Goal: Task Accomplishment & Management: Use online tool/utility

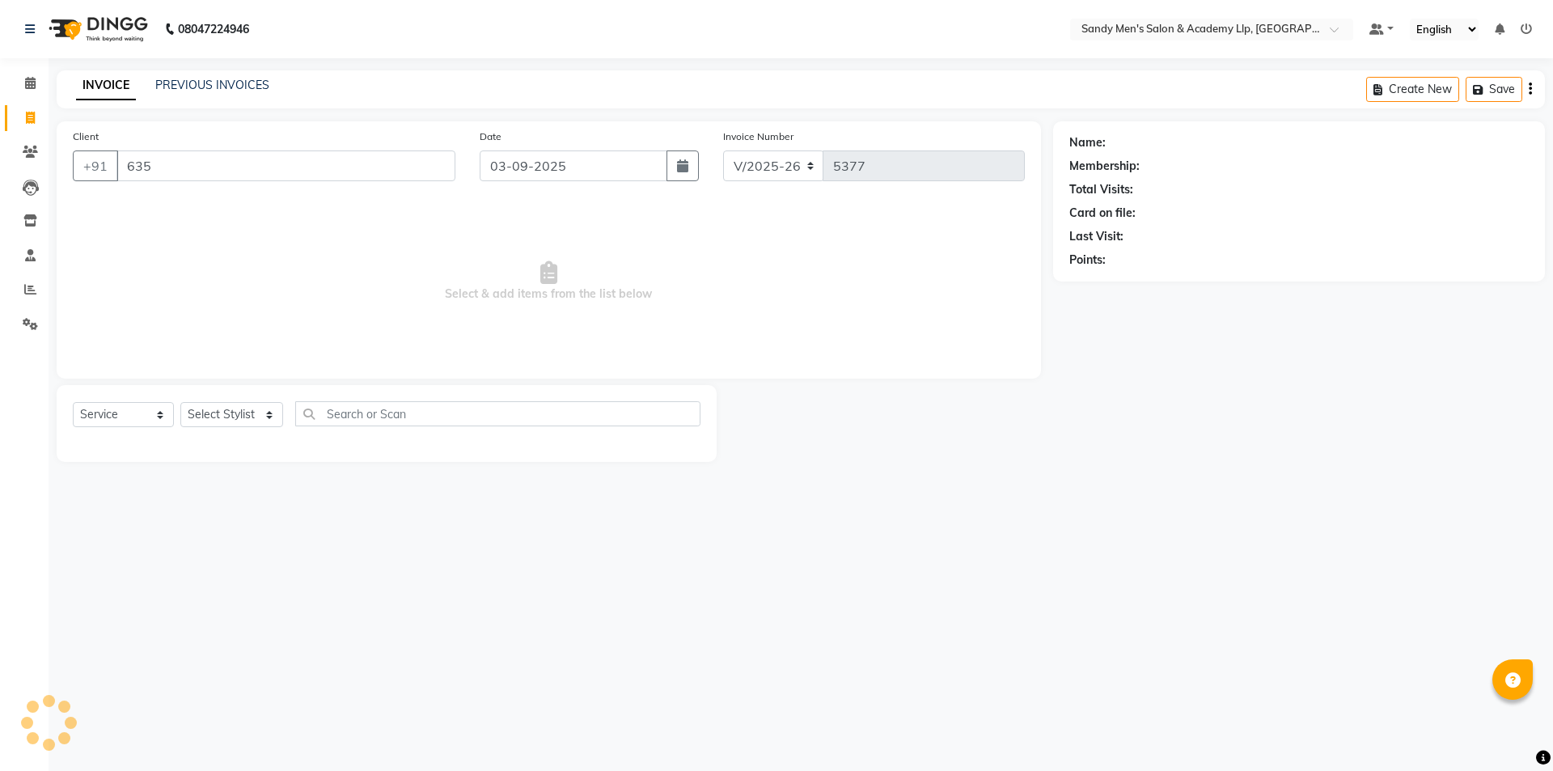
select select "8248"
select select "service"
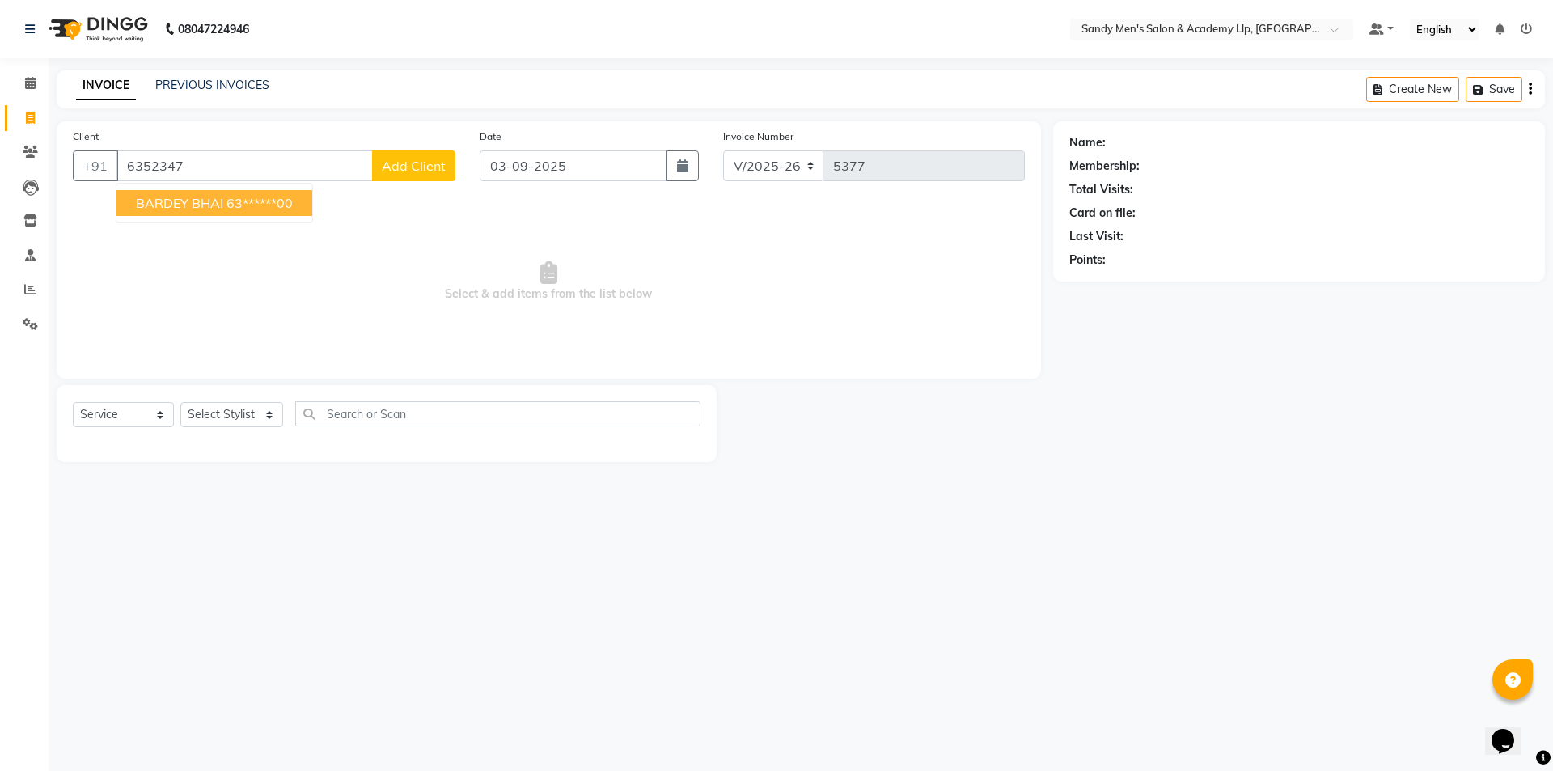
click at [271, 206] on ngb-highlight "63******00" at bounding box center [260, 203] width 66 height 16
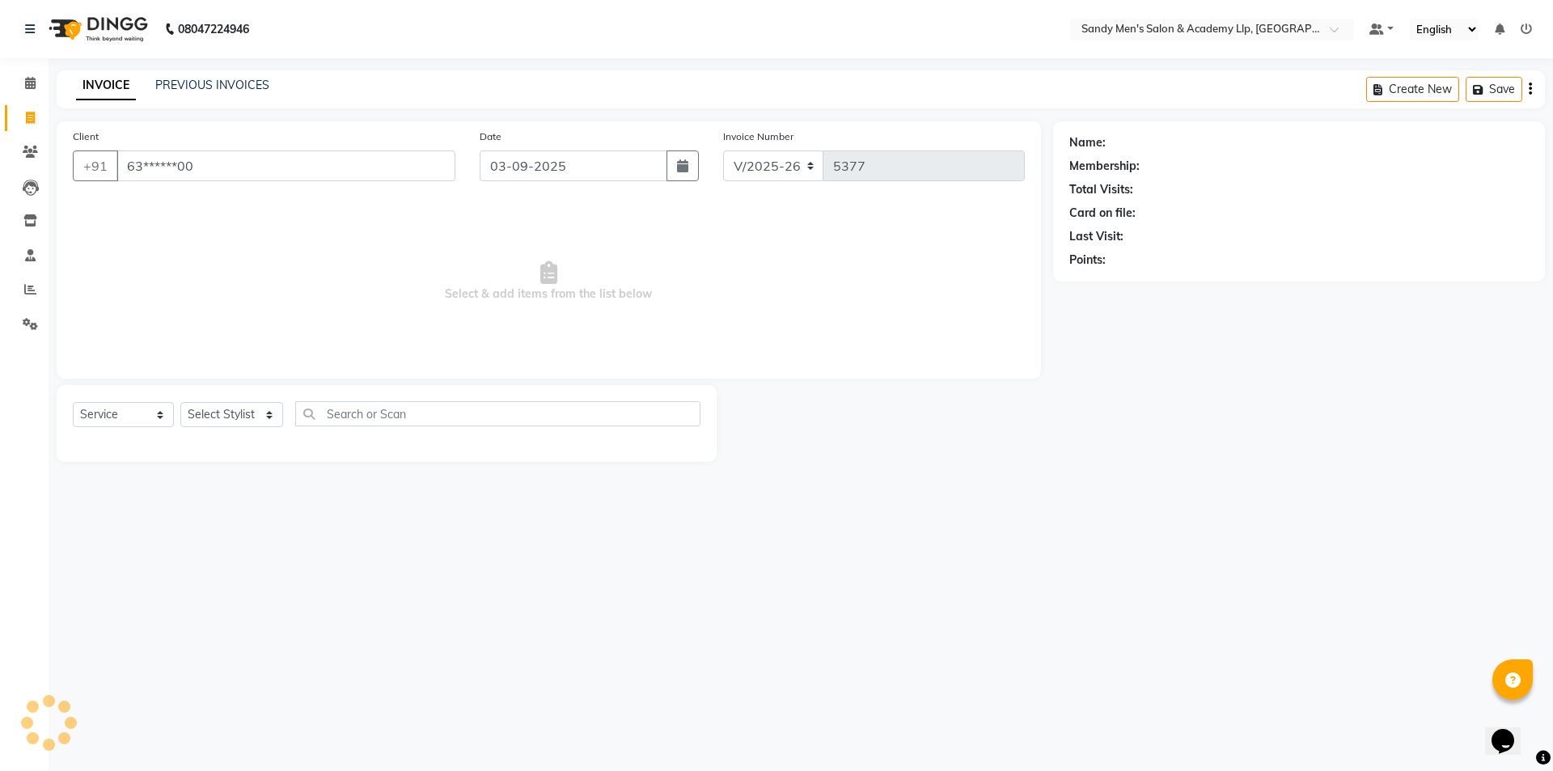
type input "63******00"
click at [224, 417] on select "Select Stylist [PERSON_NAME] [PERSON_NAME] [PERSON_NAME] [PERSON_NAME] [PERSON_…" at bounding box center [231, 414] width 103 height 25
select select "83023"
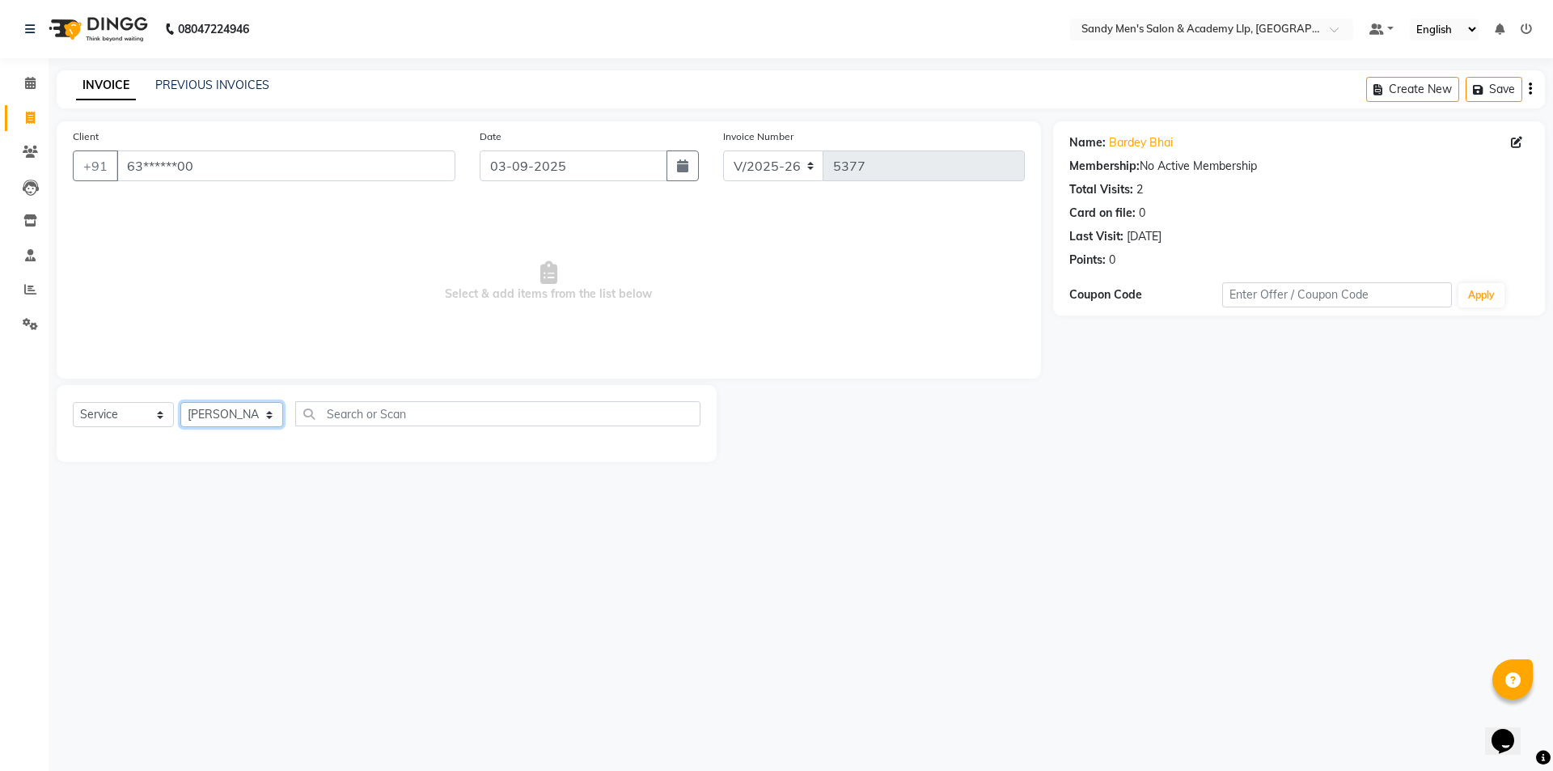
click at [180, 402] on select "Select Stylist [PERSON_NAME] [PERSON_NAME] [PERSON_NAME] [PERSON_NAME] [PERSON_…" at bounding box center [231, 414] width 103 height 25
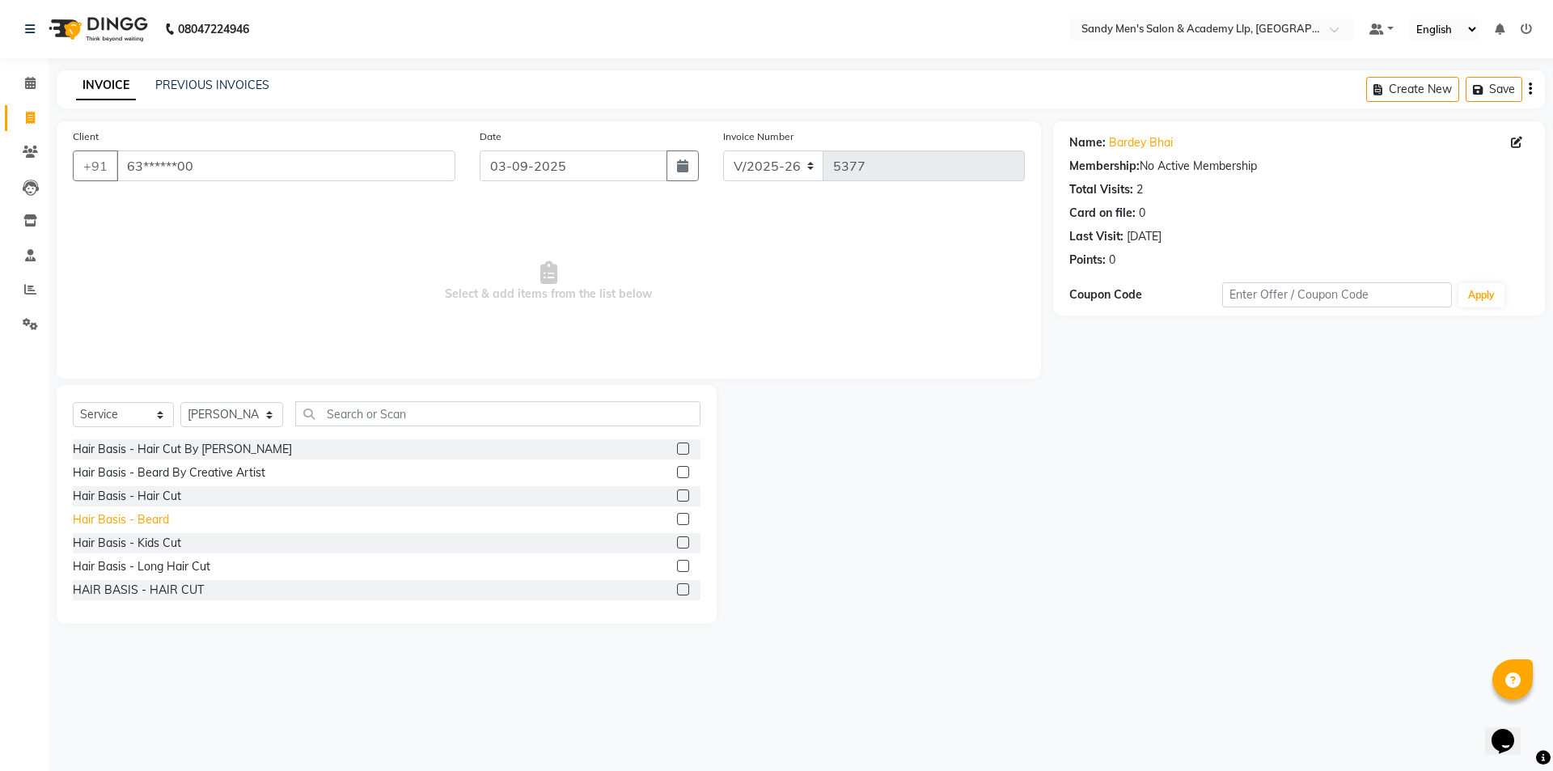
click at [155, 524] on div "Hair Basis - Beard" at bounding box center [121, 519] width 96 height 17
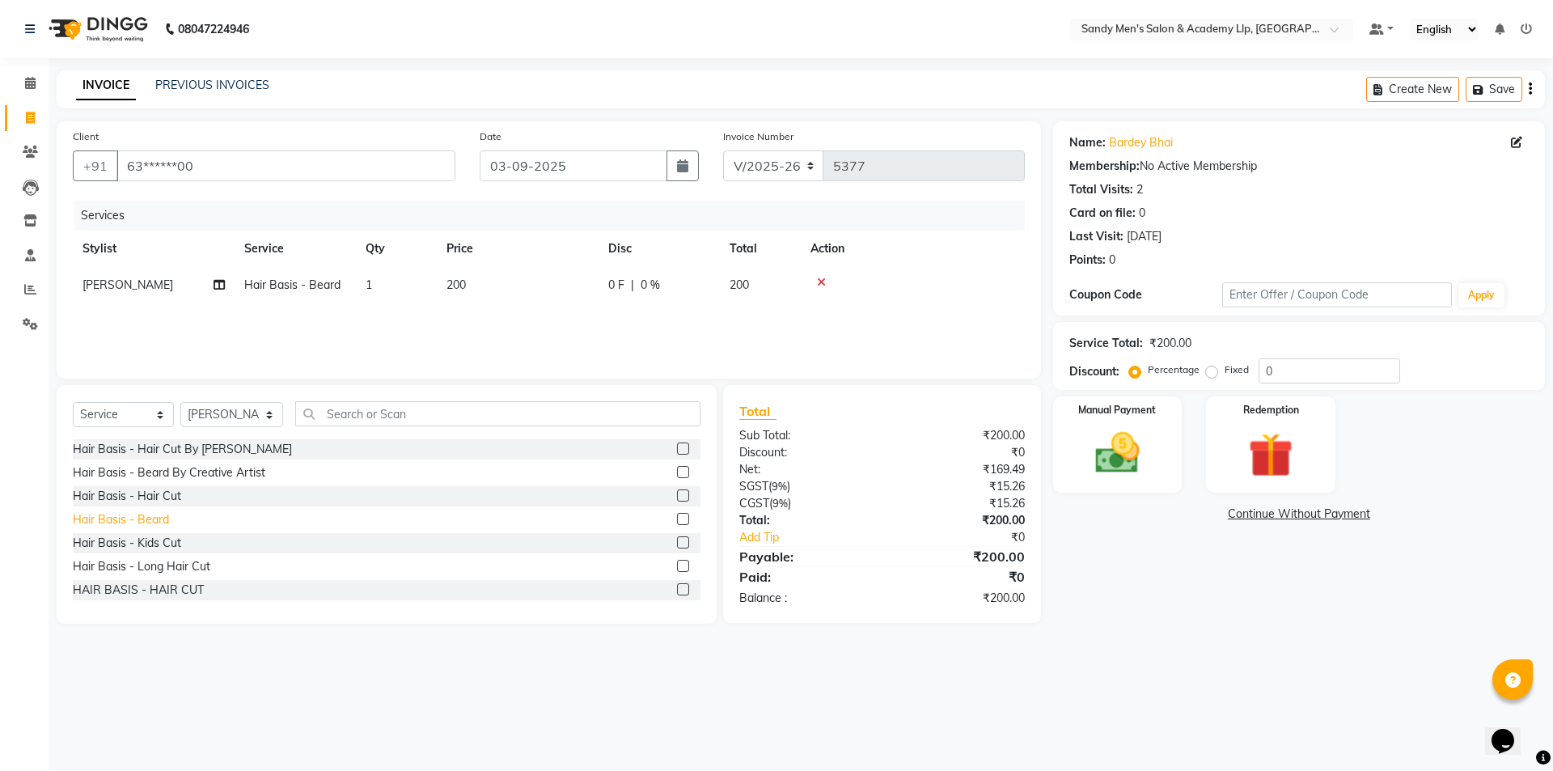
click at [158, 520] on div "Hair Basis - Beard" at bounding box center [121, 519] width 96 height 17
checkbox input "false"
click at [253, 421] on select "Select Stylist ABHISHEK SEN AKKI SEN ANKUSH SEN ARYAN GOHEL CHANDU SEN DIPESH S…" at bounding box center [231, 414] width 103 height 25
select select "78787"
click at [180, 404] on select "Select Stylist ABHISHEK SEN AKKI SEN ANKUSH SEN ARYAN GOHEL CHANDU SEN DIPESH S…" at bounding box center [231, 414] width 103 height 25
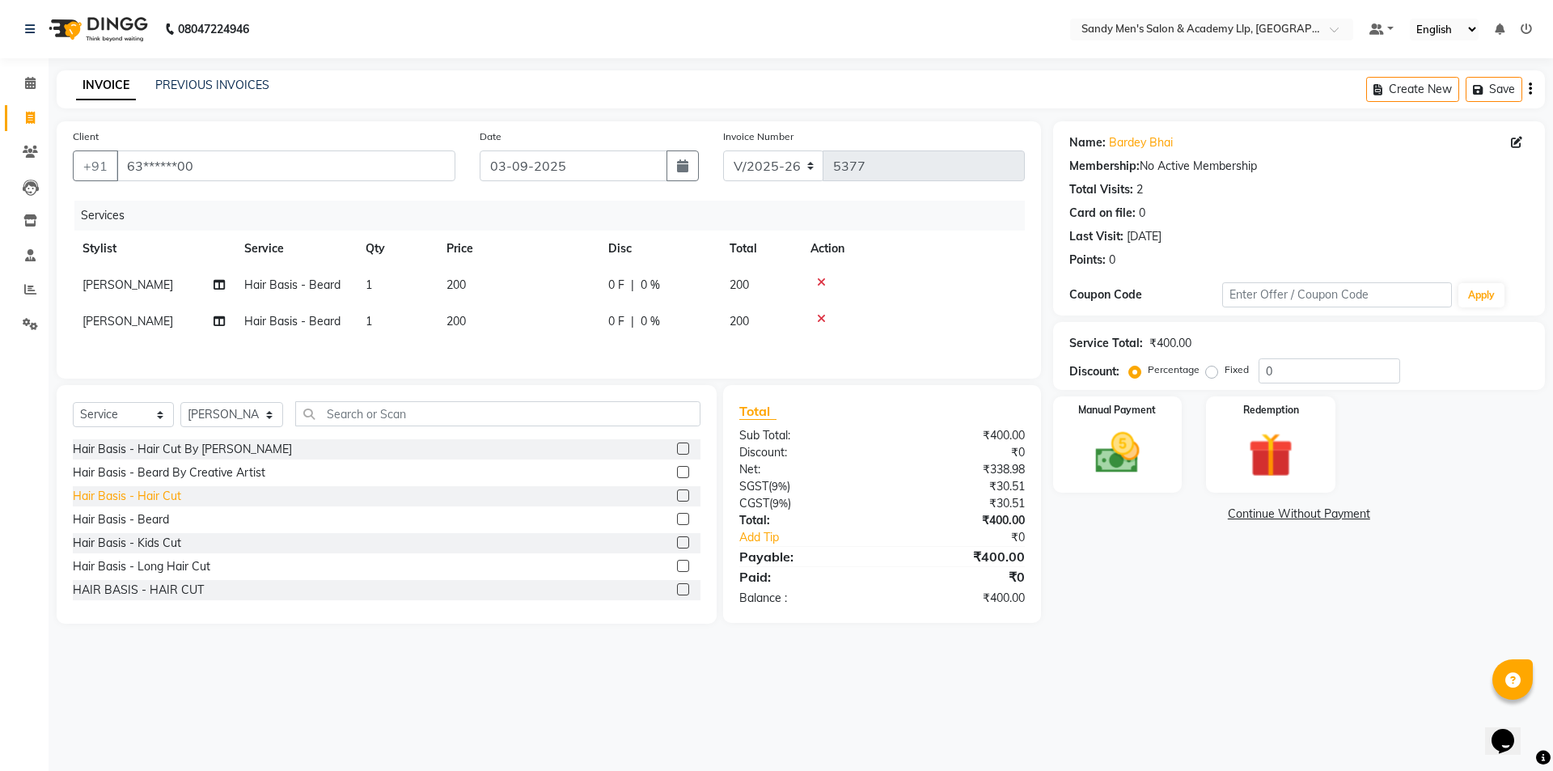
click at [157, 499] on div "Hair Basis - Hair Cut" at bounding box center [127, 496] width 108 height 17
checkbox input "false"
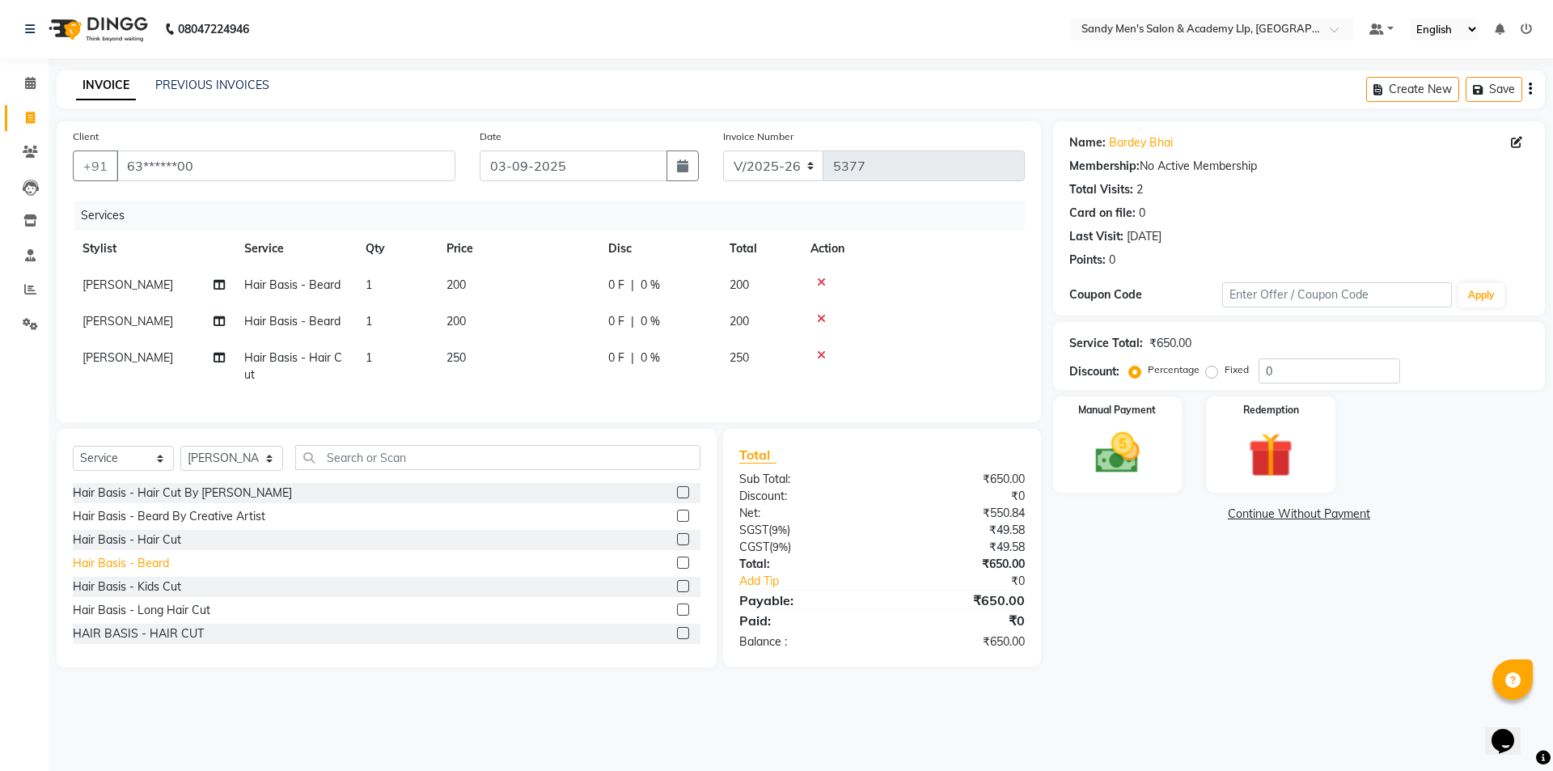
click at [141, 571] on div "Hair Basis - Beard" at bounding box center [121, 563] width 96 height 17
checkbox input "false"
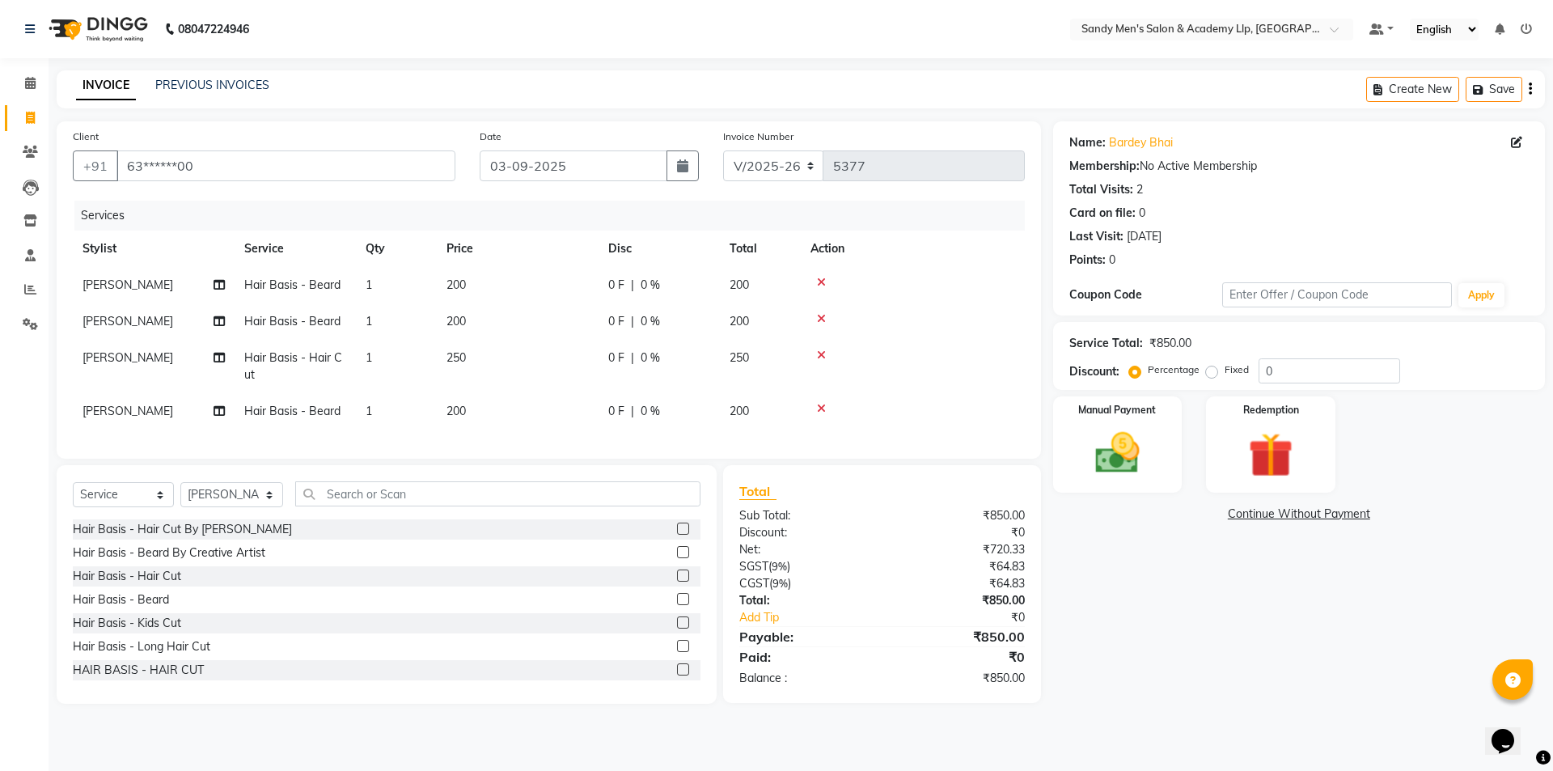
click at [557, 368] on td "250" at bounding box center [518, 366] width 162 height 53
select select "78787"
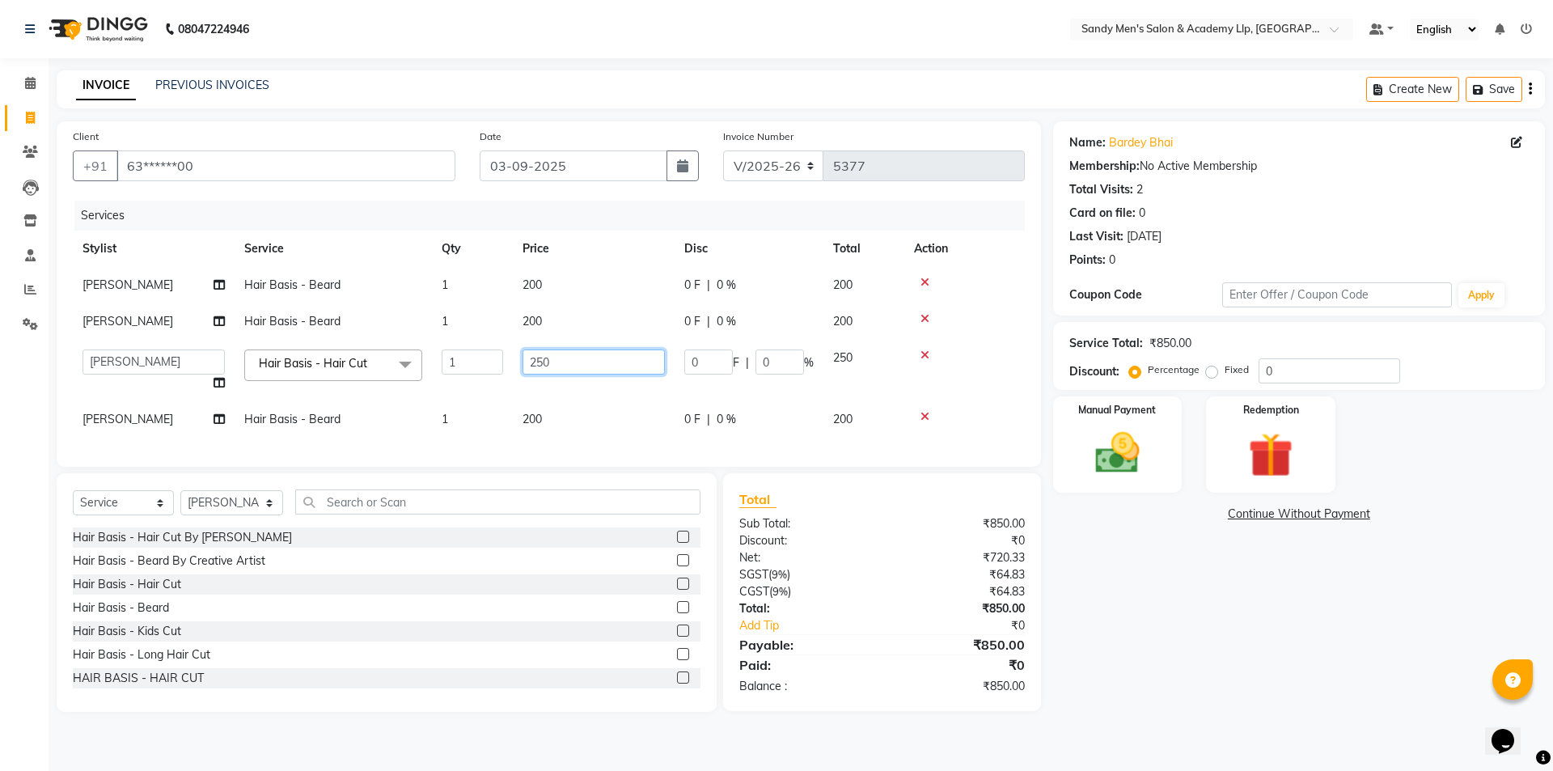
click at [572, 352] on input "250" at bounding box center [594, 361] width 142 height 25
type input "2"
type input "300"
click at [1162, 605] on div "Name: Bardey Bhai Membership: No Active Membership Total Visits: 2 Card on file…" at bounding box center [1305, 416] width 504 height 591
click at [1163, 605] on div "Name: Bardey Bhai Membership: No Active Membership Total Visits: 2 Card on file…" at bounding box center [1305, 416] width 504 height 591
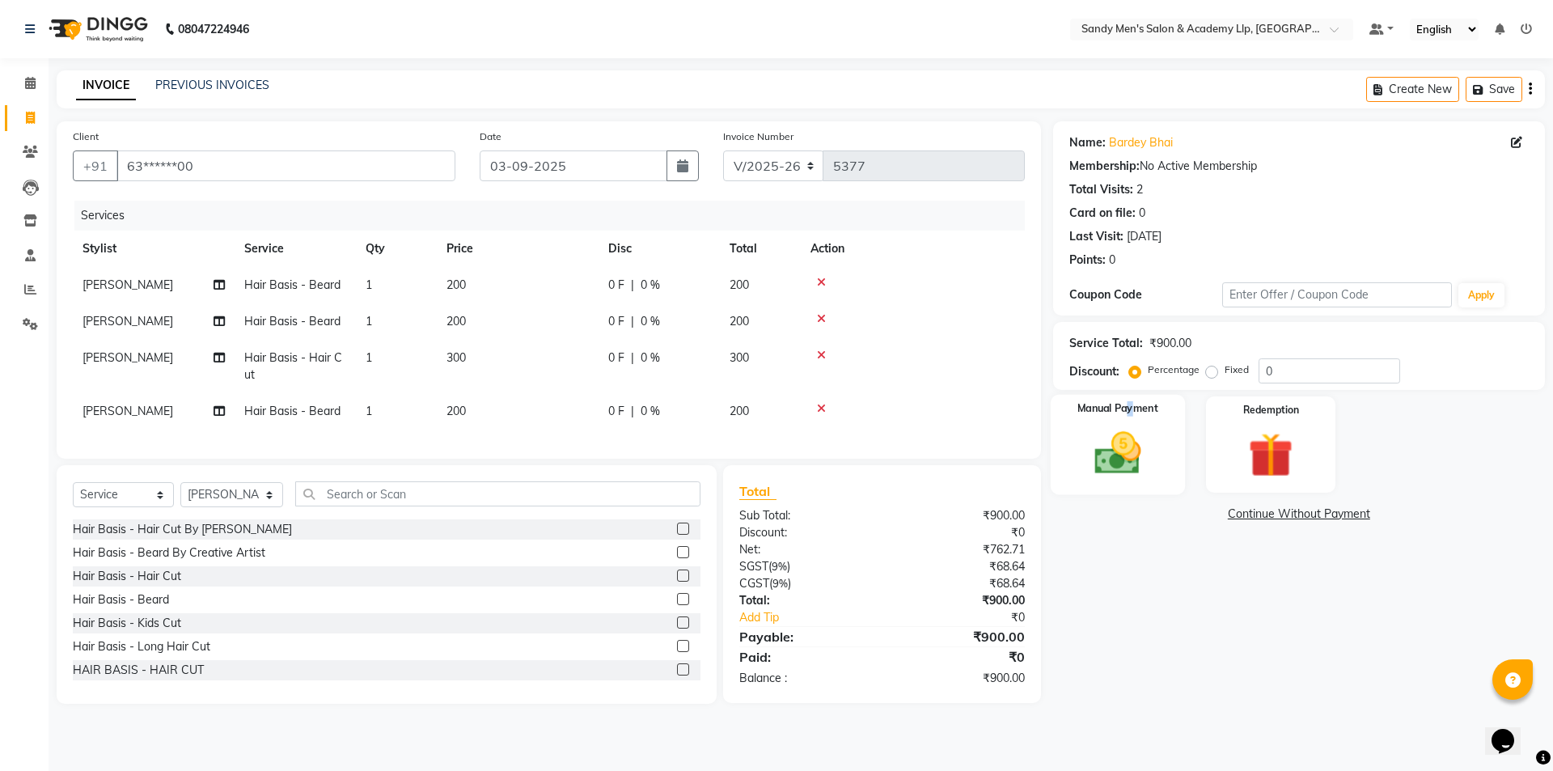
click at [1133, 415] on label "Manual Payment" at bounding box center [1118, 408] width 81 height 15
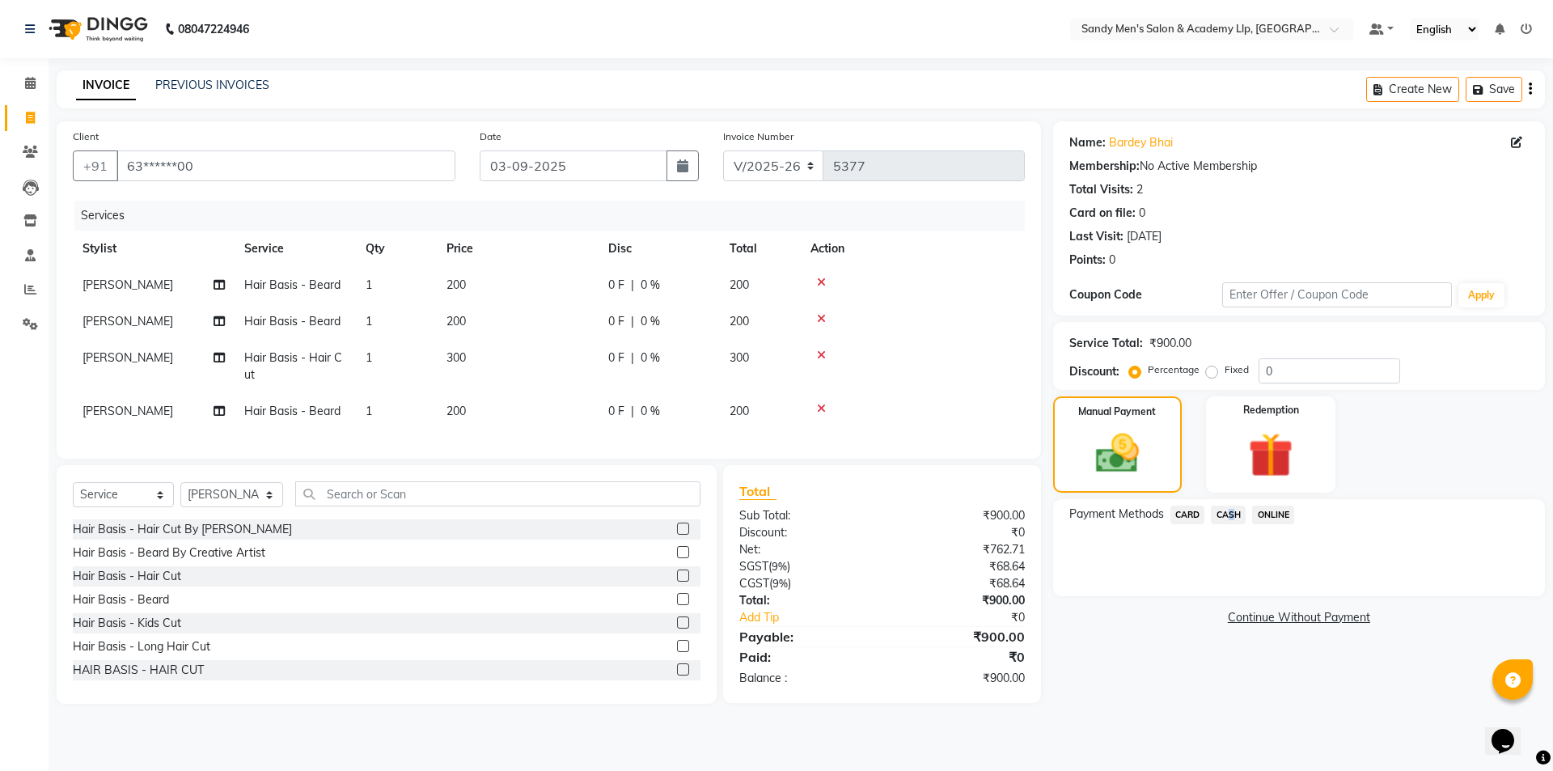
click at [1226, 519] on span "CASH" at bounding box center [1228, 515] width 35 height 19
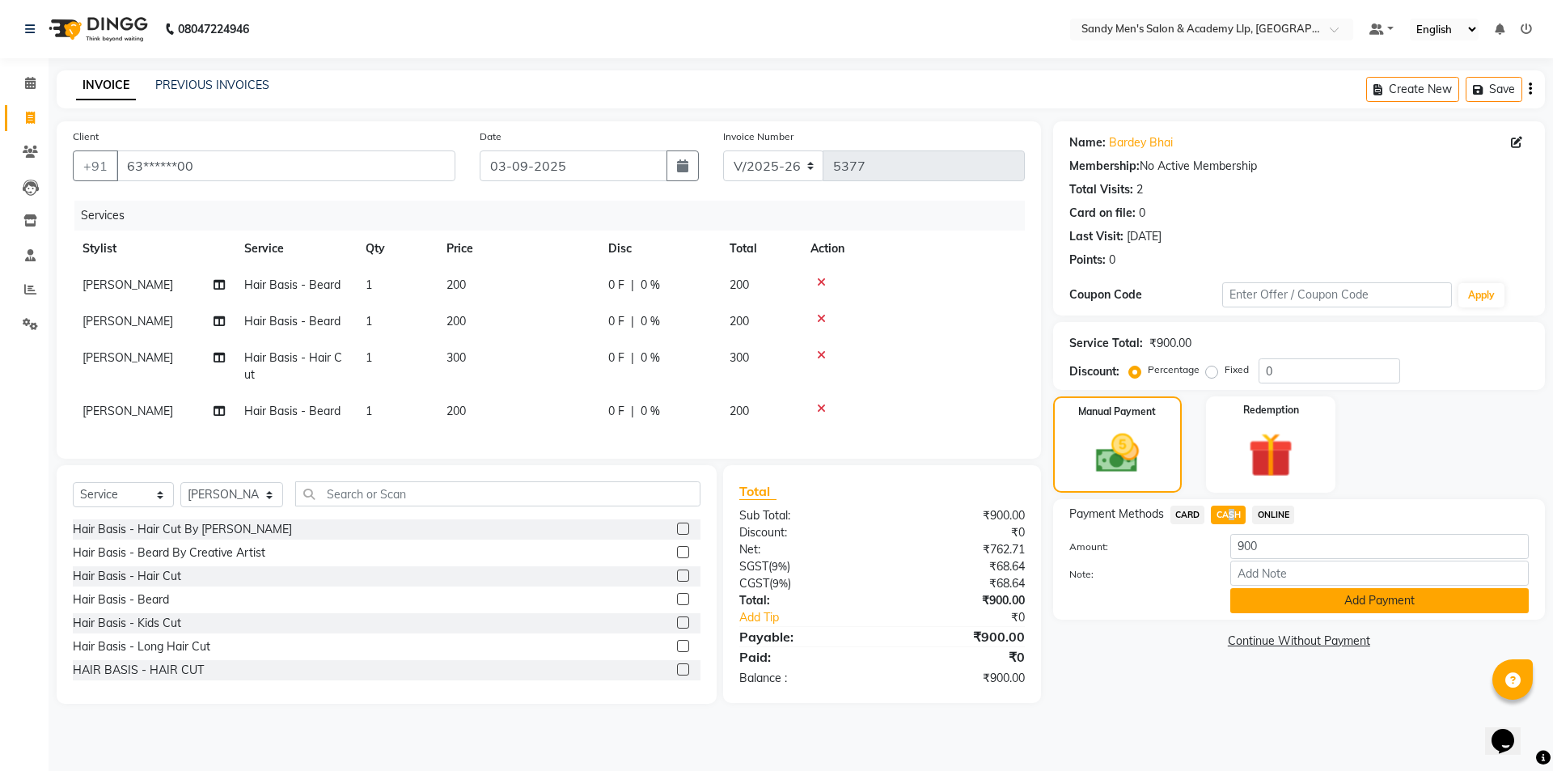
click at [1263, 608] on button "Add Payment" at bounding box center [1379, 600] width 299 height 25
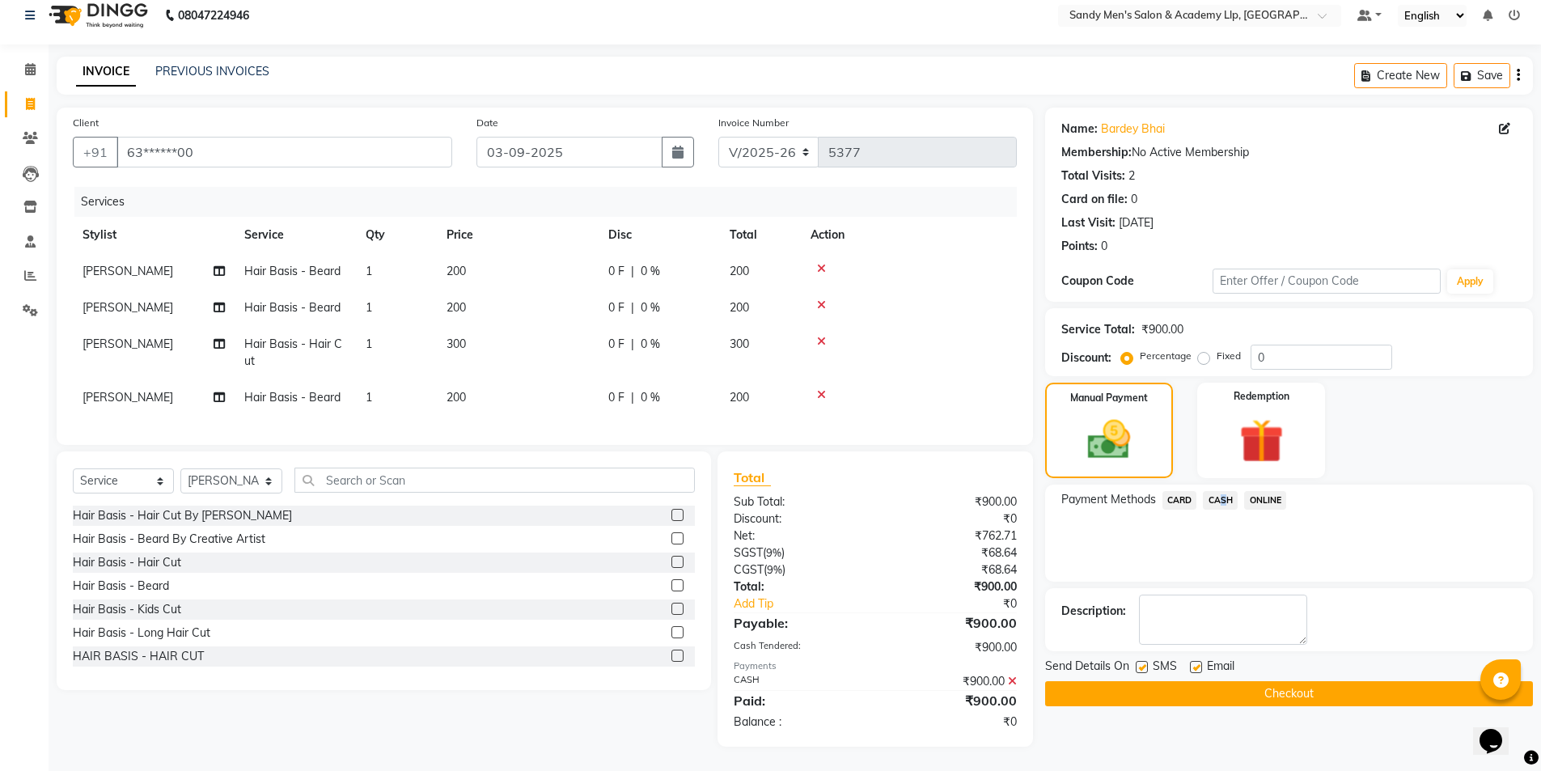
scroll to position [26, 0]
click at [1191, 661] on label at bounding box center [1196, 667] width 12 height 12
click at [1191, 663] on input "checkbox" at bounding box center [1195, 668] width 11 height 11
click at [1191, 661] on label at bounding box center [1196, 667] width 12 height 12
click at [1191, 663] on input "checkbox" at bounding box center [1195, 668] width 11 height 11
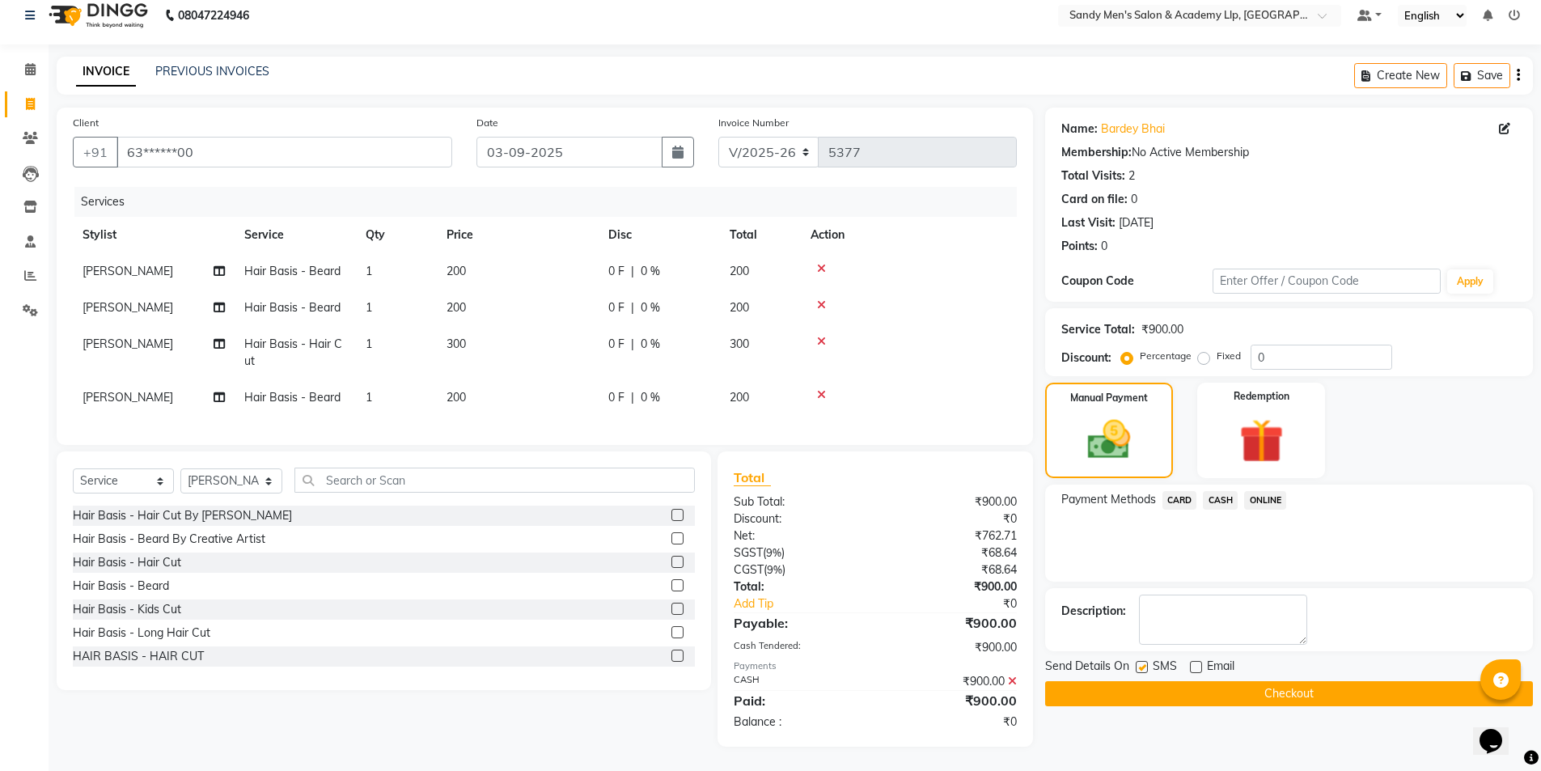
checkbox input "true"
click at [1140, 661] on label at bounding box center [1142, 667] width 12 height 12
click at [1140, 663] on input "checkbox" at bounding box center [1141, 668] width 11 height 11
checkbox input "false"
click at [1194, 661] on label at bounding box center [1196, 667] width 12 height 12
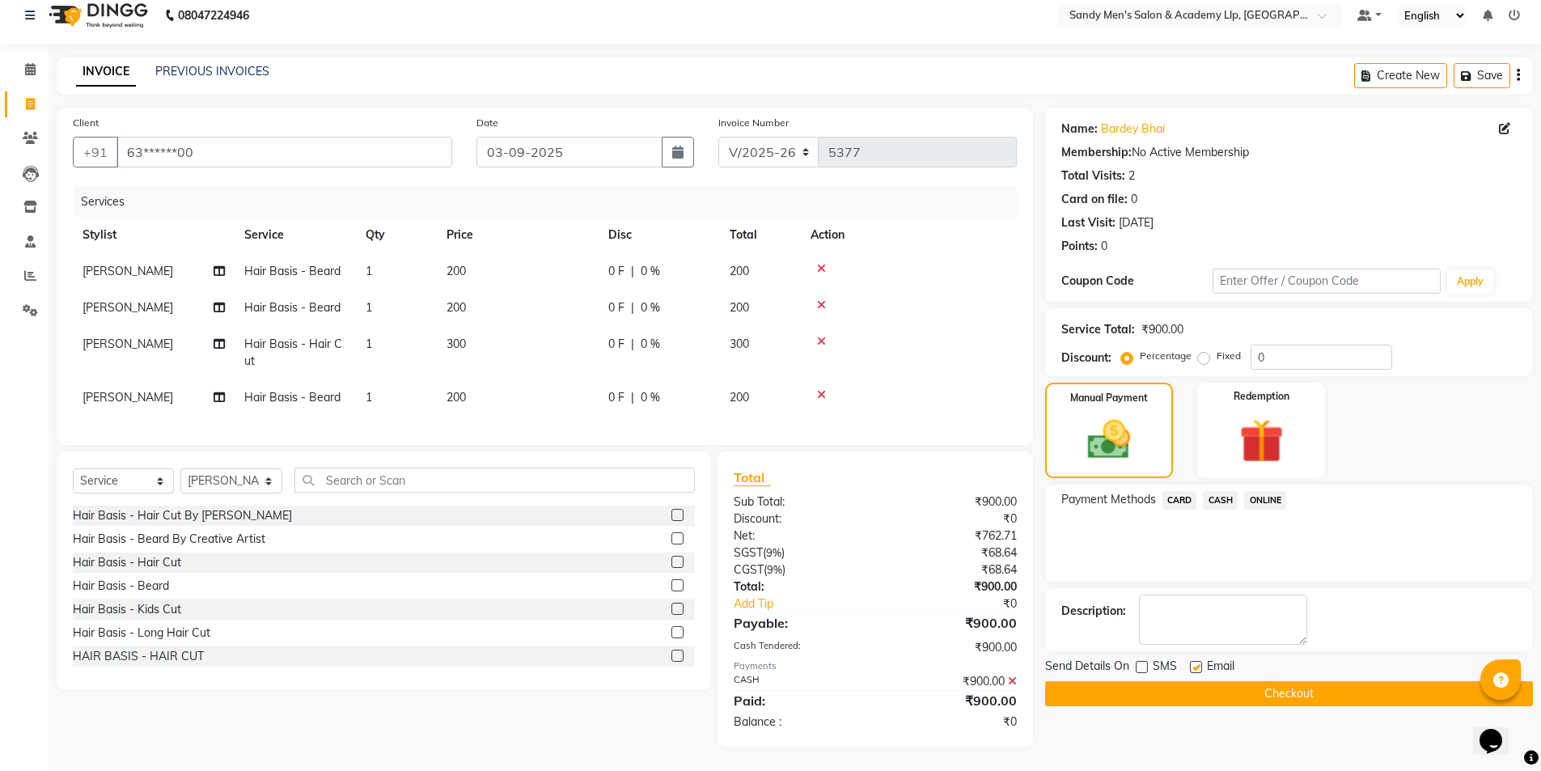
click at [1194, 663] on input "checkbox" at bounding box center [1195, 668] width 11 height 11
checkbox input "false"
click at [1191, 685] on button "Checkout" at bounding box center [1289, 693] width 488 height 25
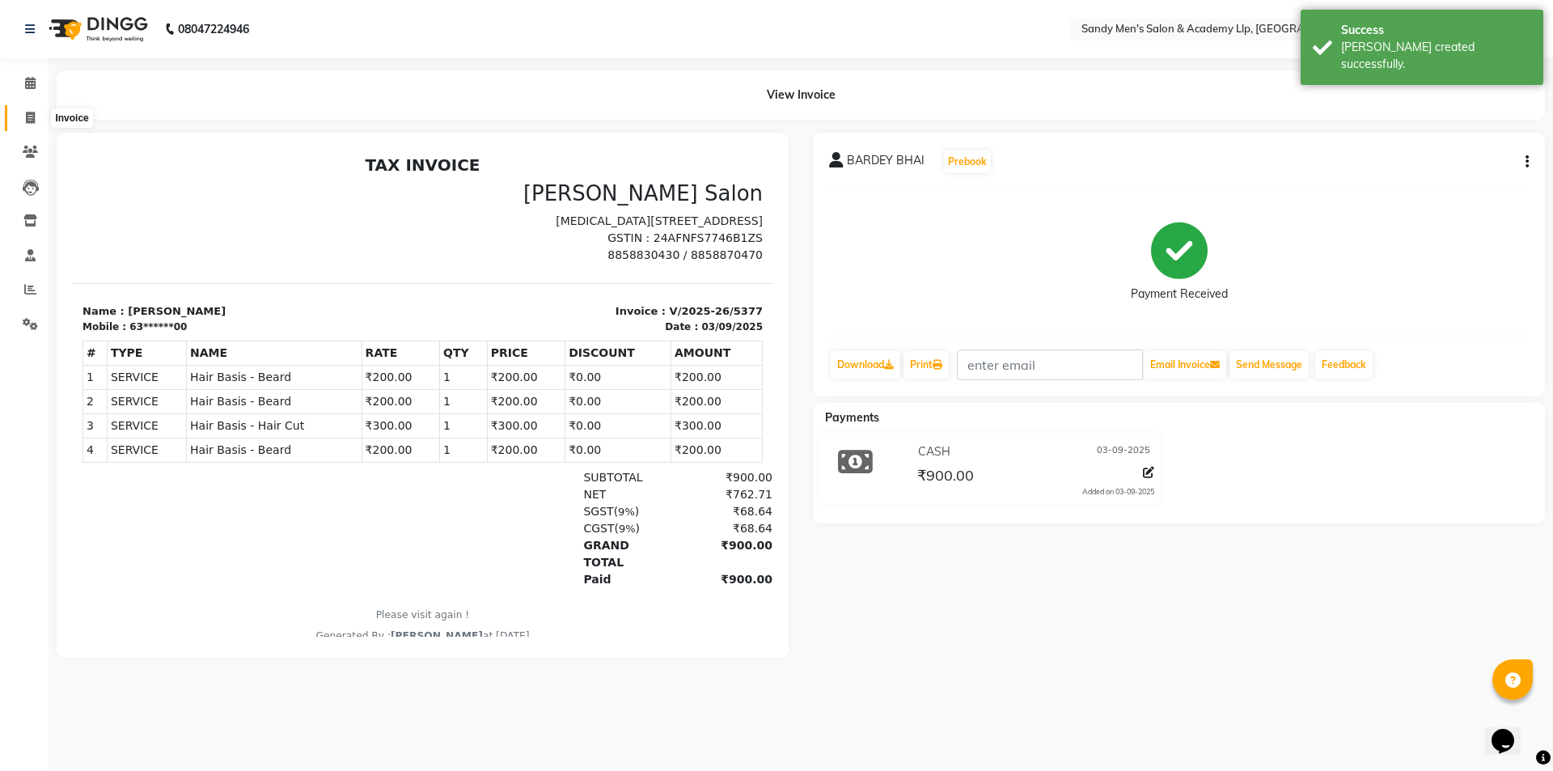
click at [23, 122] on span at bounding box center [30, 118] width 28 height 19
select select "service"
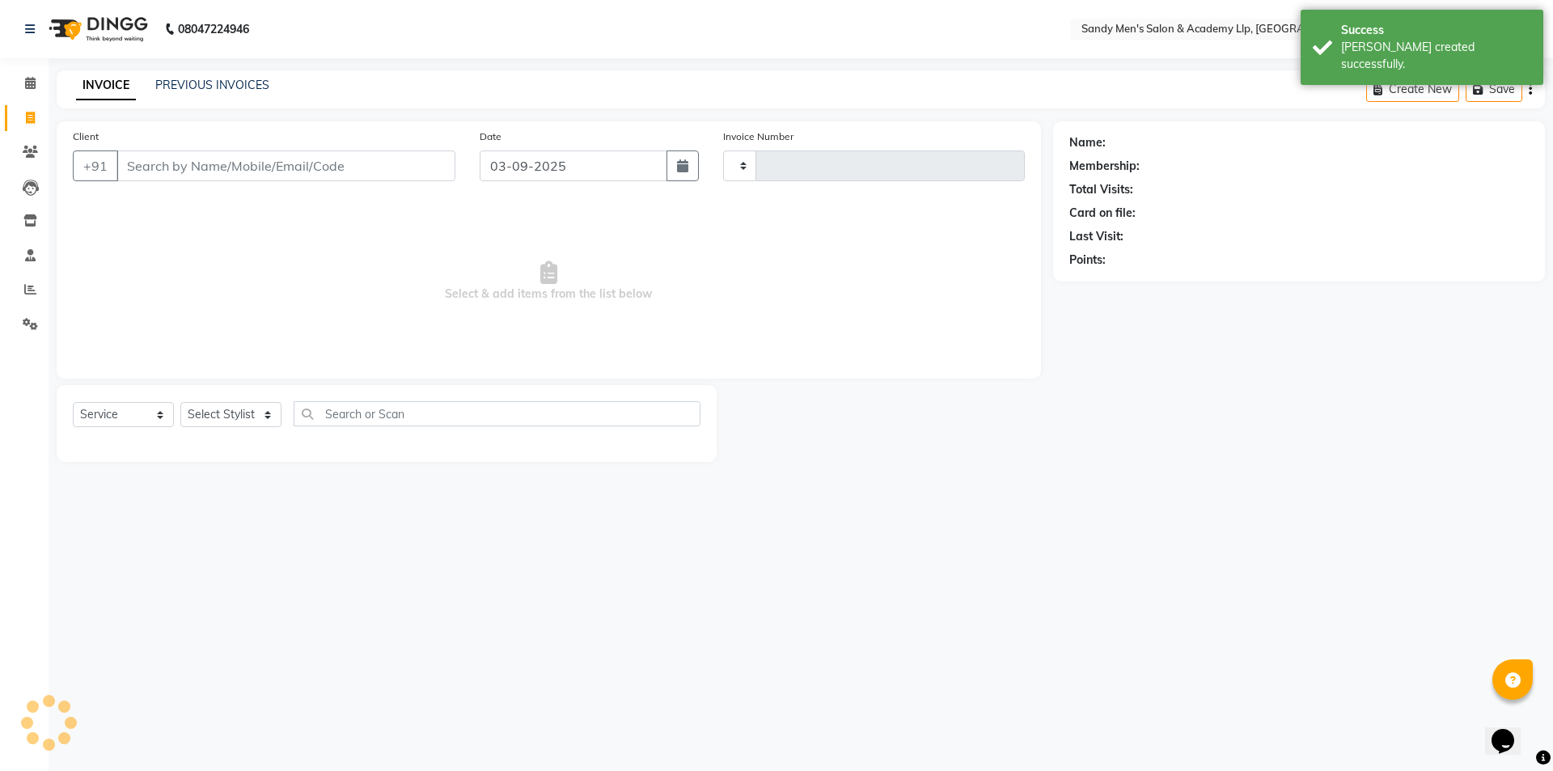
type input "5378"
select select "8248"
click at [201, 83] on link "PREVIOUS INVOICES" at bounding box center [212, 85] width 114 height 15
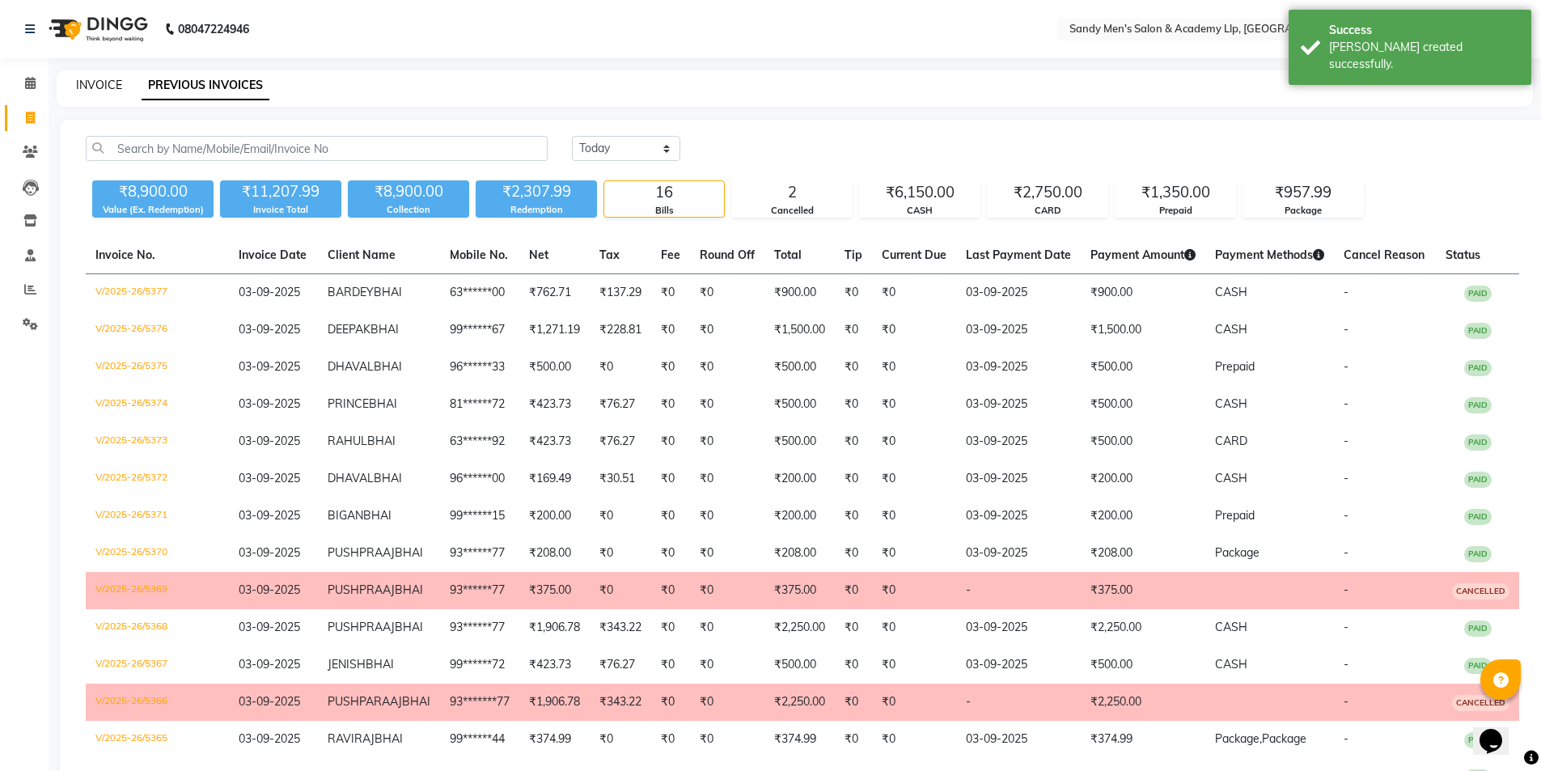
click at [106, 79] on link "INVOICE" at bounding box center [99, 85] width 46 height 15
select select "8248"
select select "service"
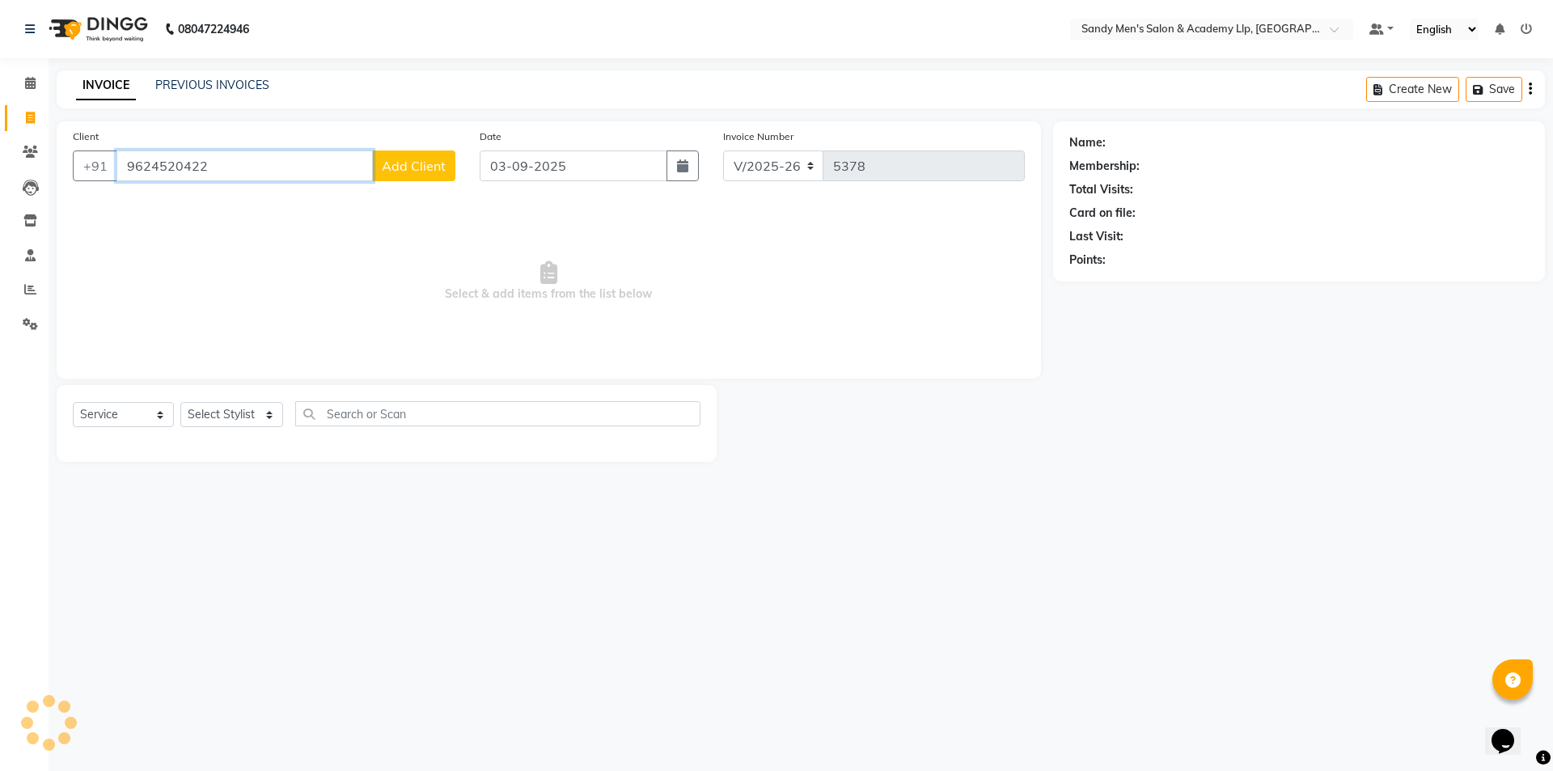
type input "9624520422"
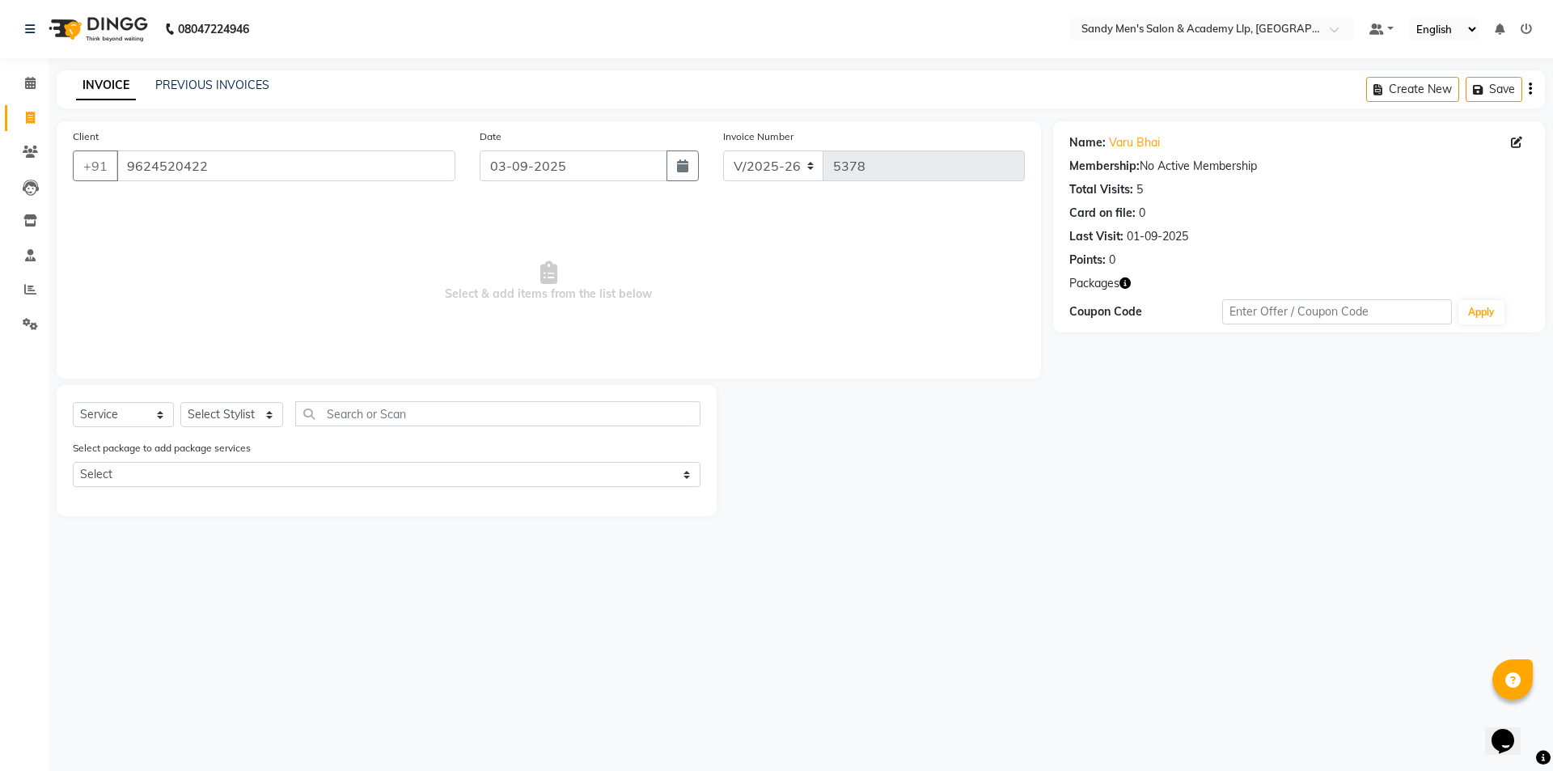
click at [202, 392] on div "Select Service Product Membership Package Voucher Prepaid Gift Card Select Styl…" at bounding box center [387, 450] width 660 height 131
drag, startPoint x: 210, startPoint y: 403, endPoint x: 217, endPoint y: 410, distance: 10.3
click at [210, 403] on select "Select Stylist ABHISHEK SEN AKKI SEN ANKUSH SEN ARYAN GOHEL CHANDU SEN DIPESH S…" at bounding box center [231, 414] width 103 height 25
select select "78787"
click at [180, 402] on select "Select Stylist ABHISHEK SEN AKKI SEN ANKUSH SEN ARYAN GOHEL CHANDU SEN DIPESH S…" at bounding box center [231, 414] width 103 height 25
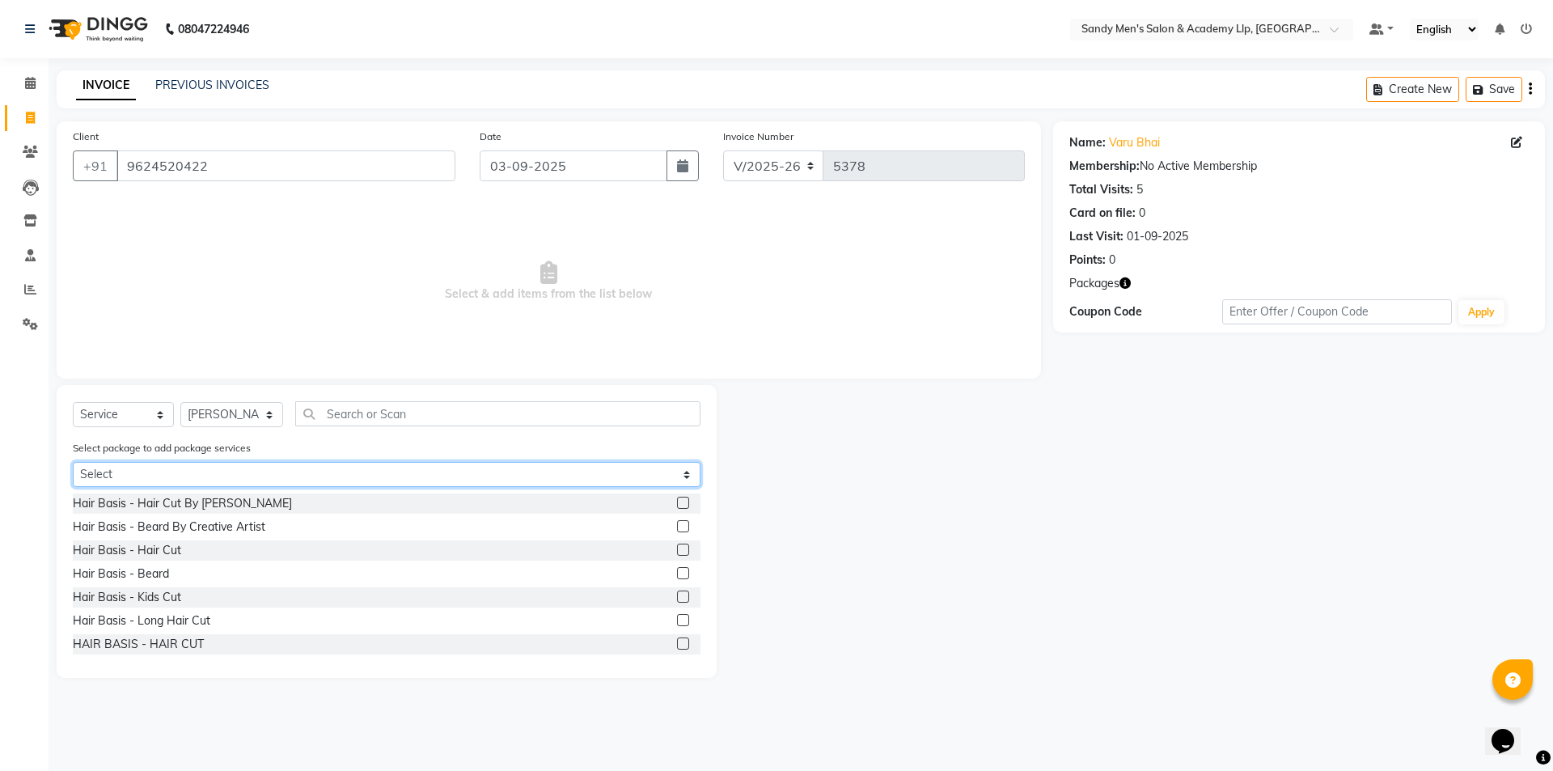
click at [171, 482] on select "Select COOL CUTS JUNIOR PACKAGE" at bounding box center [387, 474] width 628 height 25
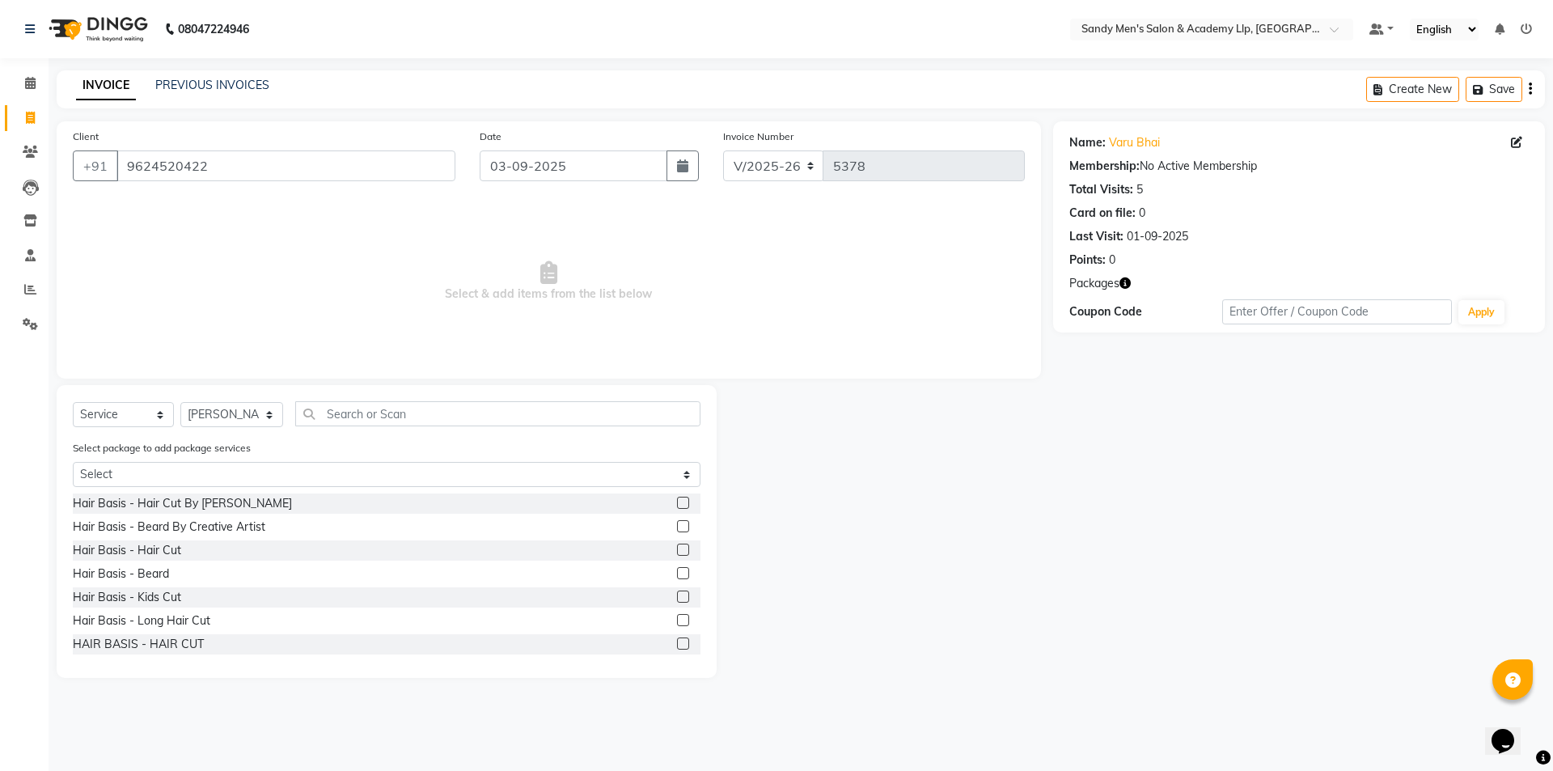
click at [179, 459] on div "Select package to add package services Select COOL CUTS JUNIOR PACKAGE" at bounding box center [387, 466] width 652 height 54
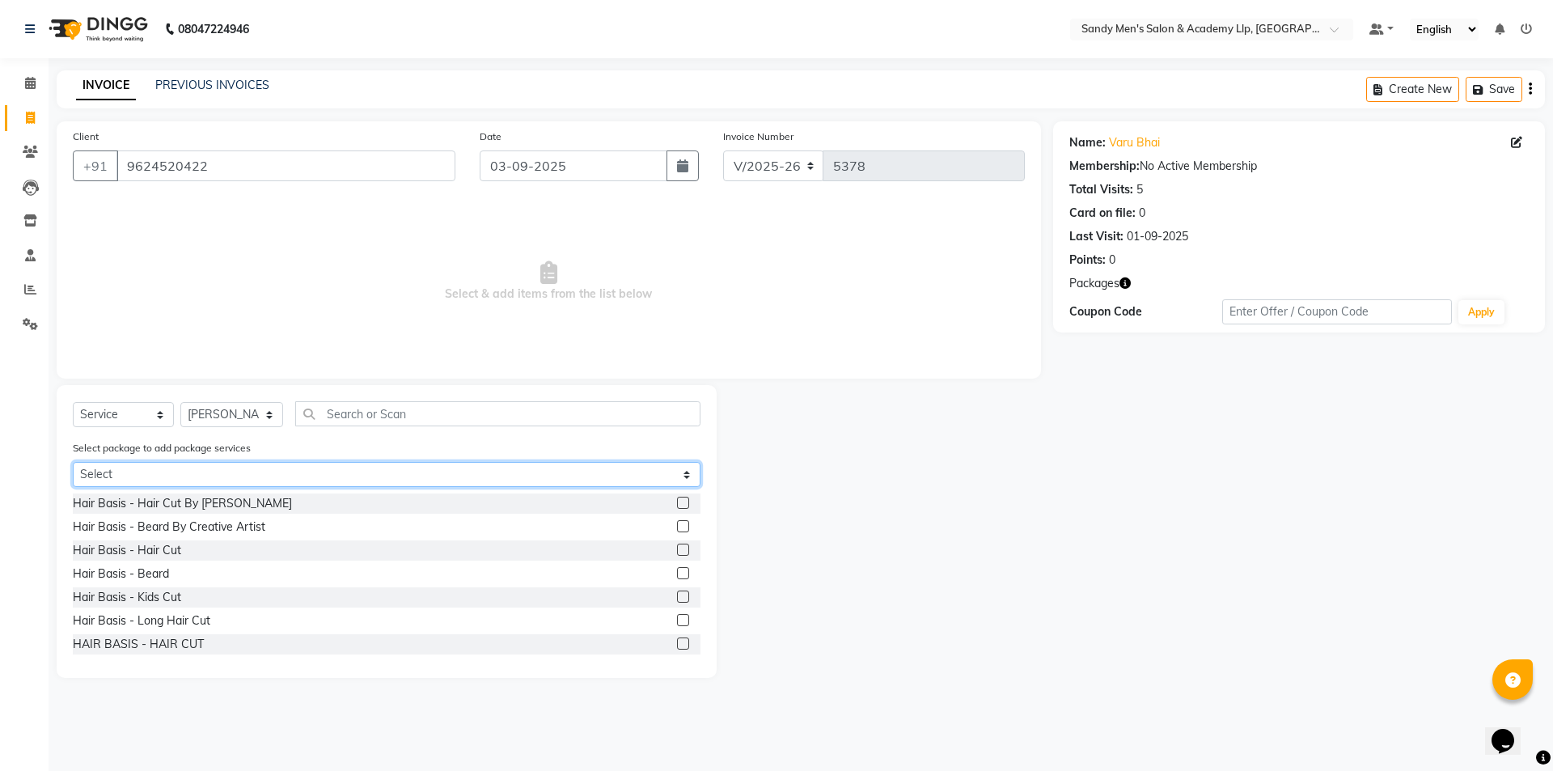
click at [167, 476] on select "Select COOL CUTS JUNIOR PACKAGE" at bounding box center [387, 474] width 628 height 25
select select "1: Object"
click at [73, 462] on select "Select COOL CUTS JUNIOR PACKAGE" at bounding box center [387, 474] width 628 height 25
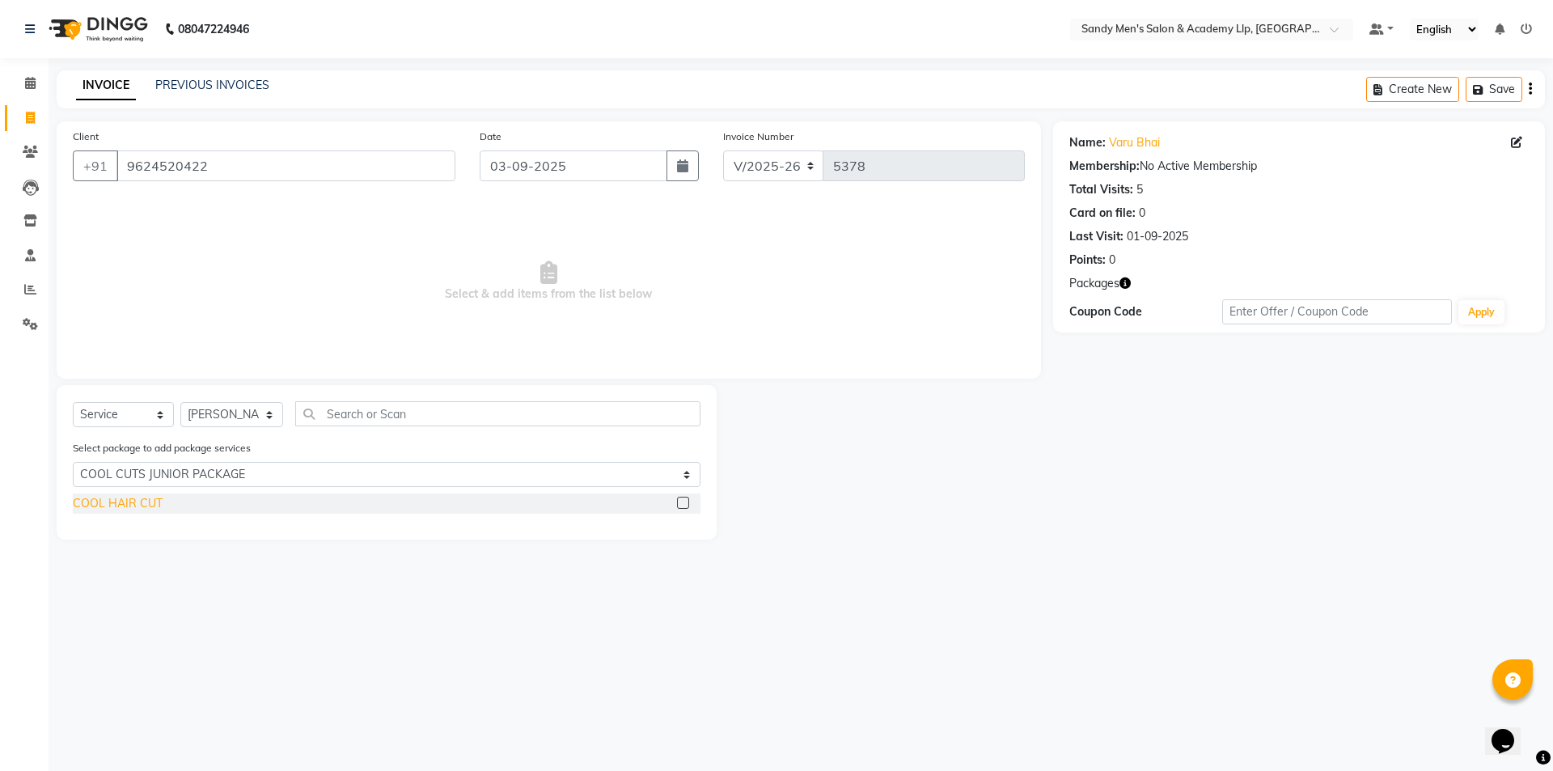
click at [137, 506] on div "COOL HAIR CUT" at bounding box center [118, 503] width 90 height 17
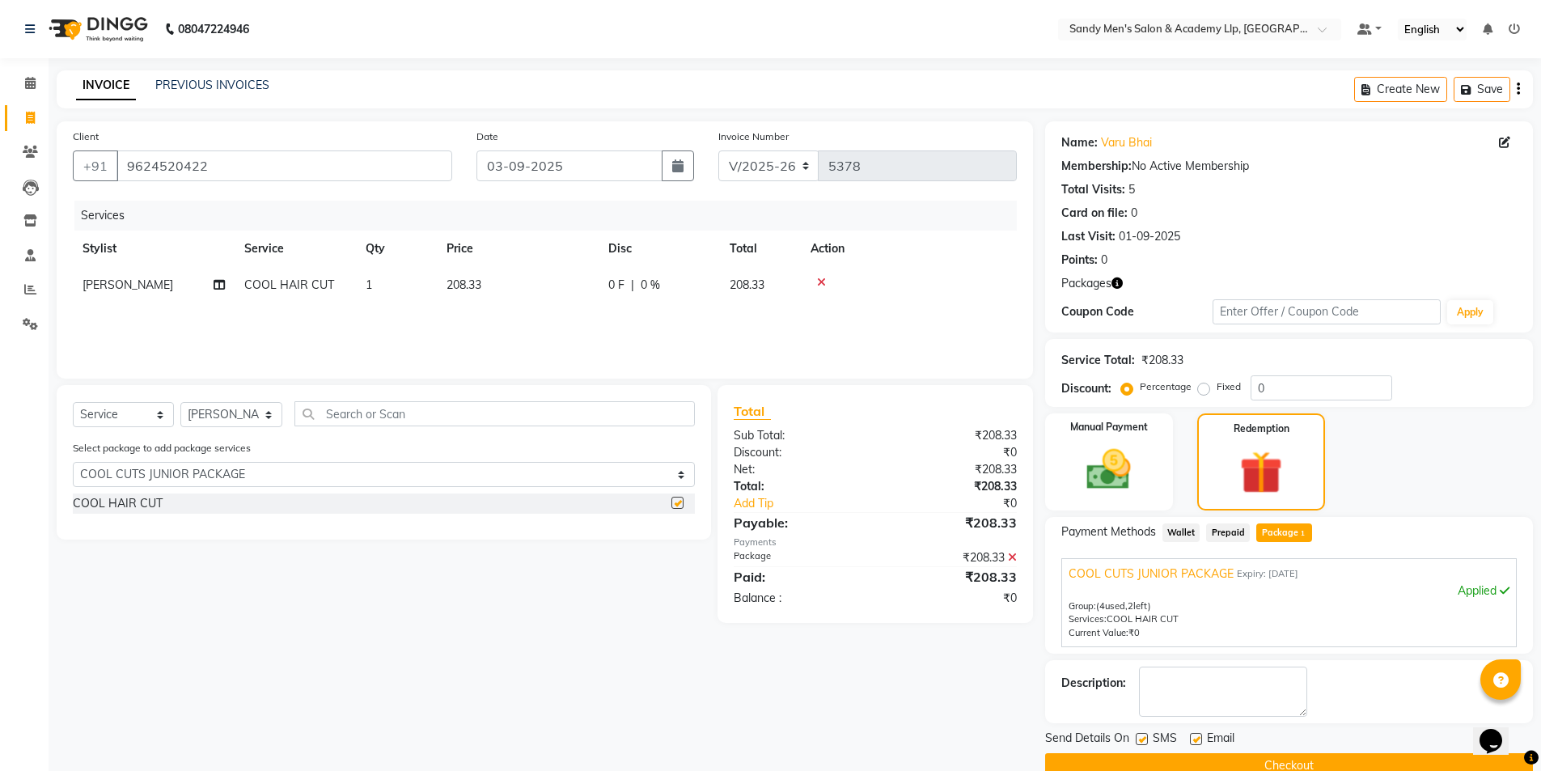
checkbox input "false"
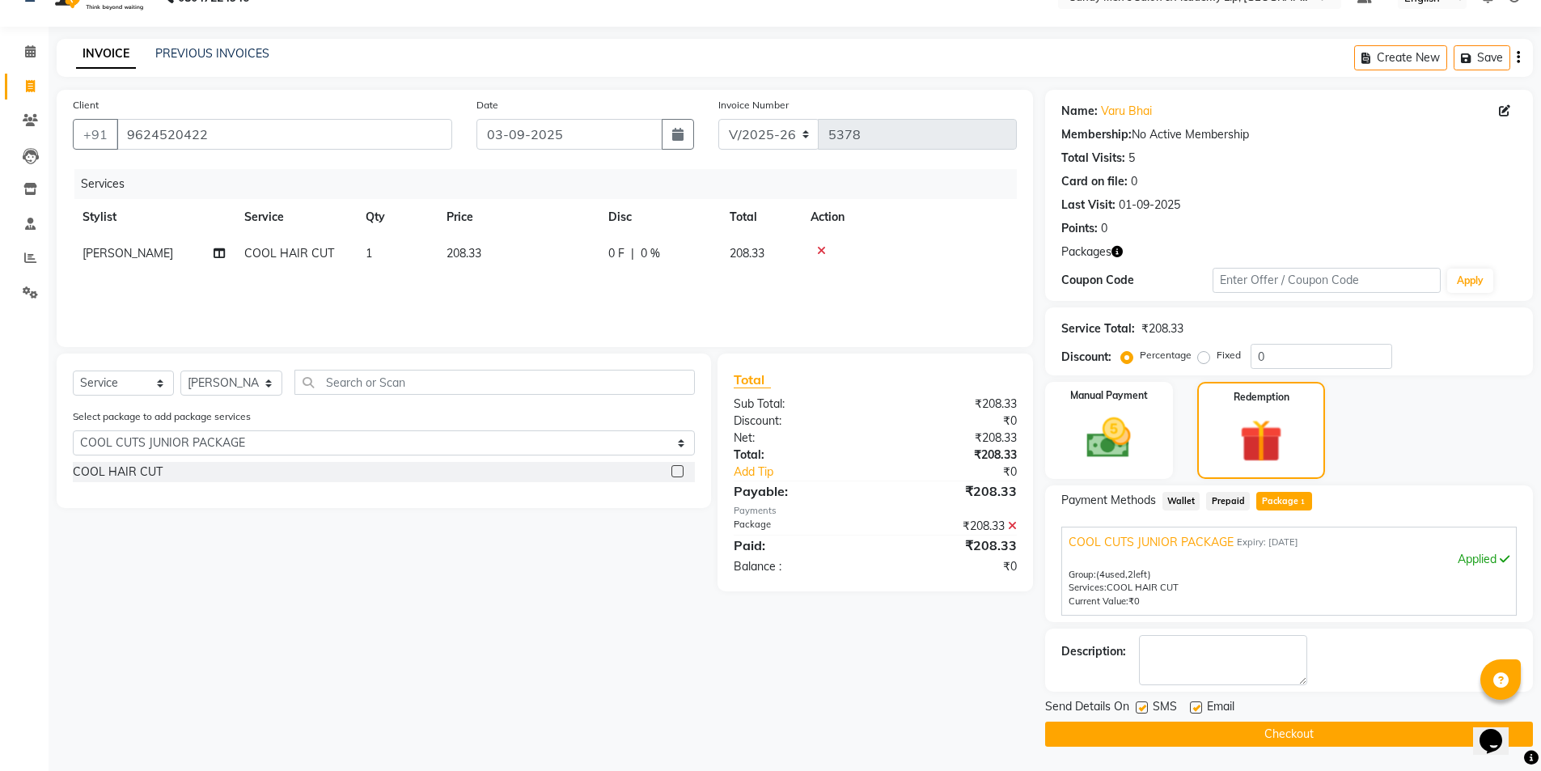
click at [1140, 707] on label at bounding box center [1142, 707] width 12 height 12
click at [1140, 707] on input "checkbox" at bounding box center [1141, 708] width 11 height 11
checkbox input "false"
click at [1196, 709] on label at bounding box center [1196, 707] width 12 height 12
click at [1196, 709] on input "checkbox" at bounding box center [1195, 708] width 11 height 11
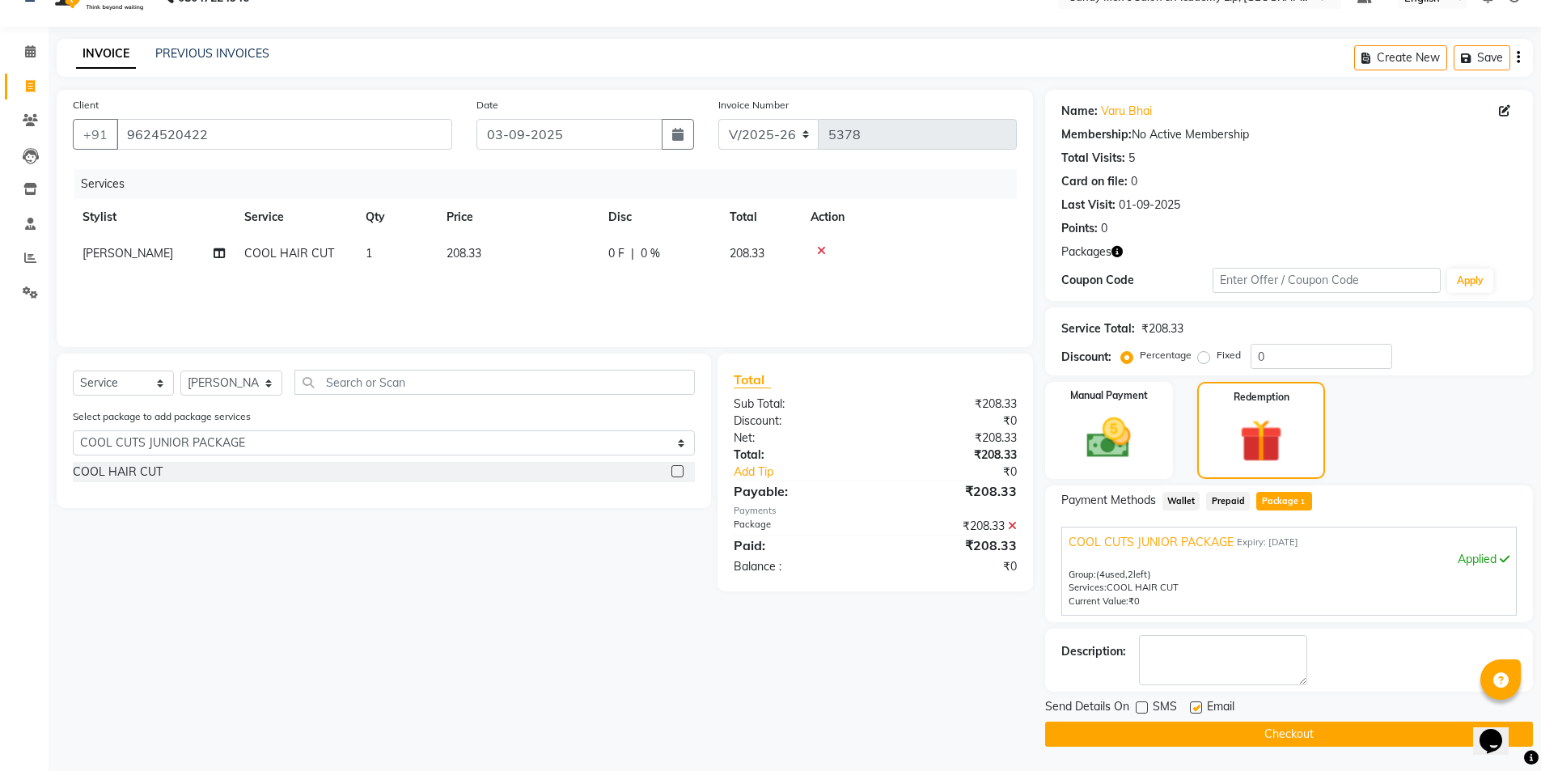
checkbox input "false"
click at [1188, 737] on button "Checkout" at bounding box center [1289, 734] width 488 height 25
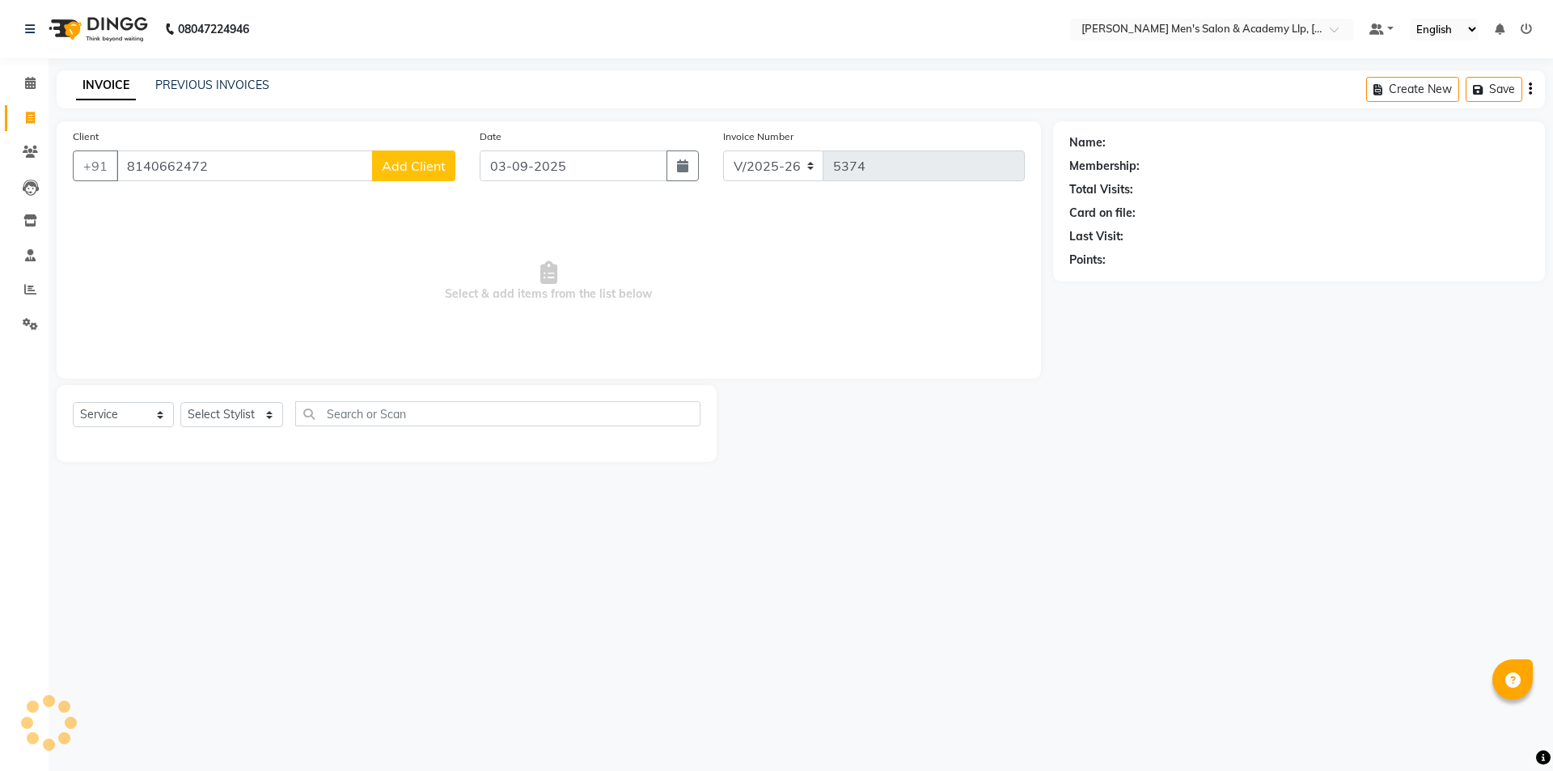
select select "8248"
select select "service"
click at [236, 86] on link "PREVIOUS INVOICES" at bounding box center [212, 85] width 114 height 15
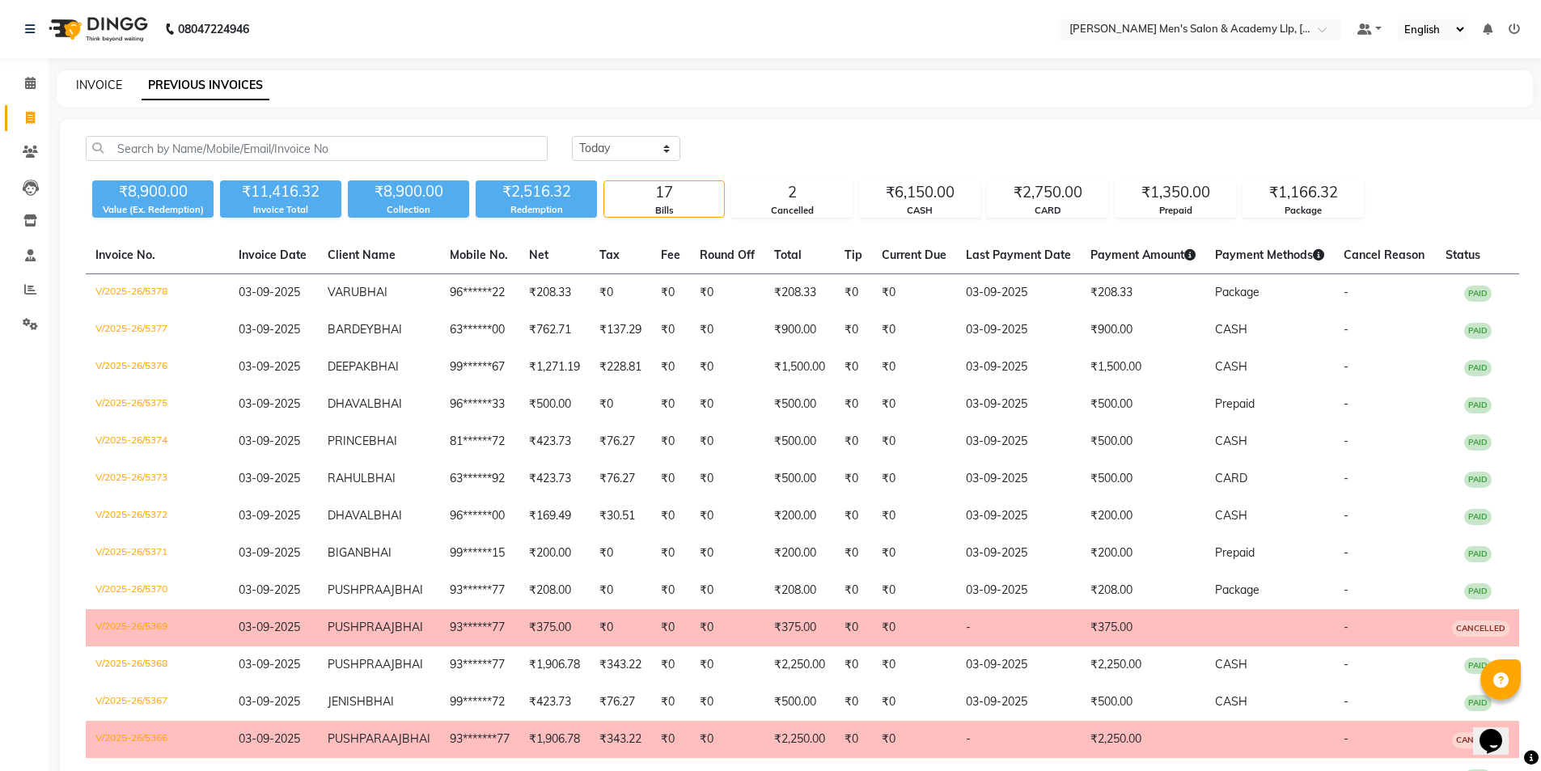
click at [97, 85] on link "INVOICE" at bounding box center [99, 85] width 46 height 15
select select "8248"
select select "service"
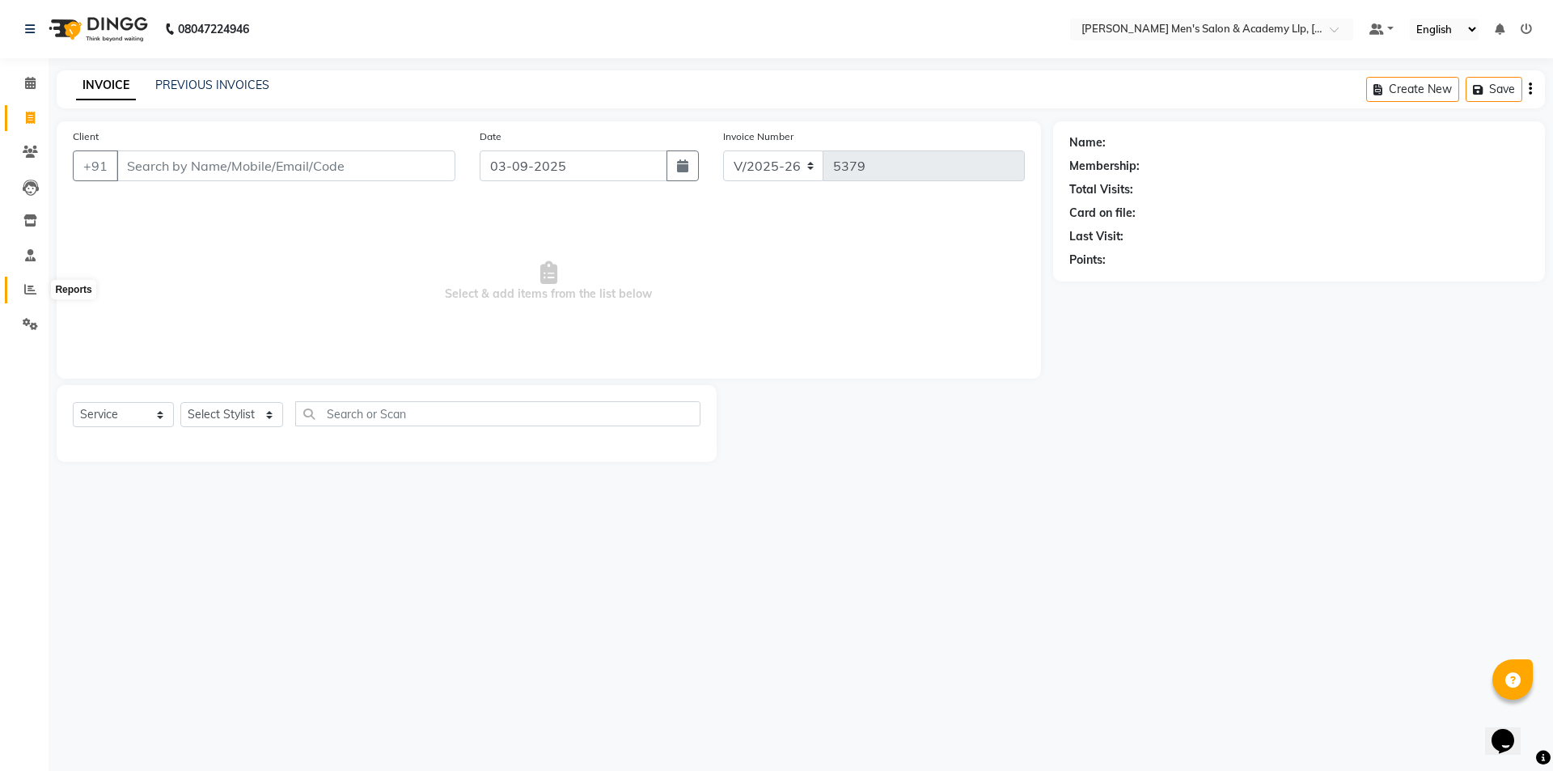
click at [21, 286] on span at bounding box center [30, 290] width 28 height 19
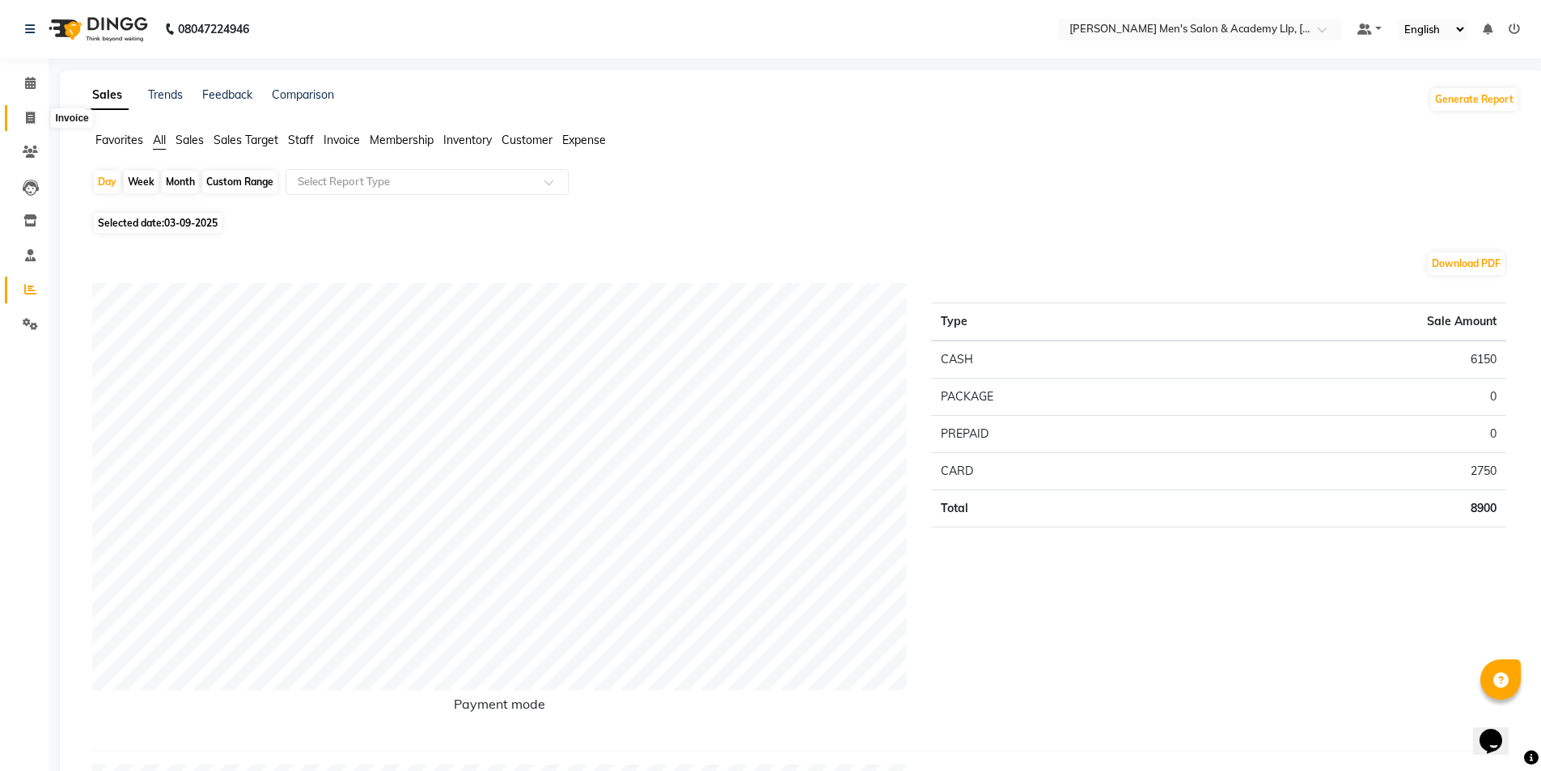
click at [36, 112] on span at bounding box center [30, 118] width 28 height 19
select select "service"
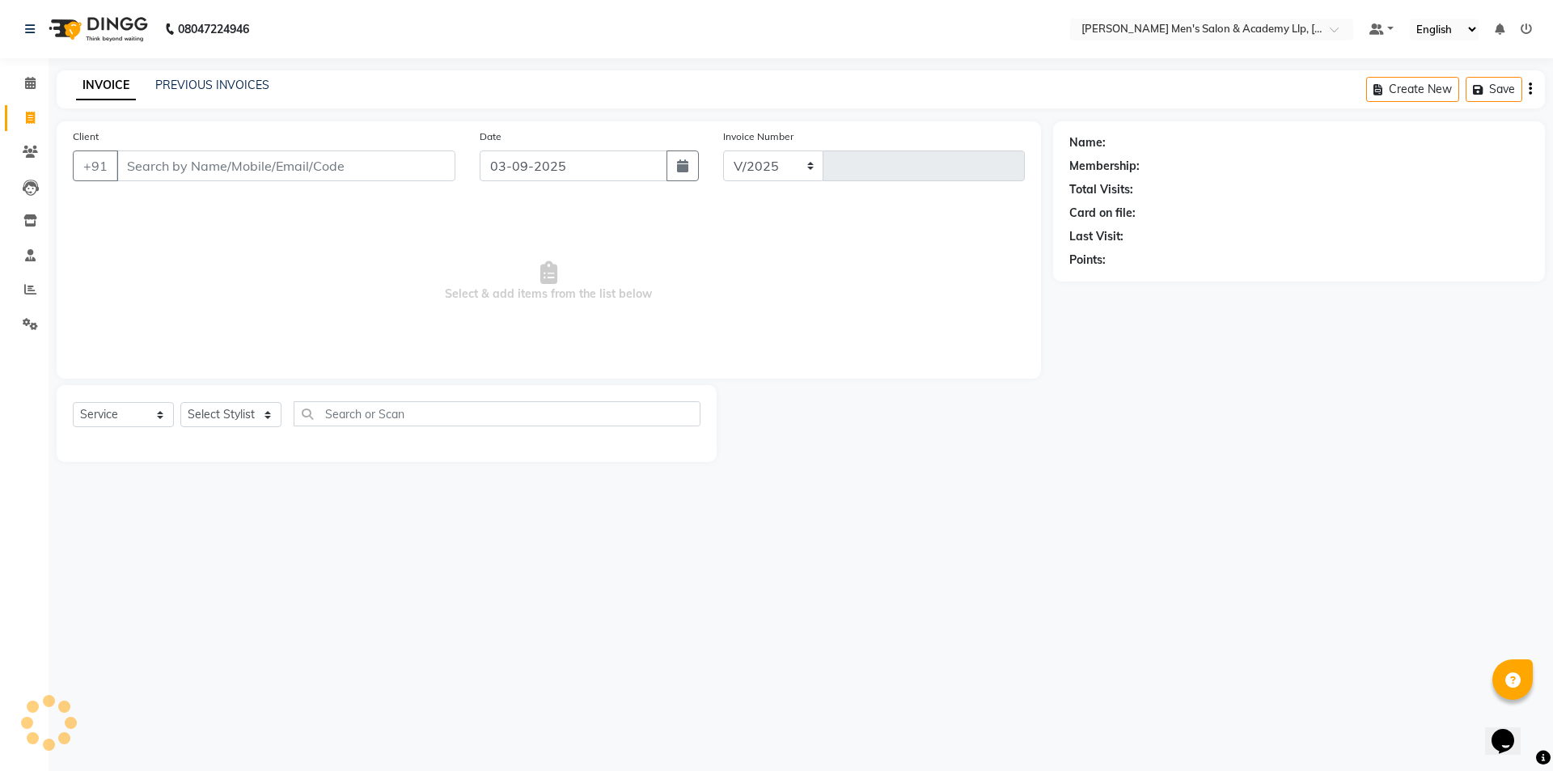
select select "8248"
type input "5379"
click at [237, 80] on link "PREVIOUS INVOICES" at bounding box center [212, 85] width 114 height 15
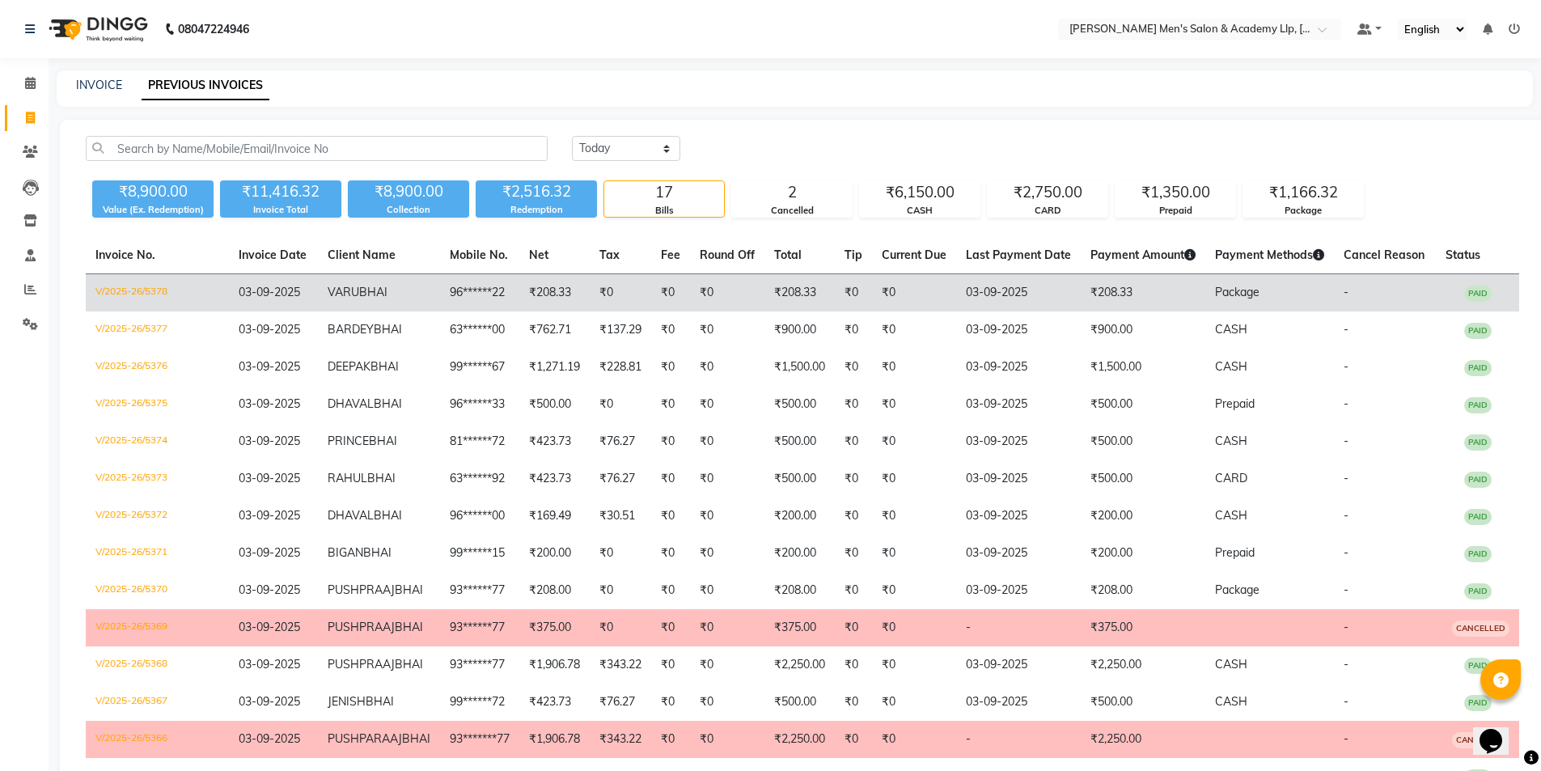
click at [909, 286] on td "₹0" at bounding box center [914, 293] width 84 height 38
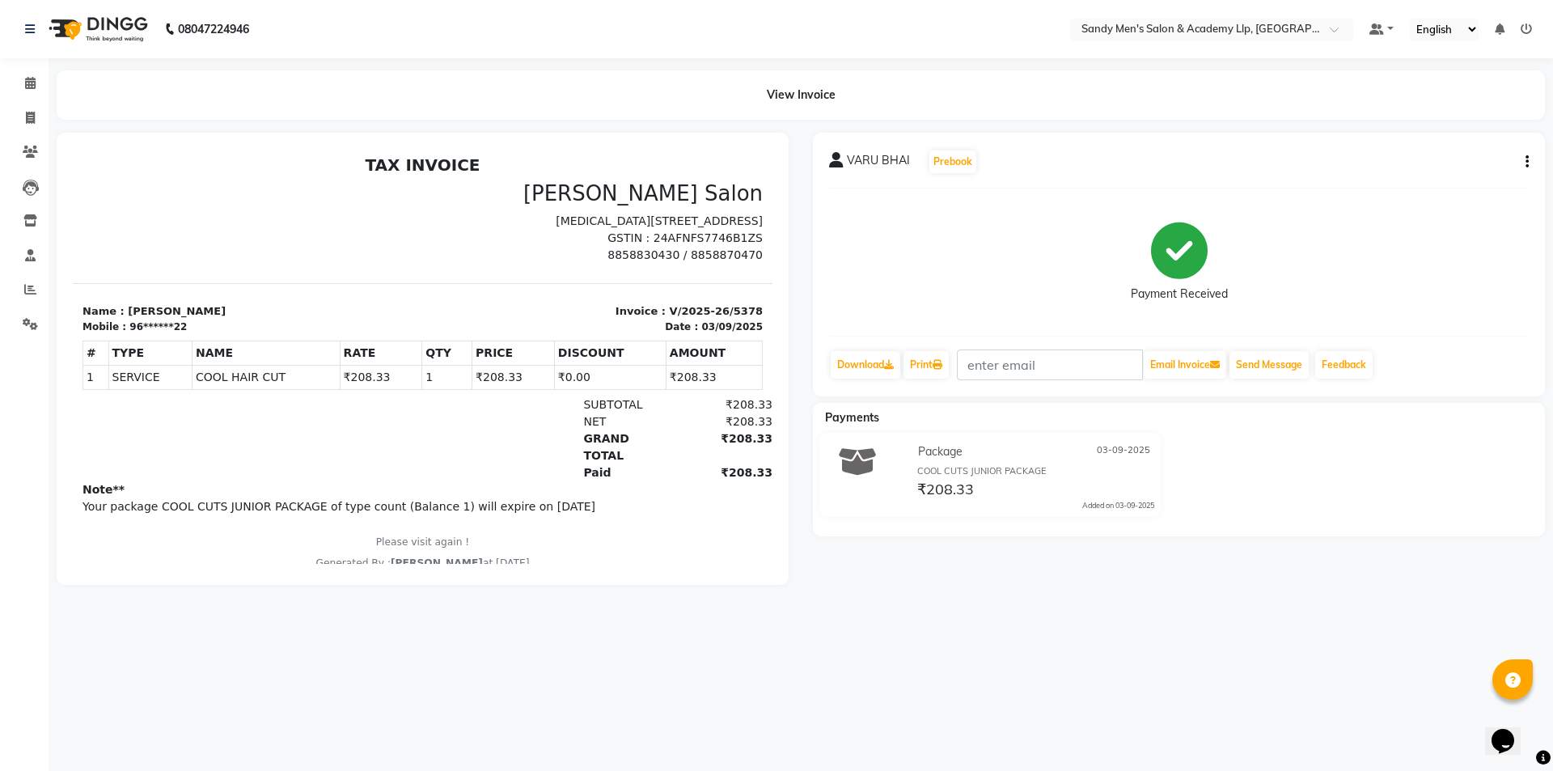
click at [1522, 165] on button "button" at bounding box center [1524, 162] width 10 height 17
click at [1434, 171] on div "Edit Item Staff" at bounding box center [1446, 172] width 111 height 20
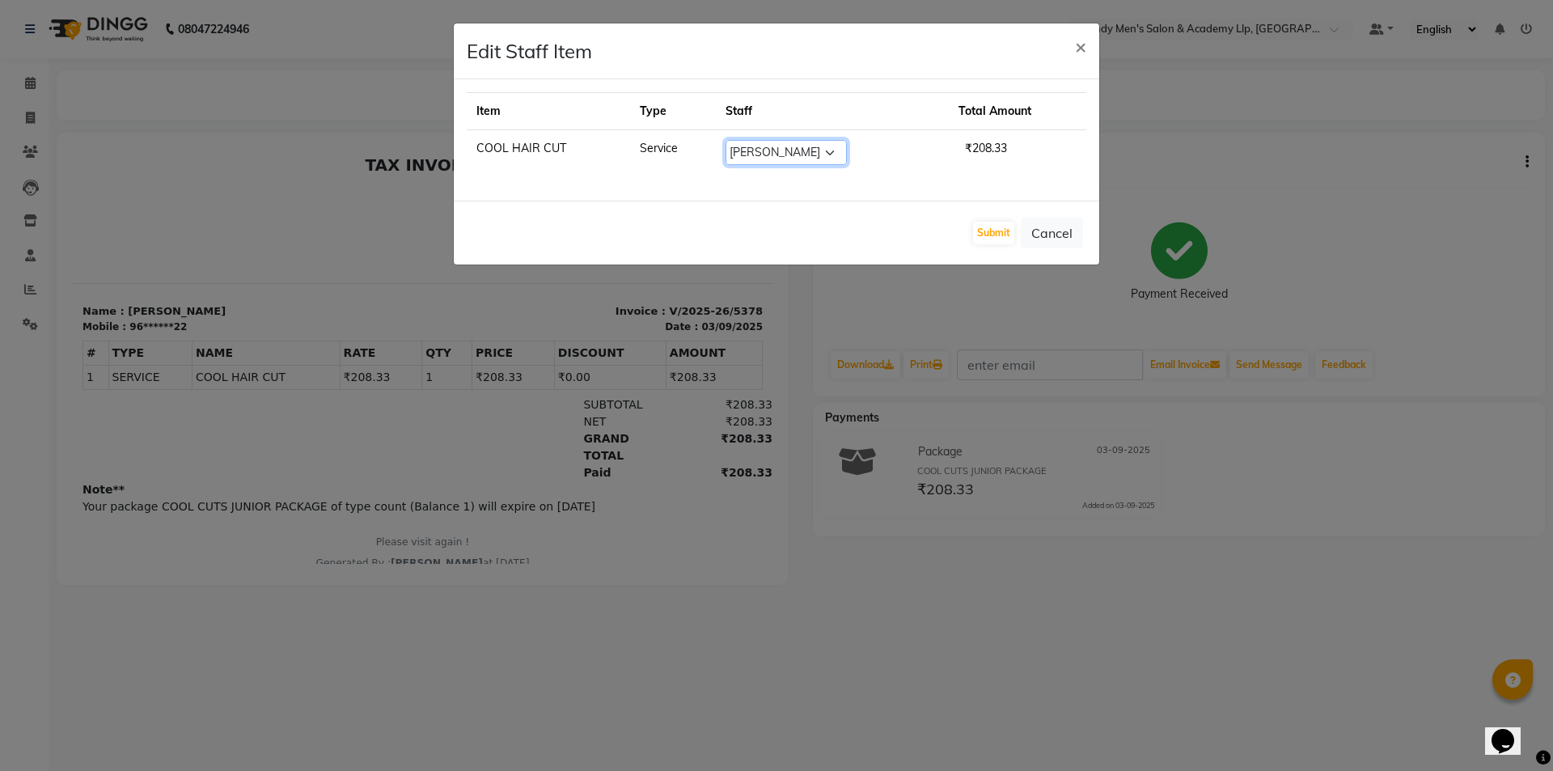
click at [786, 163] on select "Select ABHISHEK SEN AKKI SEN ANKUSH SEN ARYAN GOHEL CHANDU SEN DIPESH SEN HARIS…" at bounding box center [786, 152] width 121 height 25
select select "78784"
click at [726, 140] on select "Select ABHISHEK SEN AKKI SEN ANKUSH SEN ARYAN GOHEL CHANDU SEN DIPESH SEN HARIS…" at bounding box center [786, 152] width 121 height 25
click at [1007, 225] on button "Submit" at bounding box center [993, 233] width 41 height 23
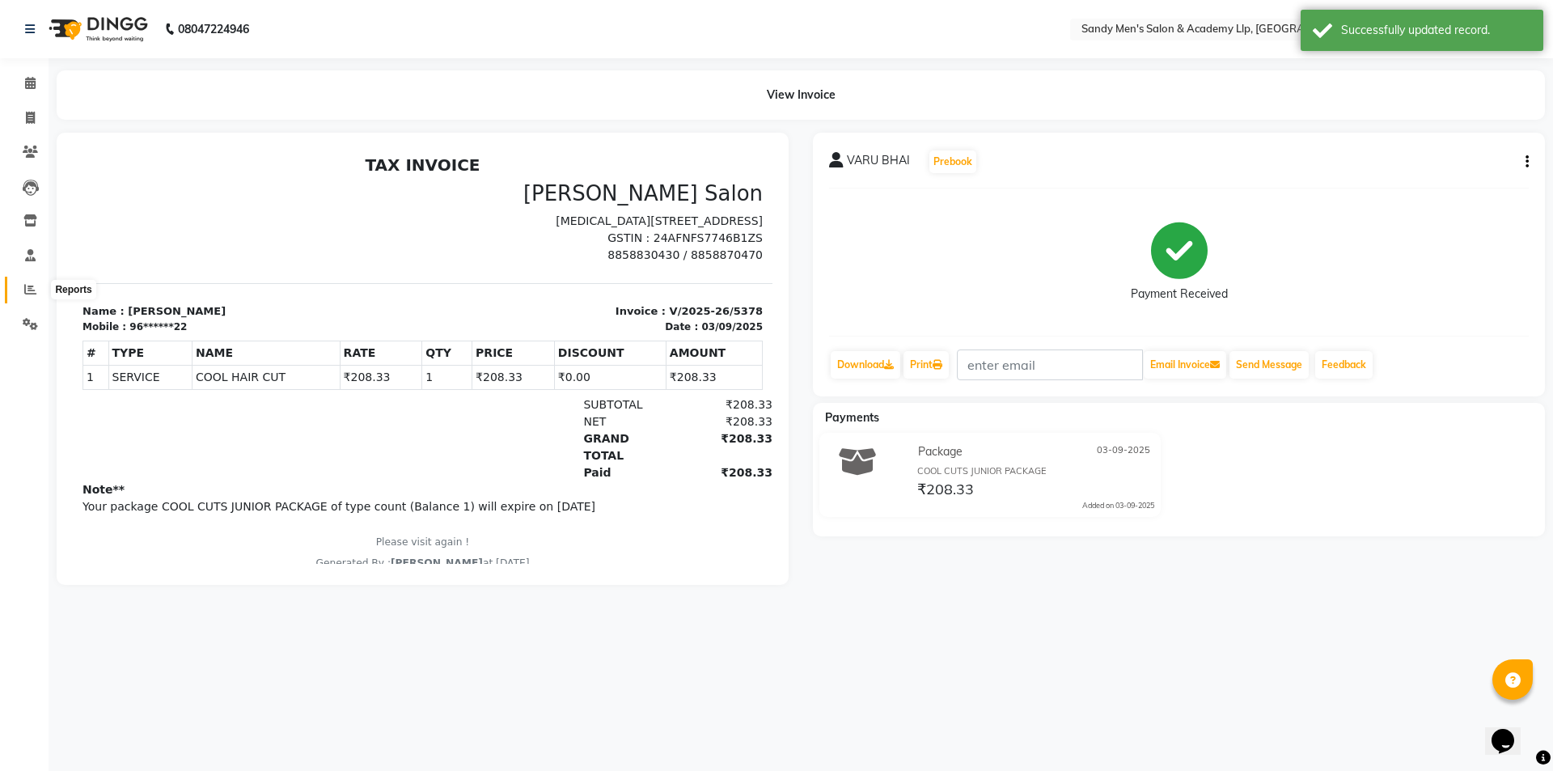
click at [32, 286] on icon at bounding box center [30, 289] width 12 height 12
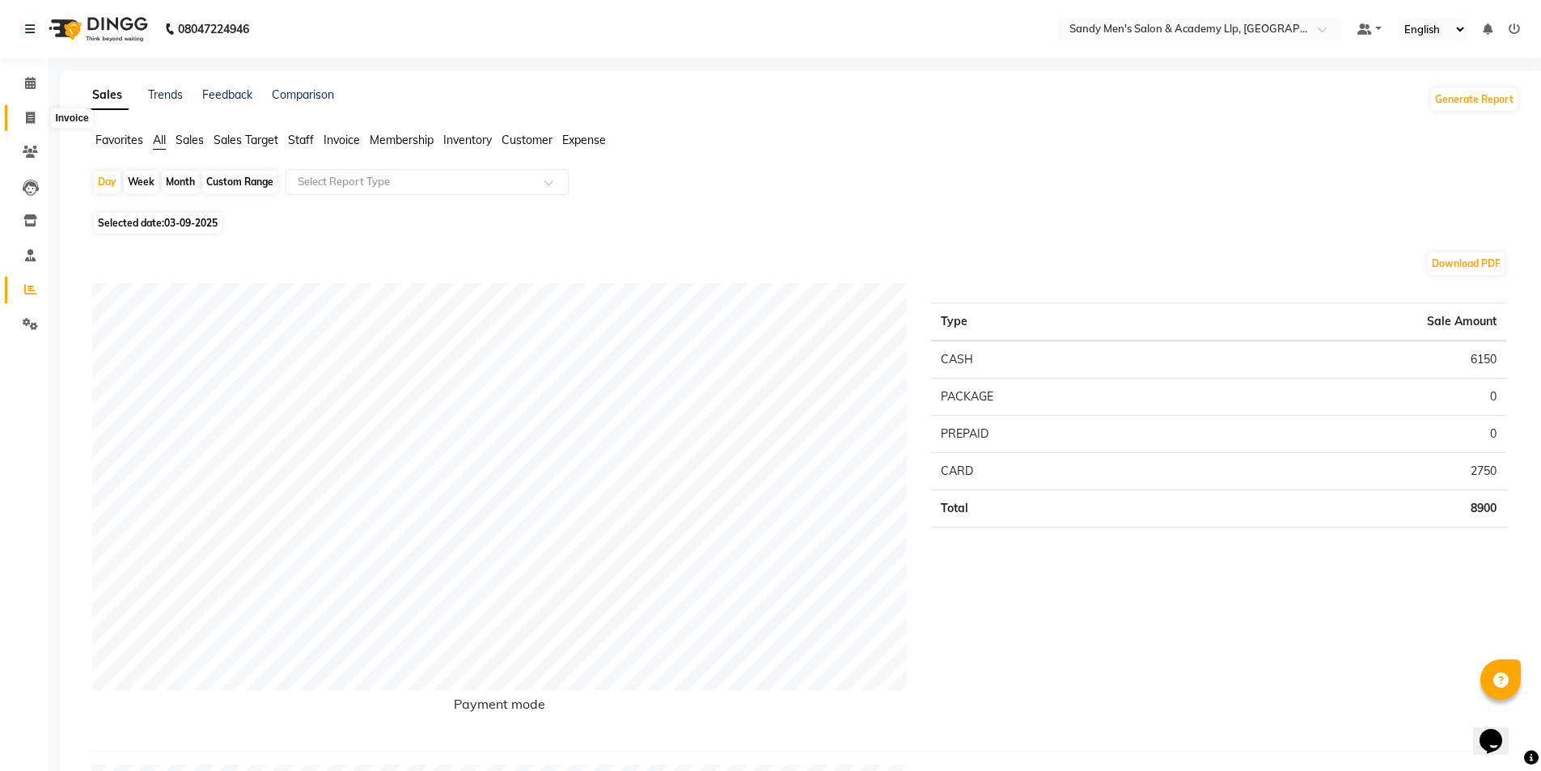
click at [21, 118] on span at bounding box center [30, 118] width 28 height 19
select select "service"
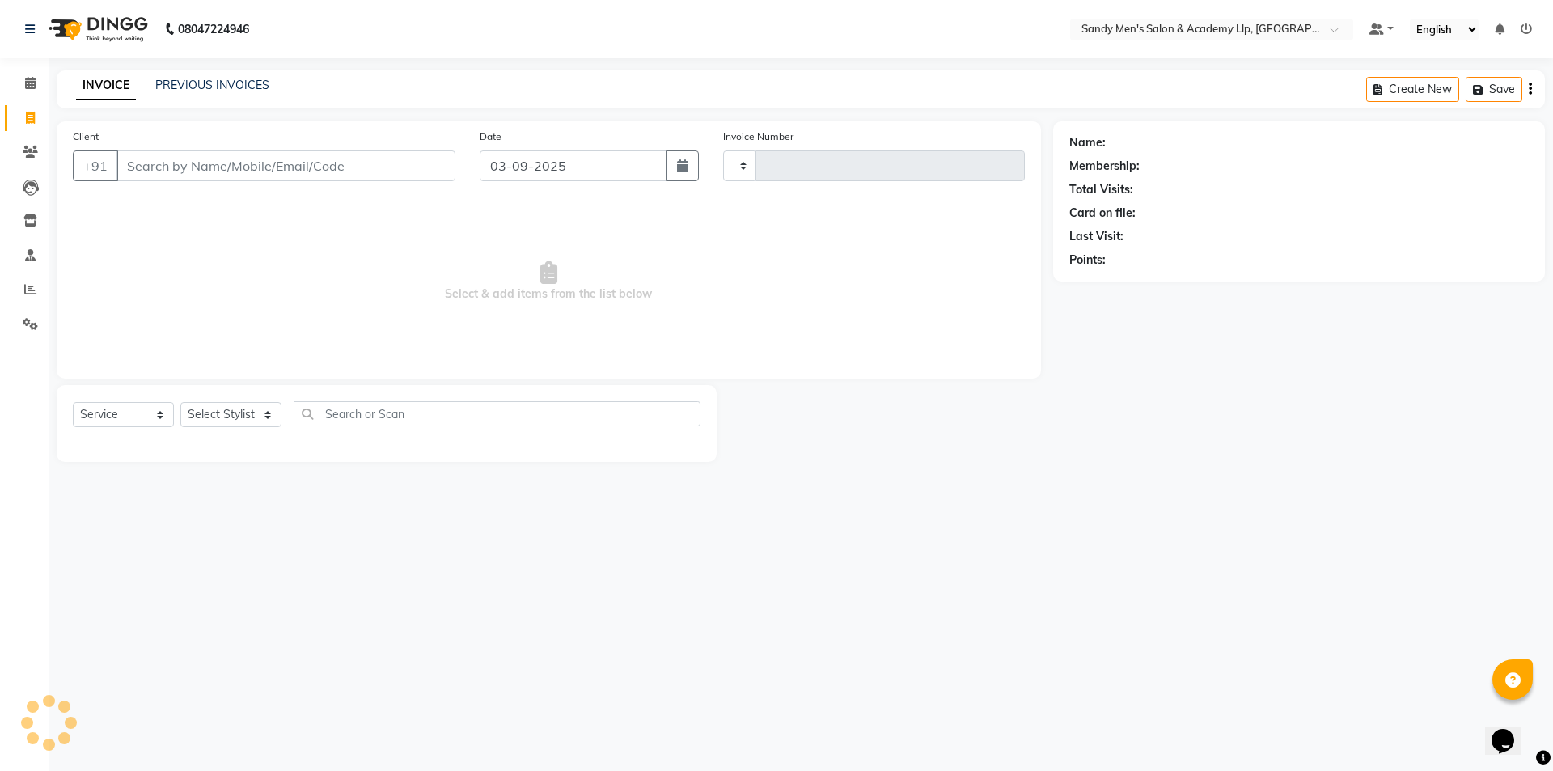
type input "5379"
select select "8248"
click at [21, 118] on span at bounding box center [30, 118] width 28 height 19
select select "service"
type input "5379"
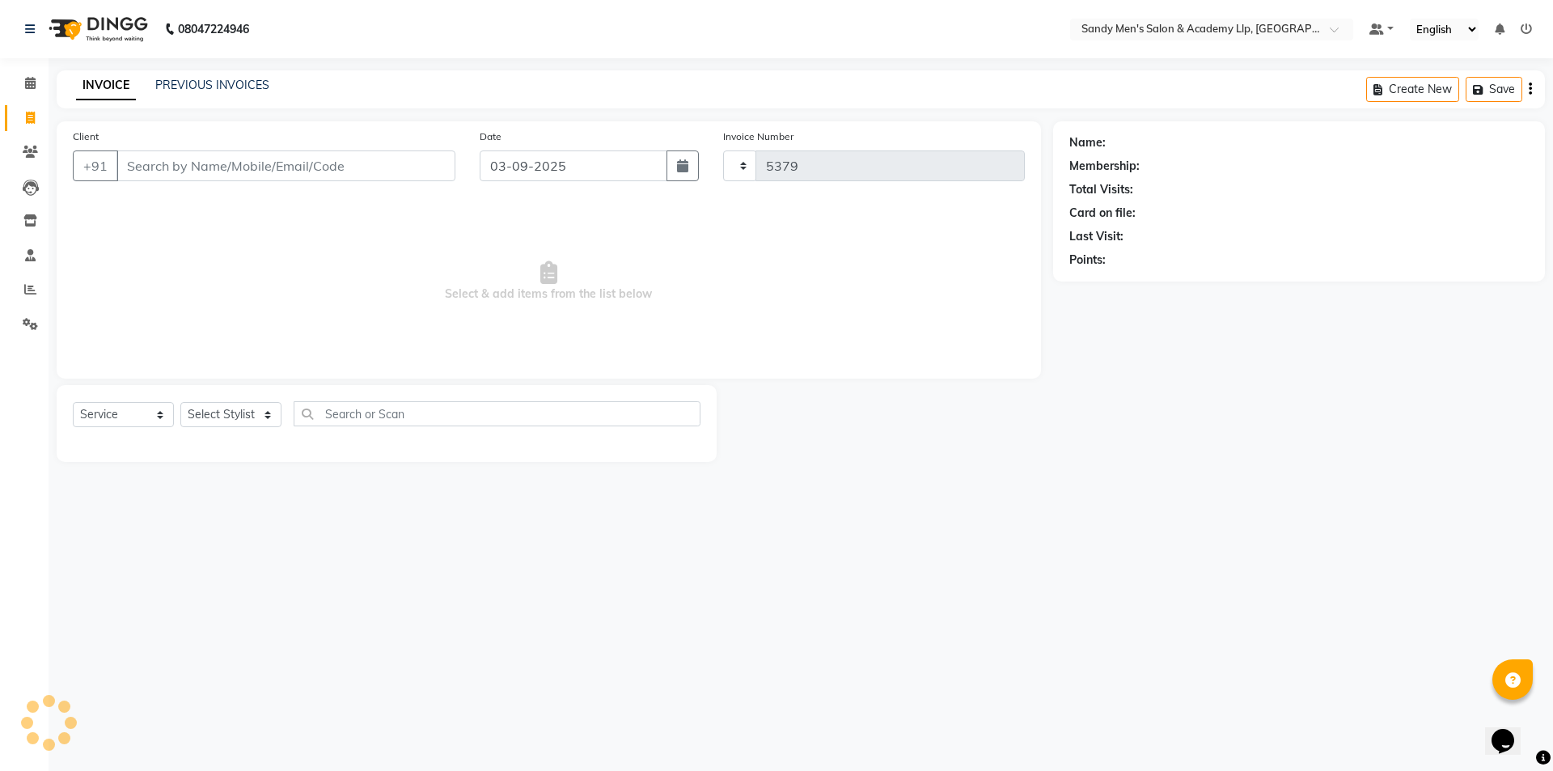
select select "8248"
click at [0, 224] on li "Inventory" at bounding box center [24, 221] width 49 height 35
click at [25, 293] on icon at bounding box center [30, 289] width 12 height 12
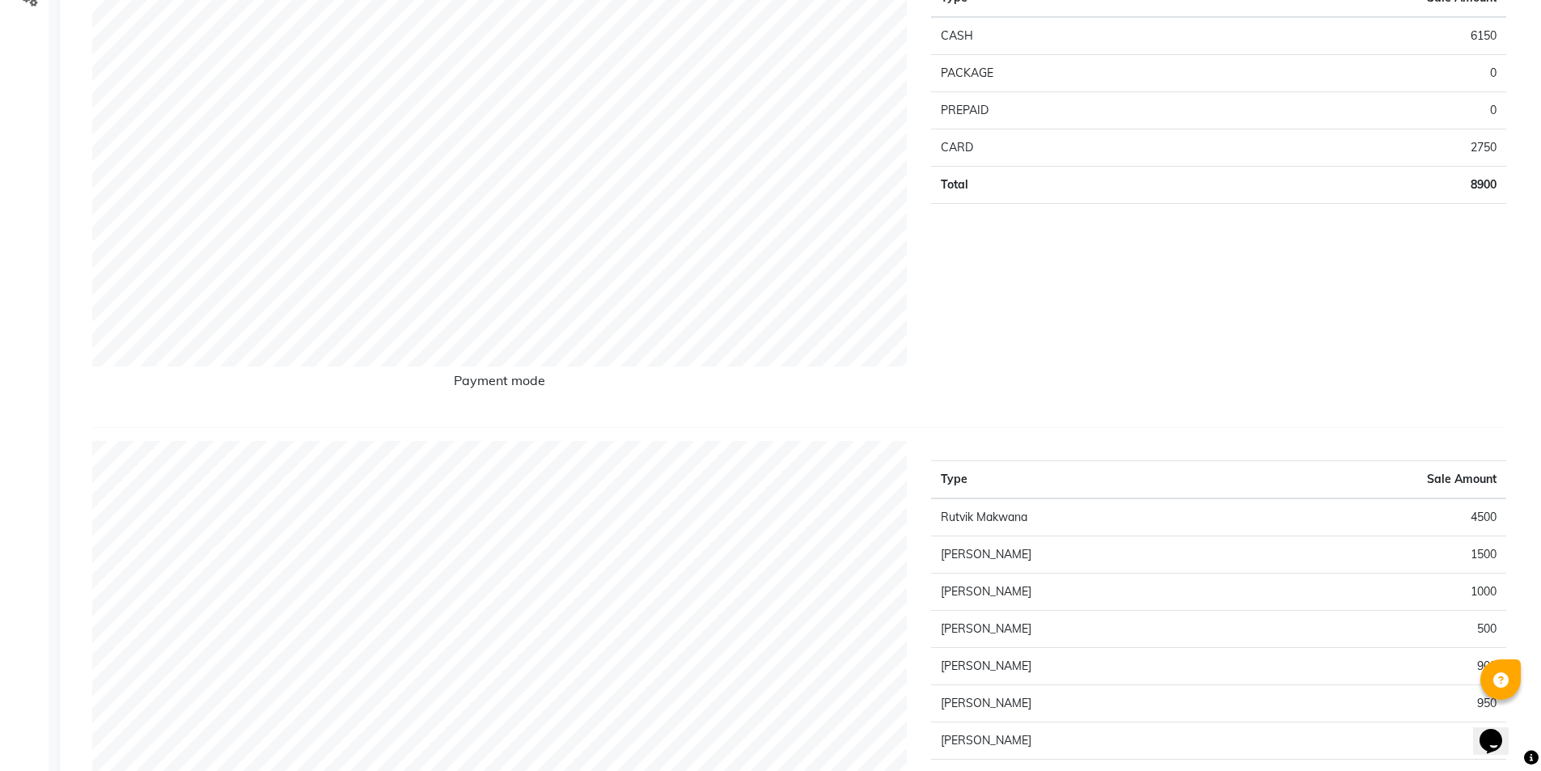
scroll to position [81, 0]
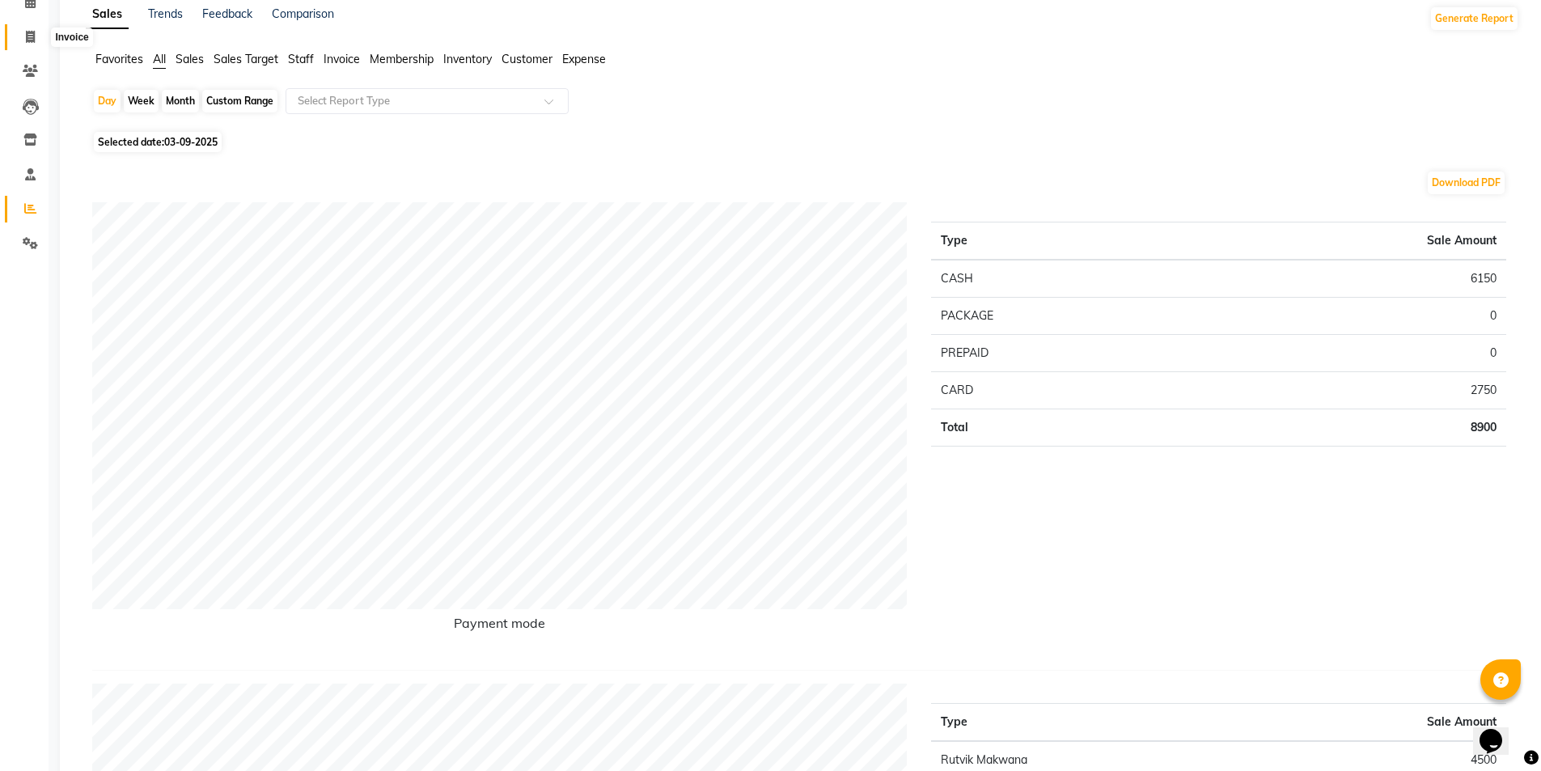
click at [27, 31] on icon at bounding box center [30, 37] width 9 height 12
select select "service"
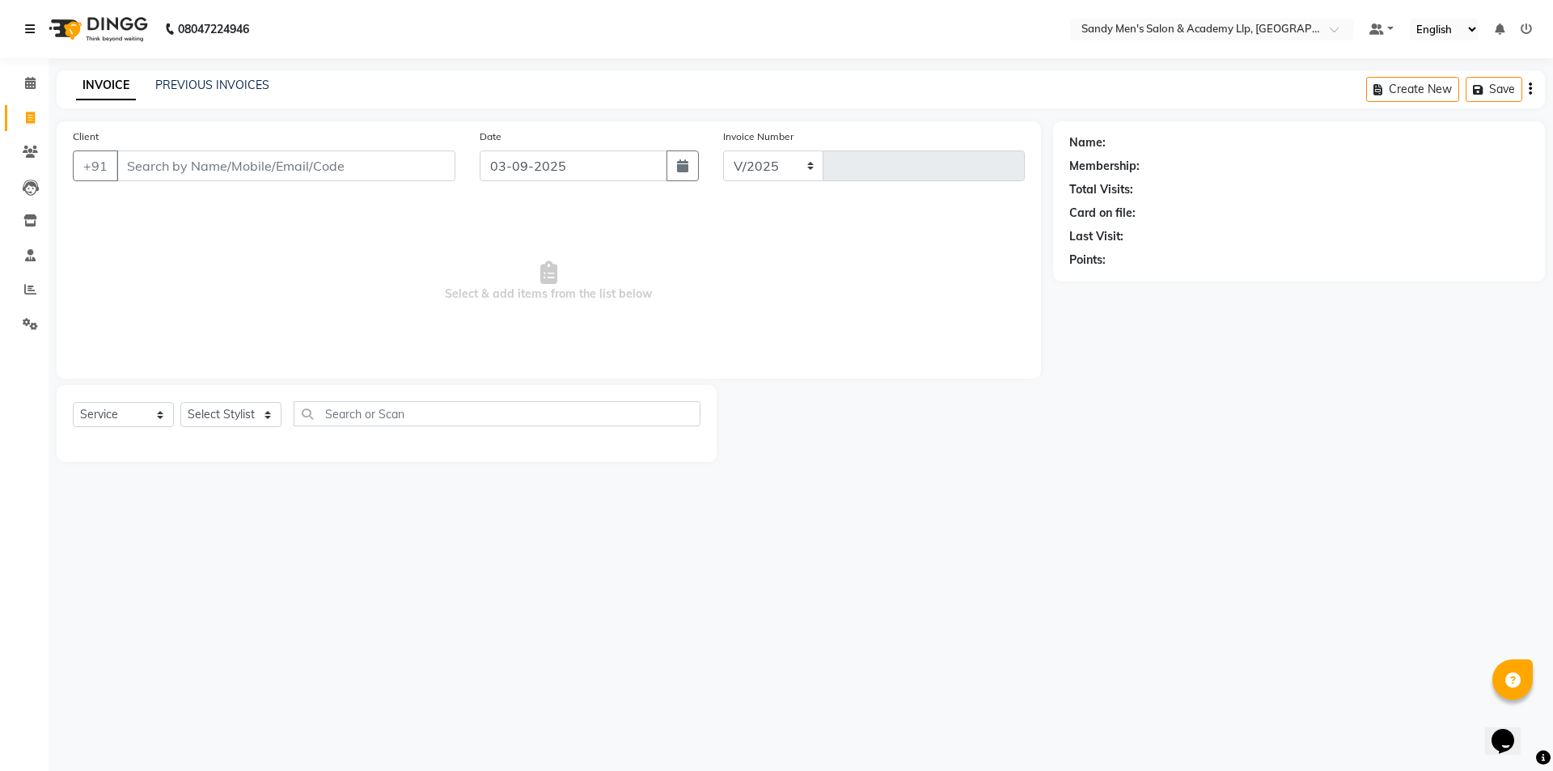
select select "8248"
type input "5379"
click at [28, 30] on icon at bounding box center [30, 28] width 10 height 11
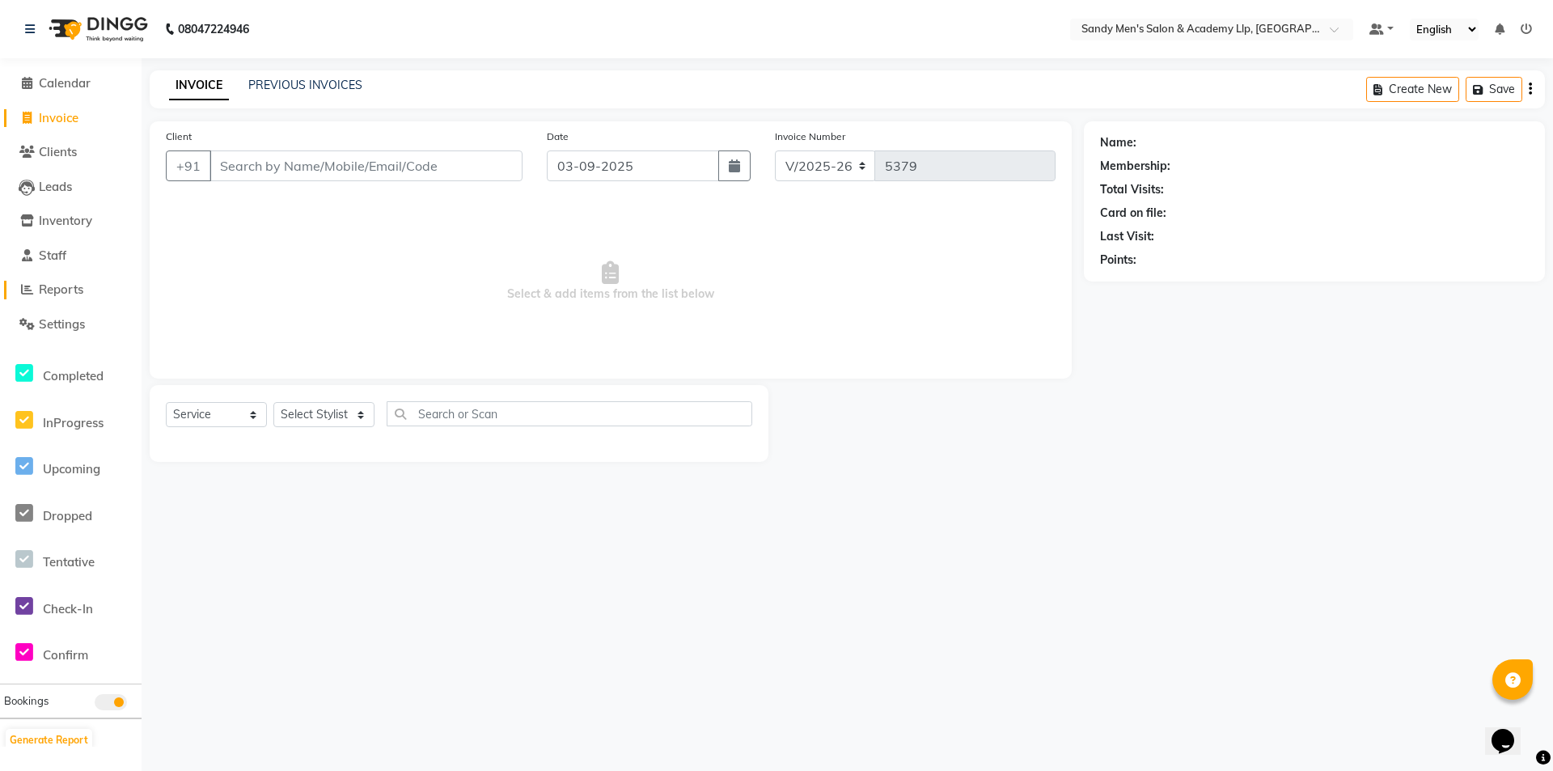
click at [55, 288] on span "Reports" at bounding box center [61, 289] width 44 height 15
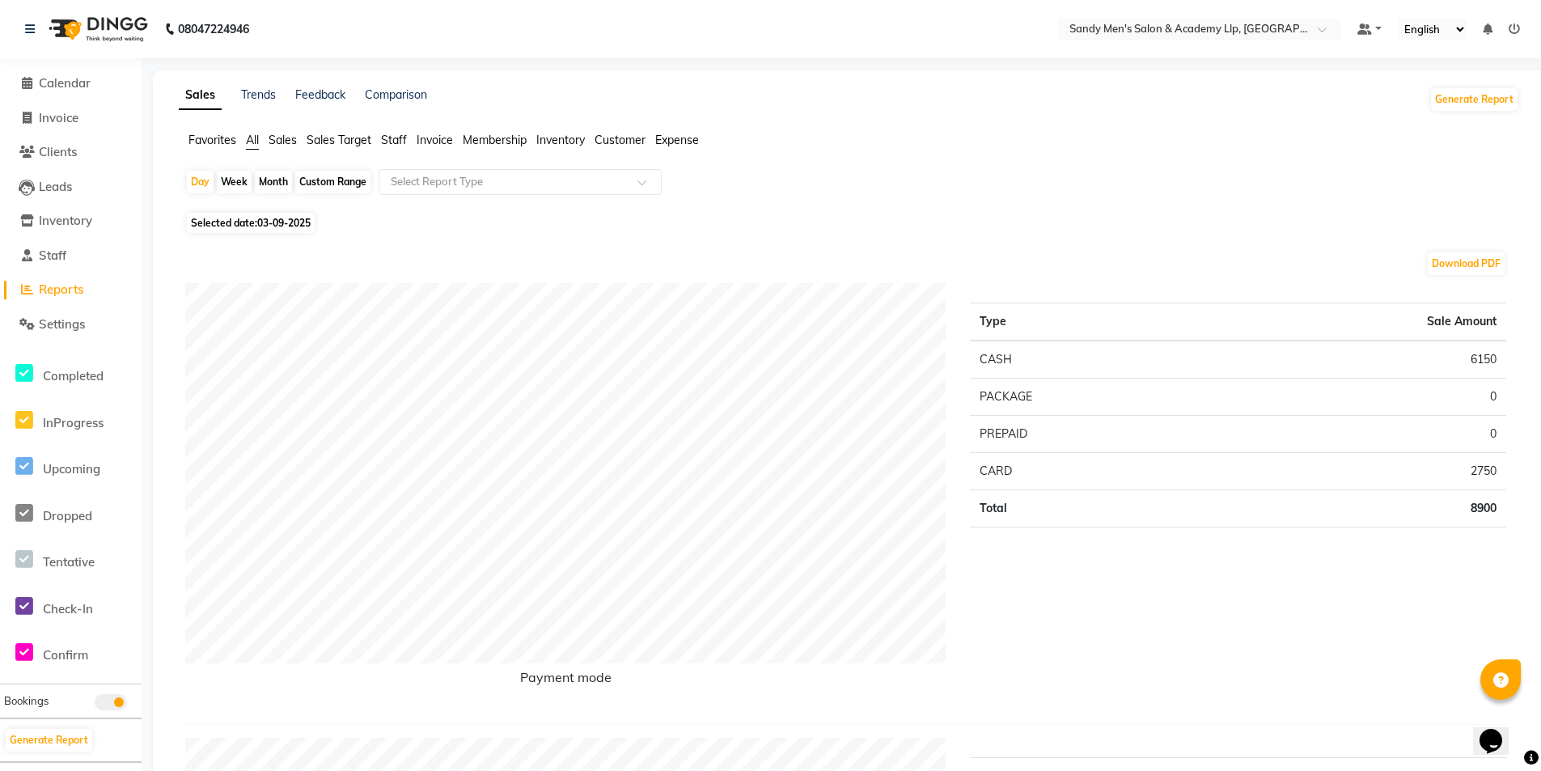
click at [18, 24] on div "08047224946" at bounding box center [137, 28] width 248 height 45
click at [28, 26] on icon at bounding box center [30, 28] width 10 height 11
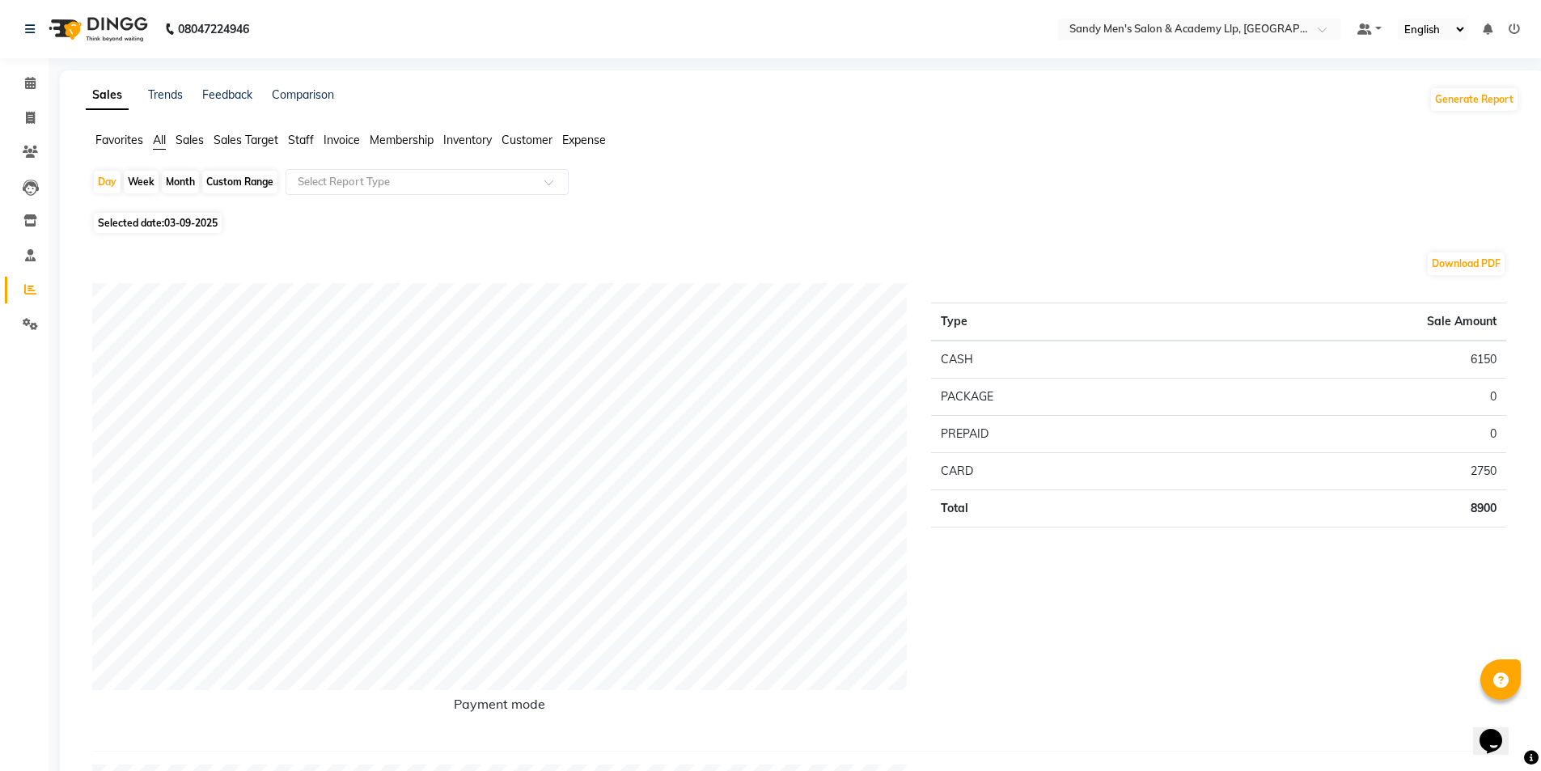
click at [0, 17] on nav "08047224946 Select Location × Sandy Men's Salon & Academy Llp, Ravapar Road Def…" at bounding box center [770, 29] width 1541 height 58
click at [26, 118] on icon at bounding box center [30, 118] width 9 height 12
select select "service"
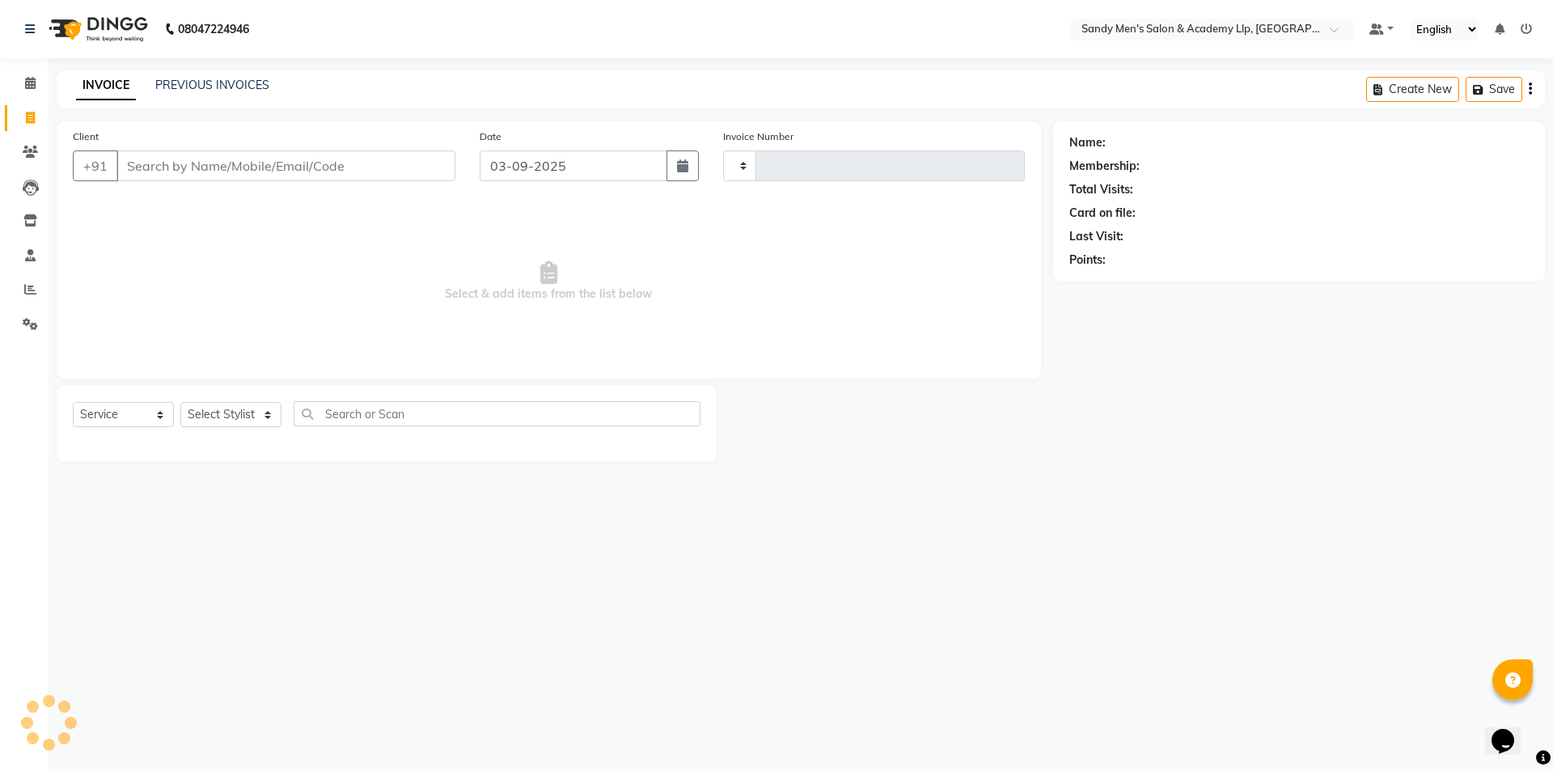
type input "5379"
select select "8248"
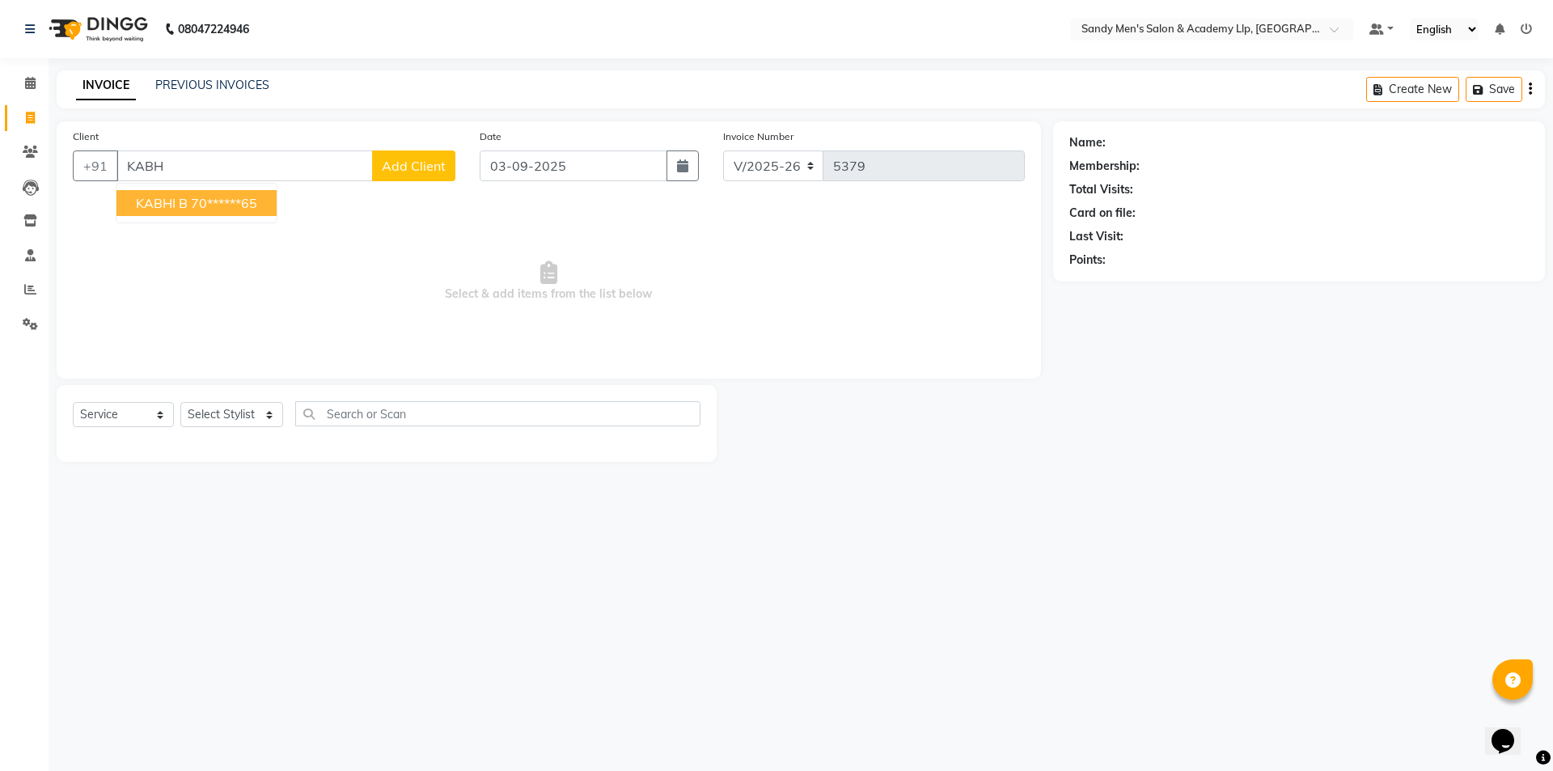
click at [184, 201] on button "KABHI B 70******65" at bounding box center [196, 203] width 160 height 26
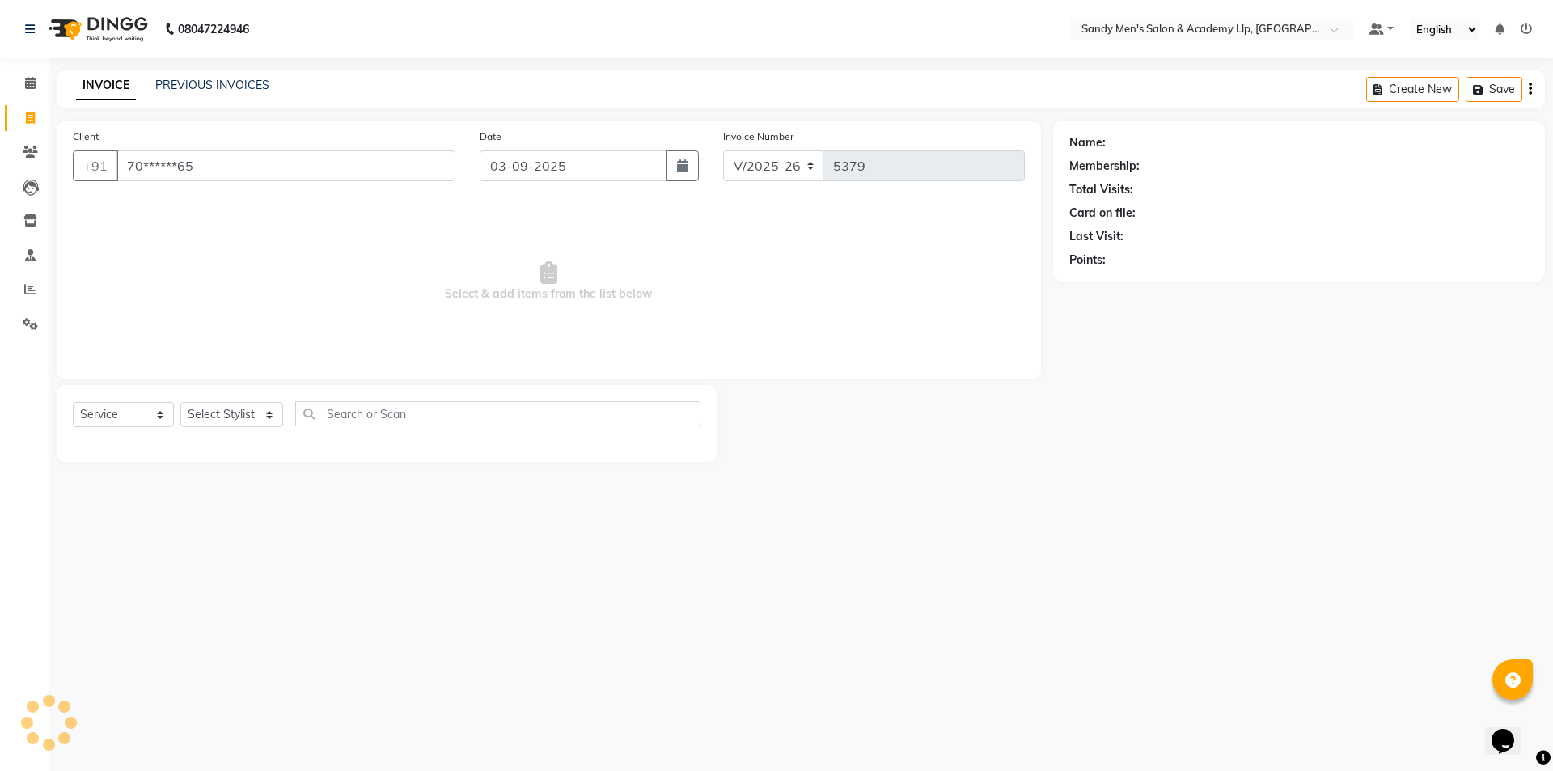
type input "70******65"
click at [207, 426] on select "Select Stylist ABHISHEK SEN AKKI SEN [PERSON_NAME] [PERSON_NAME] [PERSON_NAME] …" at bounding box center [231, 414] width 103 height 25
select select "78793"
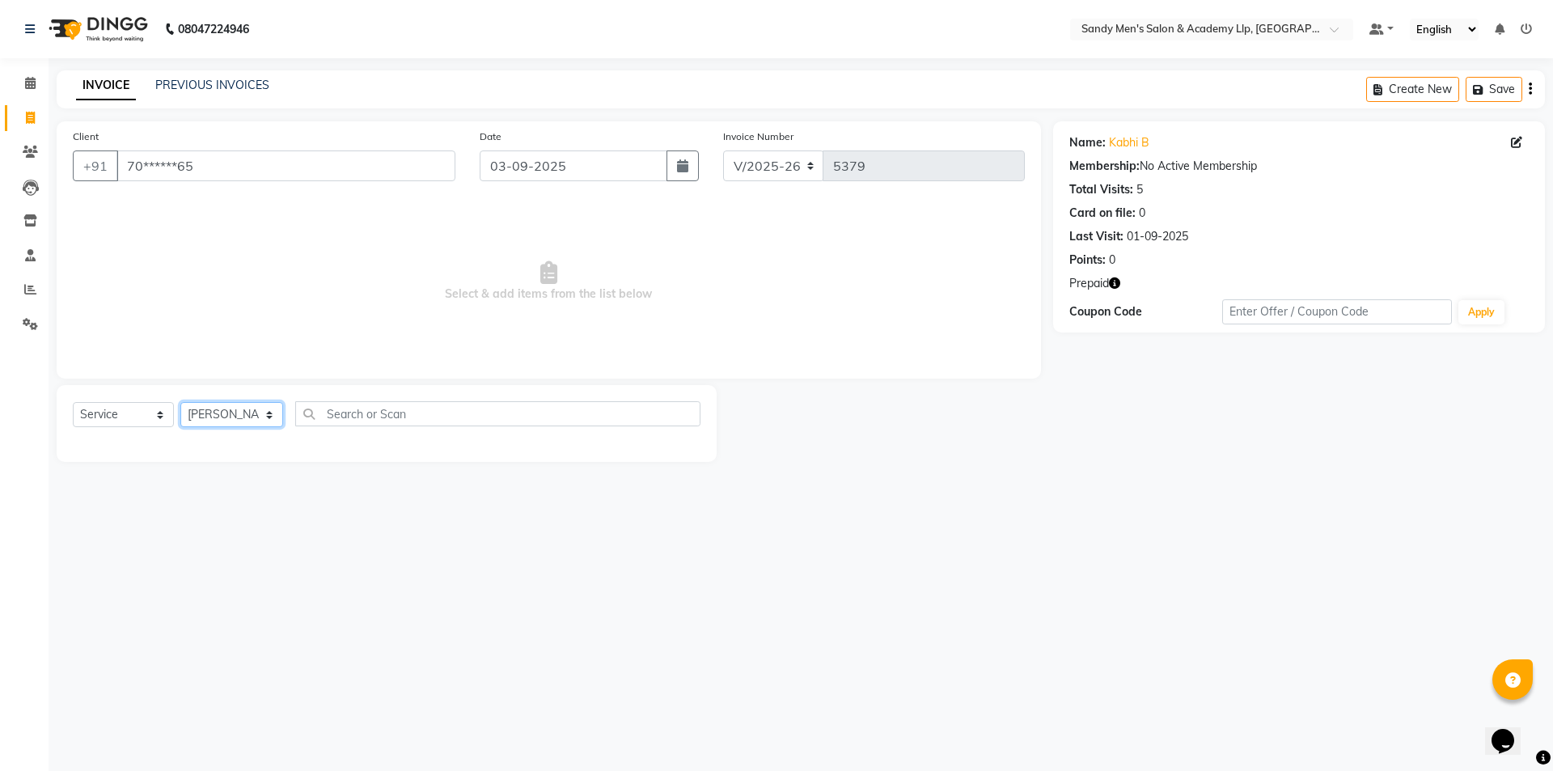
click at [180, 402] on select "Select Stylist ABHISHEK SEN AKKI SEN [PERSON_NAME] [PERSON_NAME] [PERSON_NAME] …" at bounding box center [231, 414] width 103 height 25
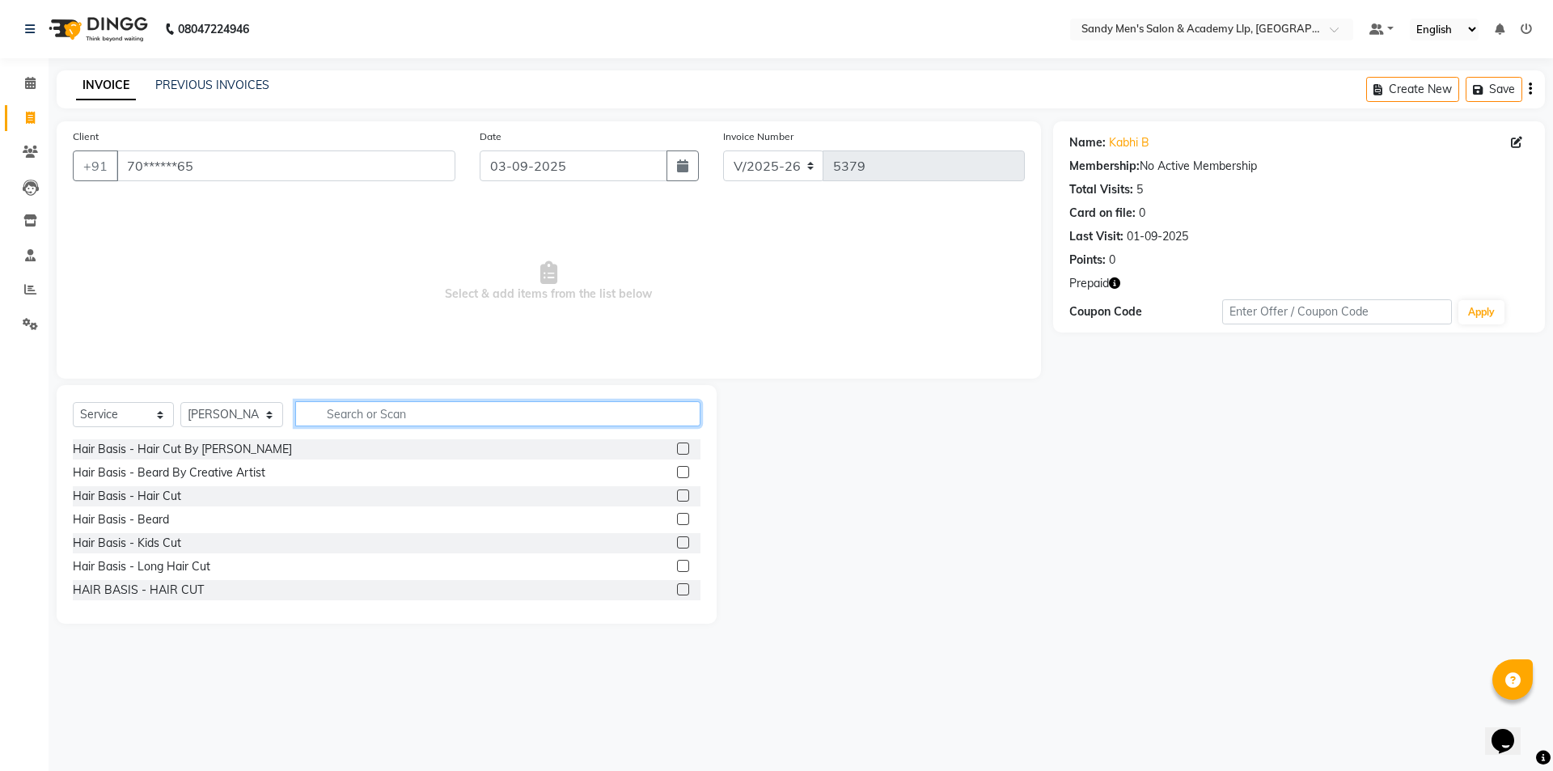
click at [333, 413] on input "text" at bounding box center [497, 413] width 405 height 25
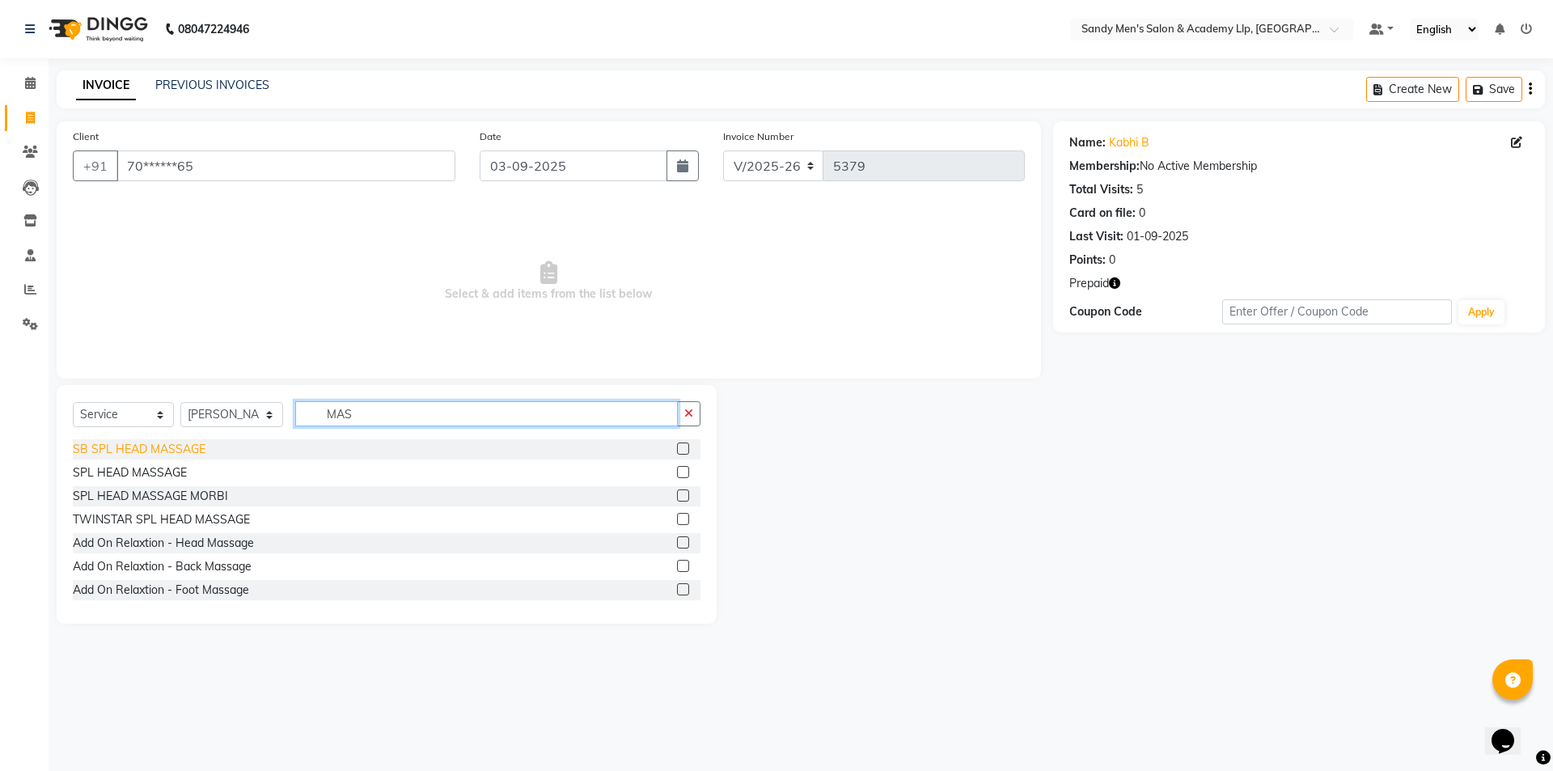
type input "MAS"
click at [181, 447] on div "SB SPL HEAD MASSAGE" at bounding box center [139, 449] width 133 height 17
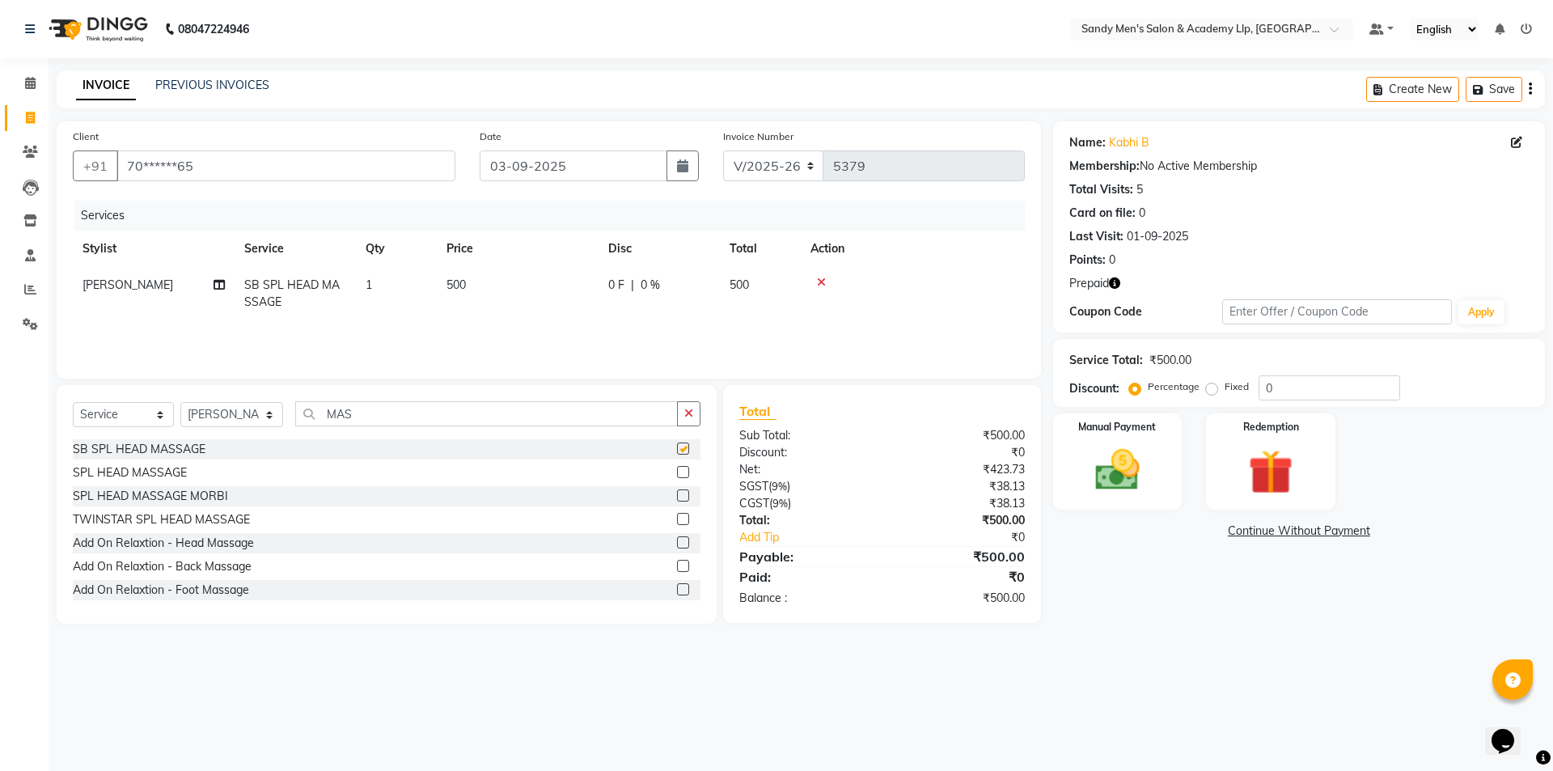
checkbox input "false"
click at [693, 413] on icon "button" at bounding box center [688, 413] width 9 height 11
click at [145, 501] on div "Hair Basis - Hair Cut" at bounding box center [127, 496] width 108 height 17
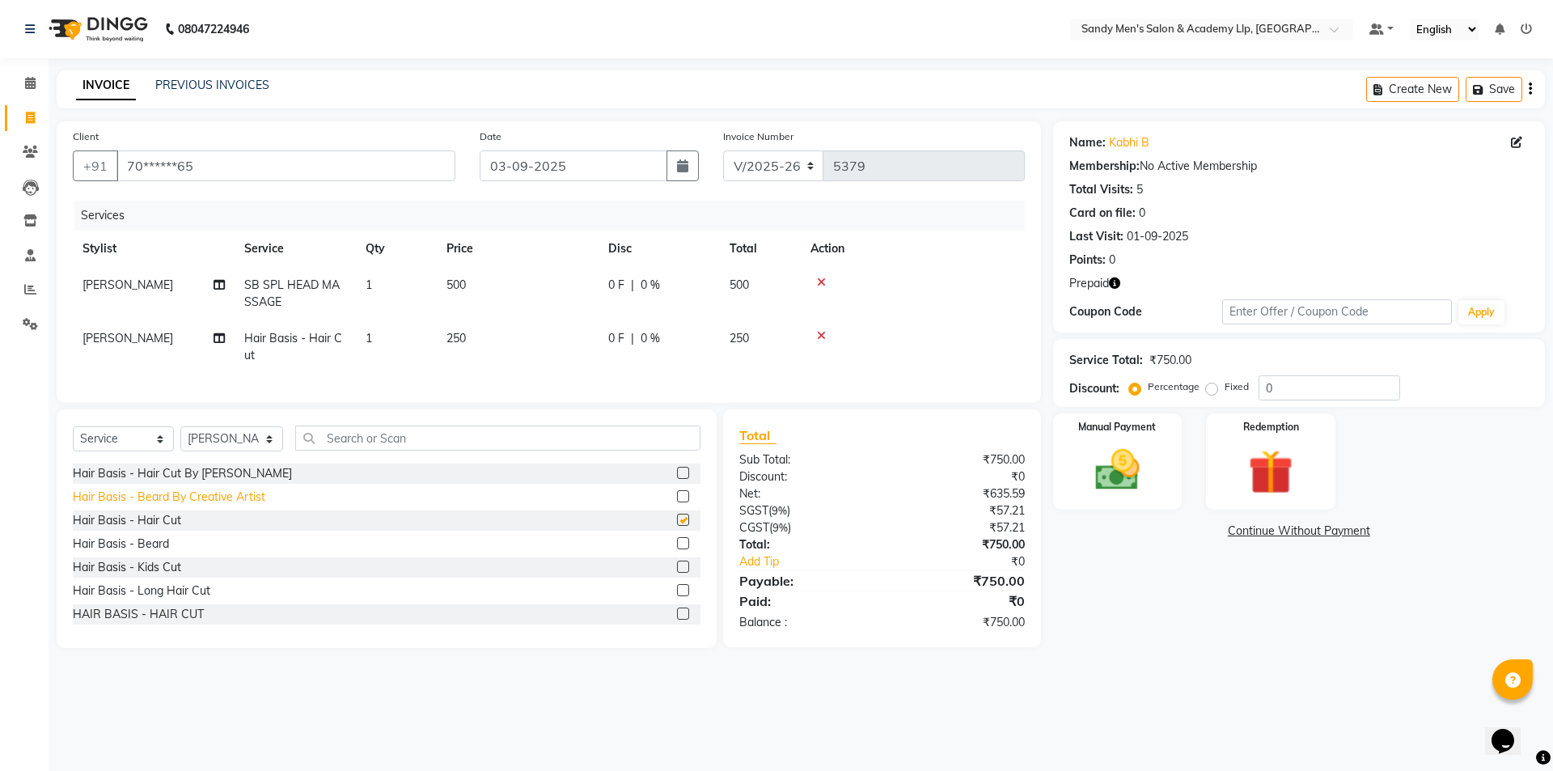
checkbox input "false"
click at [155, 553] on div "Hair Basis - Beard" at bounding box center [121, 544] width 96 height 17
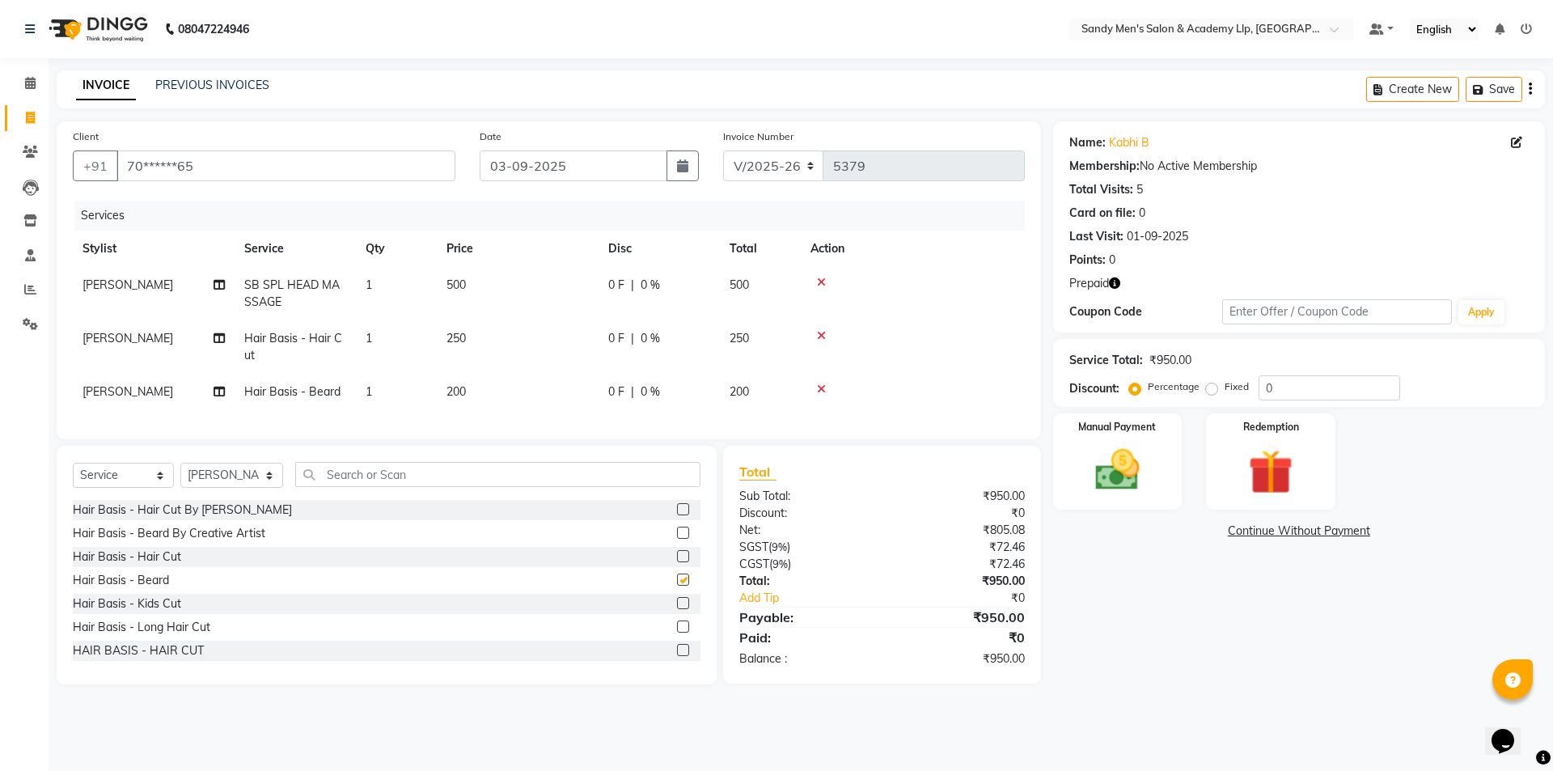
checkbox input "false"
click at [585, 336] on td "250" at bounding box center [518, 346] width 162 height 53
select select "78793"
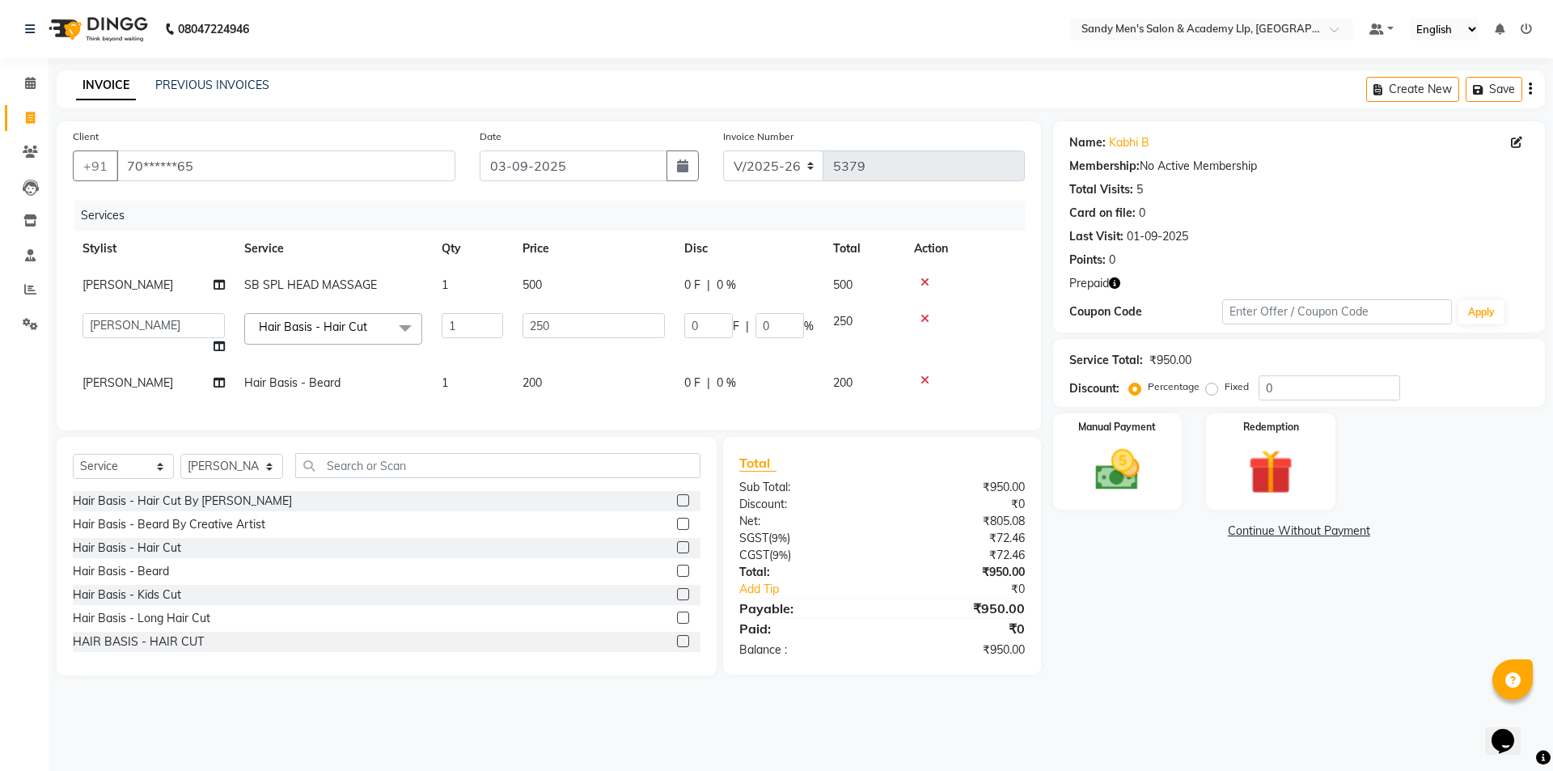
click at [603, 333] on input "250" at bounding box center [594, 325] width 142 height 25
type input "2"
type input "350"
click at [587, 393] on td "200" at bounding box center [594, 383] width 162 height 36
select select "78793"
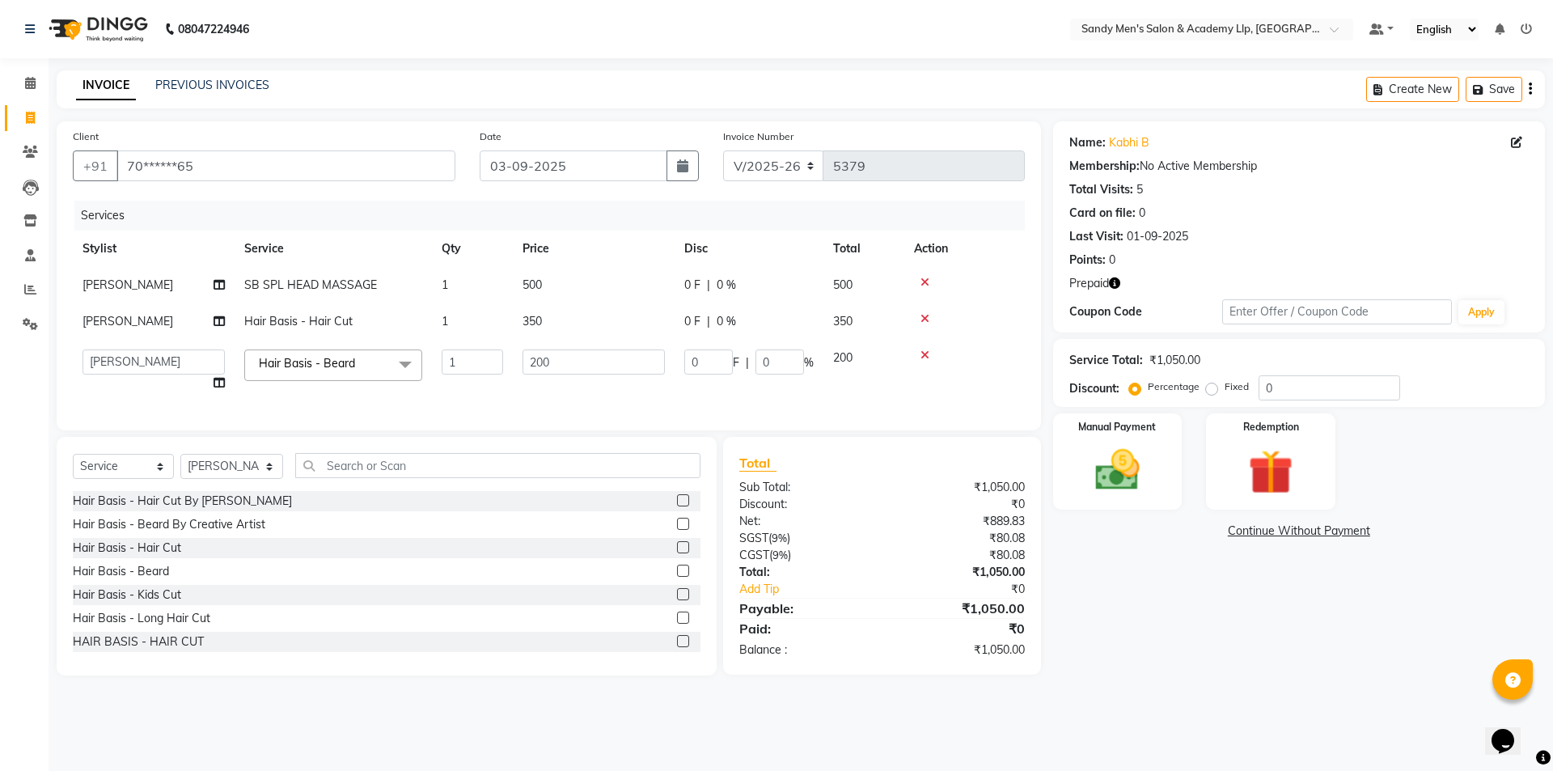
click at [580, 375] on td "200" at bounding box center [594, 370] width 162 height 61
click at [580, 366] on input "200" at bounding box center [594, 361] width 142 height 25
type input "250"
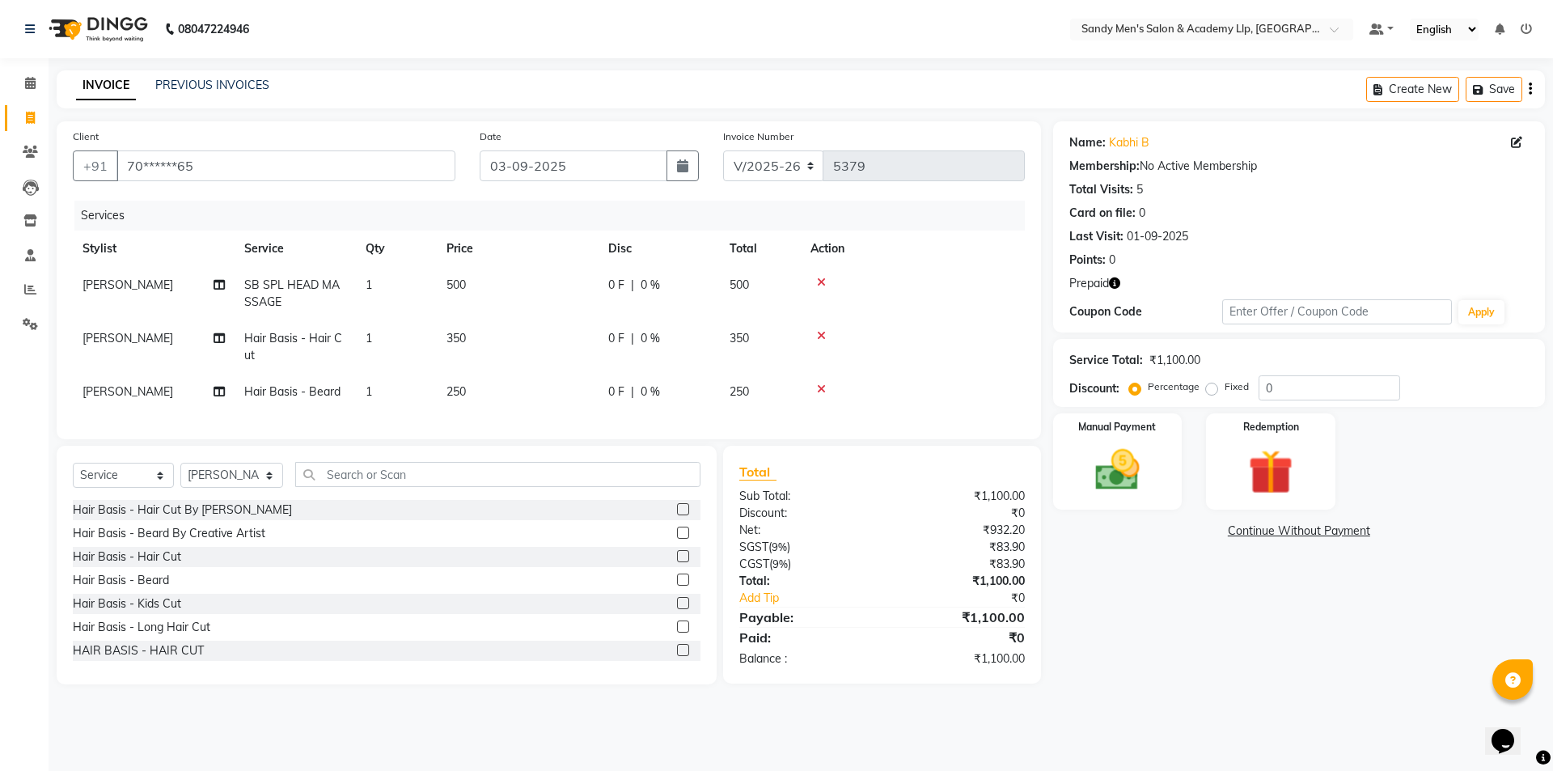
drag, startPoint x: 1382, startPoint y: 662, endPoint x: 1174, endPoint y: 613, distance: 213.5
click at [1378, 662] on div "Name: Kabhi B Membership: No Active Membership Total Visits: 5 Card on file: 0 …" at bounding box center [1305, 402] width 504 height 563
click at [119, 331] on span "[PERSON_NAME]" at bounding box center [128, 338] width 91 height 15
select select "78793"
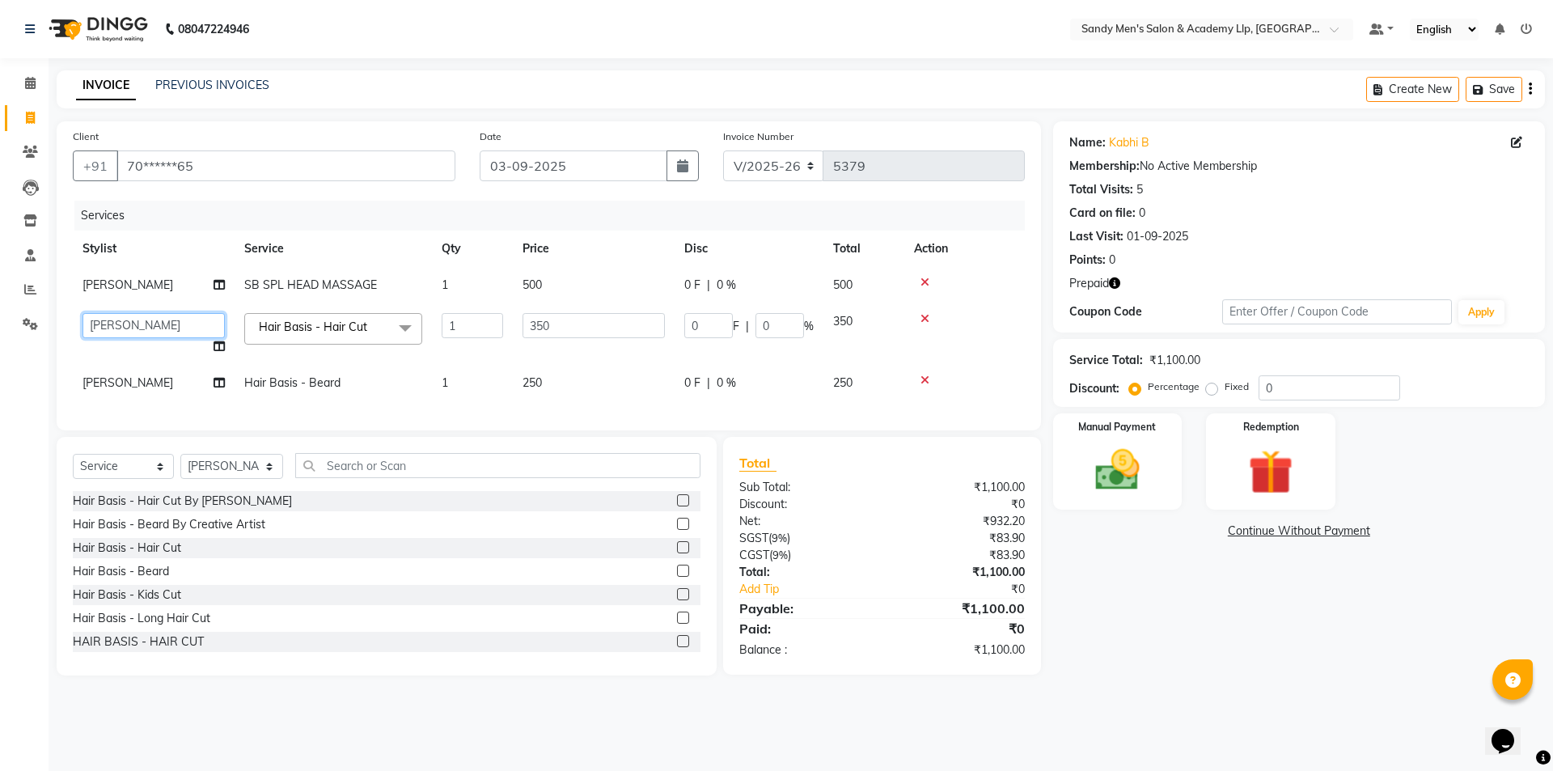
click at [119, 331] on select "ABHISHEK SEN AKKI SEN [PERSON_NAME] [PERSON_NAME] [PERSON_NAME] [PERSON_NAME] […" at bounding box center [154, 325] width 142 height 25
select select "78787"
click at [148, 389] on span "[PERSON_NAME]" at bounding box center [128, 382] width 91 height 15
select select "78793"
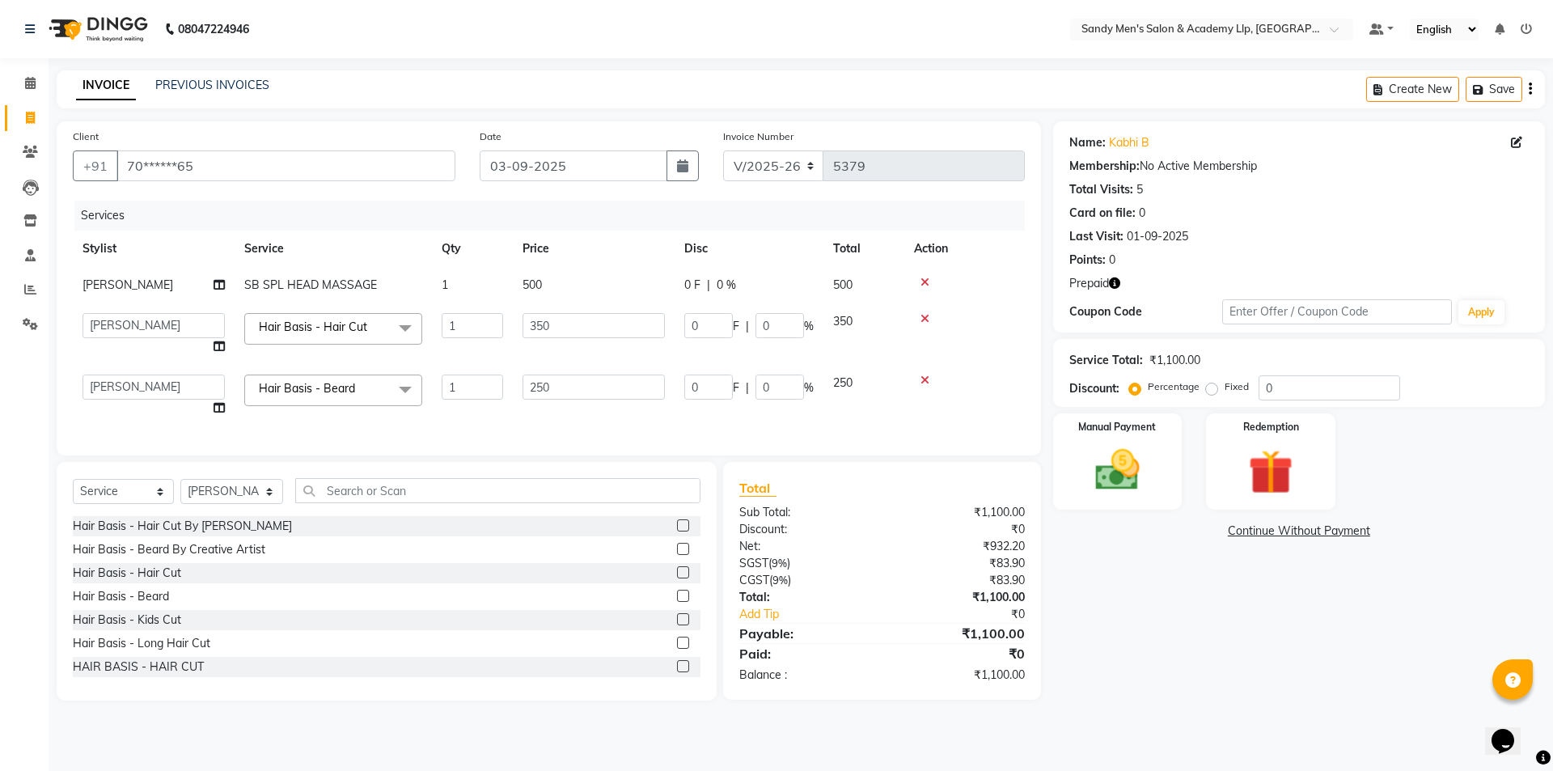
click at [148, 389] on select "ABHISHEK SEN AKKI SEN [PERSON_NAME] [PERSON_NAME] [PERSON_NAME] [PERSON_NAME] […" at bounding box center [154, 387] width 142 height 25
select select "78787"
click at [1239, 489] on img at bounding box center [1270, 471] width 75 height 57
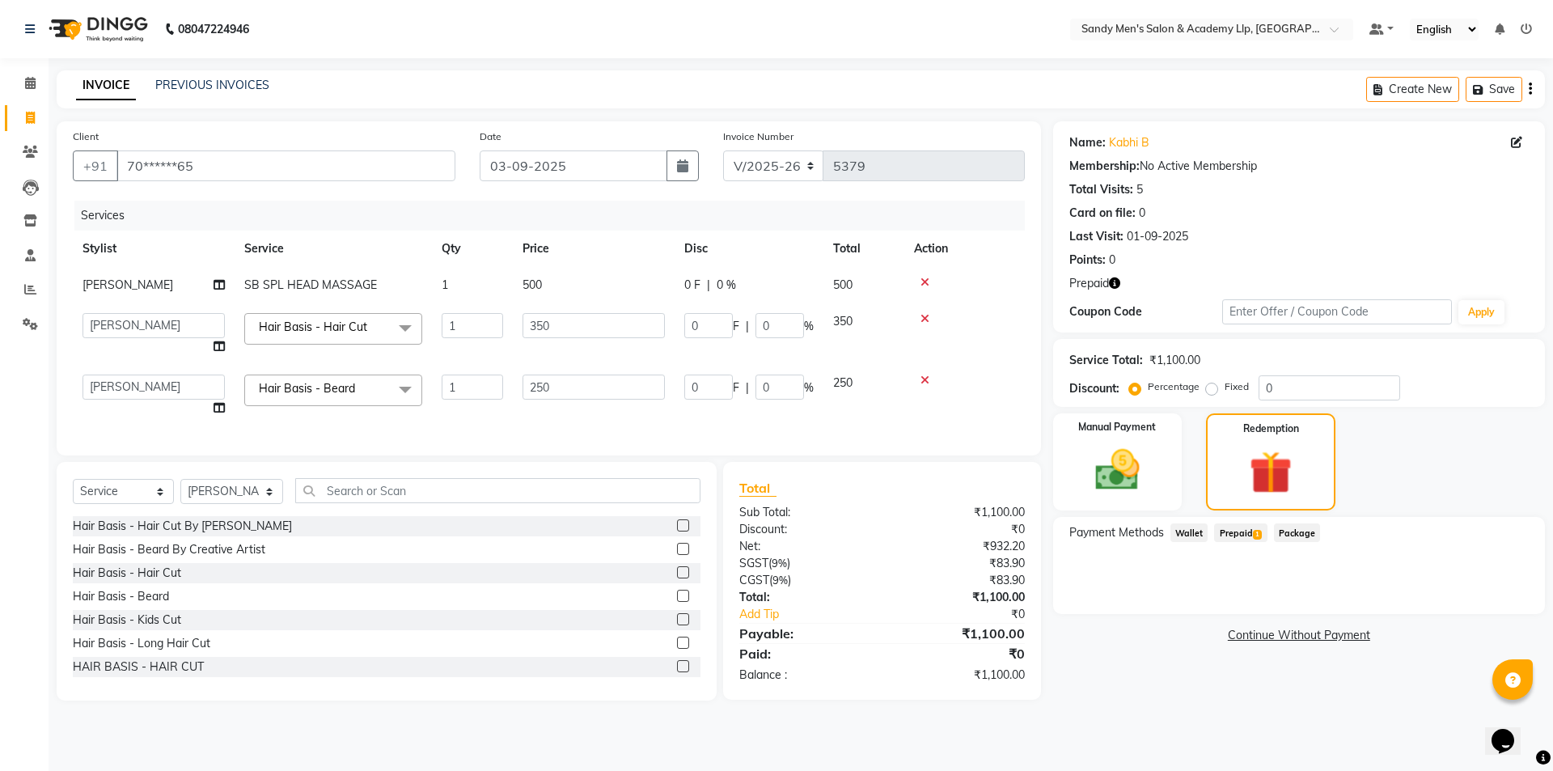
click at [1249, 528] on span "Prepaid 1" at bounding box center [1240, 532] width 53 height 19
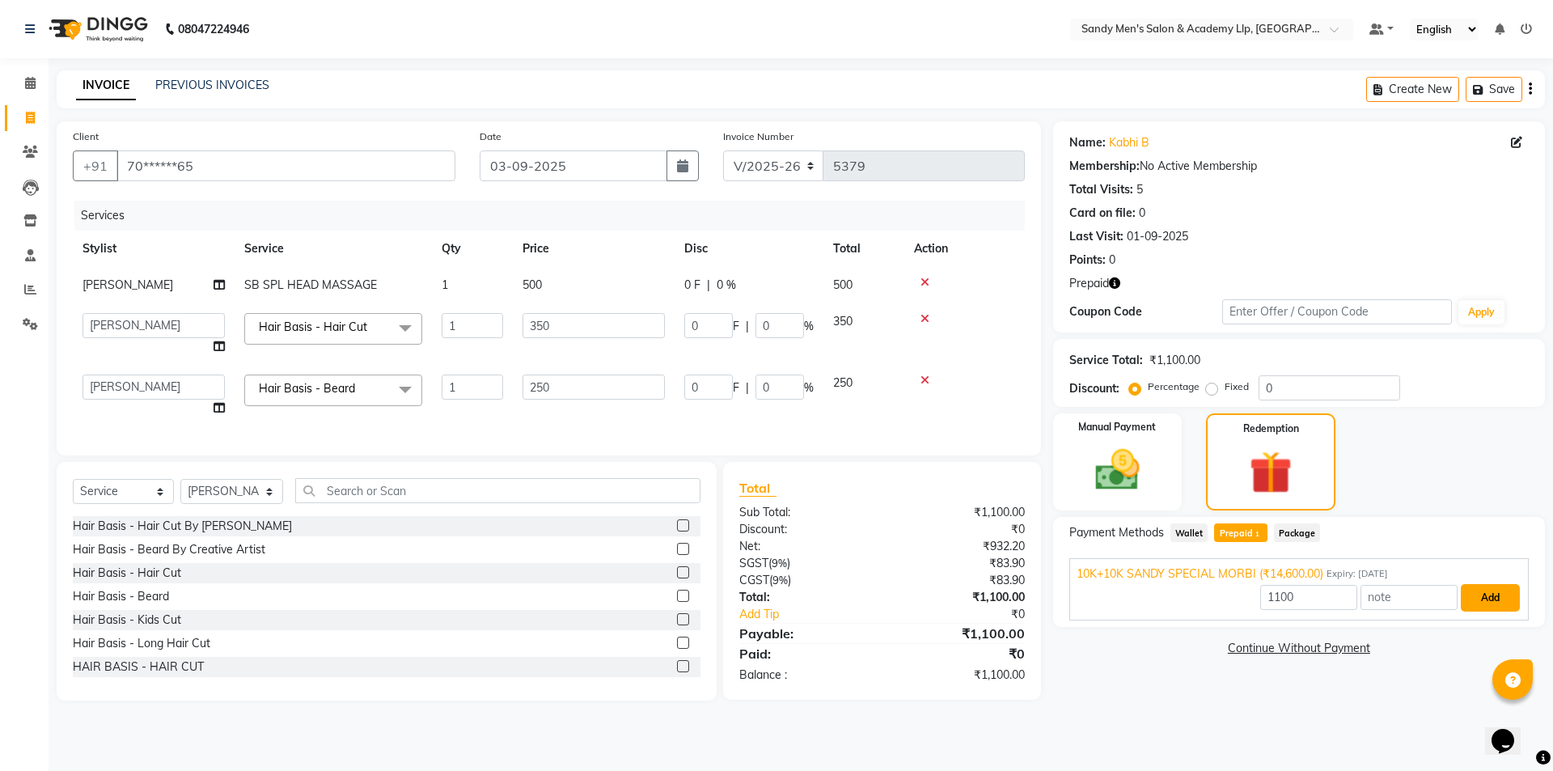
click at [1498, 598] on button "Add" at bounding box center [1490, 598] width 59 height 28
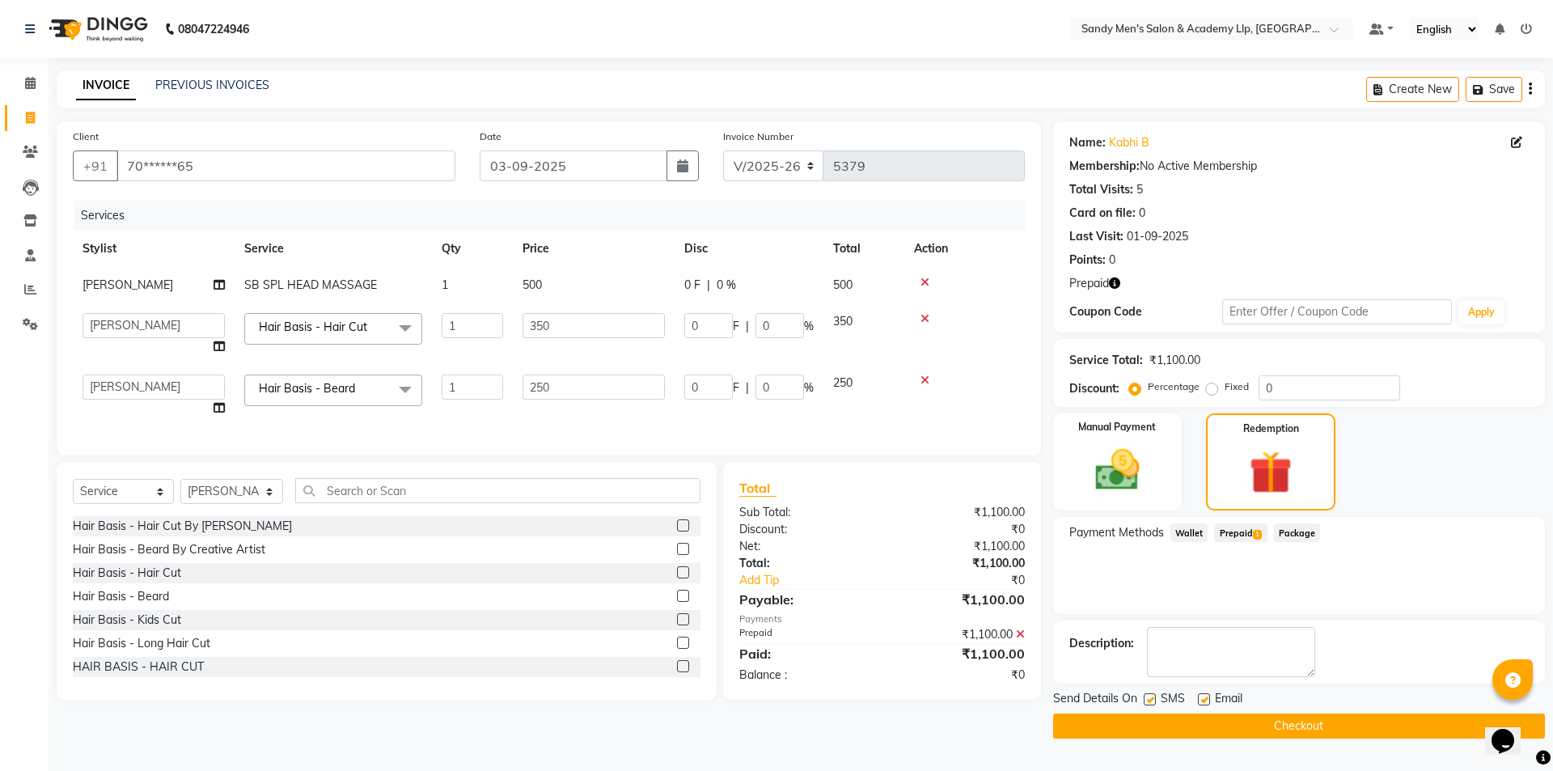
click at [1205, 699] on label at bounding box center [1204, 699] width 12 height 12
click at [1205, 699] on input "checkbox" at bounding box center [1203, 700] width 11 height 11
checkbox input "false"
click at [1266, 727] on button "Checkout" at bounding box center [1299, 726] width 492 height 25
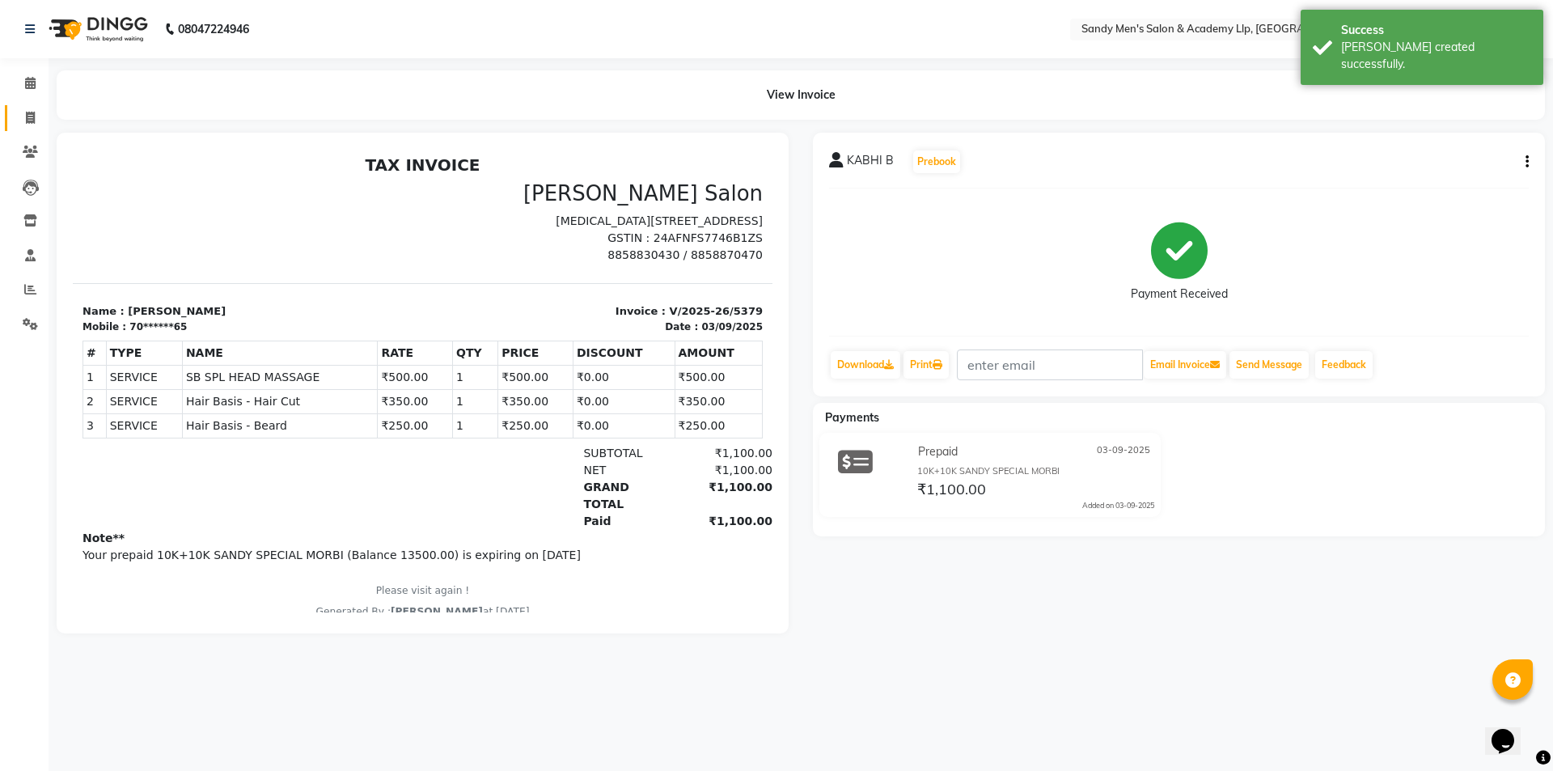
click at [32, 127] on link "Invoice" at bounding box center [24, 118] width 39 height 27
select select "service"
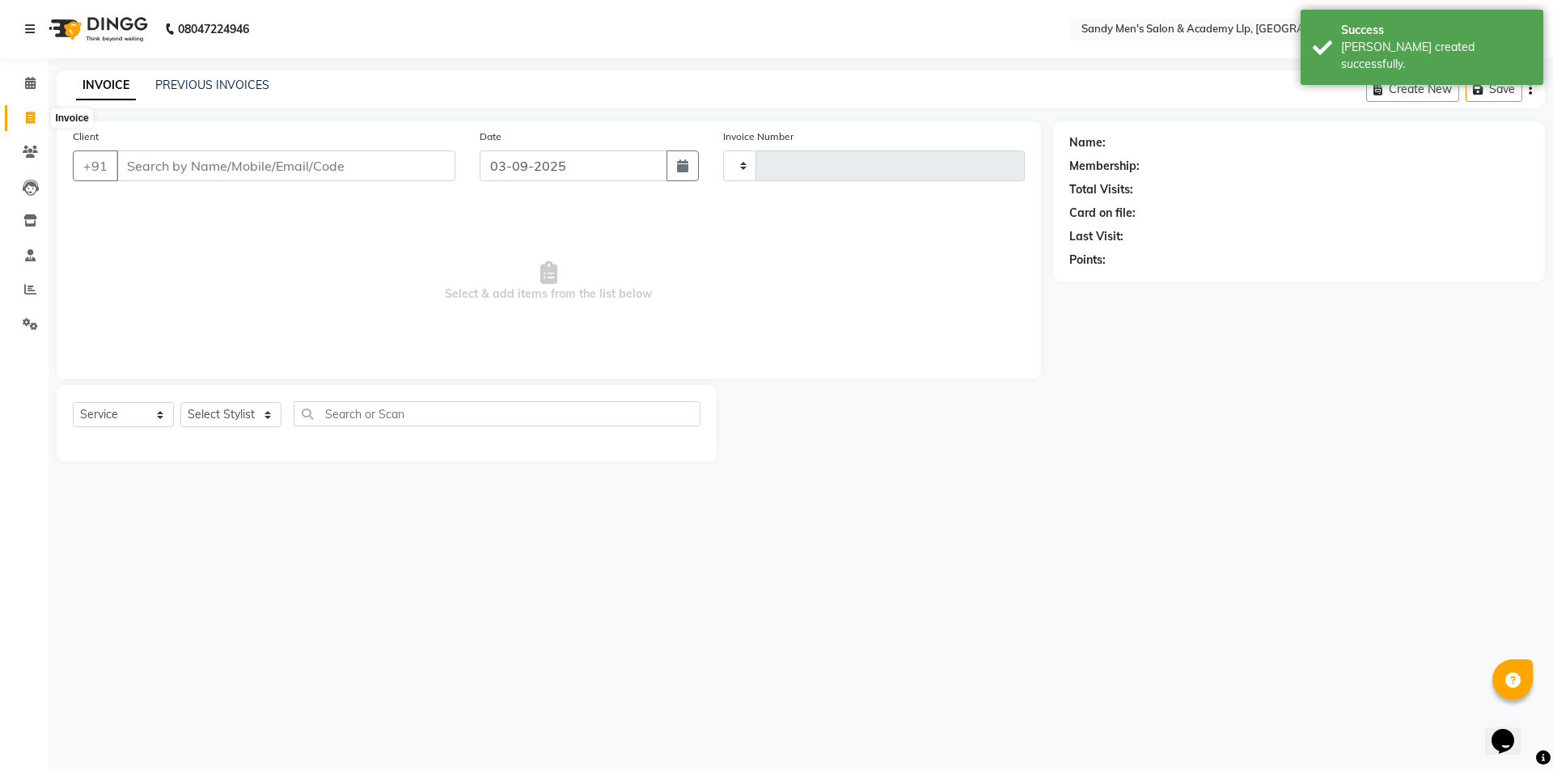
type input "5380"
select select "8248"
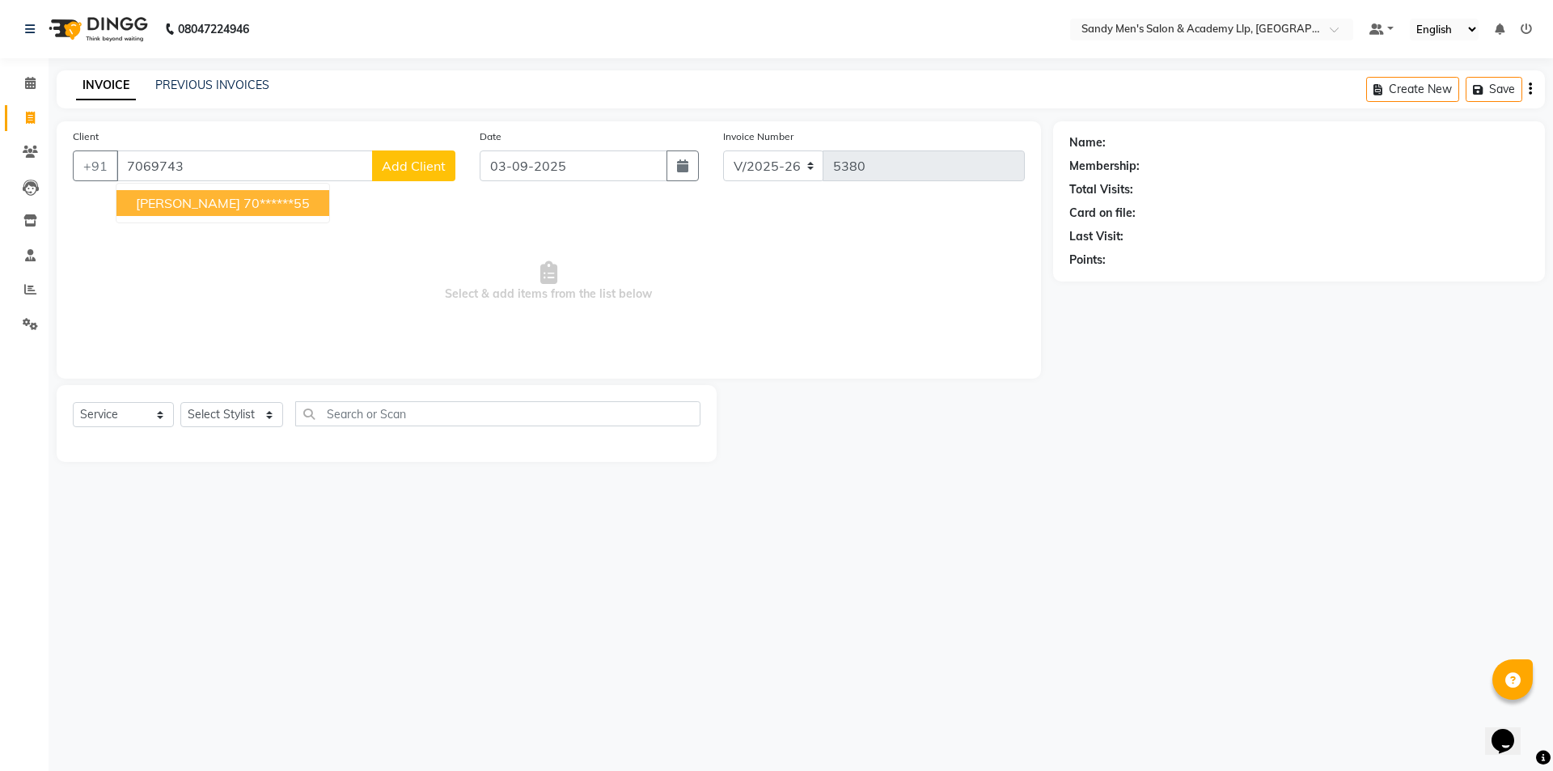
click at [242, 190] on button "RONAK BHAI 70******55" at bounding box center [222, 203] width 213 height 26
type input "70******55"
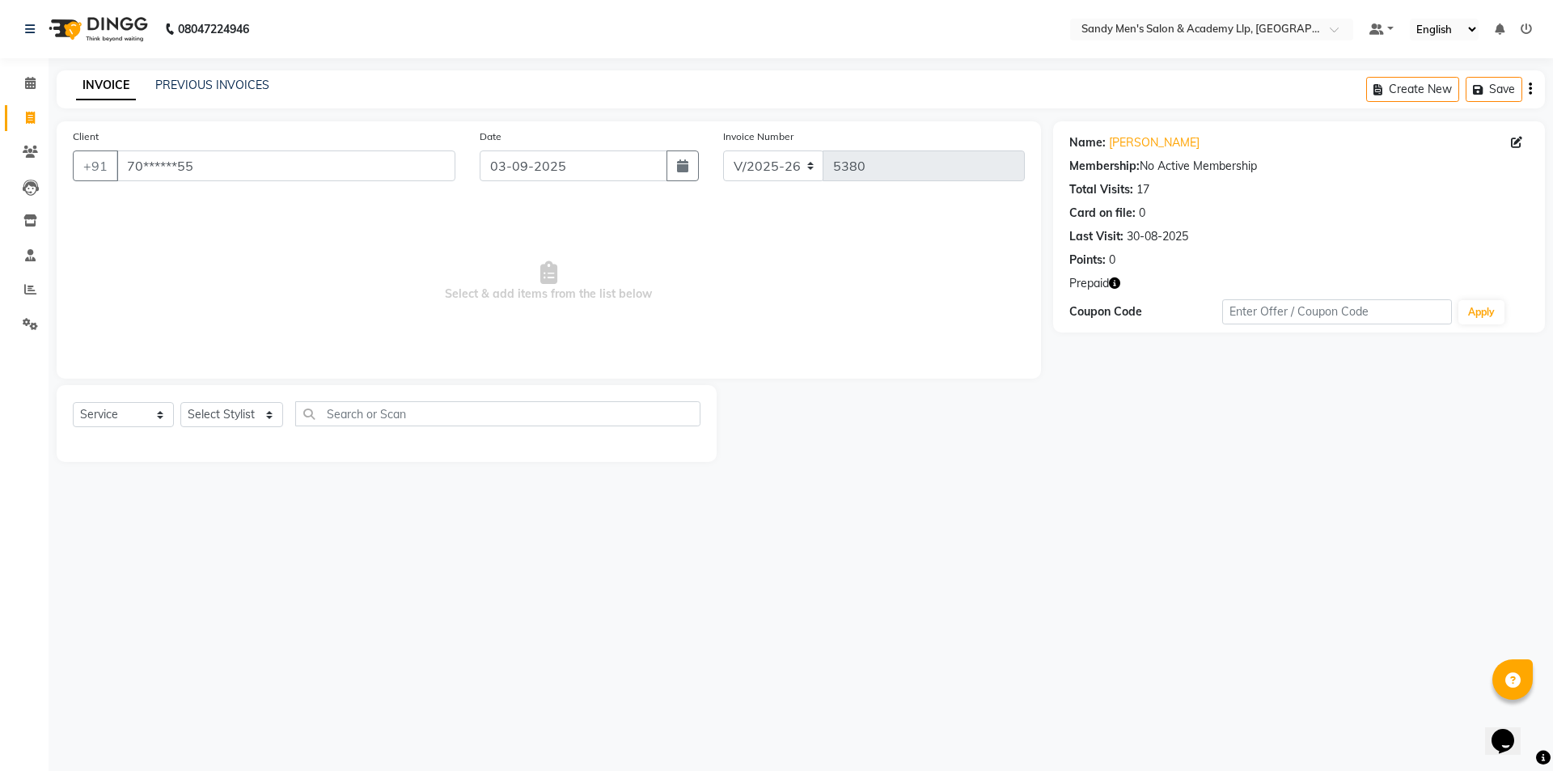
click at [1113, 277] on icon "button" at bounding box center [1114, 282] width 11 height 11
click at [205, 396] on div "Select Service Product Membership Package Voucher Prepaid Gift Card Select Styl…" at bounding box center [387, 423] width 660 height 77
click at [204, 397] on div "Select Service Product Membership Package Voucher Prepaid Gift Card Select Styl…" at bounding box center [387, 423] width 660 height 77
click at [194, 414] on select "Select Stylist ABHISHEK SEN AKKI SEN [PERSON_NAME] [PERSON_NAME] [PERSON_NAME] …" at bounding box center [231, 414] width 103 height 25
select select "78796"
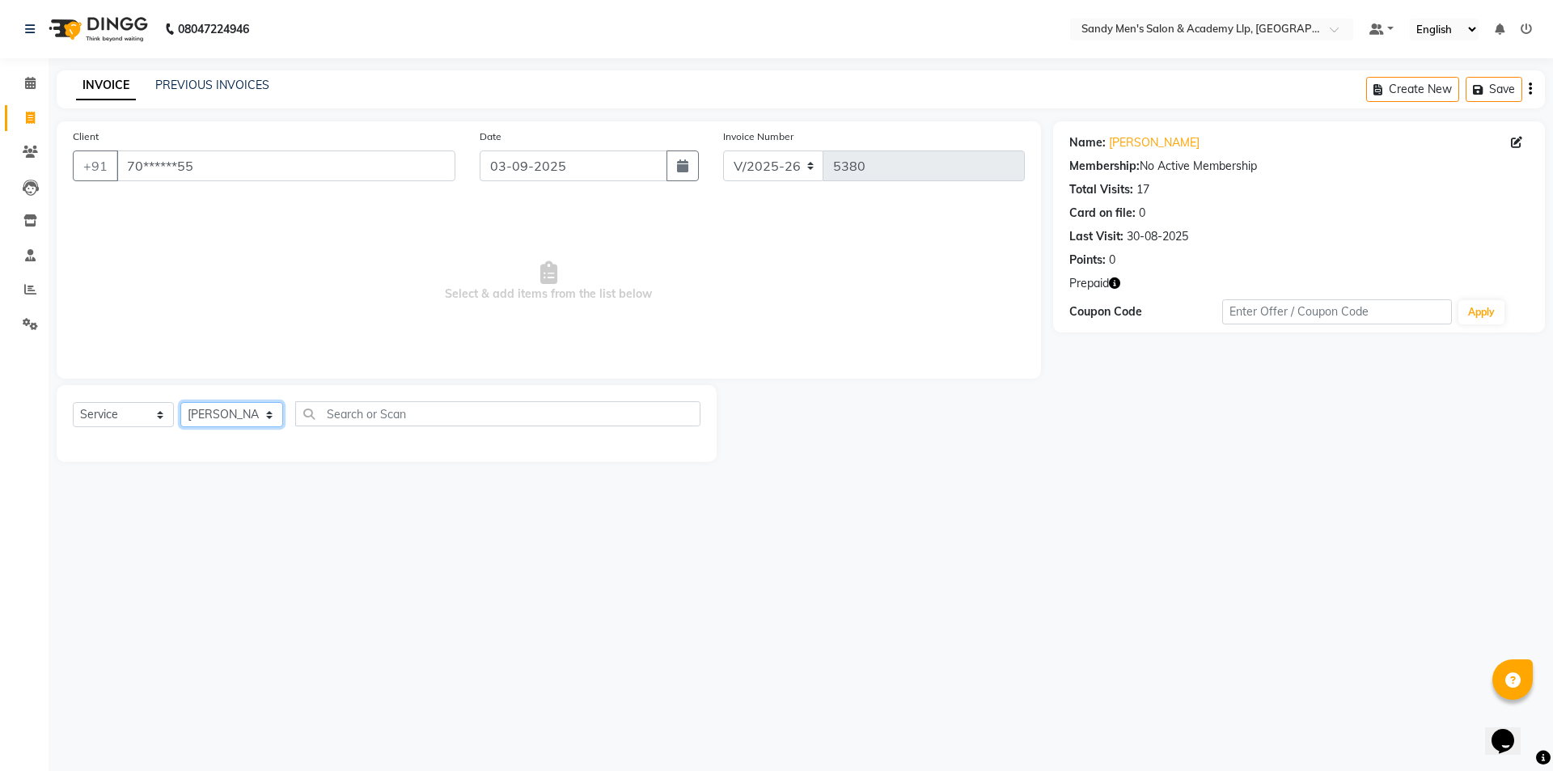
click at [180, 402] on select "Select Stylist ABHISHEK SEN AKKI SEN [PERSON_NAME] [PERSON_NAME] [PERSON_NAME] …" at bounding box center [231, 414] width 103 height 25
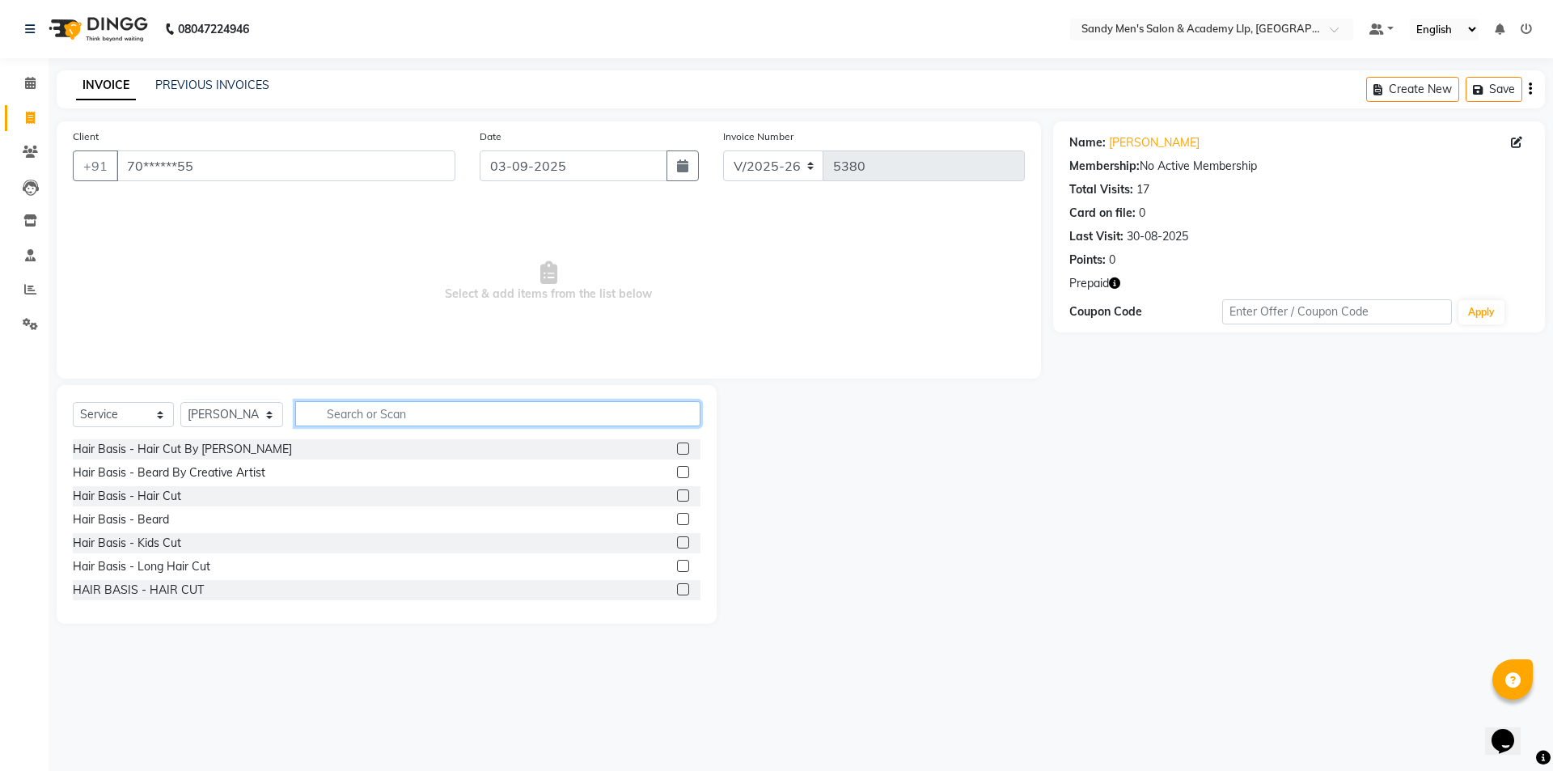
click at [330, 421] on input "text" at bounding box center [497, 413] width 405 height 25
type input "MEN"
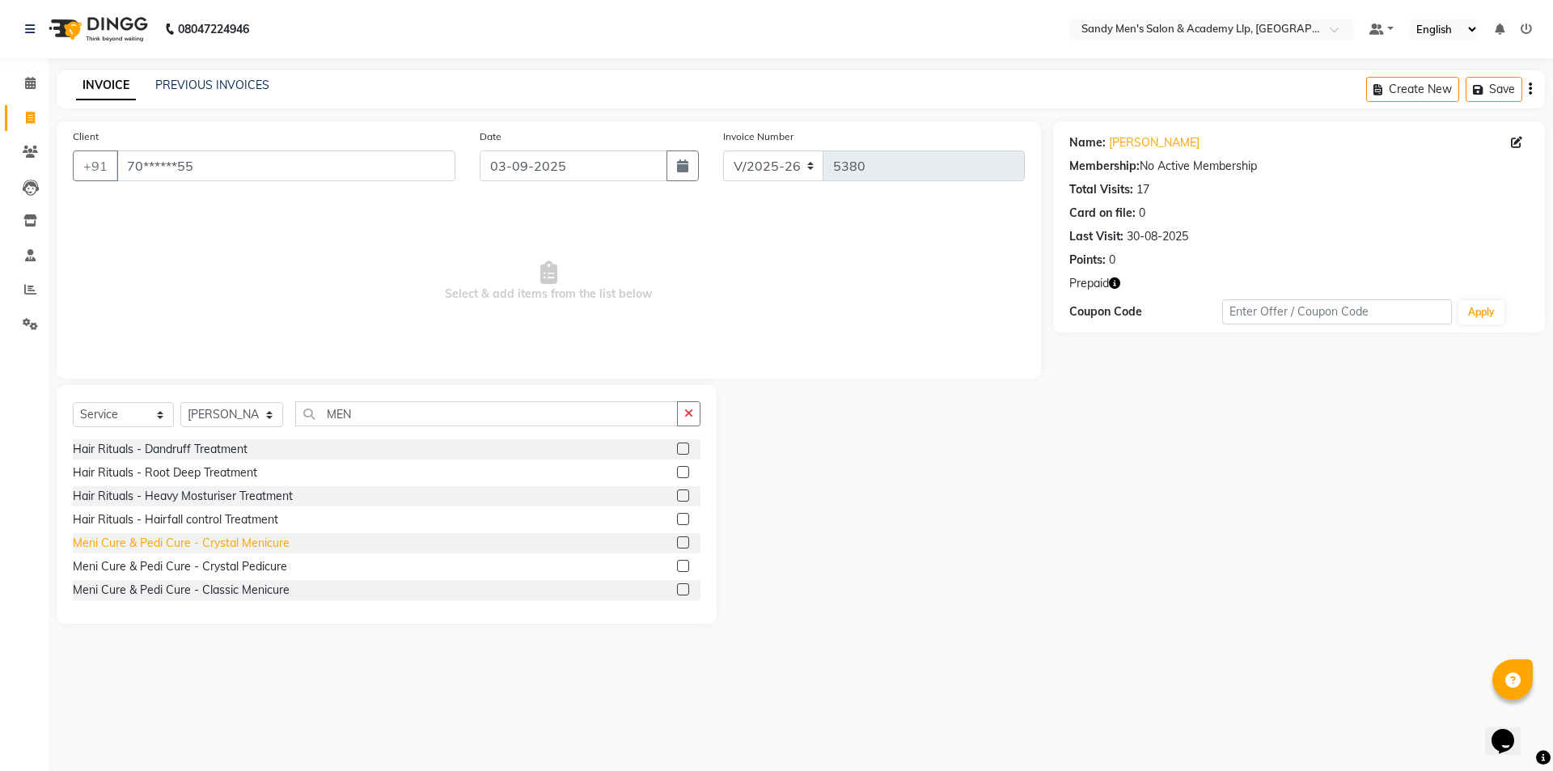
click at [232, 543] on div "Meni Cure & Pedi Cure - Crystal Menicure" at bounding box center [181, 543] width 217 height 17
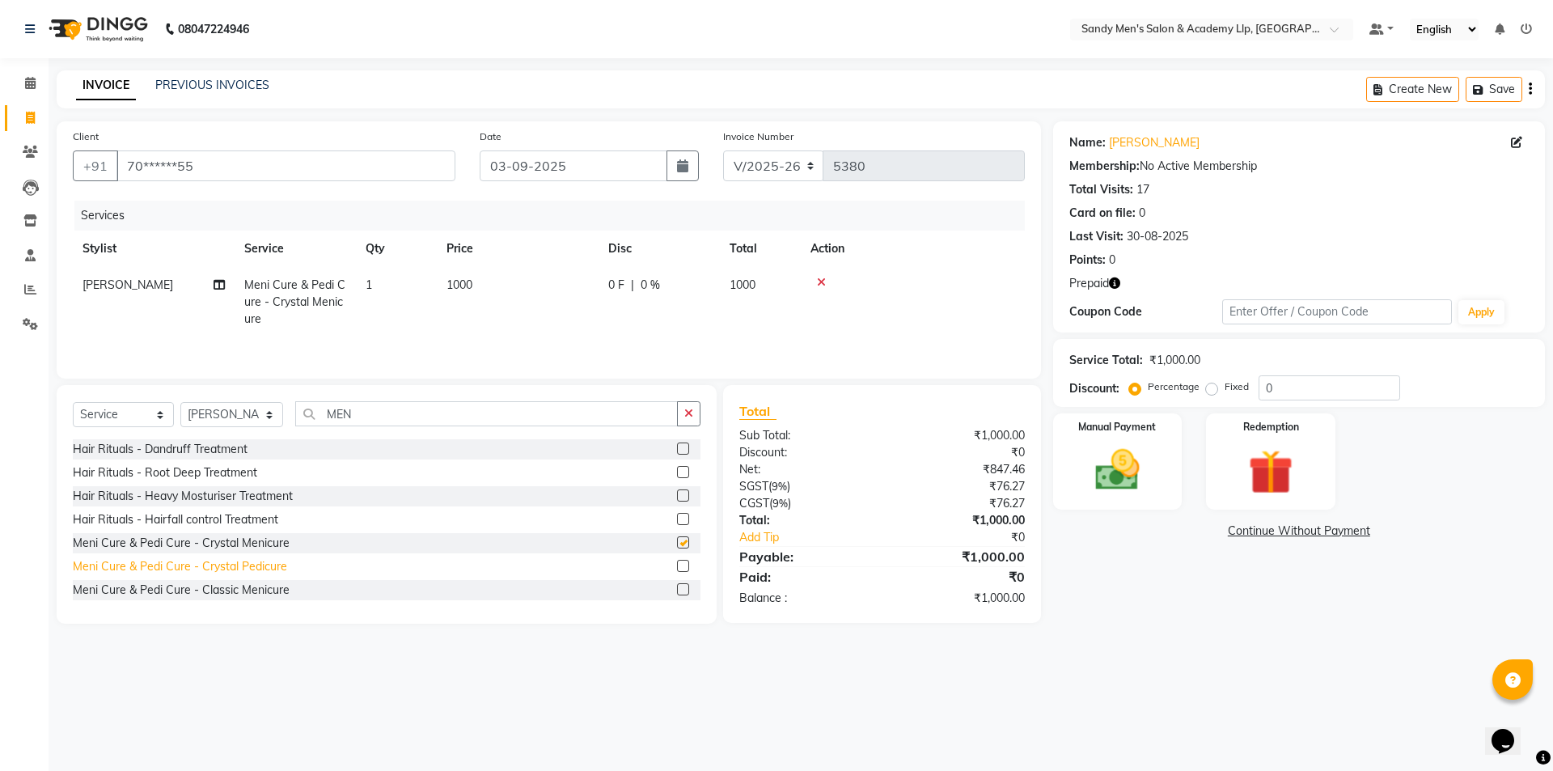
checkbox input "false"
click at [236, 568] on div "Meni Cure & Pedi Cure - Crystal Pedicure" at bounding box center [180, 566] width 214 height 17
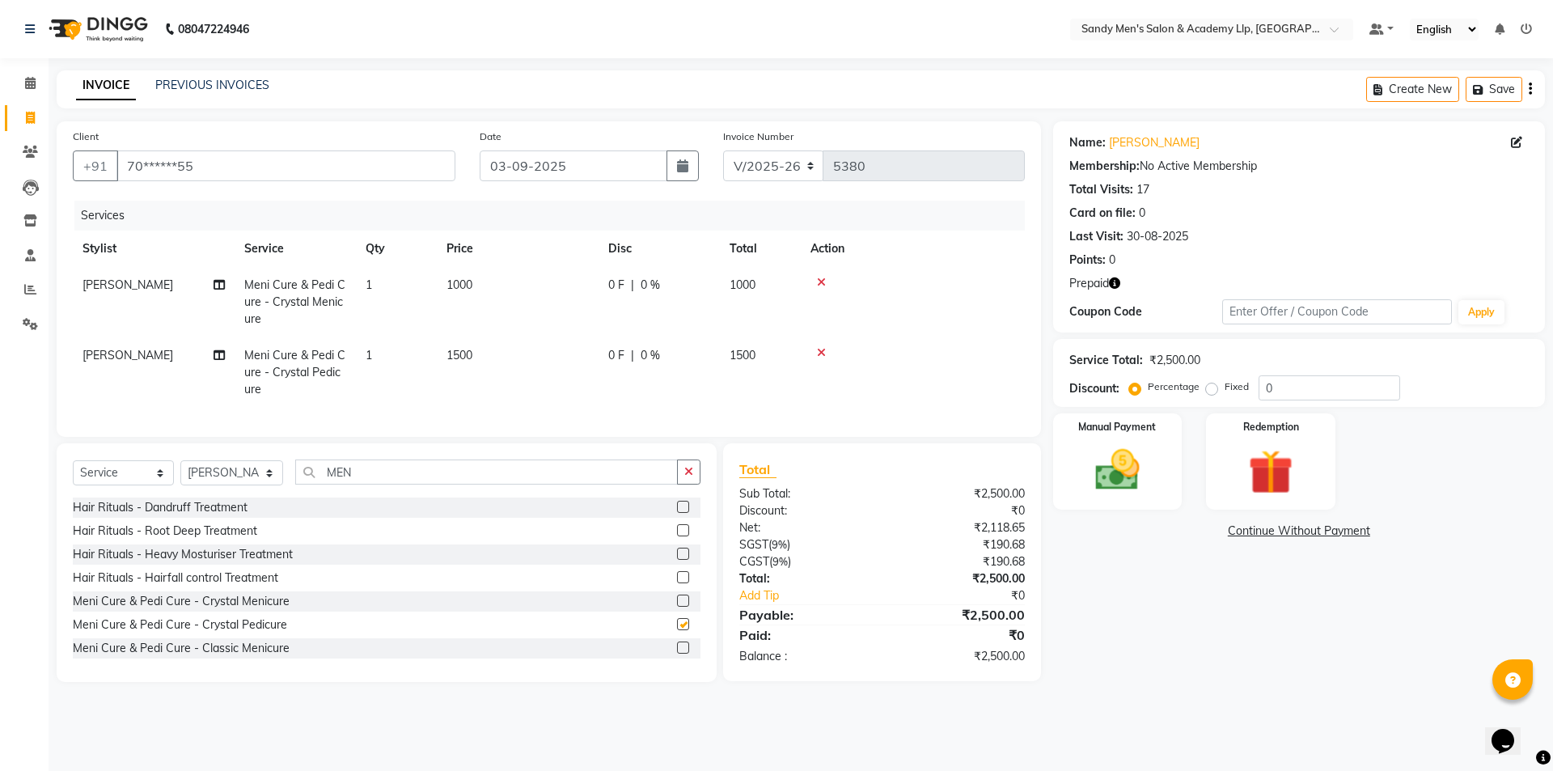
checkbox input "false"
click at [536, 291] on td "1000" at bounding box center [518, 302] width 162 height 70
select select "78796"
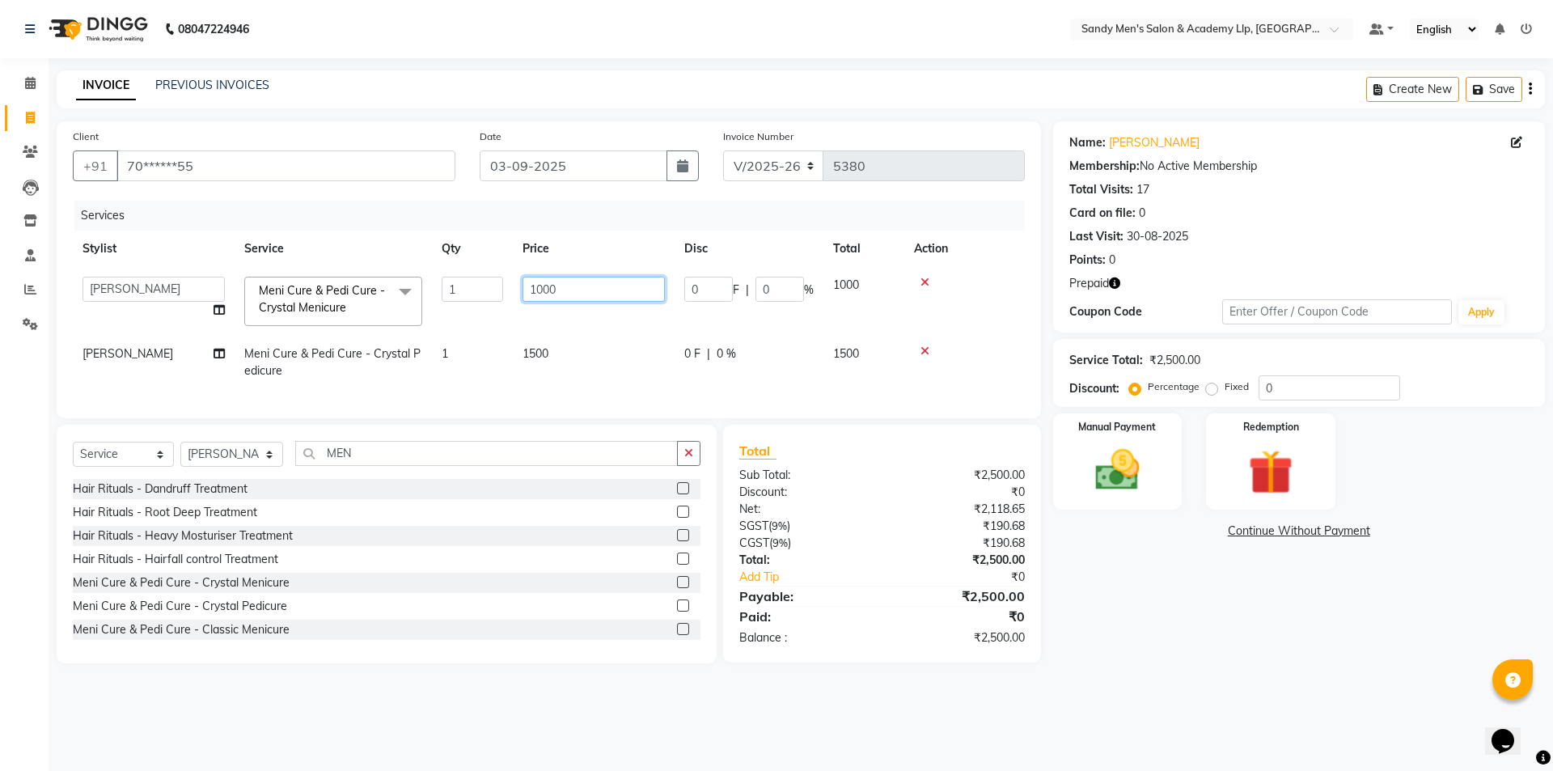
click at [560, 288] on input "1000" at bounding box center [594, 289] width 142 height 25
type input "1500"
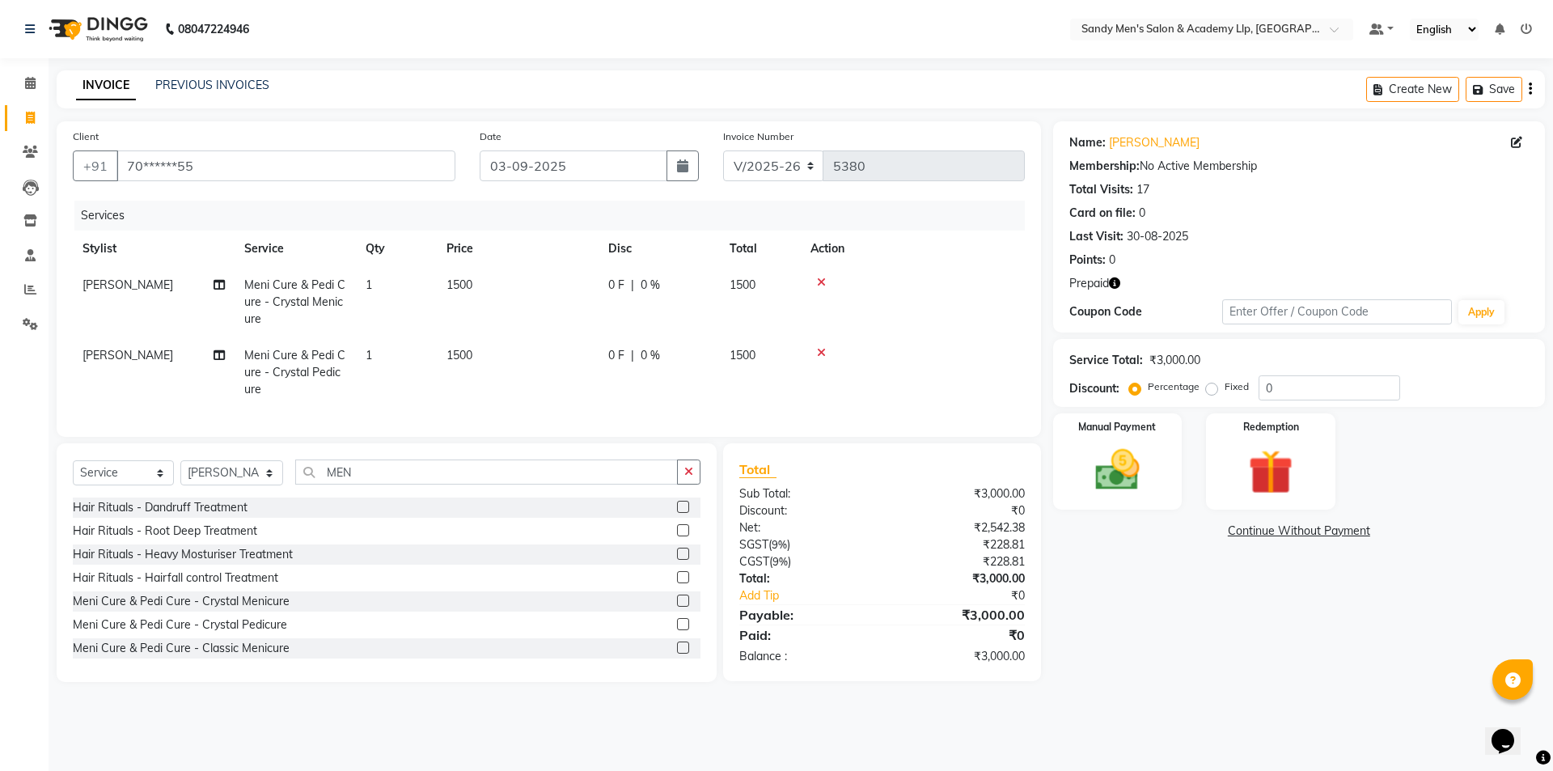
click at [1279, 680] on main "INVOICE PREVIOUS INVOICES Create New Save Client +91 70******55 Date 03-09-2025…" at bounding box center [801, 388] width 1505 height 636
click at [1237, 480] on img at bounding box center [1270, 471] width 75 height 57
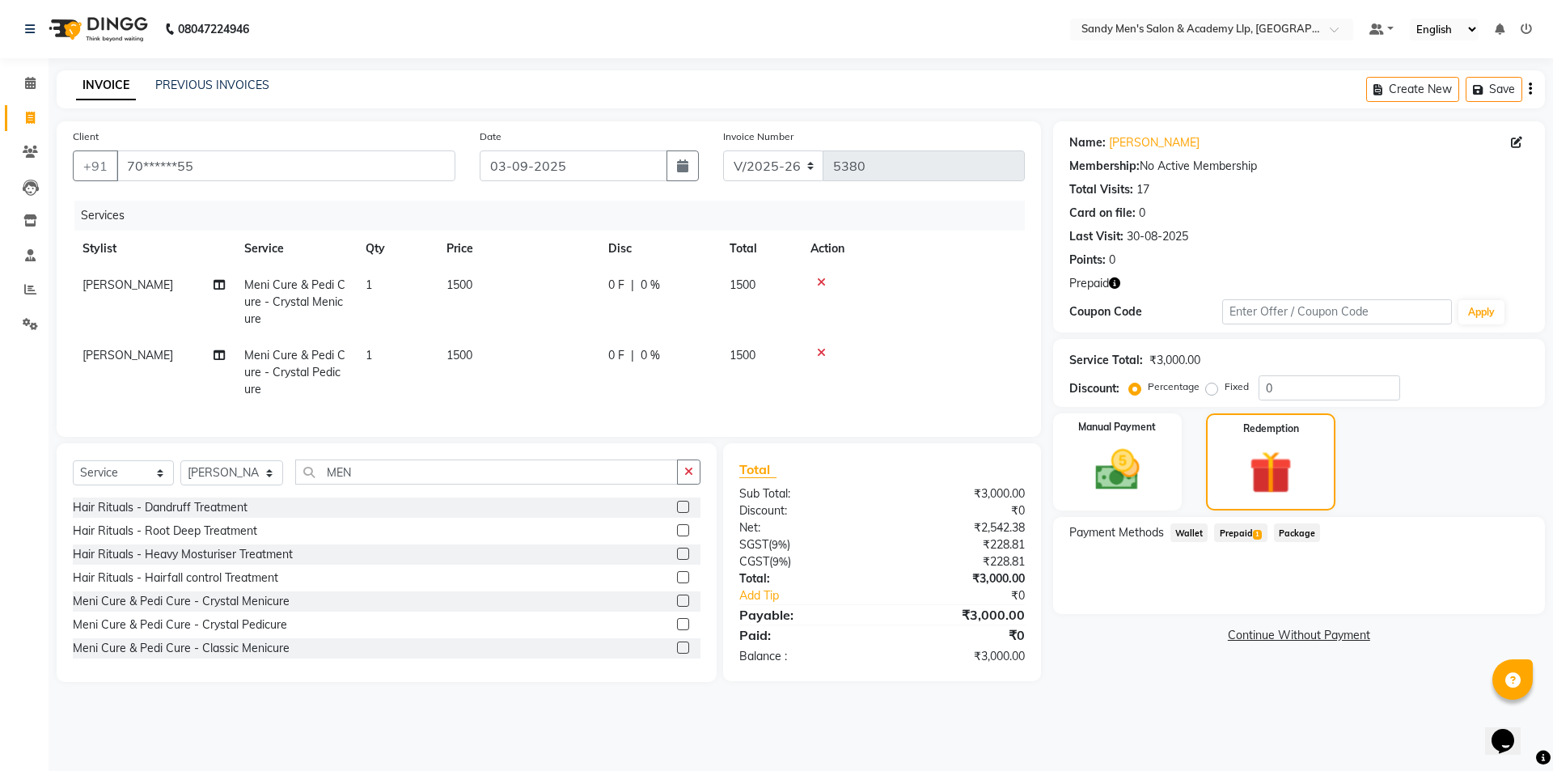
click at [1238, 532] on span "Prepaid 1" at bounding box center [1240, 532] width 53 height 19
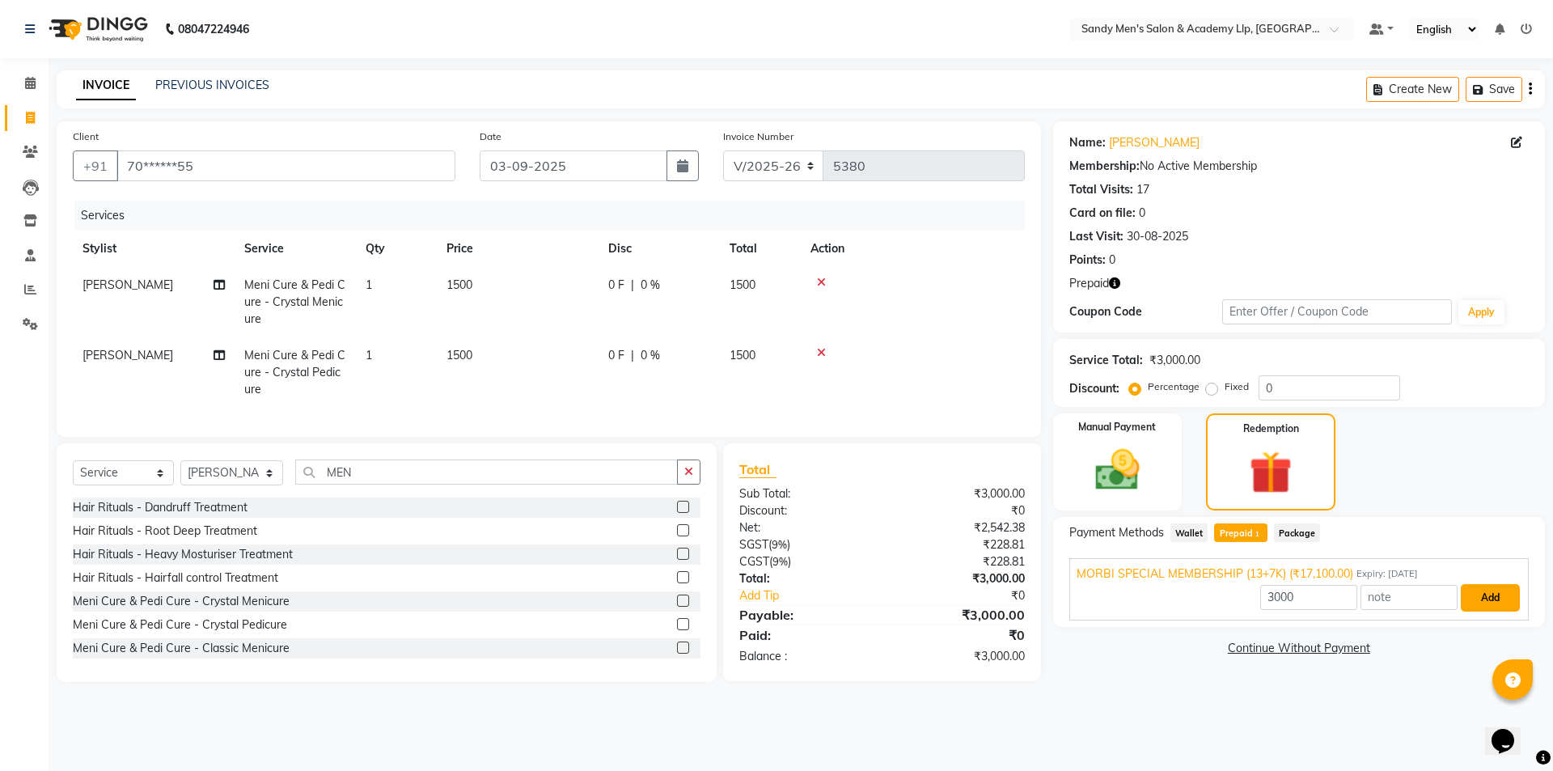
click at [1484, 611] on button "Add" at bounding box center [1490, 598] width 59 height 28
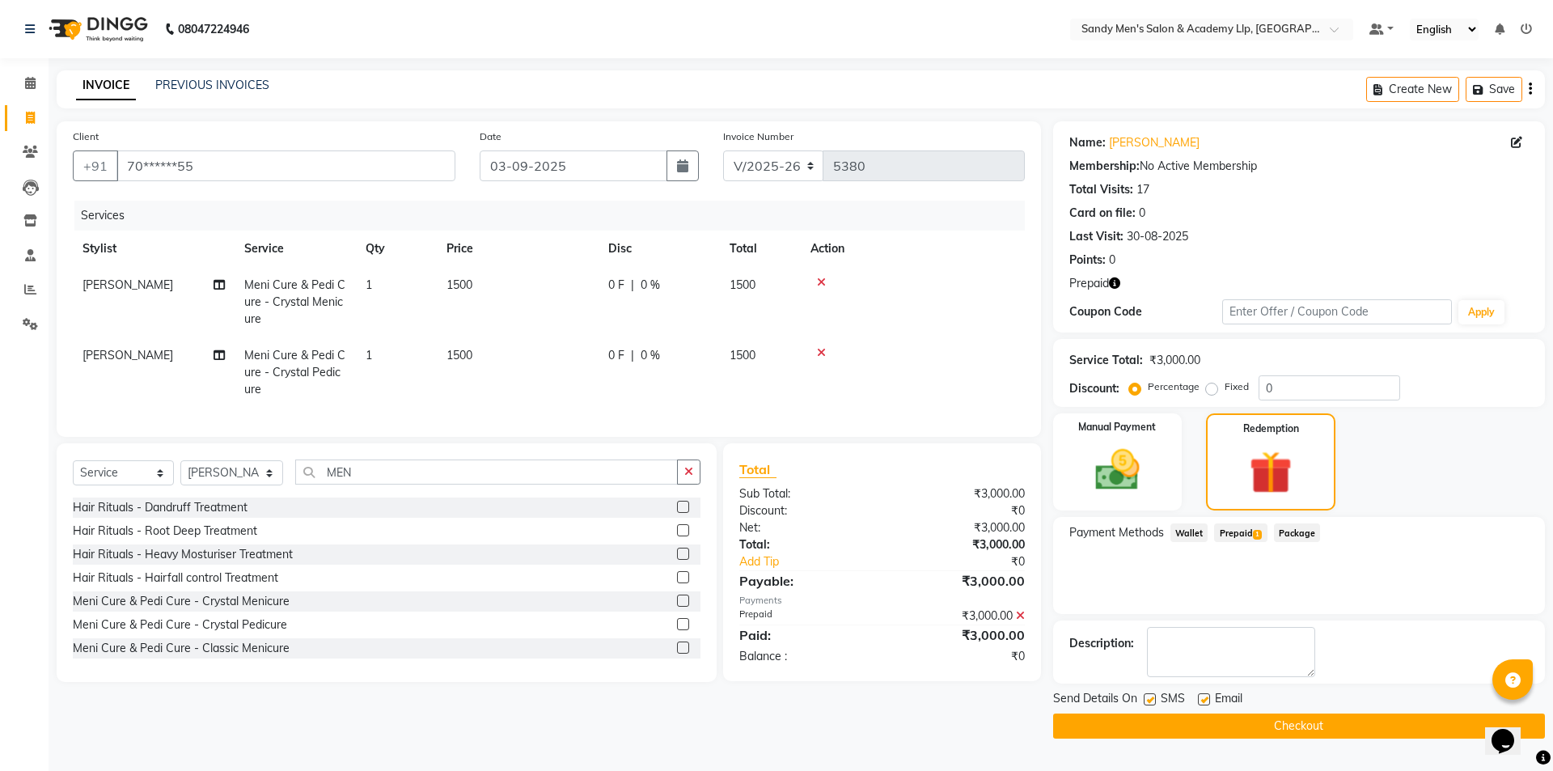
click at [1209, 697] on label at bounding box center [1204, 699] width 12 height 12
click at [1209, 697] on input "checkbox" at bounding box center [1203, 700] width 11 height 11
checkbox input "false"
click at [1151, 728] on button "Checkout" at bounding box center [1299, 726] width 492 height 25
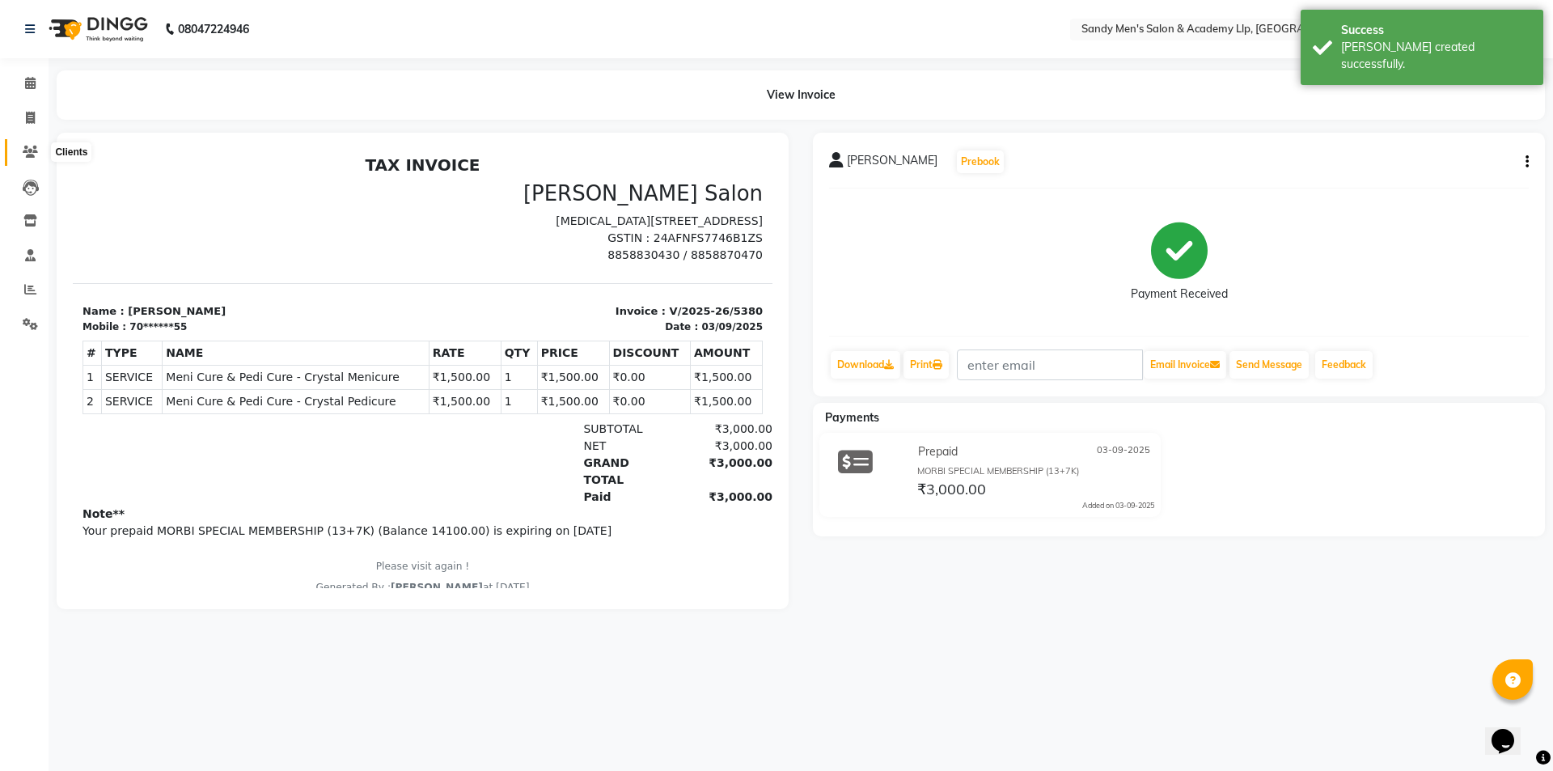
click at [19, 147] on span at bounding box center [30, 152] width 28 height 19
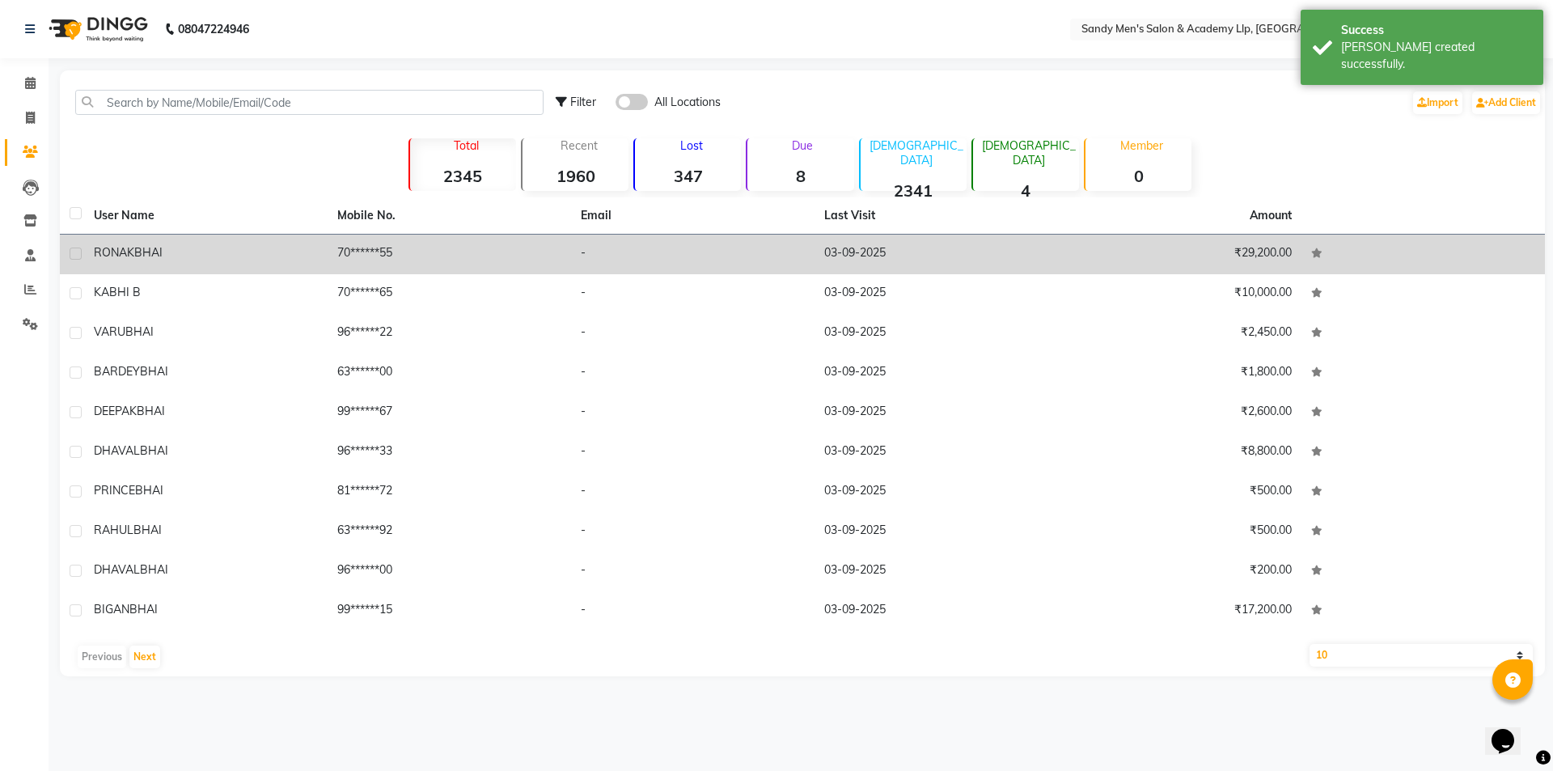
click at [457, 260] on td "70******55" at bounding box center [449, 255] width 243 height 40
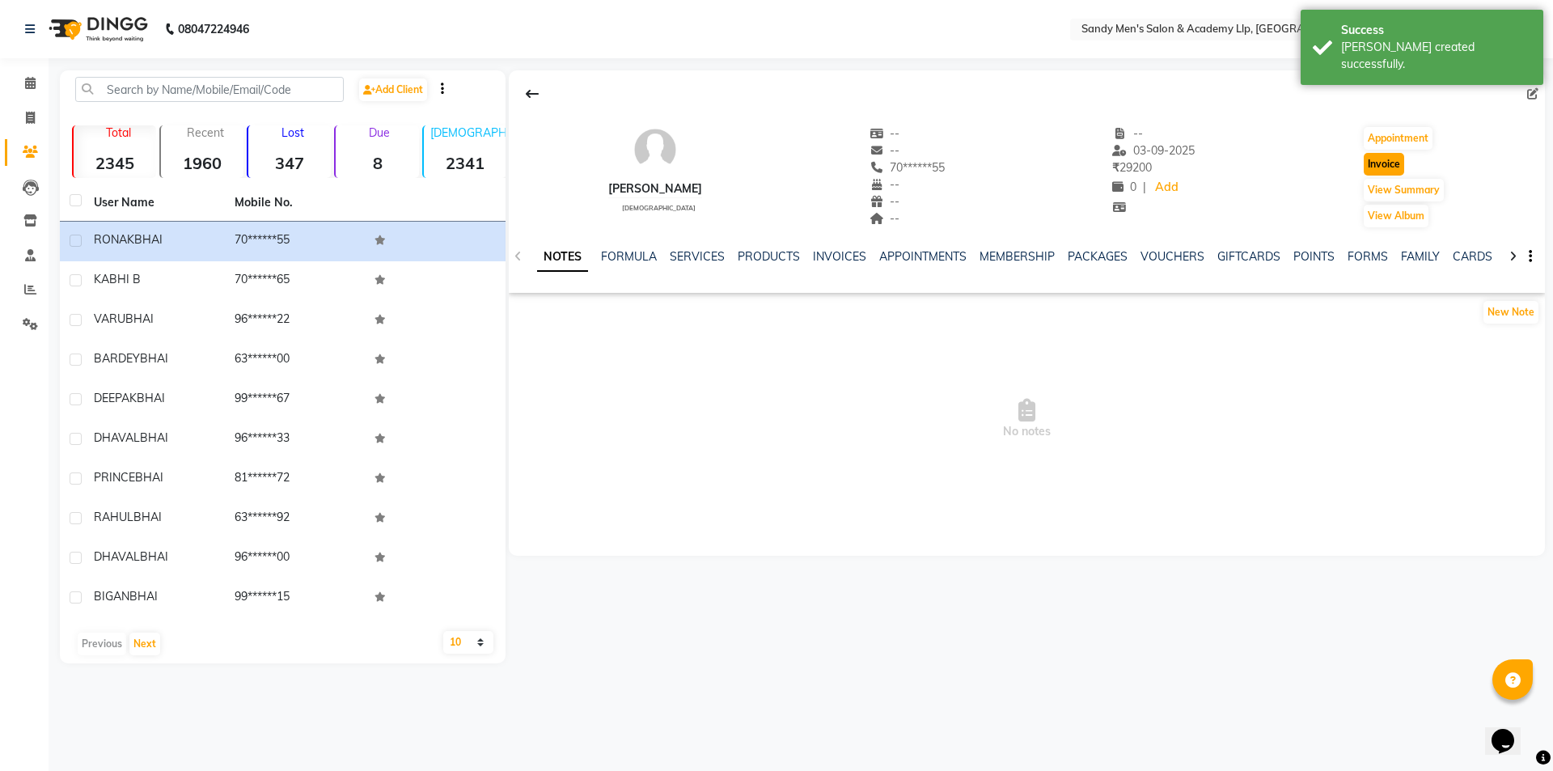
click at [1390, 156] on button "Invoice" at bounding box center [1384, 164] width 40 height 23
select select "service"
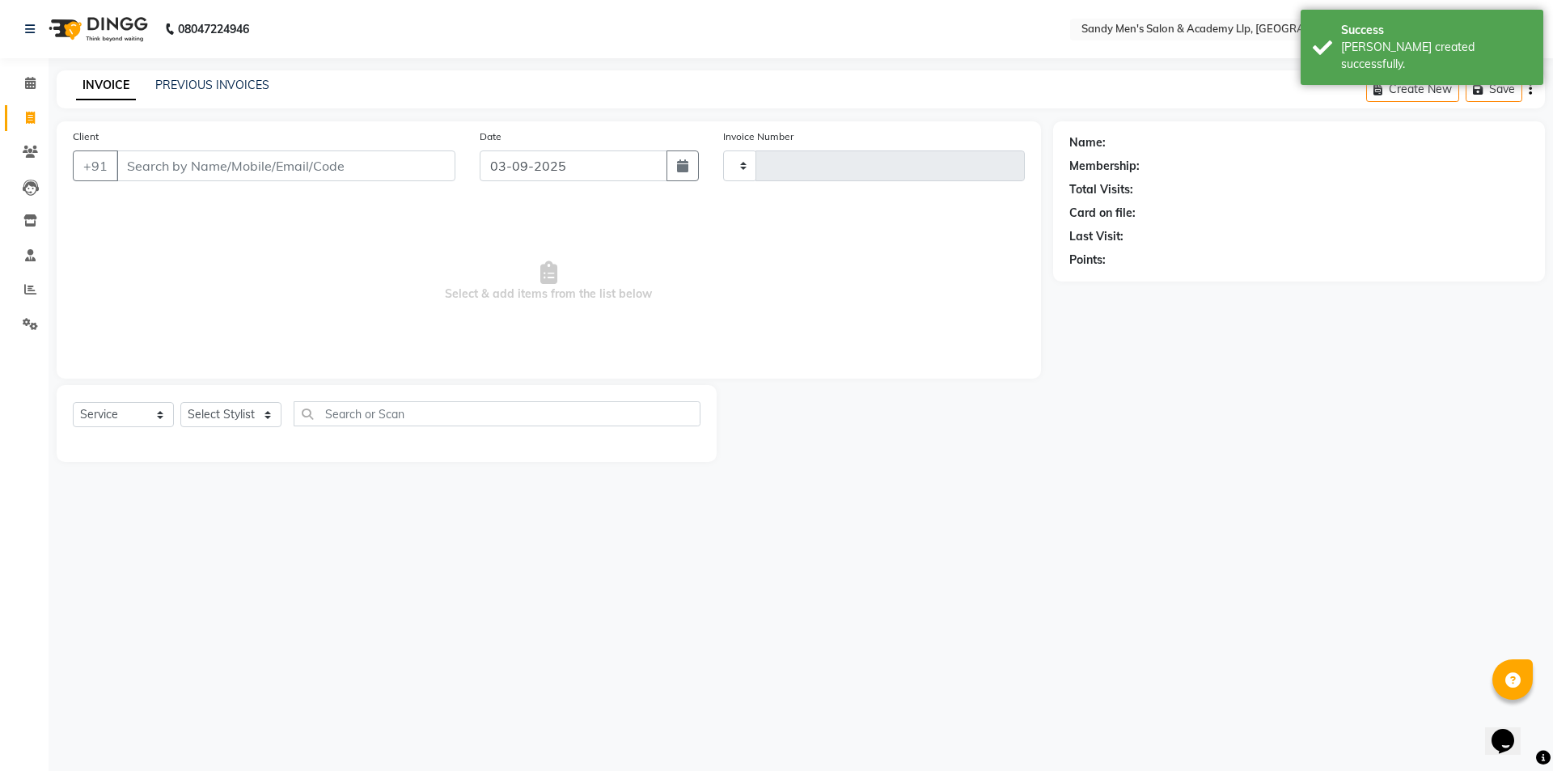
type input "5381"
select select "8248"
type input "70******55"
click at [1112, 284] on icon "button" at bounding box center [1114, 282] width 11 height 11
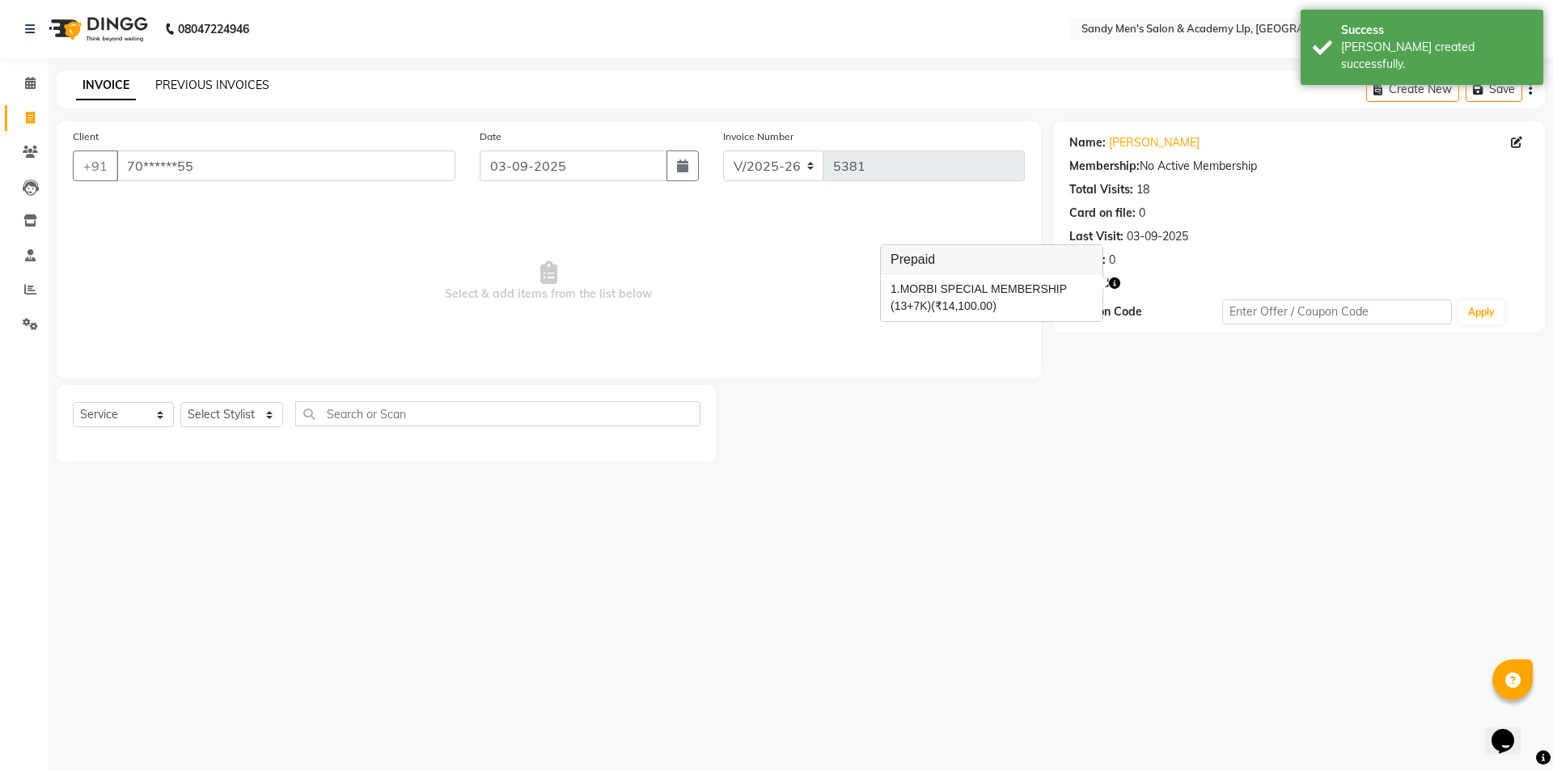
click at [241, 88] on link "PREVIOUS INVOICES" at bounding box center [212, 85] width 114 height 15
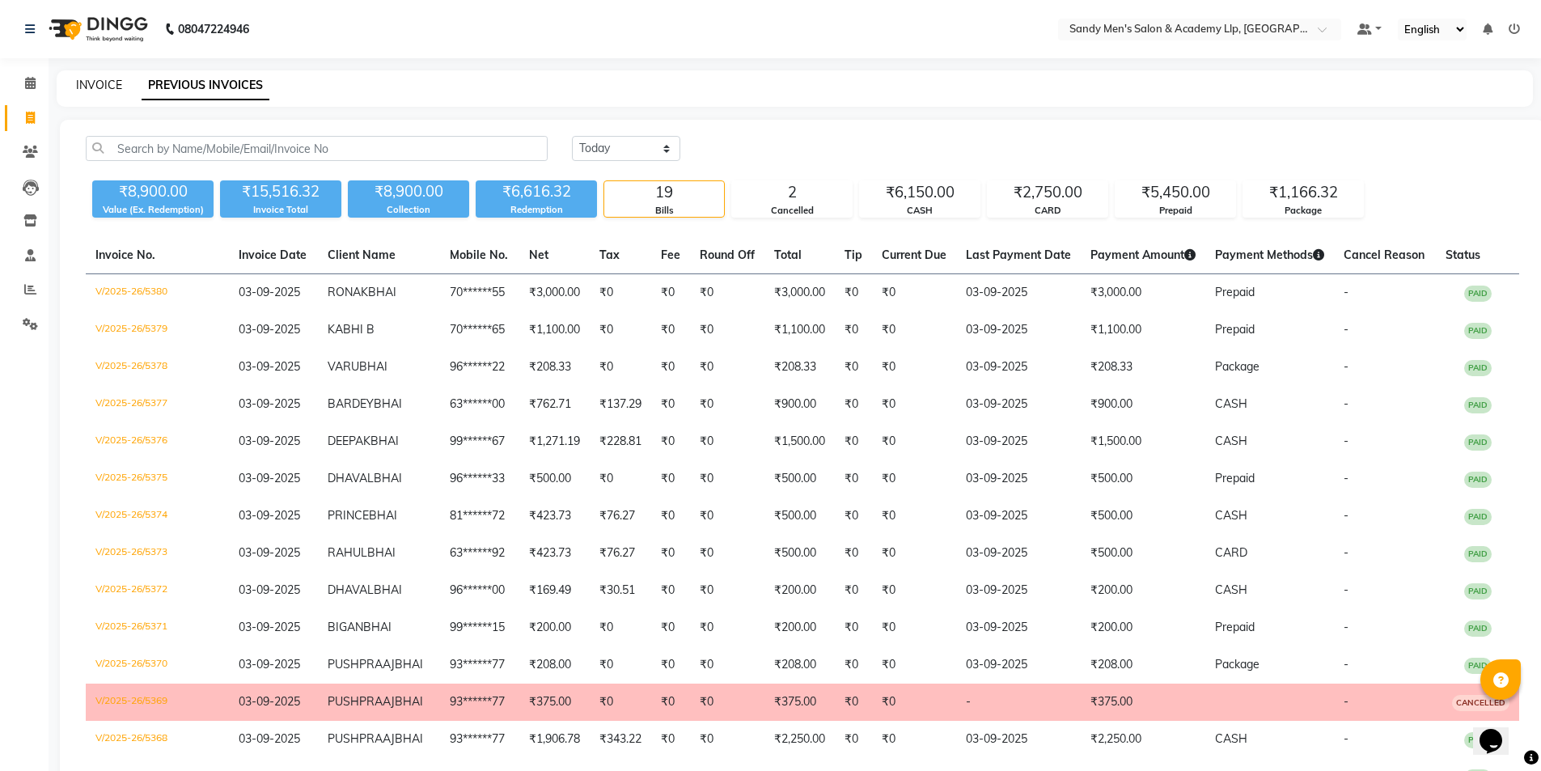
click at [95, 79] on link "INVOICE" at bounding box center [99, 85] width 46 height 15
select select "8248"
select select "service"
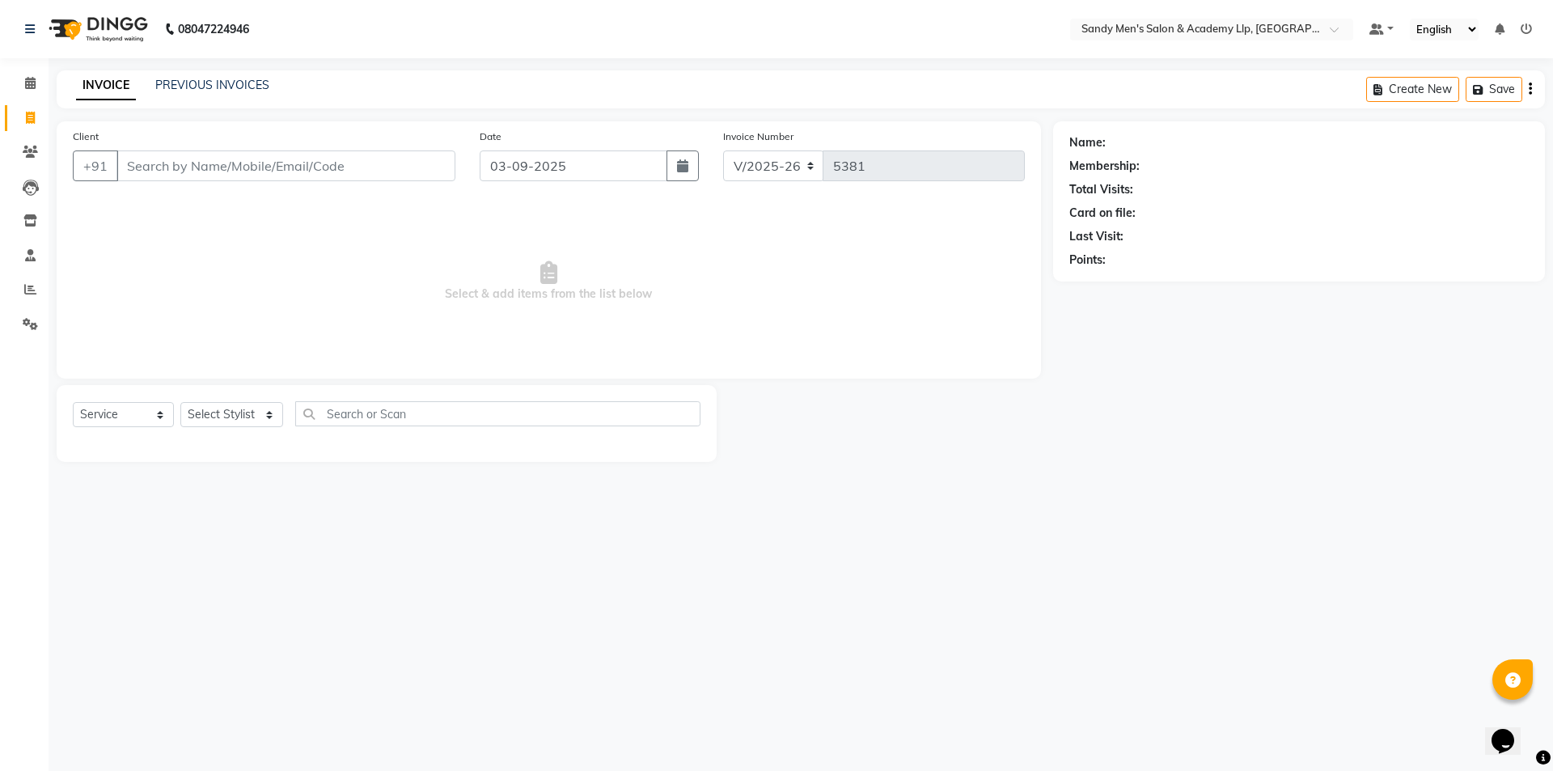
drag, startPoint x: 221, startPoint y: 185, endPoint x: 617, endPoint y: 61, distance: 415.5
click at [617, 61] on div "08047224946 Select Location × Sandy Men's Salon & Academy Llp, Ravapar Road Def…" at bounding box center [776, 385] width 1553 height 771
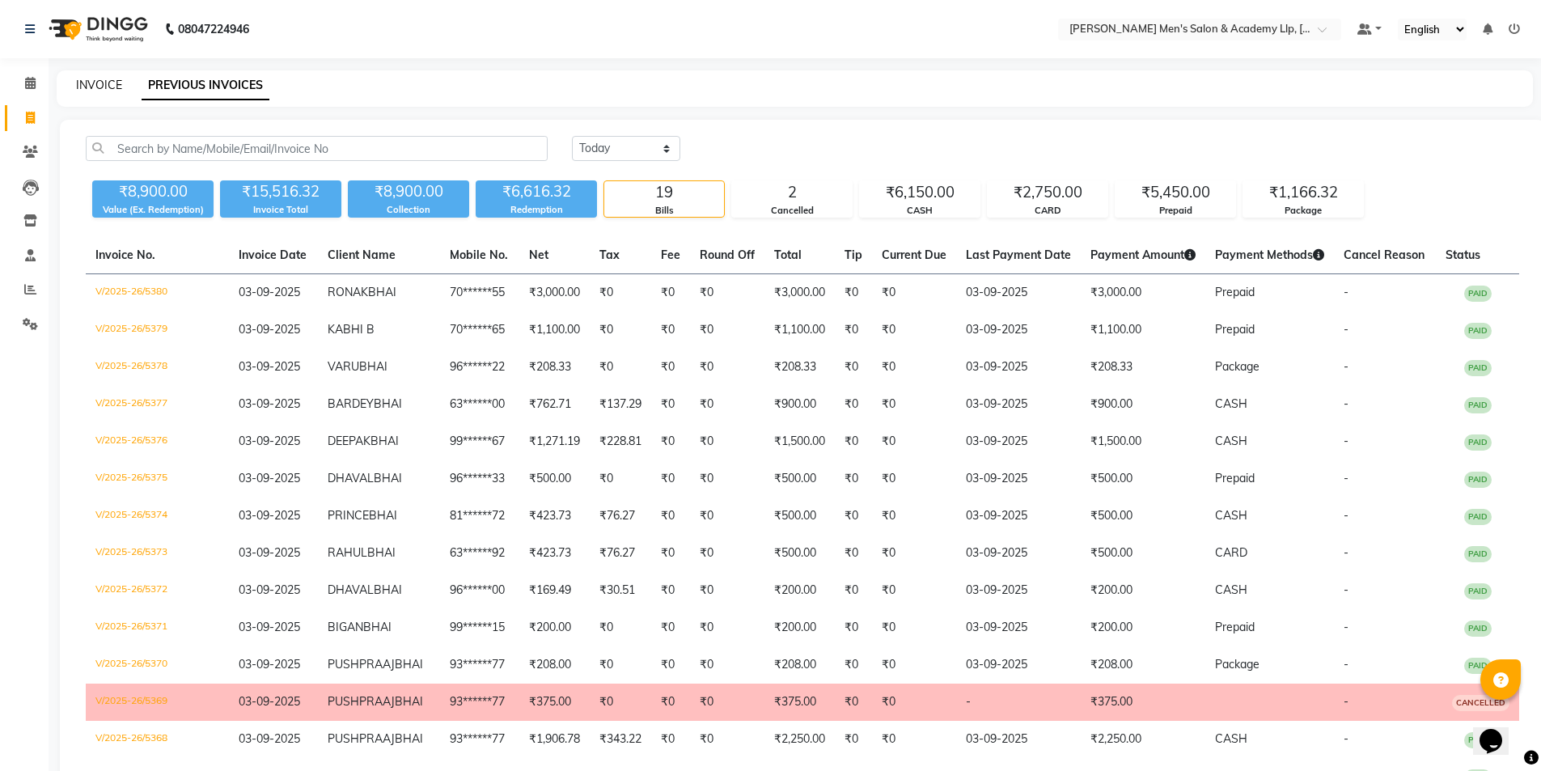
click at [104, 81] on link "INVOICE" at bounding box center [99, 85] width 46 height 15
select select "service"
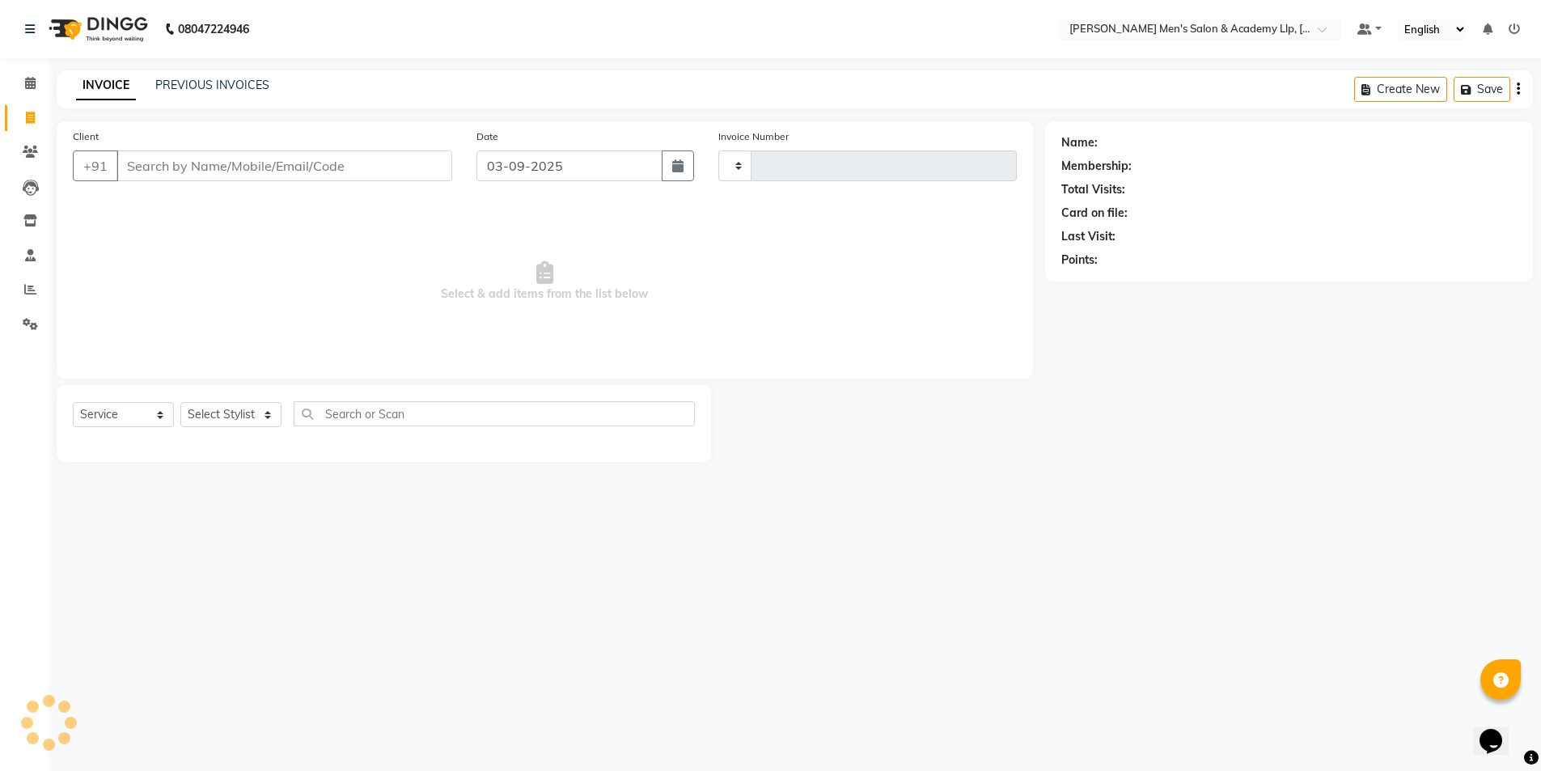
type input "5381"
select select "8248"
click at [193, 157] on input "Client" at bounding box center [285, 165] width 339 height 31
click at [177, 163] on input "70164445672" at bounding box center [244, 165] width 256 height 31
type input "7016445672"
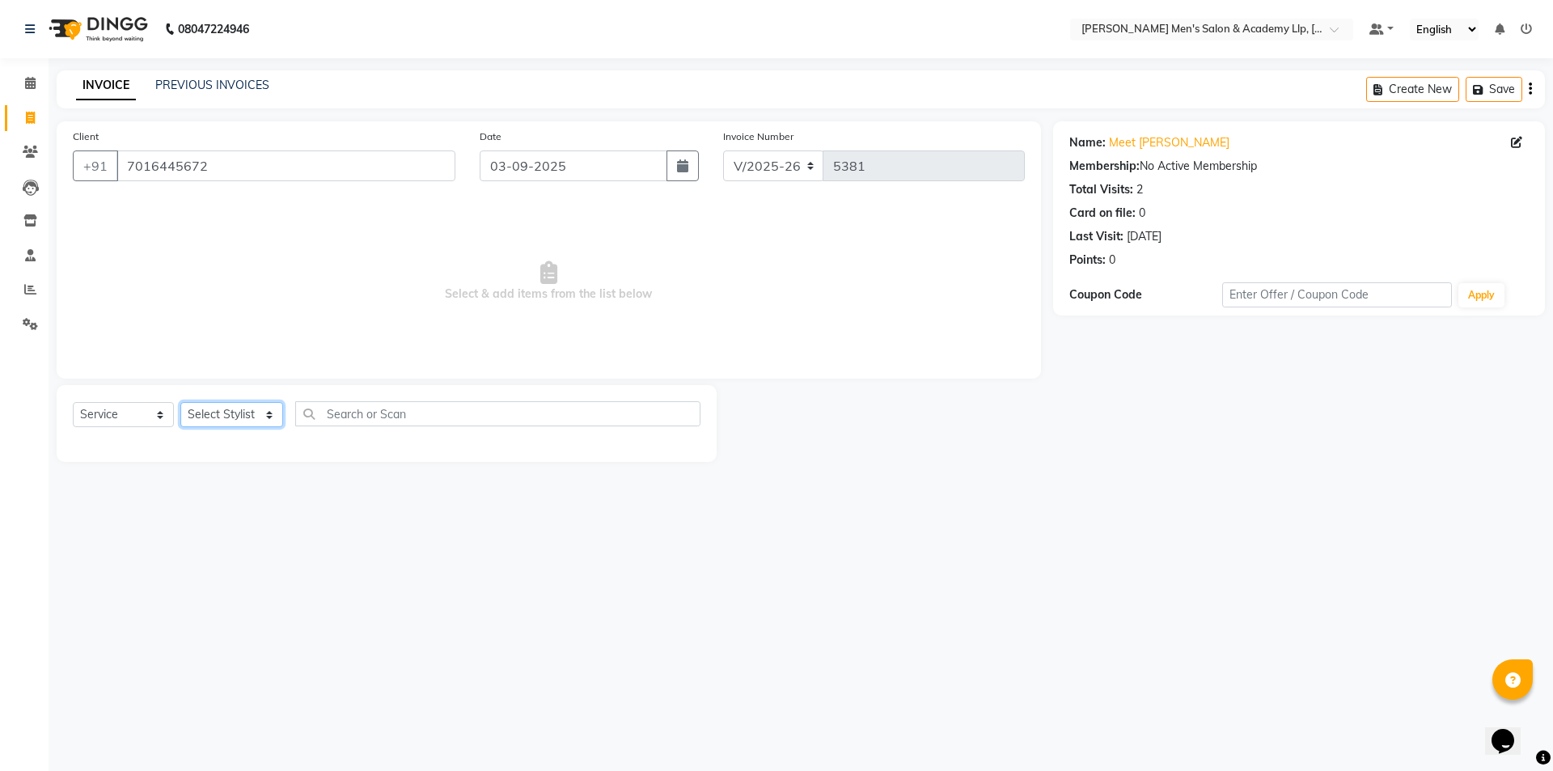
click at [210, 417] on select "Select Stylist ABHISHEK SEN AKKI SEN [PERSON_NAME] [PERSON_NAME] [PERSON_NAME] …" at bounding box center [231, 414] width 103 height 25
select select "78791"
click at [180, 402] on select "Select Stylist ABHISHEK SEN AKKI SEN [PERSON_NAME] [PERSON_NAME] [PERSON_NAME] …" at bounding box center [231, 414] width 103 height 25
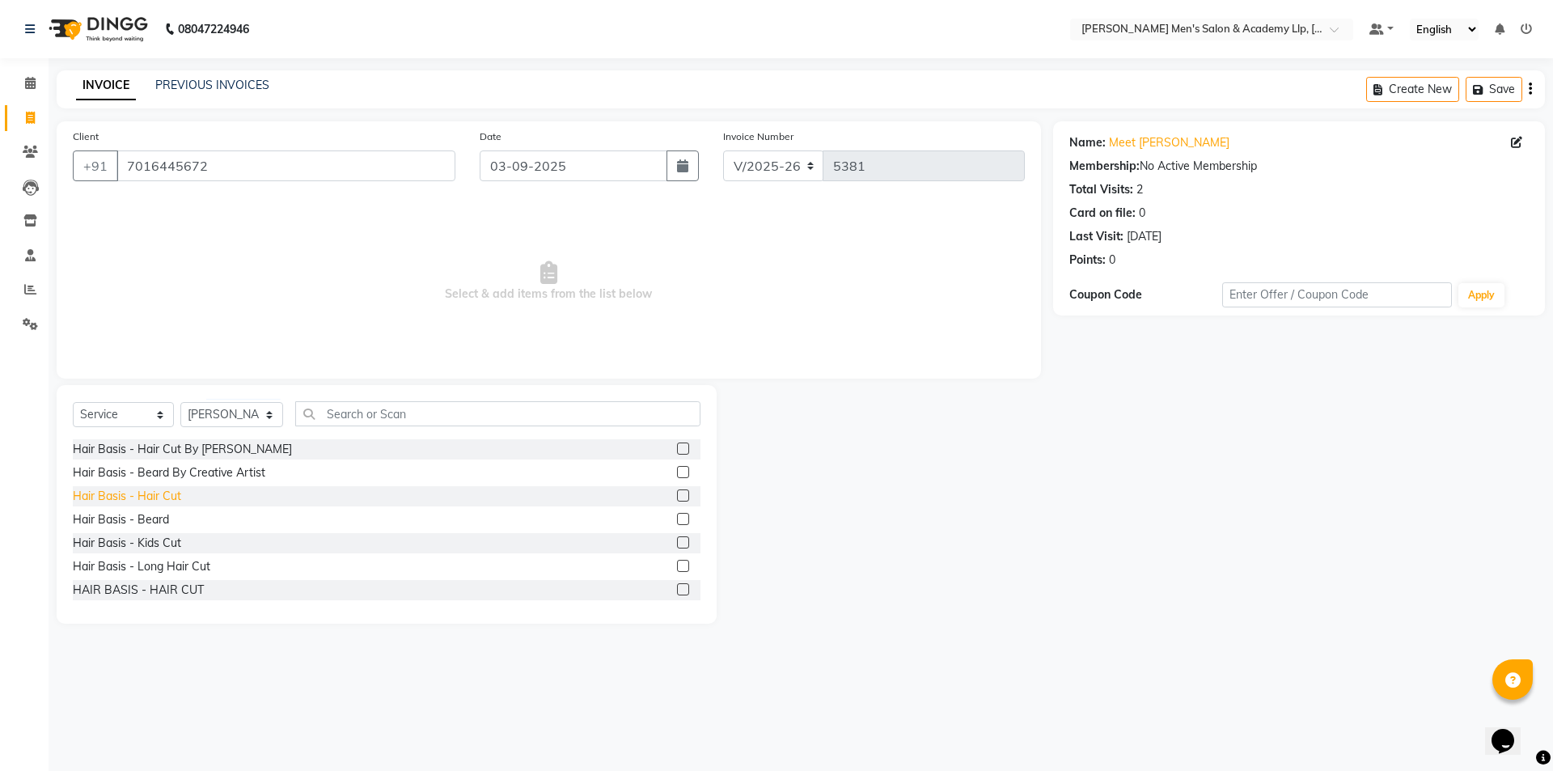
click at [156, 498] on div "Hair Basis - Hair Cut" at bounding box center [127, 496] width 108 height 17
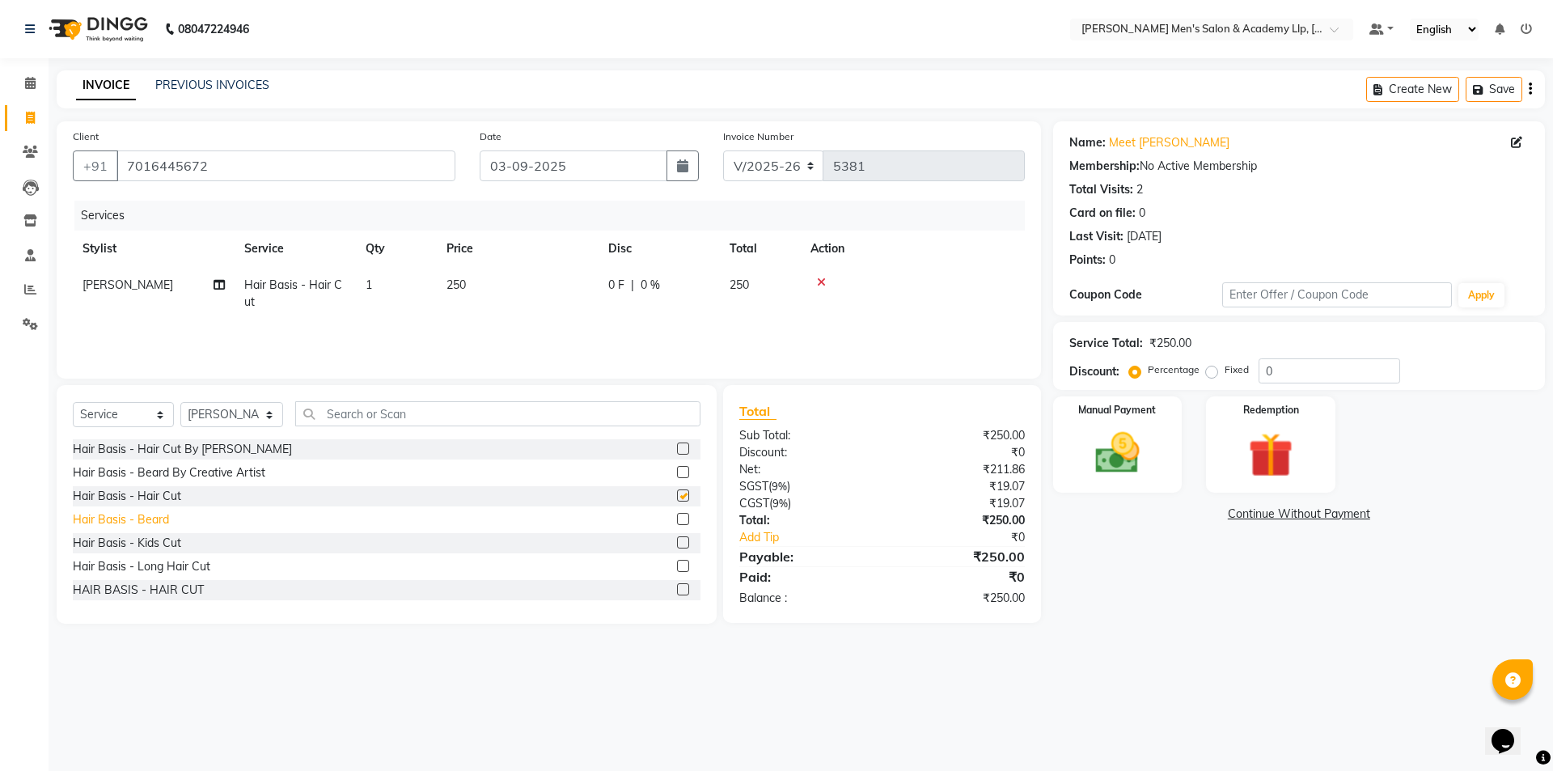
checkbox input "false"
click at [163, 523] on div "Hair Basis - Beard" at bounding box center [121, 519] width 96 height 17
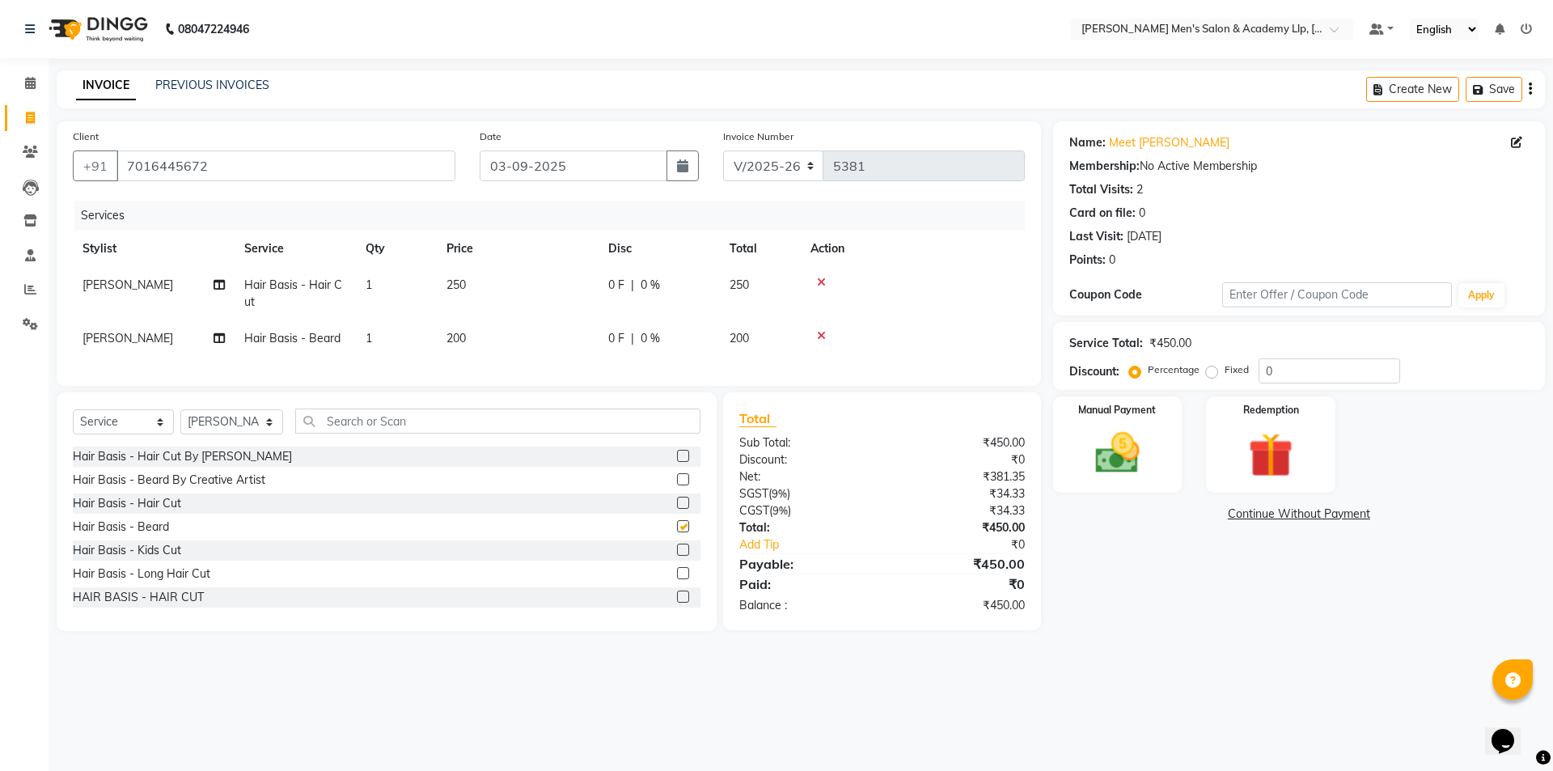
checkbox input "false"
drag, startPoint x: 516, startPoint y: 307, endPoint x: 603, endPoint y: 302, distance: 87.6
click at [526, 306] on td "250" at bounding box center [518, 293] width 162 height 53
select select "78791"
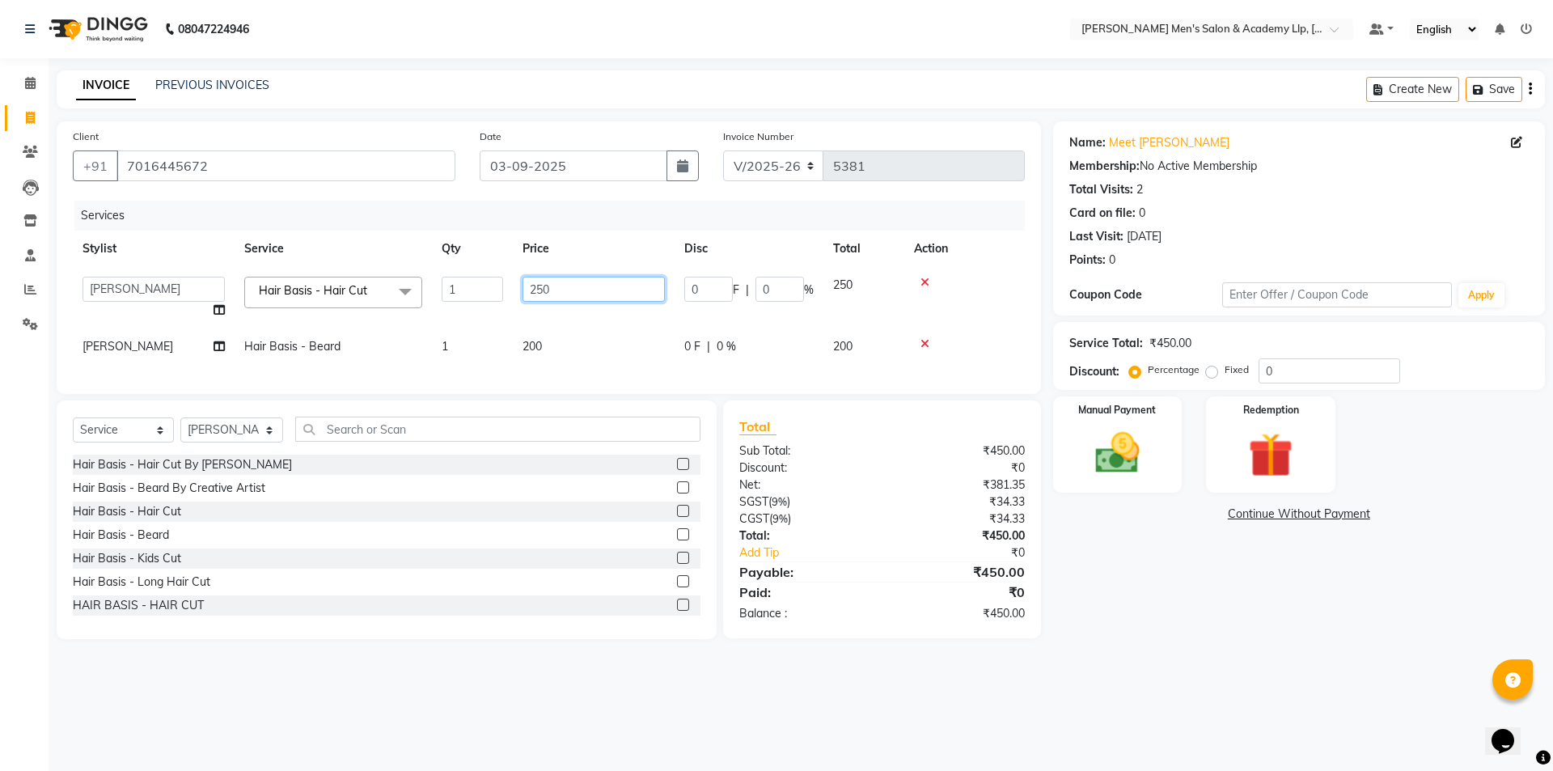
drag, startPoint x: 603, startPoint y: 302, endPoint x: 621, endPoint y: 299, distance: 18.1
click at [621, 299] on input "250" at bounding box center [594, 289] width 142 height 25
type input "2"
type input "300"
click at [1228, 550] on div "Name: Meet Bhai Membership: No Active Membership Total Visits: 2 Card on file: …" at bounding box center [1305, 380] width 504 height 518
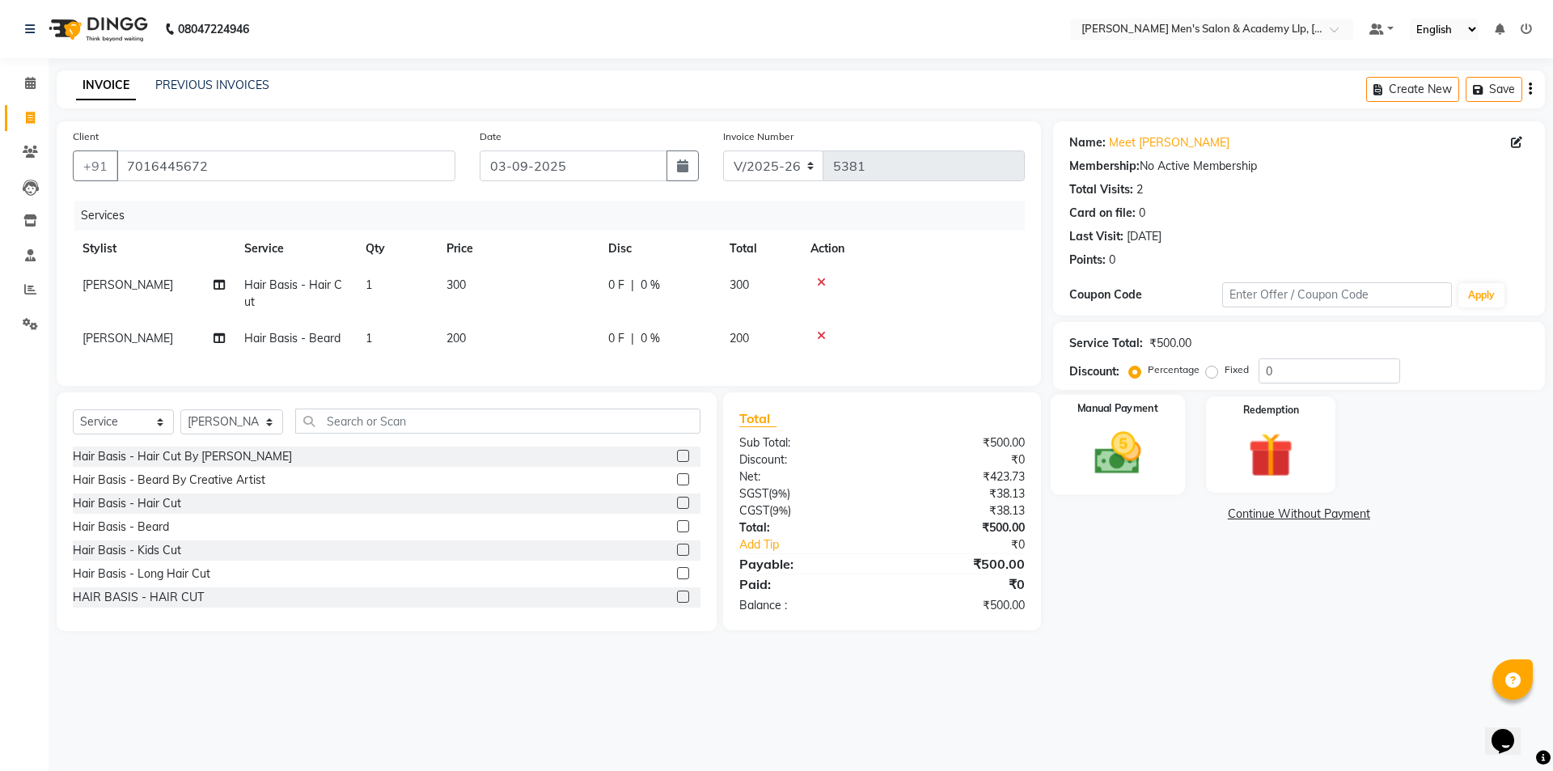
click at [1176, 468] on div "Manual Payment" at bounding box center [1117, 445] width 134 height 100
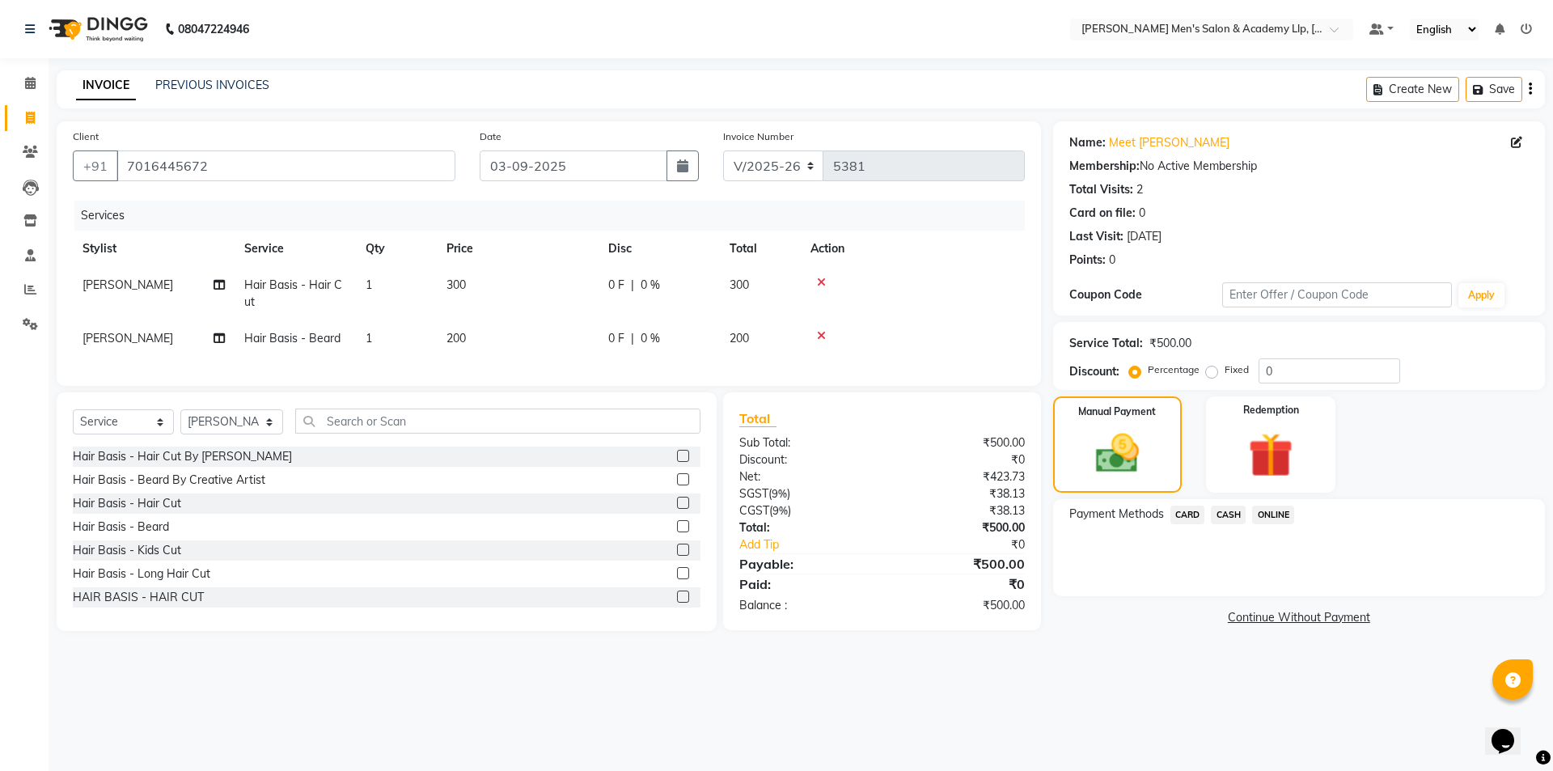
click at [1231, 520] on span "CASH" at bounding box center [1228, 515] width 35 height 19
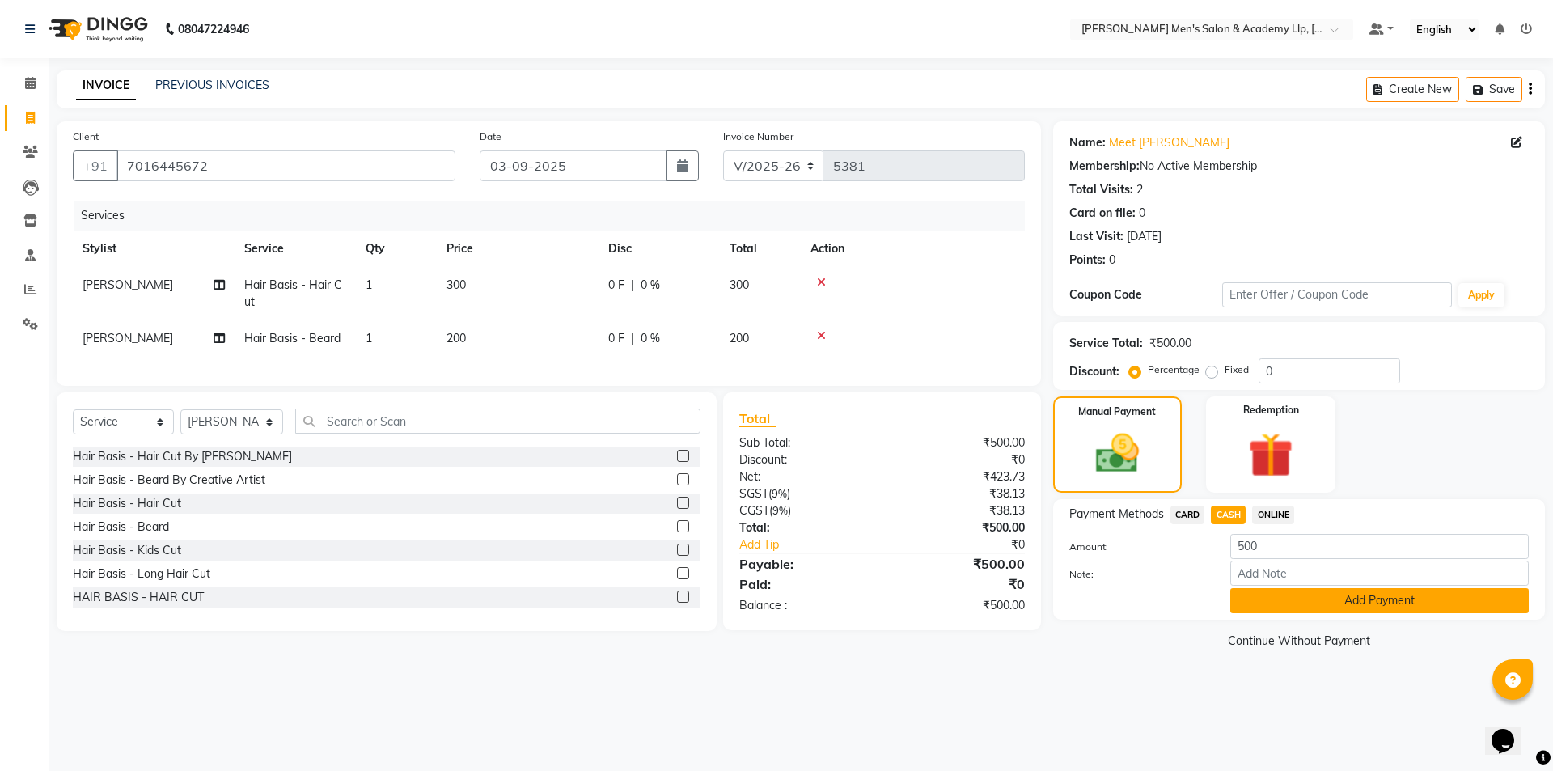
click at [1250, 597] on button "Add Payment" at bounding box center [1379, 600] width 299 height 25
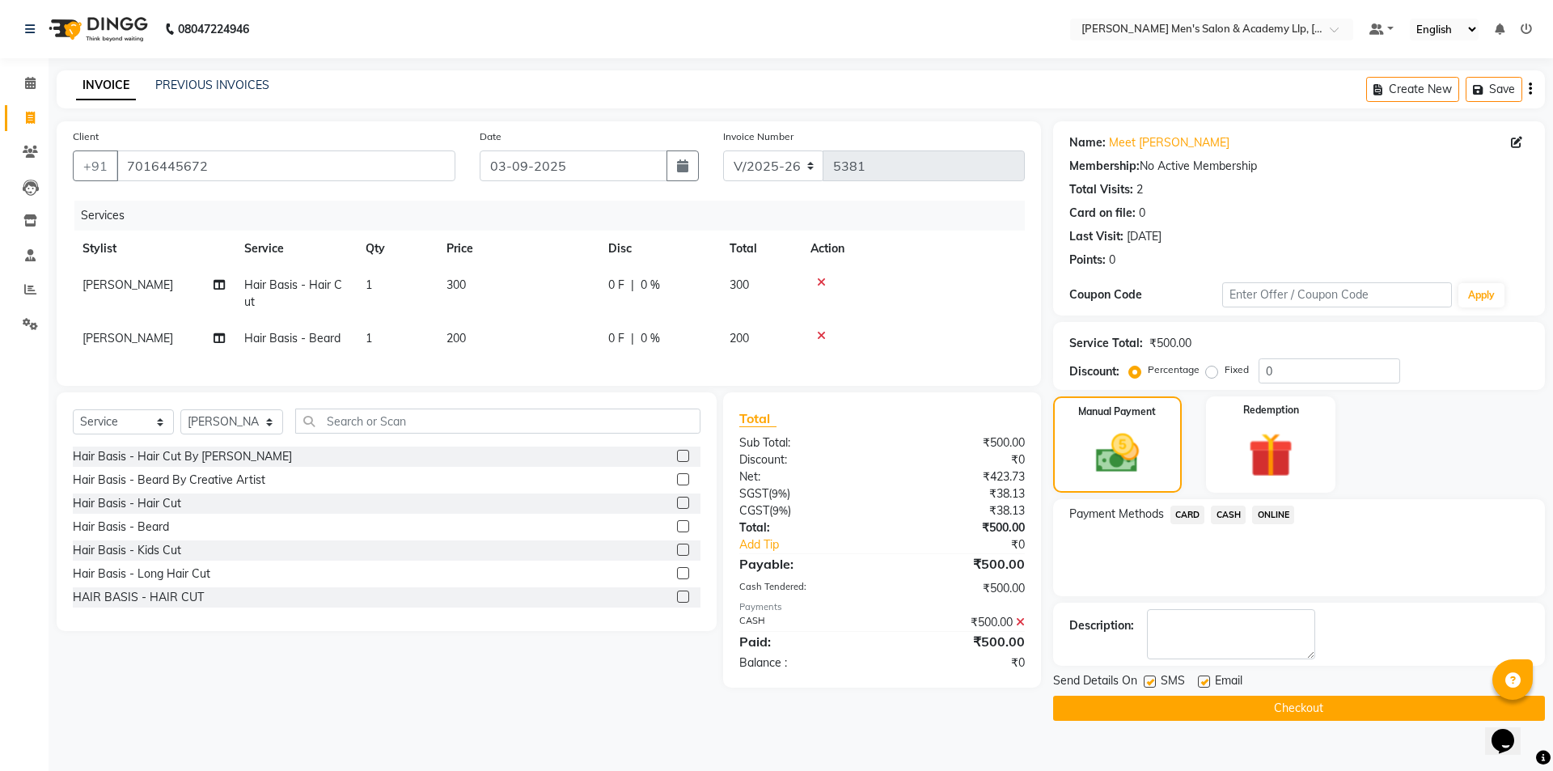
click at [1205, 686] on label at bounding box center [1204, 681] width 12 height 12
click at [1205, 686] on input "checkbox" at bounding box center [1203, 682] width 11 height 11
checkbox input "false"
click at [1147, 688] on div at bounding box center [1149, 683] width 11 height 17
click at [1154, 684] on label at bounding box center [1150, 681] width 12 height 12
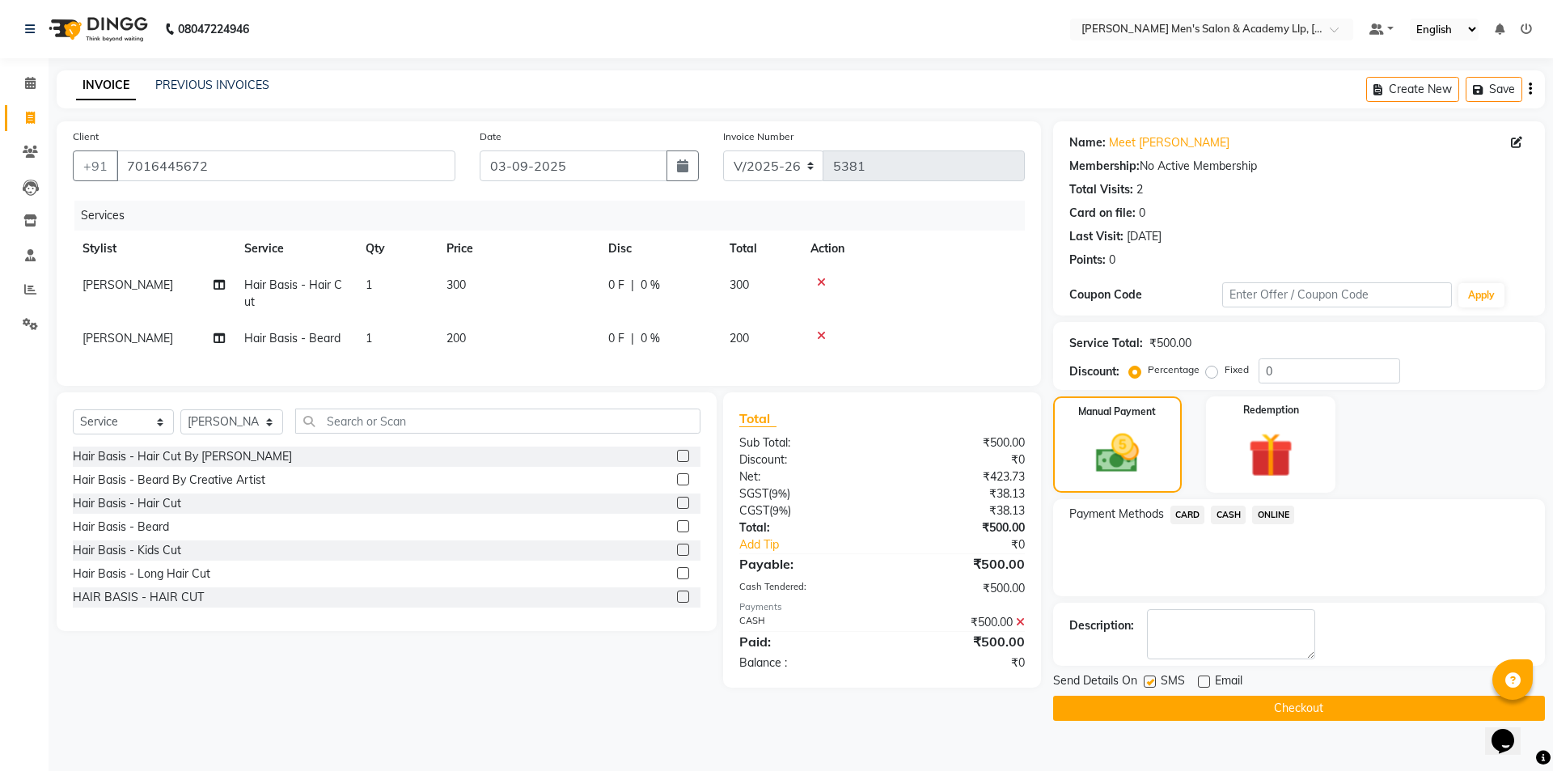
click at [1154, 684] on input "checkbox" at bounding box center [1149, 682] width 11 height 11
checkbox input "false"
click at [1153, 697] on button "Checkout" at bounding box center [1299, 708] width 492 height 25
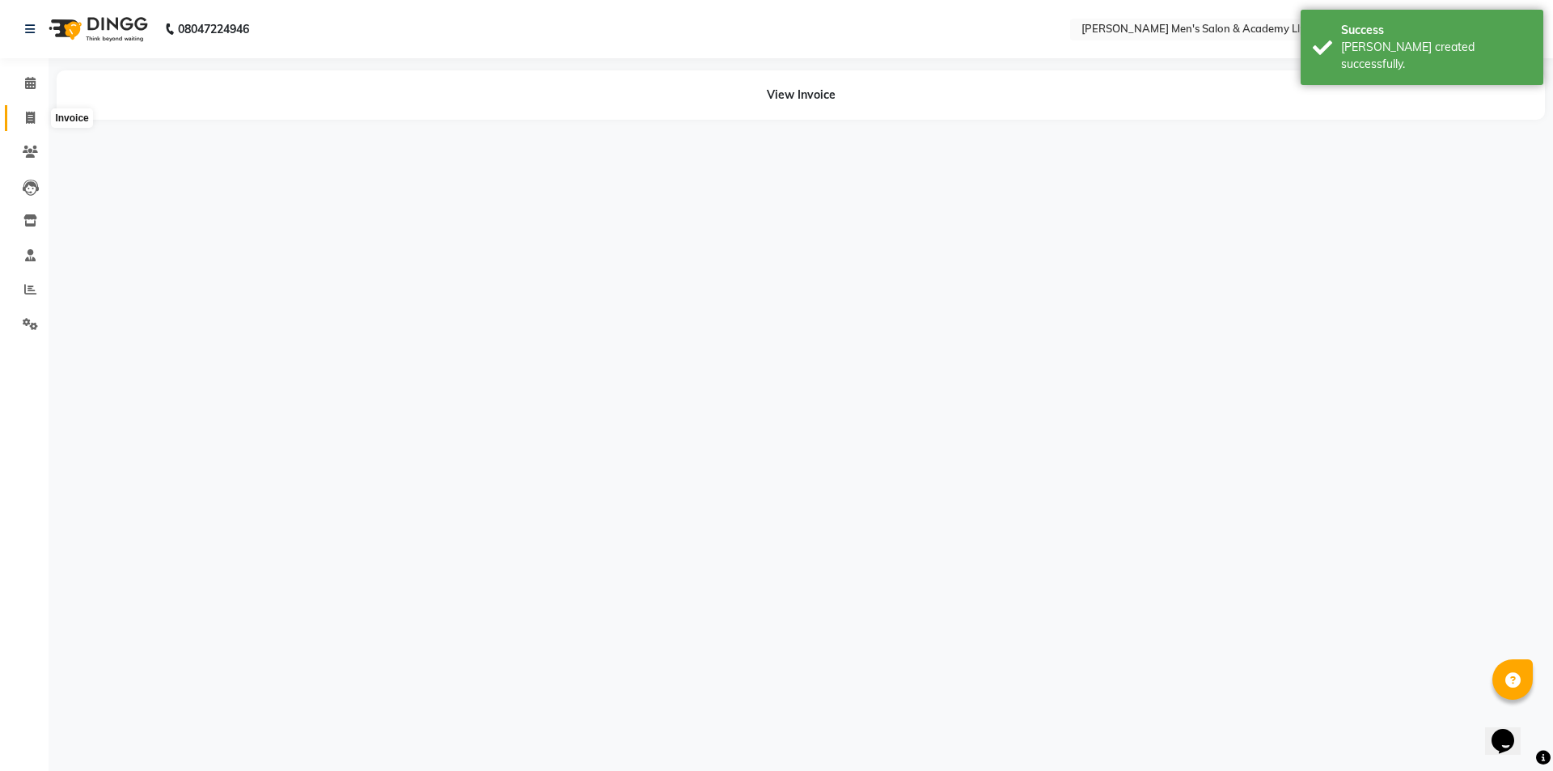
click at [33, 112] on icon at bounding box center [30, 118] width 9 height 12
select select "service"
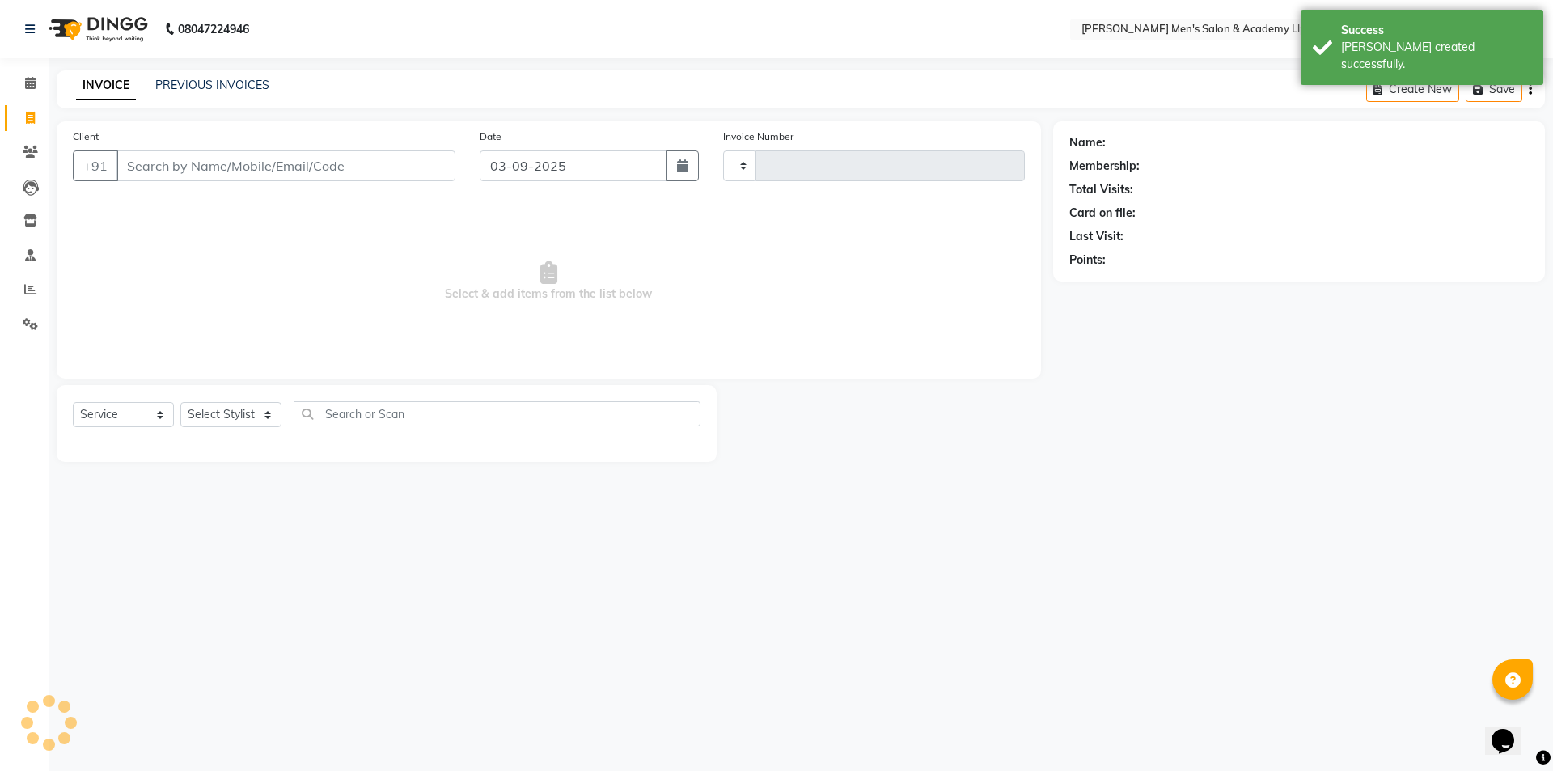
click at [218, 93] on div "PREVIOUS INVOICES" at bounding box center [212, 85] width 114 height 17
type input "5382"
select select "8248"
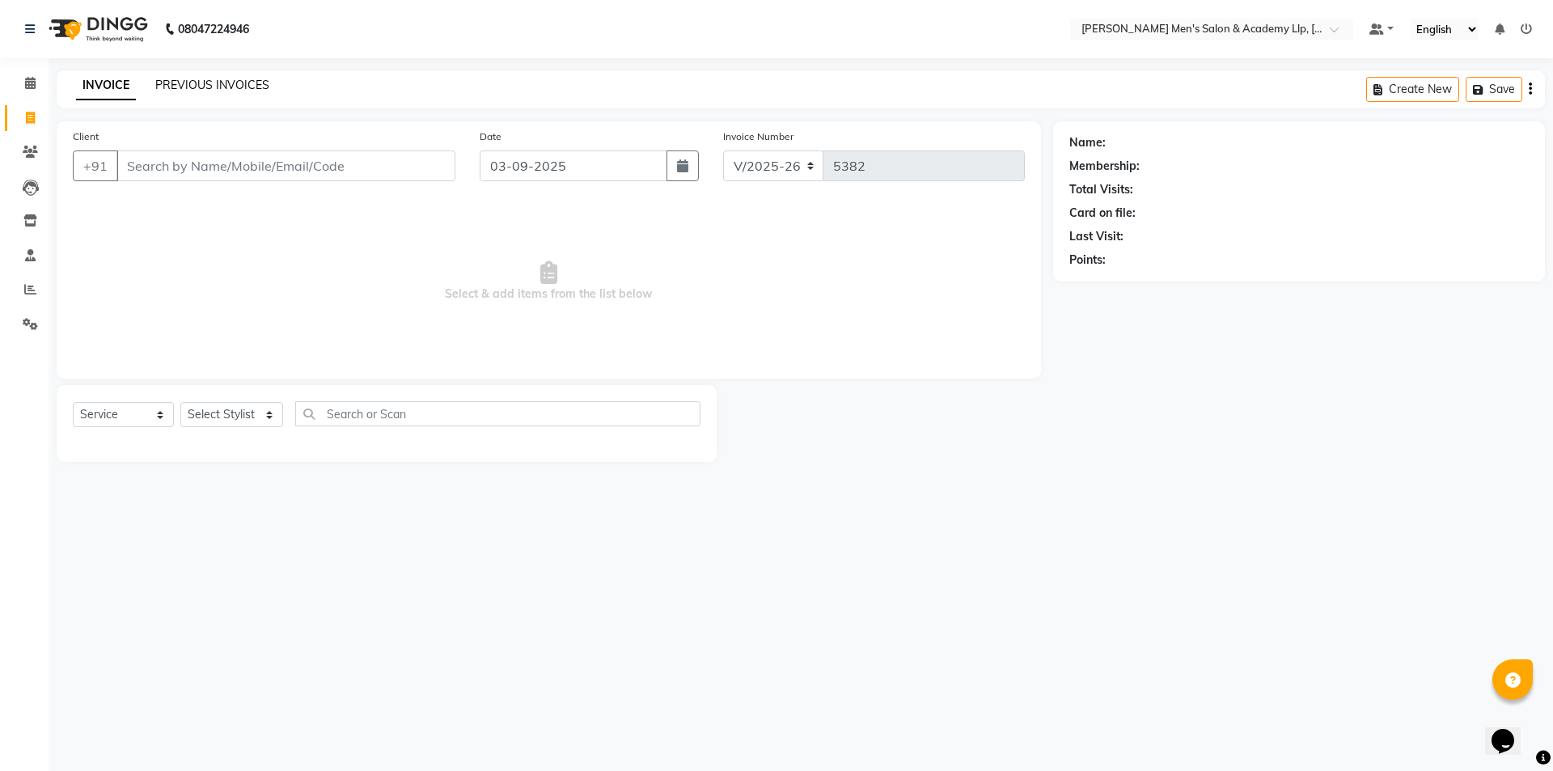
click at [201, 83] on link "PREVIOUS INVOICES" at bounding box center [212, 85] width 114 height 15
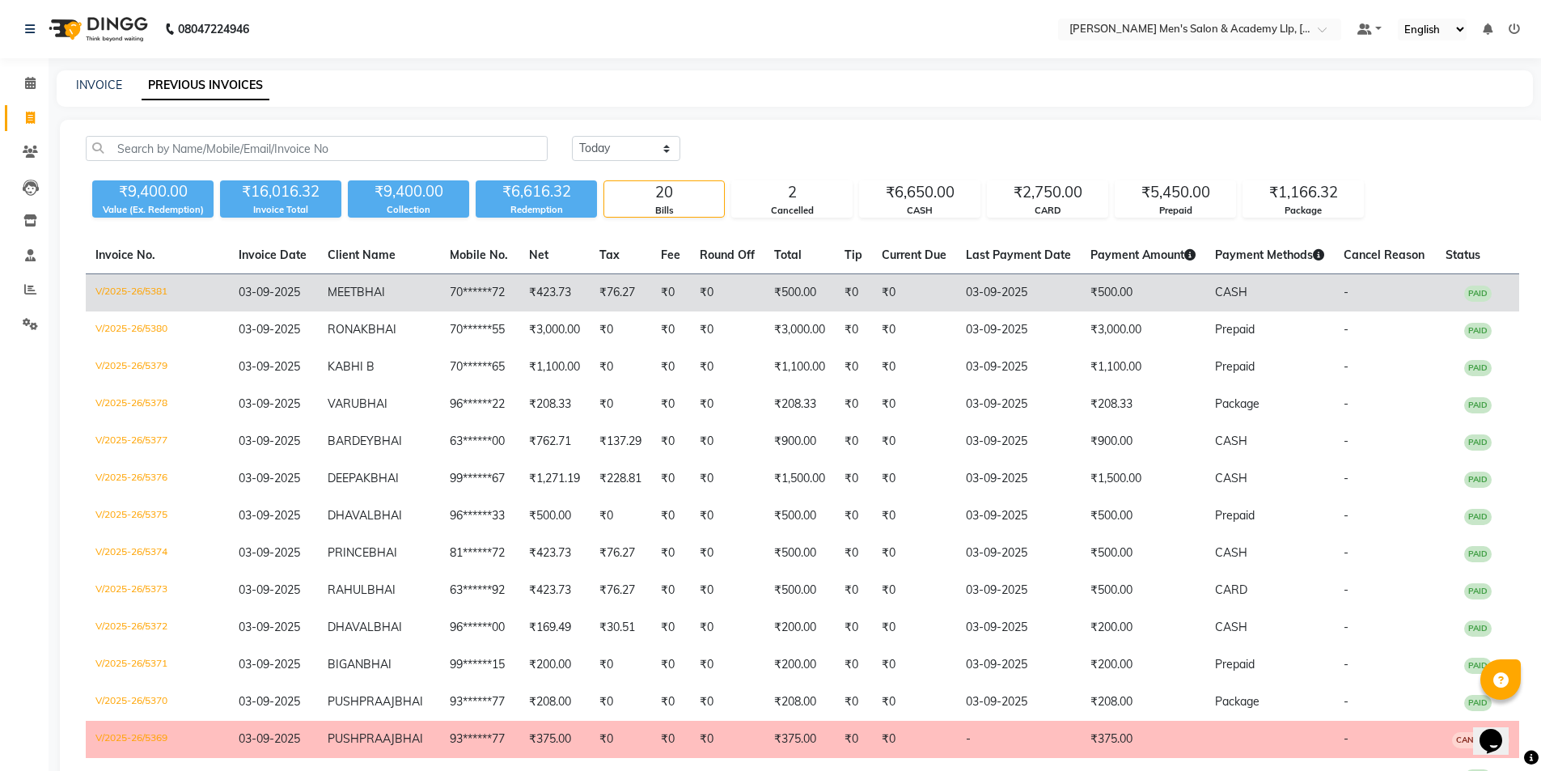
click at [1192, 282] on td "₹500.00" at bounding box center [1143, 293] width 125 height 38
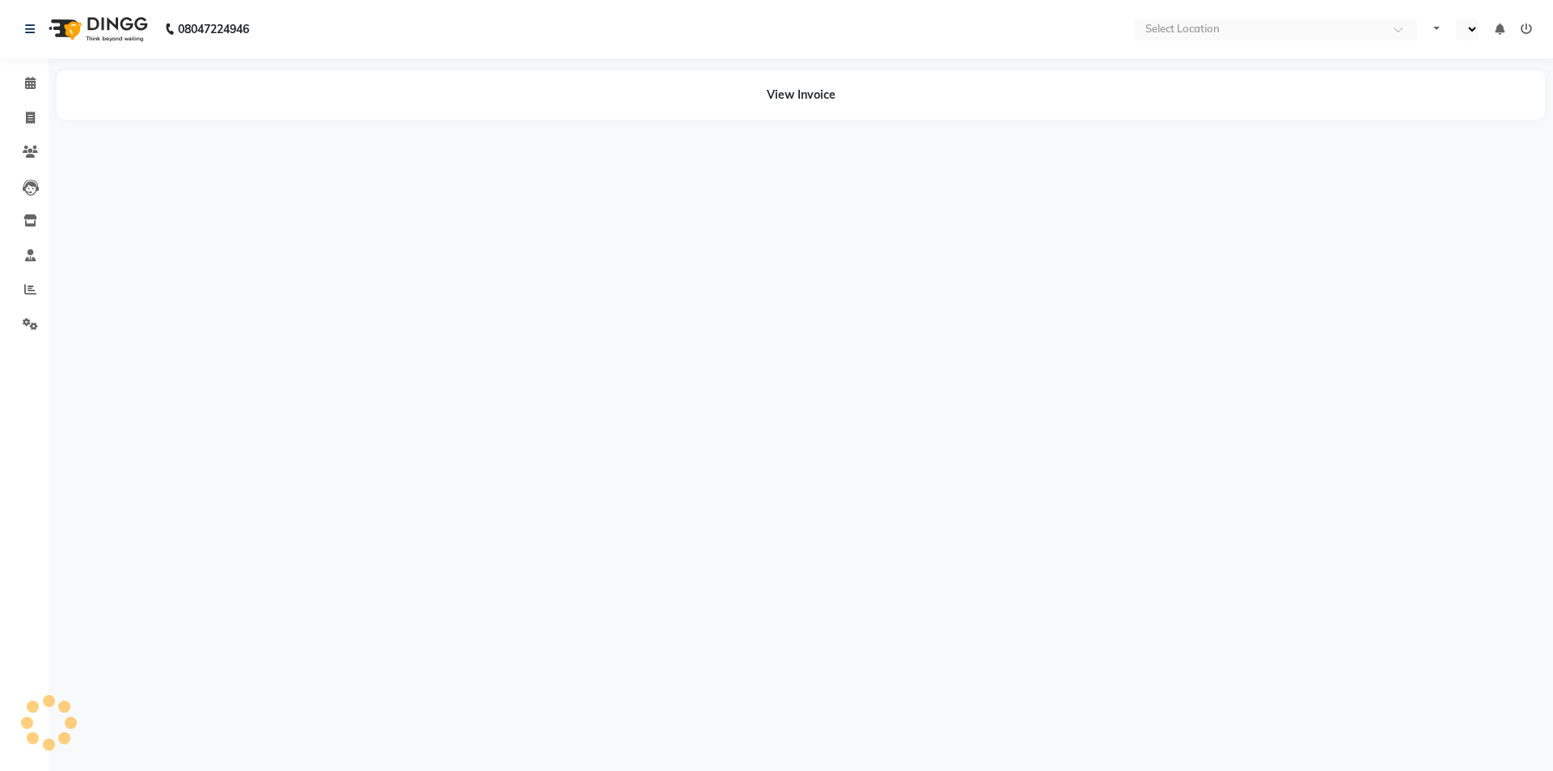
select select "en"
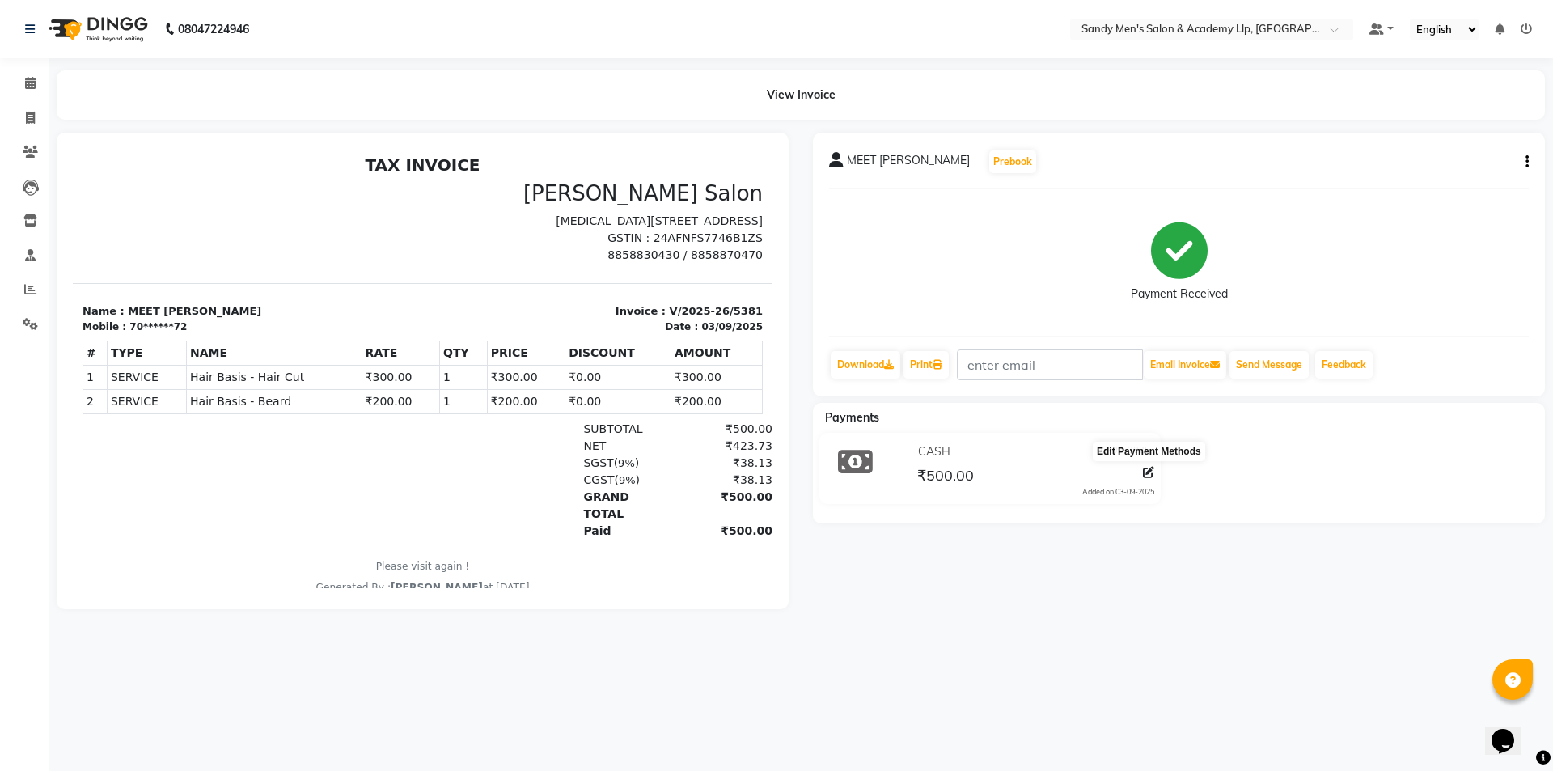
click at [1150, 474] on icon at bounding box center [1148, 472] width 11 height 11
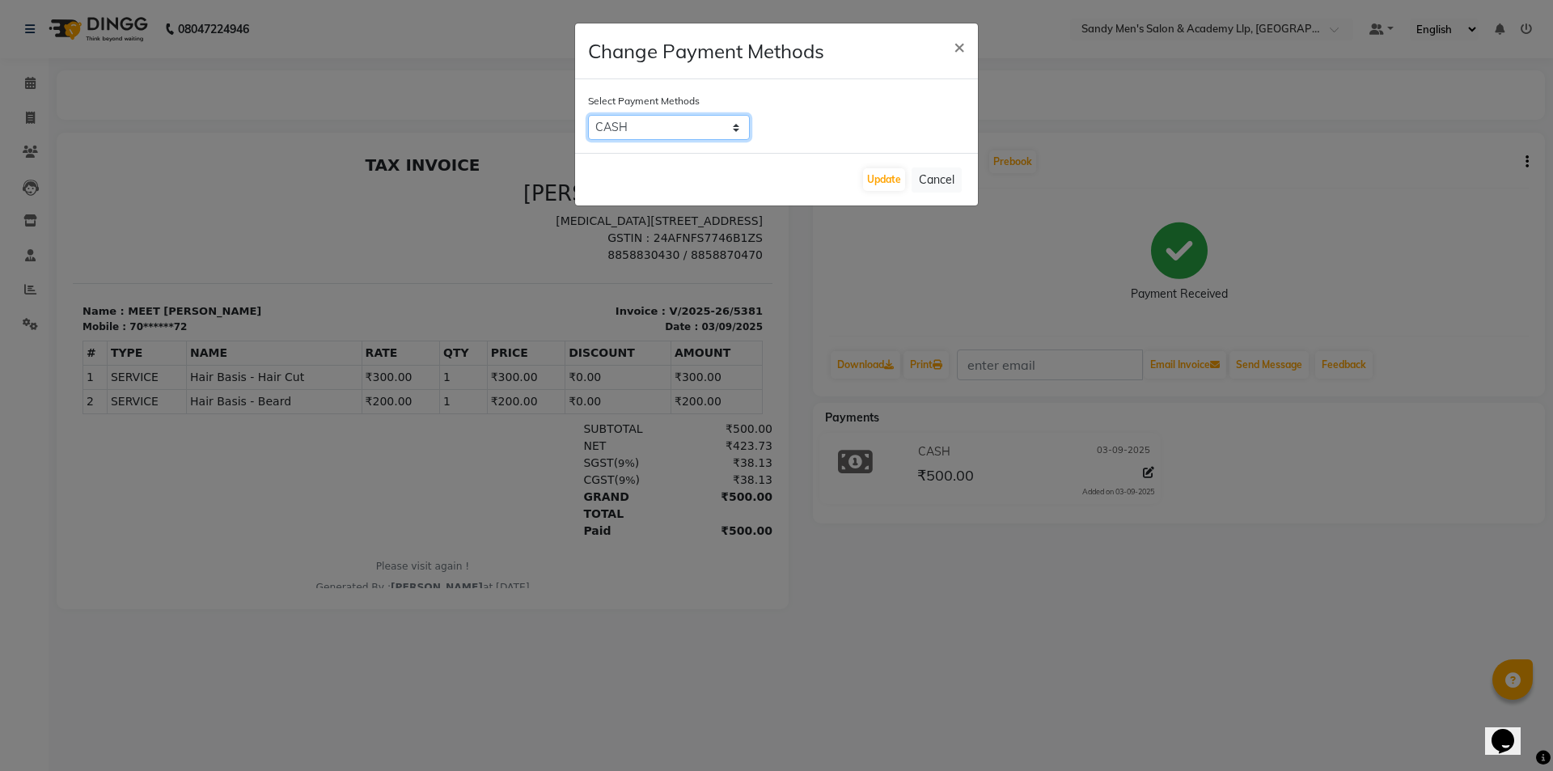
click at [730, 121] on select "CARD CASH ONLINE" at bounding box center [669, 127] width 162 height 25
select select "2"
click at [588, 115] on select "CARD CASH ONLINE" at bounding box center [669, 127] width 162 height 25
click at [885, 180] on button "Update" at bounding box center [884, 179] width 42 height 23
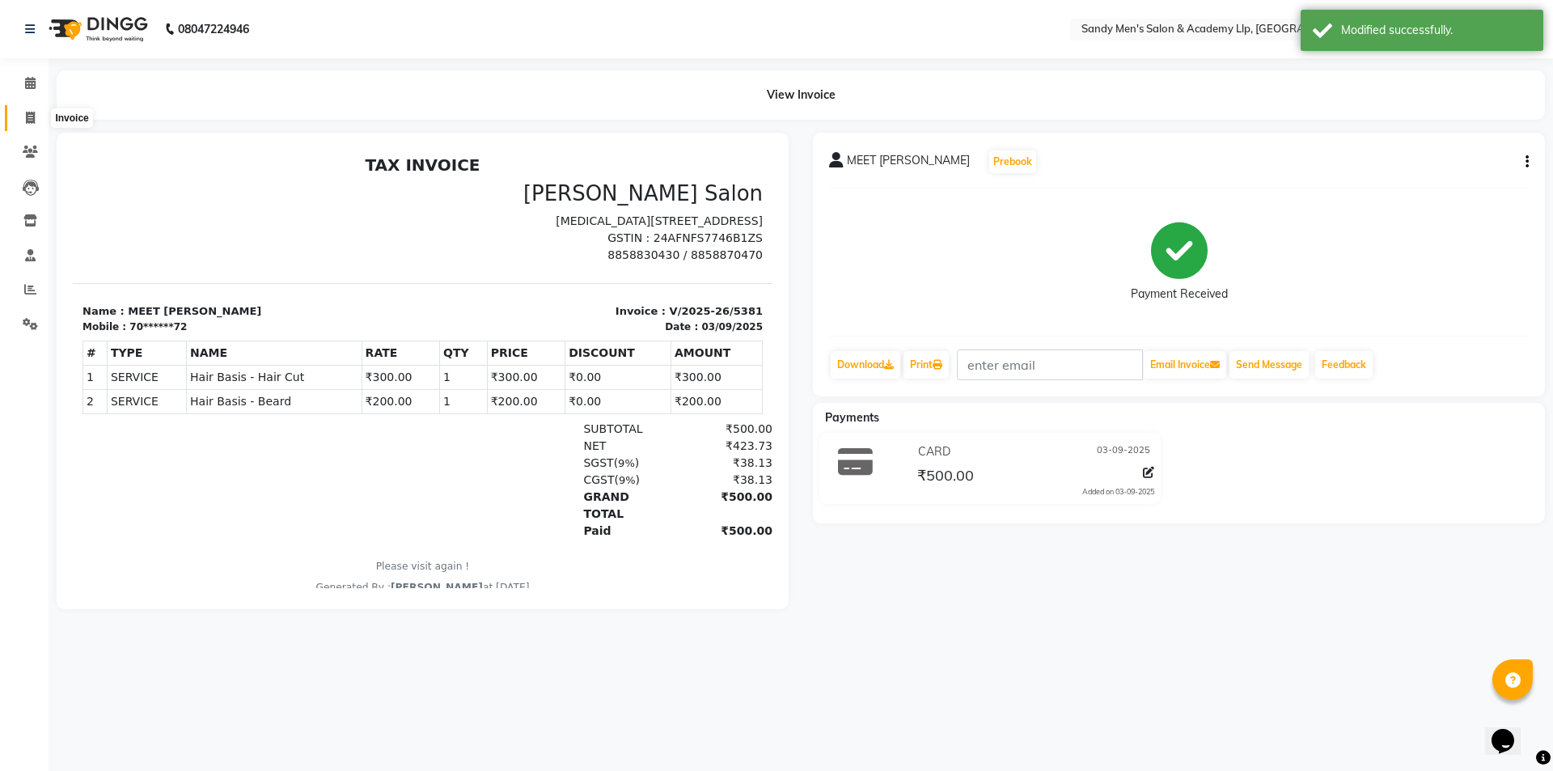
click at [28, 118] on icon at bounding box center [30, 118] width 9 height 12
select select "service"
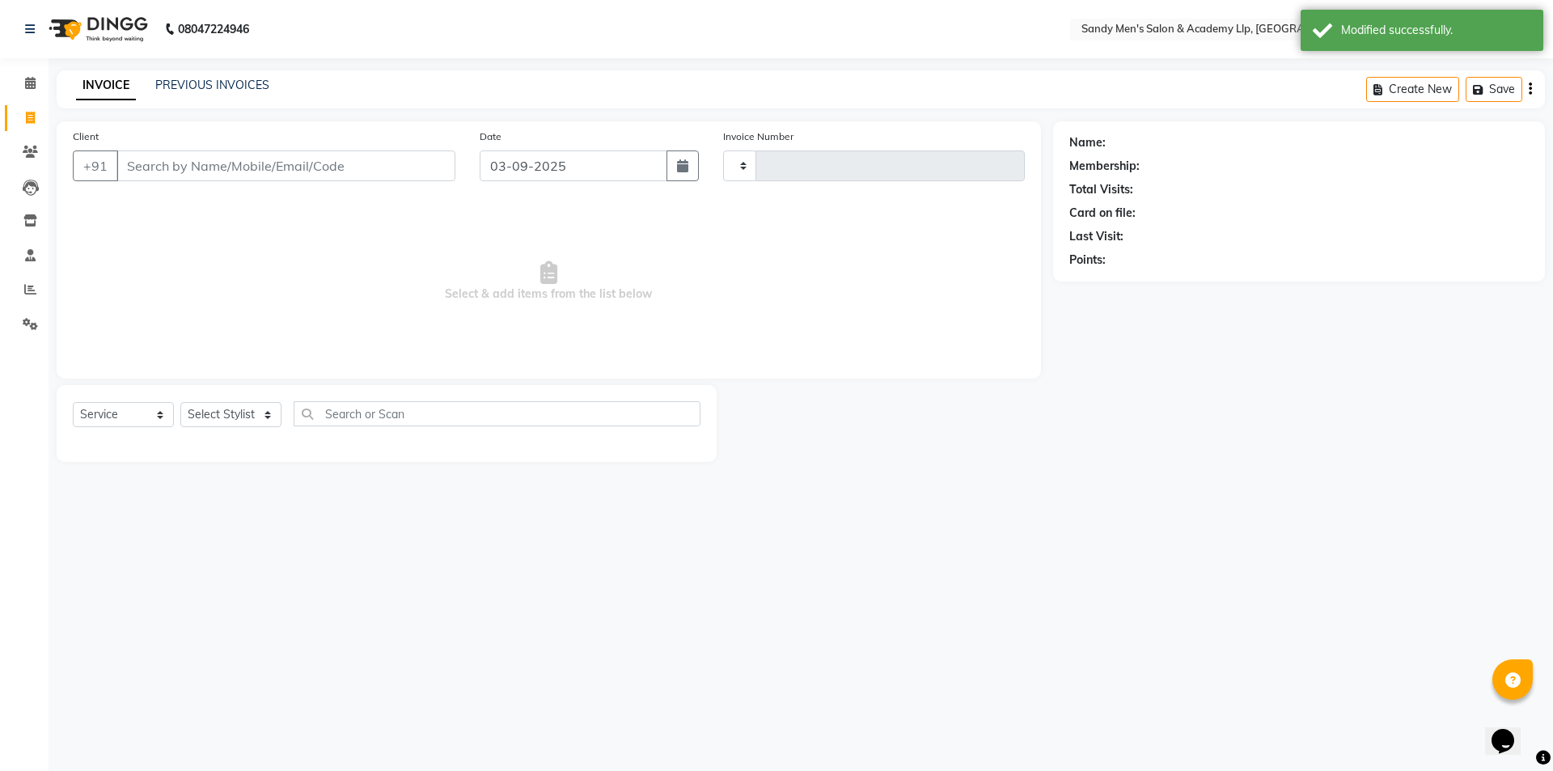
type input "5382"
select select "8248"
drag, startPoint x: 287, startPoint y: 160, endPoint x: 310, endPoint y: 166, distance: 23.3
click at [289, 159] on input "Client" at bounding box center [285, 165] width 339 height 31
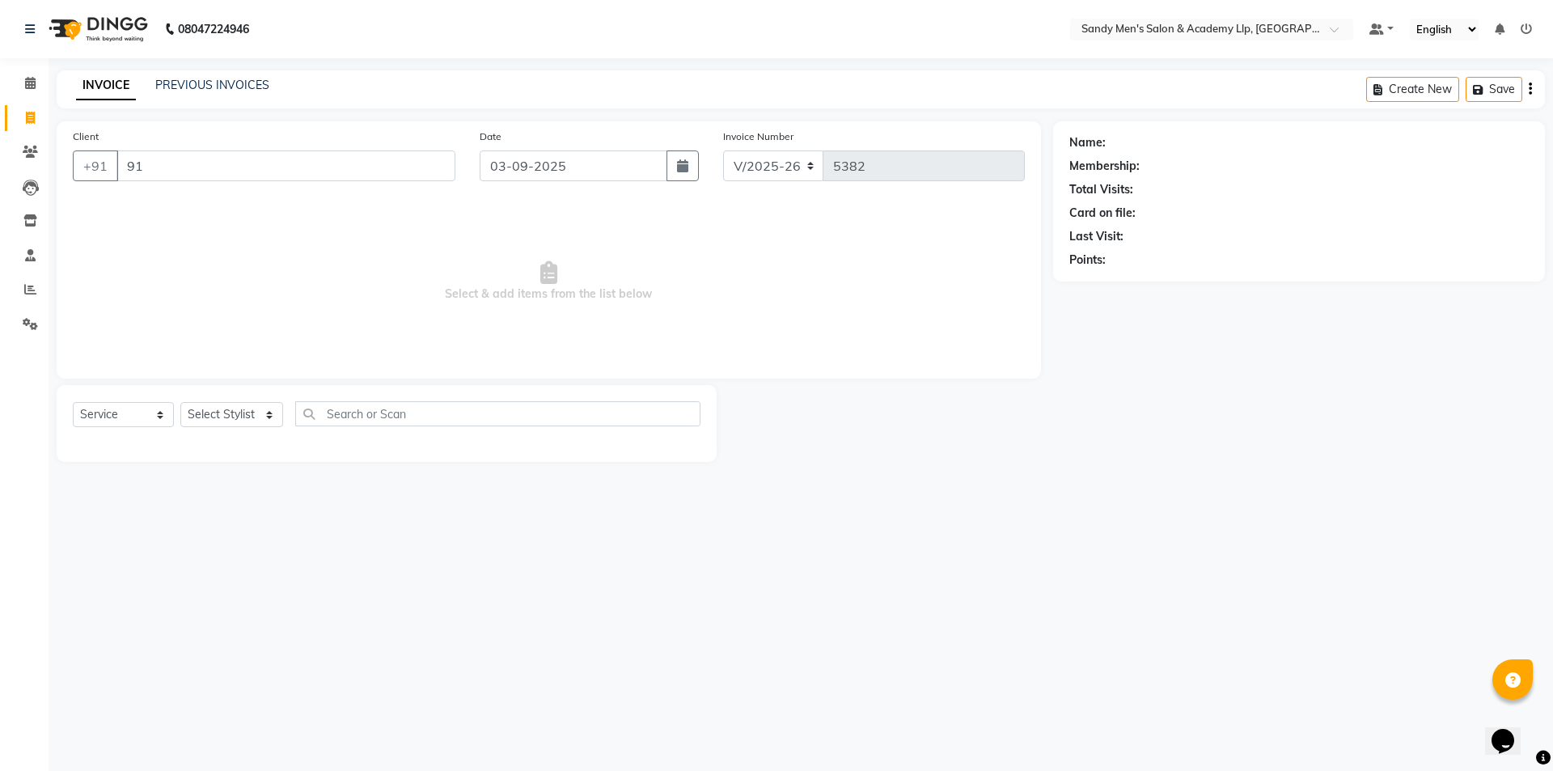
type input "9"
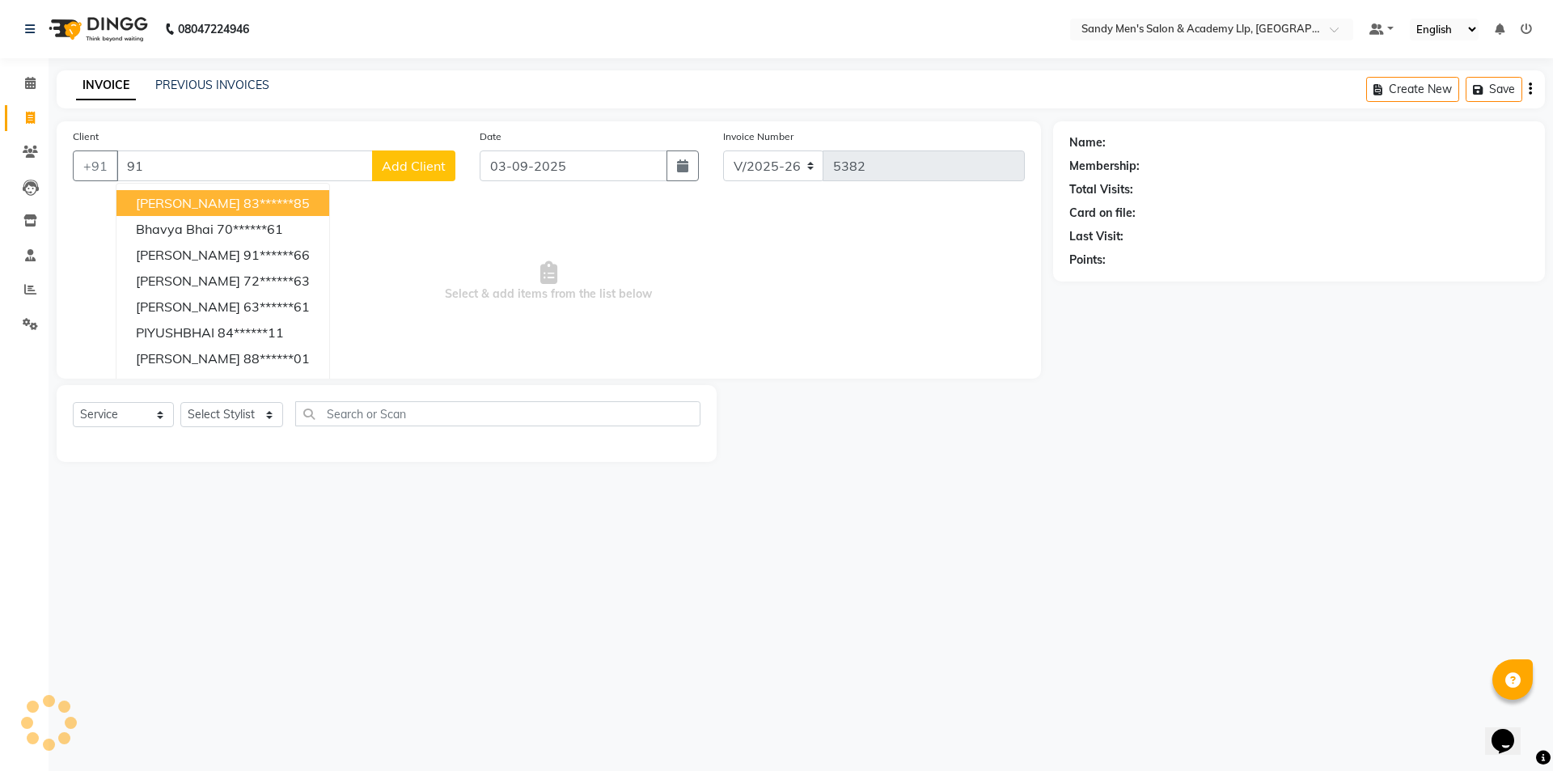
type input "9"
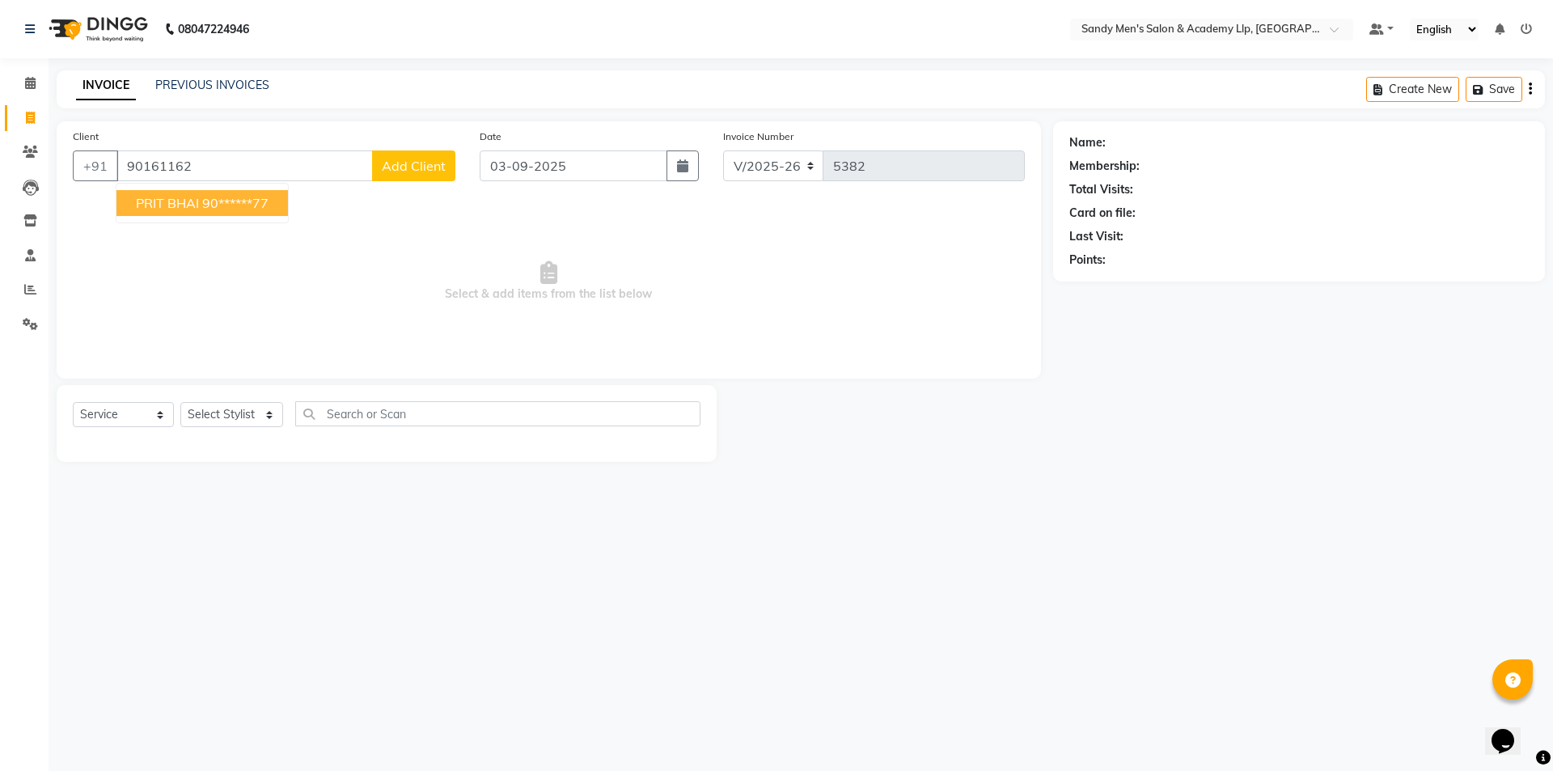
click at [231, 210] on ngb-highlight "90******77" at bounding box center [235, 203] width 66 height 16
type input "90******77"
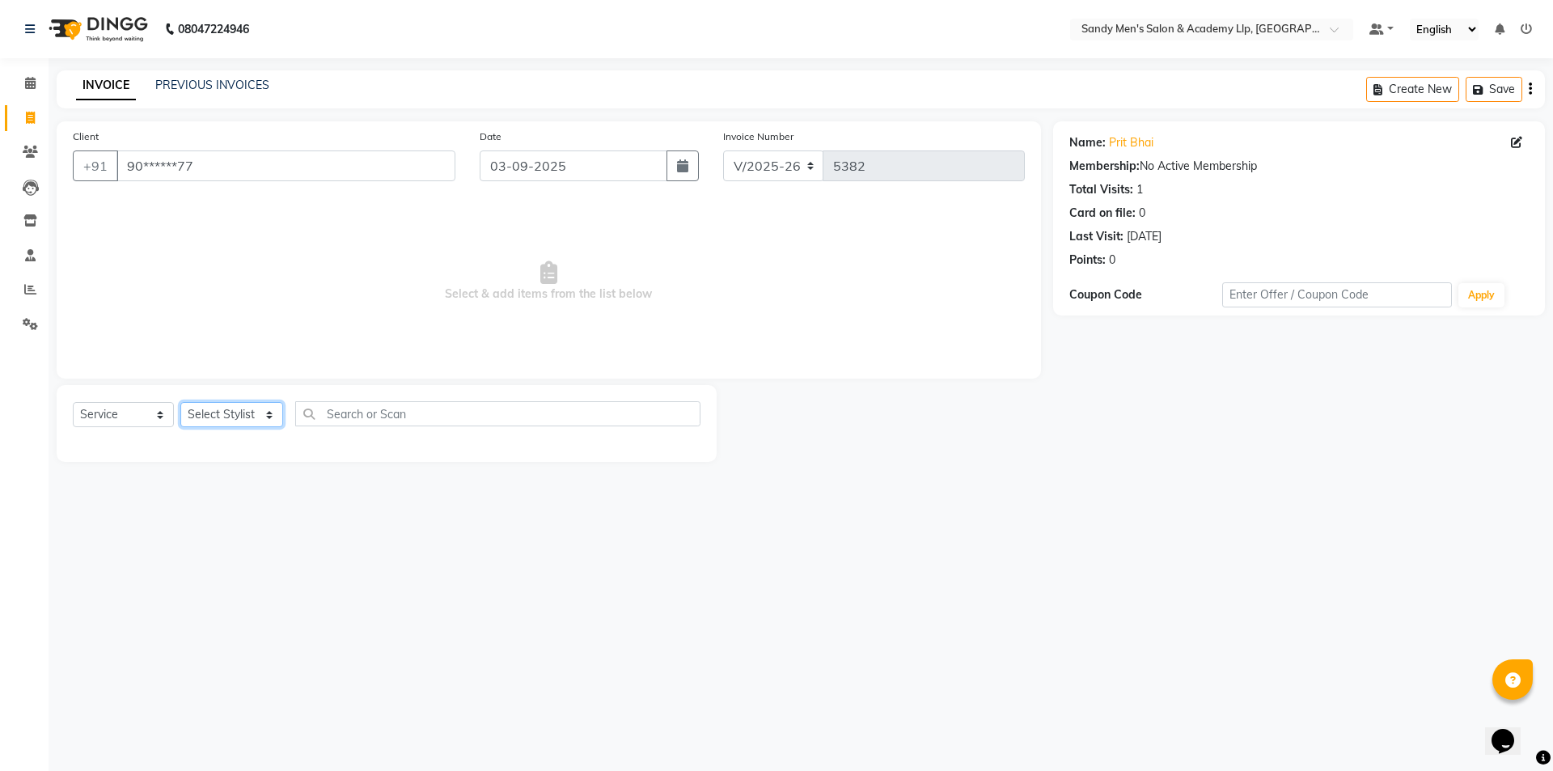
click at [225, 405] on select "Select Stylist [PERSON_NAME] [PERSON_NAME] [PERSON_NAME] [PERSON_NAME] [PERSON_…" at bounding box center [231, 414] width 103 height 25
select select "90090"
click at [180, 402] on select "Select Stylist [PERSON_NAME] [PERSON_NAME] [PERSON_NAME] [PERSON_NAME] [PERSON_…" at bounding box center [231, 414] width 103 height 25
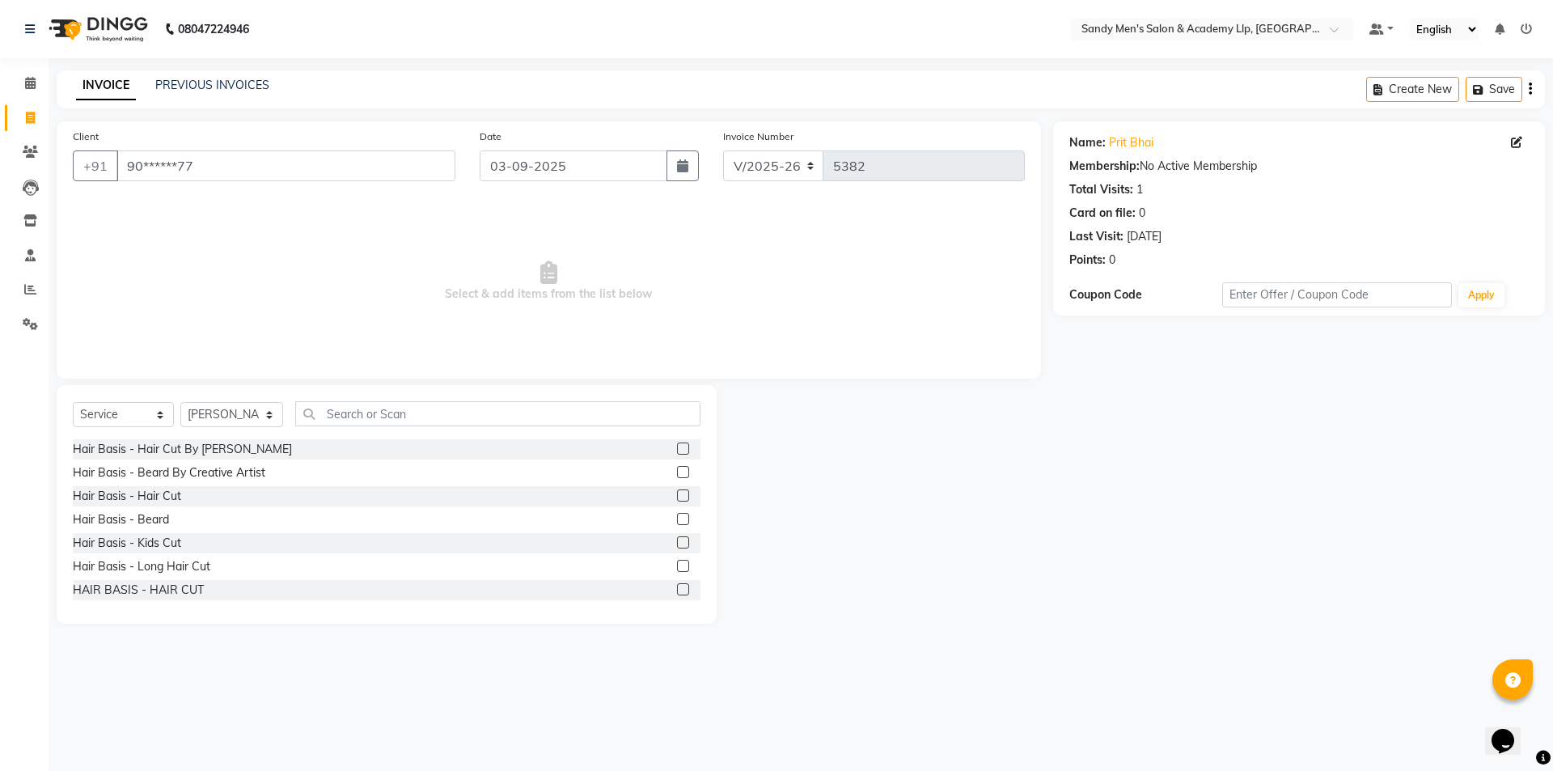
click at [154, 485] on div "Hair Basis - Hair Cut By [PERSON_NAME] Hair Basis - Beard By Creative Artist Ha…" at bounding box center [387, 520] width 628 height 162
click at [152, 487] on div "Hair Basis - Hair Cut" at bounding box center [387, 496] width 628 height 20
click at [169, 496] on div "Hair Basis - Hair Cut" at bounding box center [127, 496] width 108 height 17
checkbox input "false"
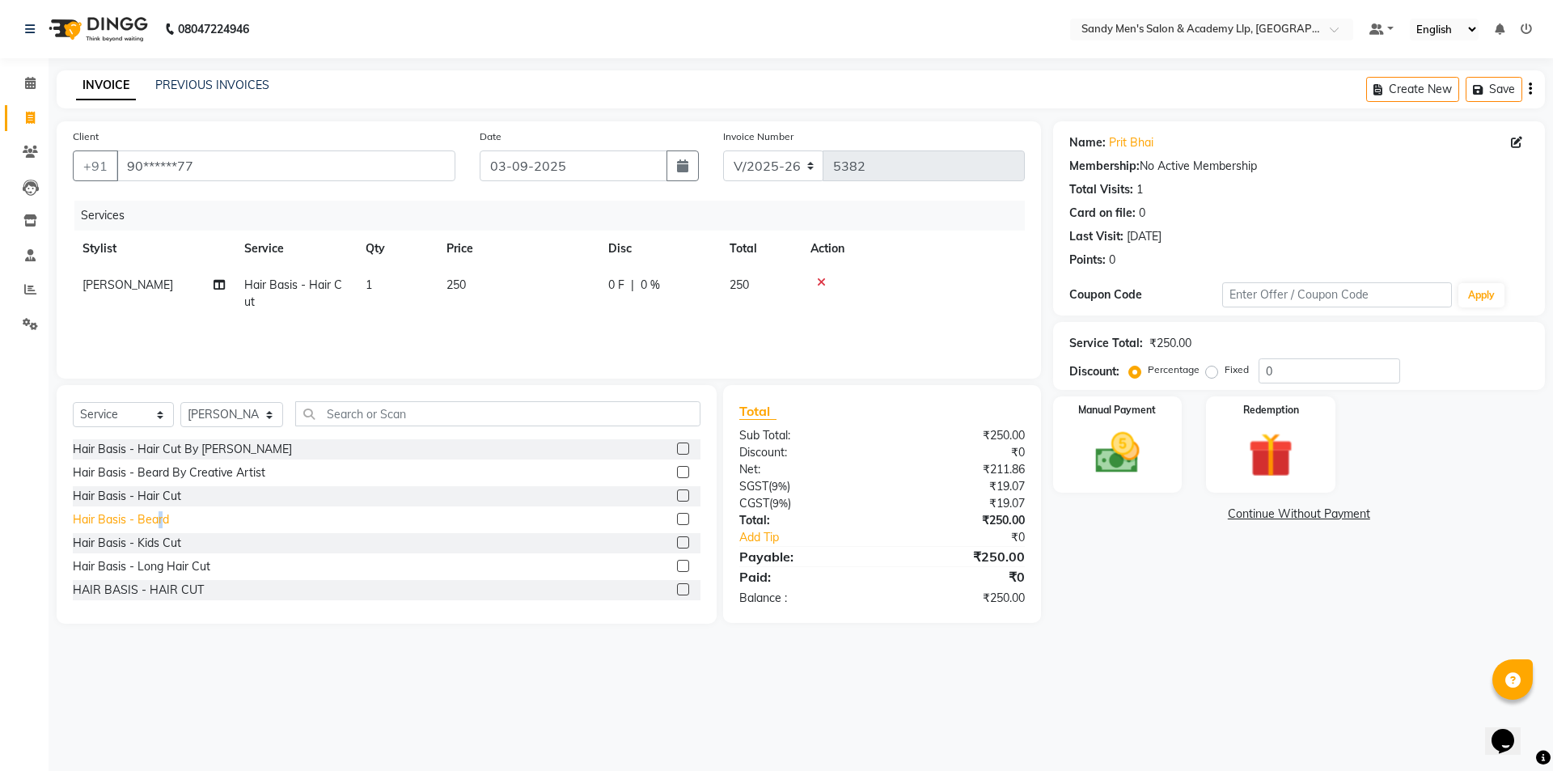
click at [160, 525] on div "Hair Basis - Beard" at bounding box center [121, 519] width 96 height 17
checkbox input "false"
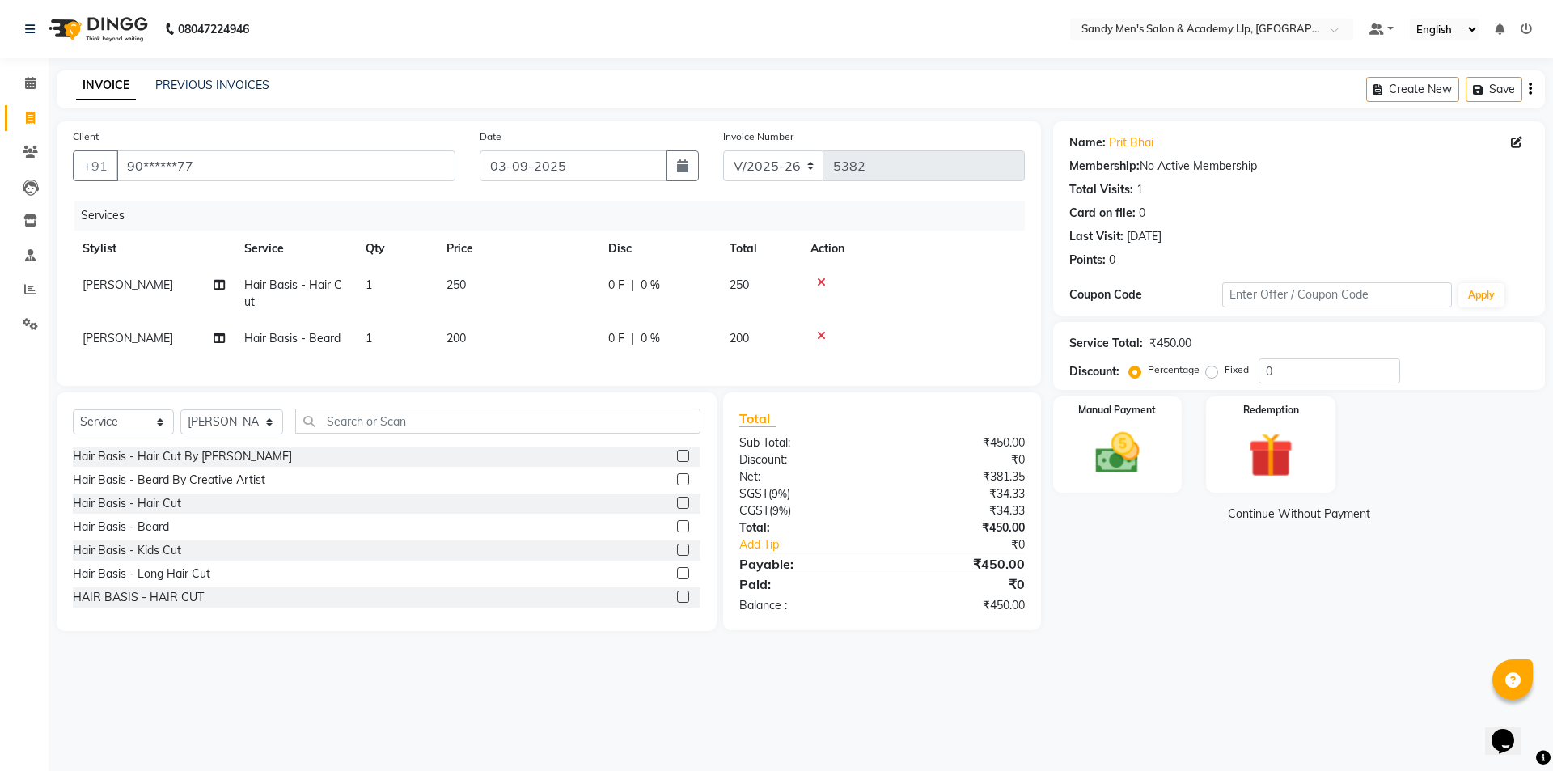
drag, startPoint x: 542, startPoint y: 241, endPoint x: 528, endPoint y: 269, distance: 30.8
click at [531, 264] on th "Price" at bounding box center [518, 249] width 162 height 36
click at [521, 281] on td "250" at bounding box center [518, 293] width 162 height 53
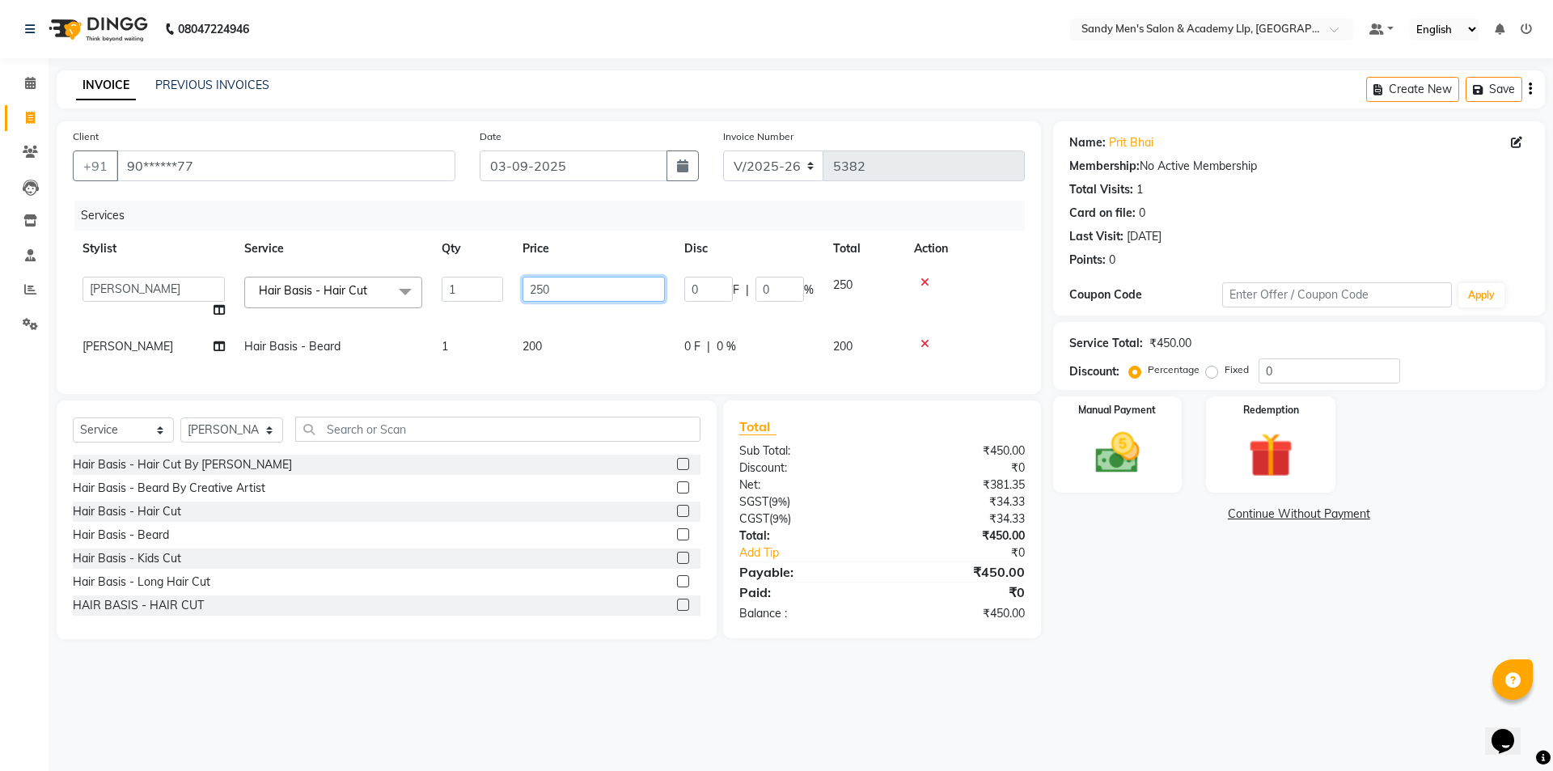
drag, startPoint x: 539, startPoint y: 281, endPoint x: 578, endPoint y: 294, distance: 42.0
click at [574, 293] on input "250" at bounding box center [594, 289] width 142 height 25
type input "2"
type input "300"
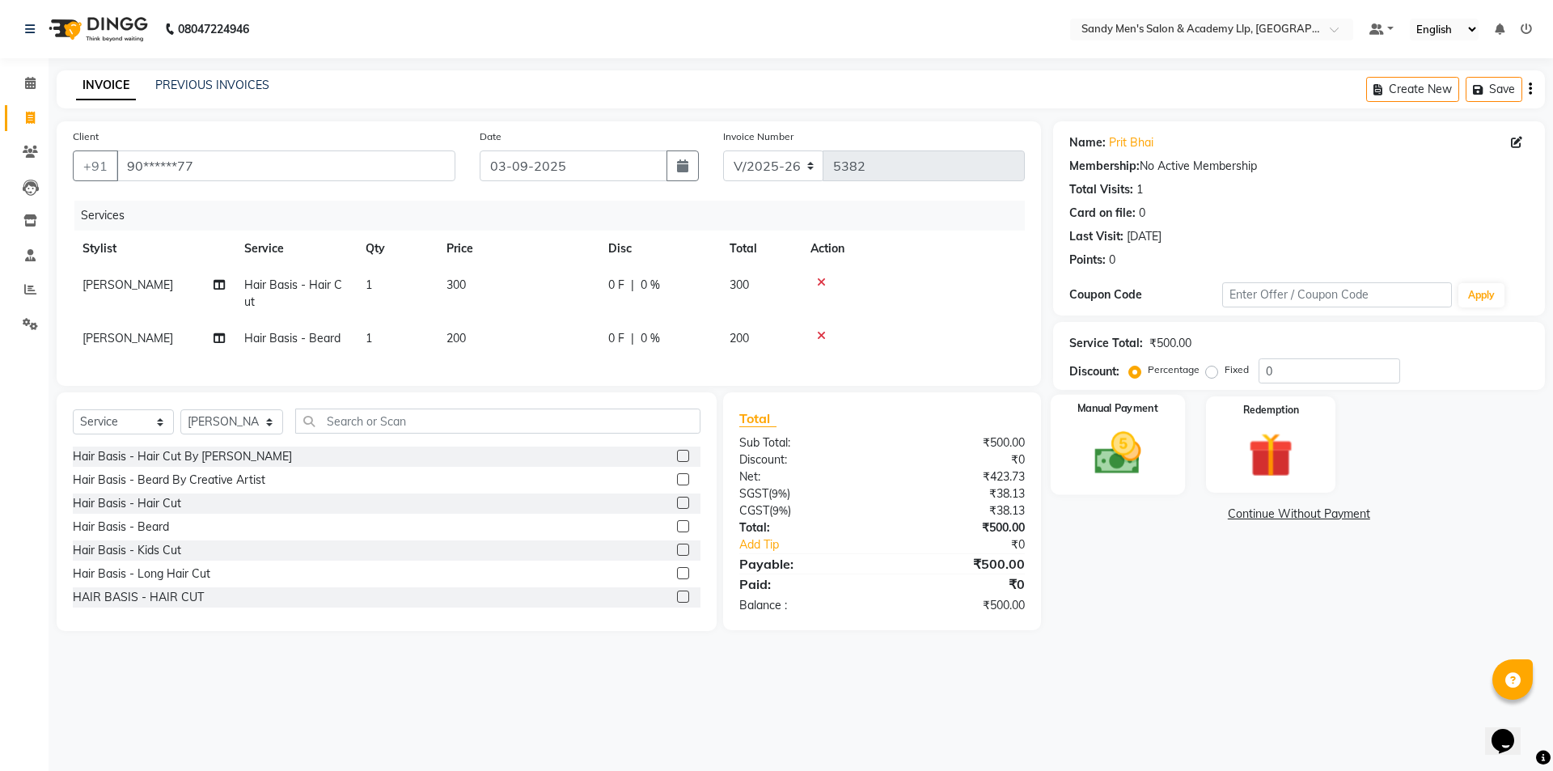
click at [1101, 458] on img at bounding box center [1117, 452] width 75 height 53
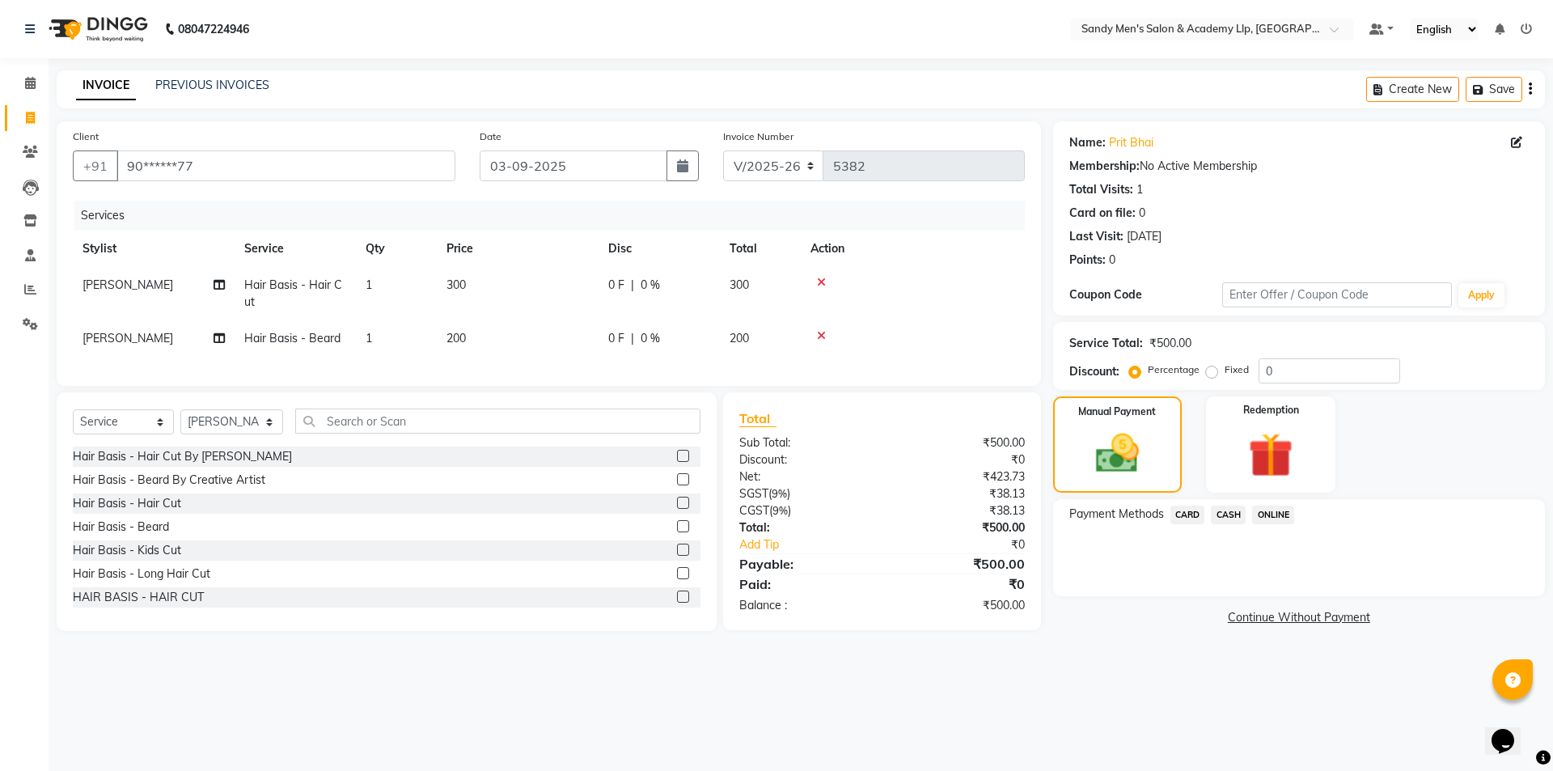
click at [1237, 514] on span "CASH" at bounding box center [1228, 515] width 35 height 19
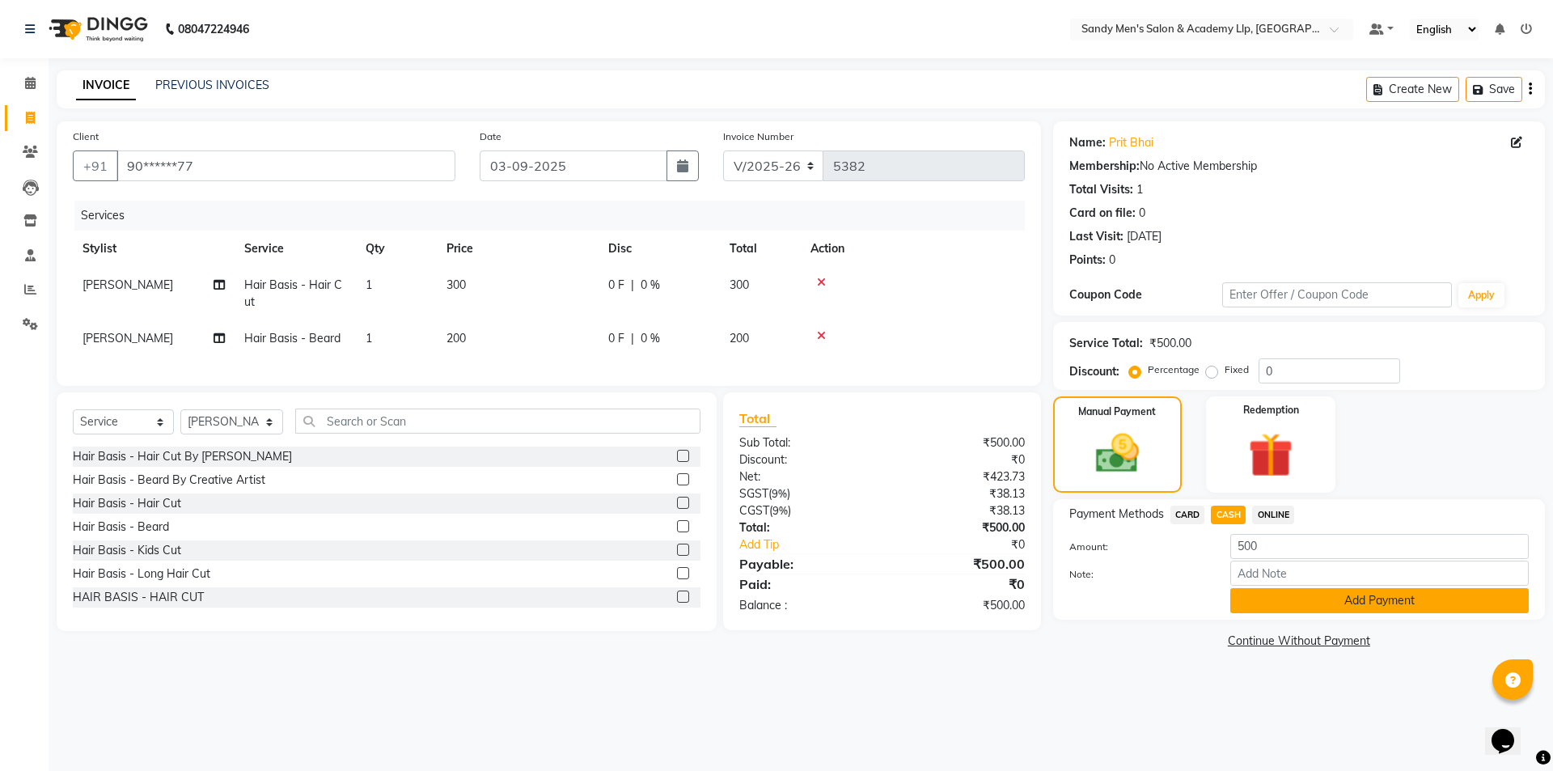
click at [1262, 605] on button "Add Payment" at bounding box center [1379, 600] width 299 height 25
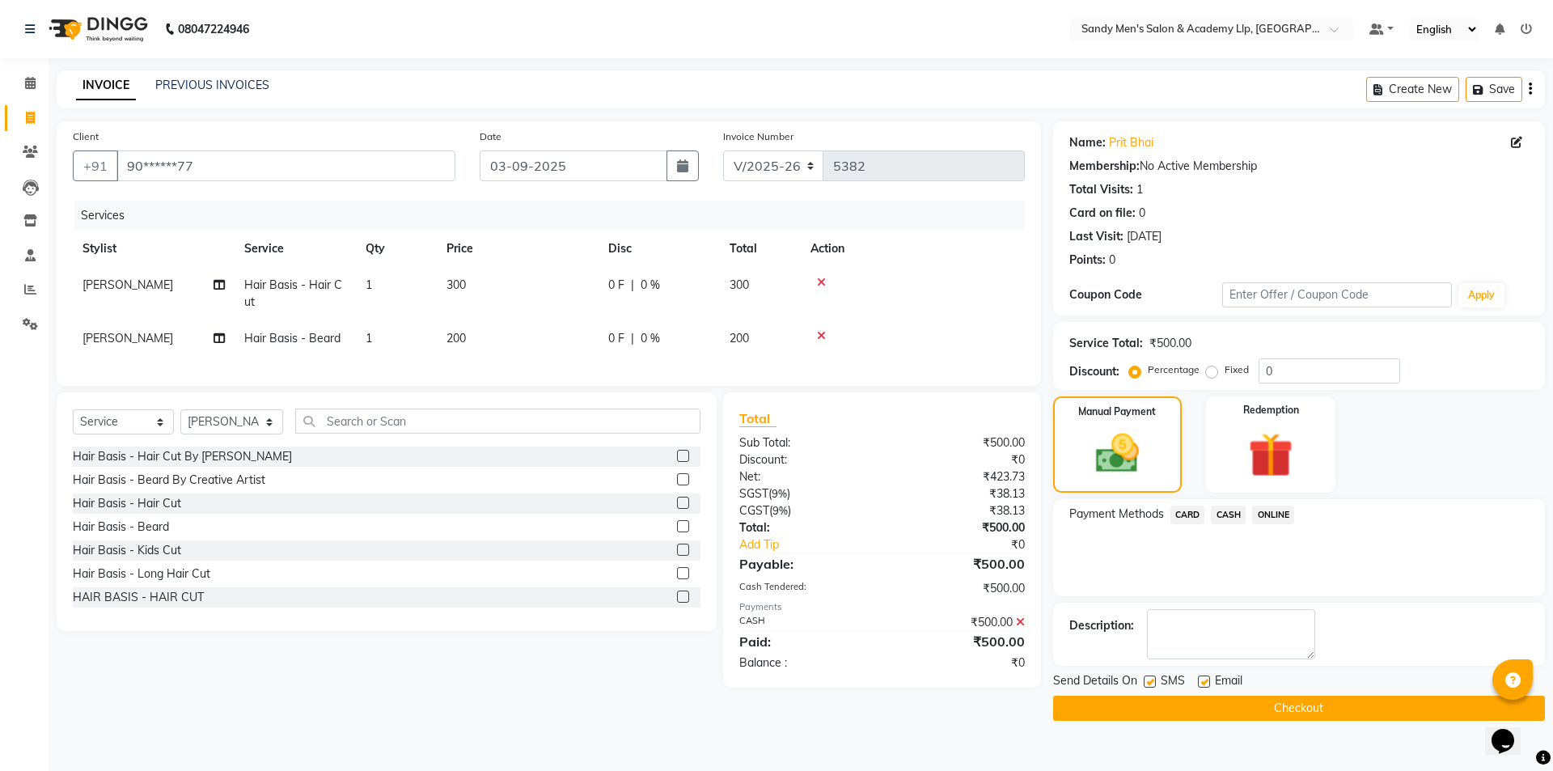
click at [1201, 684] on label at bounding box center [1204, 681] width 12 height 12
click at [1201, 684] on input "checkbox" at bounding box center [1203, 682] width 11 height 11
checkbox input "false"
click at [1144, 677] on label at bounding box center [1150, 681] width 12 height 12
click at [1144, 677] on input "checkbox" at bounding box center [1149, 682] width 11 height 11
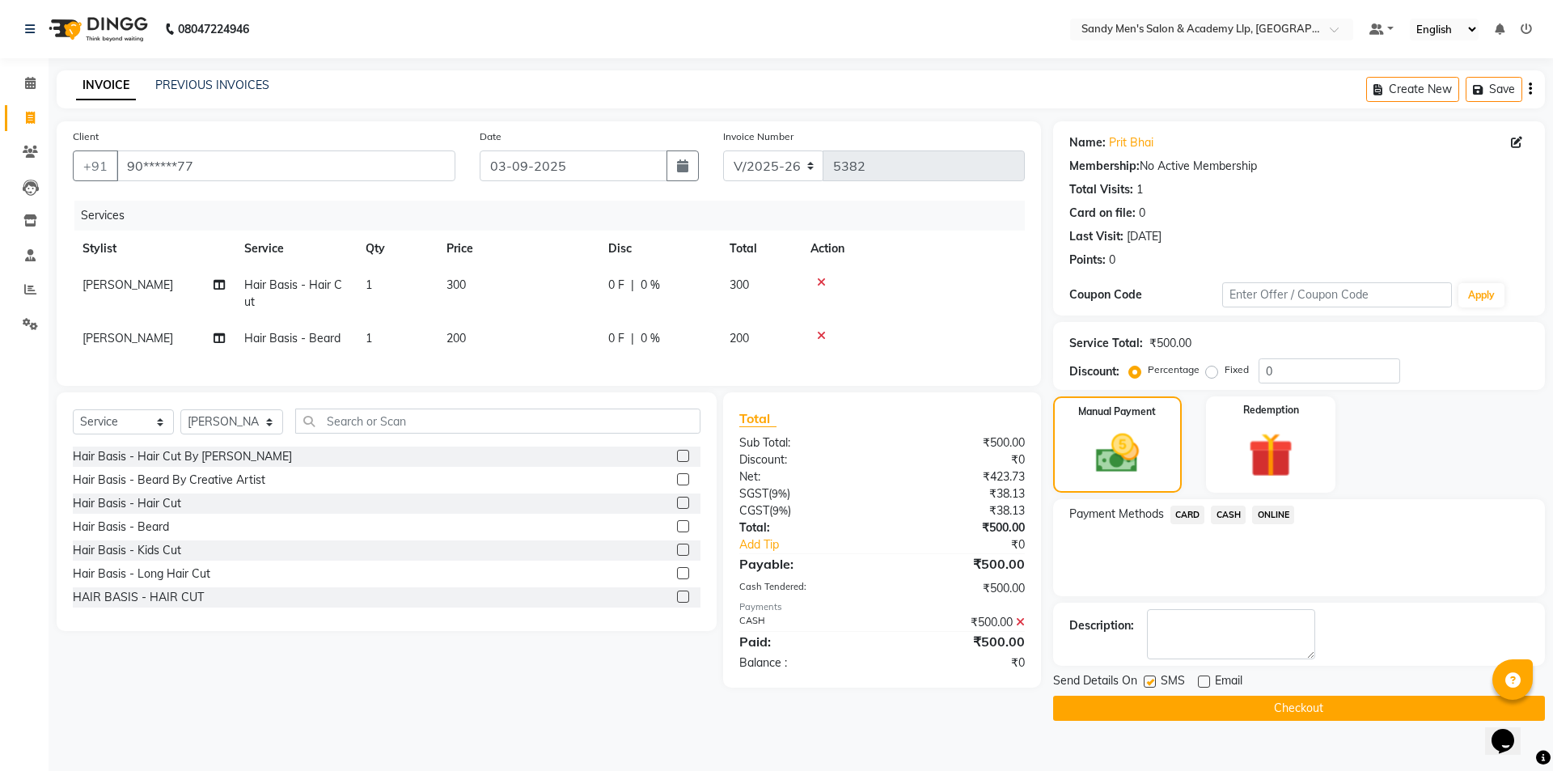
checkbox input "false"
drag, startPoint x: 1155, startPoint y: 705, endPoint x: 905, endPoint y: 578, distance: 280.0
click at [1111, 687] on div "Send Details On SMS Email Checkout" at bounding box center [1299, 696] width 492 height 49
click at [1256, 714] on button "Checkout" at bounding box center [1299, 708] width 492 height 25
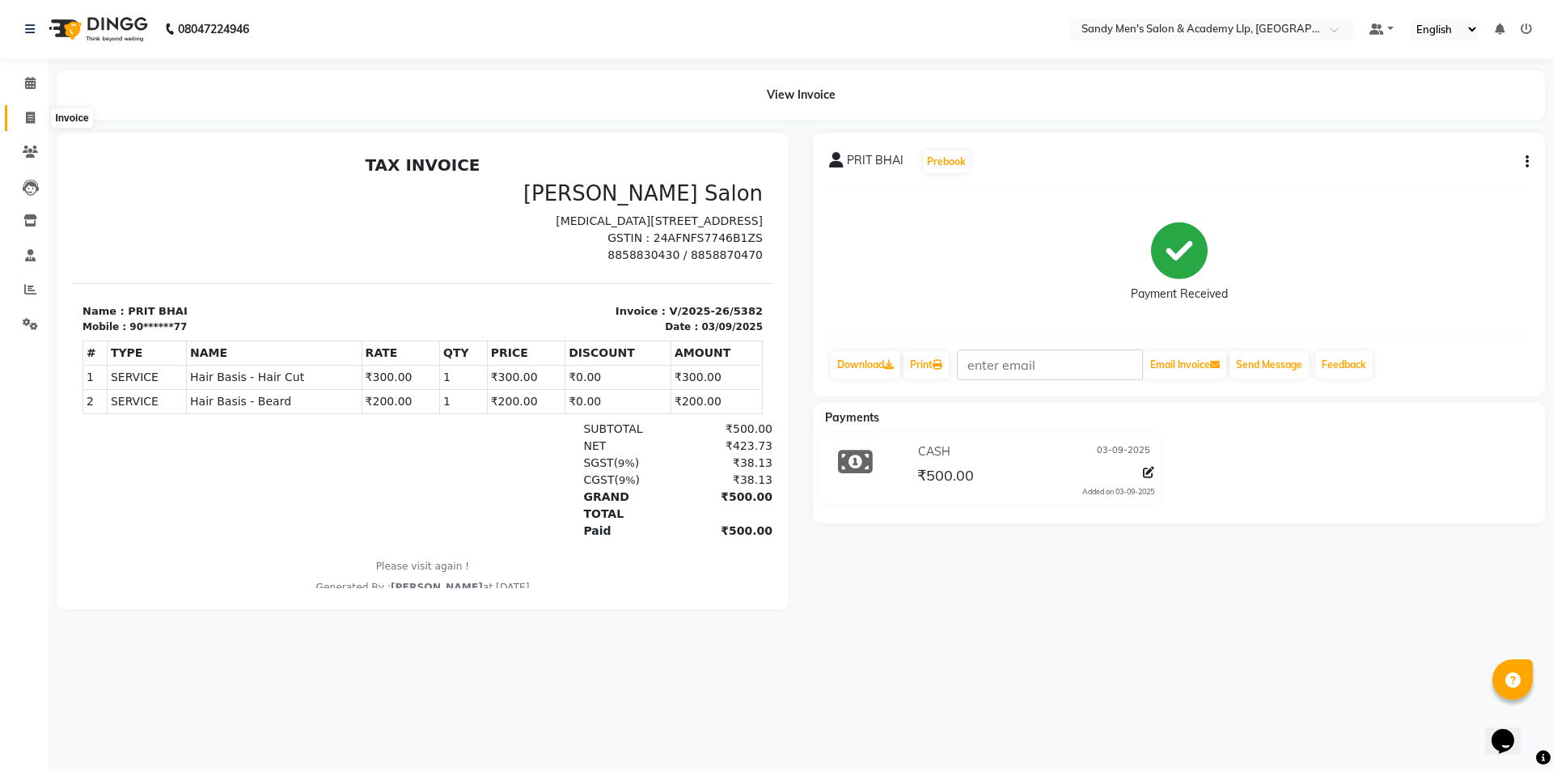
click at [32, 125] on span at bounding box center [30, 118] width 28 height 19
select select "service"
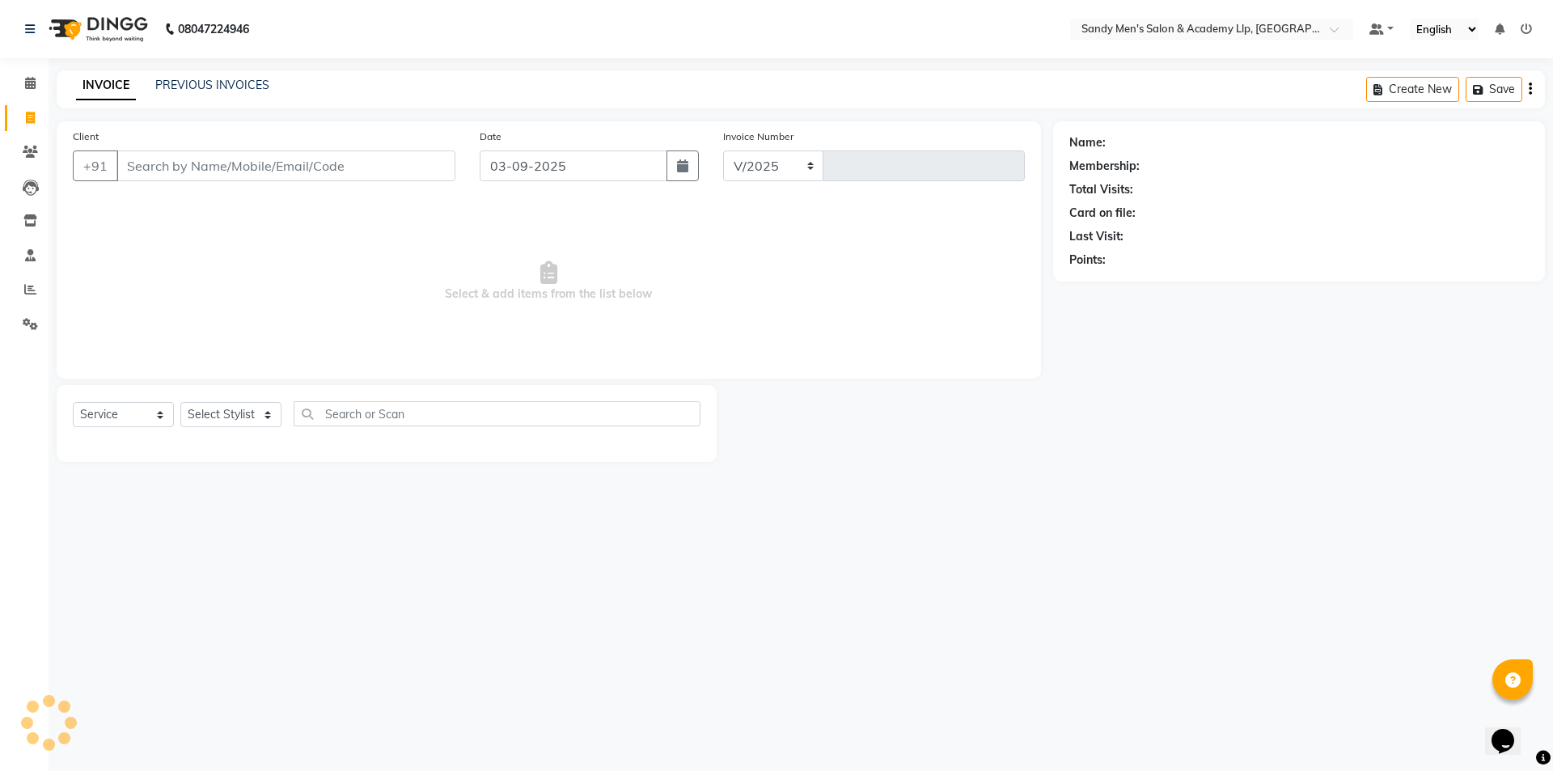
select select "8248"
type input "5383"
click at [277, 183] on div "Client +91" at bounding box center [264, 161] width 407 height 66
click at [310, 155] on input "Client" at bounding box center [285, 165] width 339 height 31
type input "9773452568"
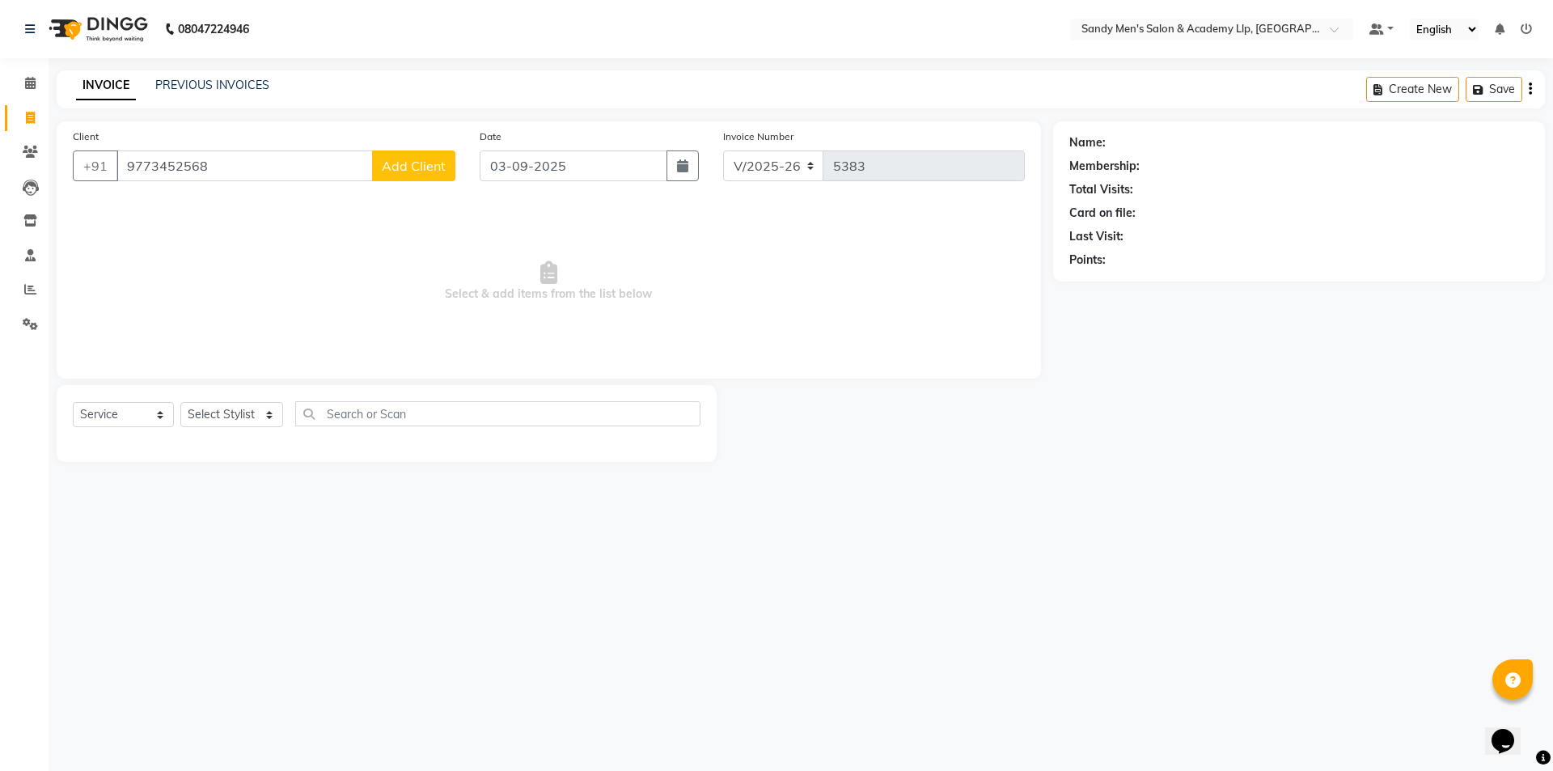
click at [437, 162] on span "Add Client" at bounding box center [414, 166] width 64 height 16
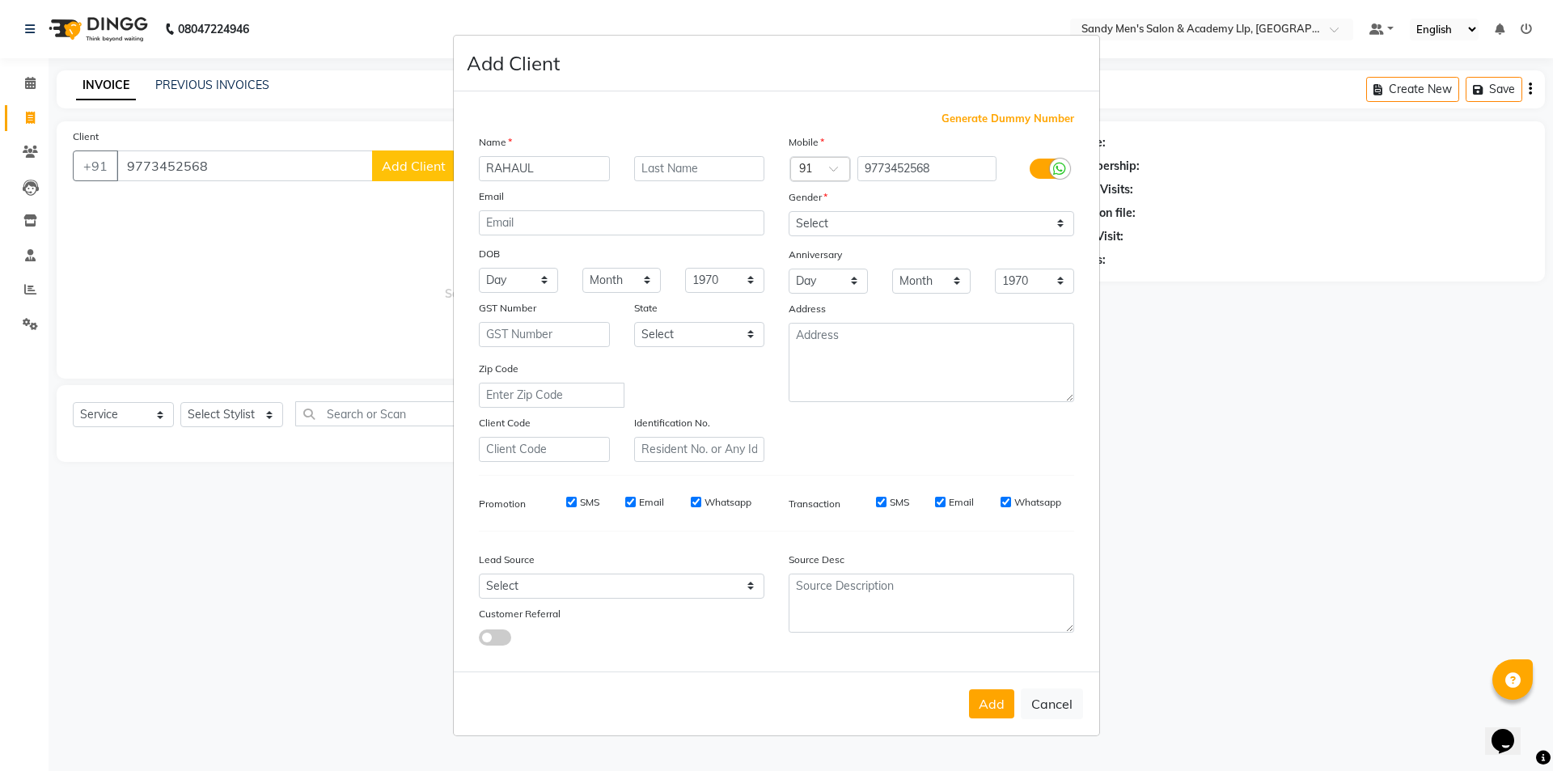
type input "RAHAUL"
type input "BHAI"
drag, startPoint x: 830, startPoint y: 239, endPoint x: 853, endPoint y: 220, distance: 29.9
click at [834, 233] on div "Mobile Country Code × 91 9773452568 Gender Select Male Female Other Prefer Not …" at bounding box center [932, 297] width 310 height 328
click at [856, 217] on select "Select Male Female Other Prefer Not To Say" at bounding box center [932, 223] width 286 height 25
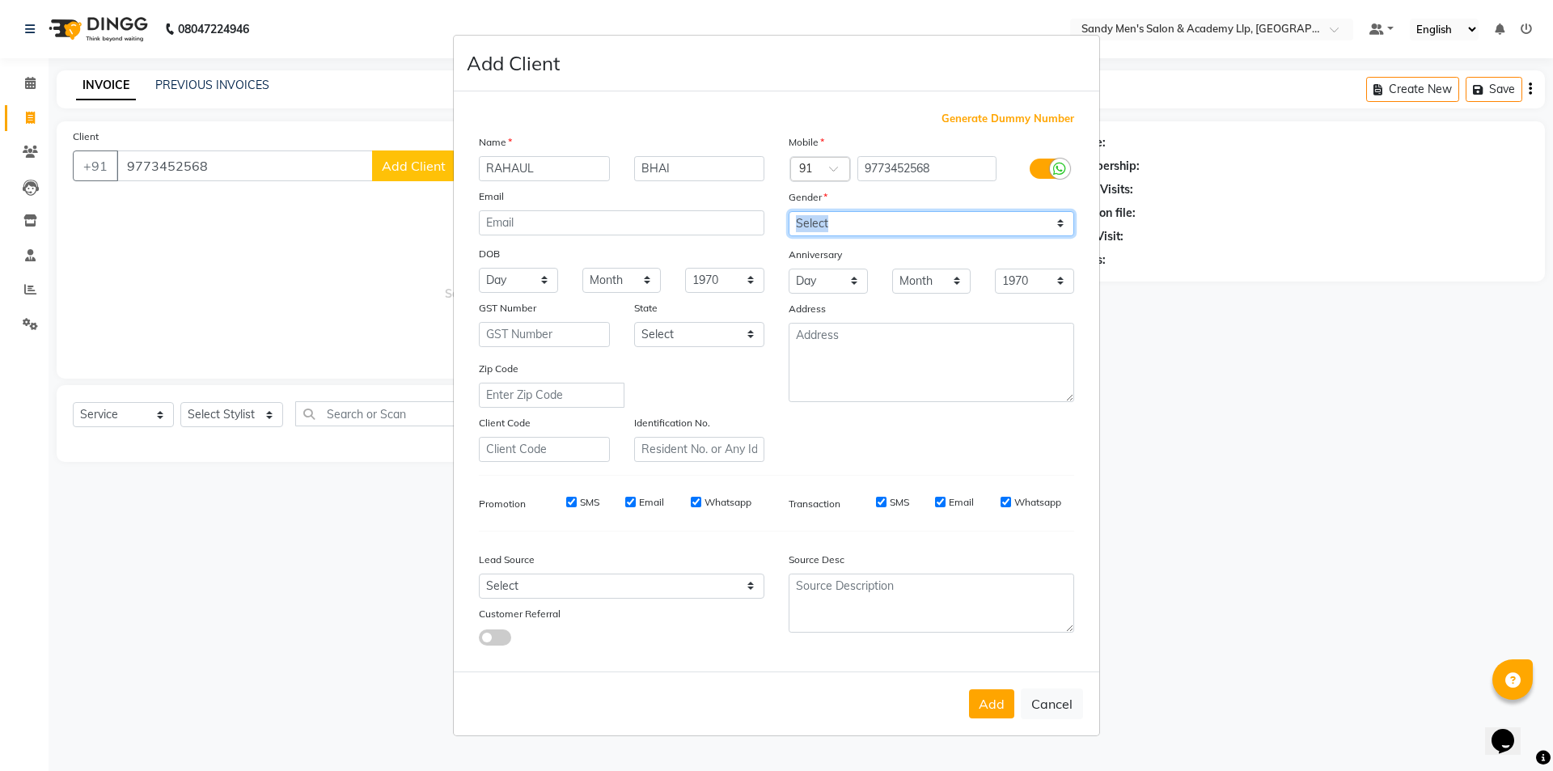
select select "male"
click at [789, 211] on select "Select Male Female Other Prefer Not To Say" at bounding box center [932, 223] width 286 height 25
click at [989, 692] on button "Add" at bounding box center [991, 703] width 45 height 29
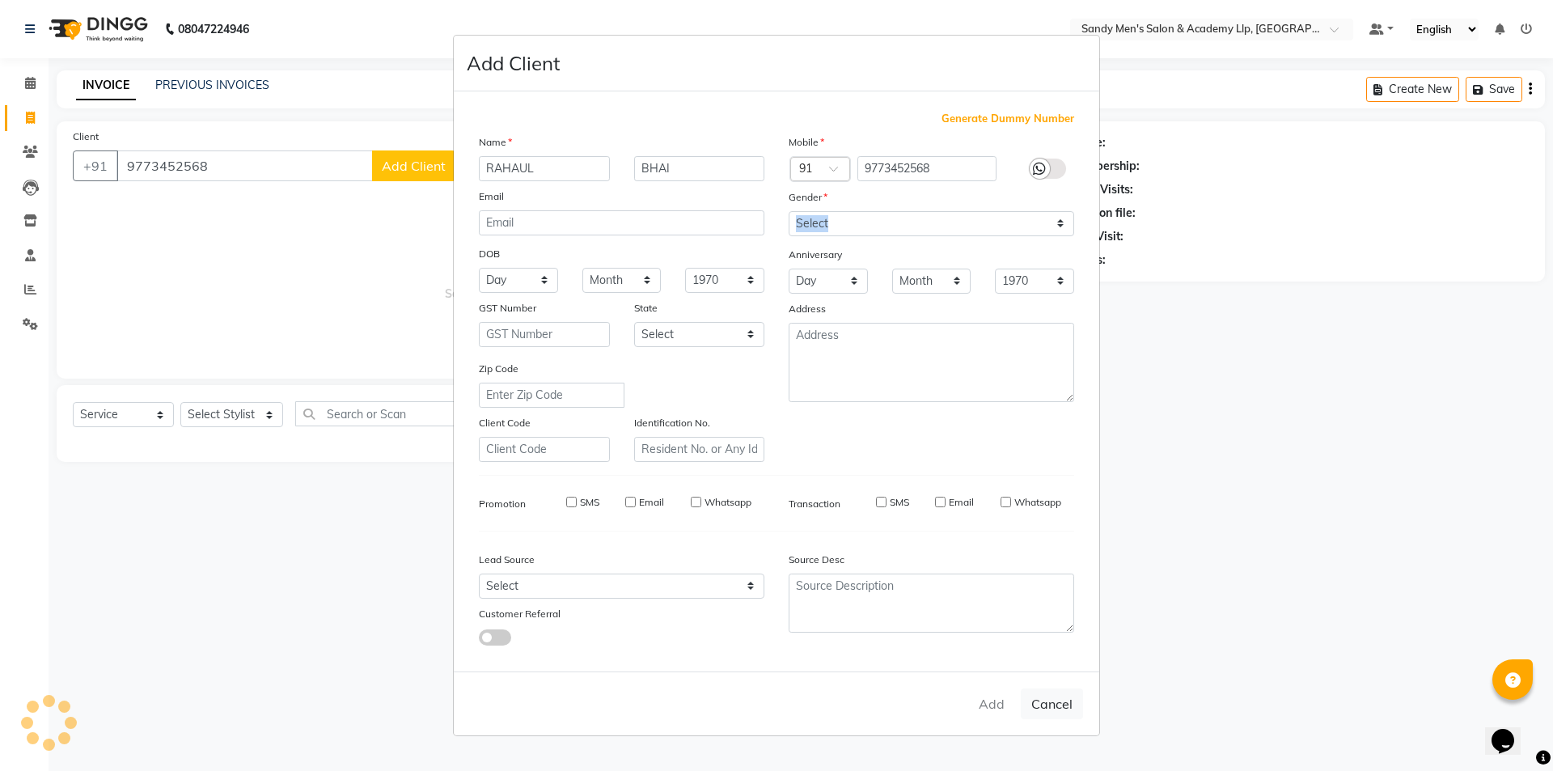
type input "97******68"
select select
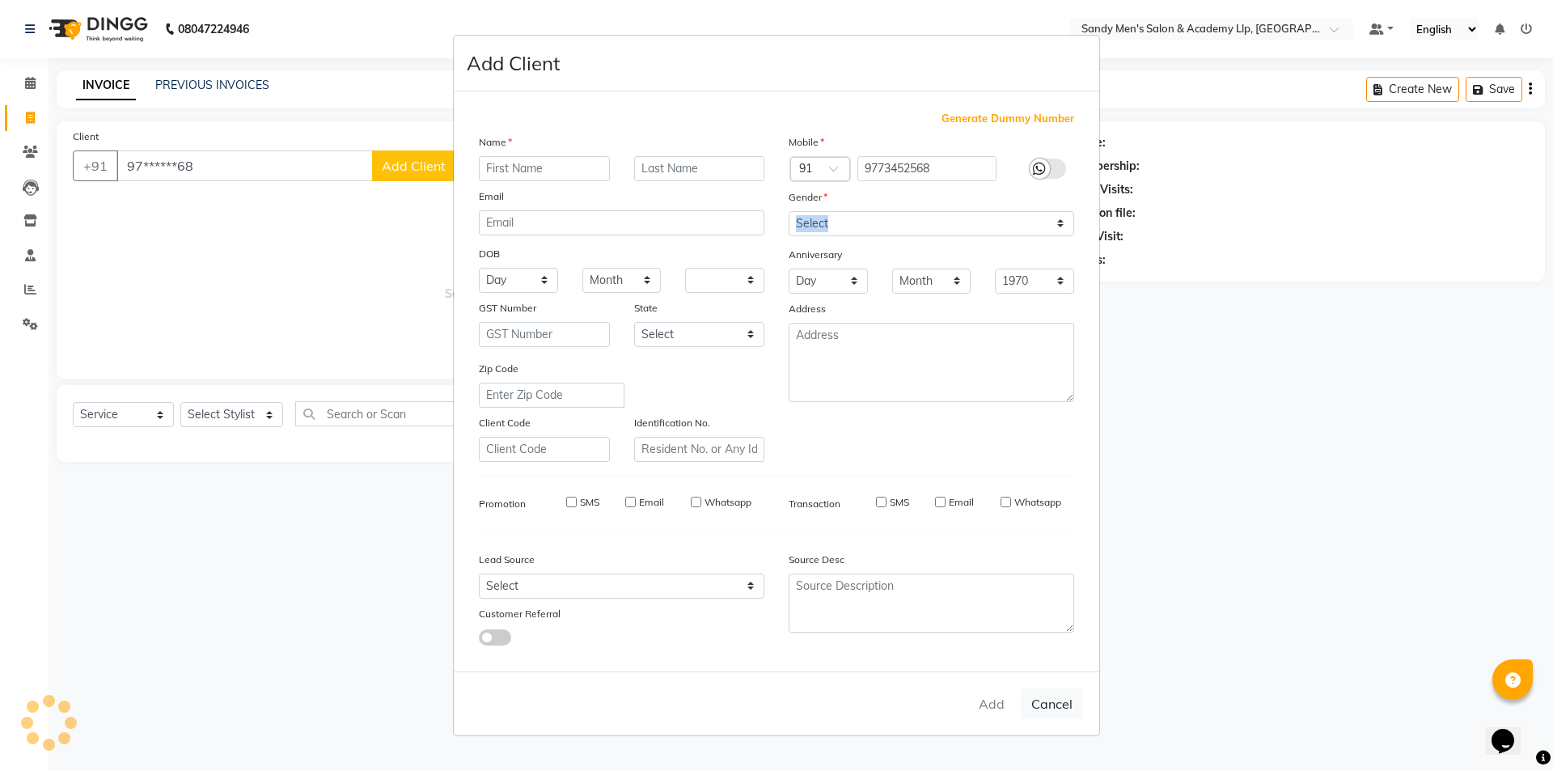
select select
checkbox input "false"
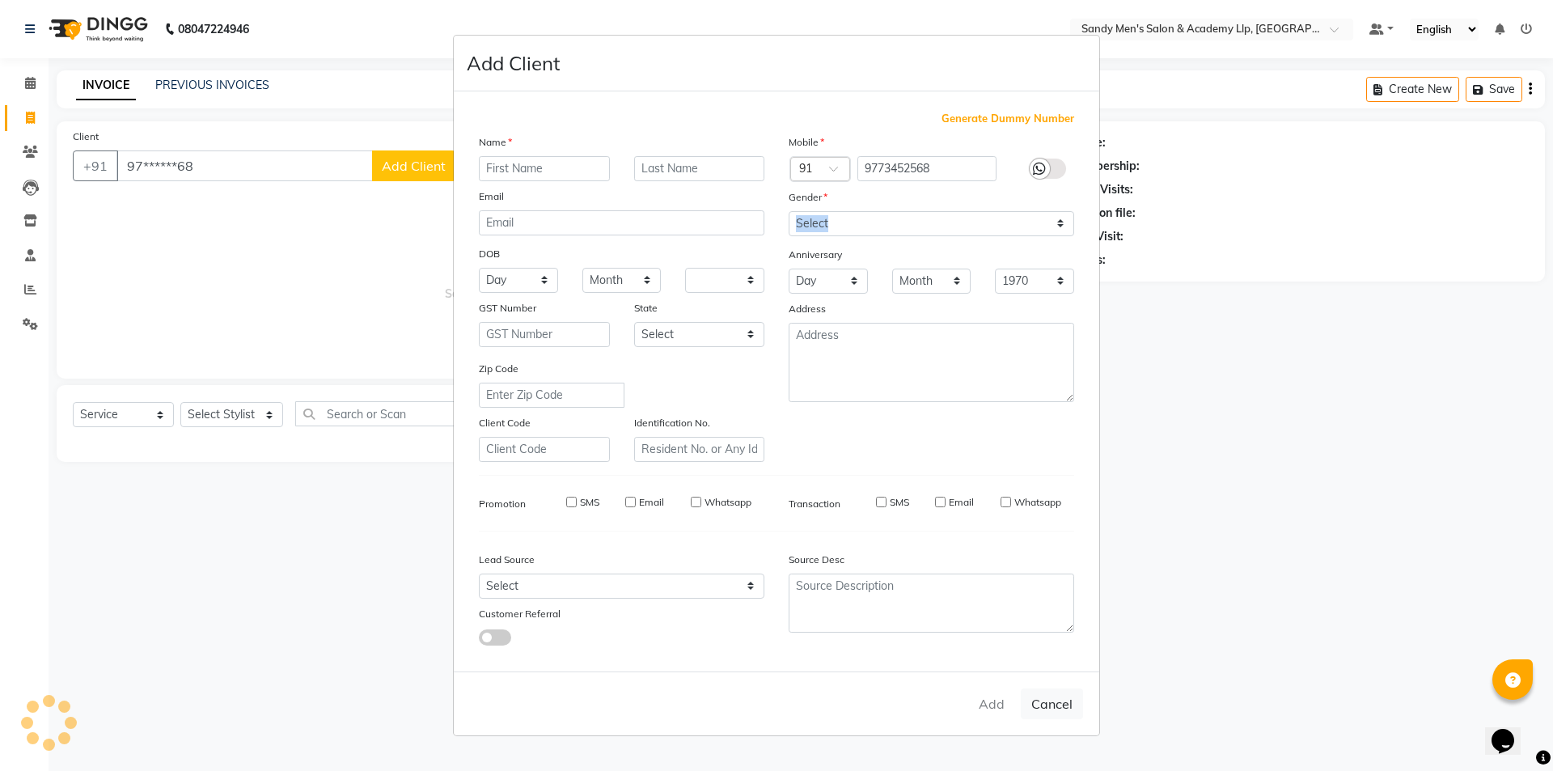
checkbox input "false"
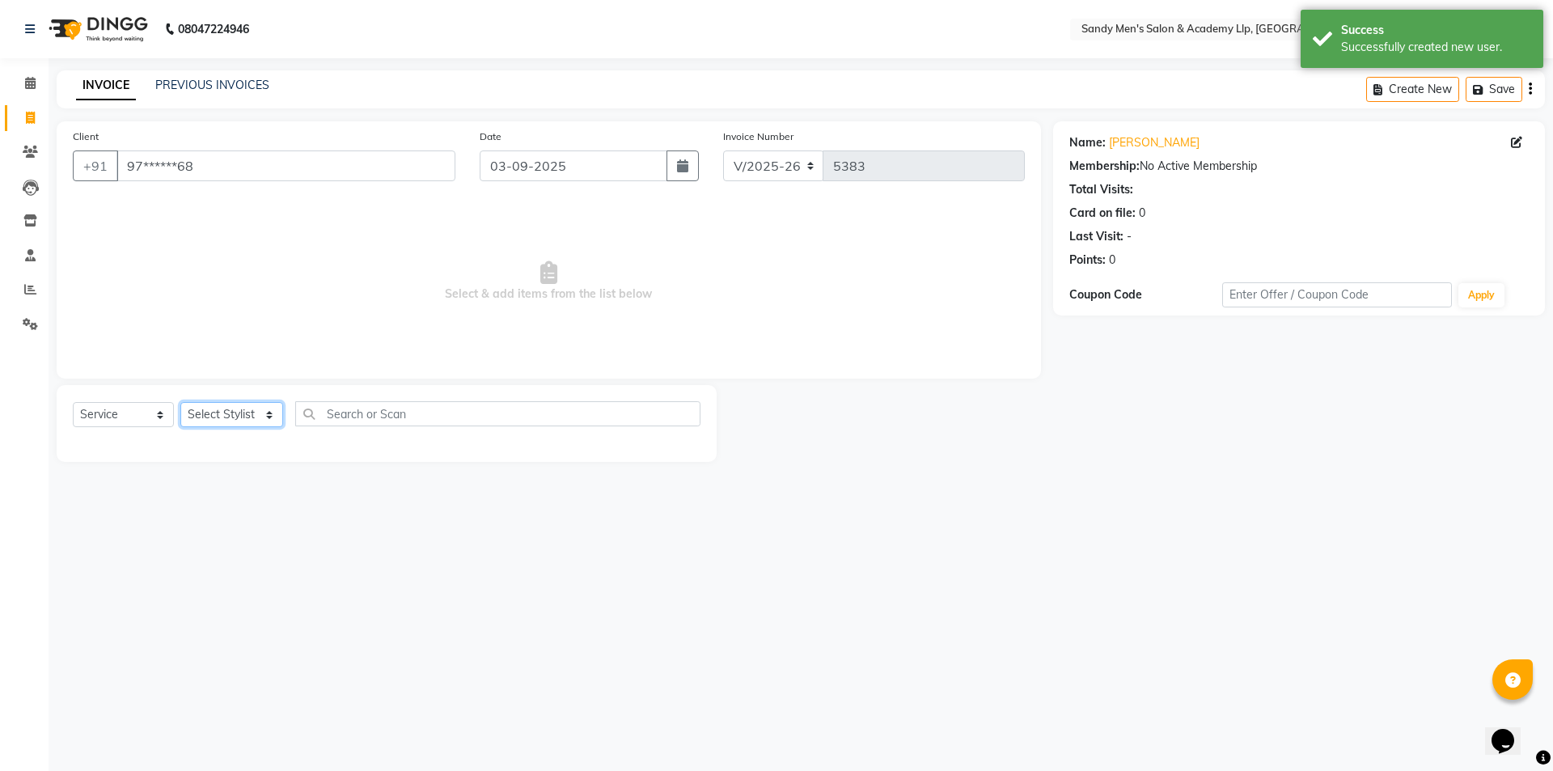
drag, startPoint x: 259, startPoint y: 421, endPoint x: 279, endPoint y: 420, distance: 20.3
click at [263, 421] on select "Select Stylist ABHISHEK SEN AKKI SEN ANKUSH SEN ARYAN GOHEL CHANDU SEN DIPESH S…" at bounding box center [231, 414] width 103 height 25
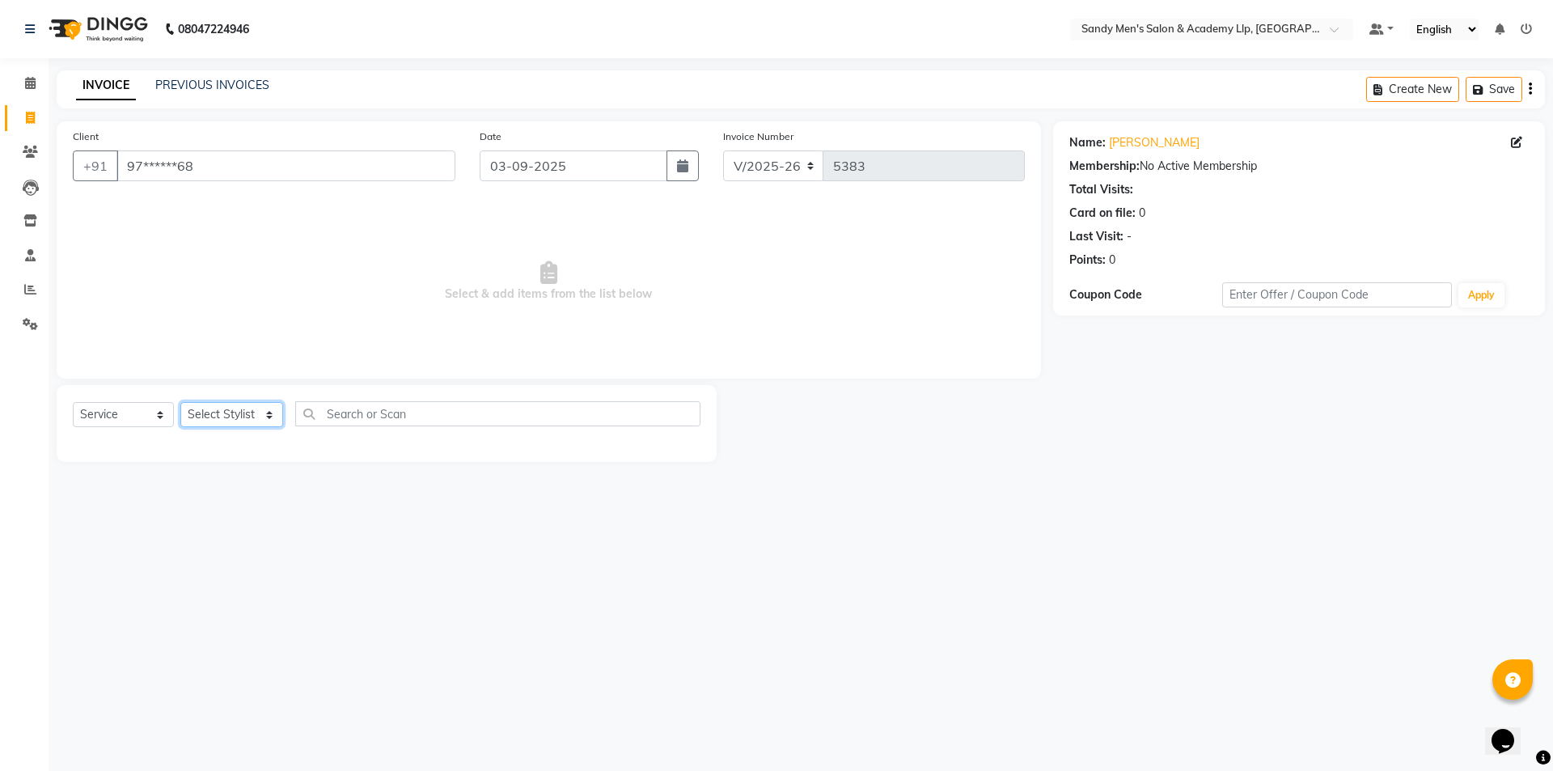
select select "78784"
click at [180, 402] on select "Select Stylist ABHISHEK SEN AKKI SEN ANKUSH SEN ARYAN GOHEL CHANDU SEN DIPESH S…" at bounding box center [231, 414] width 103 height 25
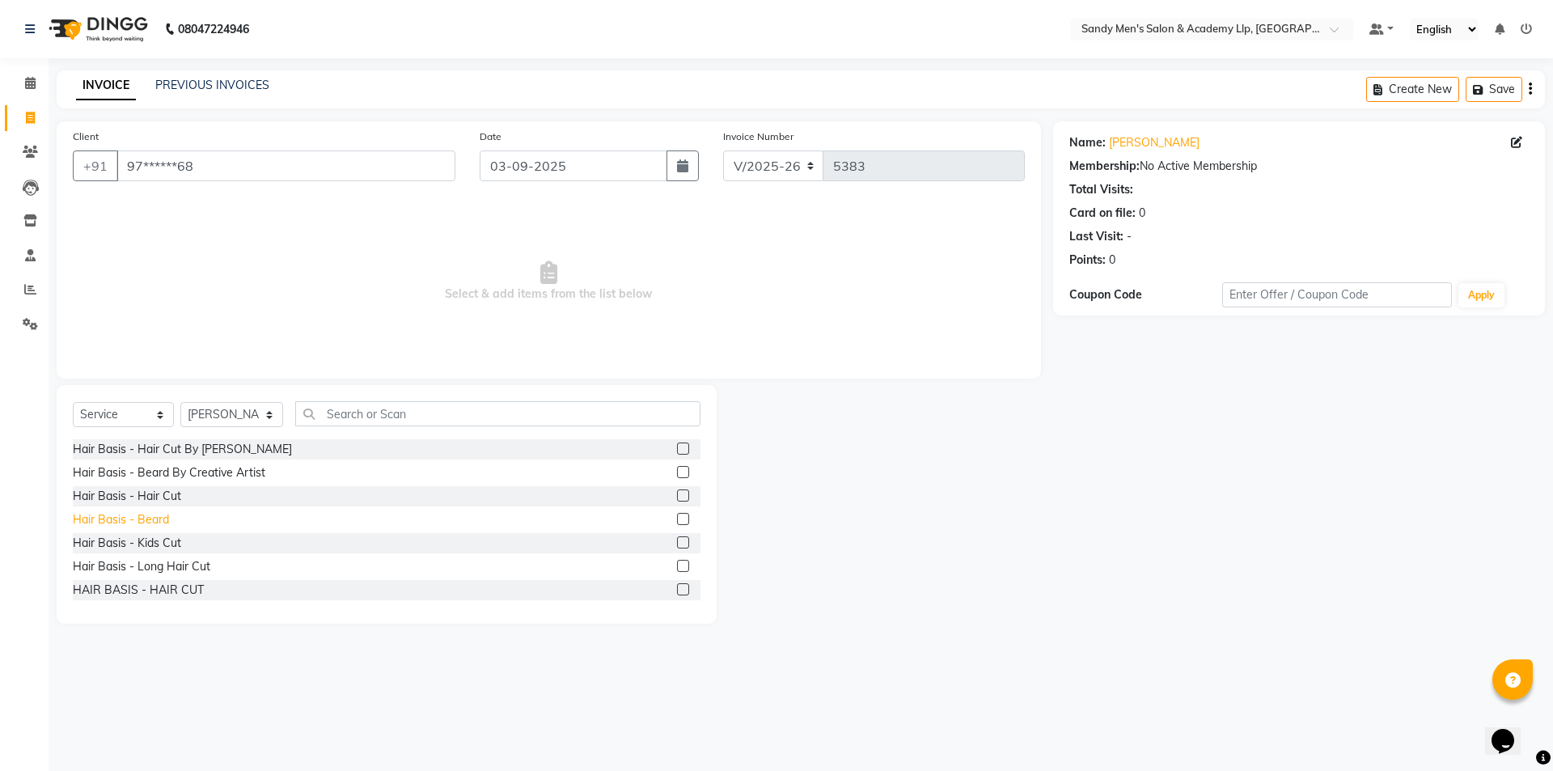
click at [123, 516] on div "Hair Basis - Beard" at bounding box center [121, 519] width 96 height 17
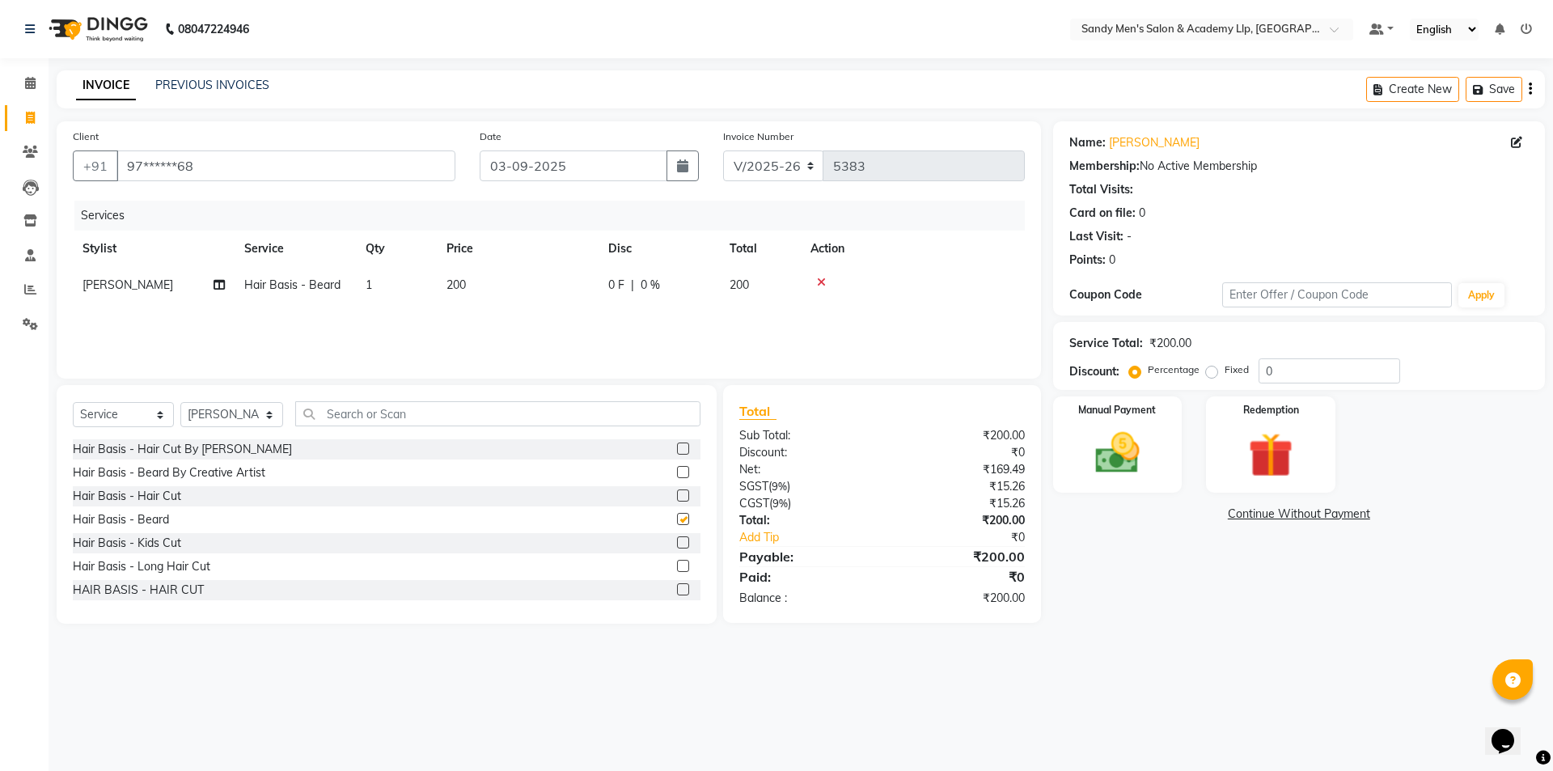
checkbox input "false"
click at [1128, 468] on img at bounding box center [1117, 452] width 75 height 53
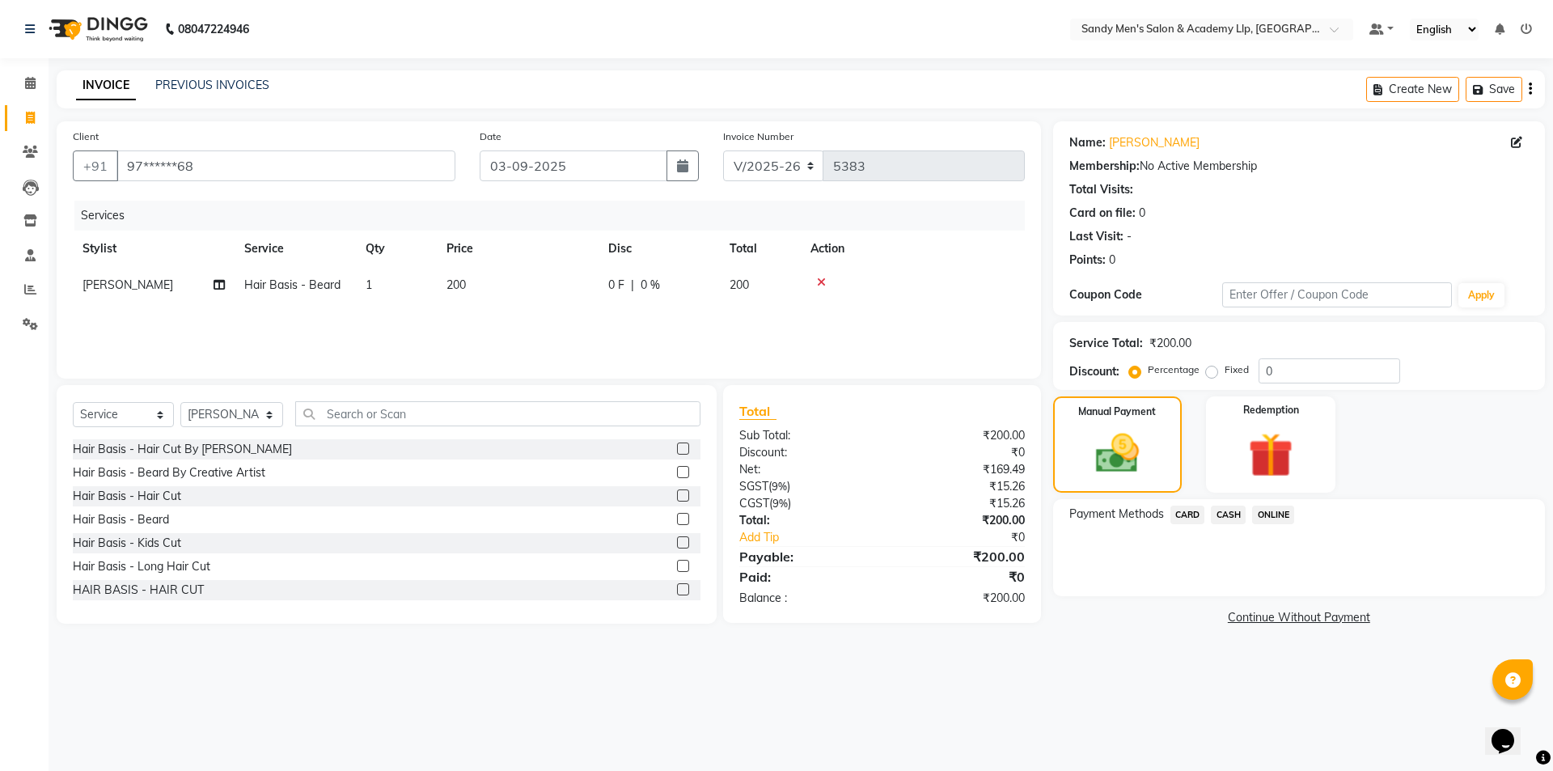
click at [1272, 514] on span "ONLINE" at bounding box center [1273, 515] width 42 height 19
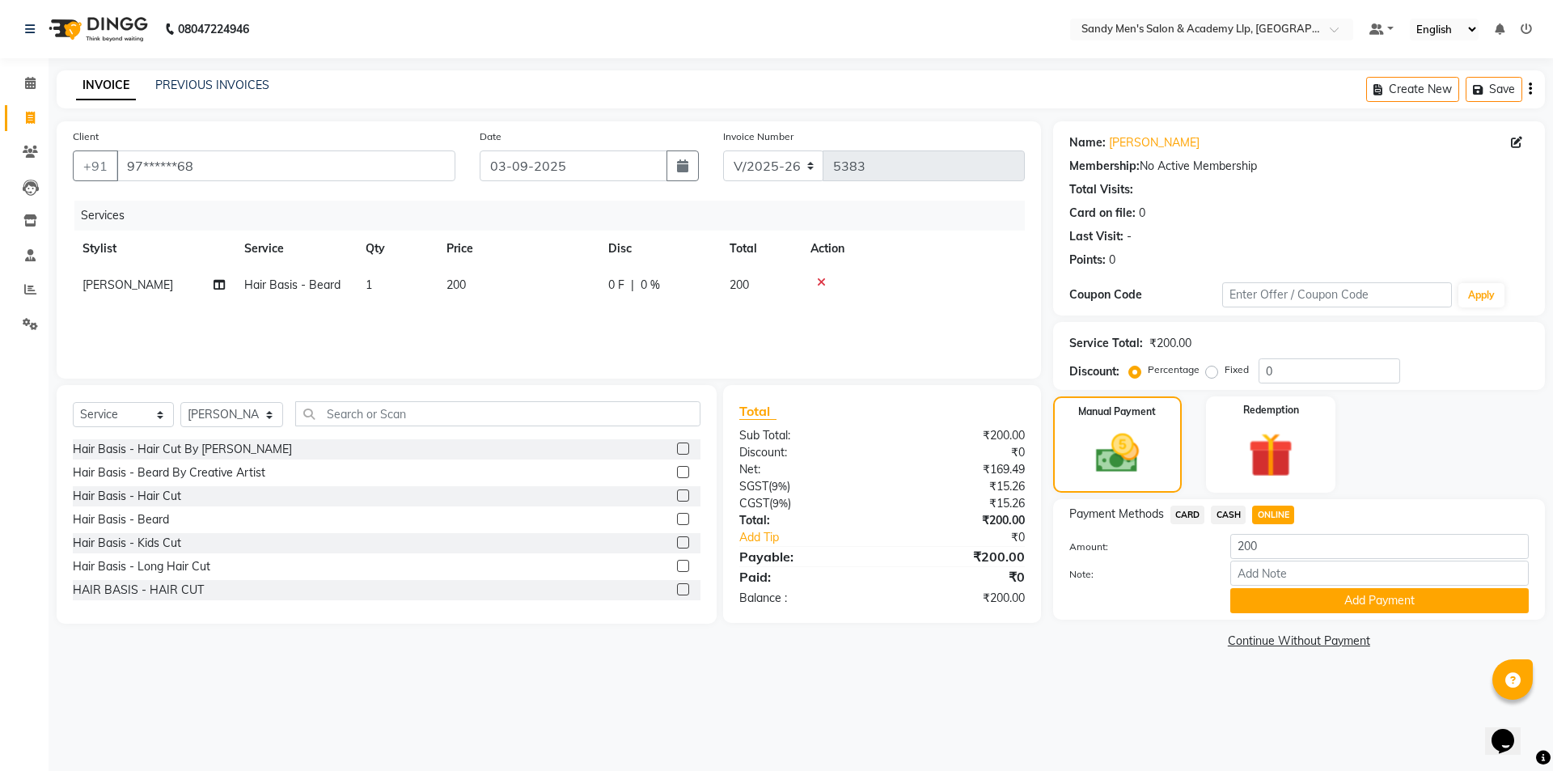
click at [1180, 520] on span "CARD" at bounding box center [1188, 515] width 35 height 19
click at [1253, 603] on button "Add Payment" at bounding box center [1379, 600] width 299 height 25
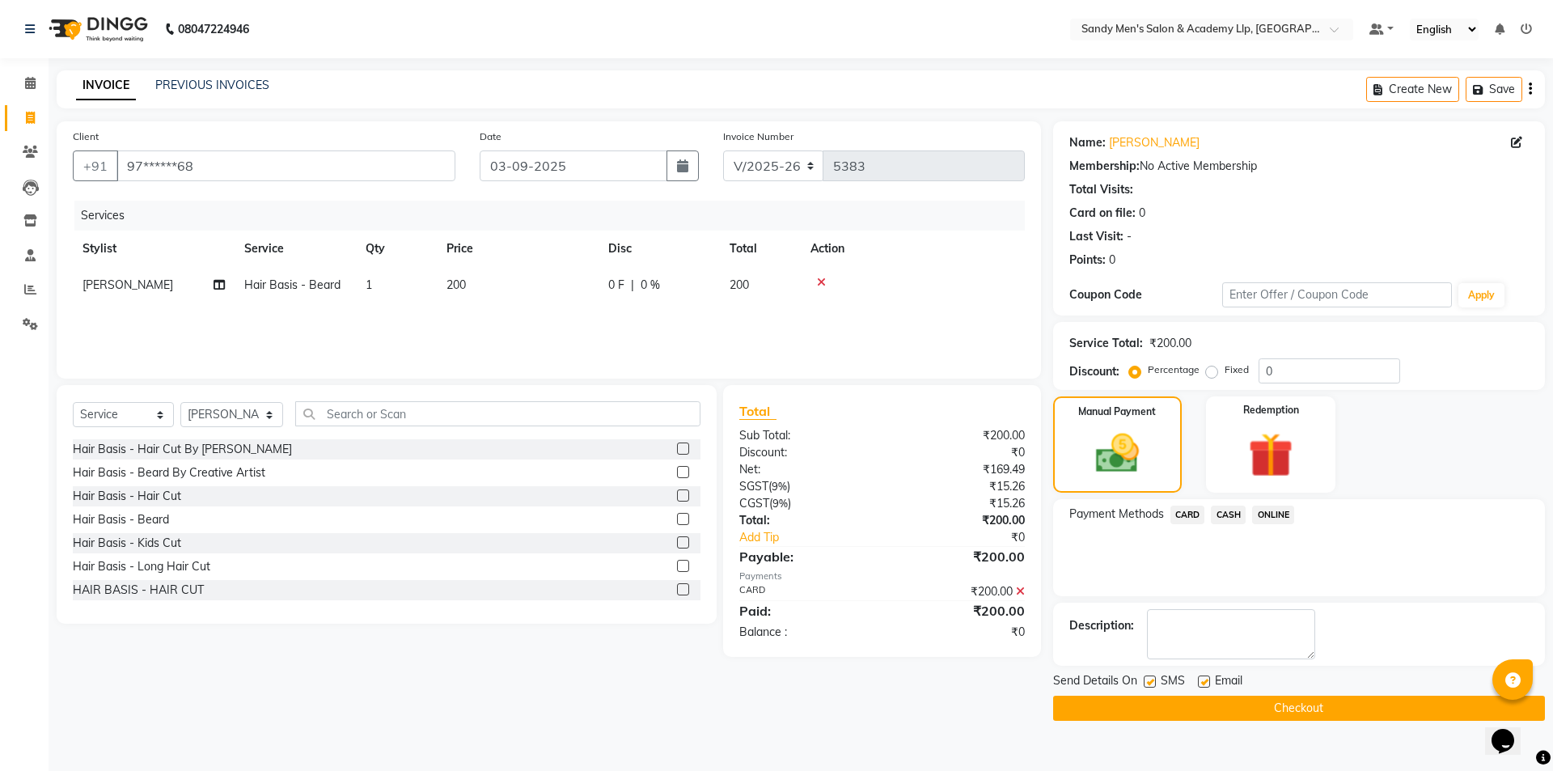
click at [1199, 680] on label at bounding box center [1204, 681] width 12 height 12
click at [1199, 680] on input "checkbox" at bounding box center [1203, 682] width 11 height 11
checkbox input "false"
click at [1150, 679] on label at bounding box center [1150, 681] width 12 height 12
click at [1150, 679] on input "checkbox" at bounding box center [1149, 682] width 11 height 11
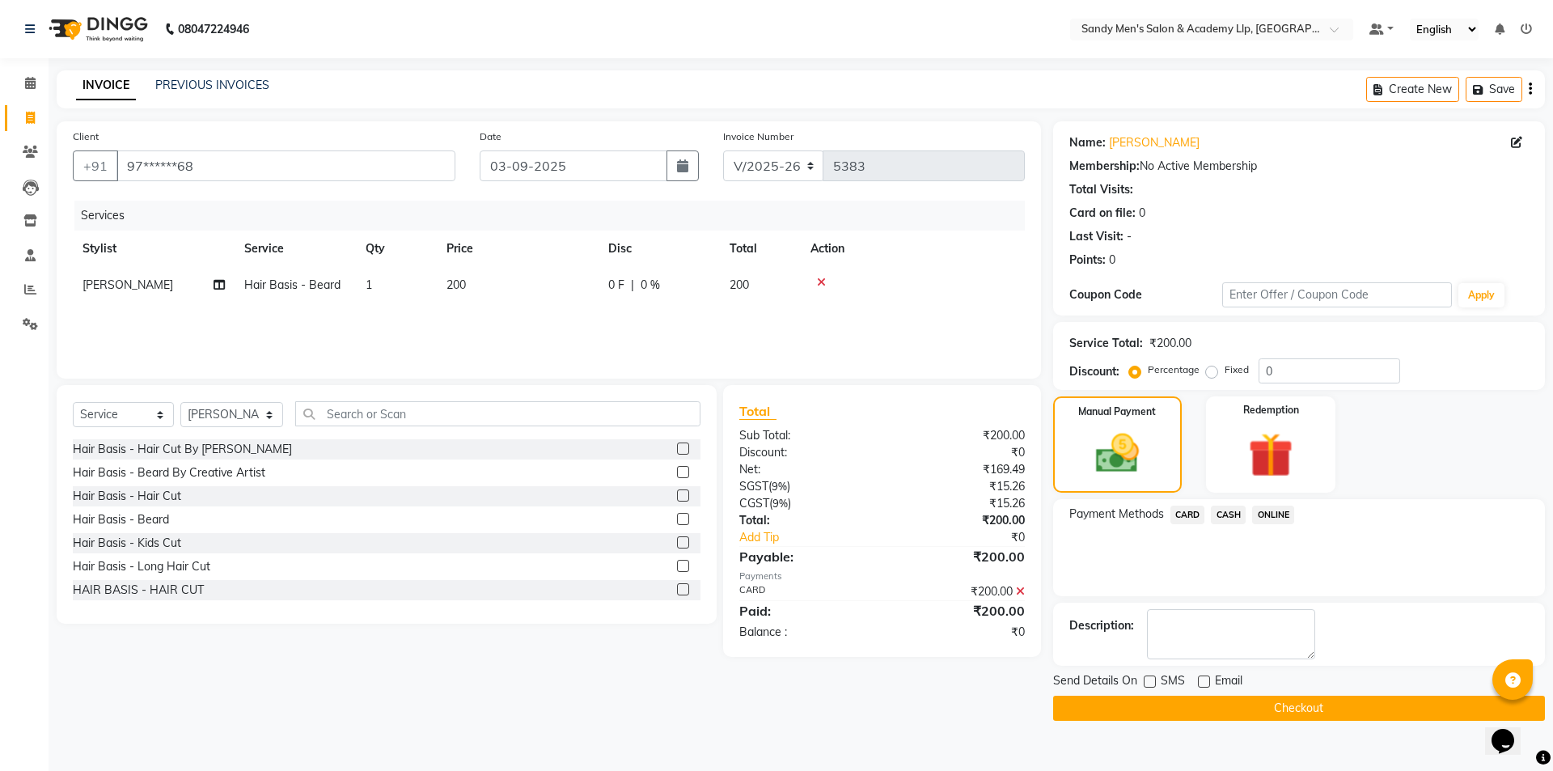
click at [1150, 679] on label at bounding box center [1150, 681] width 12 height 12
click at [1150, 679] on input "checkbox" at bounding box center [1149, 682] width 11 height 11
click at [1154, 682] on label at bounding box center [1150, 681] width 12 height 12
click at [1154, 682] on input "checkbox" at bounding box center [1149, 682] width 11 height 11
checkbox input "false"
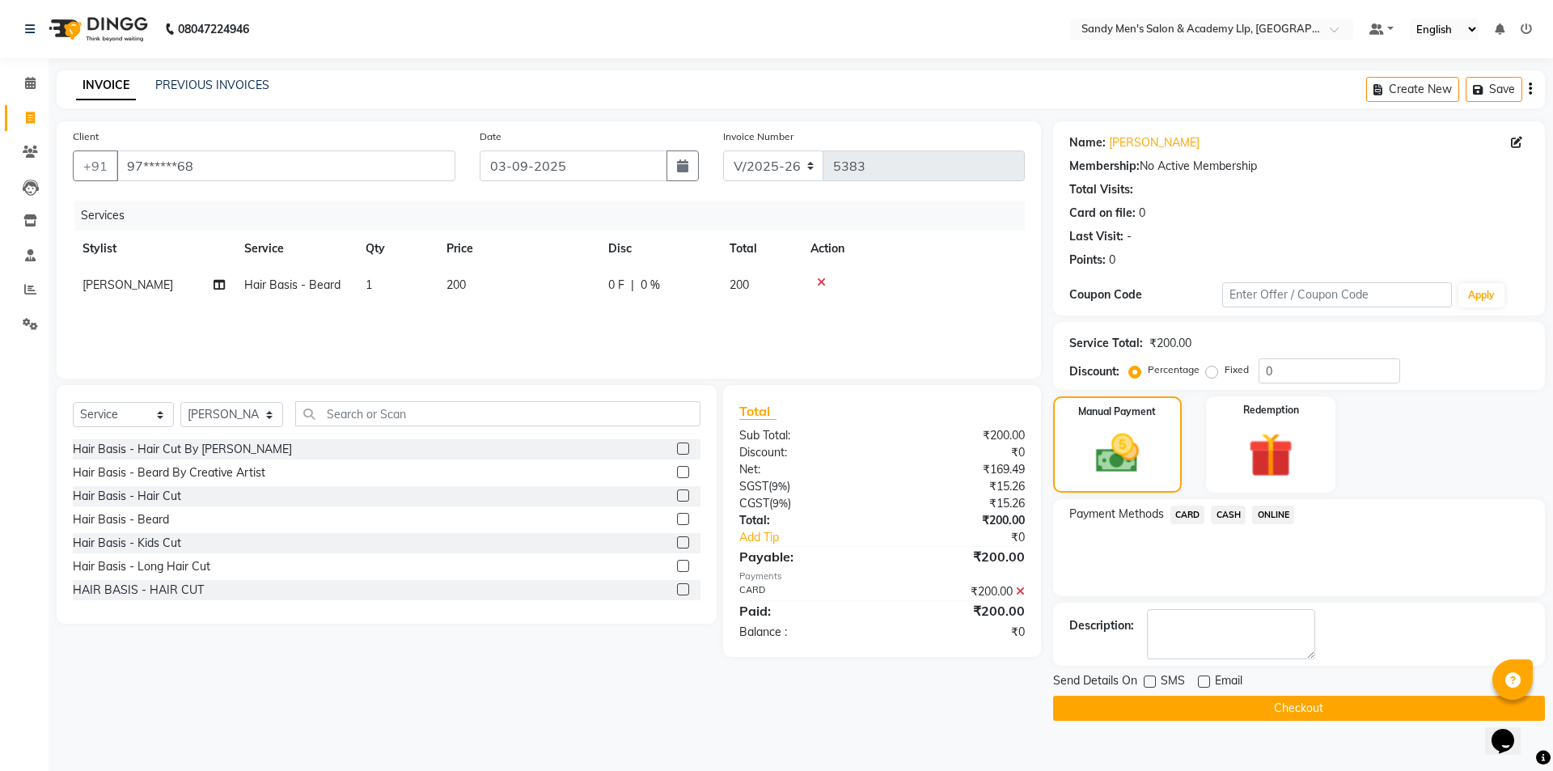
drag, startPoint x: 1170, startPoint y: 709, endPoint x: 1154, endPoint y: 689, distance: 24.8
click at [1174, 705] on button "Checkout" at bounding box center [1299, 708] width 492 height 25
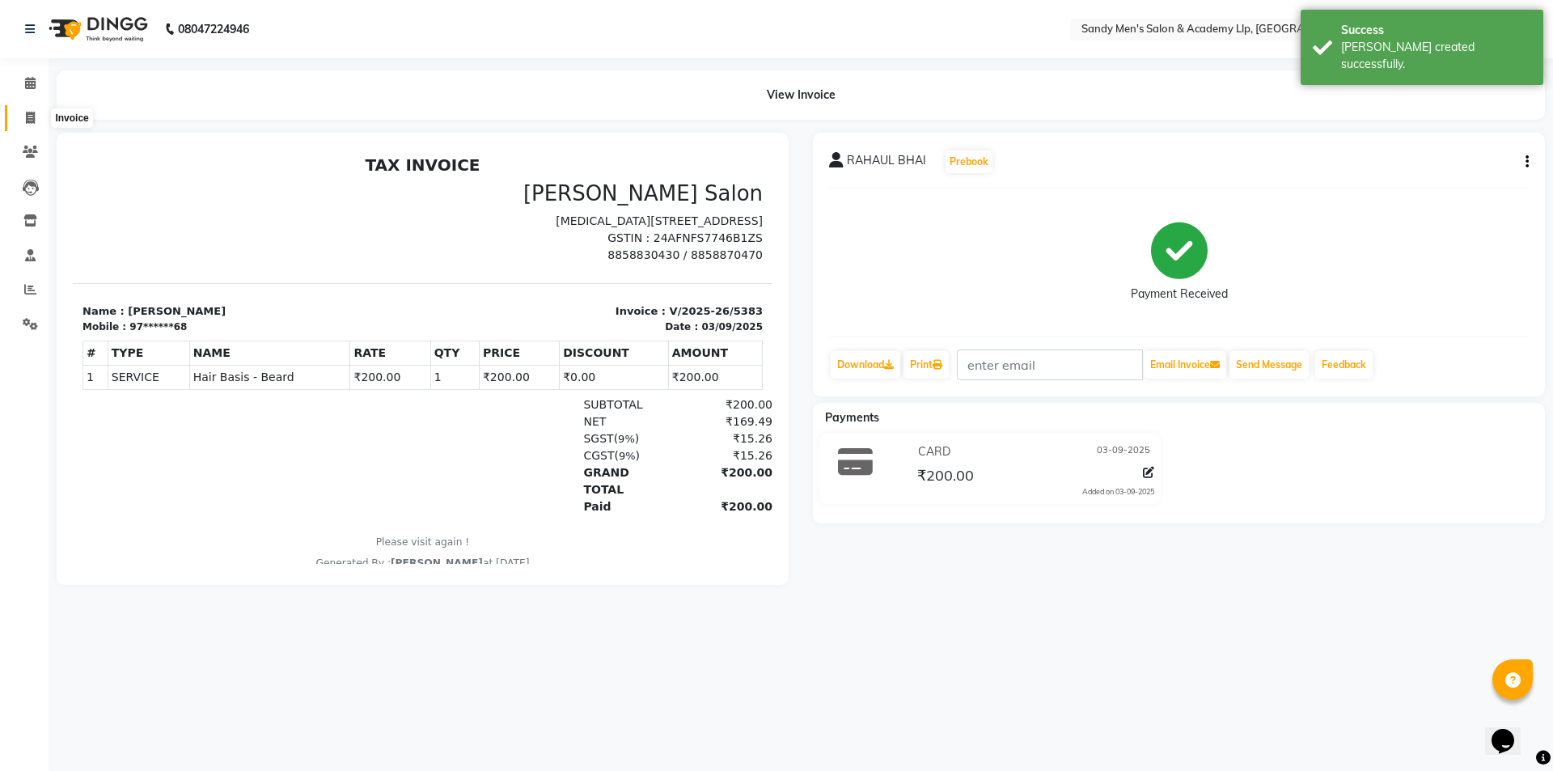
drag, startPoint x: 27, startPoint y: 113, endPoint x: 35, endPoint y: 125, distance: 14.6
click at [28, 114] on icon at bounding box center [30, 118] width 9 height 12
select select "service"
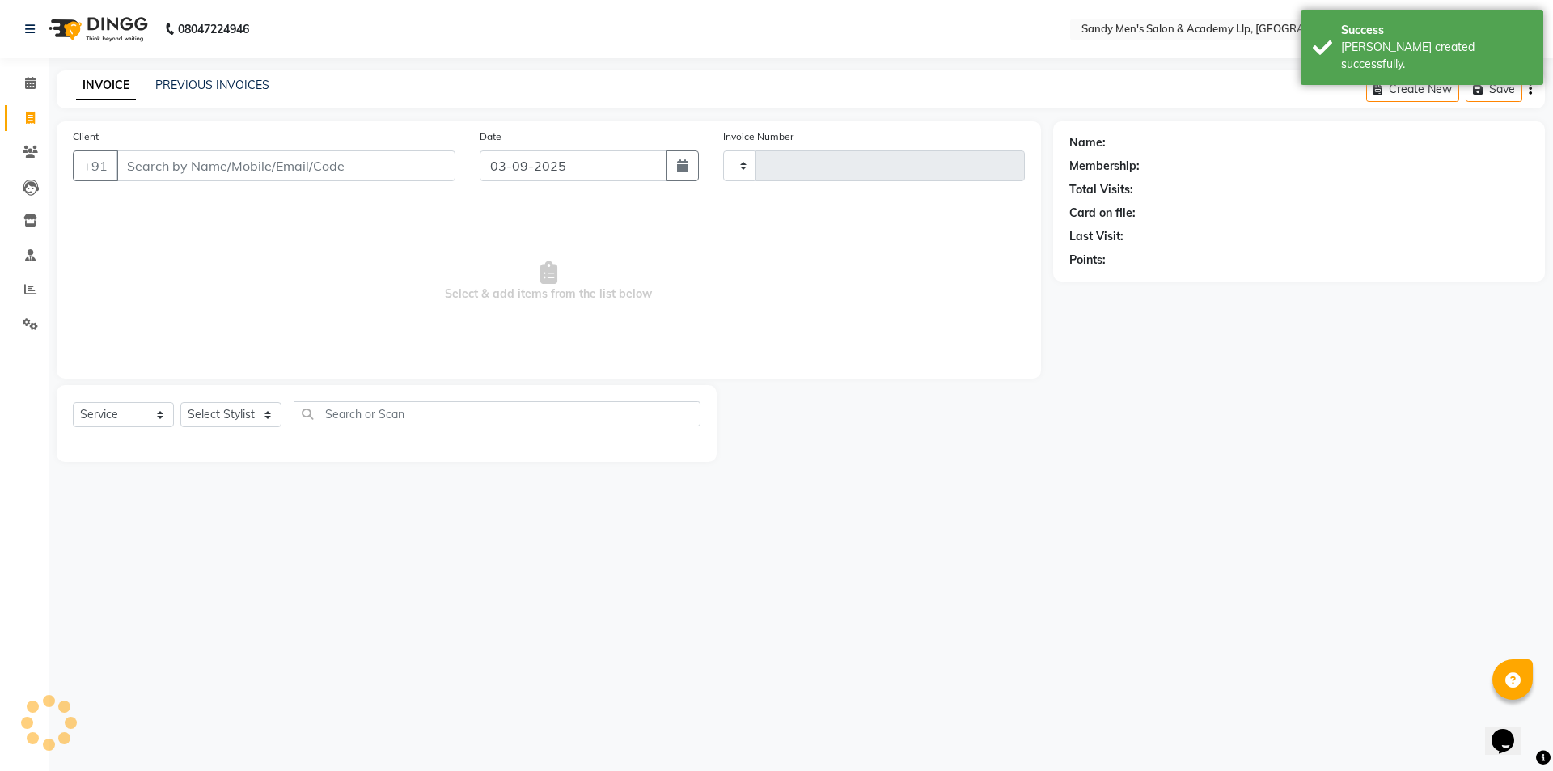
type input "5384"
select select "8248"
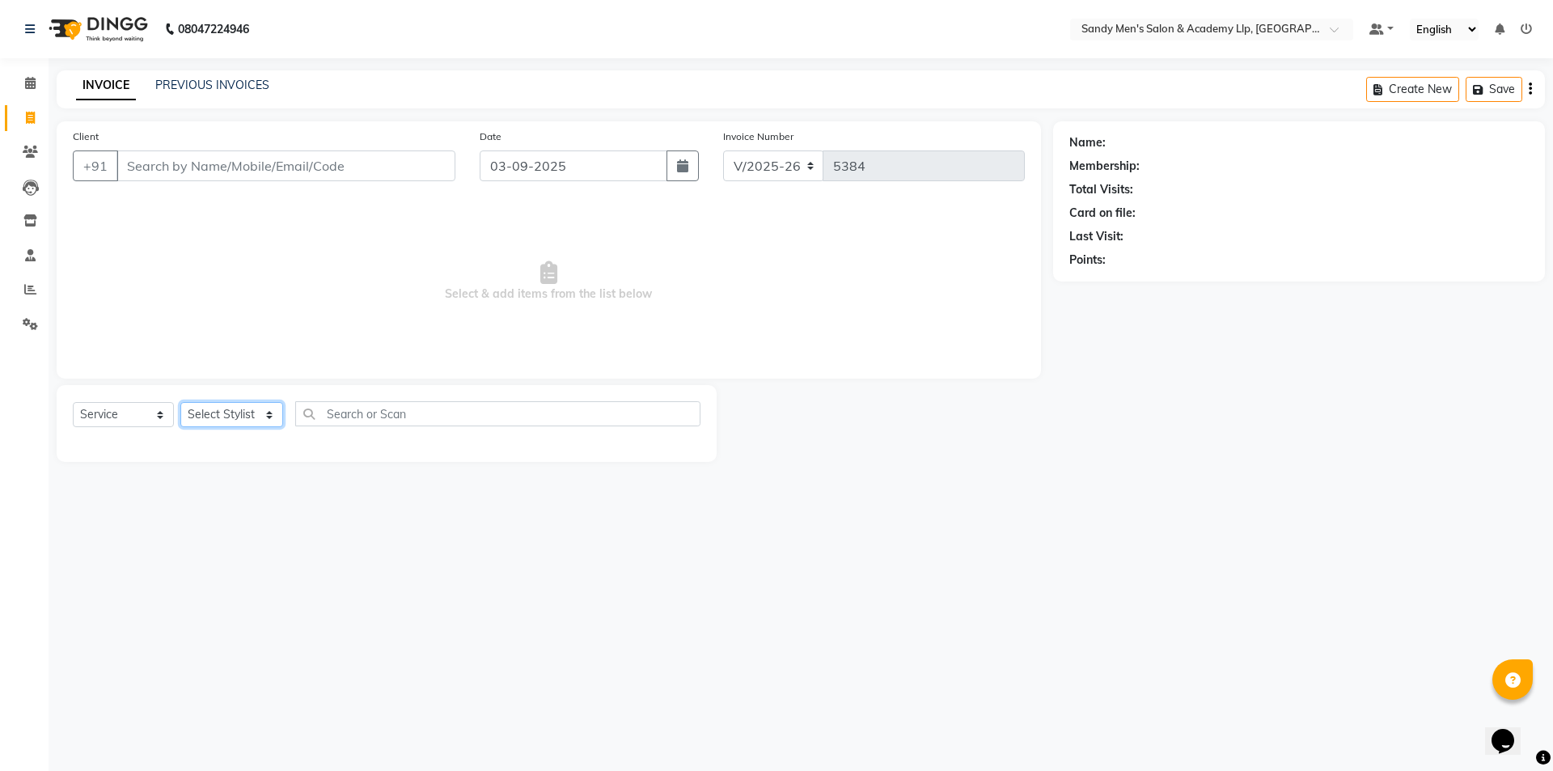
click at [215, 421] on select "Select Stylist ABHISHEK SEN AKKI SEN ANKUSH SEN ARYAN GOHEL CHANDU SEN DIPESH S…" at bounding box center [231, 414] width 103 height 25
click at [392, 143] on div "Client +91" at bounding box center [264, 161] width 407 height 66
click at [393, 156] on input "Client" at bounding box center [285, 165] width 339 height 31
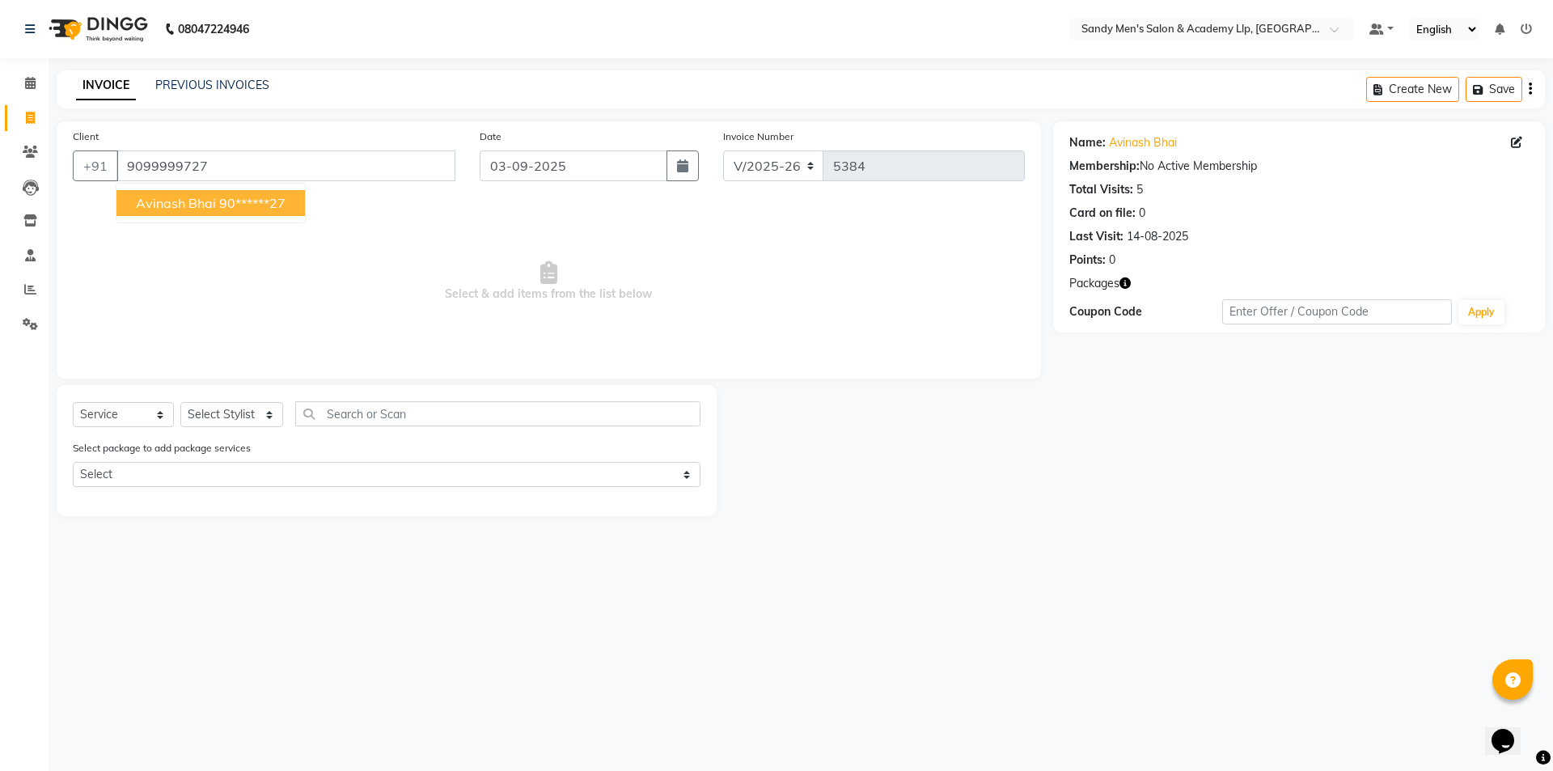
click at [201, 194] on button "avinash bhai 90******27" at bounding box center [210, 203] width 188 height 26
type input "90******27"
click at [1119, 283] on span "Packages" at bounding box center [1094, 283] width 50 height 17
click at [1129, 283] on icon "button" at bounding box center [1125, 282] width 11 height 11
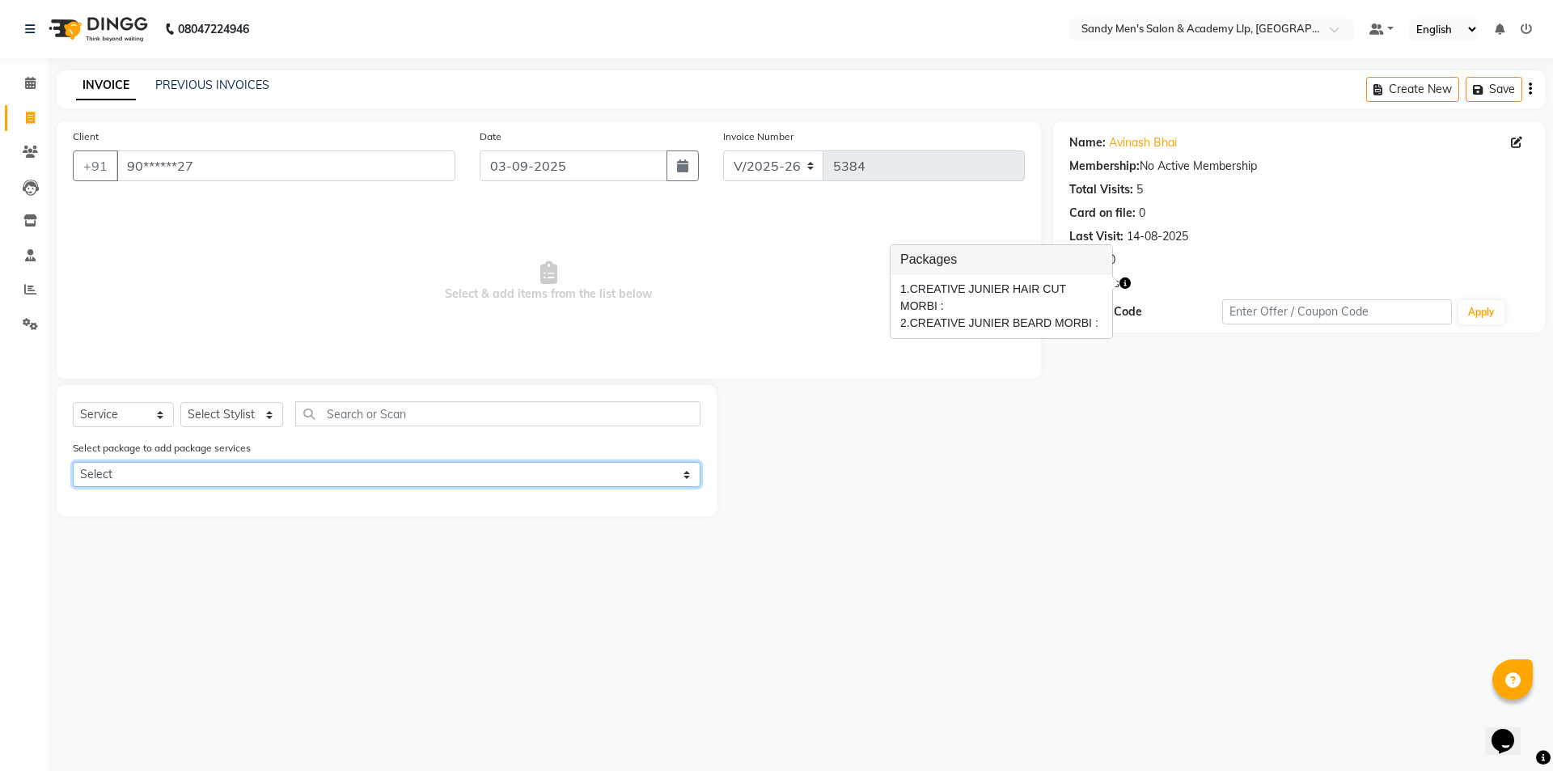
click at [282, 472] on select "Select CREATIVE JUNIER HAIR CUT MORBI CREATIVE JUNIER BEARD MORBI" at bounding box center [387, 474] width 628 height 25
select select "1: Object"
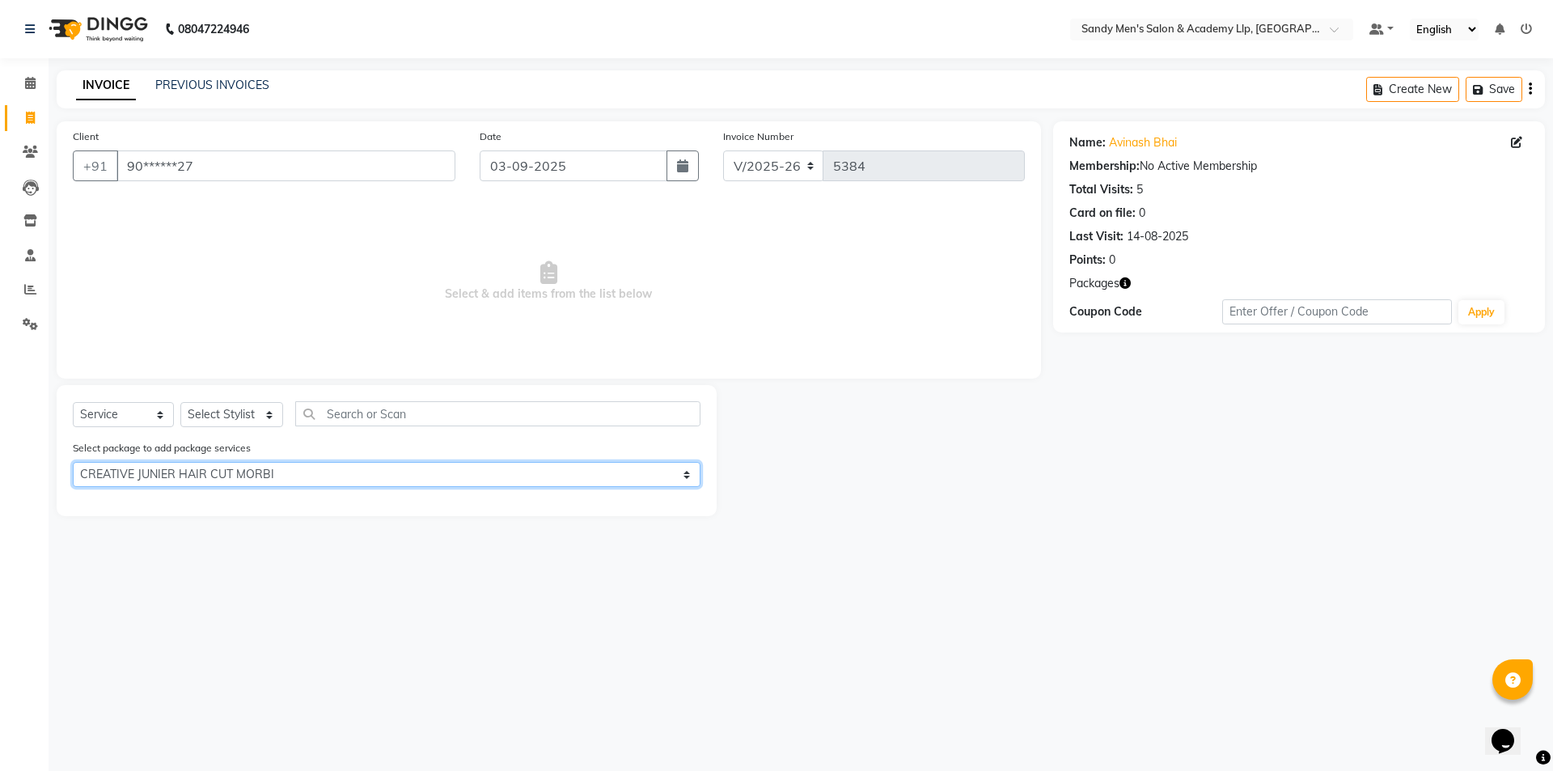
click at [73, 462] on select "Select CREATIVE JUNIER HAIR CUT MORBI CREATIVE JUNIER BEARD MORBI" at bounding box center [387, 474] width 628 height 25
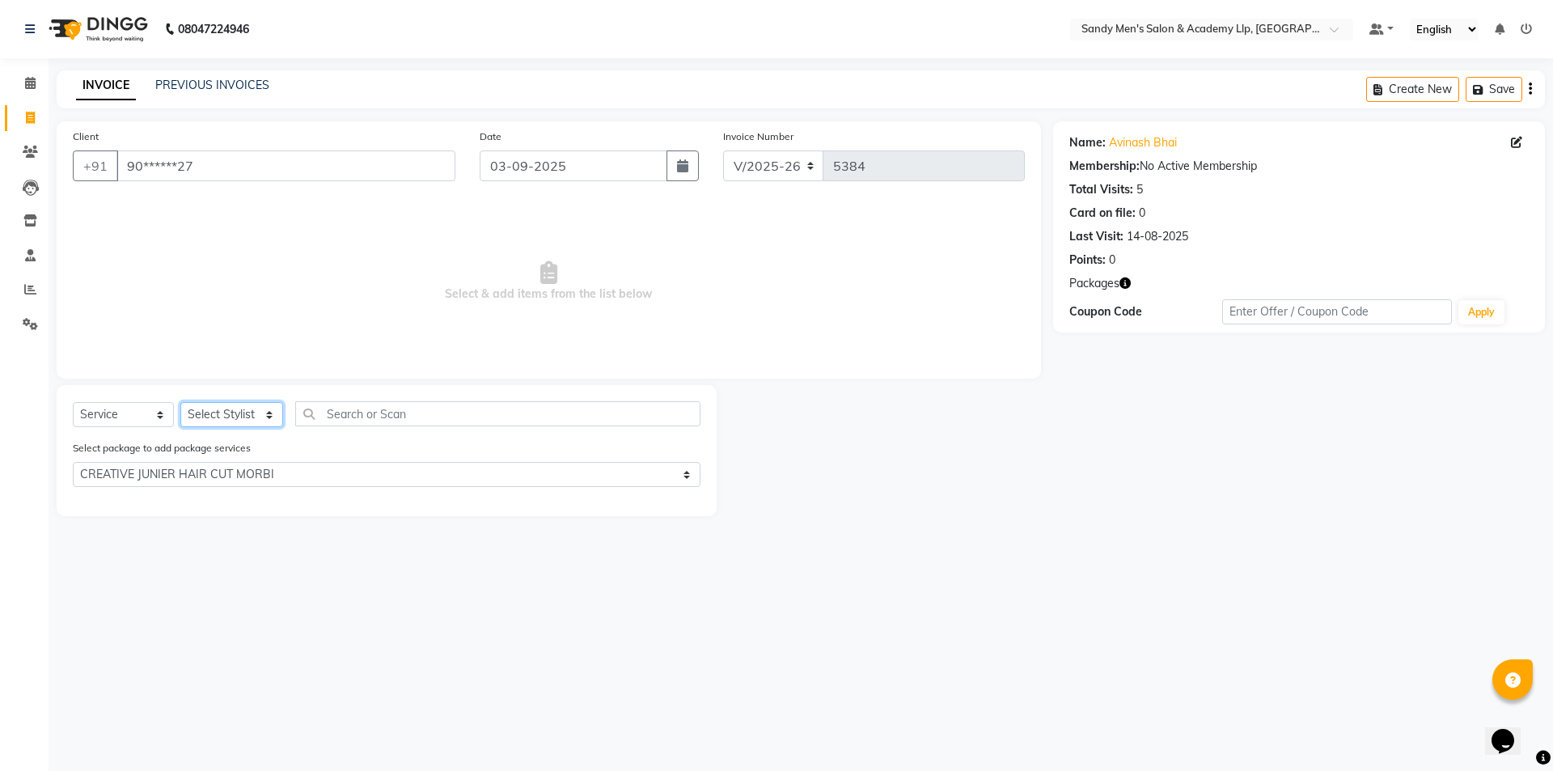
click at [222, 408] on select "Select Stylist ABHISHEK SEN AKKI SEN ANKUSH SEN ARYAN GOHEL CHANDU SEN DIPESH S…" at bounding box center [231, 414] width 103 height 25
select select "78787"
click at [180, 402] on select "Select Stylist ABHISHEK SEN AKKI SEN ANKUSH SEN ARYAN GOHEL CHANDU SEN DIPESH S…" at bounding box center [231, 414] width 103 height 25
click at [193, 502] on div "Hair Basis - Hair Cut" at bounding box center [387, 503] width 628 height 20
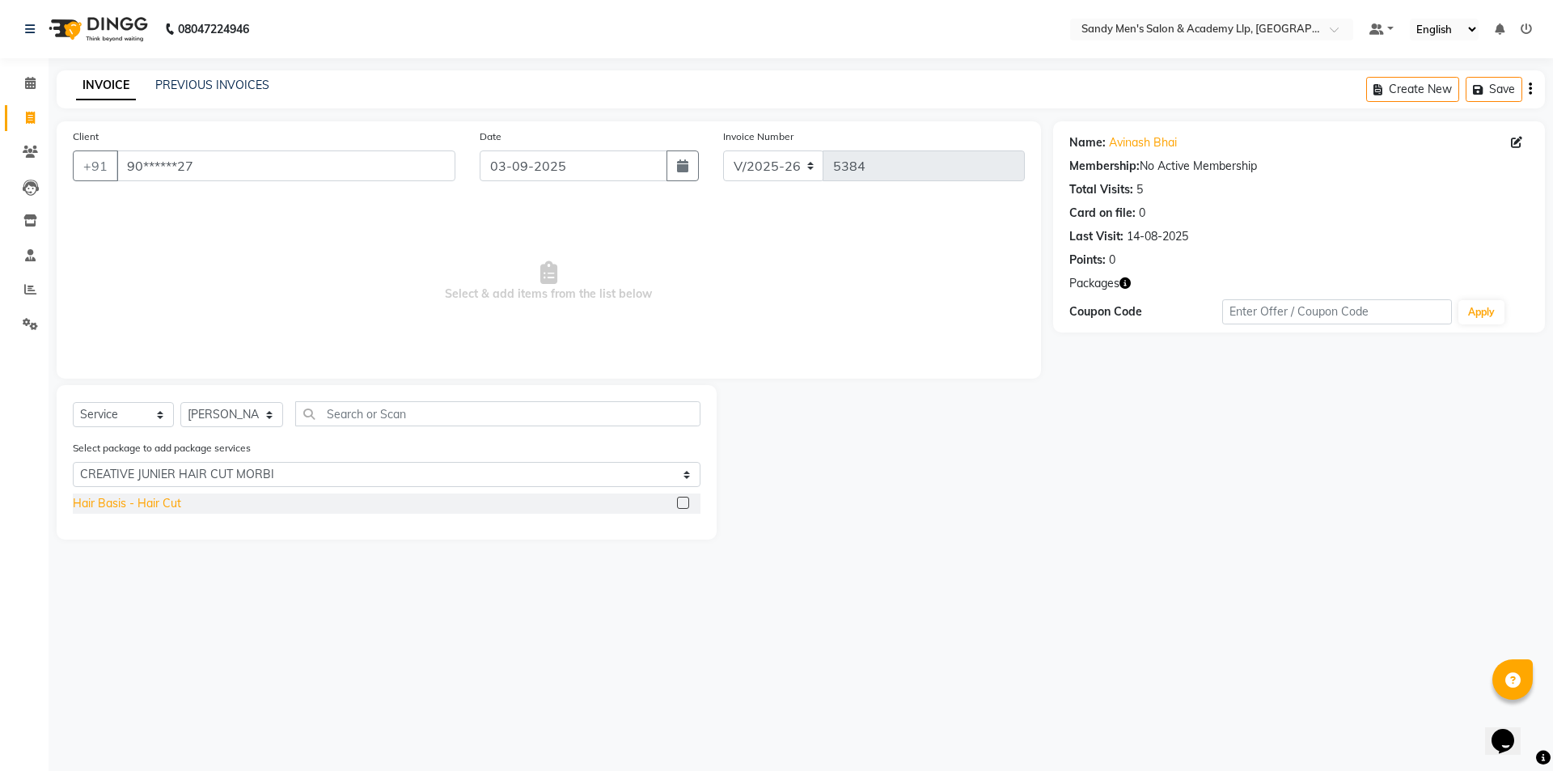
click at [168, 499] on div "Hair Basis - Hair Cut" at bounding box center [127, 503] width 108 height 17
checkbox input "false"
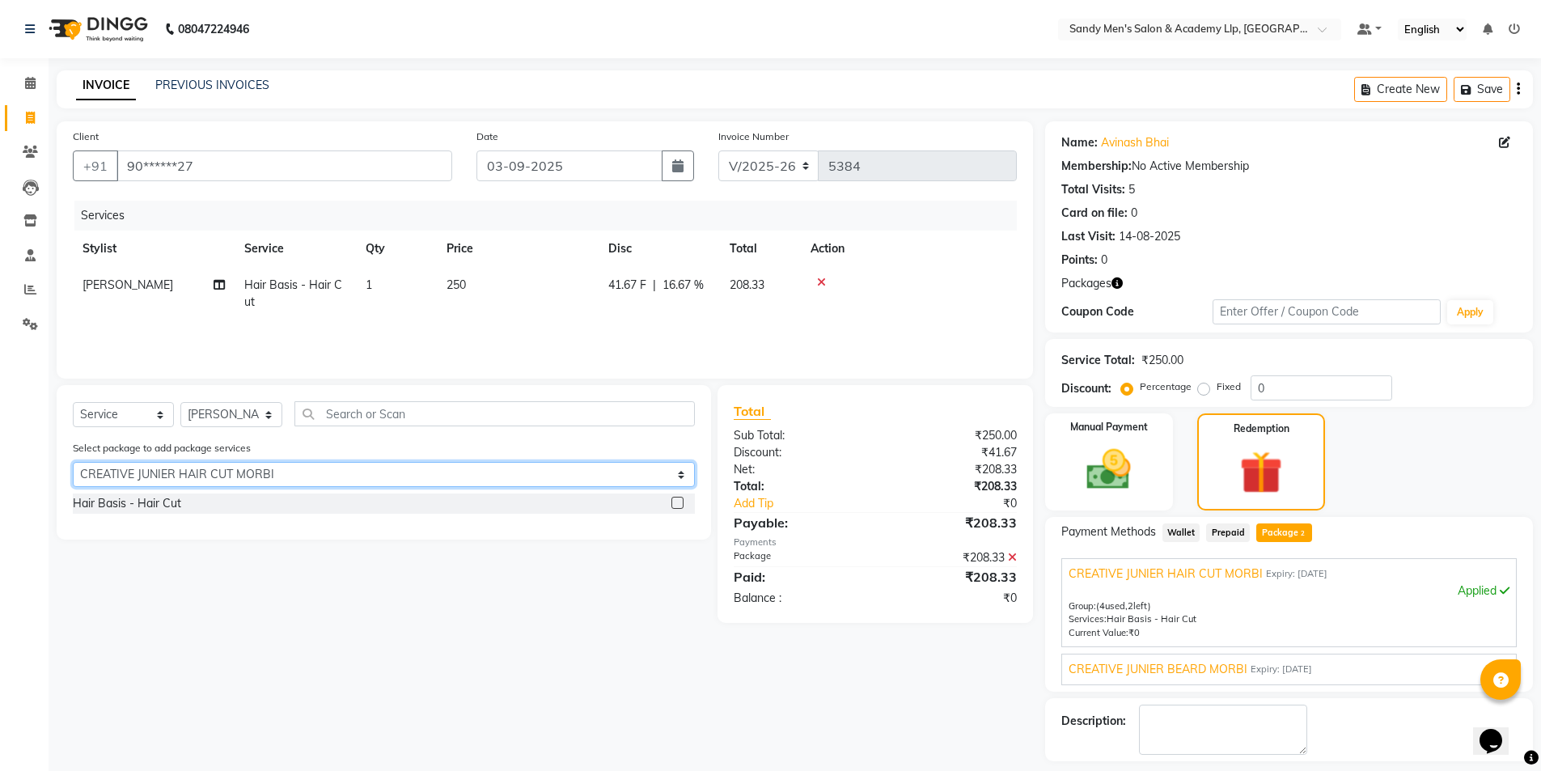
click at [236, 472] on select "Select CREATIVE JUNIER HAIR CUT MORBI CREATIVE JUNIER BEARD MORBI" at bounding box center [384, 474] width 622 height 25
select select "2: Object"
click at [73, 462] on select "Select CREATIVE JUNIER HAIR CUT MORBI CREATIVE JUNIER BEARD MORBI" at bounding box center [384, 474] width 622 height 25
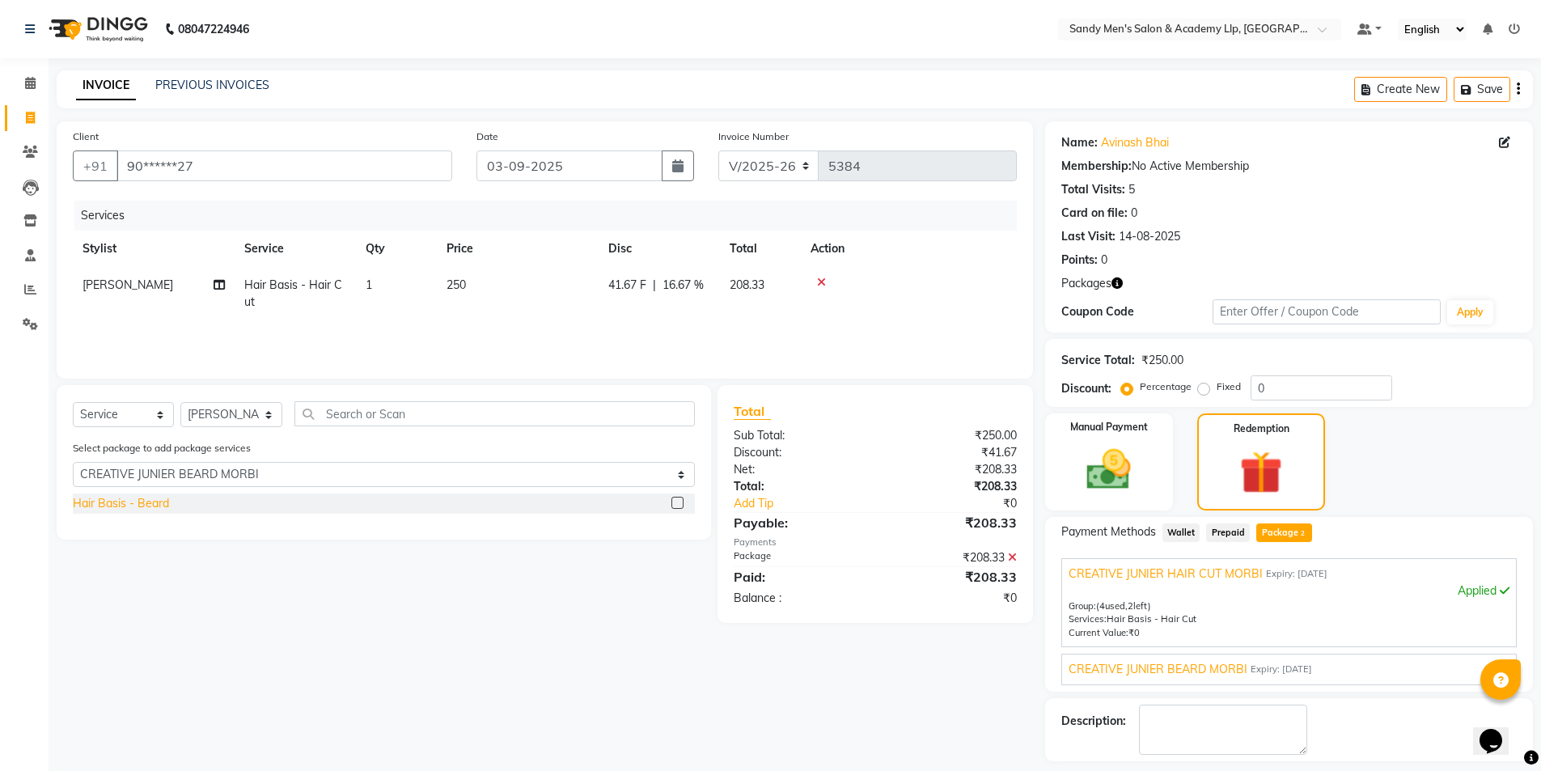
click at [155, 502] on div "Hair Basis - Beard" at bounding box center [121, 503] width 96 height 17
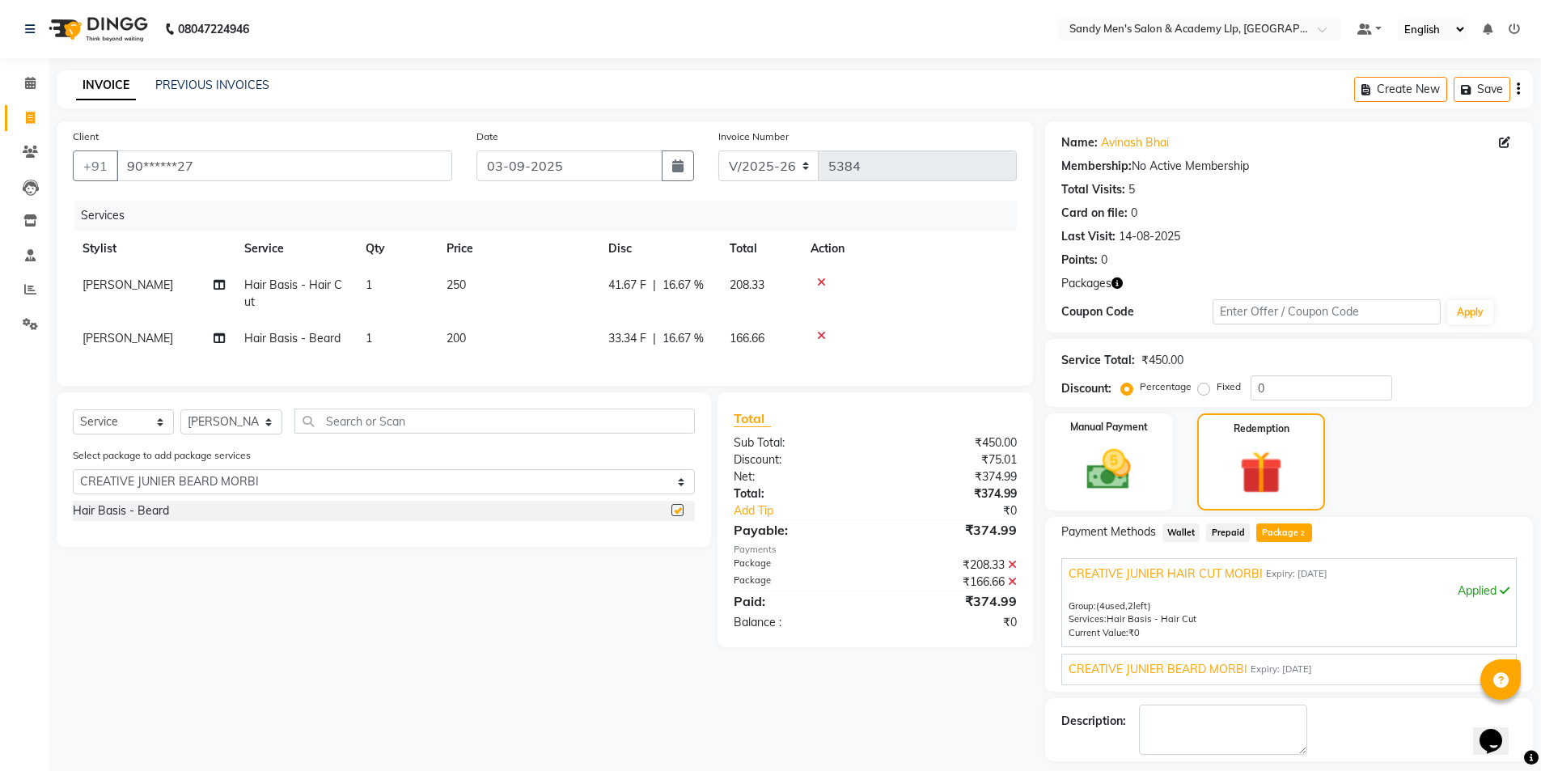
checkbox input "false"
click at [1287, 540] on span "Package 2" at bounding box center [1284, 532] width 56 height 19
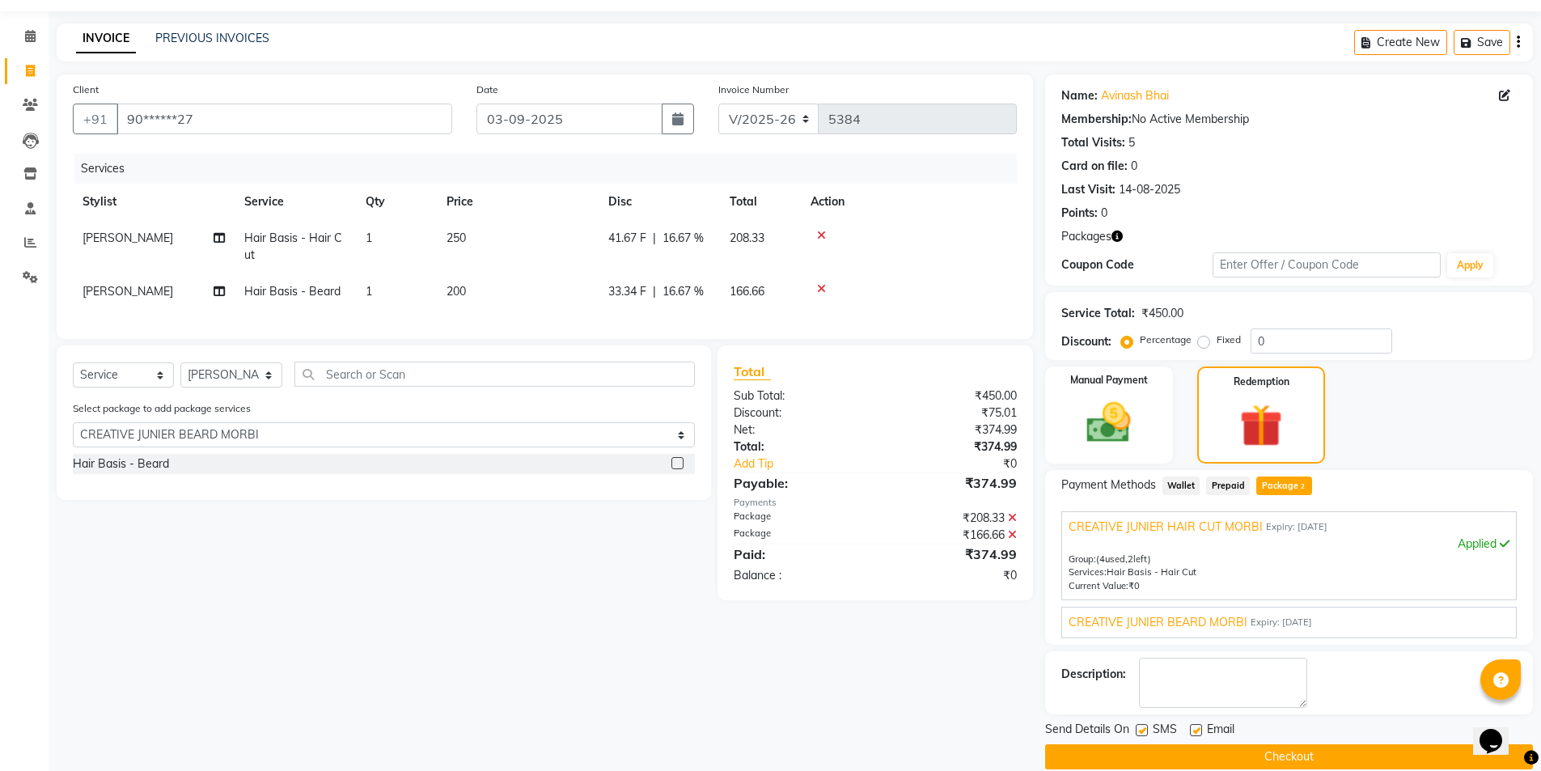
scroll to position [70, 0]
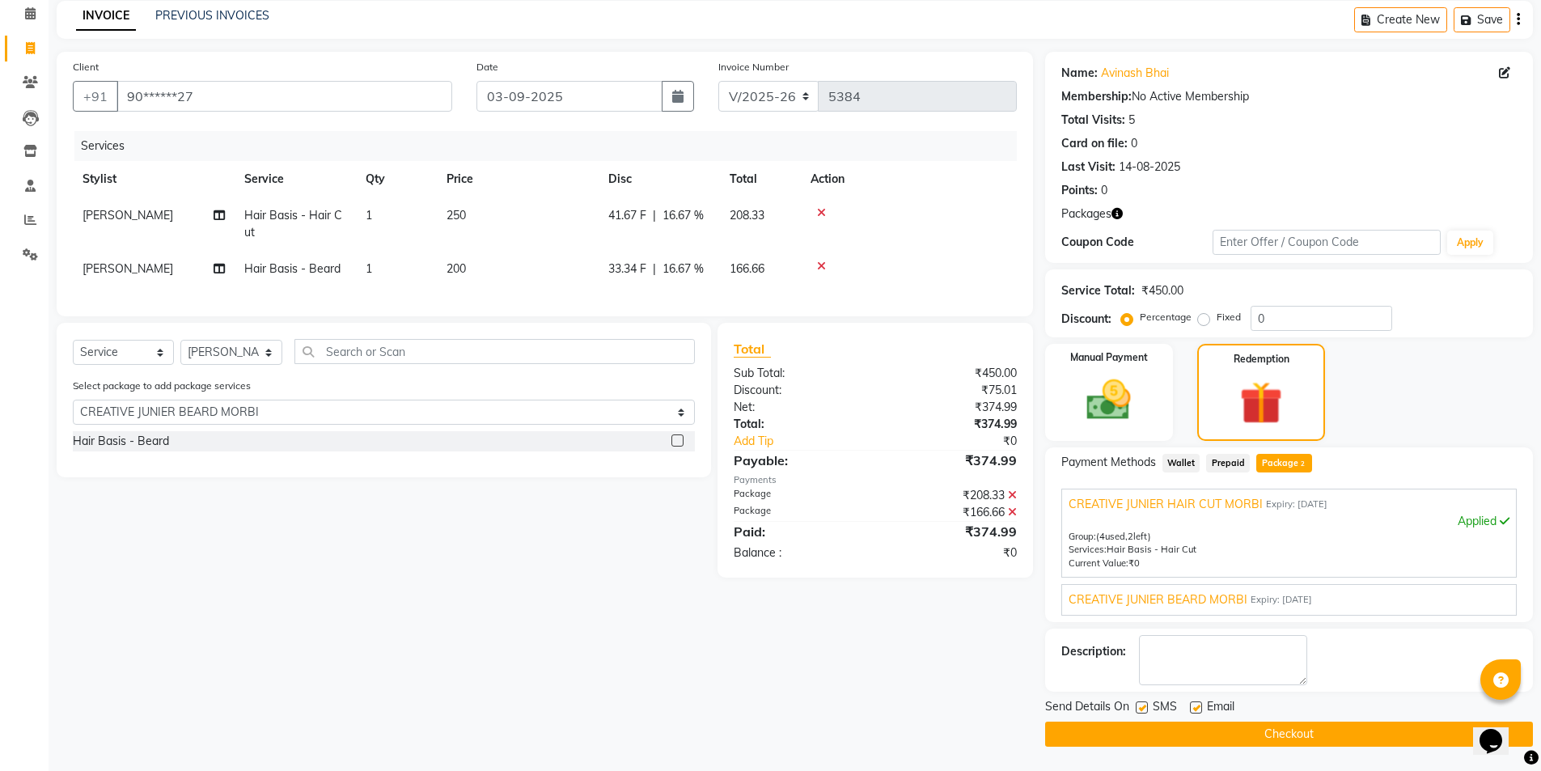
click at [1188, 704] on div "SMS" at bounding box center [1163, 708] width 54 height 20
click at [1198, 701] on label at bounding box center [1196, 707] width 12 height 12
click at [1198, 703] on input "checkbox" at bounding box center [1195, 708] width 11 height 11
checkbox input "false"
click at [1144, 702] on label at bounding box center [1142, 707] width 12 height 12
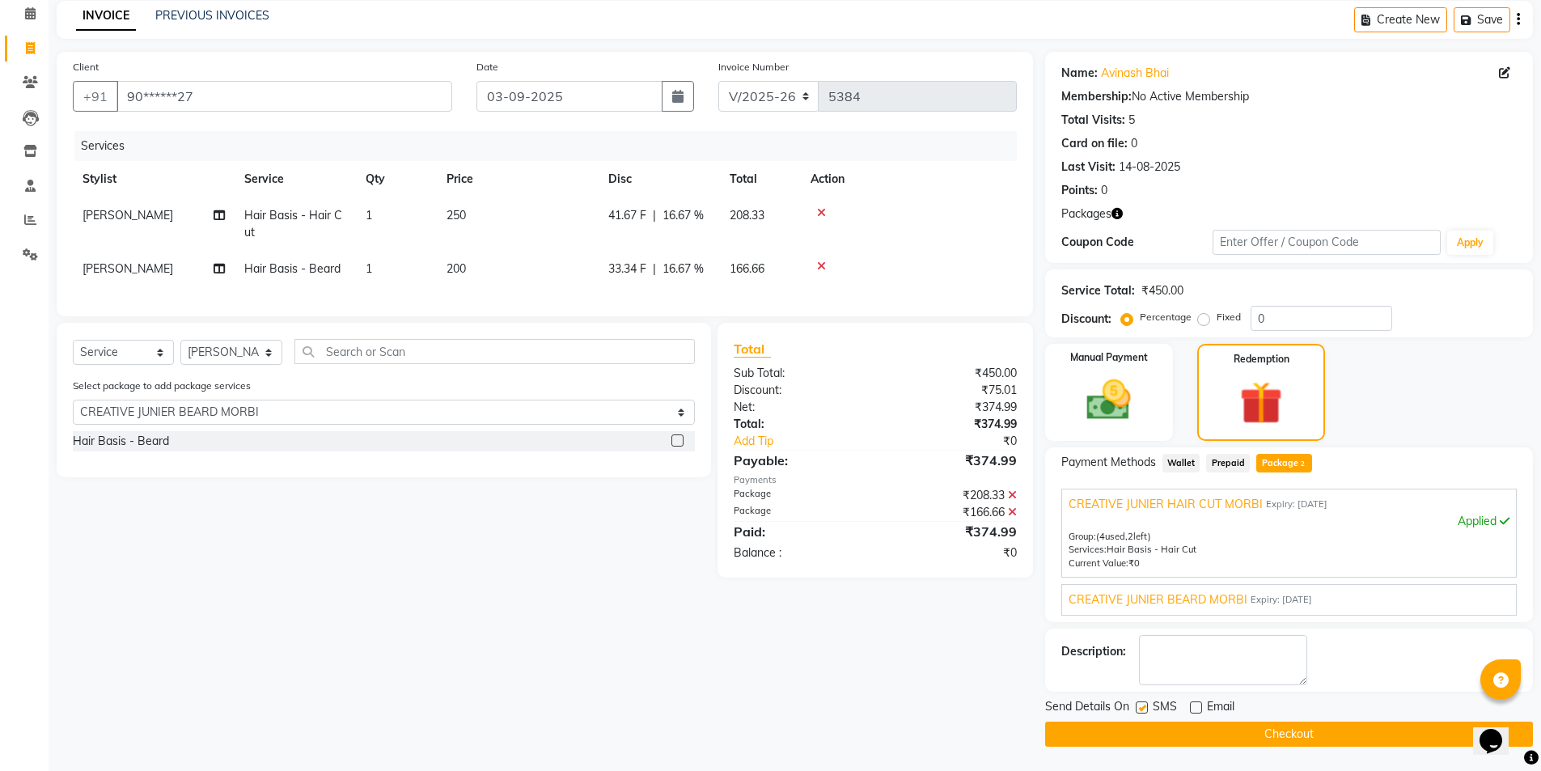
click at [1144, 703] on input "checkbox" at bounding box center [1141, 708] width 11 height 11
checkbox input "false"
click at [1145, 724] on button "Checkout" at bounding box center [1289, 734] width 488 height 25
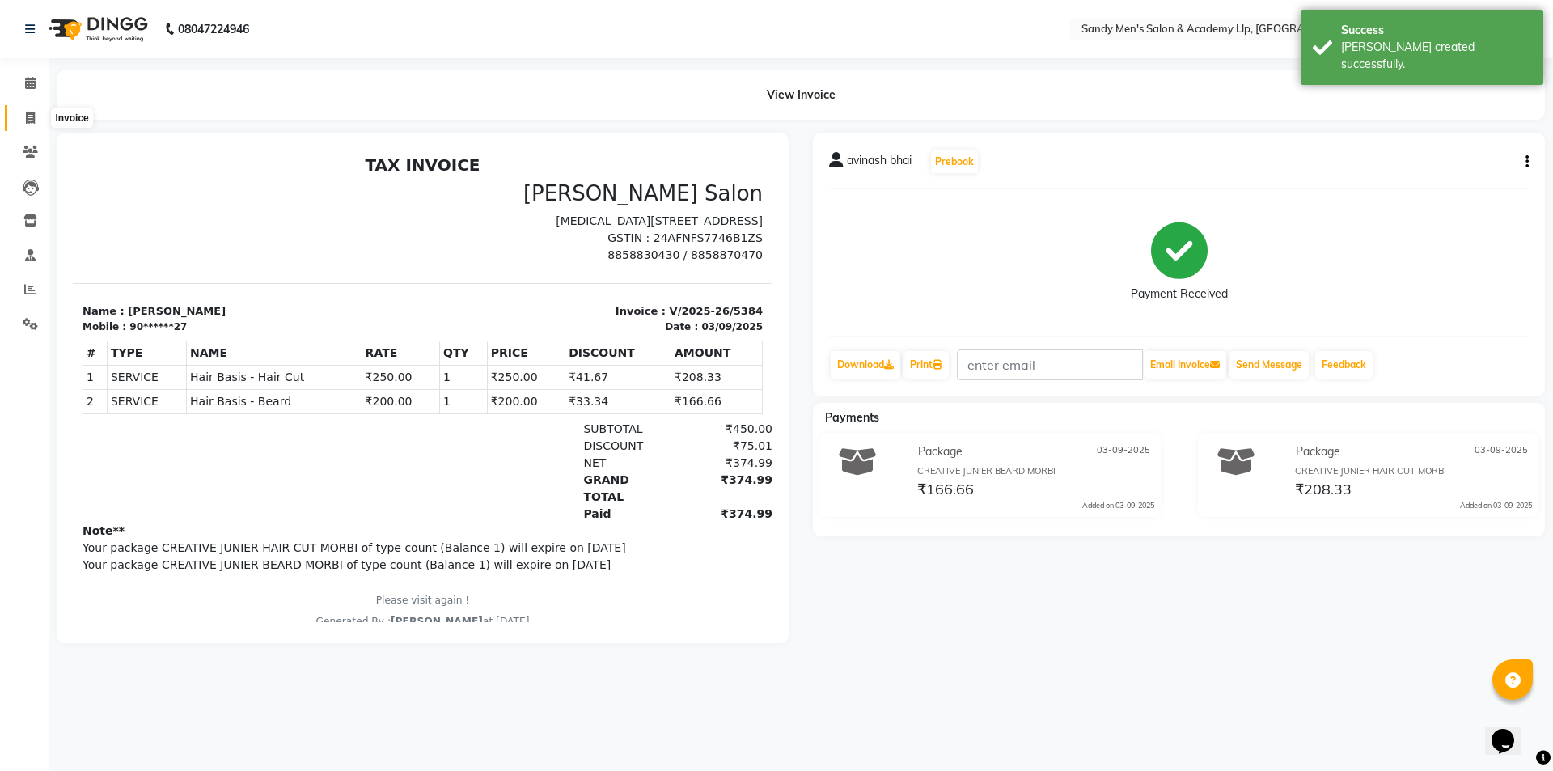
click at [23, 118] on span at bounding box center [30, 118] width 28 height 19
select select "service"
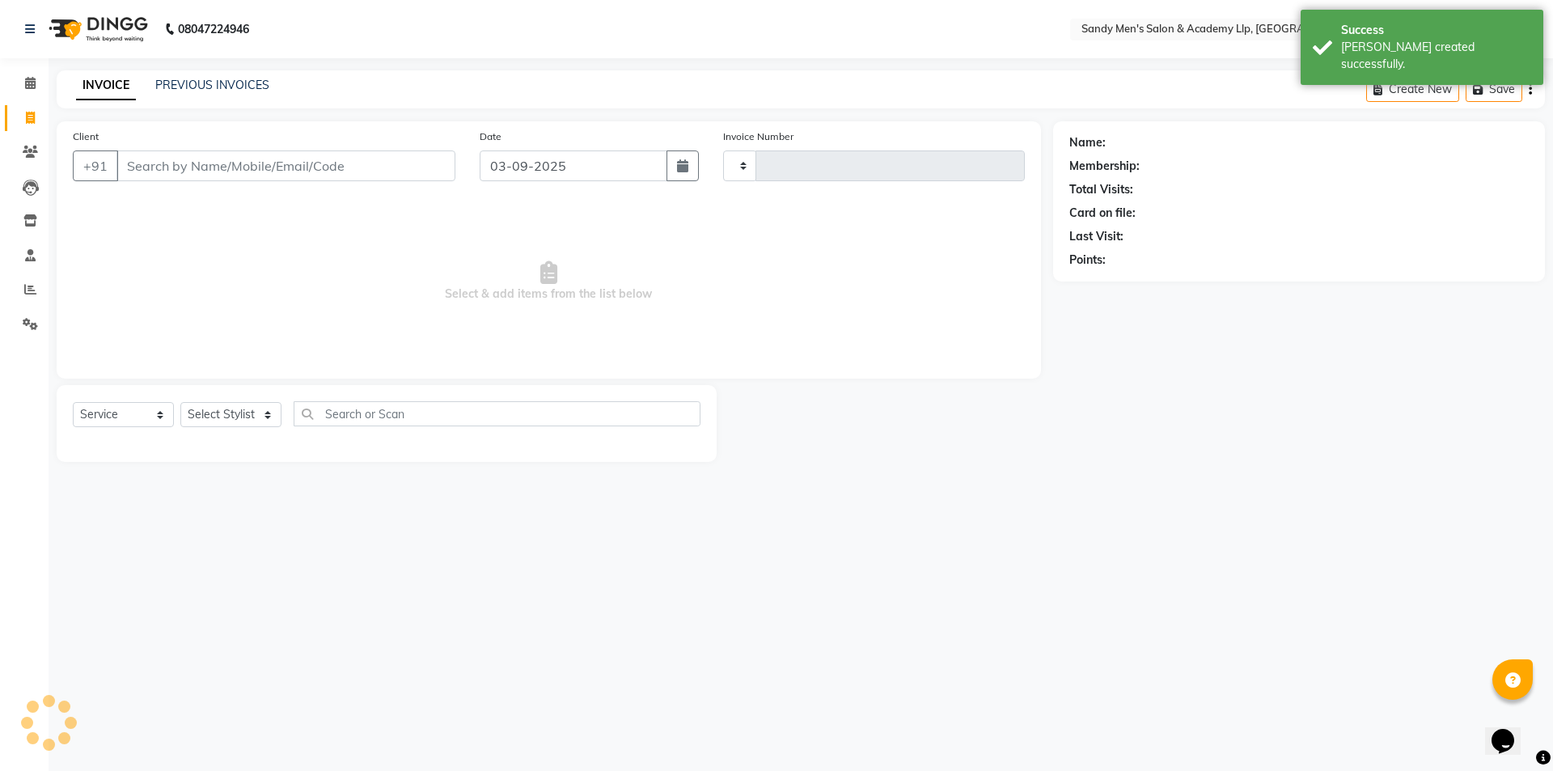
type input "5385"
select select "8248"
click at [210, 175] on input "Client" at bounding box center [285, 165] width 339 height 31
click at [23, 146] on icon at bounding box center [30, 152] width 15 height 12
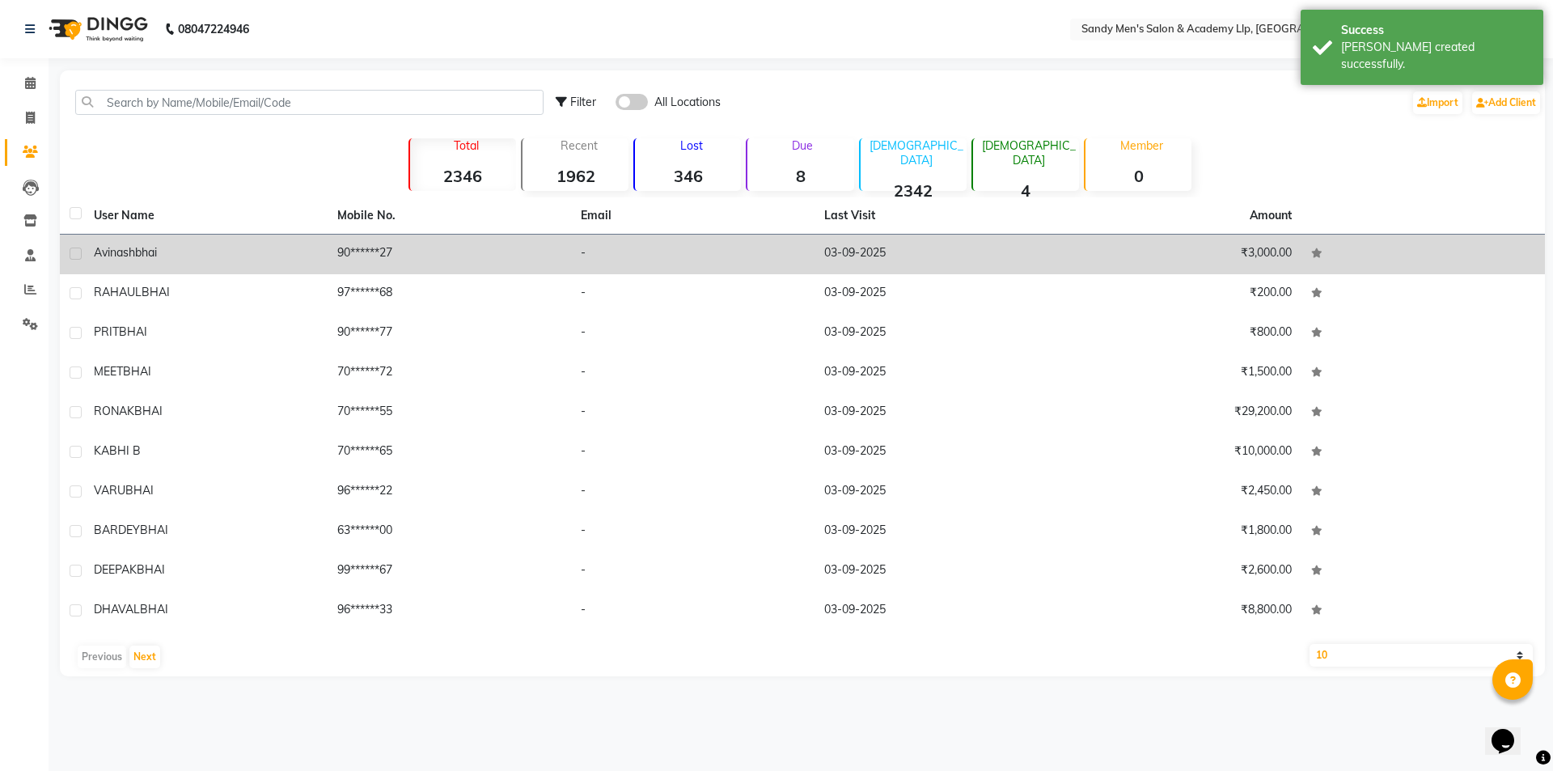
click at [160, 237] on td "avinash bhai" at bounding box center [205, 255] width 243 height 40
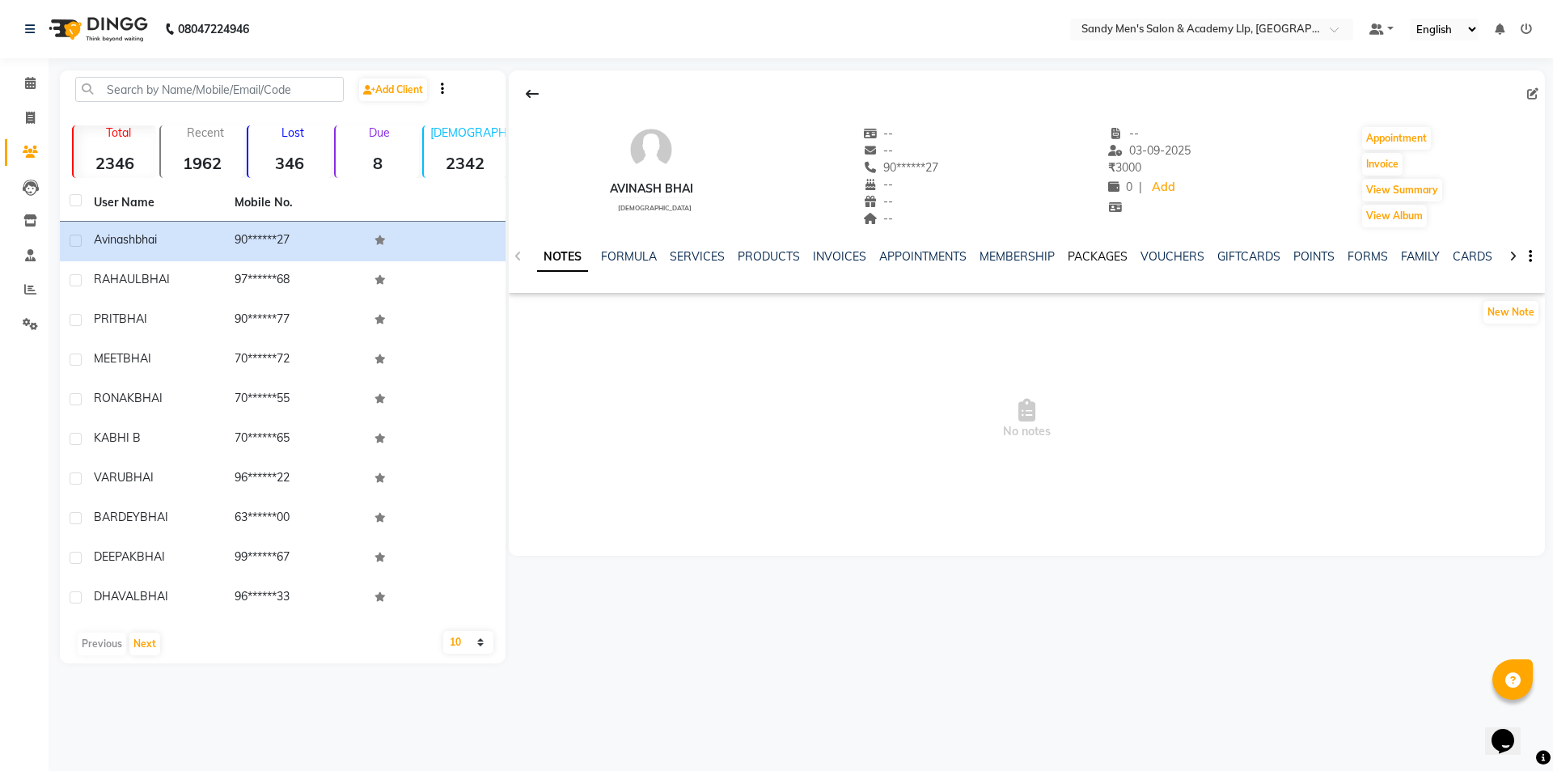
click at [1082, 254] on link "PACKAGES" at bounding box center [1098, 256] width 60 height 15
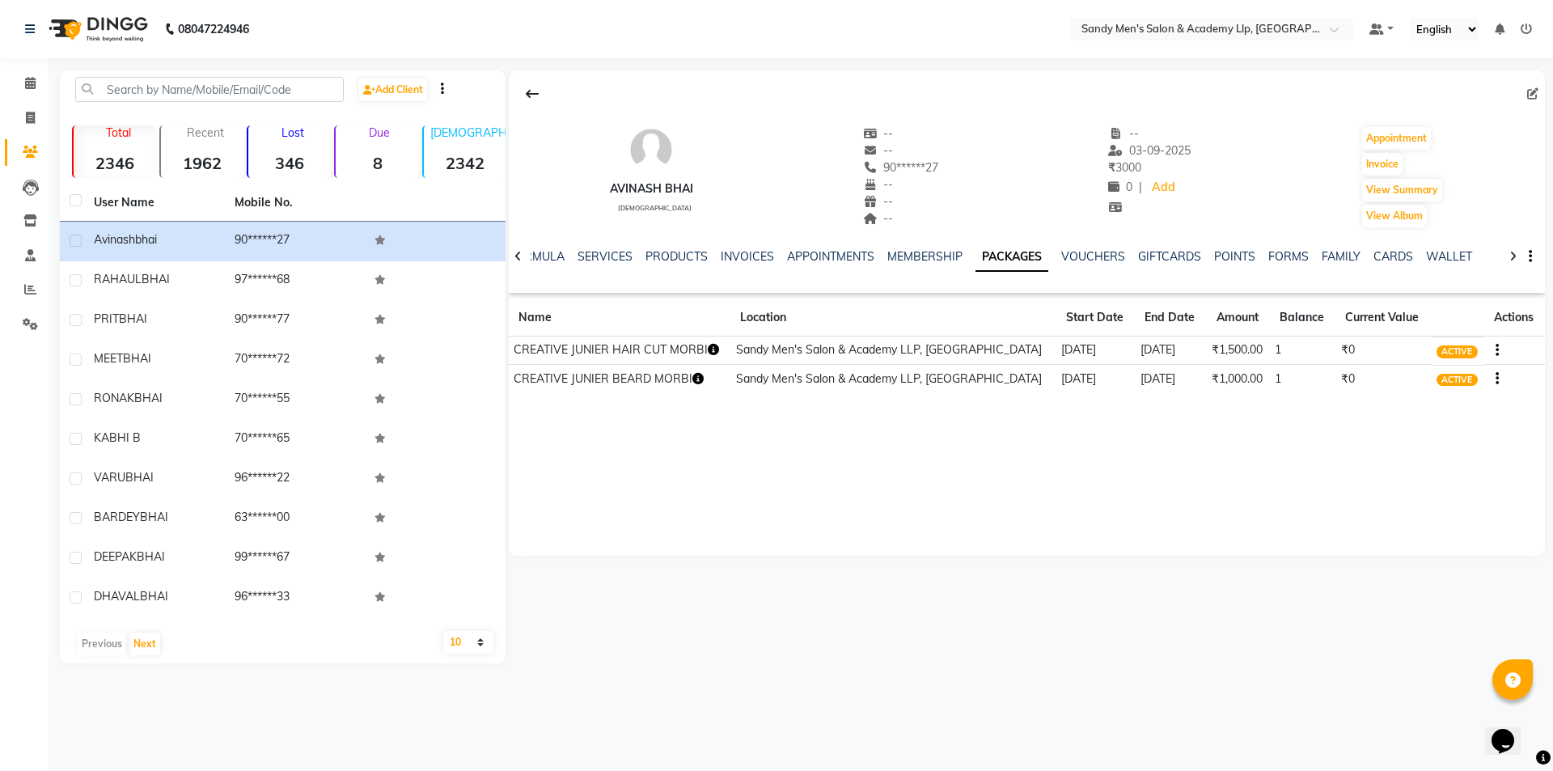
click at [716, 349] on icon "button" at bounding box center [713, 349] width 11 height 11
click at [695, 376] on icon "button" at bounding box center [697, 378] width 11 height 11
click at [16, 85] on span at bounding box center [30, 83] width 28 height 19
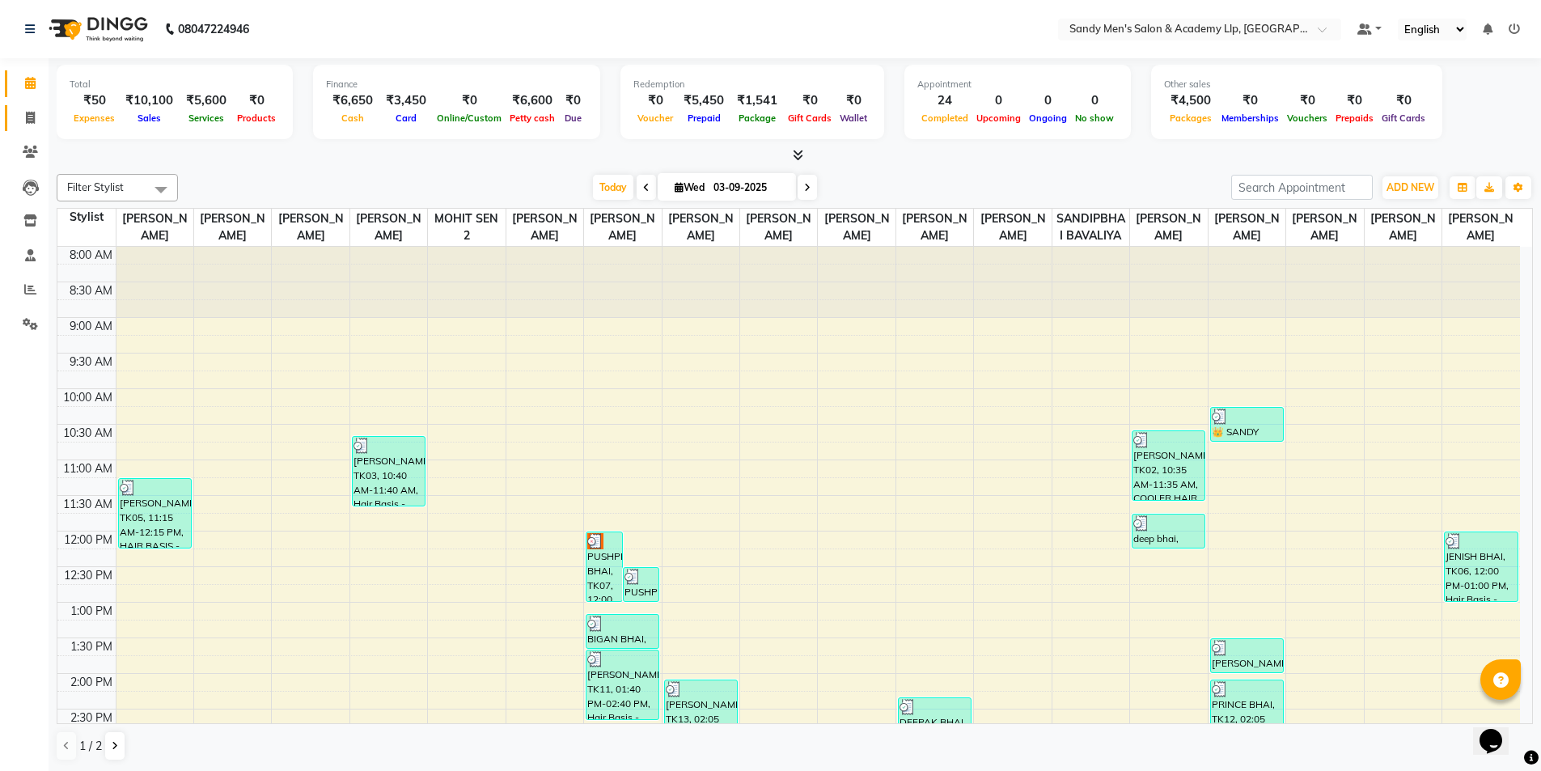
scroll to position [1, 0]
drag, startPoint x: 27, startPoint y: 112, endPoint x: 54, endPoint y: 125, distance: 30.1
click at [28, 112] on icon at bounding box center [30, 117] width 9 height 12
select select "service"
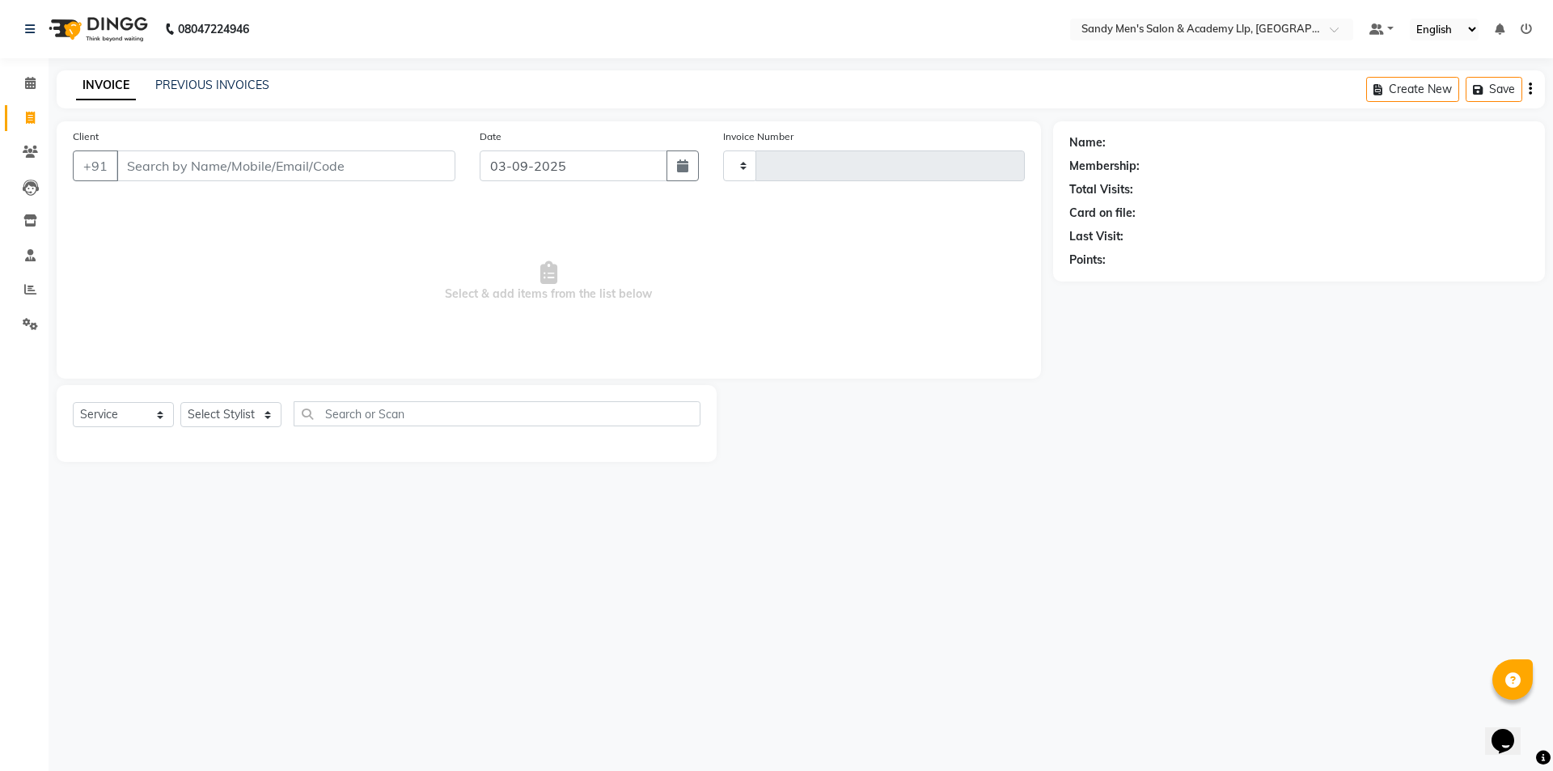
click at [197, 174] on input "Client" at bounding box center [285, 165] width 339 height 31
type input "5385"
click at [200, 174] on input "Client" at bounding box center [285, 165] width 339 height 31
select select "8248"
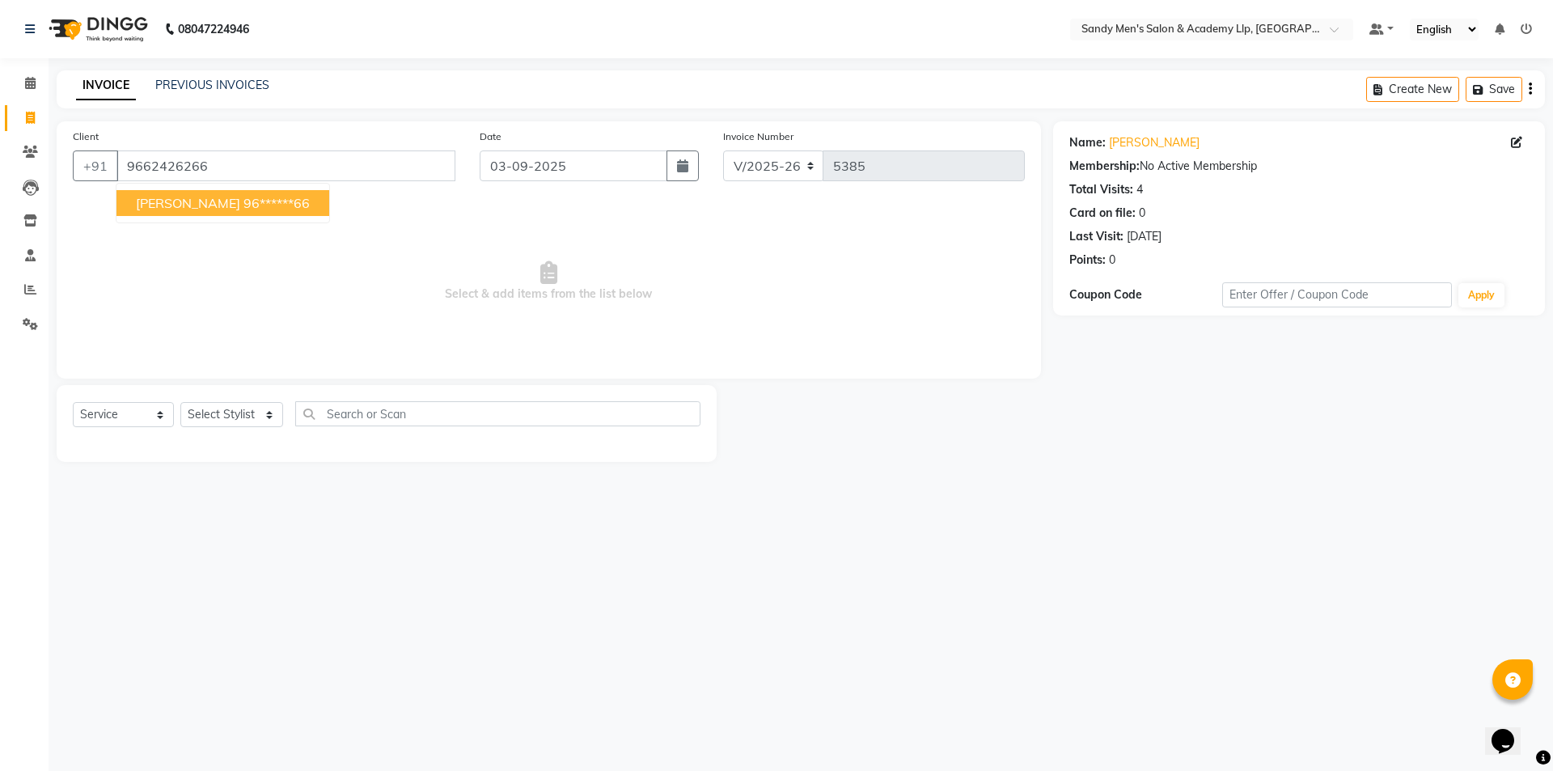
click at [243, 203] on ngb-highlight "96******66" at bounding box center [276, 203] width 66 height 16
type input "96******66"
click at [242, 423] on select "Select Stylist ABHISHEK SEN AKKI SEN [PERSON_NAME] [PERSON_NAME] [PERSON_NAME] …" at bounding box center [231, 414] width 103 height 25
click at [237, 425] on div "Select Service Product Membership Package Voucher Prepaid Gift Card Select Styl…" at bounding box center [387, 420] width 628 height 38
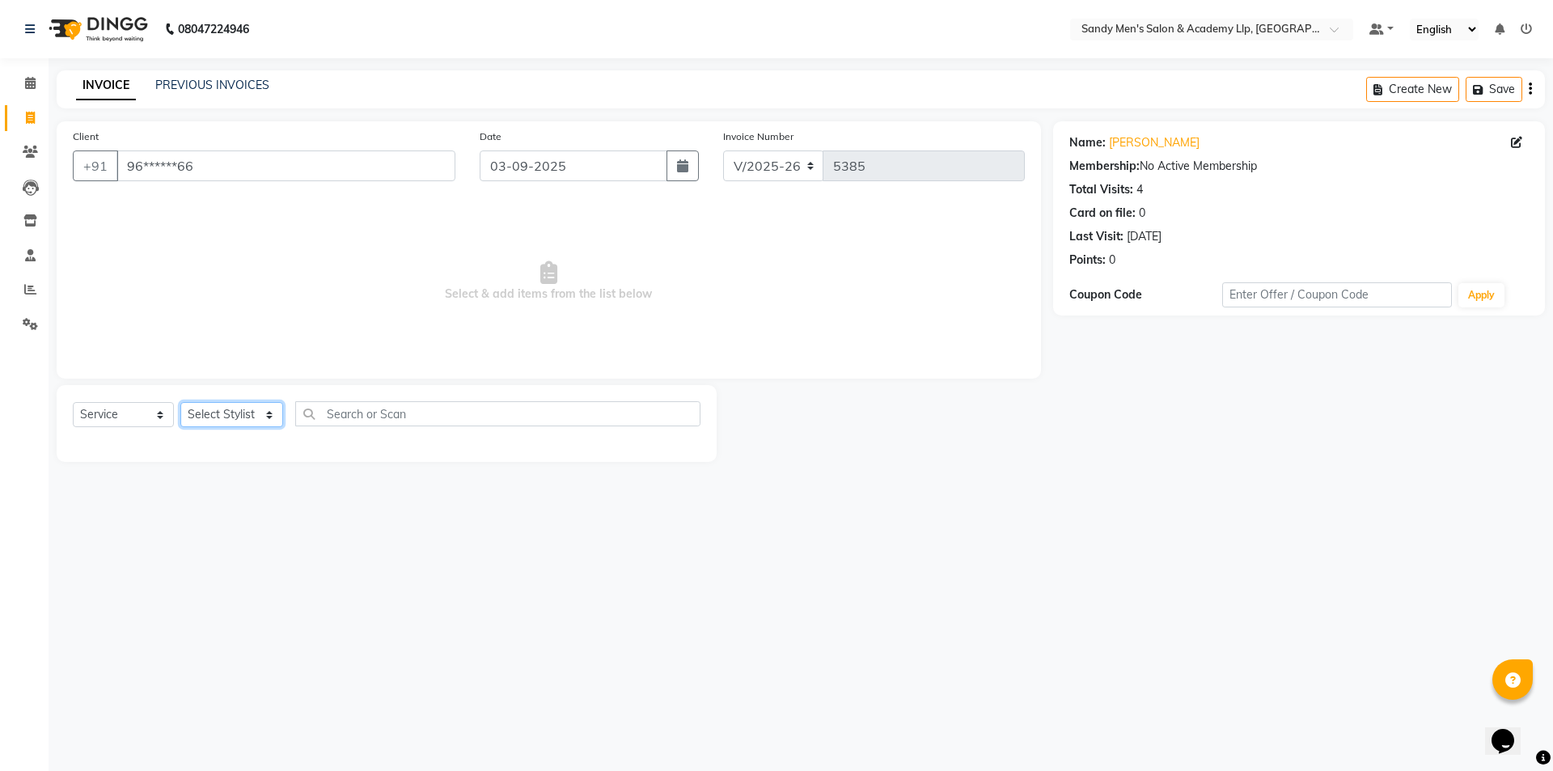
click at [228, 412] on select "Select Stylist ABHISHEK SEN AKKI SEN [PERSON_NAME] [PERSON_NAME] [PERSON_NAME] …" at bounding box center [231, 414] width 103 height 25
select select "83023"
click at [180, 402] on select "Select Stylist ABHISHEK SEN AKKI SEN [PERSON_NAME] [PERSON_NAME] [PERSON_NAME] …" at bounding box center [231, 414] width 103 height 25
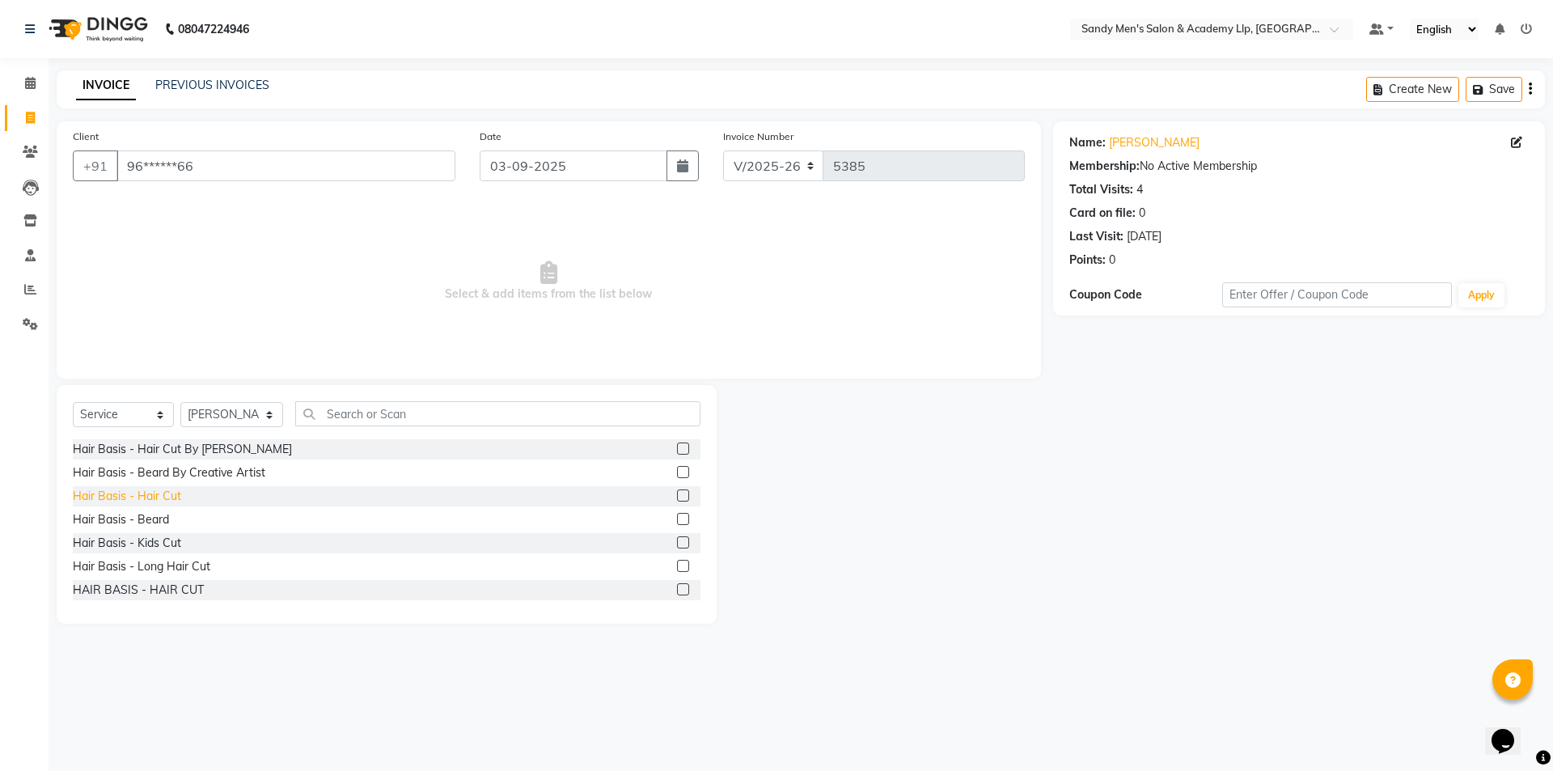
click at [135, 493] on div "Hair Basis - Hair Cut" at bounding box center [127, 496] width 108 height 17
checkbox input "false"
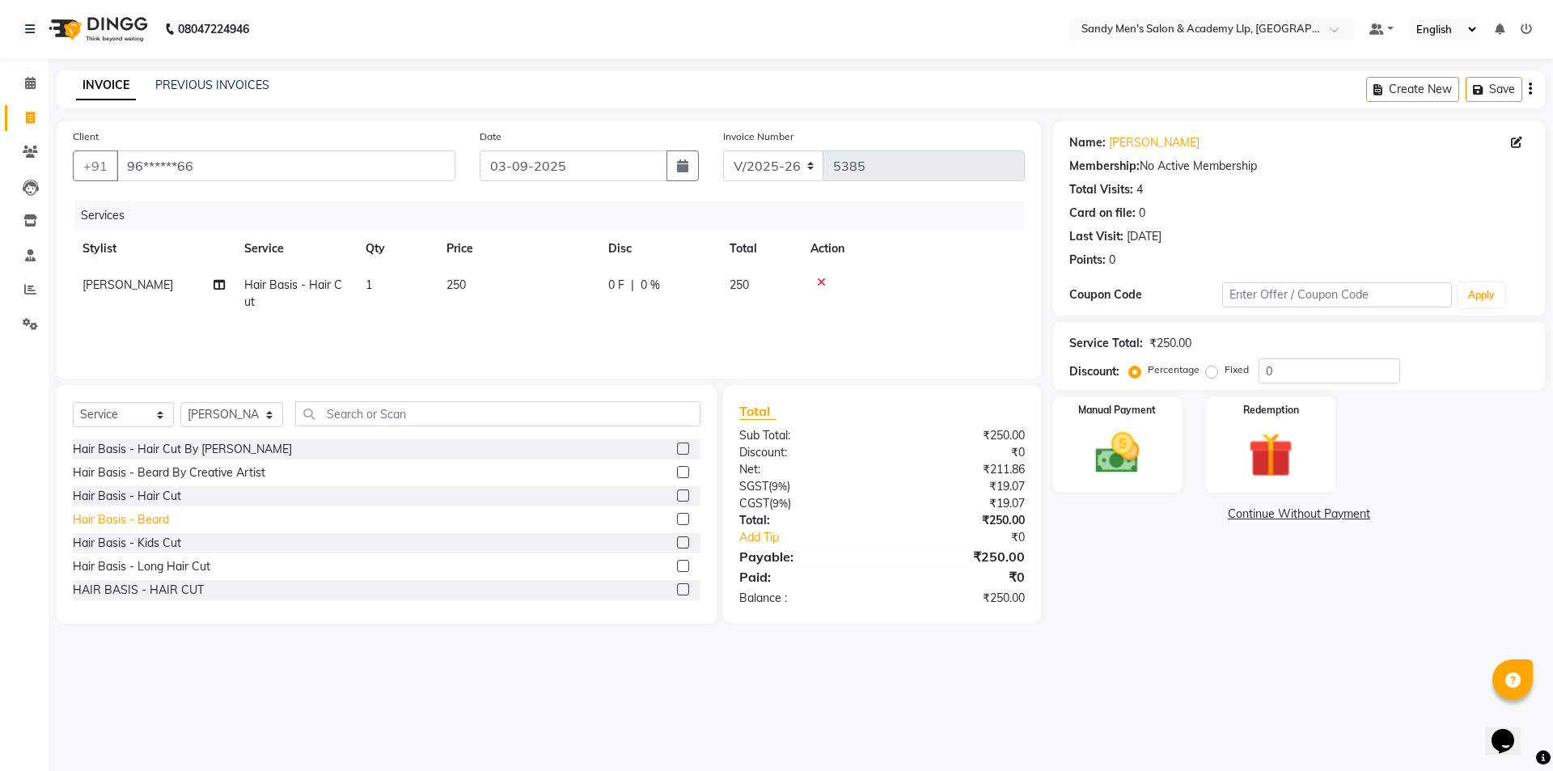
click at [133, 513] on div "Hair Basis - Beard" at bounding box center [121, 519] width 96 height 17
checkbox input "true"
click at [133, 505] on div "Hair Basis - Hair Cut" at bounding box center [127, 496] width 108 height 17
checkbox input "true"
checkbox input "false"
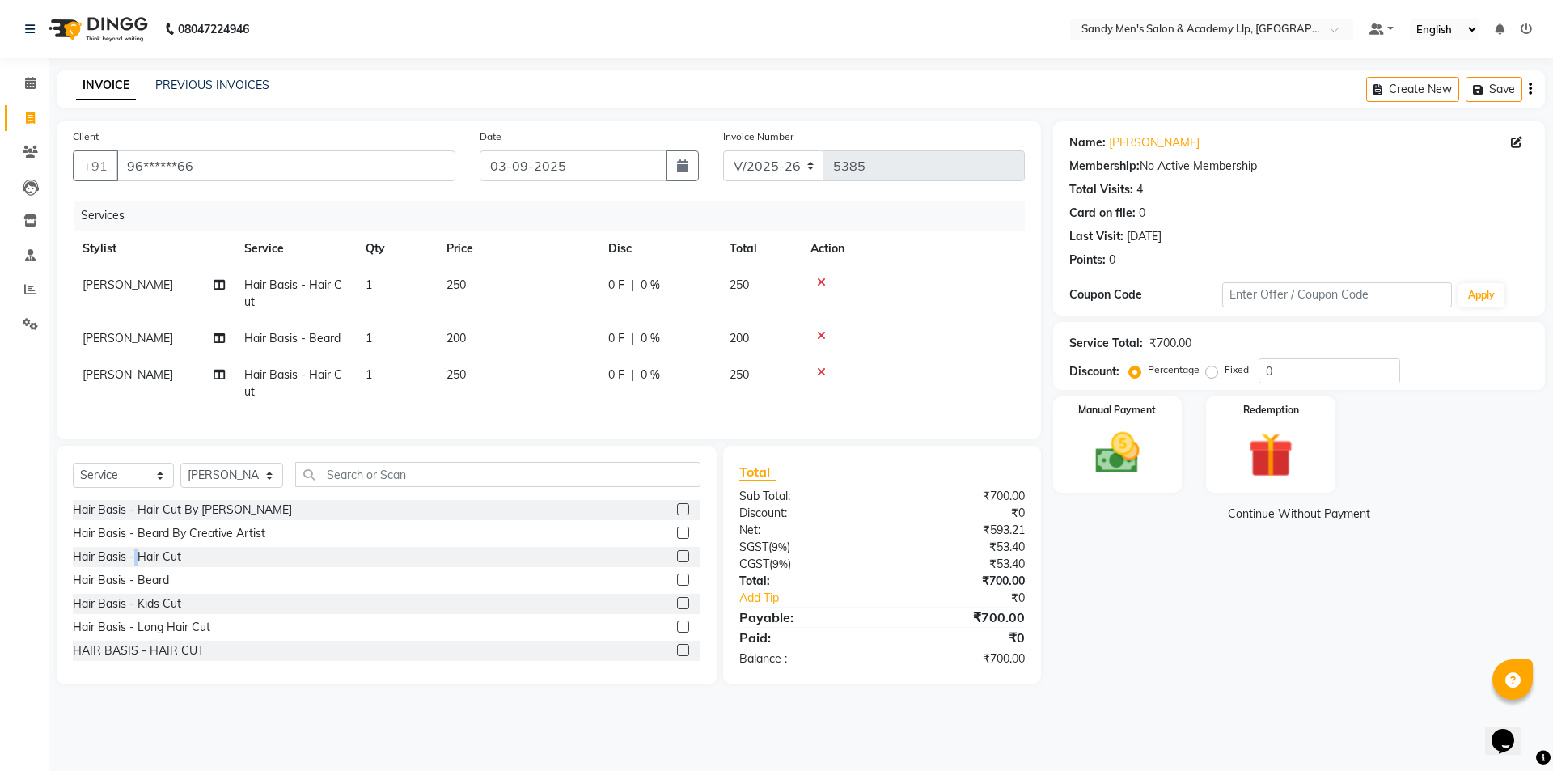
checkbox input "false"
click at [819, 371] on icon at bounding box center [821, 371] width 9 height 11
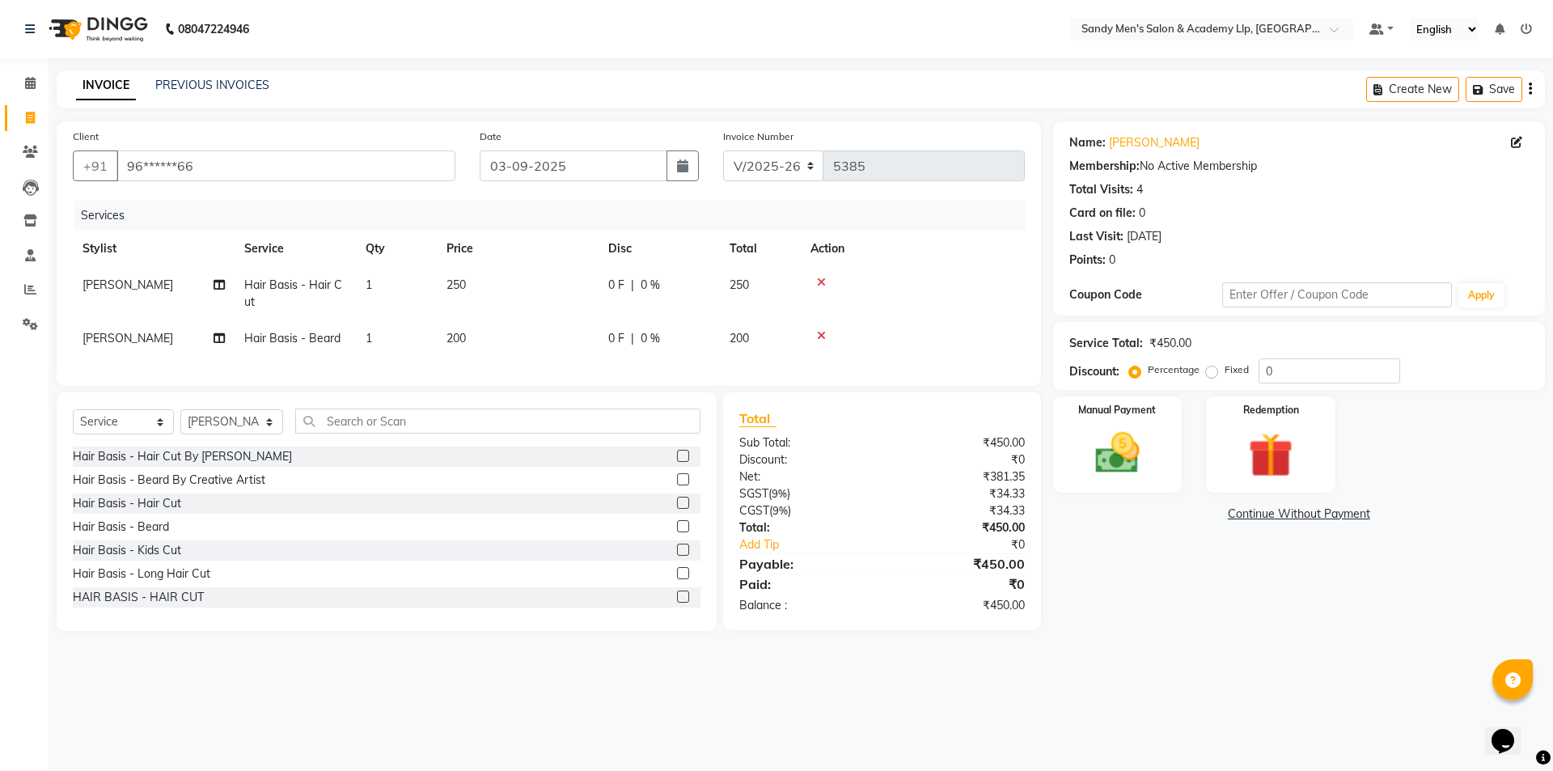
click at [534, 279] on td "250" at bounding box center [518, 293] width 162 height 53
select select "83023"
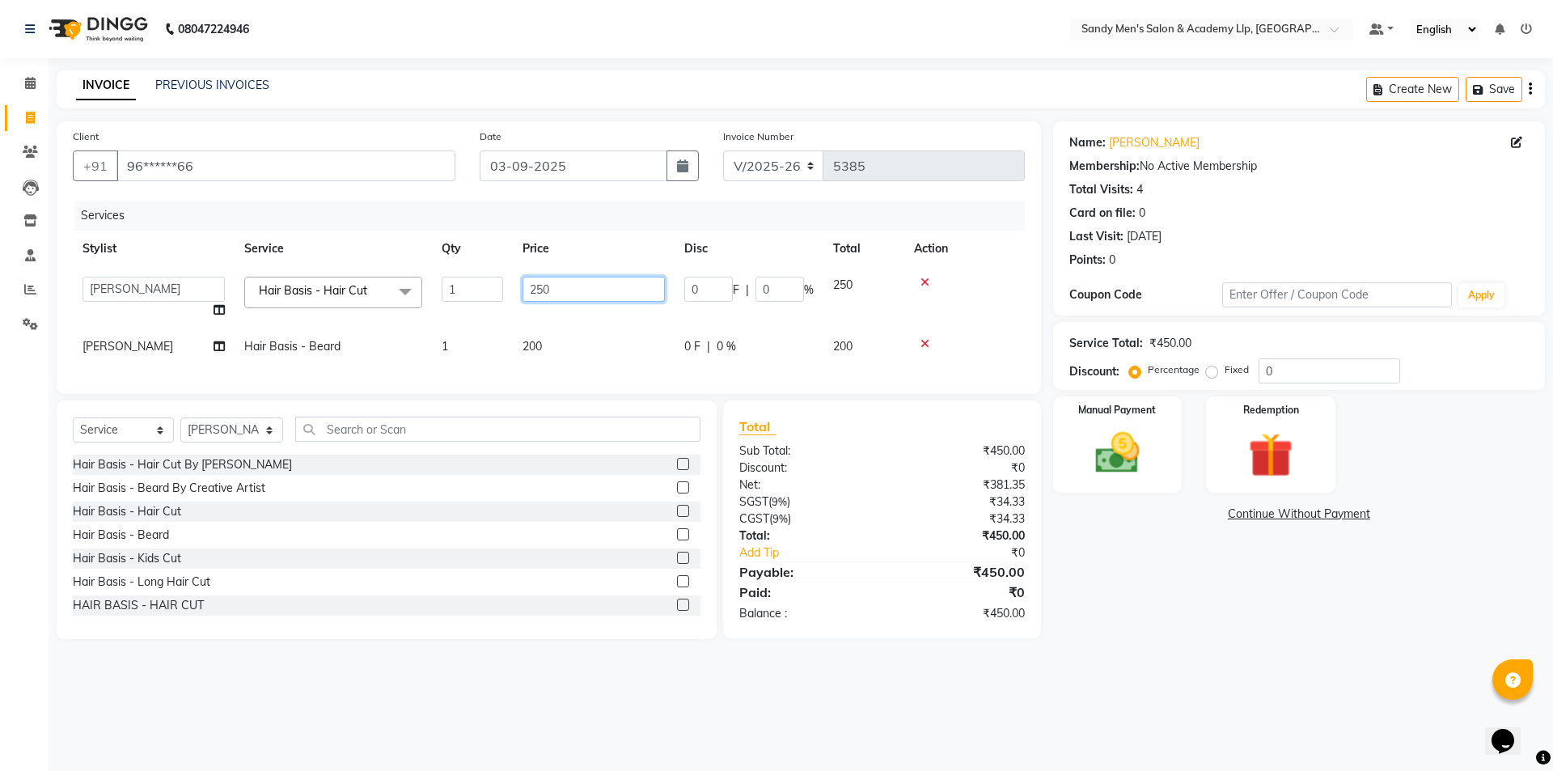
click at [584, 285] on input "250" at bounding box center [594, 289] width 142 height 25
type input "2"
type input "300"
click at [1134, 438] on img at bounding box center [1117, 452] width 75 height 53
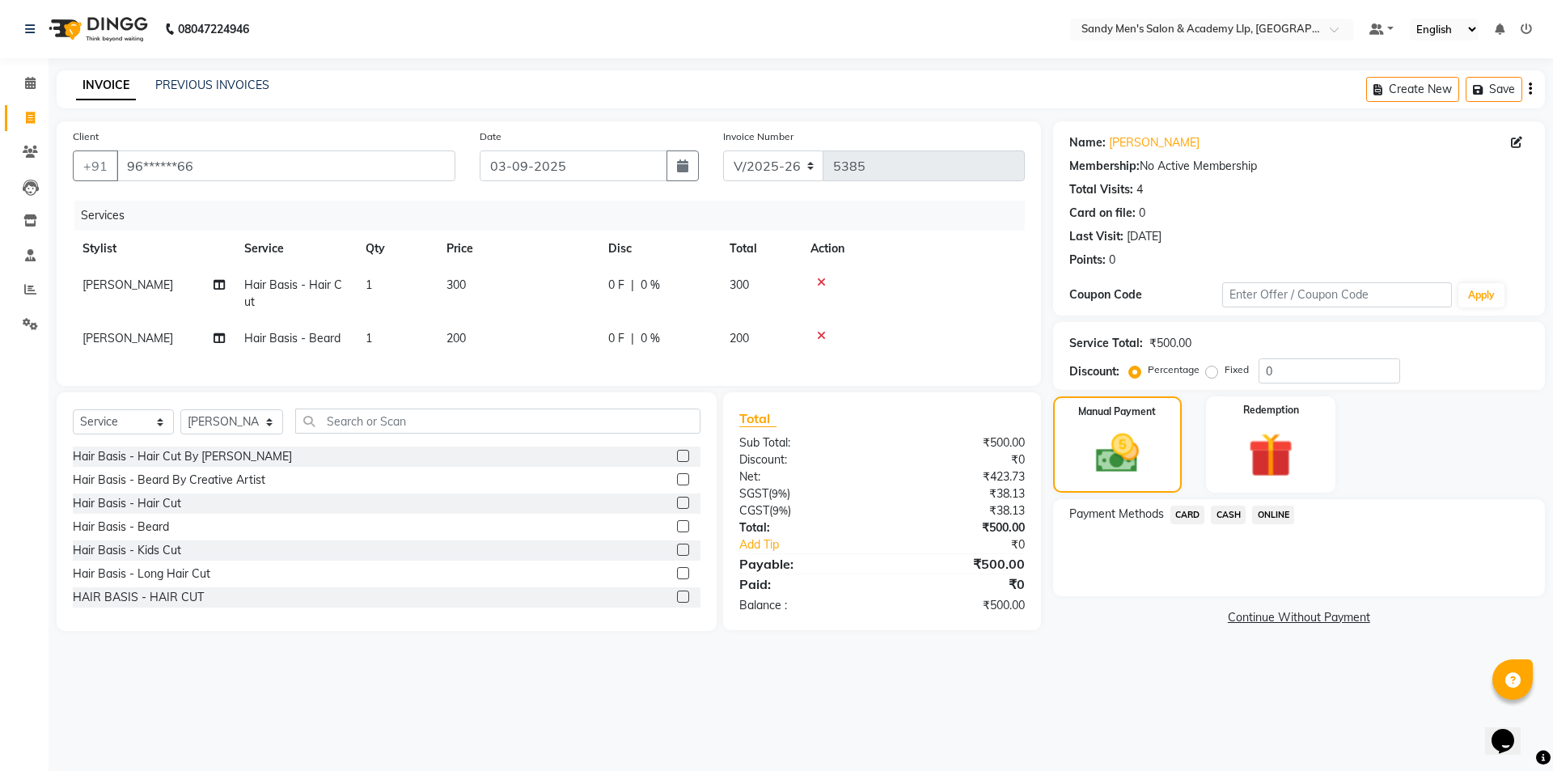
click at [1239, 514] on span "CASH" at bounding box center [1228, 515] width 35 height 19
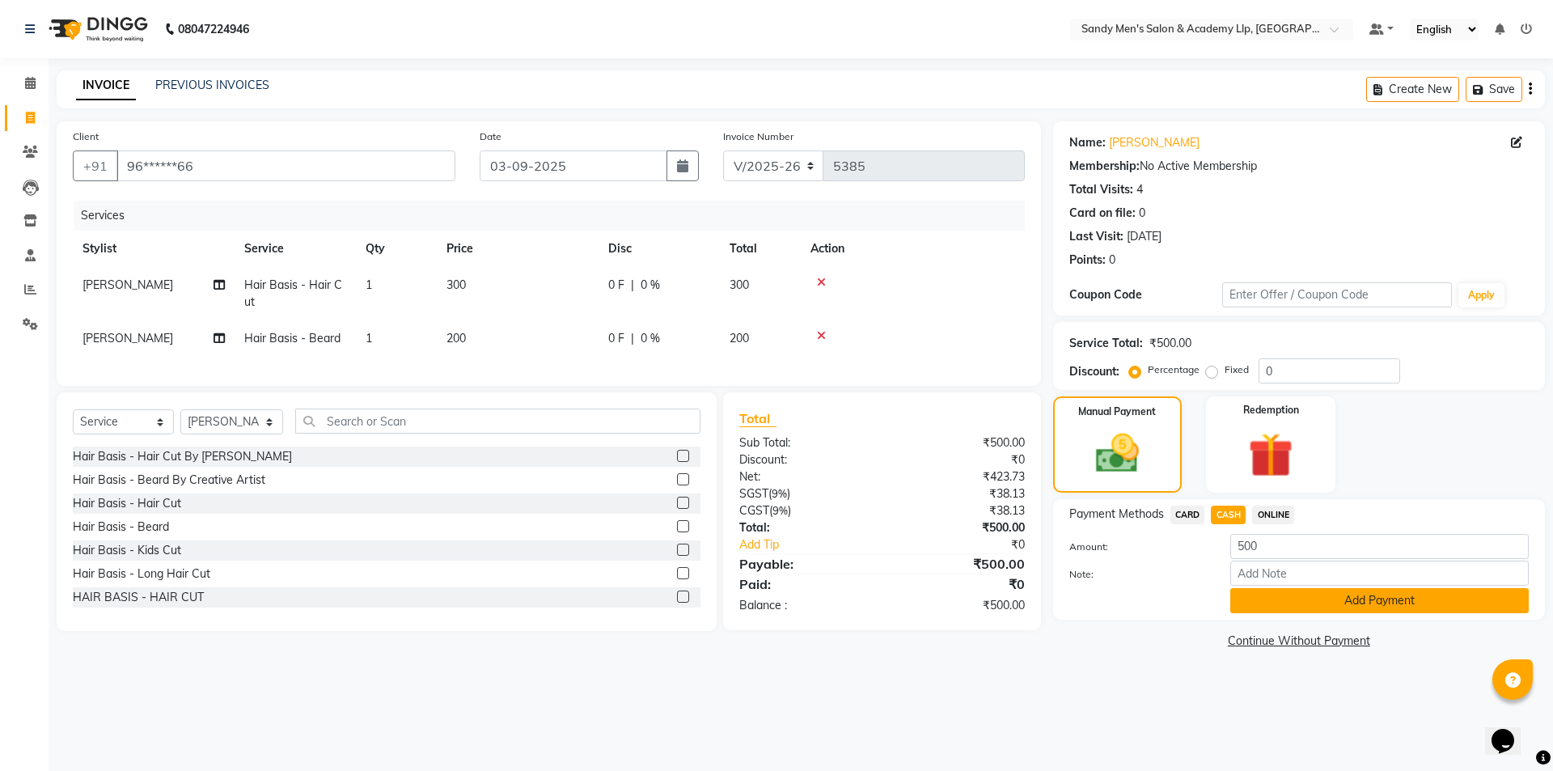
click at [1286, 602] on button "Add Payment" at bounding box center [1379, 600] width 299 height 25
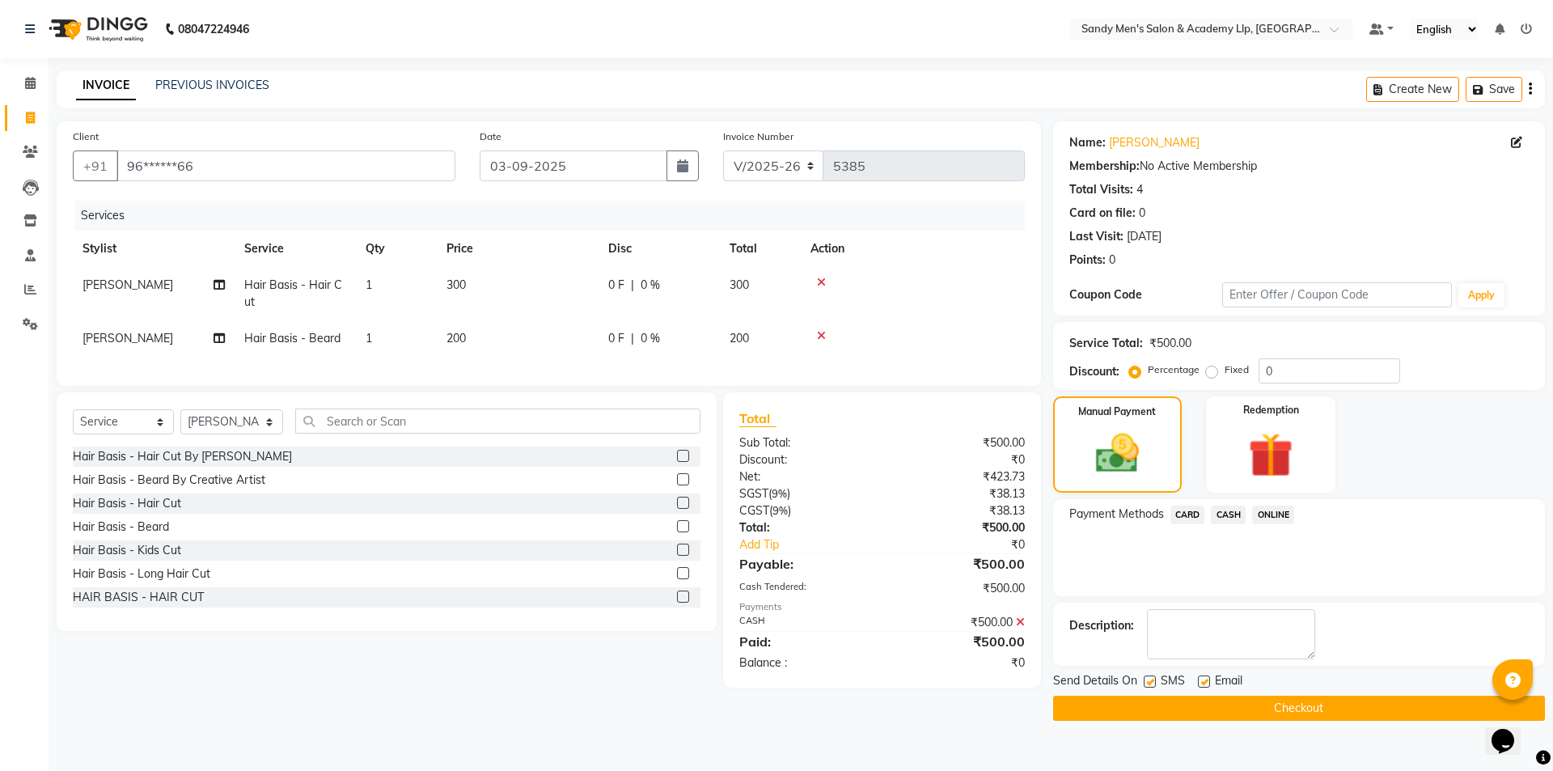
drag, startPoint x: 1203, startPoint y: 684, endPoint x: 1186, endPoint y: 684, distance: 17.0
click at [1200, 684] on label at bounding box center [1204, 681] width 12 height 12
click at [1200, 684] on input "checkbox" at bounding box center [1203, 682] width 11 height 11
checkbox input "false"
click at [1150, 683] on label at bounding box center [1150, 681] width 12 height 12
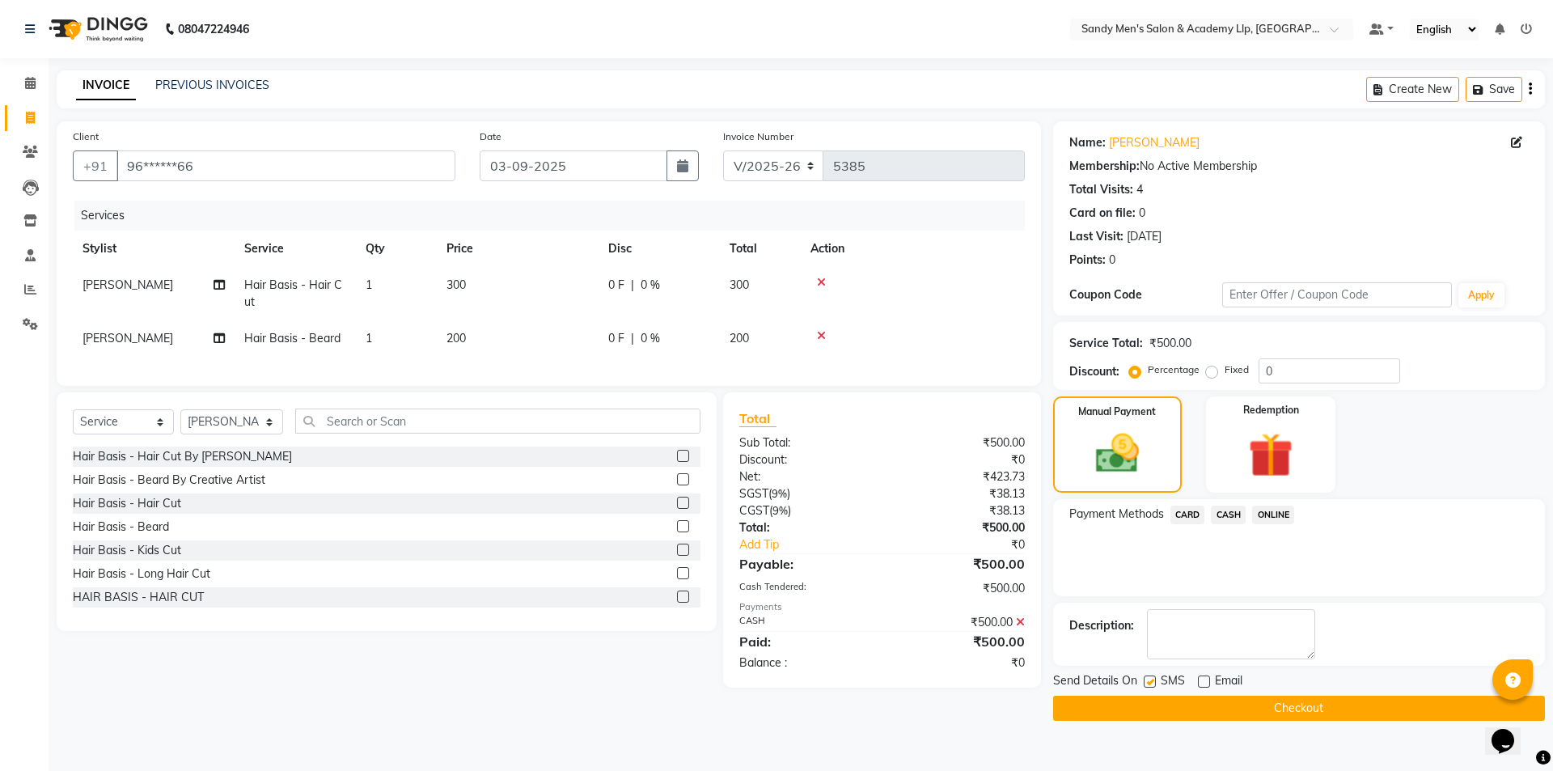
click at [1150, 683] on input "checkbox" at bounding box center [1149, 682] width 11 height 11
checkbox input "false"
click at [1116, 705] on button "Checkout" at bounding box center [1299, 708] width 492 height 25
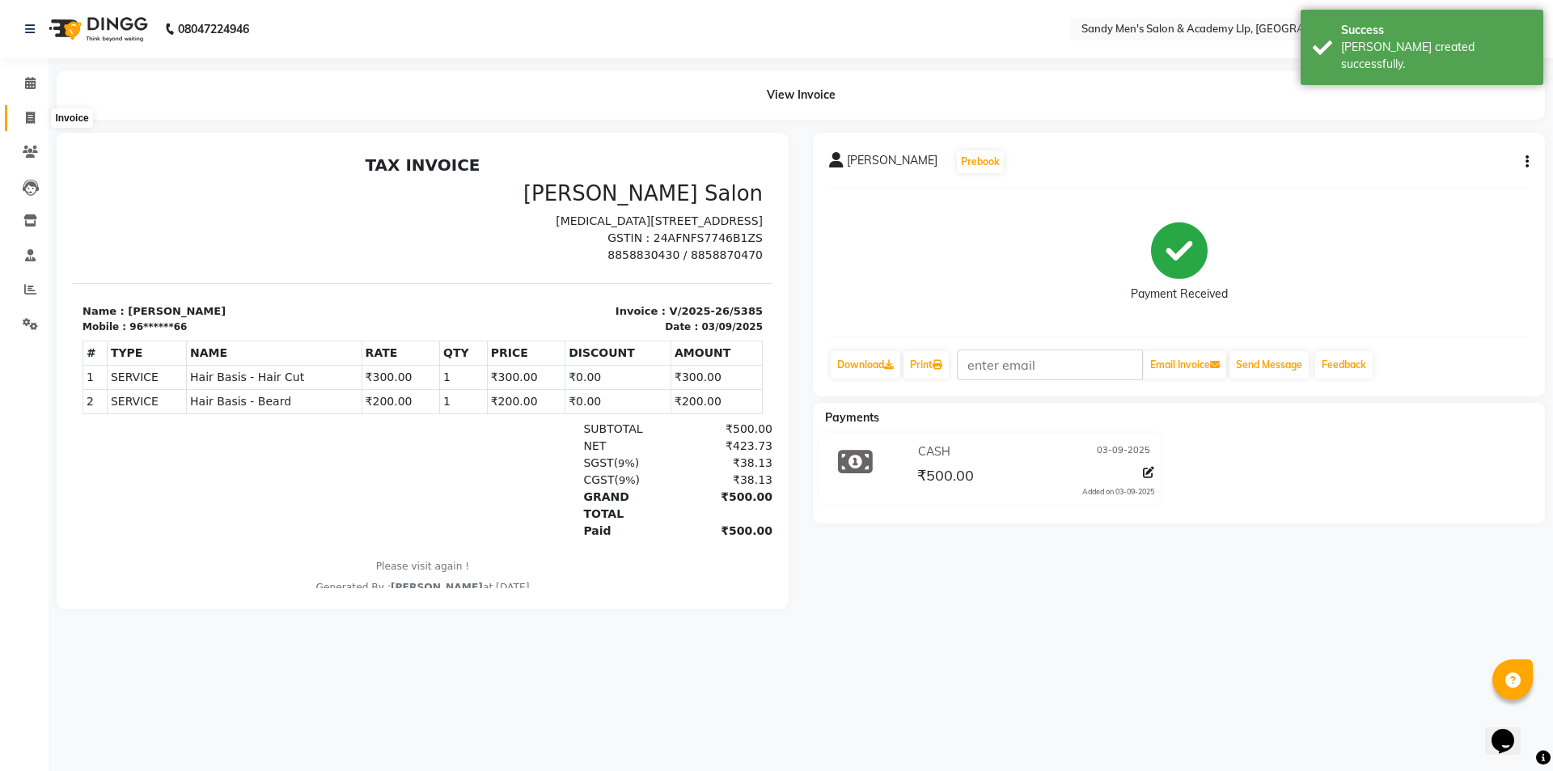
click at [28, 113] on icon at bounding box center [30, 118] width 9 height 12
select select "service"
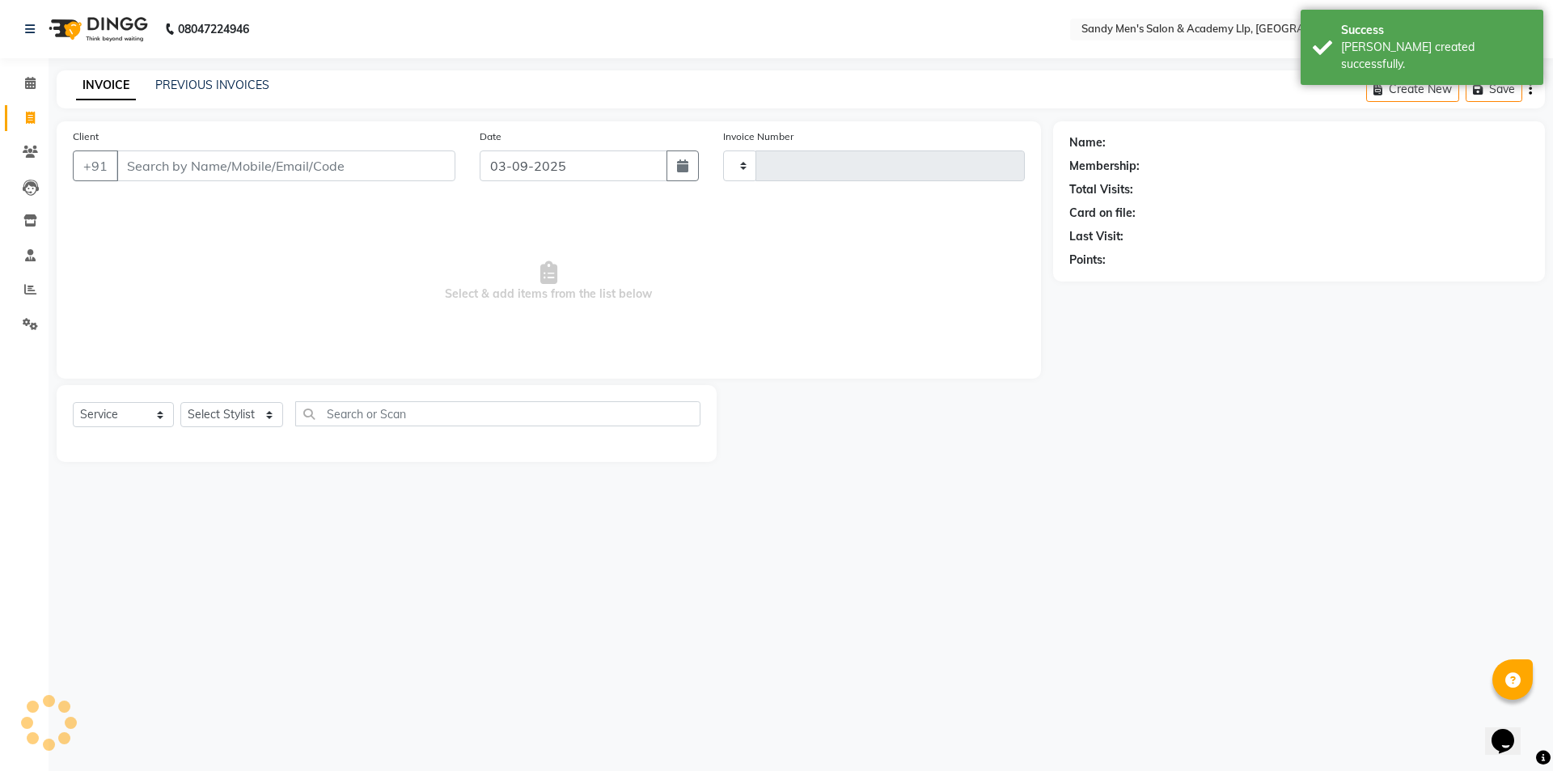
type input "5386"
select select "8248"
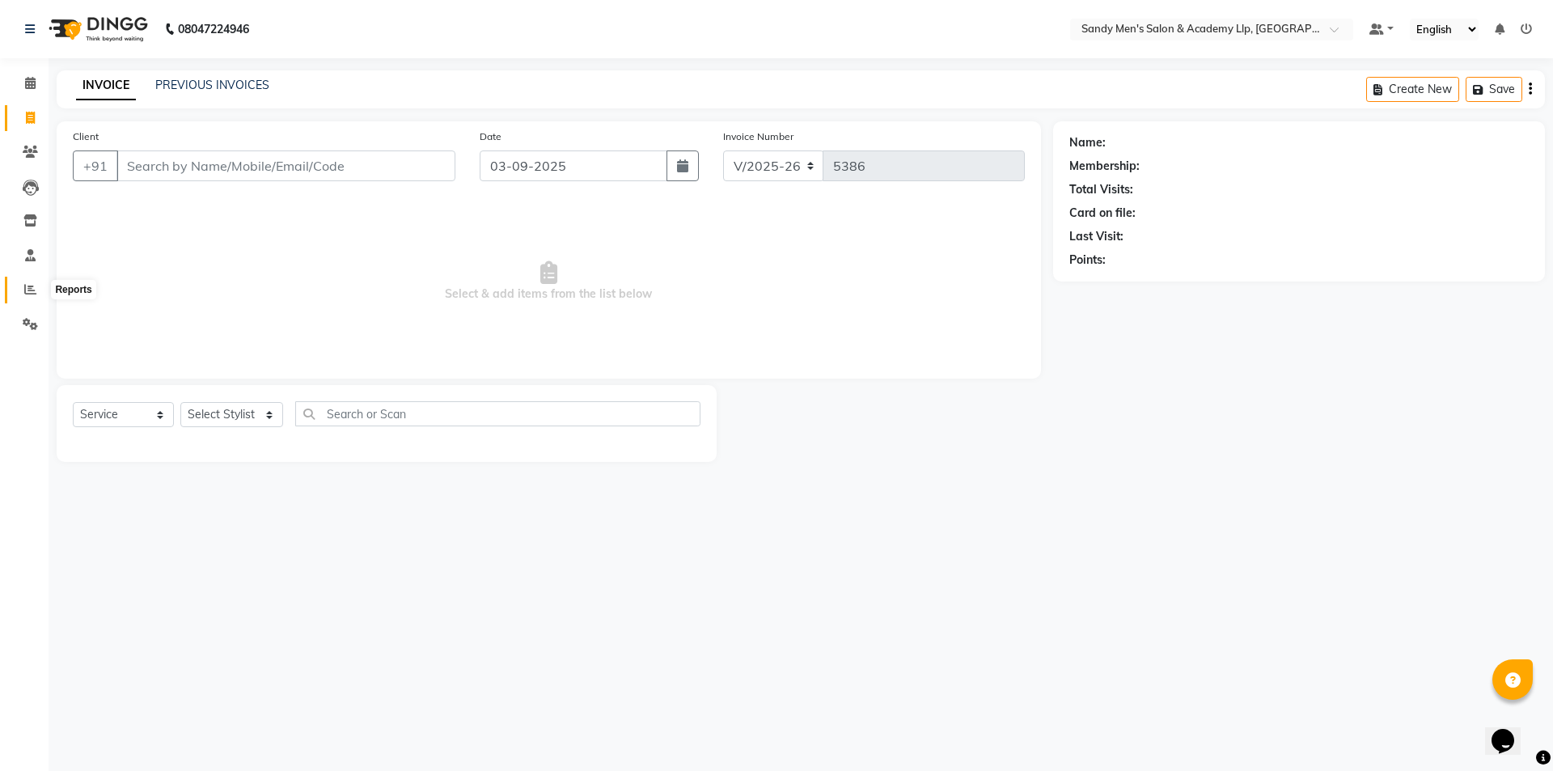
click at [30, 290] on icon at bounding box center [30, 289] width 12 height 12
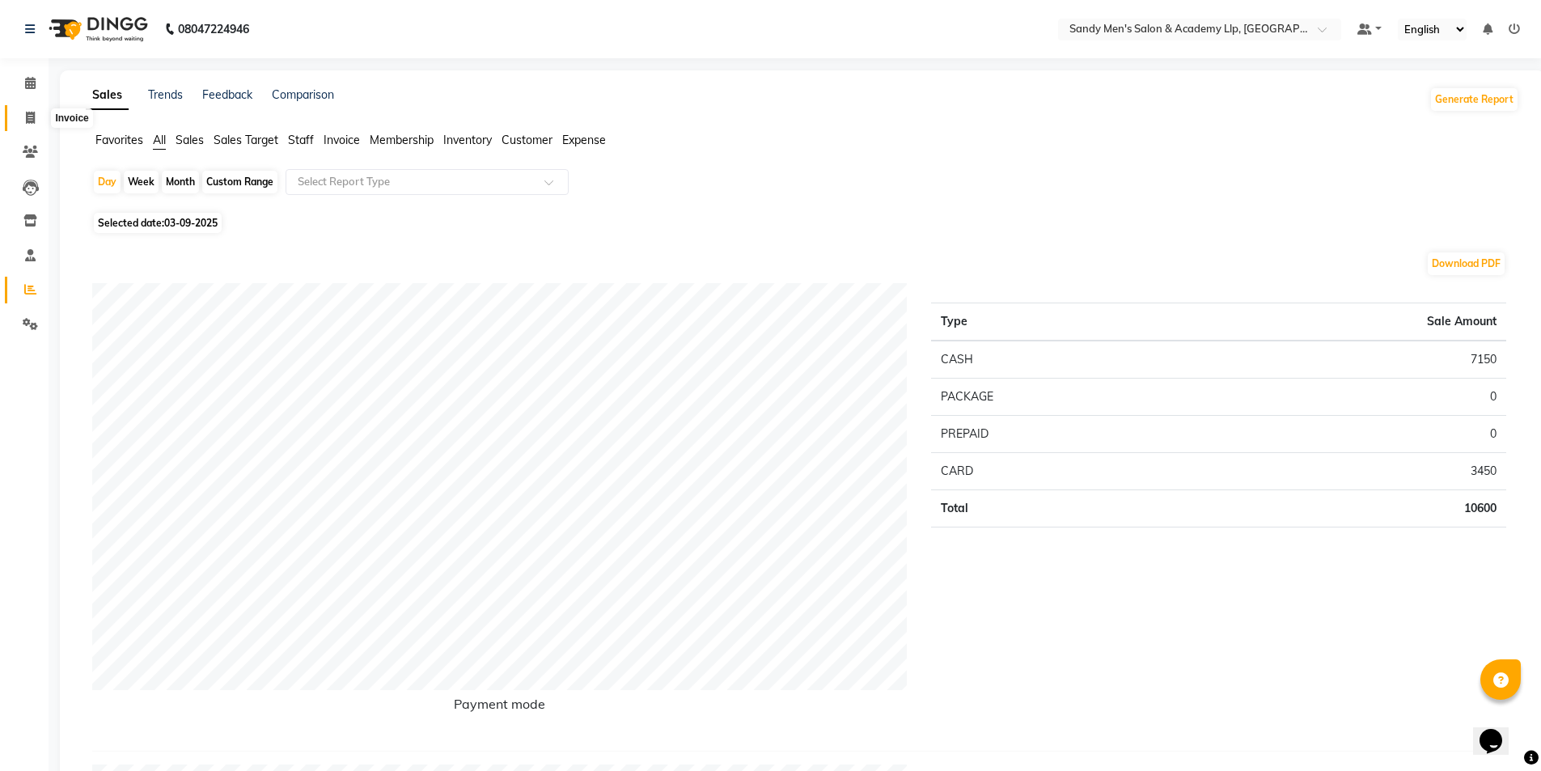
click at [23, 115] on span at bounding box center [30, 118] width 28 height 19
select select "8248"
select select "service"
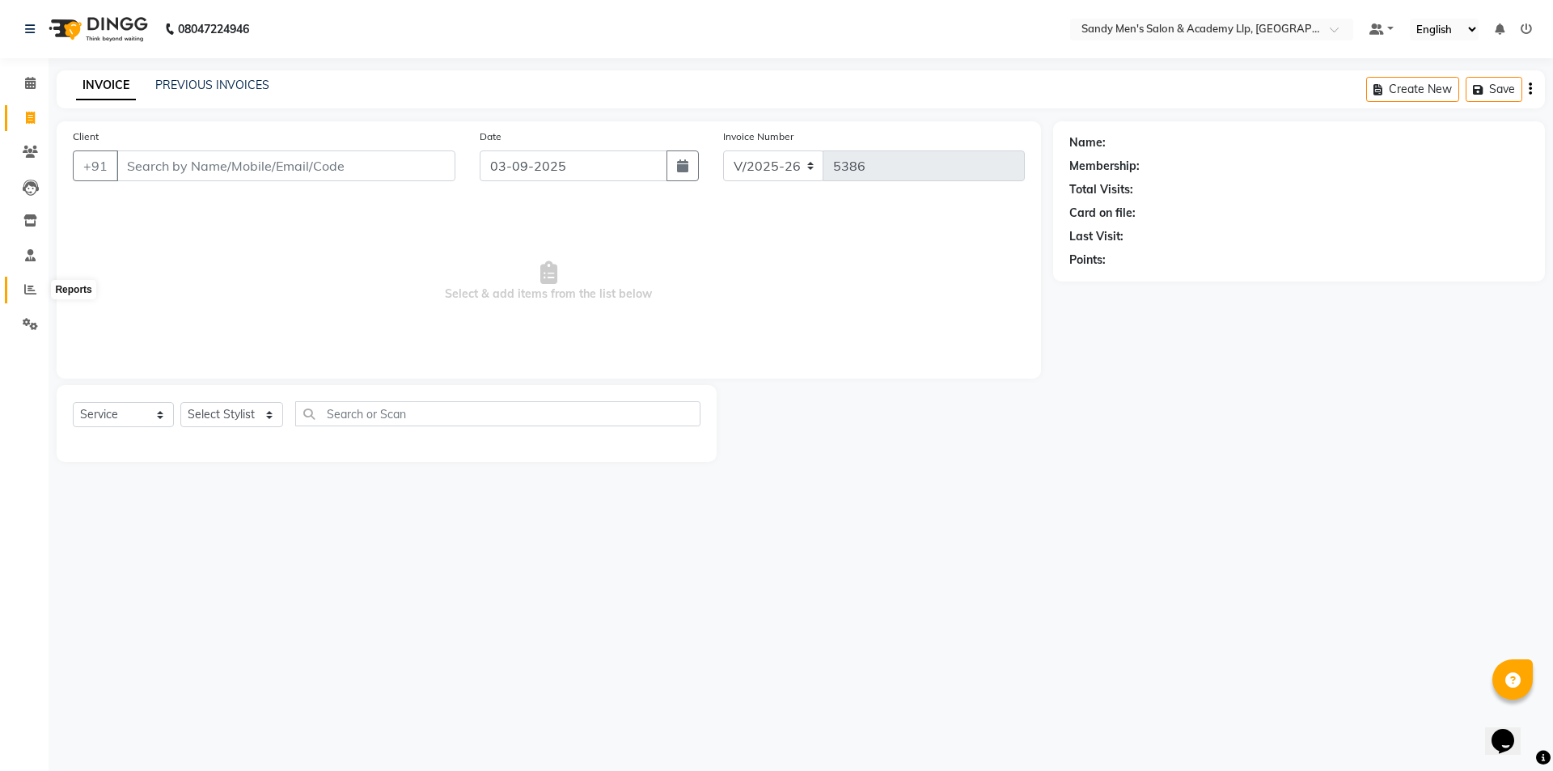
click at [38, 287] on span at bounding box center [30, 290] width 28 height 19
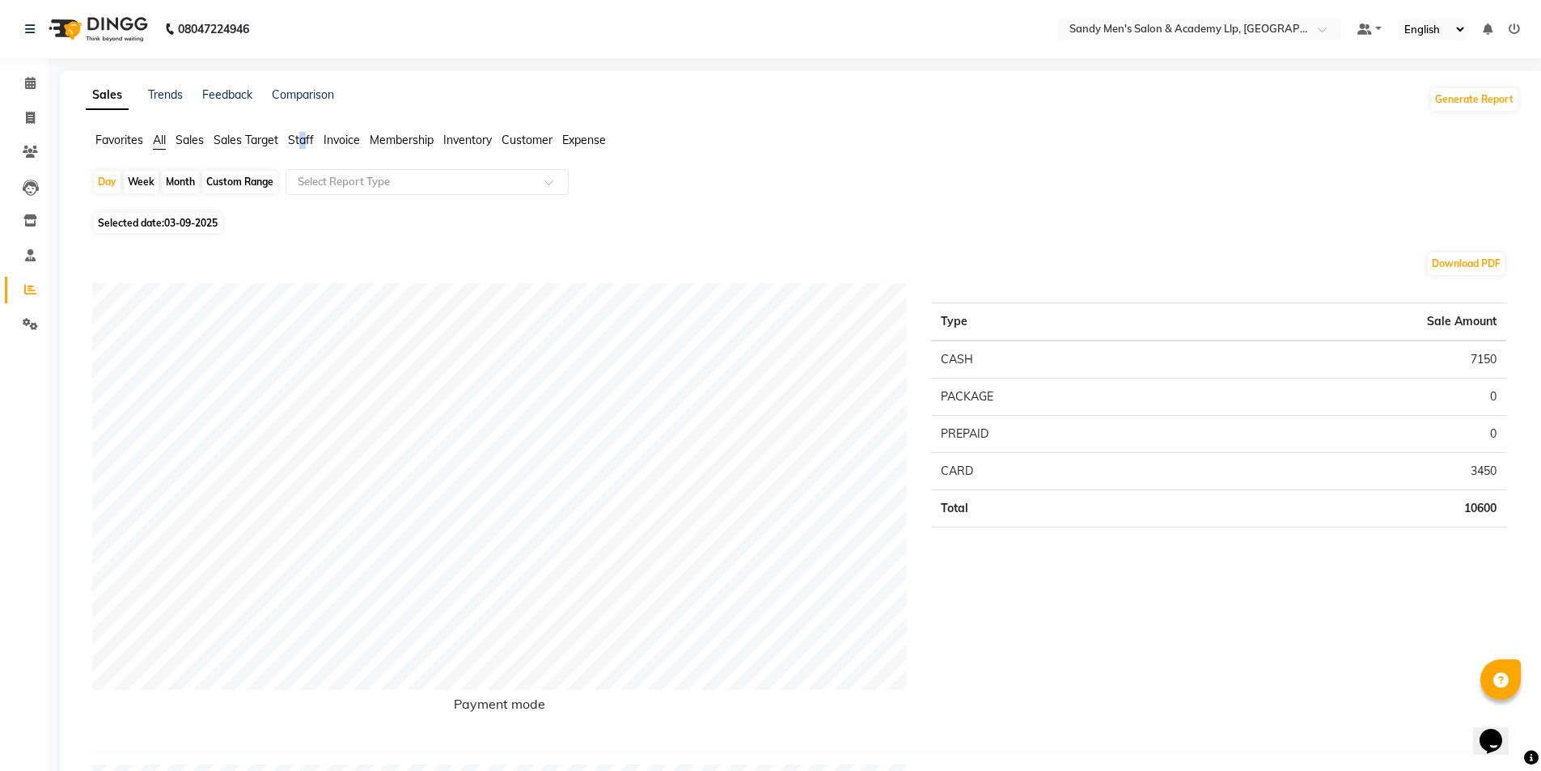
click at [305, 142] on span "Staff" at bounding box center [301, 140] width 26 height 15
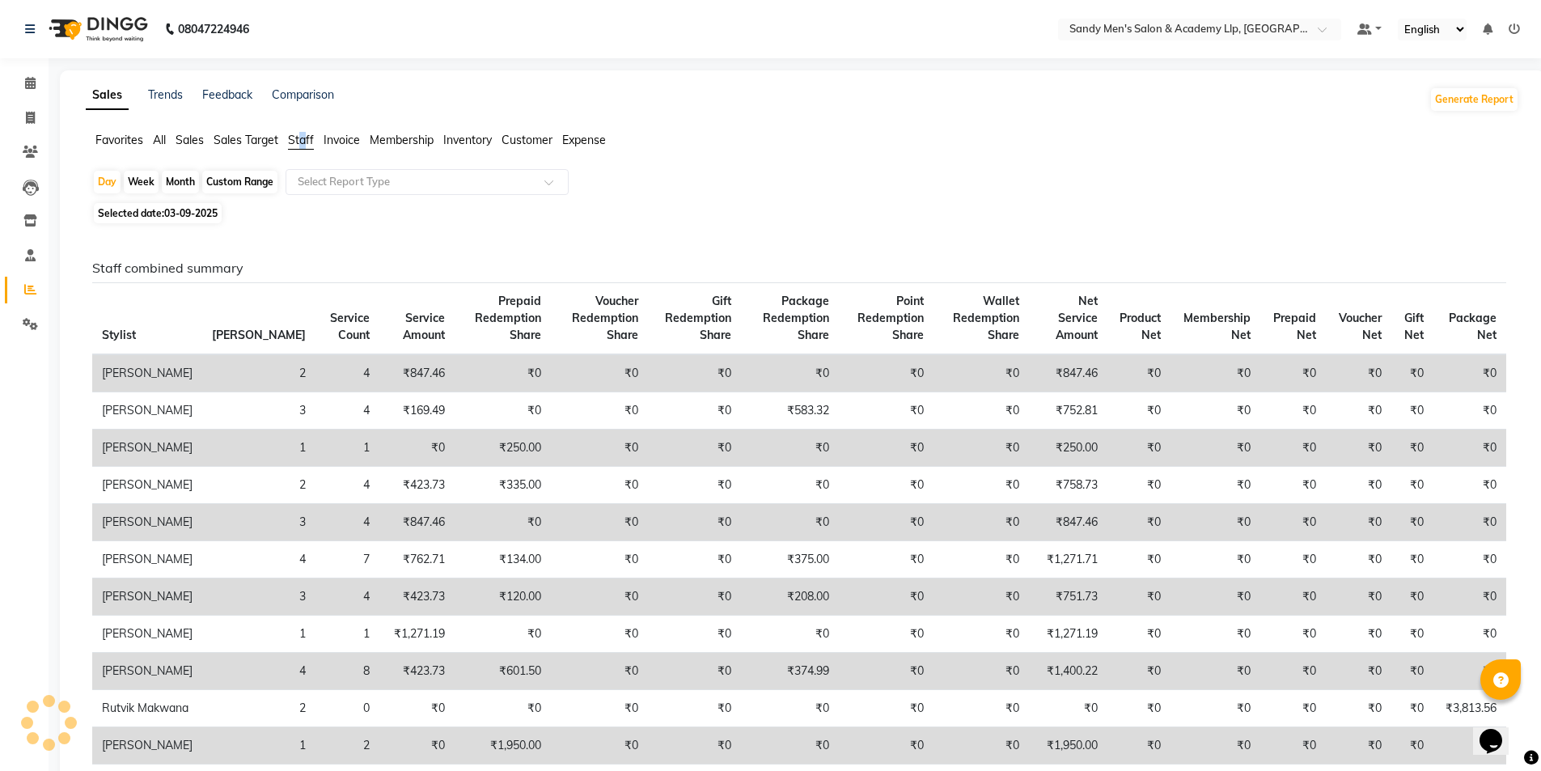
click at [305, 142] on span "Staff" at bounding box center [301, 140] width 26 height 15
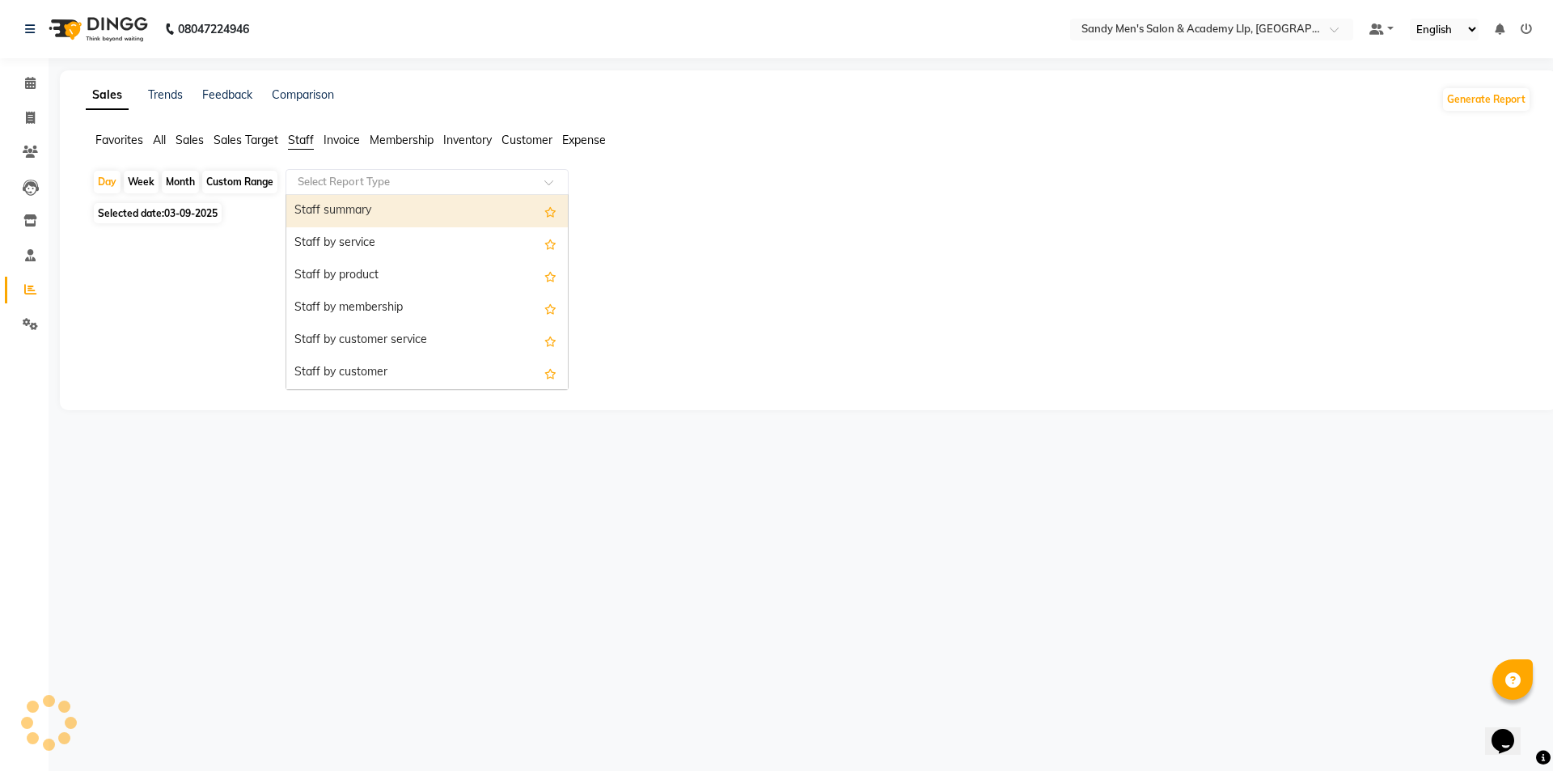
click at [368, 182] on input "text" at bounding box center [410, 182] width 233 height 16
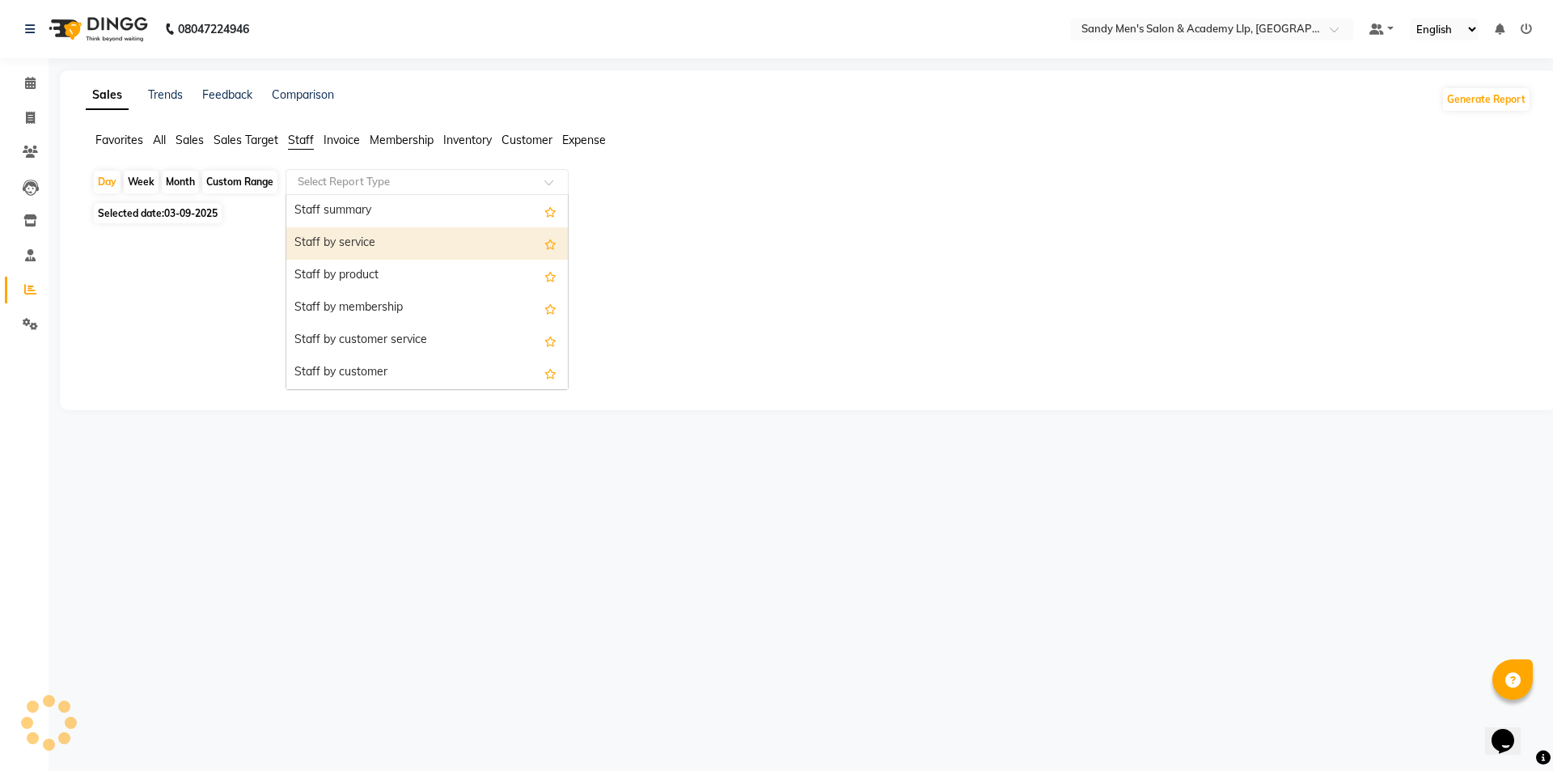
click at [366, 243] on div "Staff by service" at bounding box center [427, 243] width 282 height 32
select select "full_report"
select select "csv"
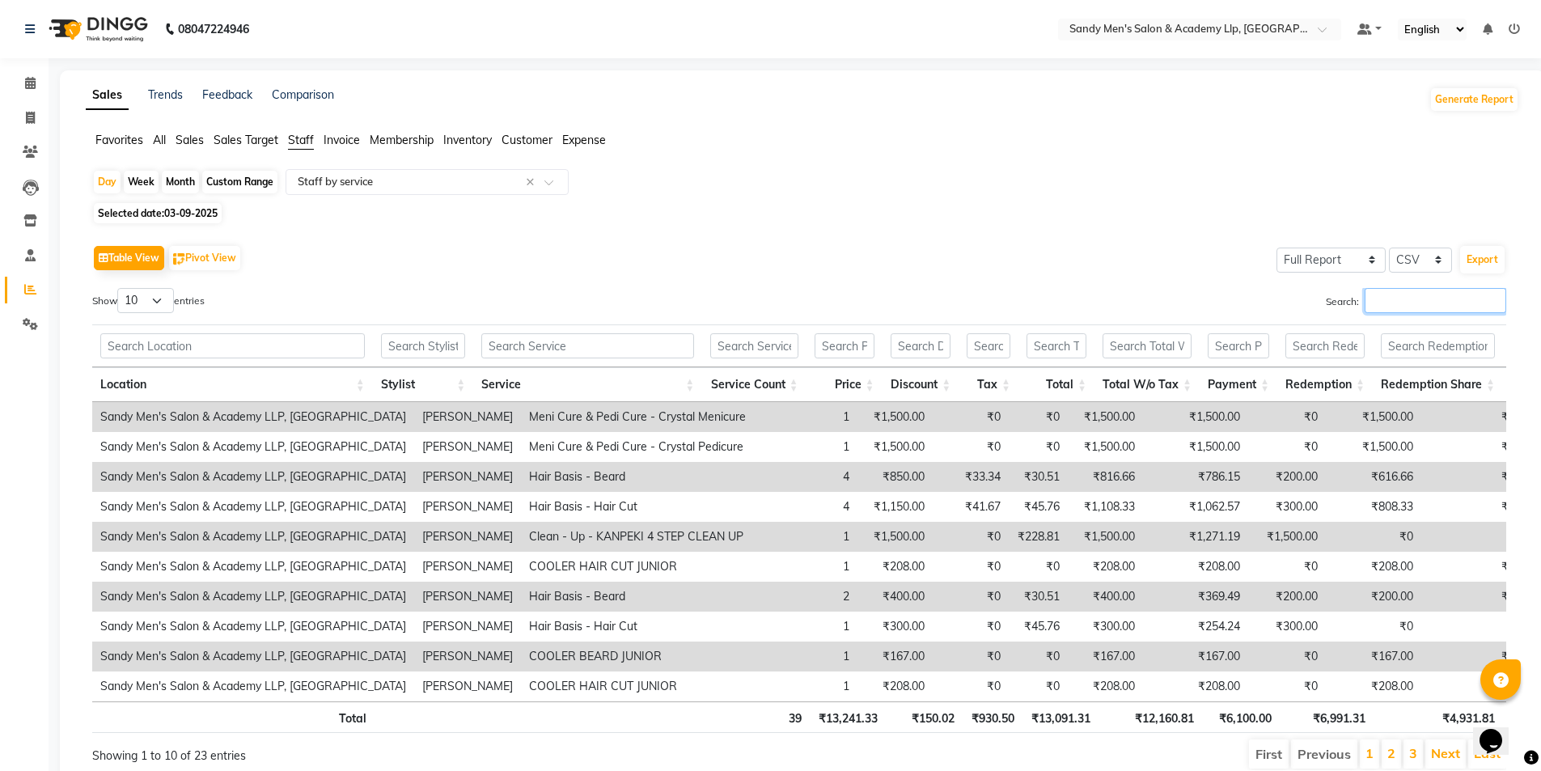
click at [1390, 291] on input "Search:" at bounding box center [1436, 300] width 142 height 25
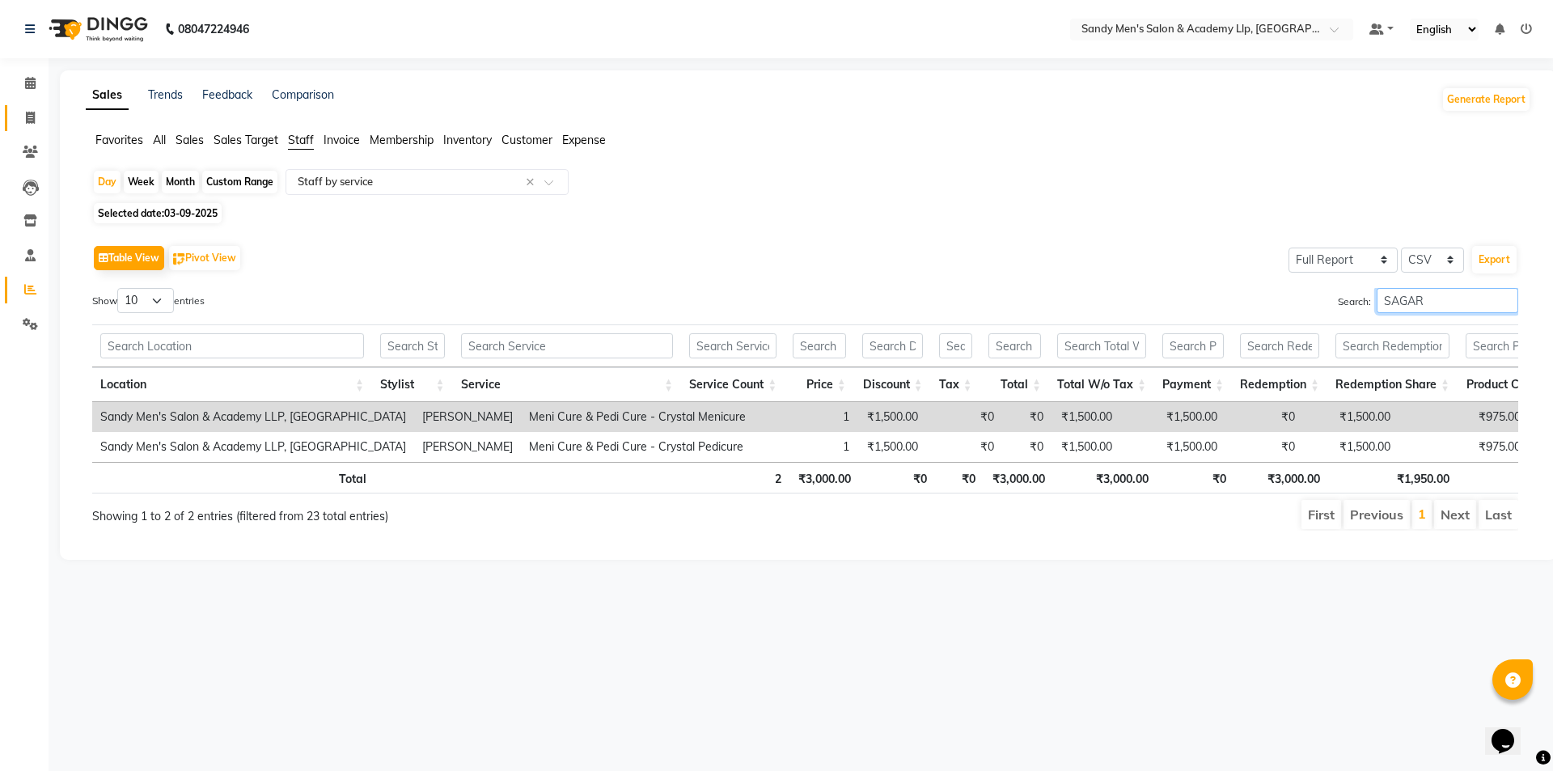
type input "SAGAR"
click at [40, 116] on span at bounding box center [30, 118] width 28 height 19
select select "service"
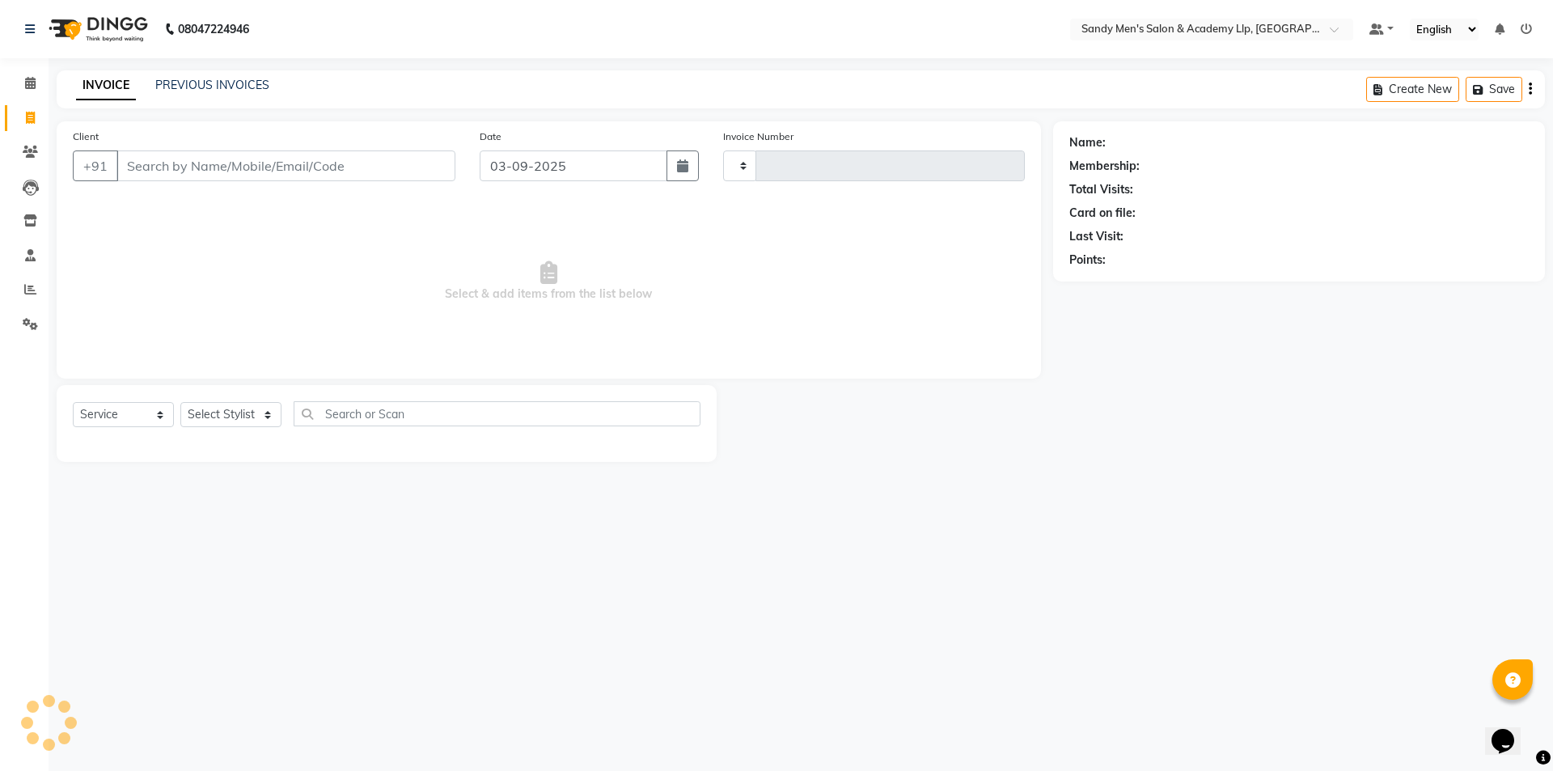
type input "5386"
select select "8248"
click at [25, 151] on icon at bounding box center [30, 152] width 15 height 12
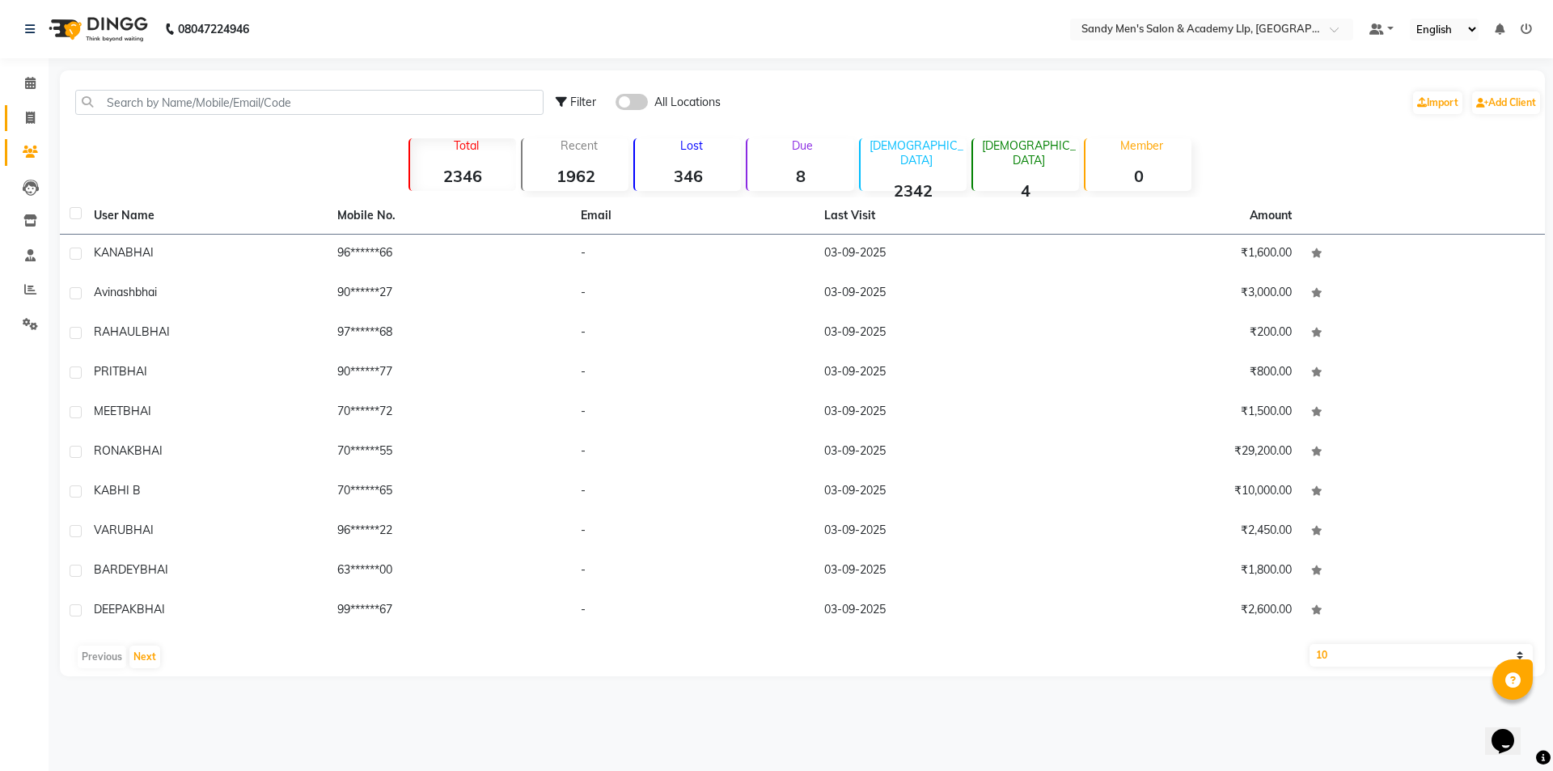
click at [28, 129] on link "Invoice" at bounding box center [24, 118] width 39 height 27
select select "service"
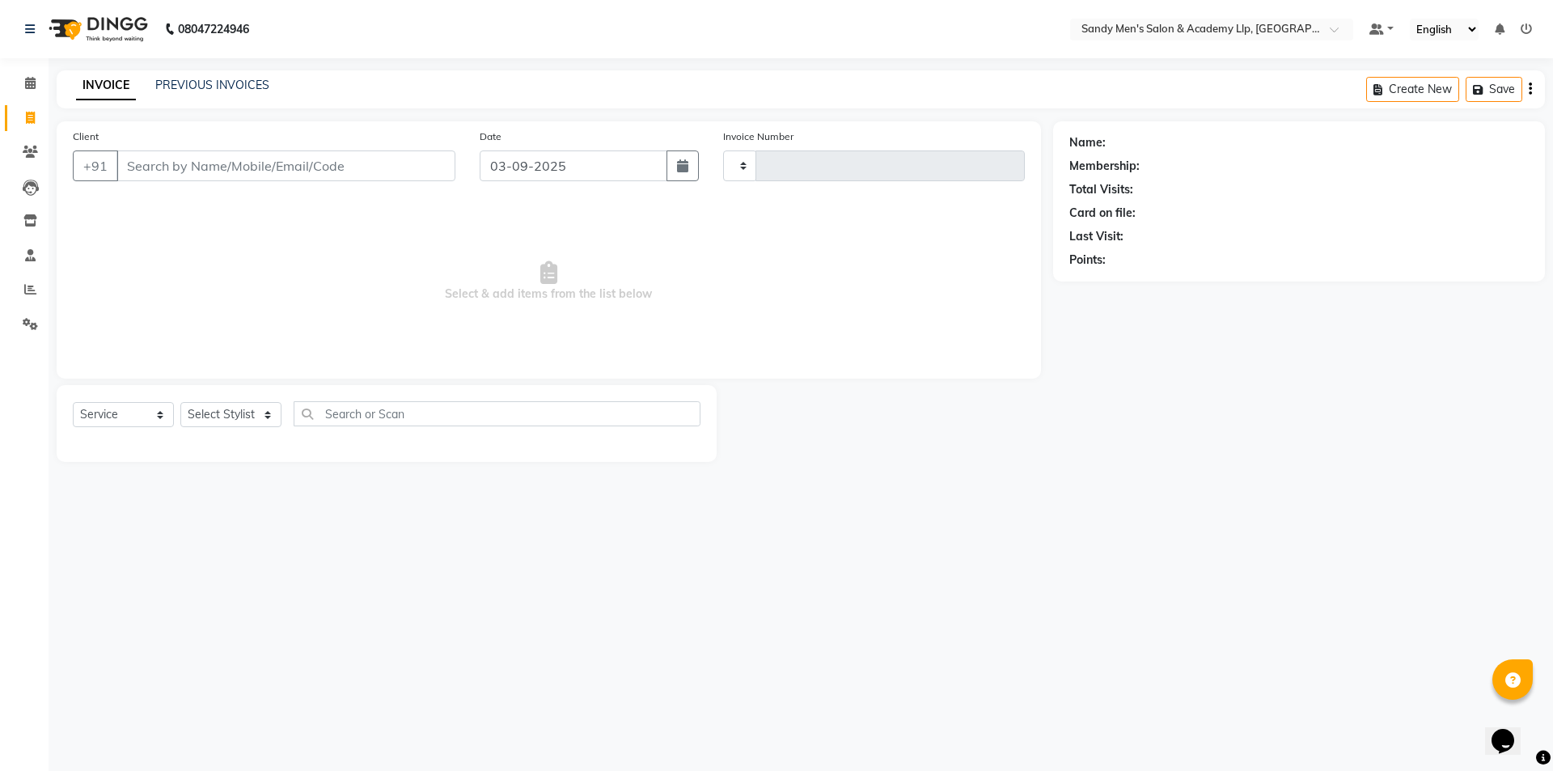
type input "5386"
select select "8248"
click at [173, 81] on link "PREVIOUS INVOICES" at bounding box center [212, 85] width 114 height 15
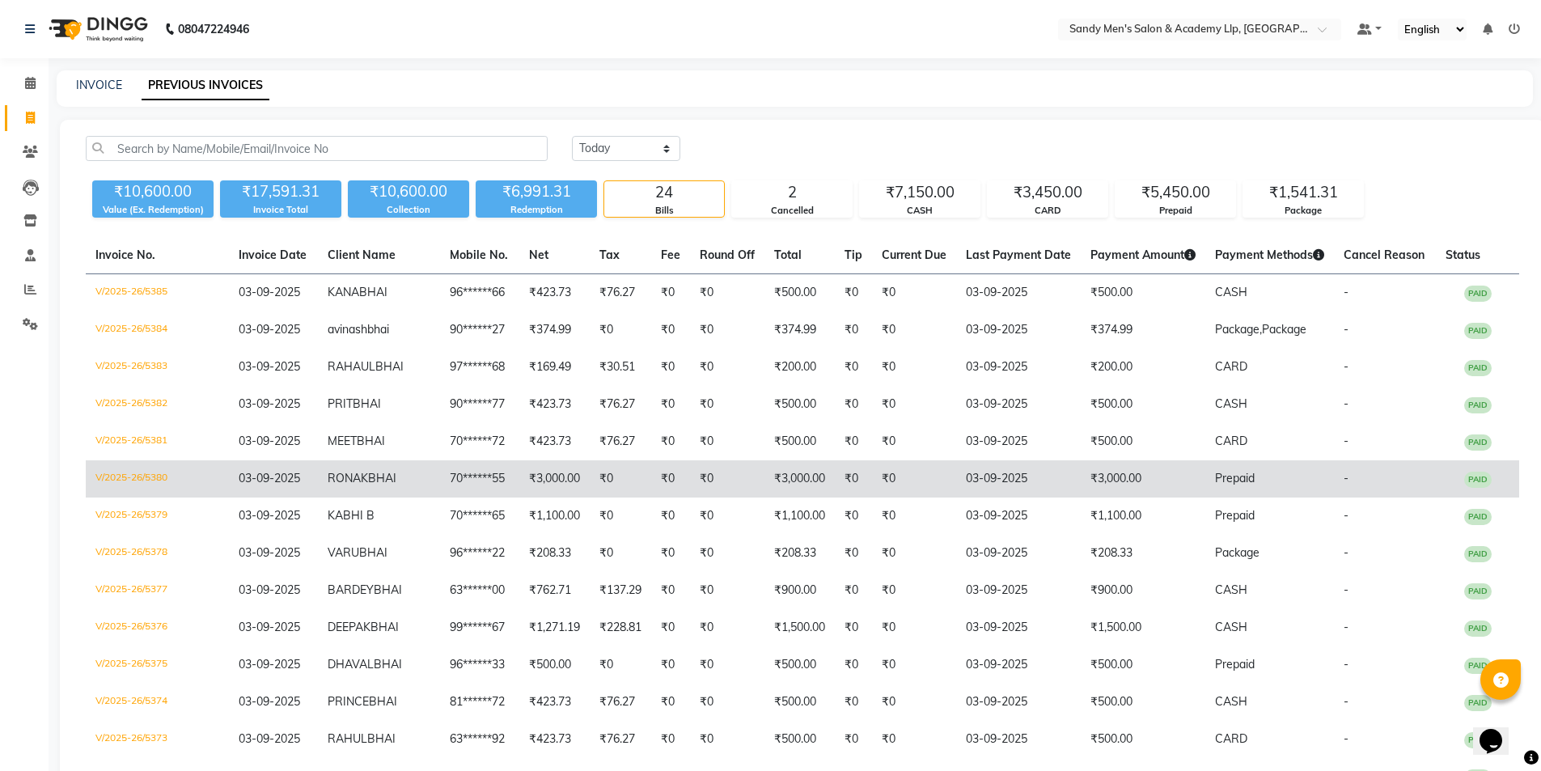
click at [798, 491] on td "₹3,000.00" at bounding box center [799, 478] width 70 height 37
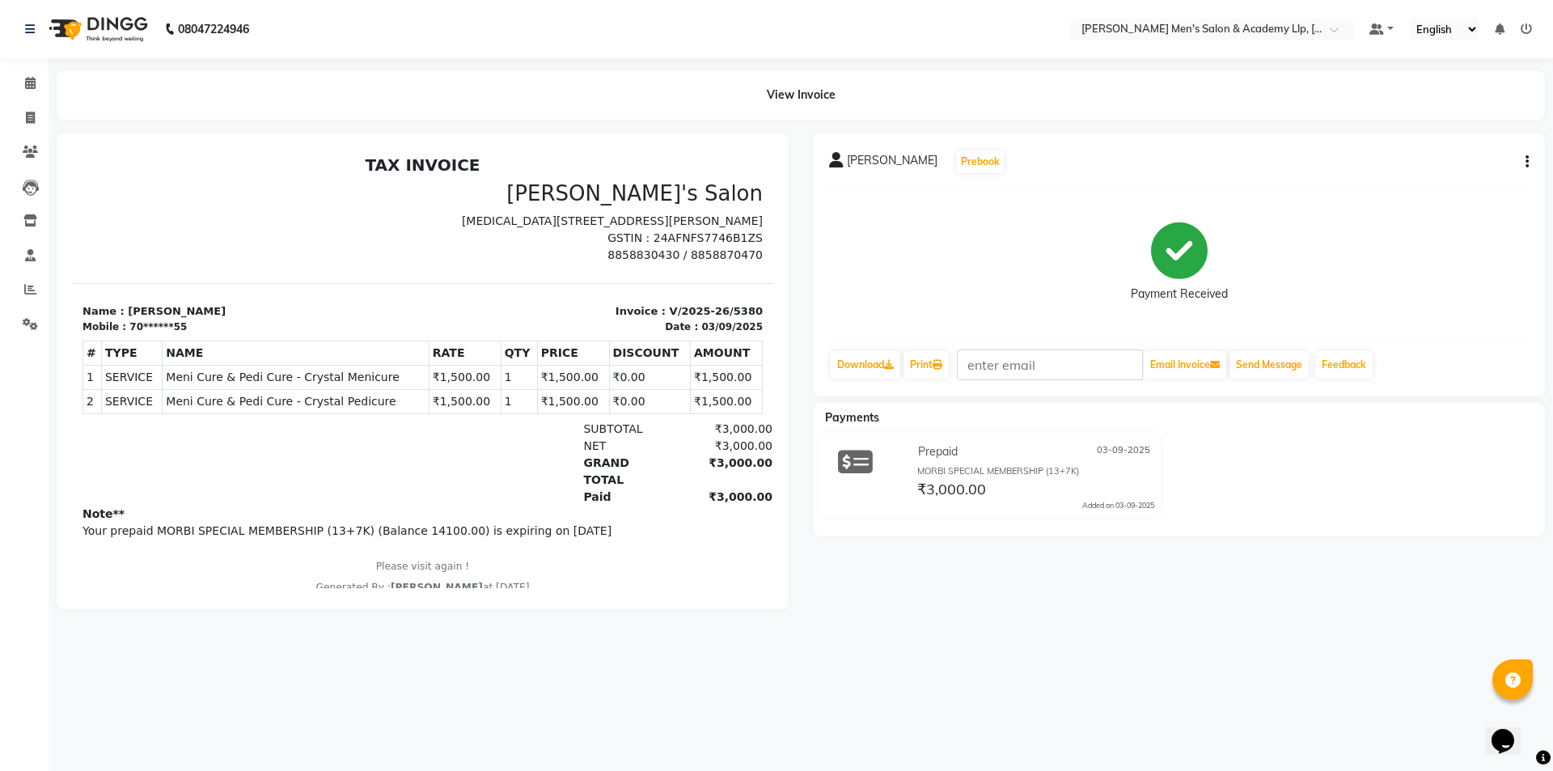
click at [1526, 162] on icon "button" at bounding box center [1527, 162] width 3 height 1
click at [1442, 174] on div "Edit Item Staff" at bounding box center [1446, 172] width 111 height 20
select select "78796"
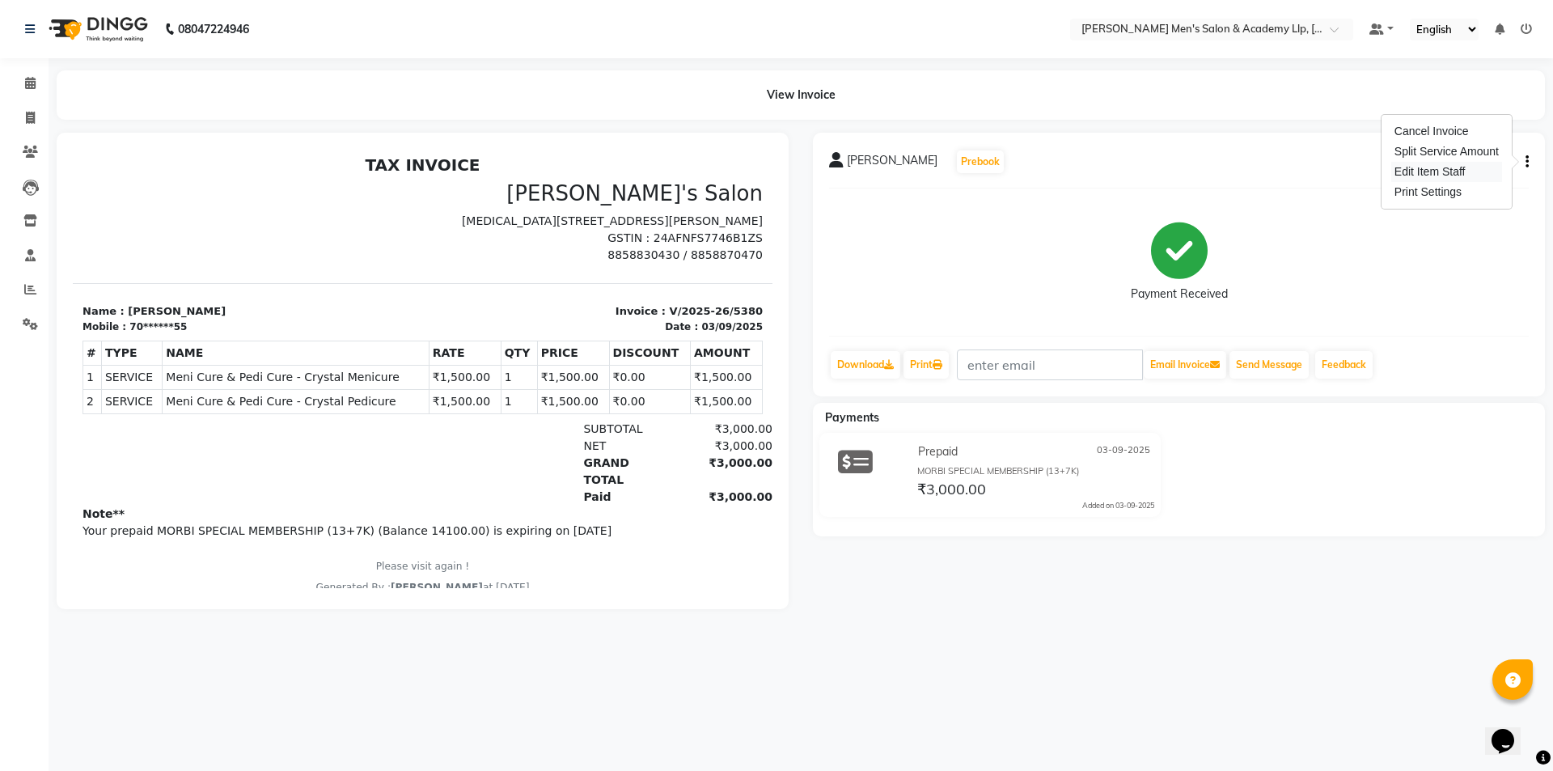
select select "78796"
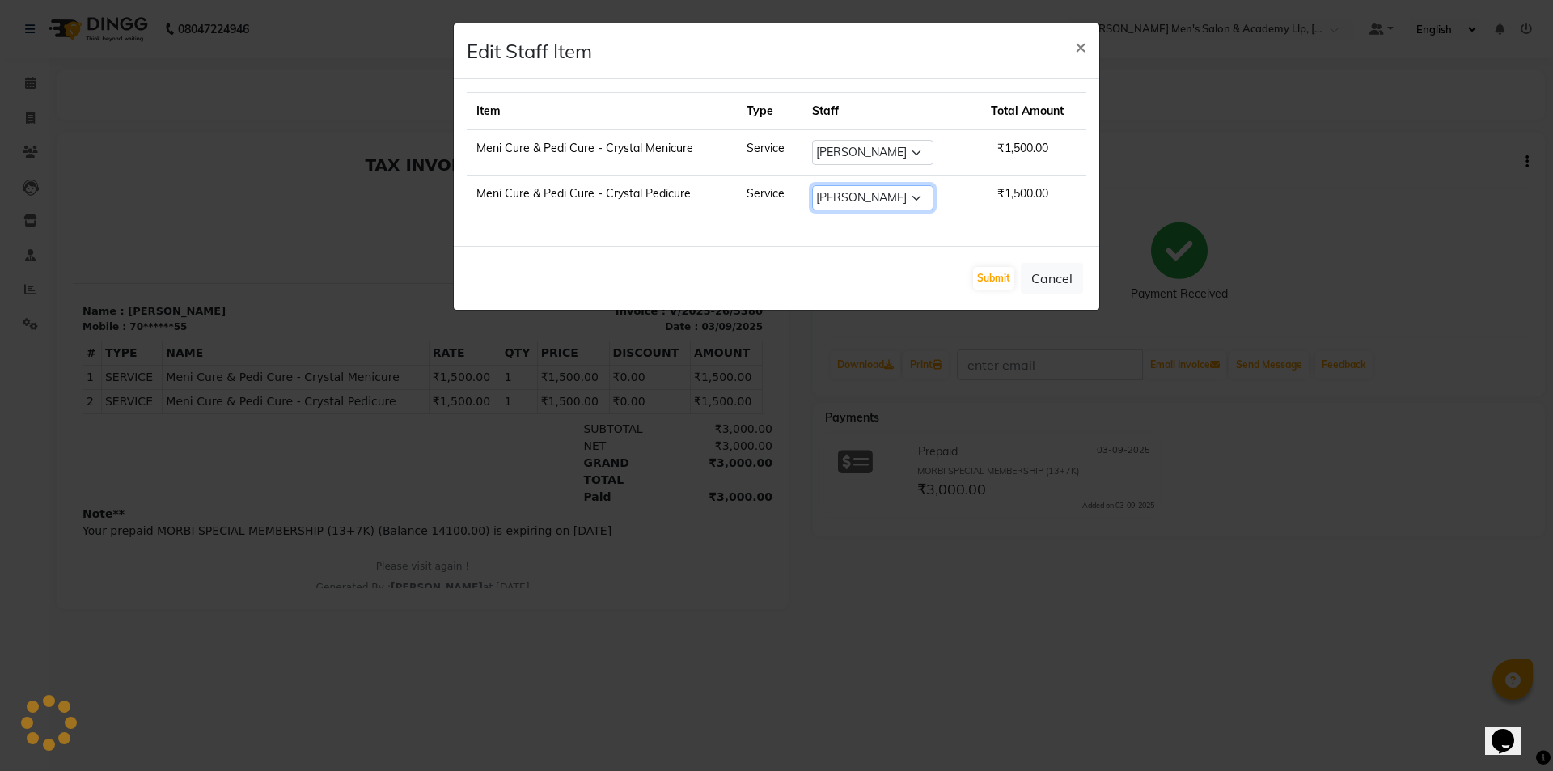
click at [866, 203] on select "Select ABHISHEK SEN AKKI SEN [PERSON_NAME] [PERSON_NAME] [PERSON_NAME] [PERSON_…" at bounding box center [872, 197] width 121 height 25
select select "78795"
click at [812, 185] on select "Select ABHISHEK SEN AKKI SEN [PERSON_NAME] [PERSON_NAME] [PERSON_NAME] [PERSON_…" at bounding box center [872, 197] width 121 height 25
select select "78795"
click at [991, 283] on button "Submit" at bounding box center [993, 278] width 41 height 23
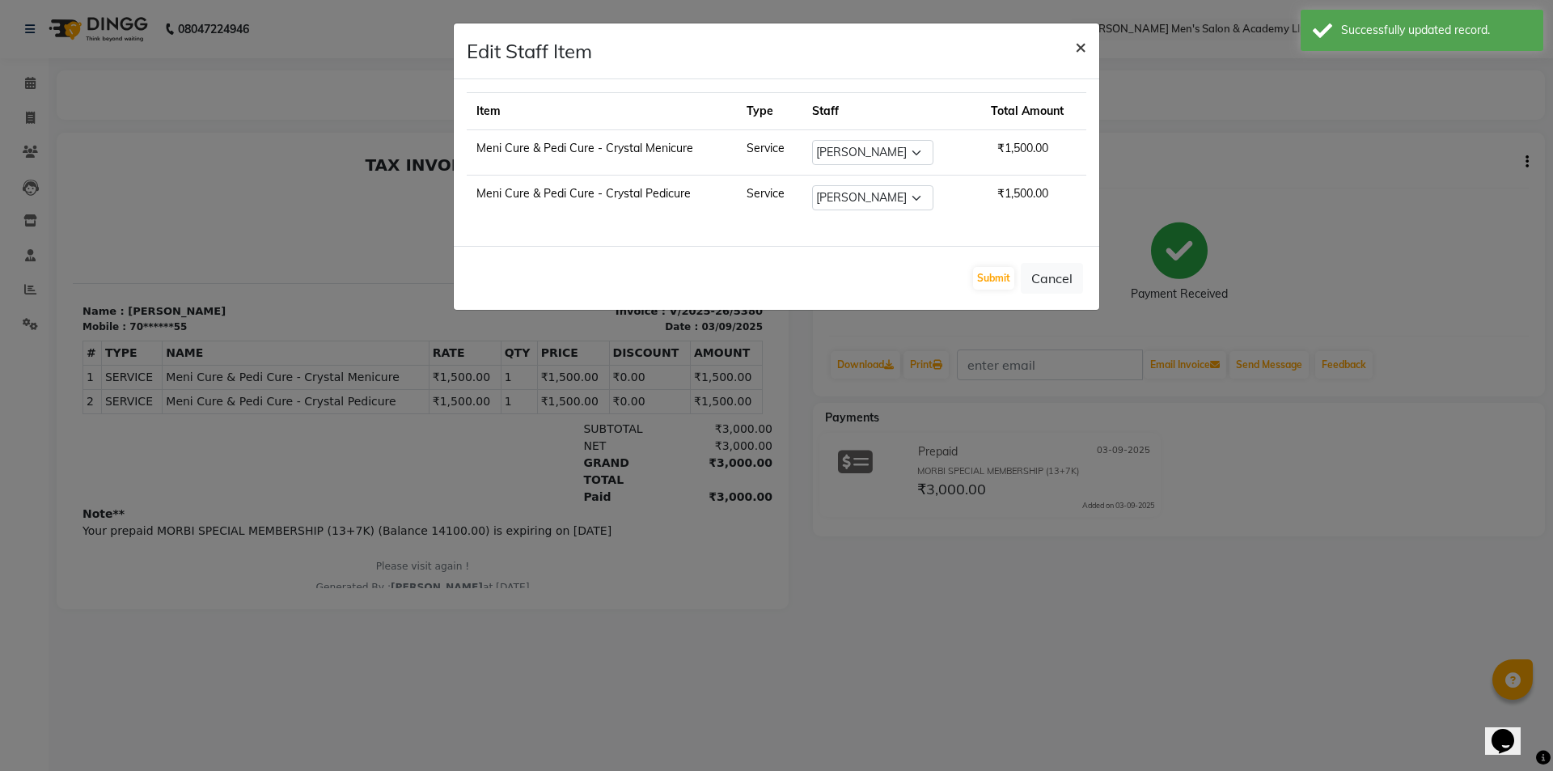
click at [1084, 38] on span "×" at bounding box center [1080, 46] width 11 height 24
click at [1080, 48] on span "×" at bounding box center [1080, 46] width 11 height 24
click at [1076, 46] on span "×" at bounding box center [1080, 46] width 11 height 24
click at [1053, 270] on button "Cancel" at bounding box center [1052, 278] width 62 height 31
click at [1052, 270] on button "Cancel" at bounding box center [1052, 278] width 62 height 31
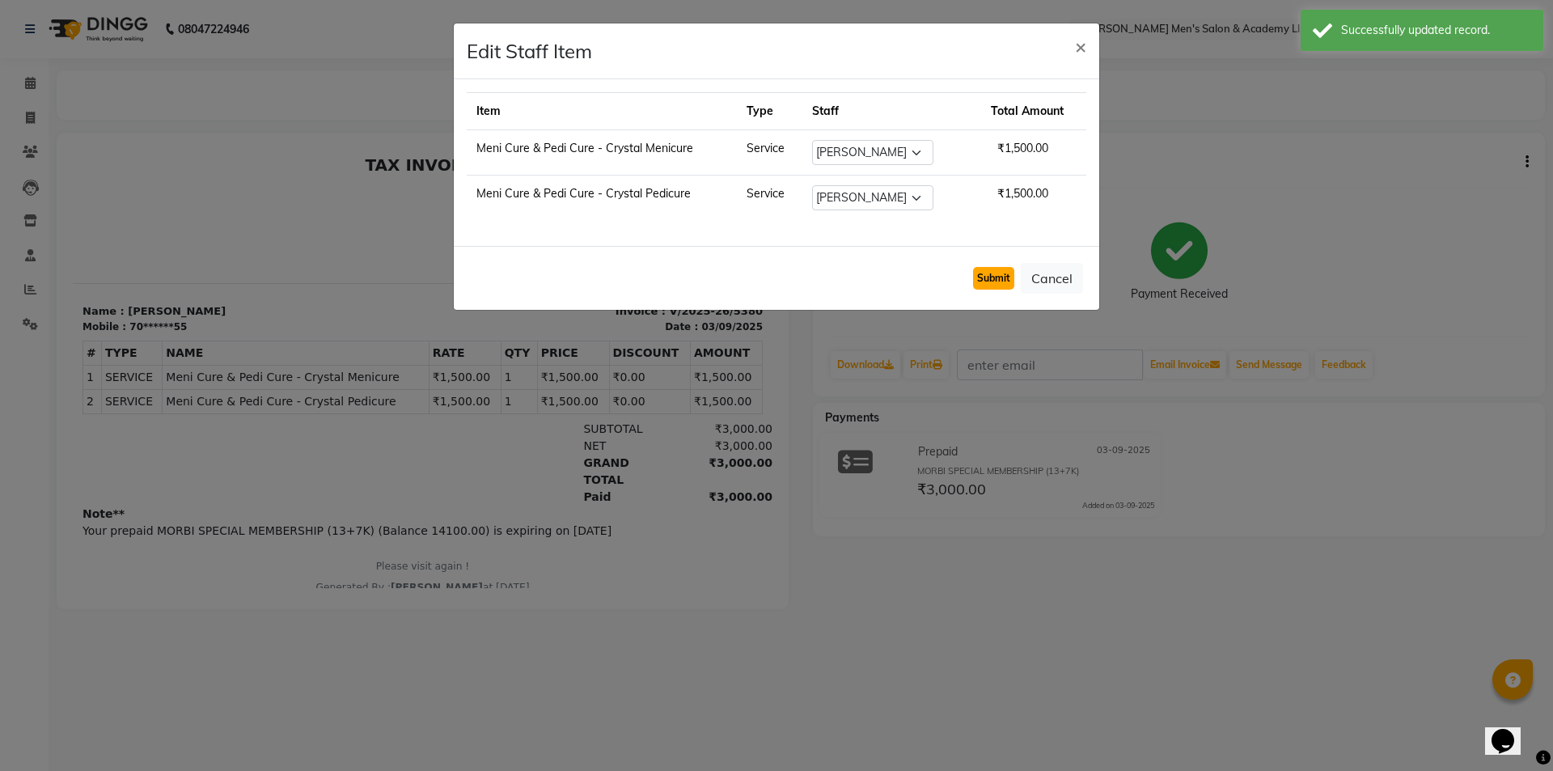
click at [989, 275] on button "Submit" at bounding box center [993, 278] width 41 height 23
click at [988, 275] on button "Submit" at bounding box center [993, 278] width 41 height 23
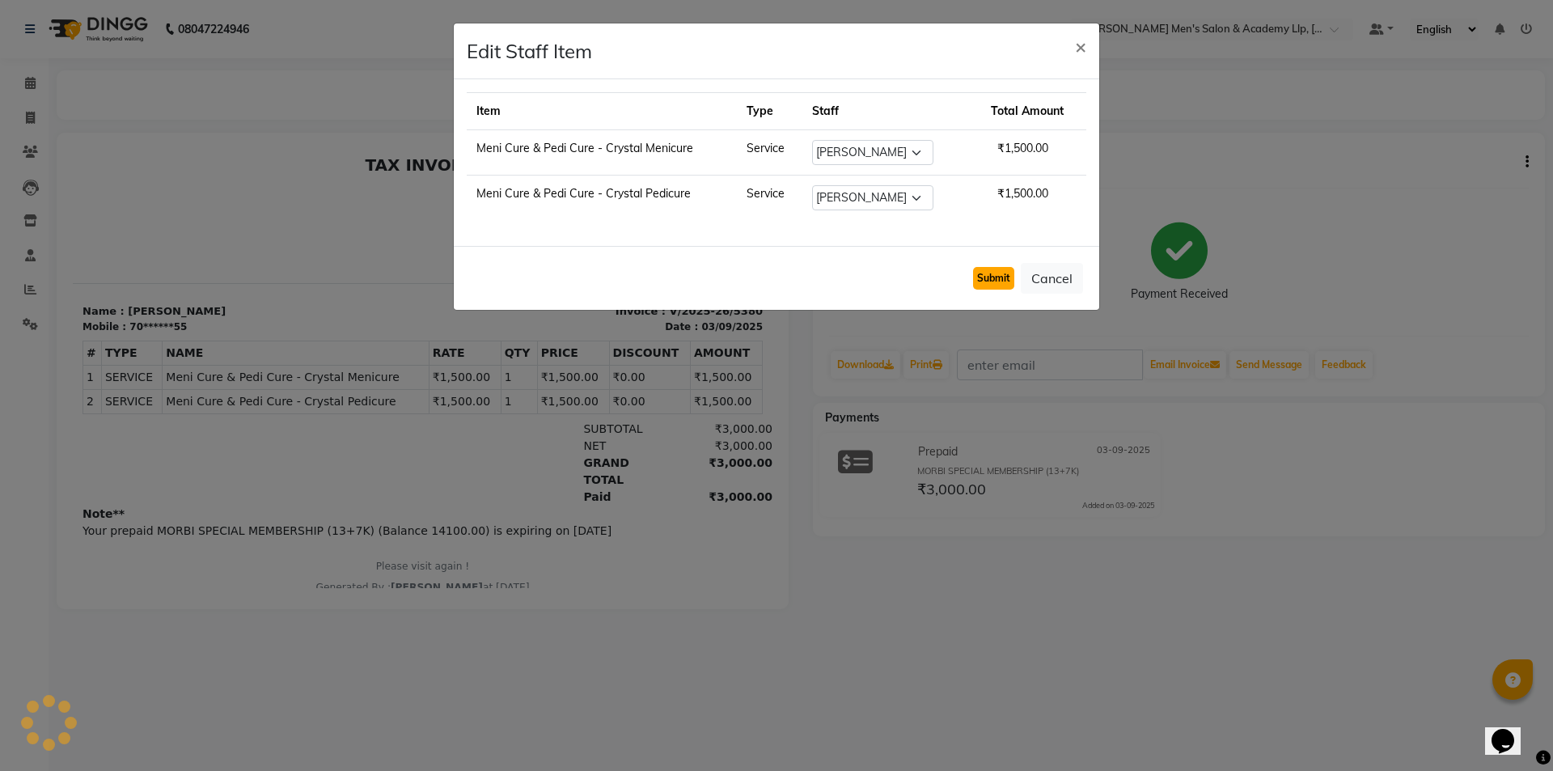
click at [987, 271] on button "Submit" at bounding box center [993, 278] width 41 height 23
drag, startPoint x: 987, startPoint y: 271, endPoint x: 980, endPoint y: 261, distance: 12.1
click at [985, 270] on button "Submit" at bounding box center [993, 278] width 41 height 23
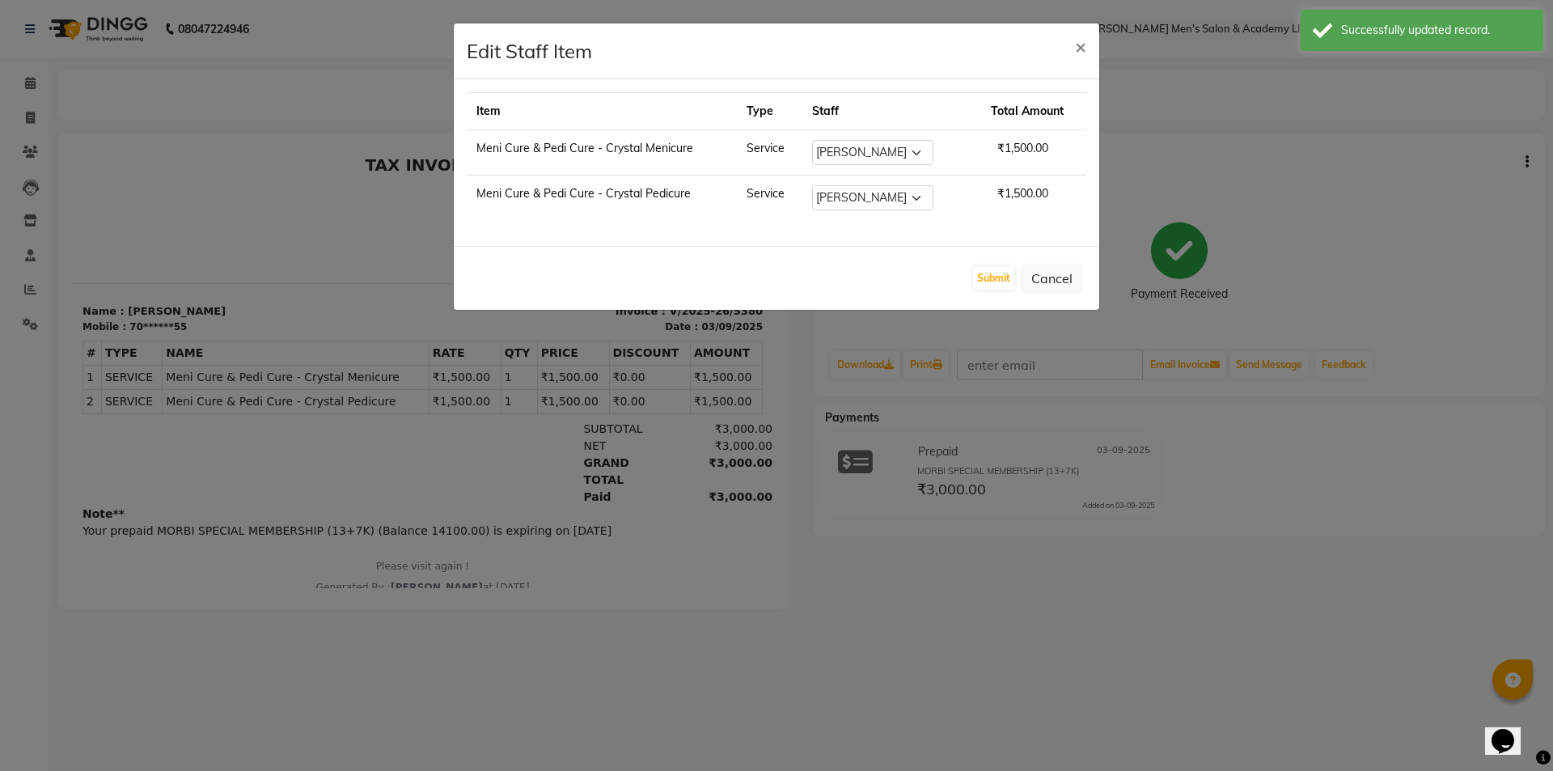
click at [1084, 633] on ngb-modal-window "Edit Staff Item × Item Type Staff Total Amount Meni Cure & Pedi Cure - Crystal …" at bounding box center [776, 385] width 1553 height 771
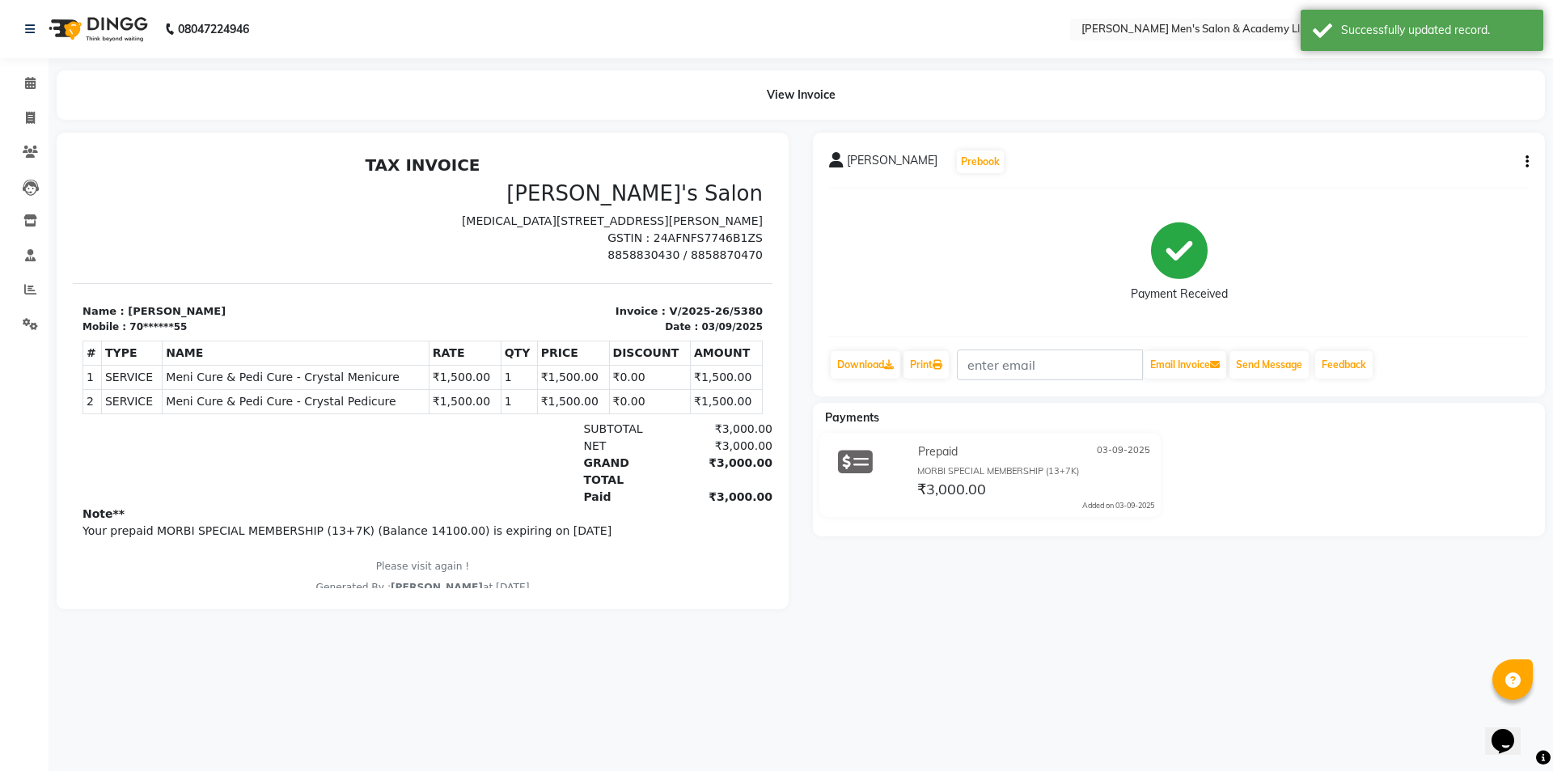
drag, startPoint x: 1022, startPoint y: 563, endPoint x: 1013, endPoint y: 430, distance: 133.0
click at [1019, 516] on ngb-modal-window "Edit Staff Item × Item Type Staff Total Amount Meni Cure & Pedi Cure - Crystal …" at bounding box center [776, 385] width 1553 height 771
click at [84, 157] on h2 "TAX INVOICE" at bounding box center [423, 164] width 680 height 19
drag, startPoint x: 84, startPoint y: 156, endPoint x: 87, endPoint y: 139, distance: 17.3
click at [87, 149] on html "TAX INVOICE Sandy Men's Salon Bal Ganesh Complex, 1st Floor, Bapa Sitaram Chowk…" at bounding box center [423, 375] width 700 height 452
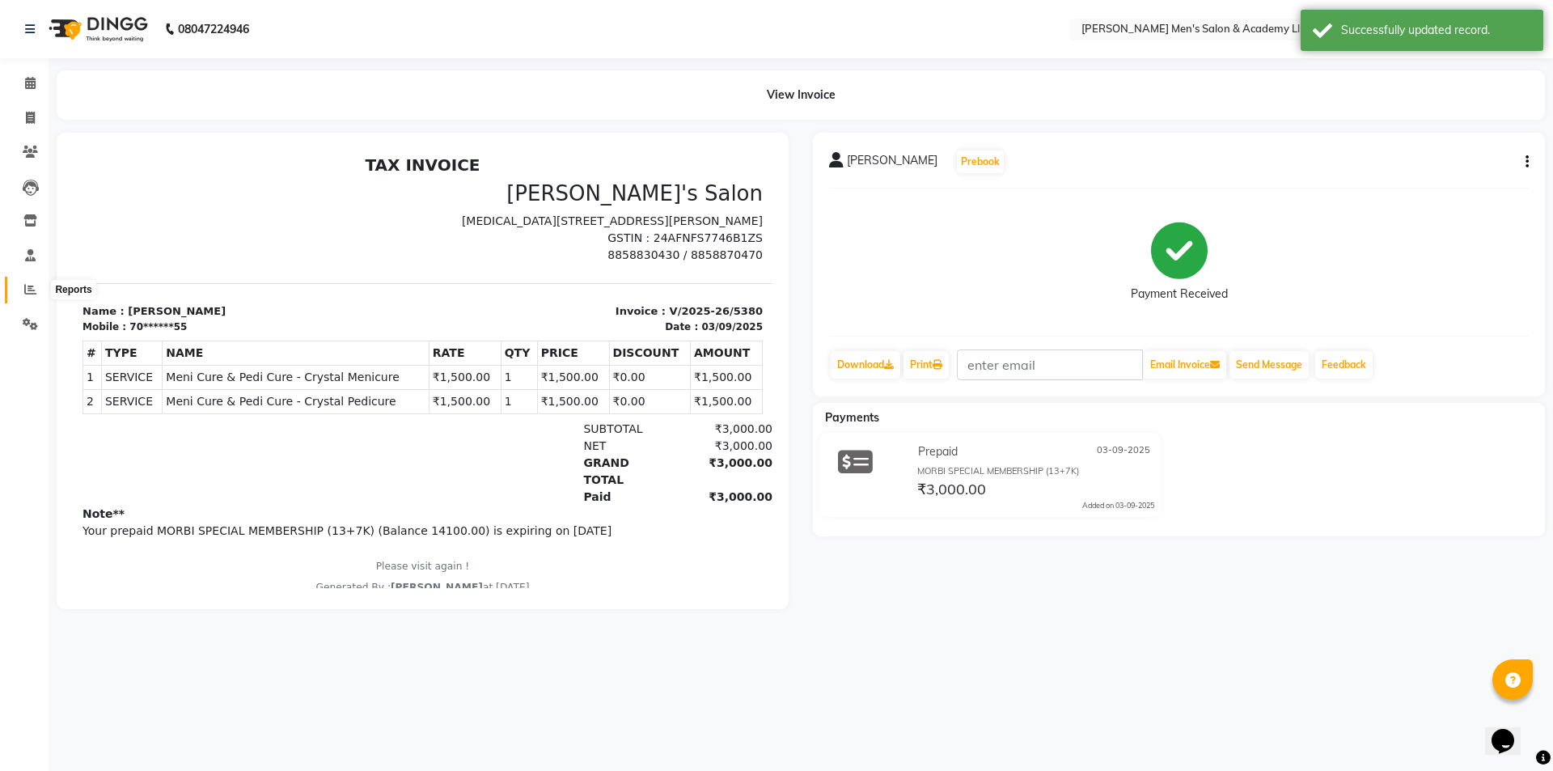
click at [23, 290] on span at bounding box center [30, 290] width 28 height 19
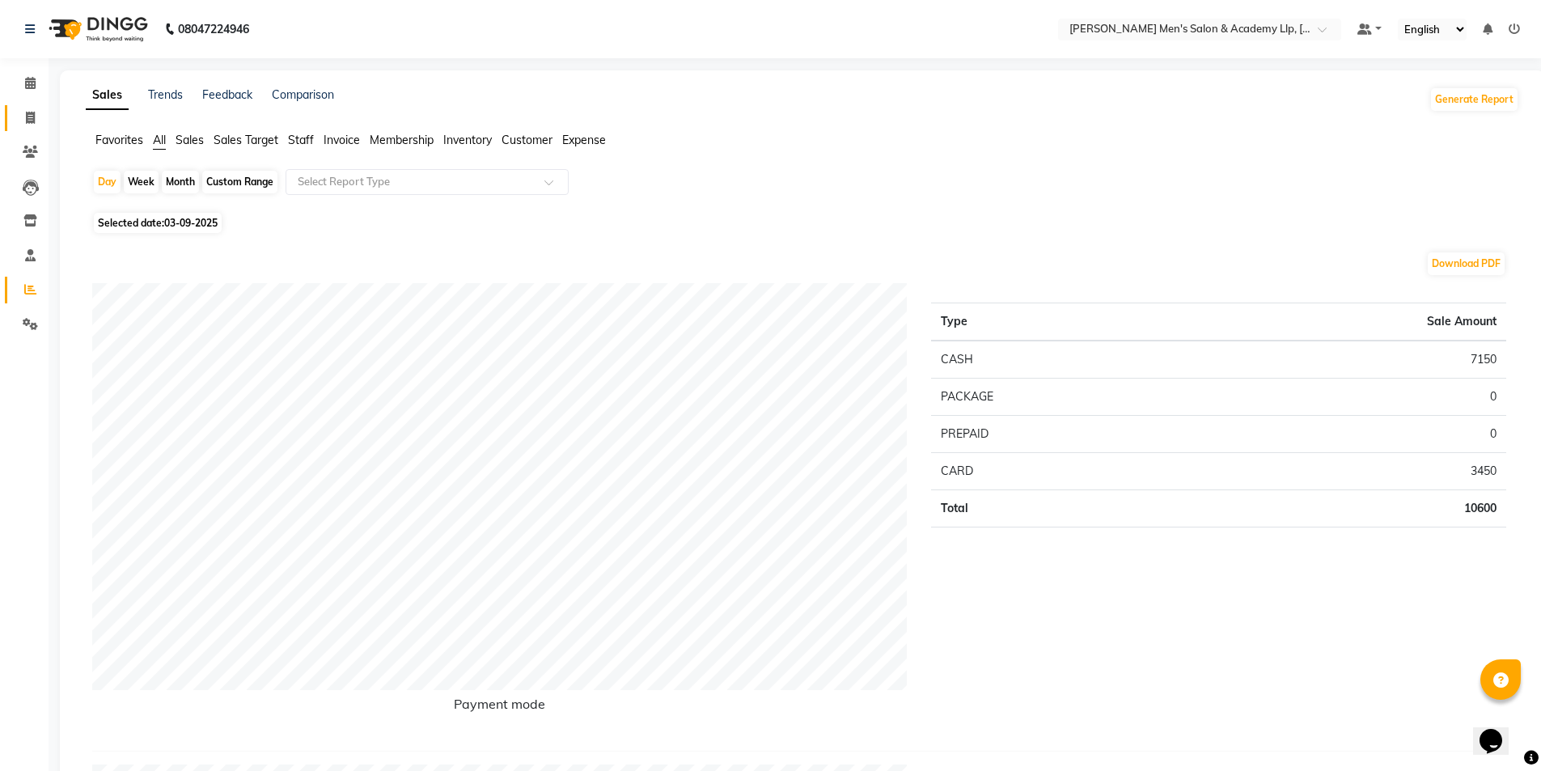
click at [25, 127] on link "Invoice" at bounding box center [24, 118] width 39 height 27
select select "service"
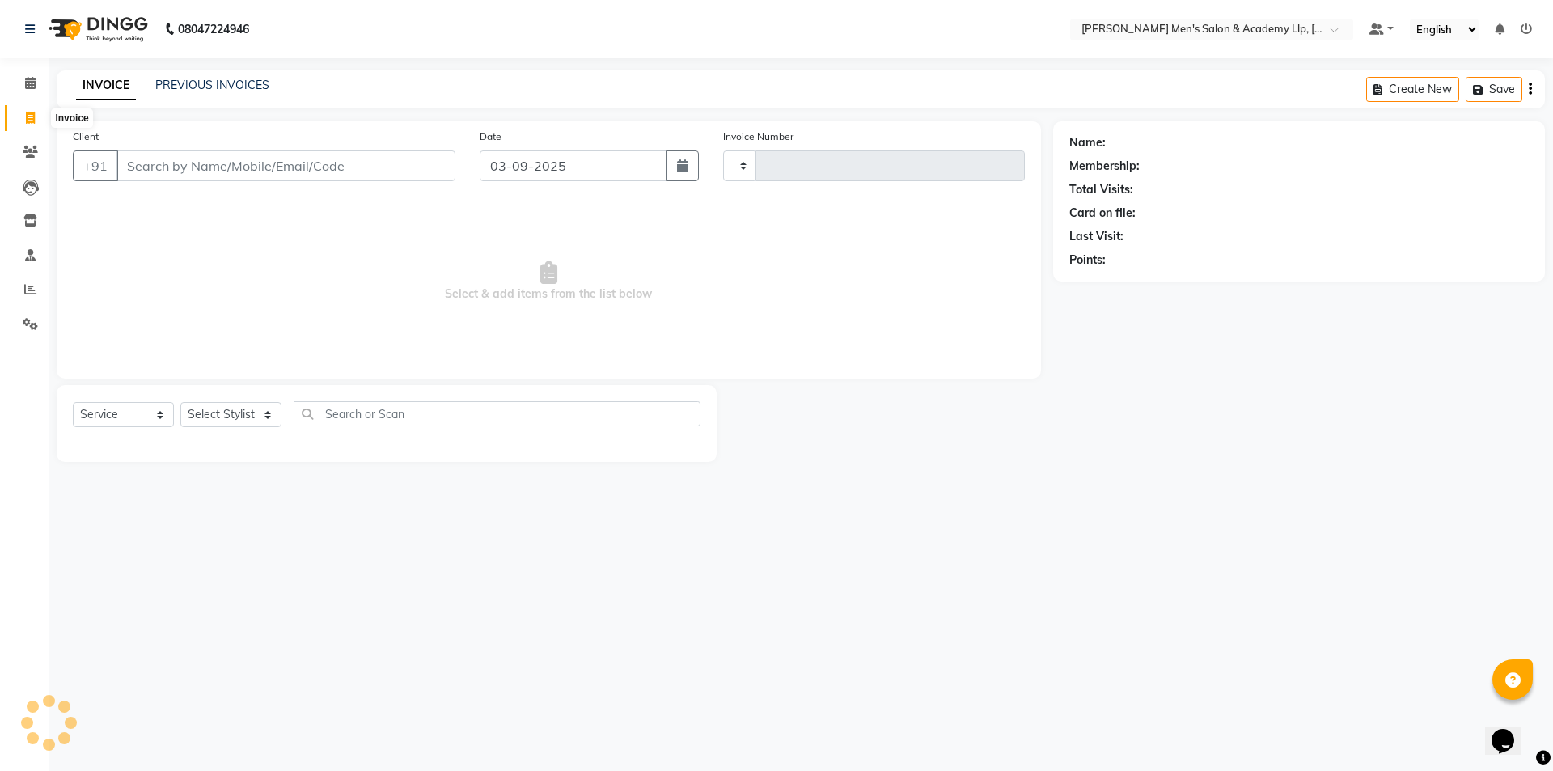
type input "5386"
select select "8248"
drag, startPoint x: 773, startPoint y: 22, endPoint x: 590, endPoint y: 62, distance: 187.2
click at [590, 62] on div "08047224946 Select Location × Sandy Men's Salon & Academy Llp, Ravapar Road Def…" at bounding box center [776, 385] width 1553 height 771
click at [15, 293] on link "Reports" at bounding box center [24, 290] width 39 height 27
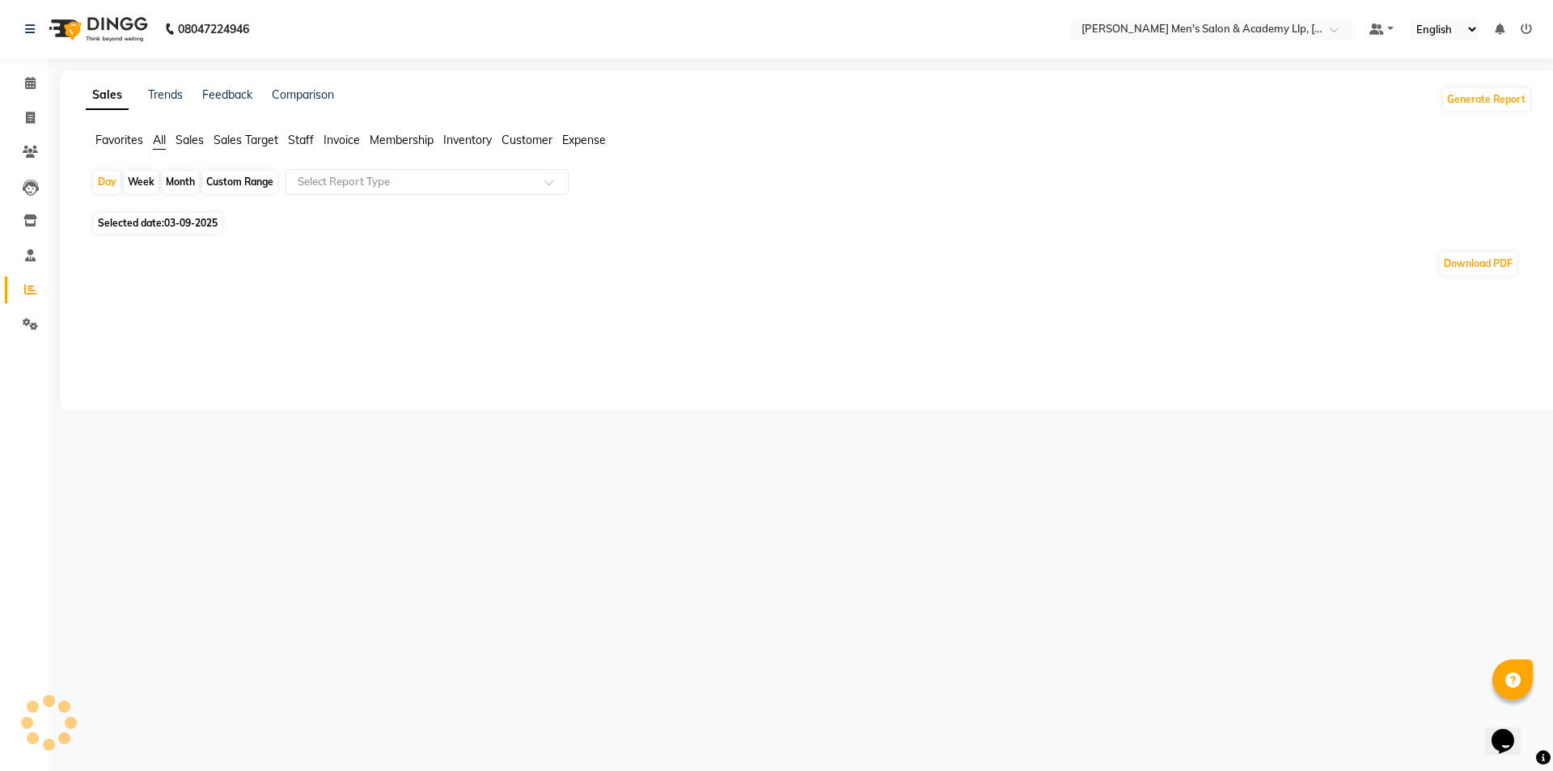
click at [238, 180] on div "Custom Range" at bounding box center [239, 182] width 75 height 23
select select "9"
select select "2025"
click at [188, 219] on span "03-09-2025" at bounding box center [190, 223] width 53 height 12
select select "9"
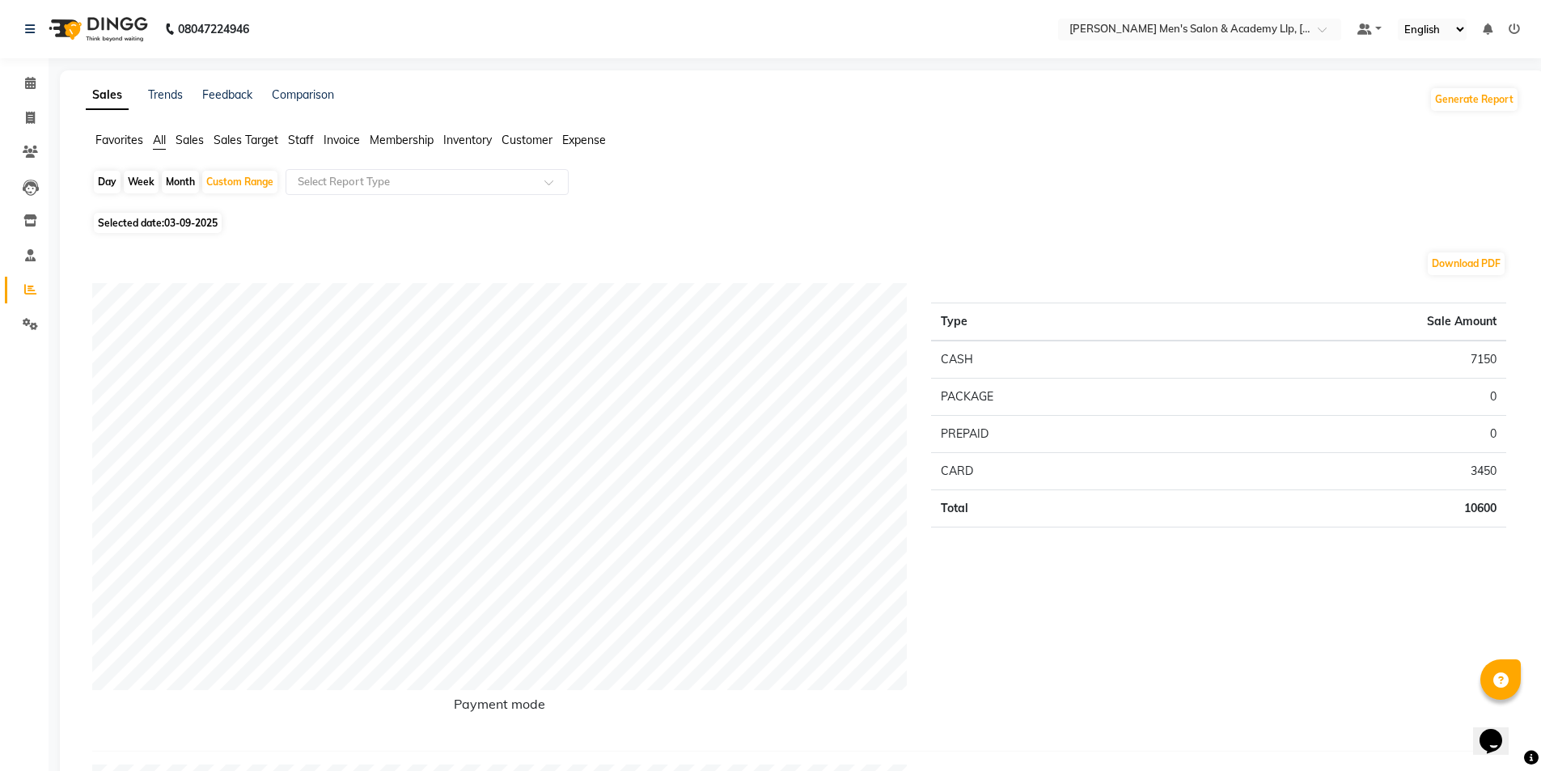
select select "2025"
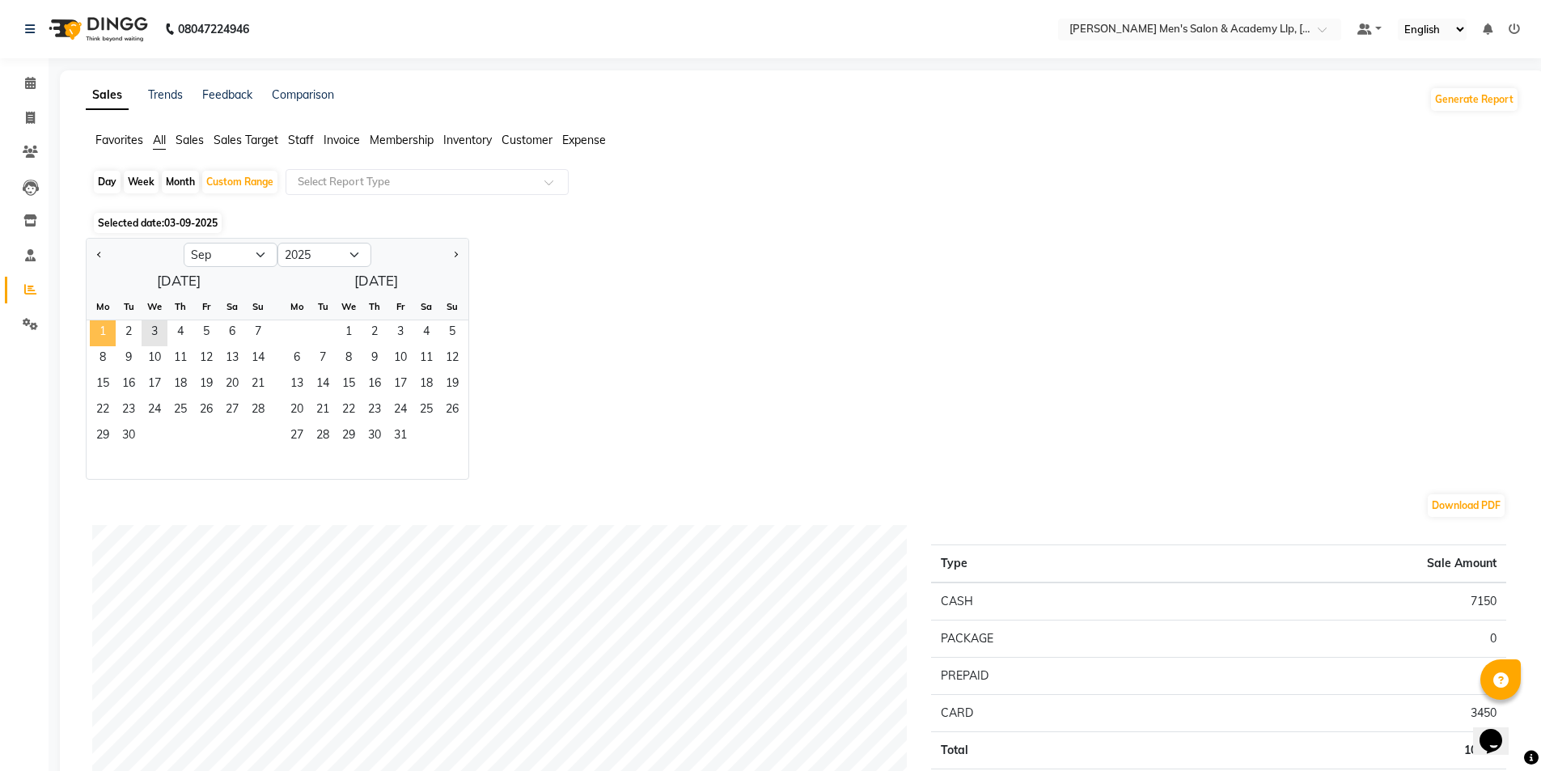
click at [109, 329] on span "1" at bounding box center [103, 333] width 26 height 26
click at [154, 334] on span "3" at bounding box center [155, 333] width 26 height 26
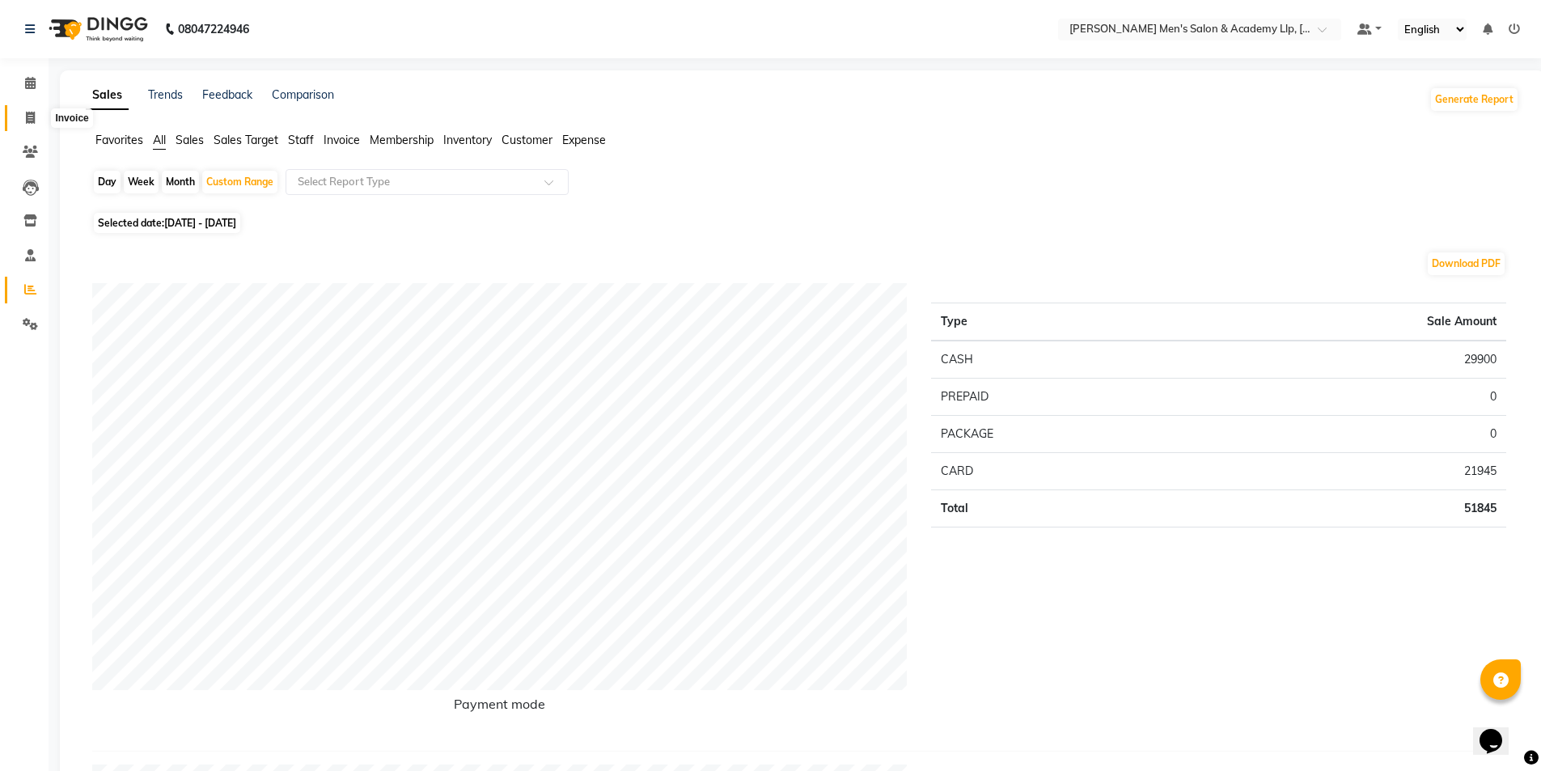
click at [40, 114] on span at bounding box center [30, 118] width 28 height 19
select select "service"
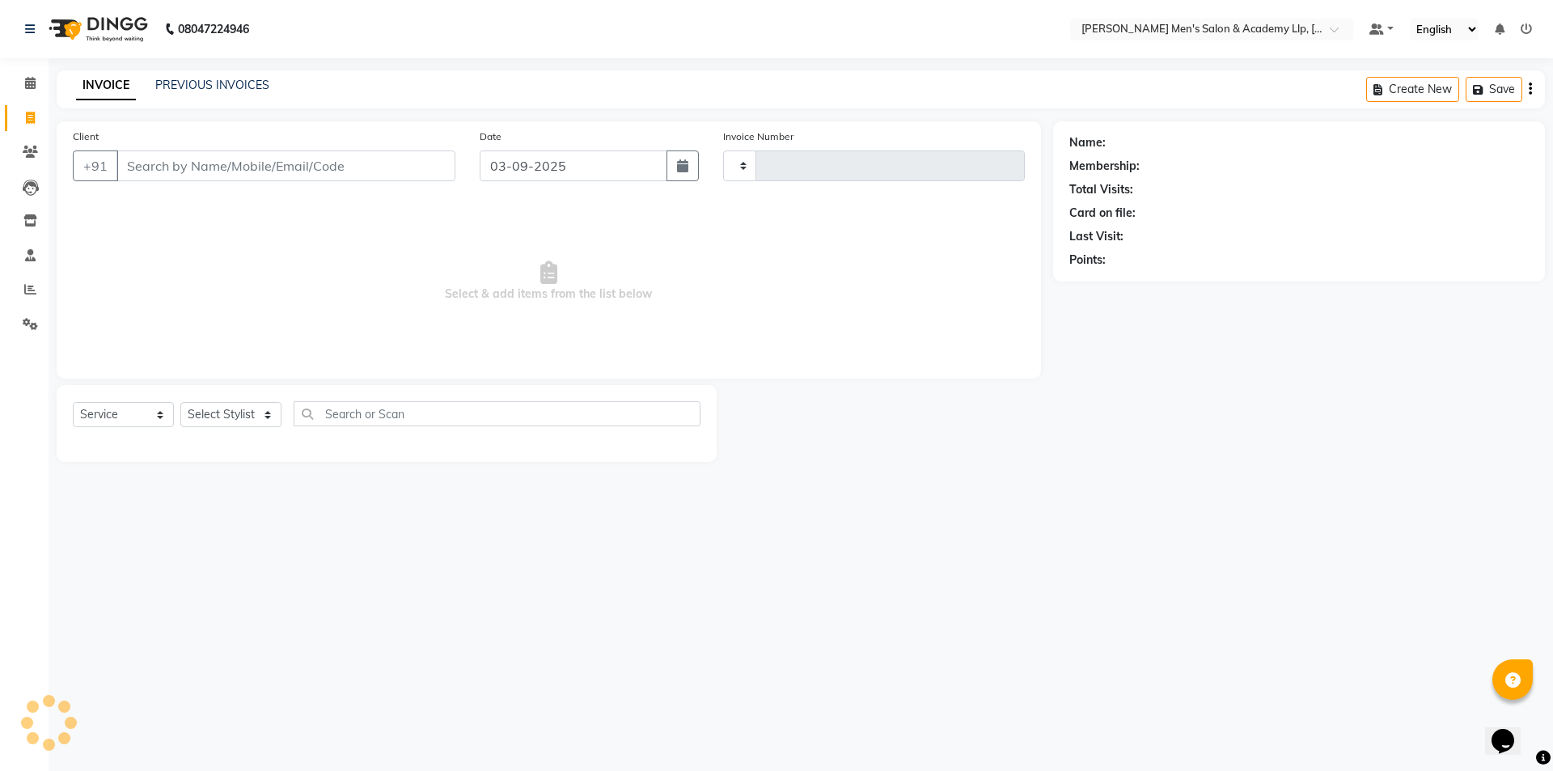
type input "5386"
select select "8248"
type input "."
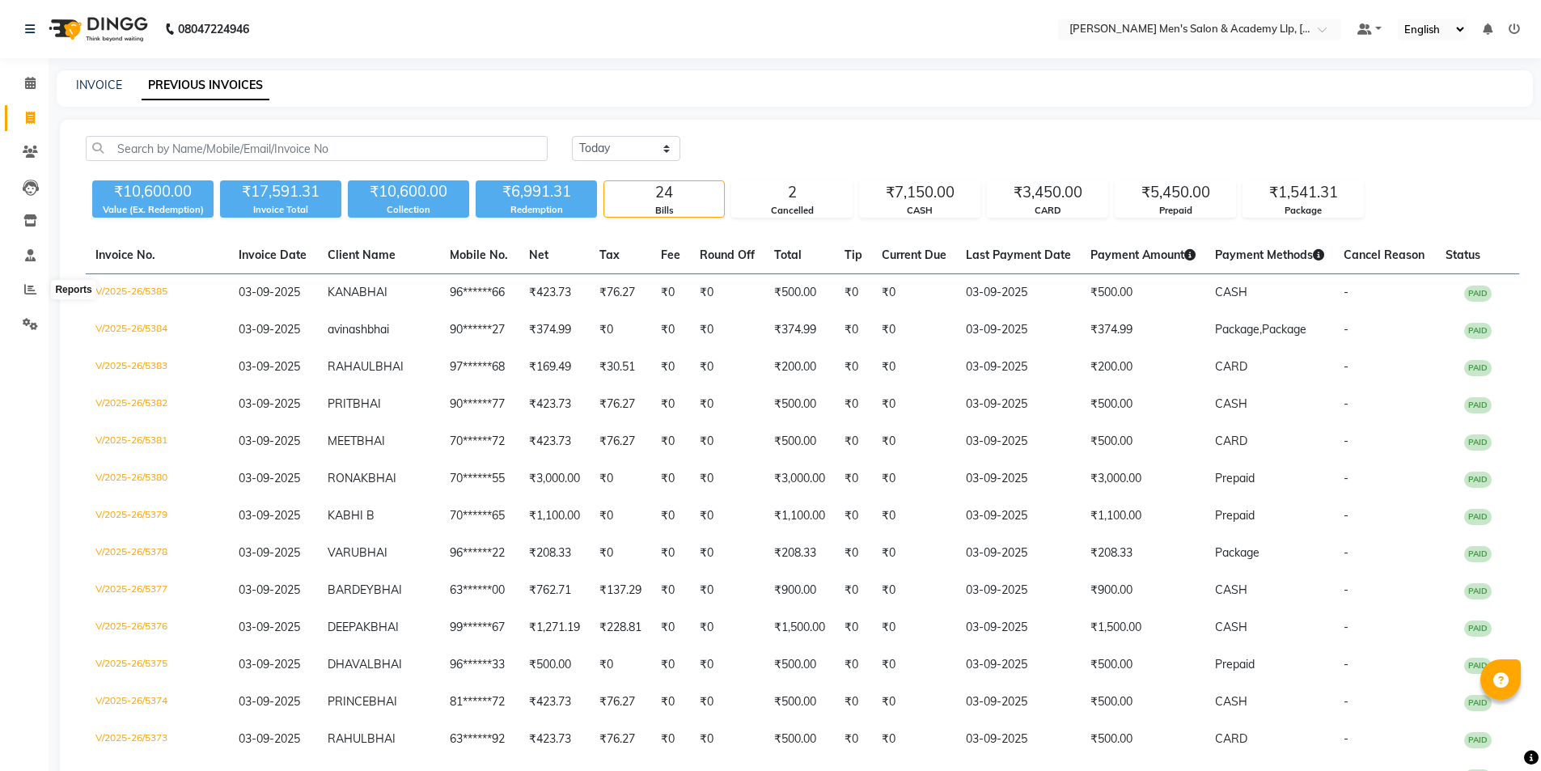
click at [20, 282] on span at bounding box center [30, 290] width 28 height 19
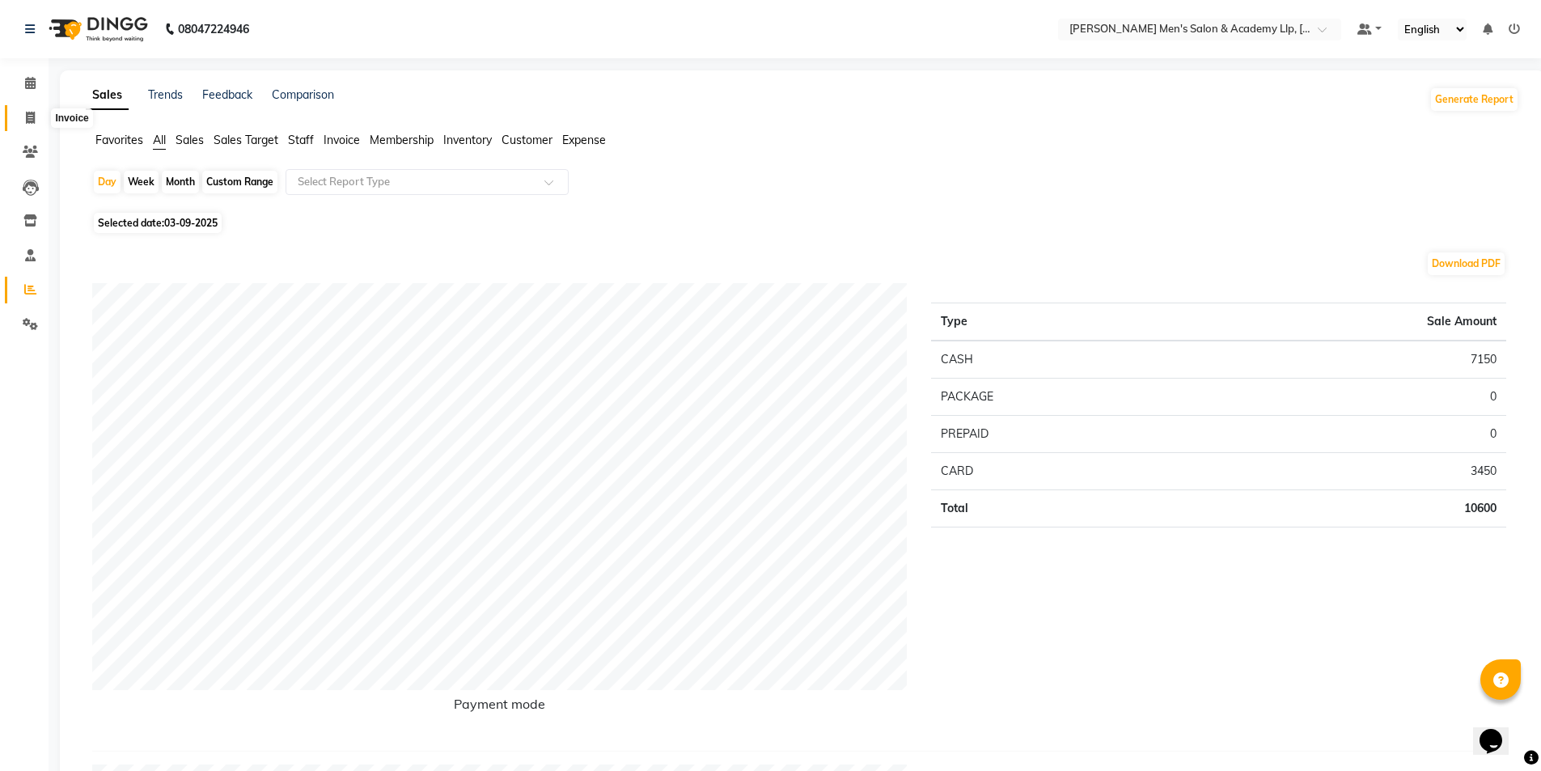
click at [34, 116] on icon at bounding box center [30, 118] width 9 height 12
select select "service"
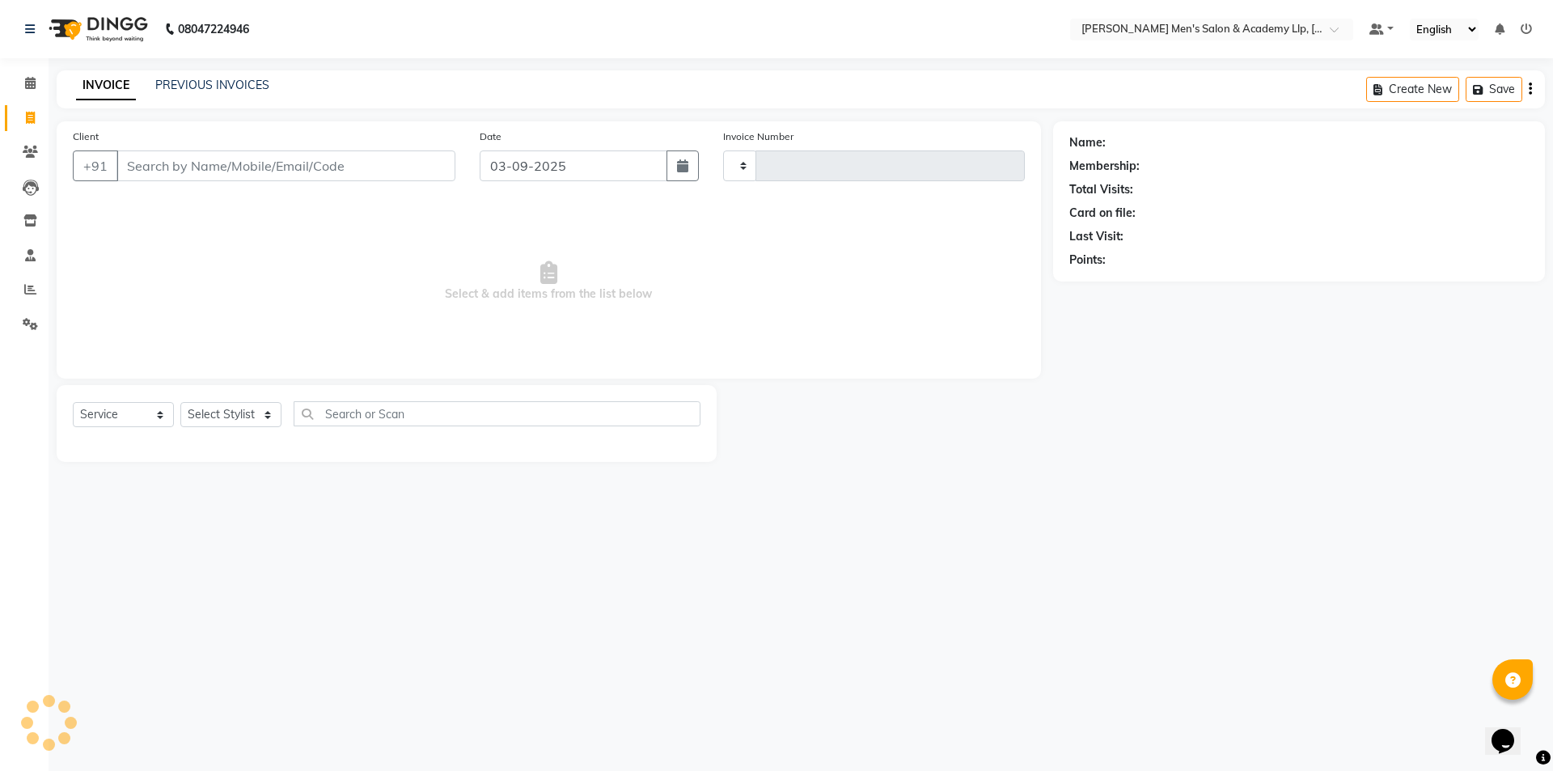
type input "5386"
select select "8248"
click at [23, 70] on link "Calendar" at bounding box center [24, 83] width 39 height 27
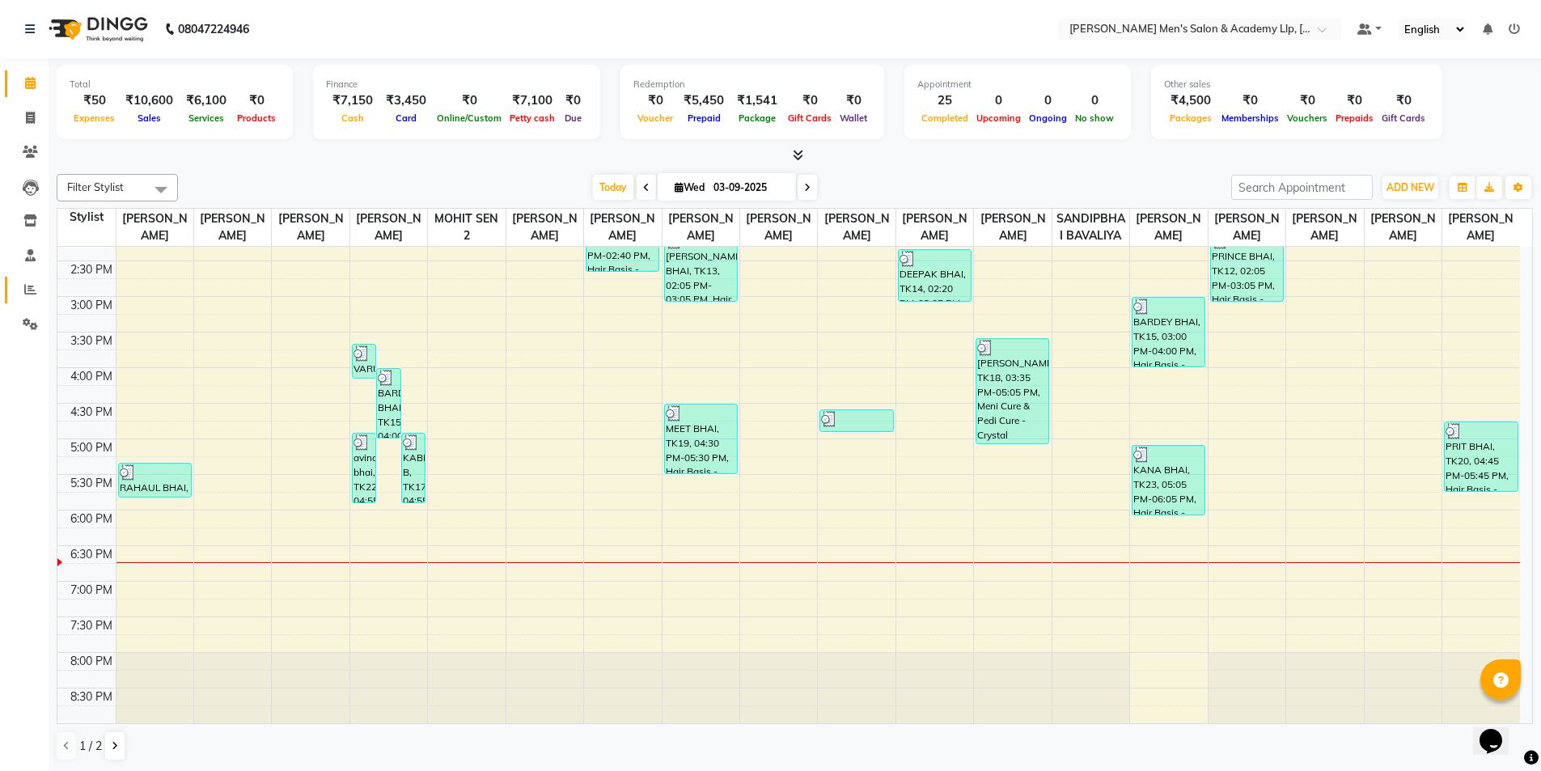
scroll to position [1, 0]
click at [30, 259] on icon at bounding box center [30, 254] width 11 height 12
click at [29, 259] on icon at bounding box center [30, 254] width 11 height 12
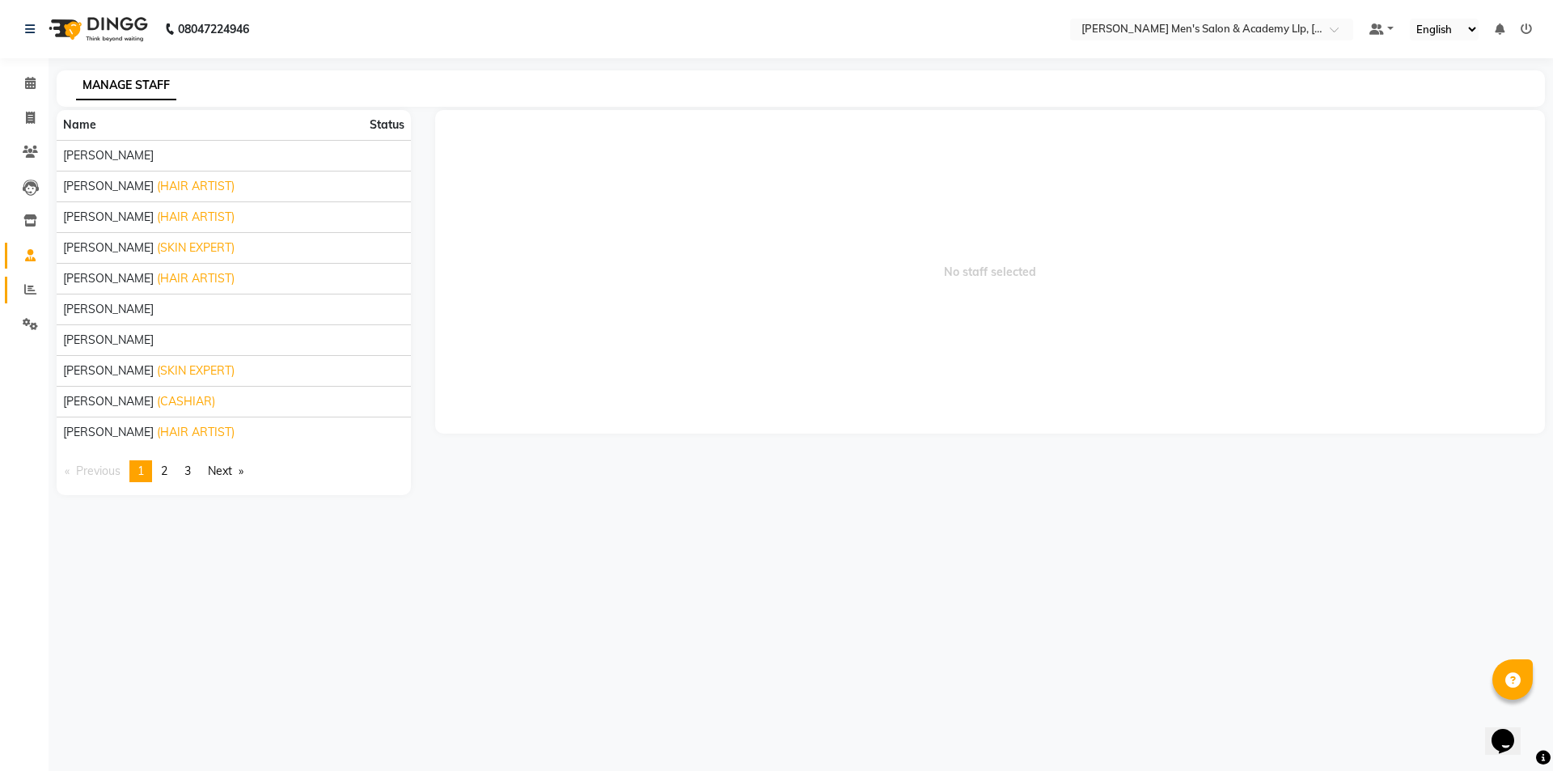
click at [27, 280] on link "Reports" at bounding box center [24, 290] width 39 height 27
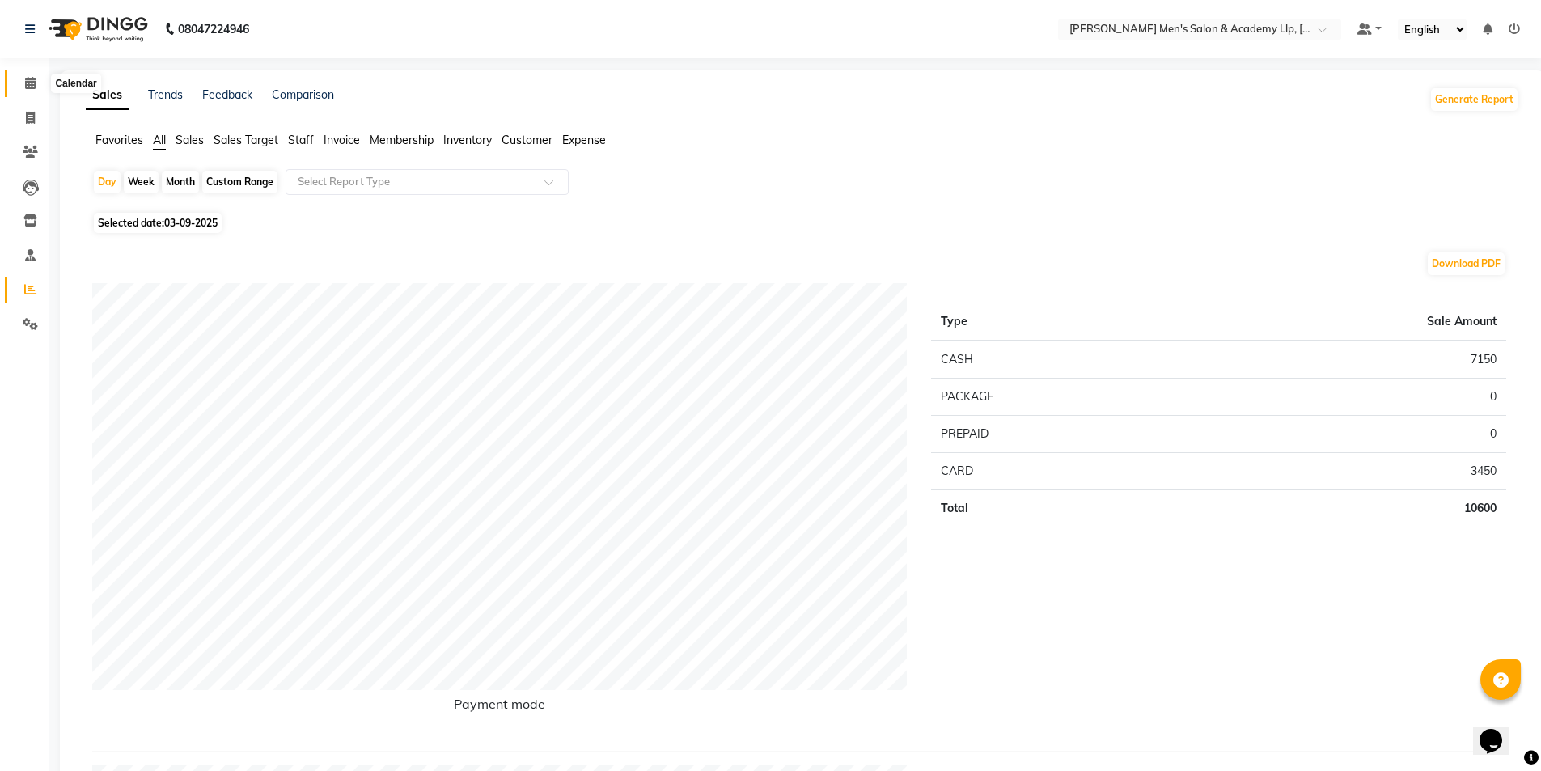
click at [29, 78] on icon at bounding box center [30, 83] width 11 height 12
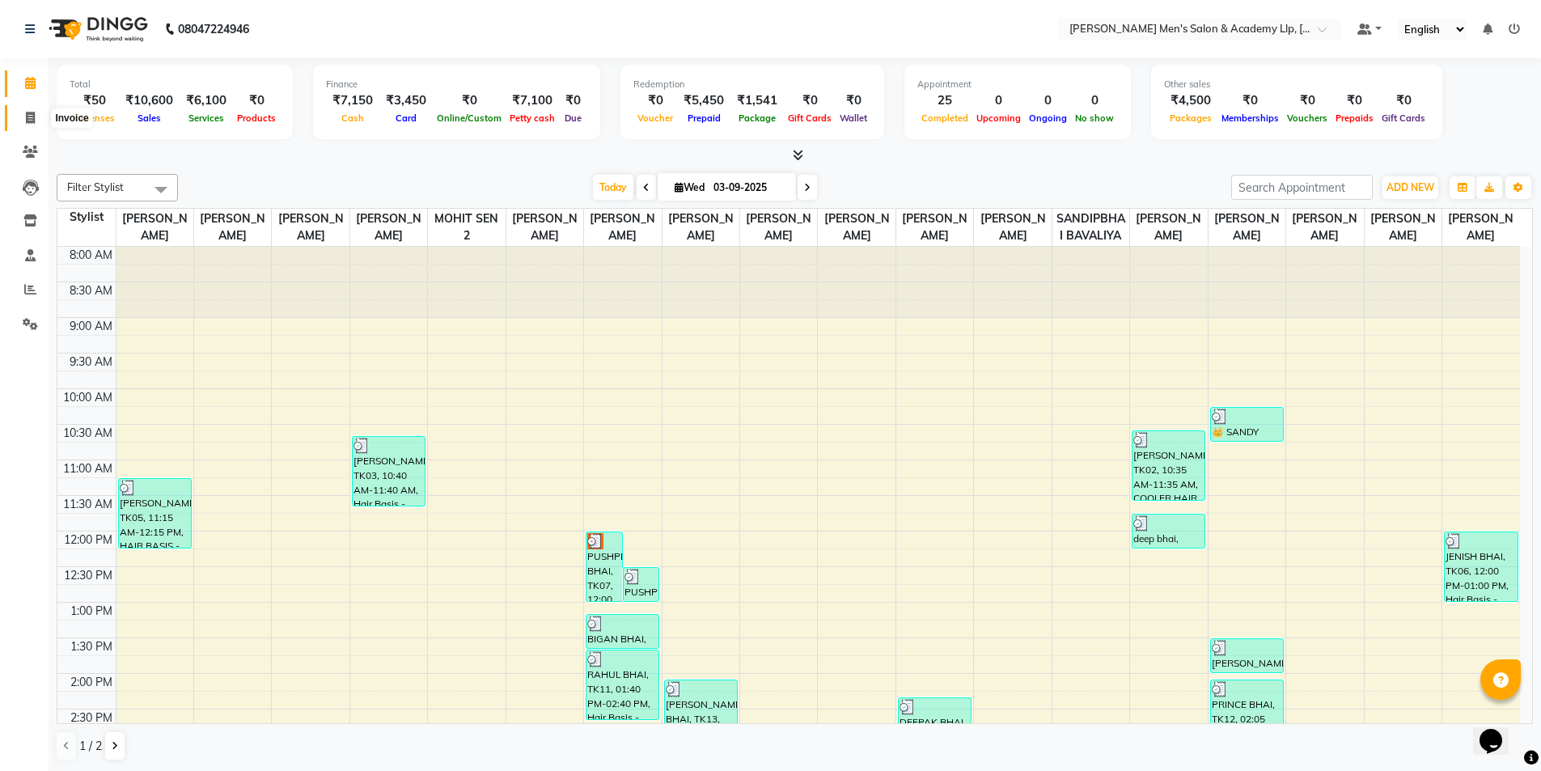
click at [39, 113] on span at bounding box center [30, 118] width 28 height 19
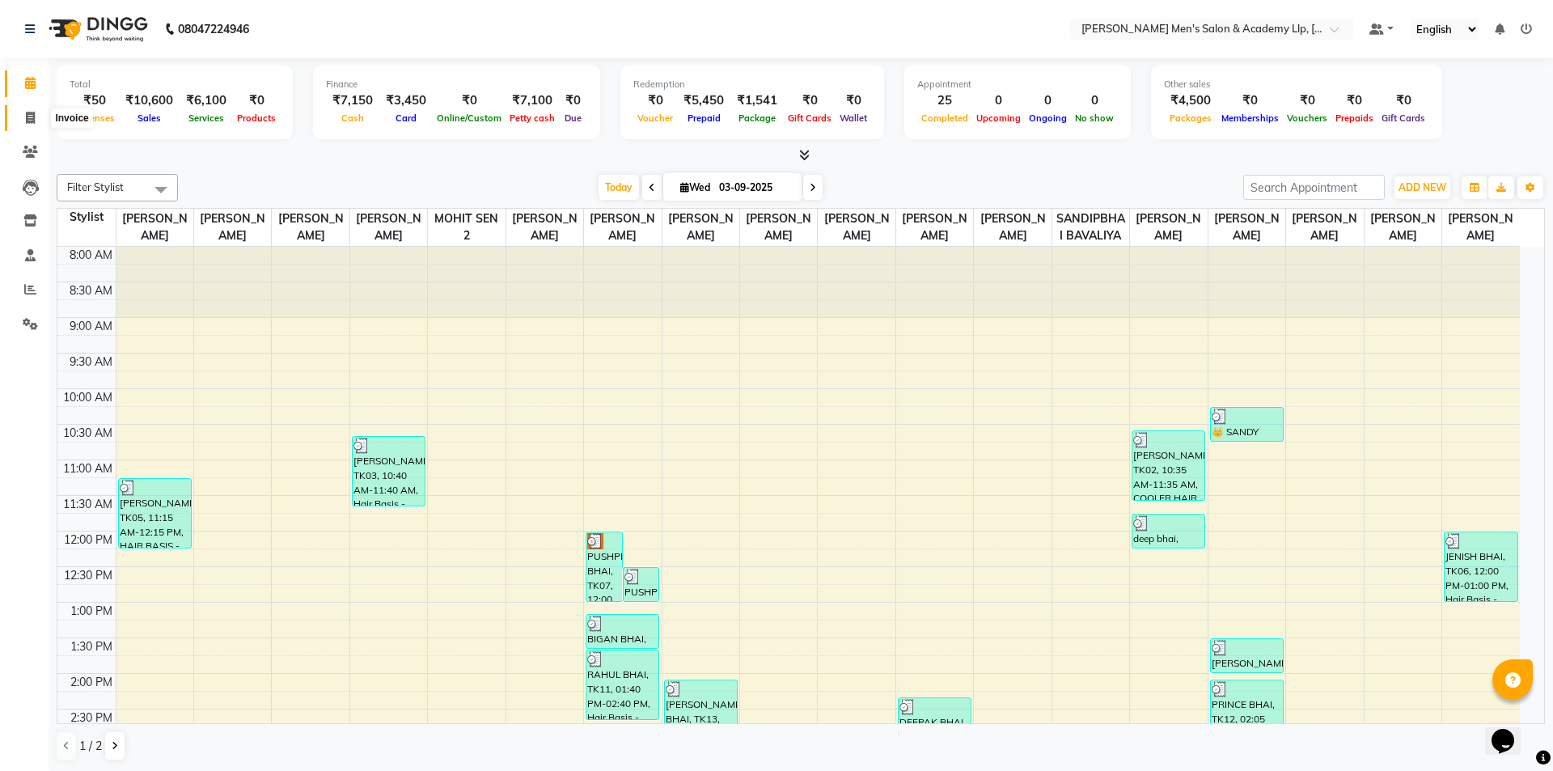
select select "8248"
select select "service"
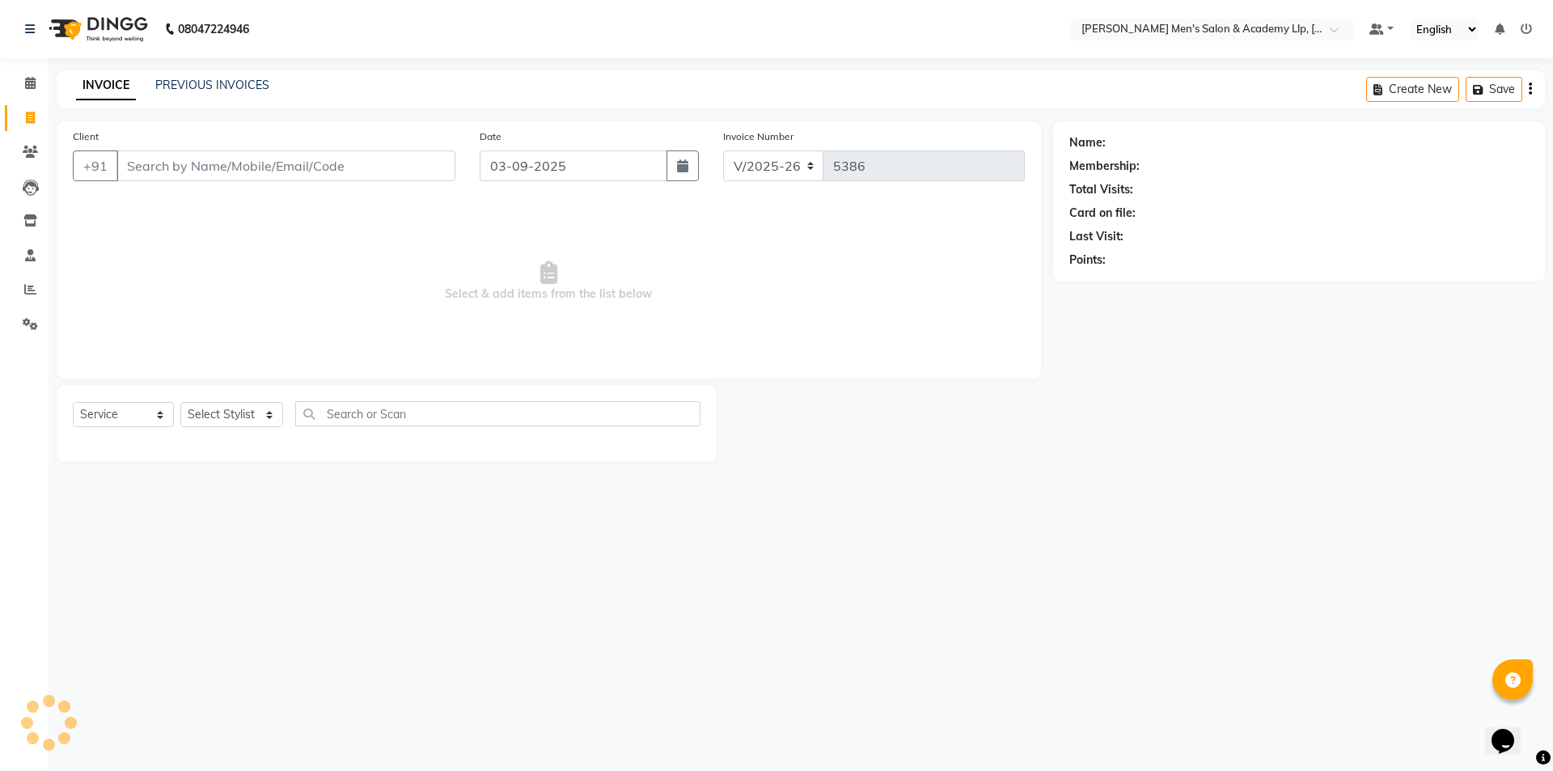
drag, startPoint x: 156, startPoint y: 175, endPoint x: 163, endPoint y: 169, distance: 8.6
click at [159, 174] on input "Client" at bounding box center [285, 165] width 339 height 31
type input "9913787491"
click at [399, 167] on span "Add Client" at bounding box center [414, 166] width 64 height 16
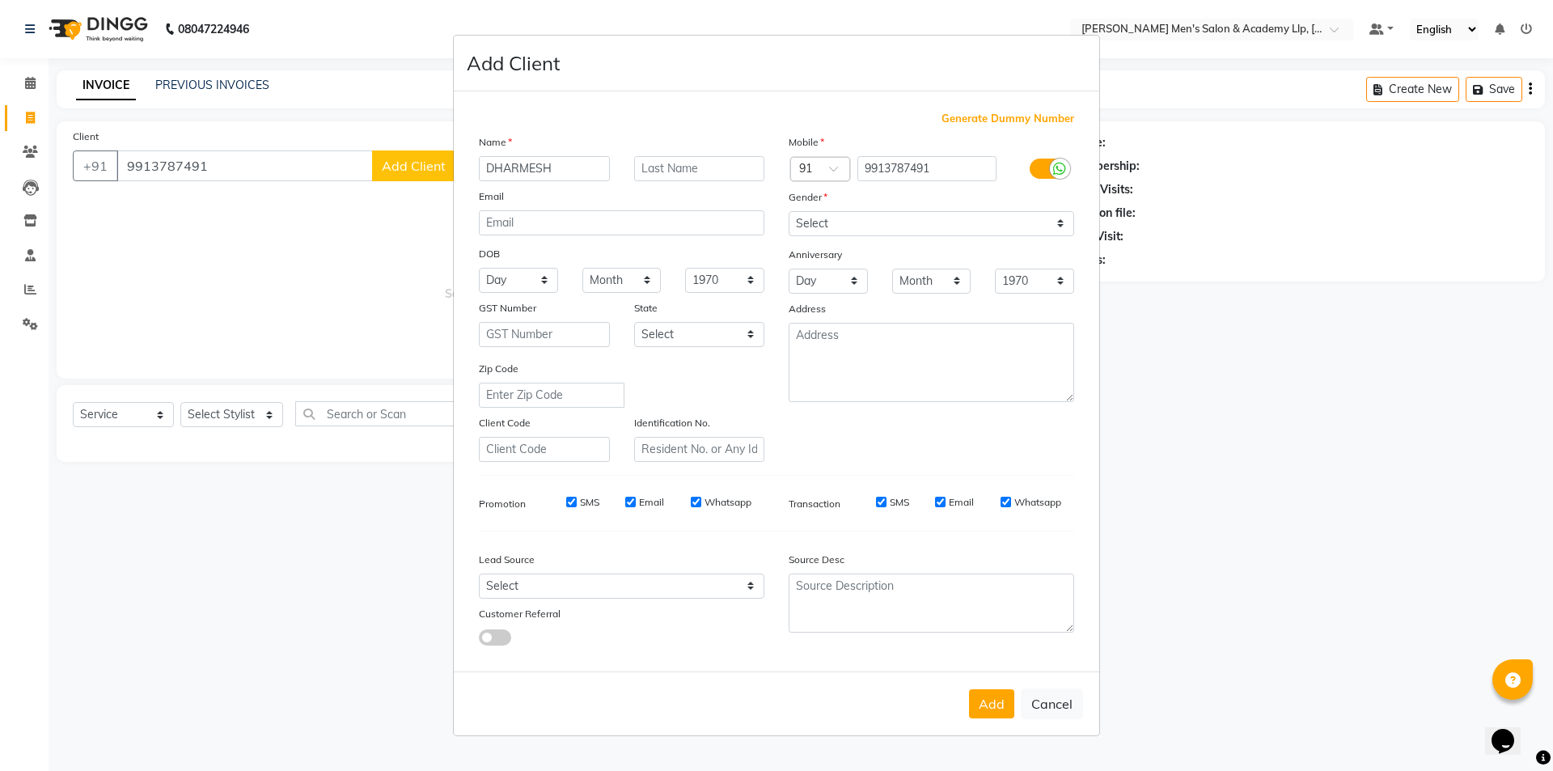
type input "DHARMESH"
click at [696, 176] on input "text" at bounding box center [699, 168] width 131 height 25
type input "BHAI"
click at [898, 227] on select "Select [DEMOGRAPHIC_DATA] [DEMOGRAPHIC_DATA] Other Prefer Not To Say" at bounding box center [932, 223] width 286 height 25
select select "[DEMOGRAPHIC_DATA]"
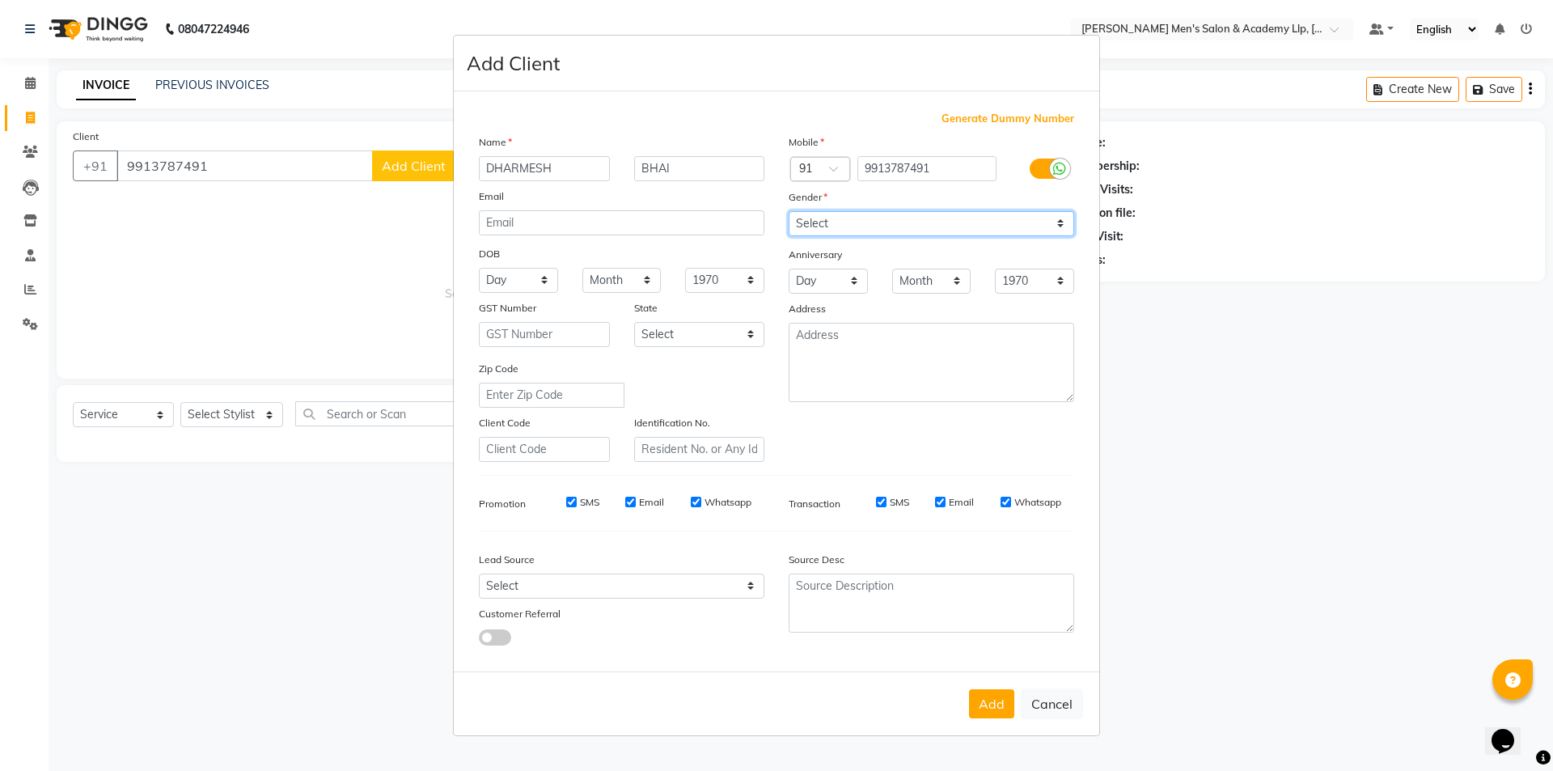
click at [789, 211] on select "Select [DEMOGRAPHIC_DATA] [DEMOGRAPHIC_DATA] Other Prefer Not To Say" at bounding box center [932, 223] width 286 height 25
click at [997, 711] on button "Add" at bounding box center [991, 703] width 45 height 29
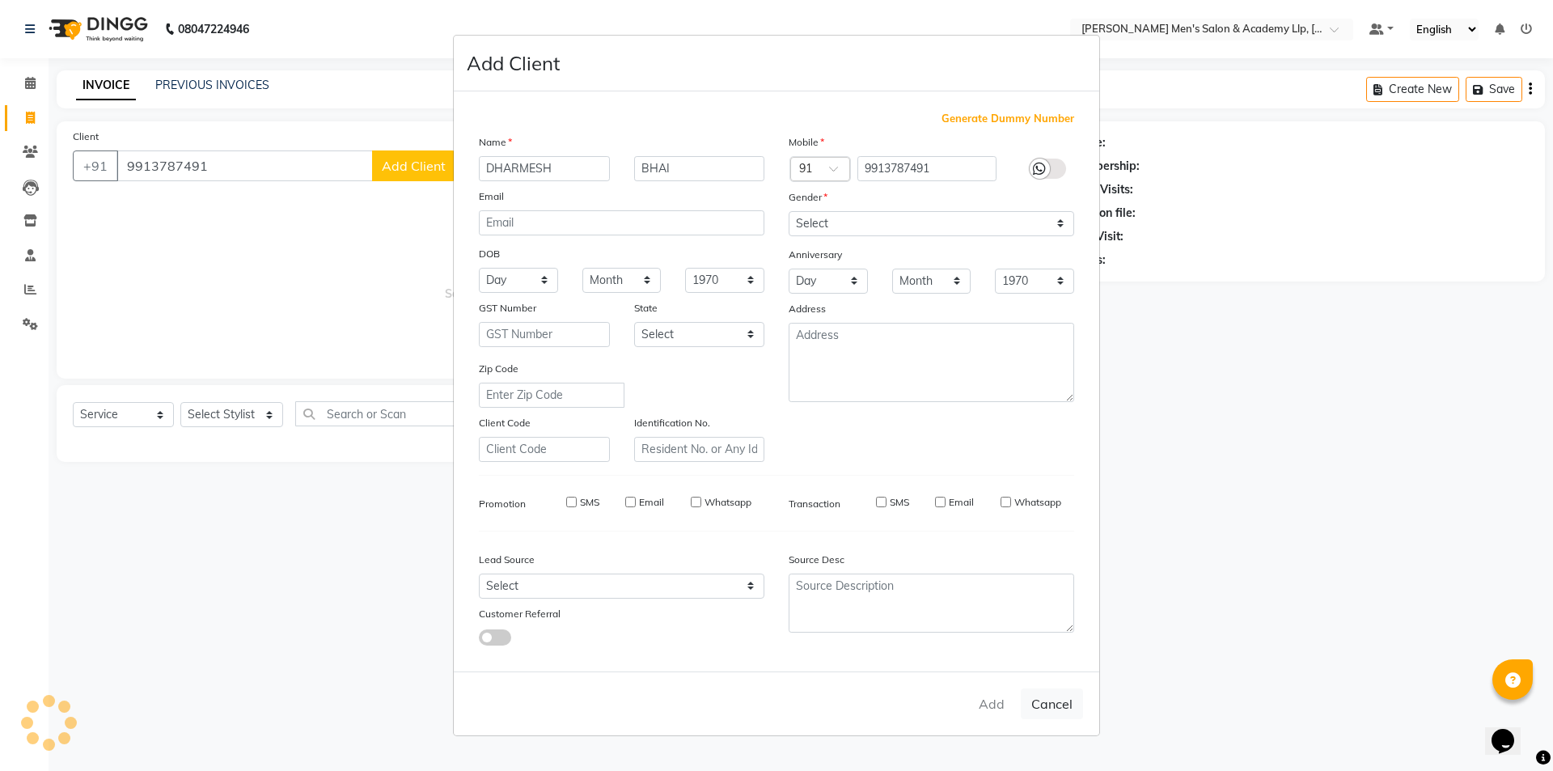
type input "99******91"
select select
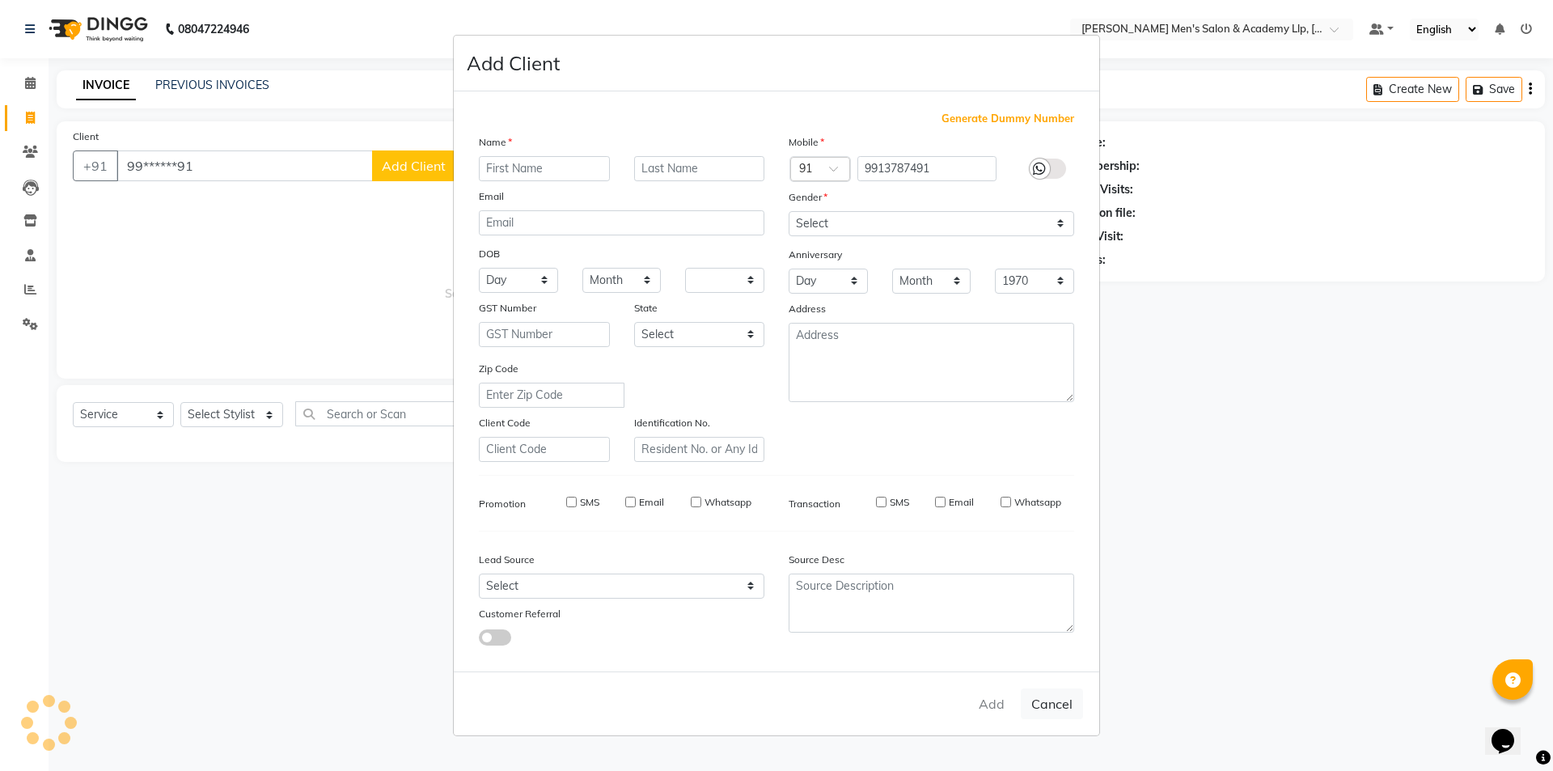
select select
checkbox input "false"
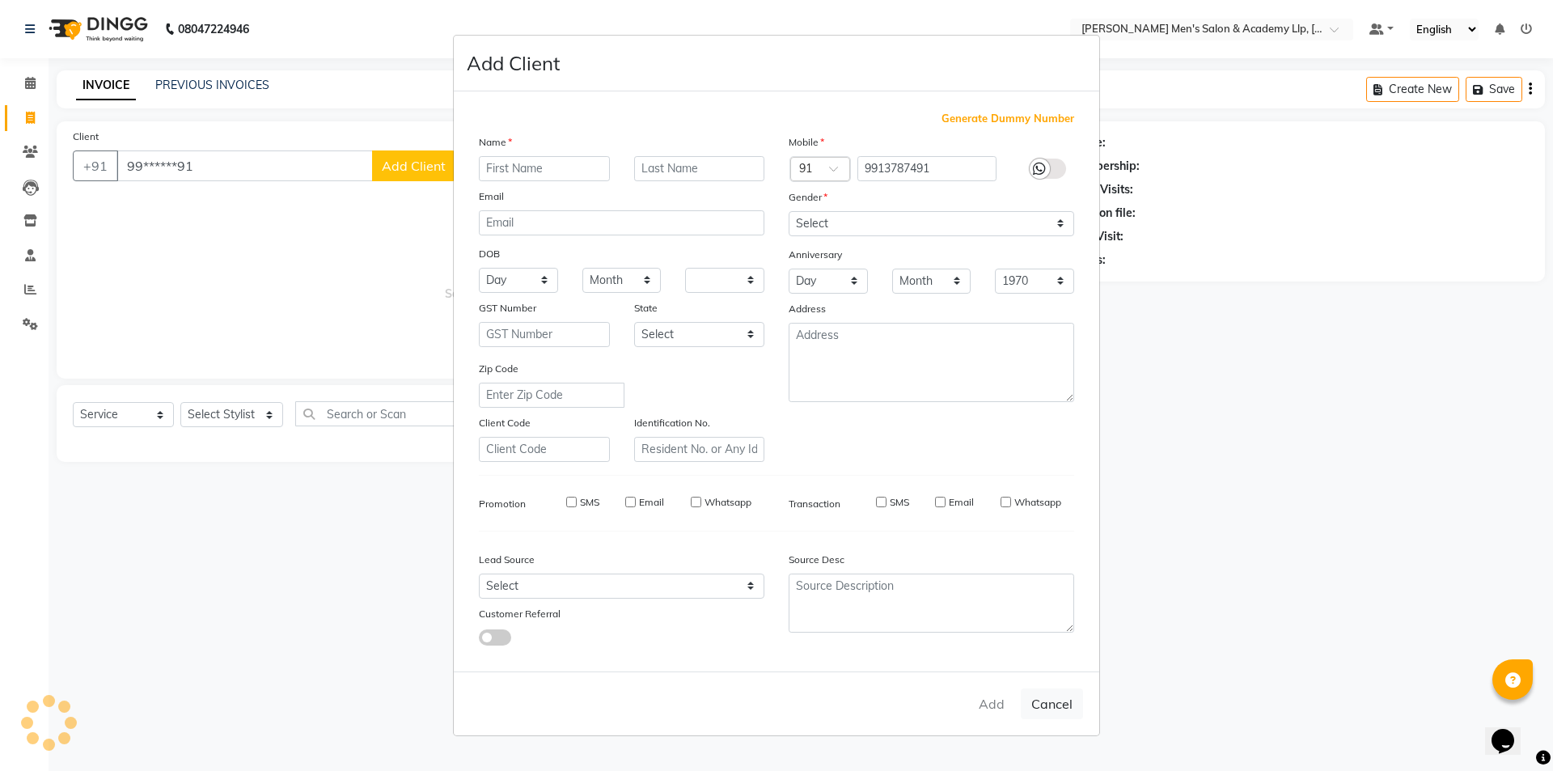
checkbox input "false"
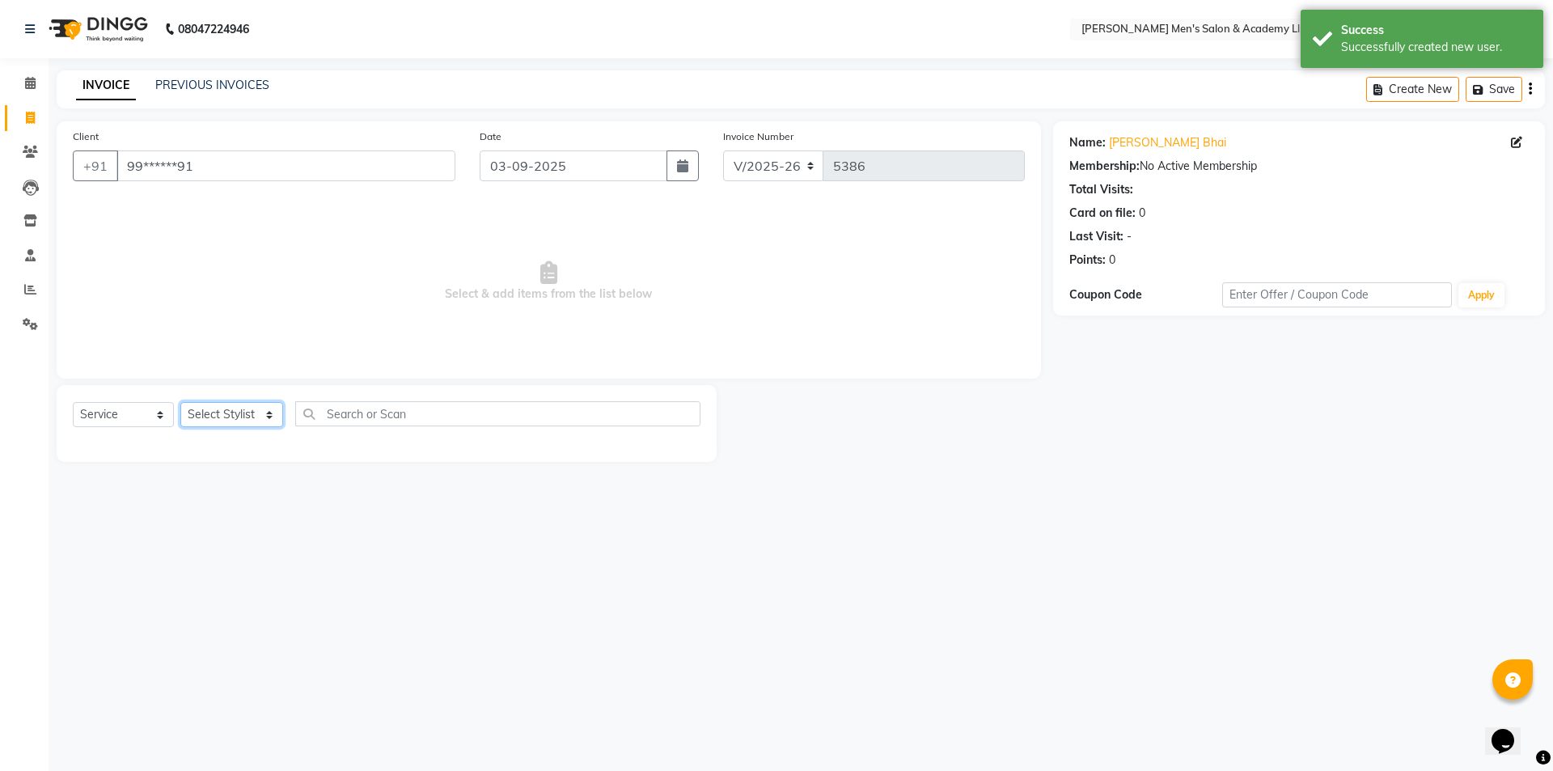
click at [234, 418] on select "Select Stylist ABHISHEK SEN AKKI SEN [PERSON_NAME] [PERSON_NAME] [PERSON_NAME] …" at bounding box center [231, 414] width 103 height 25
select select "84131"
click at [180, 402] on select "Select Stylist ABHISHEK SEN AKKI SEN [PERSON_NAME] [PERSON_NAME] [PERSON_NAME] …" at bounding box center [231, 414] width 103 height 25
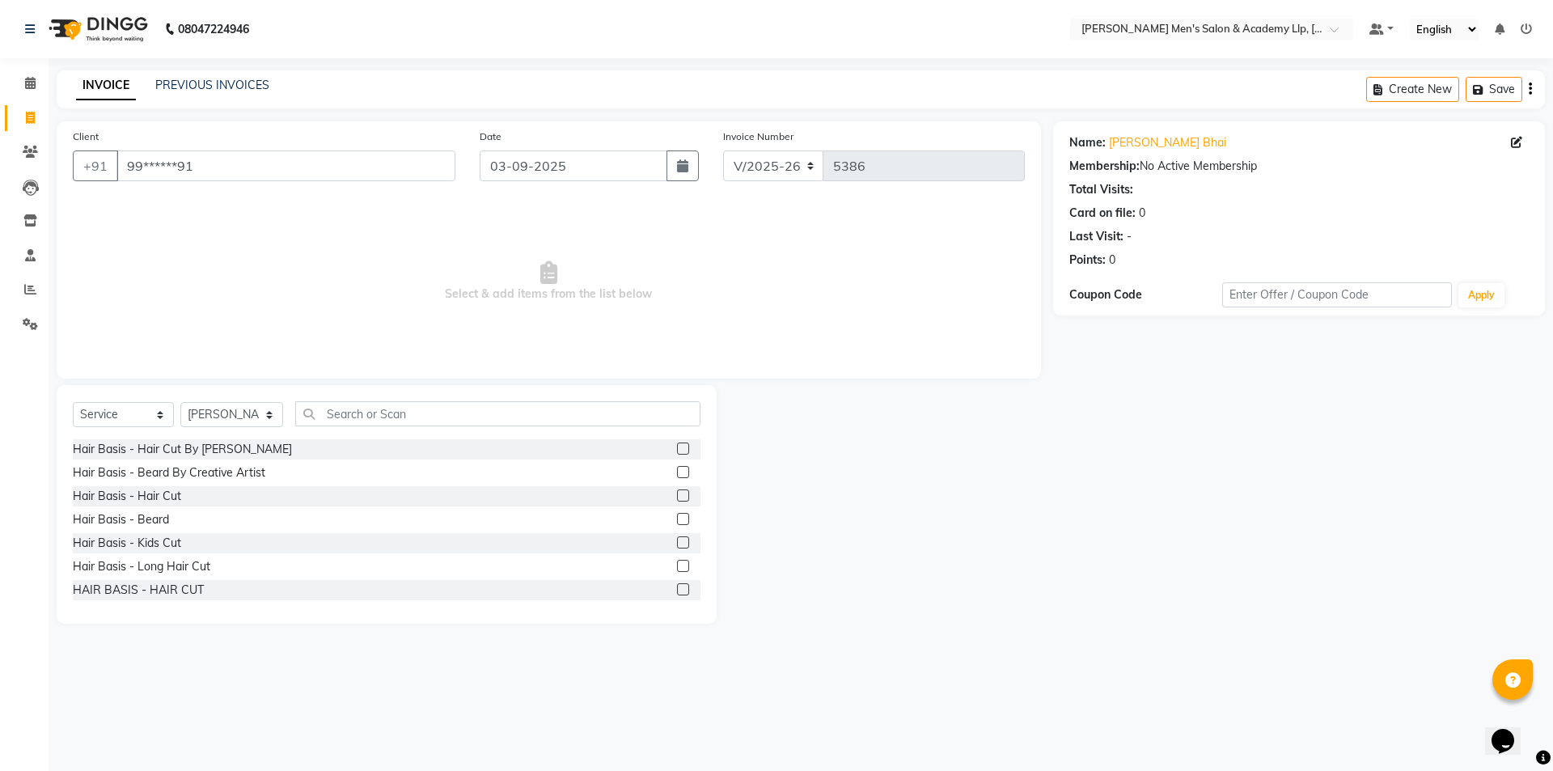
click at [677, 489] on div at bounding box center [688, 496] width 23 height 20
click at [677, 493] on label at bounding box center [683, 495] width 12 height 12
click at [677, 493] on input "checkbox" at bounding box center [682, 496] width 11 height 11
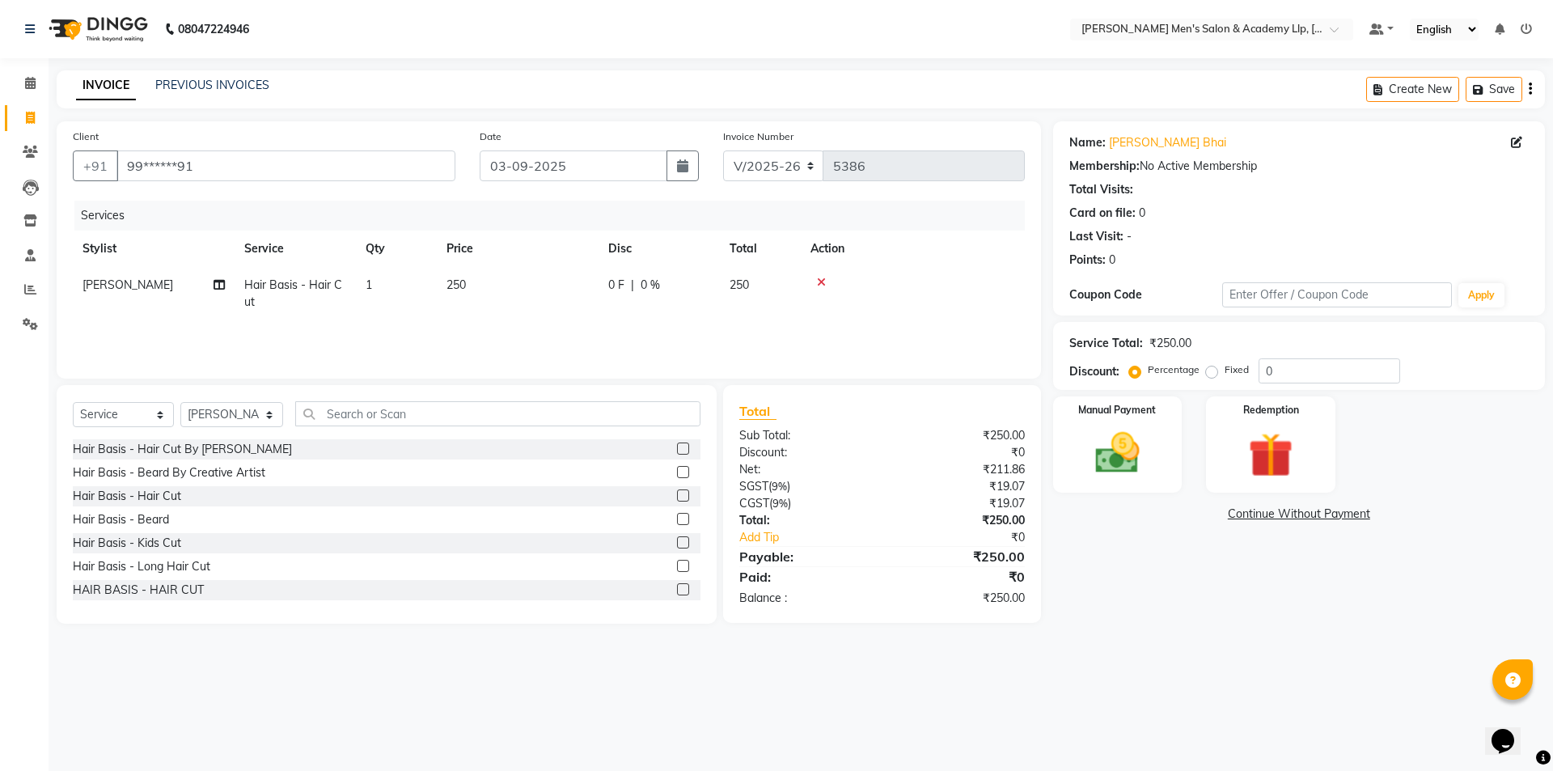
checkbox input "false"
click at [677, 516] on label at bounding box center [683, 519] width 12 height 12
click at [677, 516] on input "checkbox" at bounding box center [682, 519] width 11 height 11
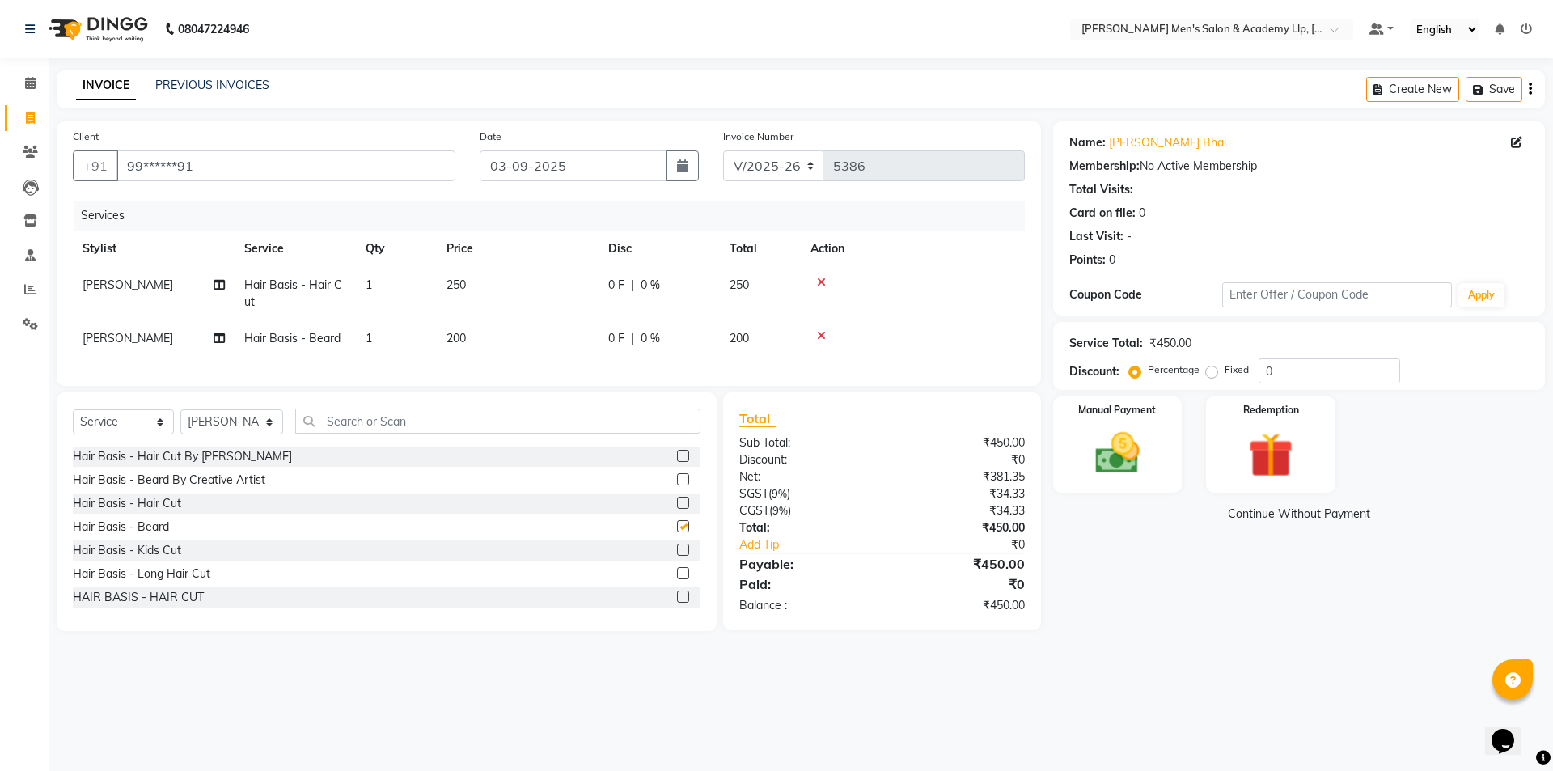
checkbox input "false"
click at [490, 287] on td "250" at bounding box center [518, 293] width 162 height 53
select select "84131"
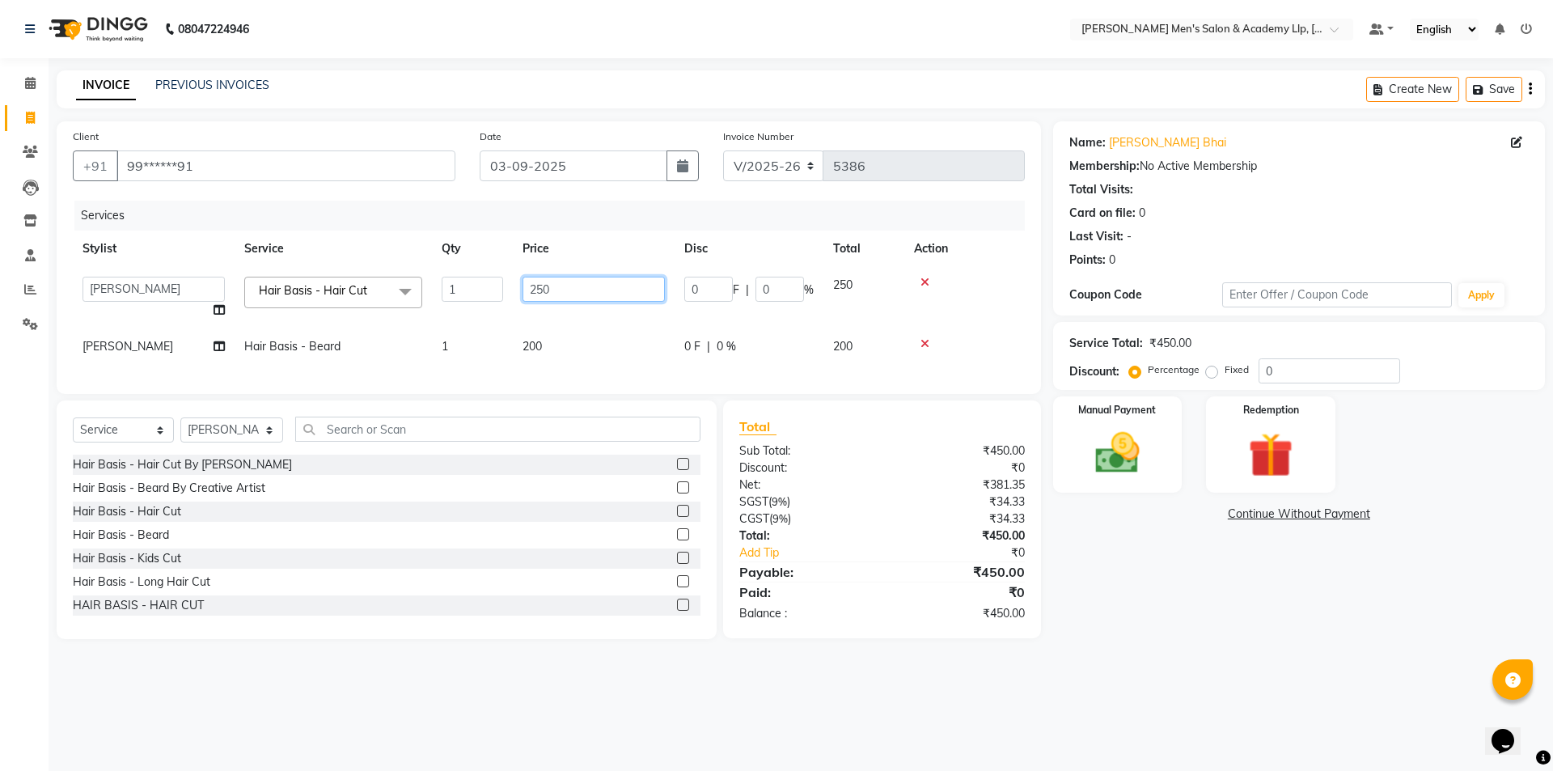
click at [555, 290] on input "250" at bounding box center [594, 289] width 142 height 25
type input "2"
type input "300"
drag, startPoint x: 612, startPoint y: 236, endPoint x: 603, endPoint y: 233, distance: 10.2
click at [606, 233] on tr "Stylist Service Qty Price Disc Total Action" at bounding box center [549, 249] width 952 height 36
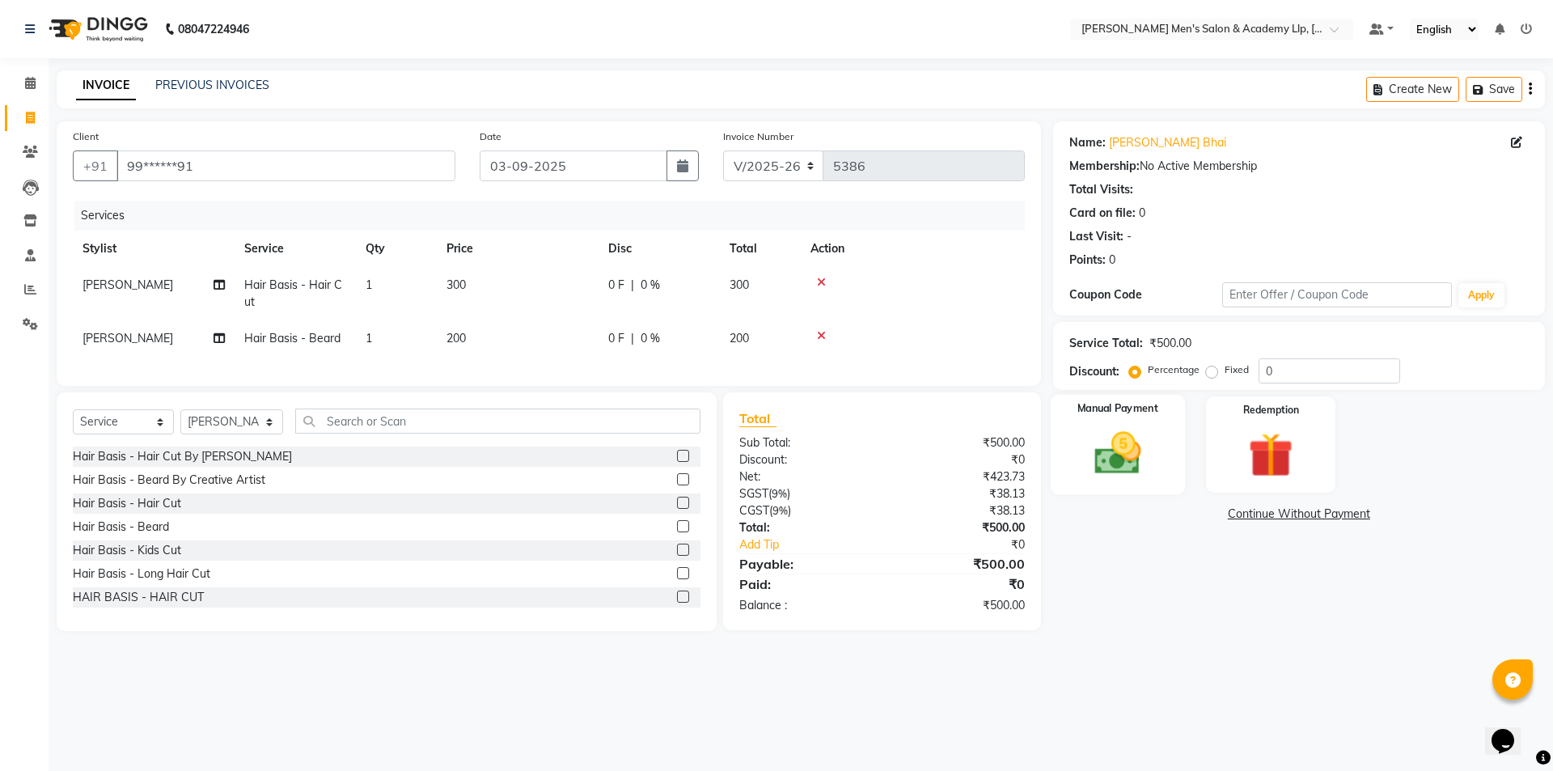
click at [1120, 433] on img at bounding box center [1117, 452] width 75 height 53
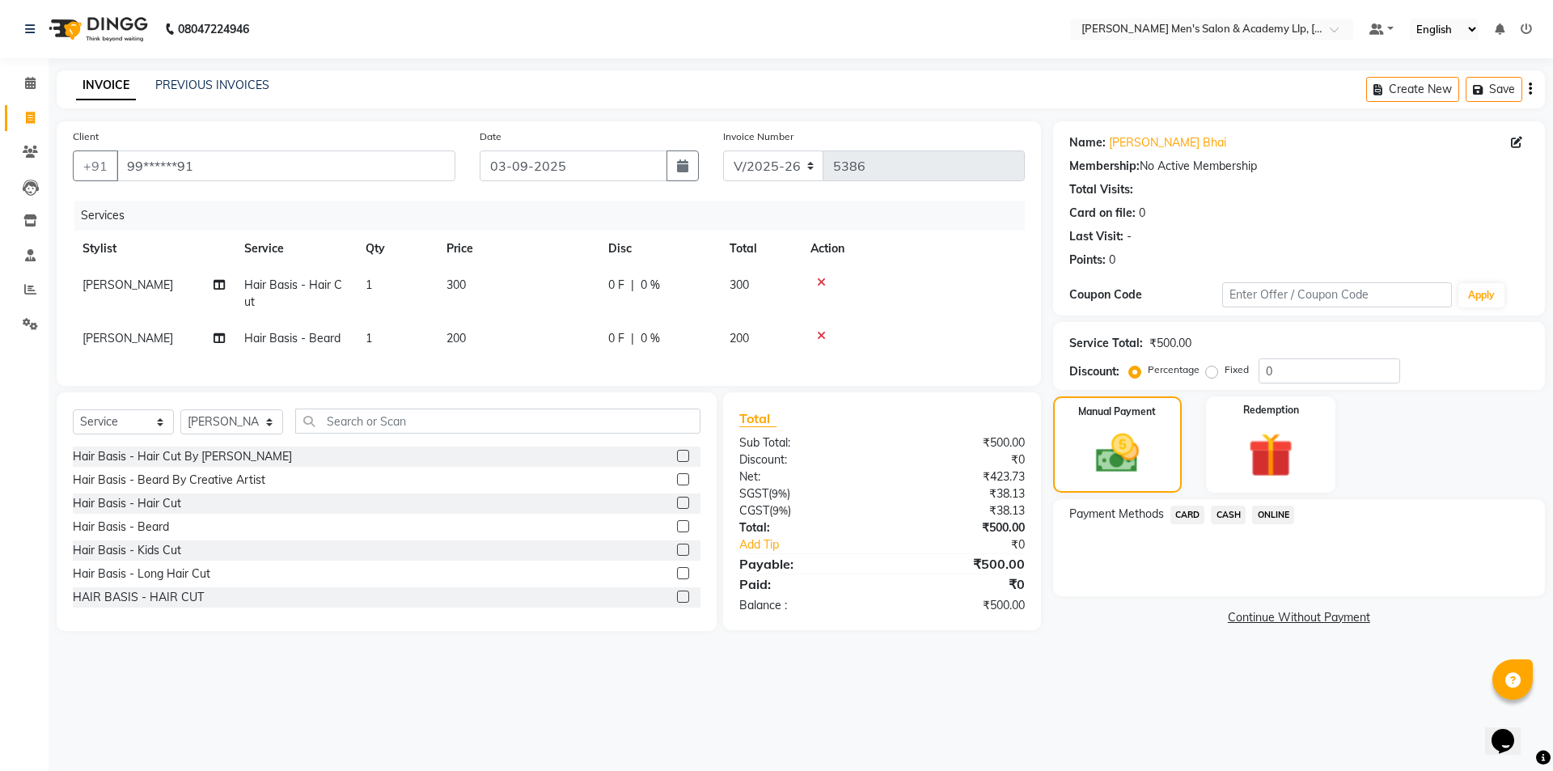
click at [1230, 517] on span "CASH" at bounding box center [1228, 515] width 35 height 19
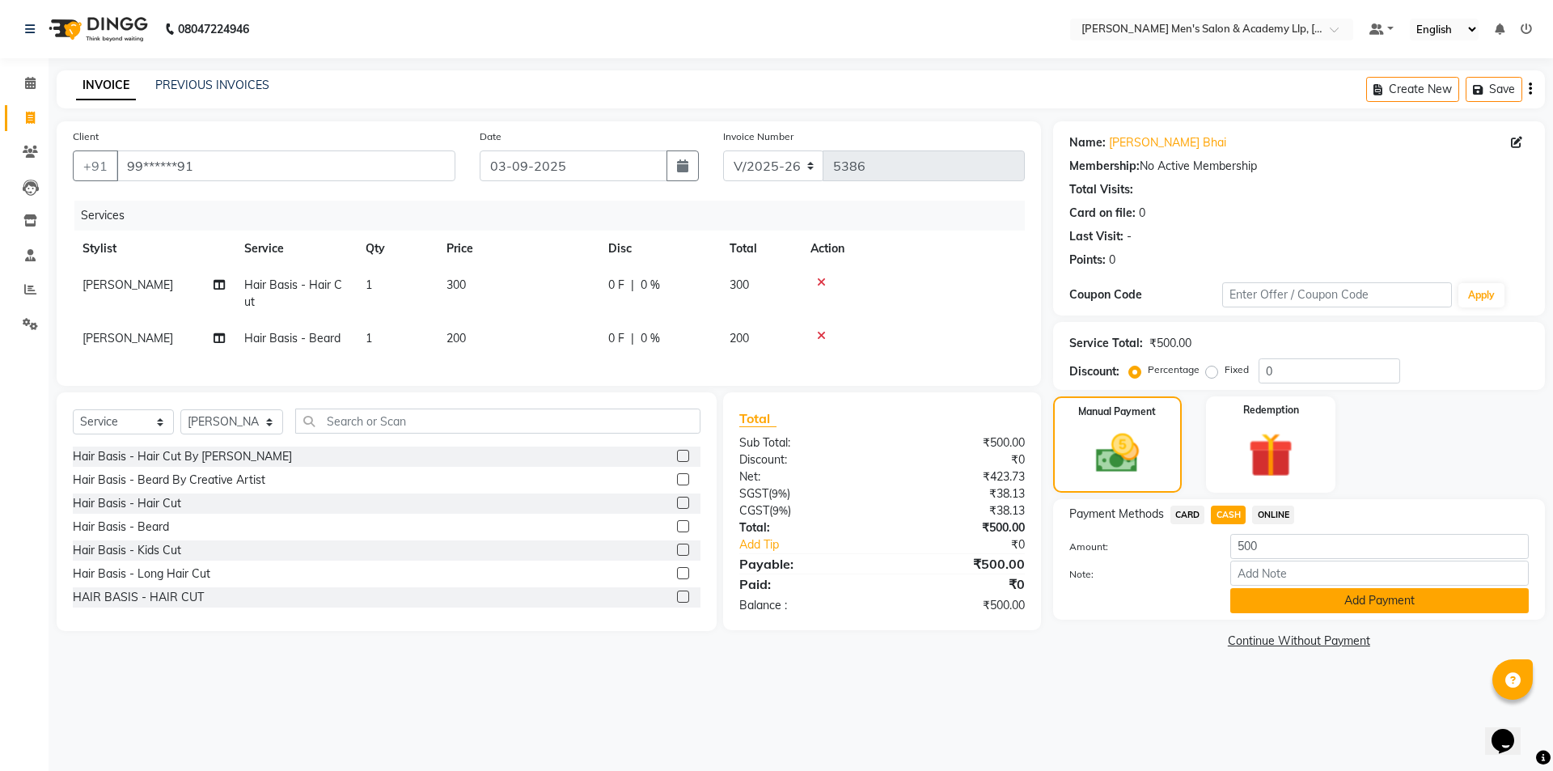
click at [1261, 595] on button "Add Payment" at bounding box center [1379, 600] width 299 height 25
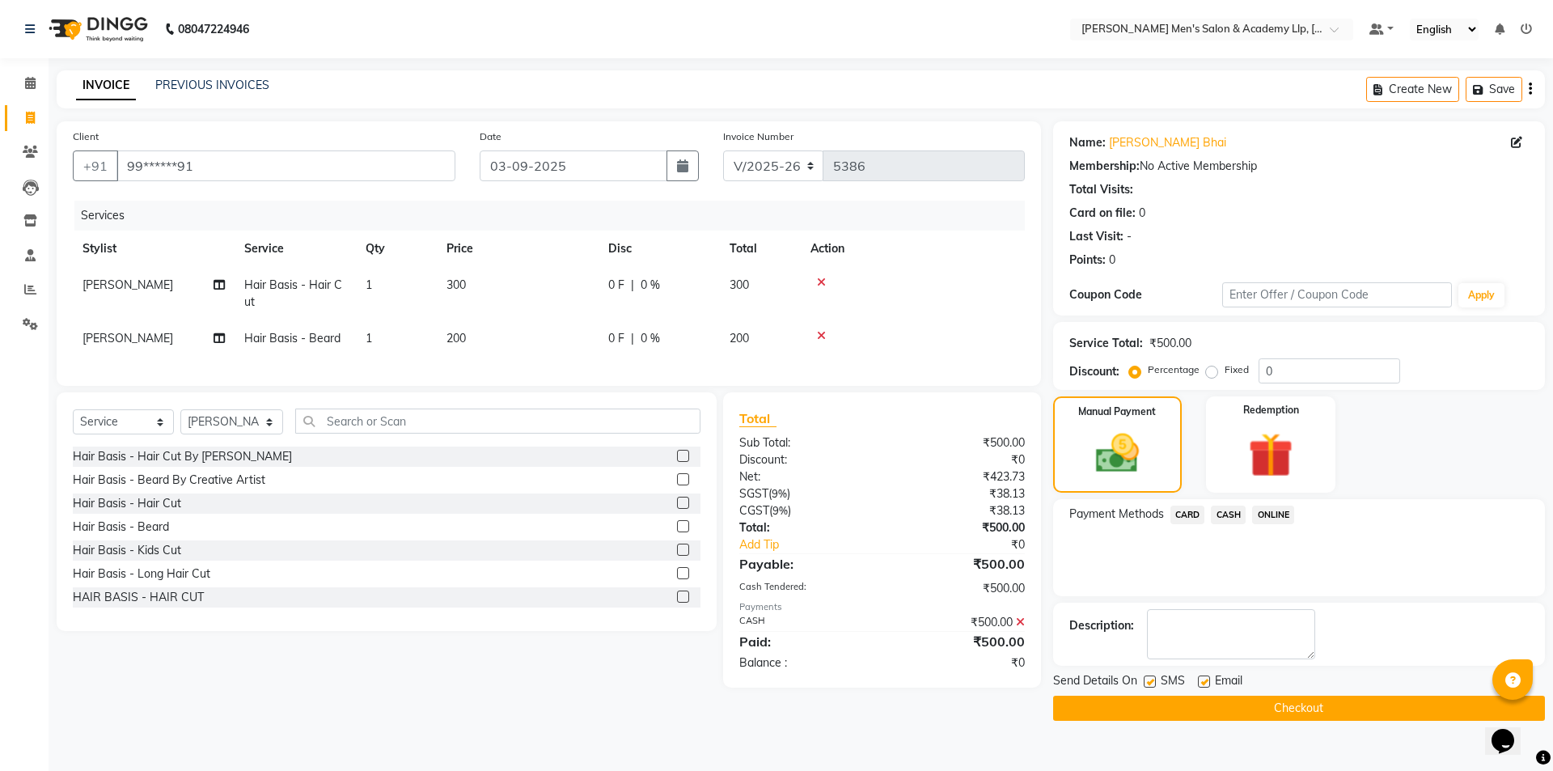
click at [1200, 681] on label at bounding box center [1204, 681] width 12 height 12
click at [1200, 681] on input "checkbox" at bounding box center [1203, 682] width 11 height 11
checkbox input "false"
click at [1140, 679] on div "Send Details On SMS Email" at bounding box center [1299, 682] width 492 height 20
click at [1147, 684] on label at bounding box center [1150, 681] width 12 height 12
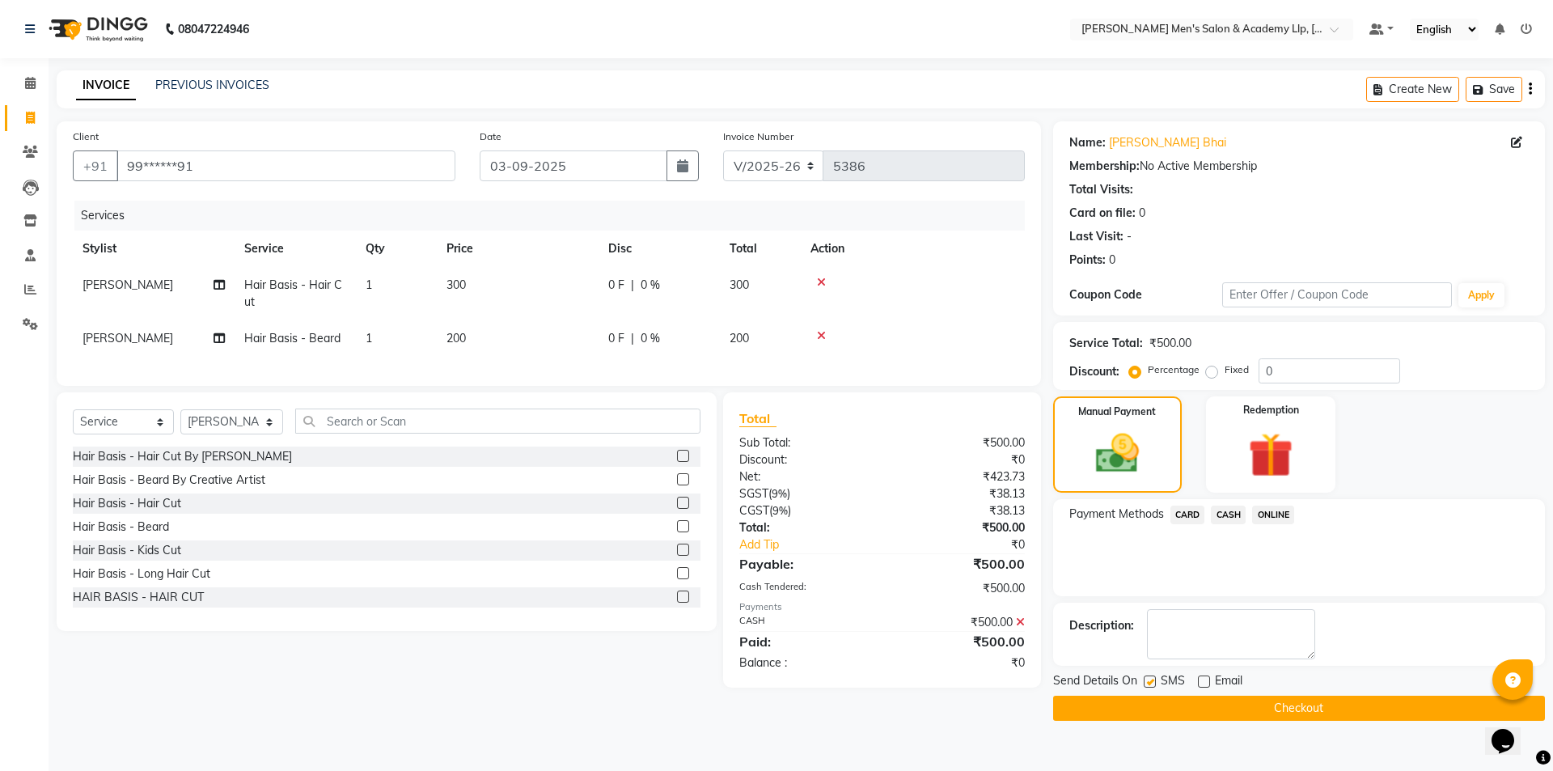
click at [1147, 684] on input "checkbox" at bounding box center [1149, 682] width 11 height 11
checkbox input "false"
click at [1148, 705] on button "Checkout" at bounding box center [1299, 708] width 492 height 25
click at [1148, 705] on div "Checkout" at bounding box center [1299, 708] width 492 height 25
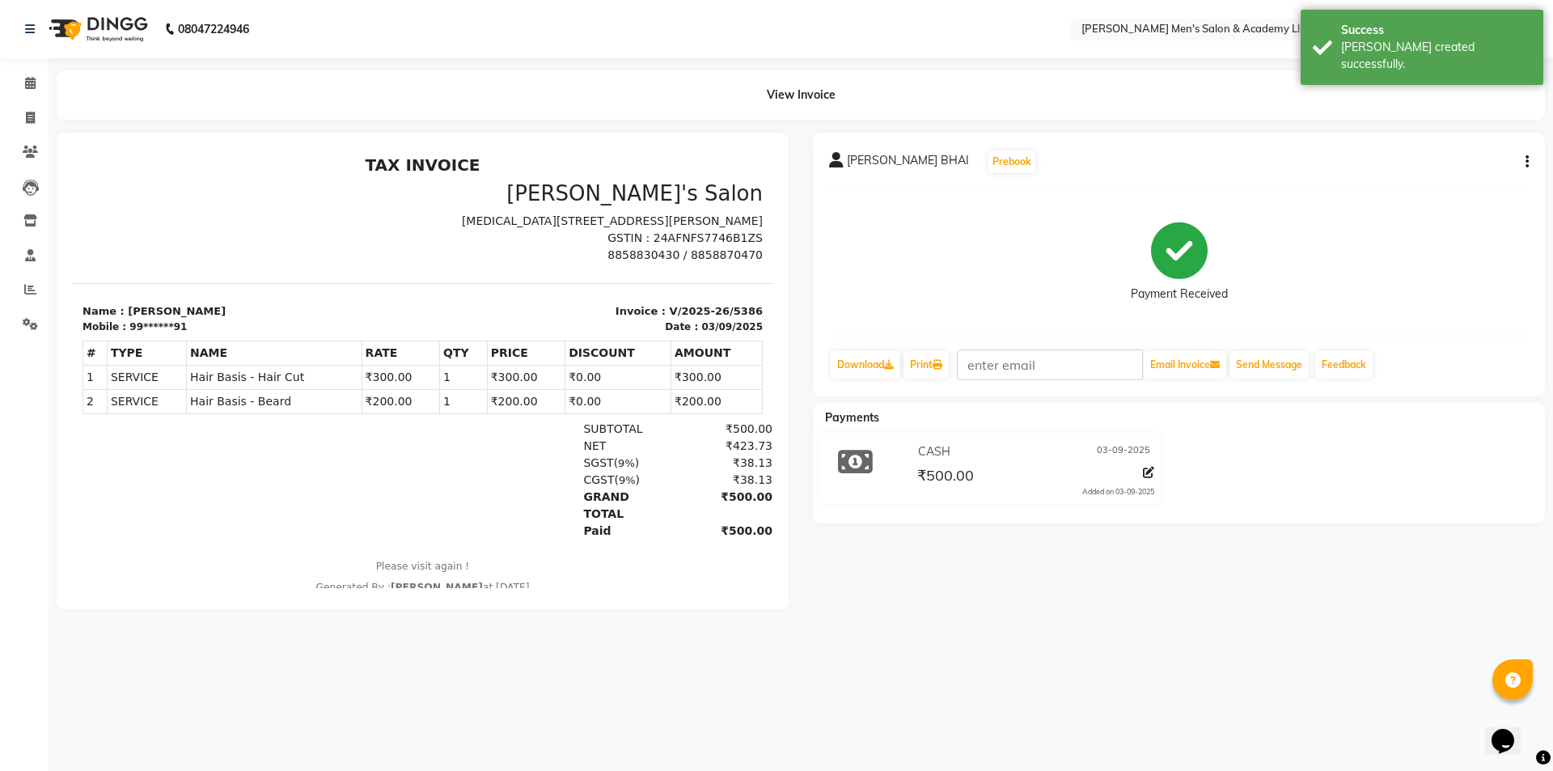
click at [1522, 157] on button "button" at bounding box center [1524, 162] width 10 height 17
click at [1442, 170] on div "Edit Item Staff" at bounding box center [1446, 172] width 111 height 20
select select "84131"
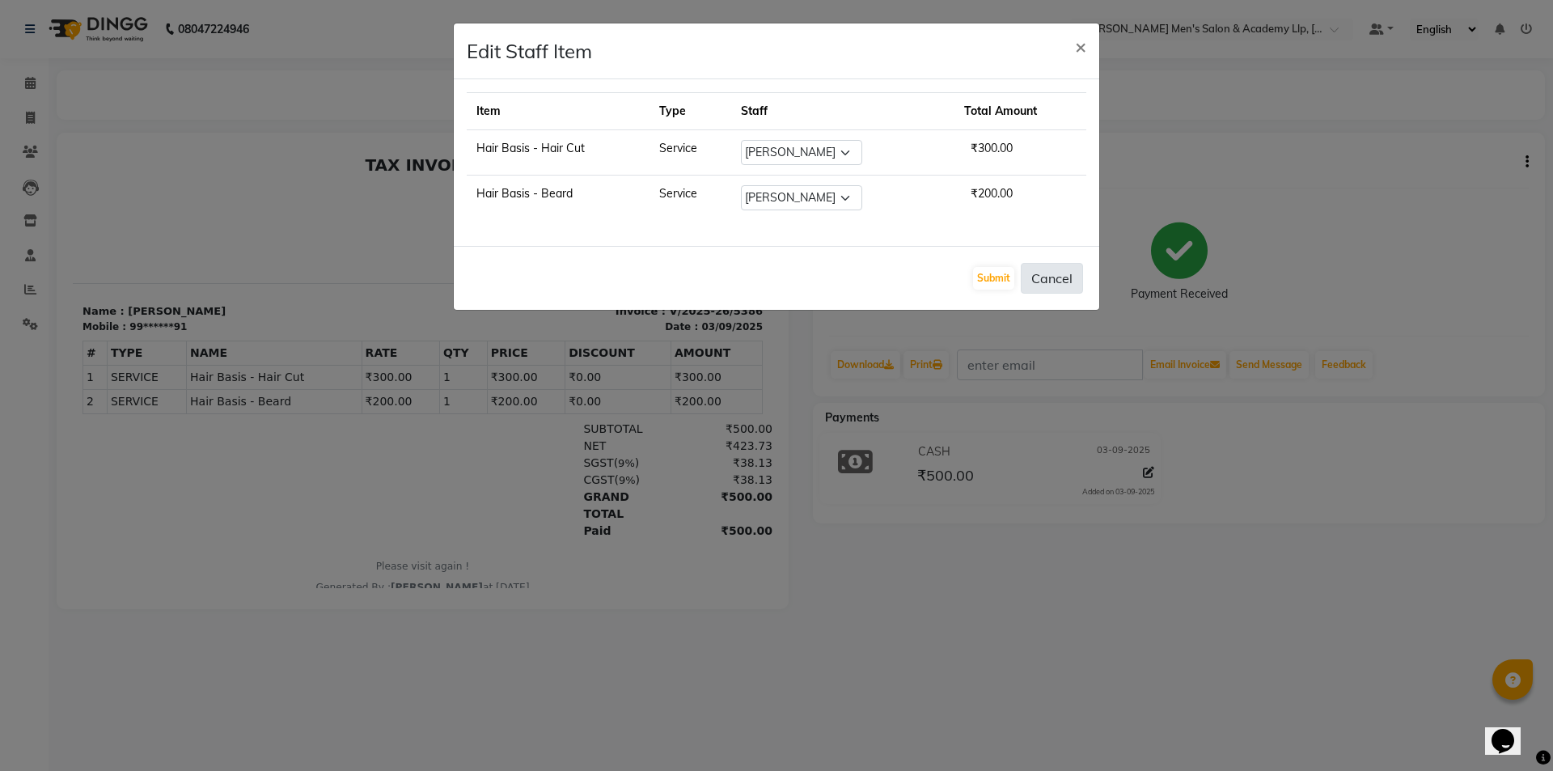
click at [1059, 280] on button "Cancel" at bounding box center [1052, 278] width 62 height 31
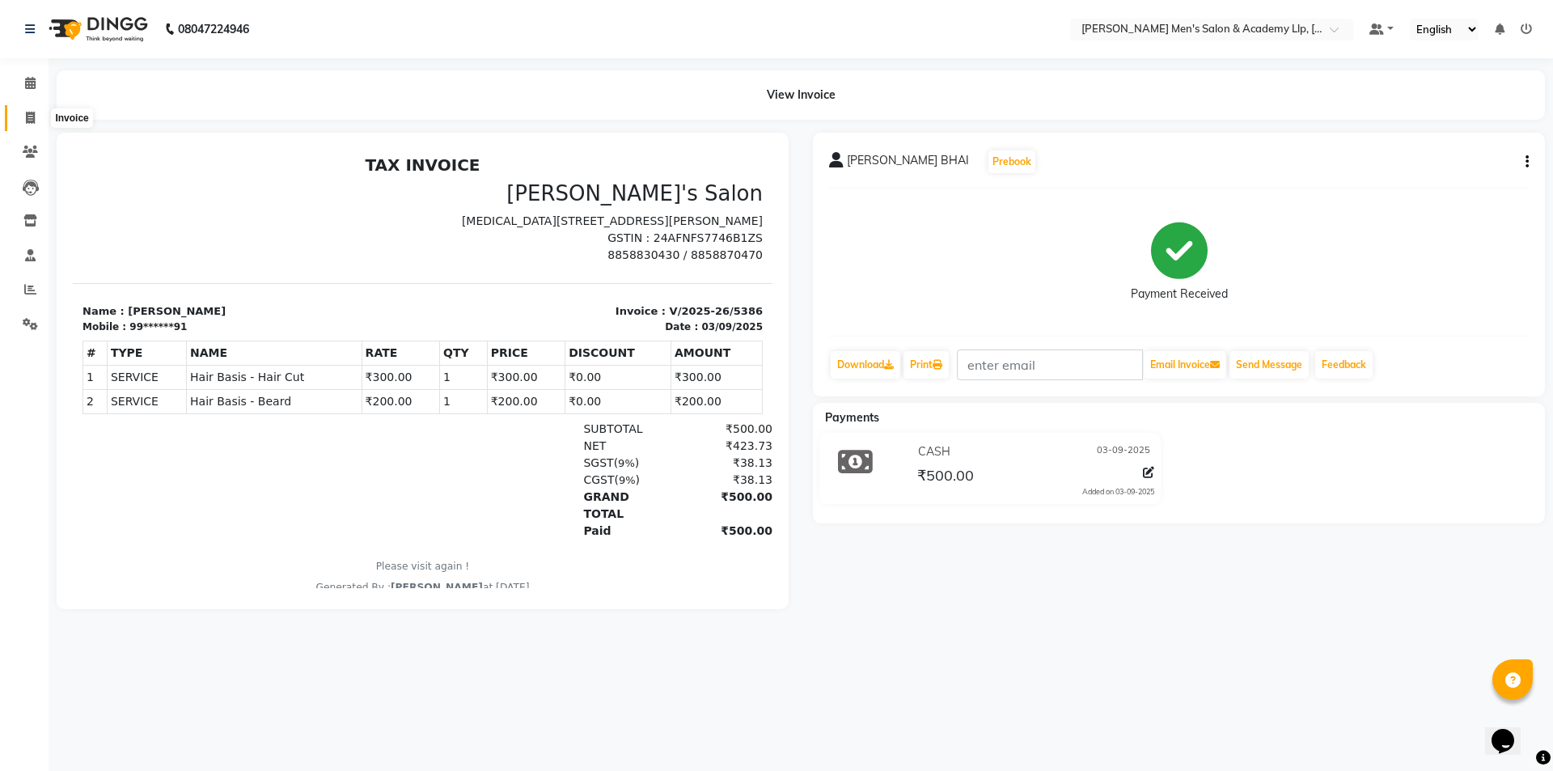
click at [28, 125] on span at bounding box center [30, 118] width 28 height 19
select select "service"
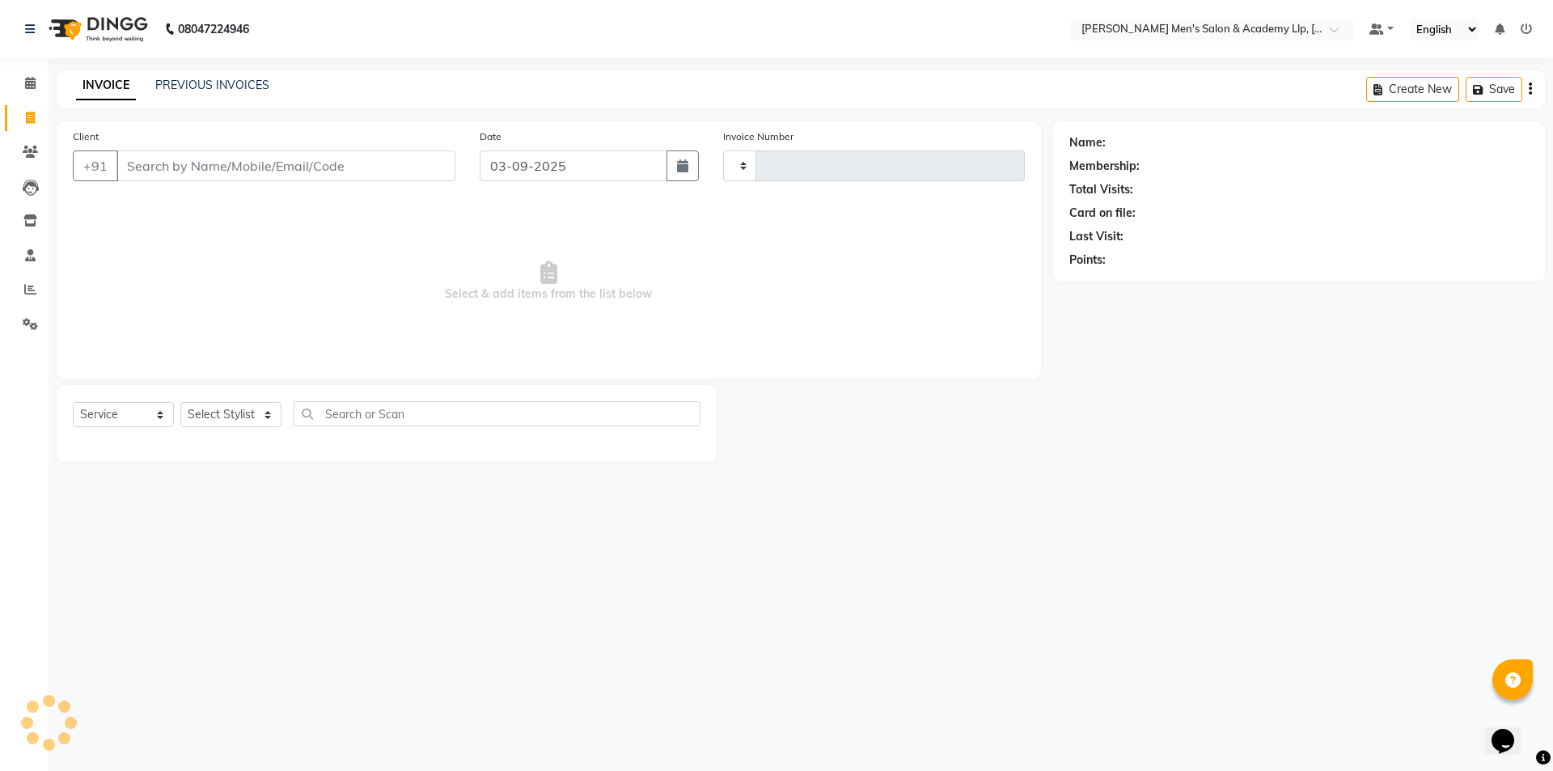
type input "5387"
select select "8248"
click at [26, 292] on icon at bounding box center [30, 289] width 12 height 12
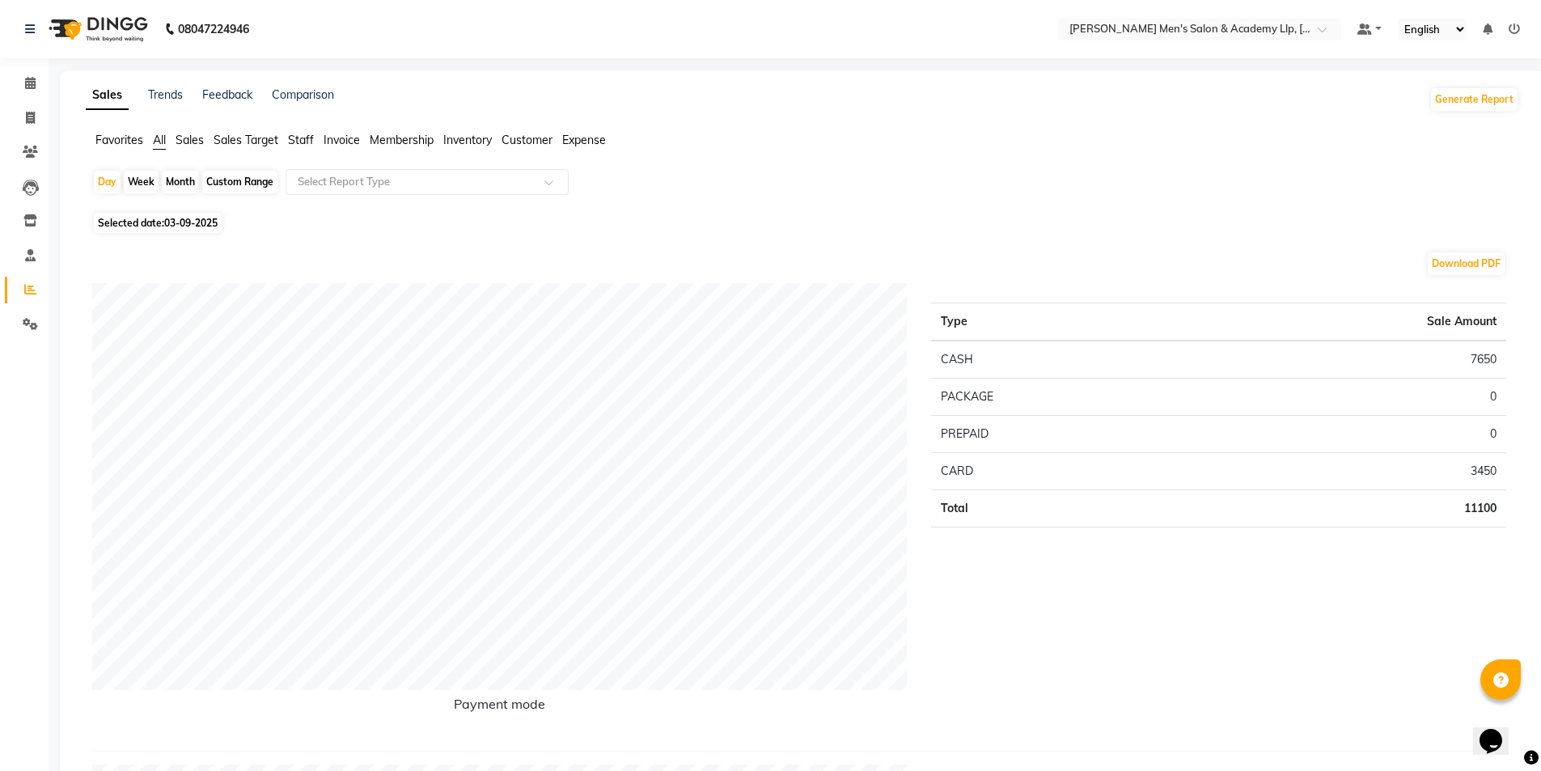
click at [301, 144] on span "Staff" at bounding box center [301, 140] width 26 height 15
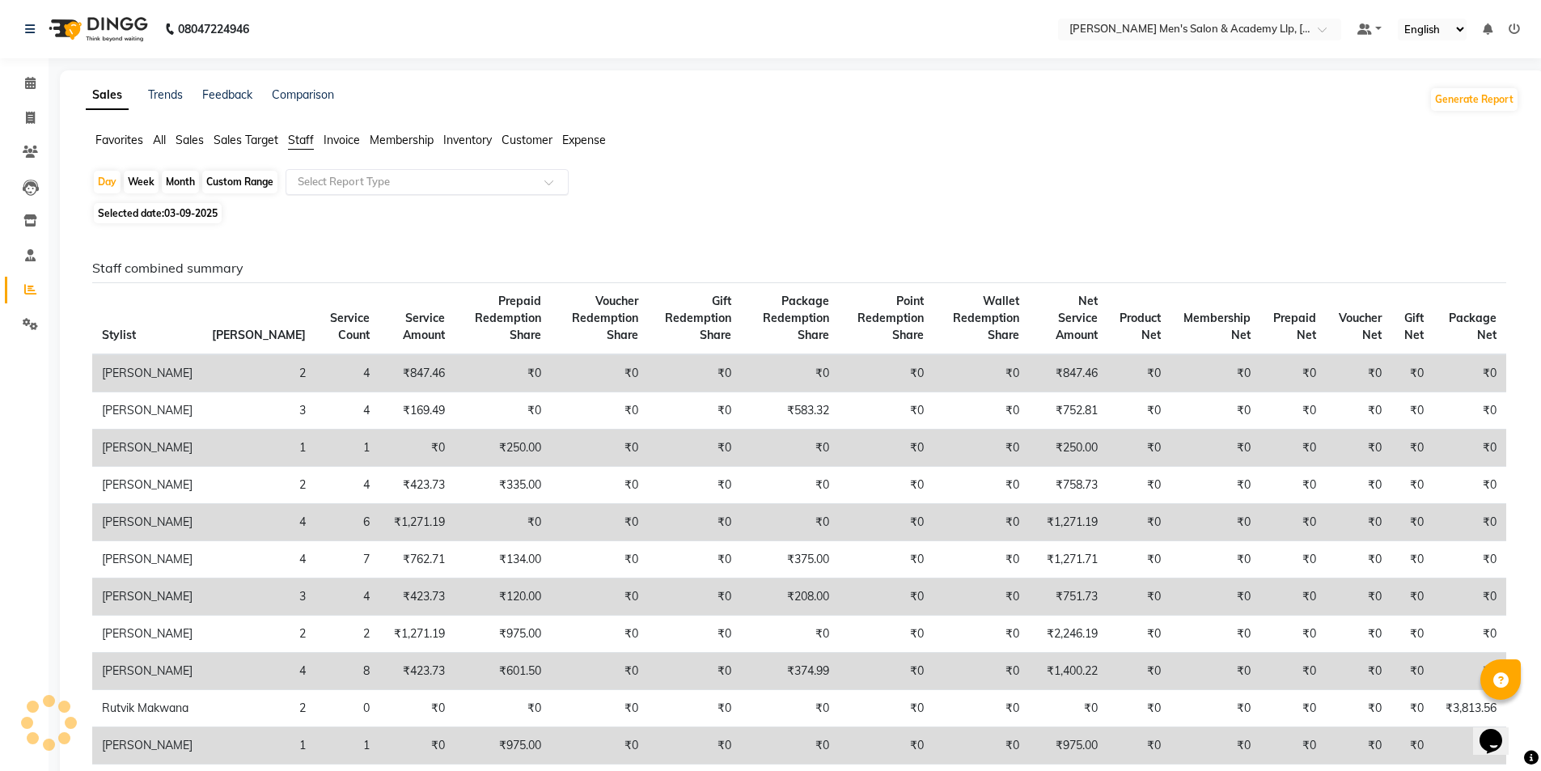
click at [339, 193] on div "Select Report Type" at bounding box center [427, 182] width 283 height 26
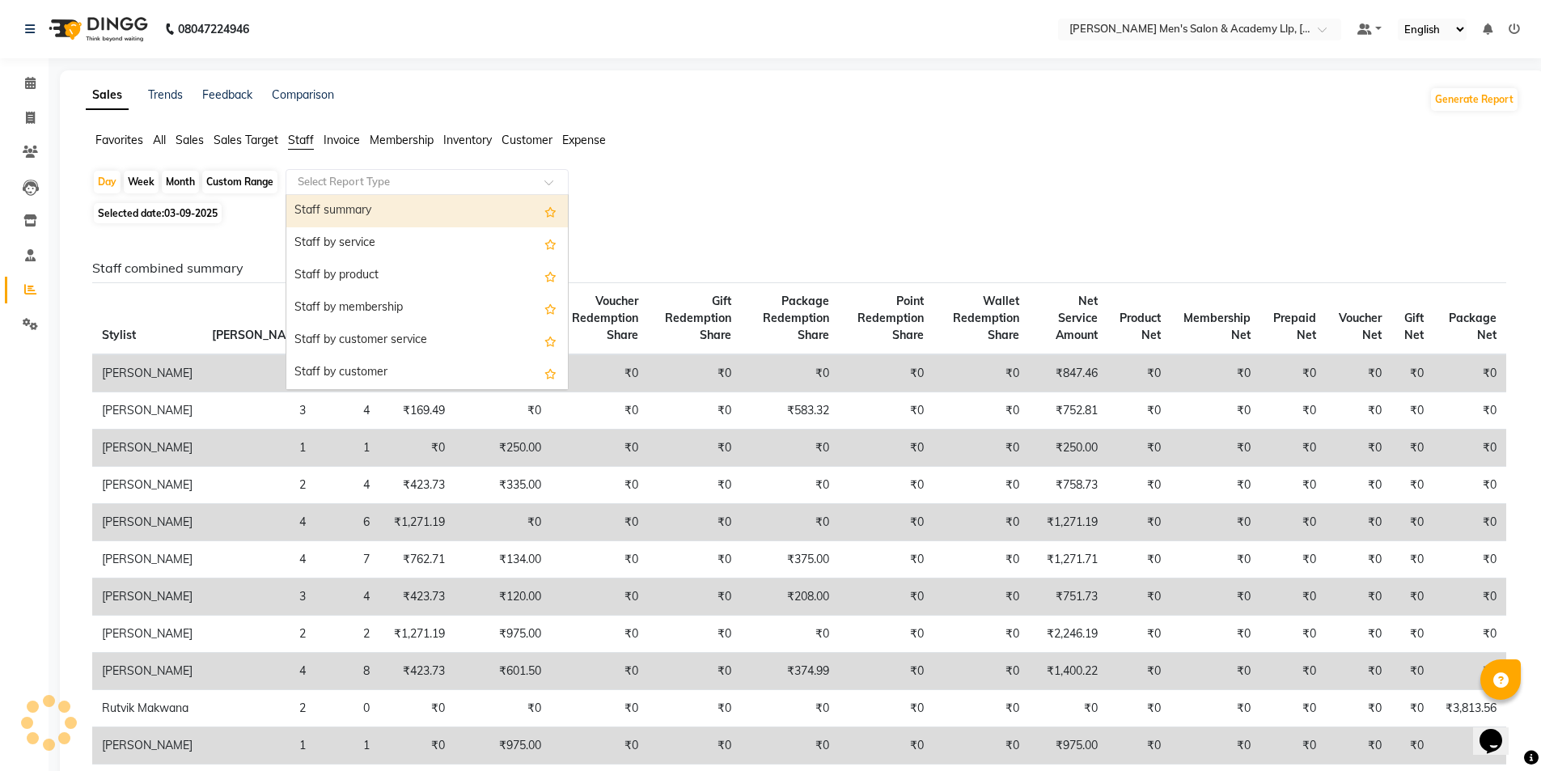
click at [350, 214] on div "Staff summary" at bounding box center [427, 211] width 282 height 32
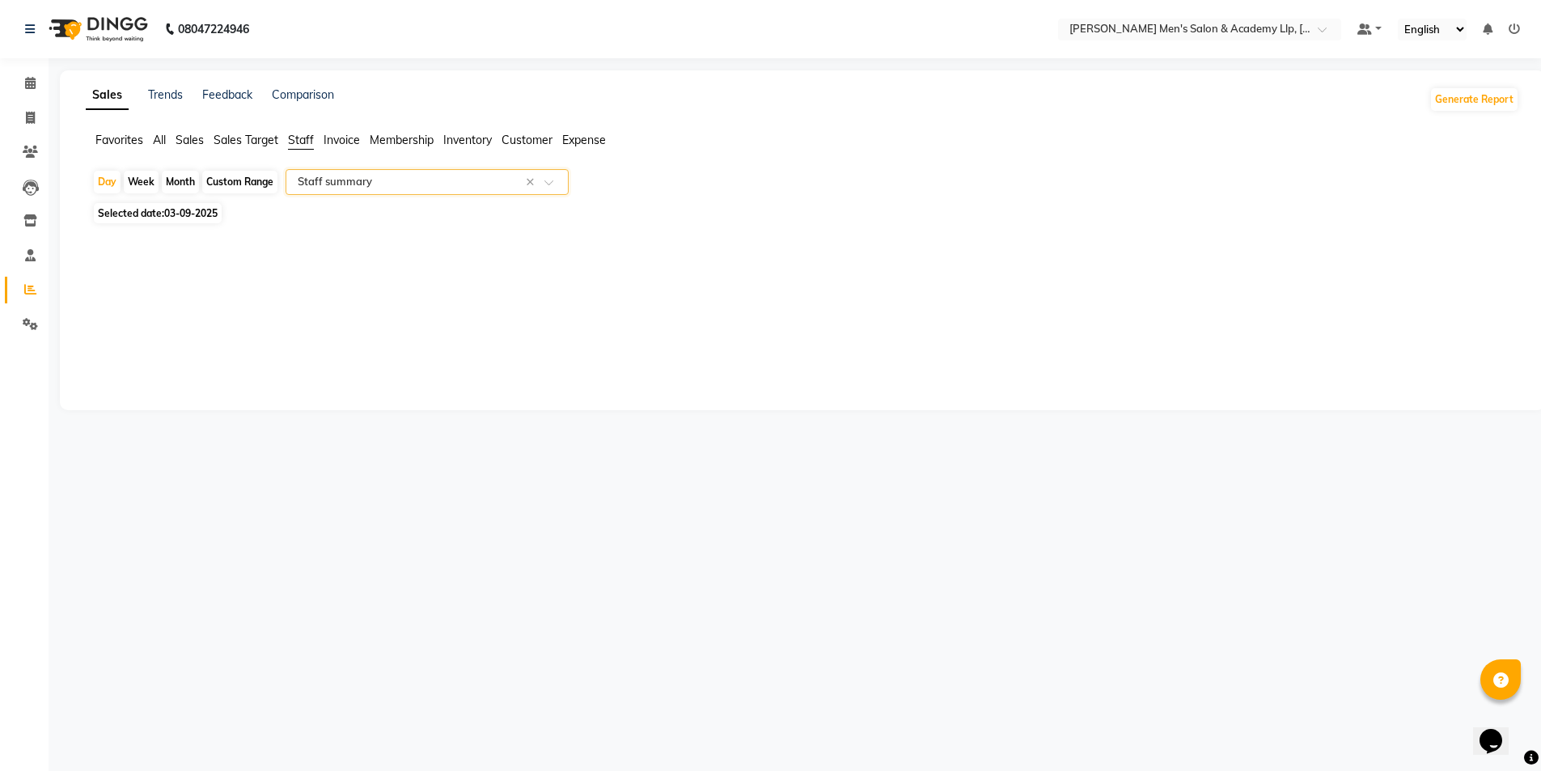
select select "full_report"
select select "csv"
click at [181, 187] on div "Month" at bounding box center [180, 182] width 37 height 23
select select "9"
select select "2025"
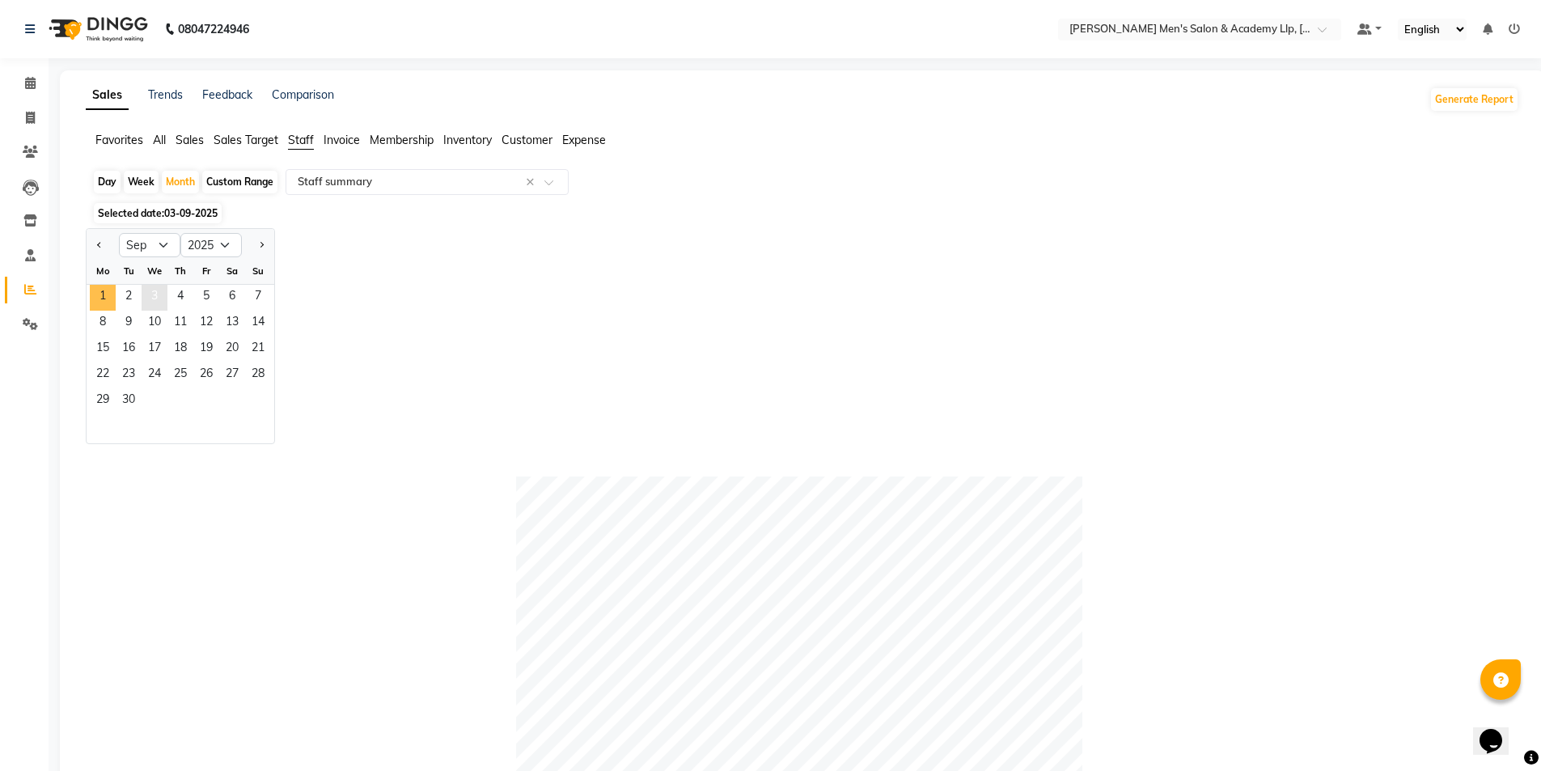
drag, startPoint x: 108, startPoint y: 294, endPoint x: 165, endPoint y: 291, distance: 57.5
click at [107, 294] on span "1" at bounding box center [103, 298] width 26 height 26
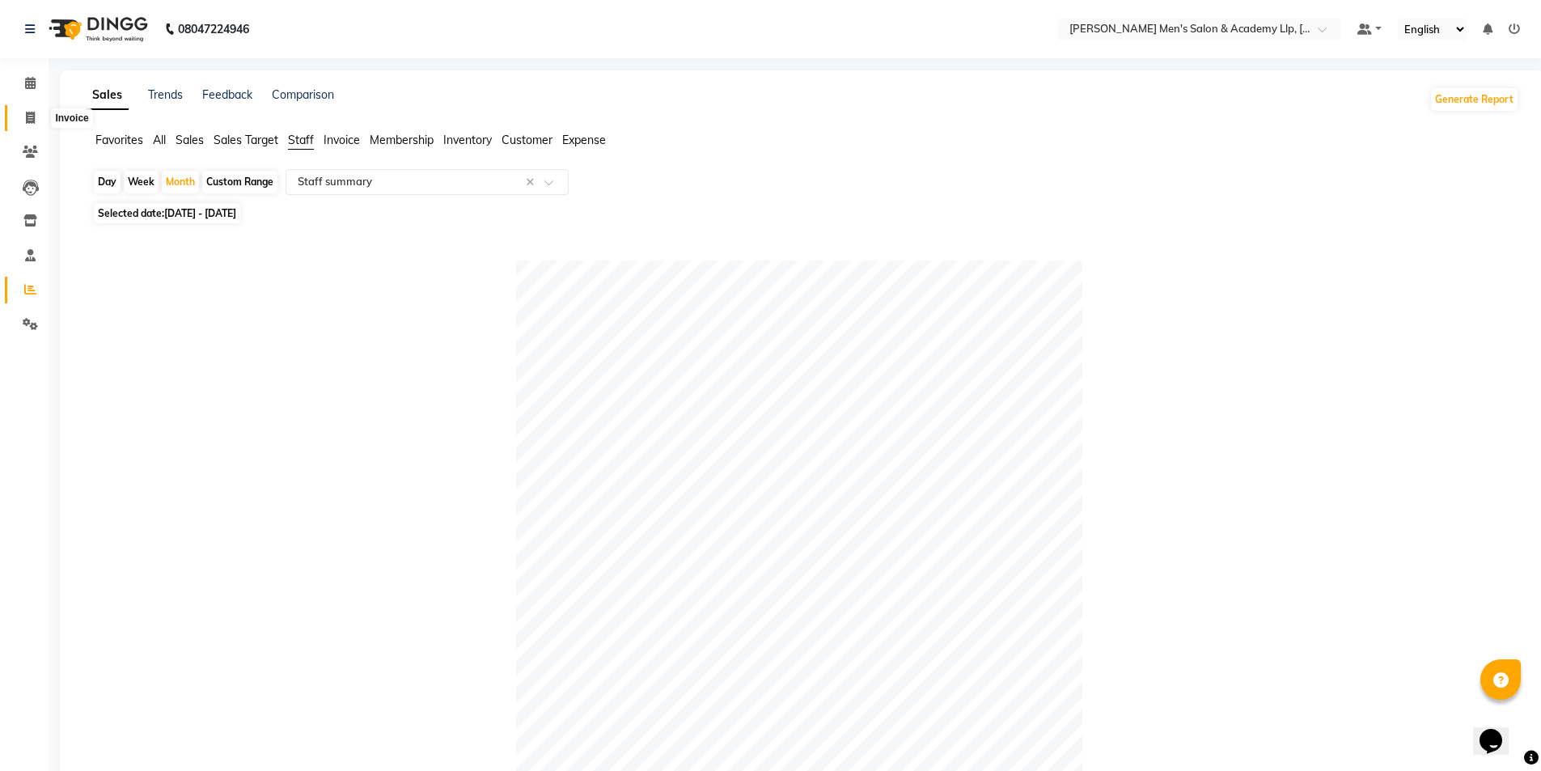
click at [28, 116] on icon at bounding box center [30, 118] width 9 height 12
select select "service"
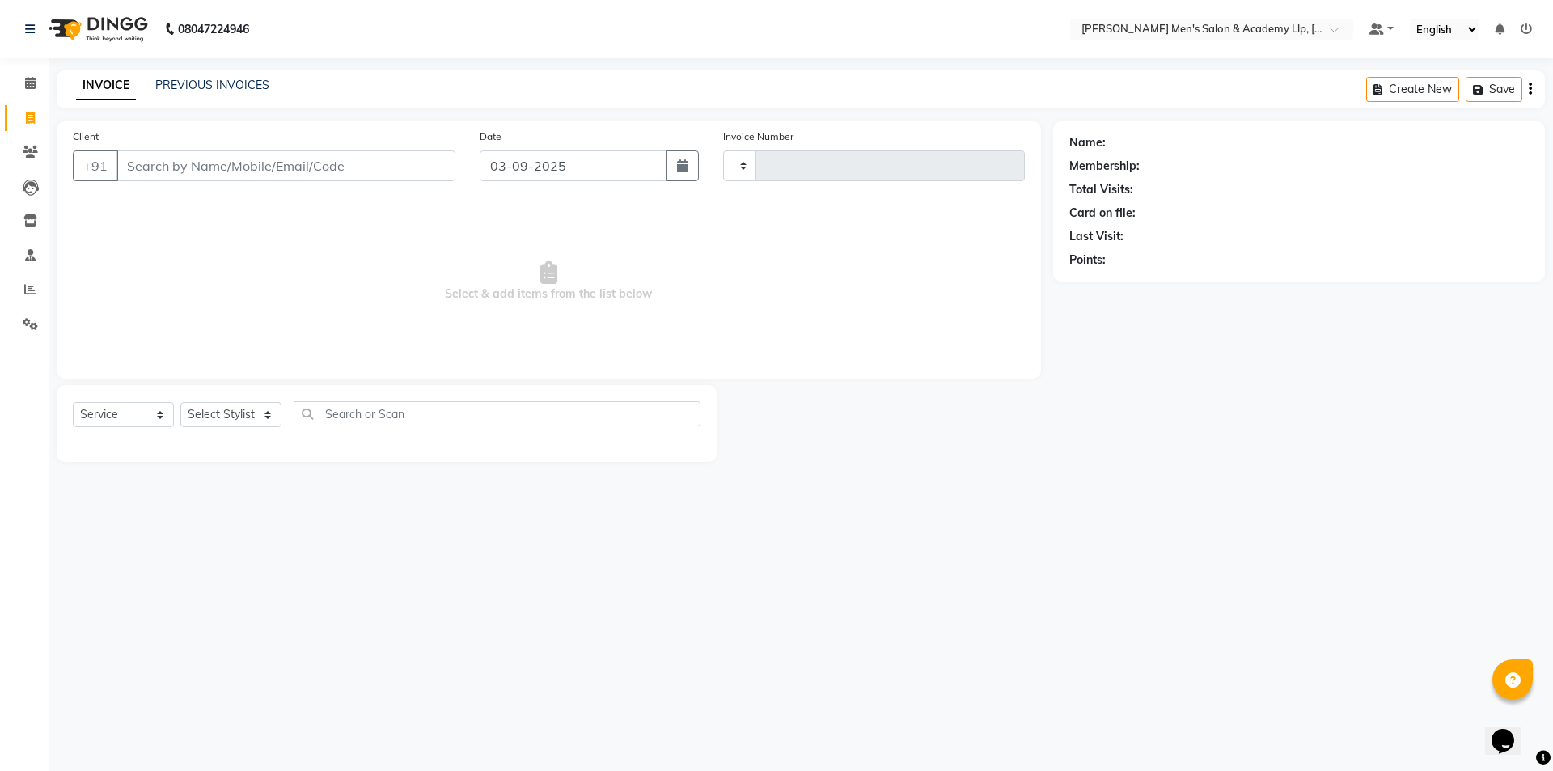
type input "5387"
select select "8248"
click at [182, 81] on link "PREVIOUS INVOICES" at bounding box center [212, 85] width 114 height 15
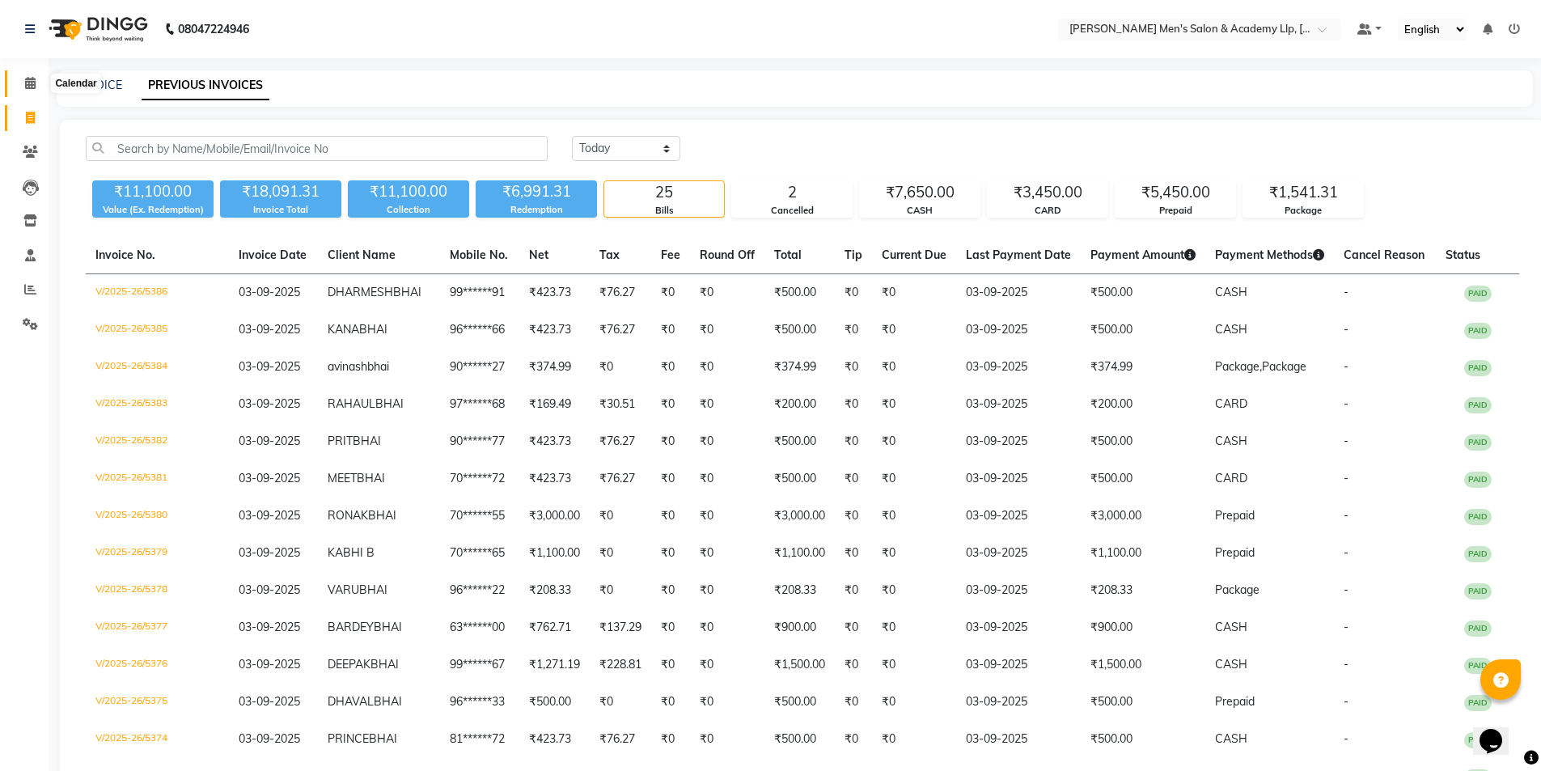
click at [30, 81] on icon at bounding box center [30, 83] width 11 height 12
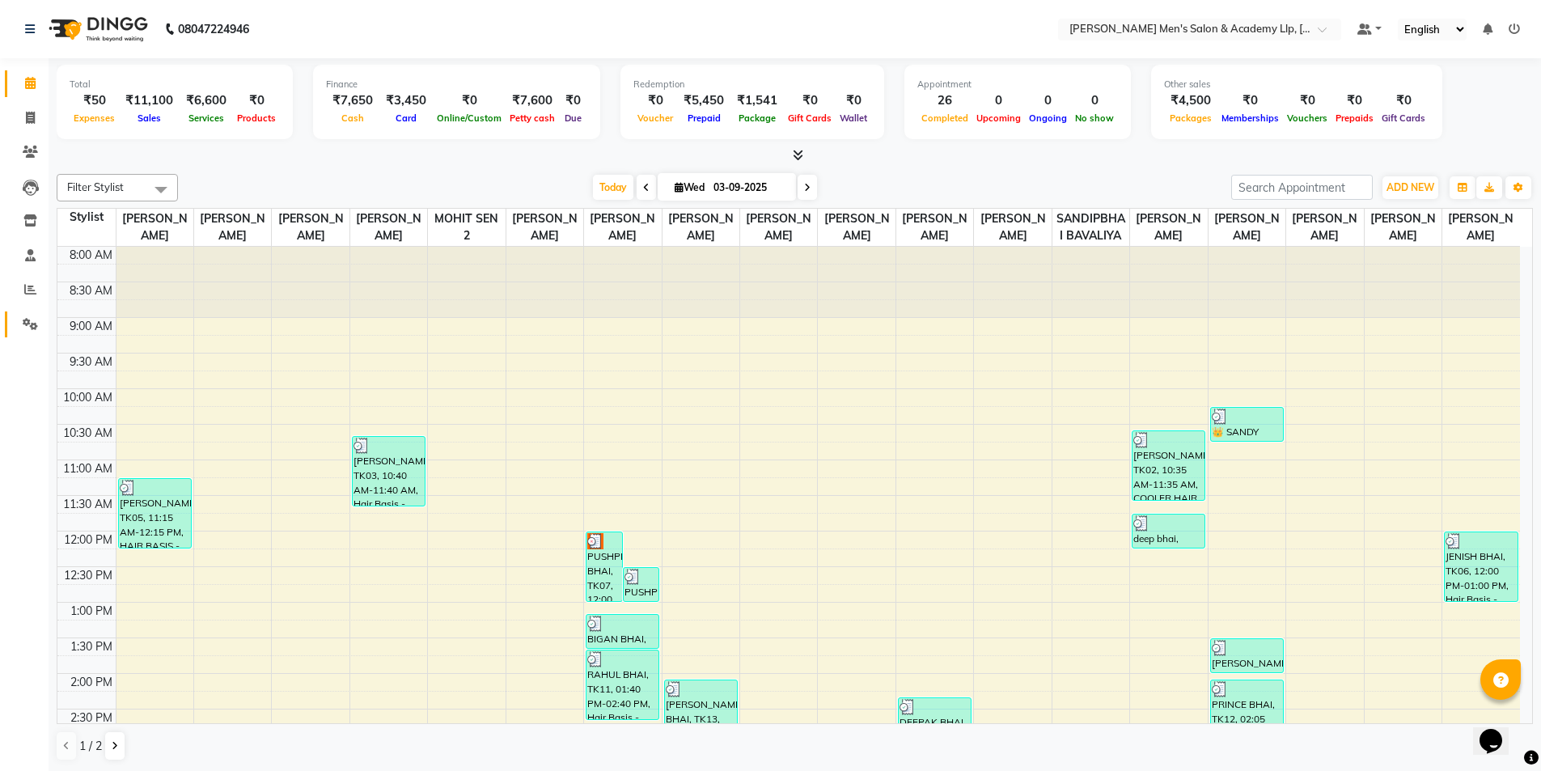
click at [14, 318] on link "Settings" at bounding box center [24, 324] width 39 height 27
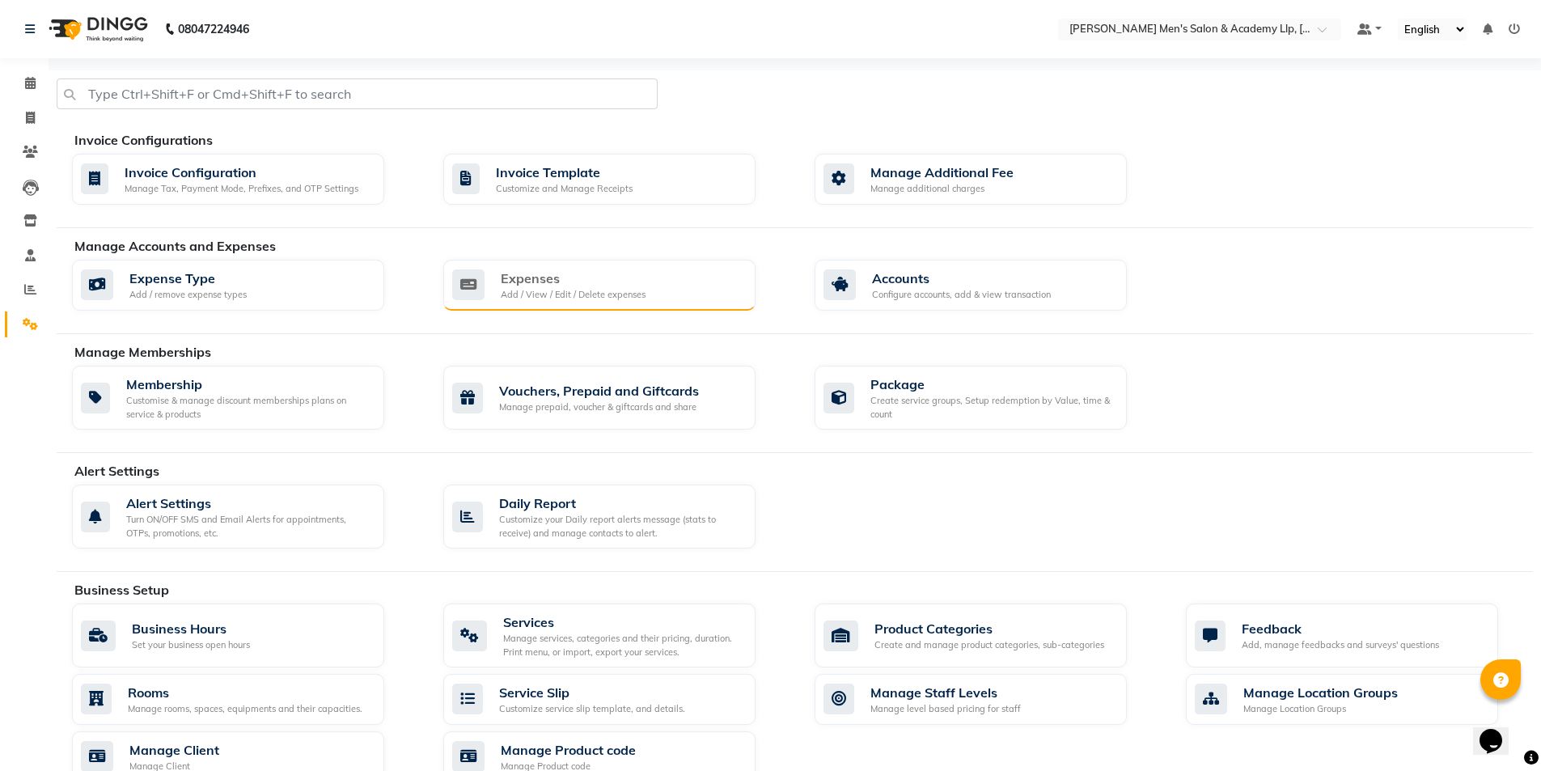
click at [695, 269] on div "Expenses Add / View / Edit / Delete expenses" at bounding box center [597, 285] width 290 height 33
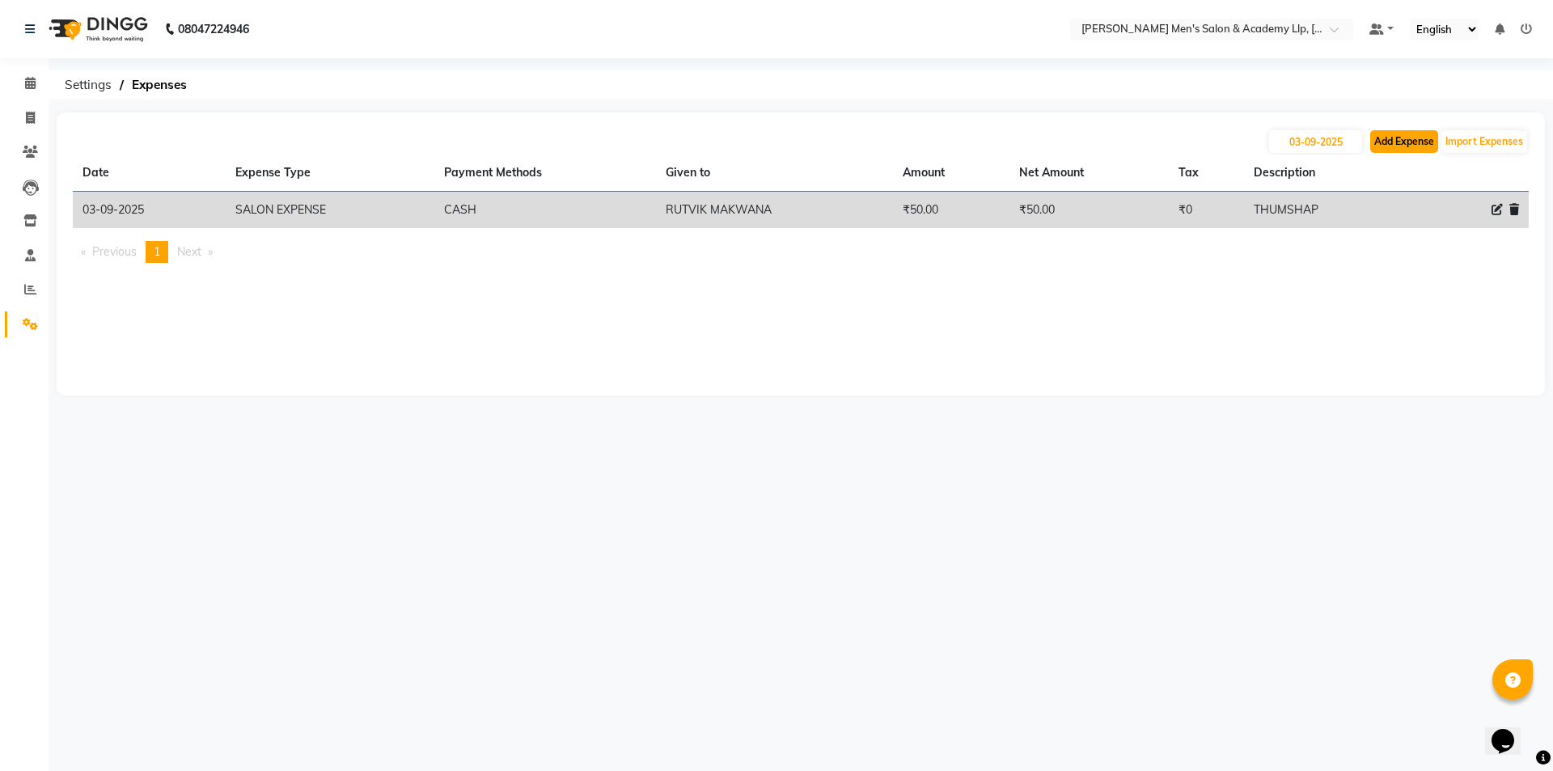
click at [1407, 141] on button "Add Expense" at bounding box center [1404, 141] width 68 height 23
select select "1"
select select "7378"
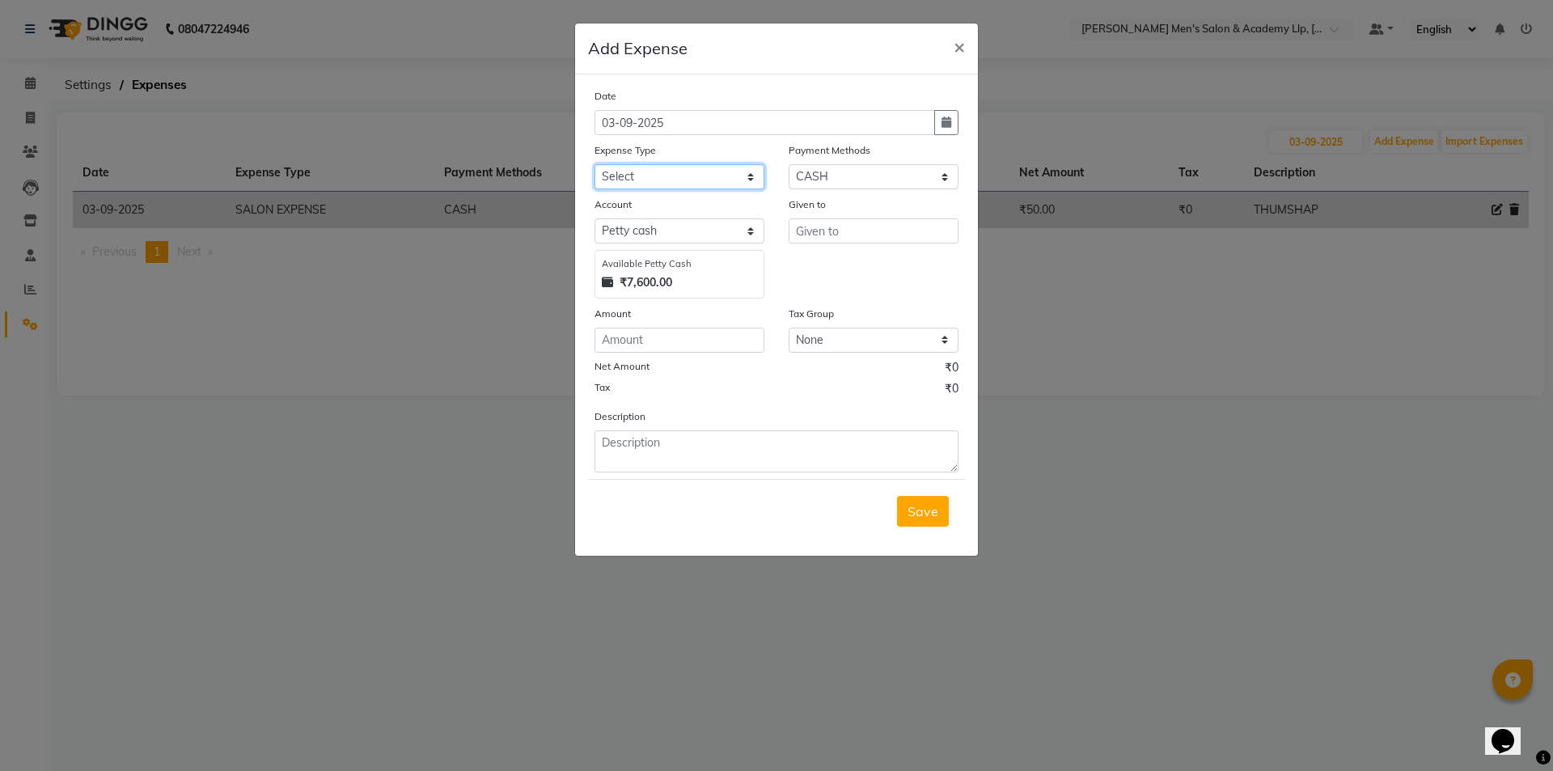
click at [617, 173] on select "Select ADVANCE RUPEES FOR STAFF CLEANING GROSSERY CLENING ITEM HOUSEKEEPIN clie…" at bounding box center [680, 176] width 170 height 25
select select "16154"
click at [595, 164] on select "Select ADVANCE RUPEES FOR STAFF CLEANING GROSSERY CLENING ITEM HOUSEKEEPIN clie…" at bounding box center [680, 176] width 170 height 25
click at [816, 233] on input "text" at bounding box center [874, 230] width 170 height 25
type input "E"
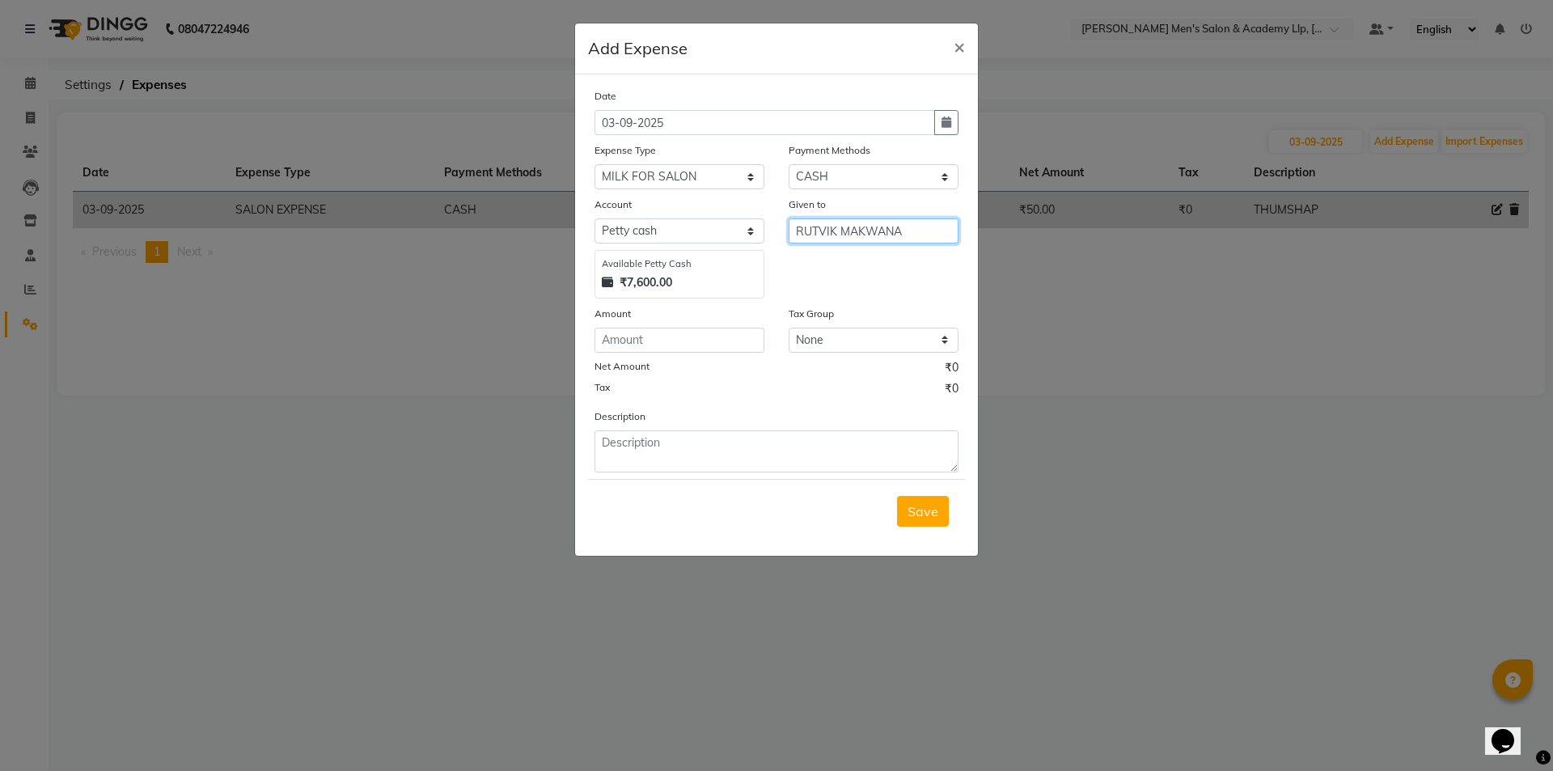
type input "RUTVIK MAKWANA"
click at [685, 346] on input "number" at bounding box center [680, 340] width 170 height 25
type input "200"
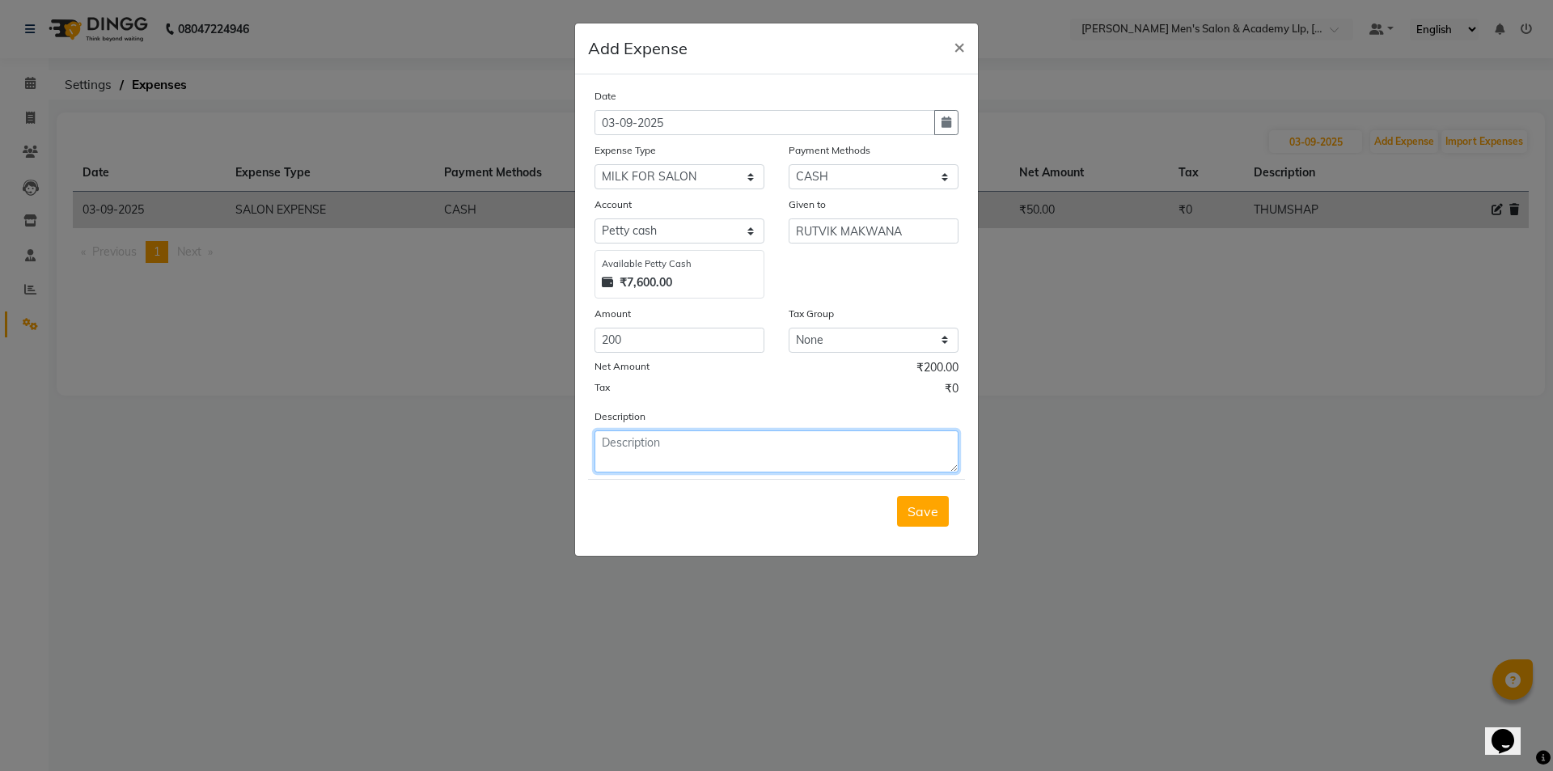
click at [697, 445] on textarea at bounding box center [777, 451] width 364 height 42
type textarea "SALON MILK FOR TEA"
click at [913, 516] on span "Save" at bounding box center [923, 511] width 31 height 16
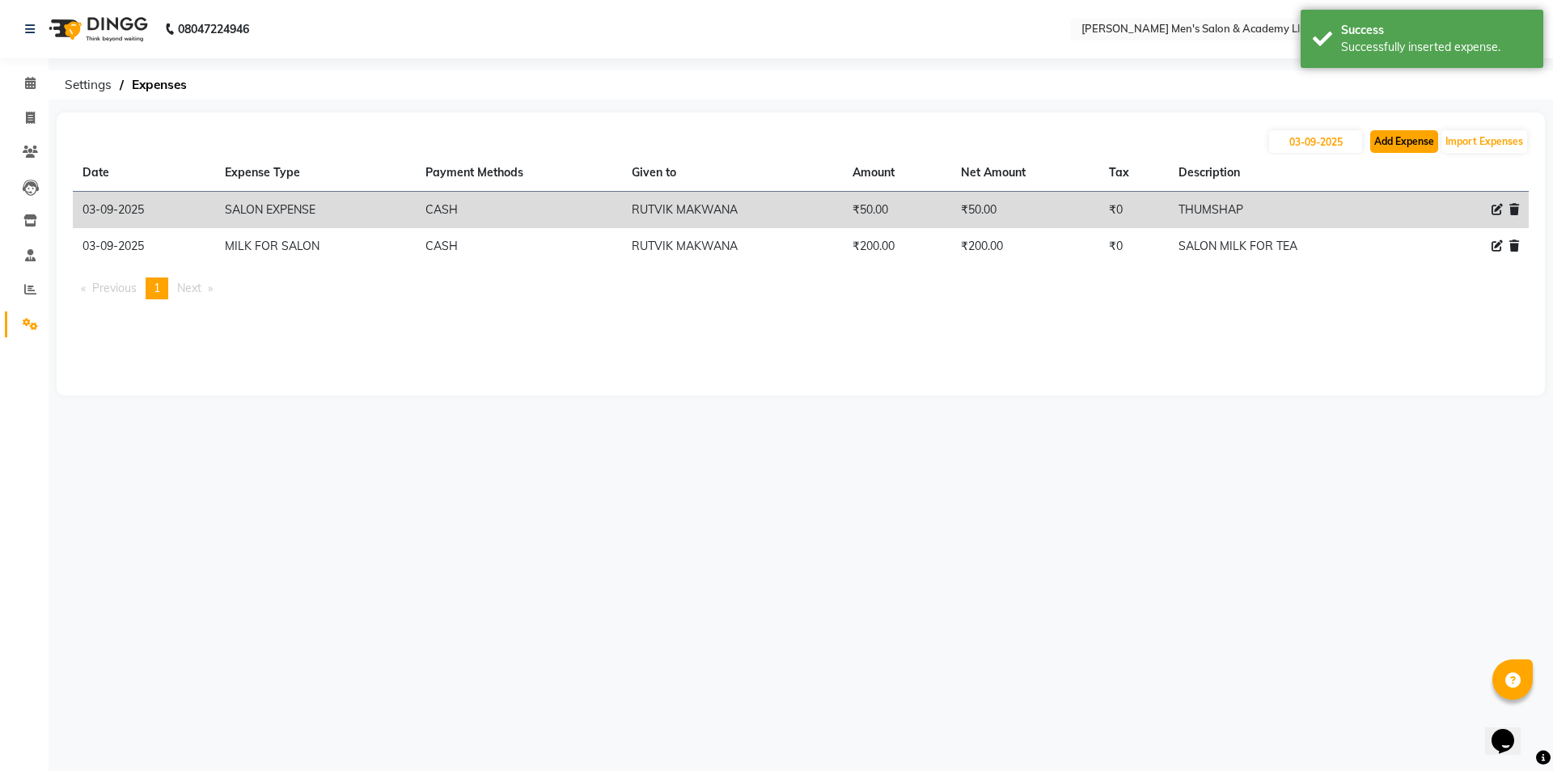
click at [1401, 150] on button "Add Expense" at bounding box center [1404, 141] width 68 height 23
select select "1"
select select "7378"
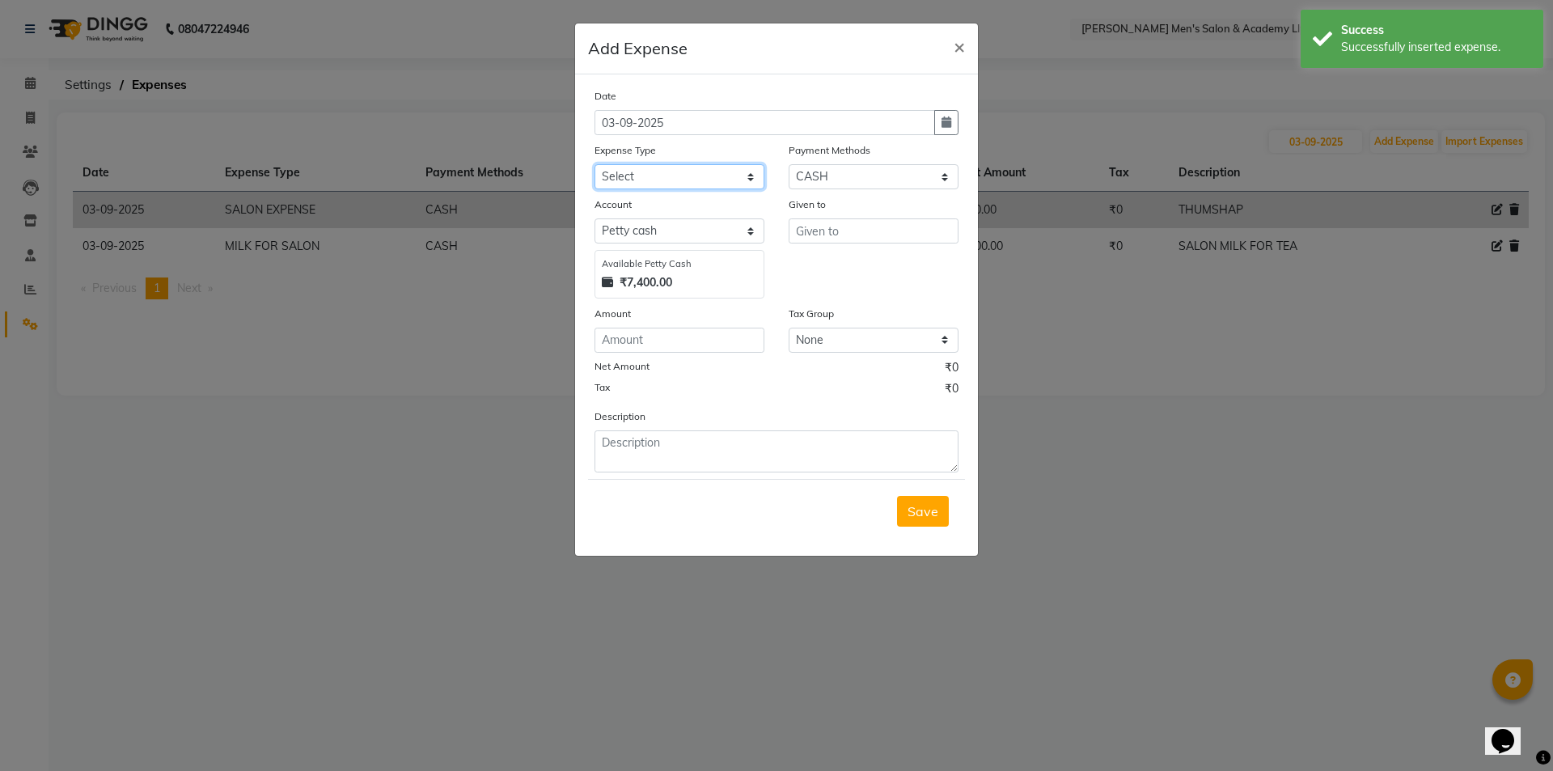
click at [651, 184] on select "Select ADVANCE RUPEES FOR STAFF CLEANING GROSSERY CLENING ITEM HOUSEKEEPIN clie…" at bounding box center [680, 176] width 170 height 25
select select "19507"
click at [595, 164] on select "Select ADVANCE RUPEES FOR STAFF CLEANING GROSSERY CLENING ITEM HOUSEKEEPIN clie…" at bounding box center [680, 176] width 170 height 25
click at [850, 245] on div "Given to" at bounding box center [874, 247] width 194 height 103
click at [853, 233] on input "text" at bounding box center [874, 230] width 170 height 25
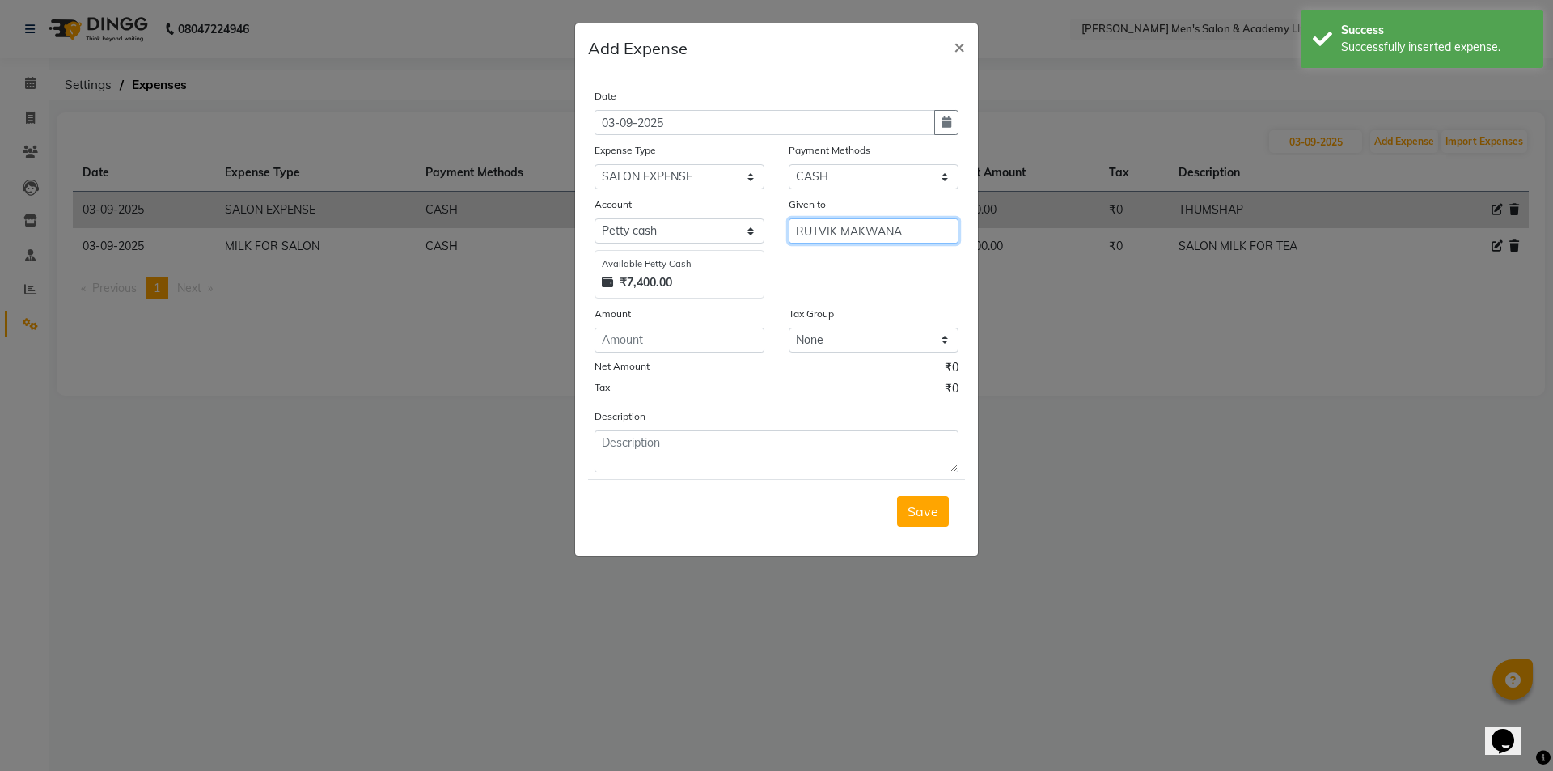
type input "RUTVIK MAKWANA"
click at [723, 336] on input "number" at bounding box center [680, 340] width 170 height 25
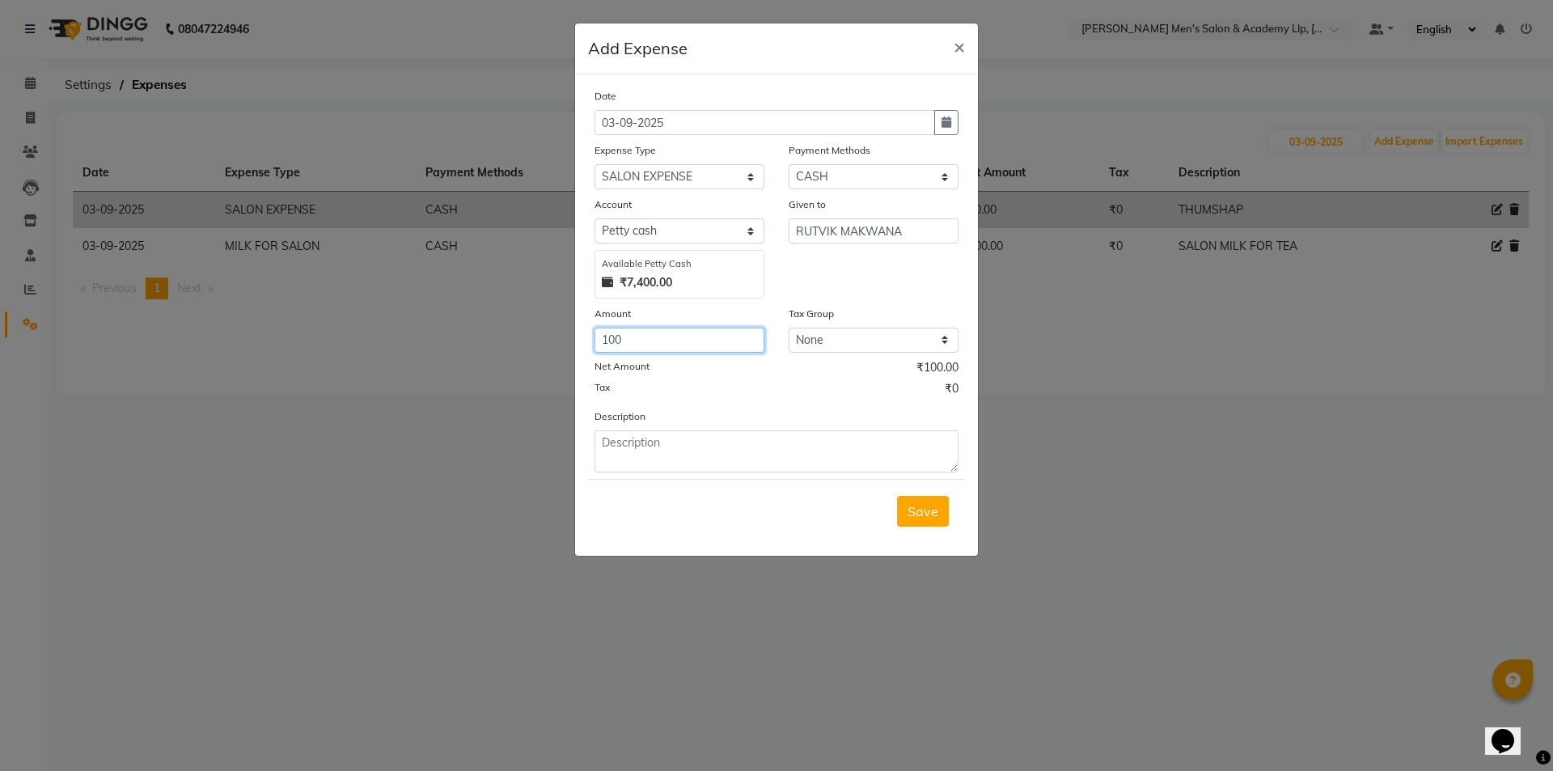
type input "100"
click at [645, 442] on textarea at bounding box center [777, 451] width 364 height 42
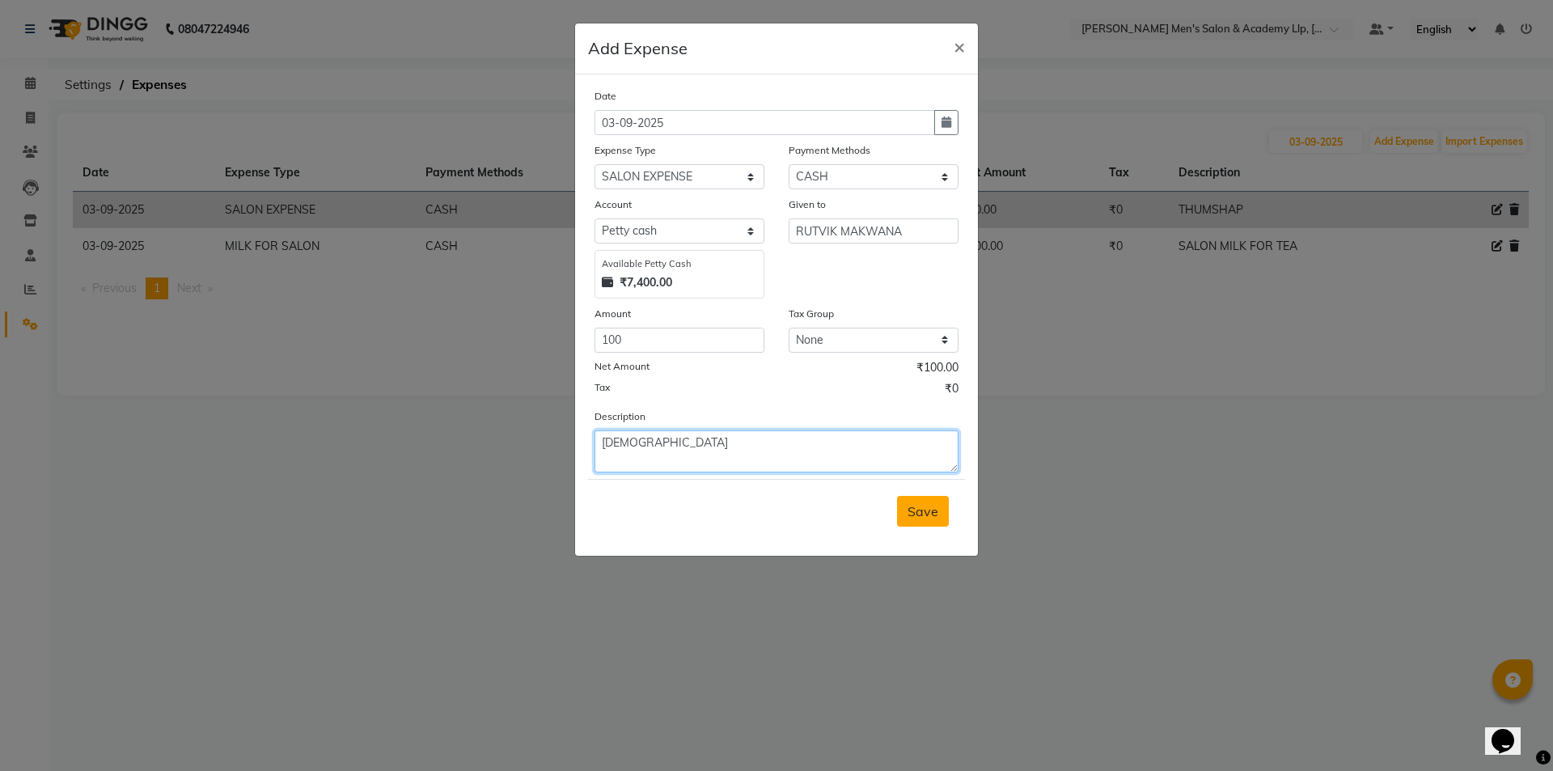
type textarea "PARSHADI"
click at [939, 515] on button "Save" at bounding box center [923, 511] width 52 height 31
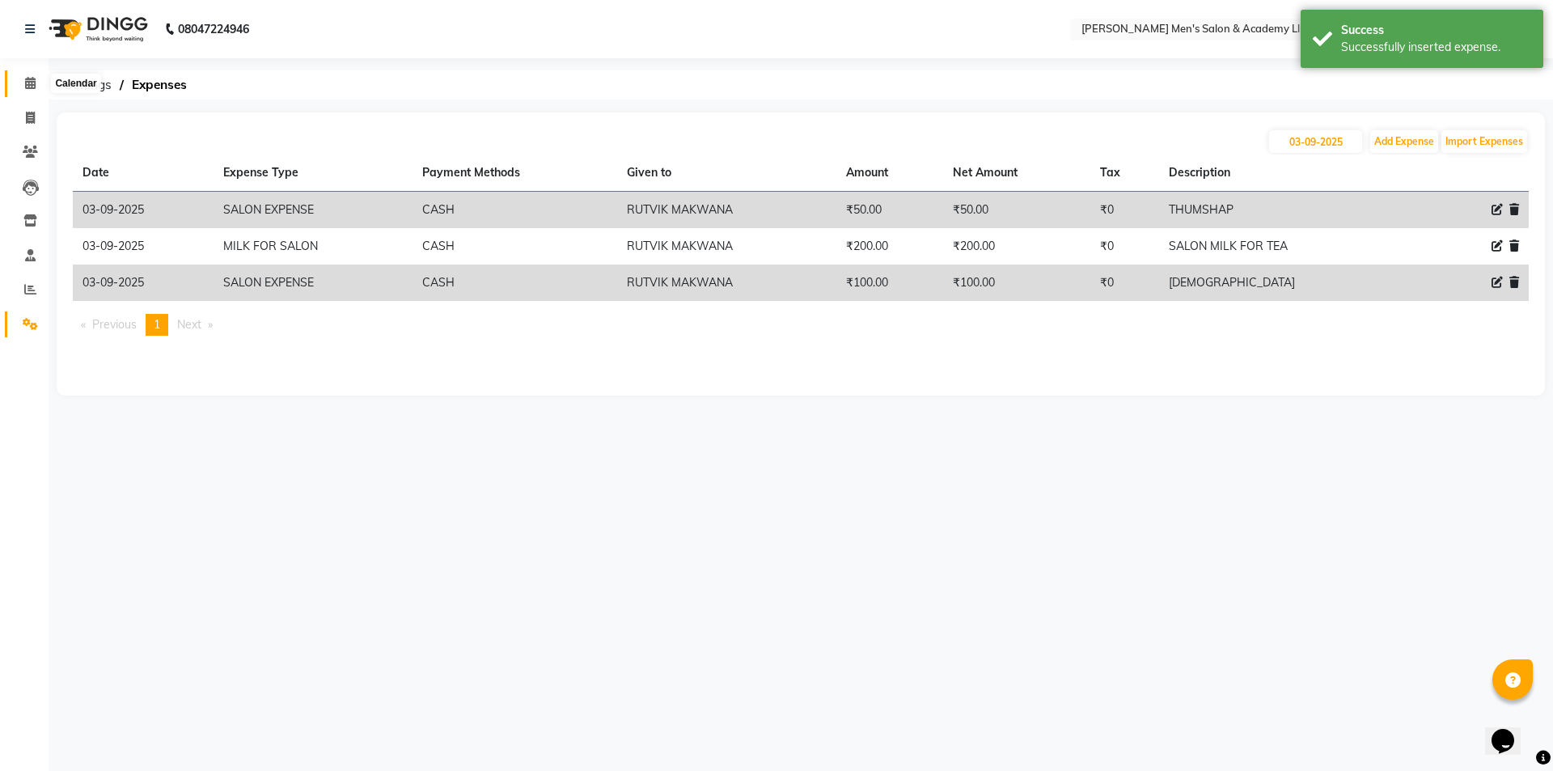
click at [33, 84] on icon at bounding box center [30, 83] width 11 height 12
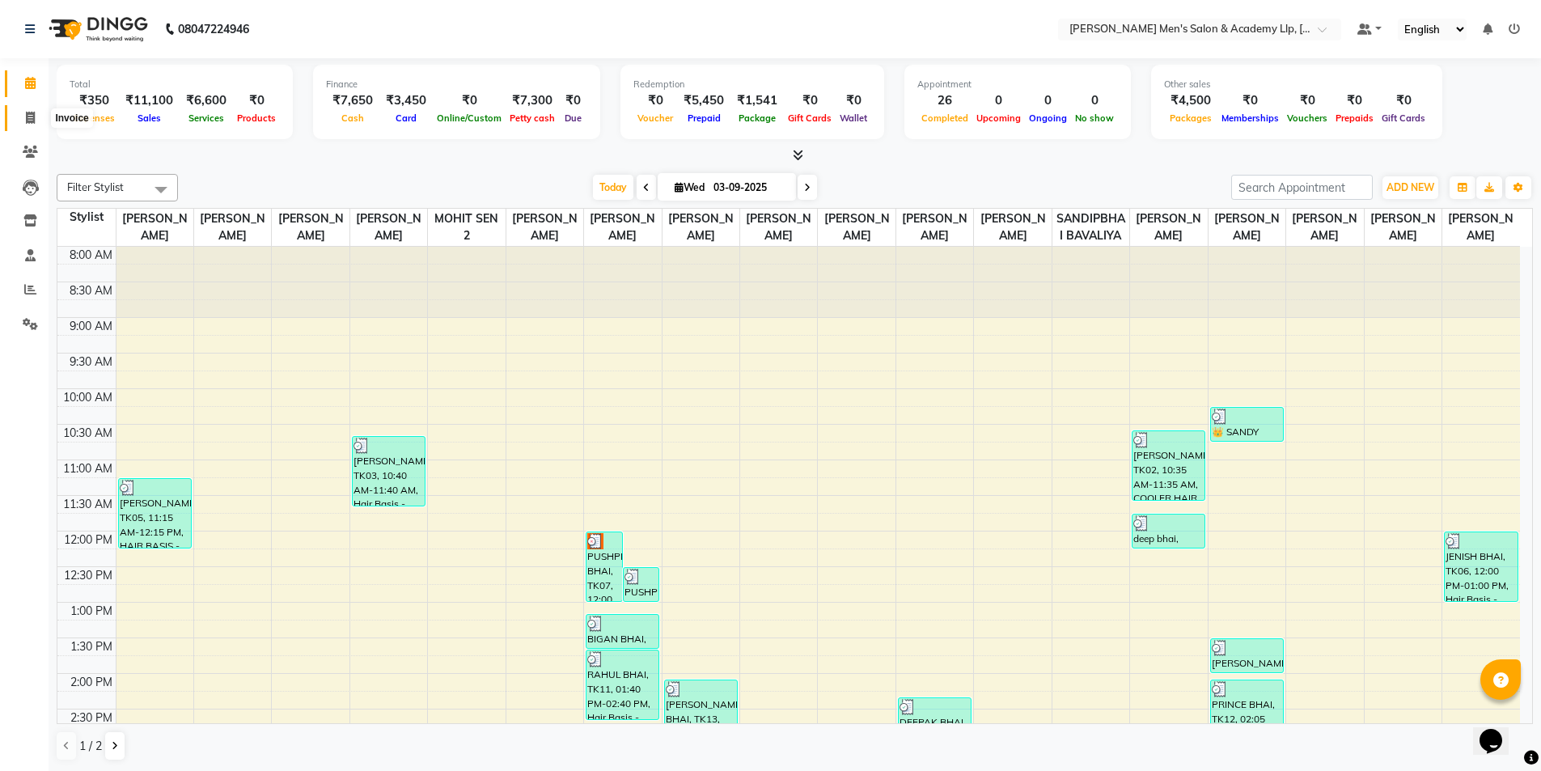
click at [37, 120] on span at bounding box center [30, 118] width 28 height 19
select select "service"
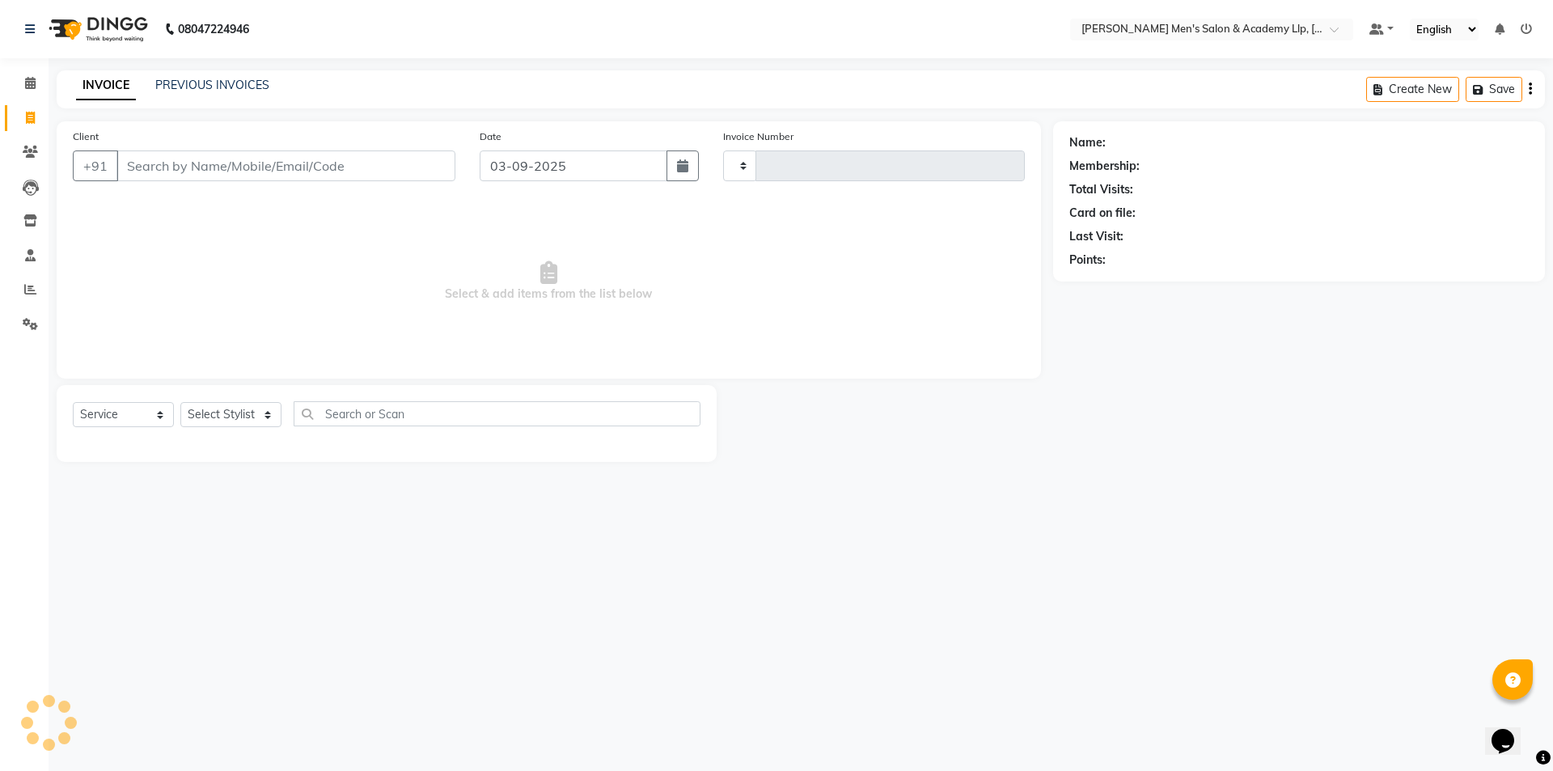
type input "5387"
select select "8248"
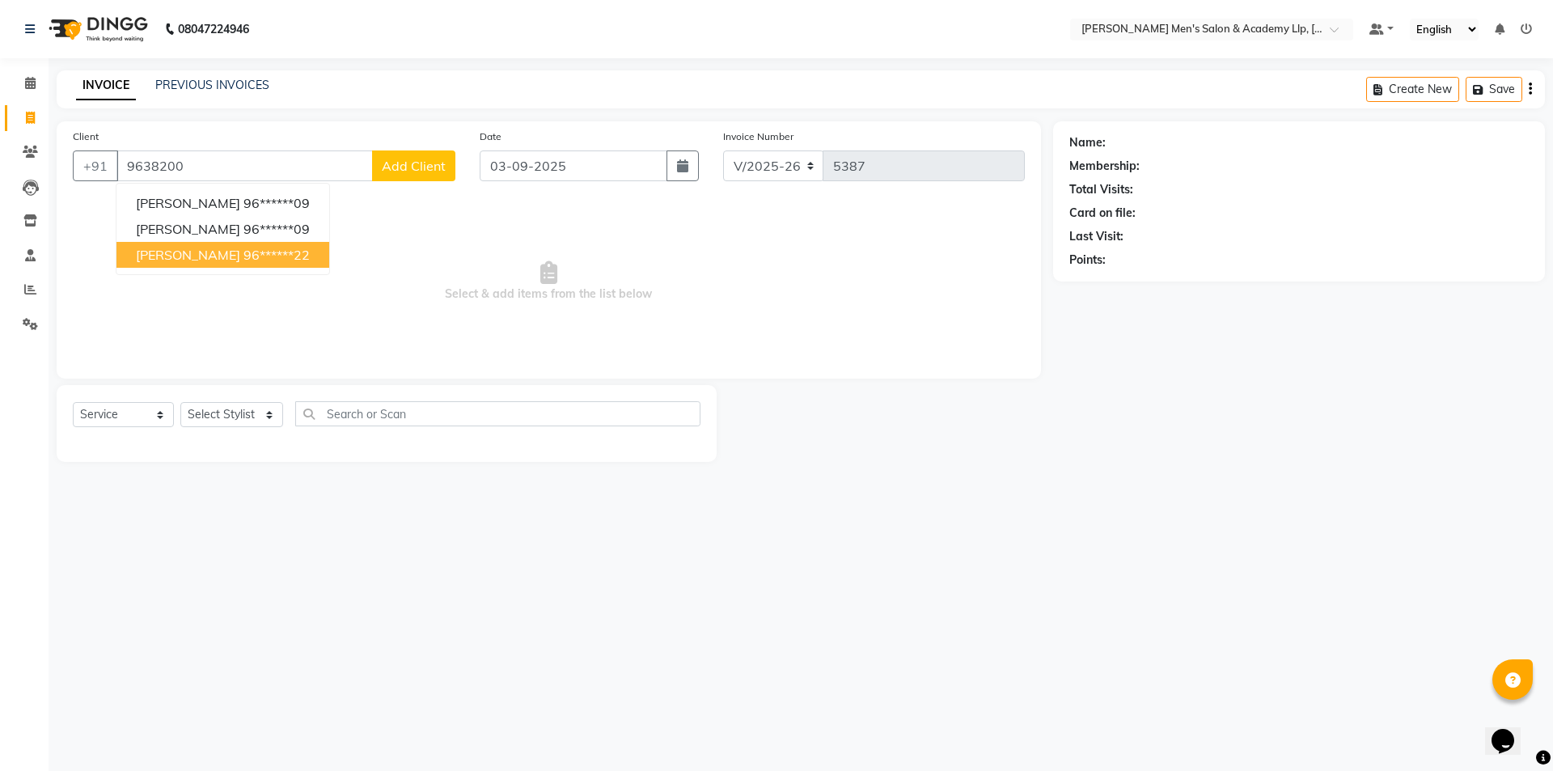
click at [203, 260] on span "JASSI BHAI" at bounding box center [188, 255] width 104 height 16
type input "96******22"
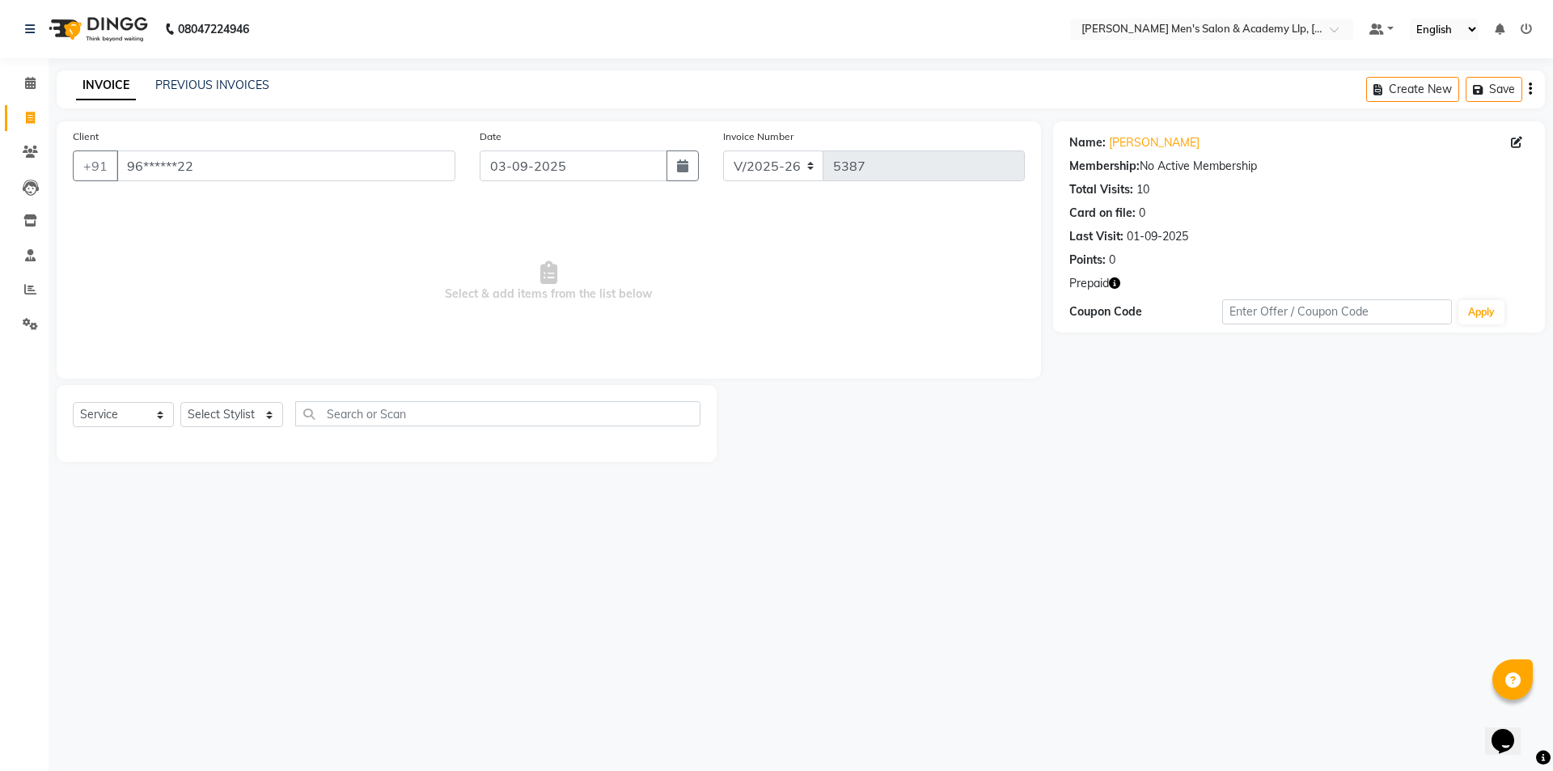
click at [1117, 286] on icon "button" at bounding box center [1114, 282] width 11 height 11
click at [248, 418] on select "Select Stylist [PERSON_NAME] [PERSON_NAME] [PERSON_NAME] [PERSON_NAME] [PERSON_…" at bounding box center [231, 414] width 103 height 25
click at [247, 418] on select "Select Stylist [PERSON_NAME] [PERSON_NAME] [PERSON_NAME] [PERSON_NAME] [PERSON_…" at bounding box center [231, 414] width 103 height 25
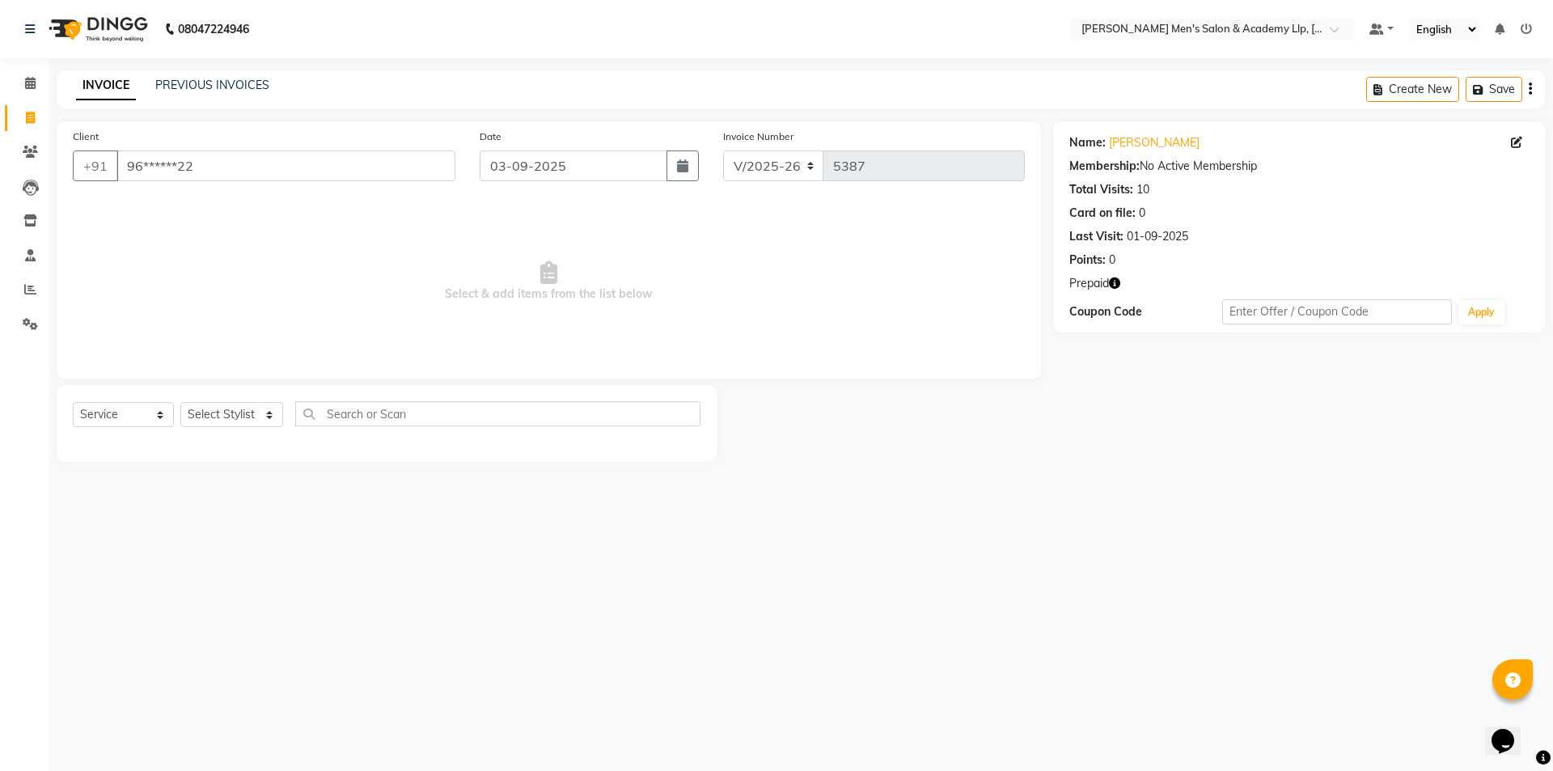
click at [234, 399] on div "Select Service Product Membership Package Voucher Prepaid Gift Card Select Styl…" at bounding box center [387, 423] width 660 height 77
click at [231, 410] on select "Select Stylist [PERSON_NAME] [PERSON_NAME] [PERSON_NAME] [PERSON_NAME] [PERSON_…" at bounding box center [231, 414] width 103 height 25
select select "90090"
click at [180, 402] on select "Select Stylist [PERSON_NAME] [PERSON_NAME] [PERSON_NAME] [PERSON_NAME] [PERSON_…" at bounding box center [231, 414] width 103 height 25
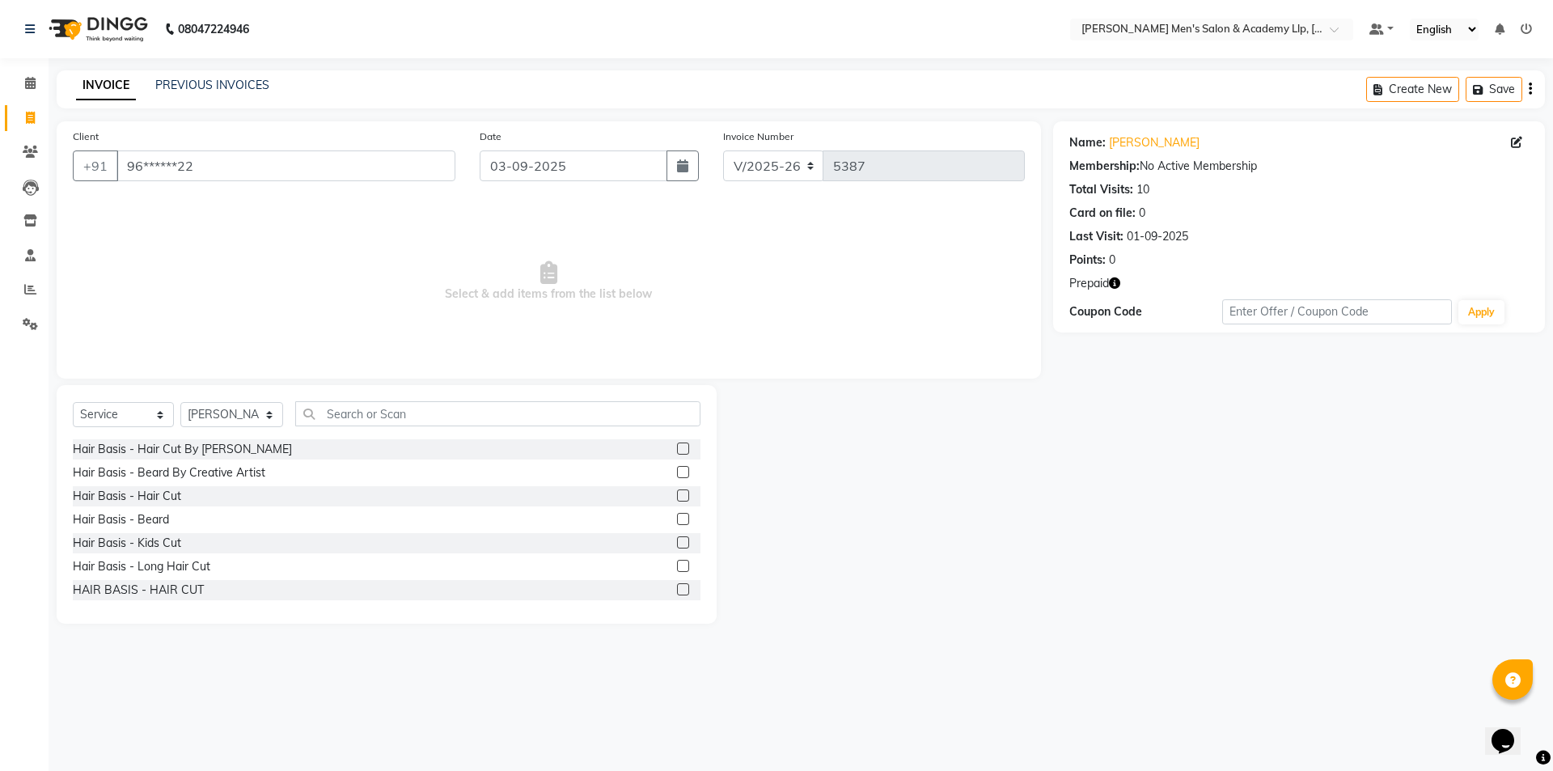
drag, startPoint x: 167, startPoint y: 499, endPoint x: 163, endPoint y: 509, distance: 10.5
click at [167, 501] on div "Hair Basis - Hair Cut" at bounding box center [127, 496] width 108 height 17
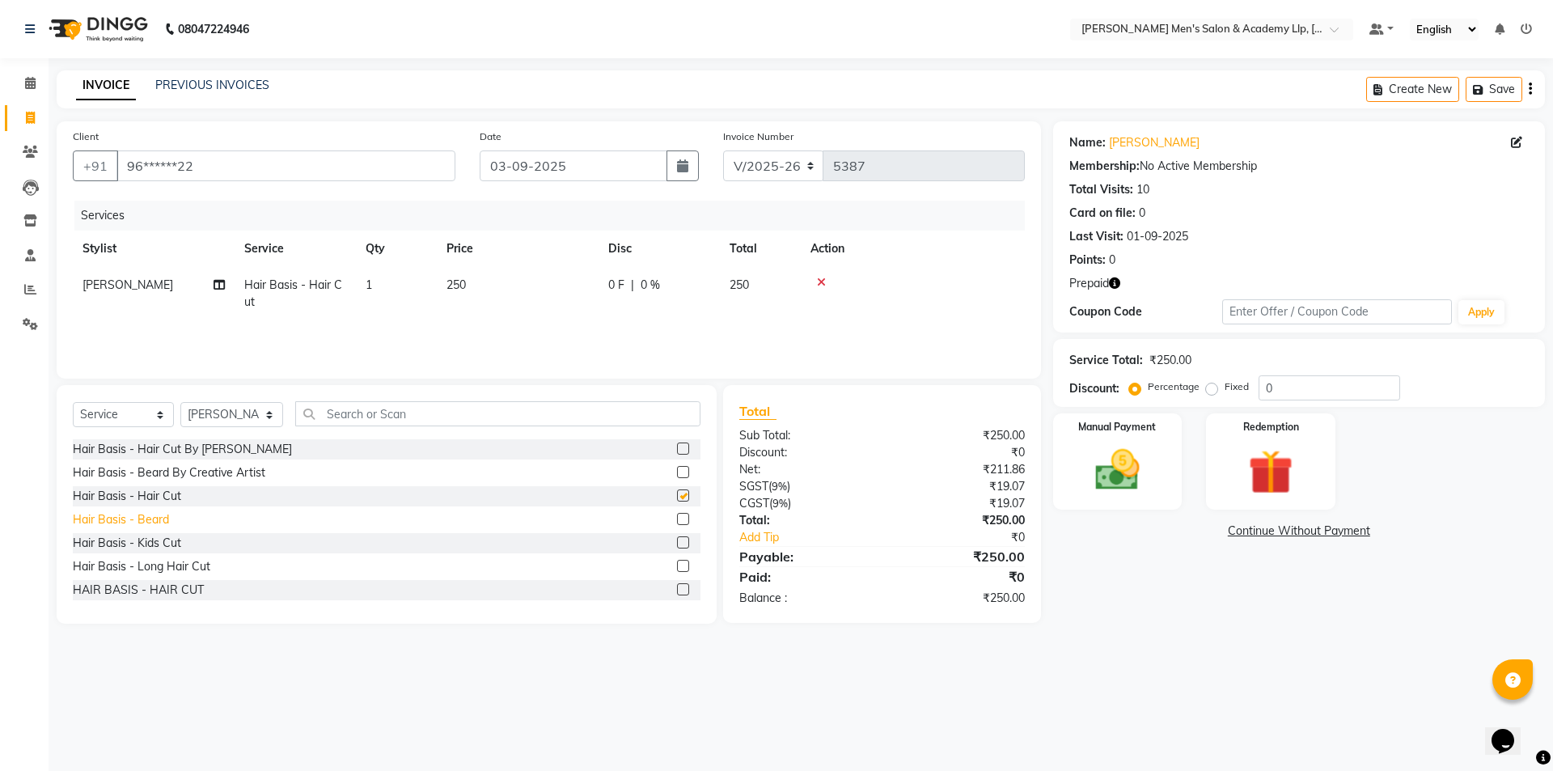
checkbox input "false"
click at [160, 517] on div "Hair Basis - Beard" at bounding box center [121, 519] width 96 height 17
checkbox input "false"
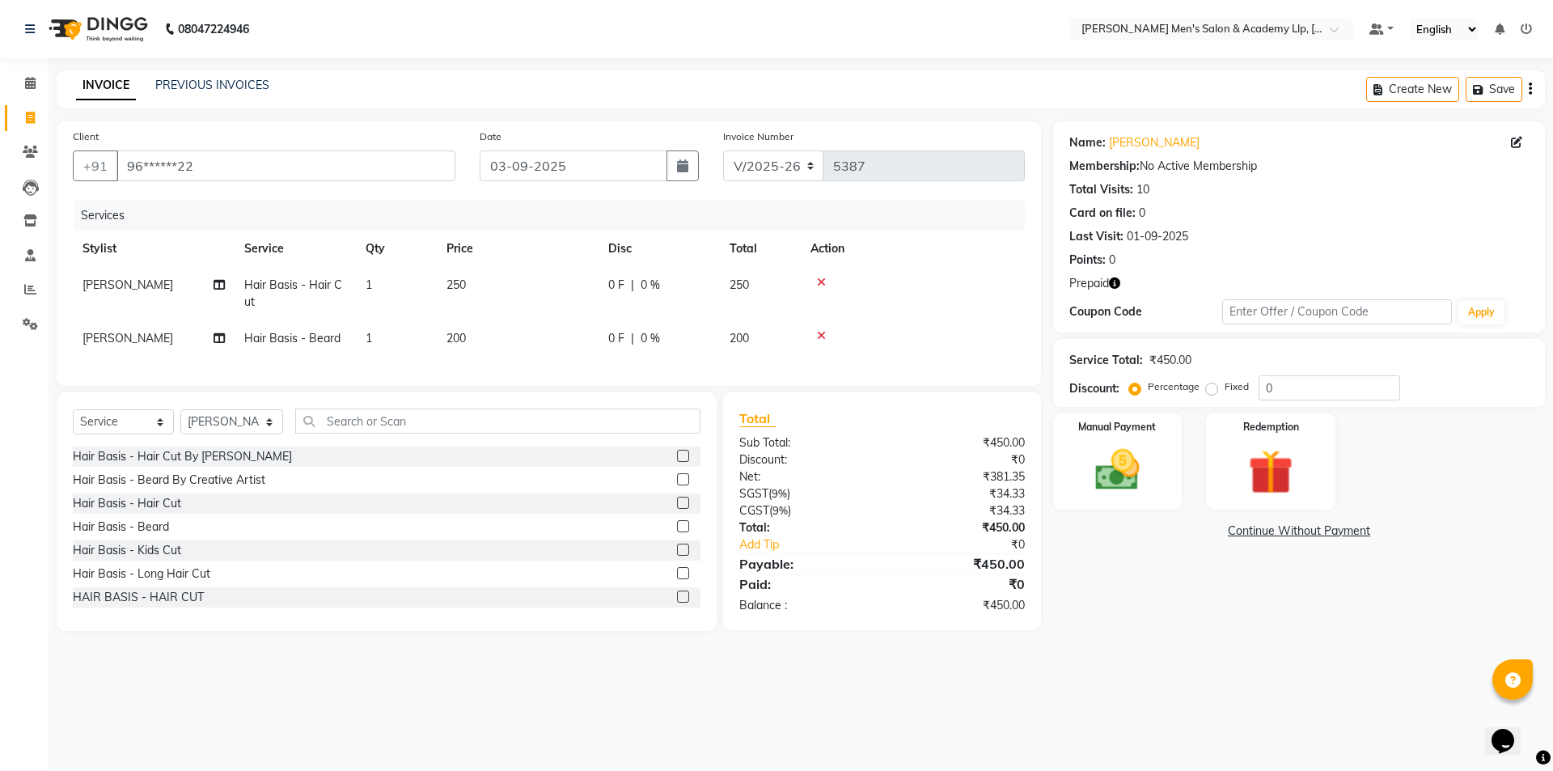
click at [545, 286] on td "250" at bounding box center [518, 293] width 162 height 53
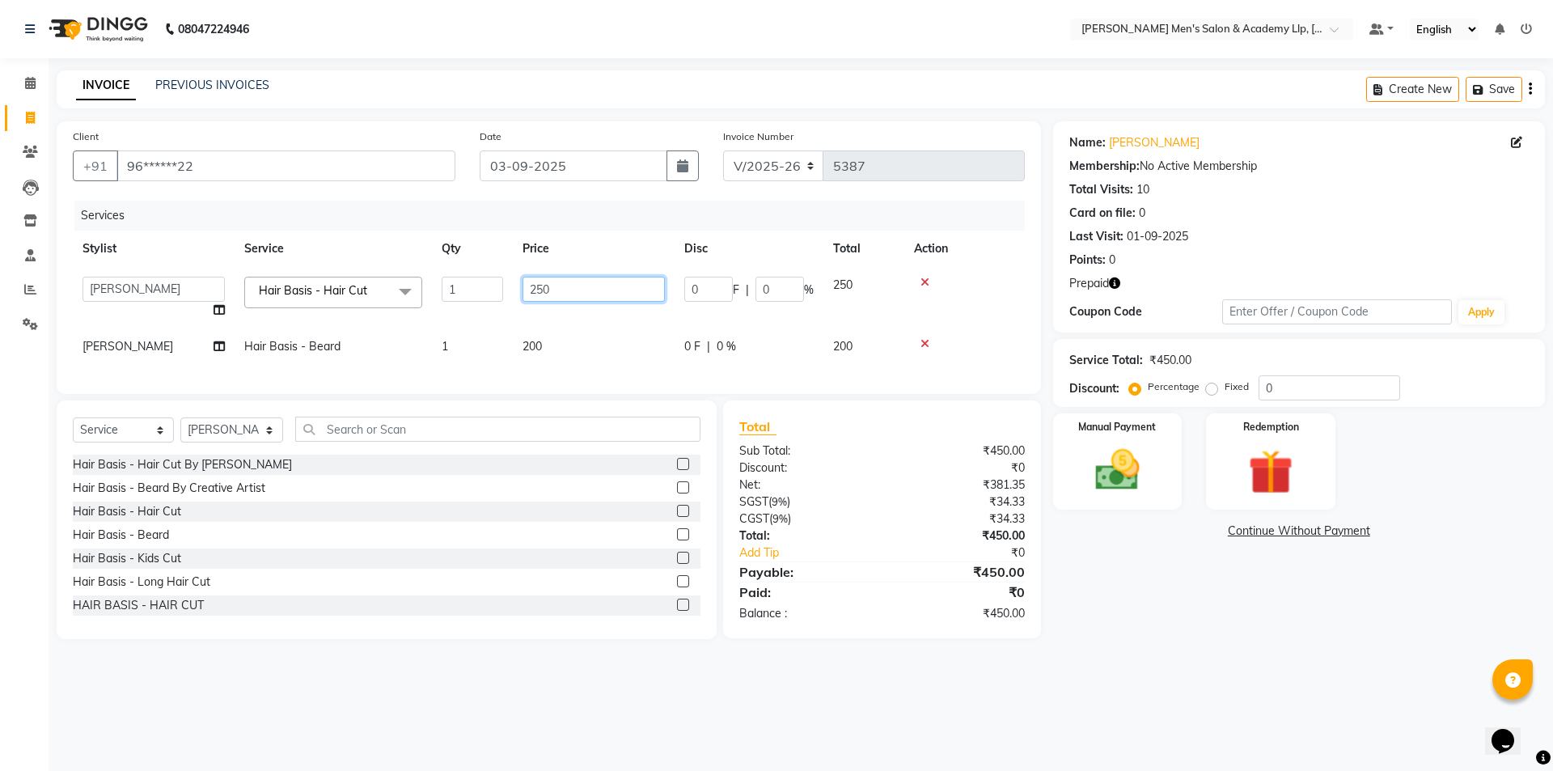
click at [620, 290] on input "250" at bounding box center [594, 289] width 142 height 25
type input "2"
type input "300"
click at [1290, 671] on div "08047224946 Select Location × Sandy Men's Salon & Academy Llp, Ravapar Road Def…" at bounding box center [776, 385] width 1553 height 771
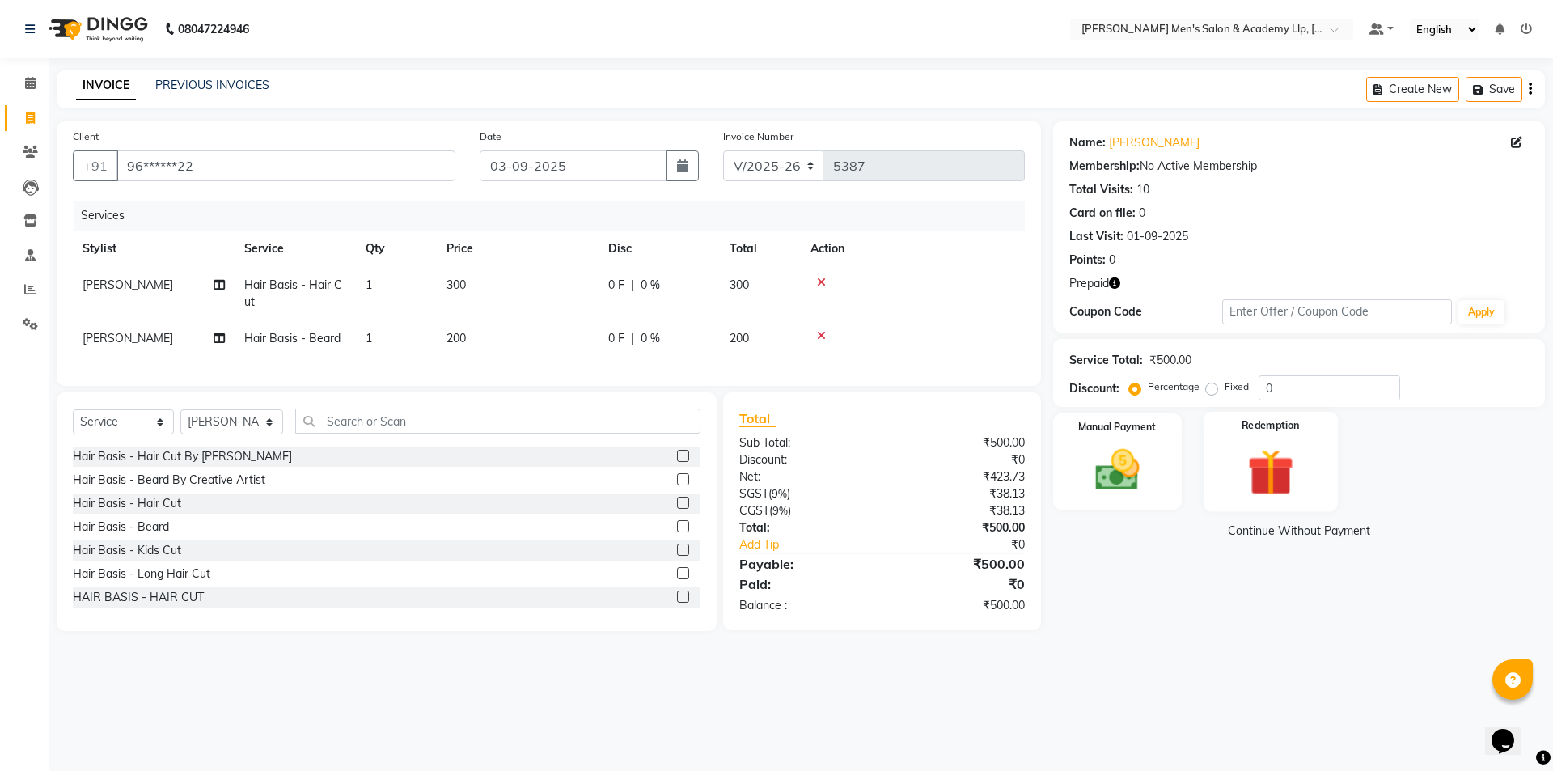
click at [1220, 464] on div "Redemption" at bounding box center [1271, 462] width 134 height 100
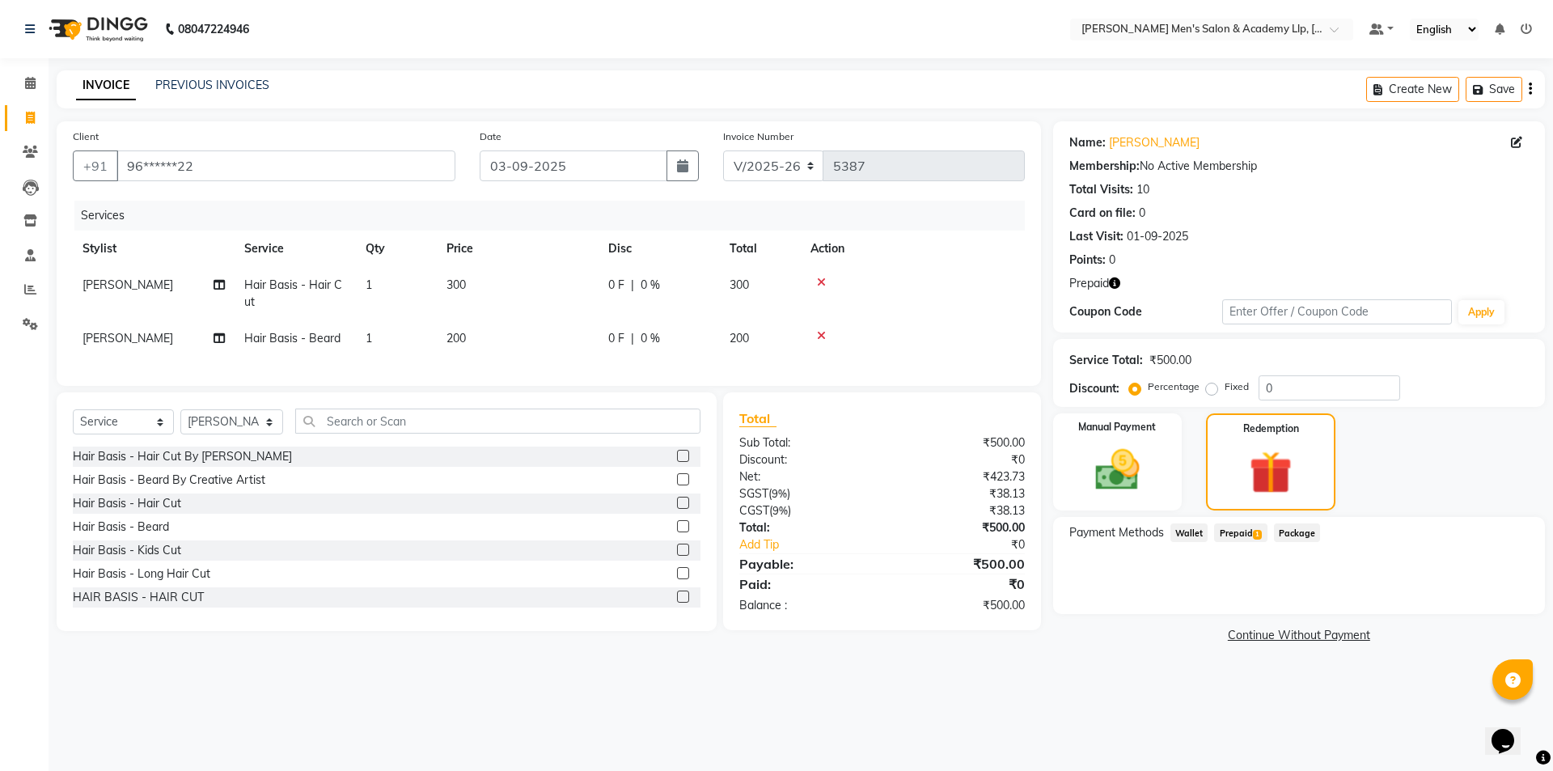
click at [1242, 535] on span "Prepaid 1" at bounding box center [1240, 532] width 53 height 19
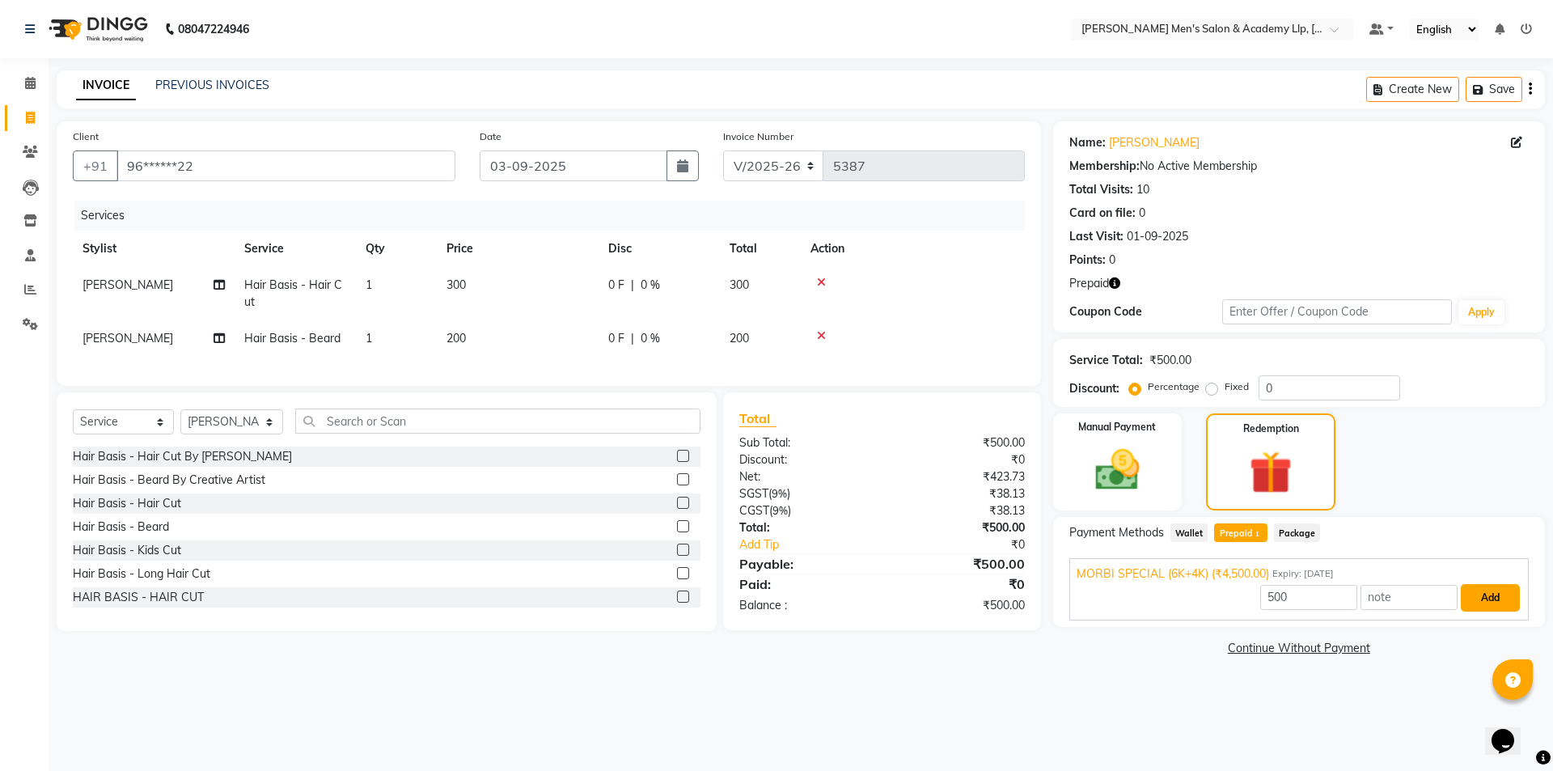
click at [1477, 599] on button "Add" at bounding box center [1490, 598] width 59 height 28
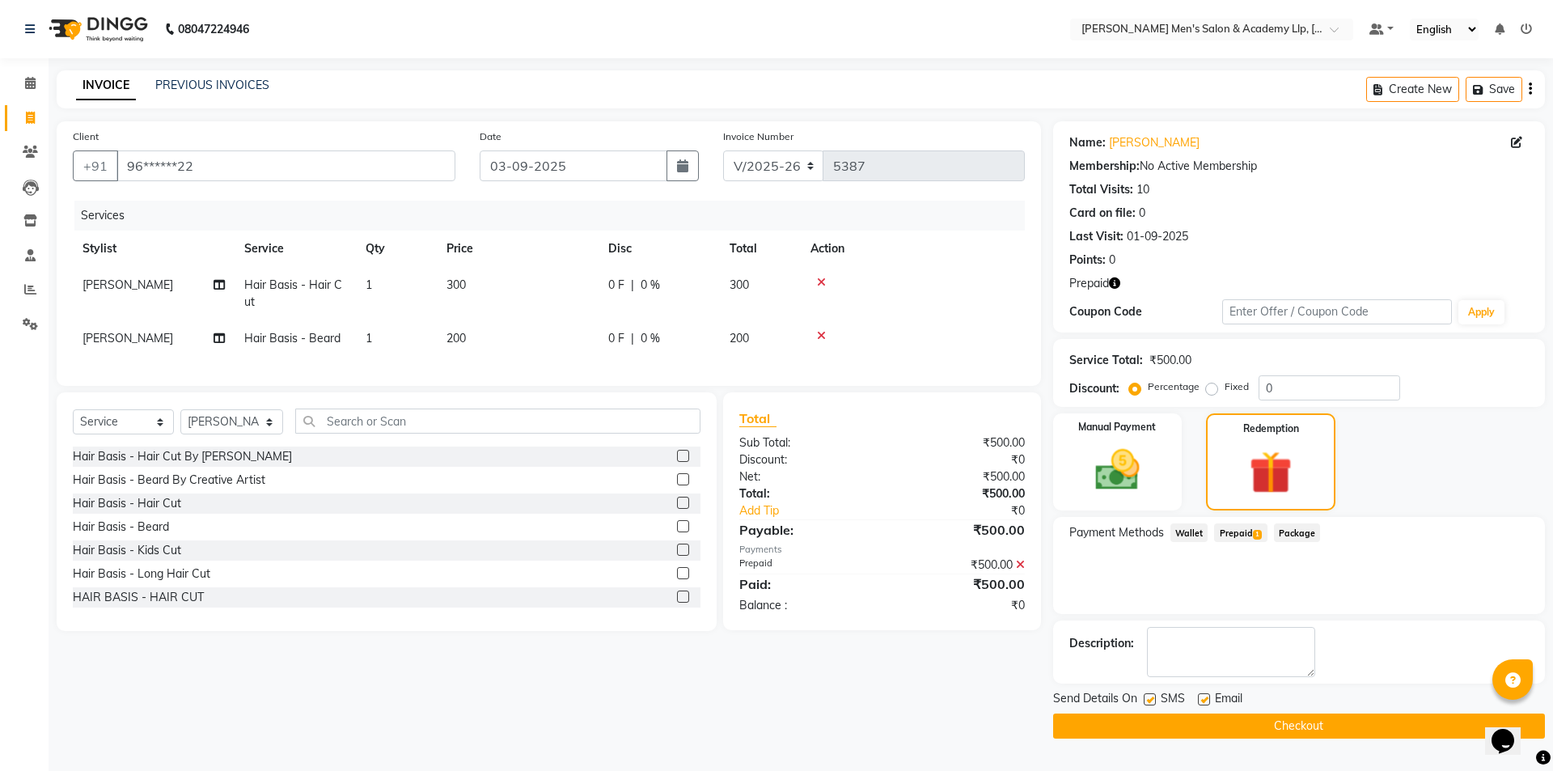
click at [1203, 699] on label at bounding box center [1204, 699] width 12 height 12
click at [1203, 699] on input "checkbox" at bounding box center [1203, 700] width 11 height 11
checkbox input "false"
click at [1217, 719] on button "Checkout" at bounding box center [1299, 726] width 492 height 25
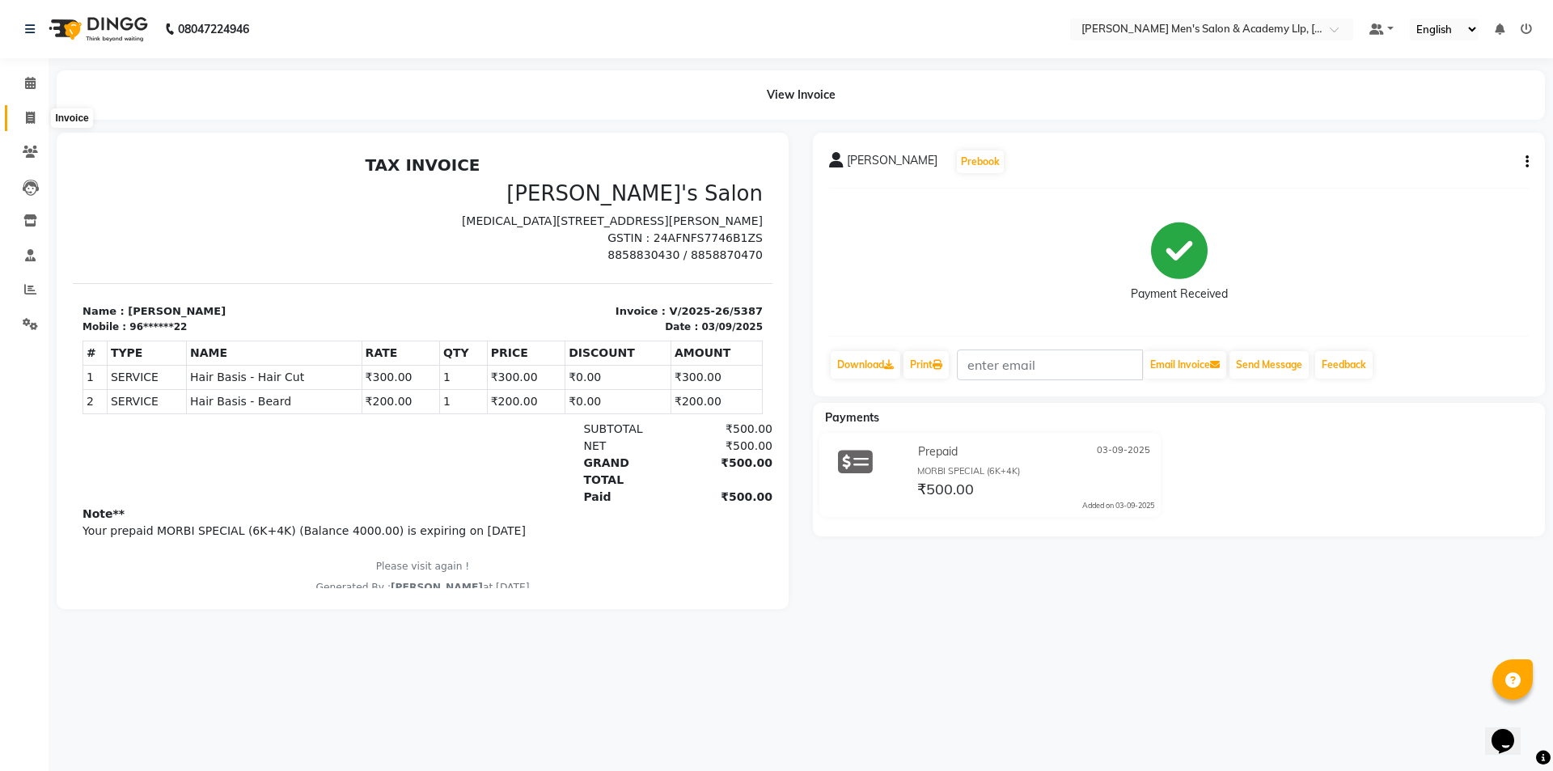
click at [29, 119] on icon at bounding box center [30, 118] width 9 height 12
select select "service"
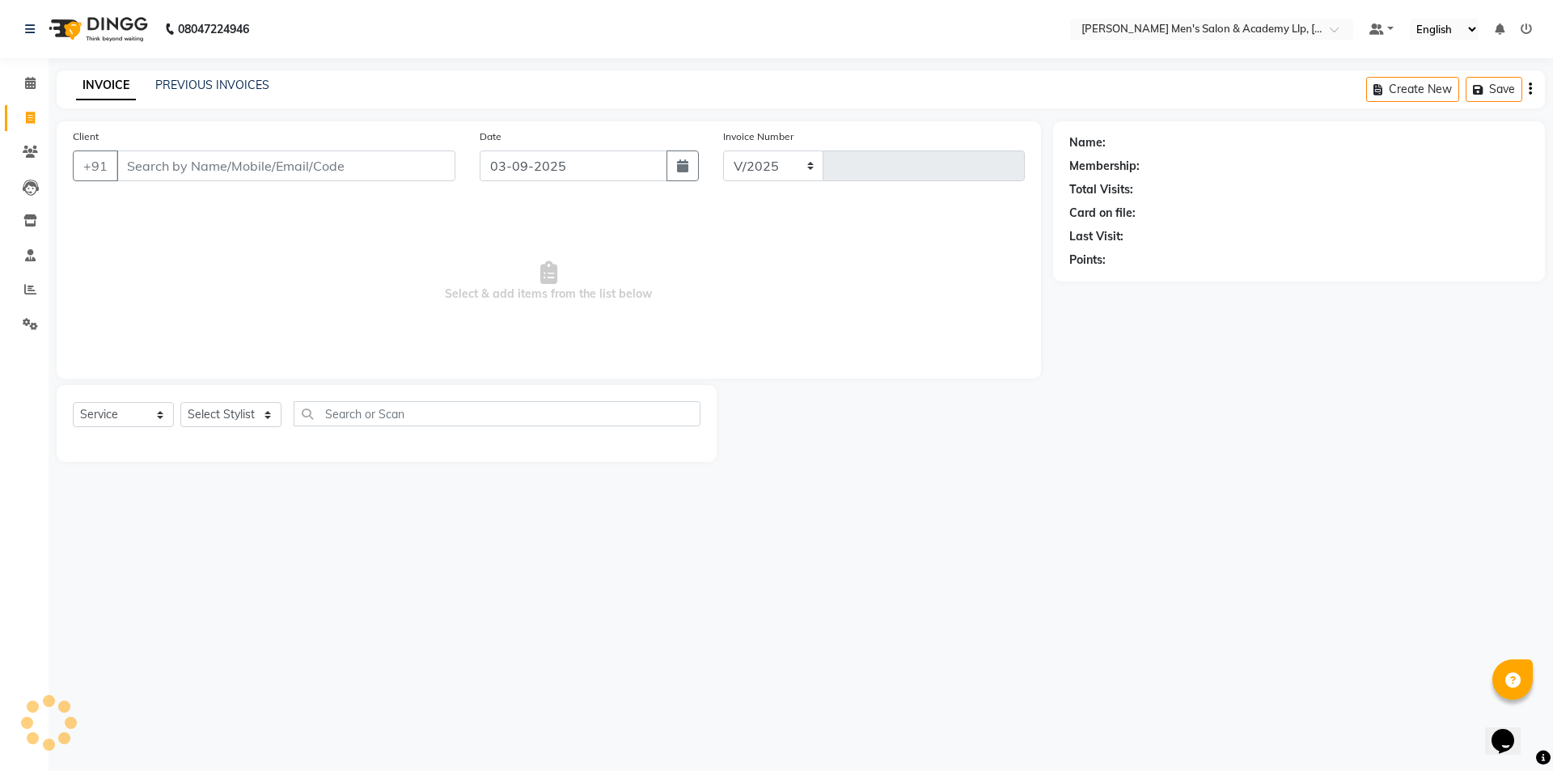
select select "8248"
type input "5388"
click at [169, 166] on input "84460077378" at bounding box center [244, 165] width 256 height 31
click at [167, 159] on input "84460077378" at bounding box center [244, 165] width 256 height 31
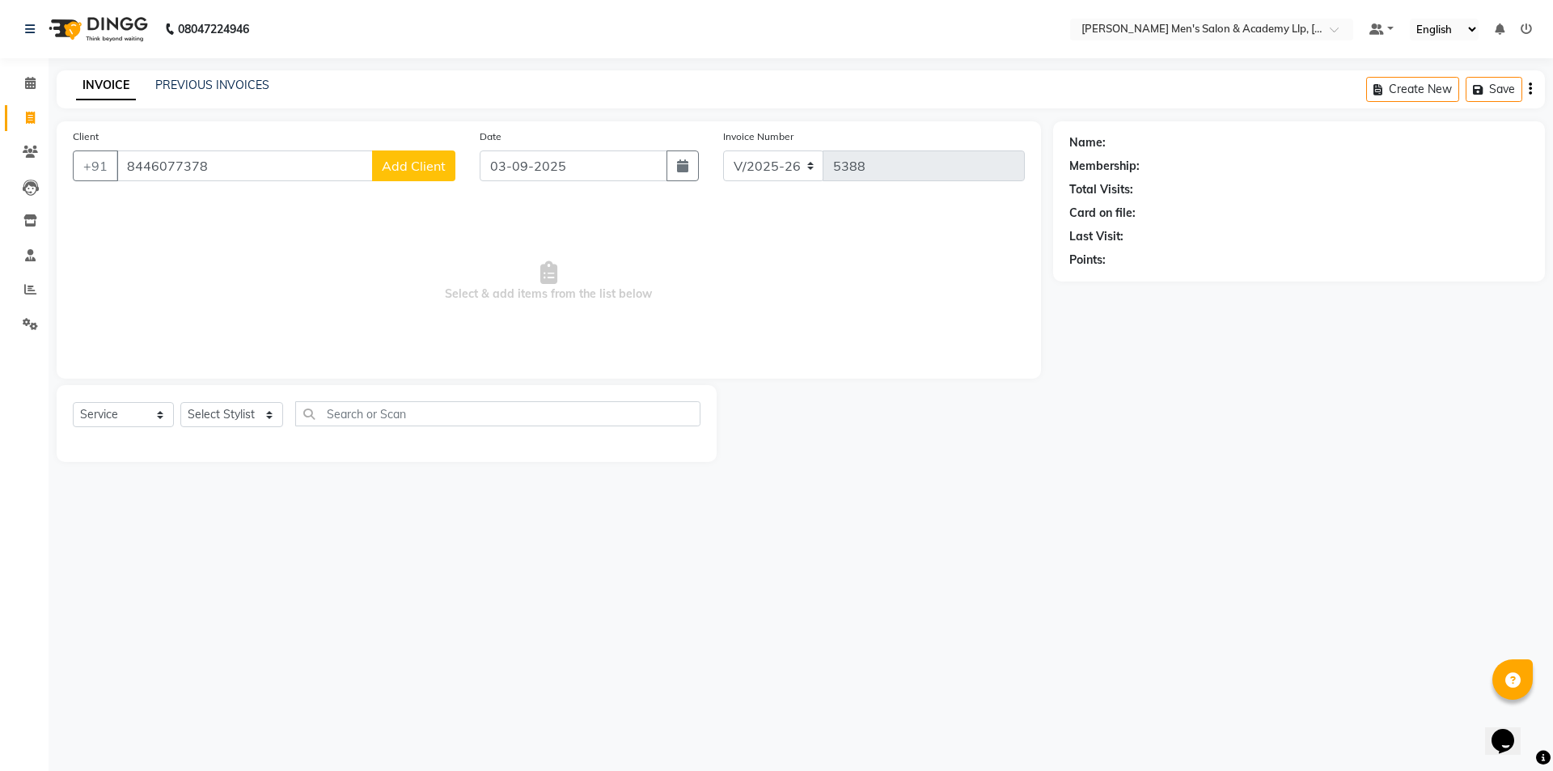
type input "8446077378"
click at [397, 165] on span "Add Client" at bounding box center [414, 166] width 64 height 16
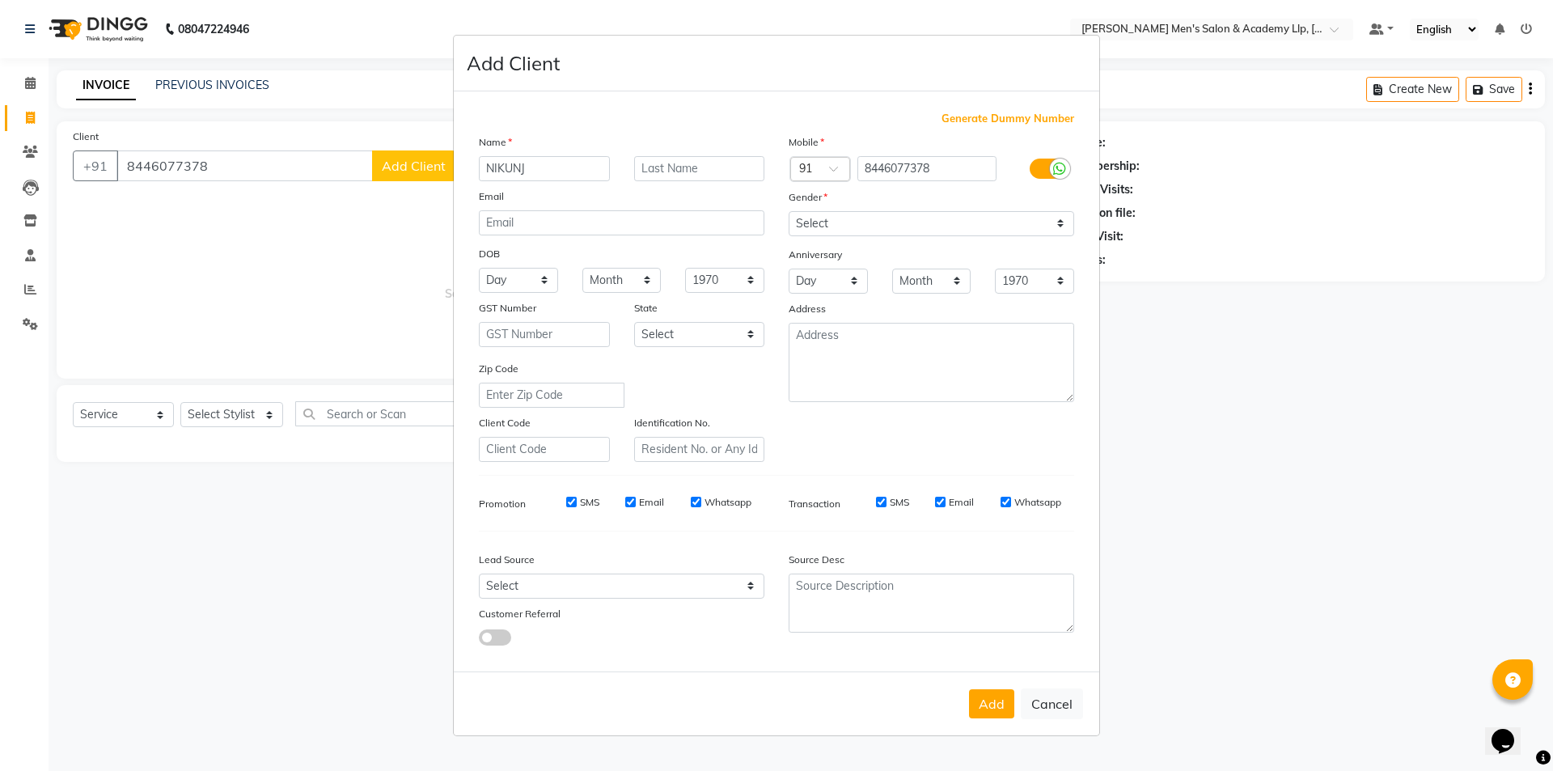
type input "NIKUNJ"
type input "BHAI"
click at [826, 225] on select "Select Male Female Other Prefer Not To Say" at bounding box center [932, 223] width 286 height 25
select select "male"
click at [789, 211] on select "Select Male Female Other Prefer Not To Say" at bounding box center [932, 223] width 286 height 25
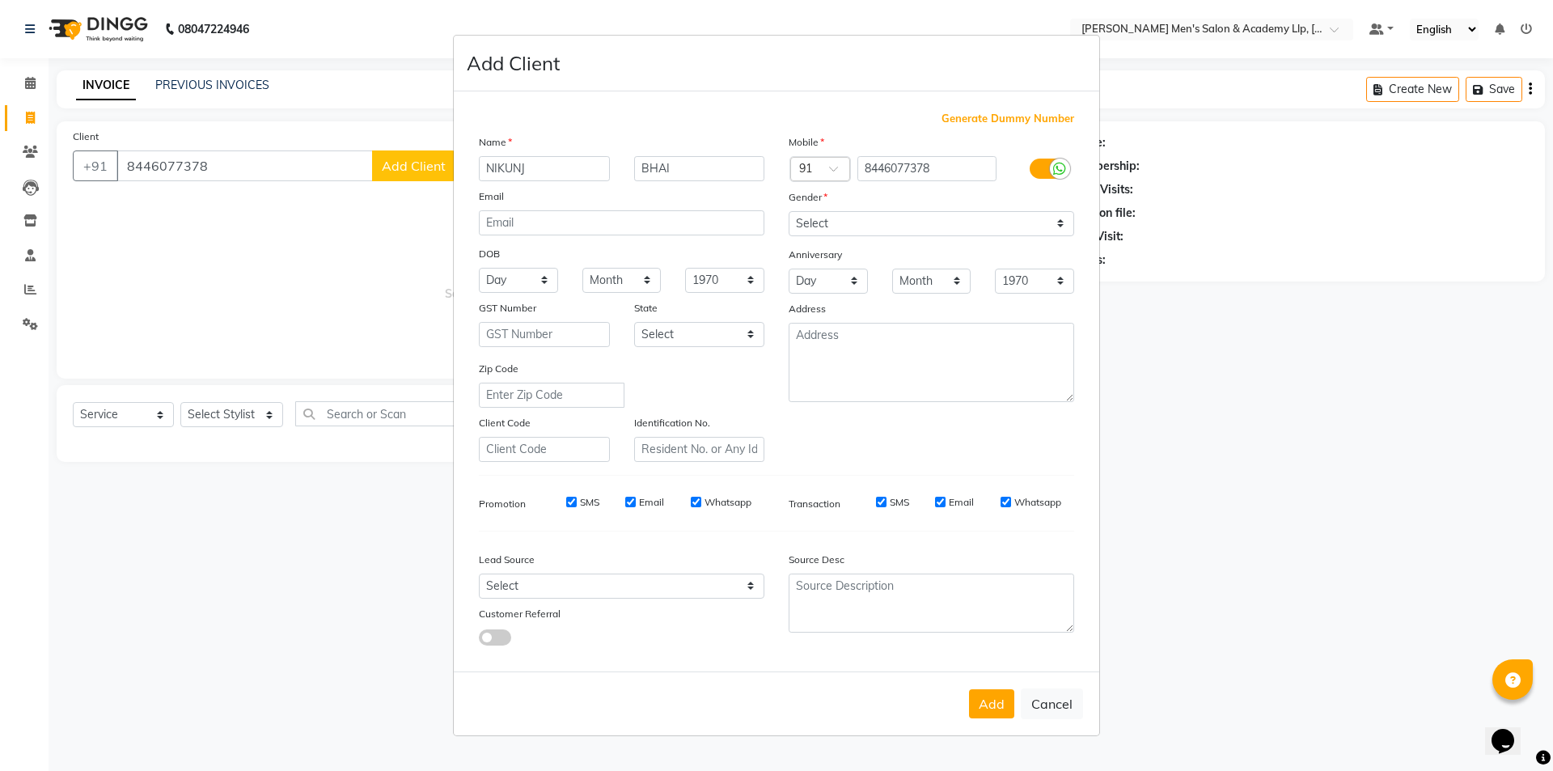
click at [1005, 695] on button "Add" at bounding box center [991, 703] width 45 height 29
type input "84******78"
select select
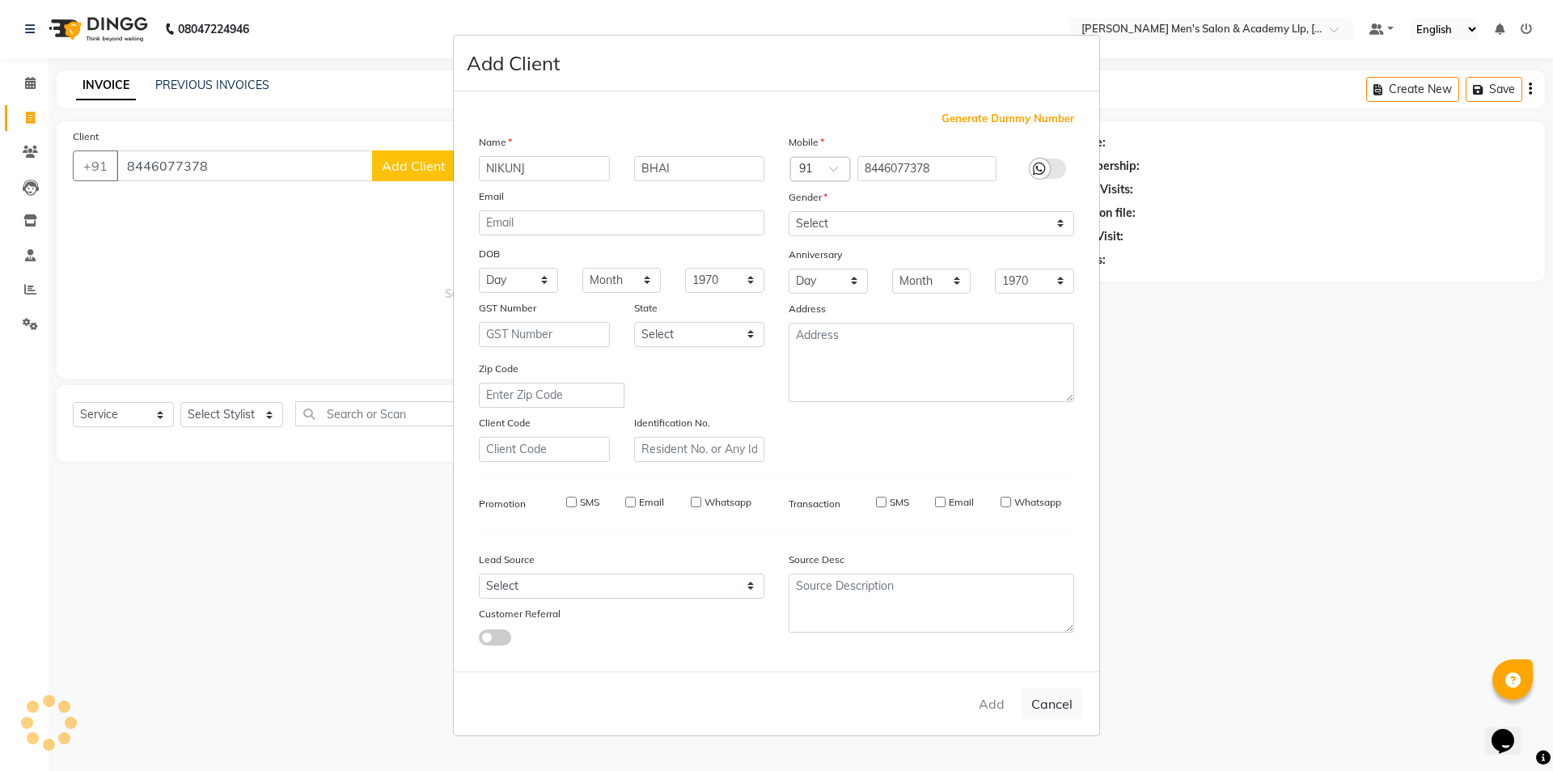
select select
checkbox input "false"
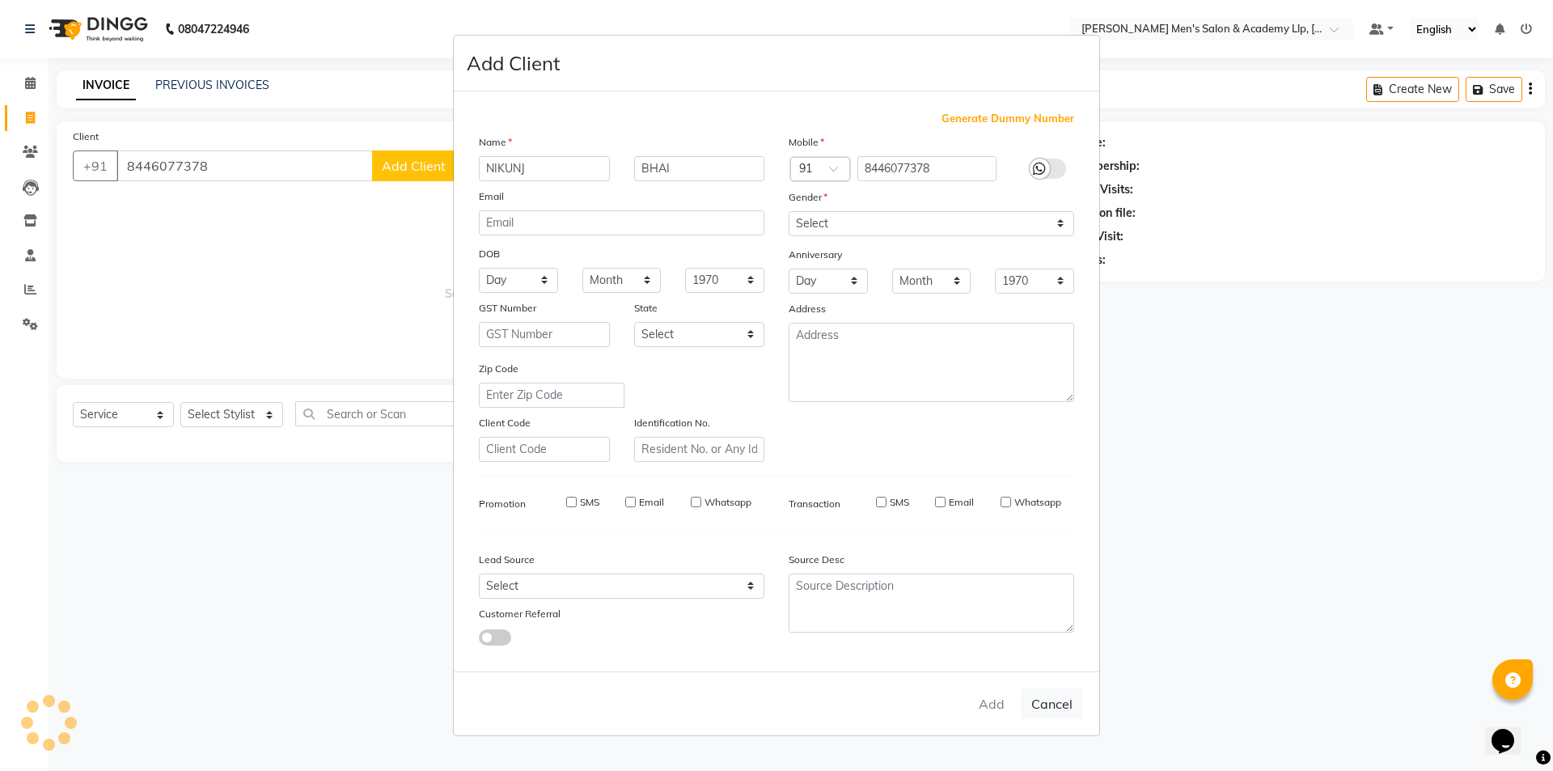
checkbox input "false"
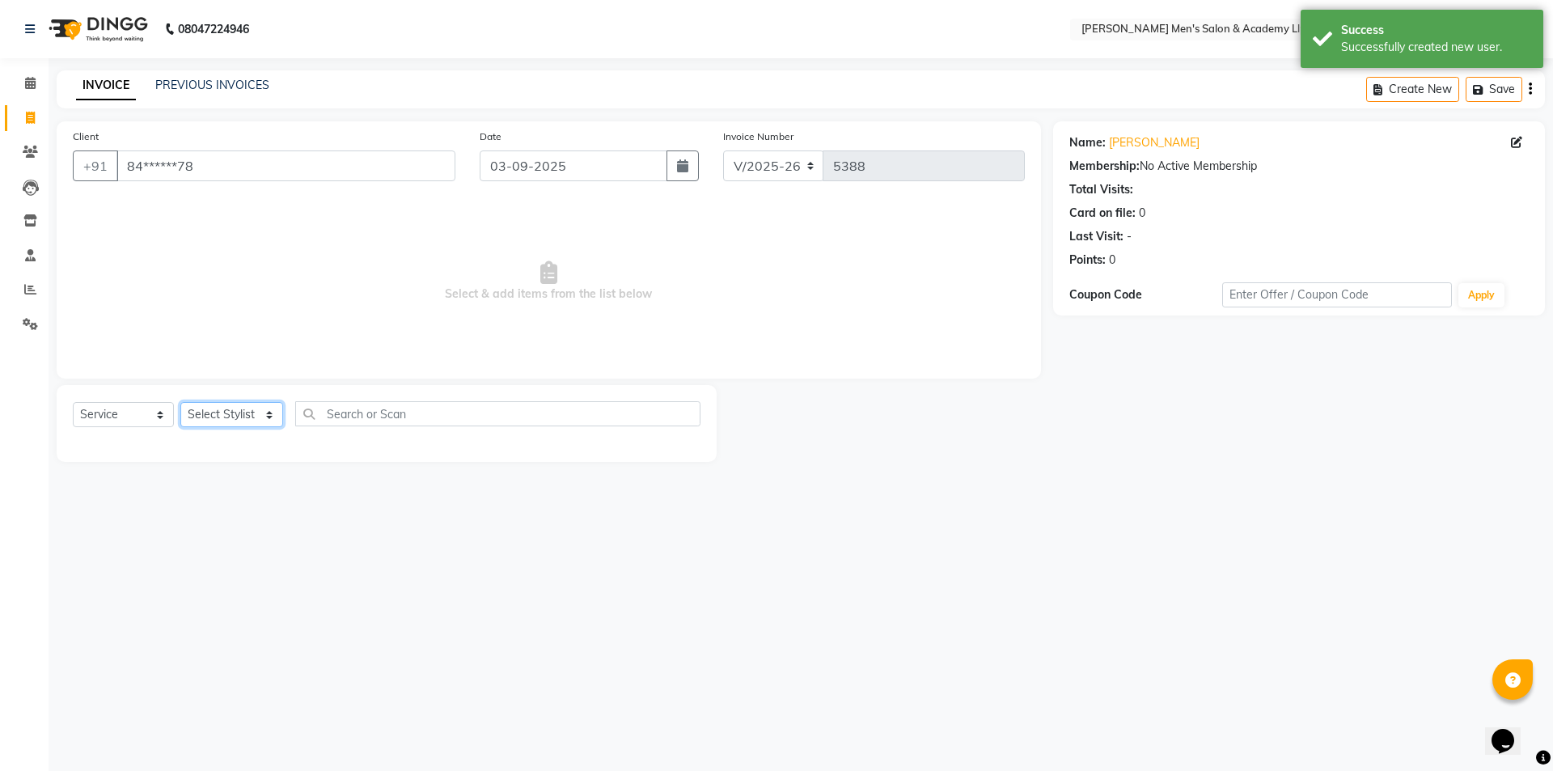
click at [221, 413] on select "Select Stylist [PERSON_NAME] [PERSON_NAME] [PERSON_NAME] [PERSON_NAME] [PERSON_…" at bounding box center [231, 414] width 103 height 25
select select "78784"
click at [180, 402] on select "Select Stylist [PERSON_NAME] [PERSON_NAME] [PERSON_NAME] [PERSON_NAME] [PERSON_…" at bounding box center [231, 414] width 103 height 25
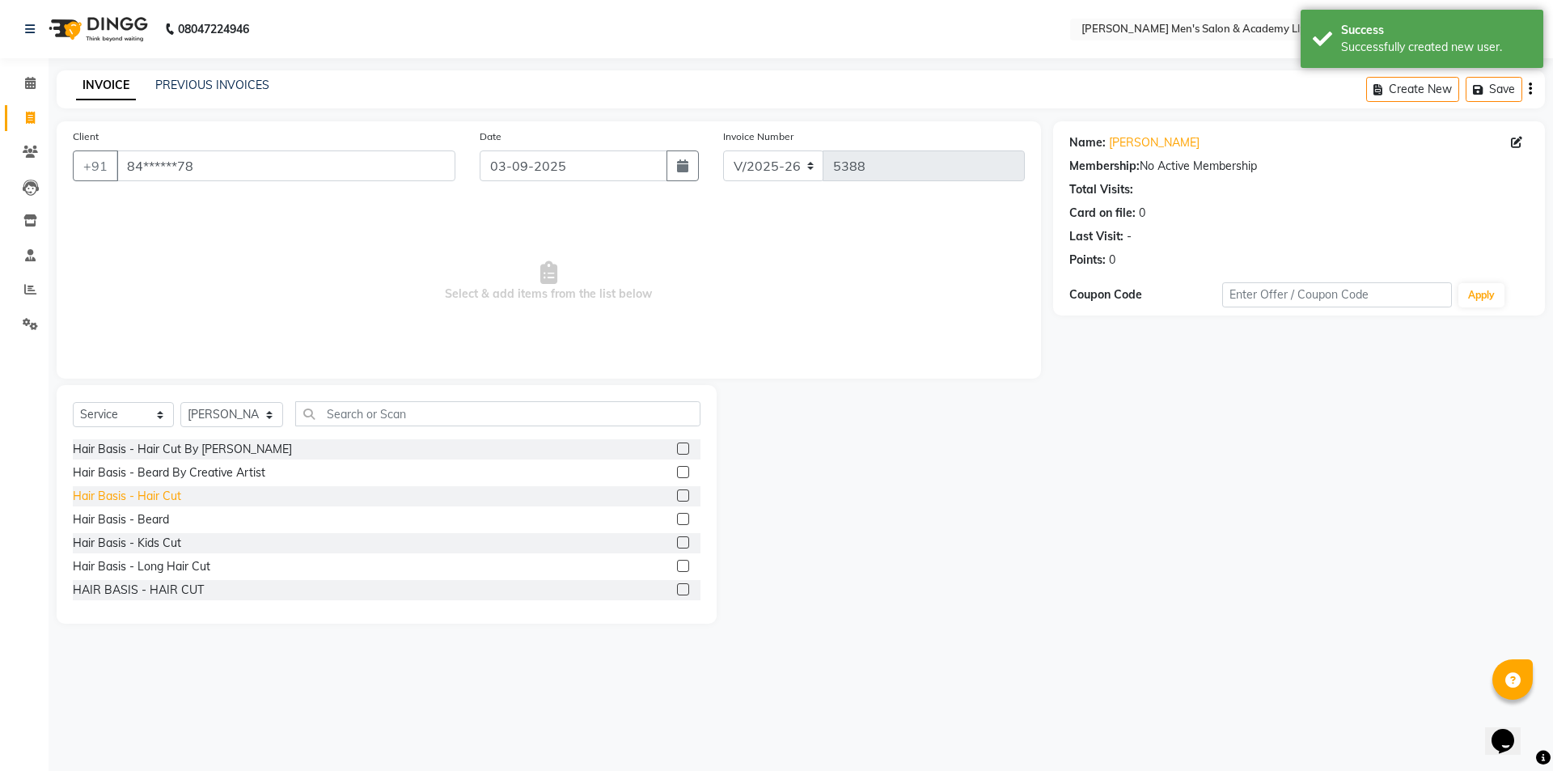
click at [141, 492] on div "Hair Basis - Hair Cut" at bounding box center [127, 496] width 108 height 17
checkbox input "false"
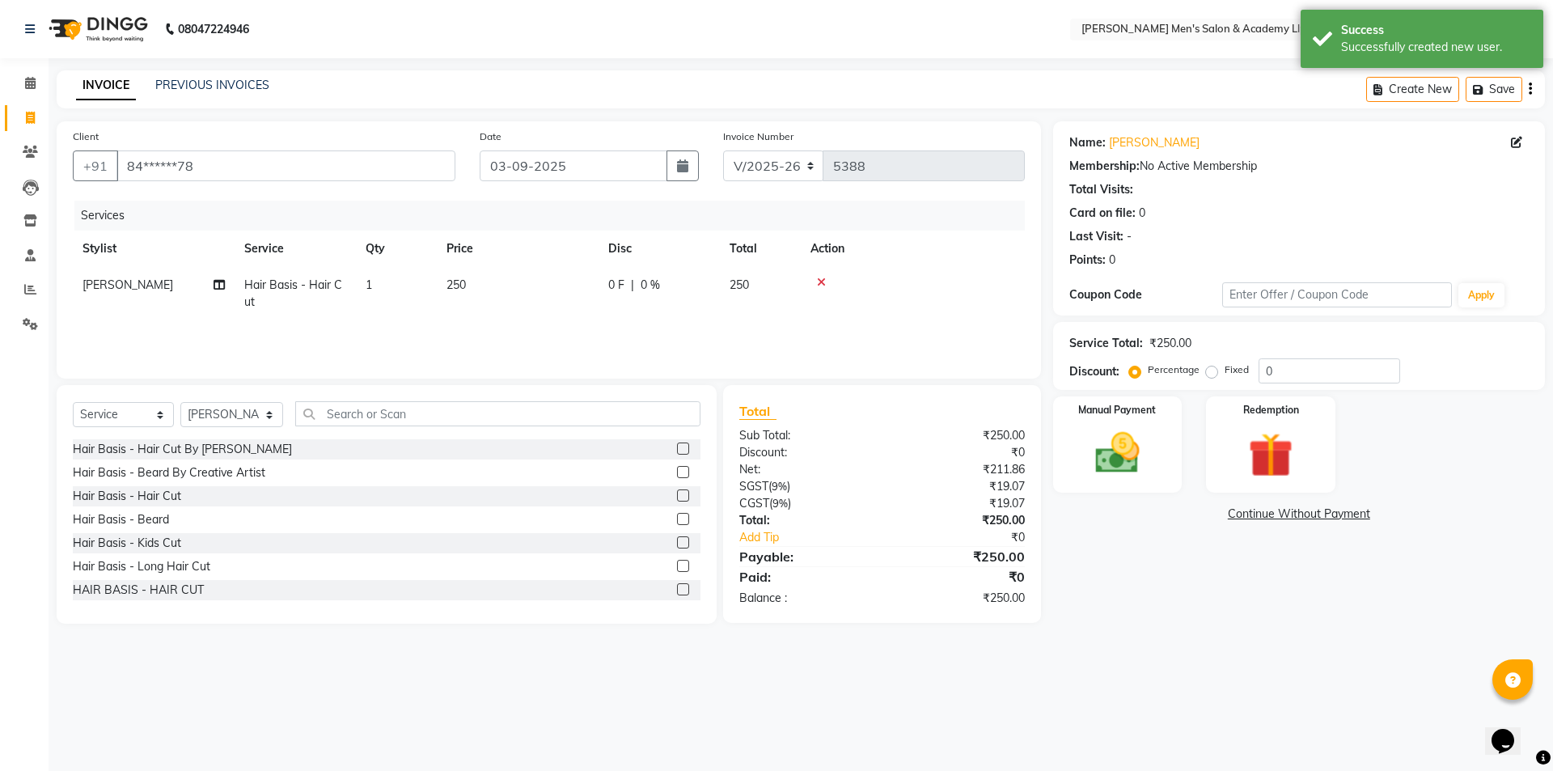
click at [634, 289] on div "0 F | 0 %" at bounding box center [659, 285] width 102 height 17
select select "78784"
click at [603, 285] on input "250" at bounding box center [594, 289] width 142 height 25
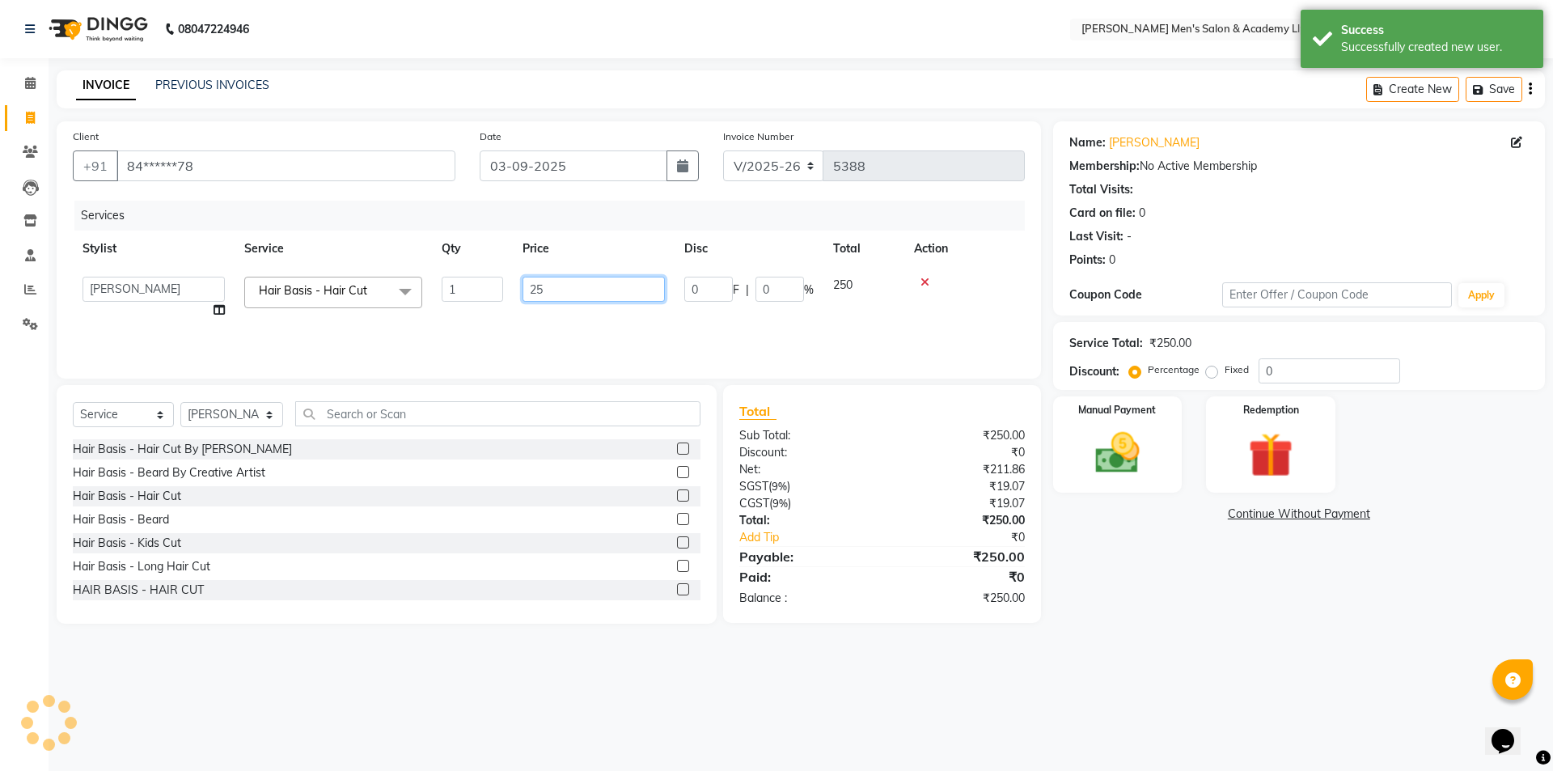
type input "2"
type input "300"
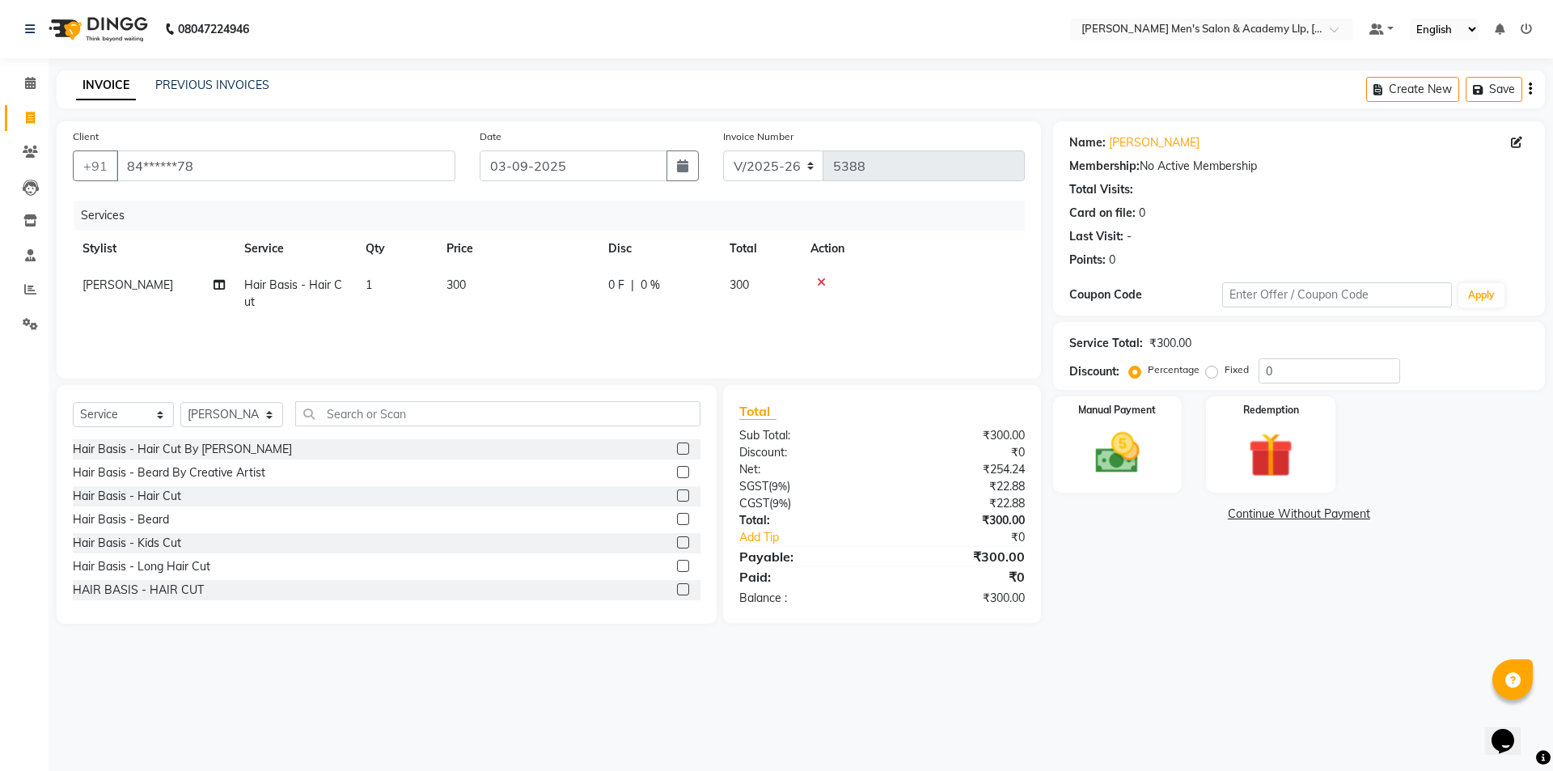
click at [1138, 528] on div "Name: Nikunj Bhai Membership: No Active Membership Total Visits: Card on file: …" at bounding box center [1305, 372] width 504 height 502
click at [1115, 490] on div "Manual Payment" at bounding box center [1117, 445] width 134 height 100
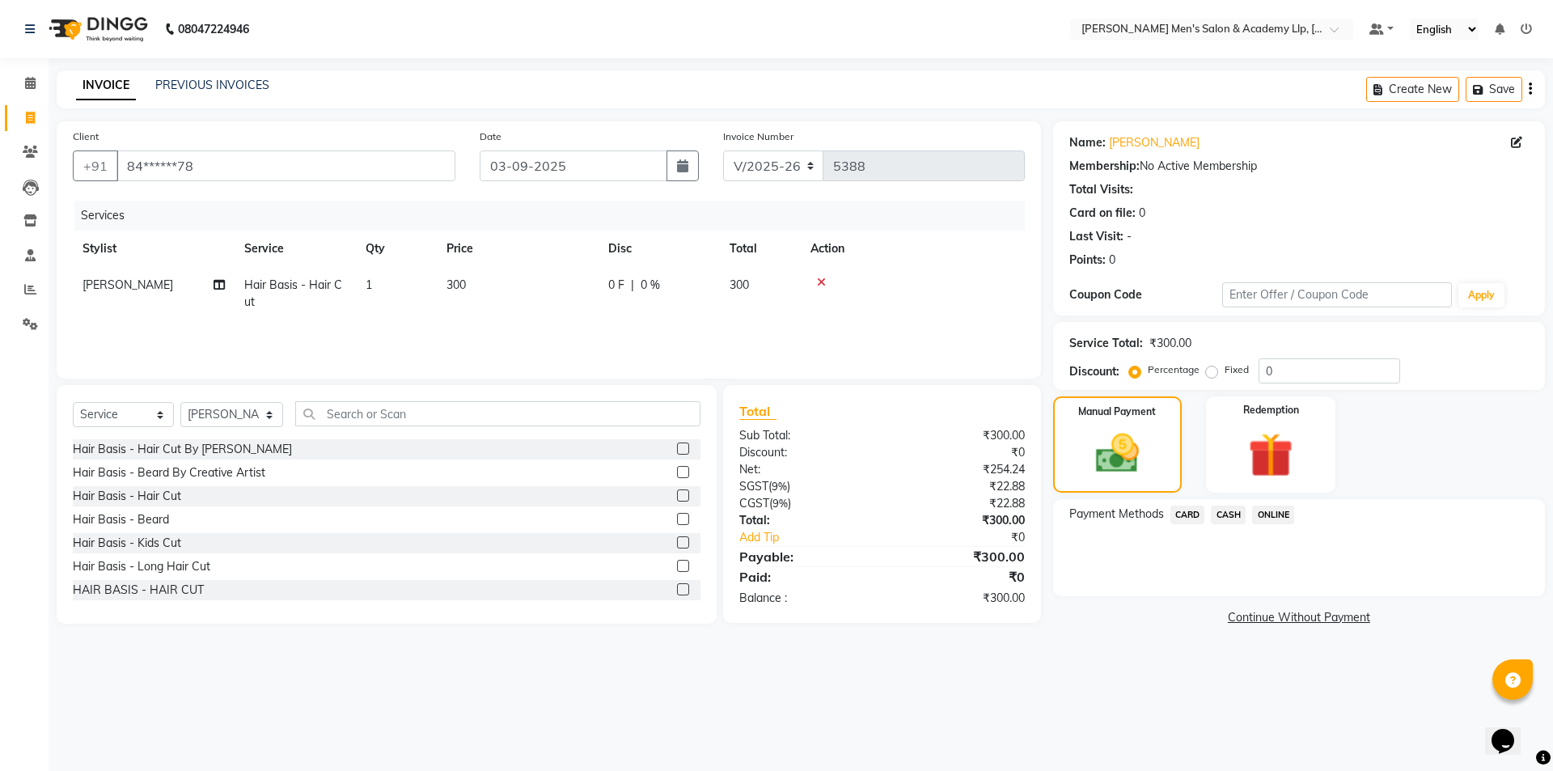
click at [1191, 507] on span "CARD" at bounding box center [1188, 515] width 35 height 19
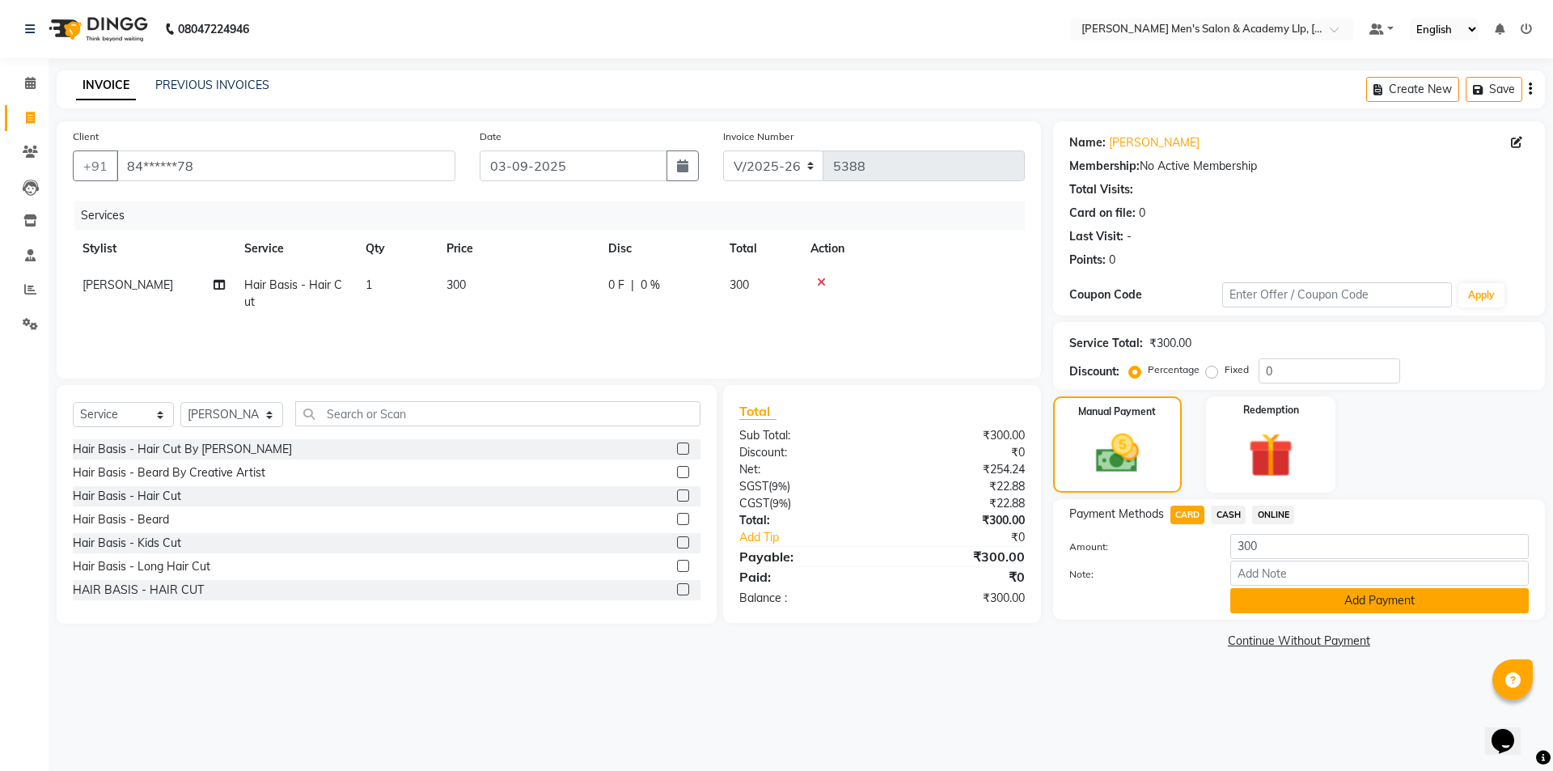
click at [1419, 608] on button "Add Payment" at bounding box center [1379, 600] width 299 height 25
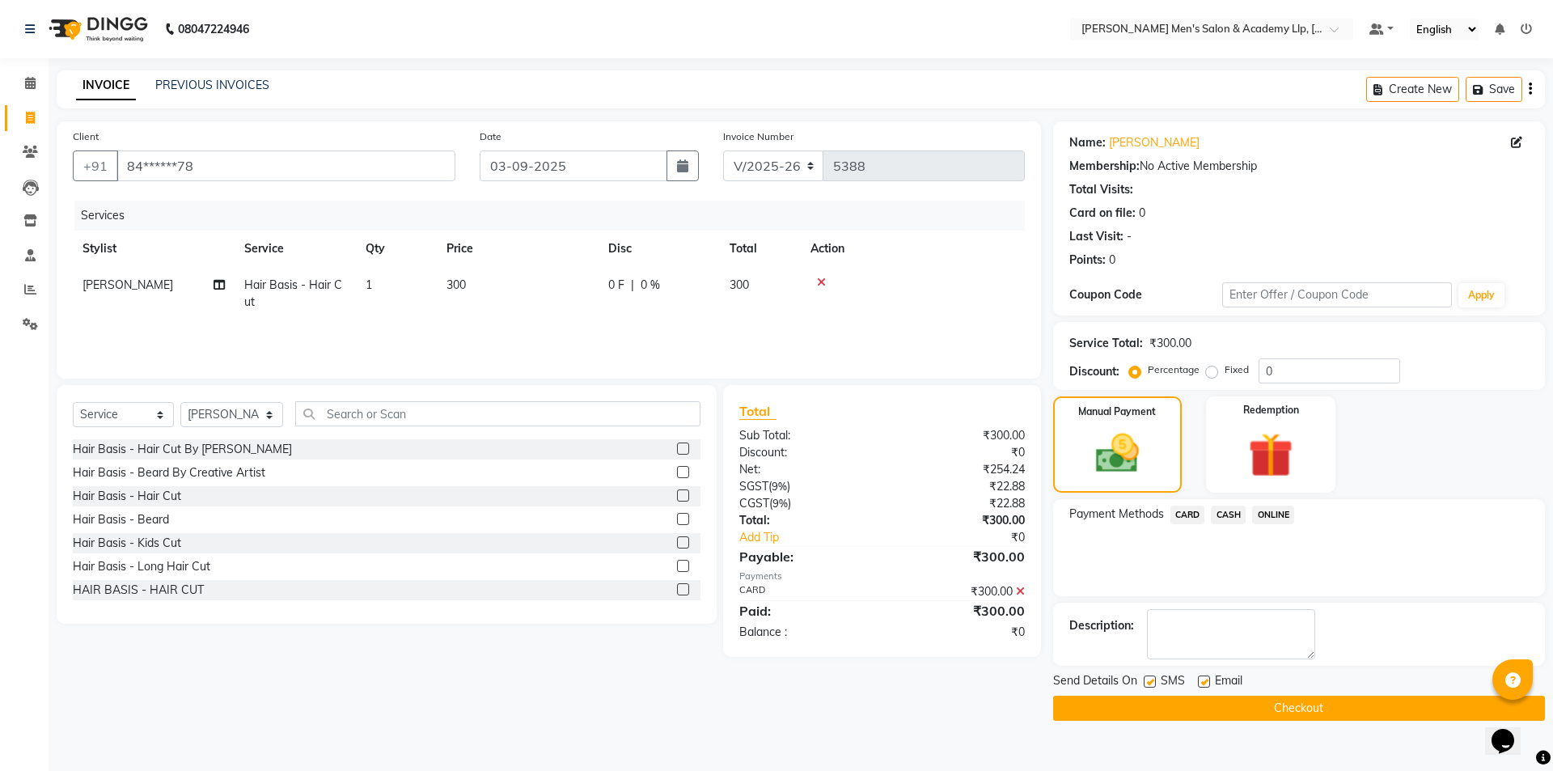
click at [1202, 678] on label at bounding box center [1204, 681] width 12 height 12
click at [1202, 678] on input "checkbox" at bounding box center [1203, 682] width 11 height 11
checkbox input "false"
click at [1145, 669] on div "Name: Nikunj Bhai Membership: No Active Membership Total Visits: Card on file: …" at bounding box center [1305, 420] width 504 height 599
click at [1145, 679] on label at bounding box center [1150, 681] width 12 height 12
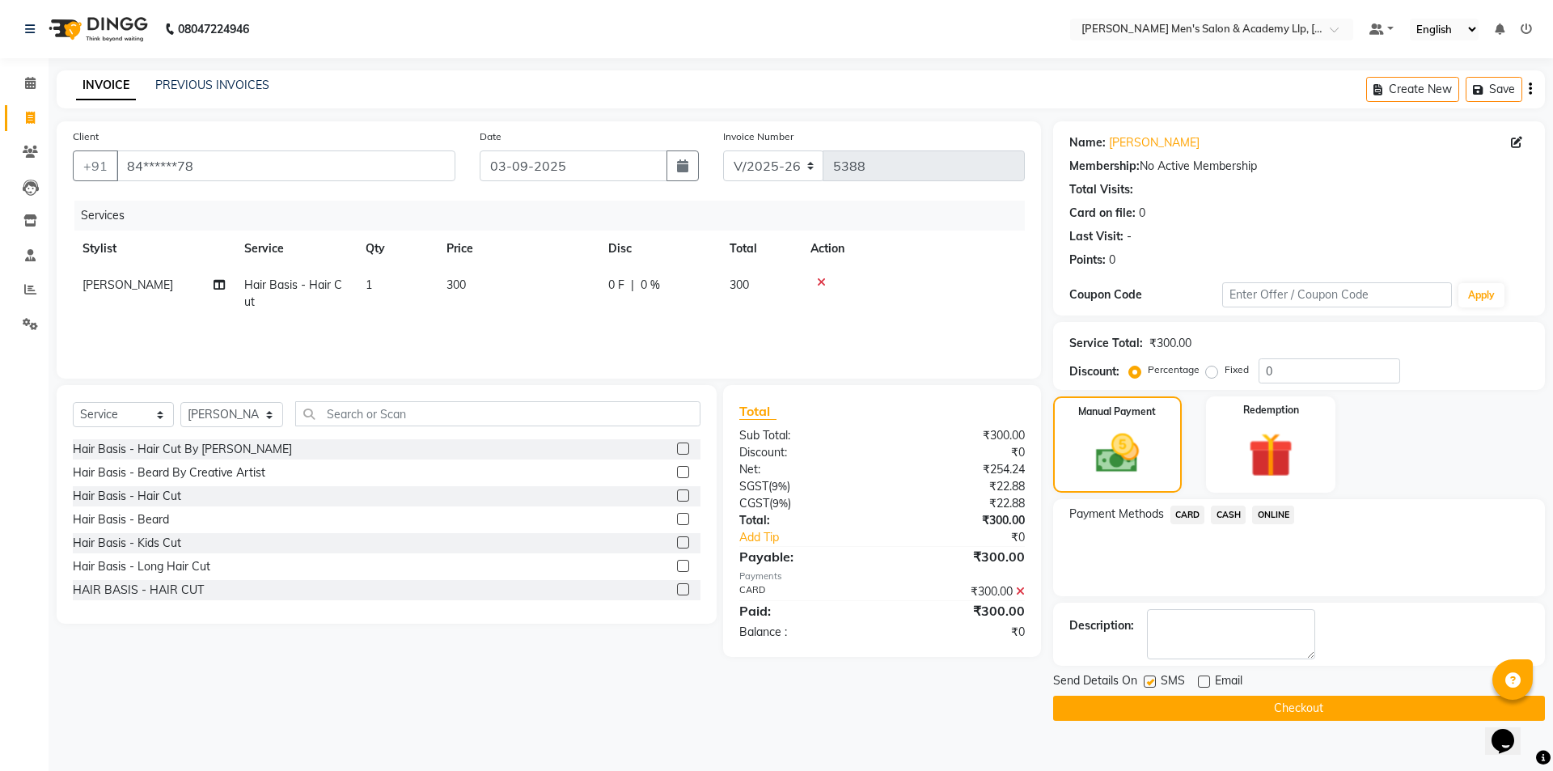
click at [1145, 679] on input "checkbox" at bounding box center [1149, 682] width 11 height 11
checkbox input "false"
click at [1167, 703] on button "Checkout" at bounding box center [1299, 708] width 492 height 25
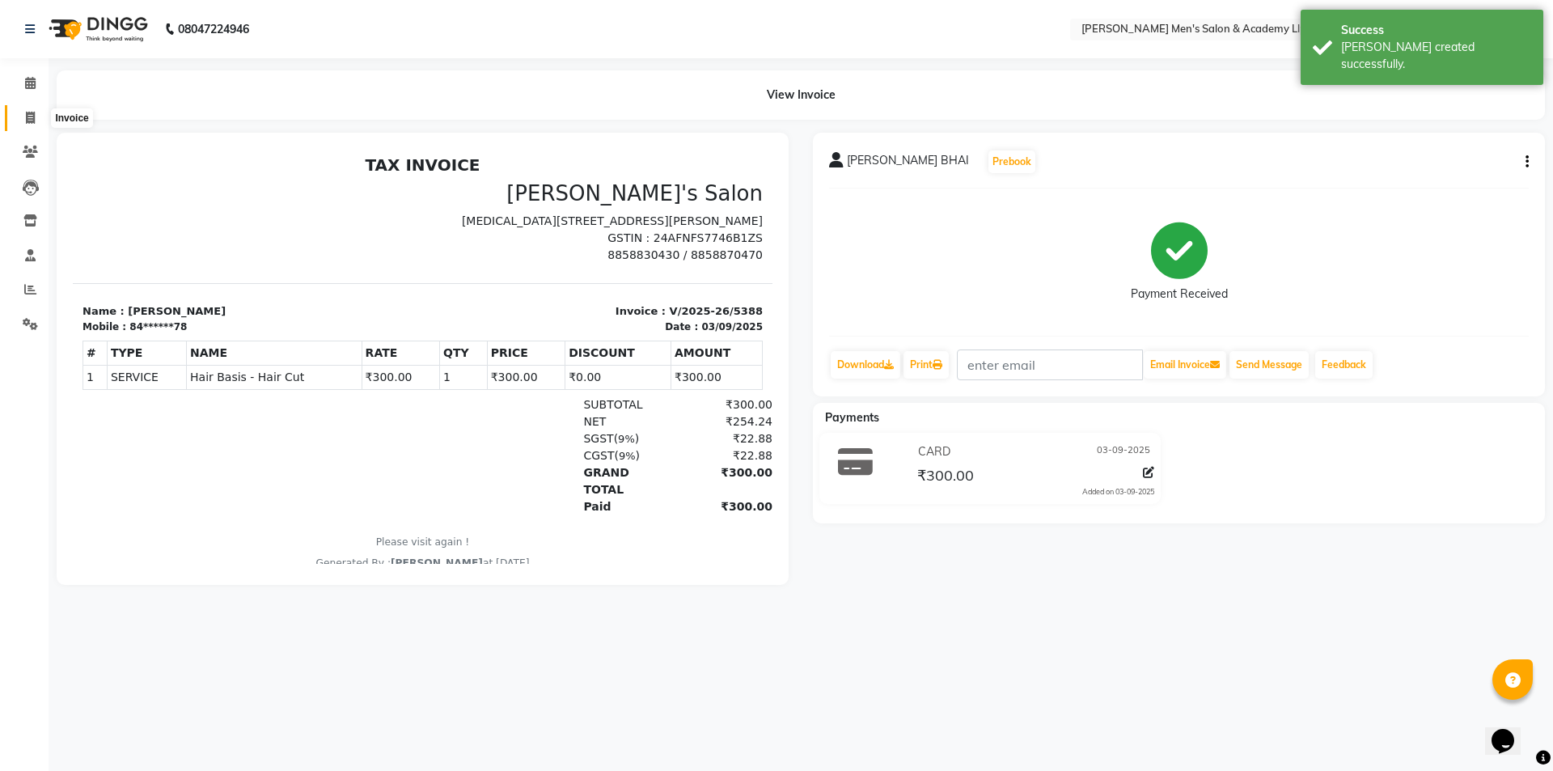
click at [22, 112] on span at bounding box center [30, 118] width 28 height 19
select select "service"
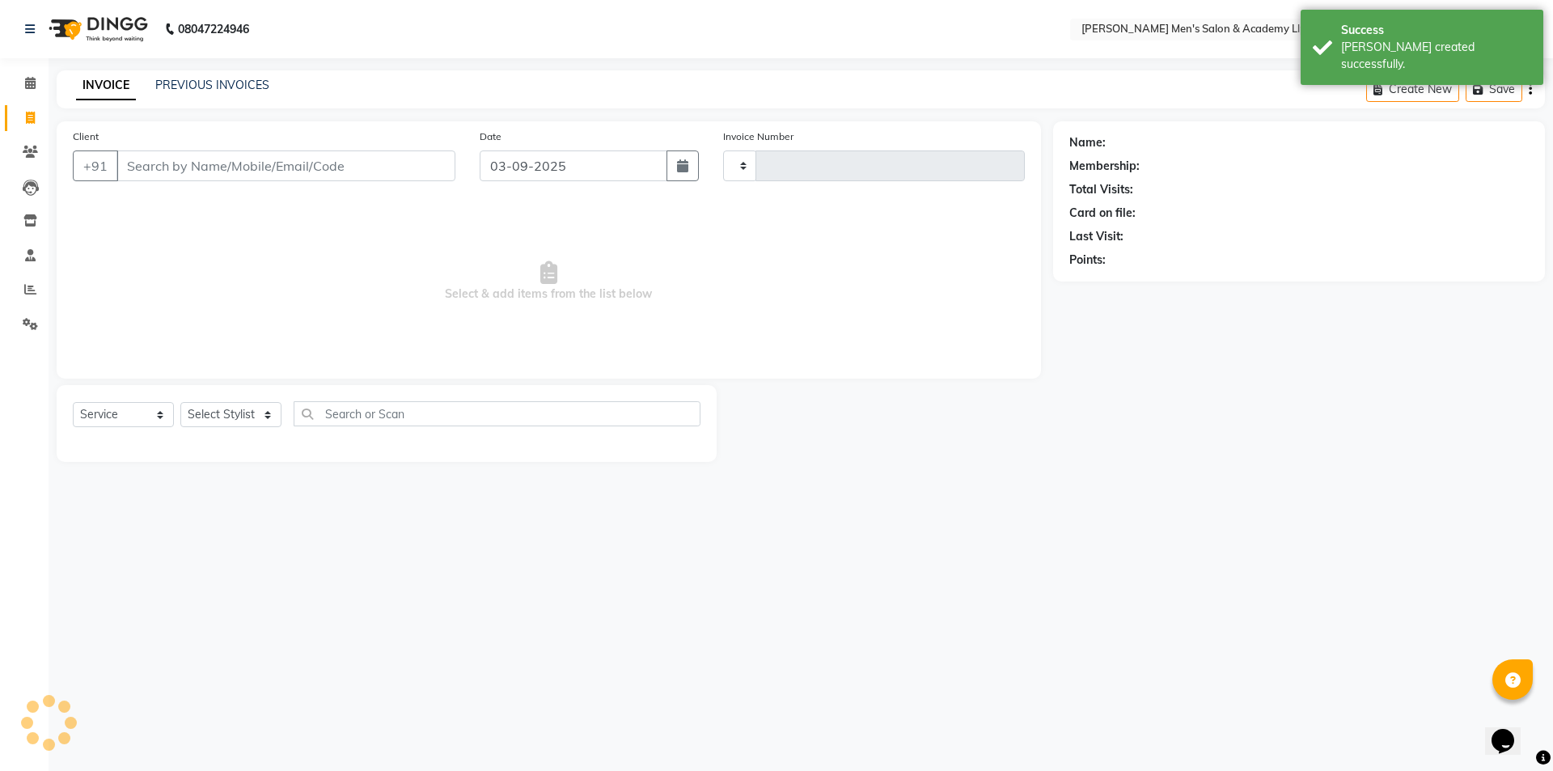
type input "5389"
select select "8248"
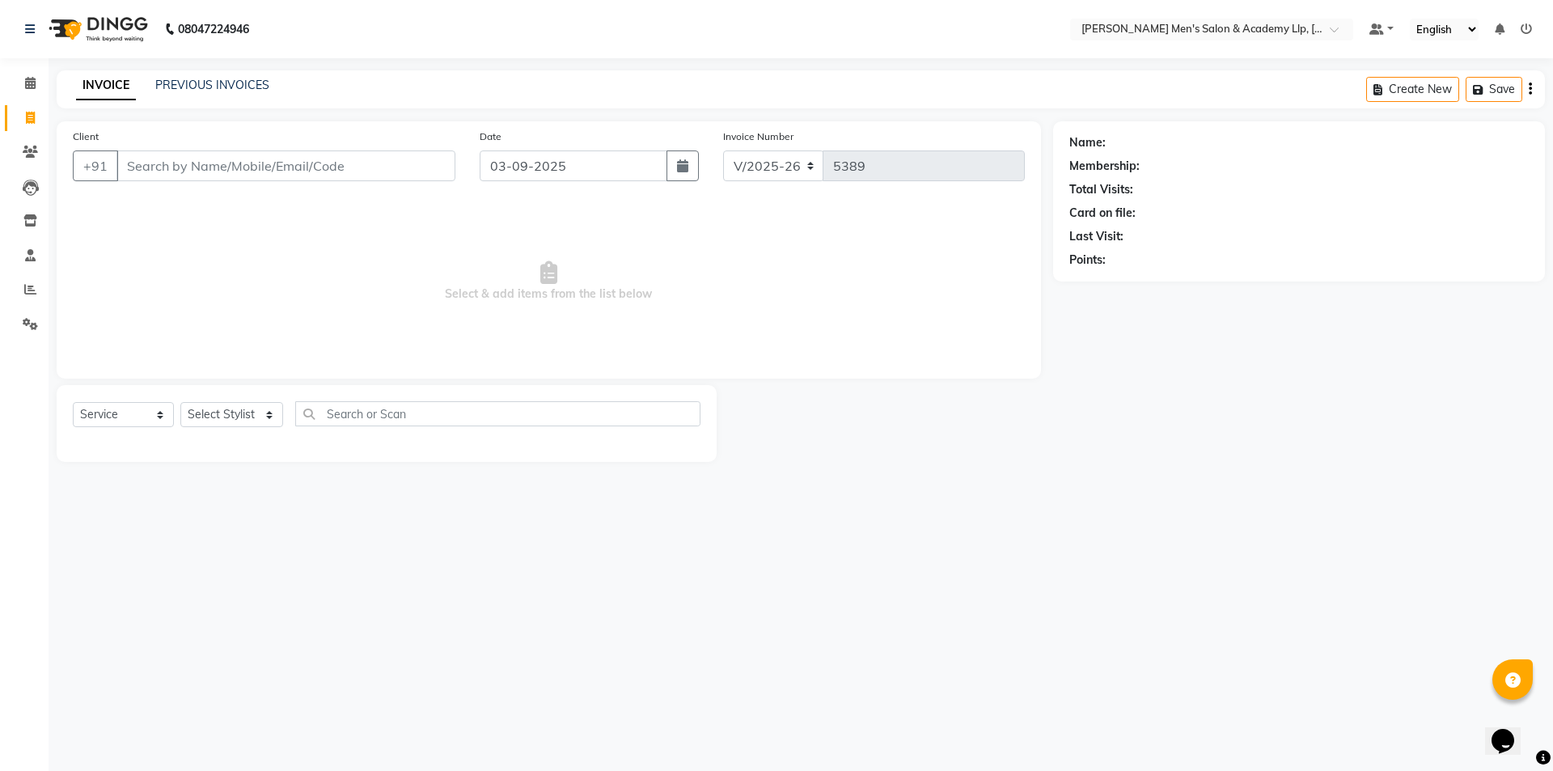
click at [207, 161] on input "Client" at bounding box center [285, 165] width 339 height 31
click at [222, 173] on input "Client" at bounding box center [285, 165] width 339 height 31
type input "9479520007"
click at [400, 183] on div "Client +91 9479520007 Add Client" at bounding box center [264, 161] width 407 height 66
click at [406, 153] on button "Add Client" at bounding box center [413, 165] width 83 height 31
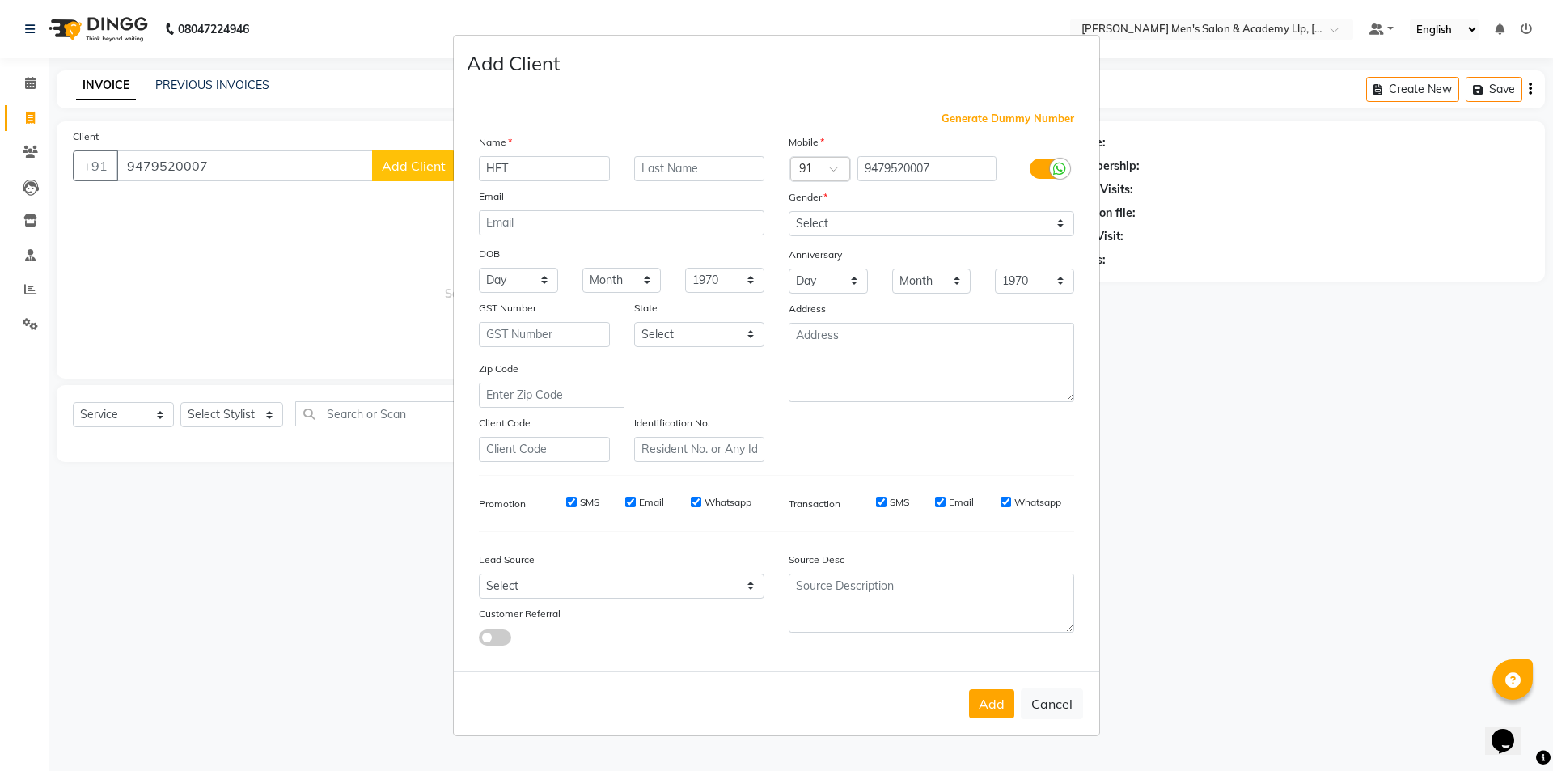
type input "HET"
type input "BHAI"
click at [908, 230] on select "Select Male Female Other Prefer Not To Say" at bounding box center [932, 223] width 286 height 25
select select "male"
click at [789, 211] on select "Select Male Female Other Prefer Not To Say" at bounding box center [932, 223] width 286 height 25
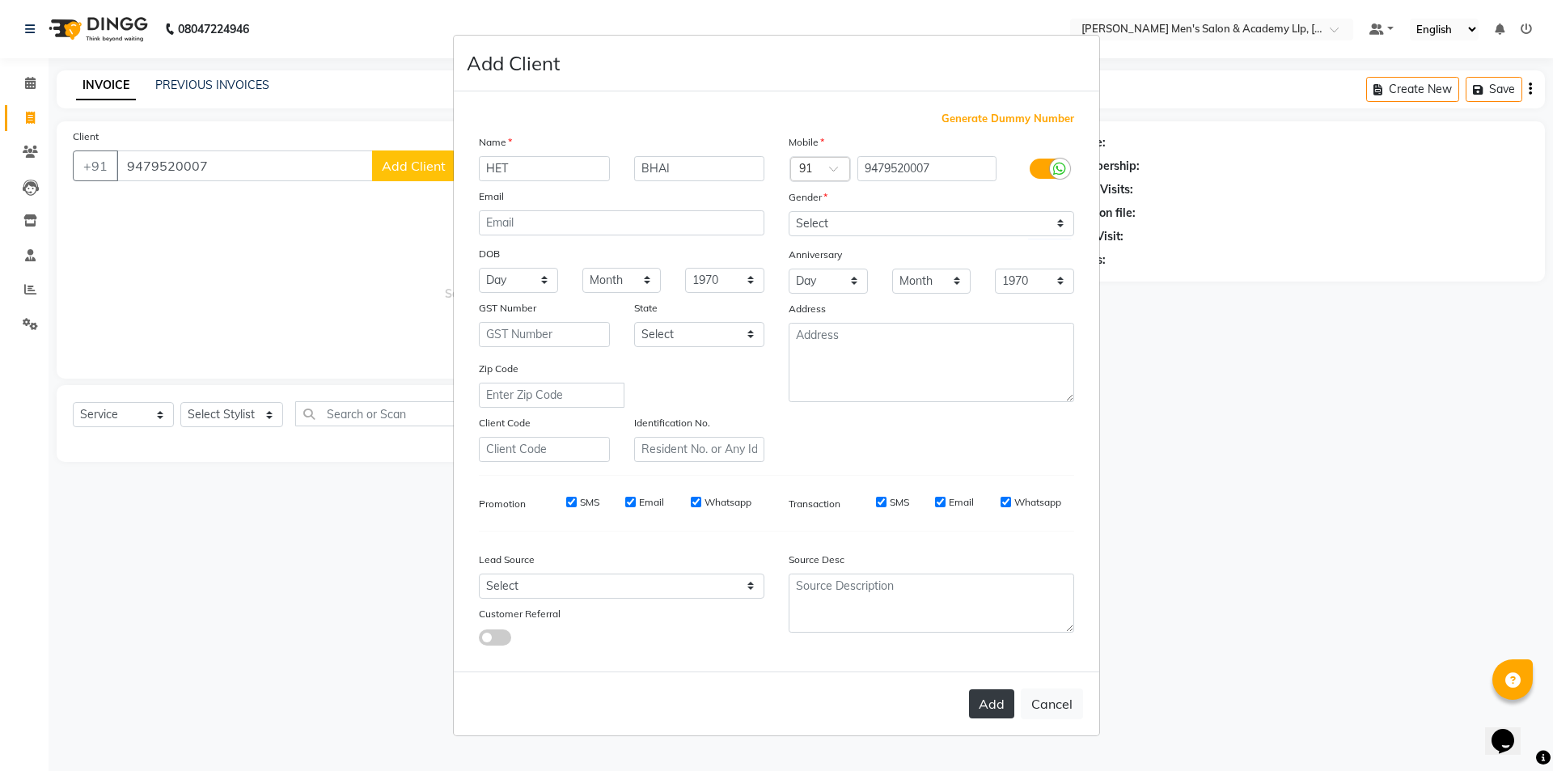
click at [995, 702] on button "Add" at bounding box center [991, 703] width 45 height 29
type input "94******07"
select select
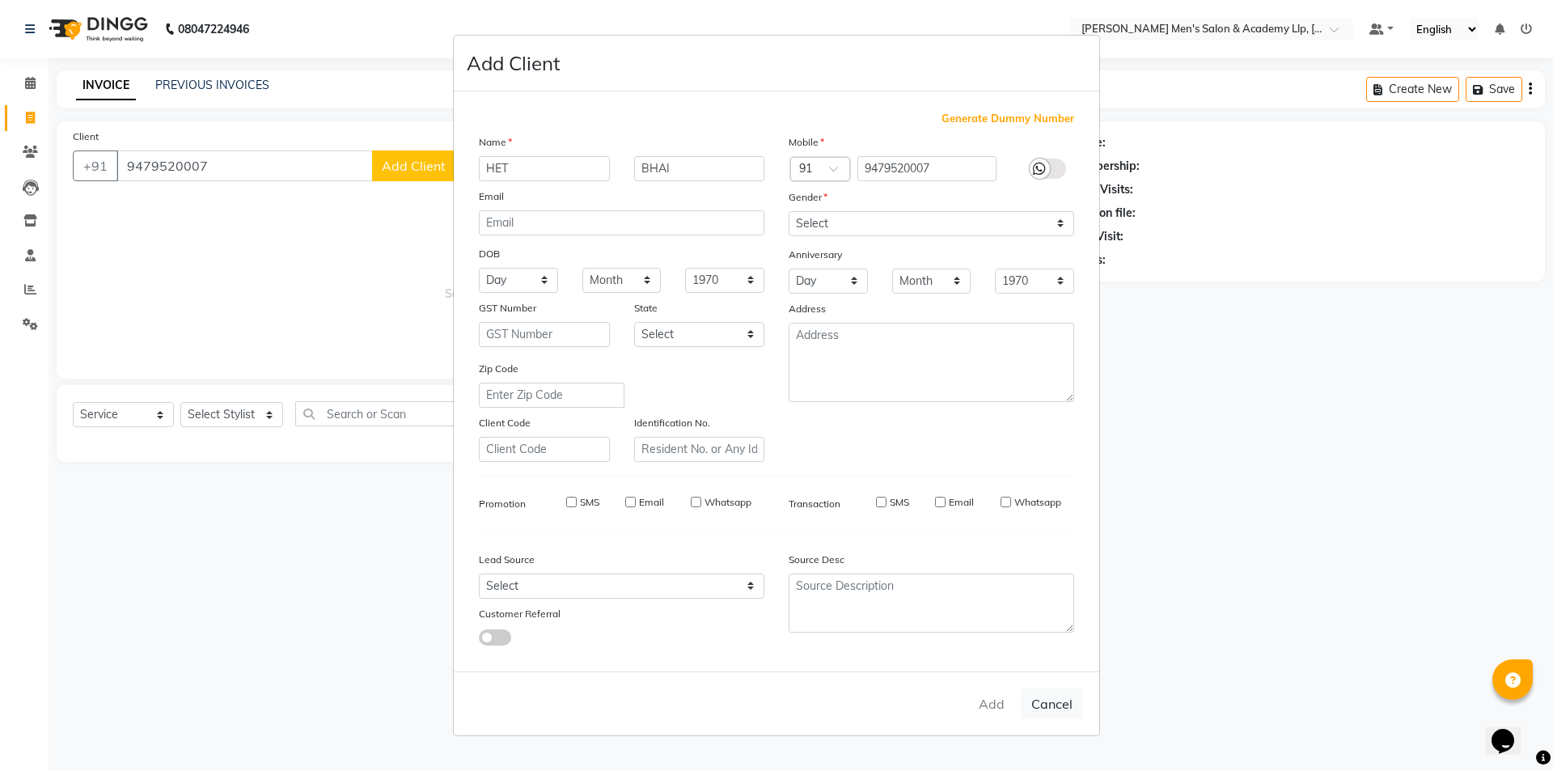
select select
checkbox input "false"
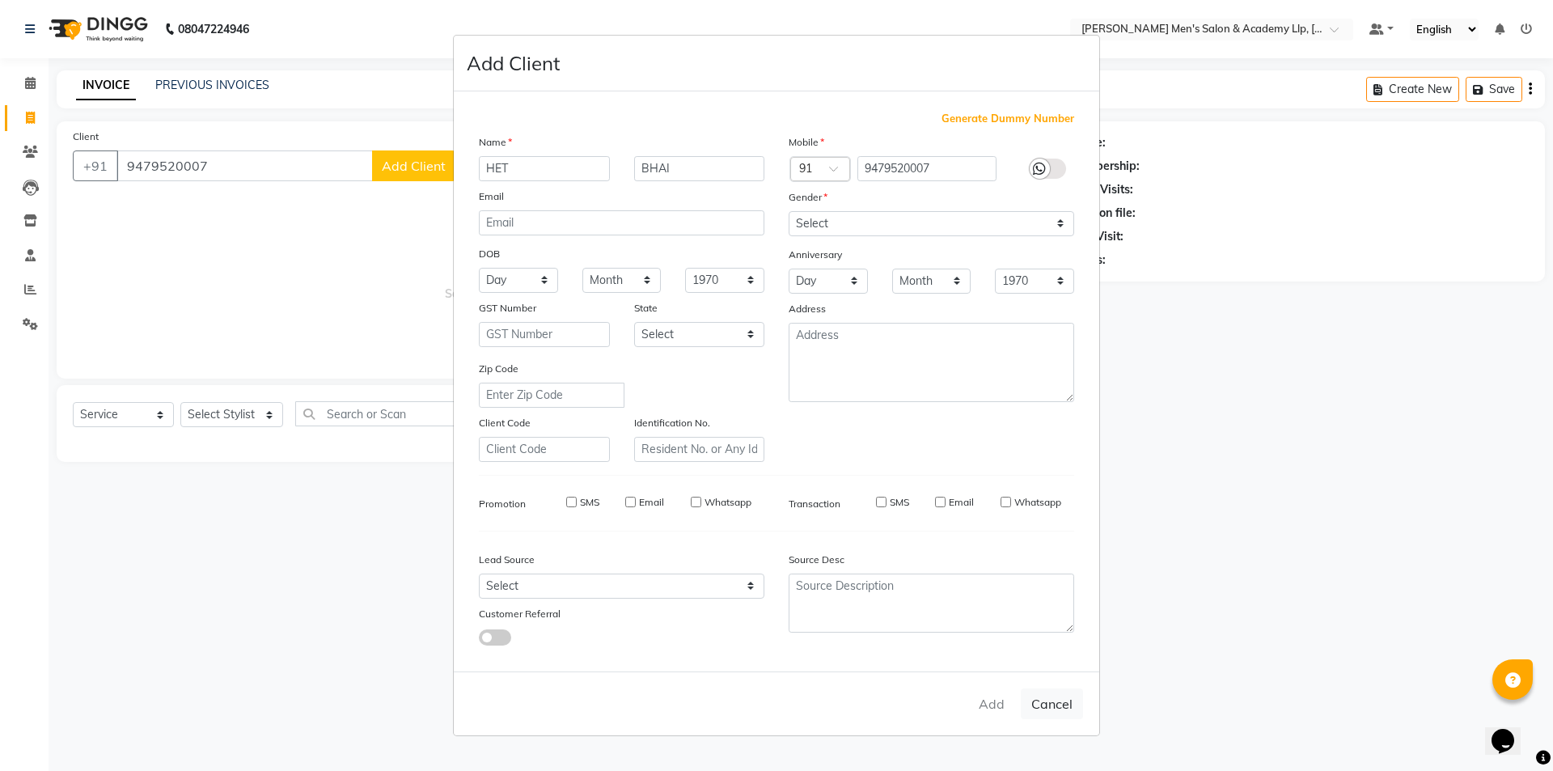
checkbox input "false"
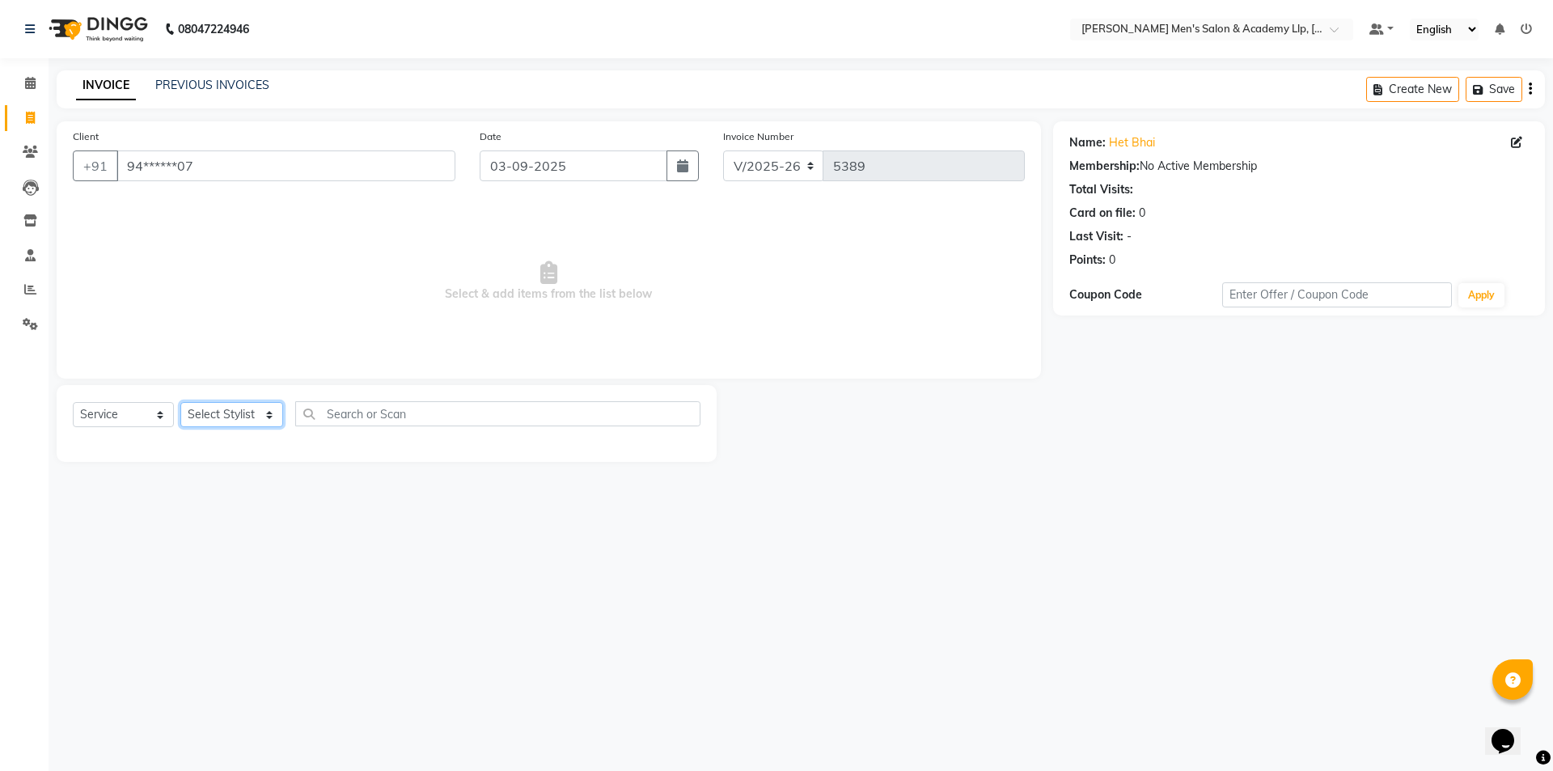
click at [250, 410] on select "Select Stylist [PERSON_NAME] [PERSON_NAME] [PERSON_NAME] [PERSON_NAME] [PERSON_…" at bounding box center [231, 414] width 103 height 25
select select "78790"
click at [180, 402] on select "Select Stylist [PERSON_NAME] [PERSON_NAME] [PERSON_NAME] [PERSON_NAME] [PERSON_…" at bounding box center [231, 414] width 103 height 25
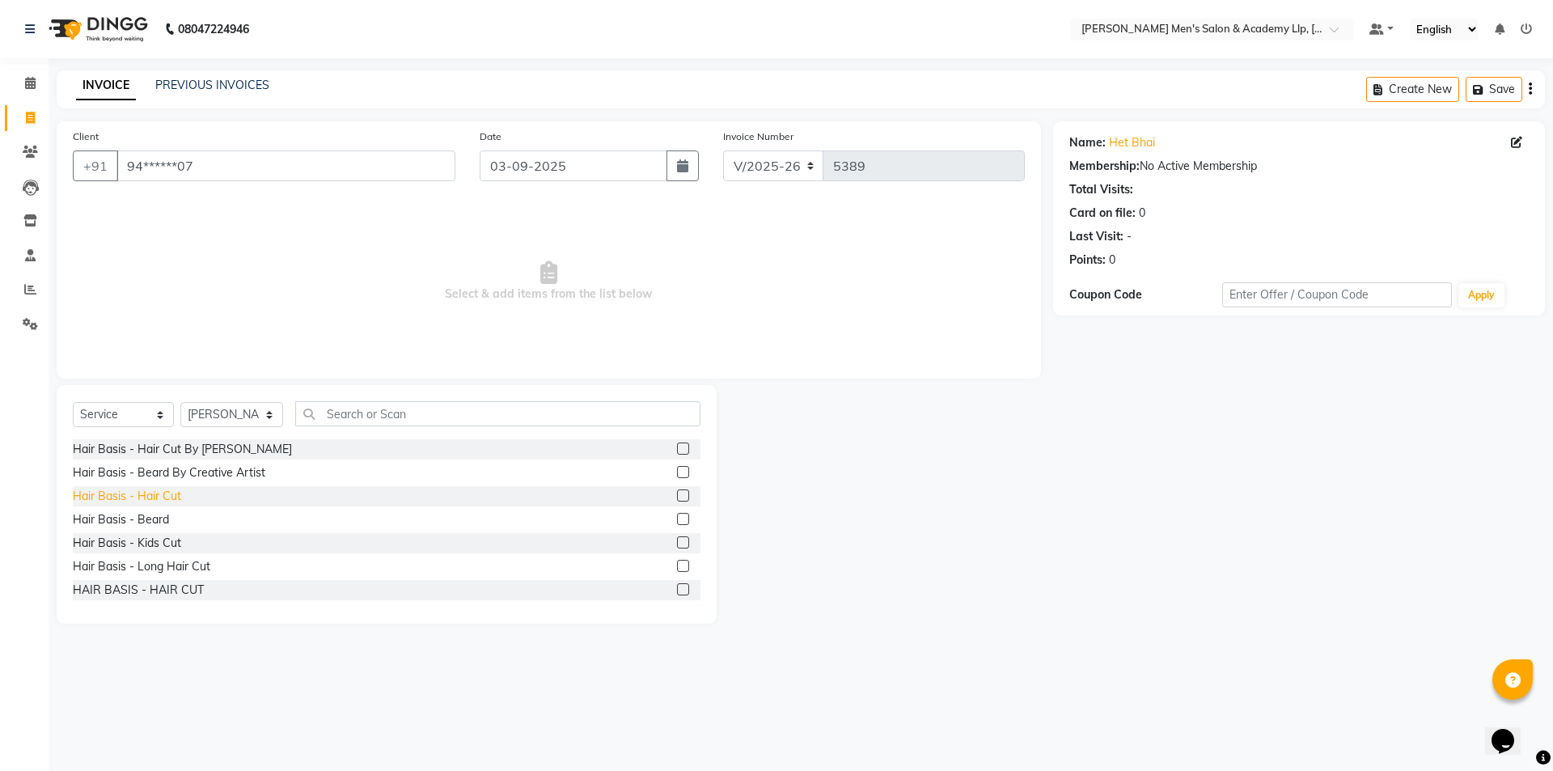
click at [176, 499] on div "Hair Basis - Hair Cut" at bounding box center [127, 496] width 108 height 17
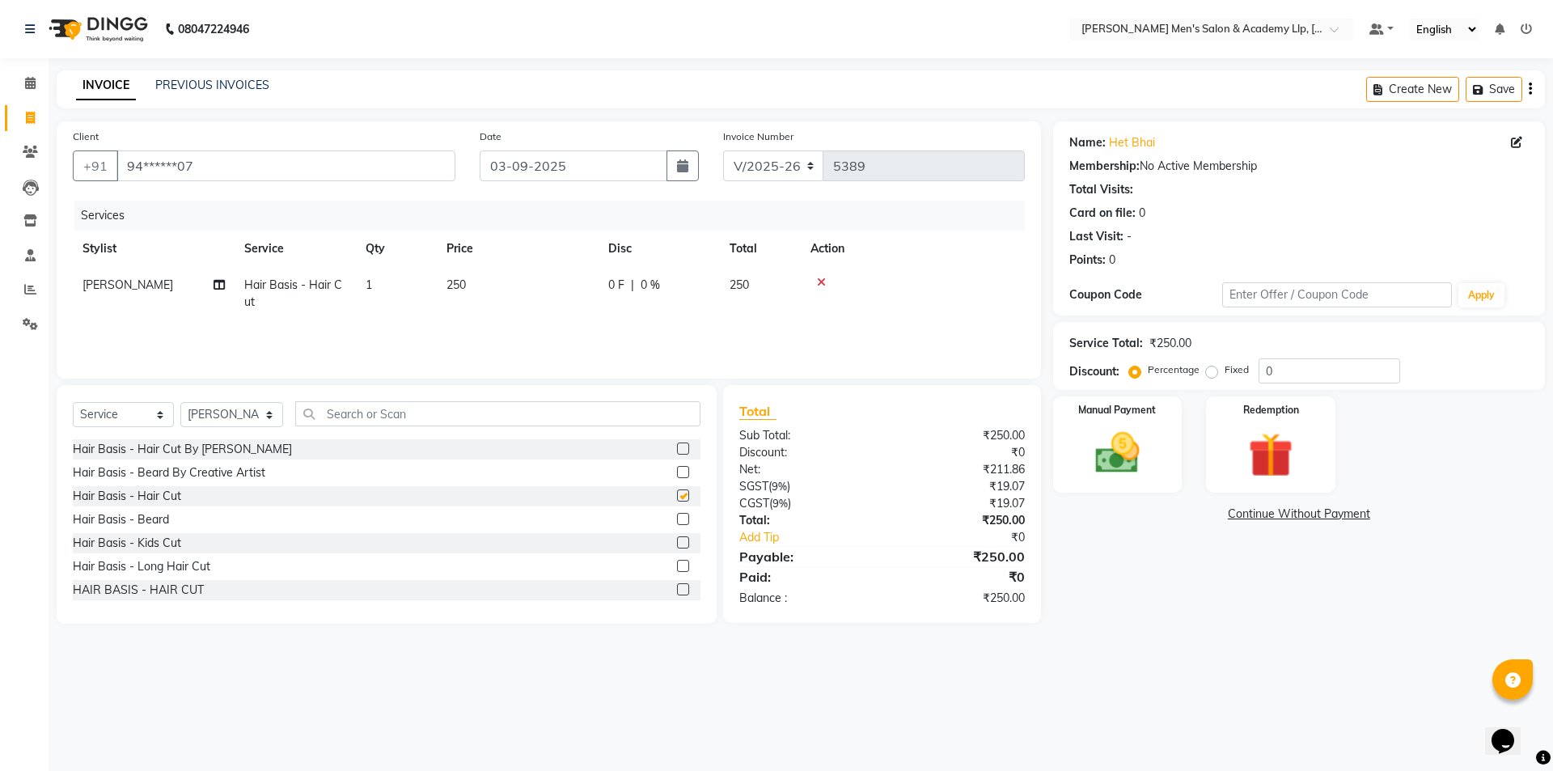
checkbox input "false"
click at [161, 516] on div "Hair Basis - Beard" at bounding box center [121, 519] width 96 height 17
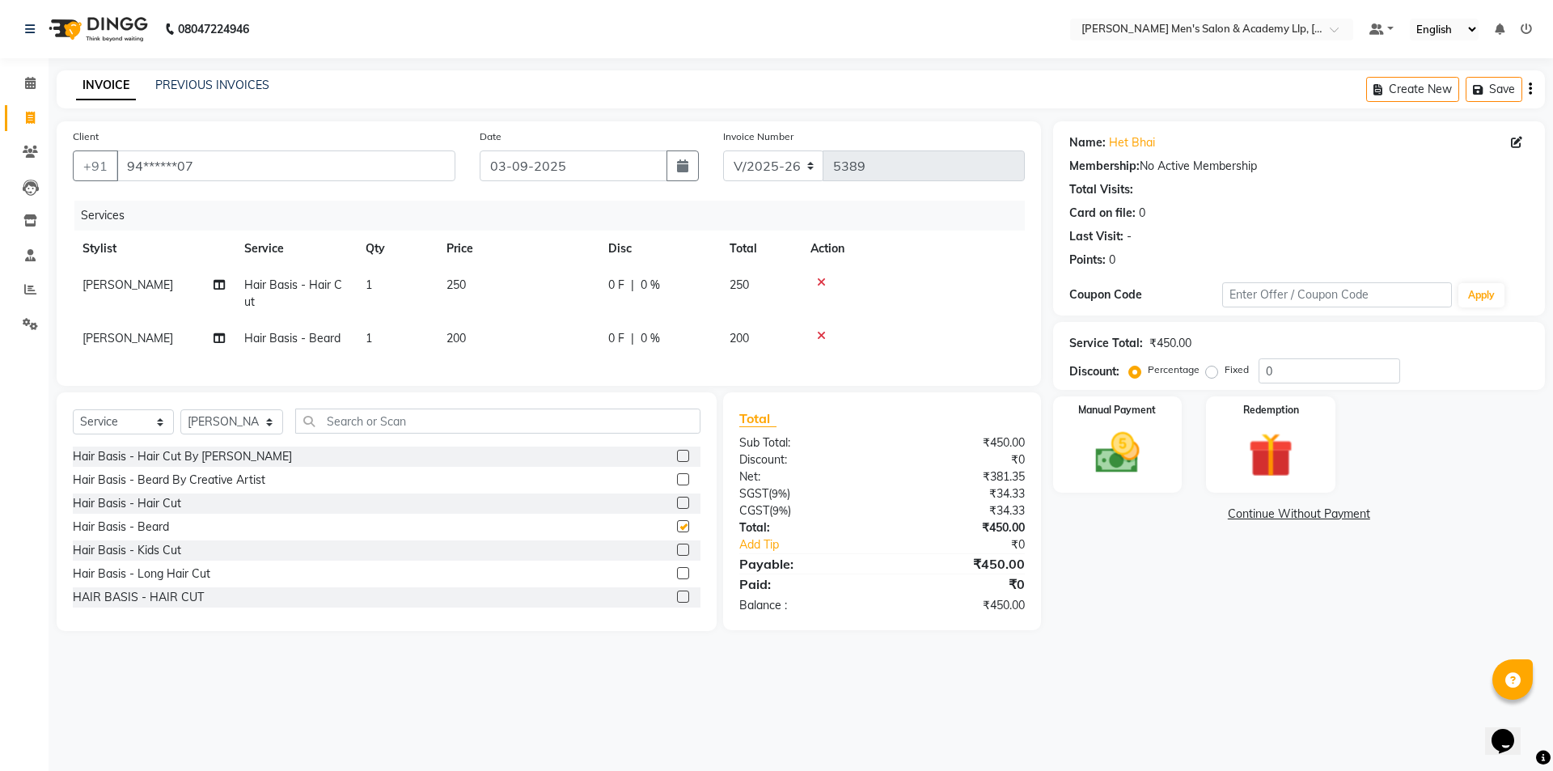
checkbox input "false"
click at [521, 295] on td "250" at bounding box center [518, 293] width 162 height 53
select select "78790"
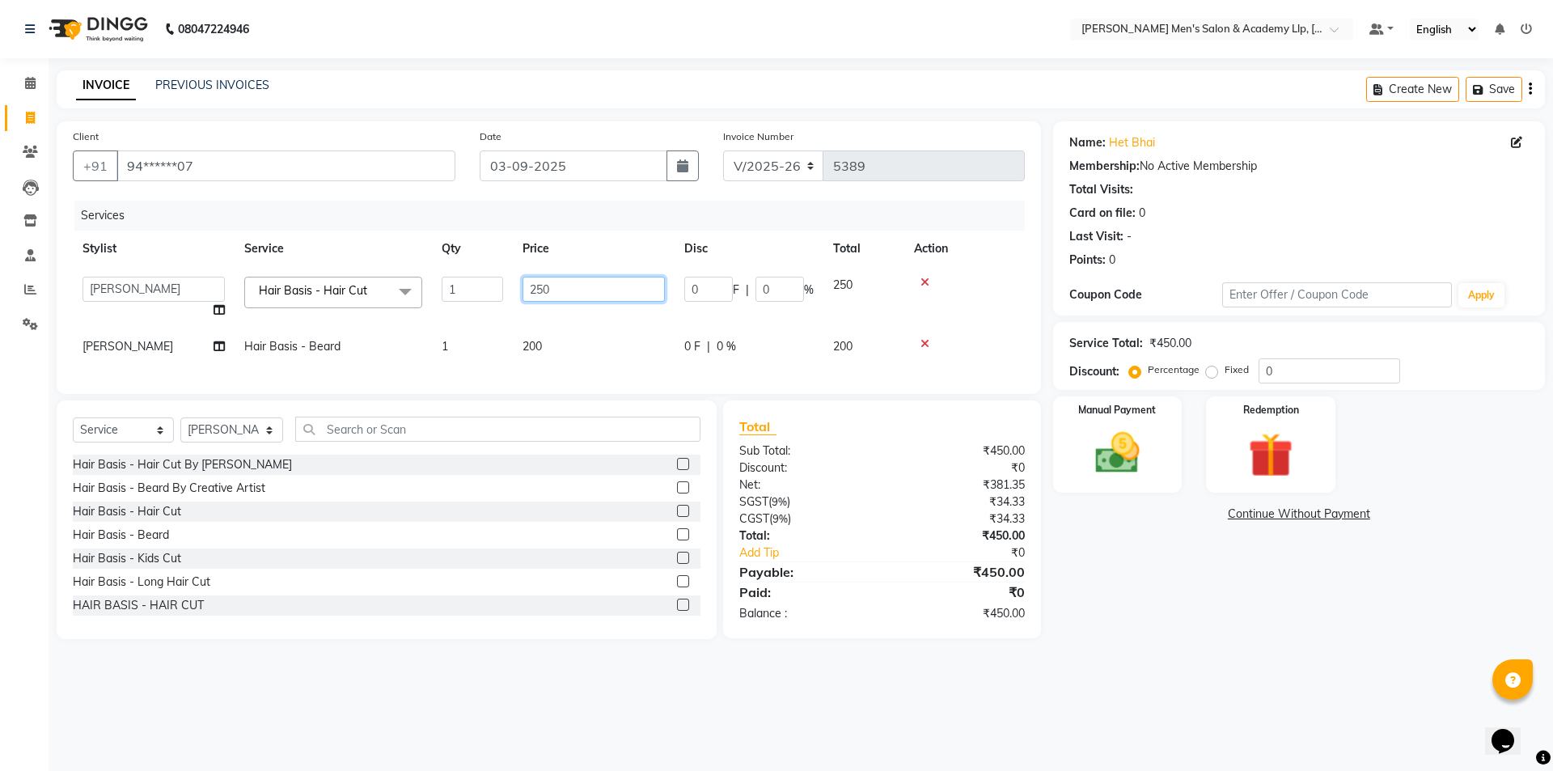
drag, startPoint x: 541, startPoint y: 275, endPoint x: 565, endPoint y: 277, distance: 24.4
click at [559, 278] on td "250" at bounding box center [594, 297] width 162 height 61
type input "2"
type input "300"
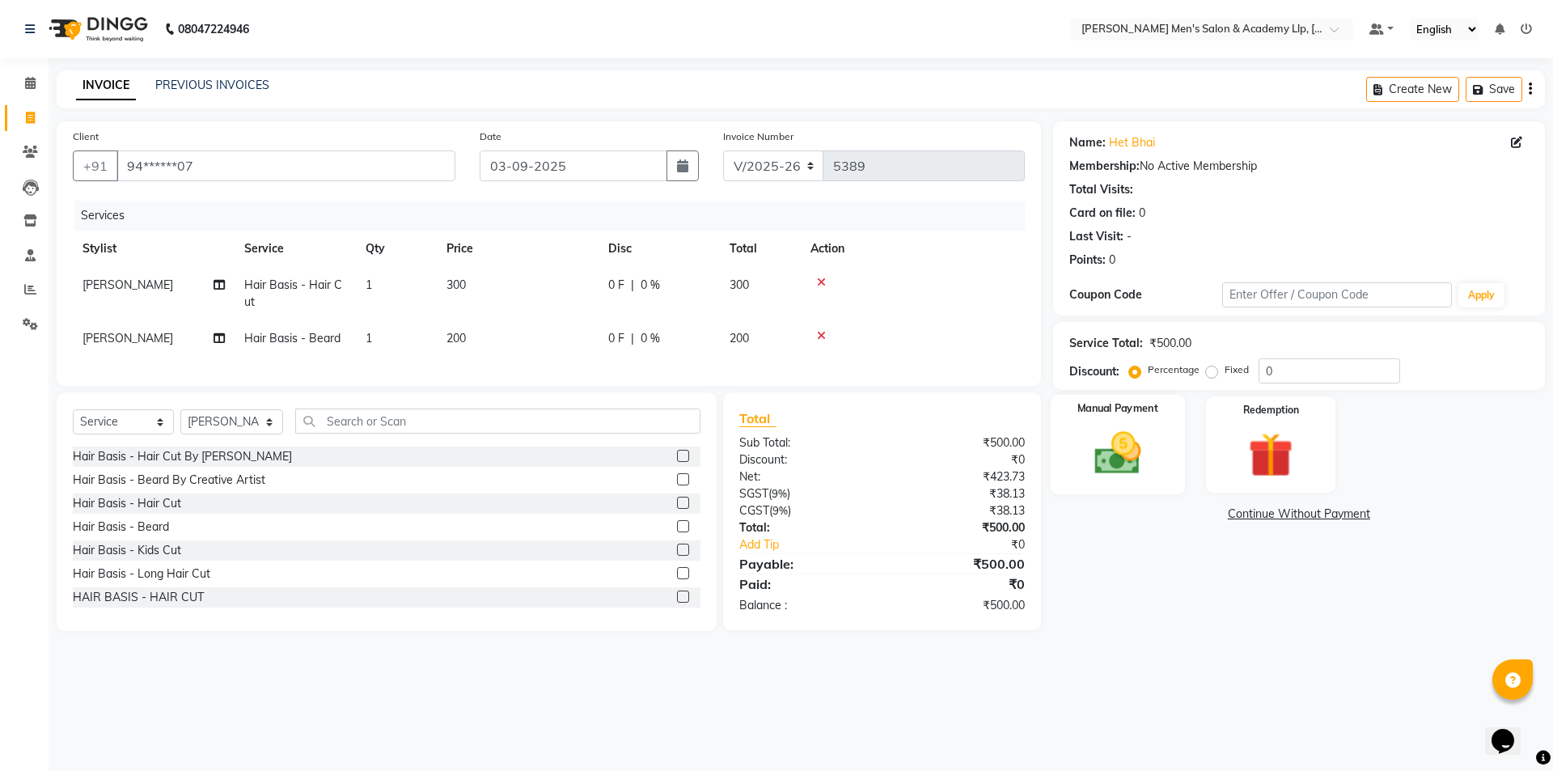
click at [1075, 452] on div "Manual Payment" at bounding box center [1117, 445] width 134 height 100
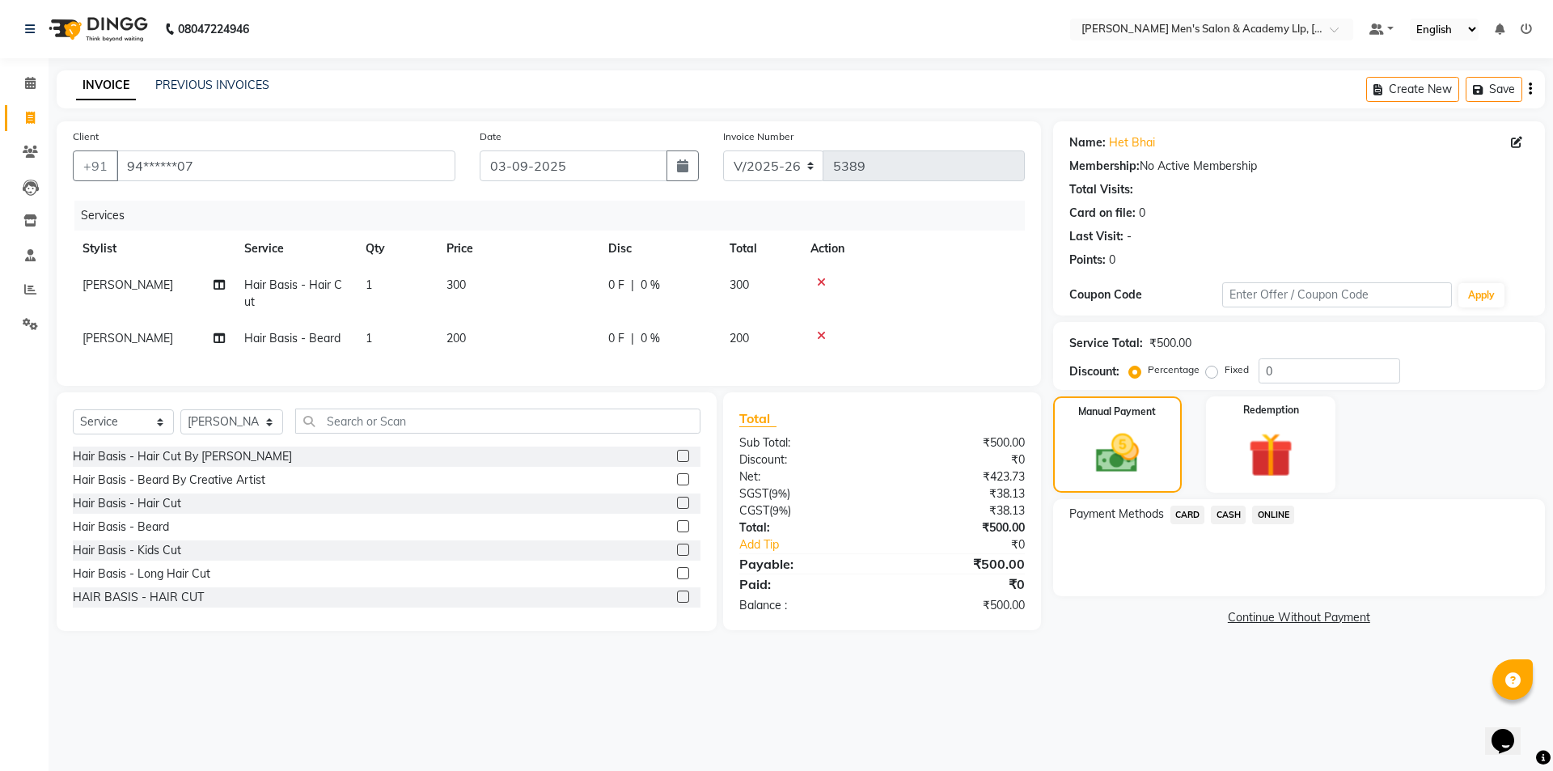
click at [1188, 520] on span "CARD" at bounding box center [1188, 515] width 35 height 19
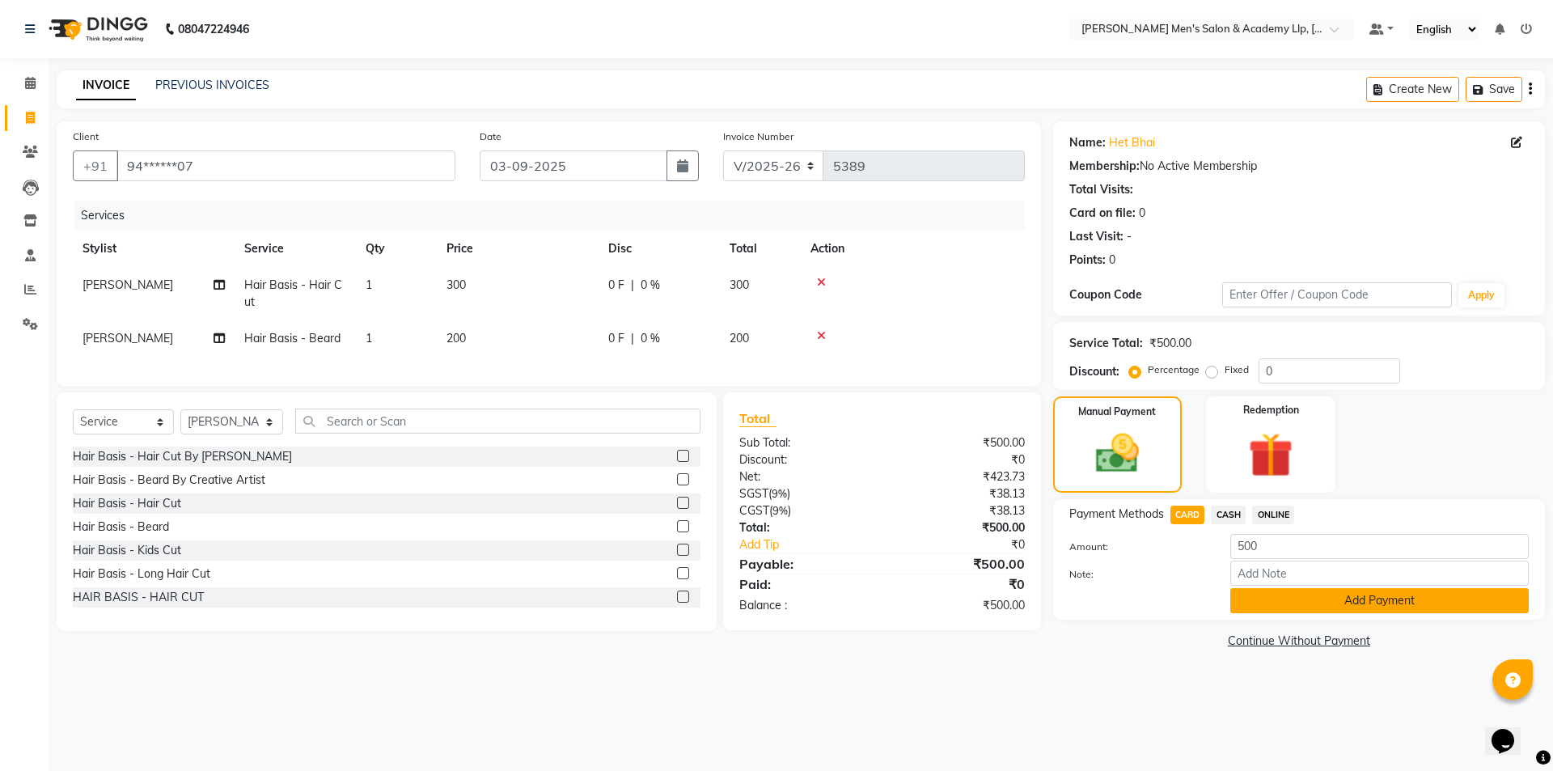
click at [1281, 608] on button "Add Payment" at bounding box center [1379, 600] width 299 height 25
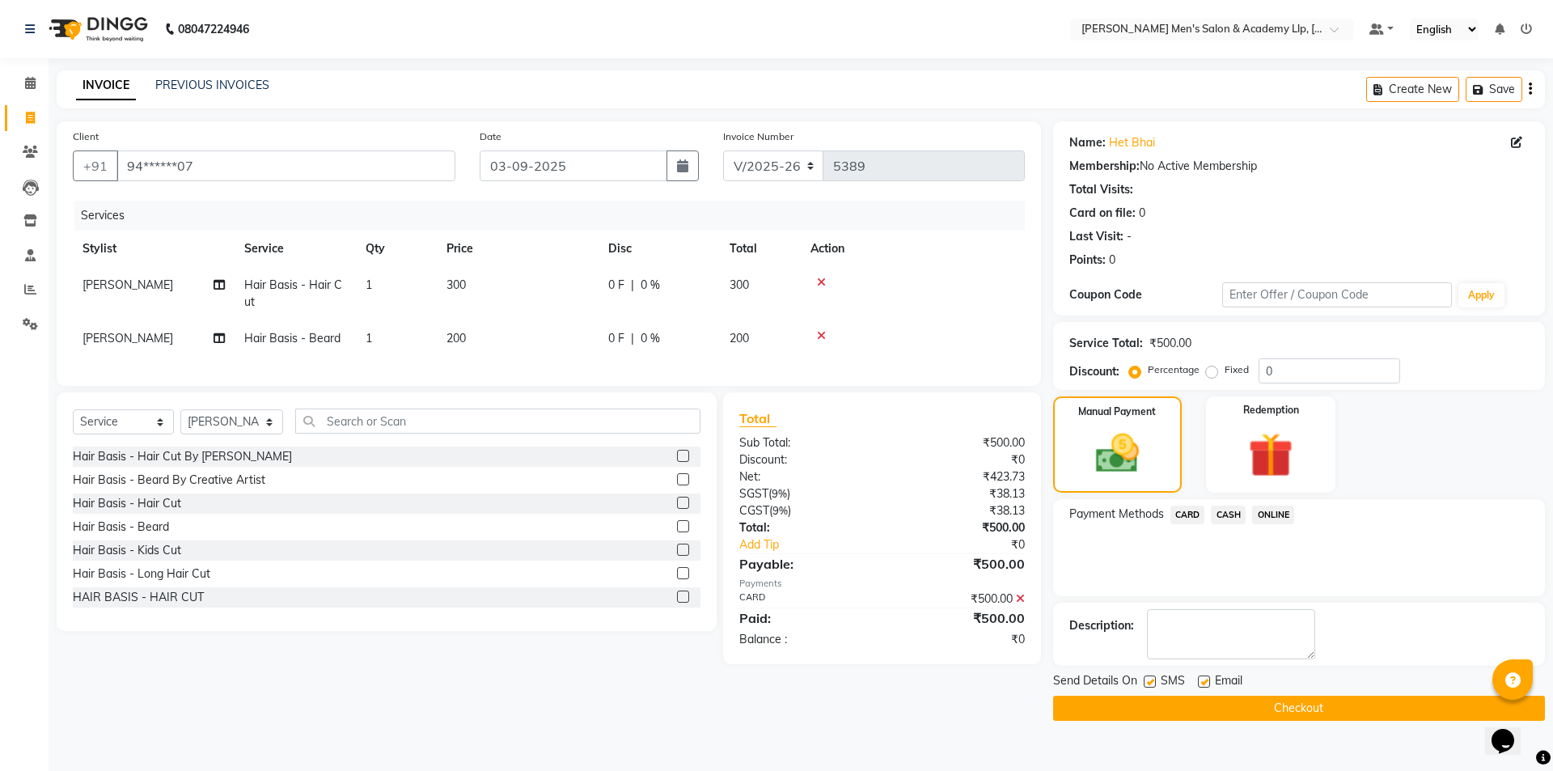
click at [1201, 680] on label at bounding box center [1204, 681] width 12 height 12
click at [1201, 680] on input "checkbox" at bounding box center [1203, 682] width 11 height 11
checkbox input "false"
click at [1148, 674] on div "SMS" at bounding box center [1171, 682] width 54 height 20
click at [1153, 683] on label at bounding box center [1150, 681] width 12 height 12
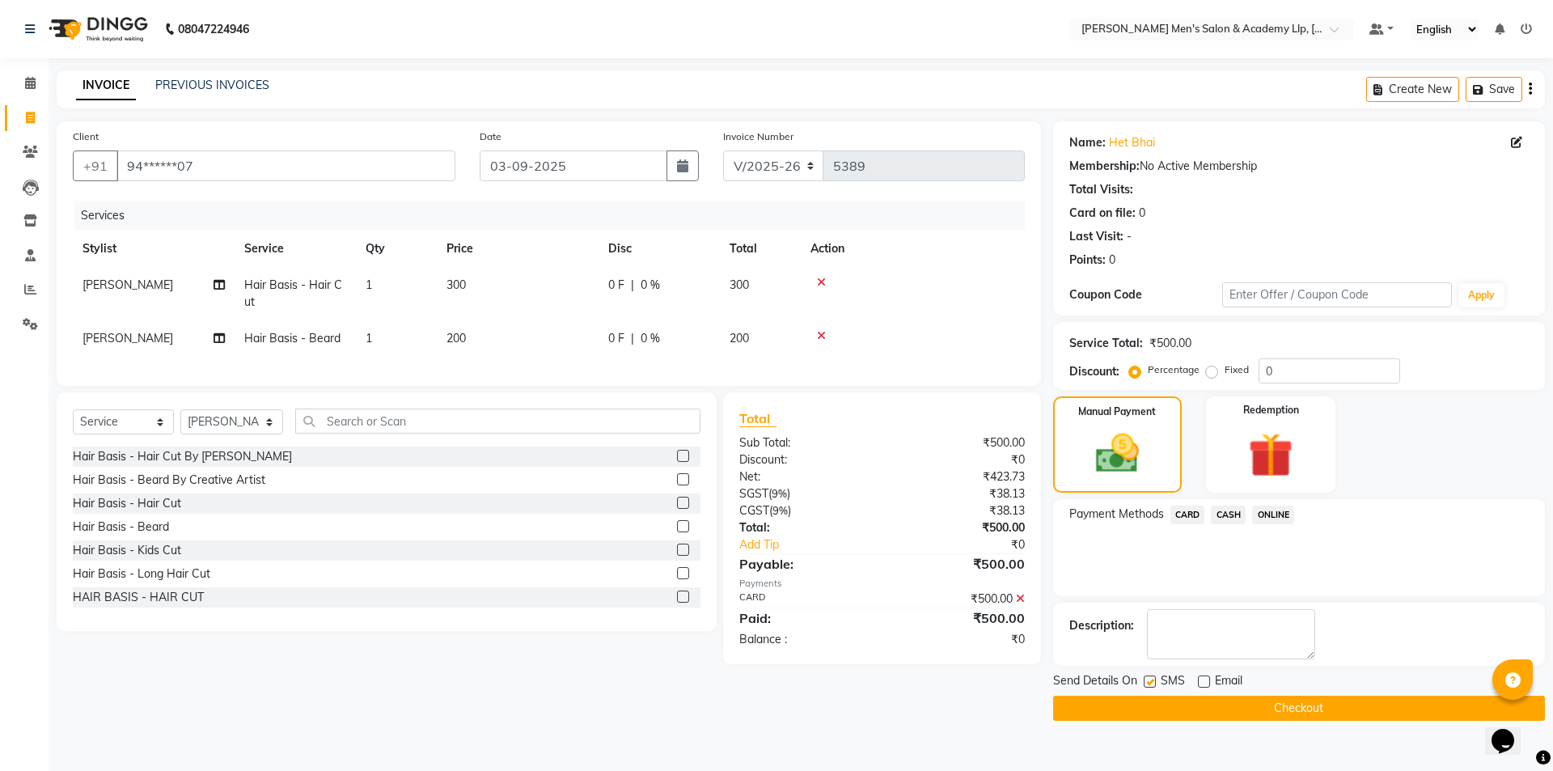
click at [1153, 683] on input "checkbox" at bounding box center [1149, 682] width 11 height 11
checkbox input "false"
drag, startPoint x: 1146, startPoint y: 698, endPoint x: 827, endPoint y: 546, distance: 353.9
click at [1146, 699] on button "Checkout" at bounding box center [1299, 708] width 492 height 25
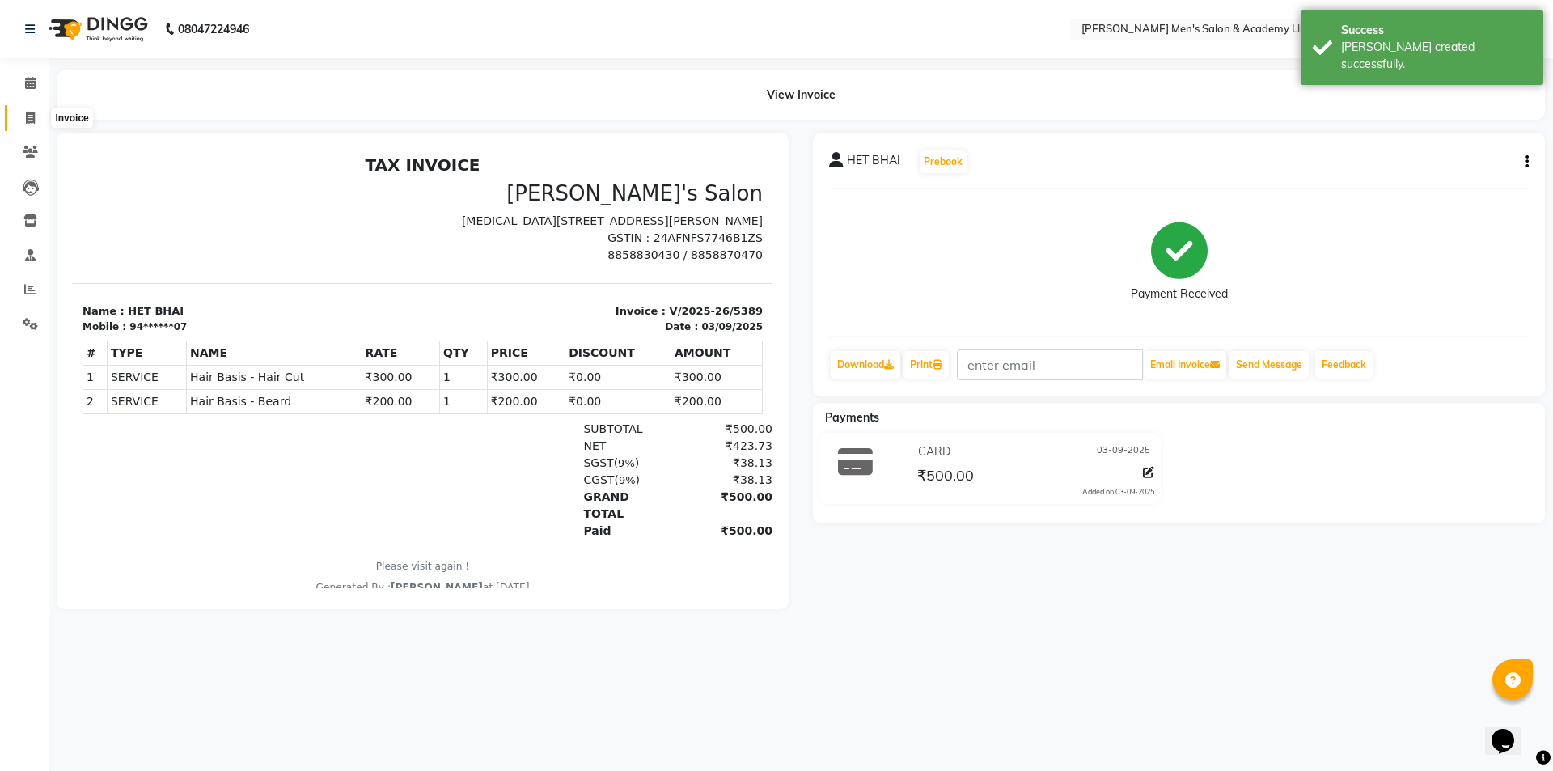
click at [28, 121] on icon at bounding box center [30, 118] width 9 height 12
select select "service"
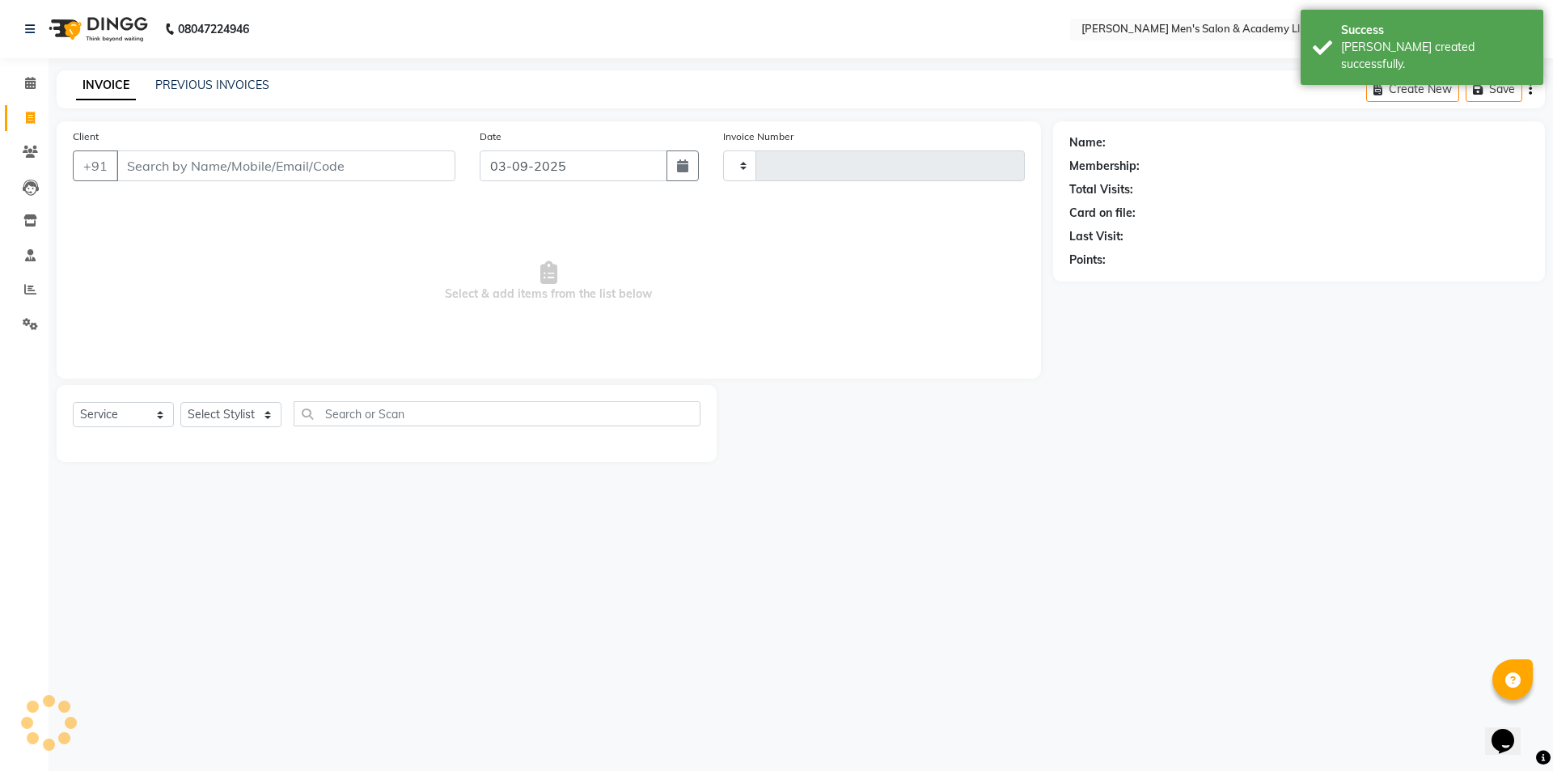
type input "5390"
click at [209, 152] on input "Client" at bounding box center [285, 165] width 339 height 31
select select "8248"
click at [214, 167] on input "Client" at bounding box center [285, 165] width 339 height 31
click at [222, 169] on input "Client" at bounding box center [285, 165] width 339 height 31
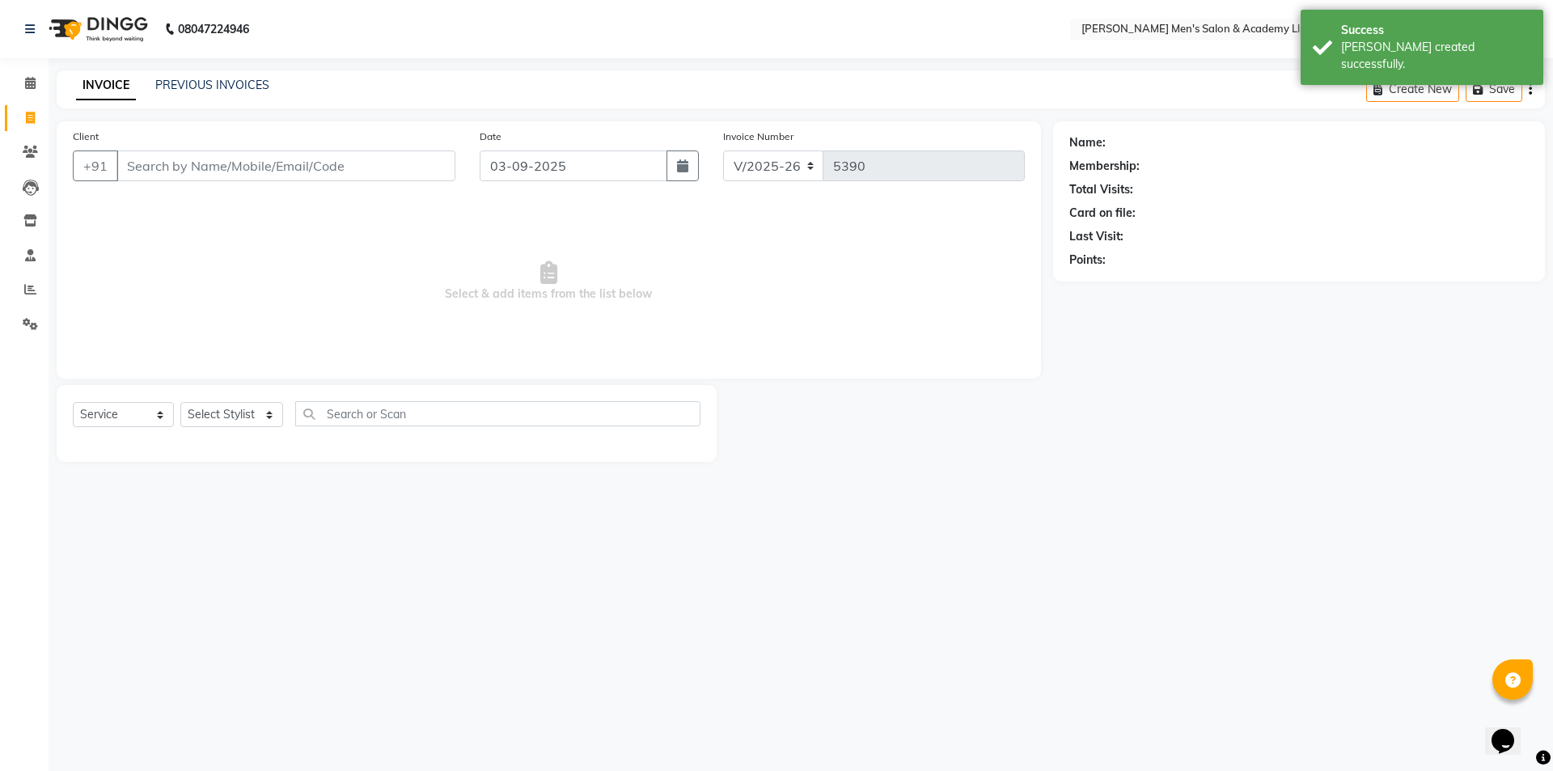
click at [222, 169] on input "Client" at bounding box center [285, 165] width 339 height 31
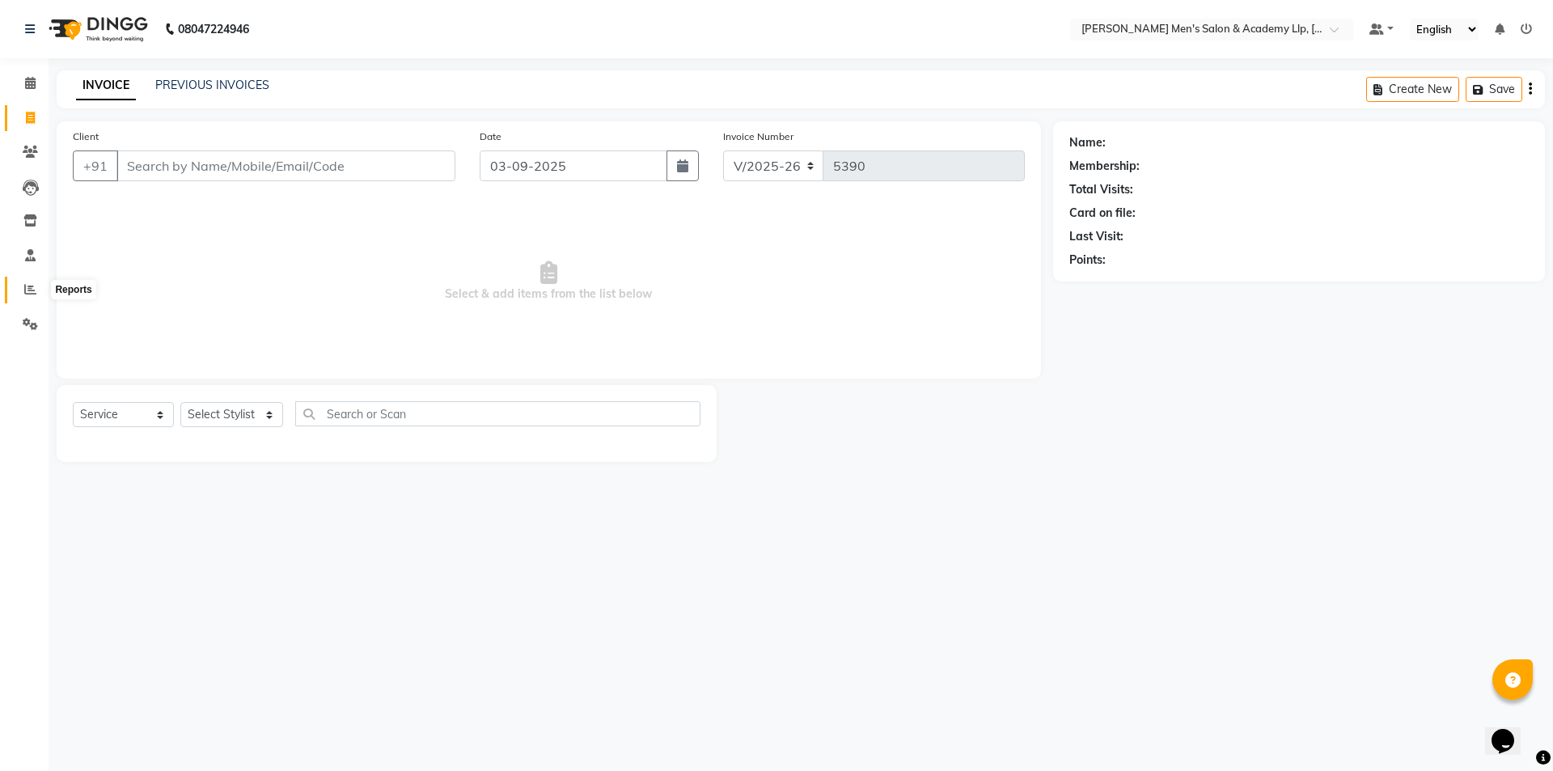
click at [20, 290] on span at bounding box center [30, 290] width 28 height 19
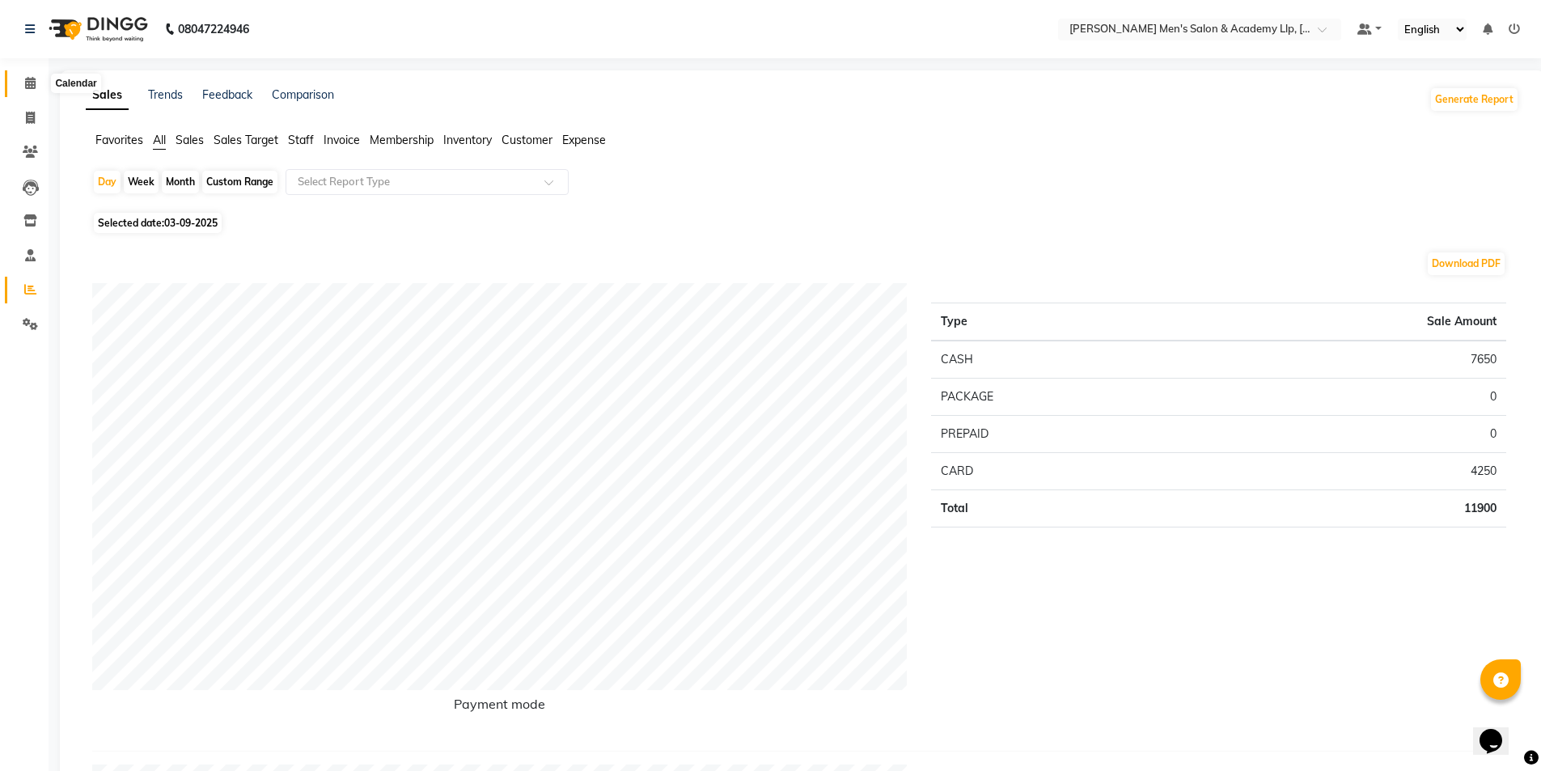
click at [26, 85] on icon at bounding box center [30, 83] width 11 height 12
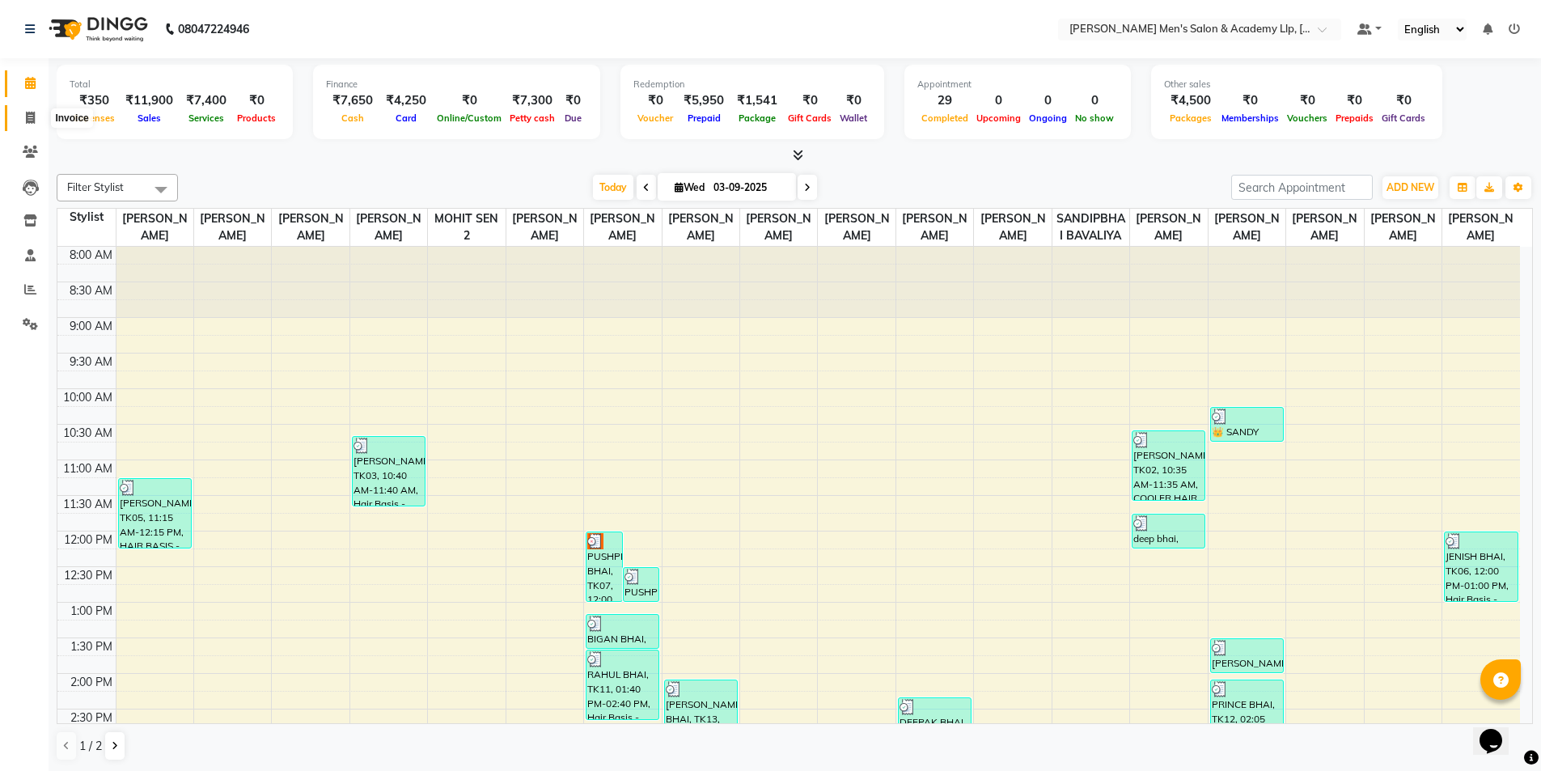
click at [23, 116] on span at bounding box center [30, 118] width 28 height 19
select select "service"
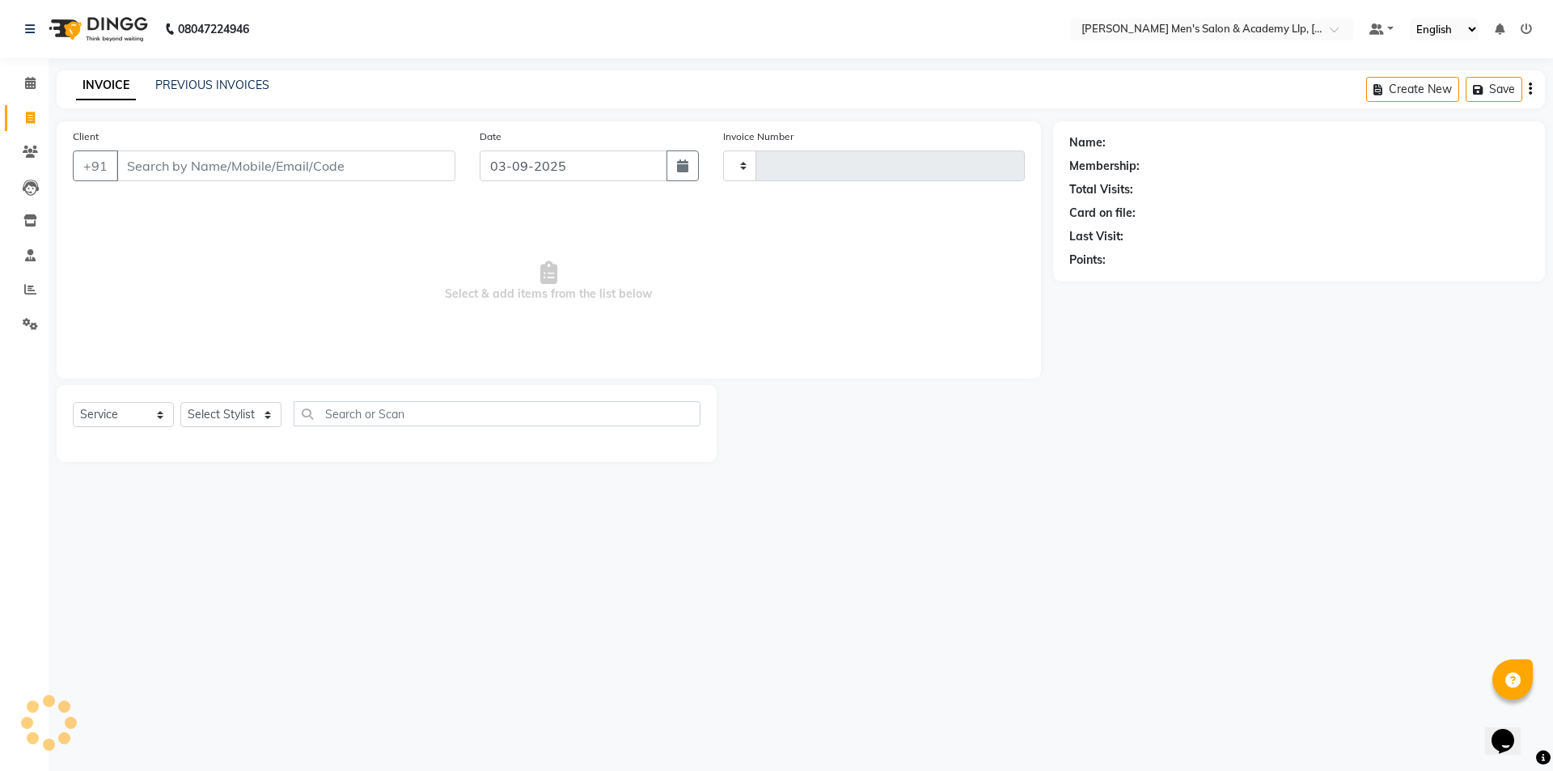
type input "5390"
select select "8248"
click at [366, 176] on input "Client" at bounding box center [285, 165] width 339 height 31
click at [207, 89] on link "PREVIOUS INVOICES" at bounding box center [212, 85] width 114 height 15
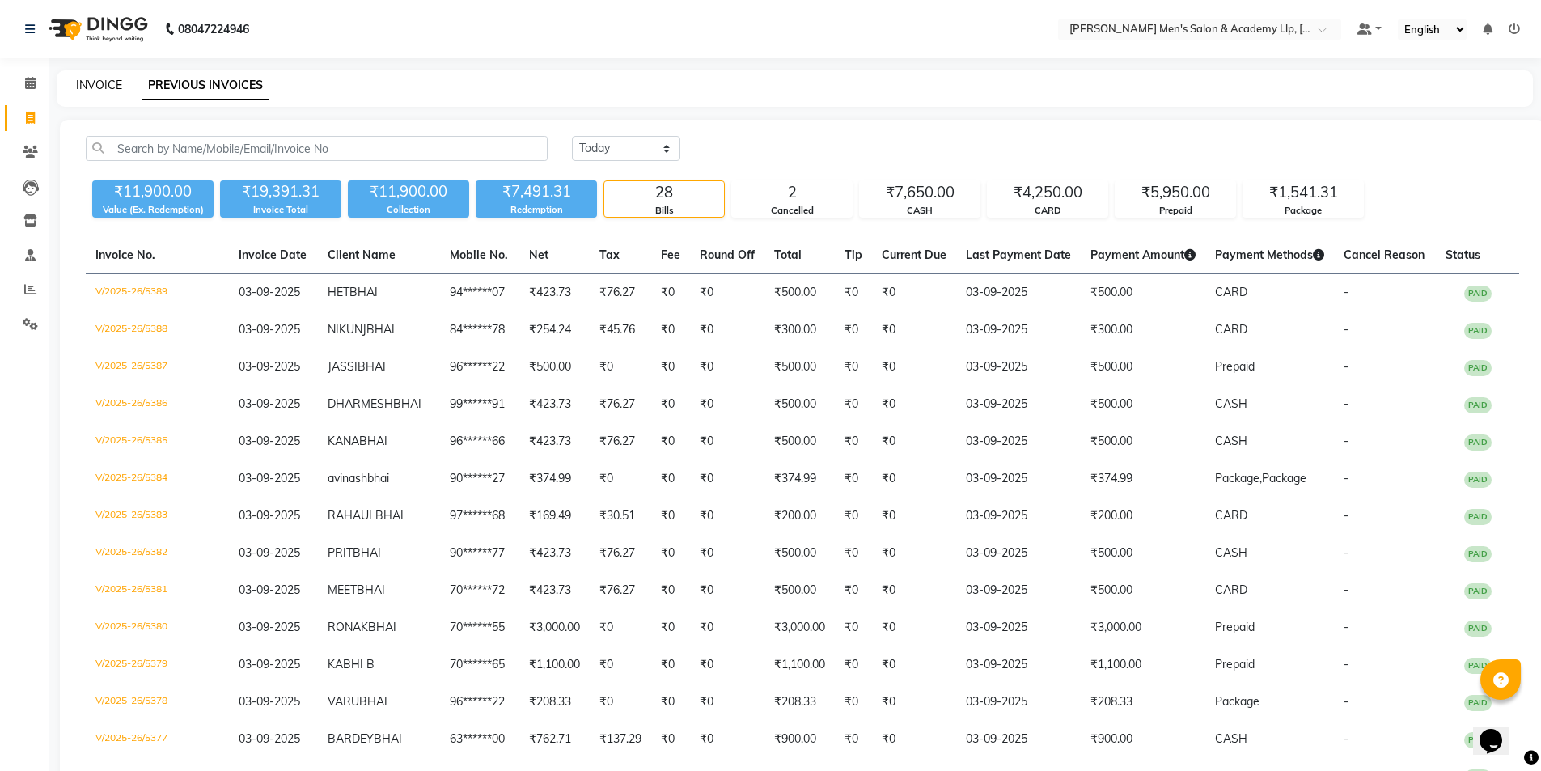
click at [105, 88] on link "INVOICE" at bounding box center [99, 85] width 46 height 15
select select "service"
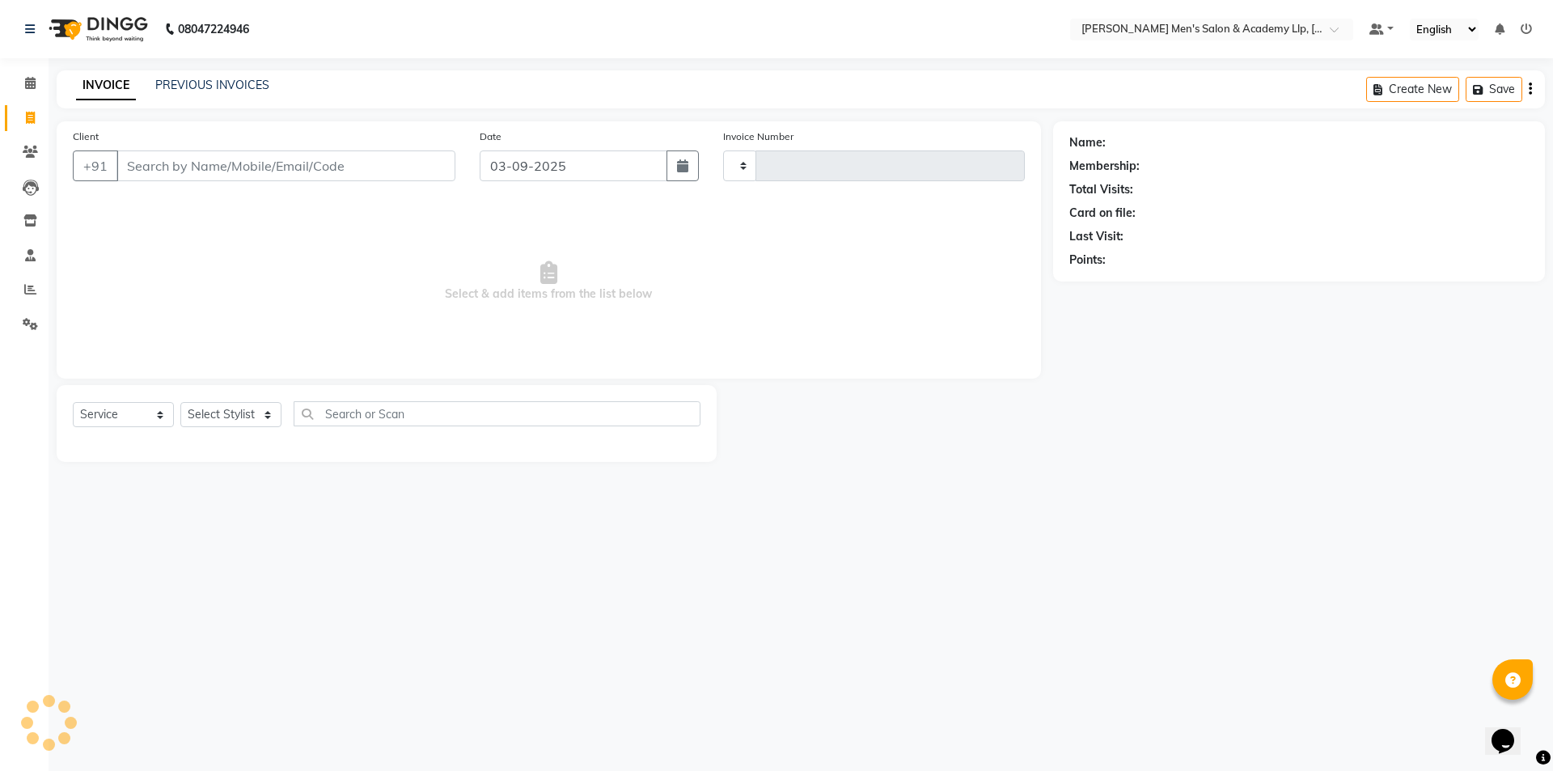
type input "5390"
select select "8248"
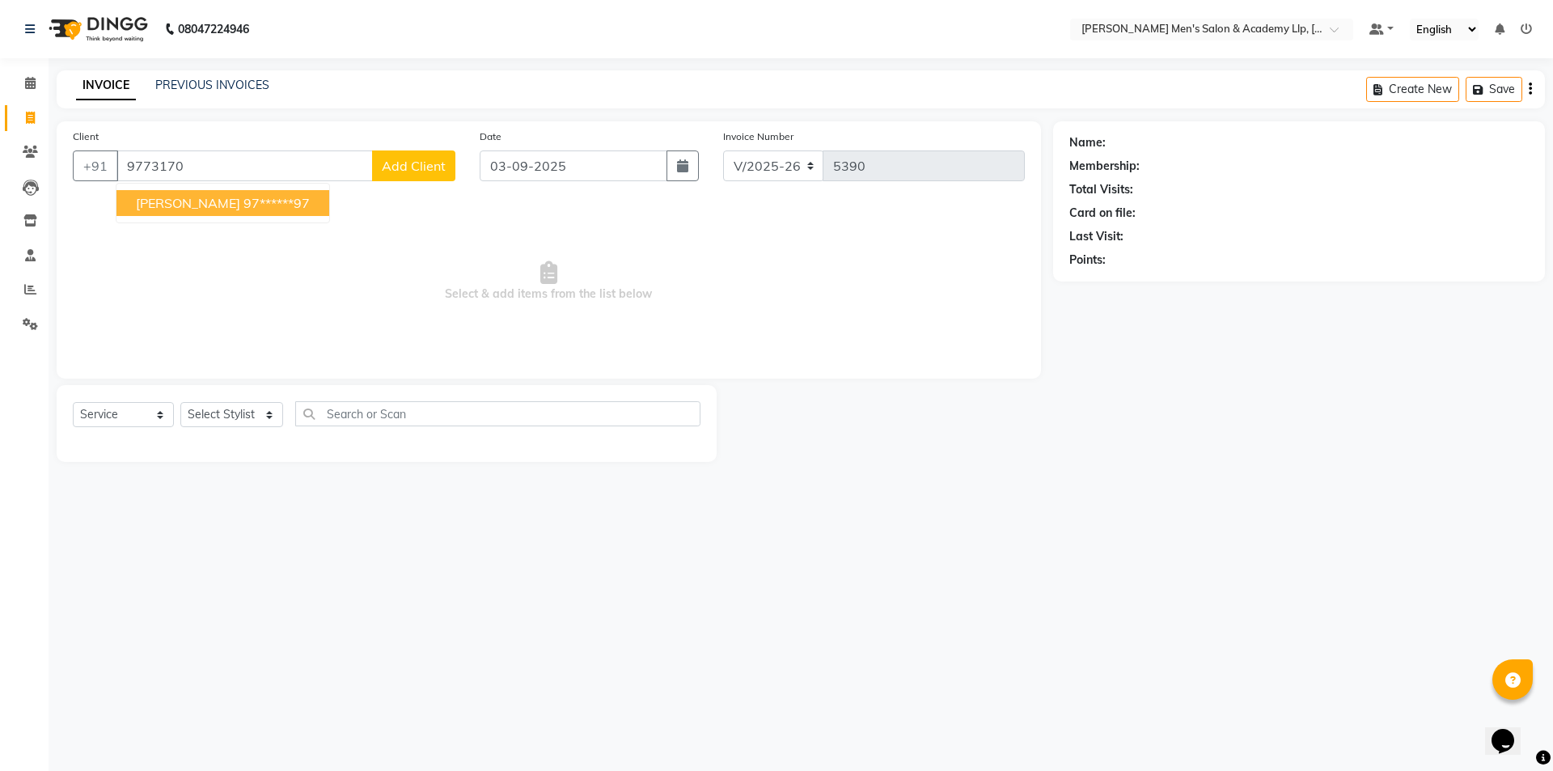
click at [166, 208] on span "FAIZAL BHAI" at bounding box center [188, 203] width 104 height 16
type input "97******97"
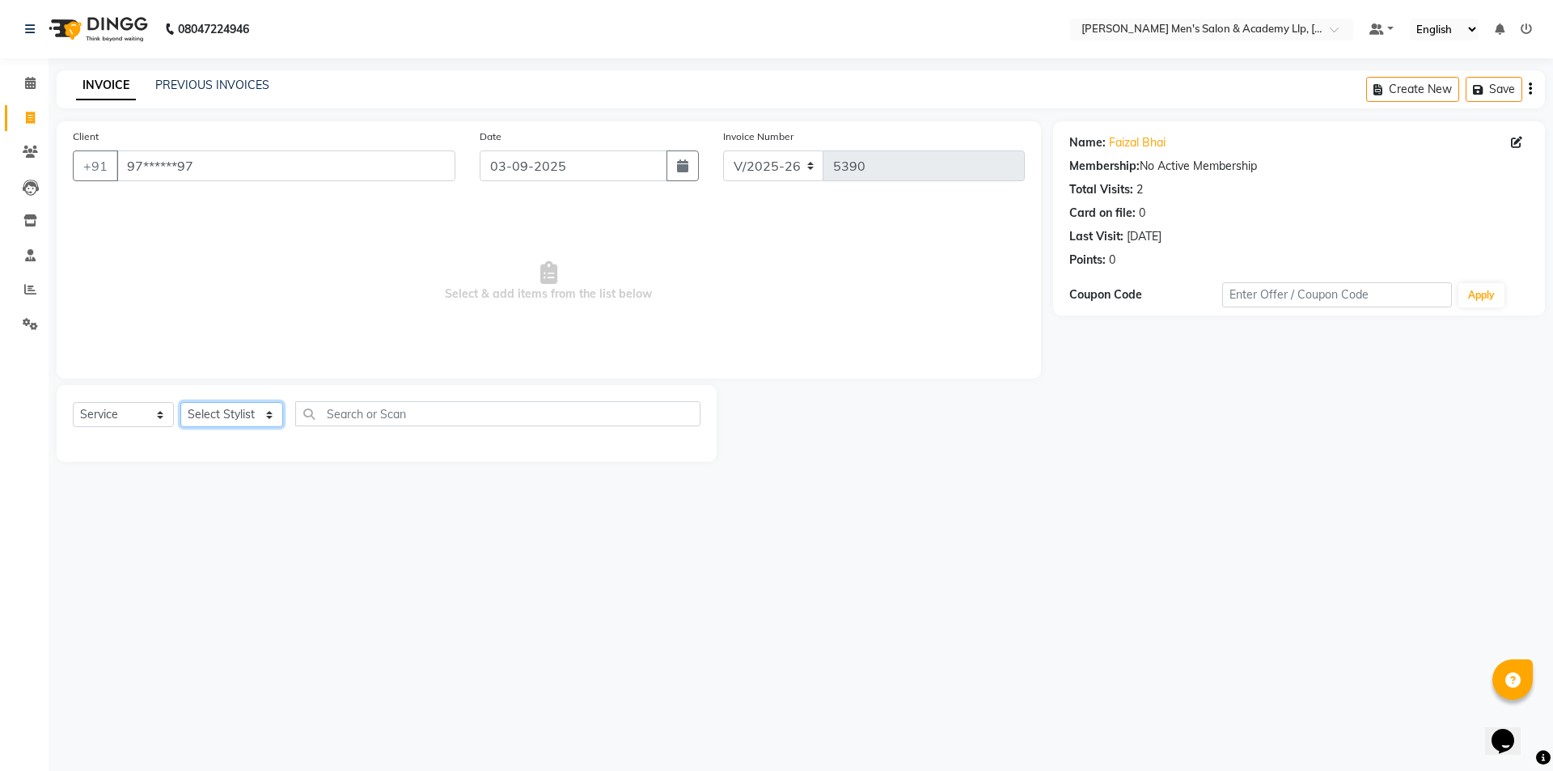
click at [209, 412] on select "Select Stylist [PERSON_NAME] [PERSON_NAME] [PERSON_NAME] [PERSON_NAME] [PERSON_…" at bounding box center [231, 414] width 103 height 25
select select "78791"
click at [180, 402] on select "Select Stylist [PERSON_NAME] [PERSON_NAME] [PERSON_NAME] [PERSON_NAME] [PERSON_…" at bounding box center [231, 414] width 103 height 25
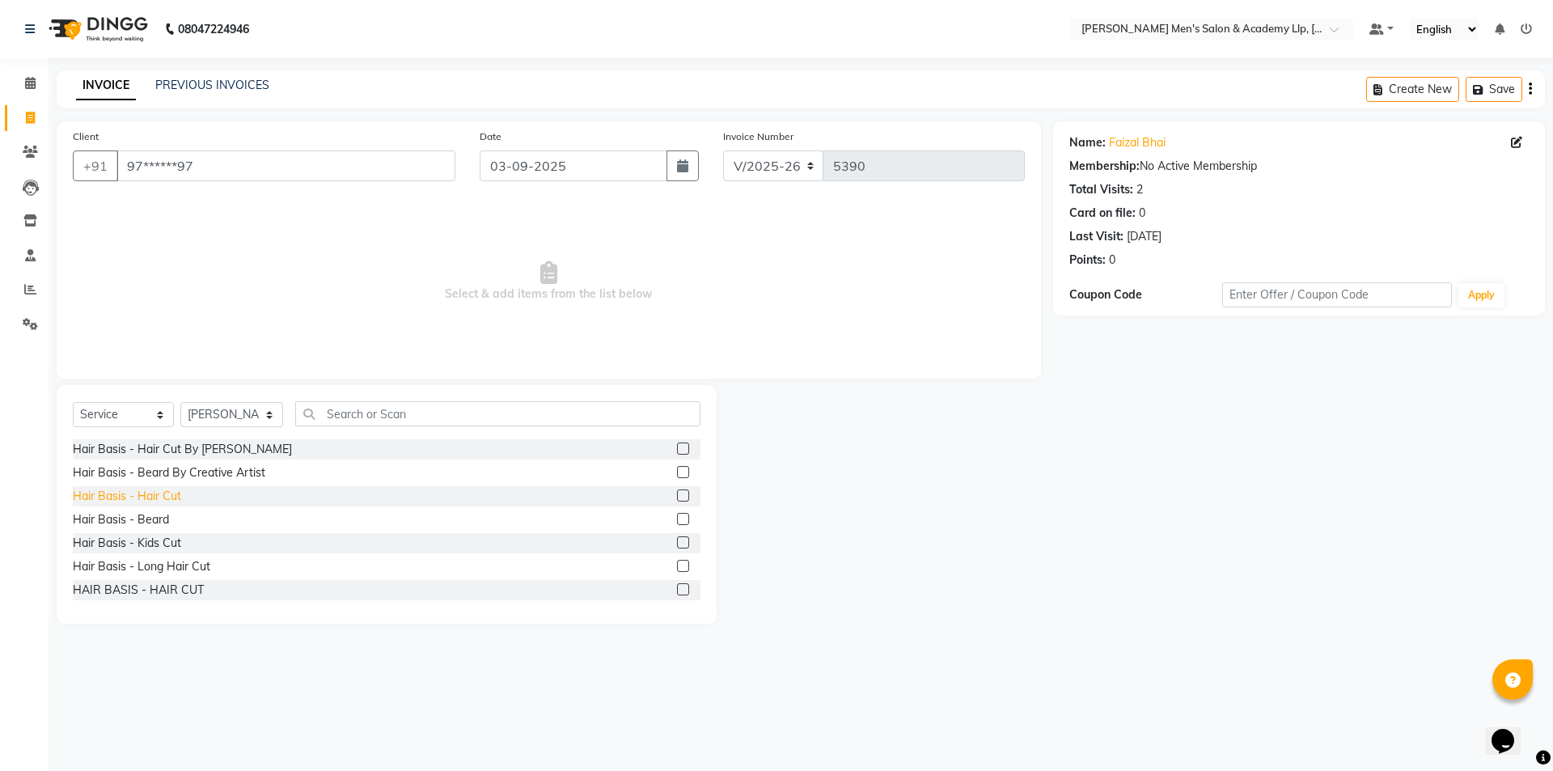
click at [163, 502] on div "Hair Basis - Hair Cut" at bounding box center [127, 496] width 108 height 17
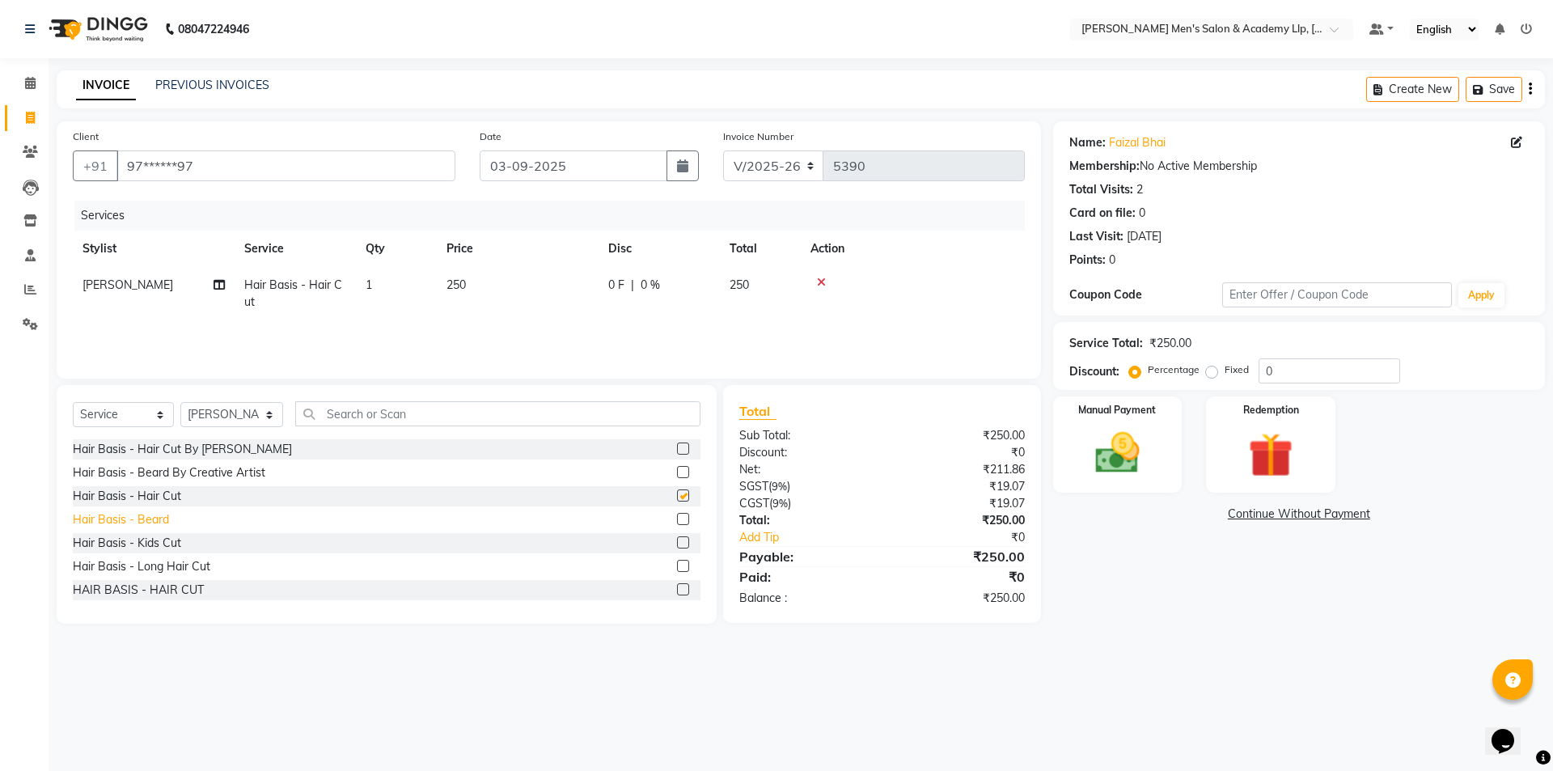
checkbox input "false"
click at [154, 518] on div "Hair Basis - Beard" at bounding box center [121, 519] width 96 height 17
checkbox input "false"
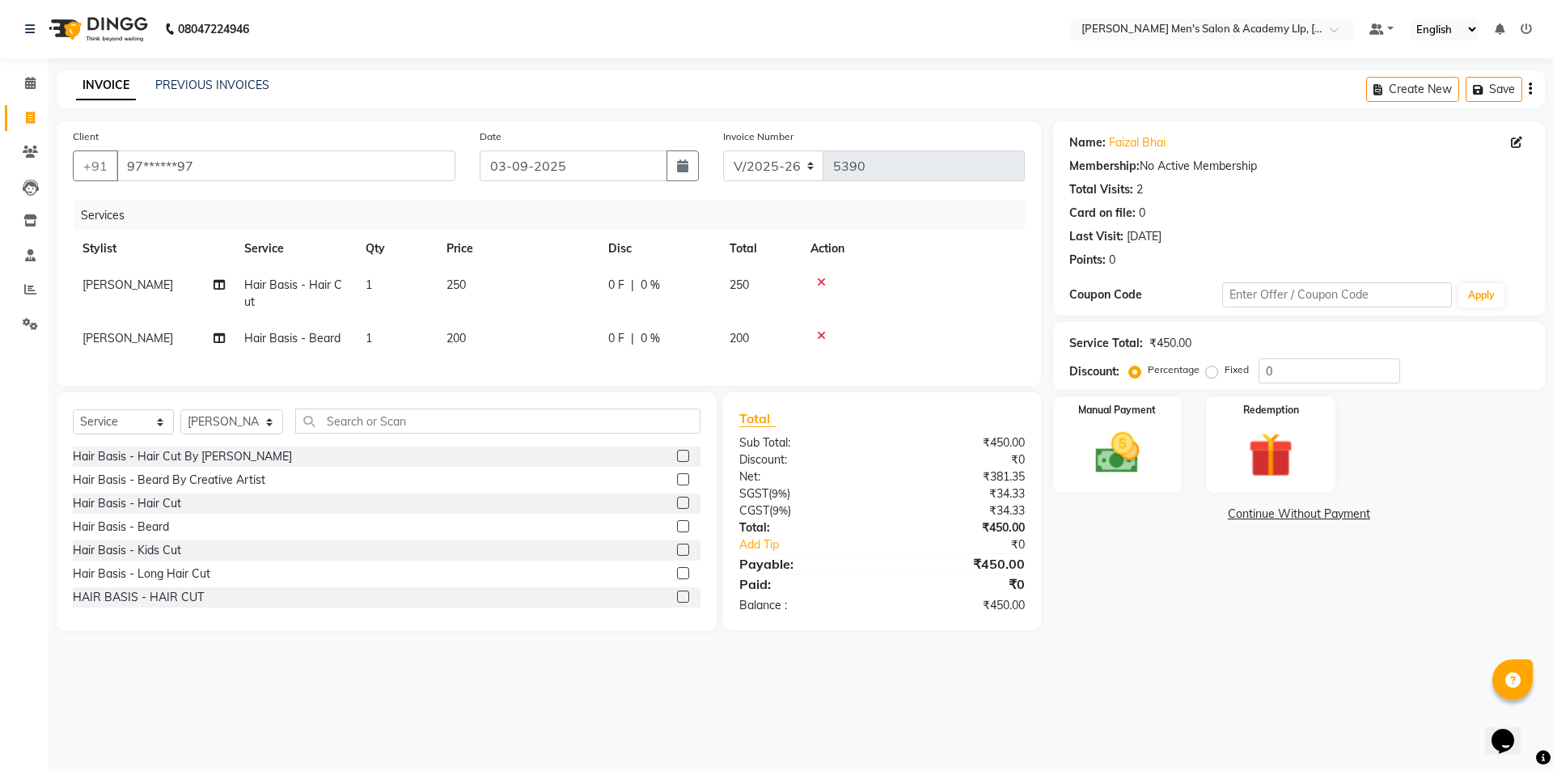
click at [546, 288] on td "250" at bounding box center [518, 293] width 162 height 53
select select "78791"
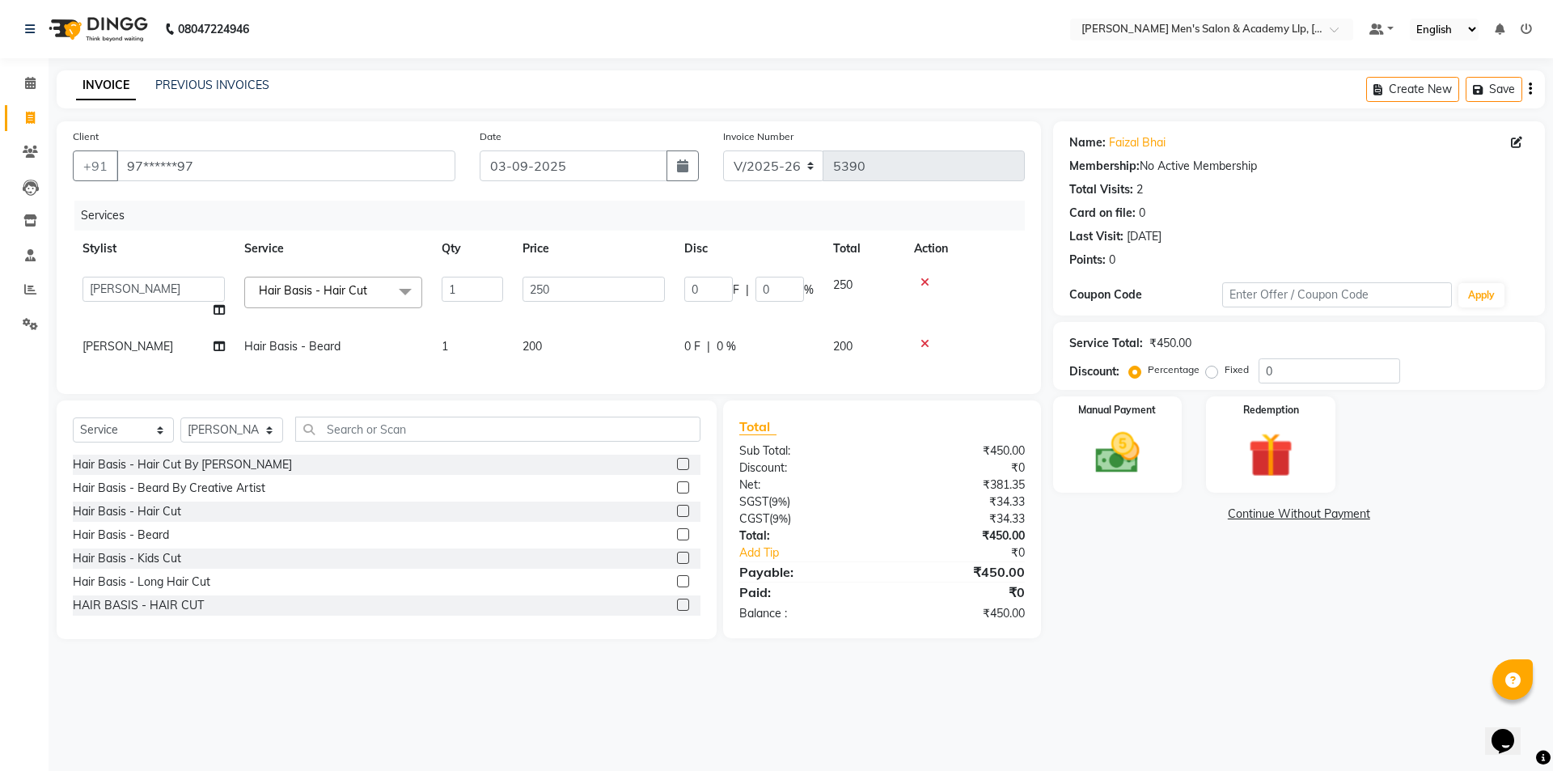
click at [560, 305] on td "250" at bounding box center [594, 297] width 162 height 61
click at [573, 296] on input "250" at bounding box center [594, 289] width 142 height 25
type input "2"
type input "300"
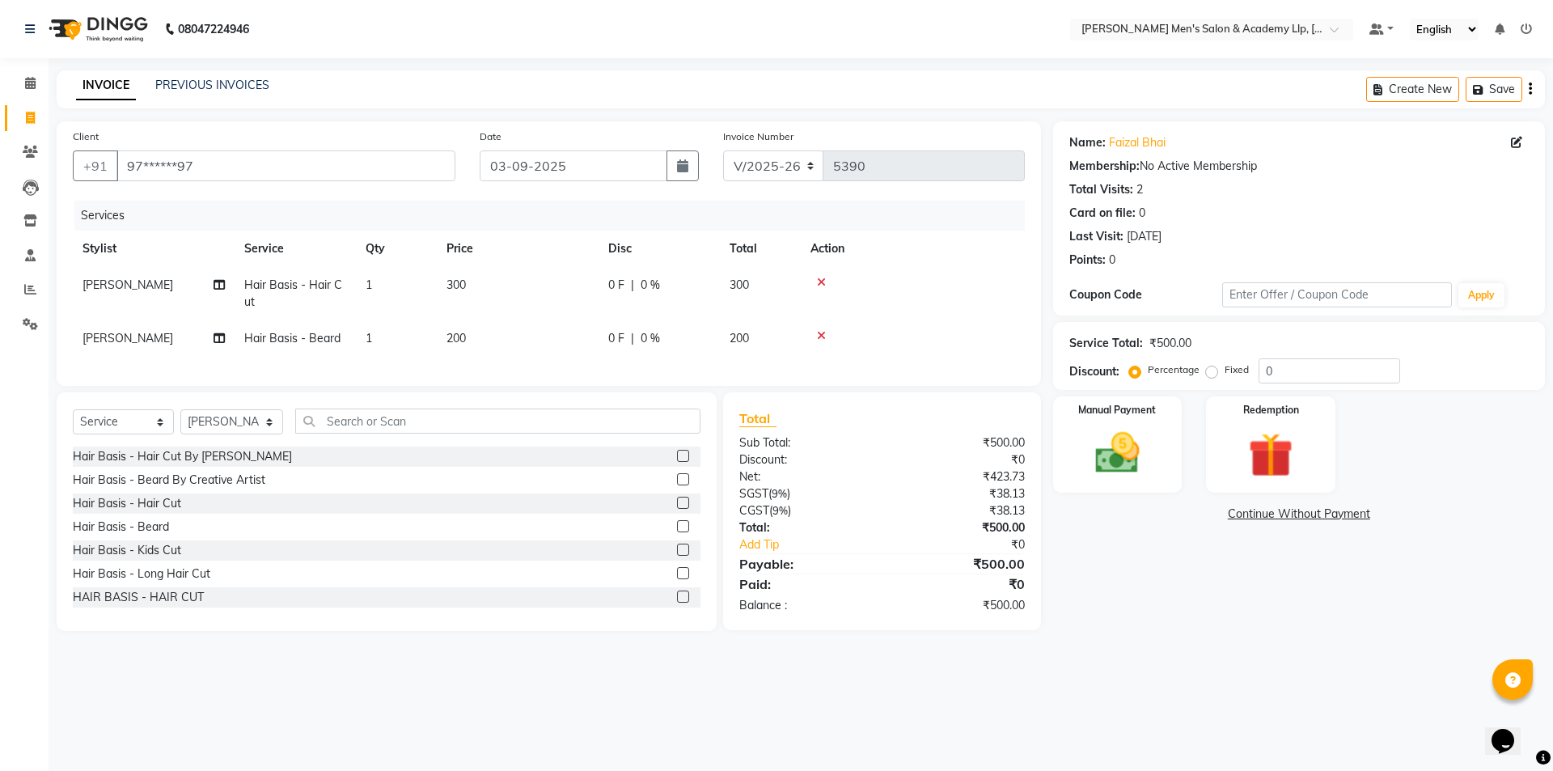
click at [1243, 608] on div "Name: Faizal Bhai Membership: No Active Membership Total Visits: 2 Card on file…" at bounding box center [1305, 376] width 504 height 510
click at [1124, 438] on img at bounding box center [1117, 452] width 75 height 53
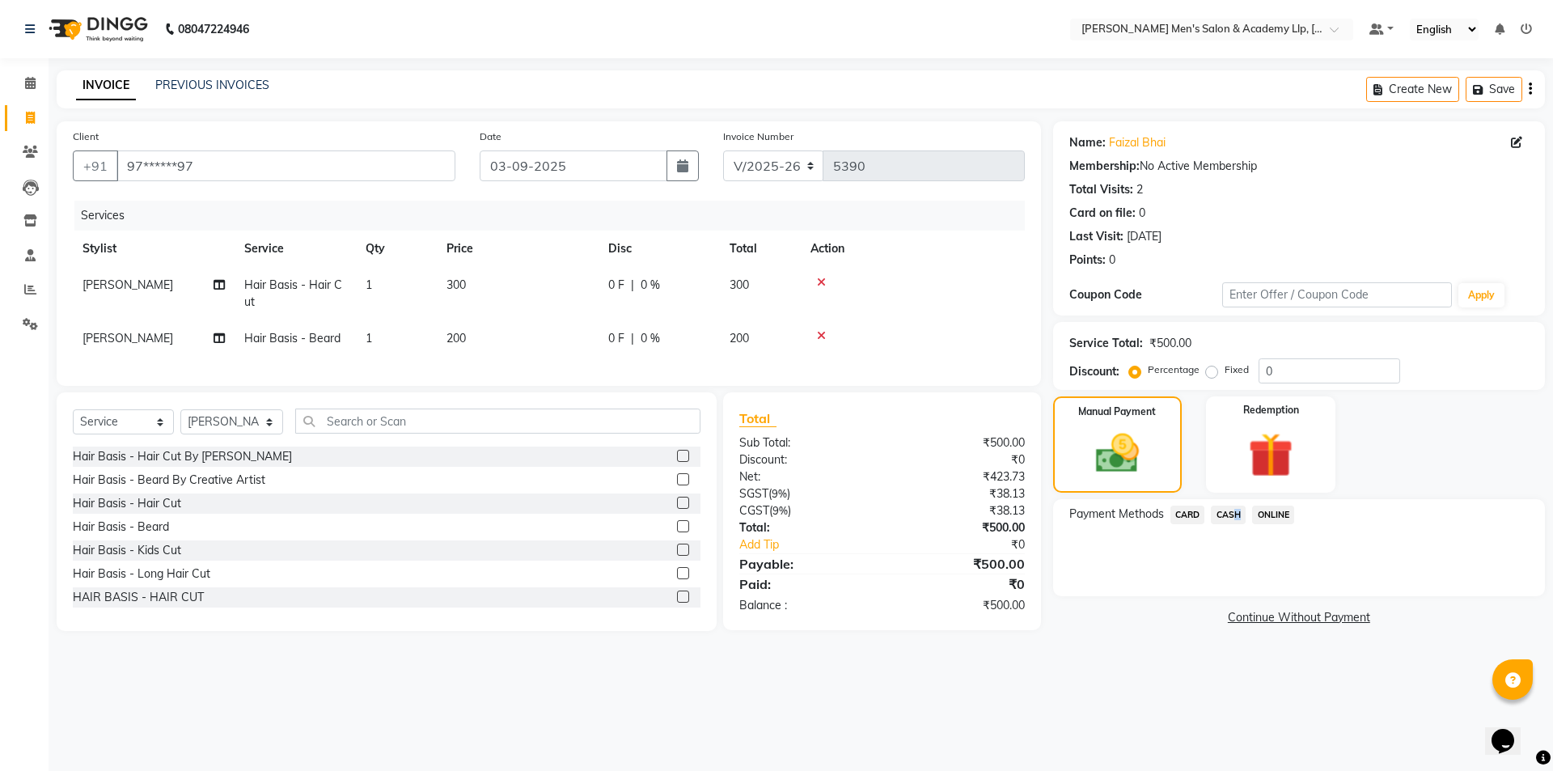
click at [1232, 510] on span "CASH" at bounding box center [1228, 515] width 35 height 19
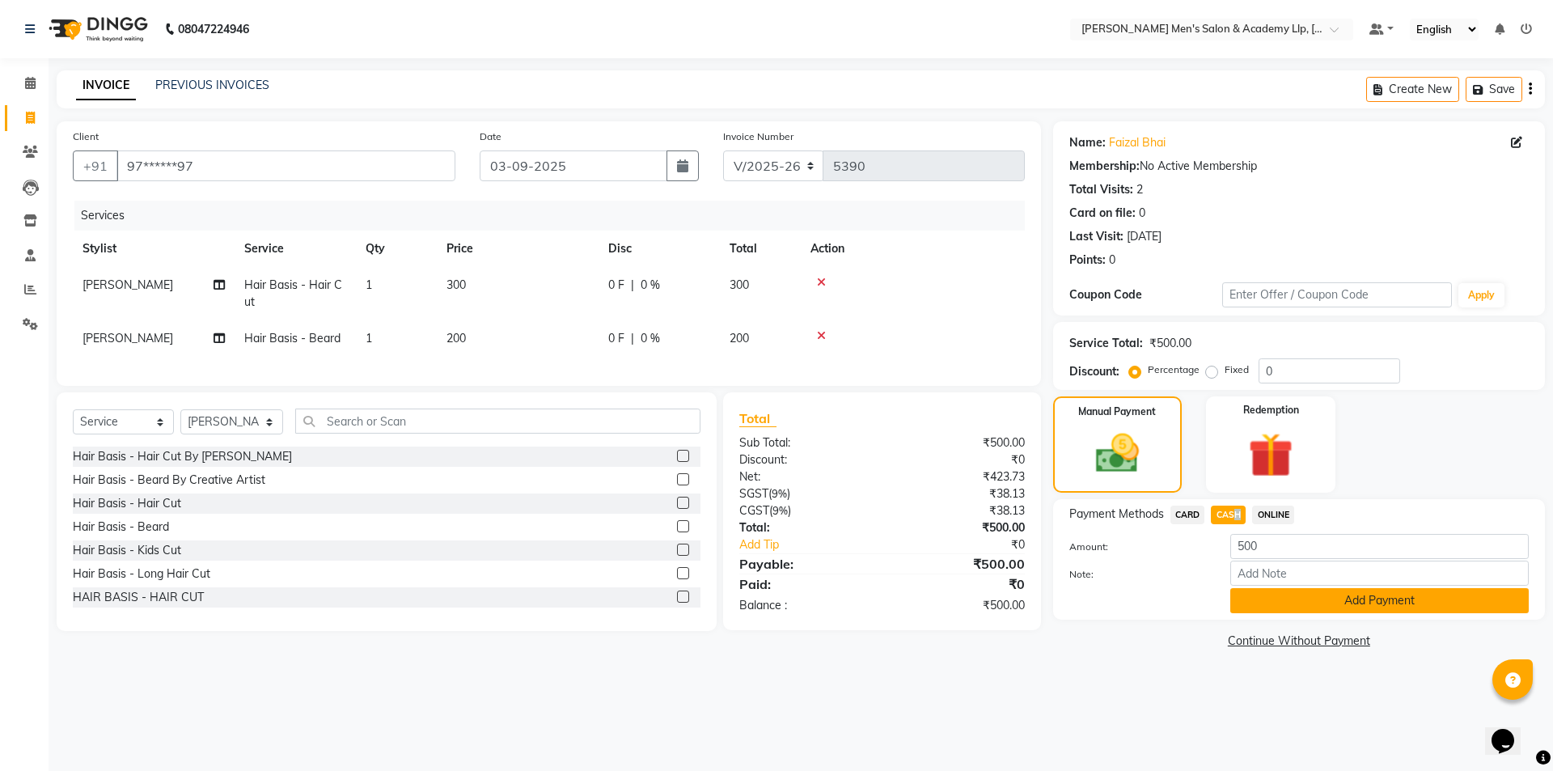
click at [1257, 606] on button "Add Payment" at bounding box center [1379, 600] width 299 height 25
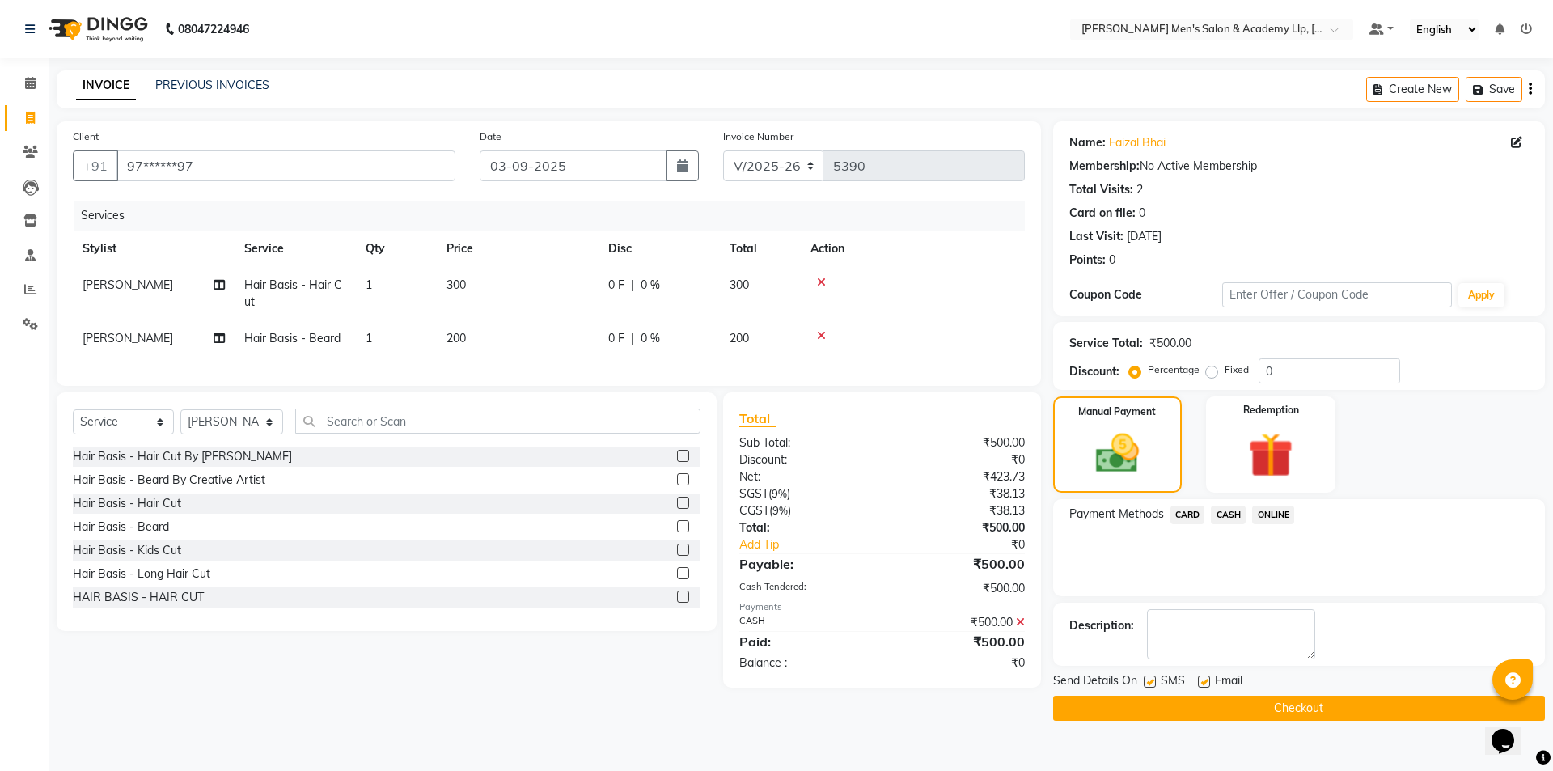
click at [1023, 628] on icon at bounding box center [1020, 621] width 9 height 11
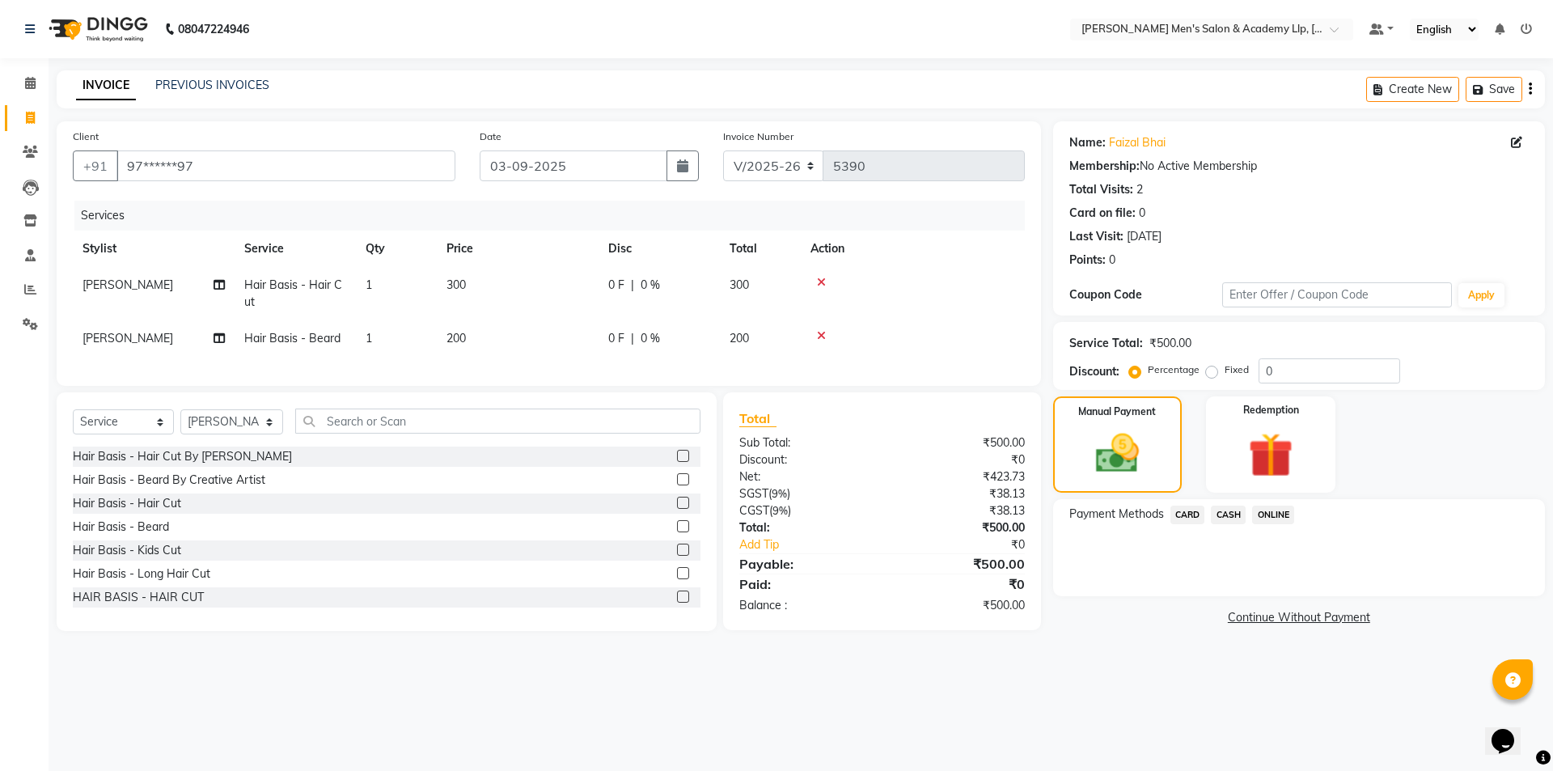
click at [1188, 512] on span "CARD" at bounding box center [1188, 515] width 35 height 19
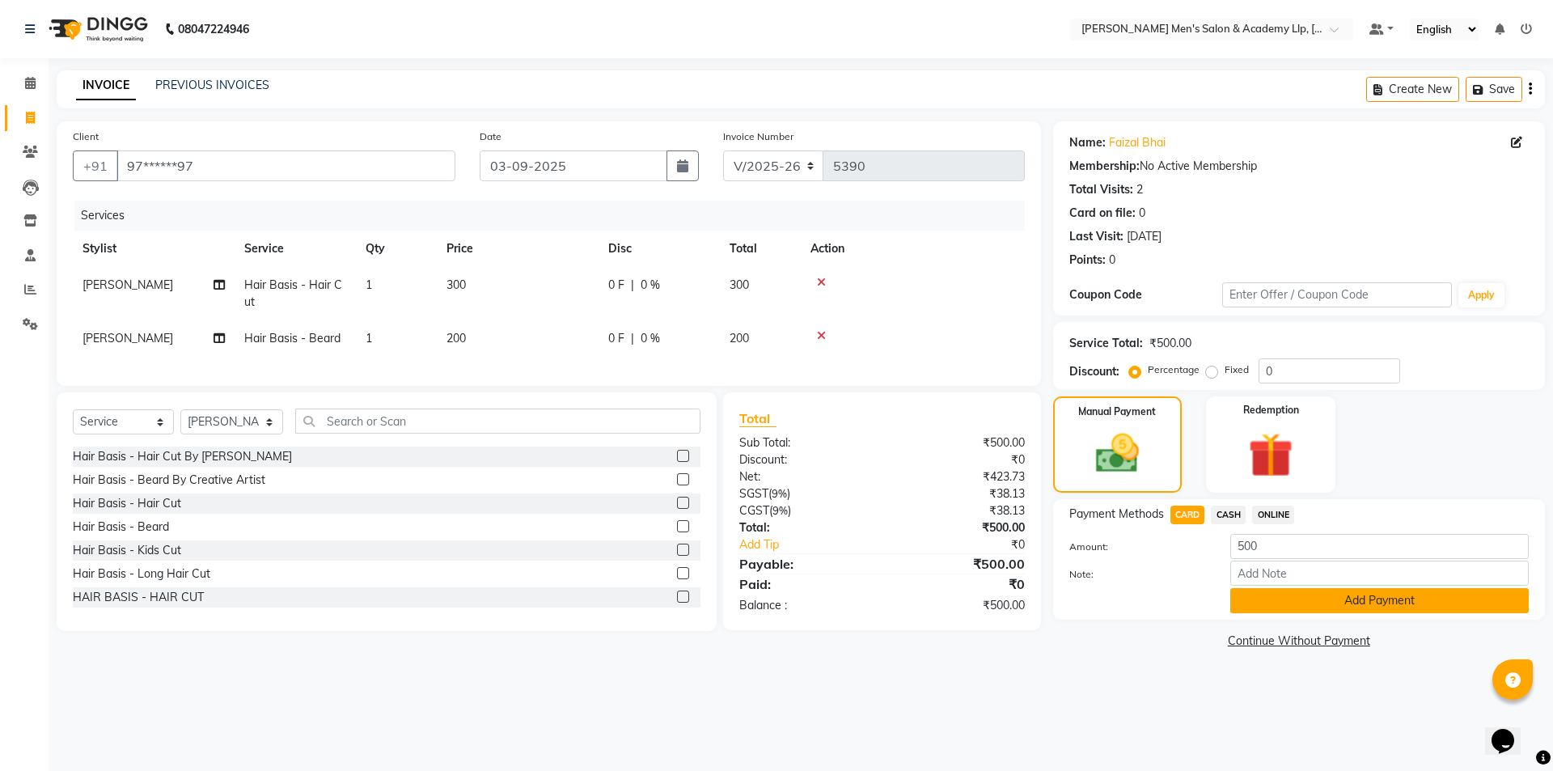
click at [1254, 612] on button "Add Payment" at bounding box center [1379, 600] width 299 height 25
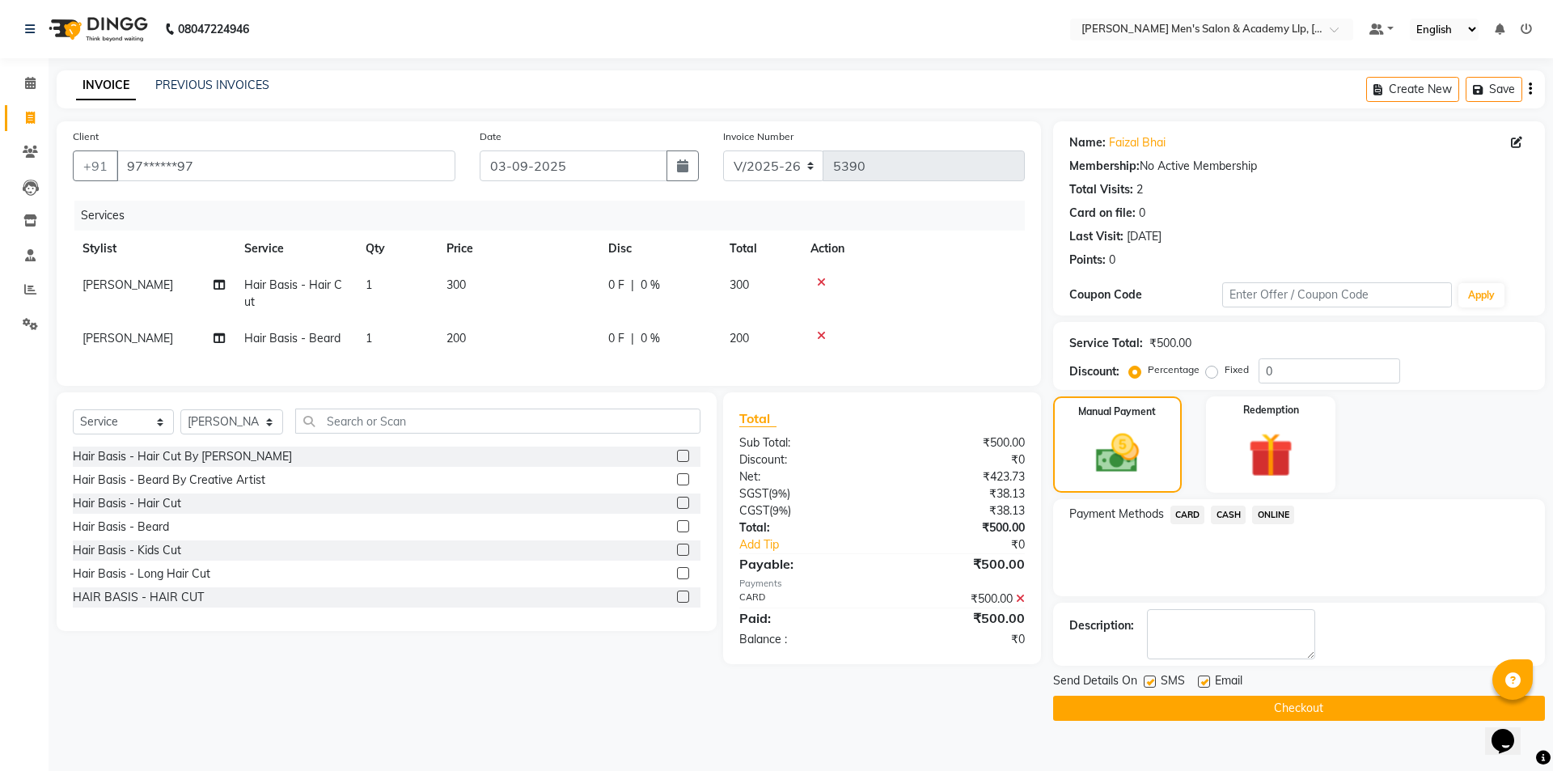
click at [1205, 681] on label at bounding box center [1204, 681] width 12 height 12
click at [1205, 681] on input "checkbox" at bounding box center [1203, 682] width 11 height 11
checkbox input "false"
click at [1144, 676] on div at bounding box center [1149, 683] width 11 height 17
click at [1156, 682] on div "SMS" at bounding box center [1171, 682] width 54 height 20
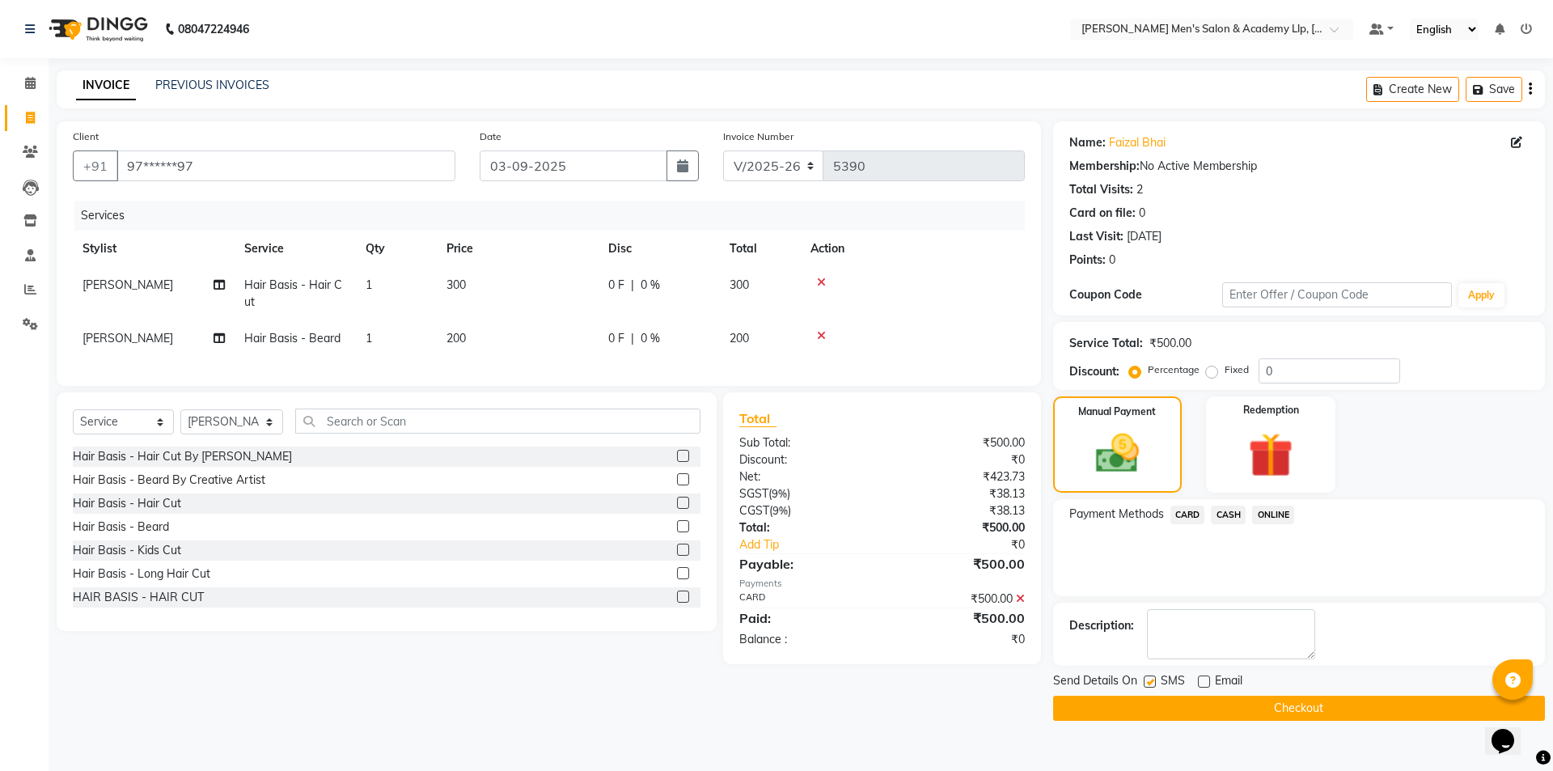
click at [1148, 679] on label at bounding box center [1150, 681] width 12 height 12
click at [1148, 679] on input "checkbox" at bounding box center [1149, 682] width 11 height 11
checkbox input "false"
click at [1160, 713] on button "Checkout" at bounding box center [1299, 708] width 492 height 25
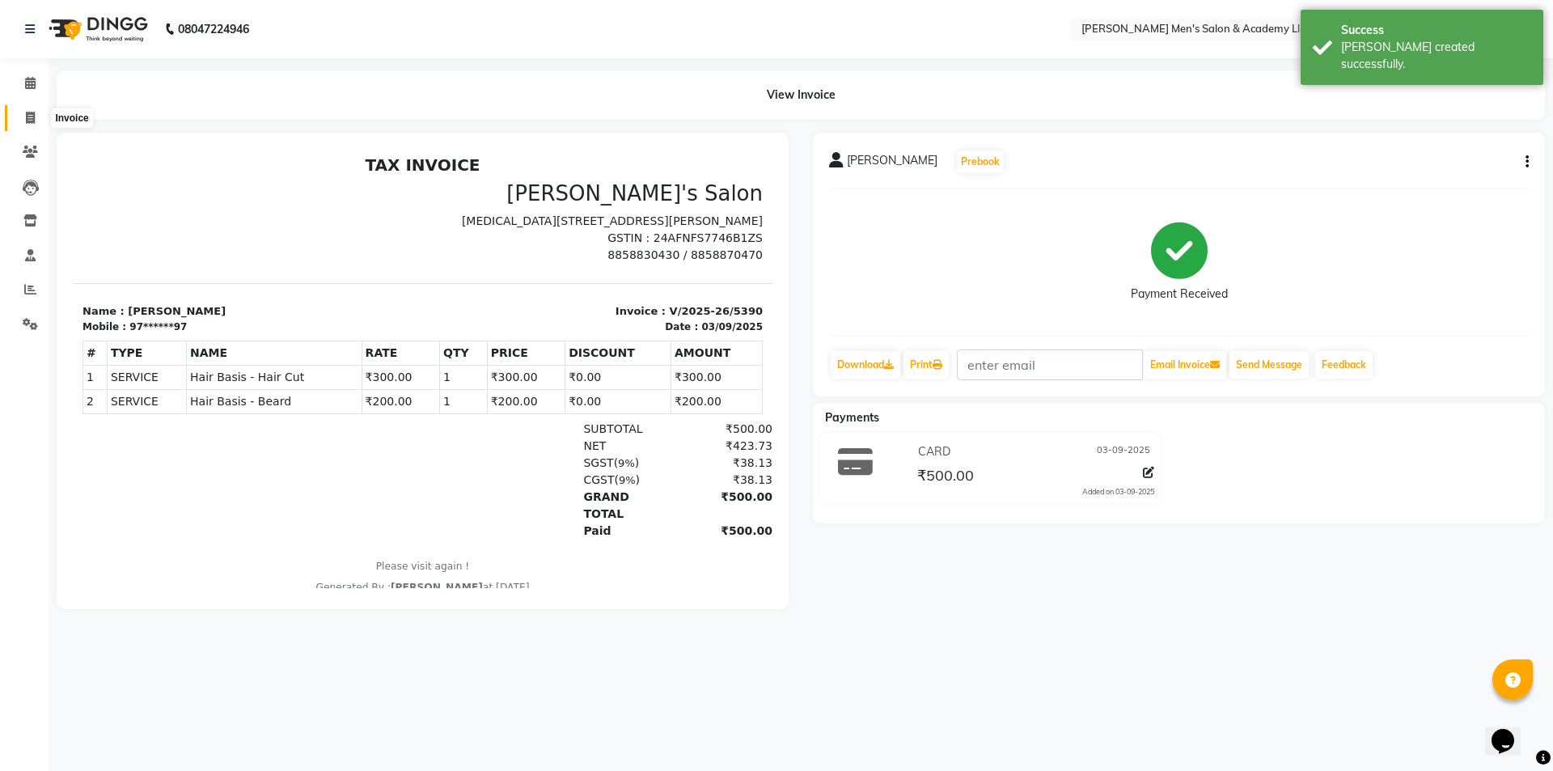
click at [24, 122] on span at bounding box center [30, 118] width 28 height 19
select select "service"
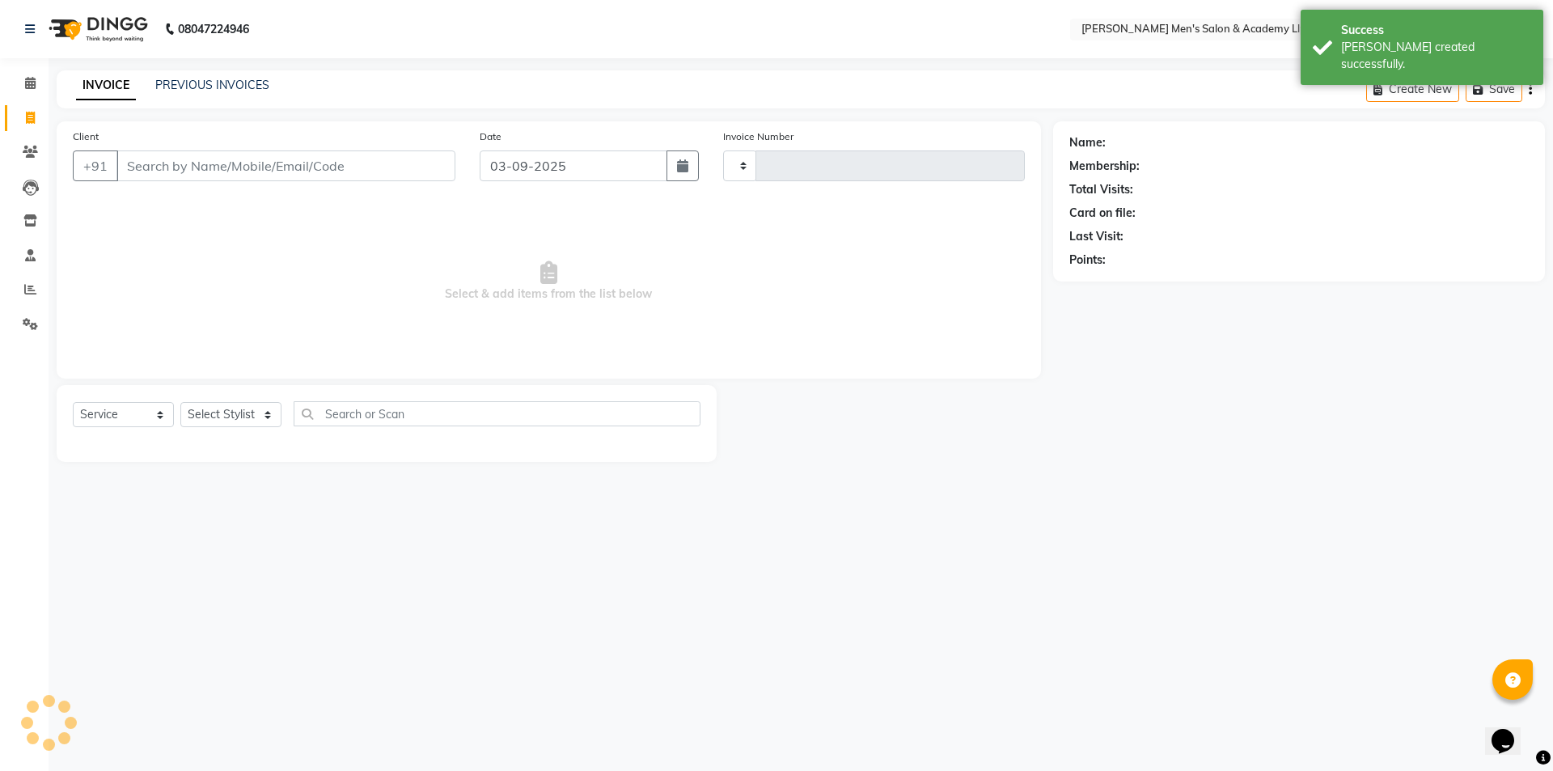
type input "5391"
select select "8248"
click at [198, 85] on link "PREVIOUS INVOICES" at bounding box center [212, 85] width 114 height 15
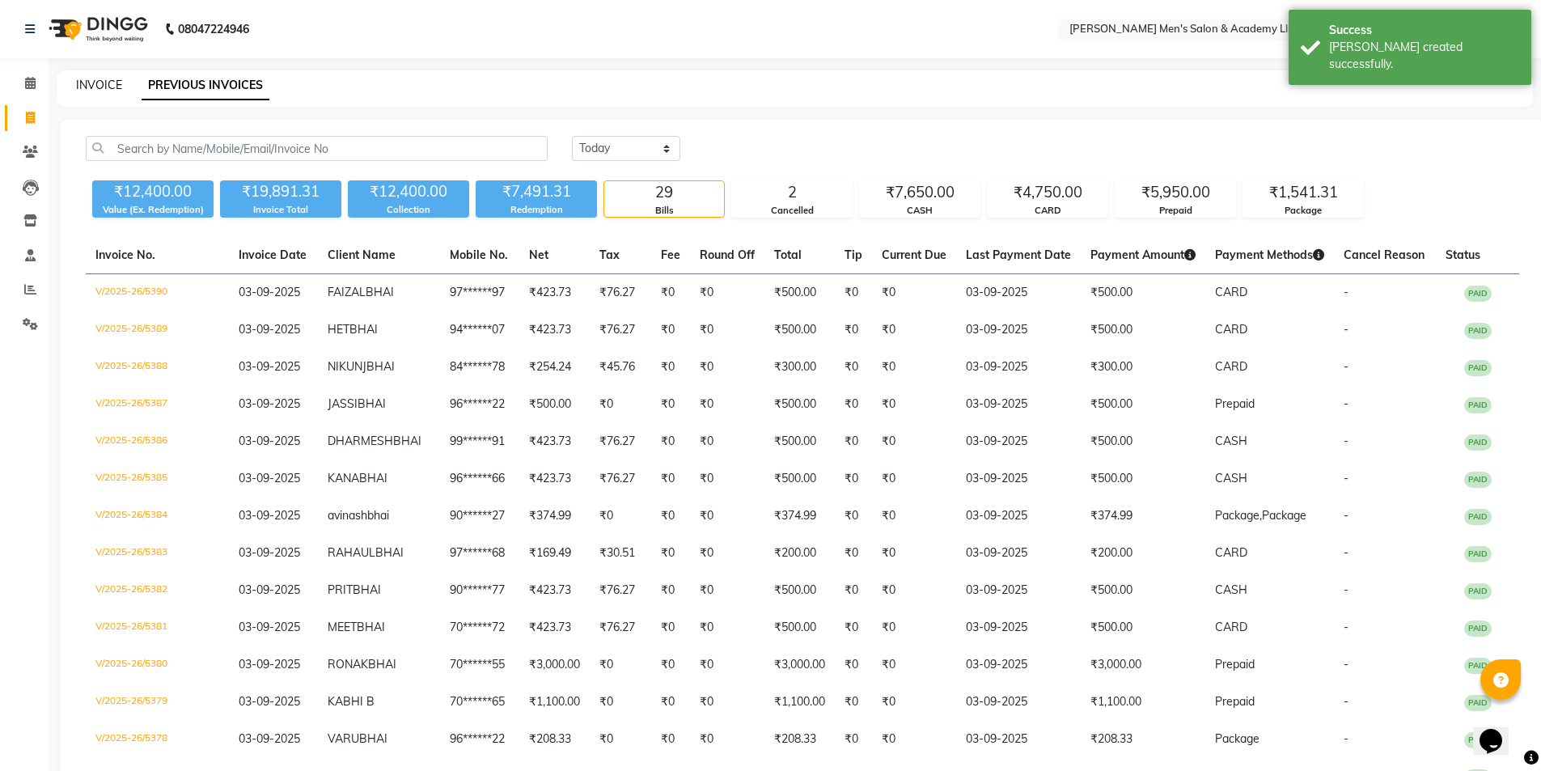
click at [104, 86] on link "INVOICE" at bounding box center [99, 85] width 46 height 15
select select "8248"
select select "service"
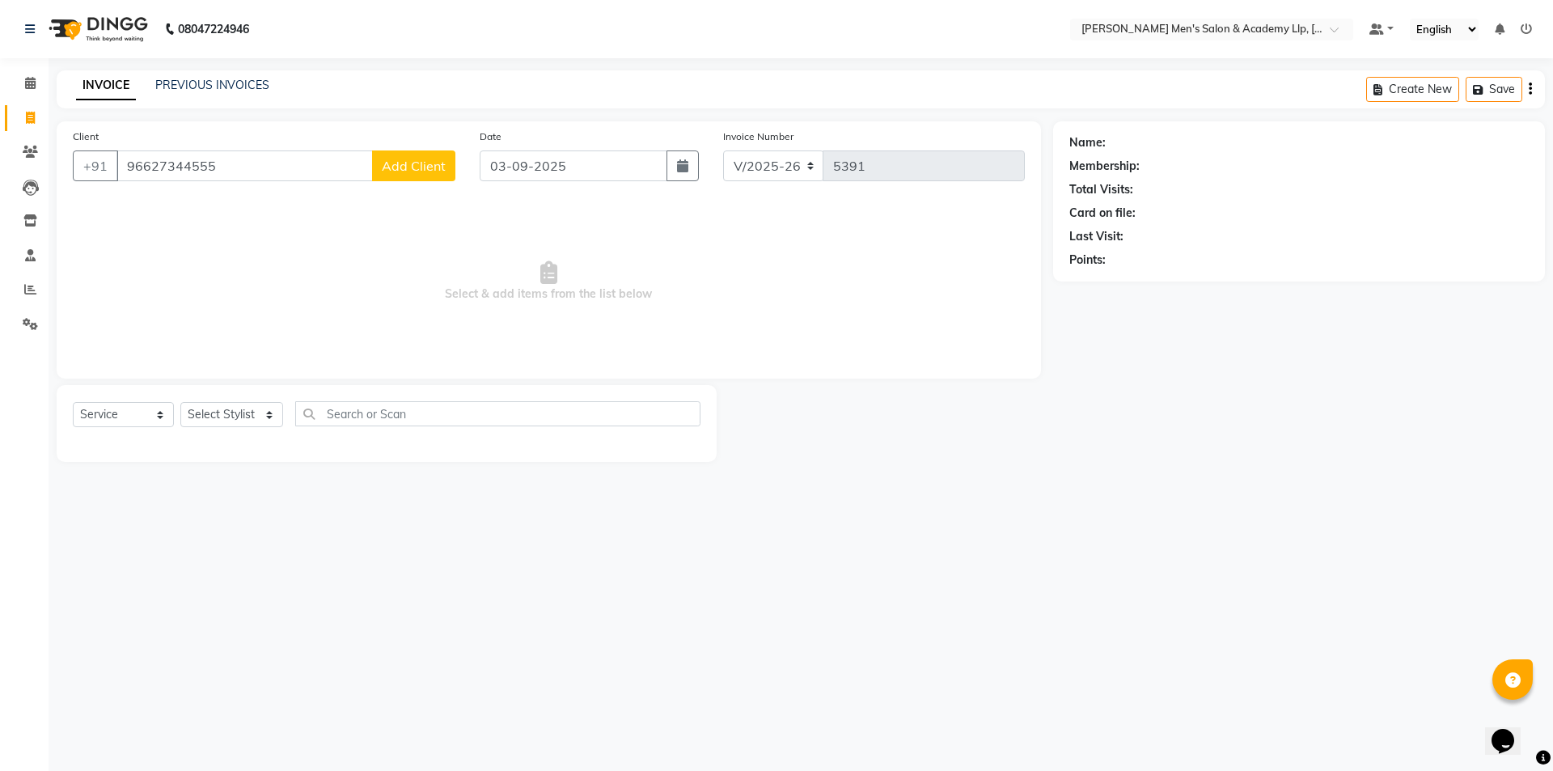
click at [188, 162] on input "96627344555" at bounding box center [244, 165] width 256 height 31
type input "9662734555"
click at [400, 169] on span "Add Client" at bounding box center [414, 166] width 64 height 16
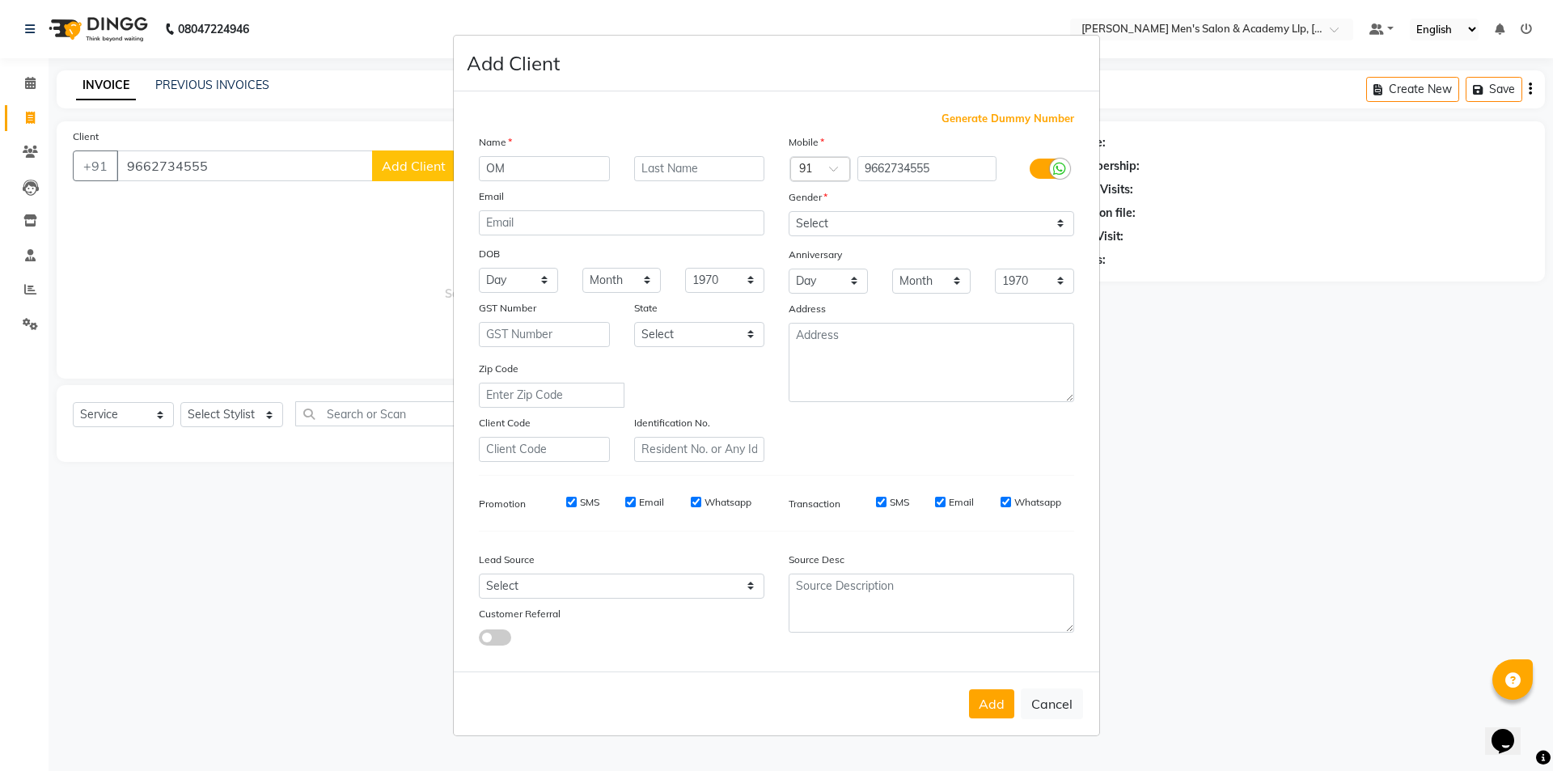
type input "OM"
type input "BHAI"
click at [854, 226] on select "Select Male Female Other Prefer Not To Say" at bounding box center [932, 223] width 286 height 25
select select "male"
click at [789, 211] on select "Select Male Female Other Prefer Not To Say" at bounding box center [932, 223] width 286 height 25
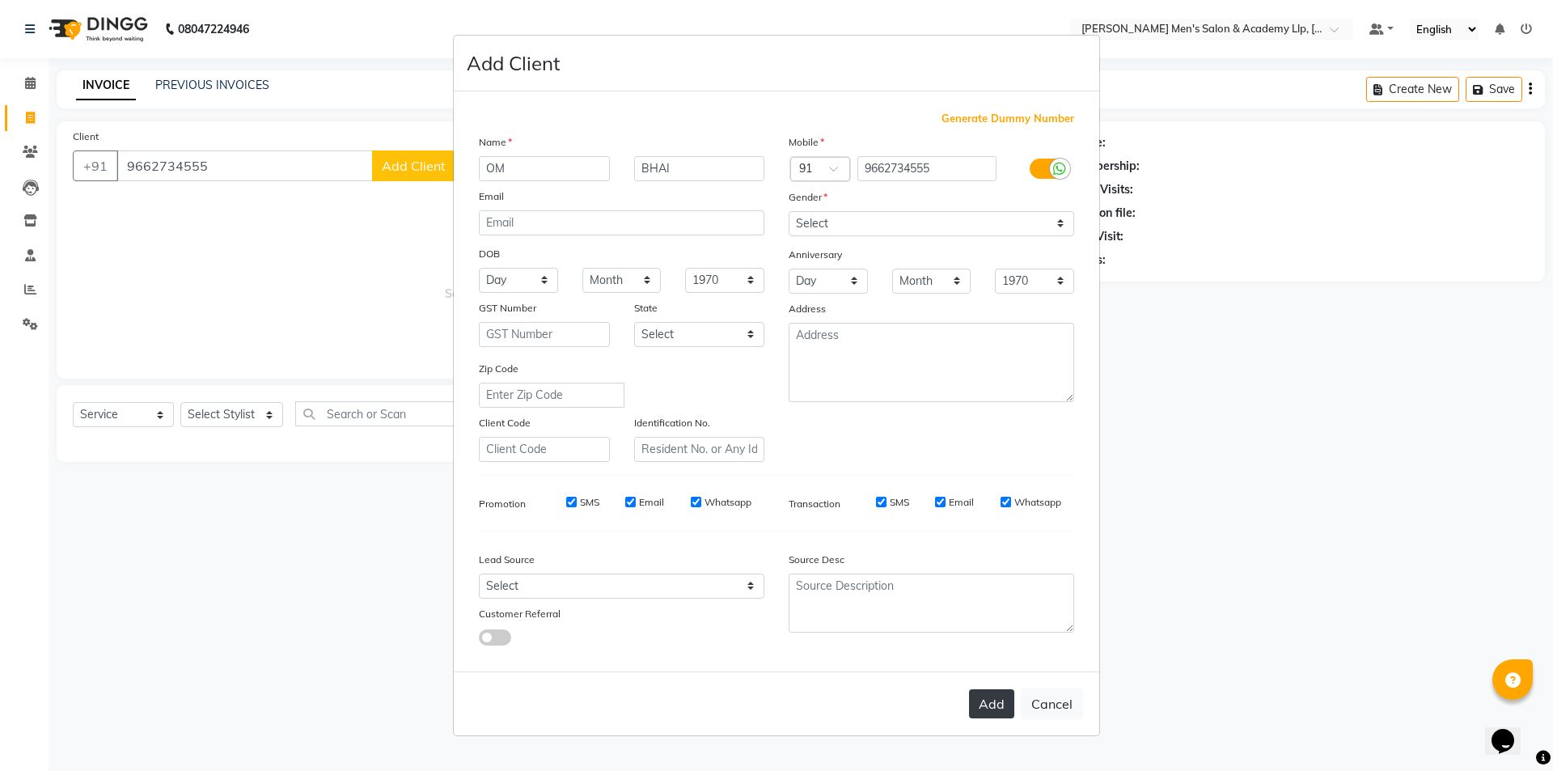
click at [995, 712] on button "Add" at bounding box center [991, 703] width 45 height 29
type input "96******55"
select select
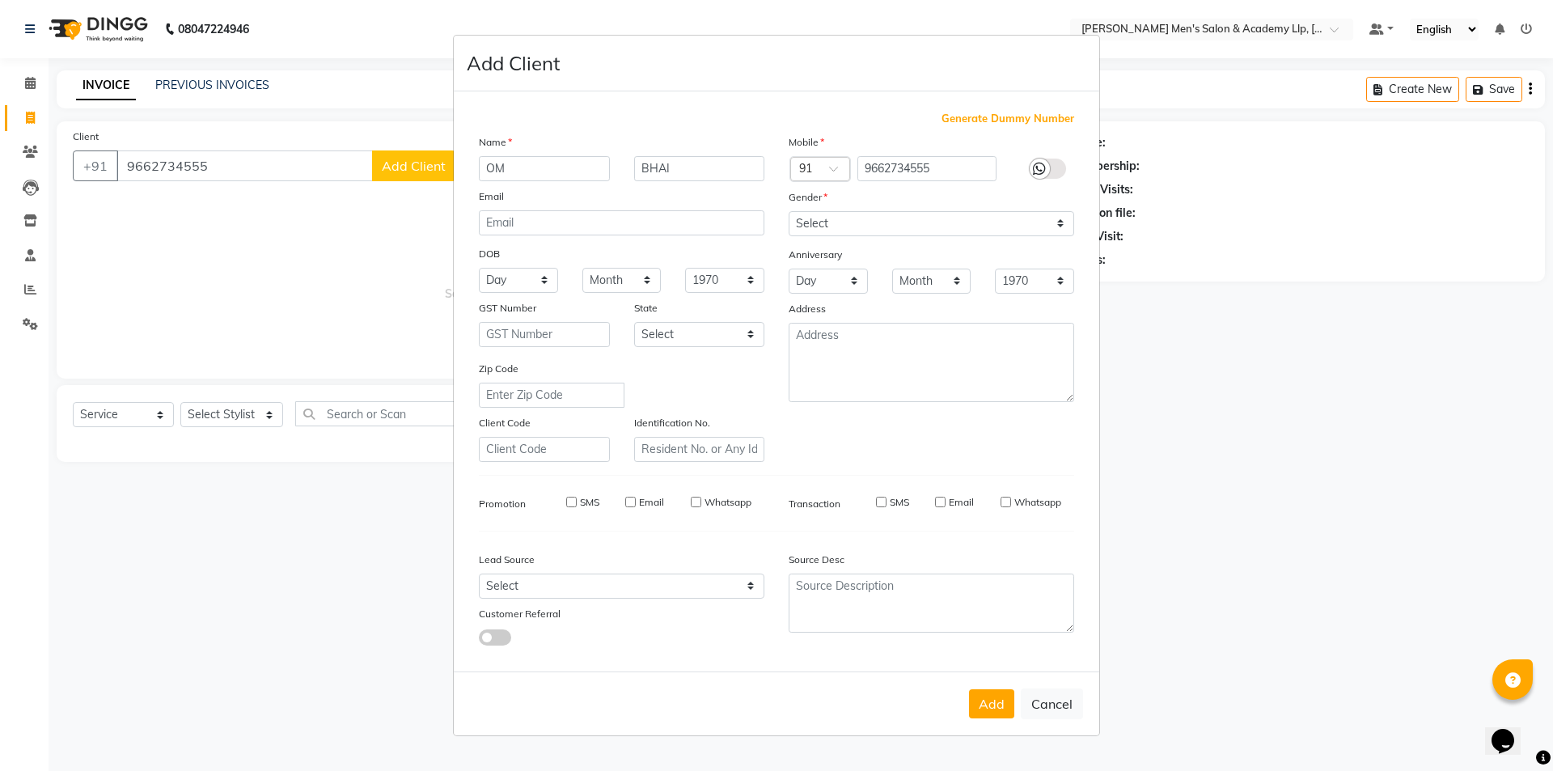
select select
checkbox input "false"
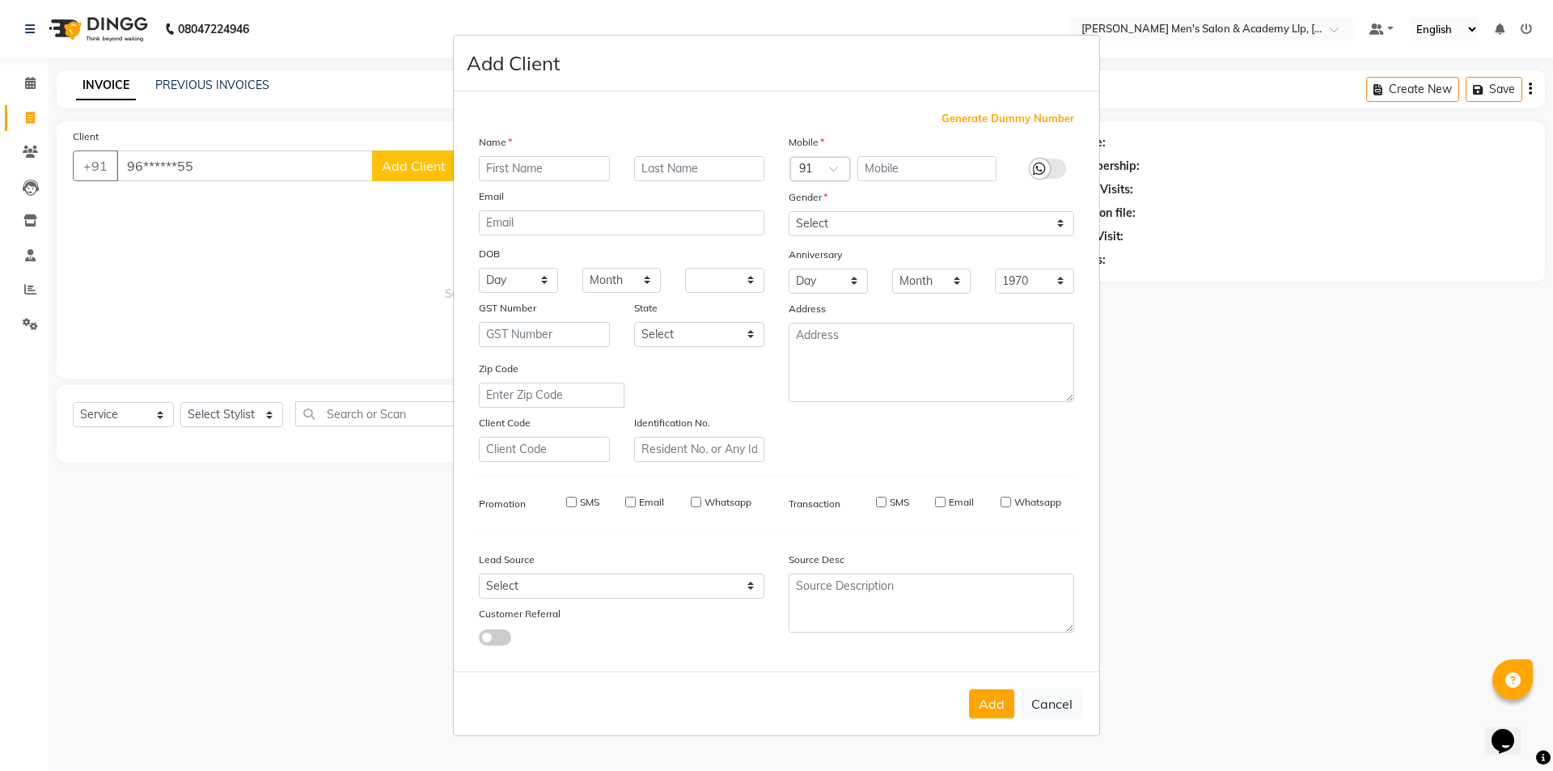
checkbox input "false"
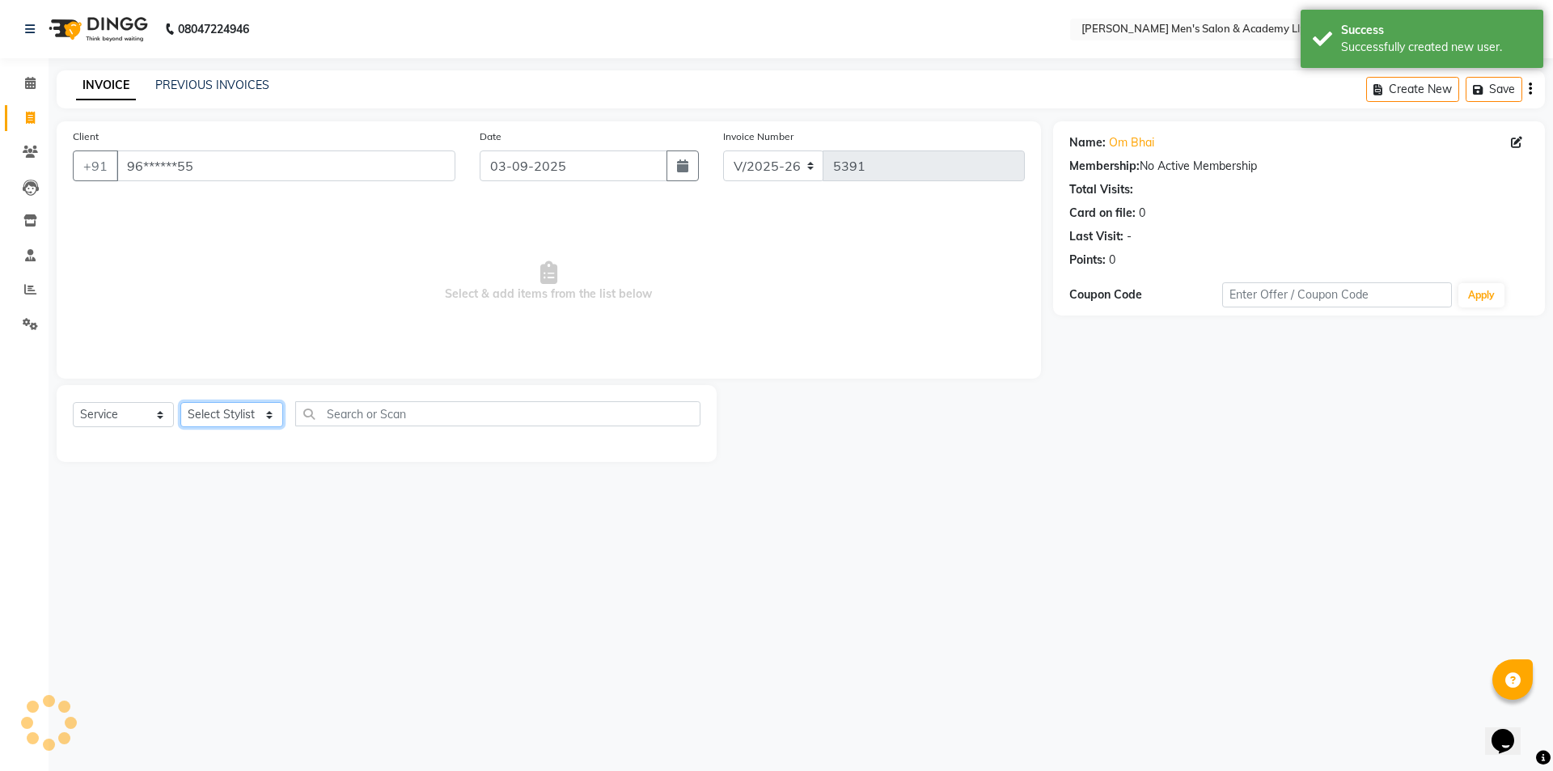
click at [239, 427] on select "Select Stylist [PERSON_NAME] [PERSON_NAME] [PERSON_NAME] [PERSON_NAME] [PERSON_…" at bounding box center [231, 414] width 103 height 25
select select "78790"
click at [180, 402] on select "Select Stylist [PERSON_NAME] [PERSON_NAME] [PERSON_NAME] [PERSON_NAME] [PERSON_…" at bounding box center [231, 414] width 103 height 25
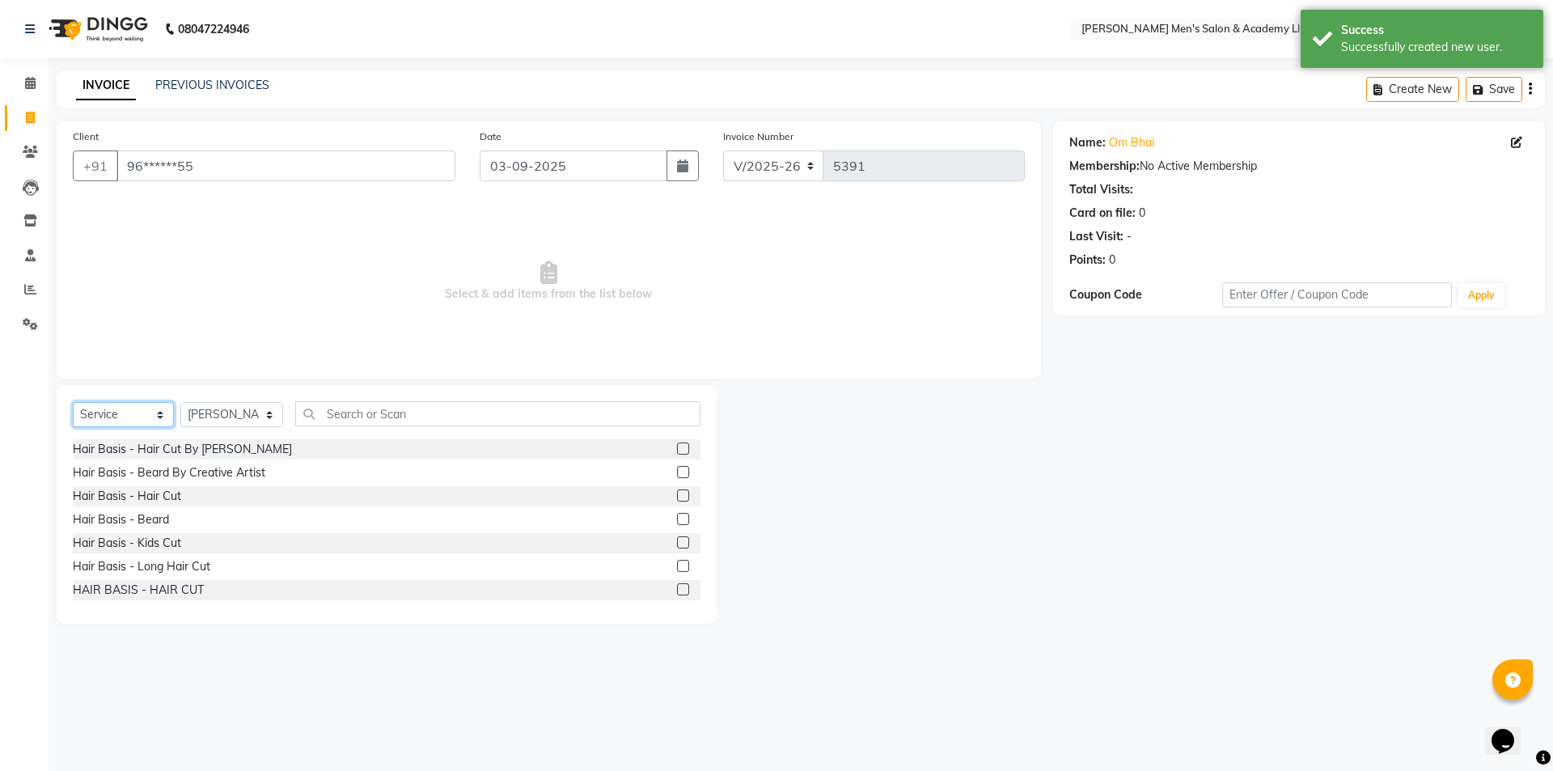
click at [140, 407] on select "Select Service Product Membership Package Voucher Prepaid Gift Card" at bounding box center [123, 414] width 101 height 25
select select "package"
click at [73, 402] on select "Select Service Product Membership Package Voucher Prepaid Gift Card" at bounding box center [123, 414] width 101 height 25
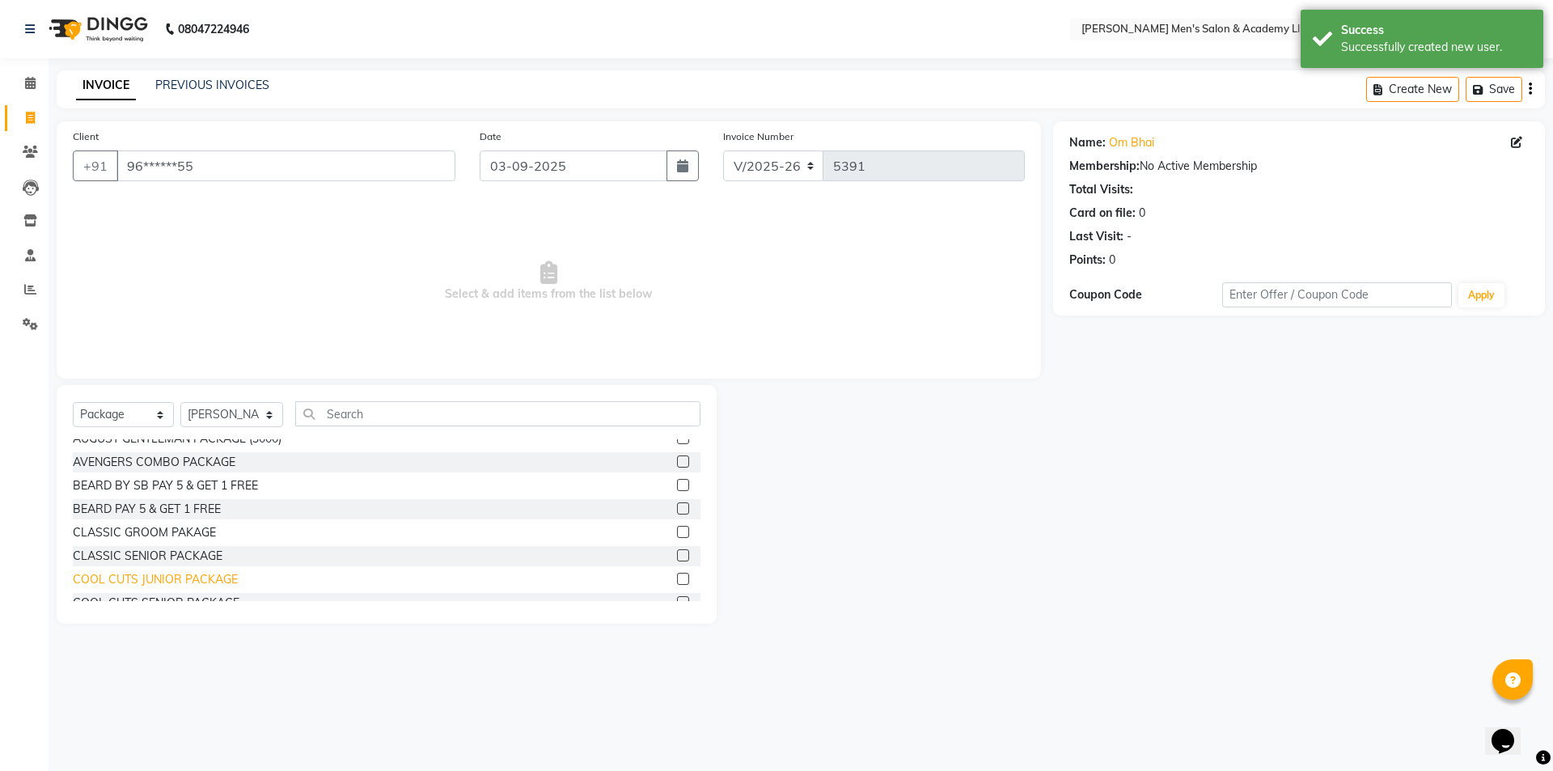
click at [171, 579] on div "COOL CUTS JUNIOR PACKAGE" at bounding box center [155, 579] width 165 height 17
checkbox input "false"
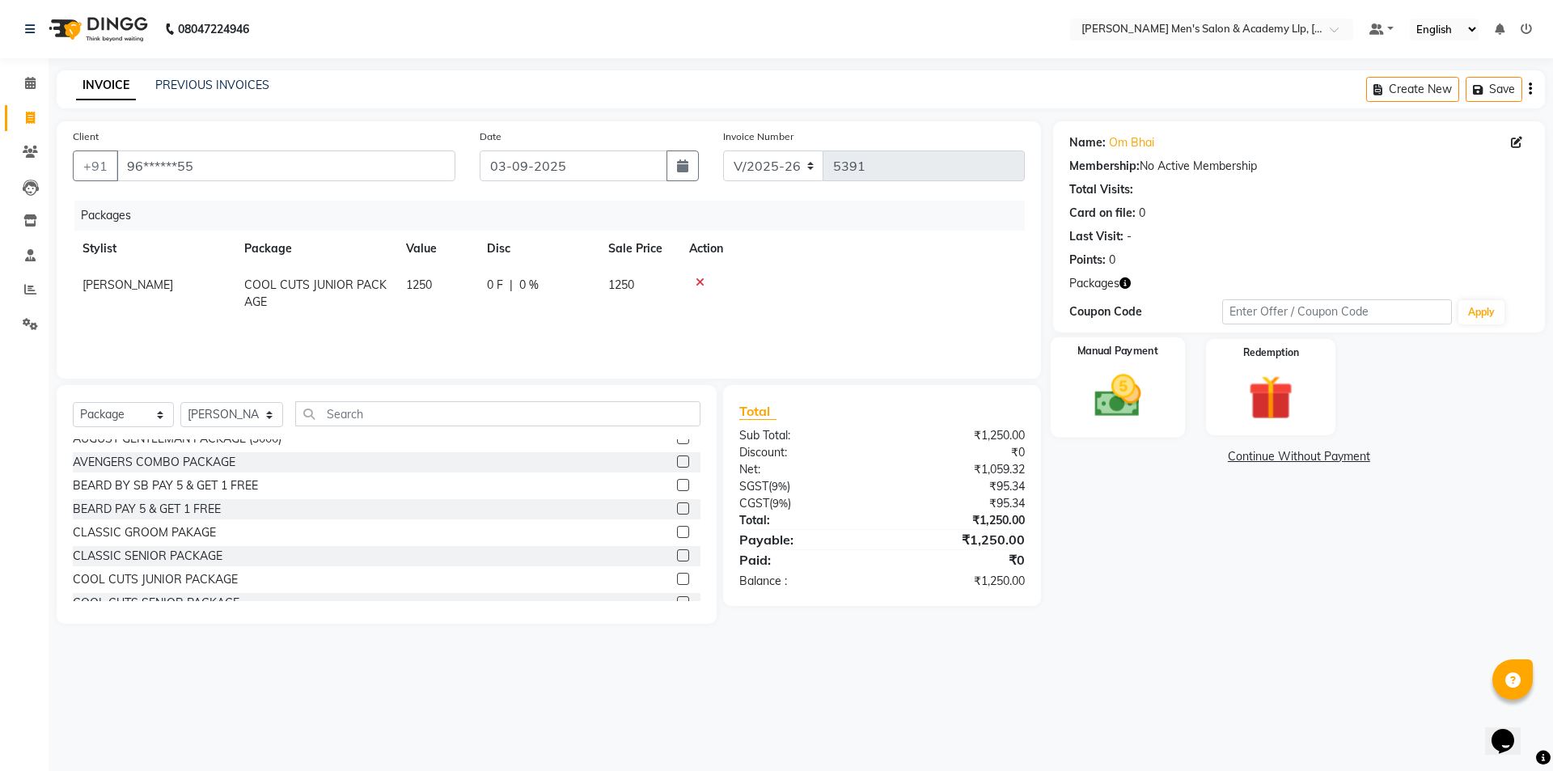
click at [1093, 384] on img at bounding box center [1117, 395] width 75 height 53
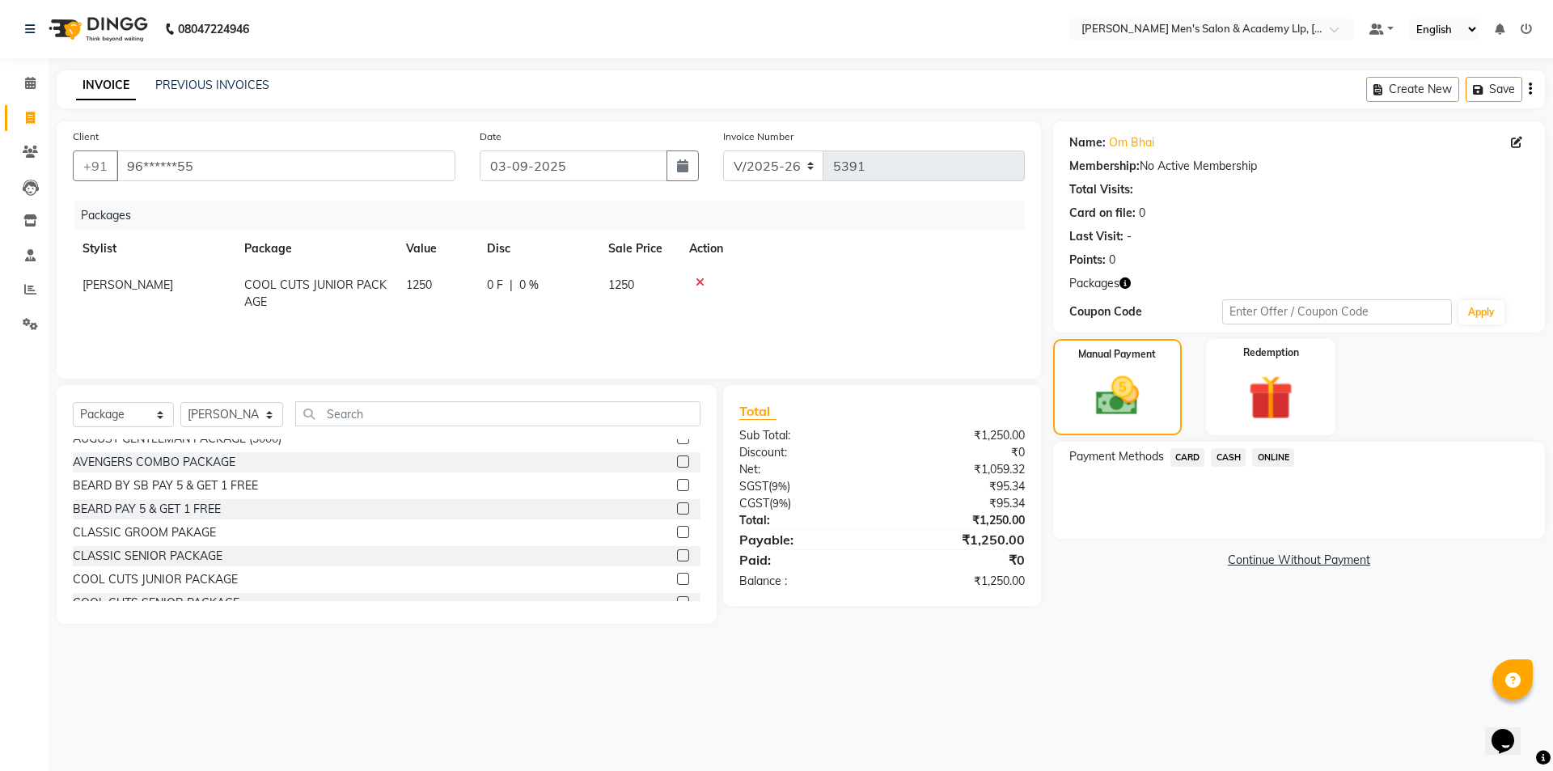
click at [1186, 454] on span "CARD" at bounding box center [1188, 457] width 35 height 19
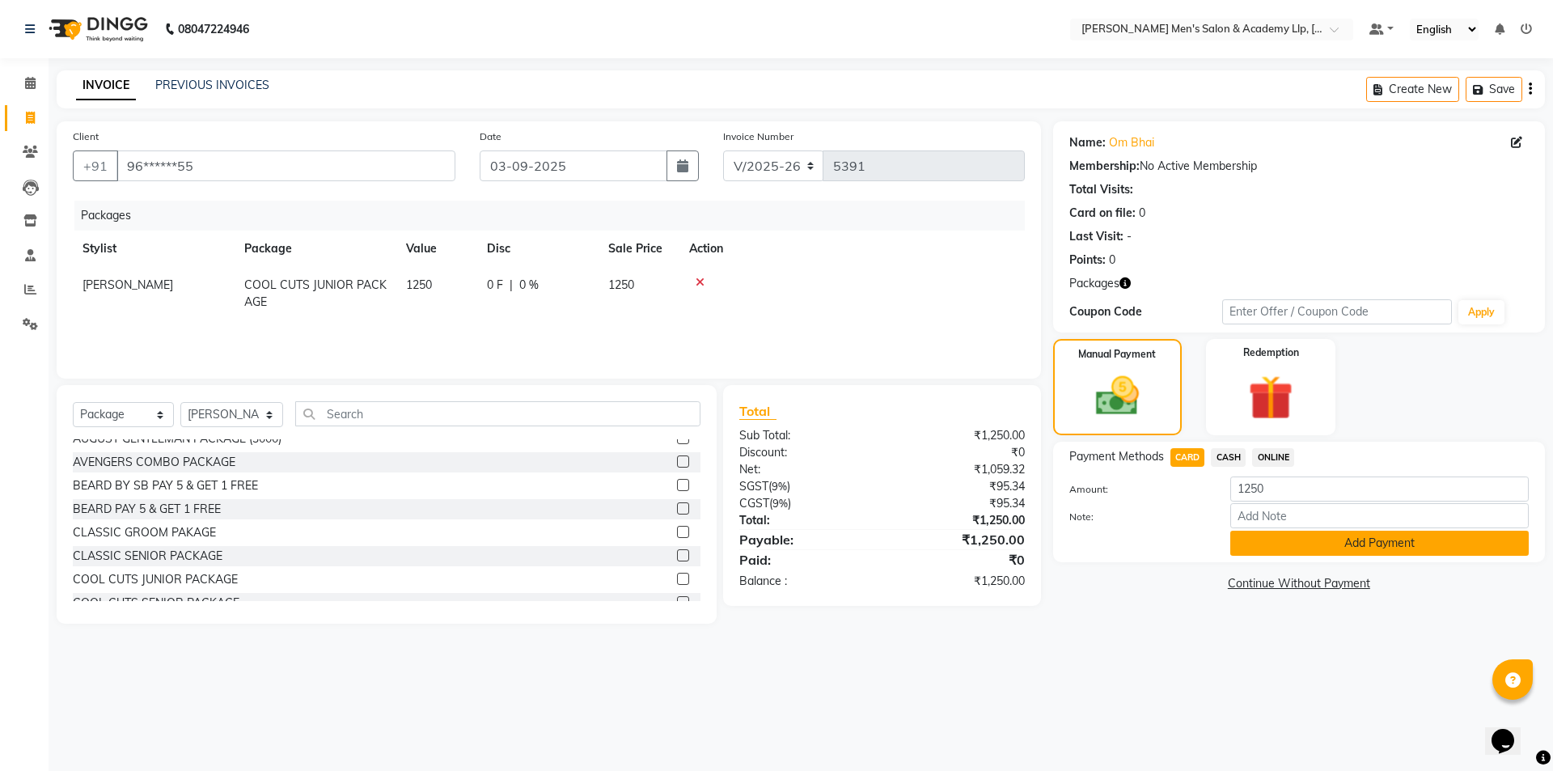
click at [1267, 553] on button "Add Payment" at bounding box center [1379, 543] width 299 height 25
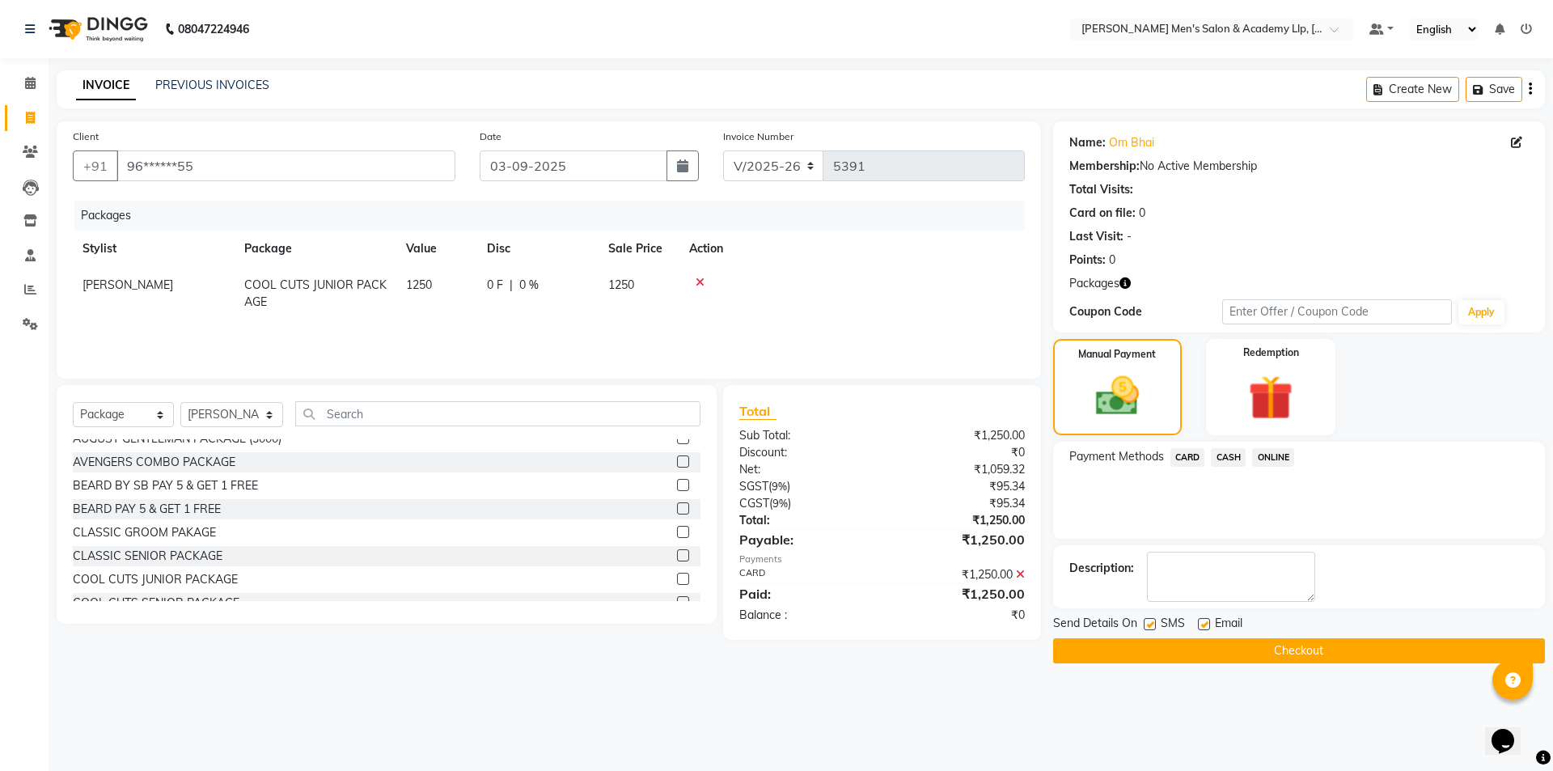
click at [1208, 626] on label at bounding box center [1204, 624] width 12 height 12
click at [1208, 626] on input "checkbox" at bounding box center [1203, 625] width 11 height 11
checkbox input "false"
click at [1209, 663] on main "INVOICE PREVIOUS INVOICES Create New Save Client +91 96******55 Date 03-09-2025…" at bounding box center [801, 378] width 1505 height 617
click at [1314, 655] on button "Checkout" at bounding box center [1299, 650] width 492 height 25
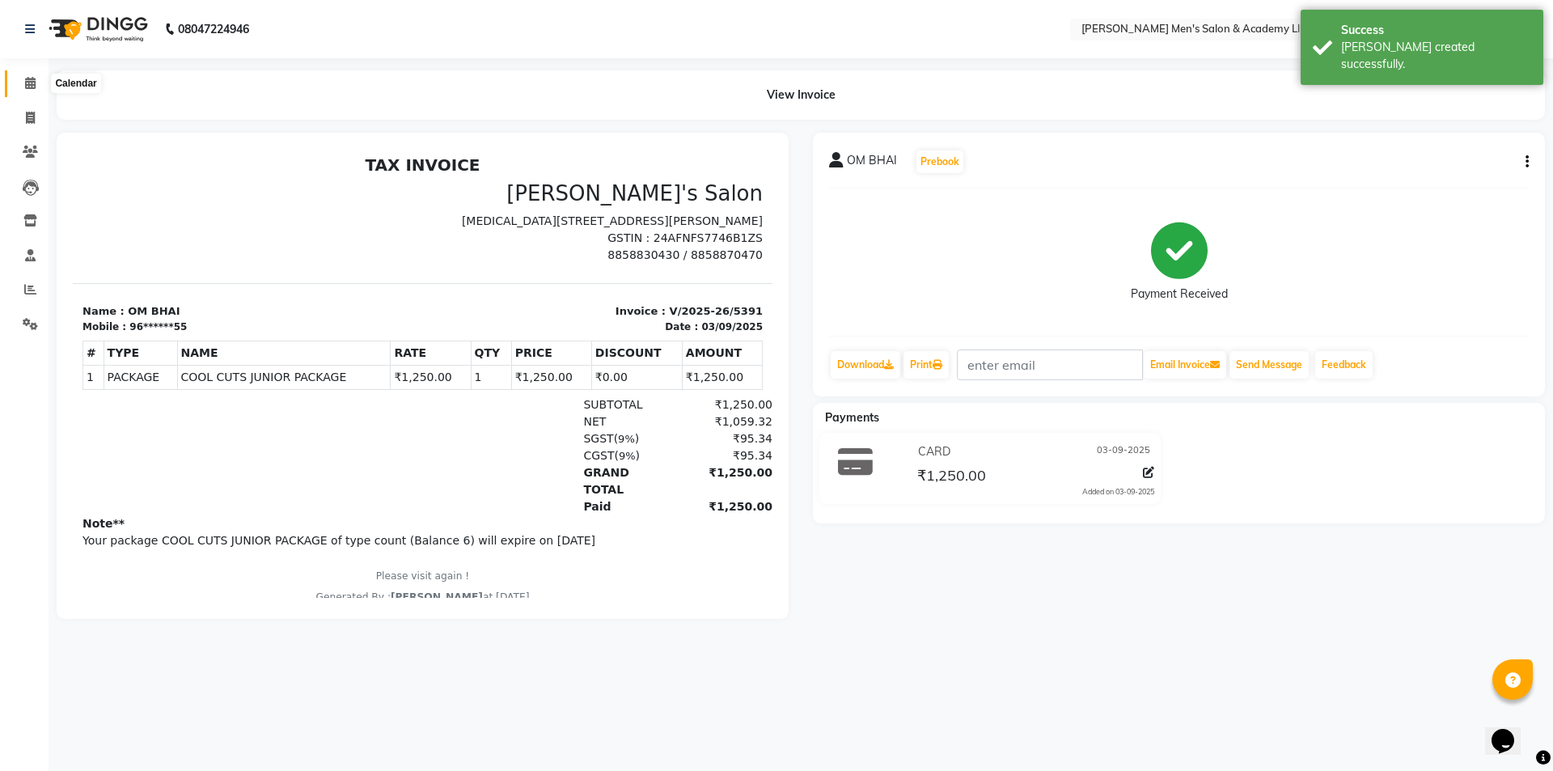
click at [30, 87] on icon at bounding box center [30, 83] width 11 height 12
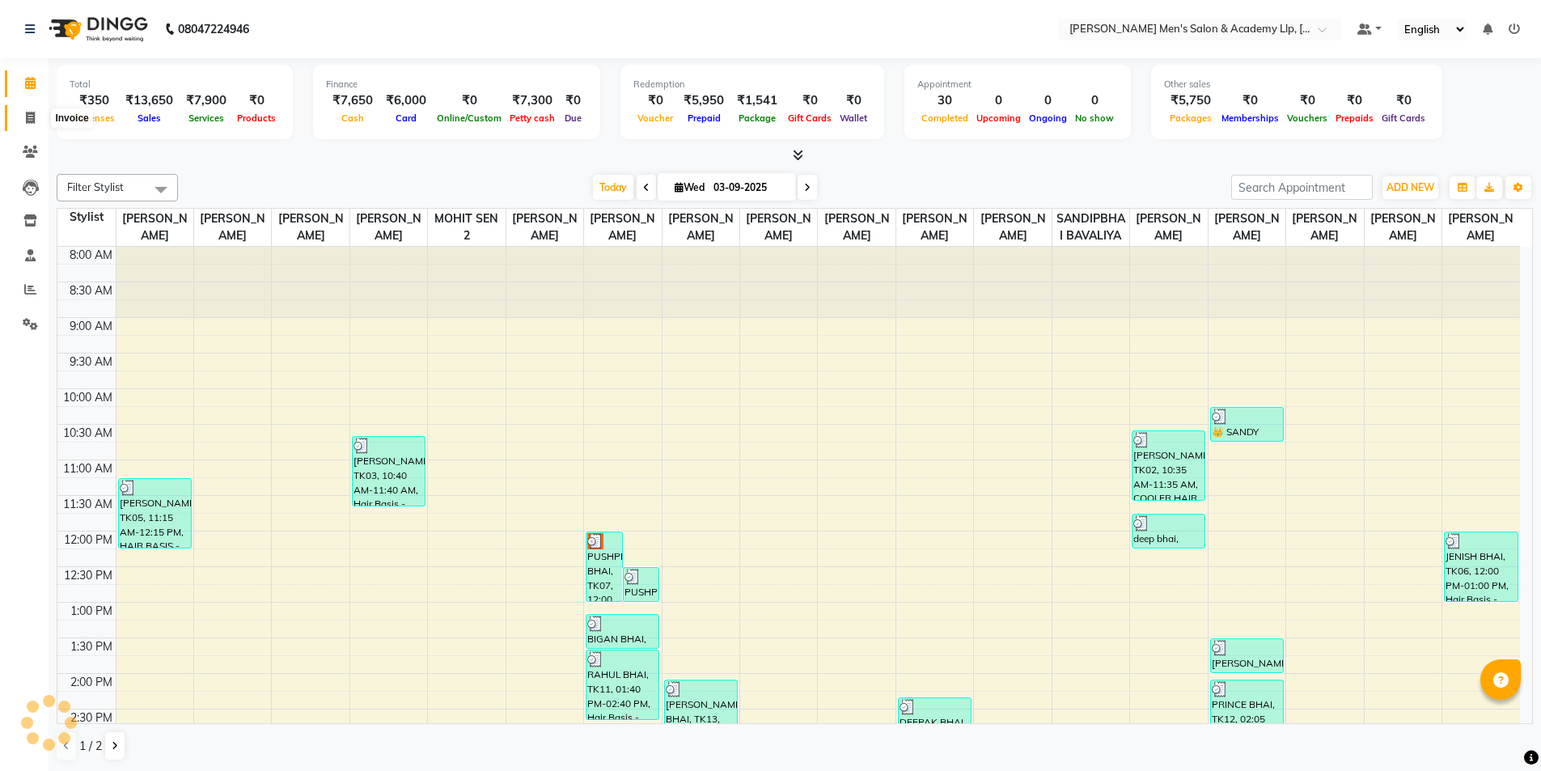
click at [26, 116] on icon at bounding box center [30, 118] width 9 height 12
select select "service"
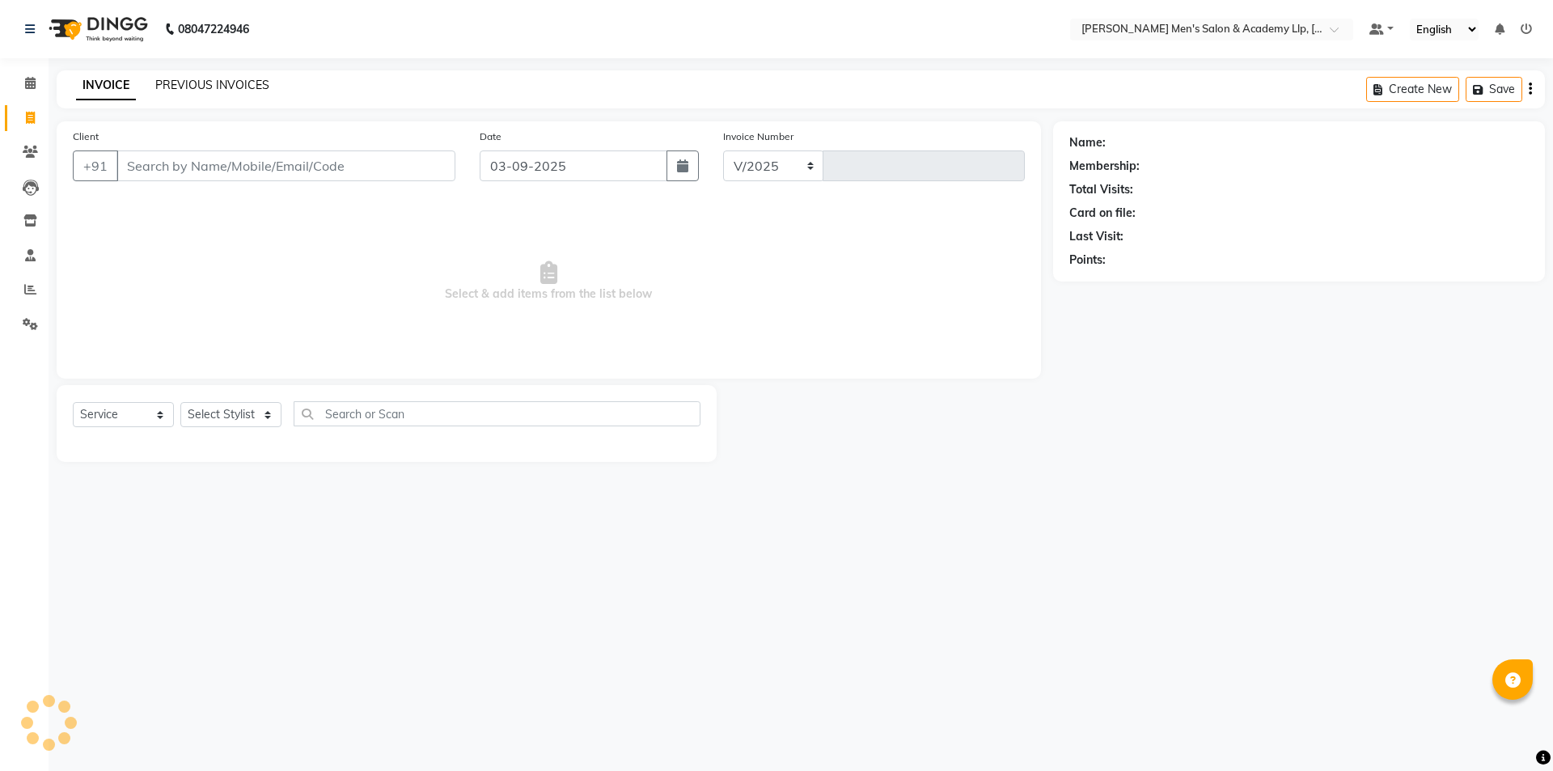
select select "8248"
type input "5392"
click at [187, 80] on link "PREVIOUS INVOICES" at bounding box center [212, 85] width 114 height 15
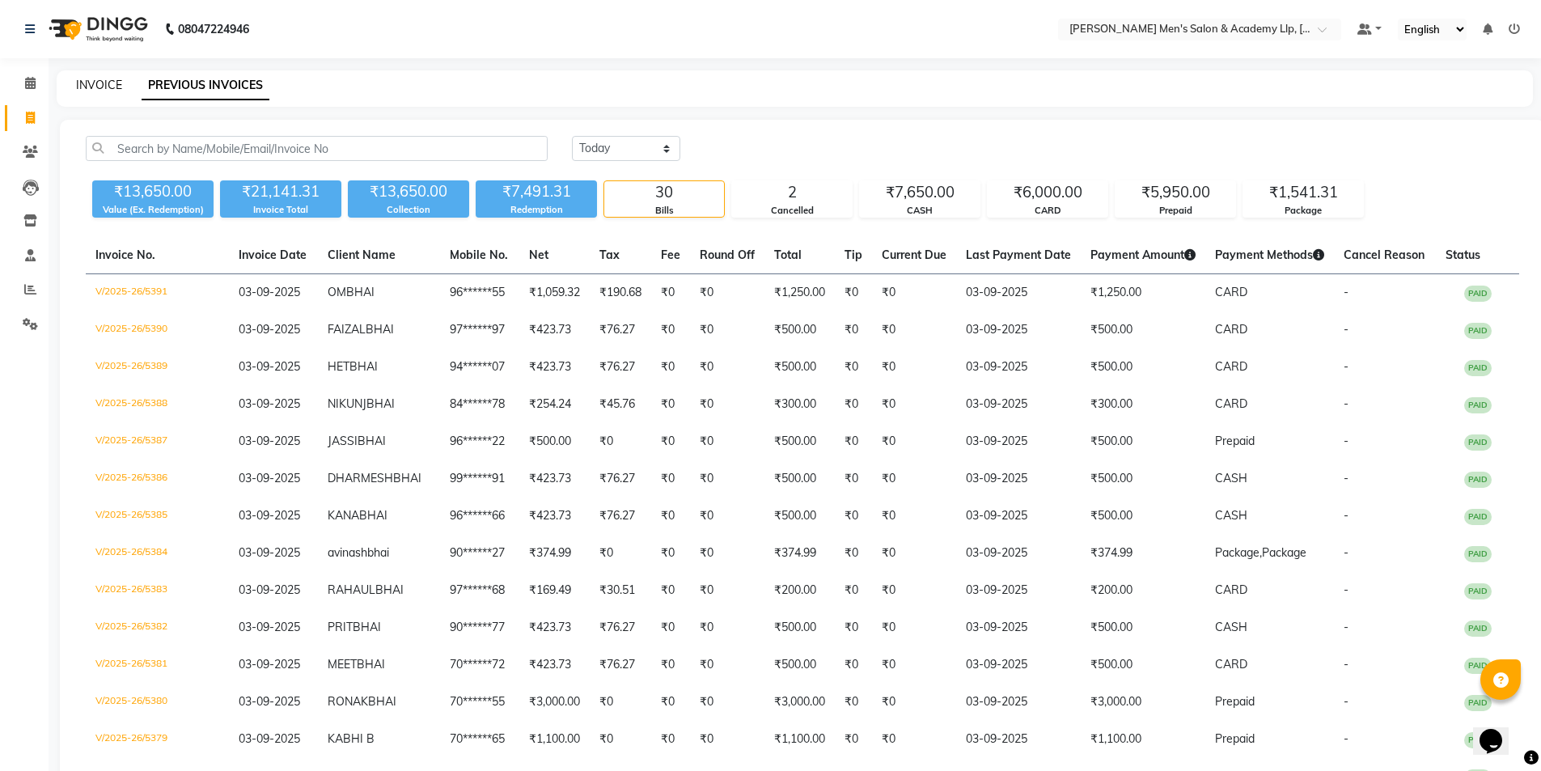
click at [107, 88] on link "INVOICE" at bounding box center [99, 85] width 46 height 15
select select "8248"
select select "service"
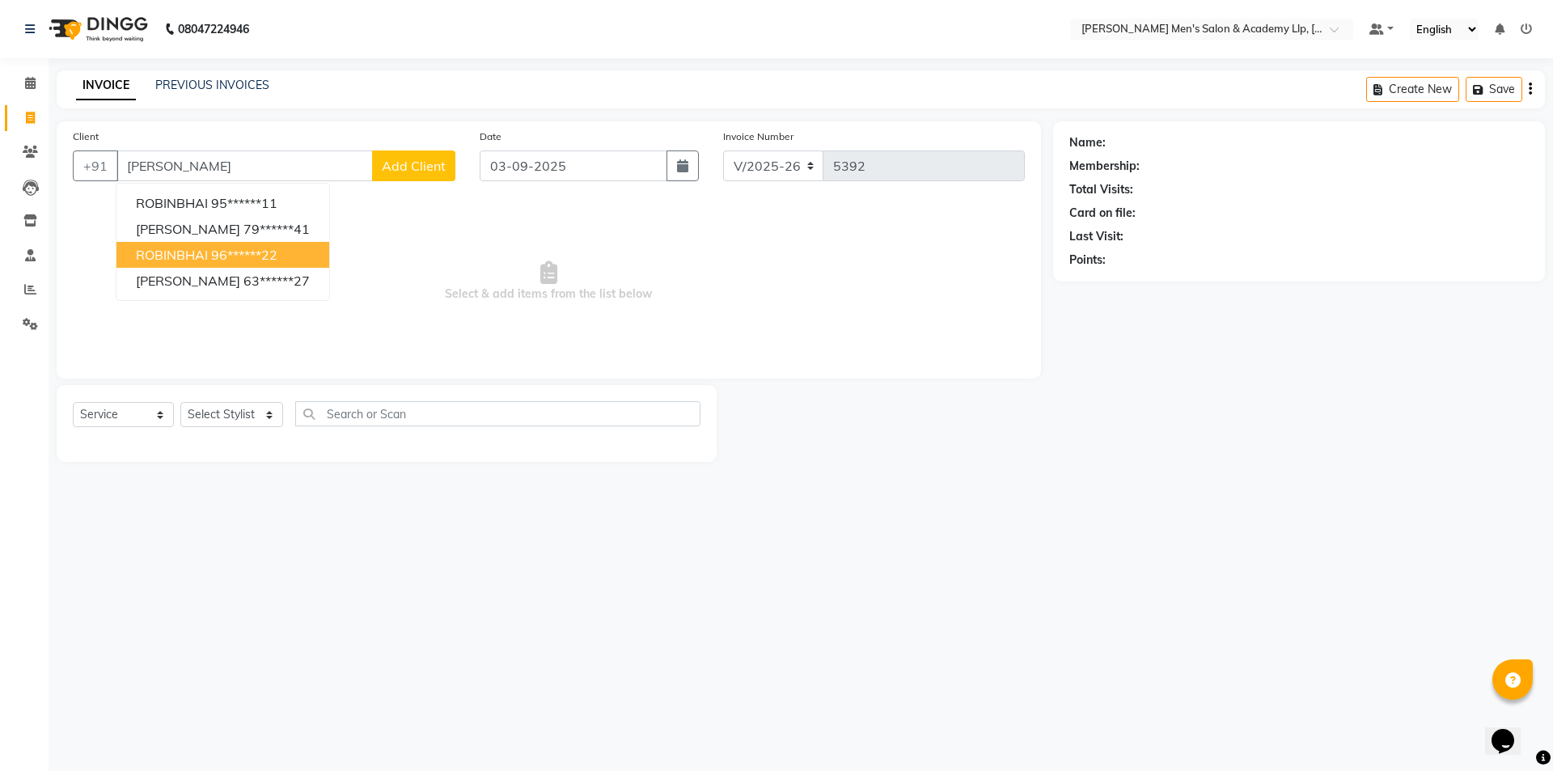
click at [167, 259] on span "ROBINBHAI" at bounding box center [172, 255] width 72 height 16
type input "96******22"
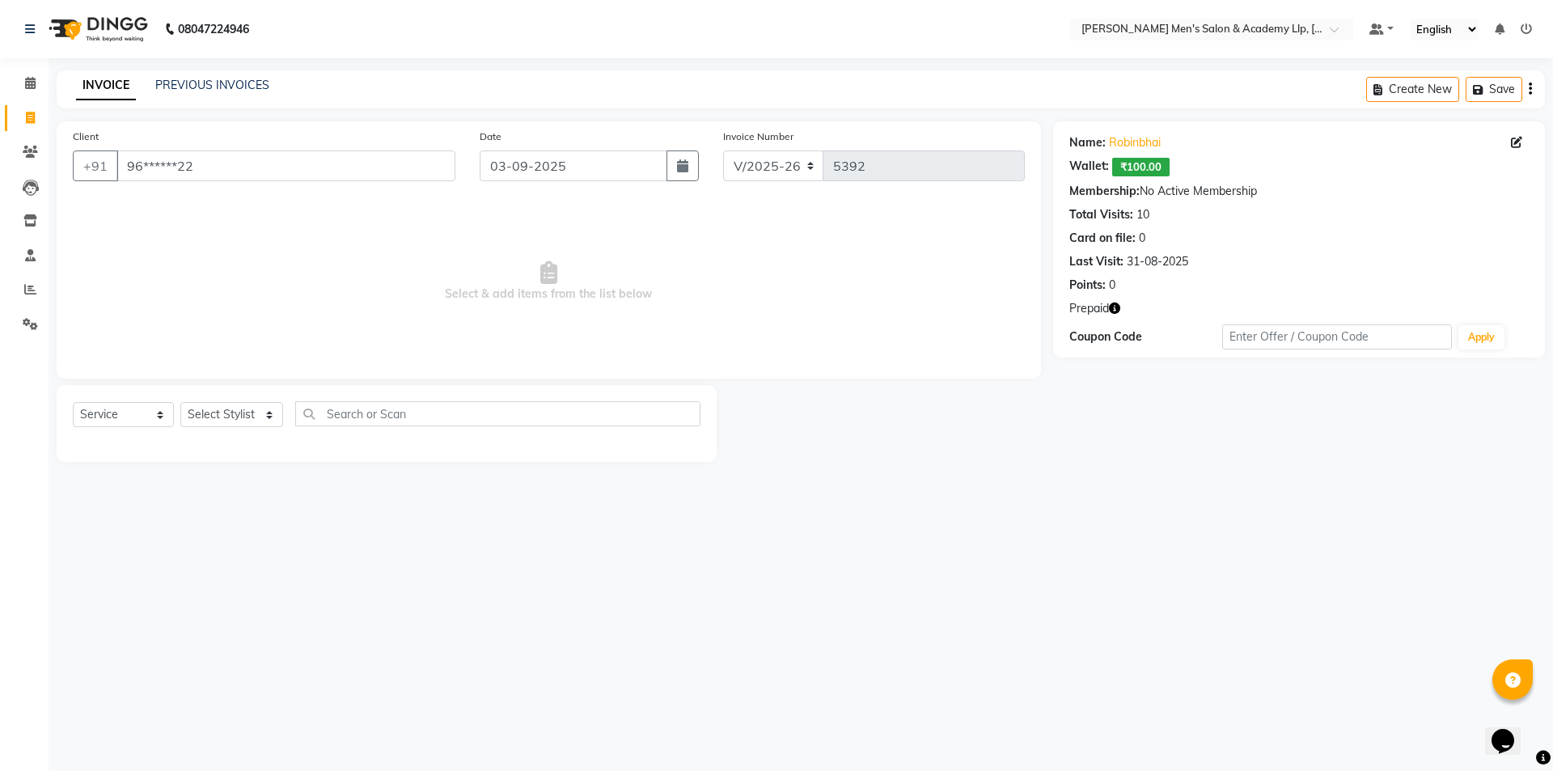
click at [1113, 307] on icon "button" at bounding box center [1114, 308] width 11 height 11
click at [193, 92] on div "INVOICE PREVIOUS INVOICES" at bounding box center [173, 86] width 232 height 19
click at [219, 87] on link "PREVIOUS INVOICES" at bounding box center [212, 85] width 114 height 15
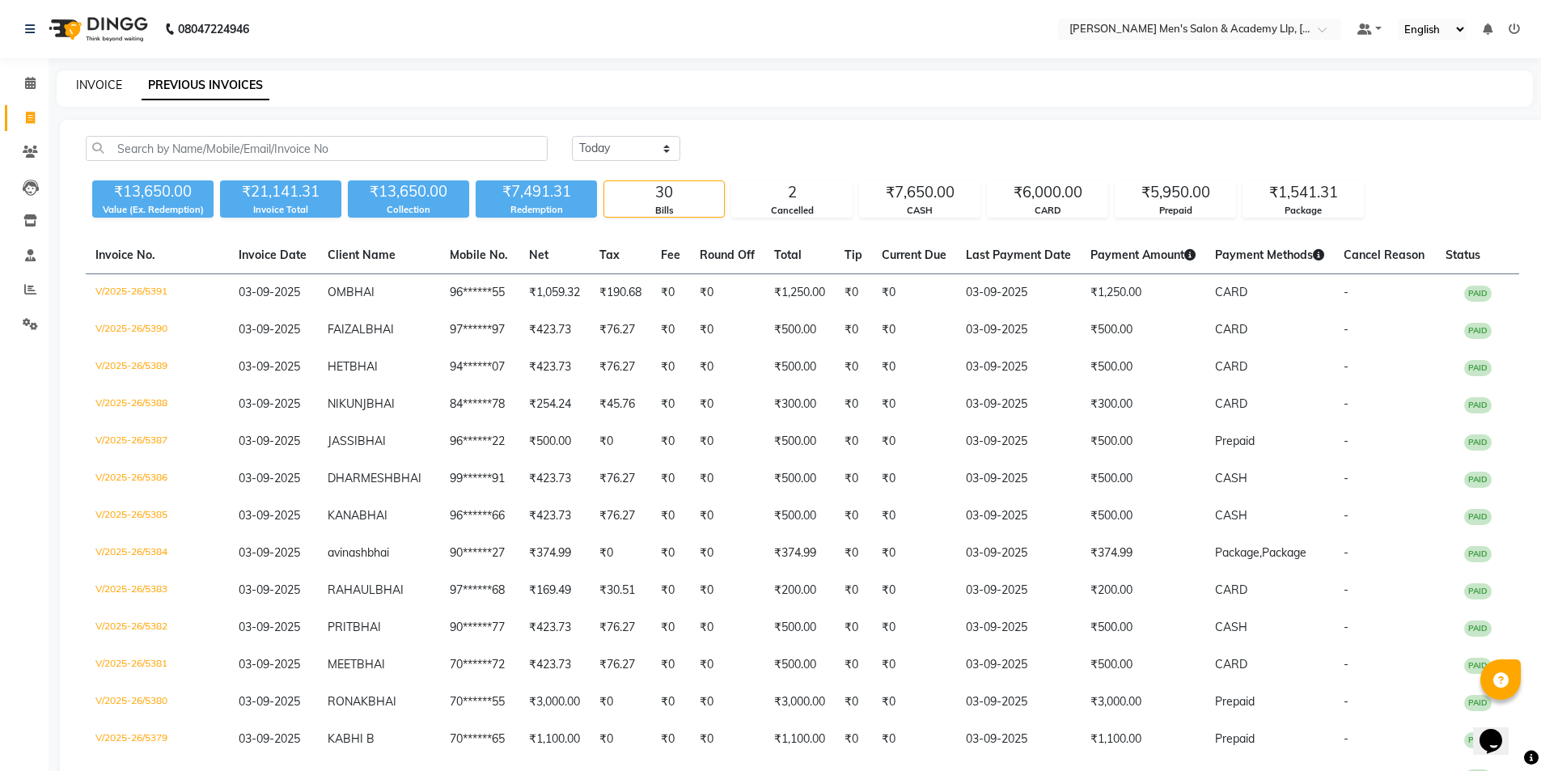
click at [108, 85] on link "INVOICE" at bounding box center [99, 85] width 46 height 15
select select "service"
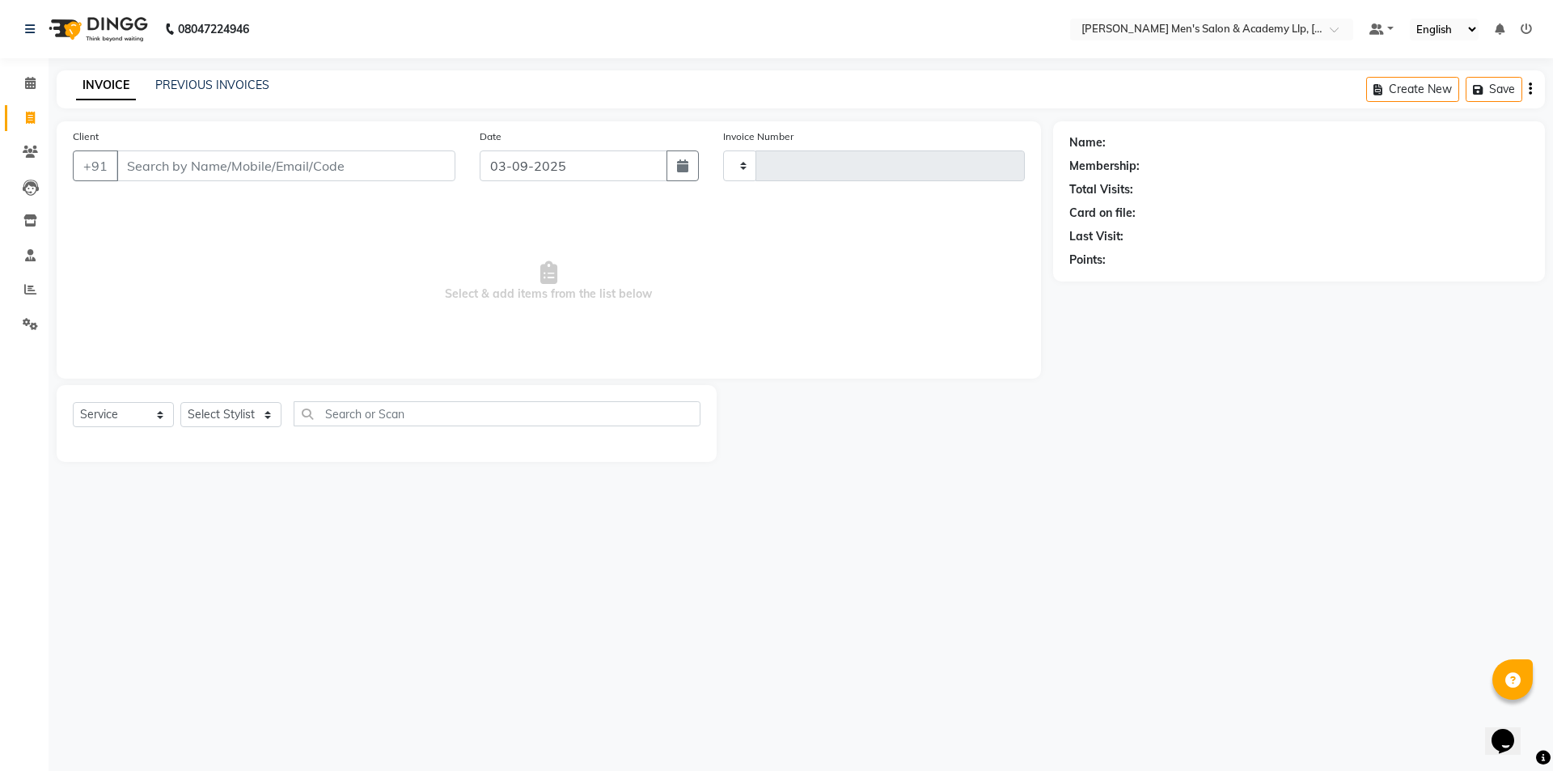
type input "5392"
select select "8248"
type input "91734402470"
click at [417, 170] on span "Add Client" at bounding box center [414, 166] width 64 height 16
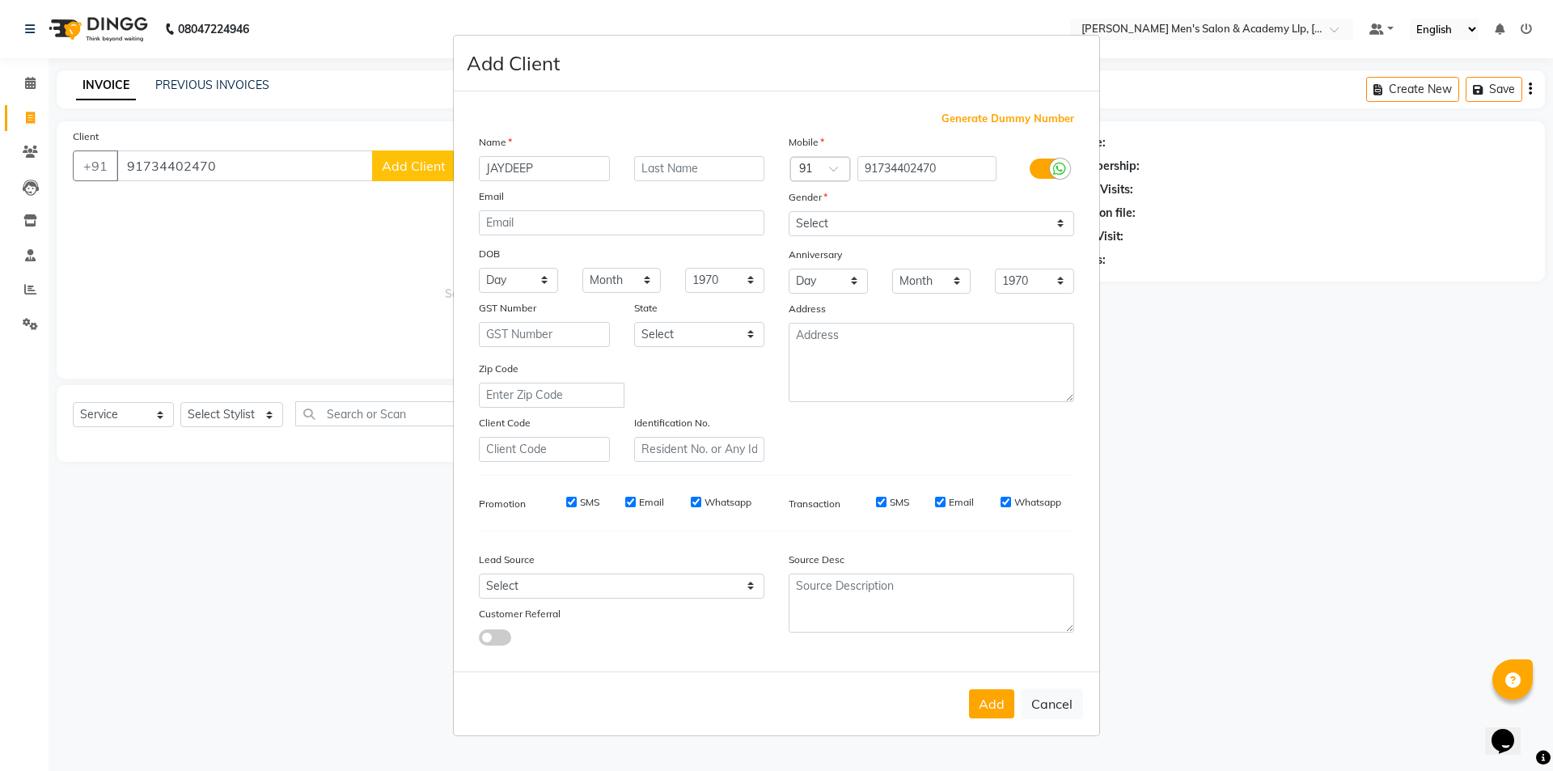
type input "JAYDEEP"
type input "BHAI"
click at [814, 231] on select "Select [DEMOGRAPHIC_DATA] [DEMOGRAPHIC_DATA] Other Prefer Not To Say" at bounding box center [932, 223] width 286 height 25
select select "[DEMOGRAPHIC_DATA]"
click at [789, 211] on select "Select [DEMOGRAPHIC_DATA] [DEMOGRAPHIC_DATA] Other Prefer Not To Say" at bounding box center [932, 223] width 286 height 25
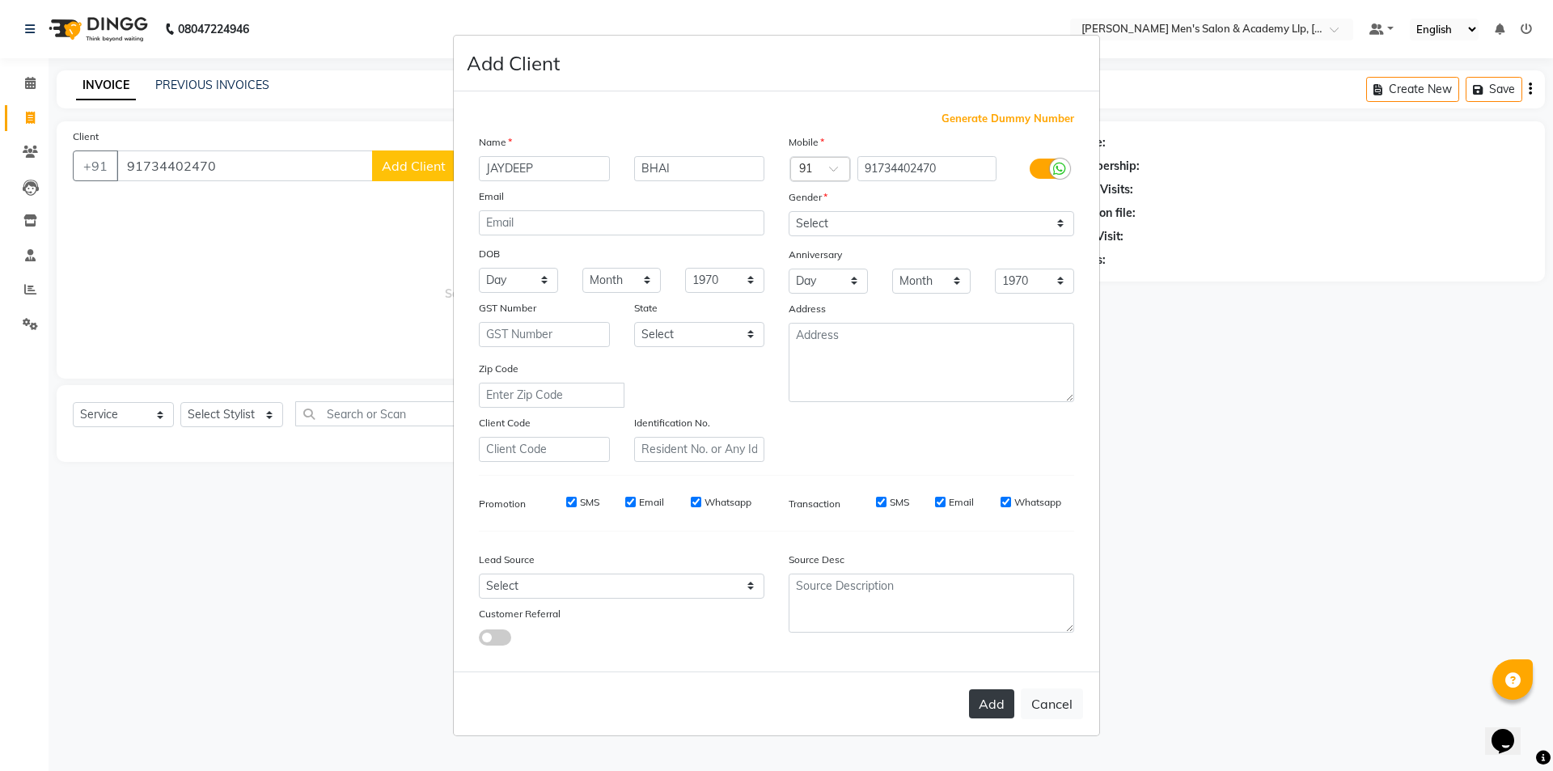
click at [1004, 708] on button "Add" at bounding box center [991, 703] width 45 height 29
type input "73*****70"
select select
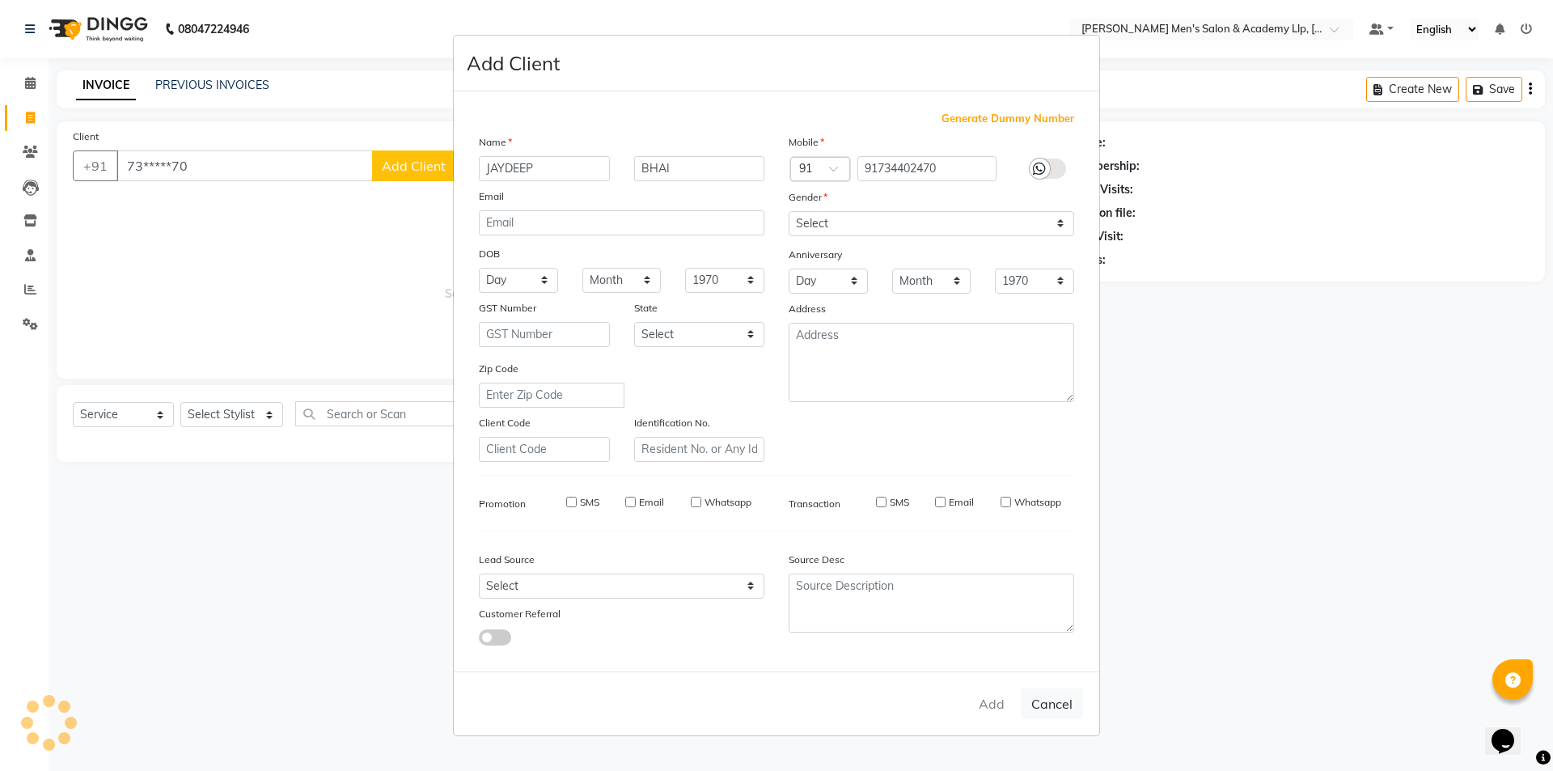
select select
checkbox input "false"
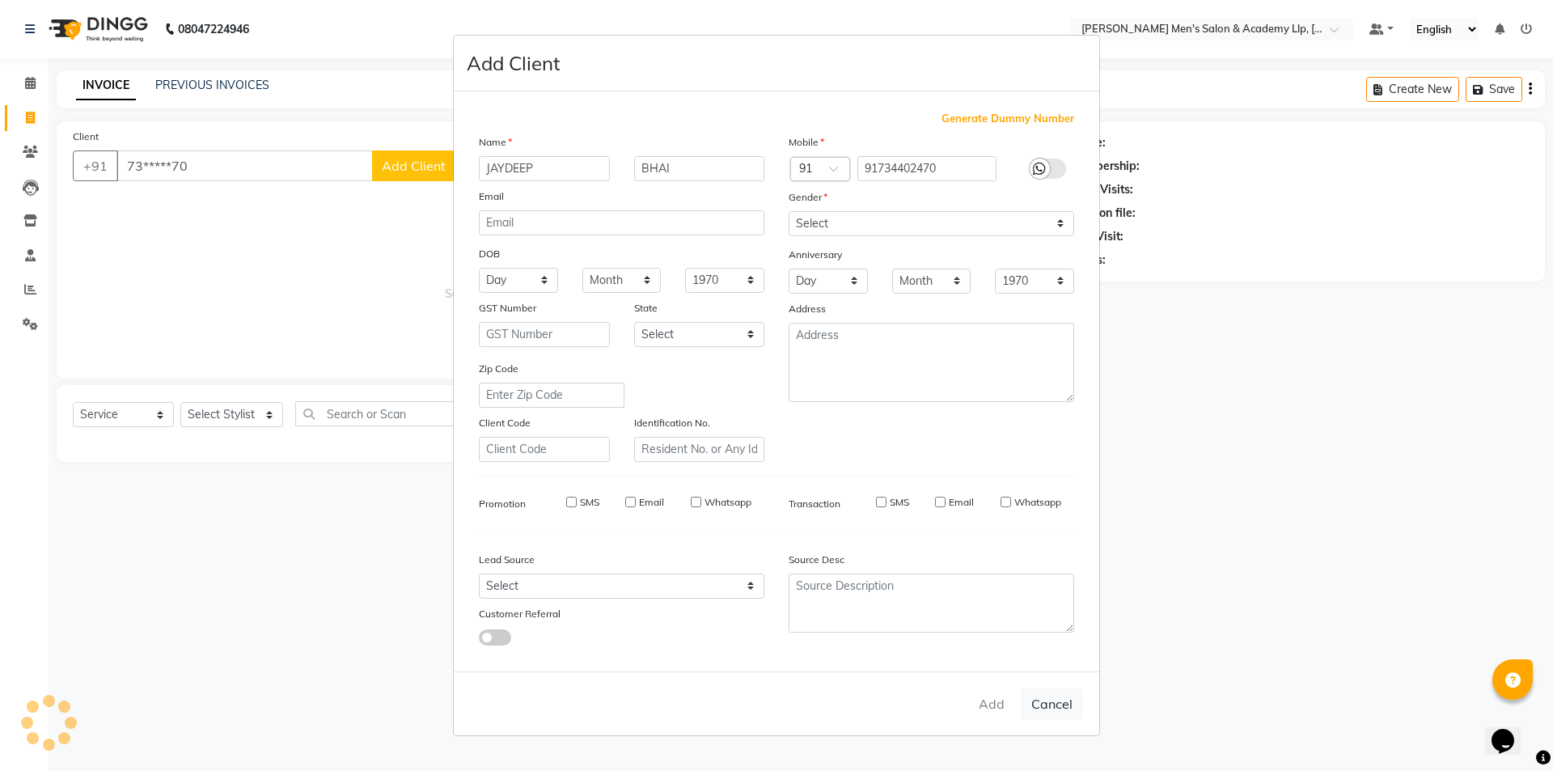
checkbox input "false"
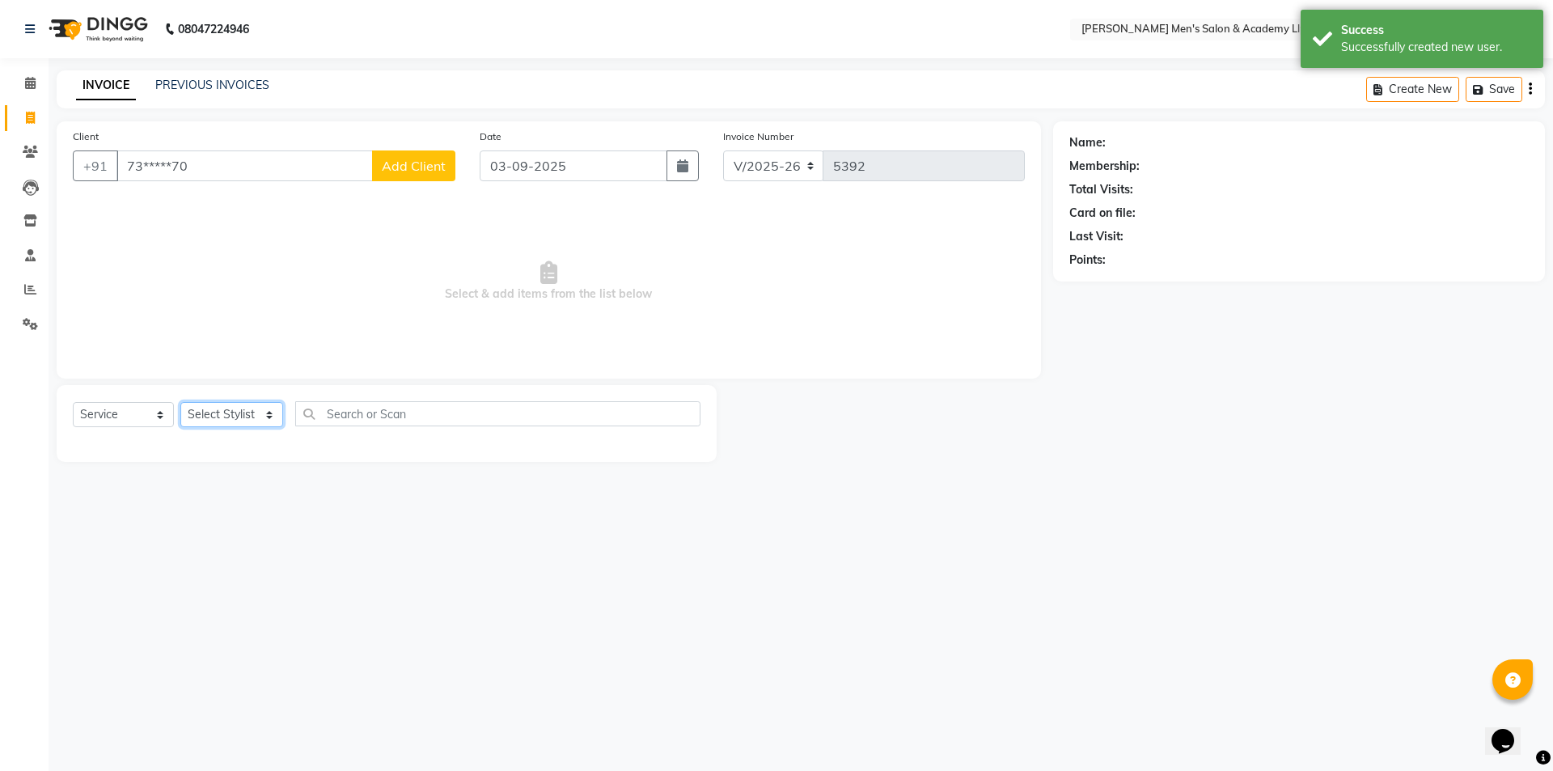
click at [221, 406] on select "Select Stylist [PERSON_NAME] [PERSON_NAME] [PERSON_NAME] [PERSON_NAME] [PERSON_…" at bounding box center [231, 414] width 103 height 25
select select "83023"
click at [180, 402] on select "Select Stylist [PERSON_NAME] [PERSON_NAME] [PERSON_NAME] [PERSON_NAME] [PERSON_…" at bounding box center [231, 414] width 103 height 25
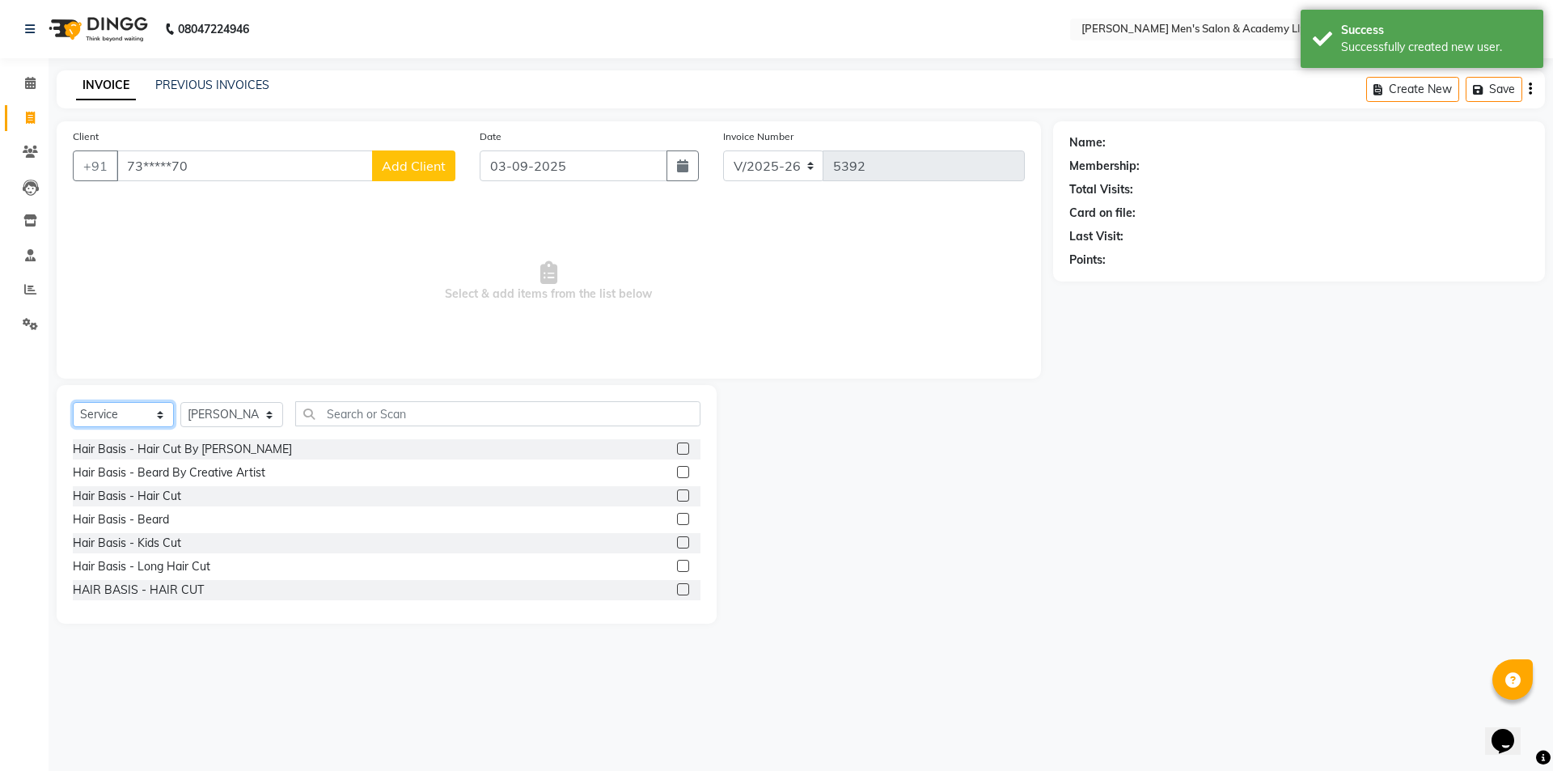
click at [134, 414] on select "Select Service Product Membership Package Voucher Prepaid Gift Card" at bounding box center [123, 414] width 101 height 25
select select "package"
click at [73, 402] on select "Select Service Product Membership Package Voucher Prepaid Gift Card" at bounding box center [123, 414] width 101 height 25
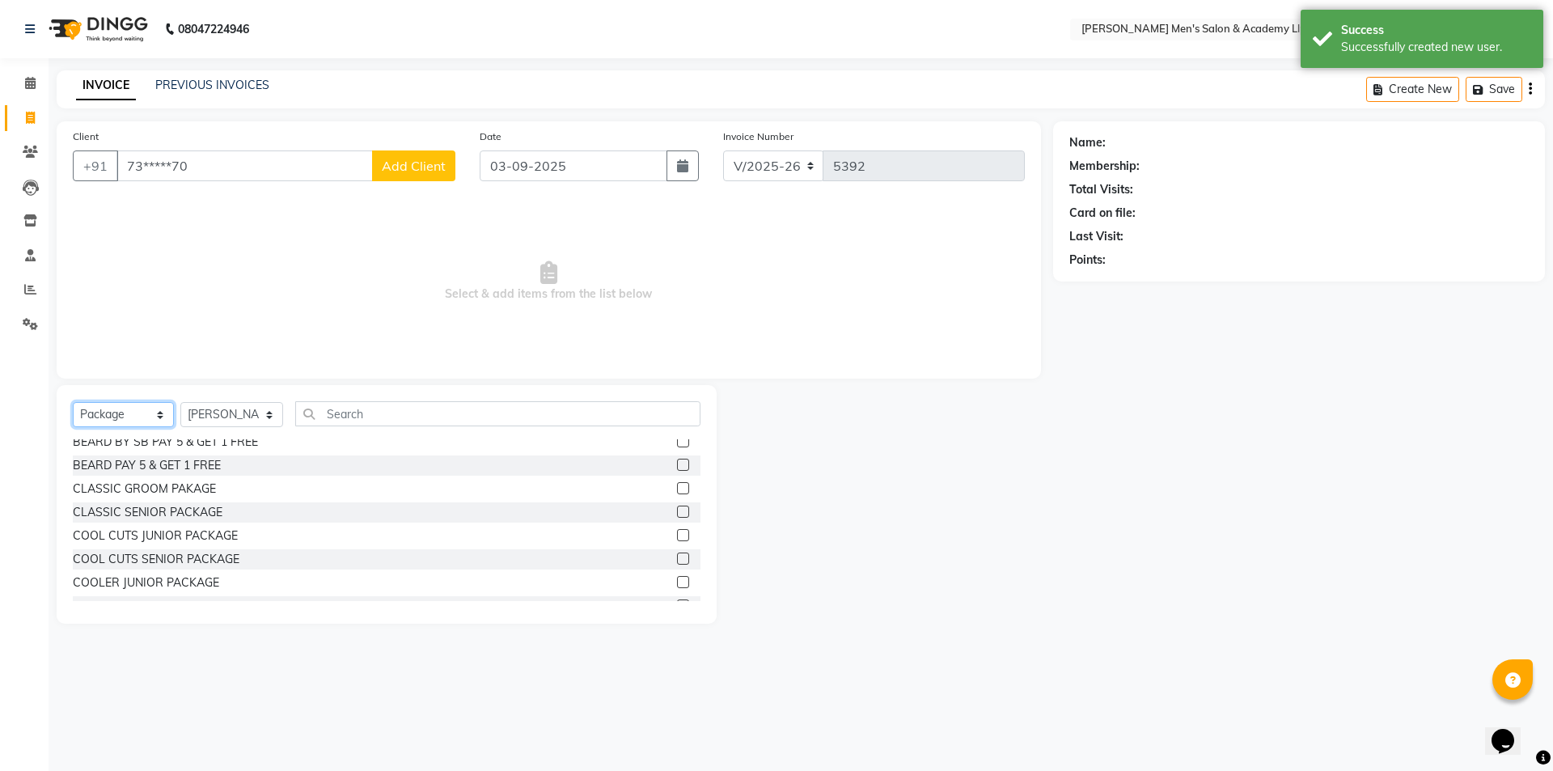
scroll to position [162, 0]
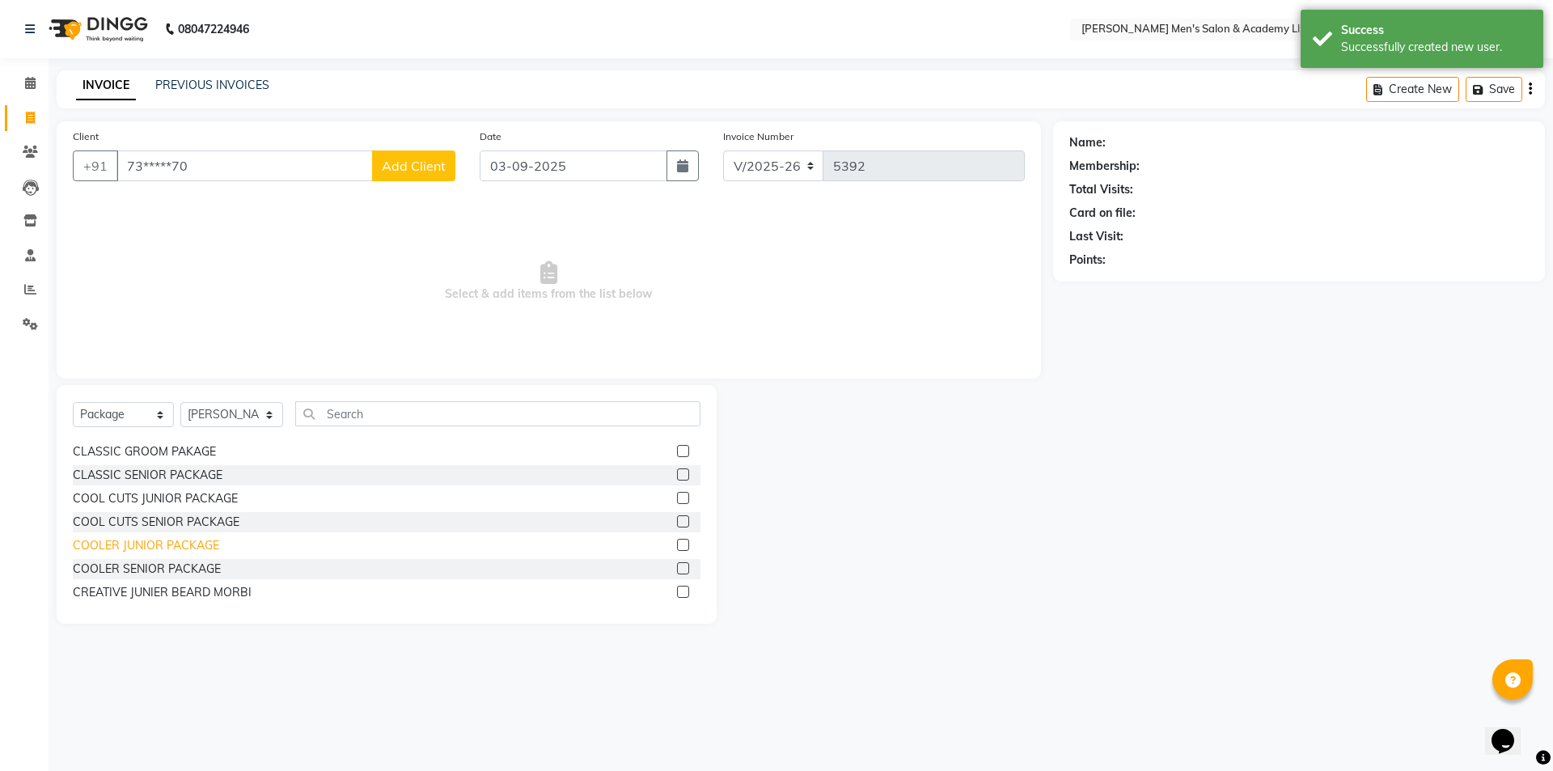
click at [160, 551] on div "COOLER JUNIOR PACKAGE" at bounding box center [146, 545] width 146 height 17
checkbox input "false"
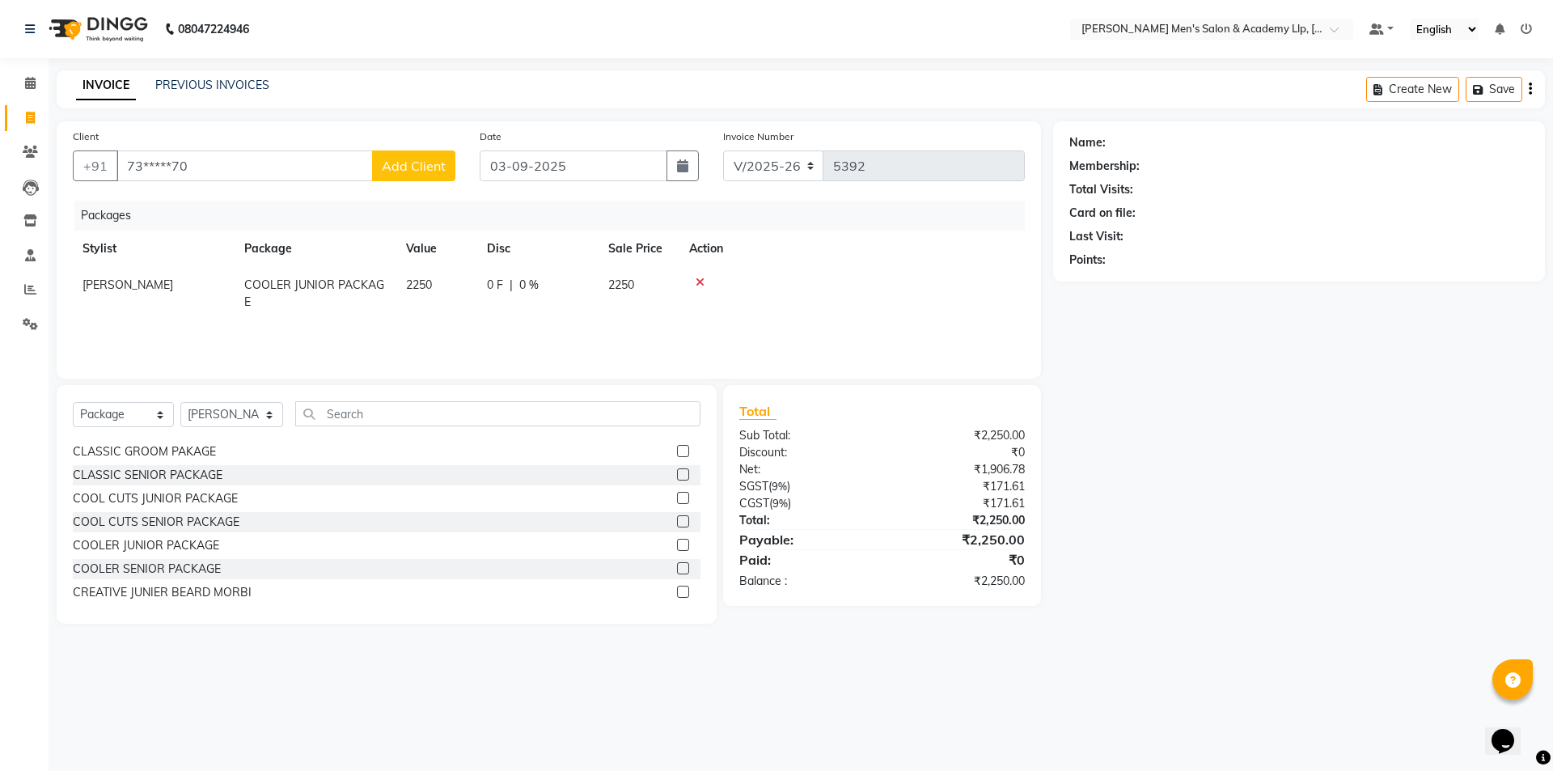
click at [403, 171] on span "Add Client" at bounding box center [414, 166] width 64 height 16
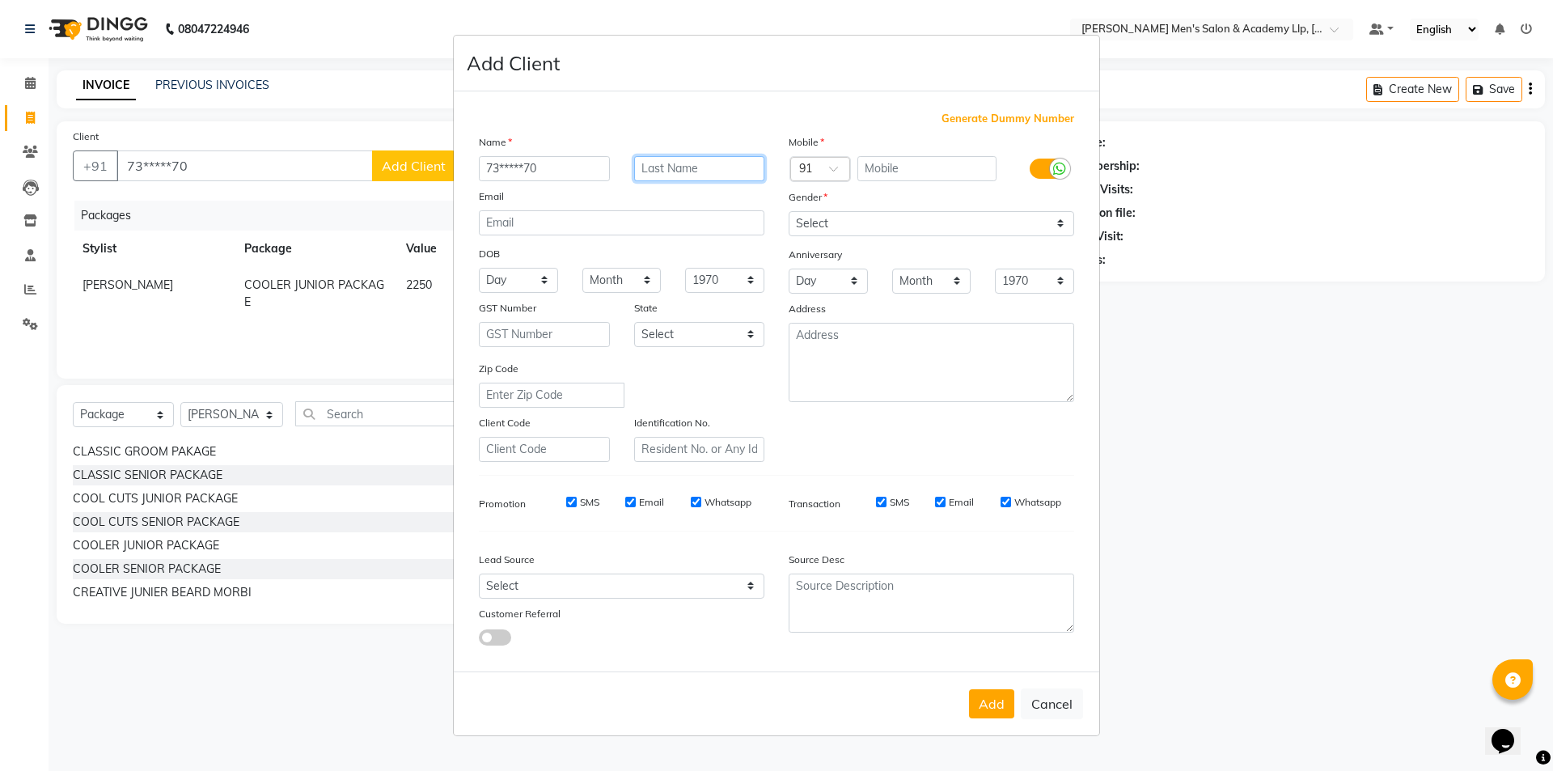
click at [705, 169] on input "text" at bounding box center [699, 168] width 131 height 25
click at [995, 692] on button "Add" at bounding box center [991, 703] width 45 height 29
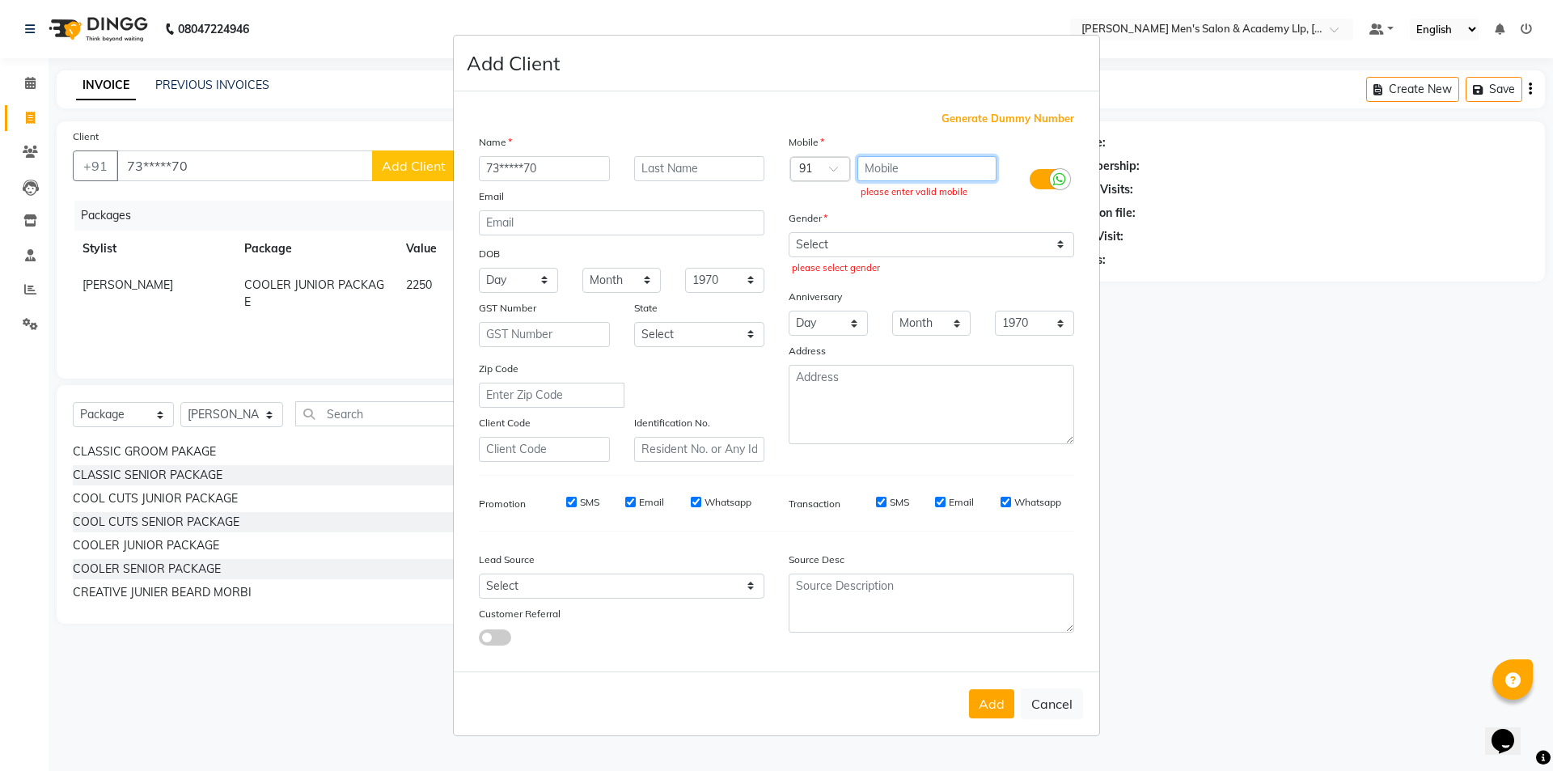
click at [900, 168] on input "text" at bounding box center [927, 168] width 140 height 25
click at [1059, 709] on button "Cancel" at bounding box center [1052, 703] width 62 height 31
select select
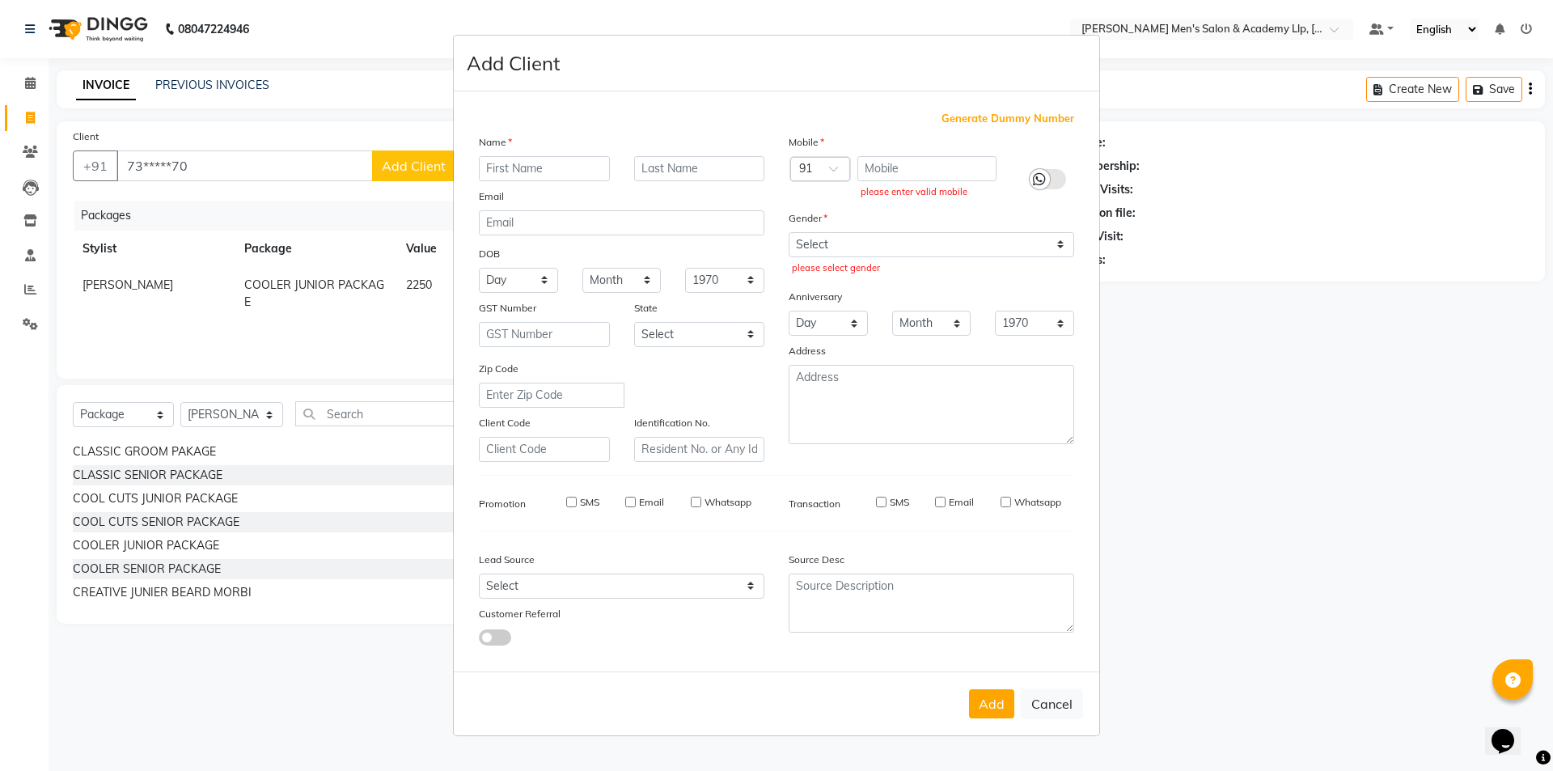
select select
checkbox input "false"
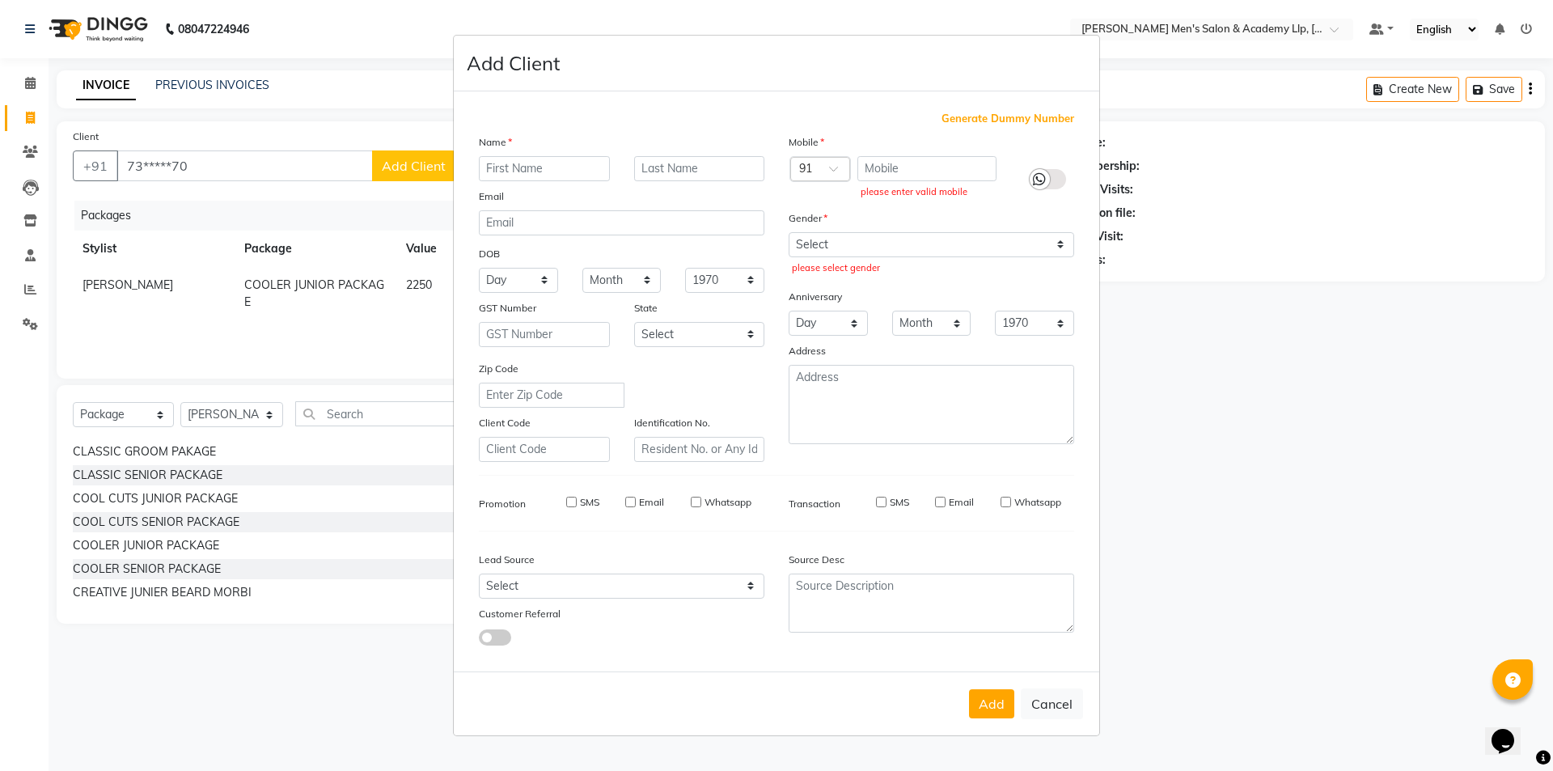
checkbox input "false"
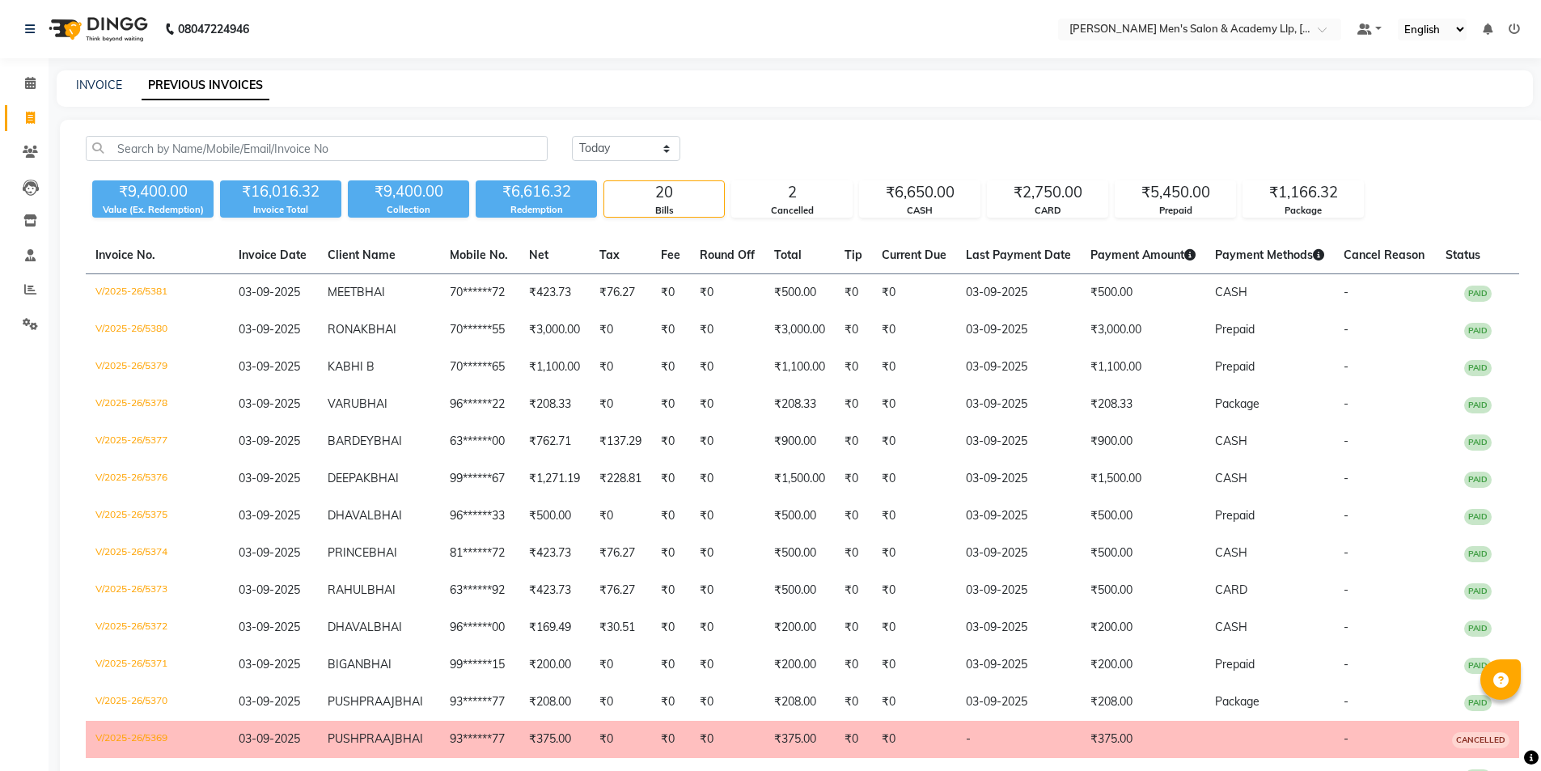
click at [103, 84] on link "INVOICE" at bounding box center [99, 85] width 46 height 15
select select "service"
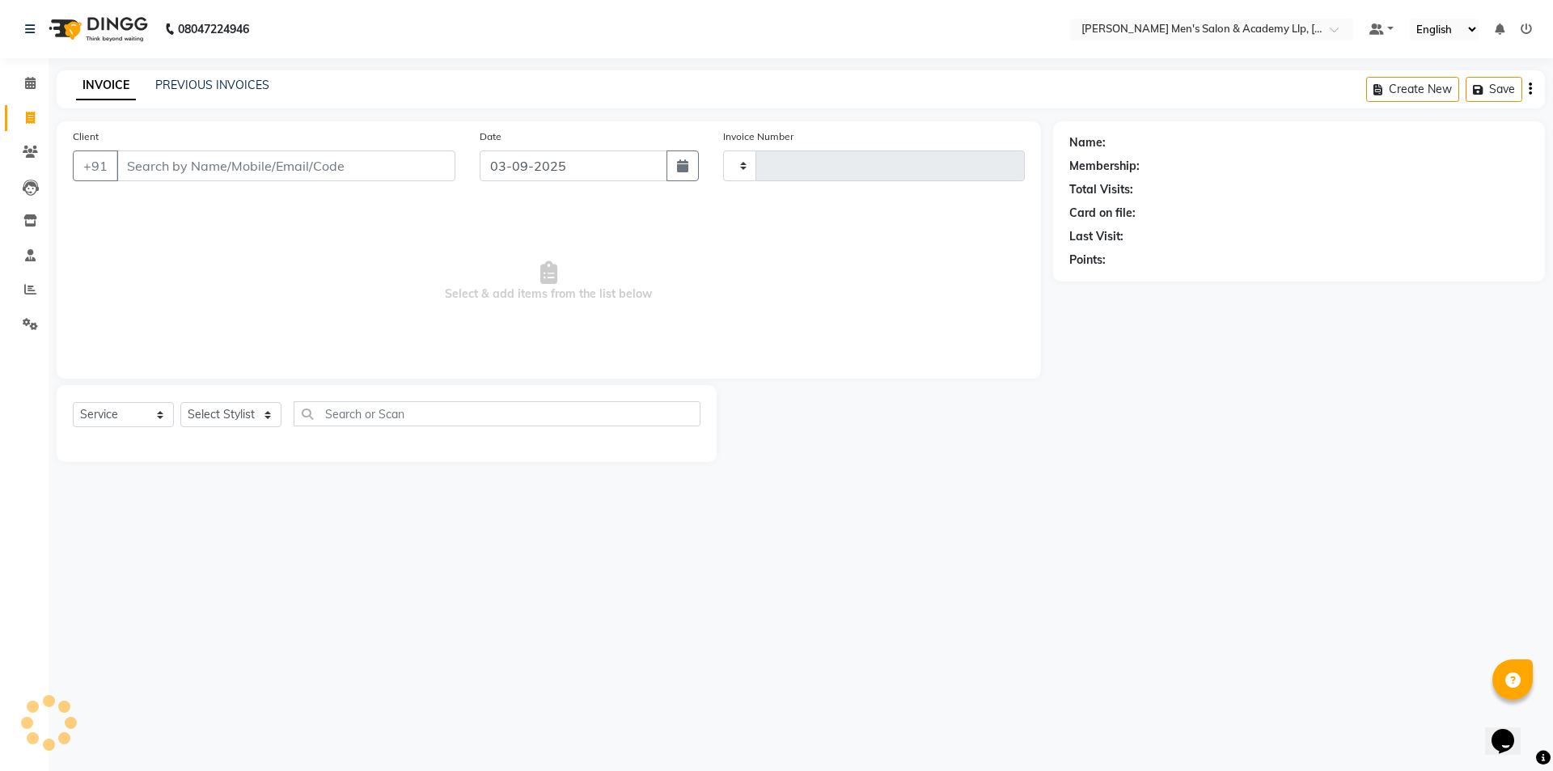
type input "5392"
select select "8248"
type input "9173402470"
click at [406, 170] on span "Add Client" at bounding box center [414, 166] width 64 height 16
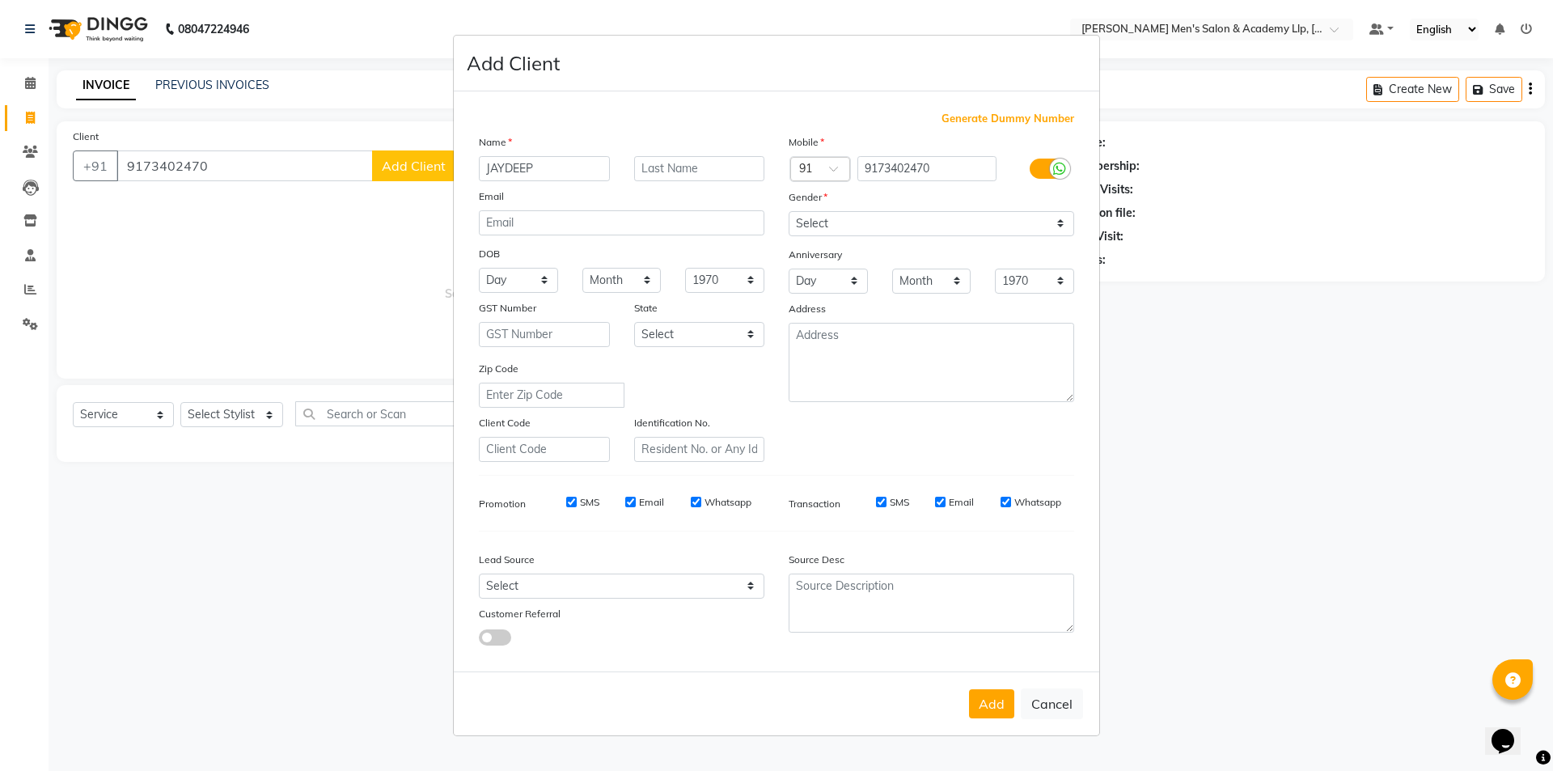
type input "JAYDEEP"
type input "BHAI"
click at [830, 223] on select "Select [DEMOGRAPHIC_DATA] [DEMOGRAPHIC_DATA] Other Prefer Not To Say" at bounding box center [932, 223] width 286 height 25
select select "[DEMOGRAPHIC_DATA]"
click at [789, 211] on select "Select [DEMOGRAPHIC_DATA] [DEMOGRAPHIC_DATA] Other Prefer Not To Say" at bounding box center [932, 223] width 286 height 25
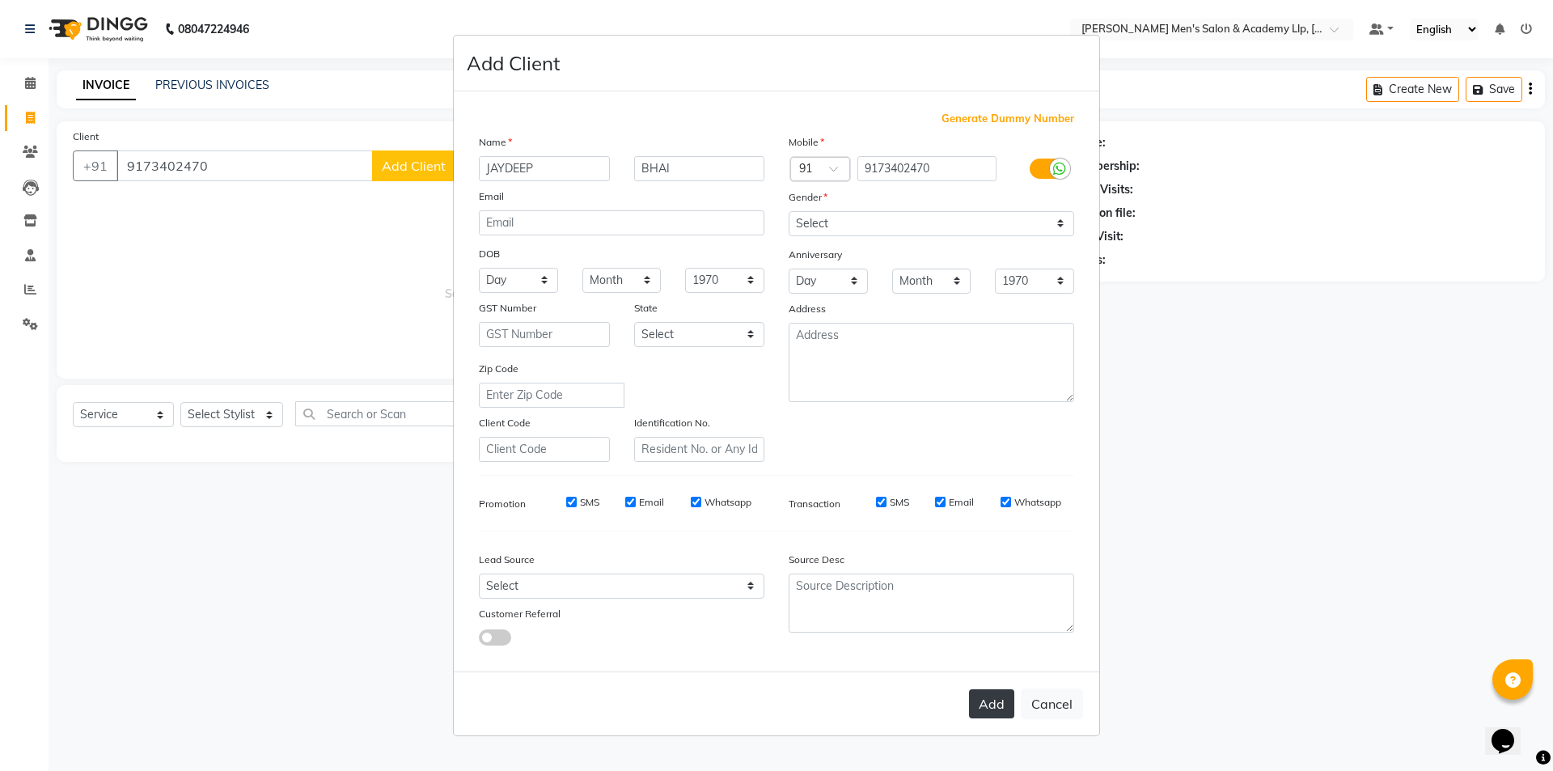
click at [1005, 701] on button "Add" at bounding box center [991, 703] width 45 height 29
type input "91******70"
select select
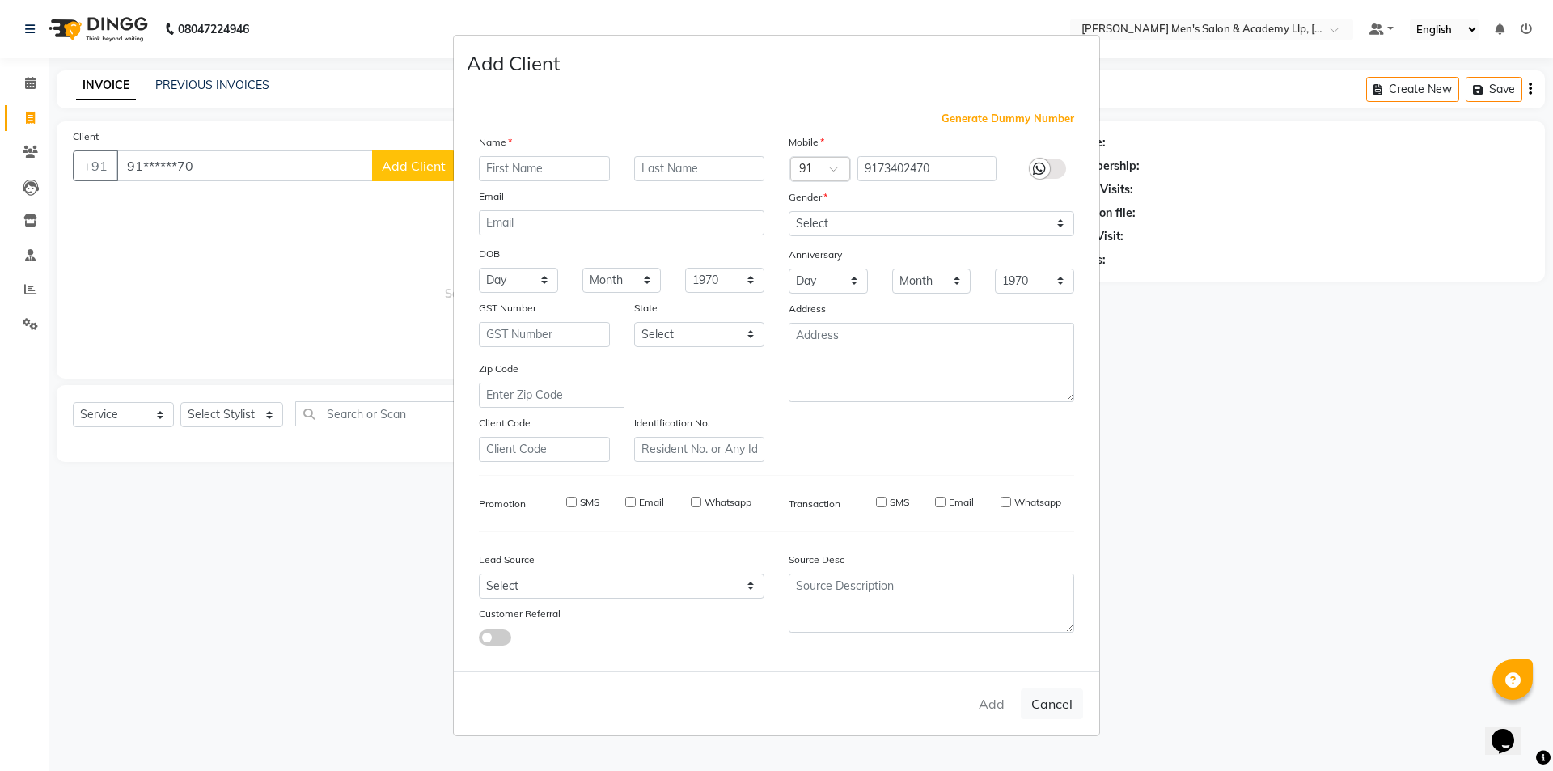
select select
checkbox input "false"
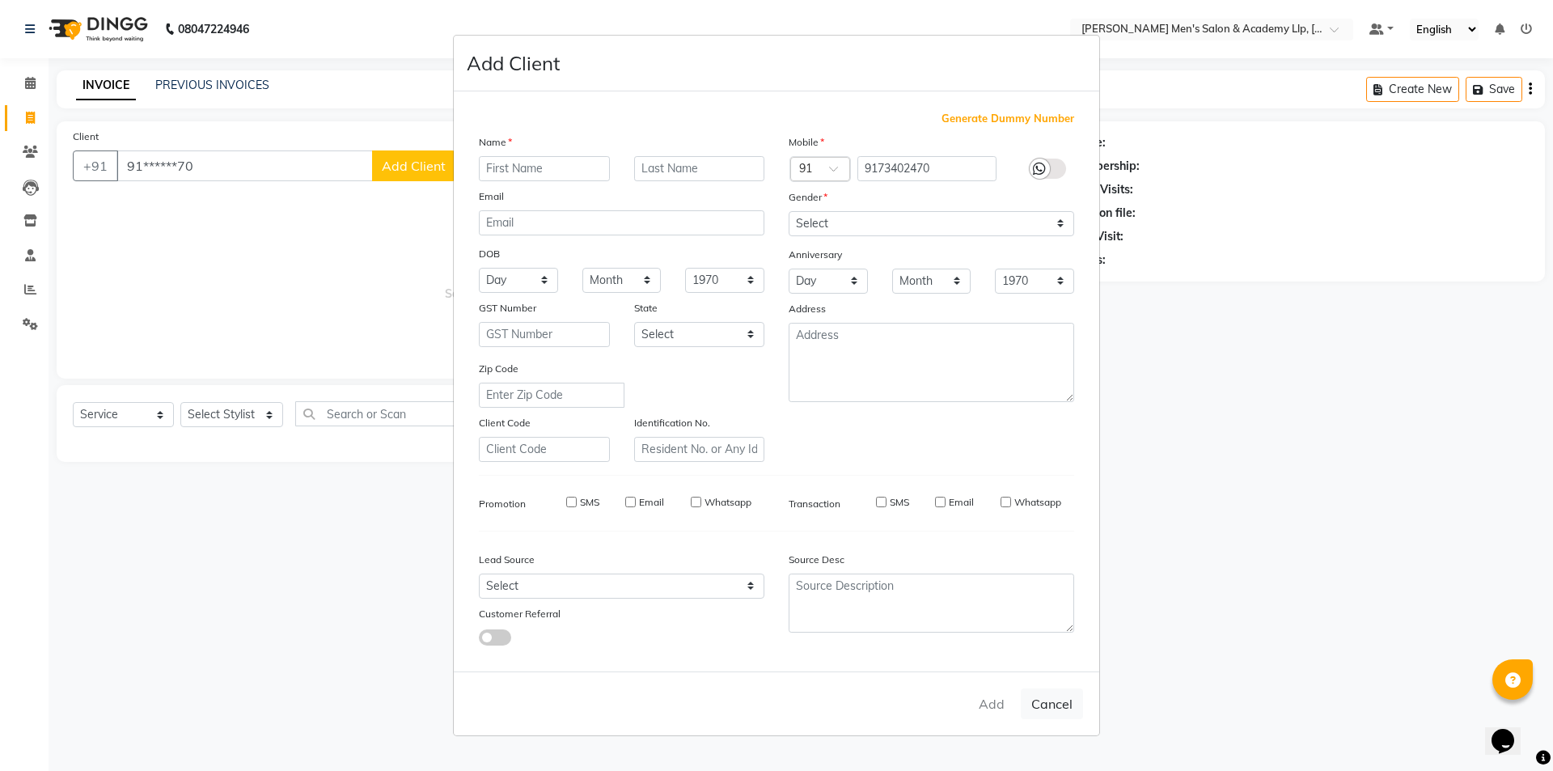
checkbox input "false"
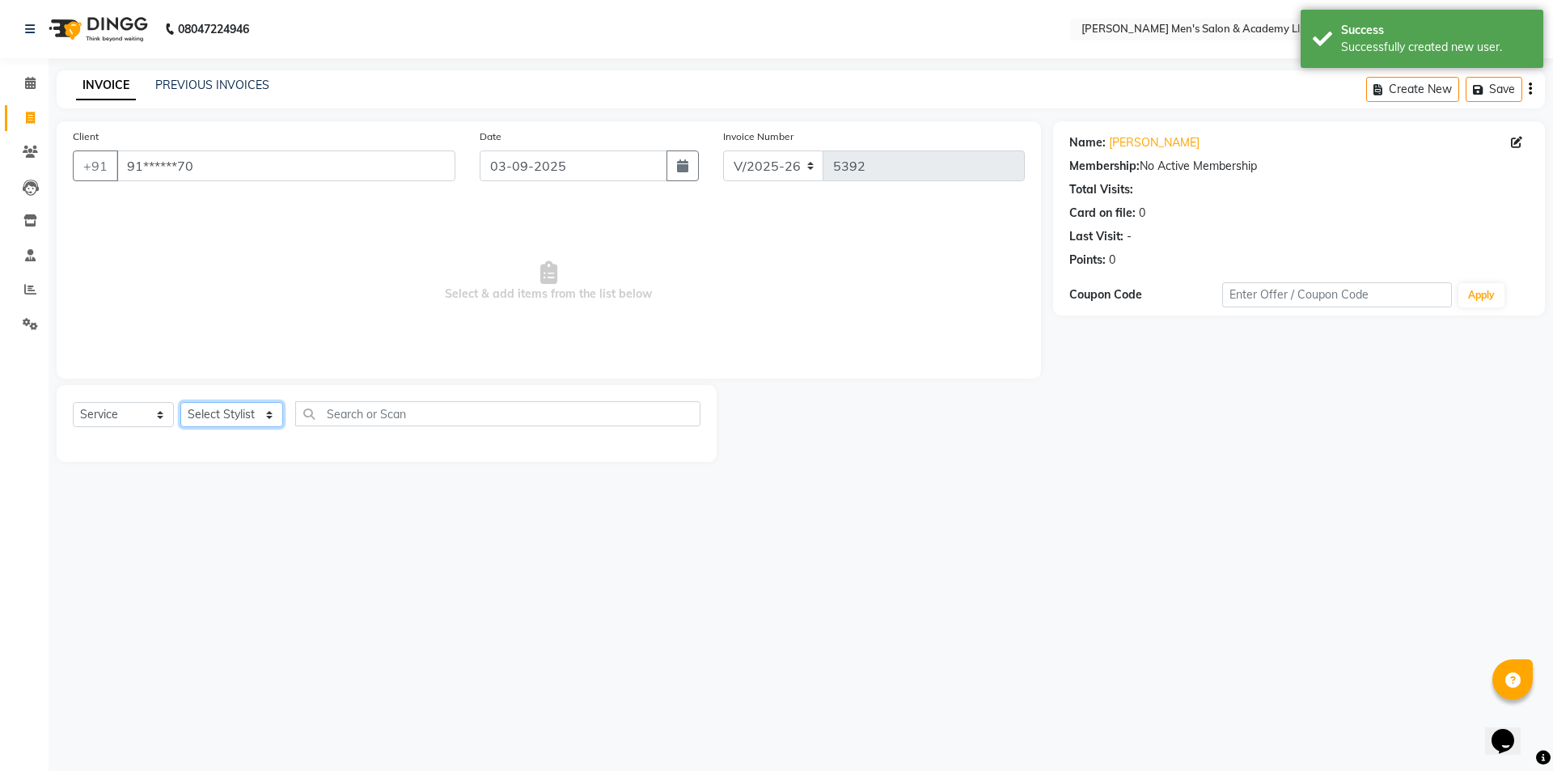
click at [222, 406] on select "Select Stylist ABHISHEK SEN AKKI SEN [PERSON_NAME] [PERSON_NAME] [PERSON_NAME] …" at bounding box center [231, 414] width 103 height 25
select select "83023"
click at [180, 402] on select "Select Stylist ABHISHEK SEN AKKI SEN [PERSON_NAME] [PERSON_NAME] [PERSON_NAME] …" at bounding box center [231, 414] width 103 height 25
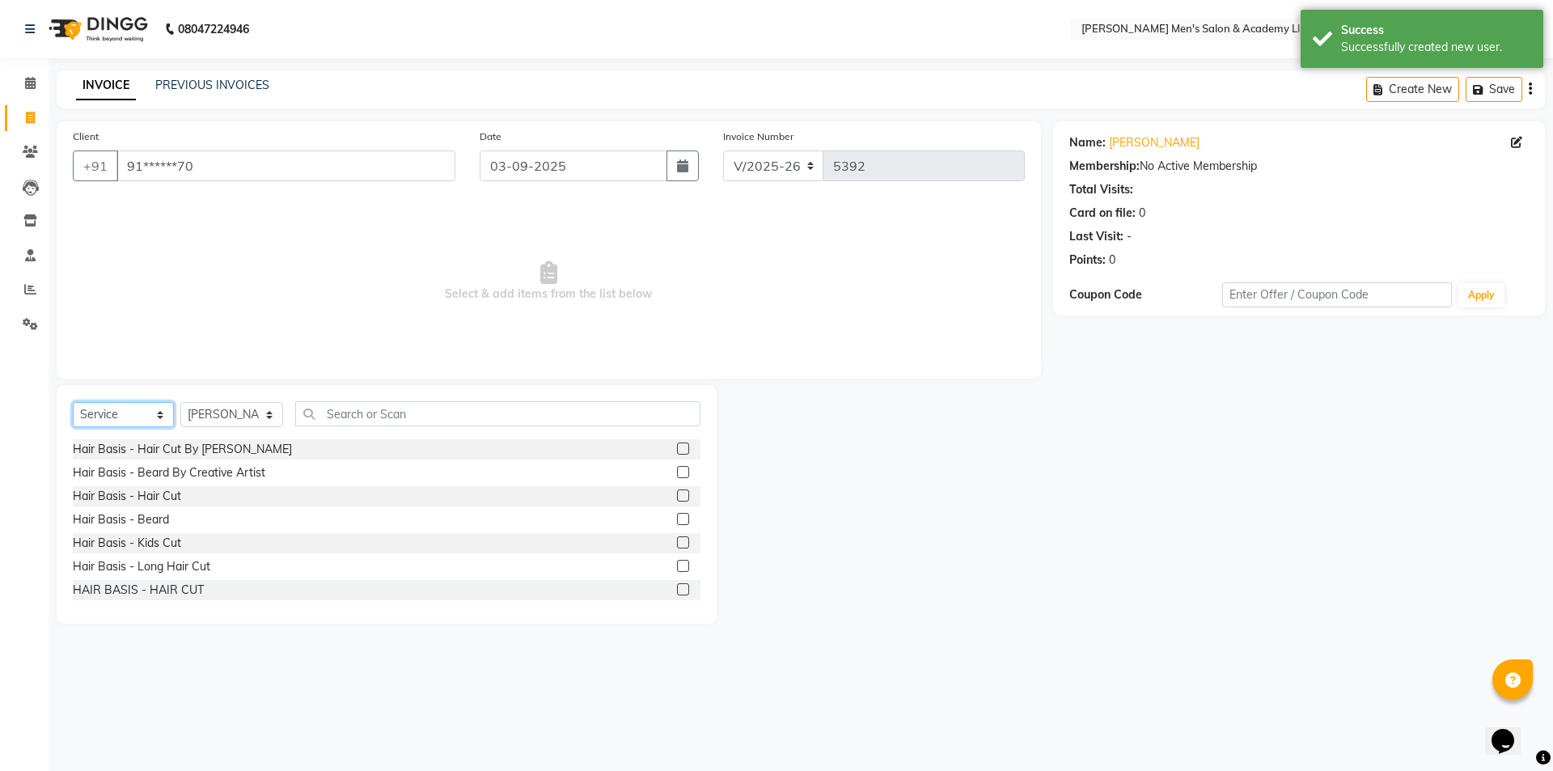
click at [126, 417] on select "Select Service Product Membership Package Voucher Prepaid Gift Card" at bounding box center [123, 414] width 101 height 25
select select "package"
click at [73, 402] on select "Select Service Product Membership Package Voucher Prepaid Gift Card" at bounding box center [123, 414] width 101 height 25
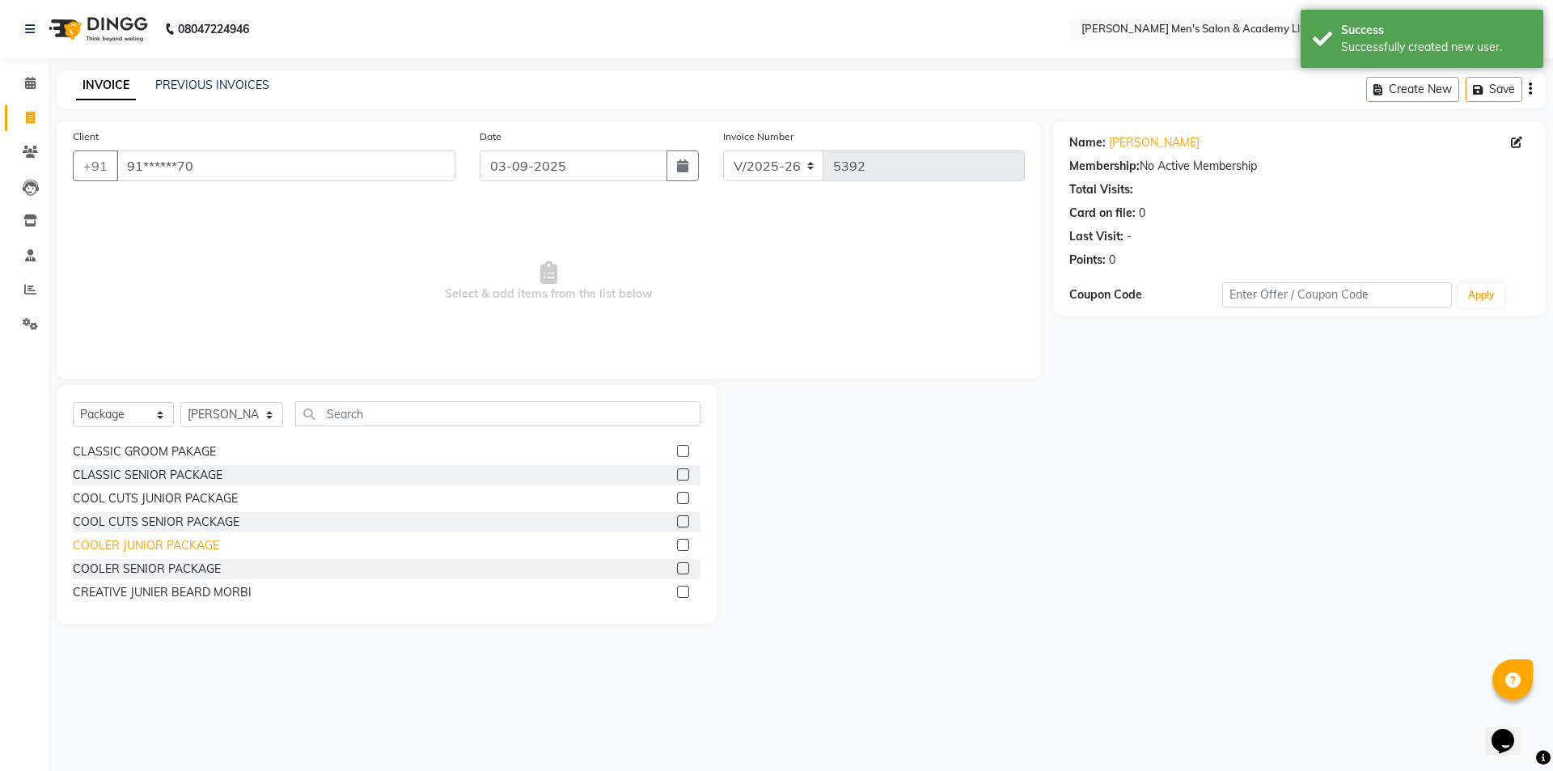
click at [149, 553] on div "COOLER JUNIOR PACKAGE" at bounding box center [146, 545] width 146 height 17
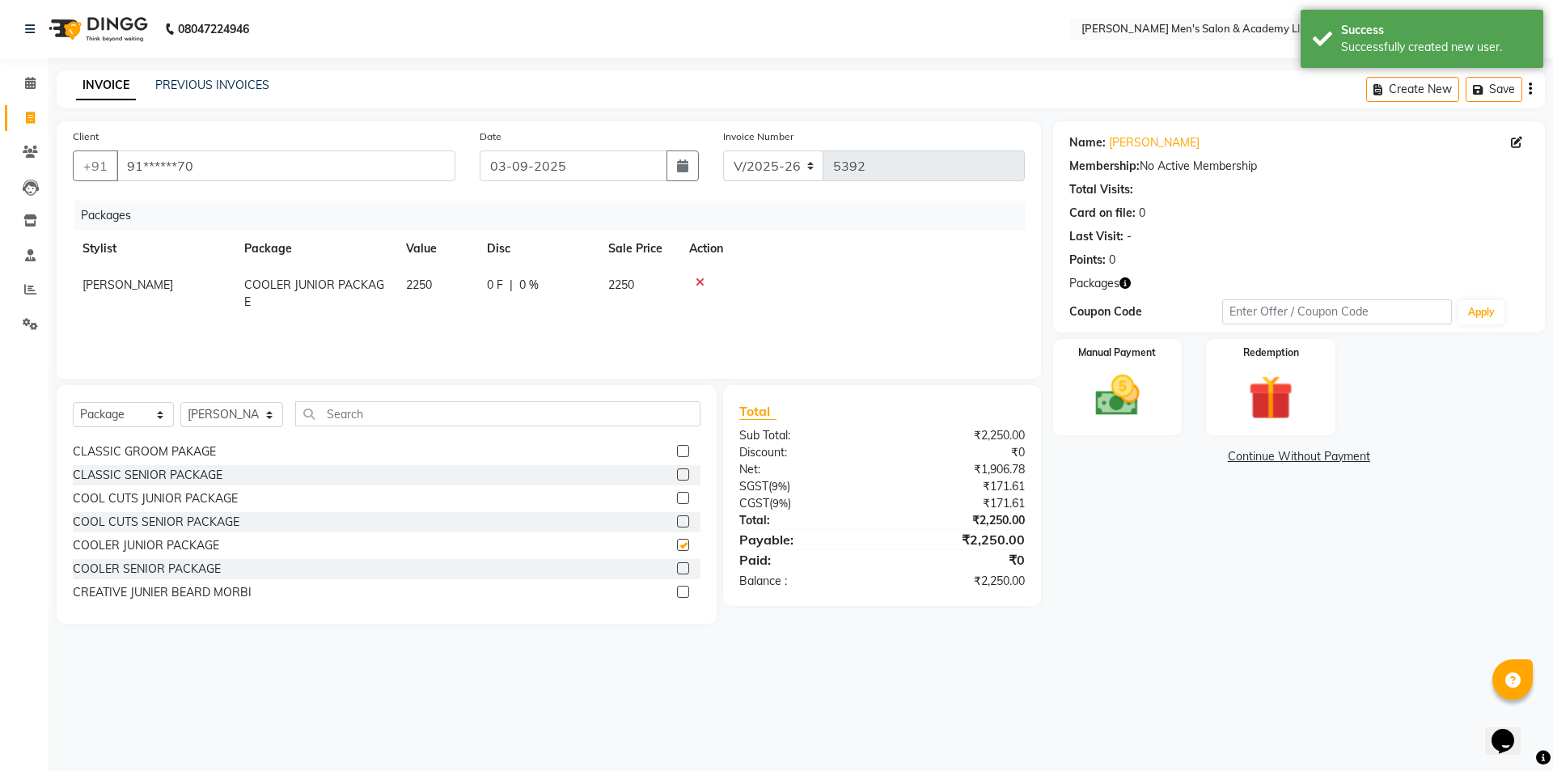
checkbox input "false"
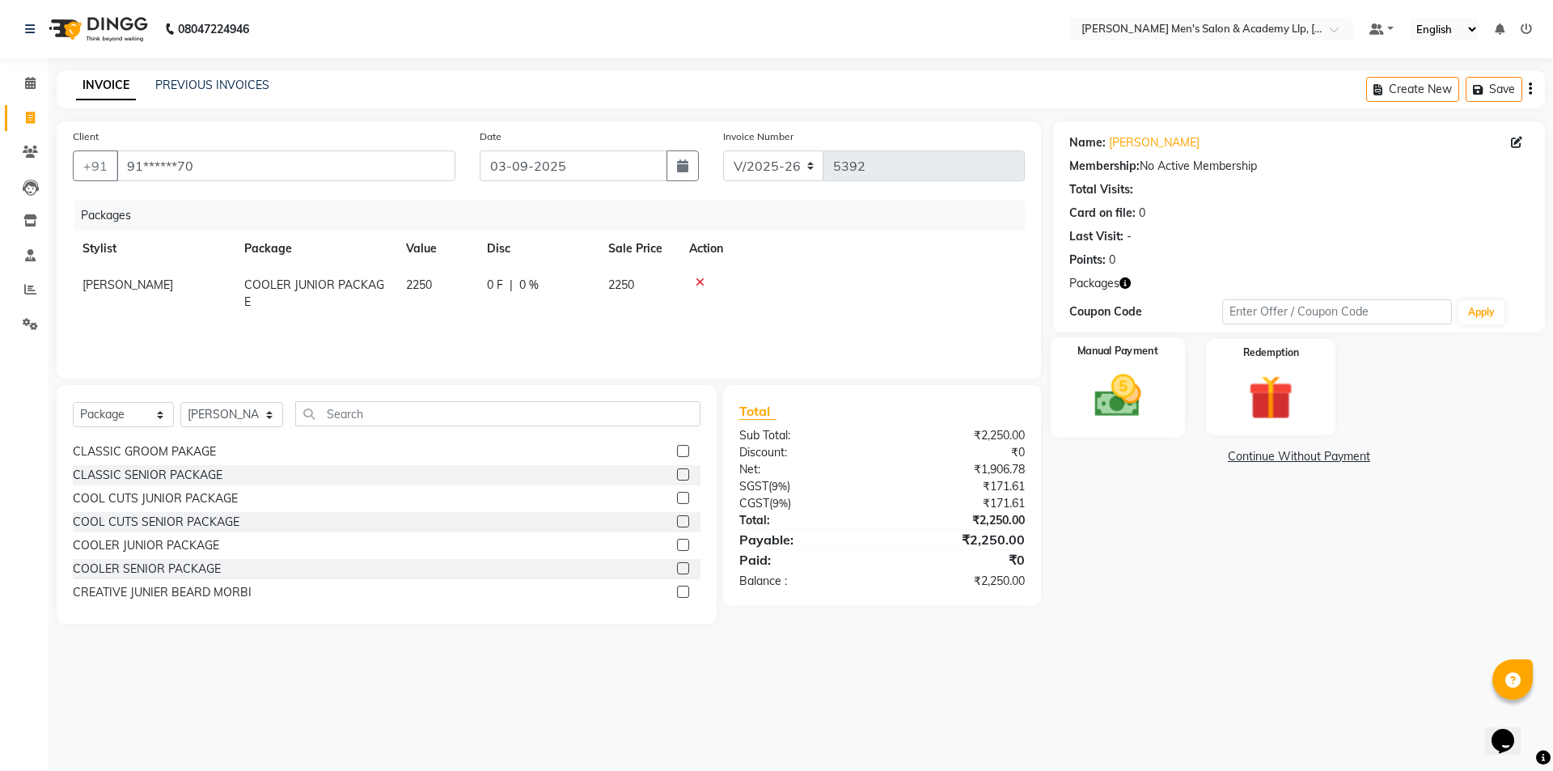
click at [1093, 409] on img at bounding box center [1117, 395] width 75 height 53
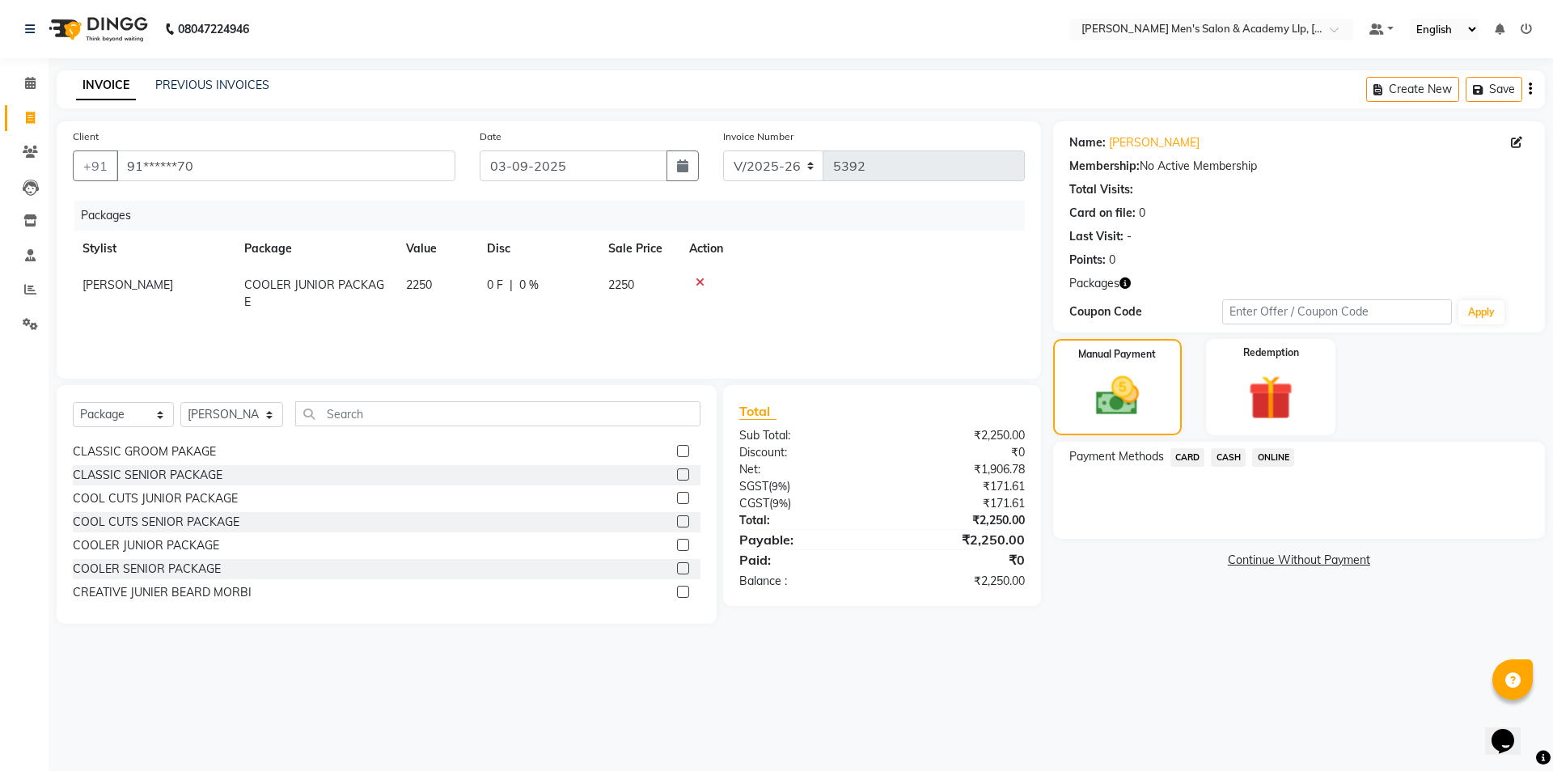
click at [1231, 459] on span "CASH" at bounding box center [1228, 457] width 35 height 19
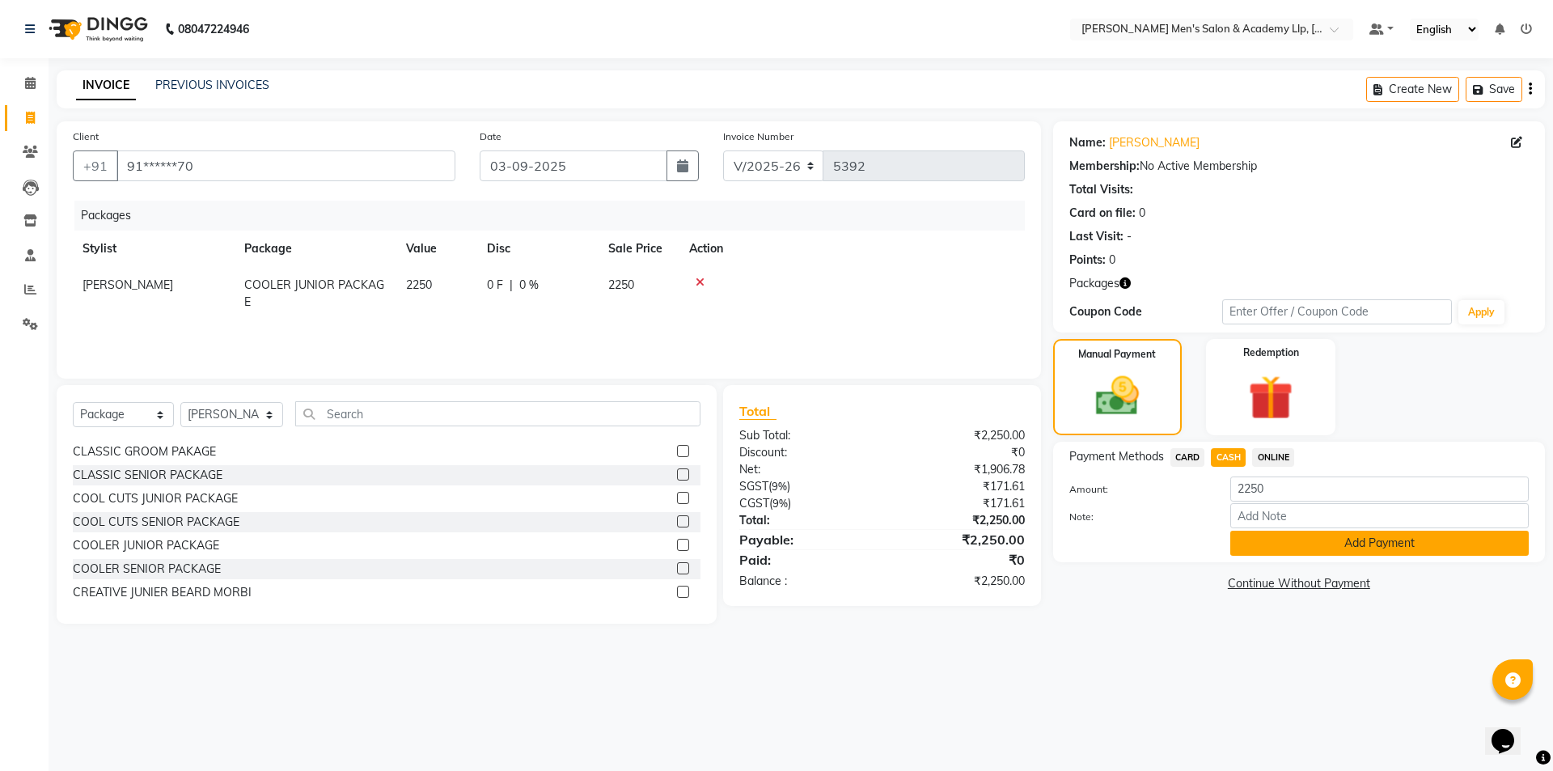
click at [1294, 542] on button "Add Payment" at bounding box center [1379, 543] width 299 height 25
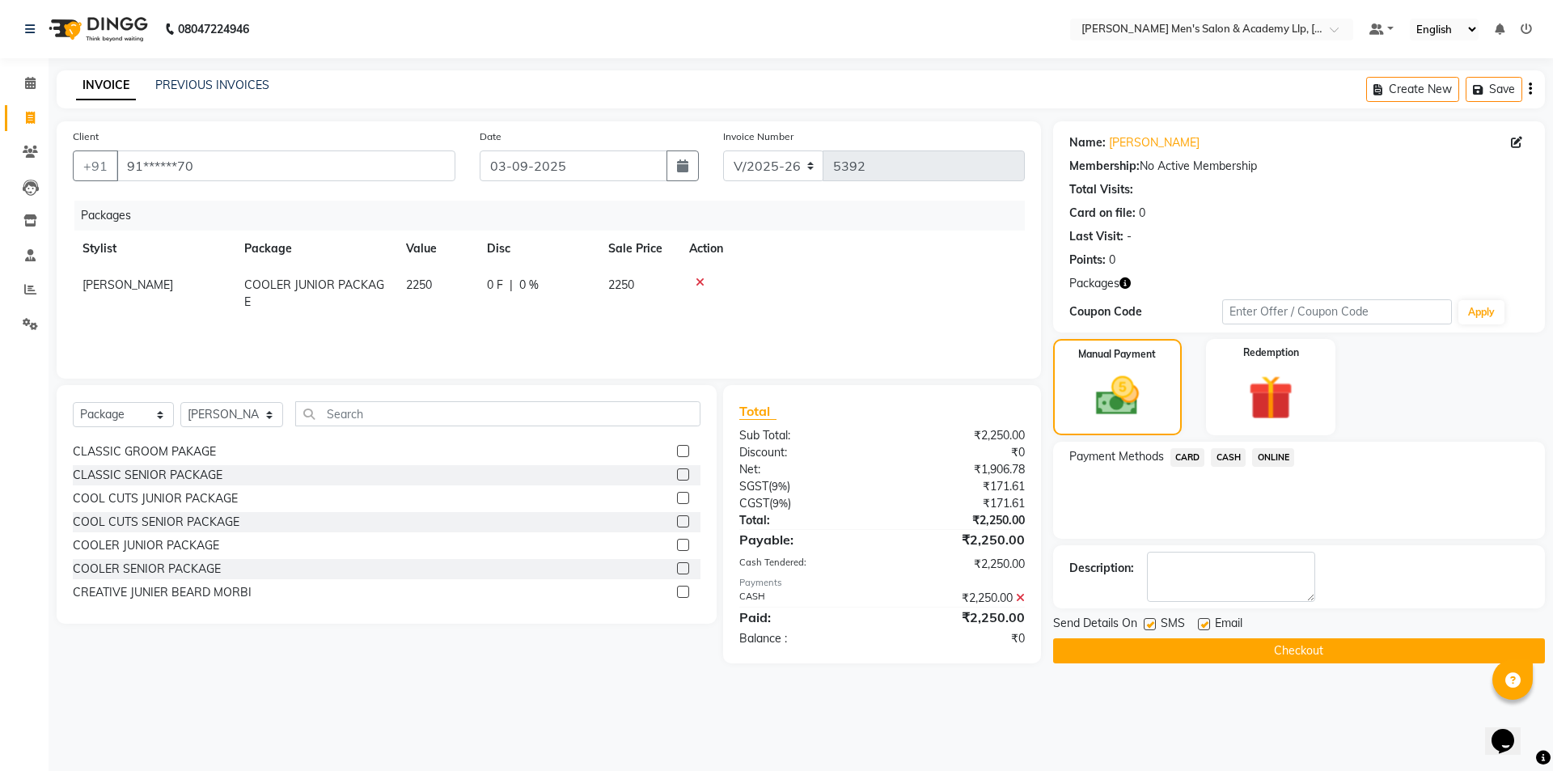
click at [1205, 625] on label at bounding box center [1204, 624] width 12 height 12
click at [1205, 625] on input "checkbox" at bounding box center [1203, 625] width 11 height 11
checkbox input "false"
click at [1186, 650] on button "Checkout" at bounding box center [1299, 650] width 492 height 25
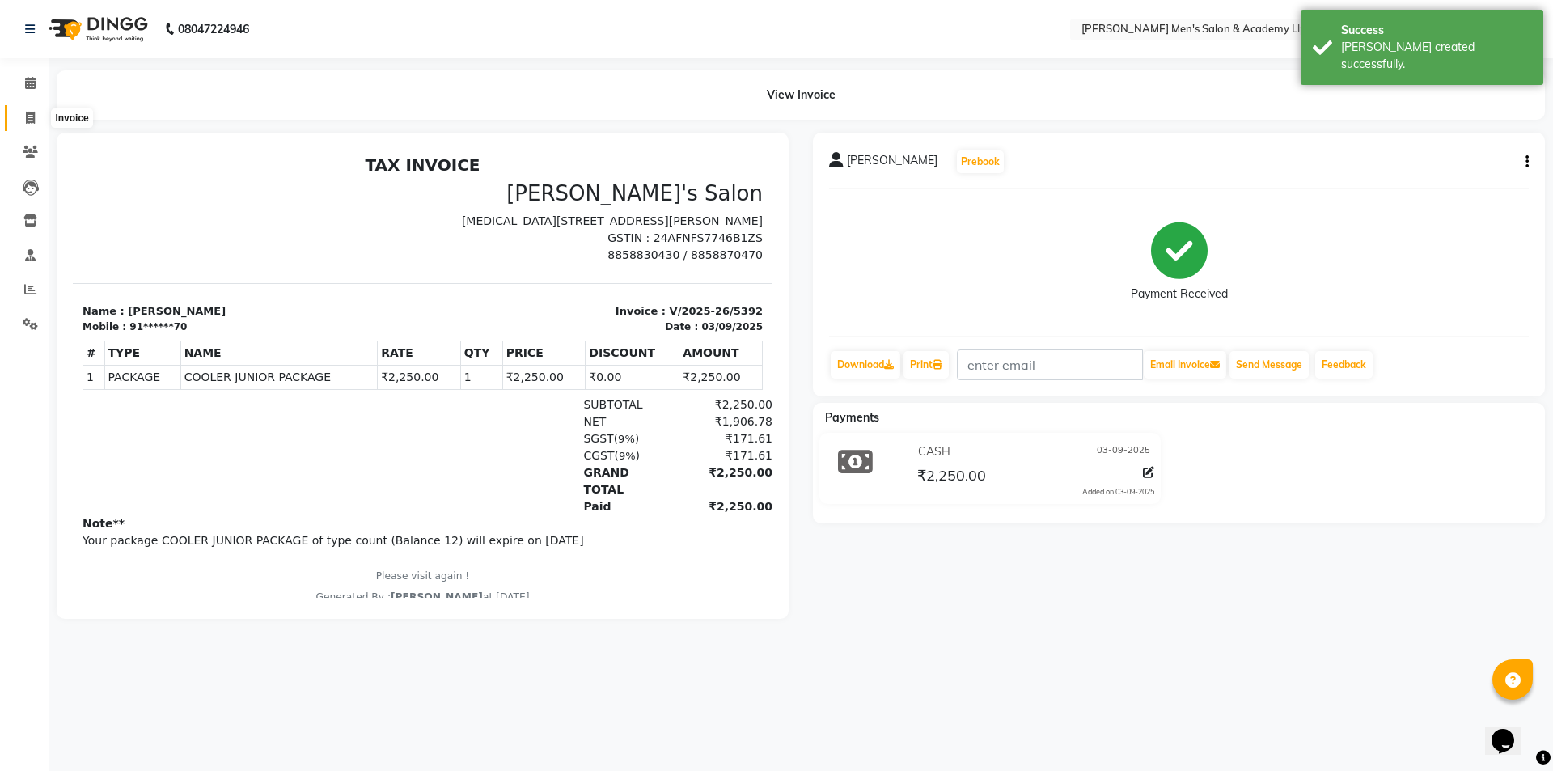
click at [29, 125] on span at bounding box center [30, 118] width 28 height 19
select select "service"
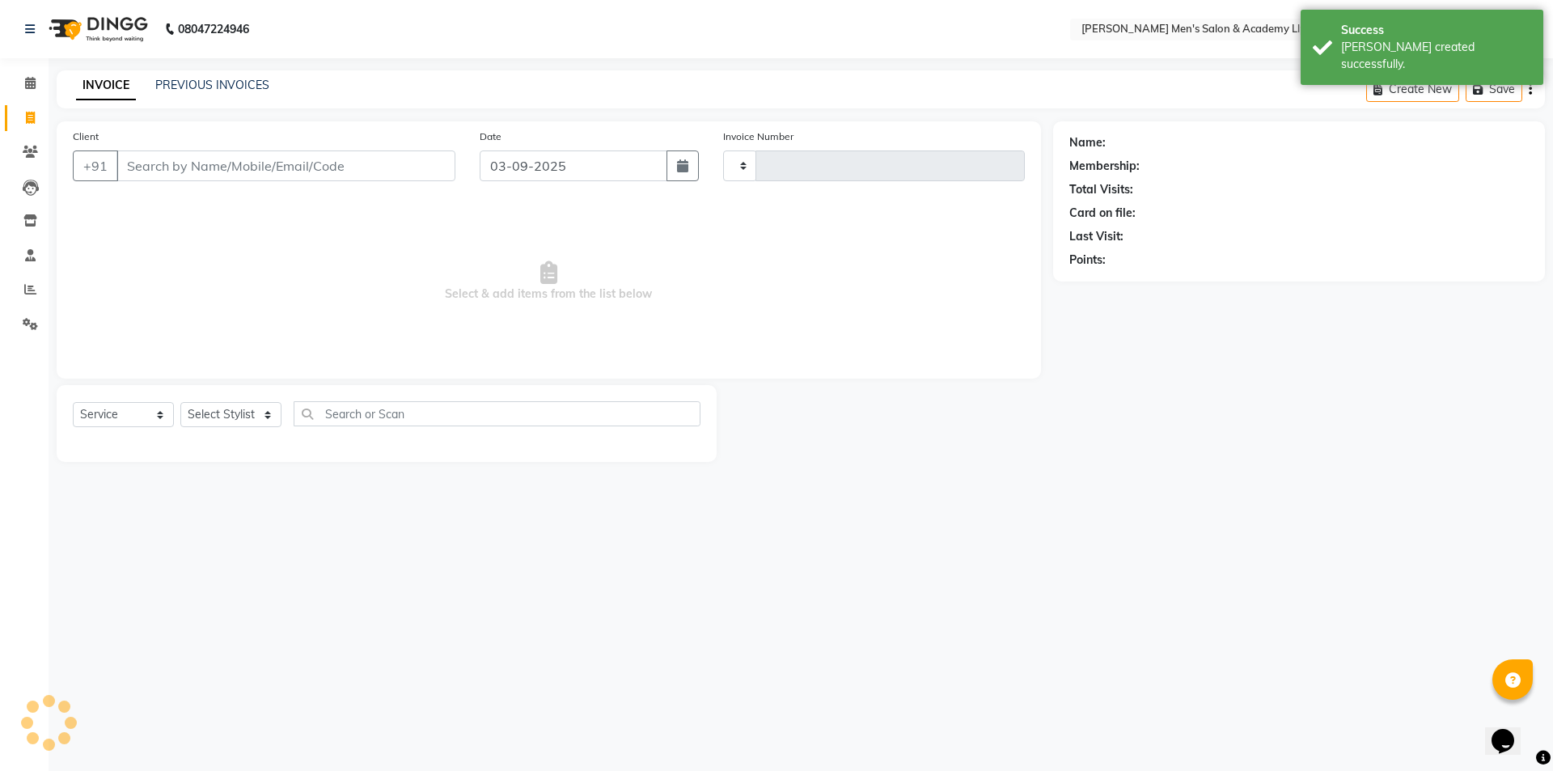
type input "5393"
select select "8248"
click at [243, 174] on input "Client" at bounding box center [285, 165] width 339 height 31
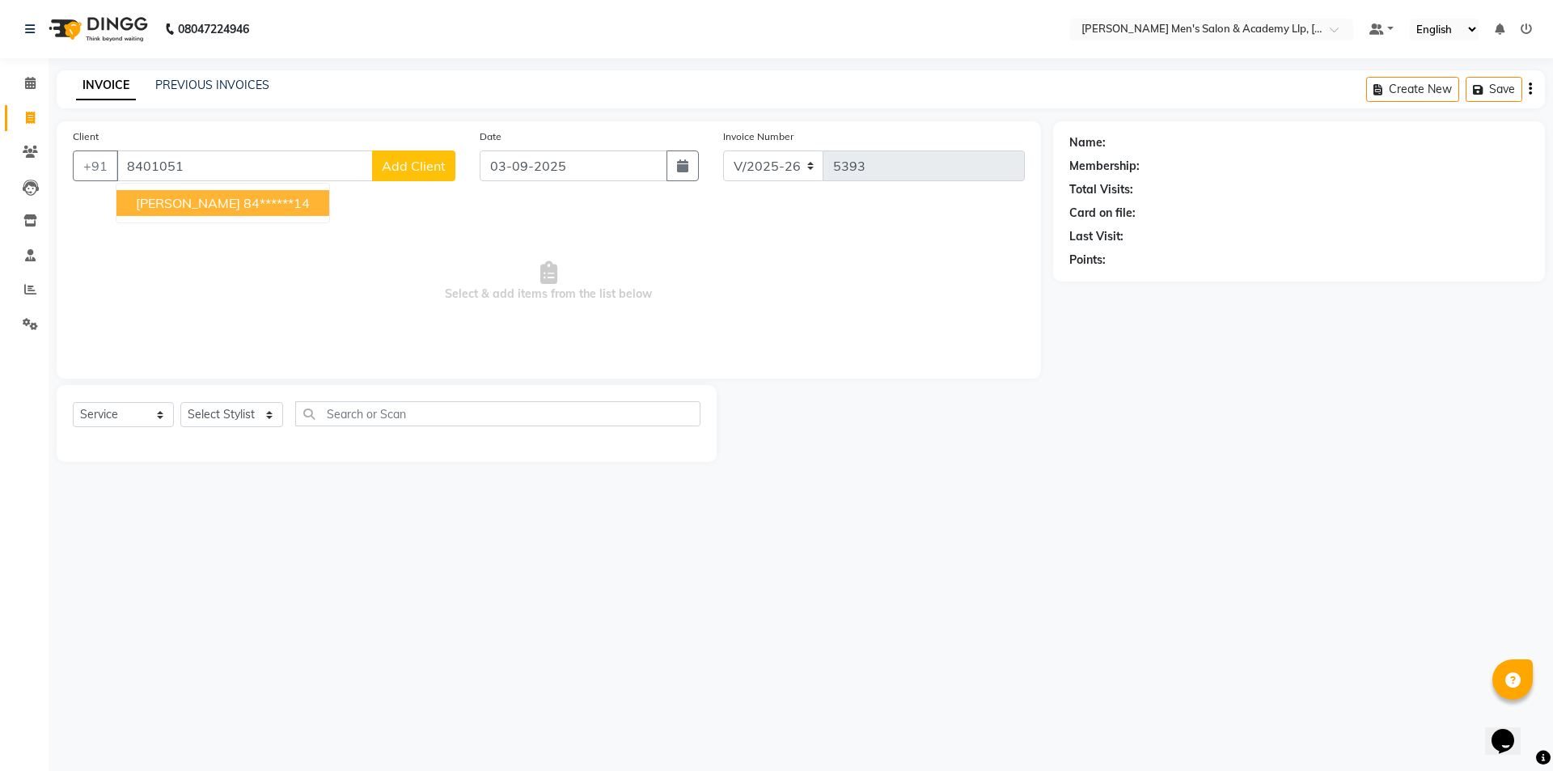
click at [275, 210] on ngb-highlight "84******14" at bounding box center [276, 203] width 66 height 16
type input "84******14"
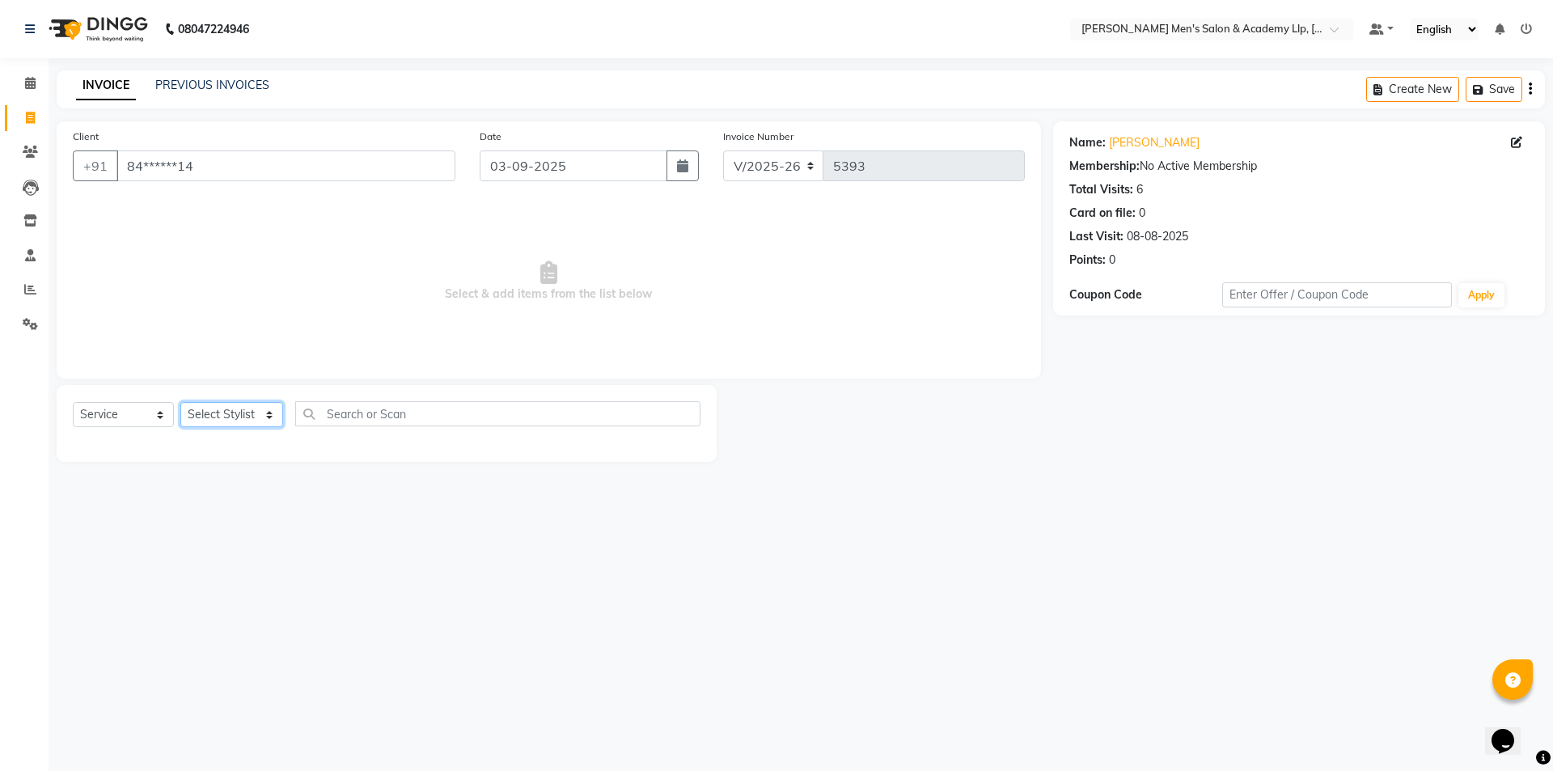
click at [220, 423] on select "Select Stylist ABHISHEK SEN AKKI SEN [PERSON_NAME] [PERSON_NAME] [PERSON_NAME] …" at bounding box center [231, 414] width 103 height 25
select select "78787"
click at [180, 402] on select "Select Stylist ABHISHEK SEN AKKI SEN [PERSON_NAME] [PERSON_NAME] [PERSON_NAME] …" at bounding box center [231, 414] width 103 height 25
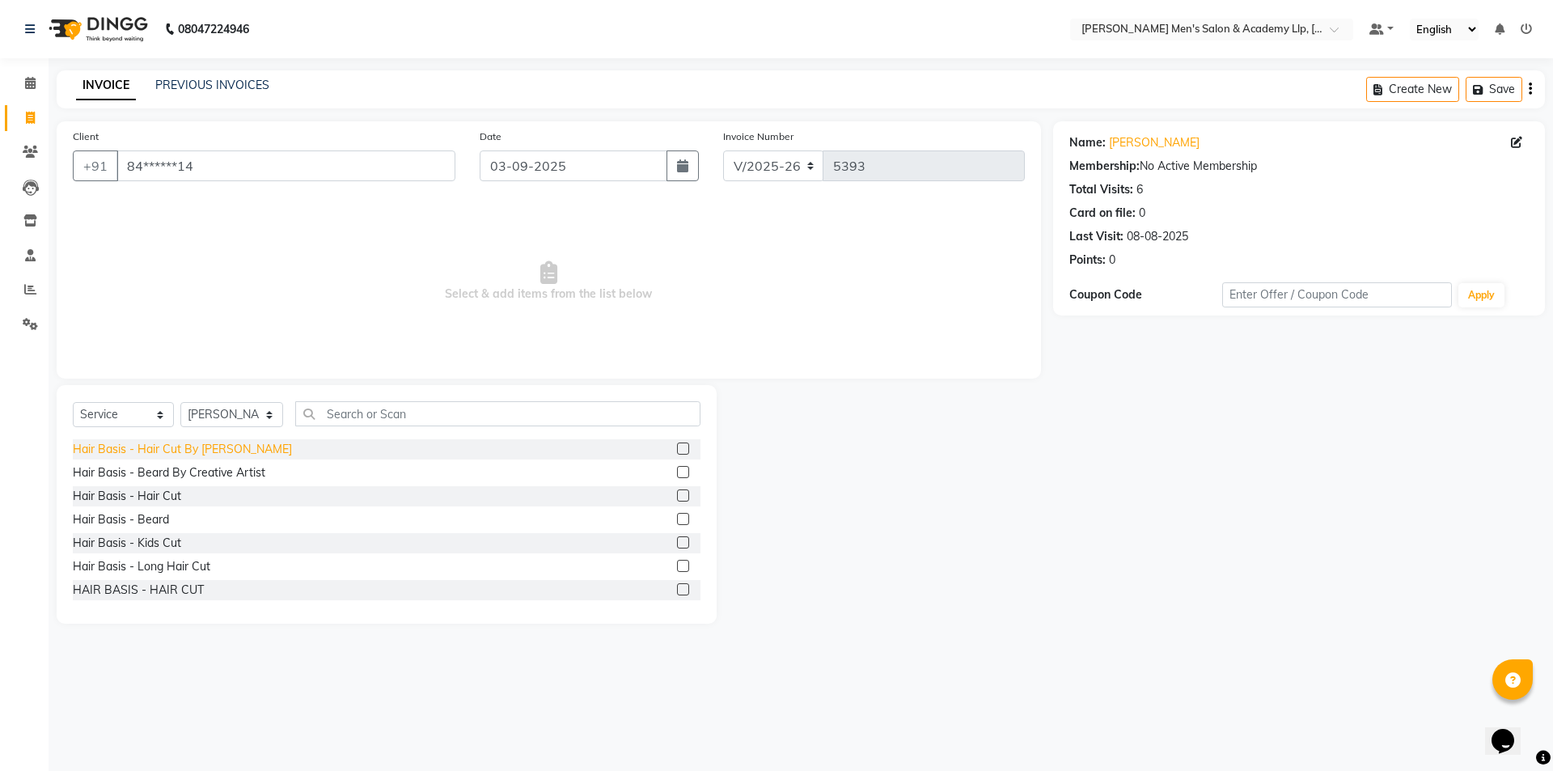
click at [204, 453] on div "Hair Basis - Hair Cut By [PERSON_NAME]" at bounding box center [182, 449] width 219 height 17
checkbox input "false"
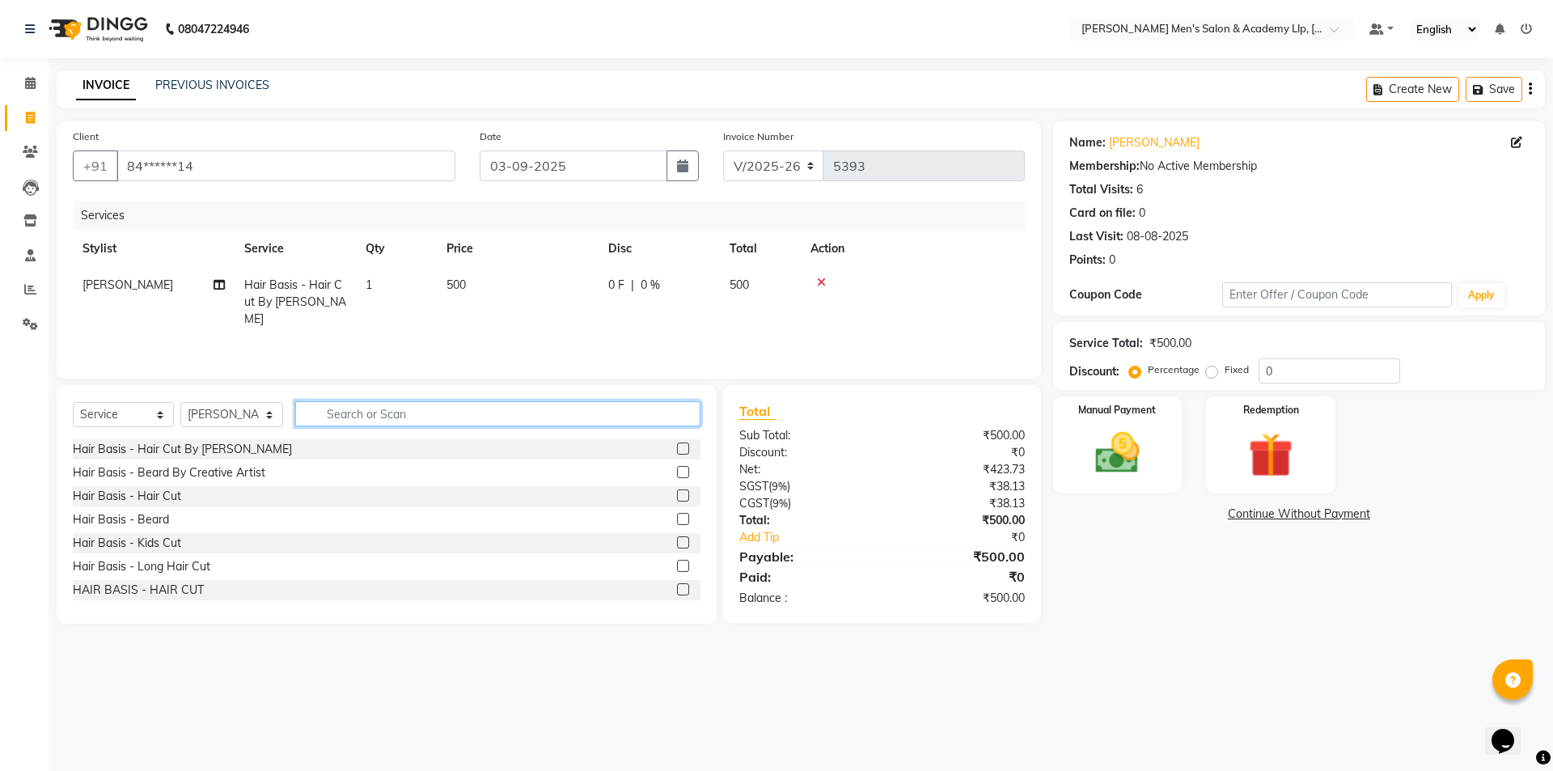
click at [329, 417] on input "text" at bounding box center [497, 413] width 405 height 25
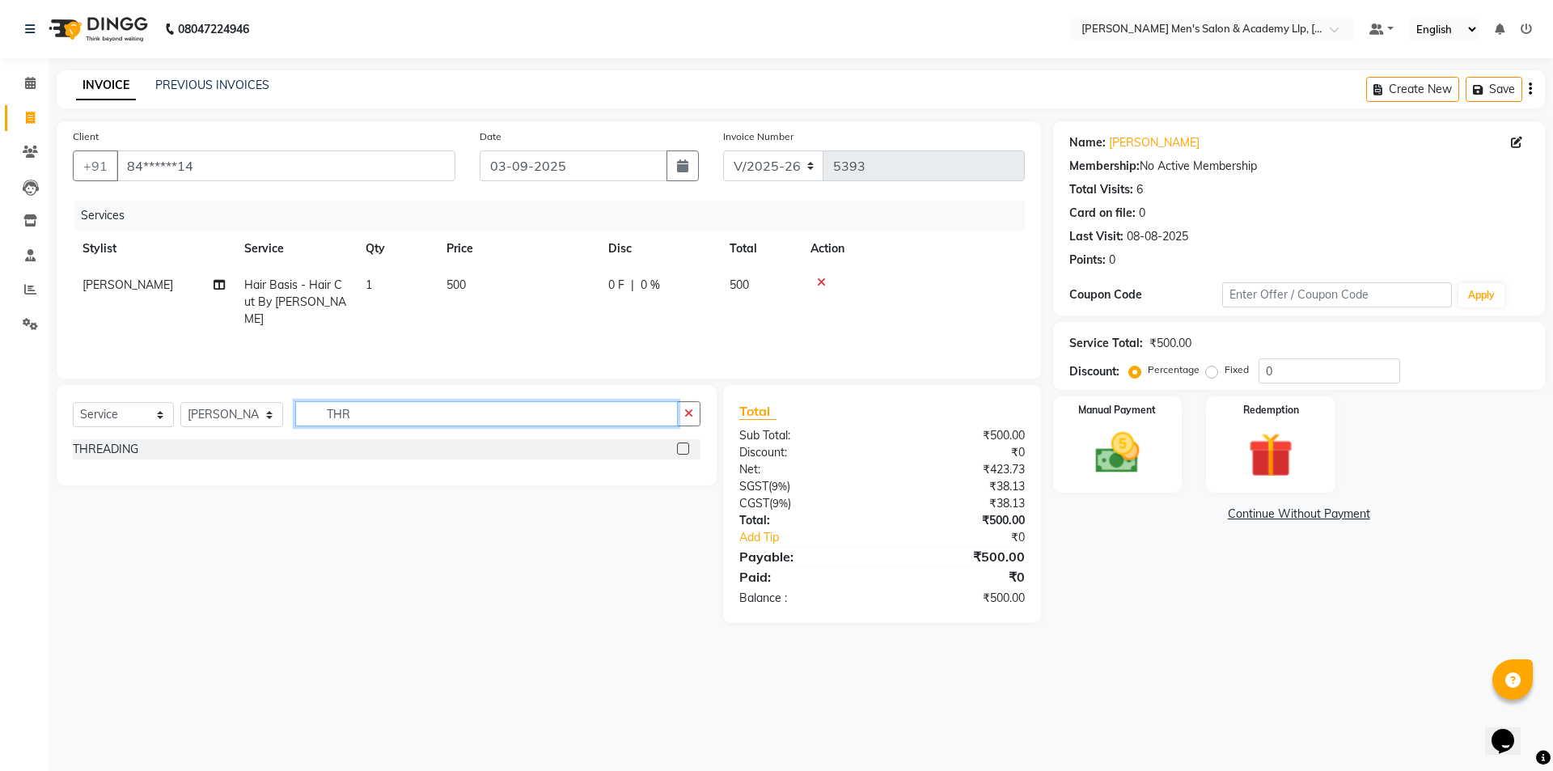
type input "THR"
click at [117, 452] on div "THREADING" at bounding box center [106, 449] width 66 height 17
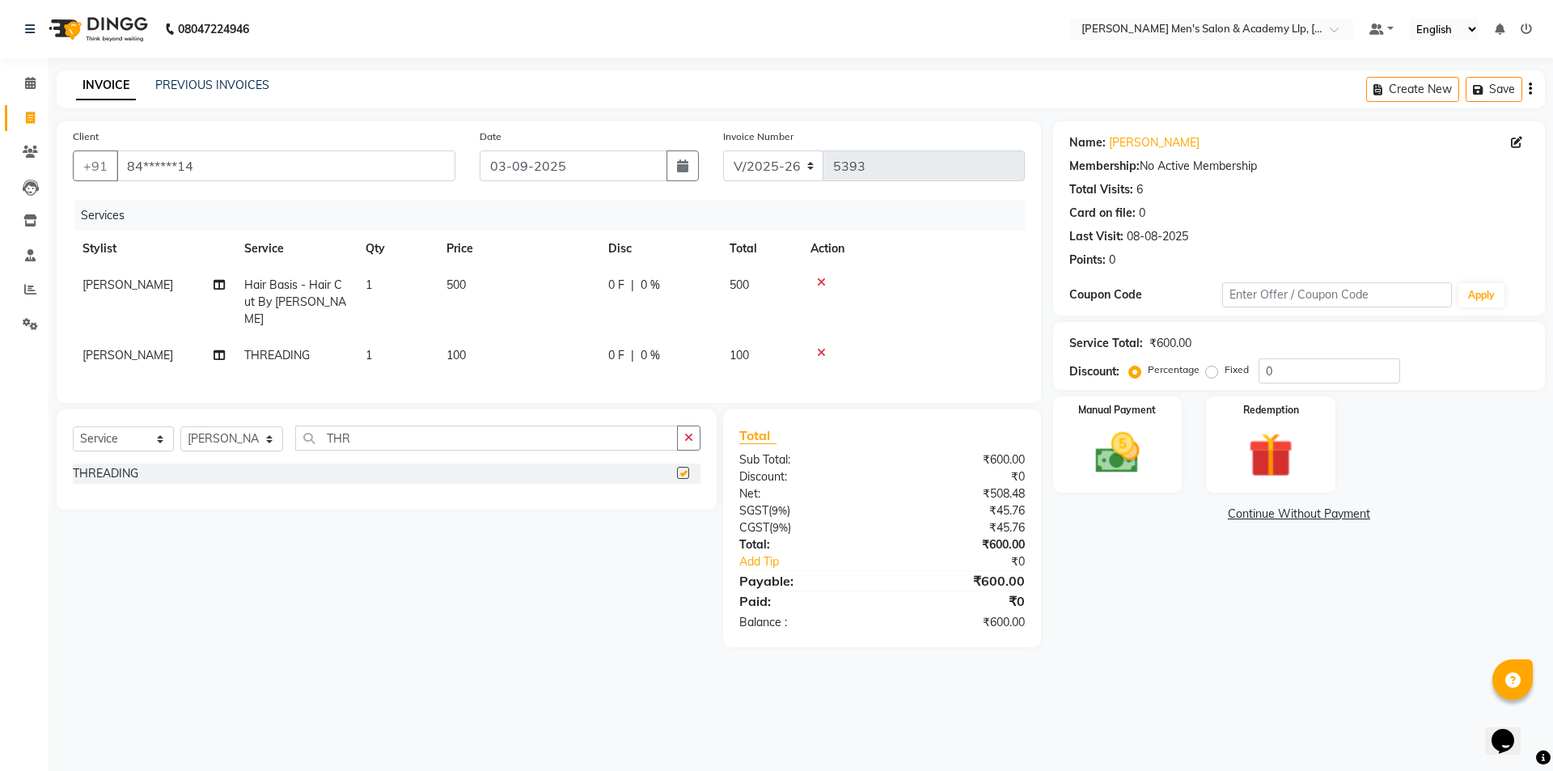
checkbox input "false"
click at [151, 349] on span "[PERSON_NAME]" at bounding box center [128, 355] width 91 height 15
select select "78787"
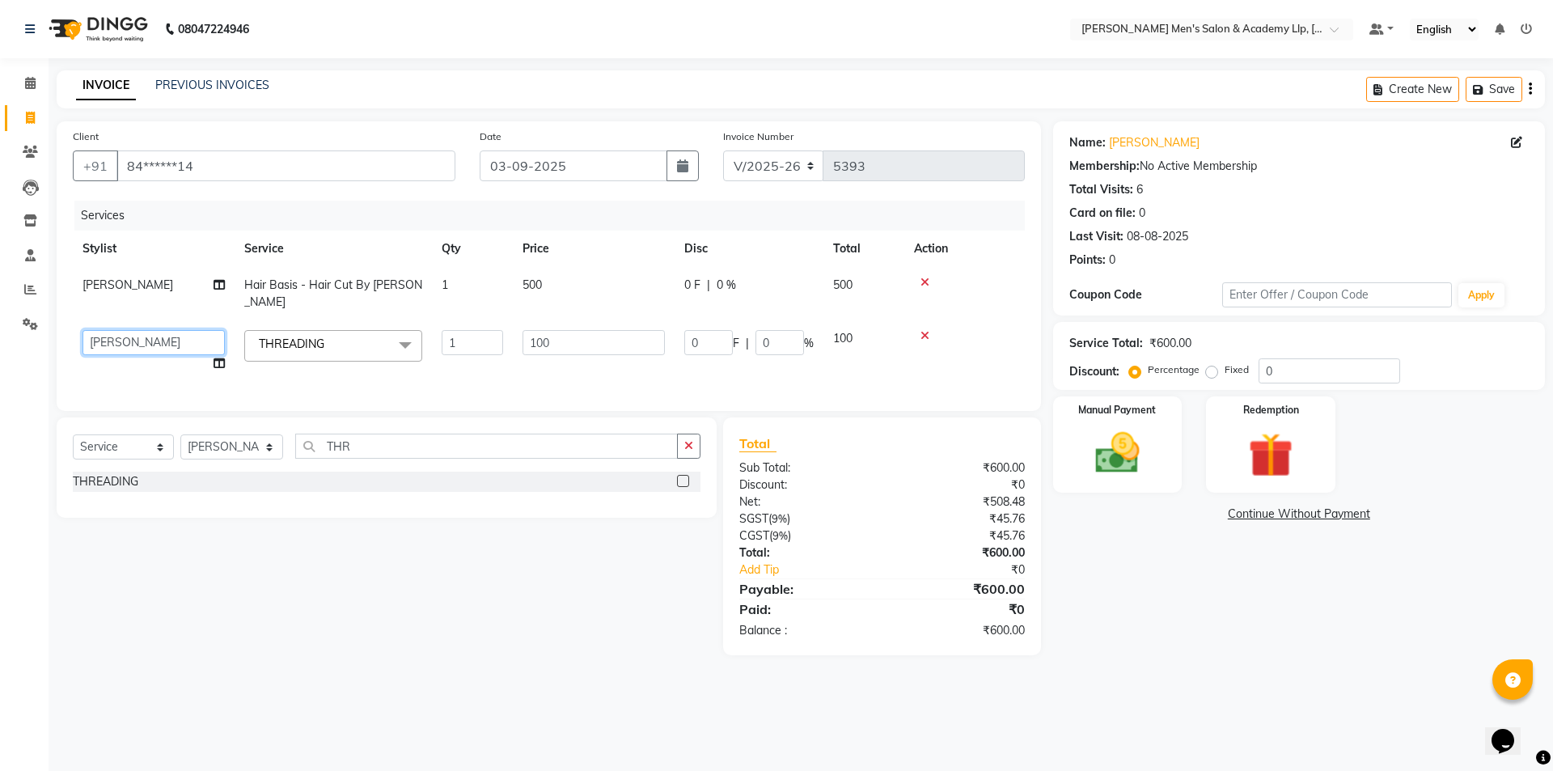
click at [150, 349] on select "ABHISHEK SEN AKKI SEN [PERSON_NAME] [PERSON_NAME] [PERSON_NAME] [PERSON_NAME] […" at bounding box center [154, 342] width 142 height 25
select select "78790"
click at [609, 286] on td "500" at bounding box center [594, 293] width 162 height 53
select select "78787"
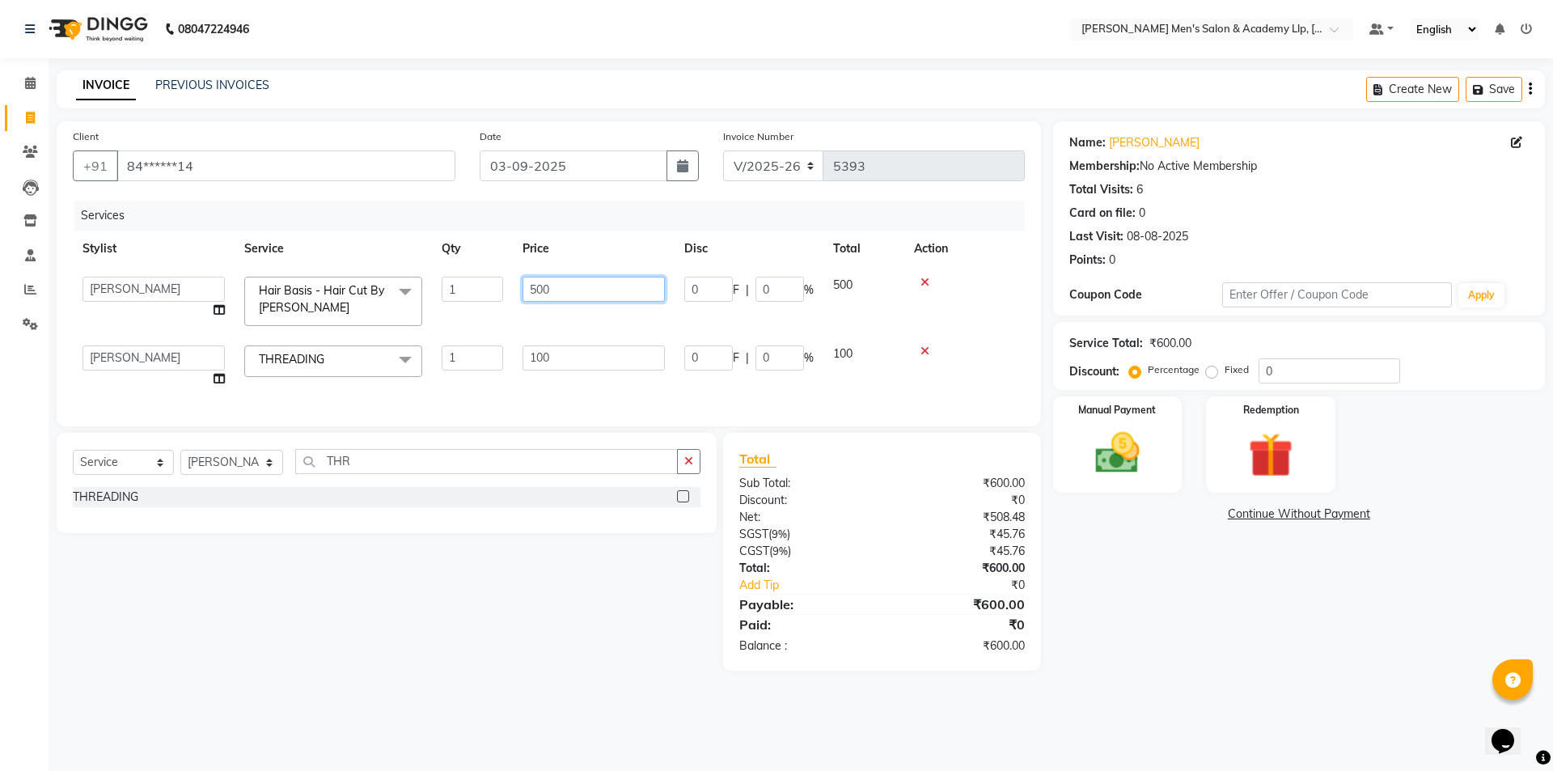
click at [629, 281] on input "500" at bounding box center [594, 289] width 142 height 25
type input "5"
type input "600"
click at [1167, 549] on div "Name: [PERSON_NAME] Membership: No Active Membership Total Visits: 6 Card on fi…" at bounding box center [1305, 395] width 504 height 549
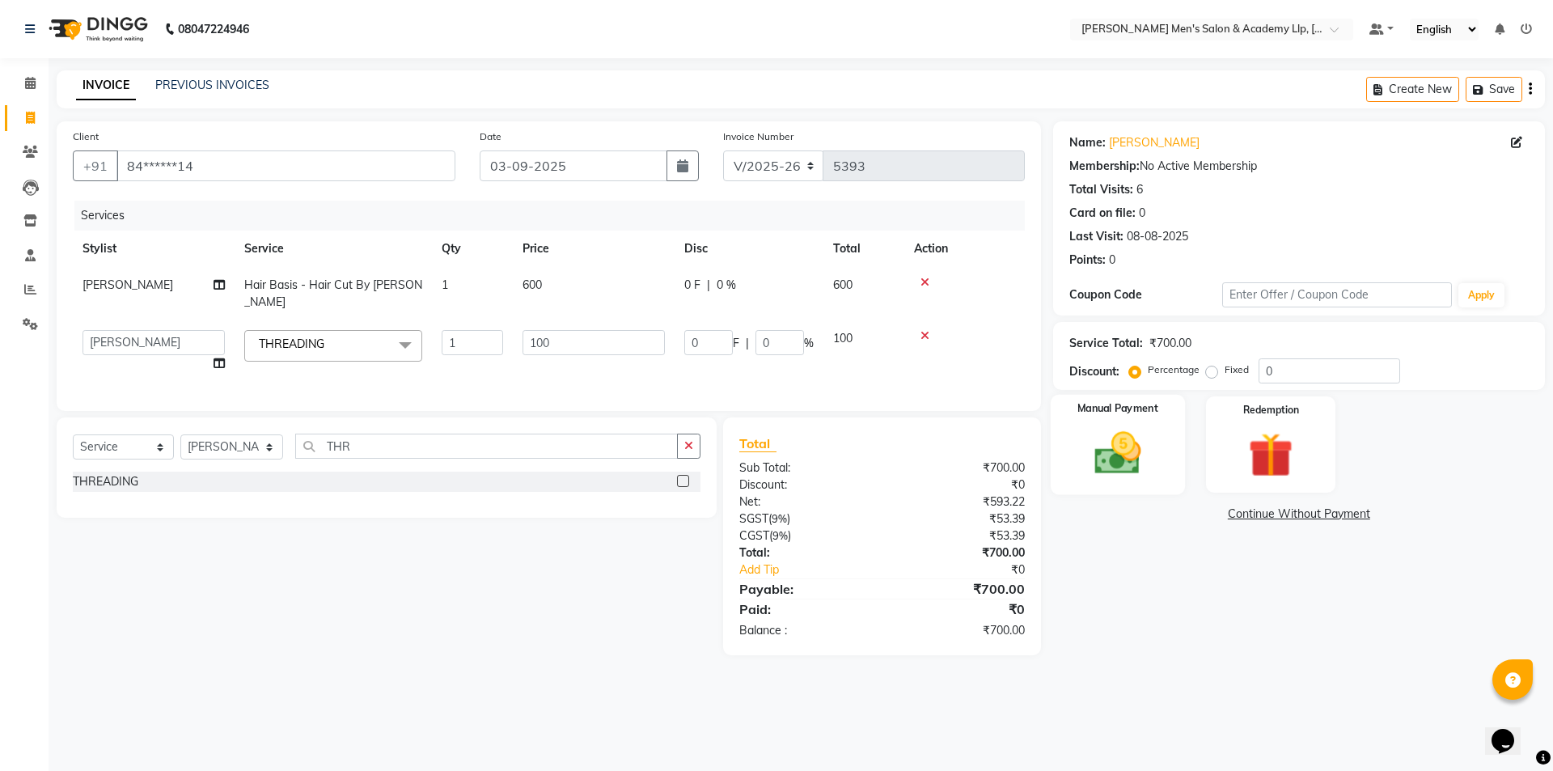
click at [1145, 465] on img at bounding box center [1117, 452] width 75 height 53
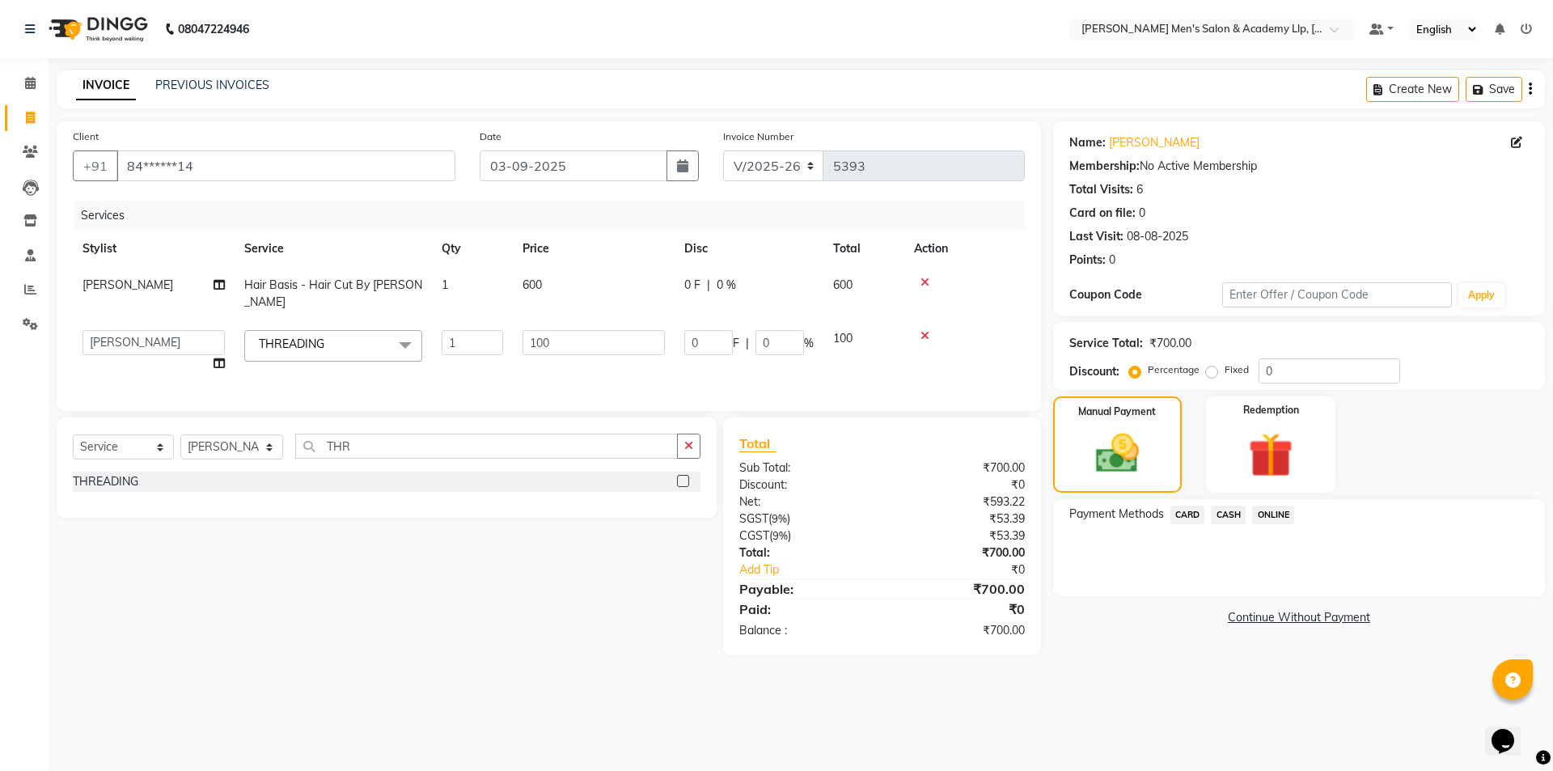
click at [1231, 521] on span "CASH" at bounding box center [1228, 515] width 35 height 19
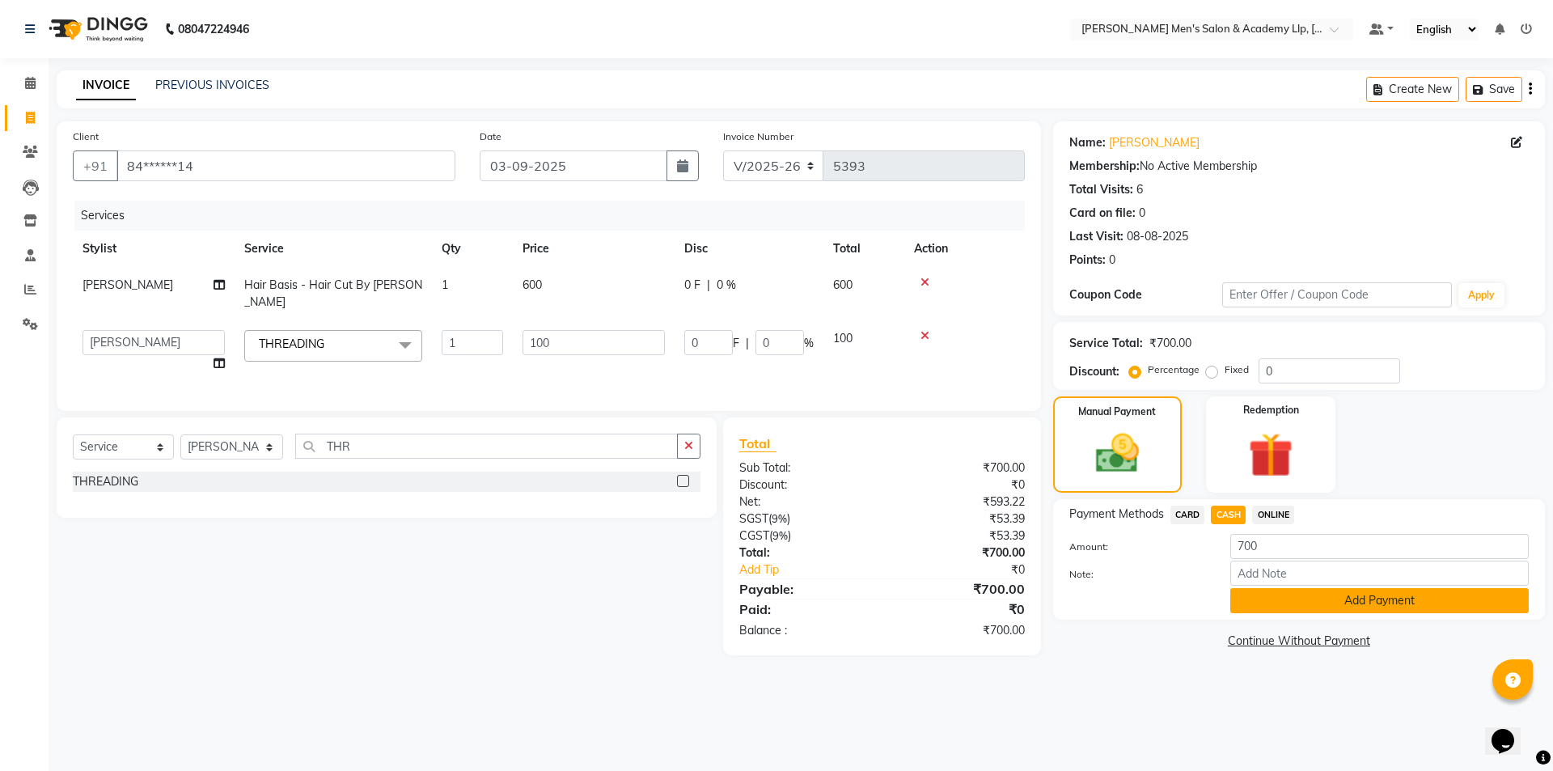
click at [1244, 602] on button "Add Payment" at bounding box center [1379, 600] width 299 height 25
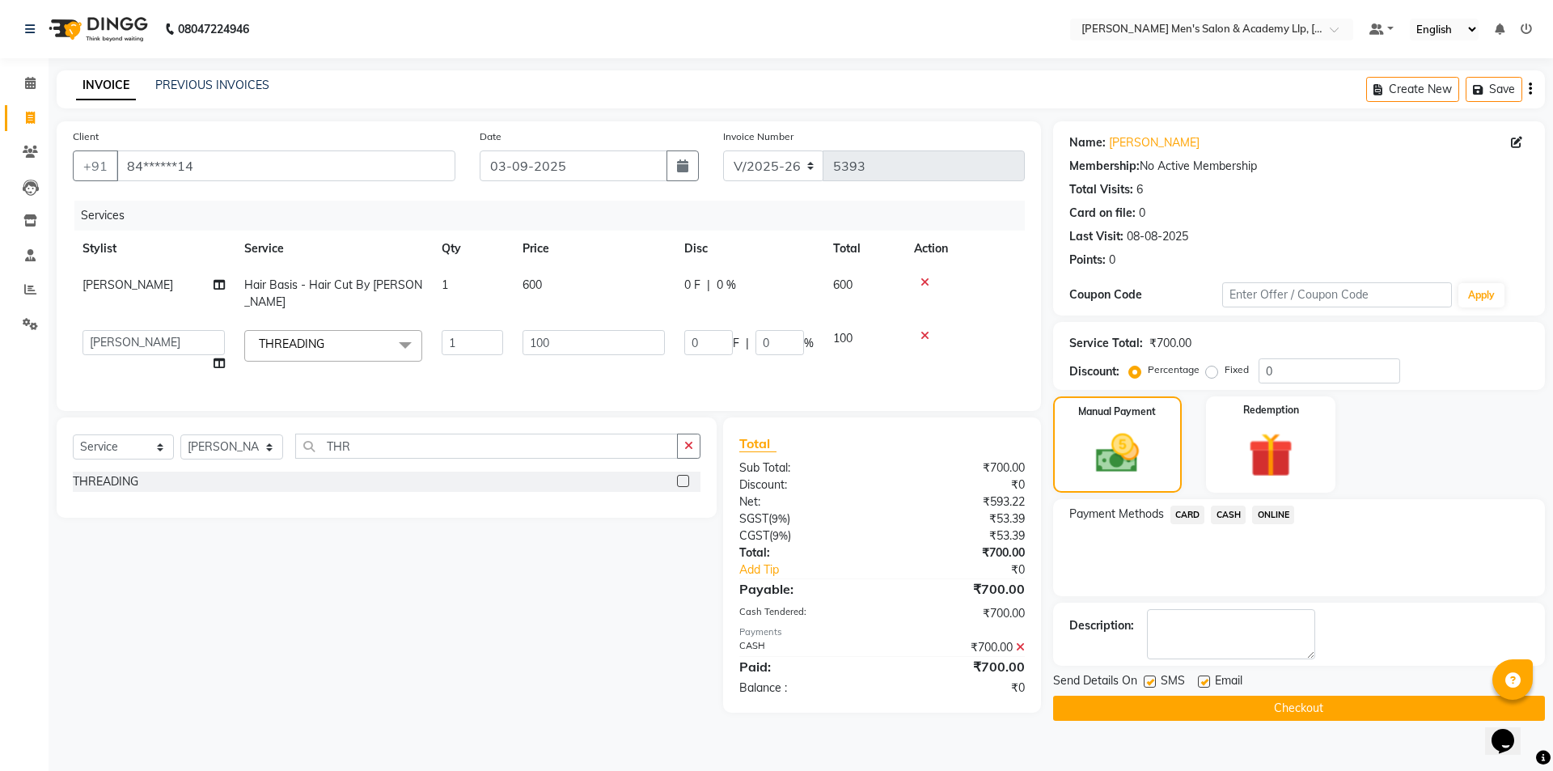
click at [1205, 682] on label at bounding box center [1204, 681] width 12 height 12
click at [1205, 682] on input "checkbox" at bounding box center [1203, 682] width 11 height 11
checkbox input "false"
click at [1148, 686] on label at bounding box center [1150, 681] width 12 height 12
click at [1148, 686] on input "checkbox" at bounding box center [1149, 682] width 11 height 11
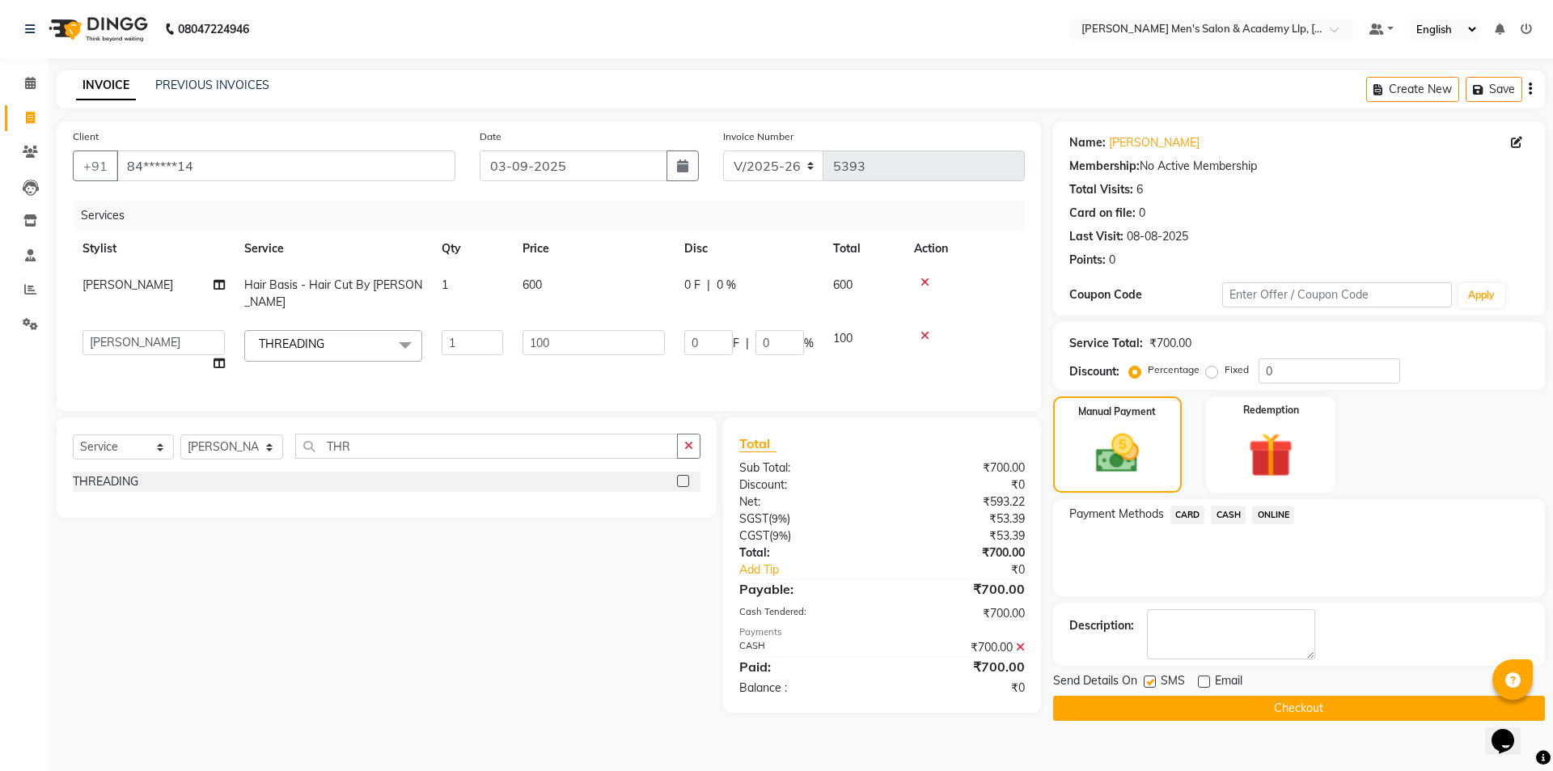
checkbox input "false"
click at [1152, 709] on button "Checkout" at bounding box center [1299, 708] width 492 height 25
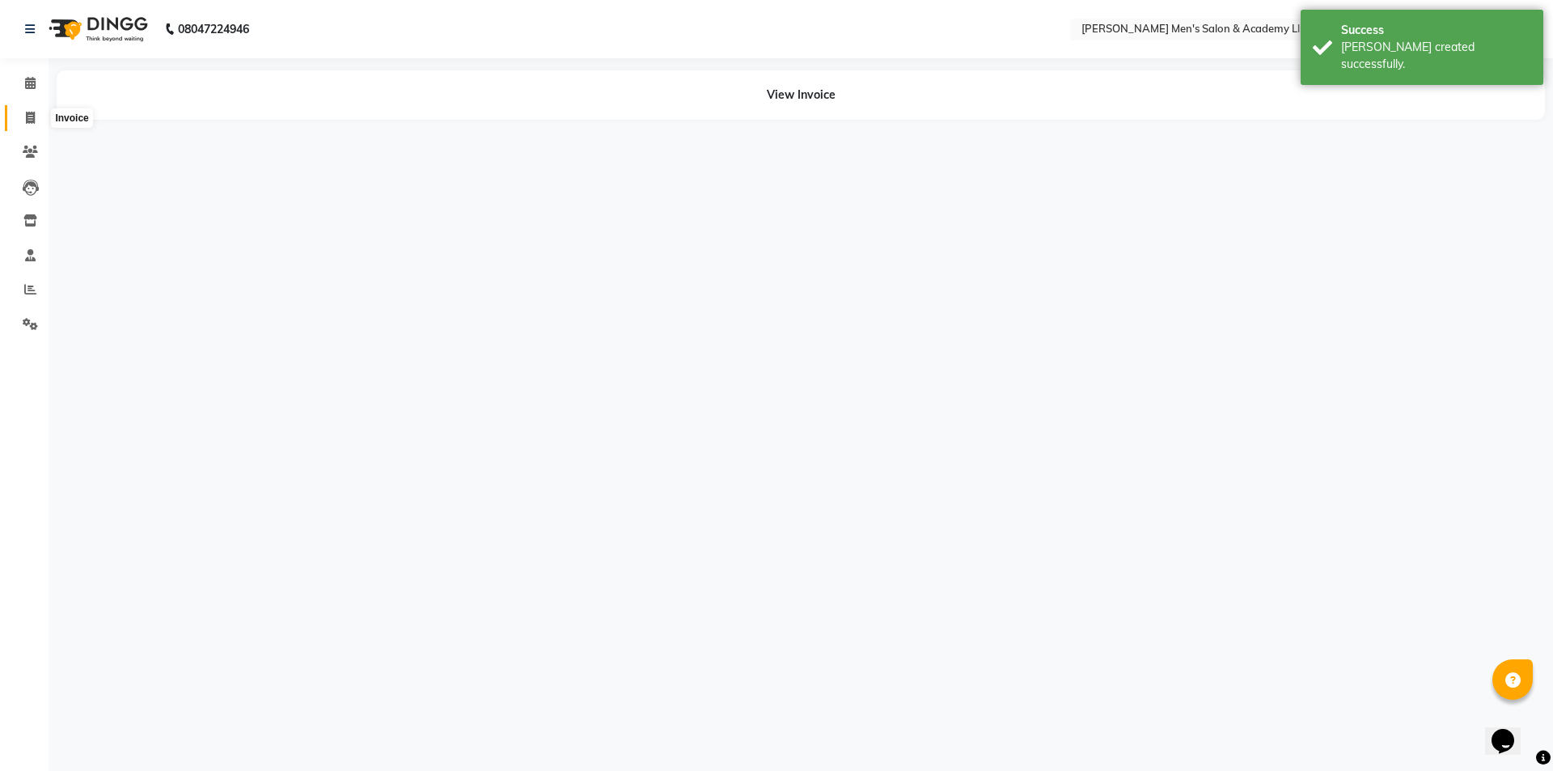
click at [32, 117] on icon at bounding box center [30, 118] width 9 height 12
select select "service"
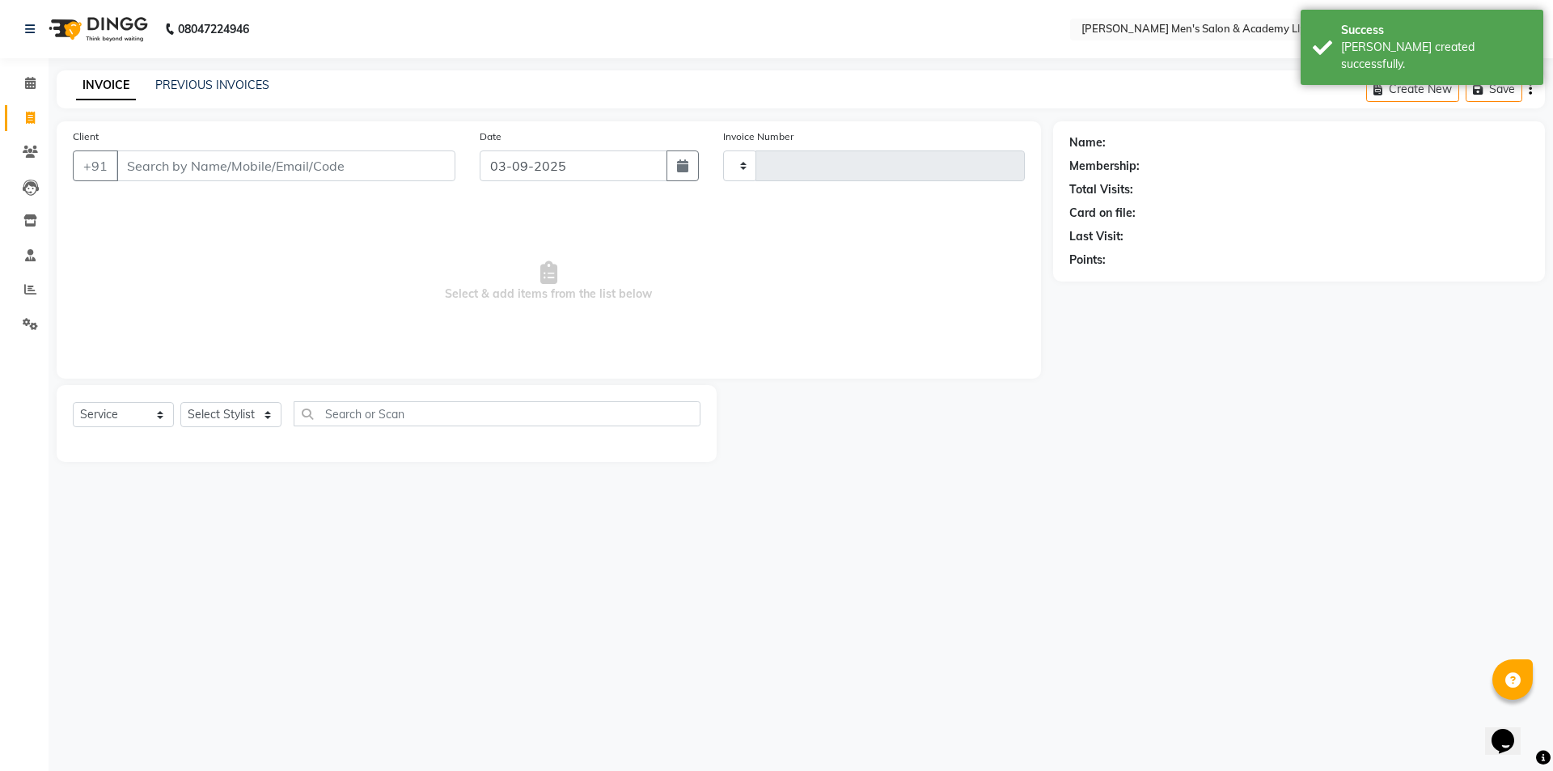
type input "5394"
select select "8248"
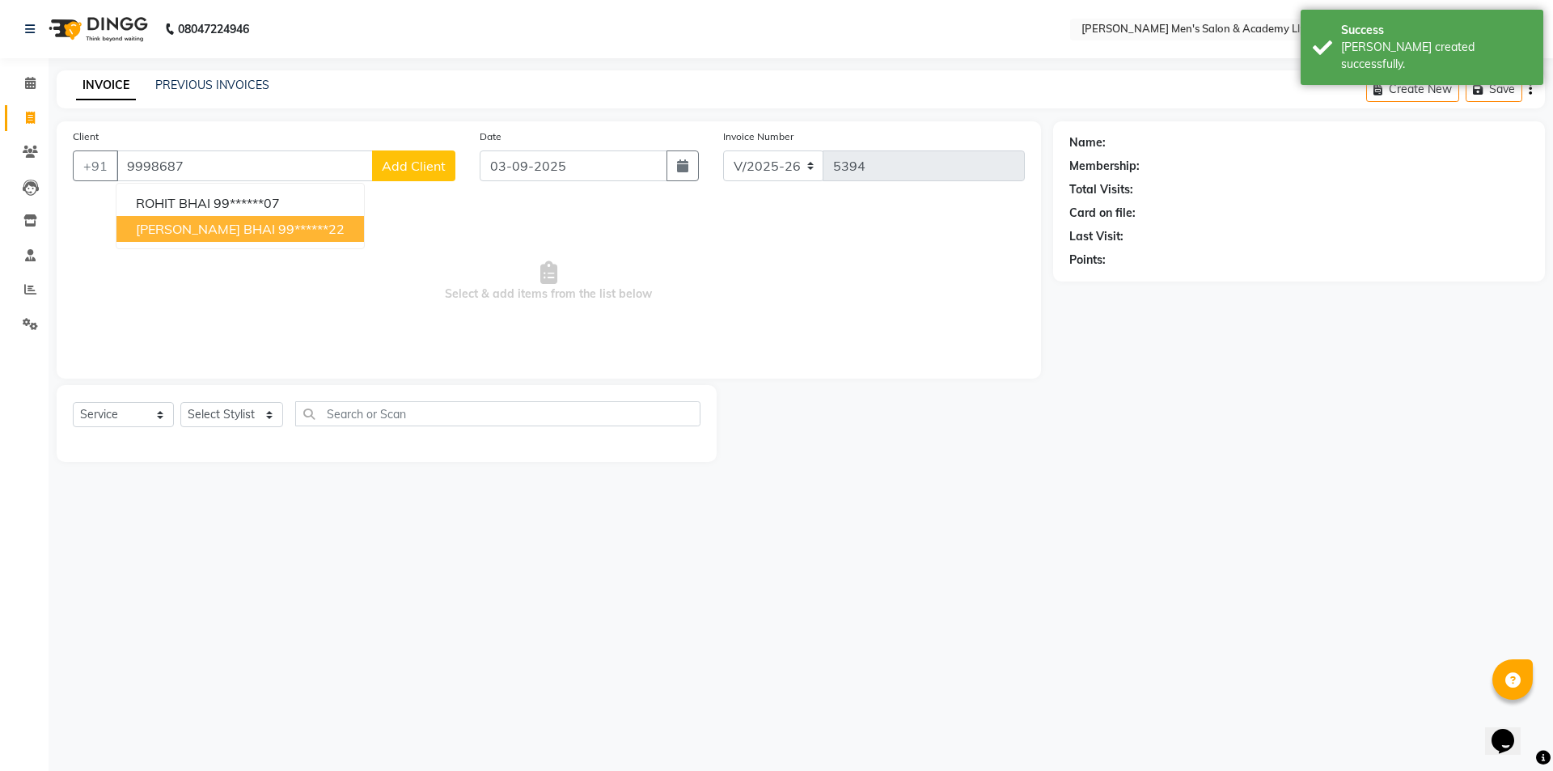
click at [184, 235] on span "[PERSON_NAME] BHAI" at bounding box center [205, 229] width 139 height 16
type input "99******22"
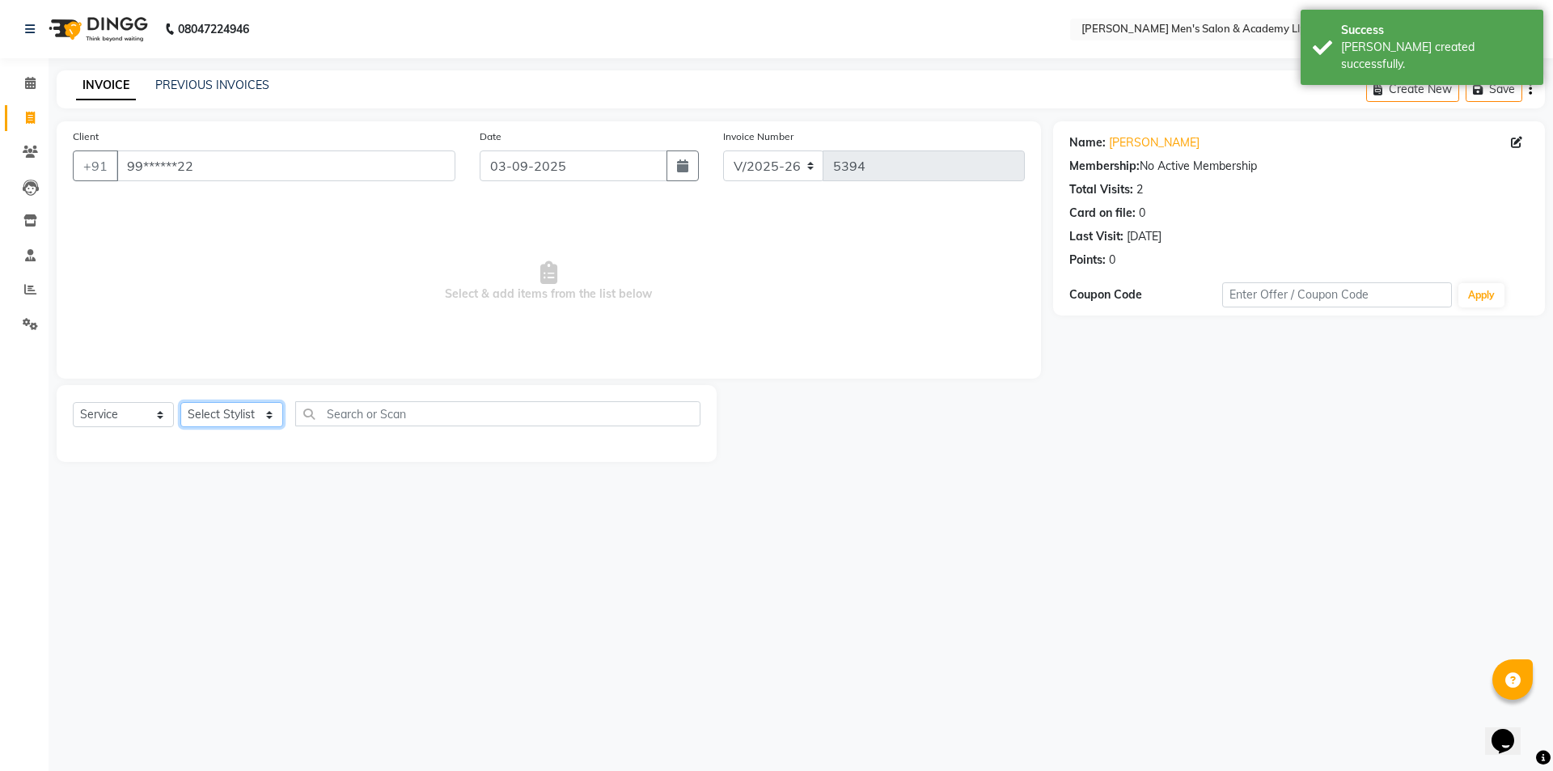
click at [228, 418] on select "Select Stylist ABHISHEK SEN AKKI SEN [PERSON_NAME] [PERSON_NAME] [PERSON_NAME] …" at bounding box center [231, 414] width 103 height 25
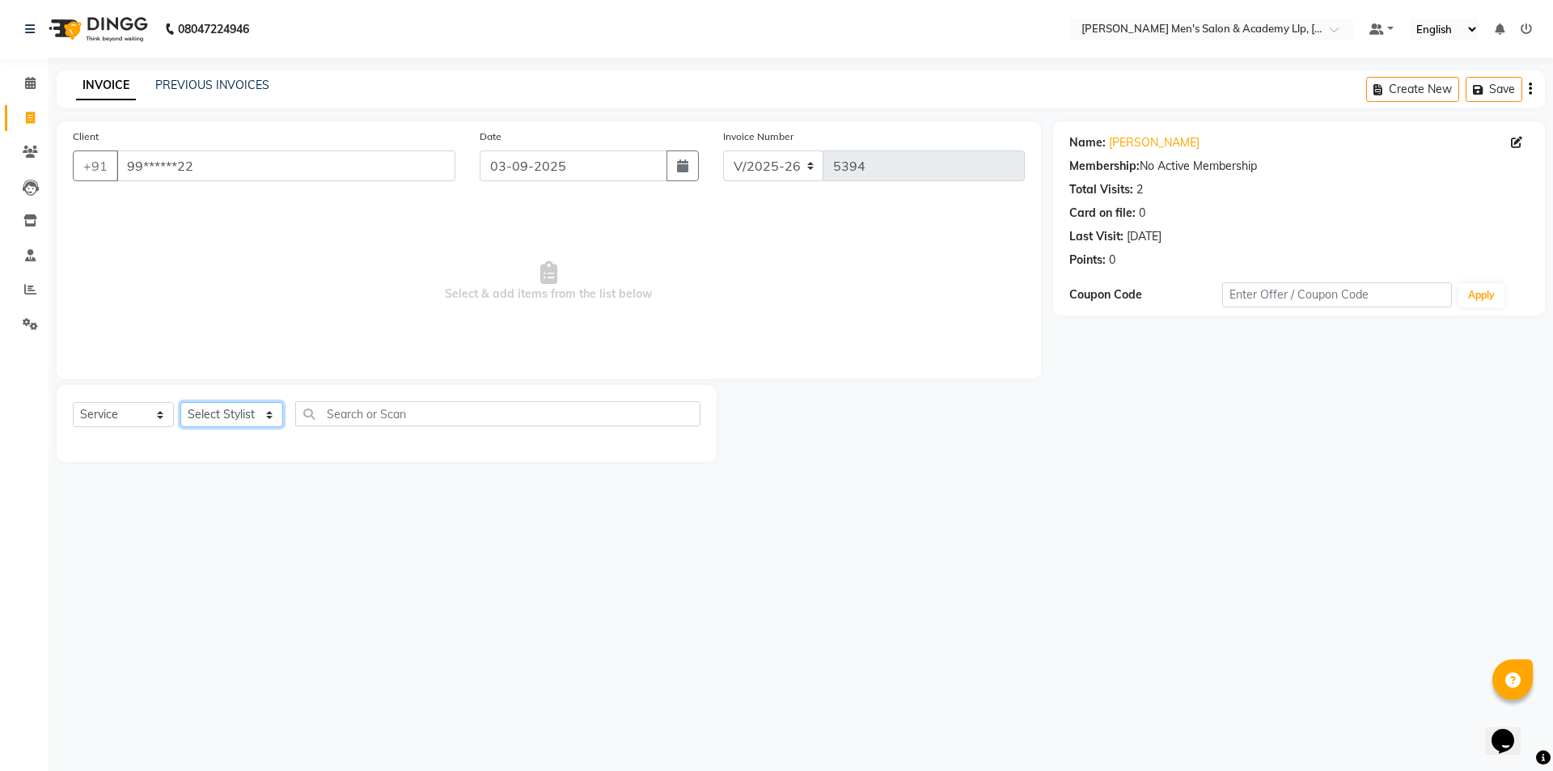
select select "84131"
click at [180, 402] on select "Select Stylist ABHISHEK SEN AKKI SEN [PERSON_NAME] [PERSON_NAME] [PERSON_NAME] …" at bounding box center [231, 414] width 103 height 25
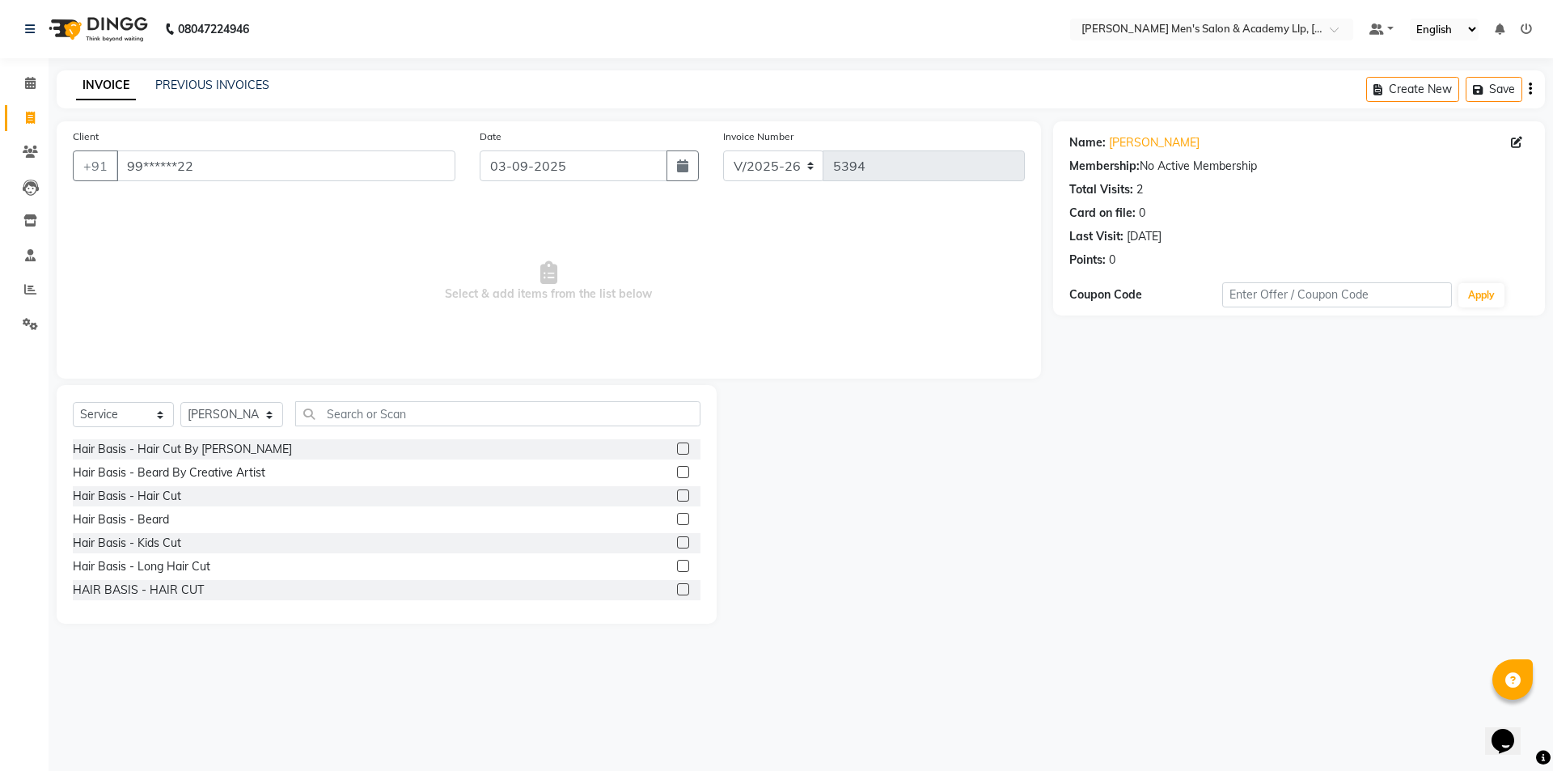
click at [159, 510] on div "Hair Basis - Beard" at bounding box center [387, 520] width 628 height 20
click at [158, 523] on div "Hair Basis - Beard" at bounding box center [121, 519] width 96 height 17
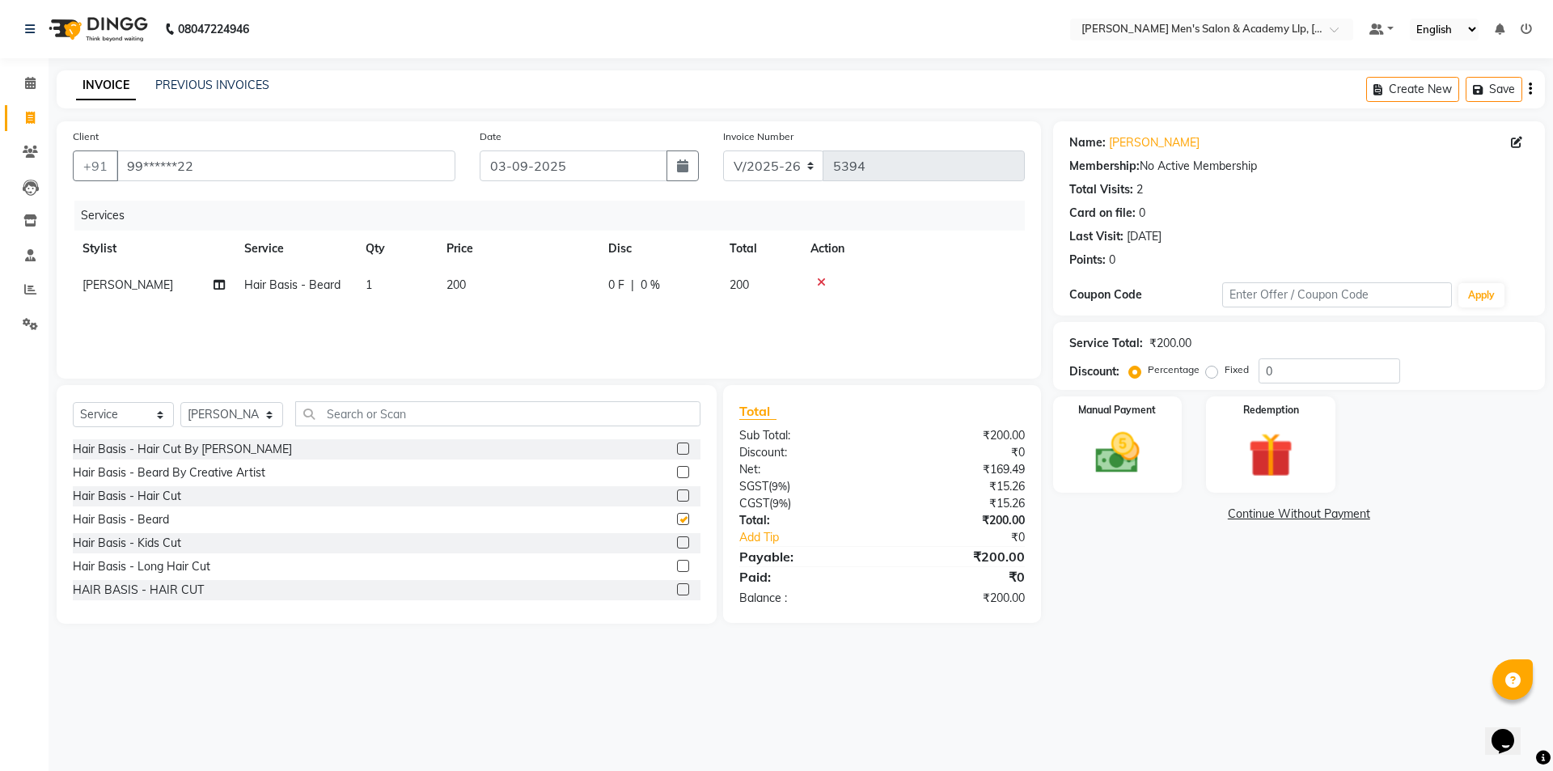
checkbox input "false"
click at [1163, 439] on div "Manual Payment" at bounding box center [1117, 445] width 134 height 100
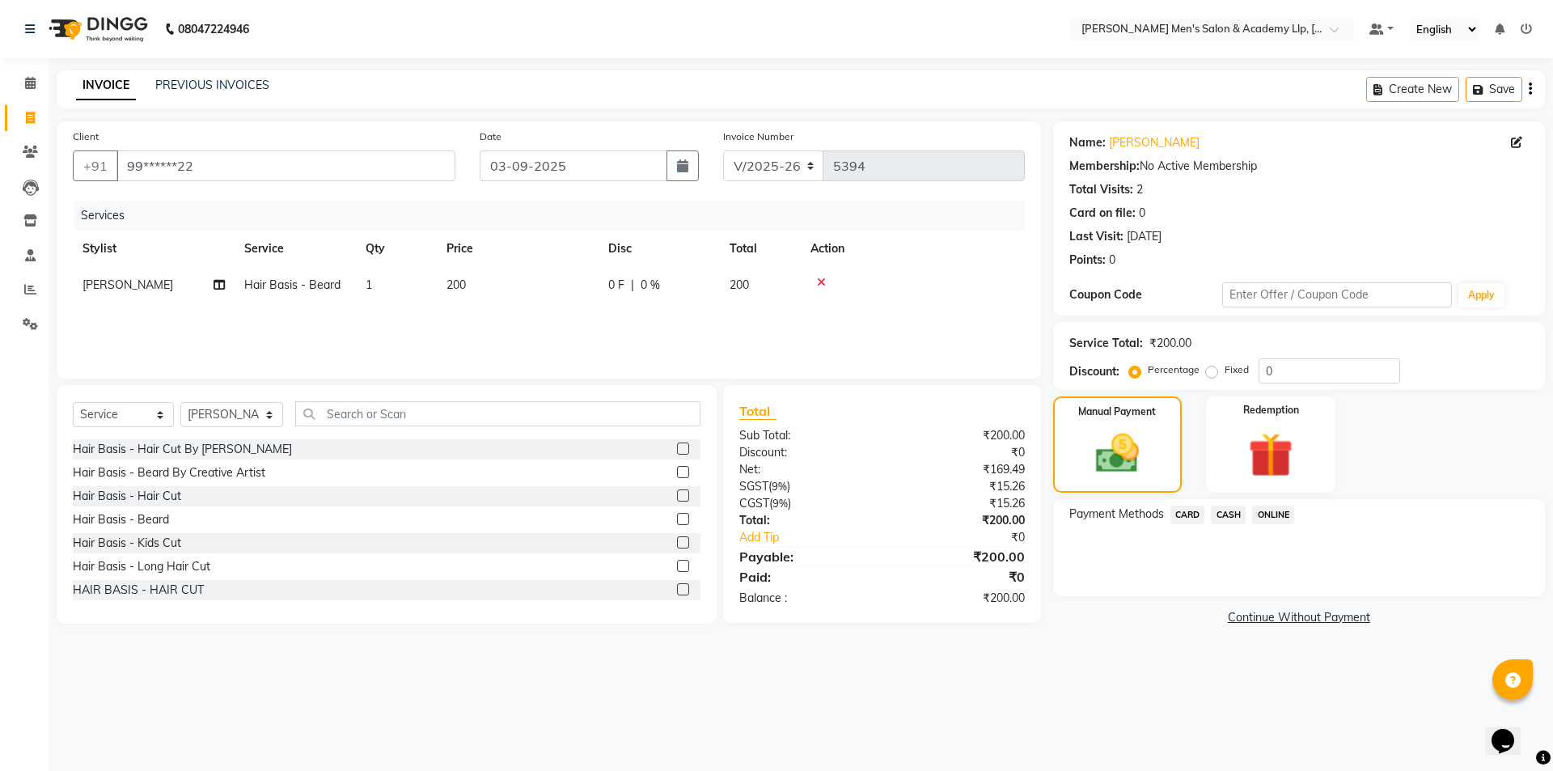
click at [1242, 510] on span "CASH" at bounding box center [1228, 515] width 35 height 19
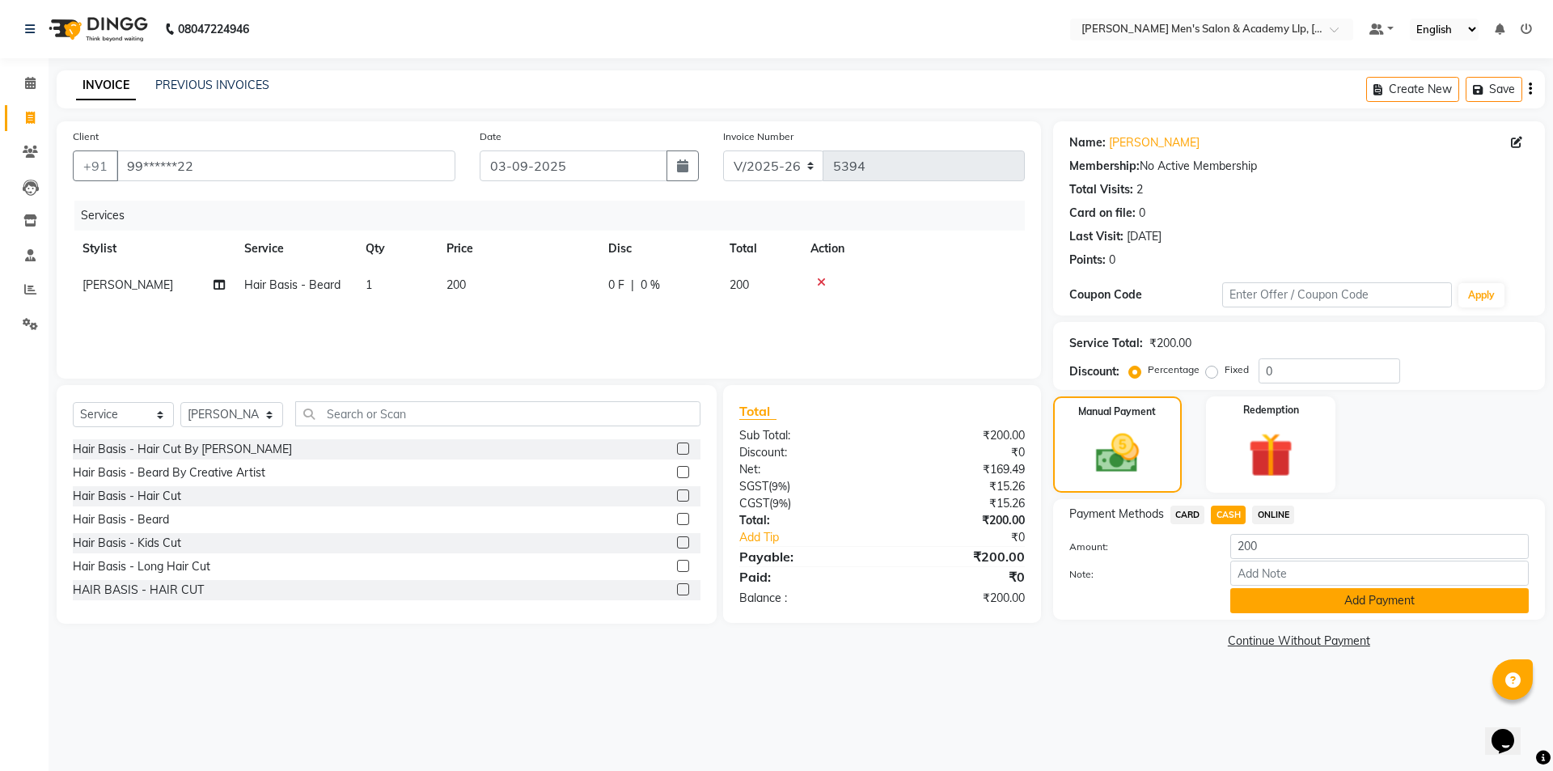
click at [1268, 607] on button "Add Payment" at bounding box center [1379, 600] width 299 height 25
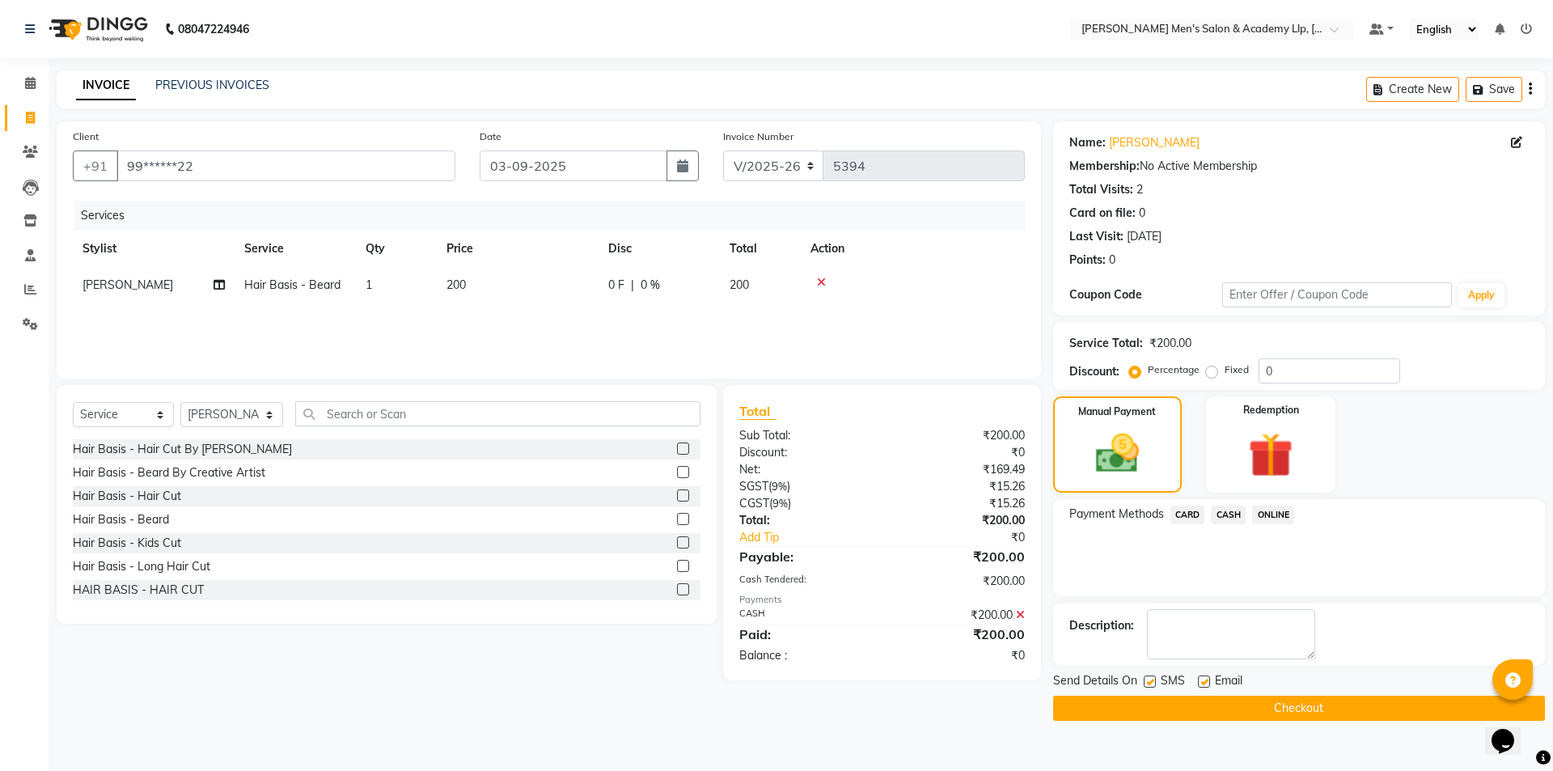
click at [1203, 684] on label at bounding box center [1204, 681] width 12 height 12
click at [1203, 684] on input "checkbox" at bounding box center [1203, 682] width 11 height 11
checkbox input "false"
click at [1147, 682] on label at bounding box center [1150, 681] width 12 height 12
click at [1147, 682] on input "checkbox" at bounding box center [1149, 682] width 11 height 11
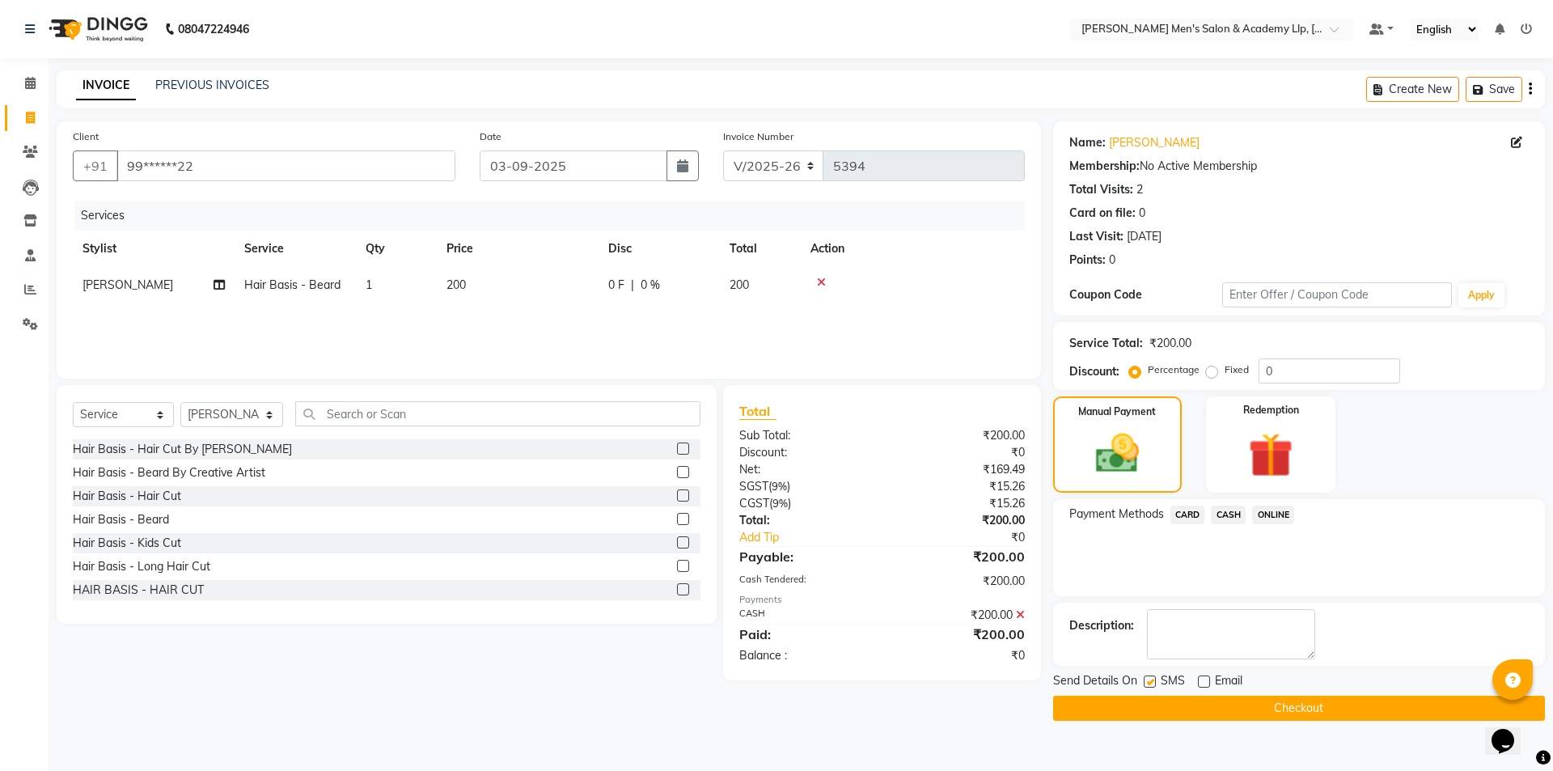
checkbox input "false"
click at [1150, 715] on button "Checkout" at bounding box center [1299, 708] width 492 height 25
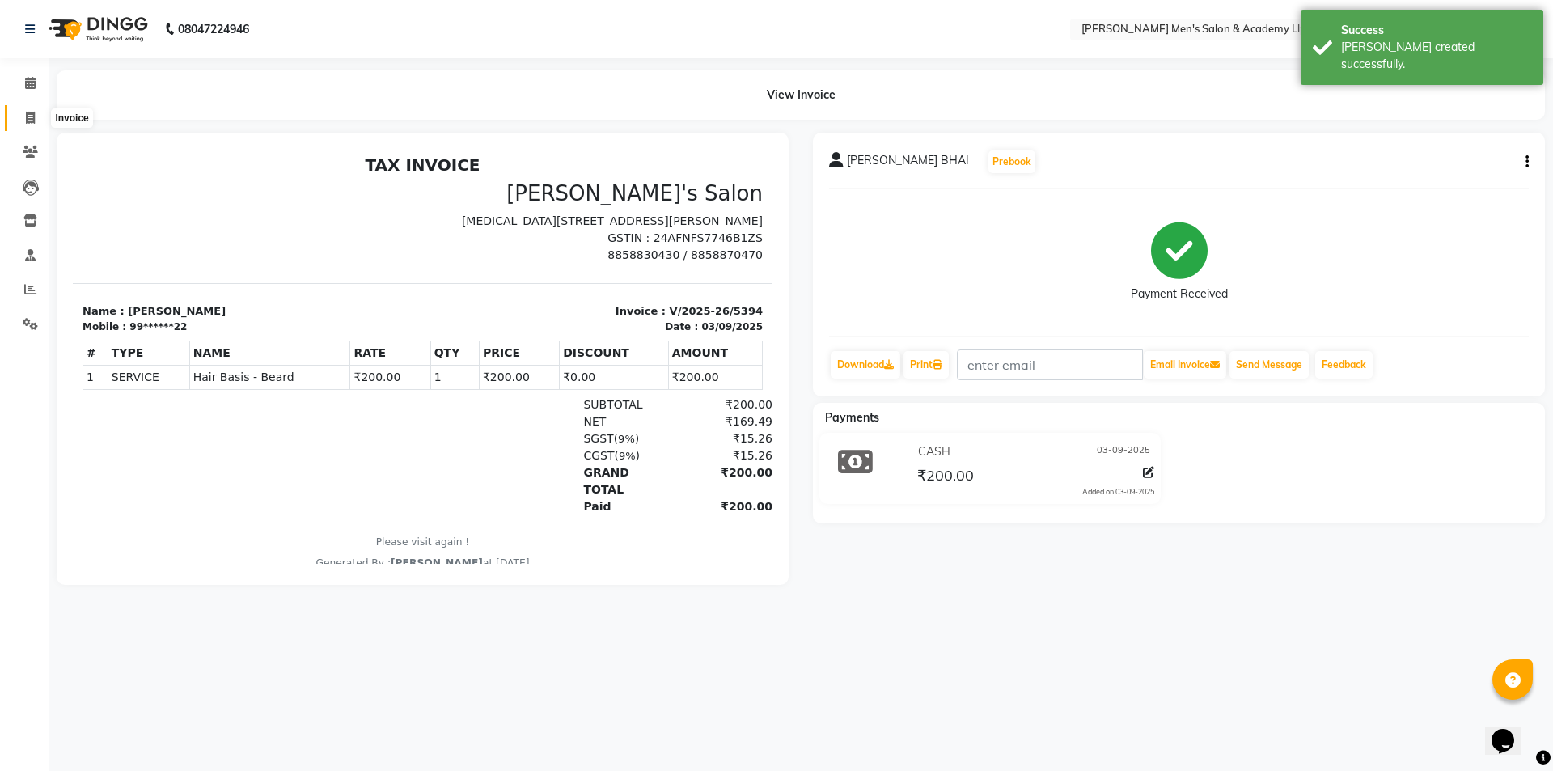
click at [17, 124] on span at bounding box center [30, 118] width 28 height 19
select select "service"
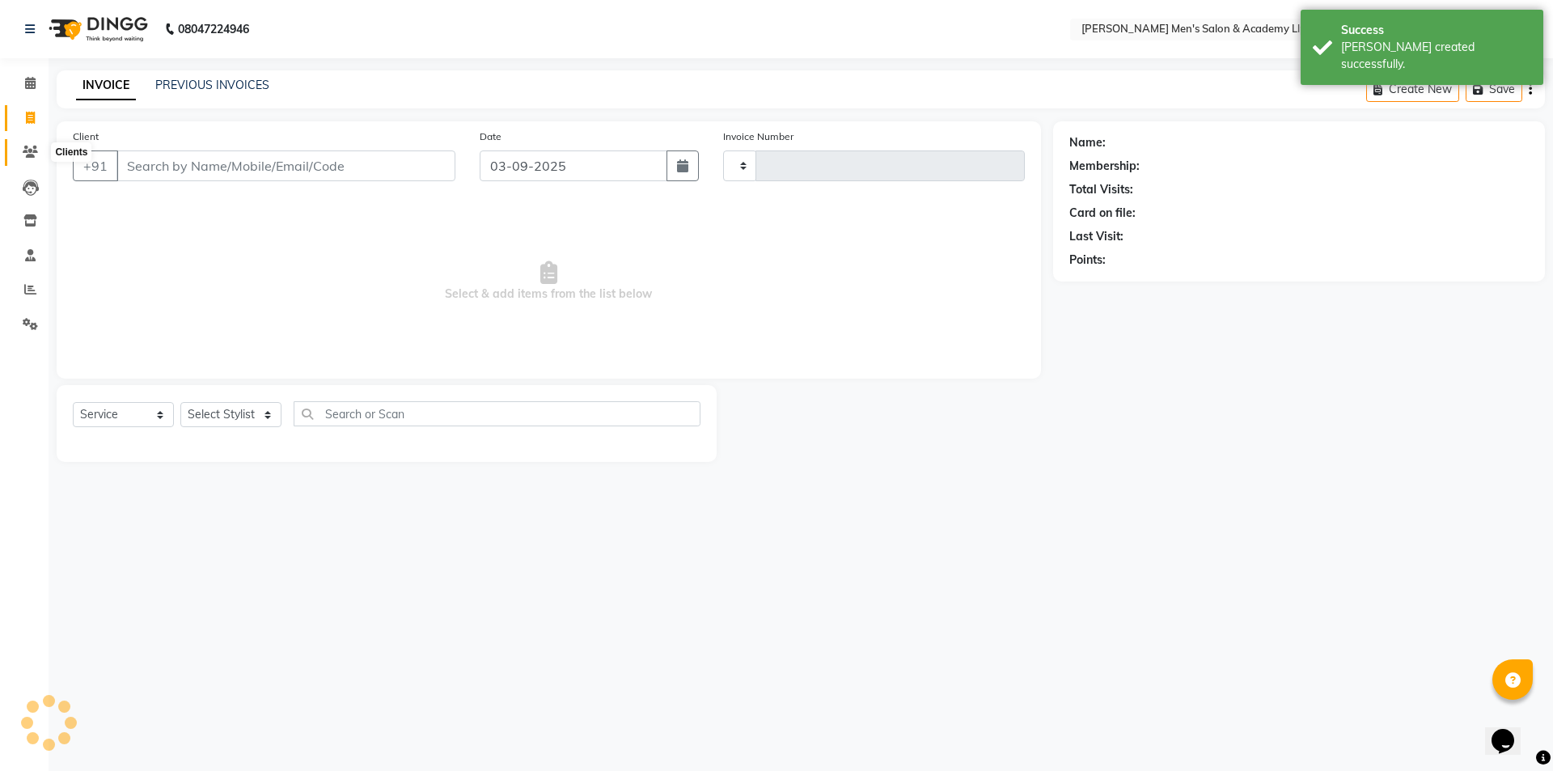
click at [29, 154] on icon at bounding box center [30, 152] width 15 height 12
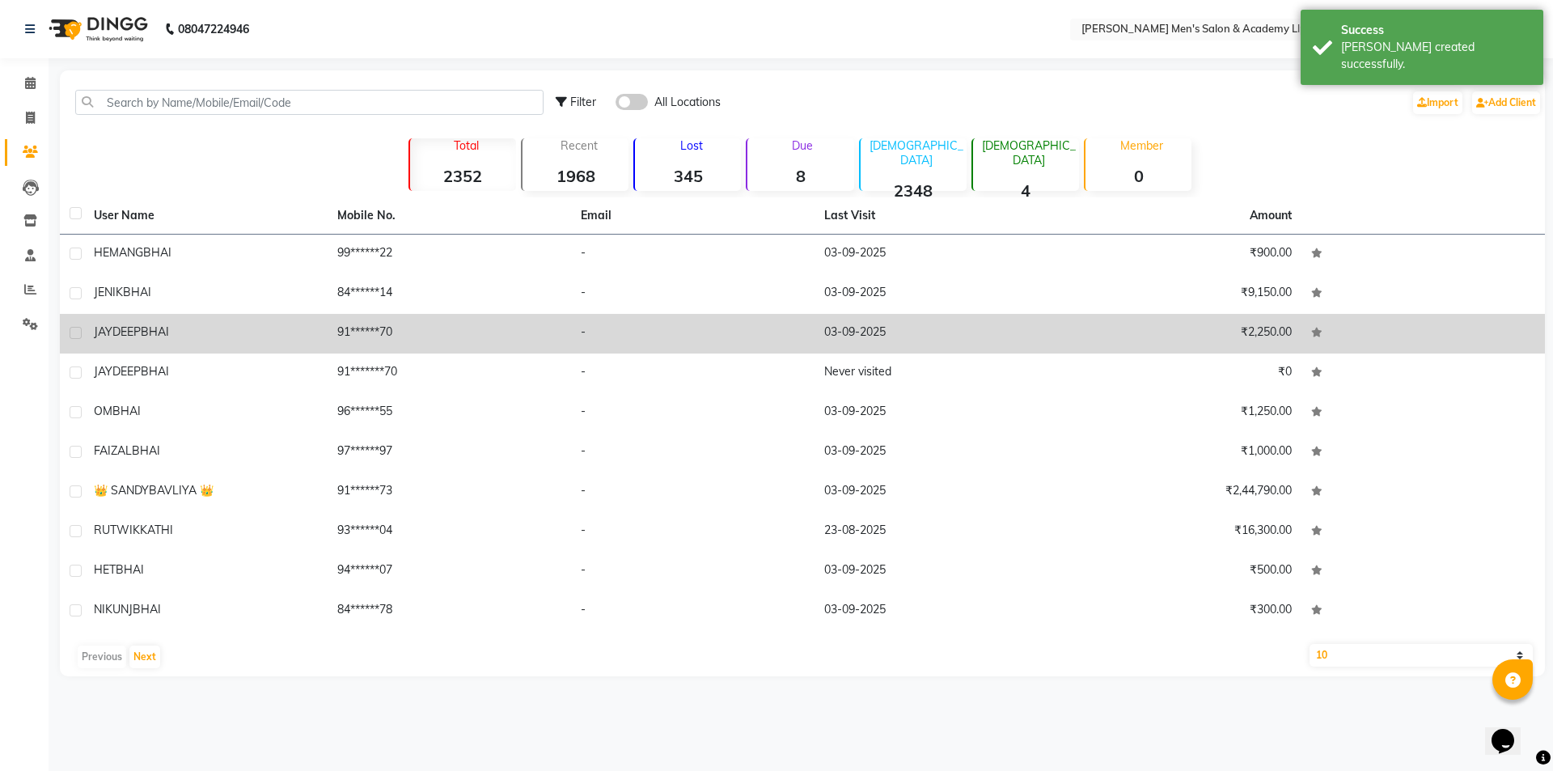
click at [807, 328] on td "-" at bounding box center [692, 334] width 243 height 40
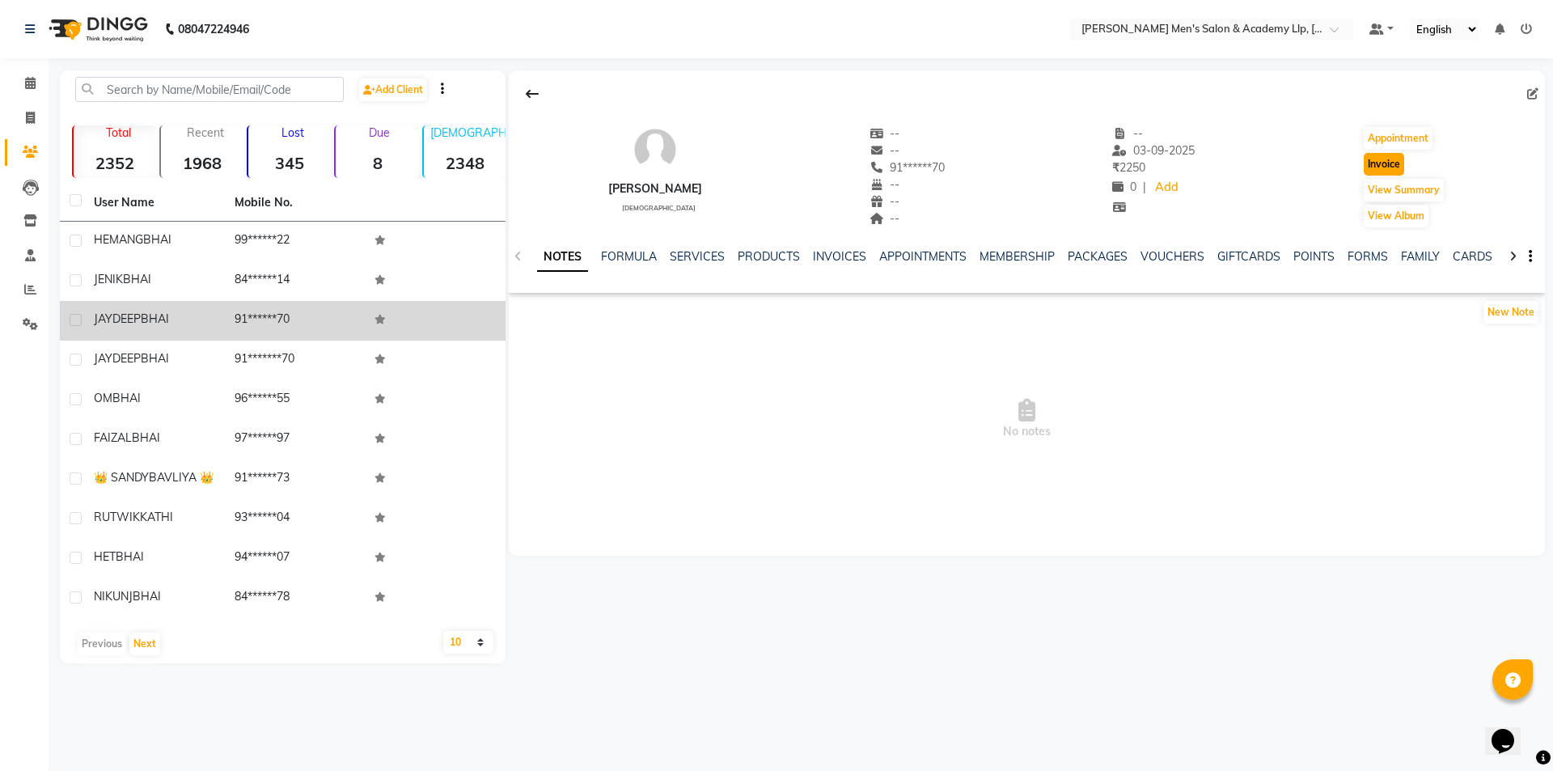
click at [1371, 171] on button "Invoice" at bounding box center [1384, 164] width 40 height 23
select select "service"
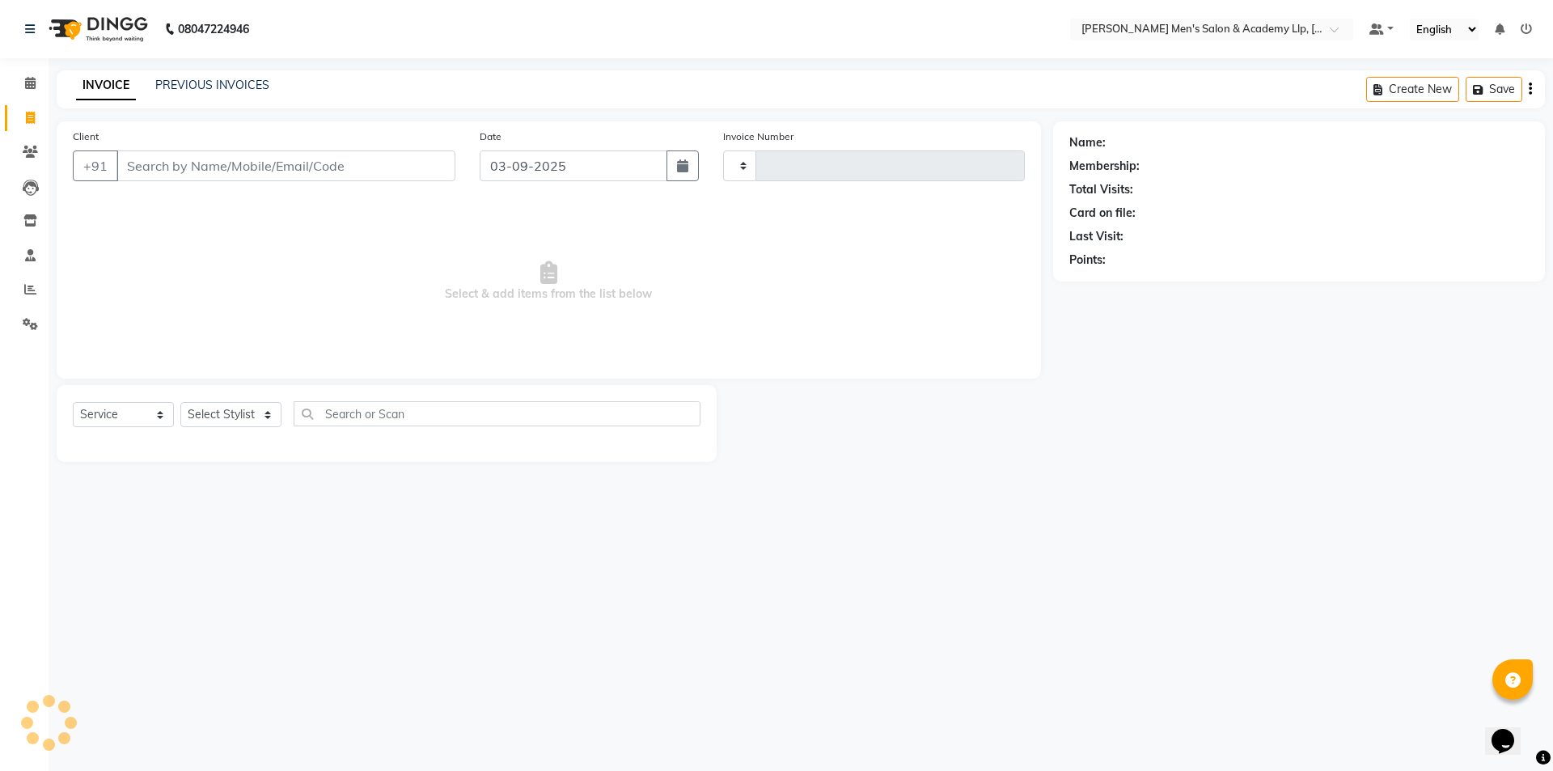
type input "5395"
select select "8248"
type input "91******70"
click at [252, 410] on select "Select Stylist ABHISHEK SEN AKKI SEN [PERSON_NAME] [PERSON_NAME] [PERSON_NAME] …" at bounding box center [231, 414] width 103 height 25
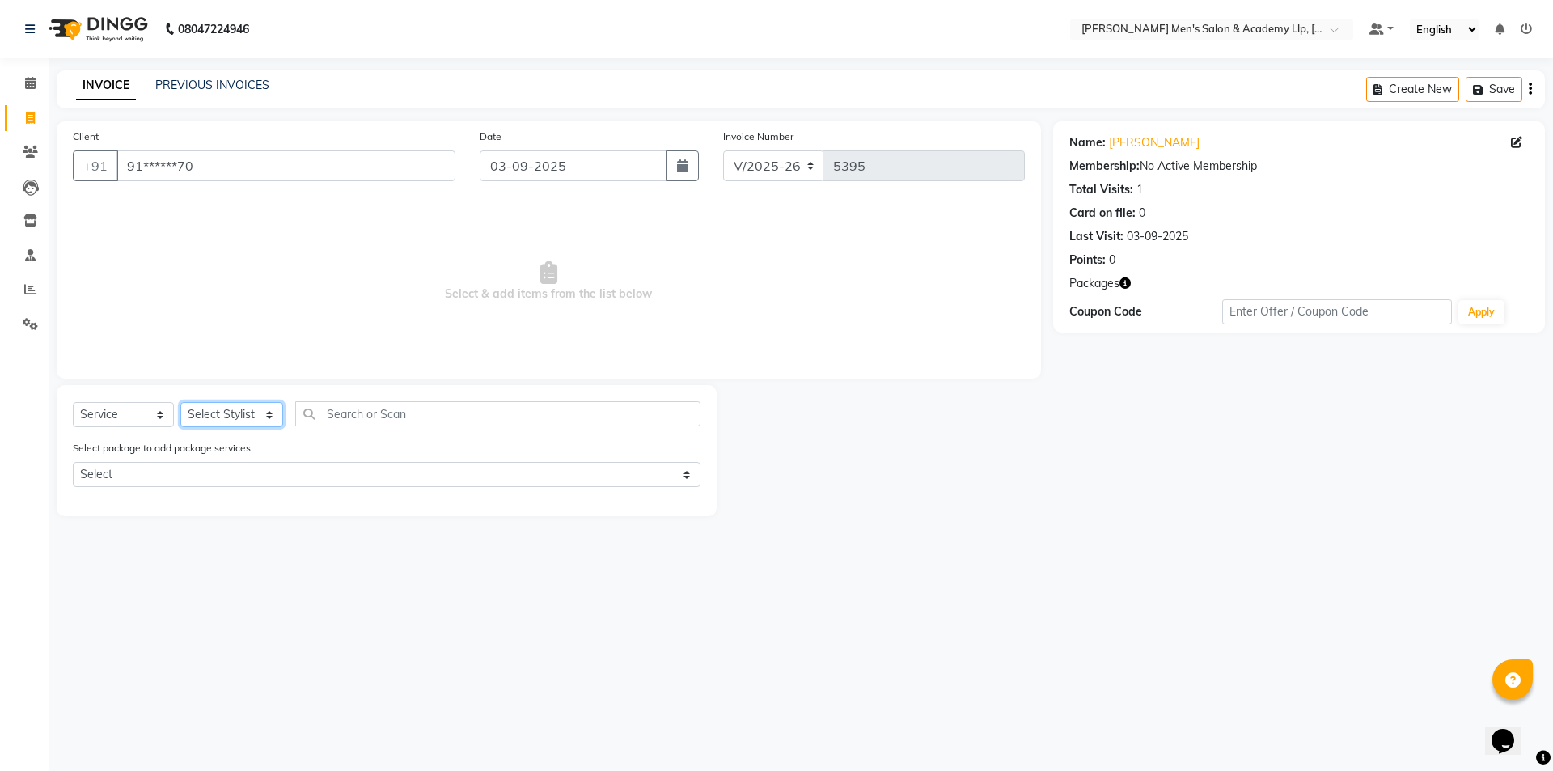
select select "83023"
click at [180, 402] on select "Select Stylist ABHISHEK SEN AKKI SEN [PERSON_NAME] [PERSON_NAME] [PERSON_NAME] …" at bounding box center [231, 414] width 103 height 25
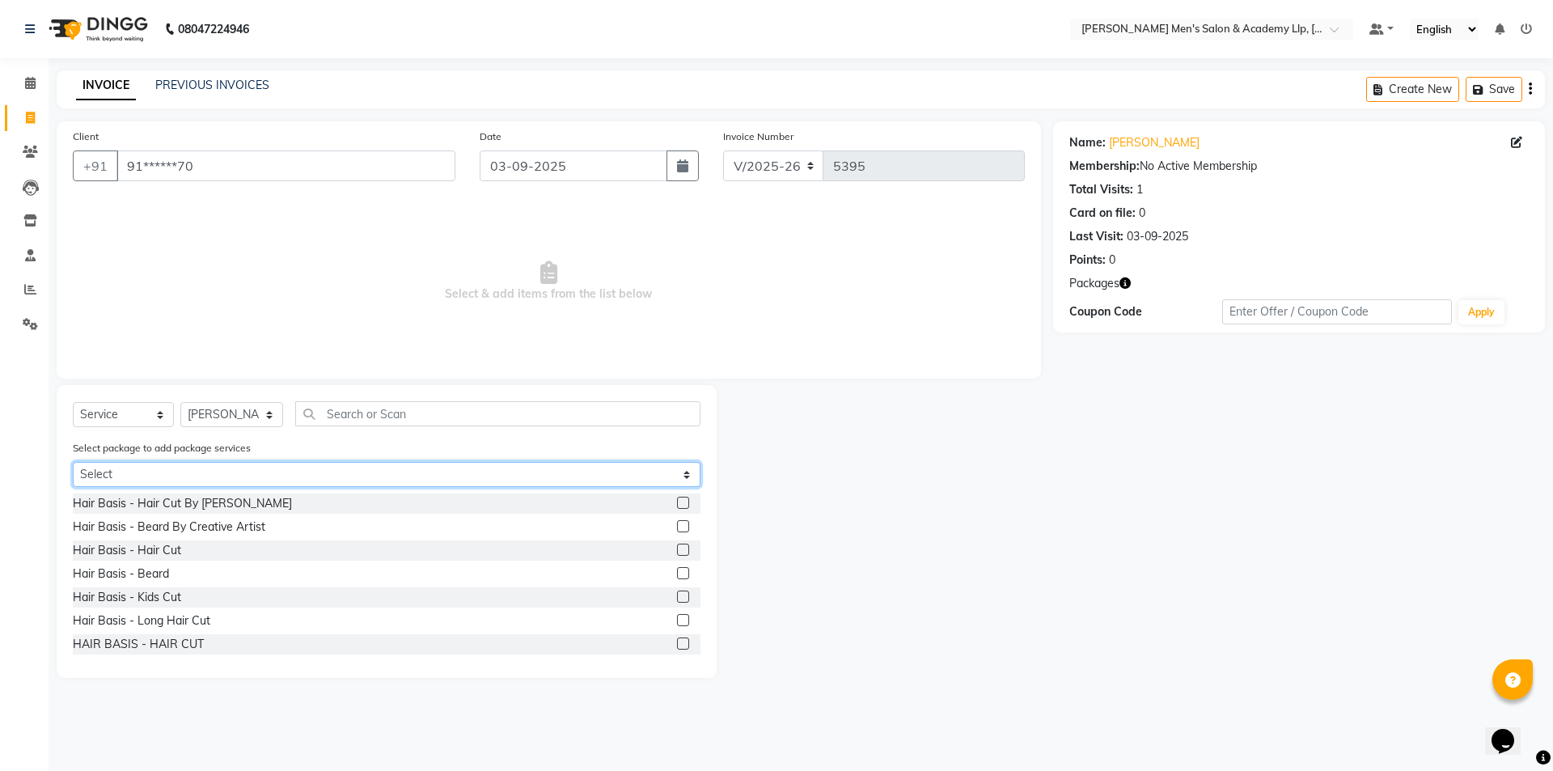
click at [160, 473] on select "Select COOLER JUNIOR PACKAGE" at bounding box center [387, 474] width 628 height 25
select select "1: Object"
click at [73, 462] on select "Select COOLER JUNIOR PACKAGE" at bounding box center [387, 474] width 628 height 25
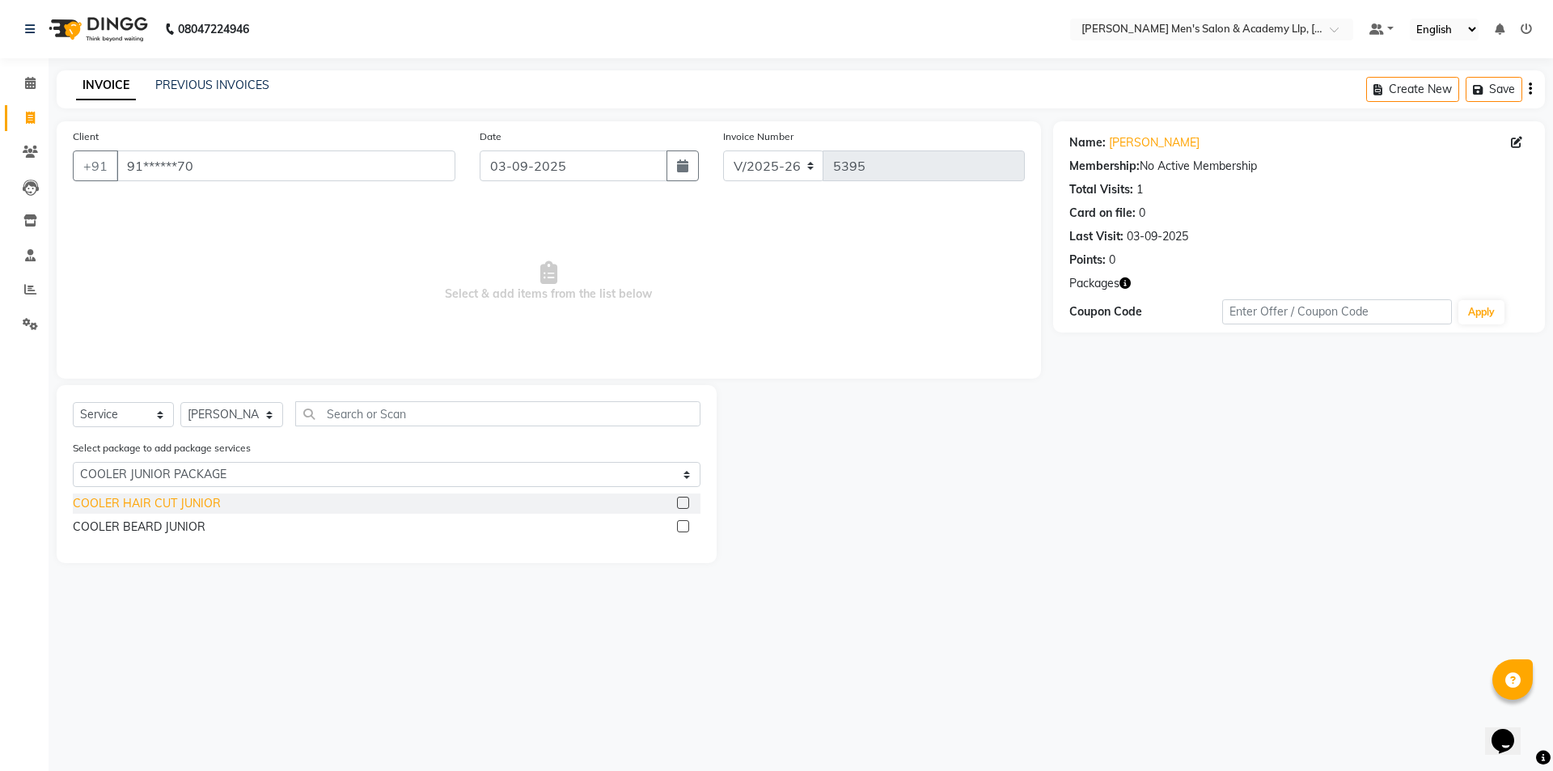
click at [129, 506] on div "COOLER HAIR CUT JUNIOR" at bounding box center [147, 503] width 148 height 17
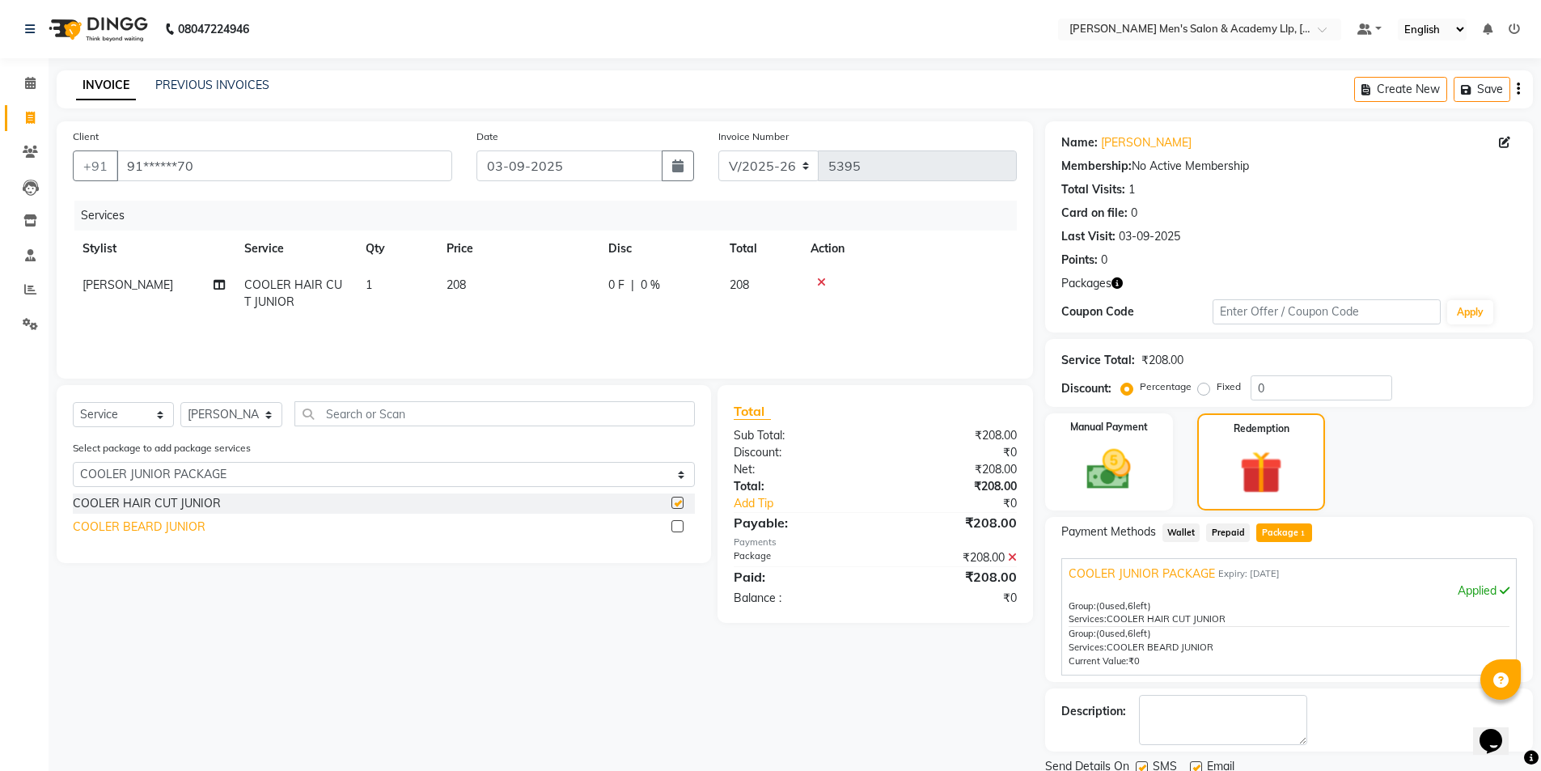
checkbox input "false"
click at [127, 531] on div "COOLER BEARD JUNIOR" at bounding box center [139, 527] width 133 height 17
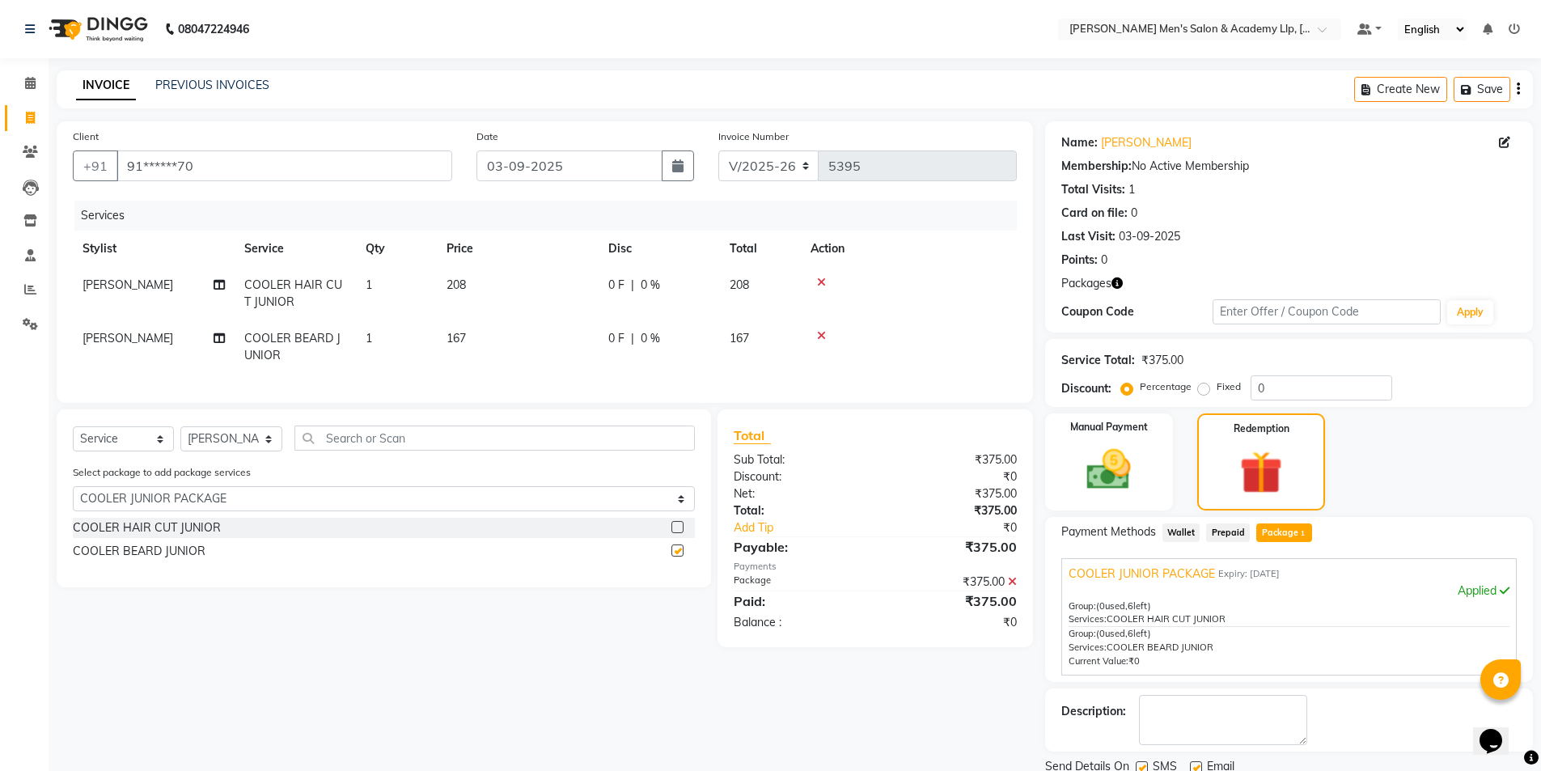
checkbox input "false"
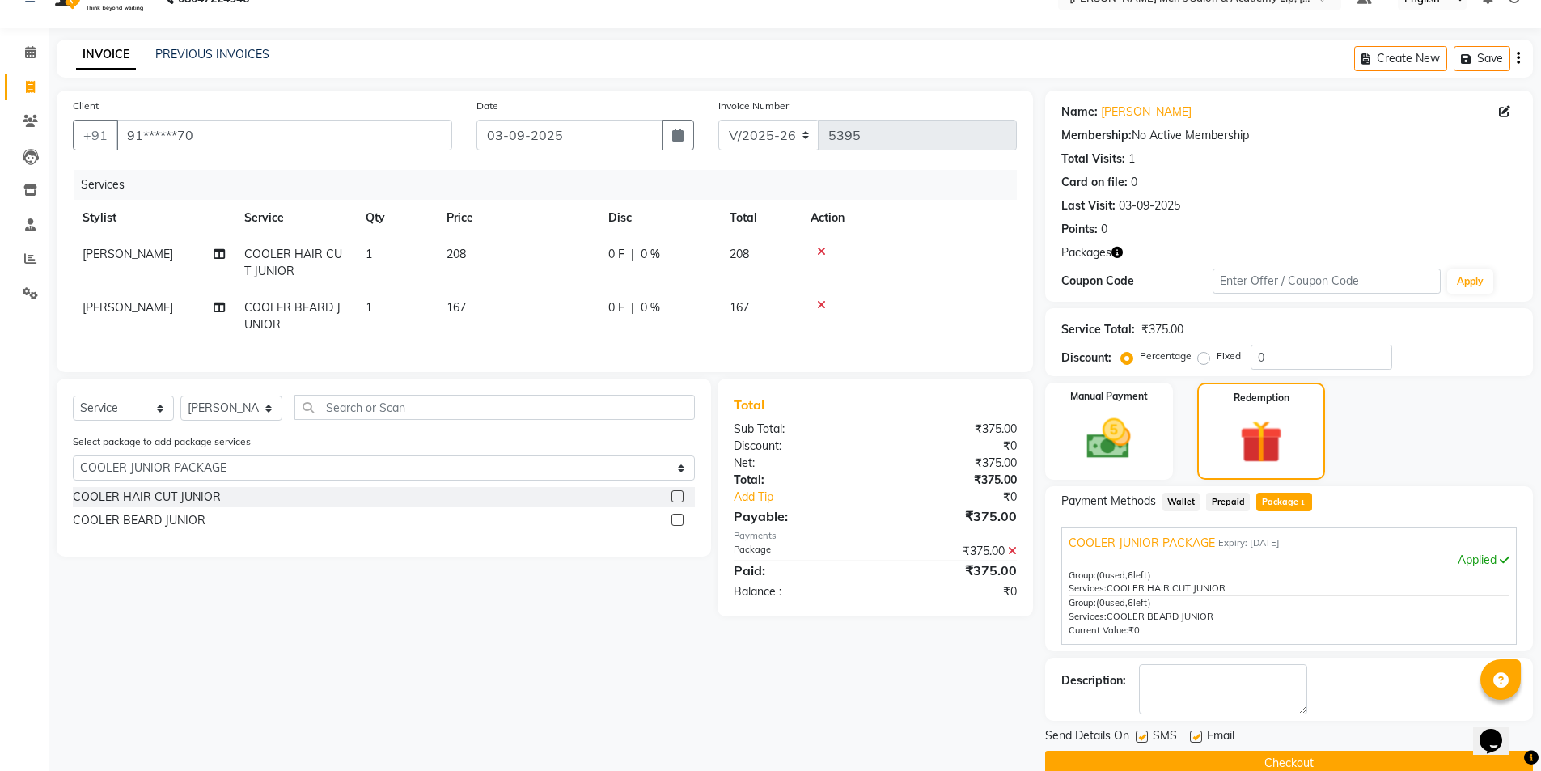
scroll to position [60, 0]
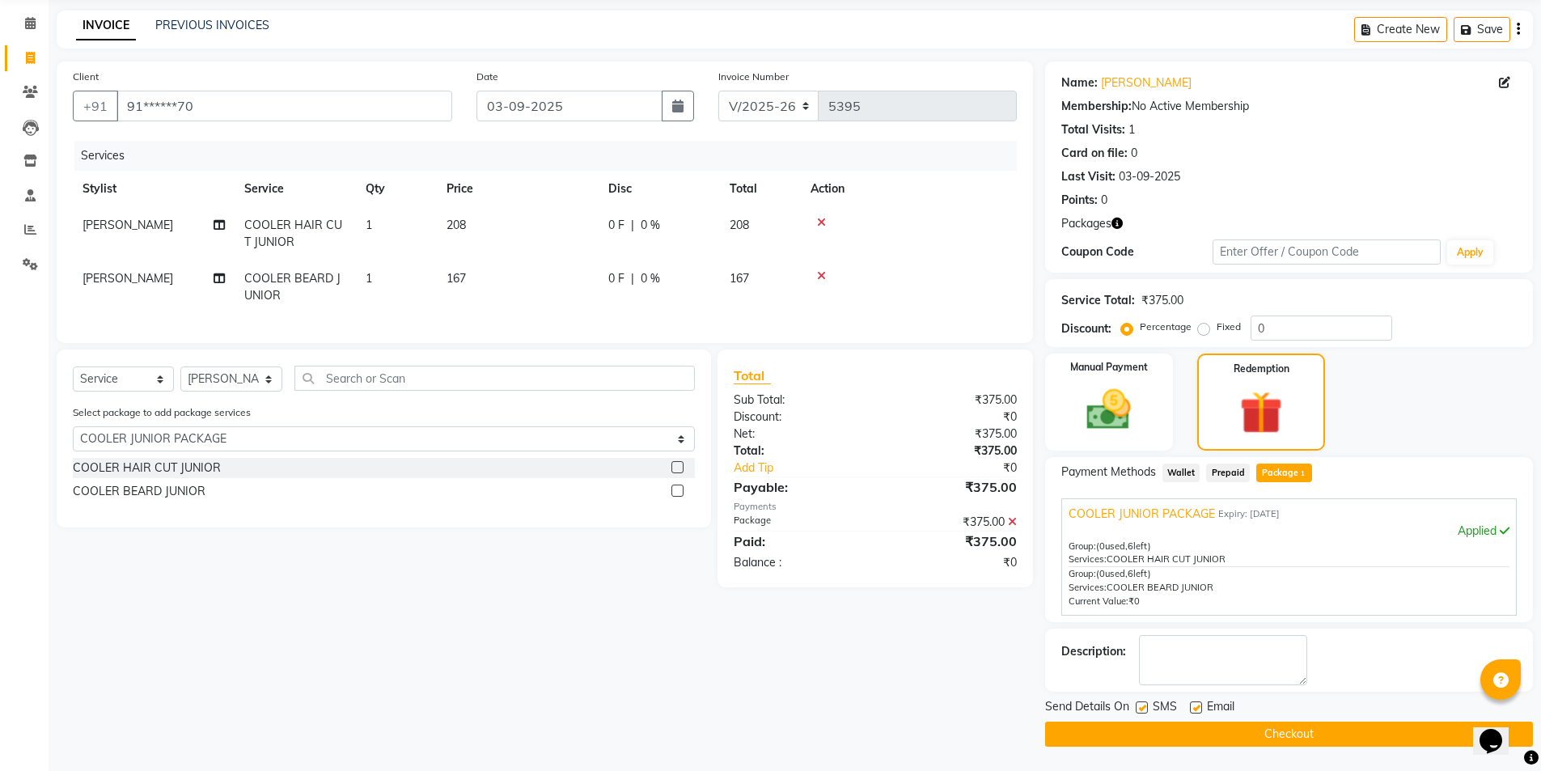
click at [1196, 708] on label at bounding box center [1196, 707] width 12 height 12
click at [1196, 708] on input "checkbox" at bounding box center [1195, 708] width 11 height 11
checkbox input "false"
click at [1139, 712] on label at bounding box center [1142, 707] width 12 height 12
click at [1139, 712] on input "checkbox" at bounding box center [1141, 708] width 11 height 11
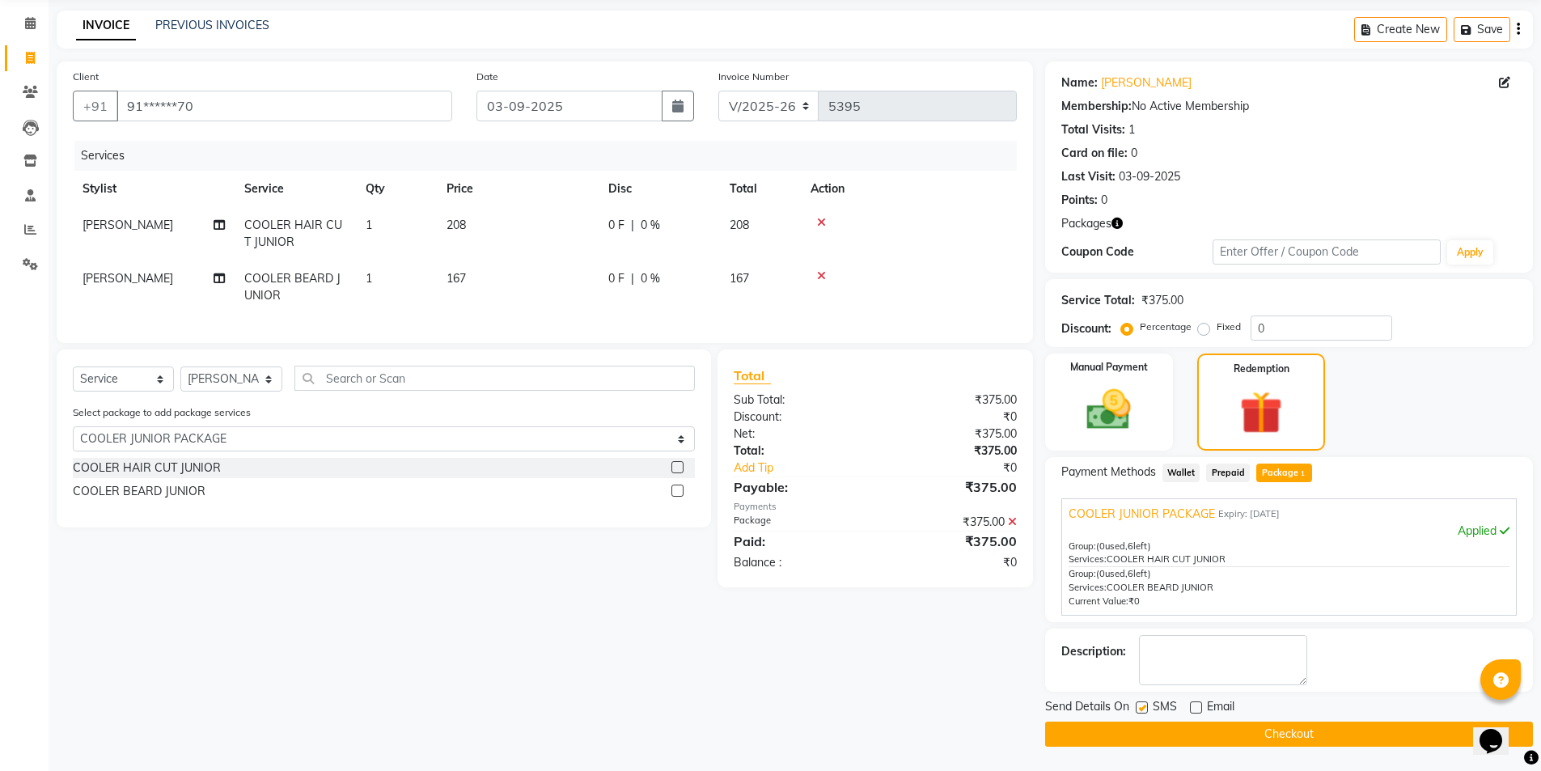
checkbox input "false"
click at [1132, 735] on button "Checkout" at bounding box center [1289, 734] width 488 height 25
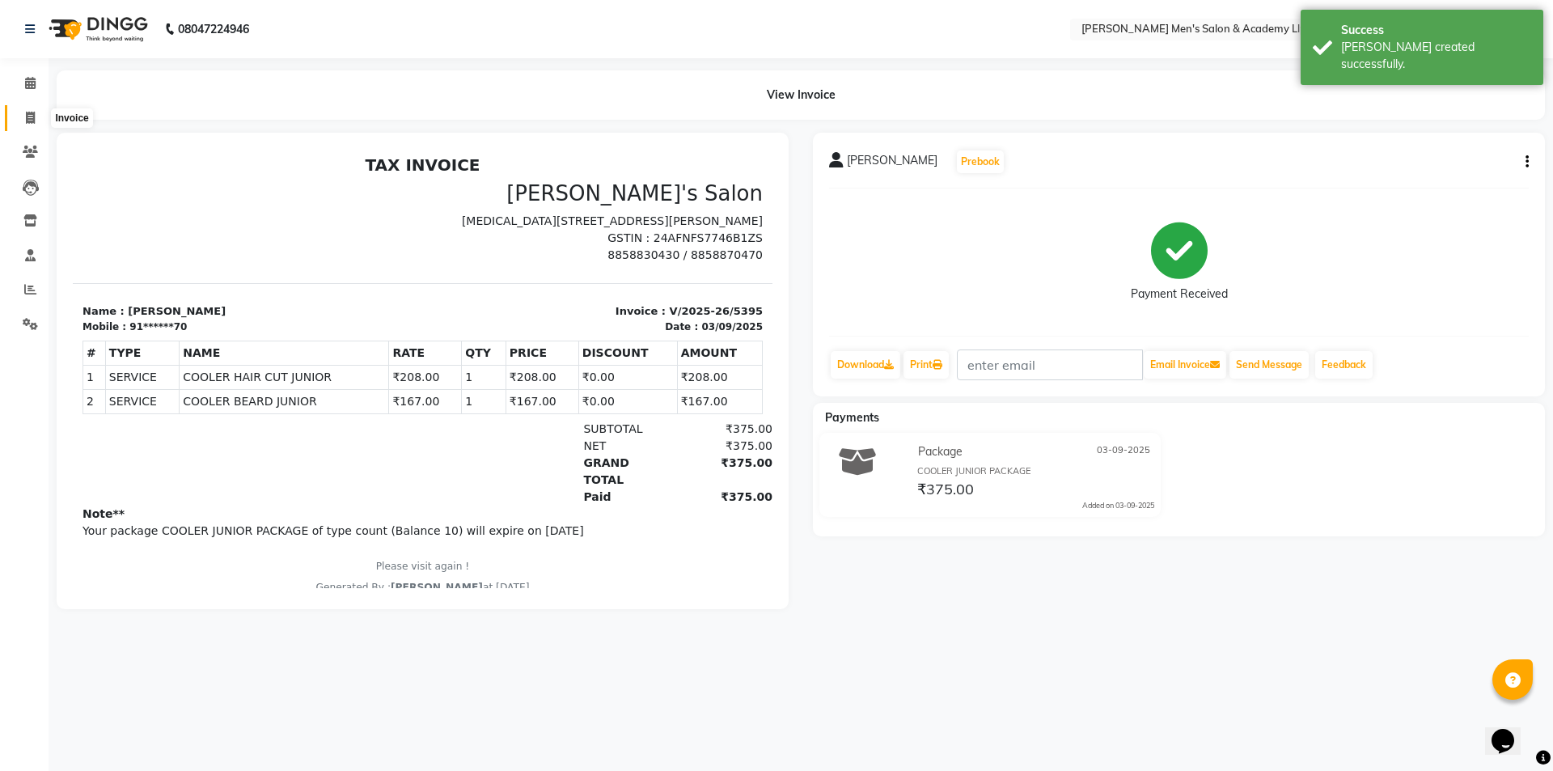
click at [23, 123] on span at bounding box center [30, 118] width 28 height 19
select select "service"
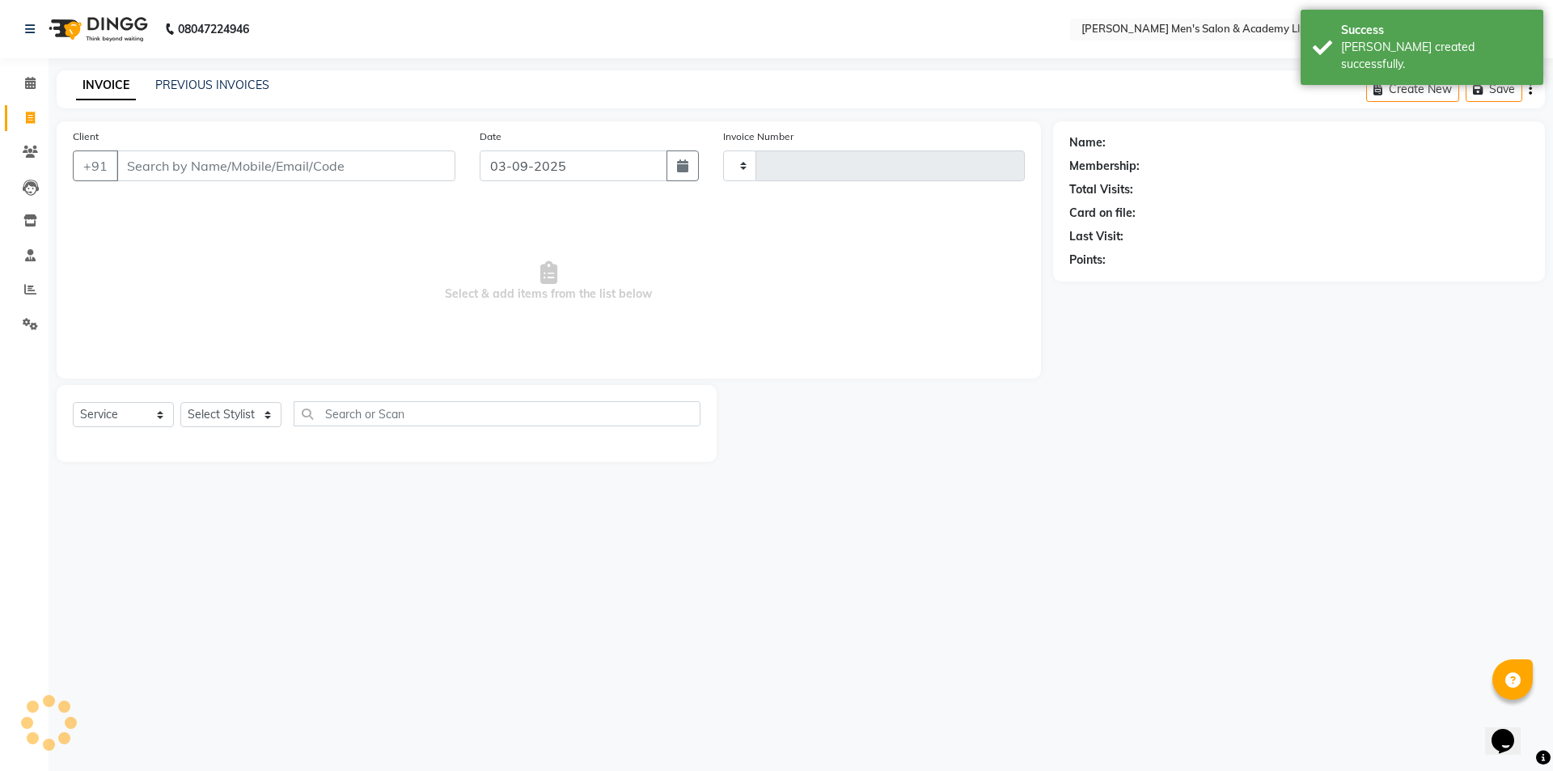
type input "5396"
select select "8248"
click at [175, 86] on link "PREVIOUS INVOICES" at bounding box center [212, 85] width 114 height 15
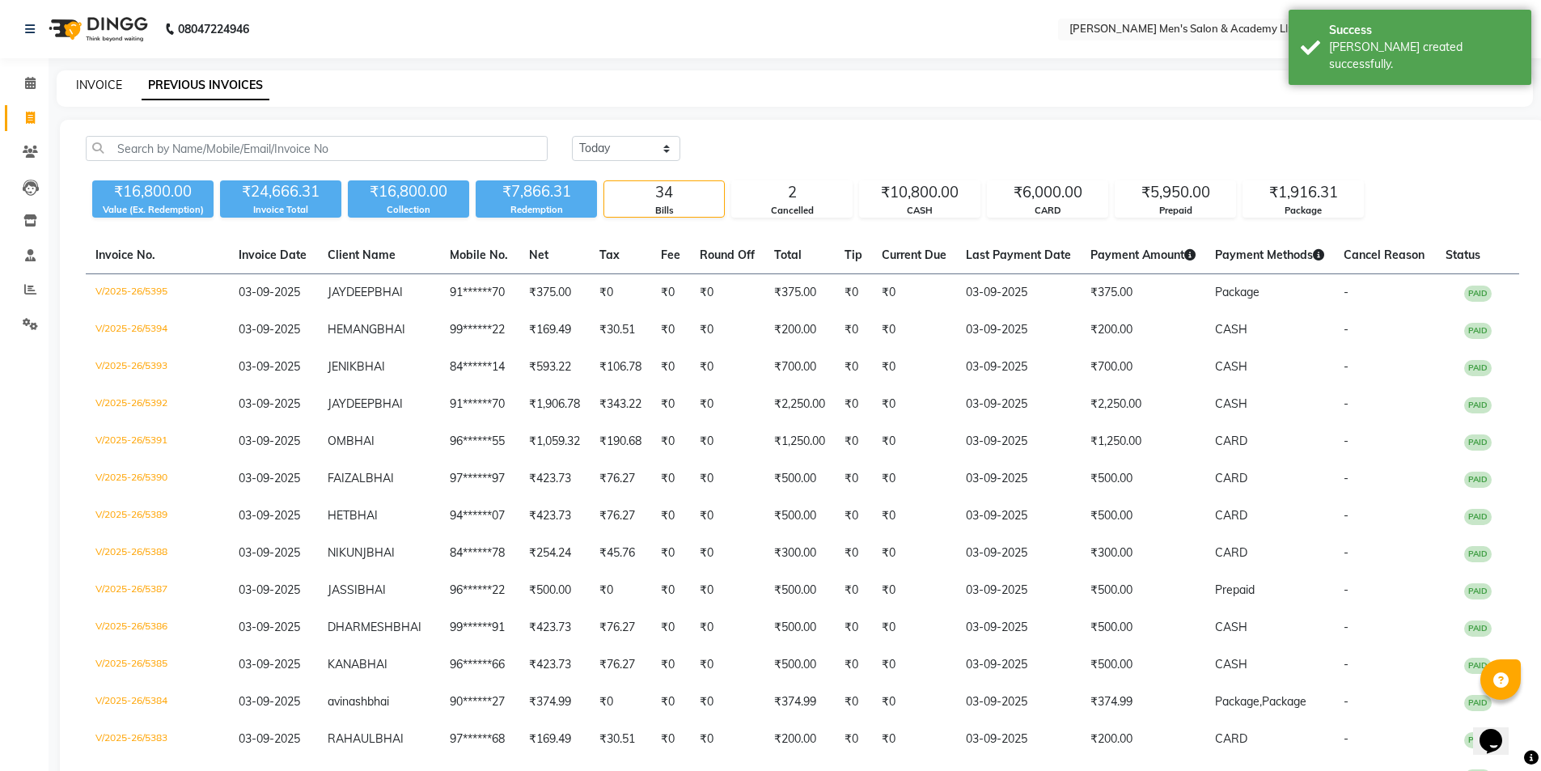
click at [117, 85] on link "INVOICE" at bounding box center [99, 85] width 46 height 15
select select "service"
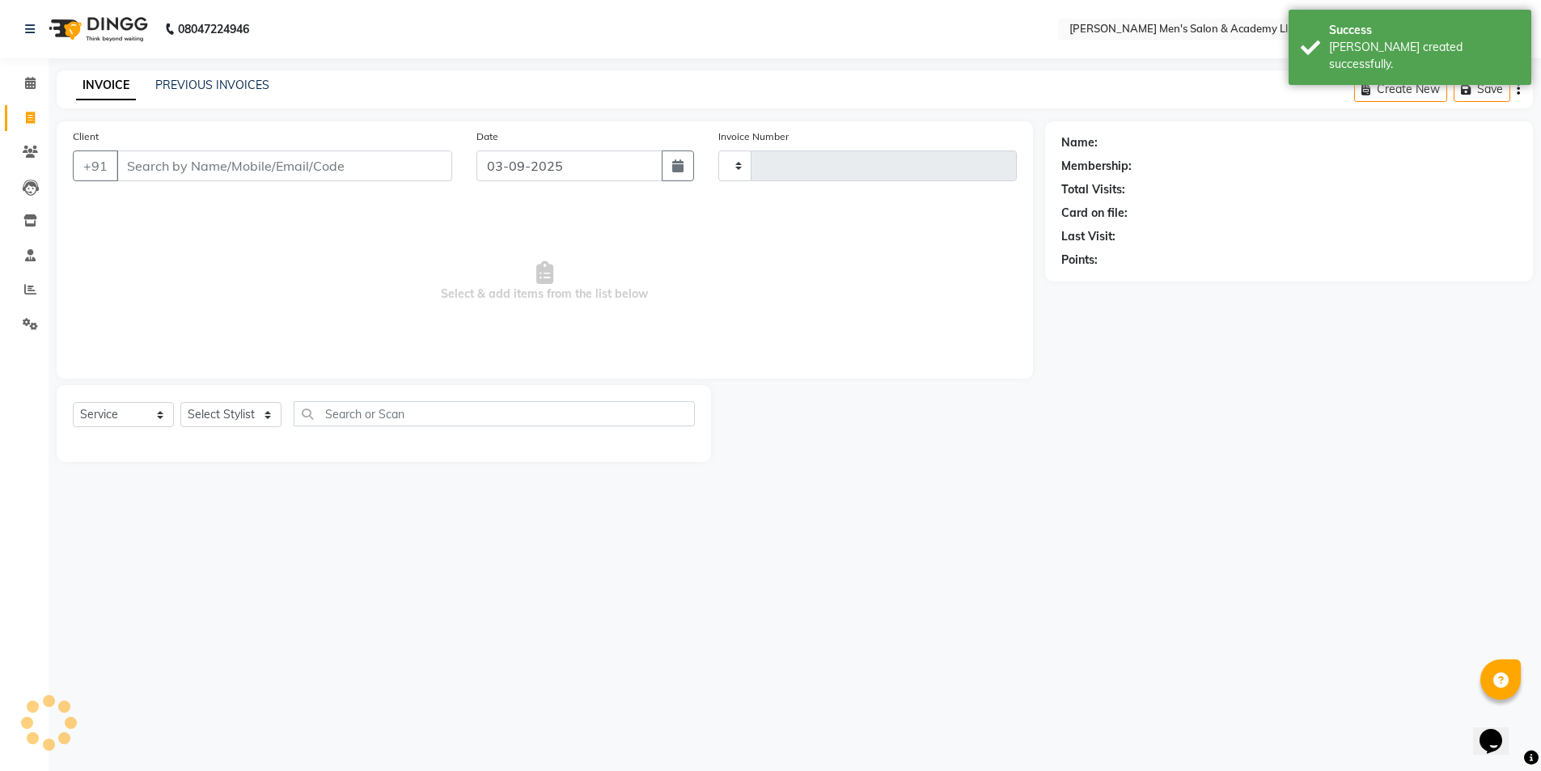
type input "5396"
select select "8248"
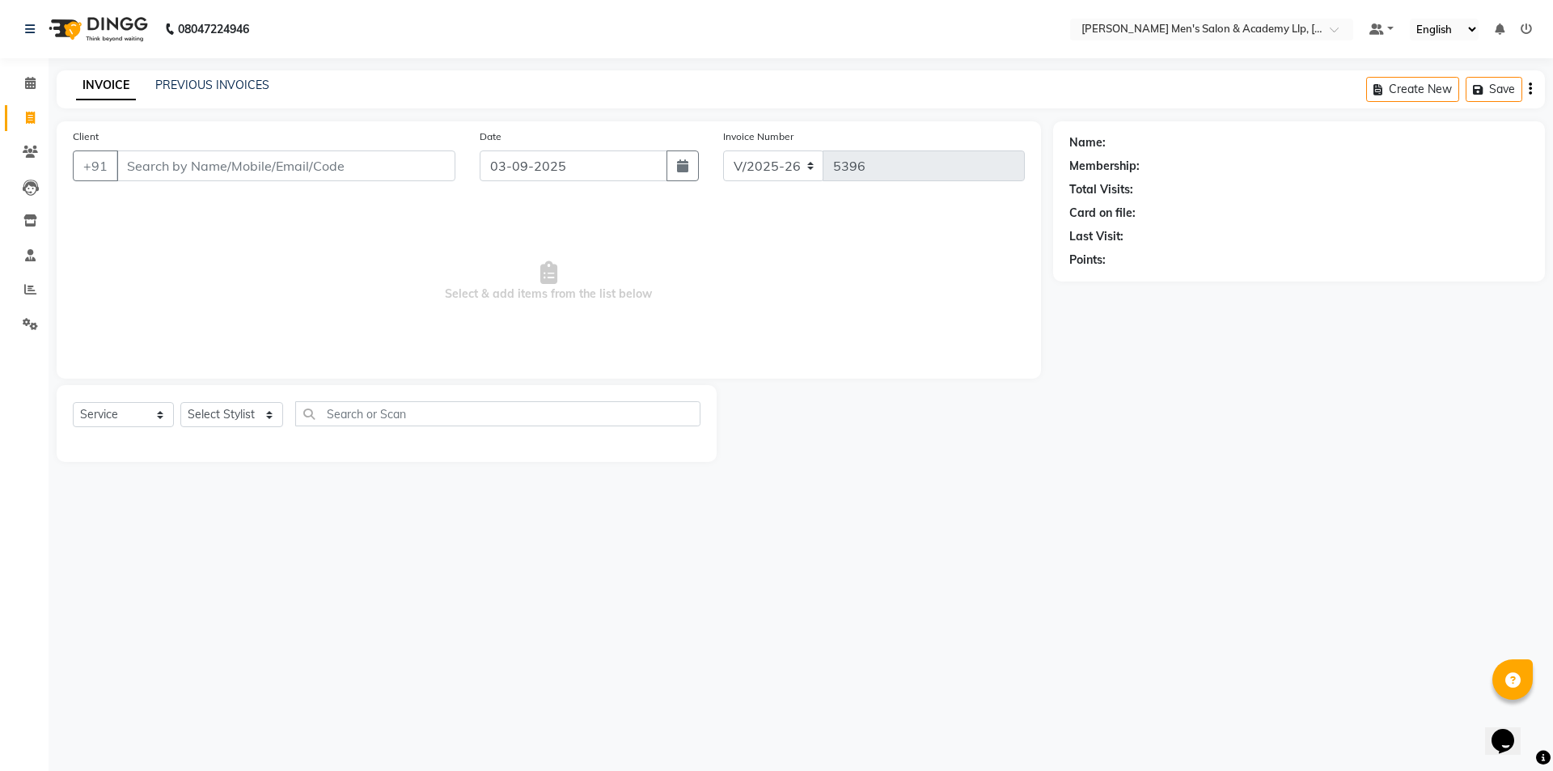
click at [117, 85] on link "INVOICE" at bounding box center [106, 85] width 60 height 29
click at [36, 287] on icon at bounding box center [30, 289] width 12 height 12
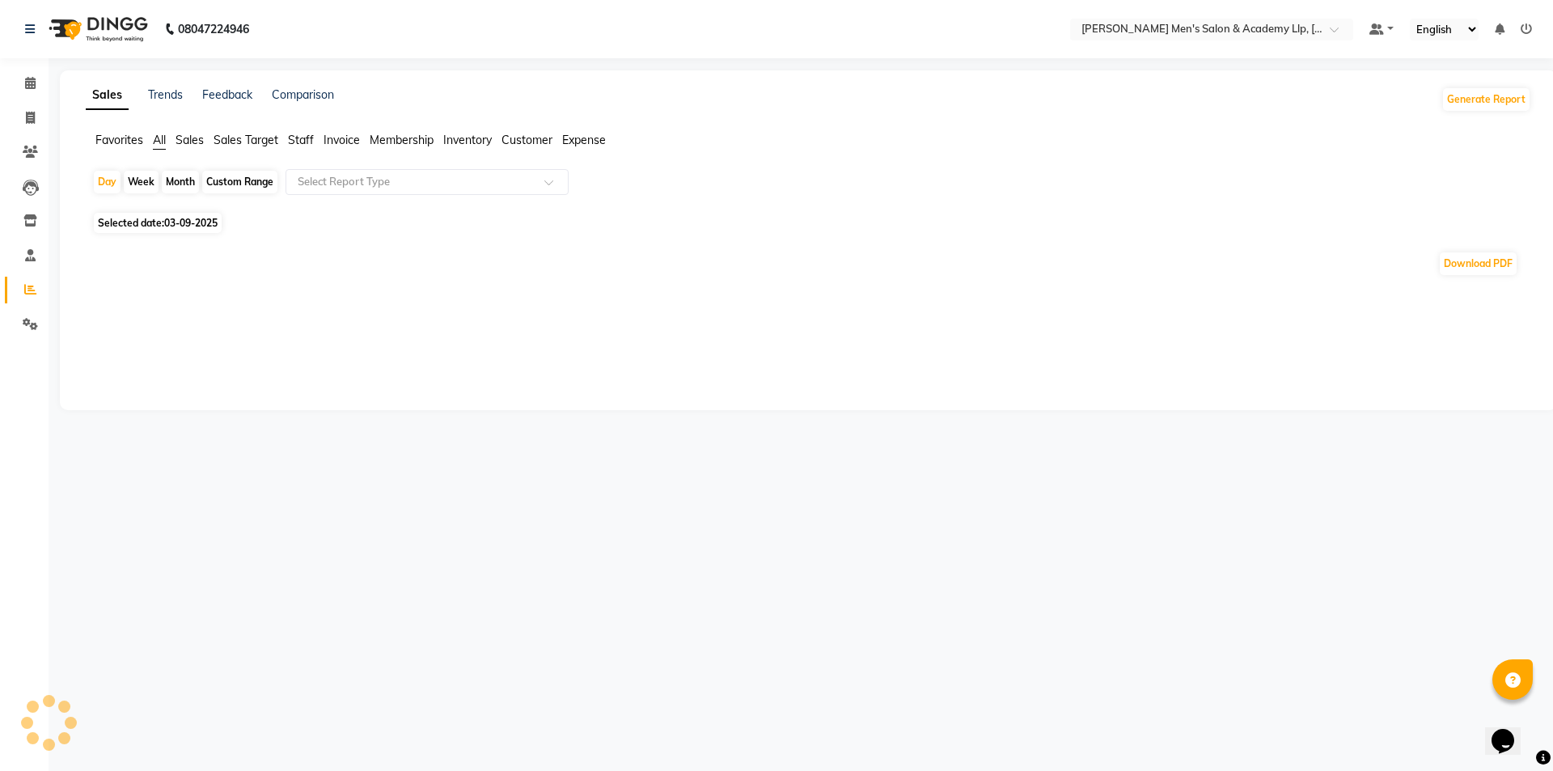
click at [34, 287] on icon at bounding box center [30, 289] width 12 height 12
click at [25, 110] on span at bounding box center [30, 118] width 28 height 19
select select "8248"
select select "service"
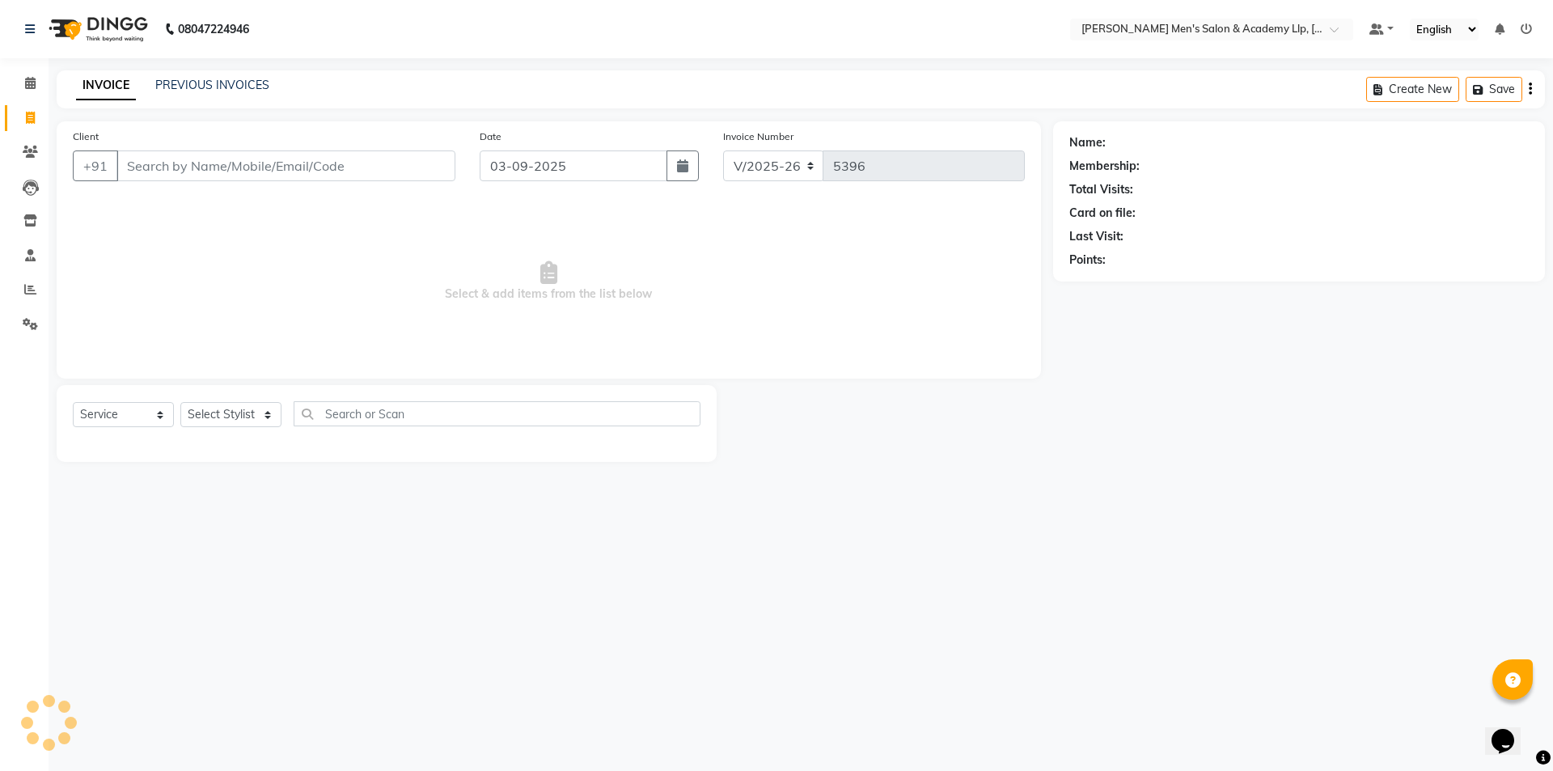
drag, startPoint x: 150, startPoint y: 174, endPoint x: 142, endPoint y: 194, distance: 21.8
click at [150, 179] on input "Client" at bounding box center [285, 165] width 339 height 31
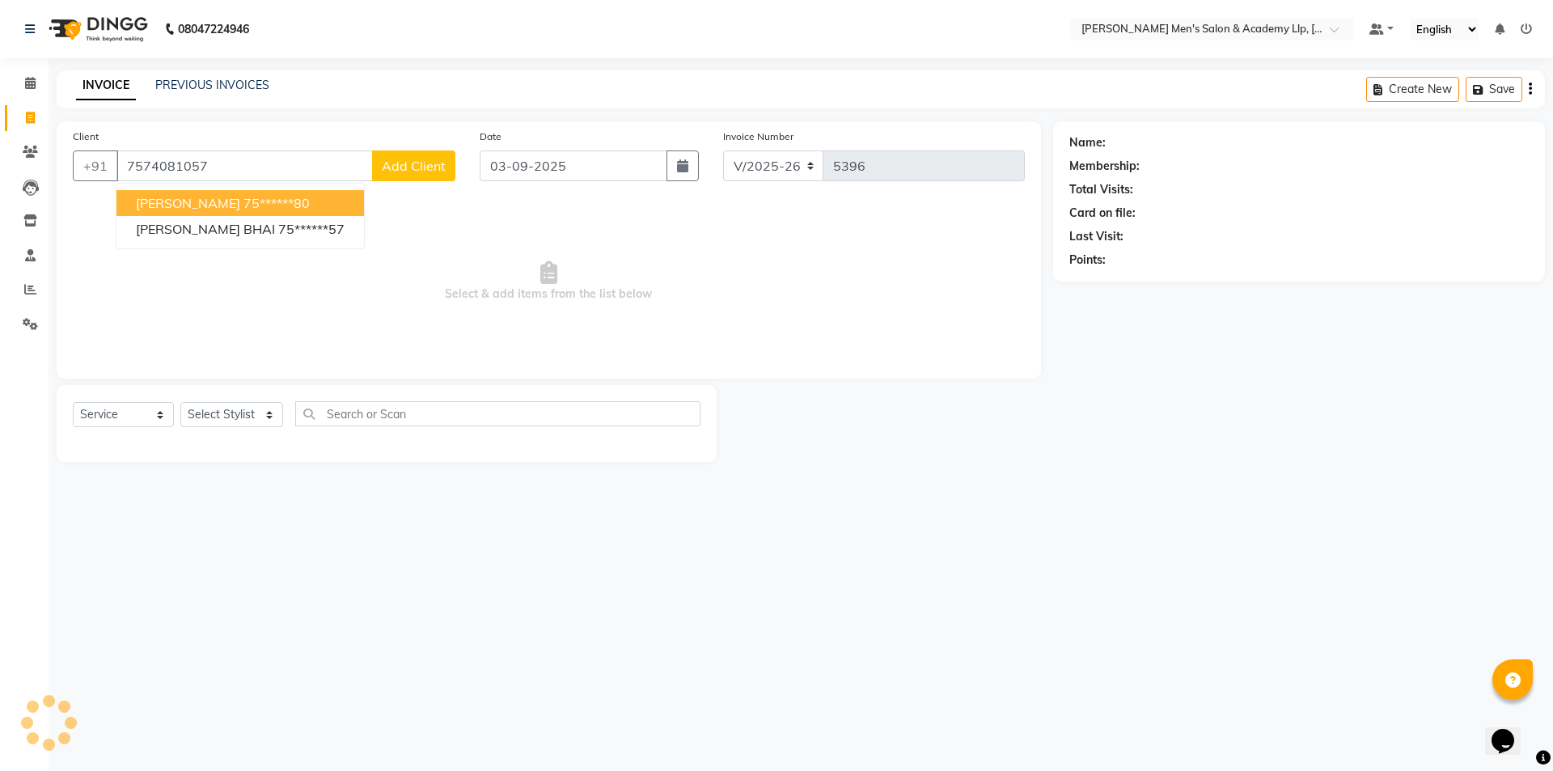
type input "7574081057"
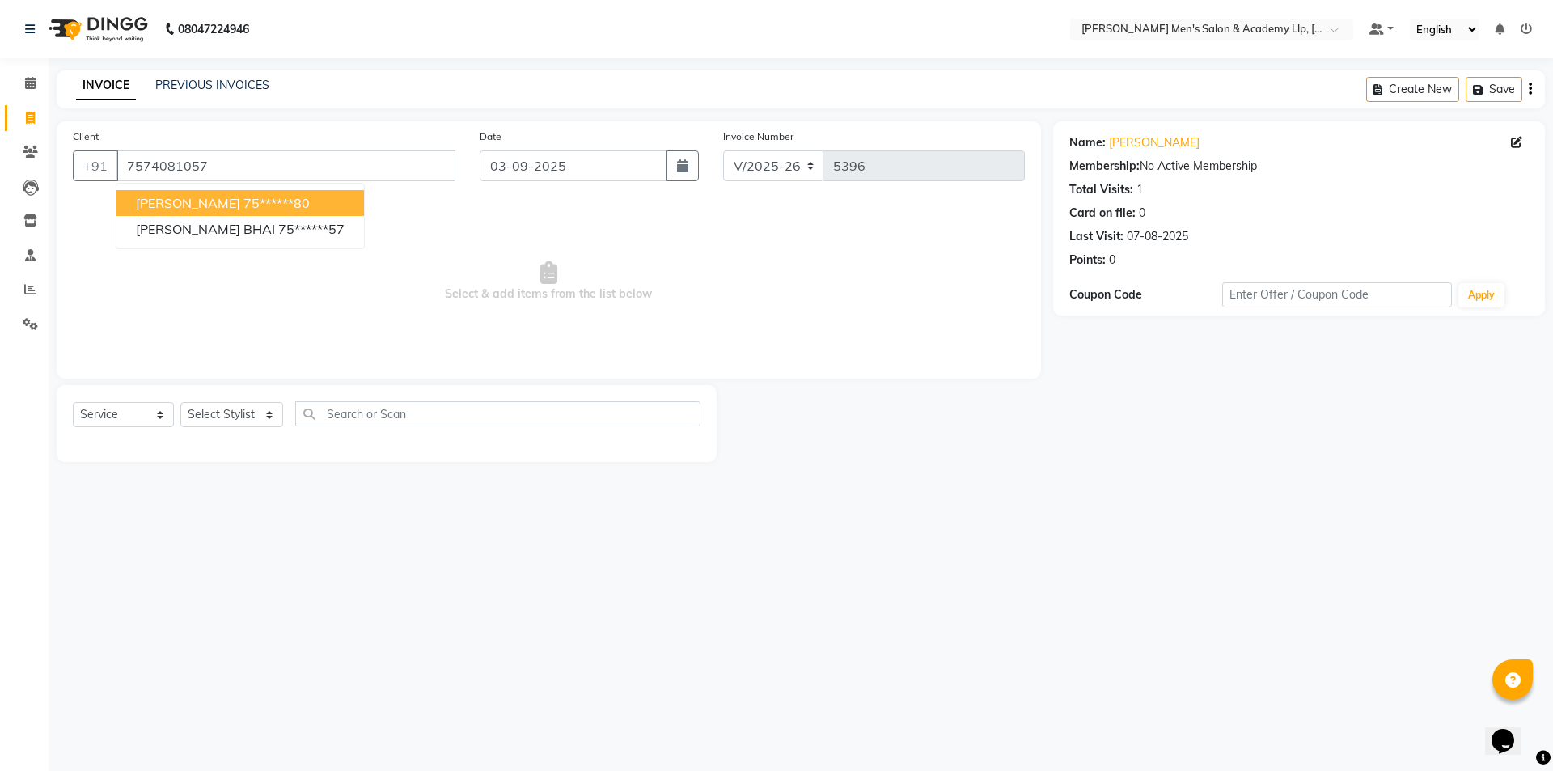
click at [513, 286] on span "Select & add items from the list below" at bounding box center [549, 282] width 952 height 162
drag, startPoint x: 513, startPoint y: 286, endPoint x: 514, endPoint y: 278, distance: 8.2
click at [514, 282] on span "Select & add items from the list below" at bounding box center [549, 282] width 952 height 162
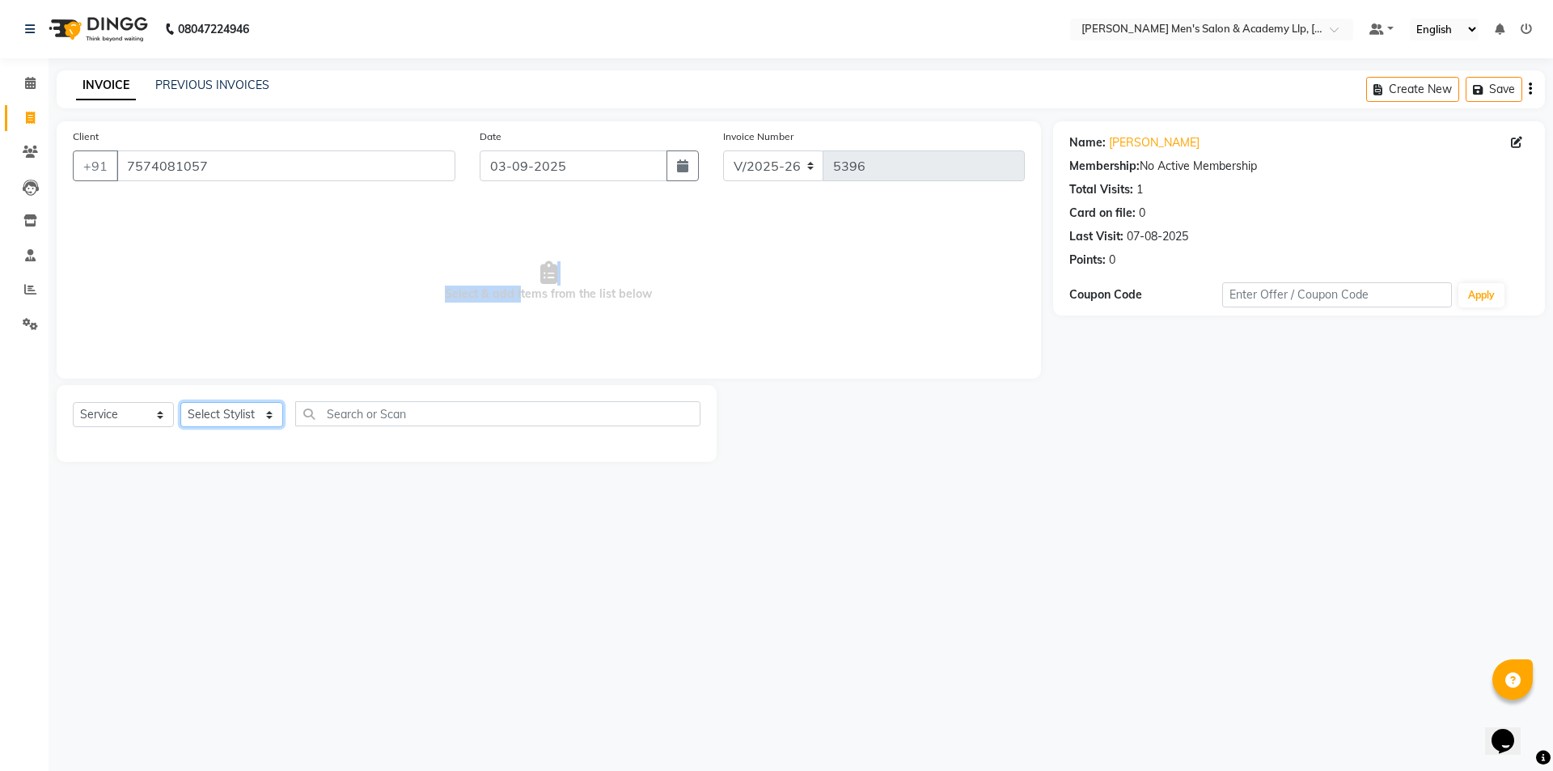
click at [235, 408] on select "Select Stylist ABHISHEK SEN AKKI SEN [PERSON_NAME] [PERSON_NAME] [PERSON_NAME] …" at bounding box center [231, 414] width 103 height 25
select select "78784"
click at [180, 402] on select "Select Stylist ABHISHEK SEN AKKI SEN [PERSON_NAME] [PERSON_NAME] [PERSON_NAME] …" at bounding box center [231, 414] width 103 height 25
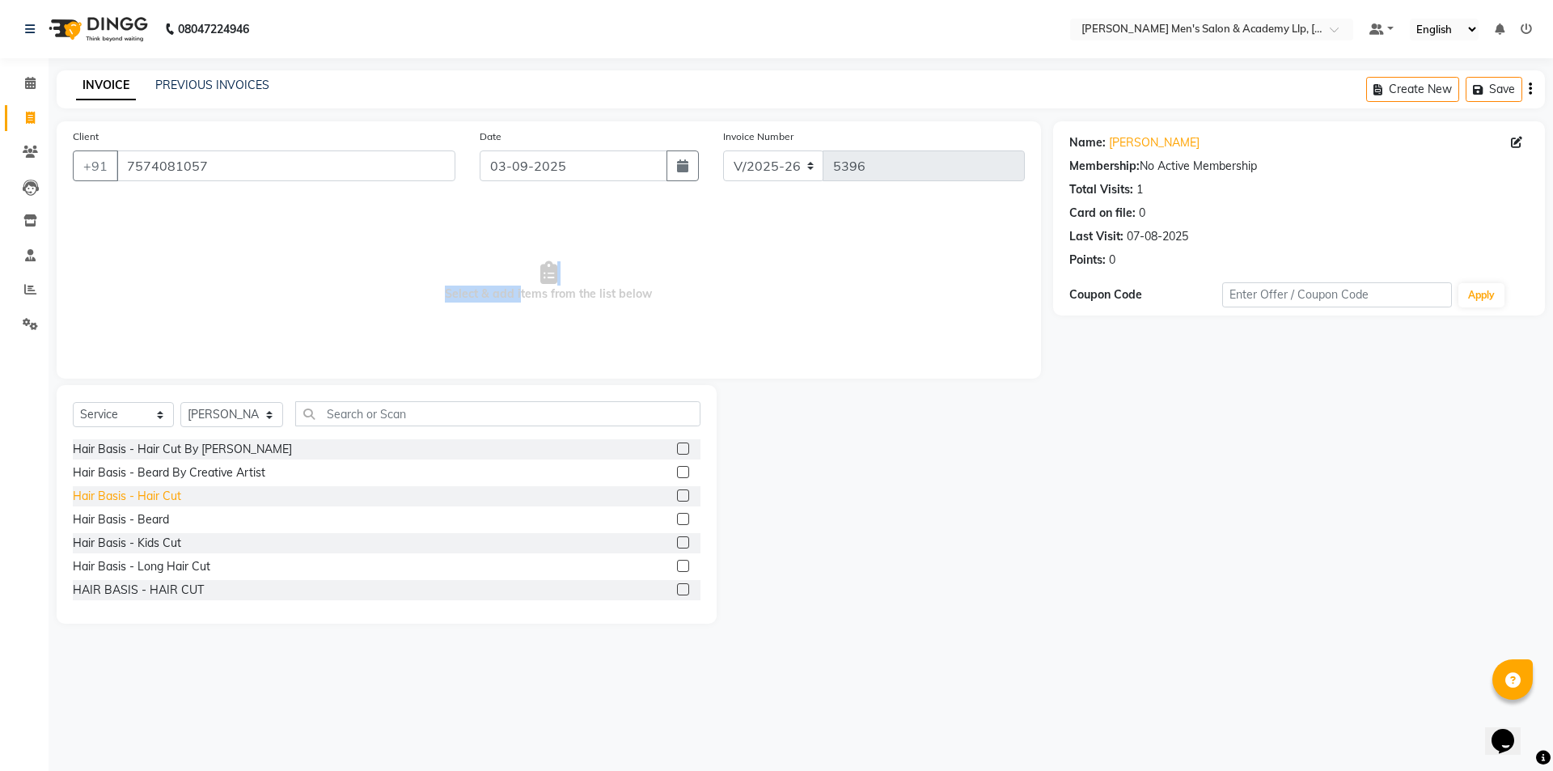
click at [146, 490] on div "Hair Basis - Hair Cut" at bounding box center [127, 496] width 108 height 17
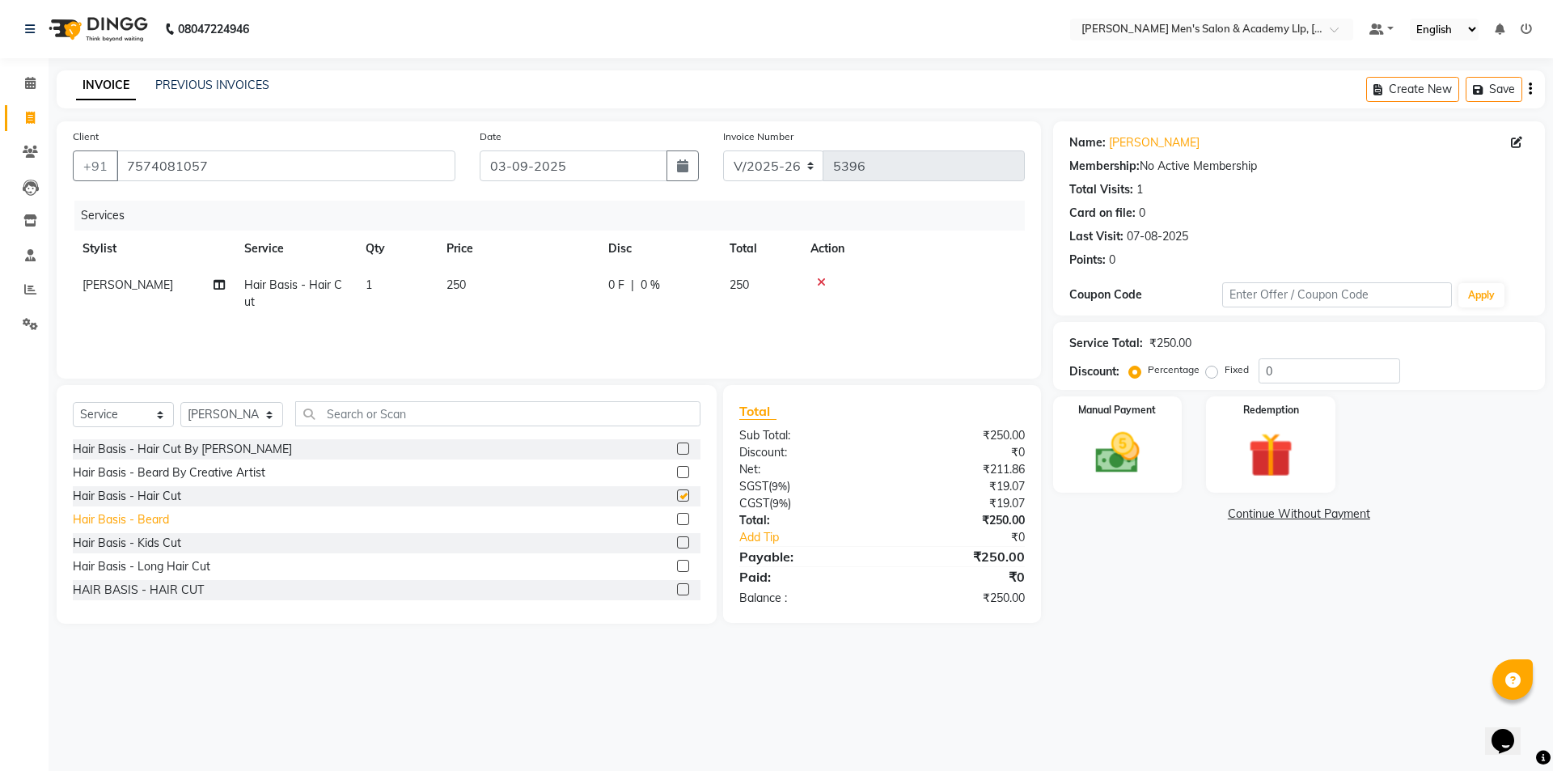
checkbox input "false"
click at [142, 519] on div "Hair Basis - Beard" at bounding box center [121, 519] width 96 height 17
checkbox input "true"
click at [142, 505] on div "Hair Basis - Hair Cut" at bounding box center [127, 496] width 108 height 17
checkbox input "true"
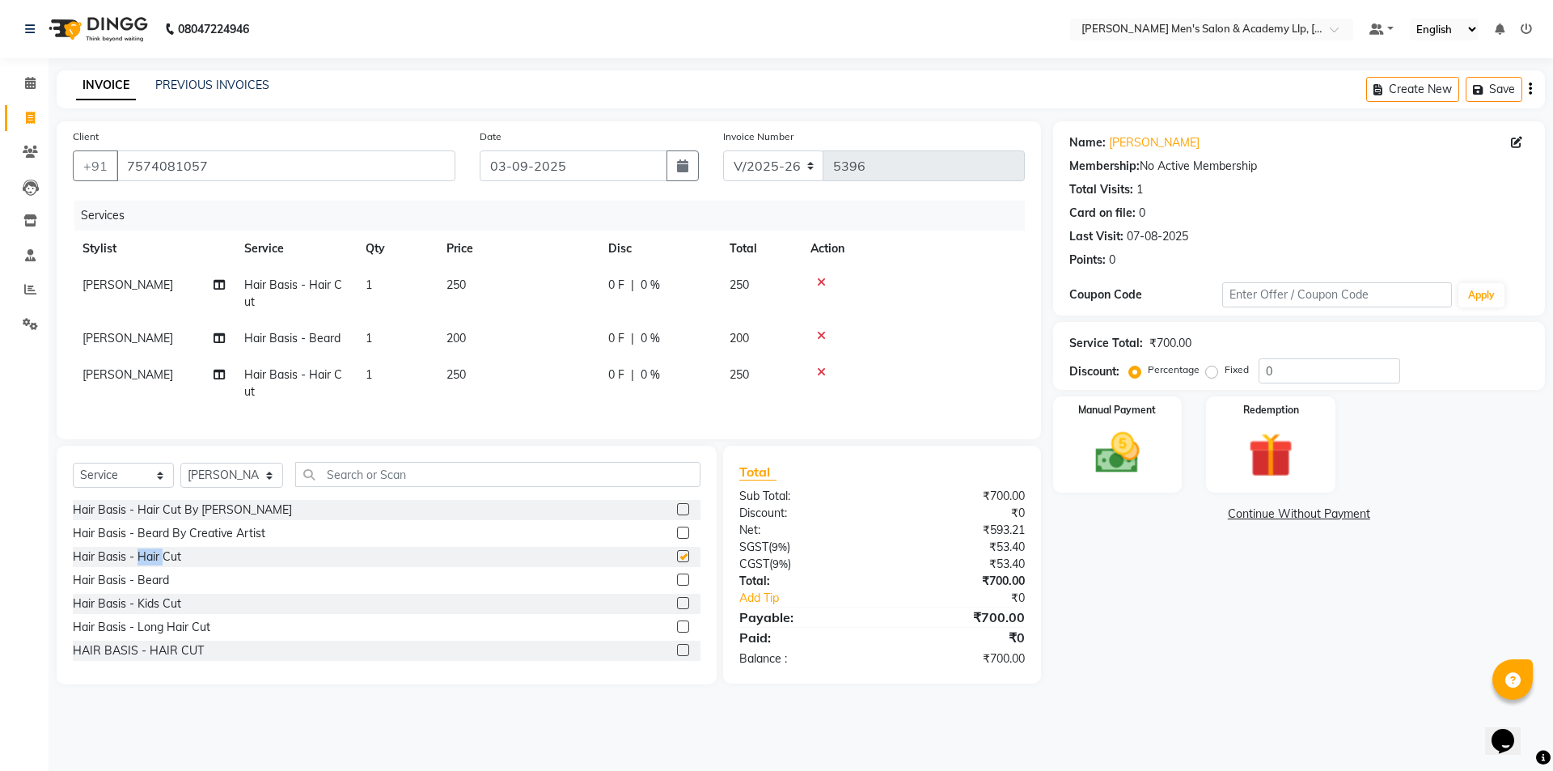
checkbox input "false"
drag, startPoint x: 824, startPoint y: 373, endPoint x: 814, endPoint y: 370, distance: 10.2
click at [824, 371] on icon at bounding box center [821, 371] width 9 height 11
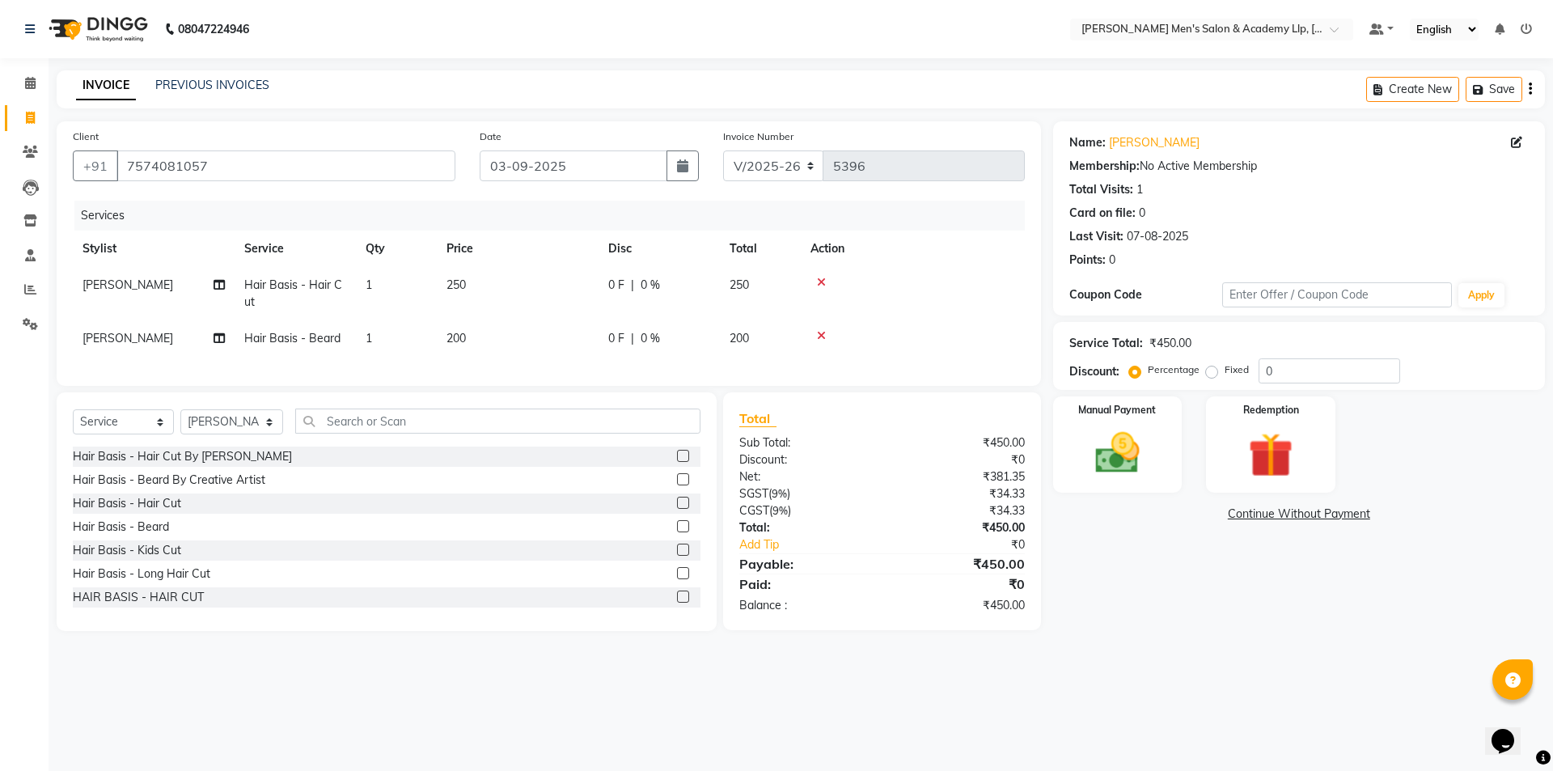
click at [560, 290] on td "250" at bounding box center [518, 293] width 162 height 53
select select "78784"
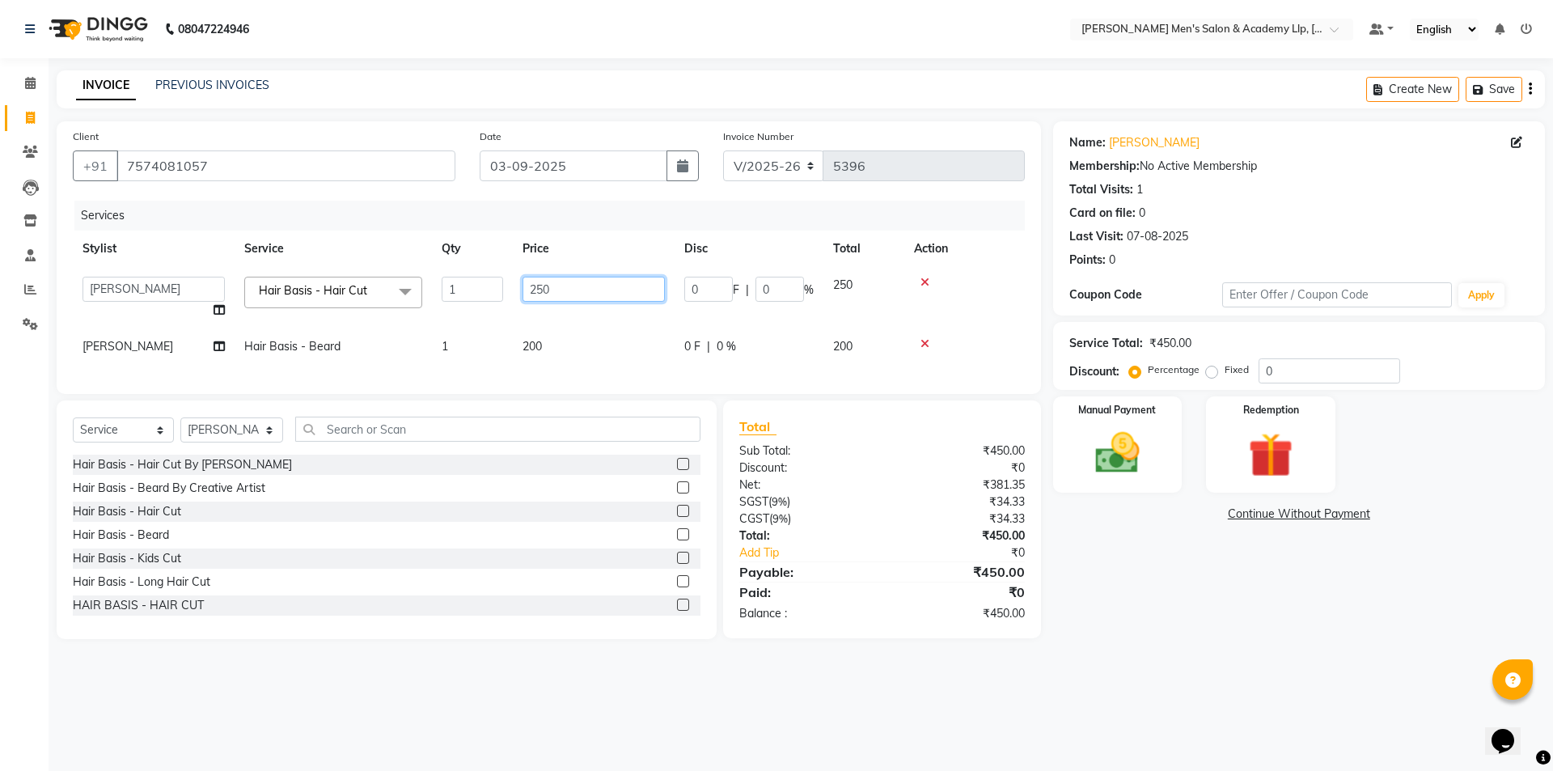
click at [582, 289] on input "250" at bounding box center [594, 289] width 142 height 25
type input "2"
type input "300"
drag, startPoint x: 1120, startPoint y: 615, endPoint x: 1142, endPoint y: 595, distance: 29.2
click at [1124, 611] on div "Name: [PERSON_NAME] Membership: No Active Membership Total Visits: 1 Card on fi…" at bounding box center [1305, 380] width 504 height 518
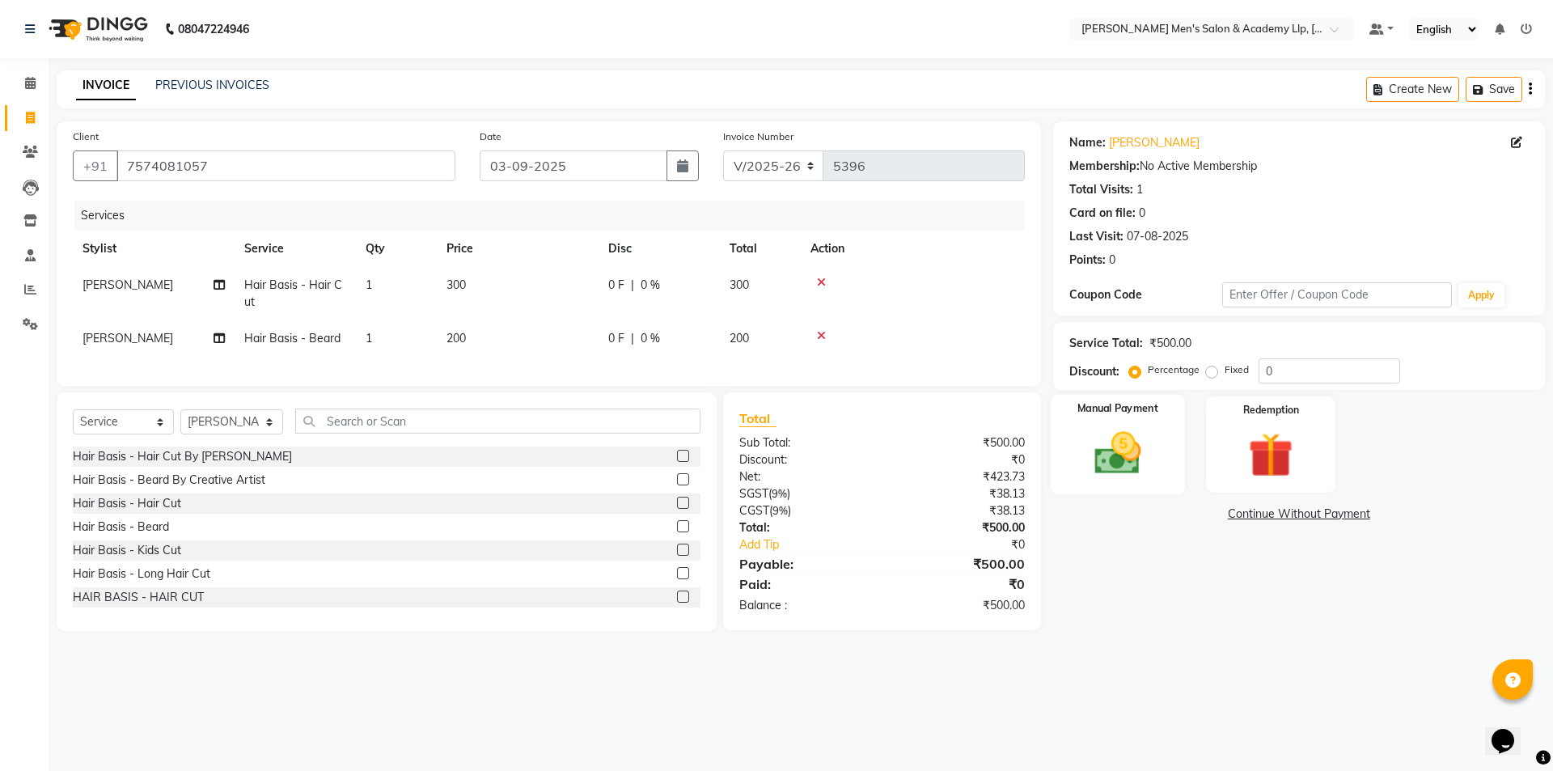
click at [1108, 408] on label "Manual Payment" at bounding box center [1118, 408] width 81 height 15
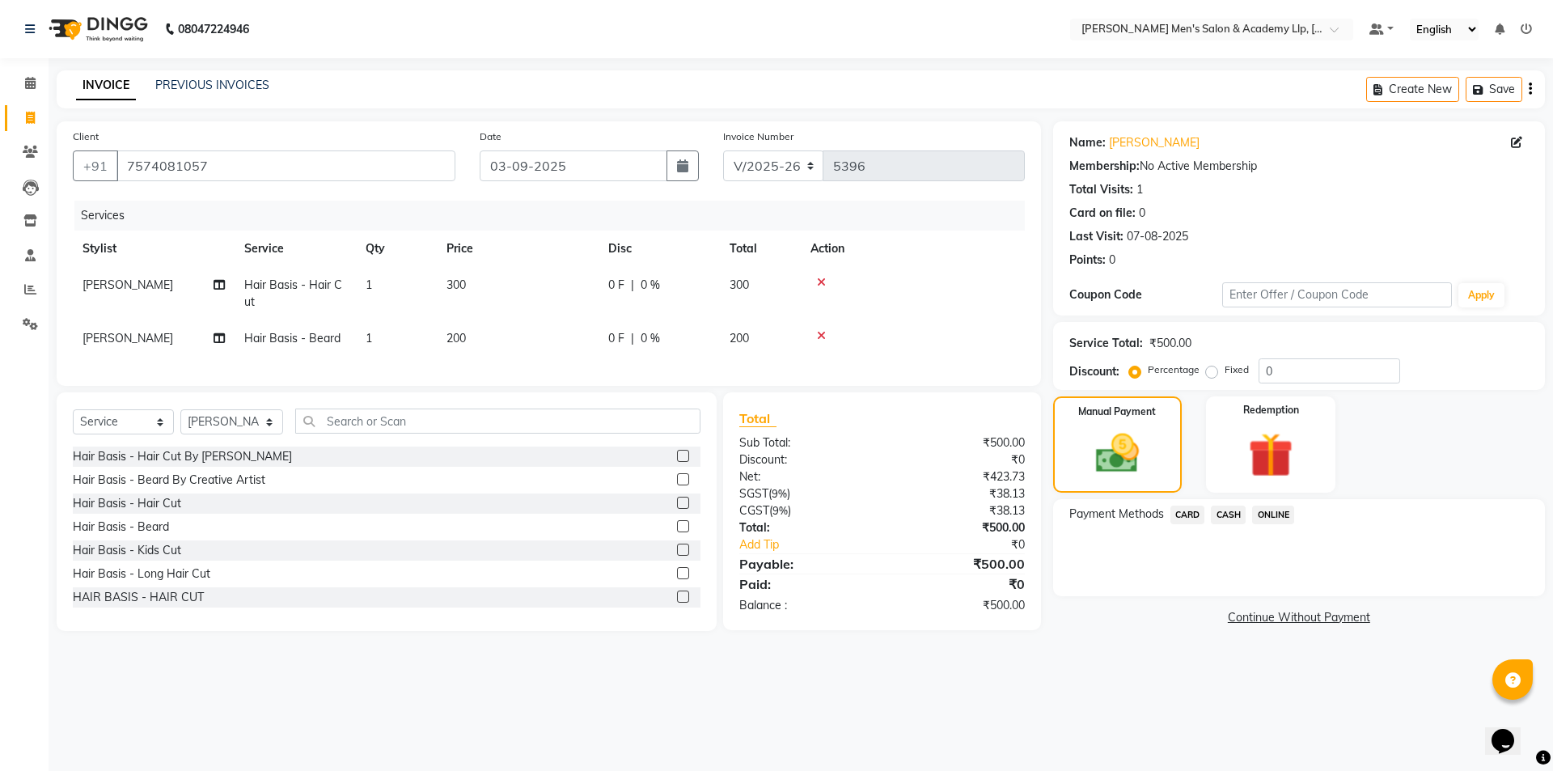
click at [1232, 520] on span "CASH" at bounding box center [1228, 515] width 35 height 19
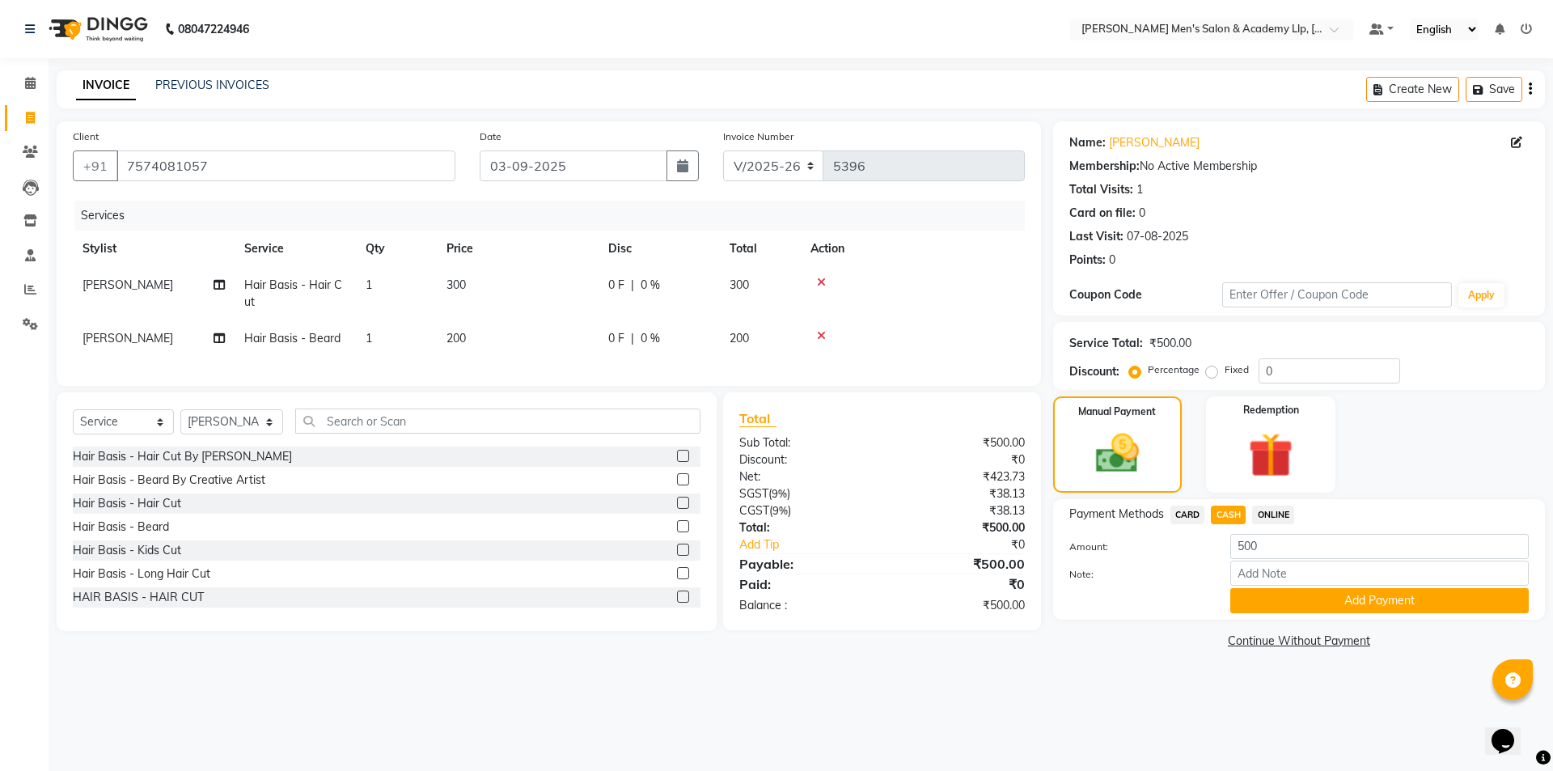
click at [1288, 599] on button "Add Payment" at bounding box center [1379, 600] width 299 height 25
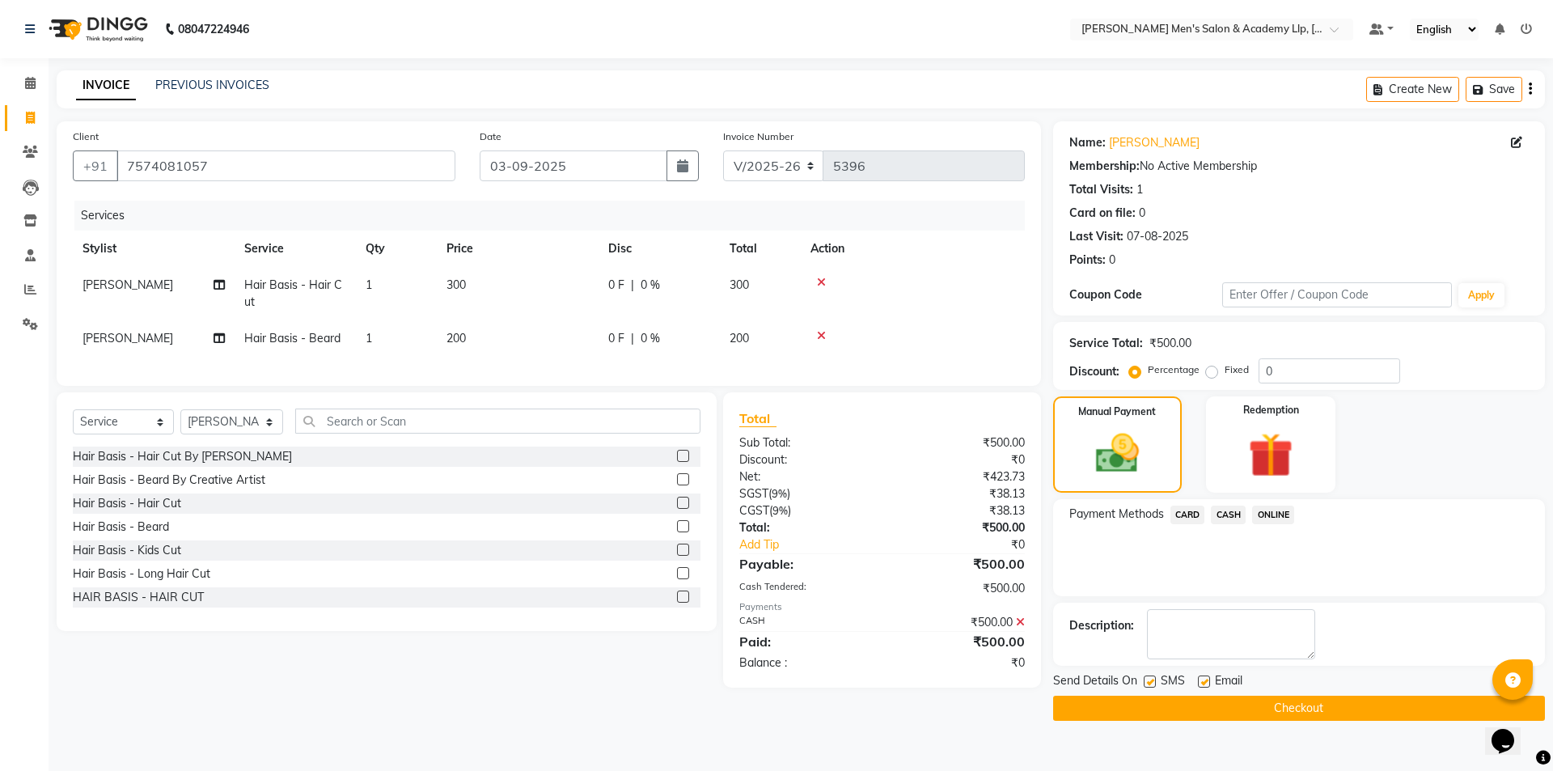
click at [1202, 684] on label at bounding box center [1204, 681] width 12 height 12
click at [1202, 684] on input "checkbox" at bounding box center [1203, 682] width 11 height 11
checkbox input "false"
click at [1145, 681] on label at bounding box center [1150, 681] width 12 height 12
click at [1145, 681] on input "checkbox" at bounding box center [1149, 682] width 11 height 11
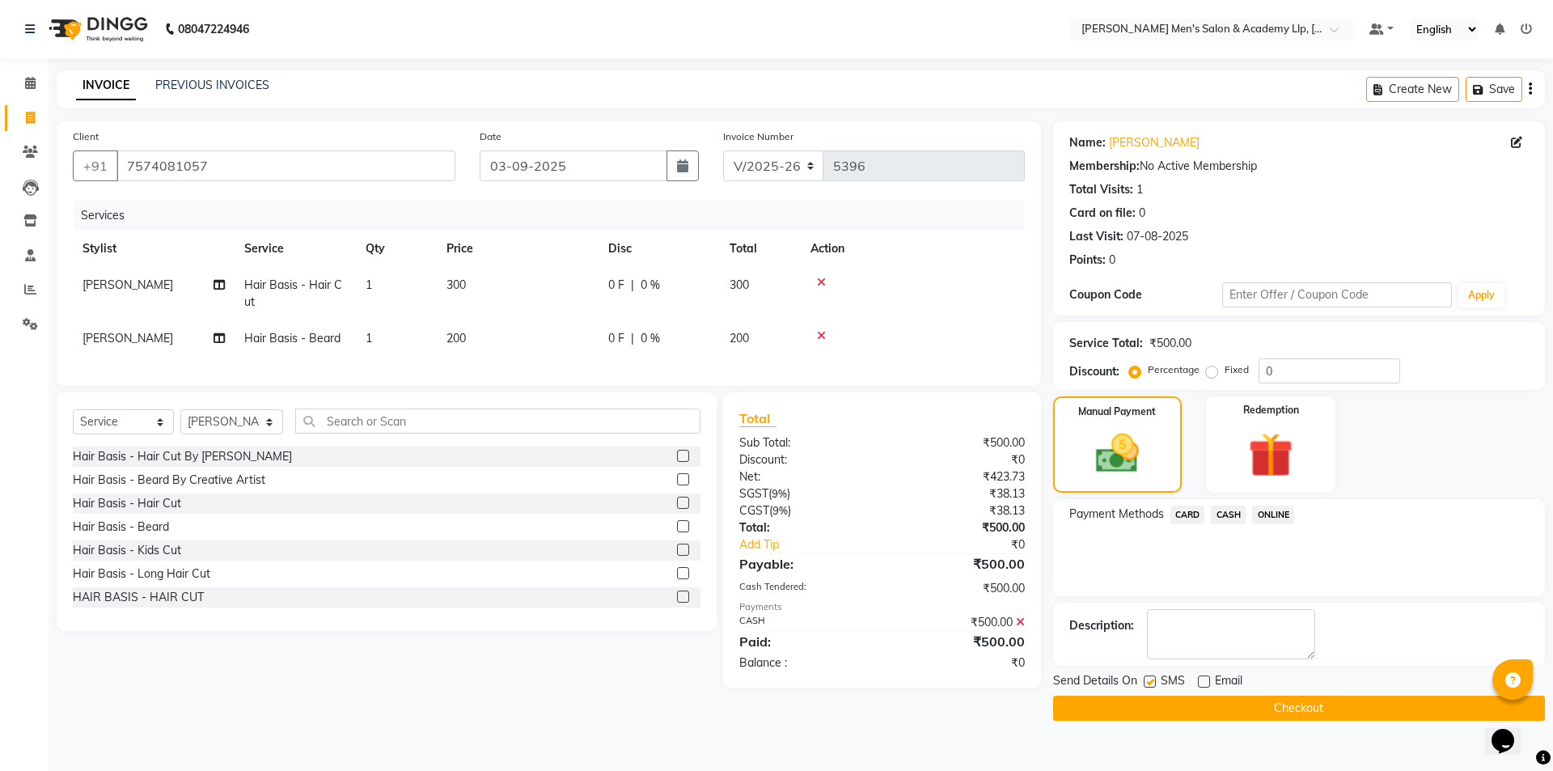
checkbox input "false"
click at [1170, 703] on button "Checkout" at bounding box center [1299, 708] width 492 height 25
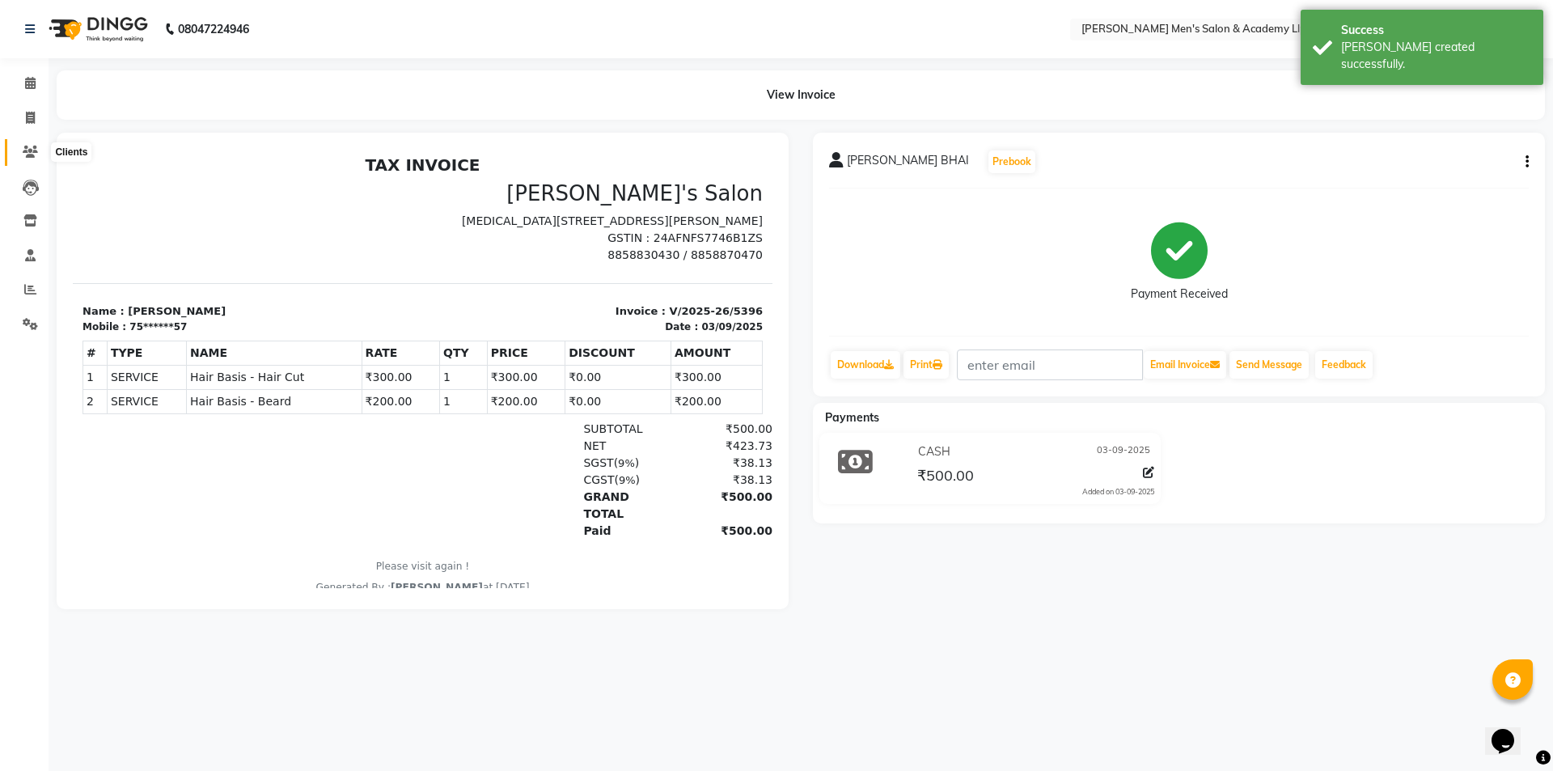
click at [27, 160] on span at bounding box center [30, 152] width 28 height 19
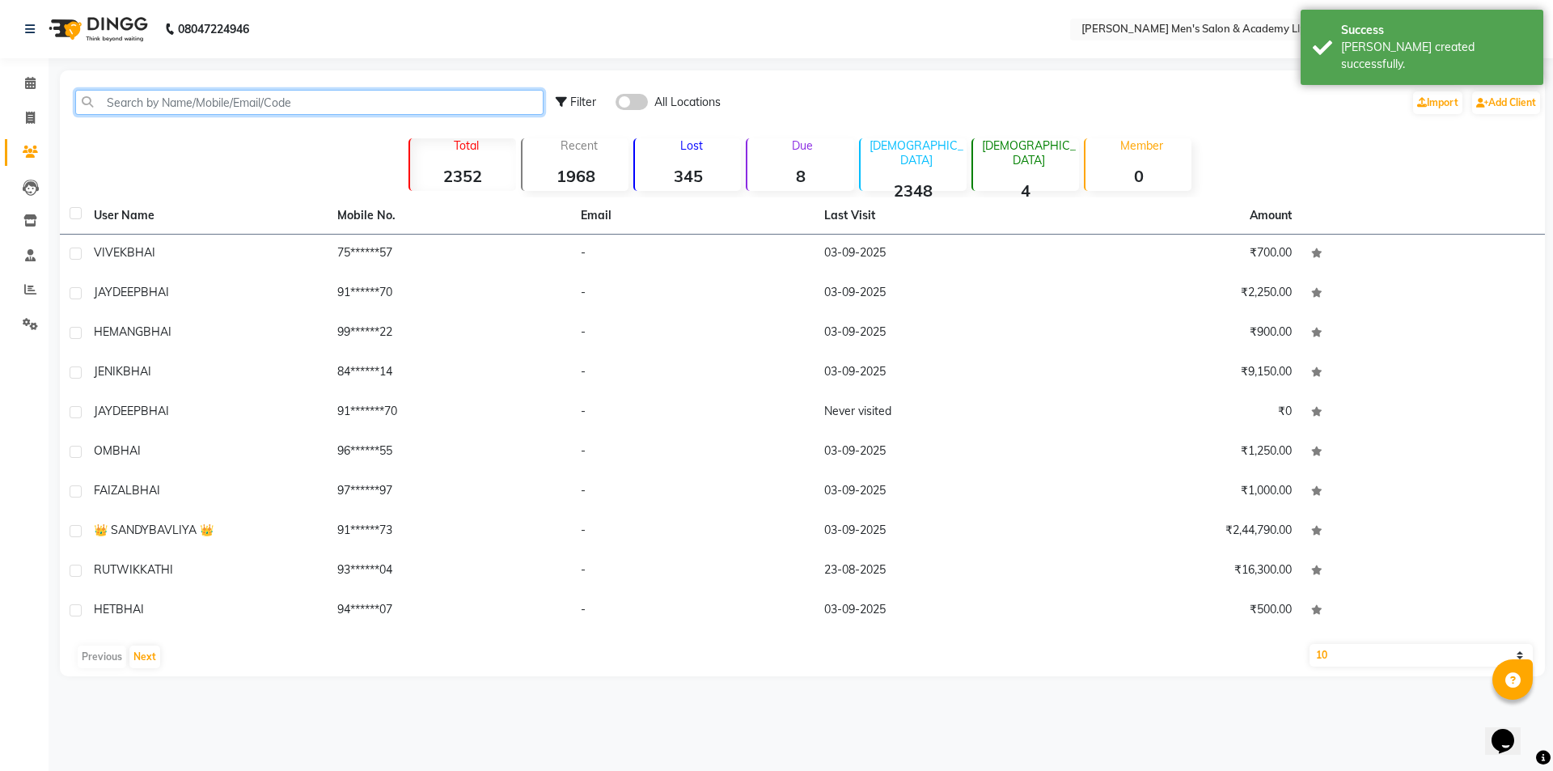
click at [255, 101] on input "text" at bounding box center [309, 102] width 468 height 25
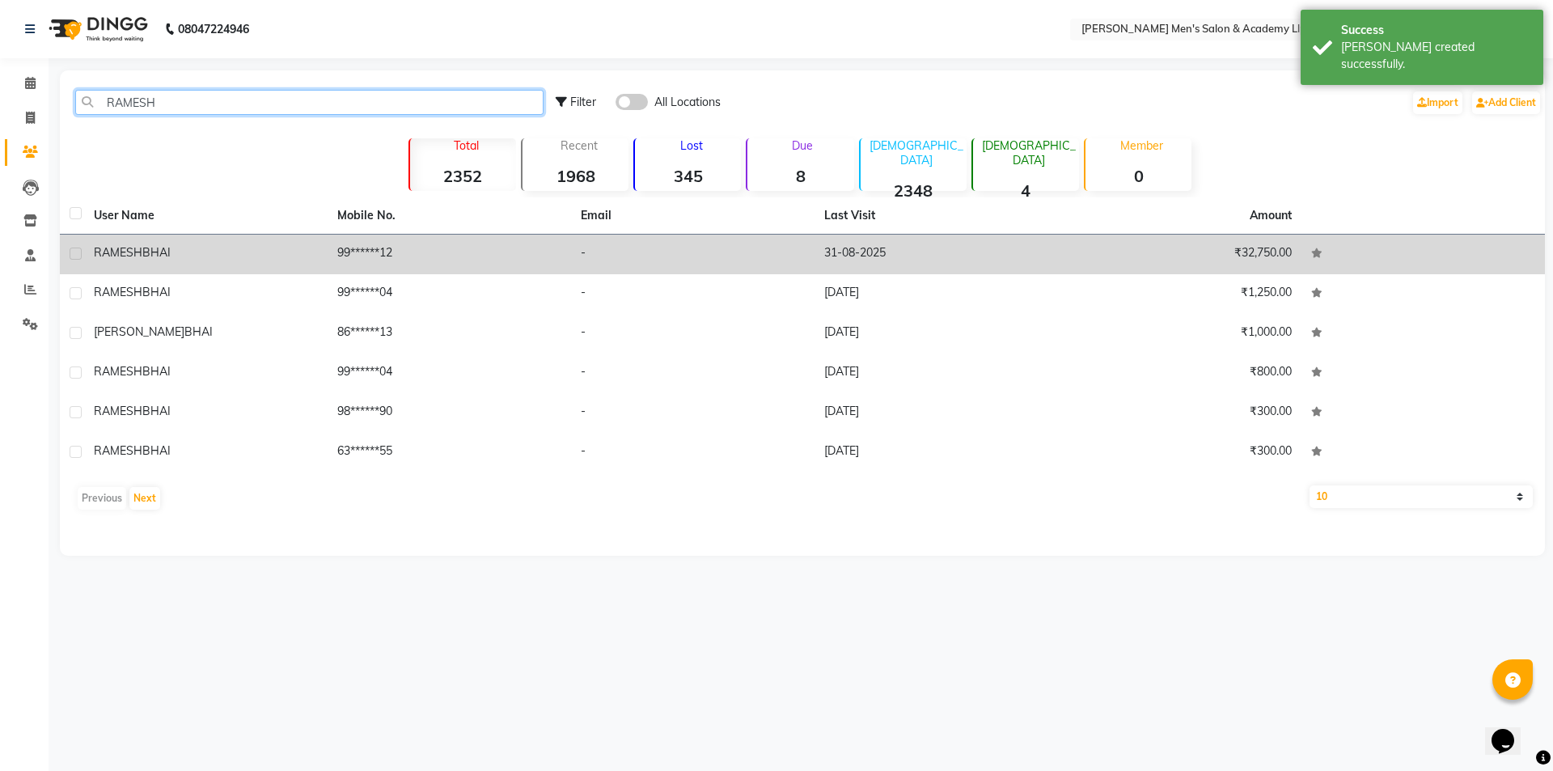
type input "RAMESH"
click at [976, 259] on td "31-08-2025" at bounding box center [936, 255] width 243 height 40
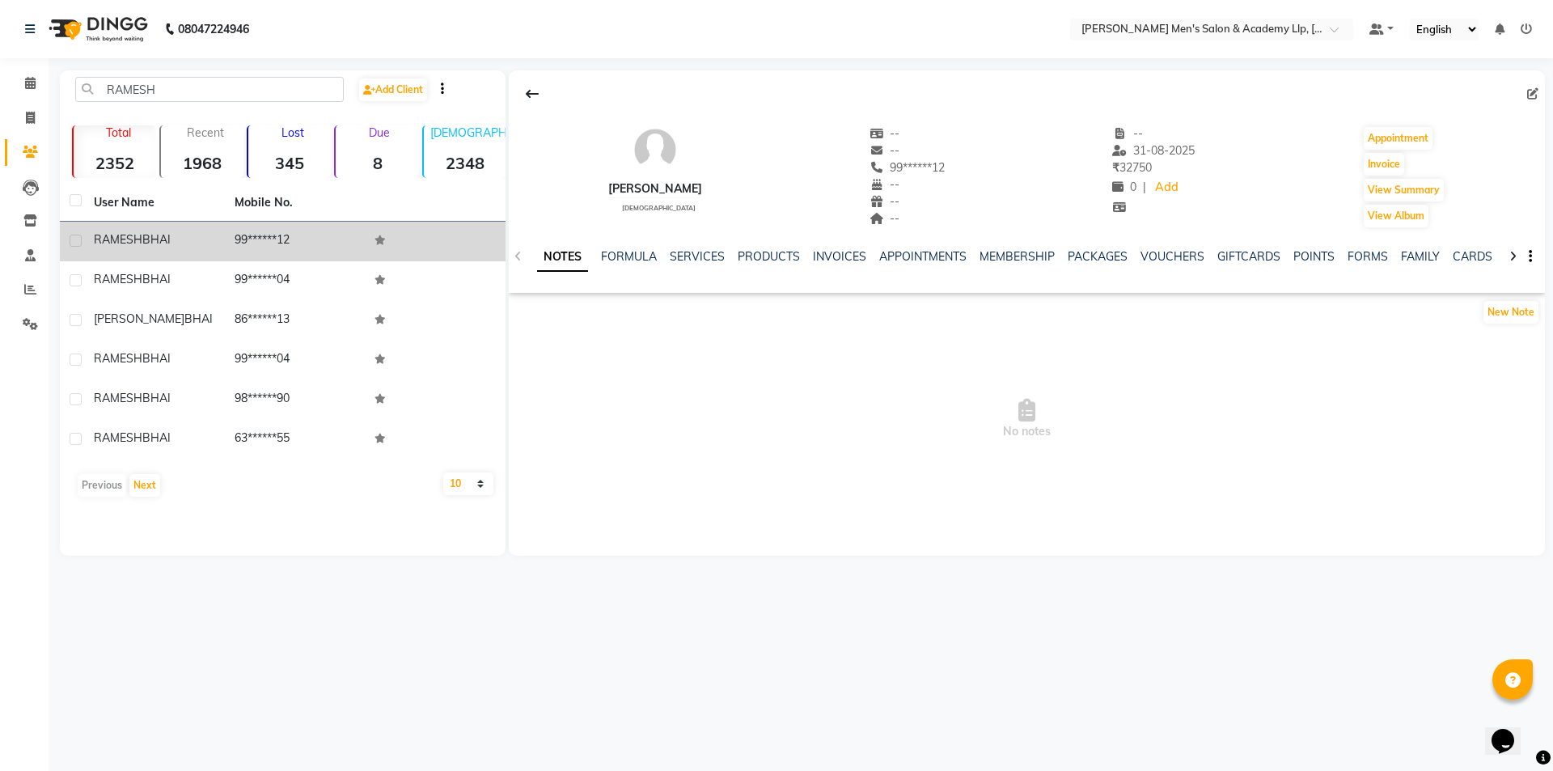
click at [1394, 152] on div "Invoice" at bounding box center [1403, 164] width 83 height 26
click at [1369, 162] on button "Invoice" at bounding box center [1384, 164] width 40 height 23
select select "service"
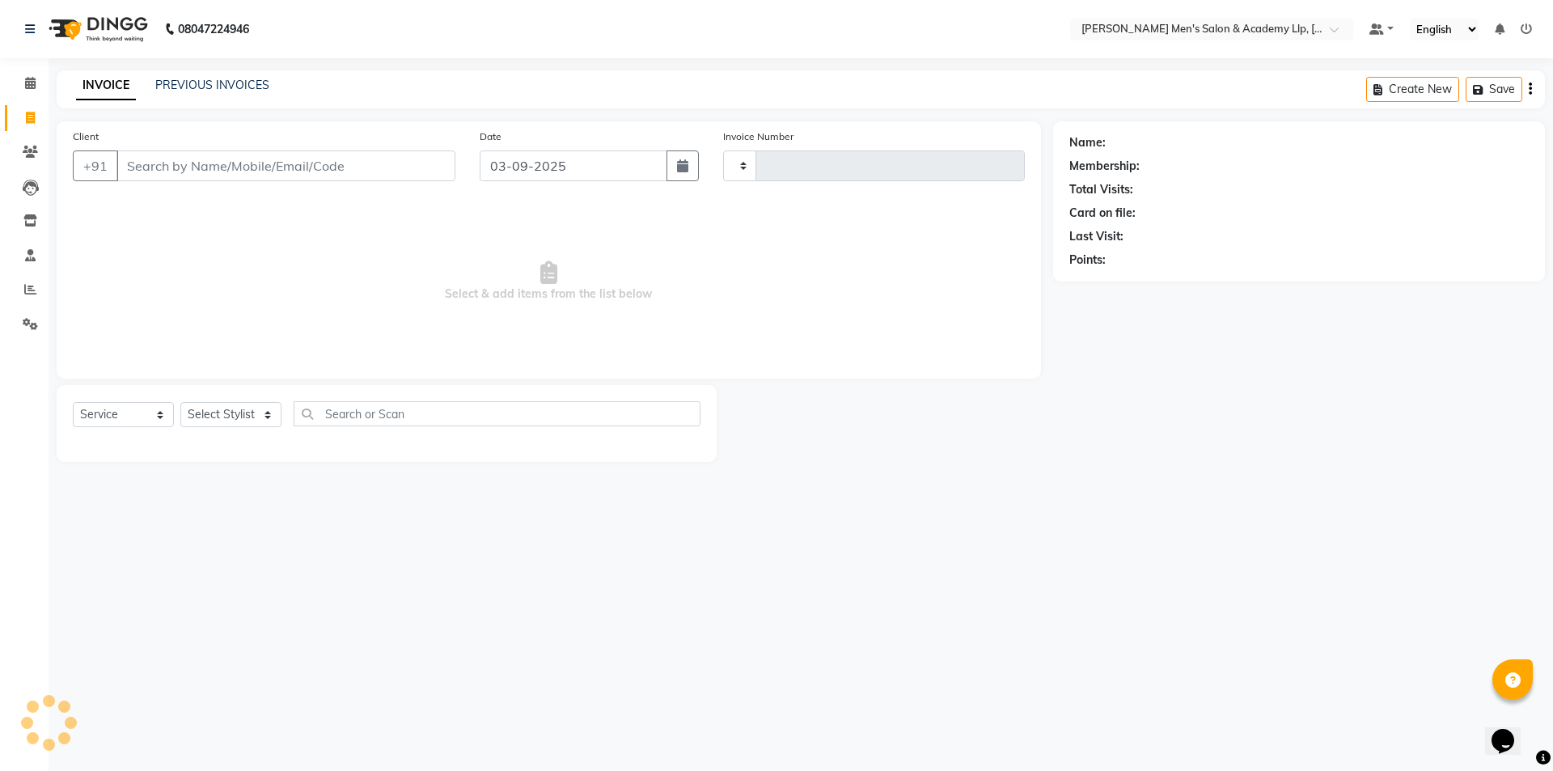
type input "5397"
select select "8248"
click at [216, 417] on select "Select Stylist" at bounding box center [230, 414] width 101 height 25
type input "99******12"
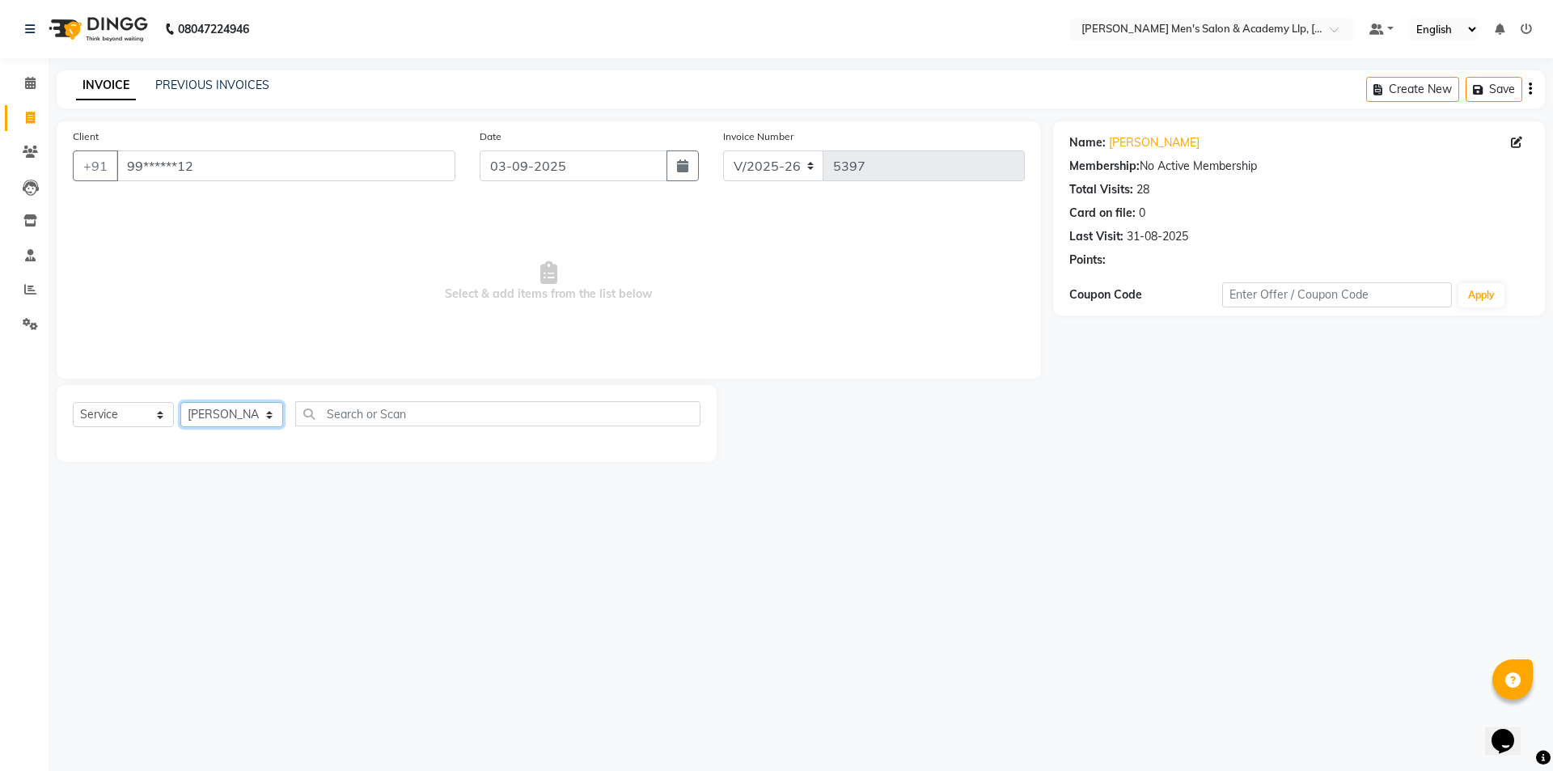
click at [180, 402] on select "Select Stylist ABHISHEK SEN AKKI SEN [PERSON_NAME] [PERSON_NAME] [PERSON_NAME] …" at bounding box center [231, 414] width 103 height 25
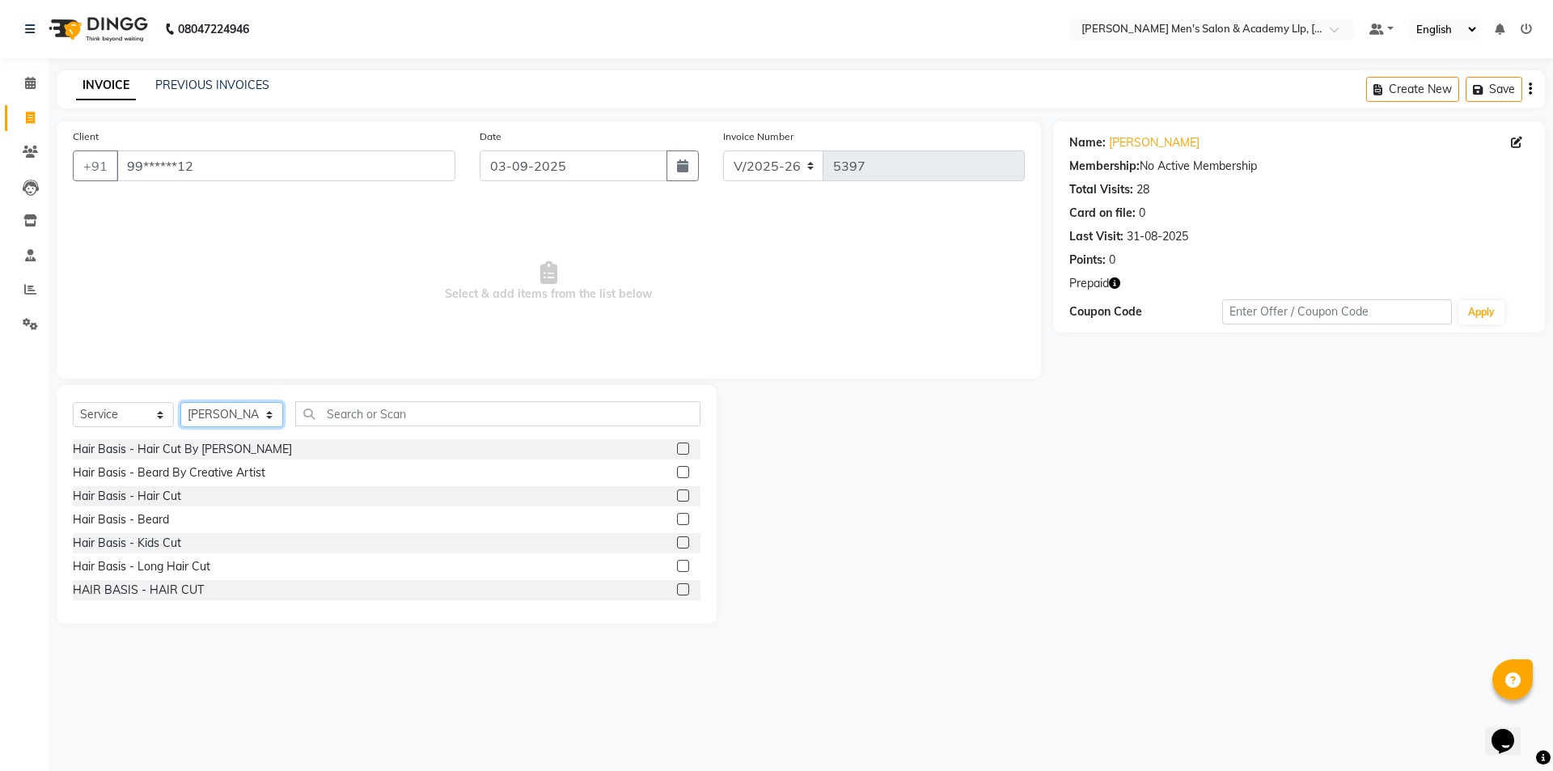
click at [201, 419] on select "Select Stylist ABHISHEK SEN AKKI SEN [PERSON_NAME] [PERSON_NAME] [PERSON_NAME] …" at bounding box center [231, 414] width 103 height 25
click at [202, 419] on select "Select Stylist ABHISHEK SEN AKKI SEN [PERSON_NAME] [PERSON_NAME] [PERSON_NAME] …" at bounding box center [231, 414] width 103 height 25
drag, startPoint x: 201, startPoint y: 418, endPoint x: 204, endPoint y: 402, distance: 16.5
click at [201, 418] on select "Select Stylist ABHISHEK SEN AKKI SEN [PERSON_NAME] [PERSON_NAME] [PERSON_NAME] …" at bounding box center [231, 414] width 103 height 25
select select "78791"
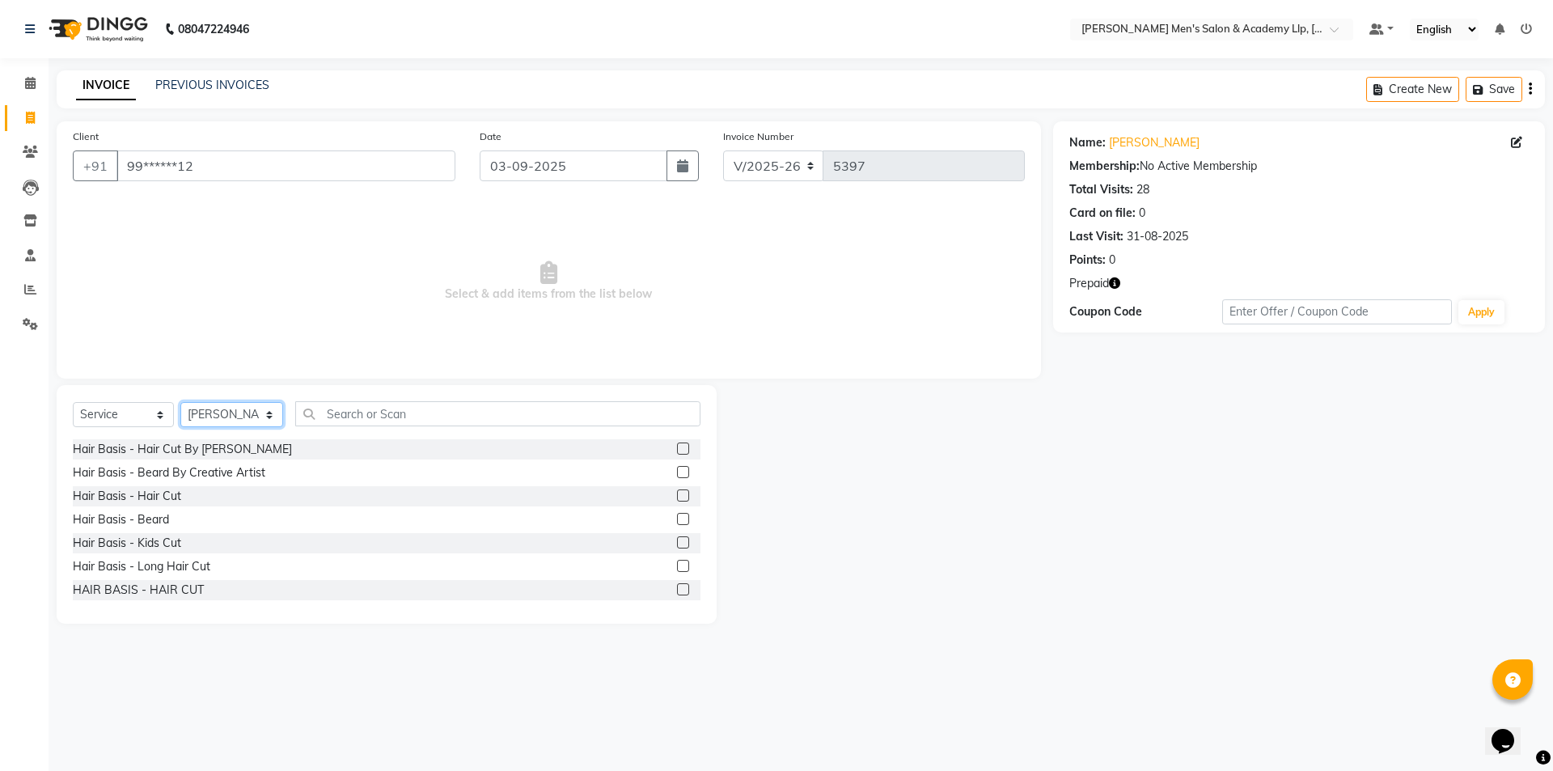
click at [180, 402] on select "Select Stylist ABHISHEK SEN AKKI SEN [PERSON_NAME] [PERSON_NAME] [PERSON_NAME] …" at bounding box center [231, 414] width 103 height 25
click at [163, 518] on div "Hair Basis - Beard" at bounding box center [121, 519] width 96 height 17
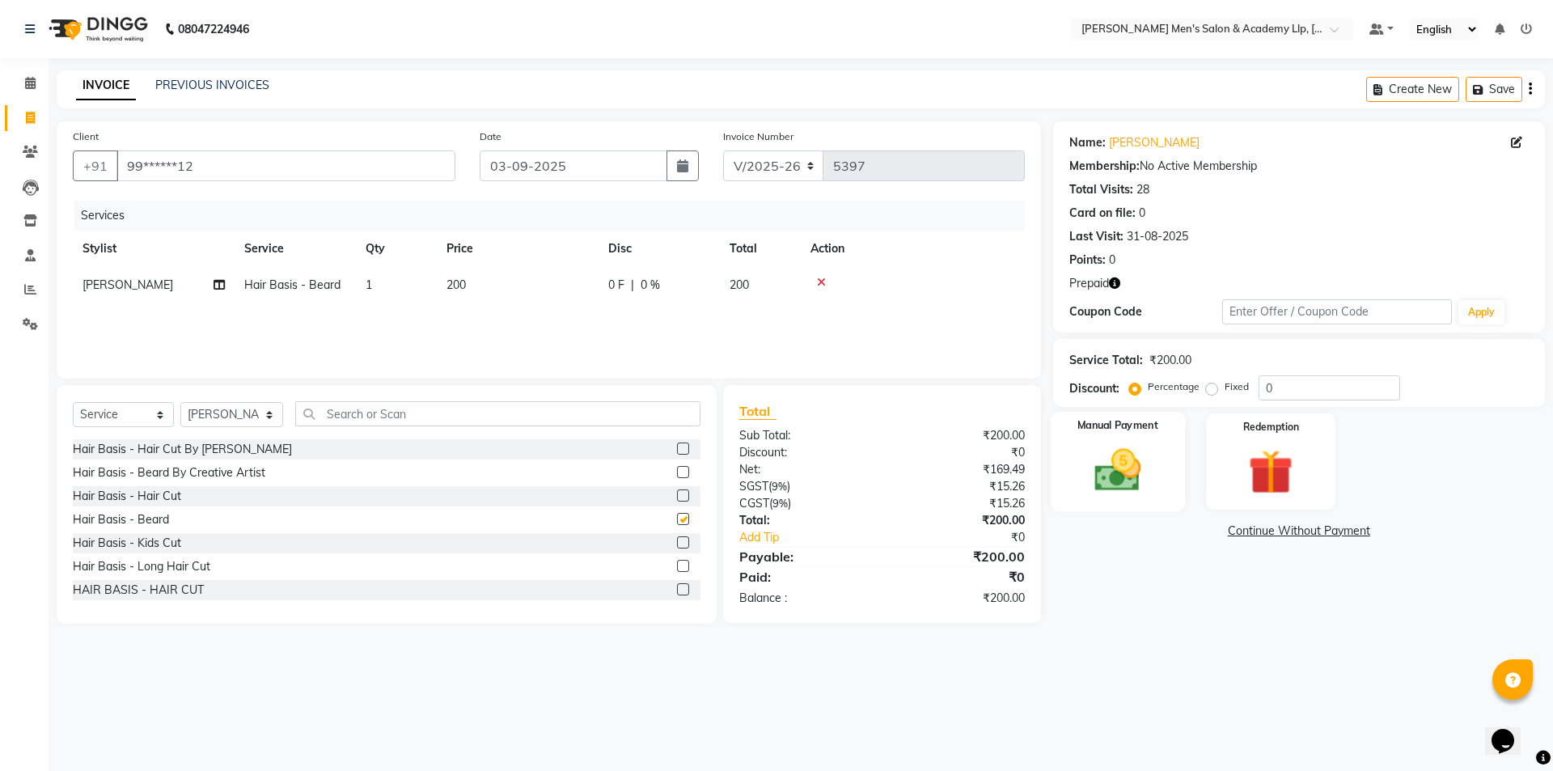
checkbox input "false"
click at [1280, 478] on img at bounding box center [1270, 471] width 75 height 57
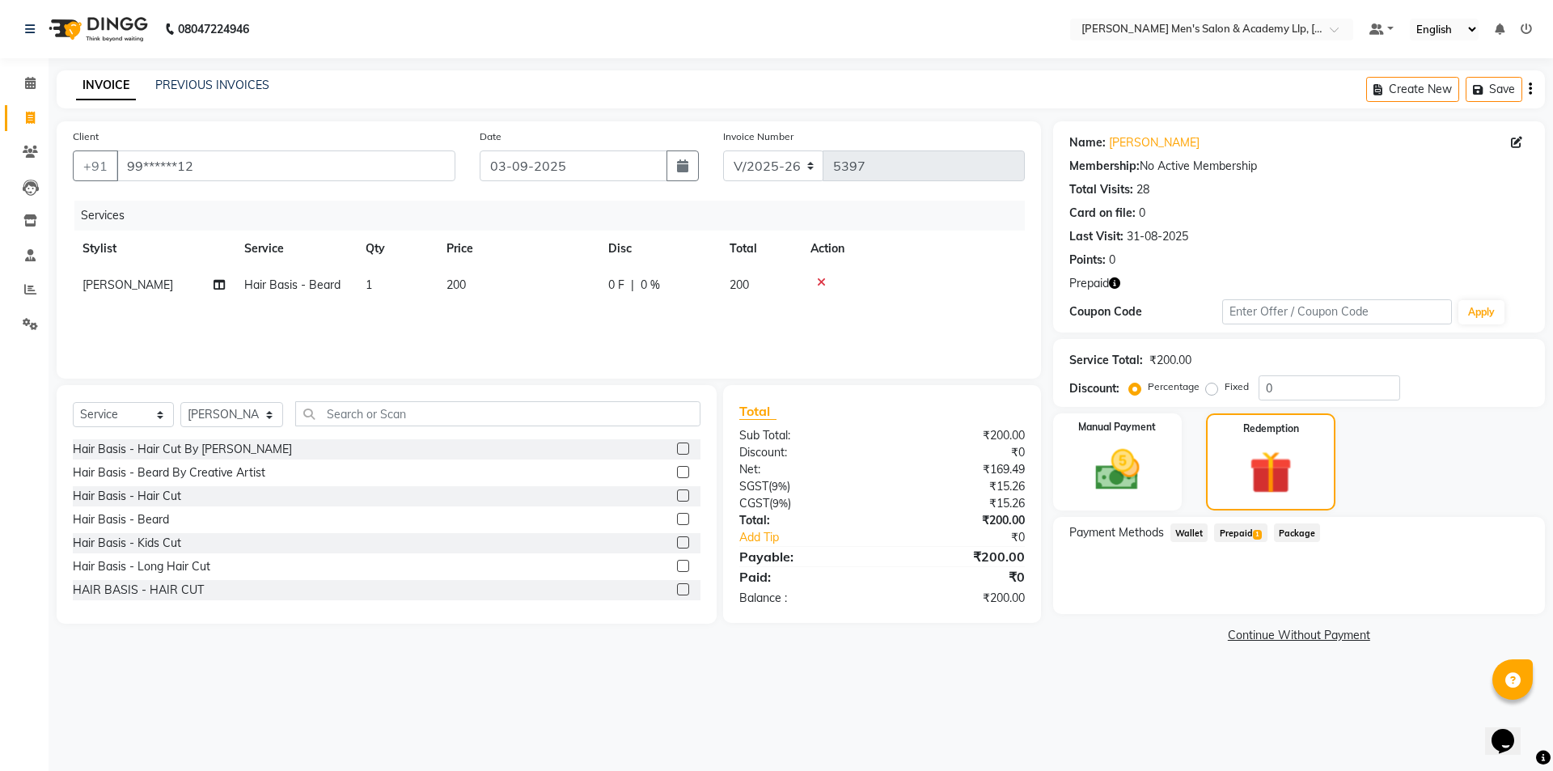
click at [1239, 541] on span "Prepaid 1" at bounding box center [1240, 532] width 53 height 19
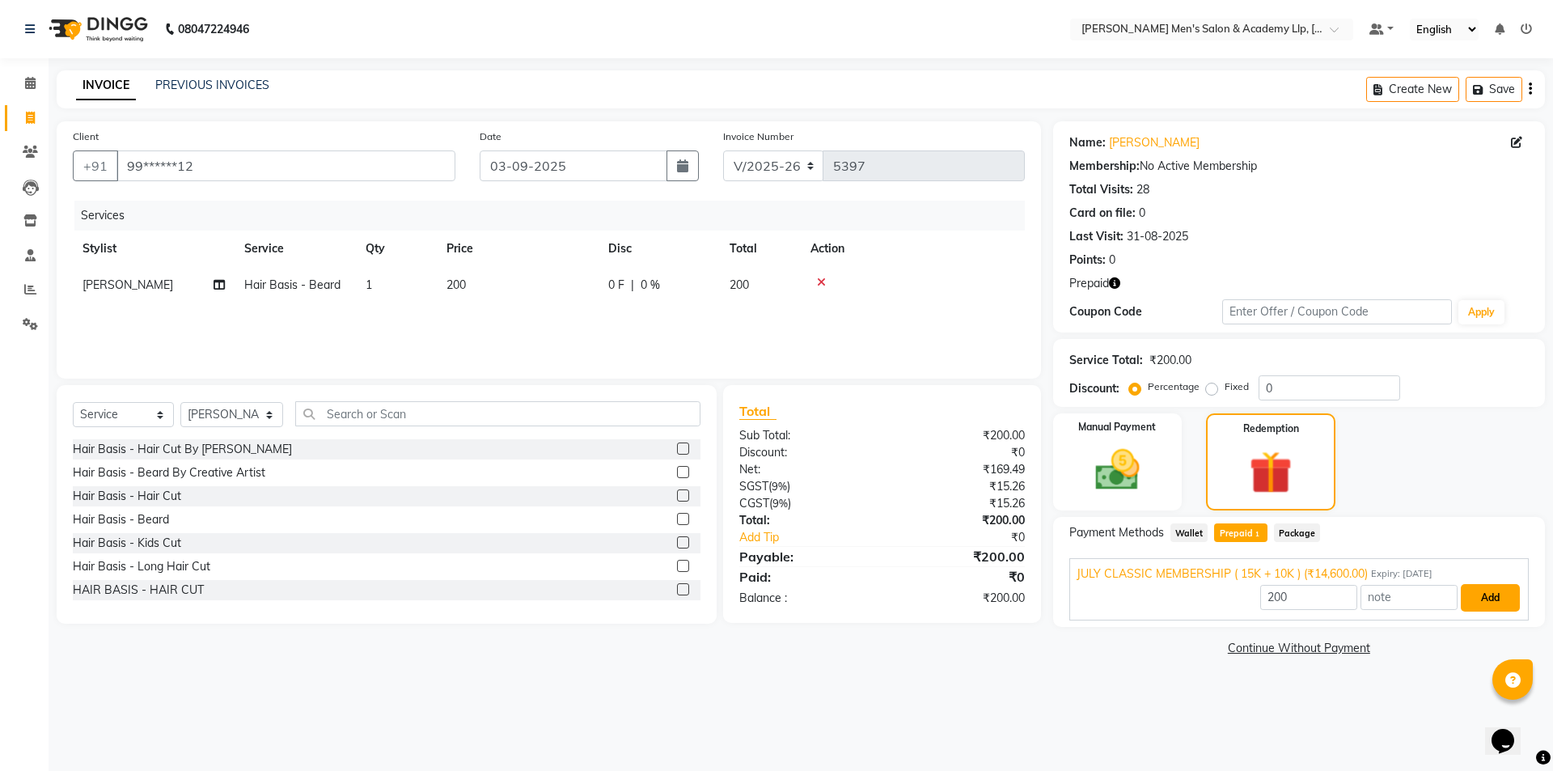
click at [1483, 604] on button "Add" at bounding box center [1490, 598] width 59 height 28
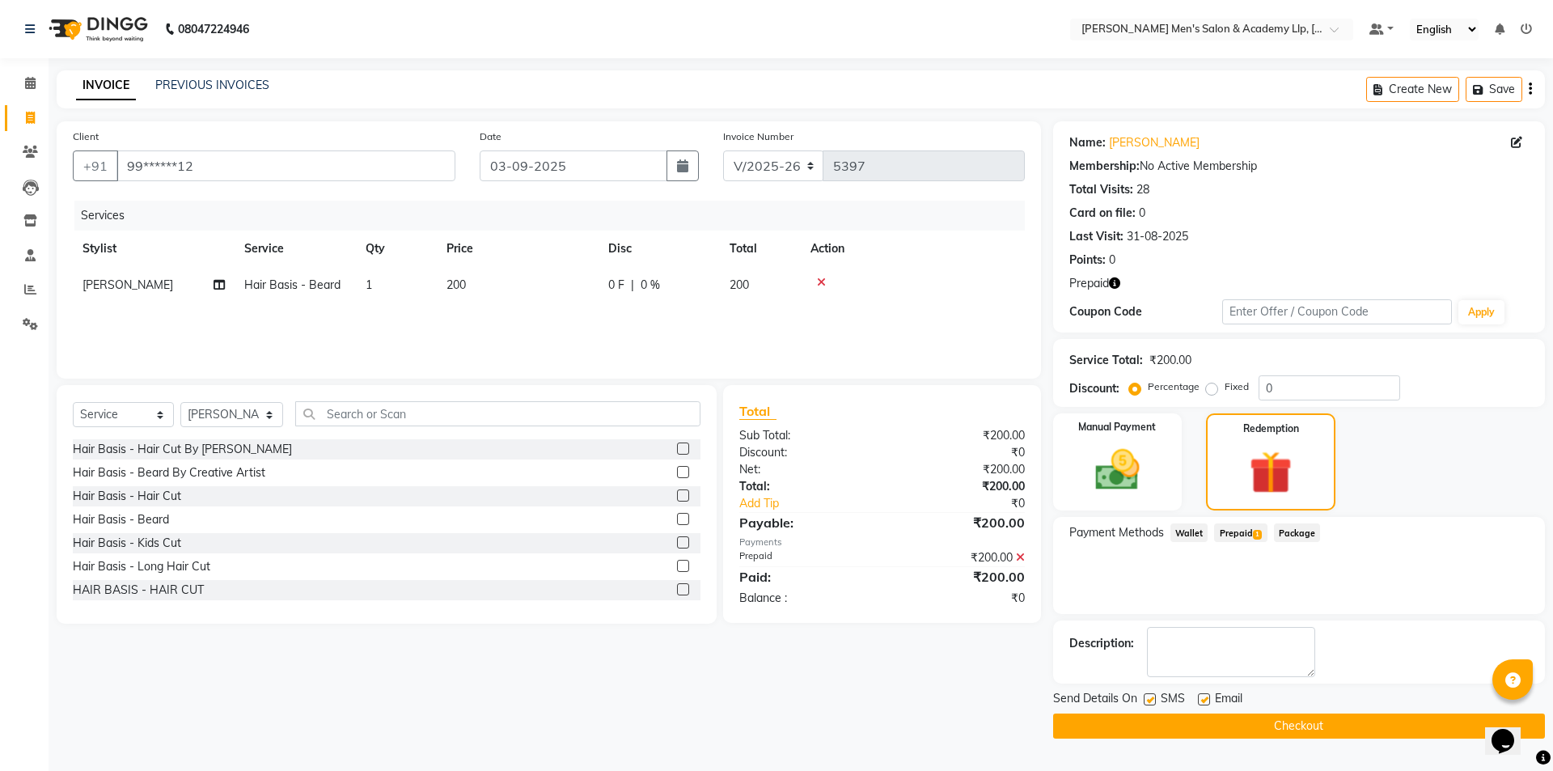
click at [1196, 696] on div "SMS" at bounding box center [1171, 700] width 54 height 20
click at [1196, 716] on button "Checkout" at bounding box center [1299, 726] width 492 height 25
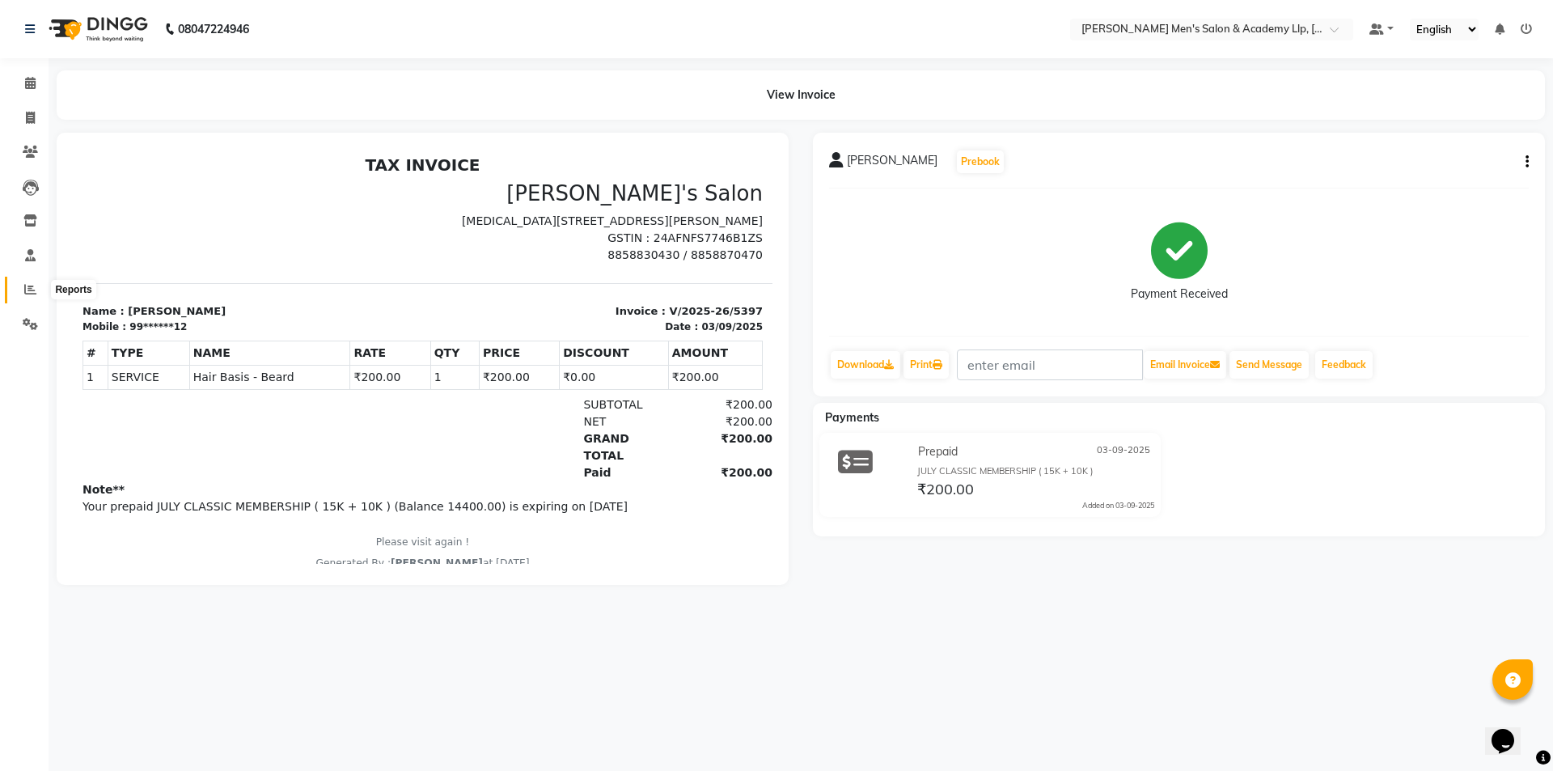
click at [21, 287] on span at bounding box center [30, 290] width 28 height 19
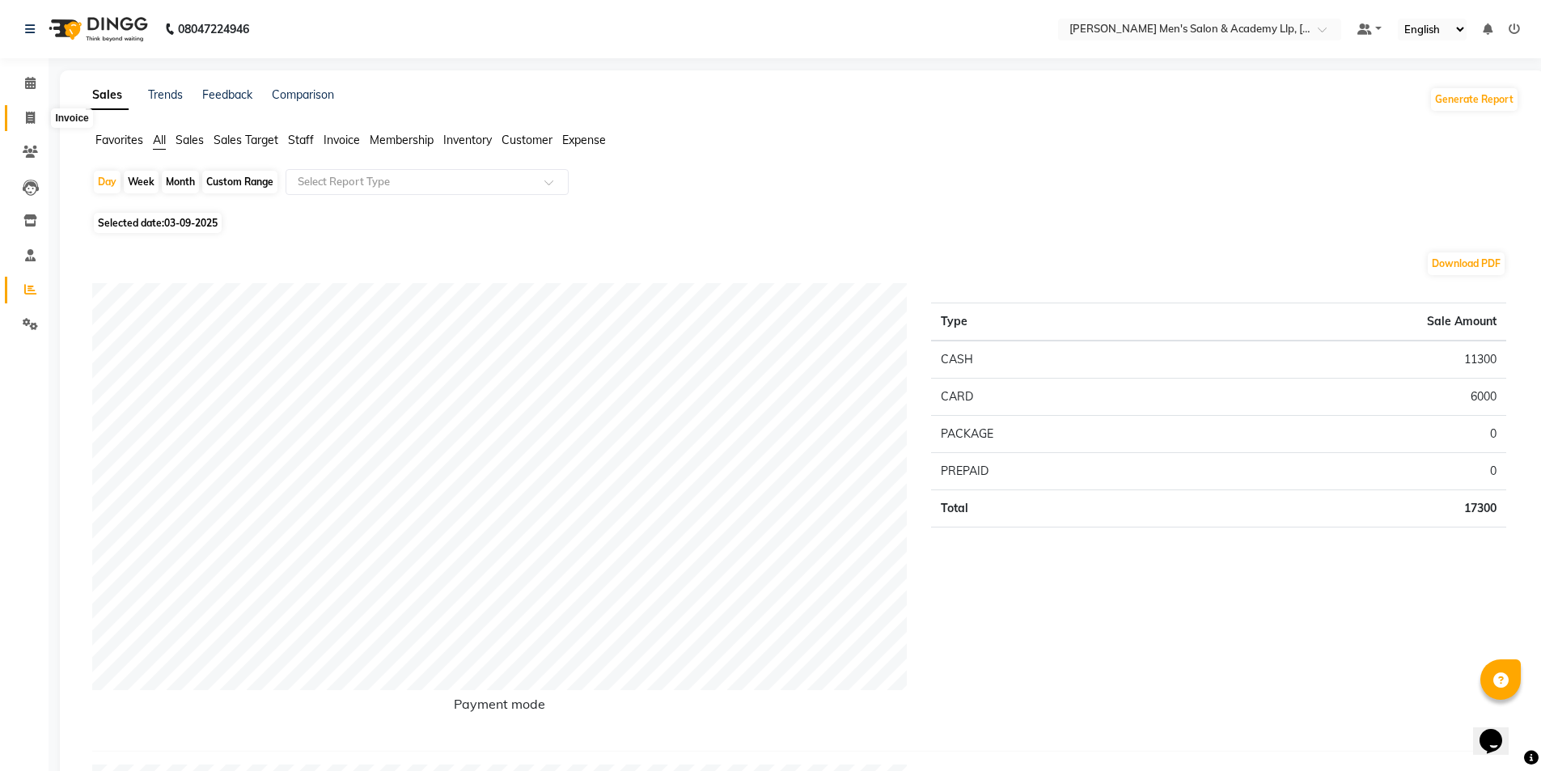
click at [37, 115] on span at bounding box center [30, 118] width 28 height 19
select select "service"
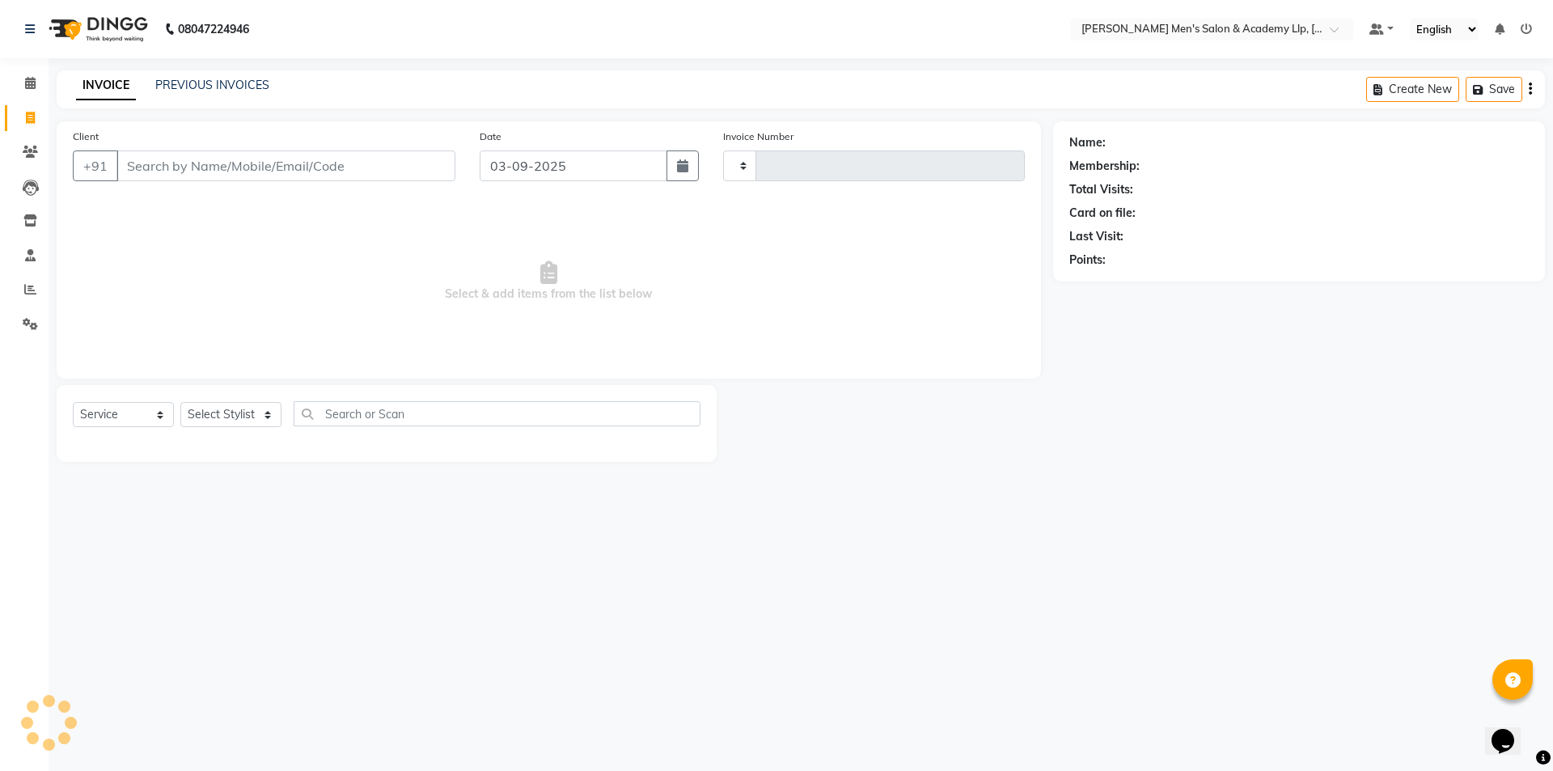
type input "5398"
select select "8248"
click at [227, 90] on link "PREVIOUS INVOICES" at bounding box center [212, 85] width 114 height 15
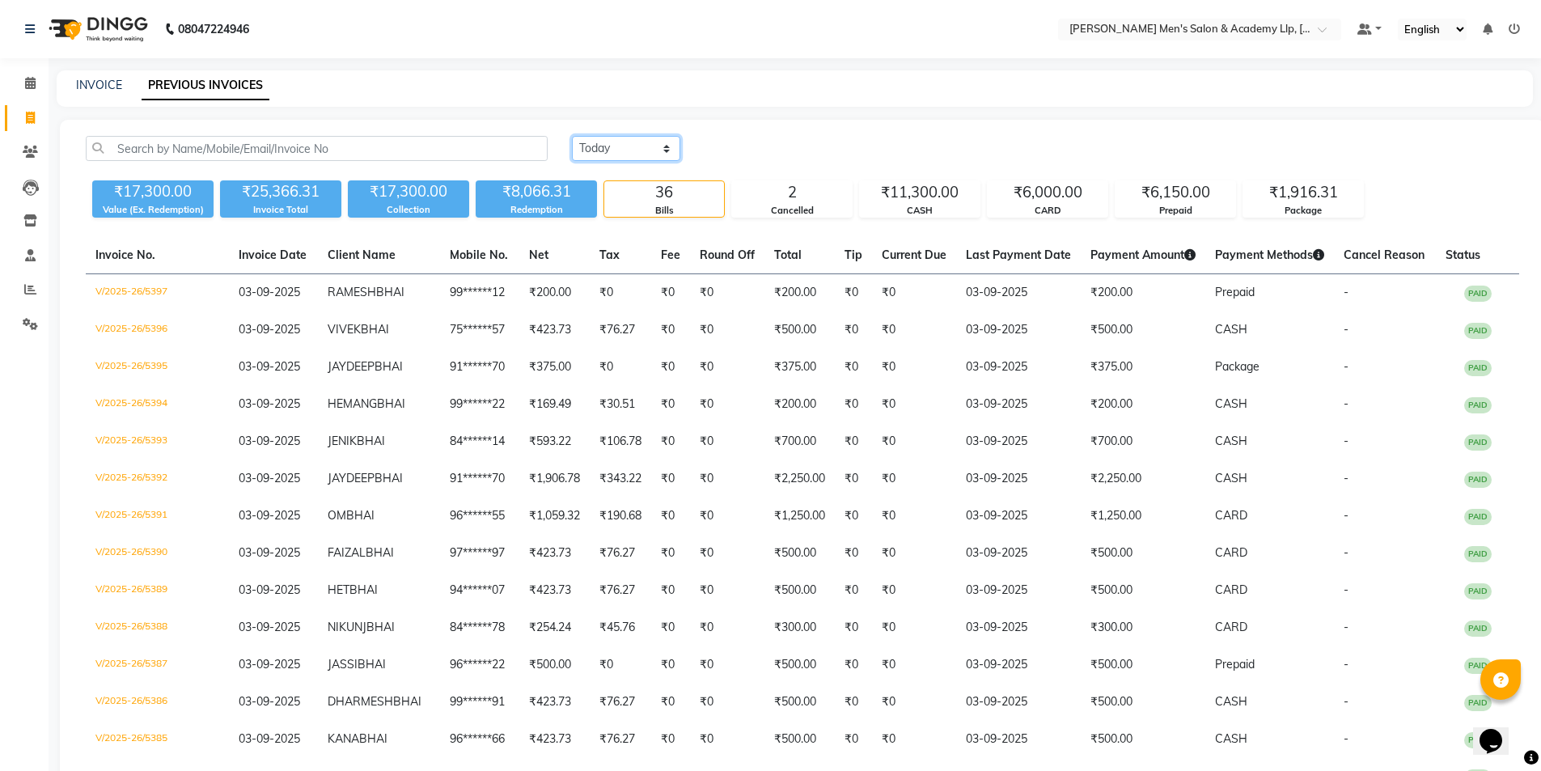
click at [621, 151] on select "[DATE] [DATE] Custom Range" at bounding box center [626, 148] width 108 height 25
select select "range"
click at [572, 136] on select "[DATE] [DATE] Custom Range" at bounding box center [626, 148] width 108 height 25
click at [750, 146] on input "03-09-2025" at bounding box center [757, 149] width 113 height 23
select select "9"
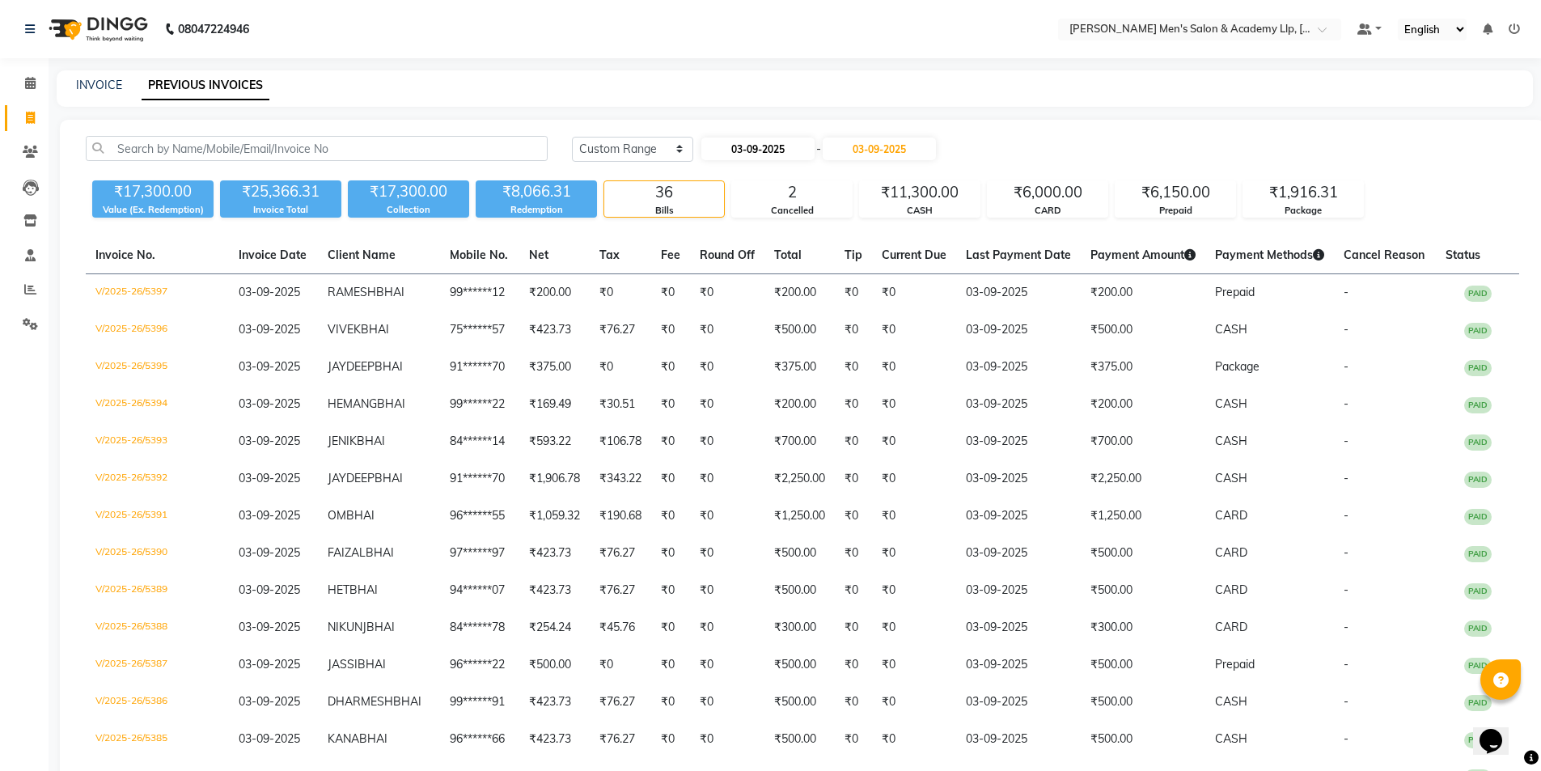
select select "2025"
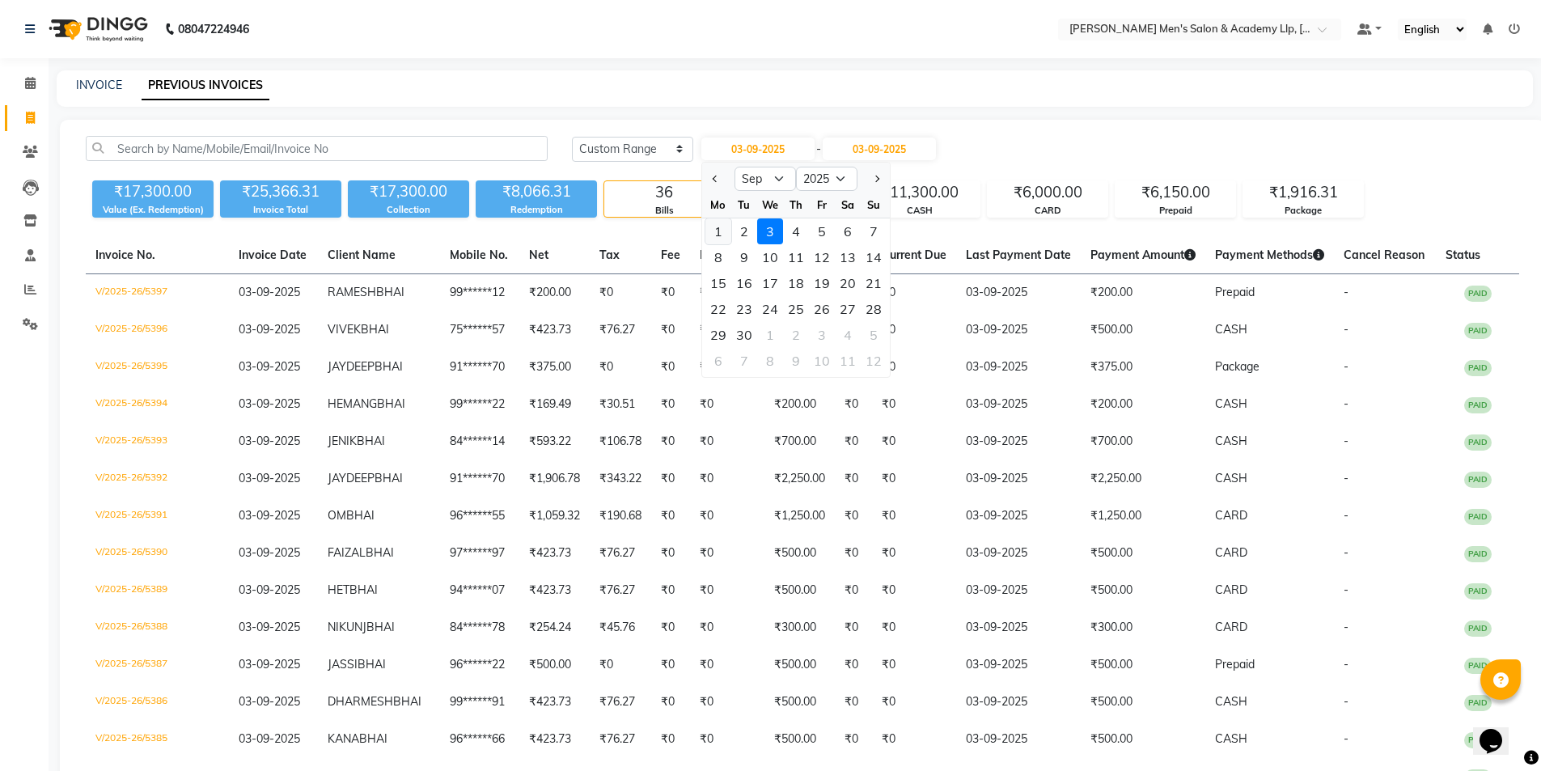
click at [722, 236] on div "1" at bounding box center [718, 231] width 26 height 26
type input "01-09-2025"
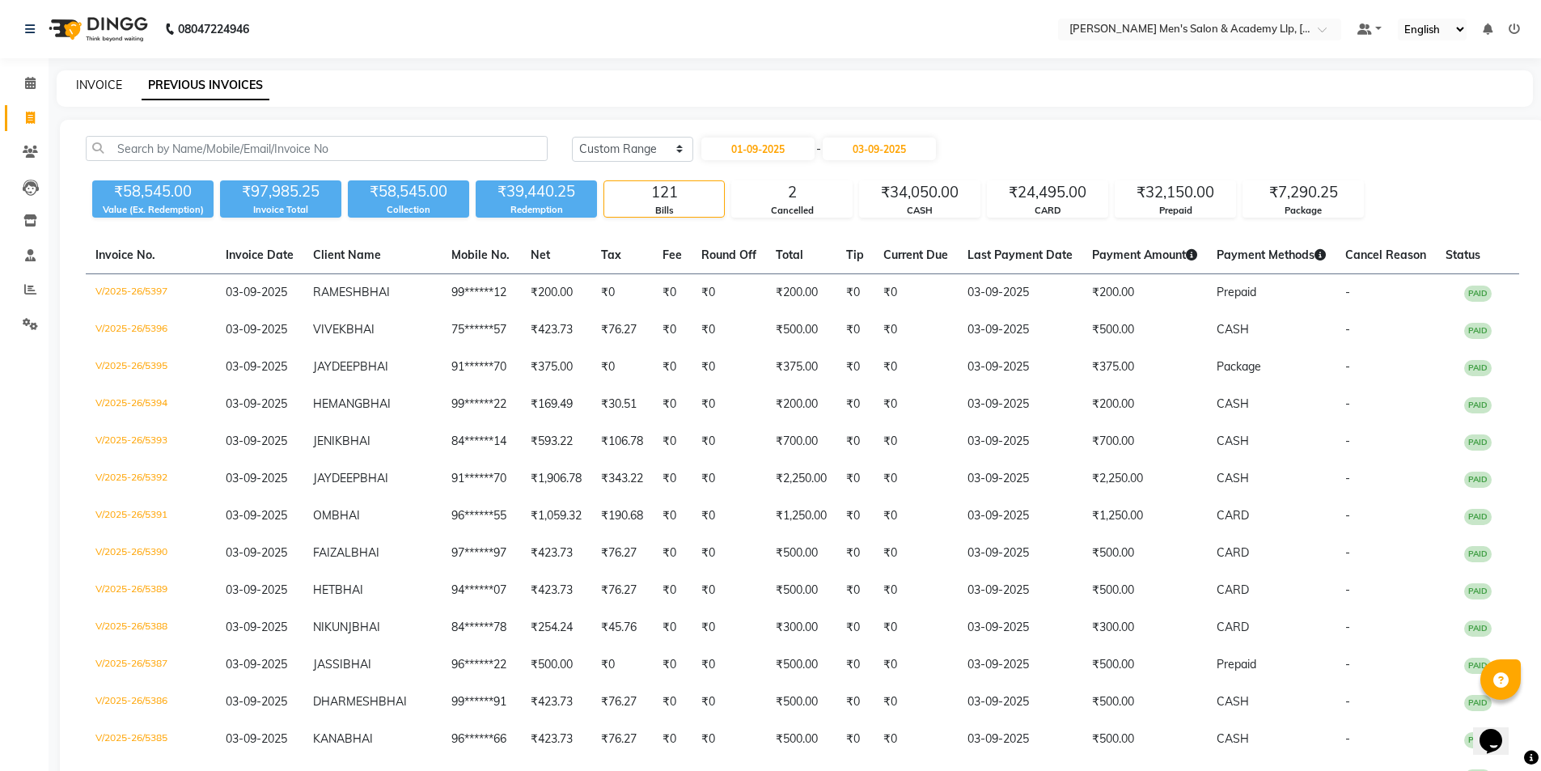
click at [98, 91] on link "INVOICE" at bounding box center [99, 85] width 46 height 15
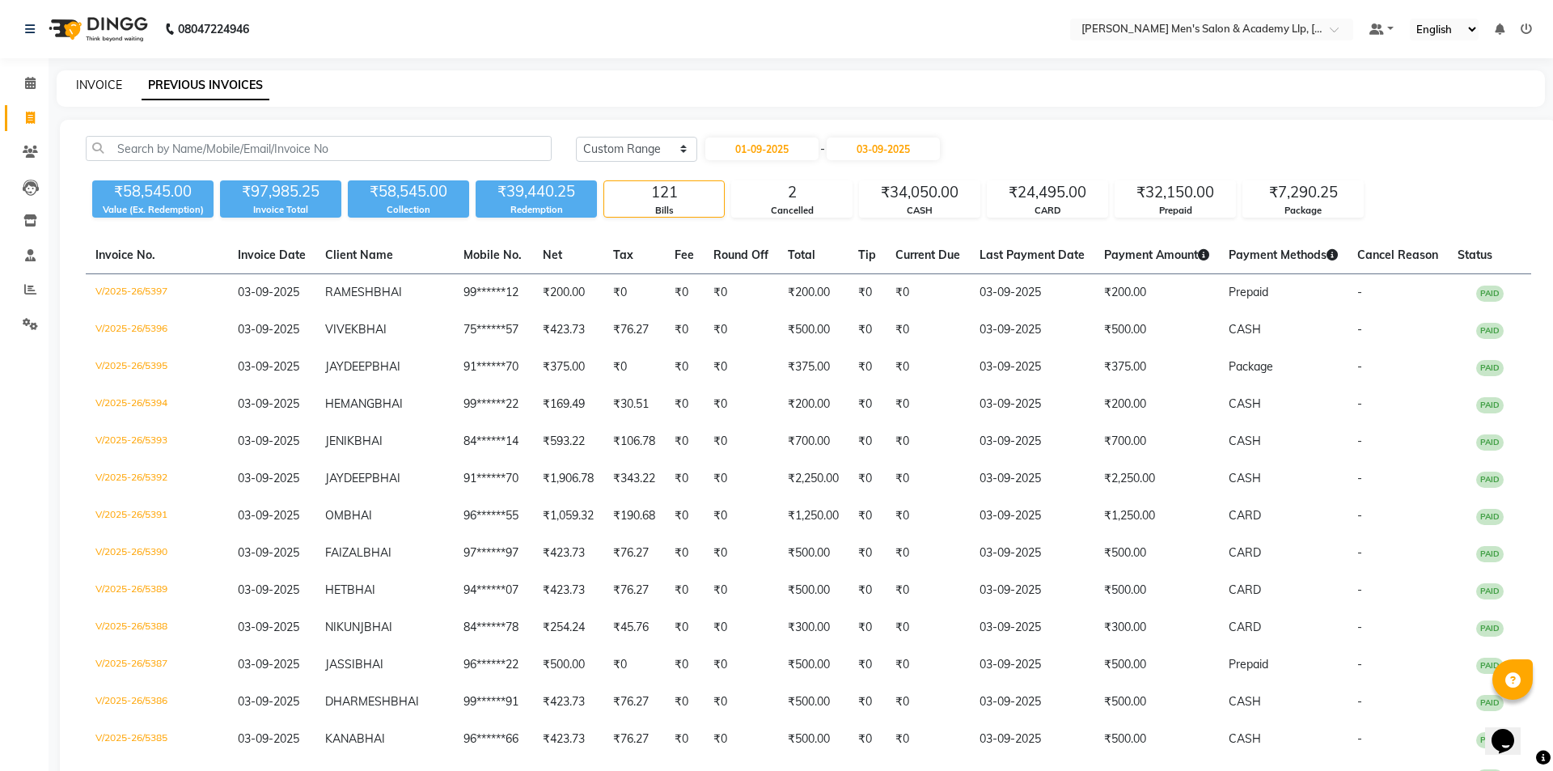
select select "8248"
select select "service"
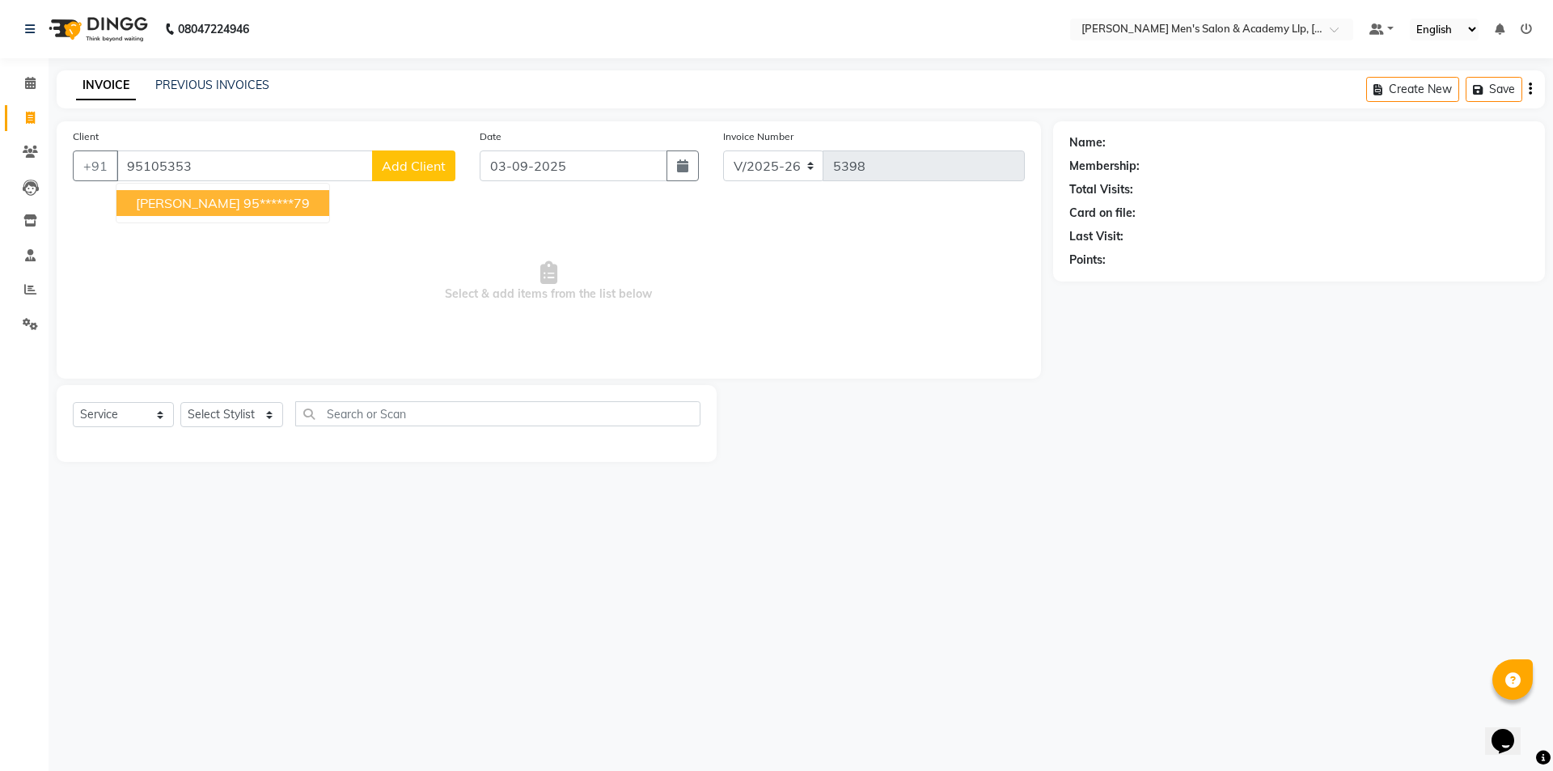
click at [167, 210] on span "ALI BHAI" at bounding box center [188, 203] width 104 height 16
type input "95******79"
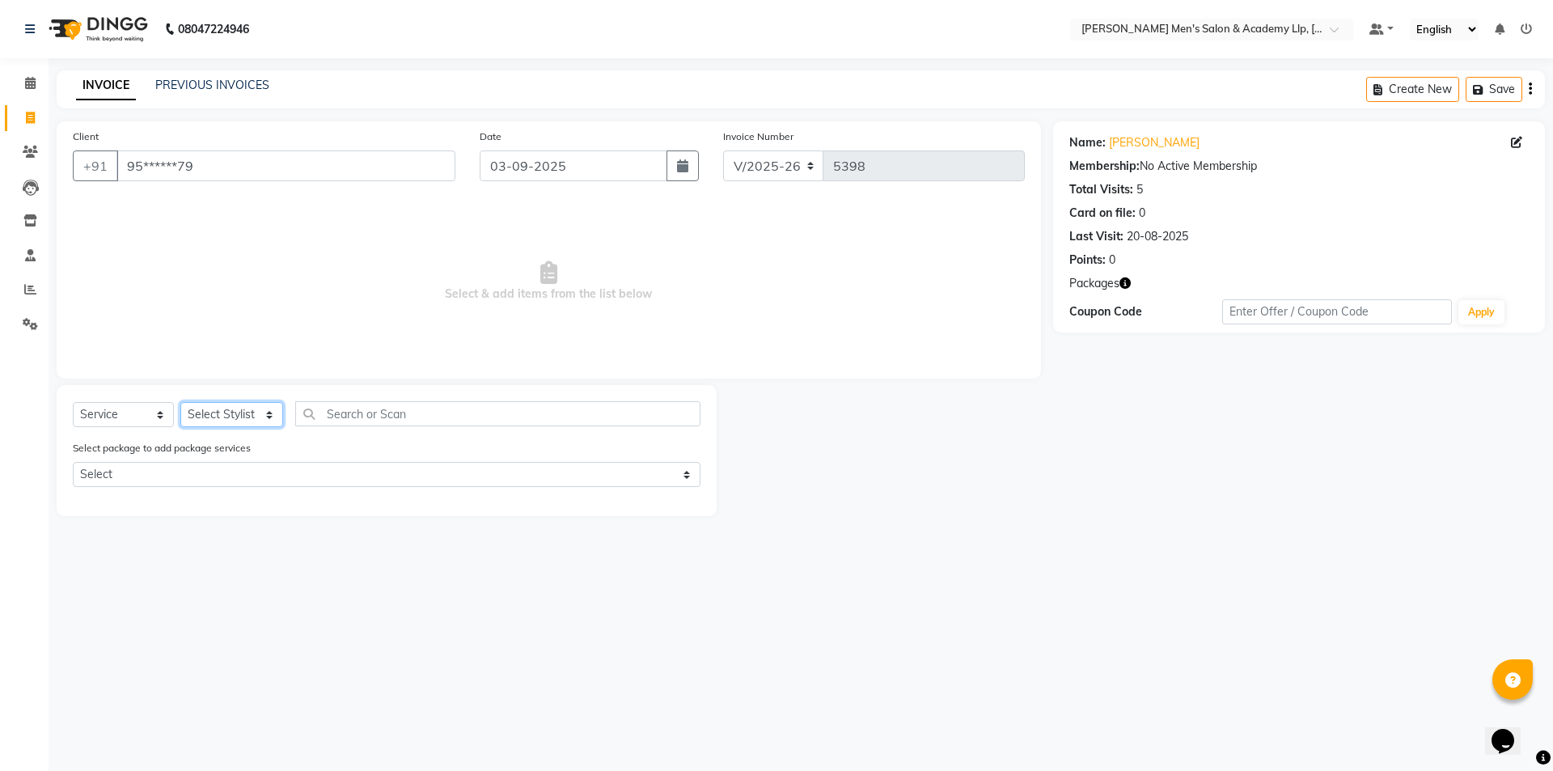
click at [245, 413] on select "Select Stylist [PERSON_NAME] [PERSON_NAME] [PERSON_NAME] [PERSON_NAME] [PERSON_…" at bounding box center [231, 414] width 103 height 25
select select "78791"
click at [180, 402] on select "Select Stylist [PERSON_NAME] [PERSON_NAME] [PERSON_NAME] [PERSON_NAME] [PERSON_…" at bounding box center [231, 414] width 103 height 25
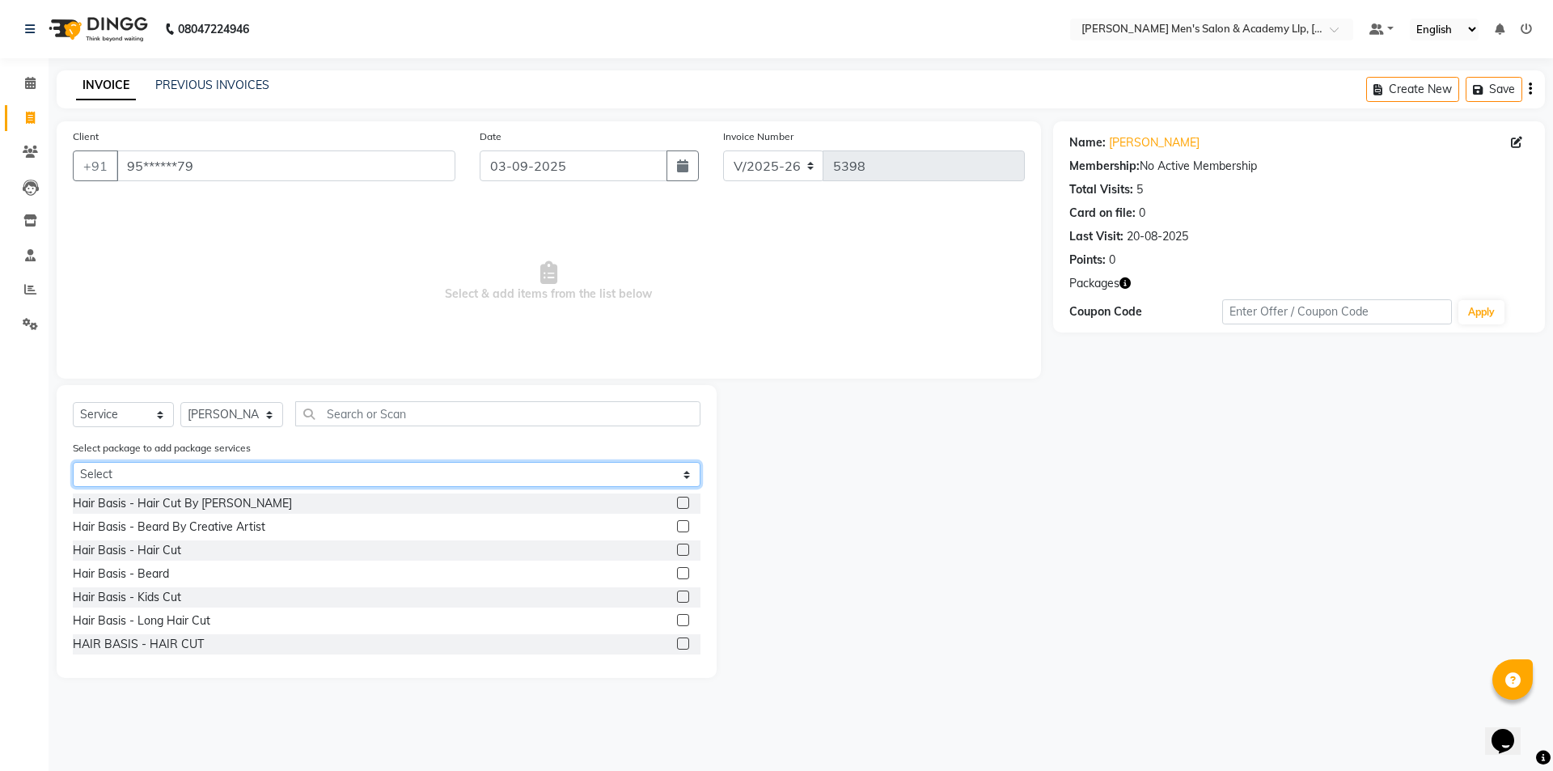
click at [146, 479] on select "Select COOLER JUNIOR PACKAGE" at bounding box center [387, 474] width 628 height 25
select select "1: Object"
click at [73, 462] on select "Select COOLER JUNIOR PACKAGE" at bounding box center [387, 474] width 628 height 25
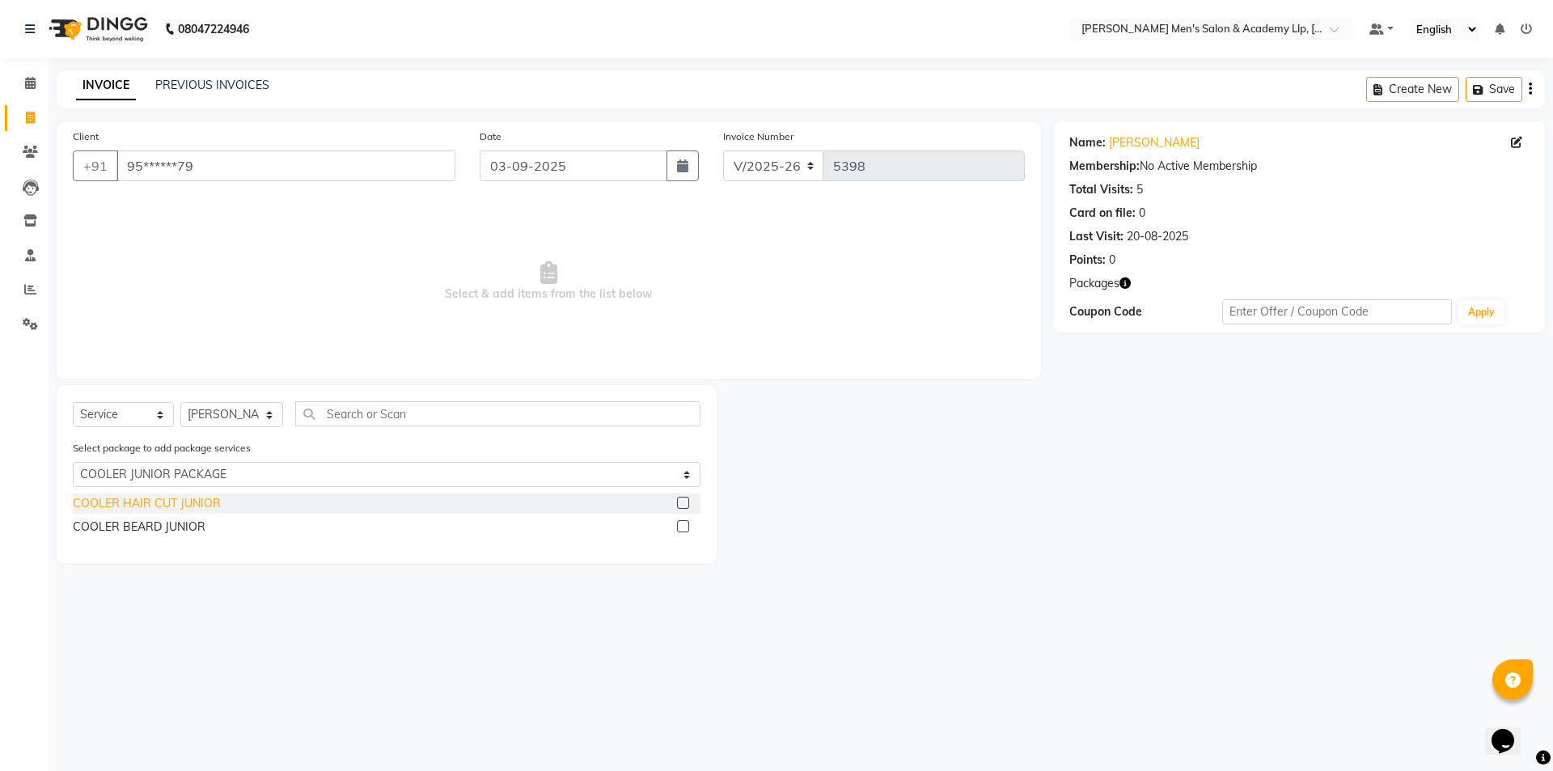
click at [134, 510] on div "COOLER HAIR CUT JUNIOR" at bounding box center [147, 503] width 148 height 17
checkbox input "false"
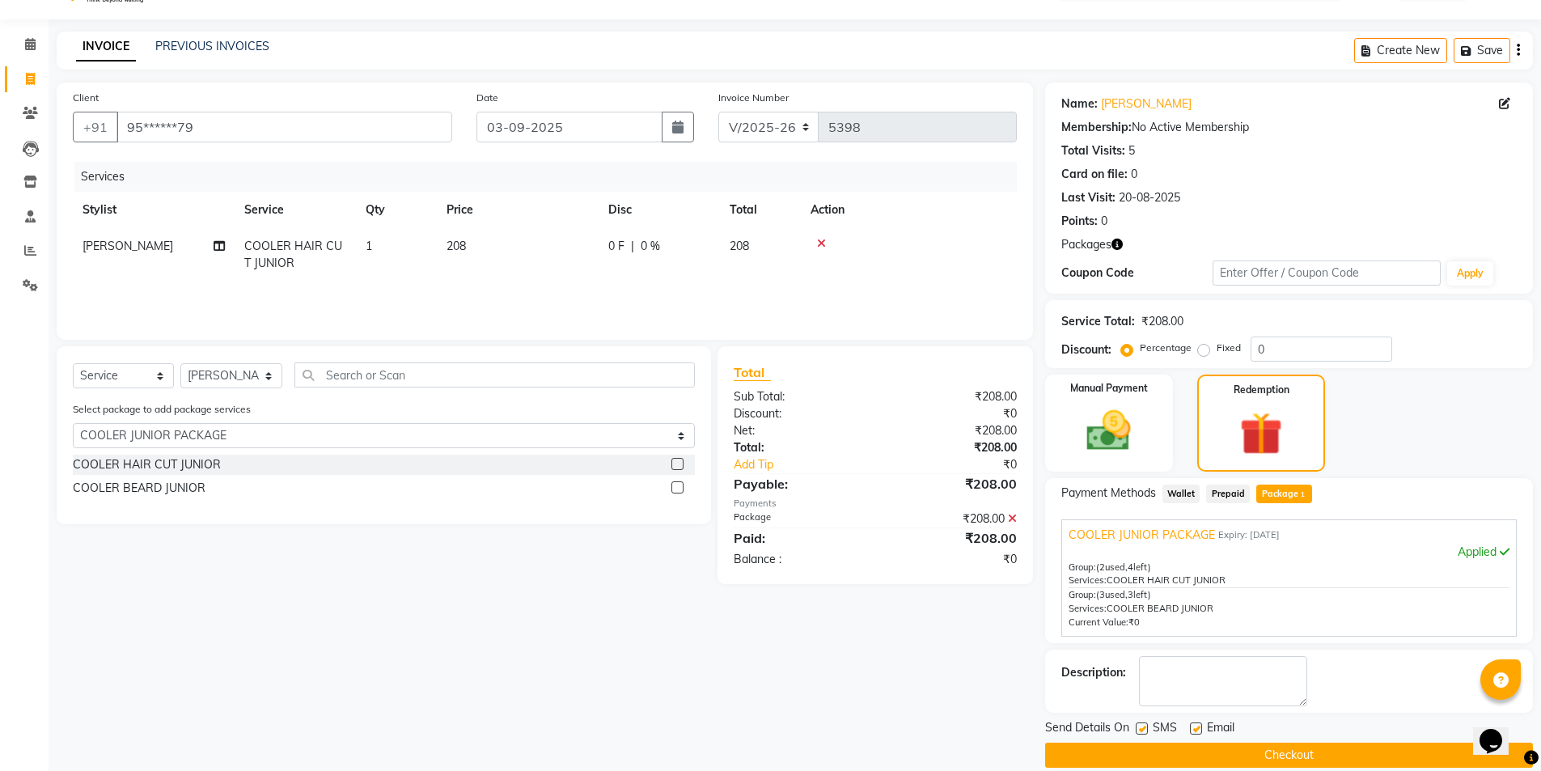
scroll to position [60, 0]
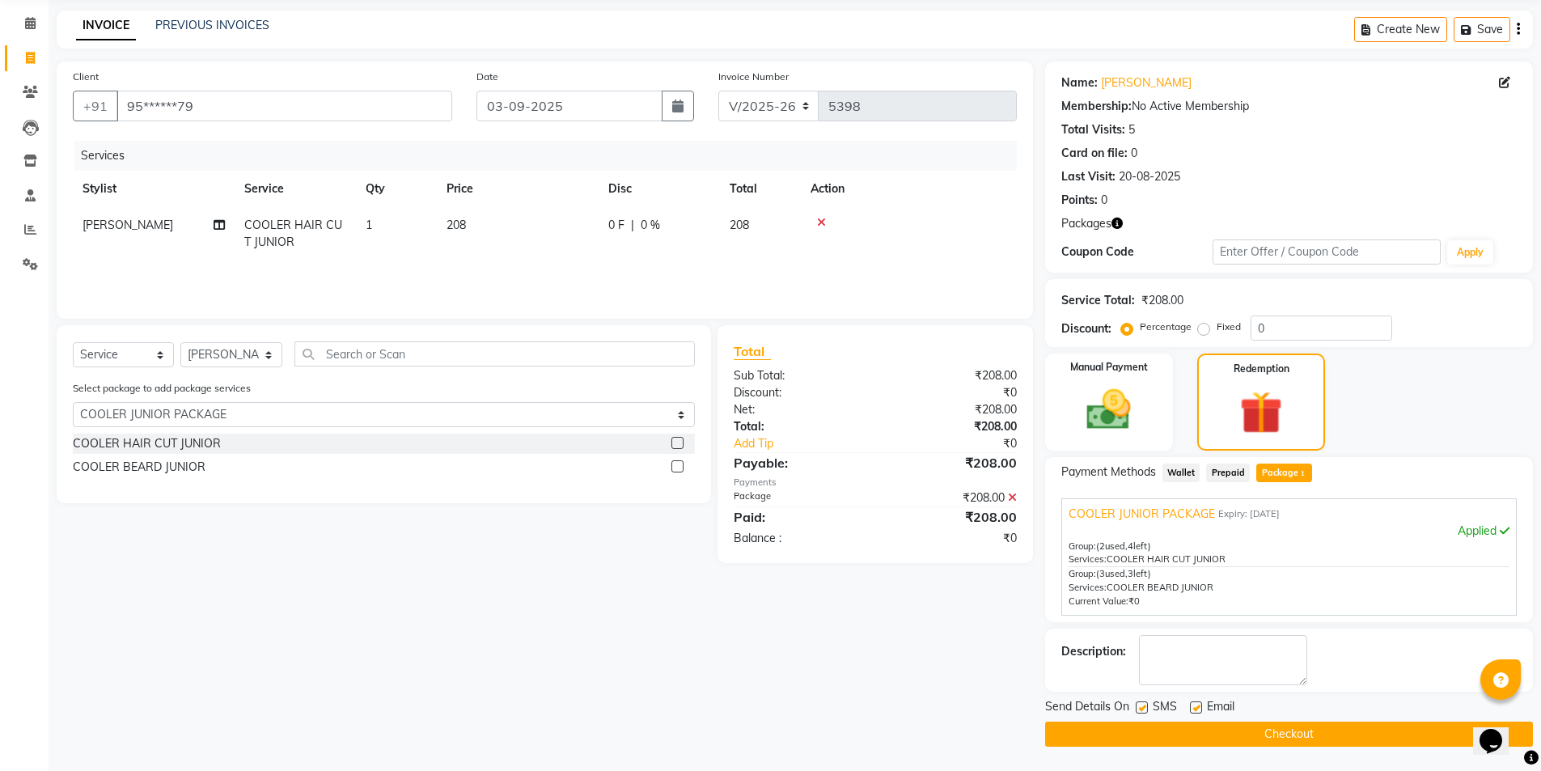
click at [1145, 704] on label at bounding box center [1142, 707] width 12 height 12
click at [1145, 704] on input "checkbox" at bounding box center [1141, 708] width 11 height 11
checkbox input "false"
click at [1196, 709] on label at bounding box center [1196, 707] width 12 height 12
click at [1196, 709] on input "checkbox" at bounding box center [1195, 708] width 11 height 11
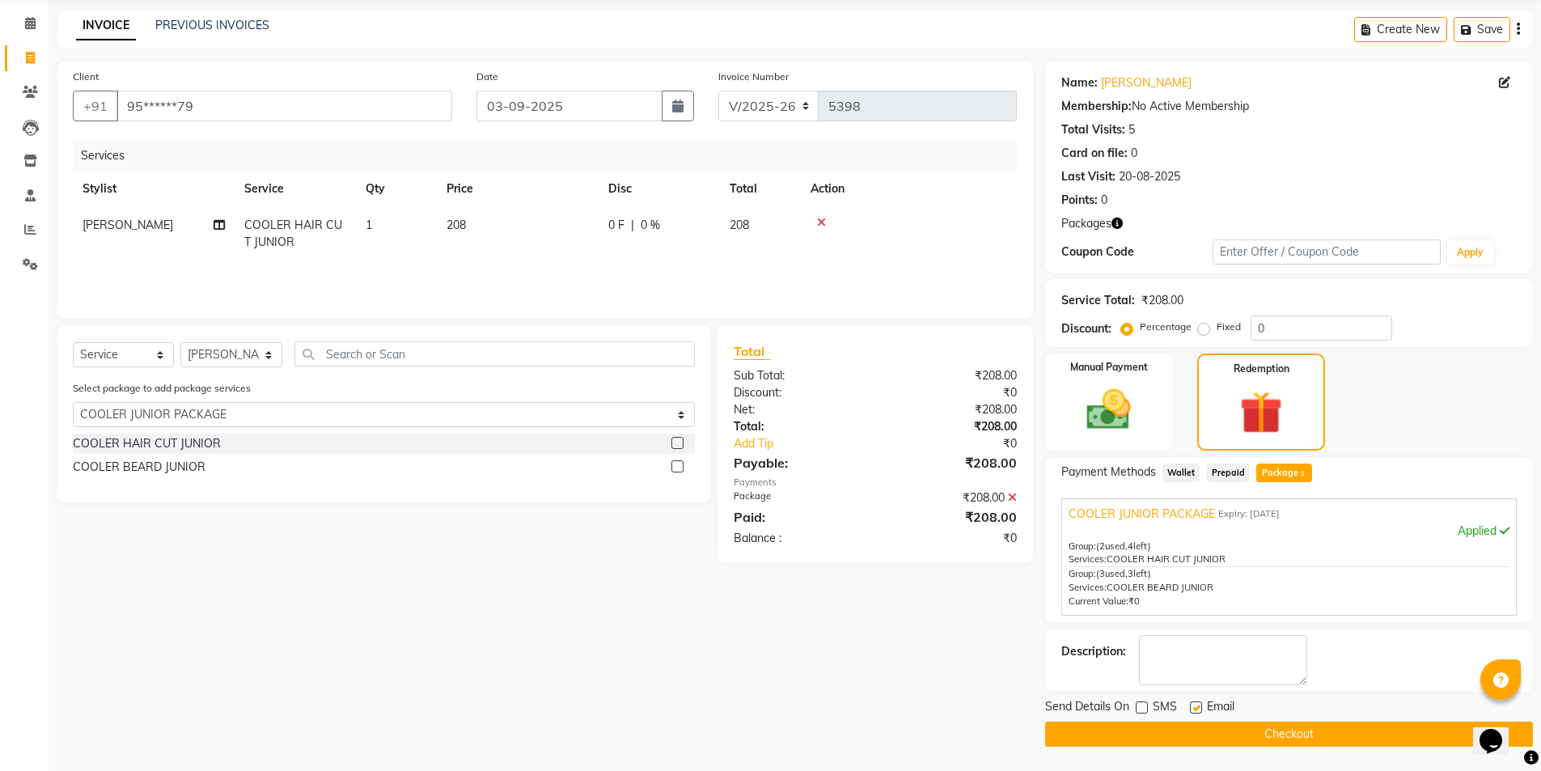
checkbox input "false"
click at [1187, 735] on button "Checkout" at bounding box center [1289, 734] width 488 height 25
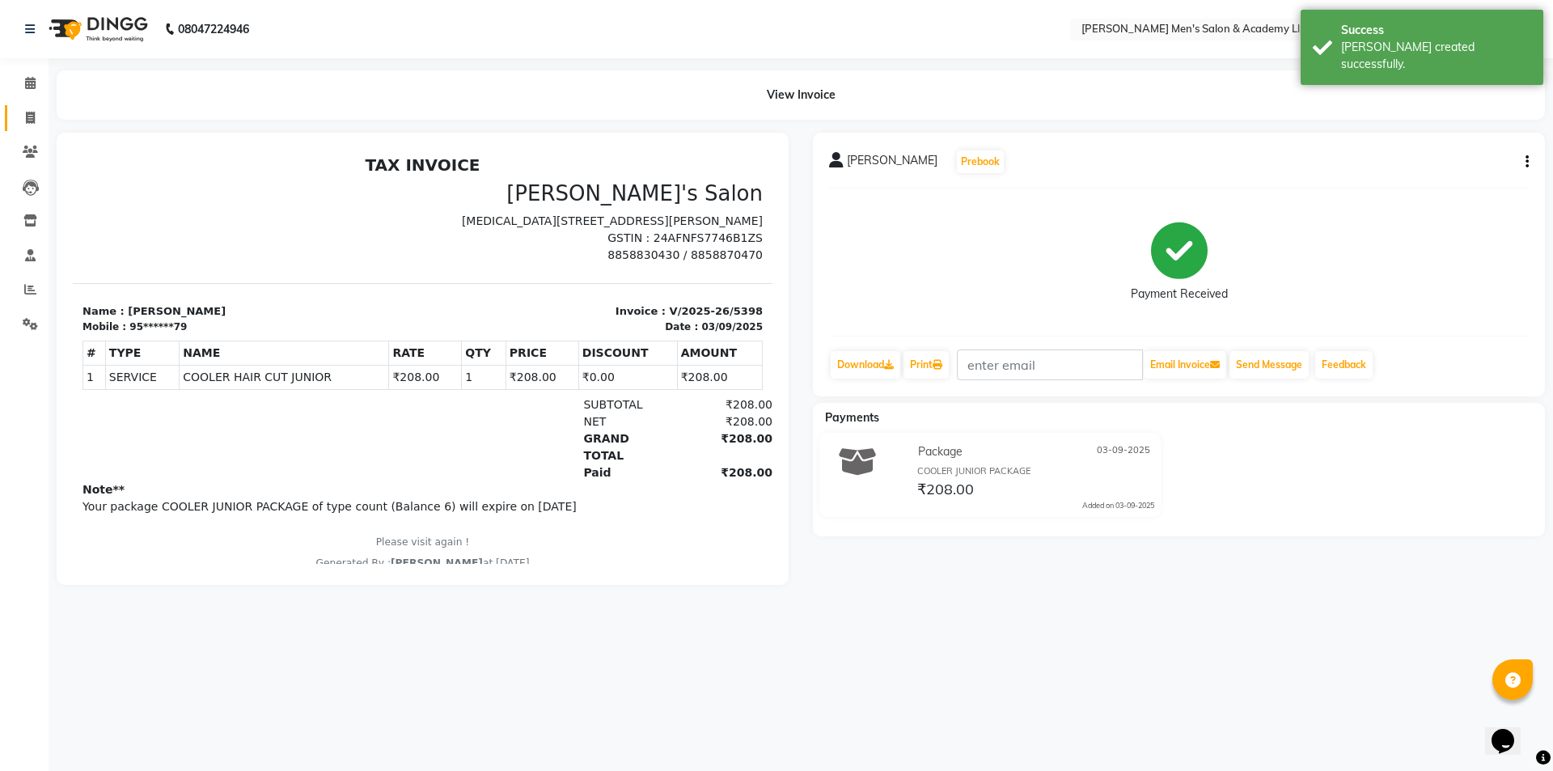
click at [31, 117] on icon at bounding box center [30, 118] width 9 height 12
select select "service"
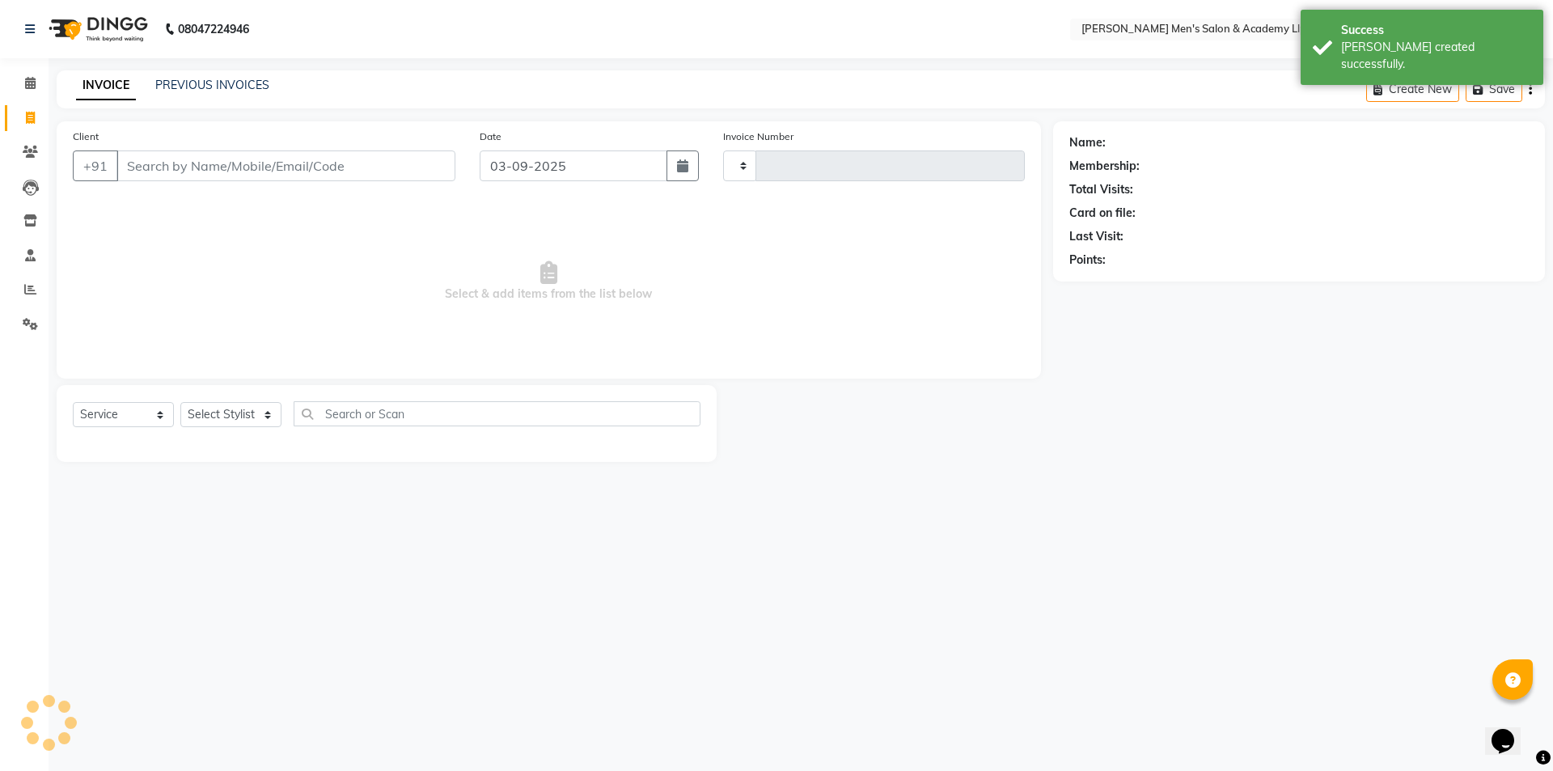
type input "5399"
select select "8248"
click at [217, 83] on link "PREVIOUS INVOICES" at bounding box center [212, 85] width 114 height 15
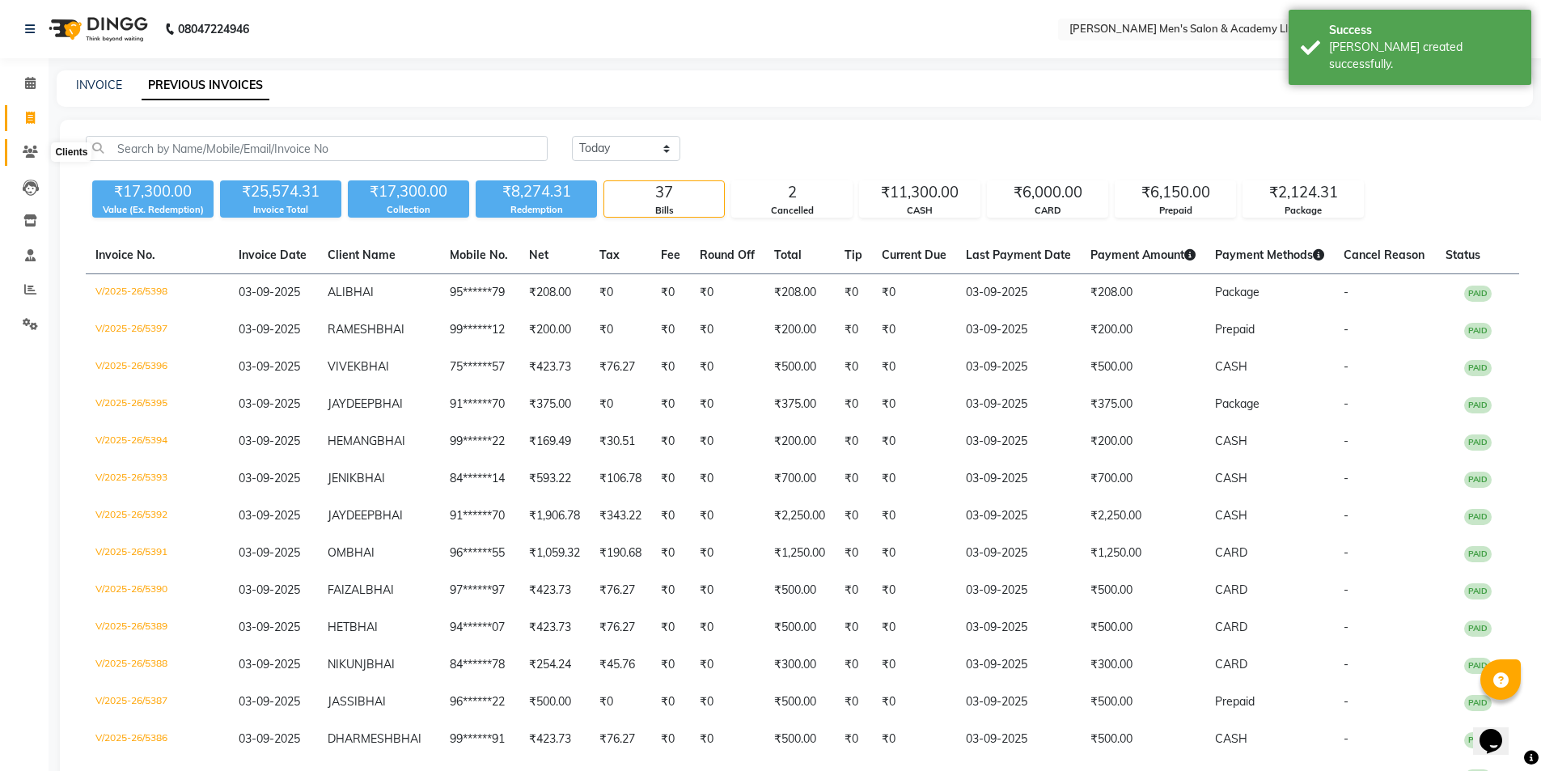
click at [27, 157] on icon at bounding box center [30, 152] width 15 height 12
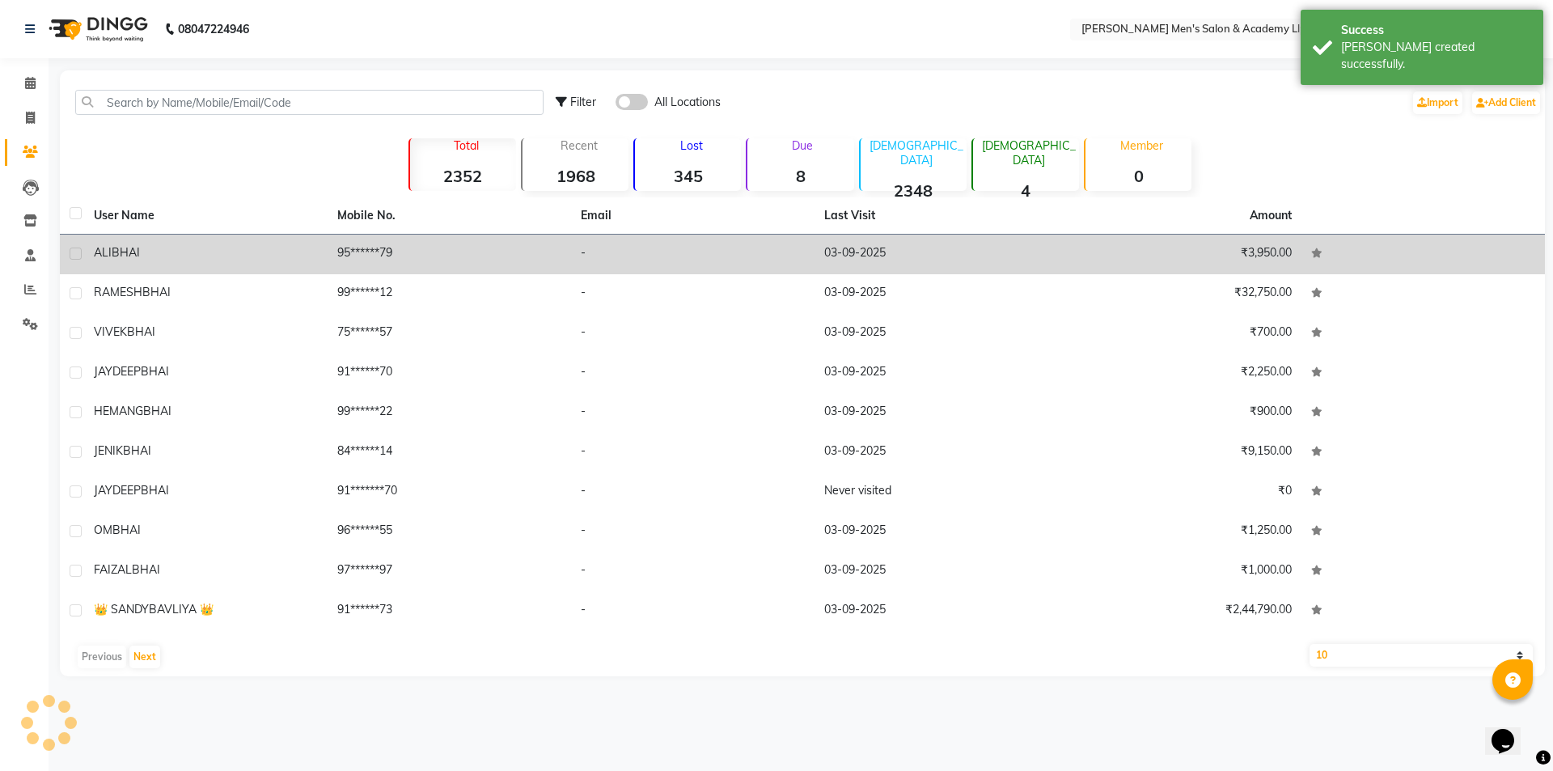
click at [780, 263] on td "-" at bounding box center [692, 255] width 243 height 40
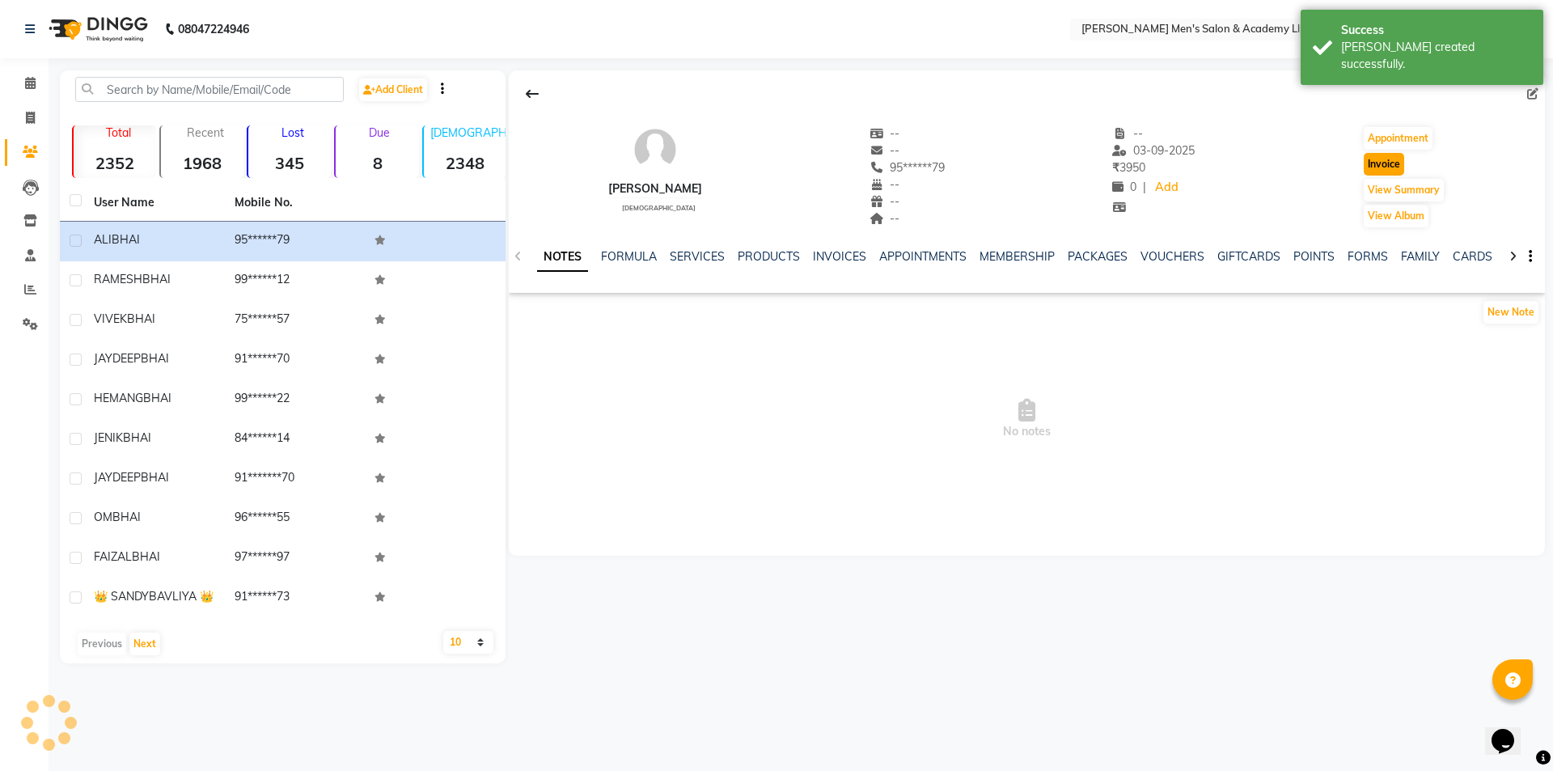
click at [1375, 162] on button "Invoice" at bounding box center [1384, 164] width 40 height 23
select select "service"
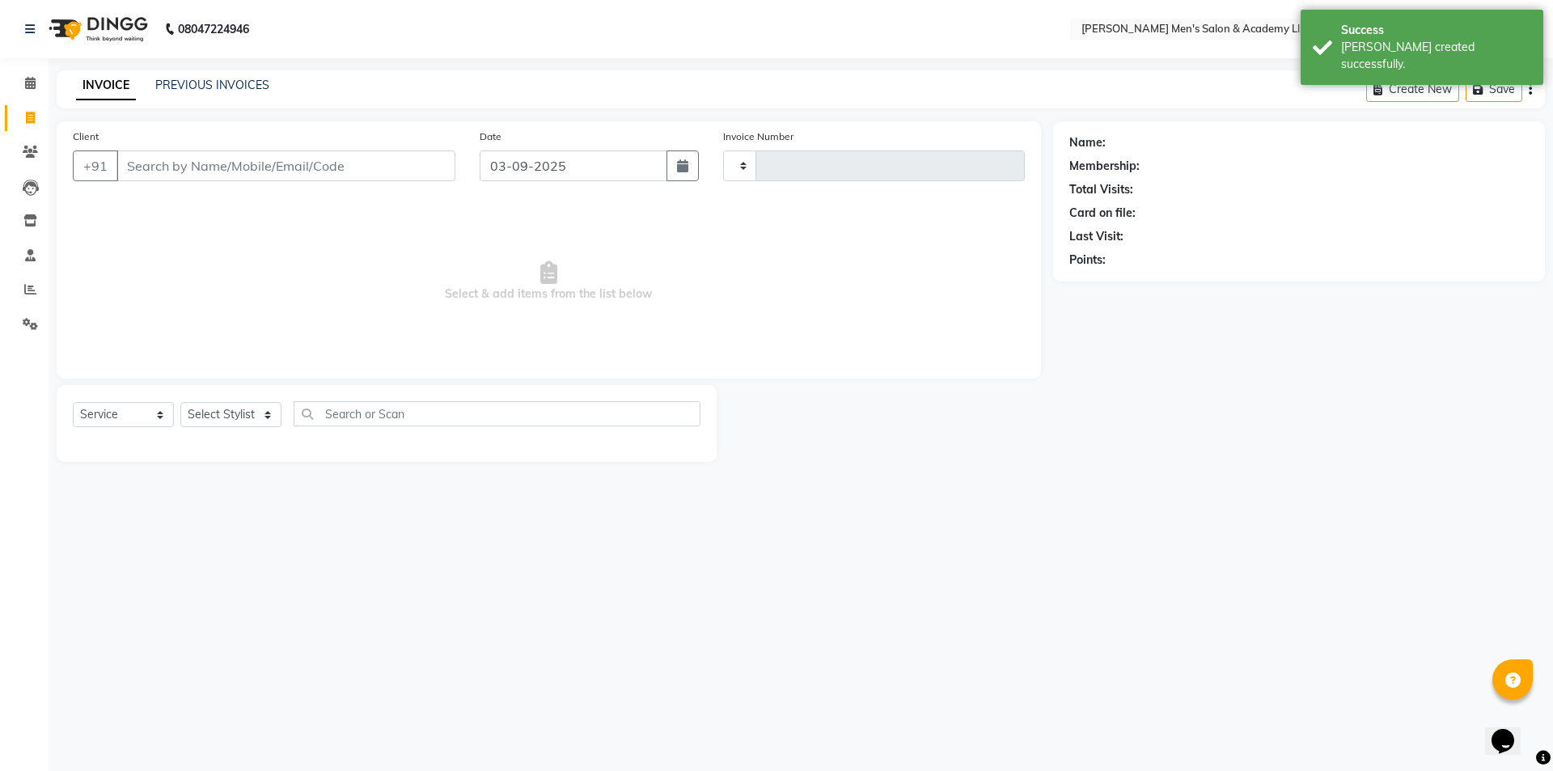
type input "5399"
select select "8248"
type input "95******79"
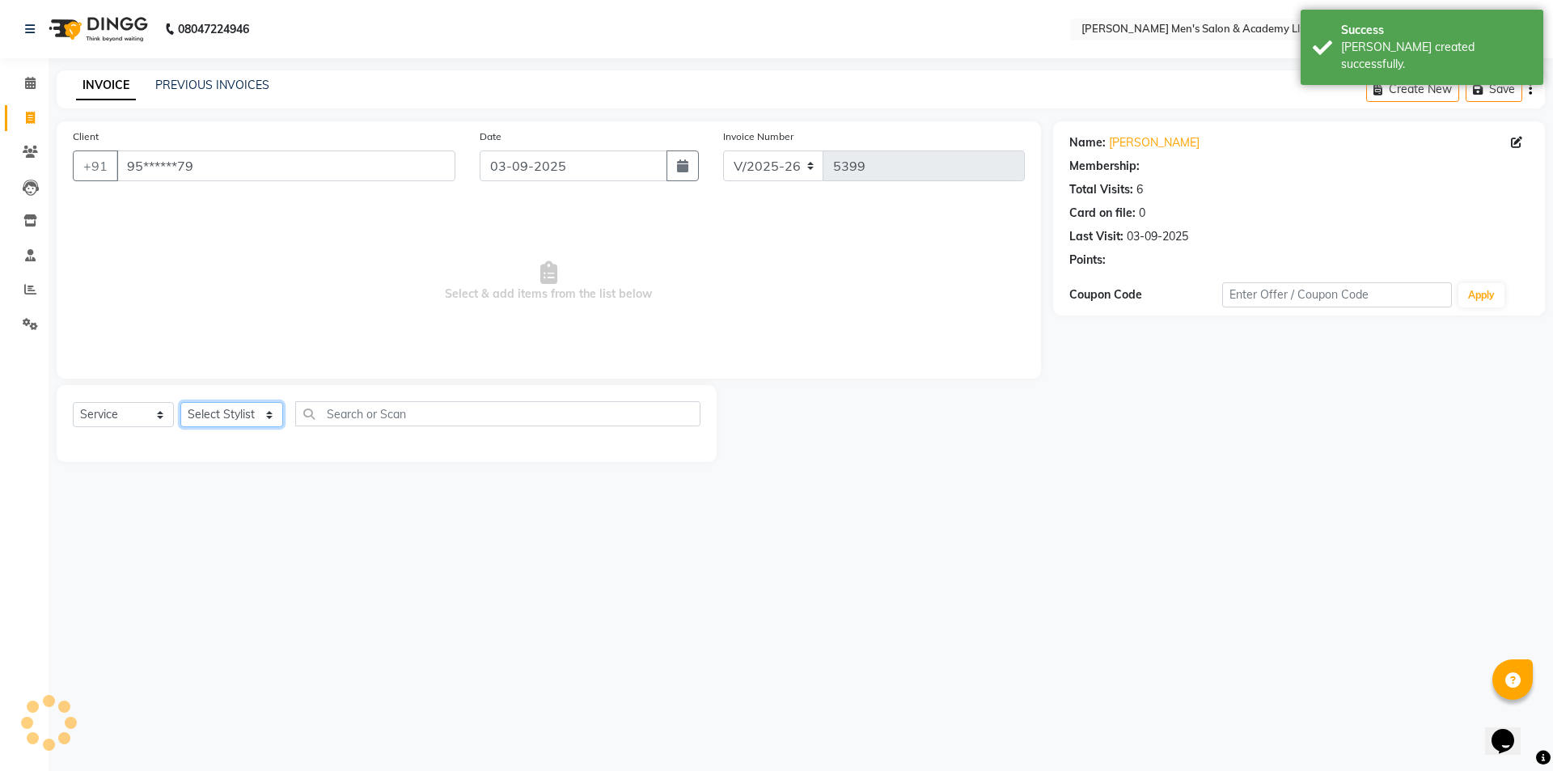
click at [213, 415] on select "Select Stylist [PERSON_NAME] [PERSON_NAME] [PERSON_NAME] [PERSON_NAME] [PERSON_…" at bounding box center [231, 414] width 103 height 25
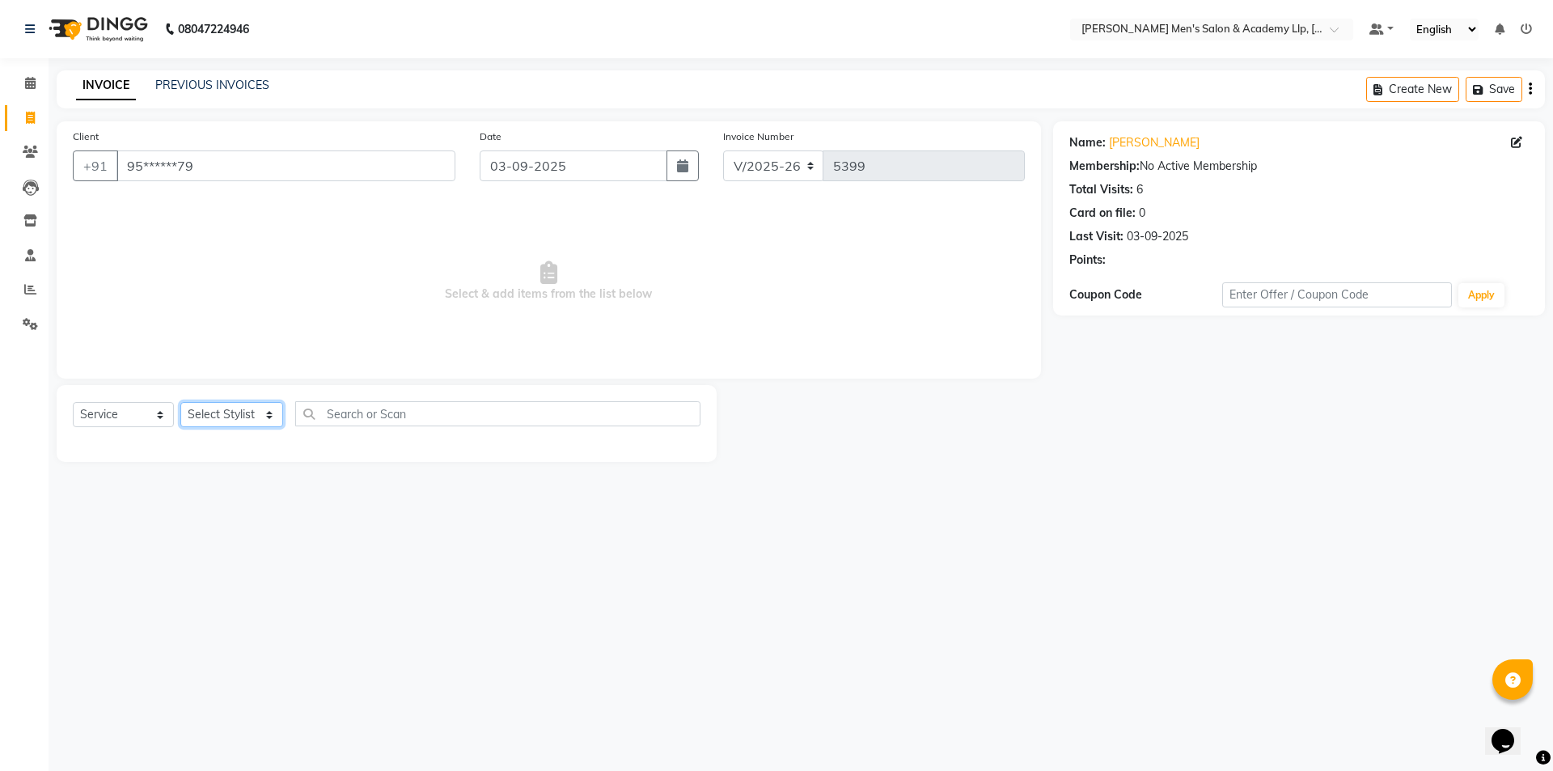
select select "78787"
click at [180, 402] on select "Select Stylist [PERSON_NAME] [PERSON_NAME] [PERSON_NAME] [PERSON_NAME] [PERSON_…" at bounding box center [231, 414] width 103 height 25
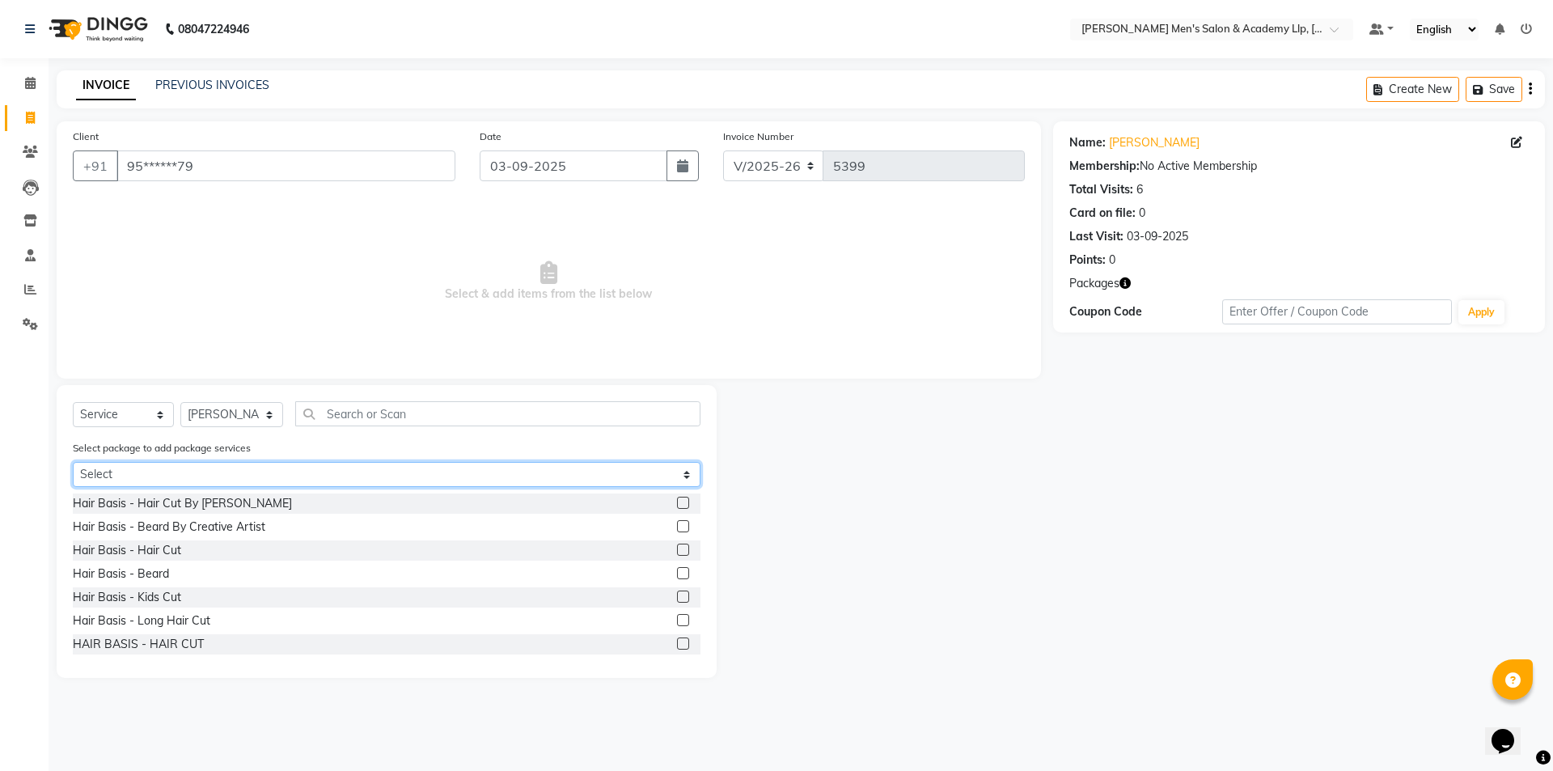
click at [221, 472] on select "Select COOLER JUNIOR PACKAGE" at bounding box center [387, 474] width 628 height 25
select select "1: Object"
click at [73, 462] on select "Select COOLER JUNIOR PACKAGE" at bounding box center [387, 474] width 628 height 25
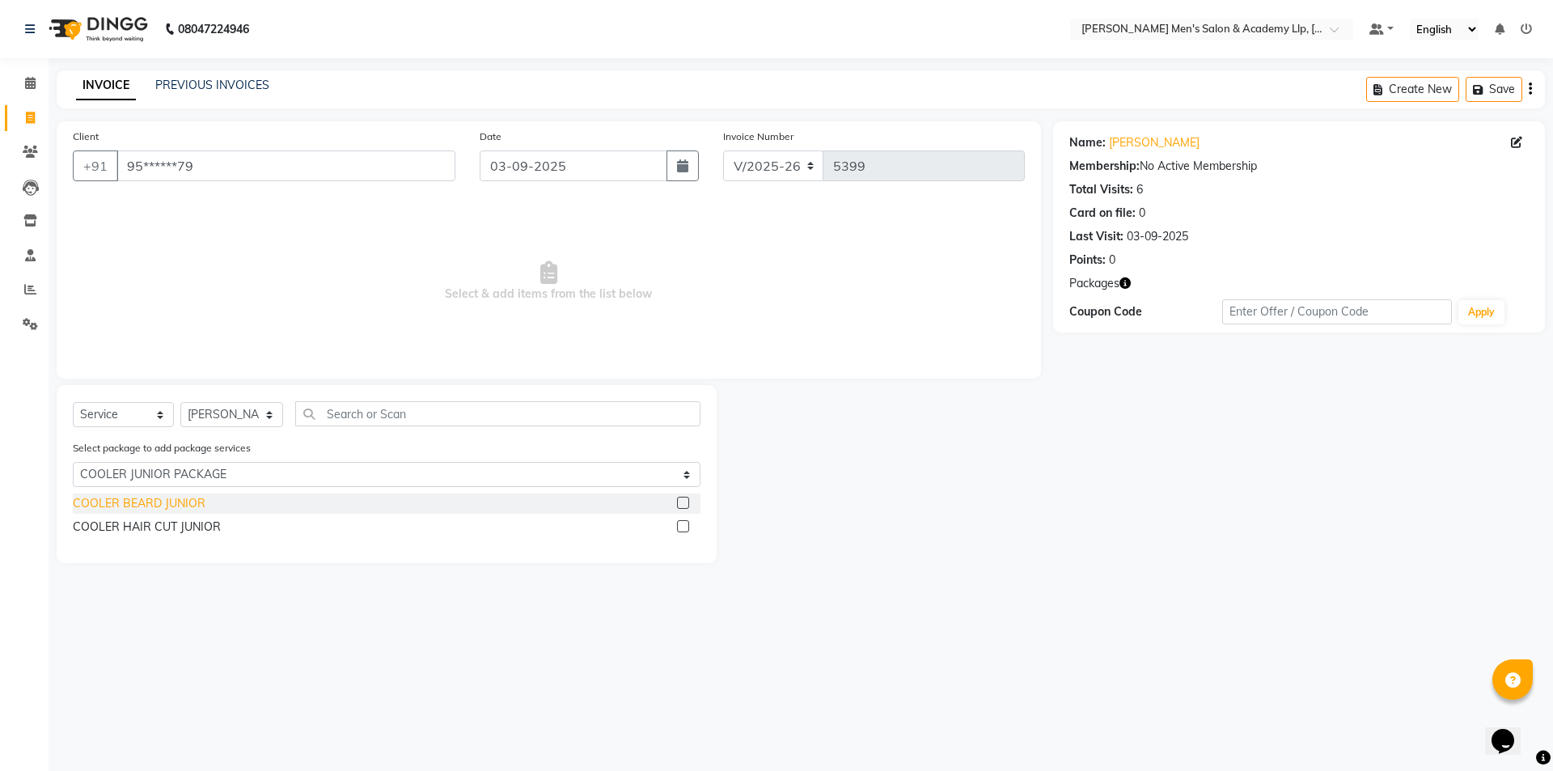
click at [175, 510] on div "COOLER BEARD JUNIOR" at bounding box center [139, 503] width 133 height 17
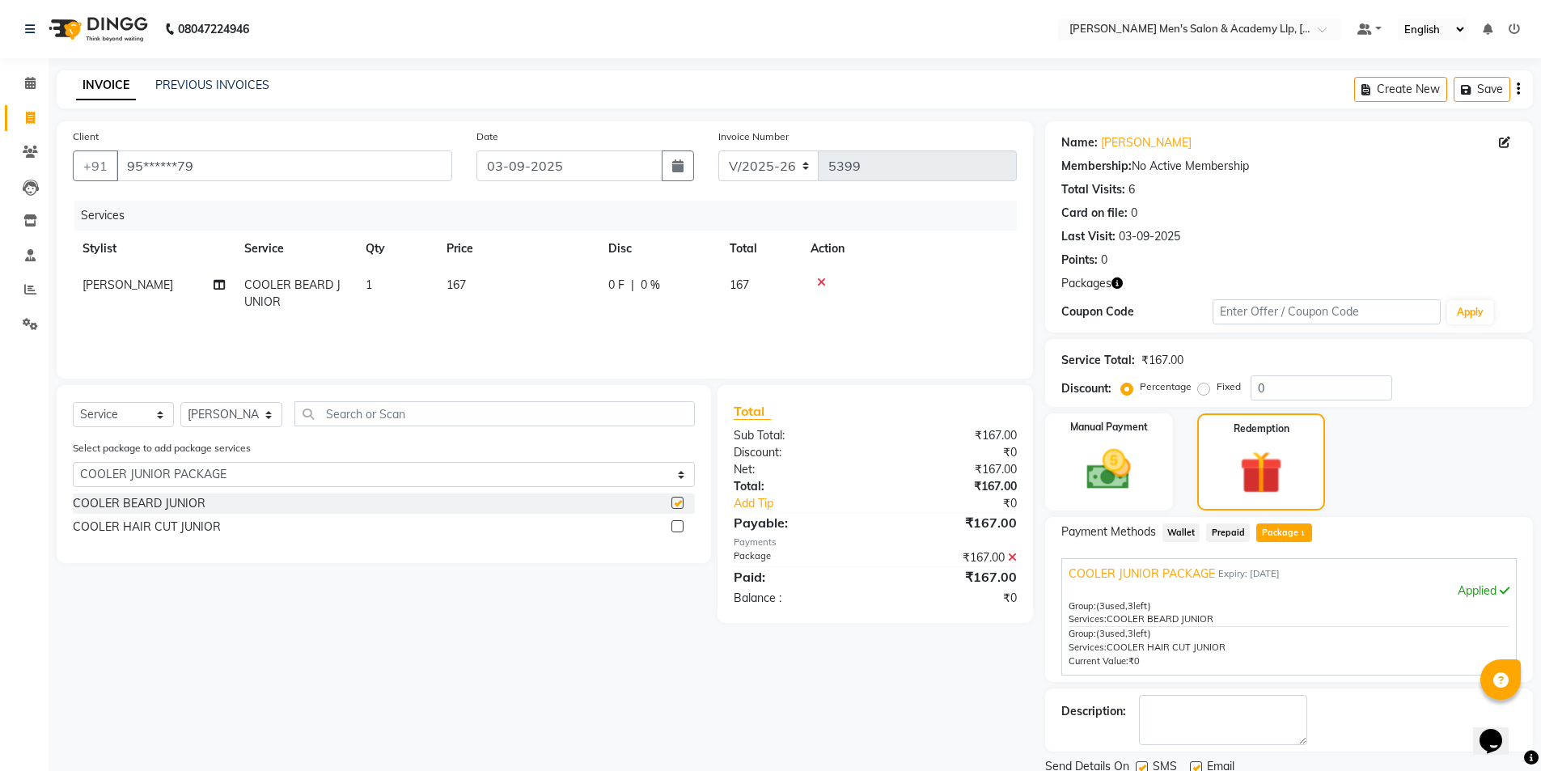
checkbox input "false"
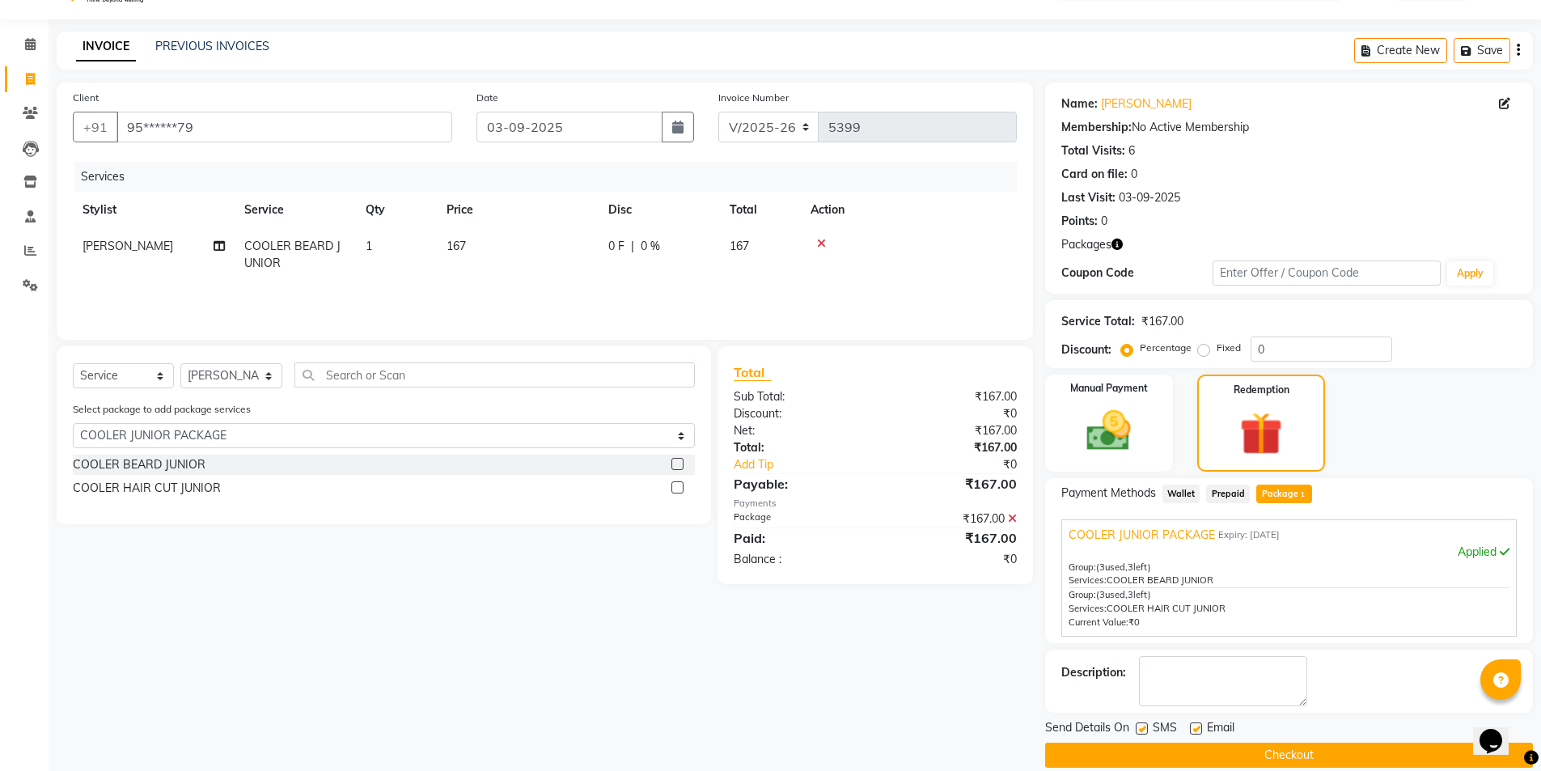
scroll to position [60, 0]
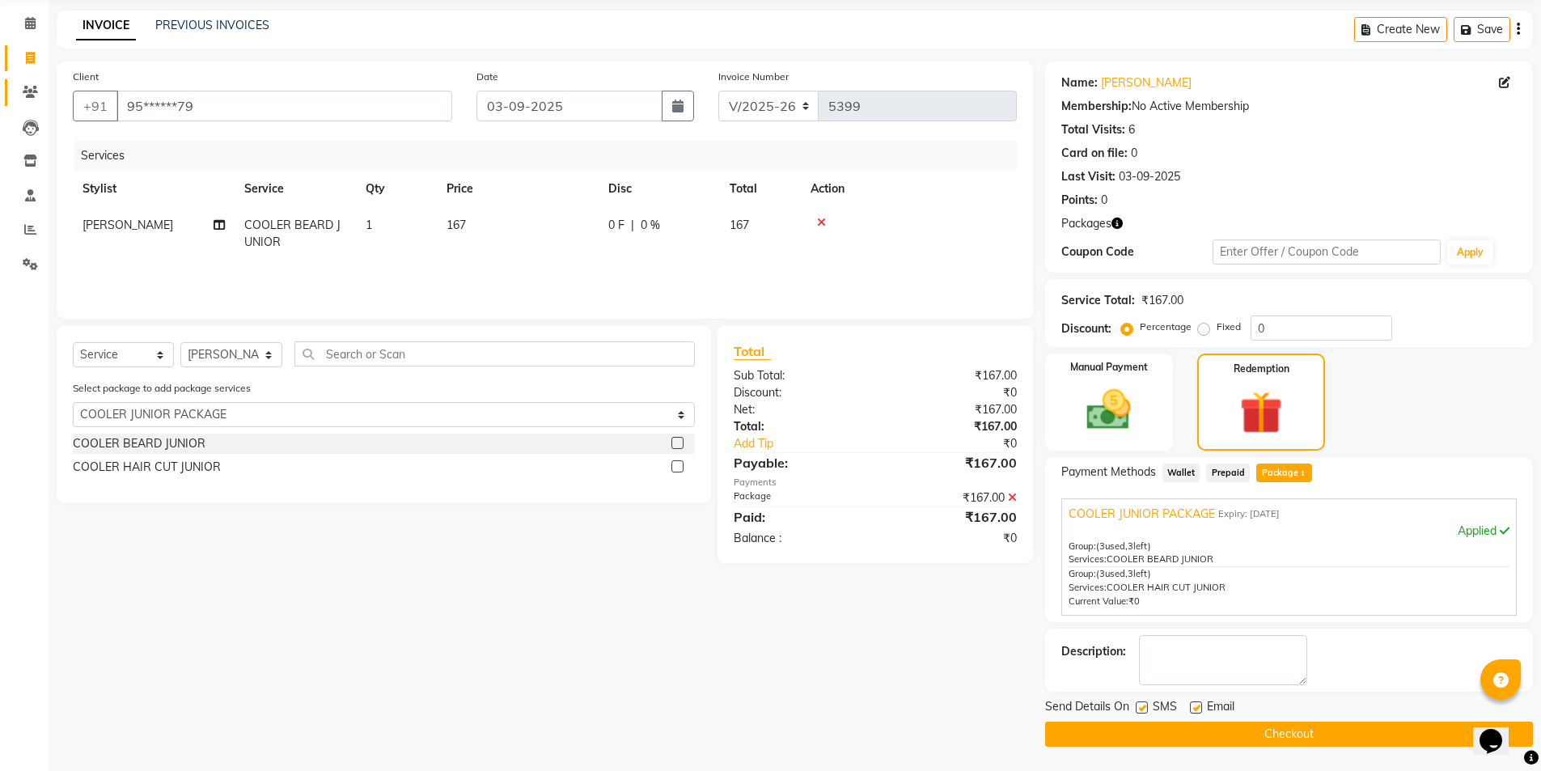
click at [11, 104] on link "Clients" at bounding box center [24, 92] width 39 height 27
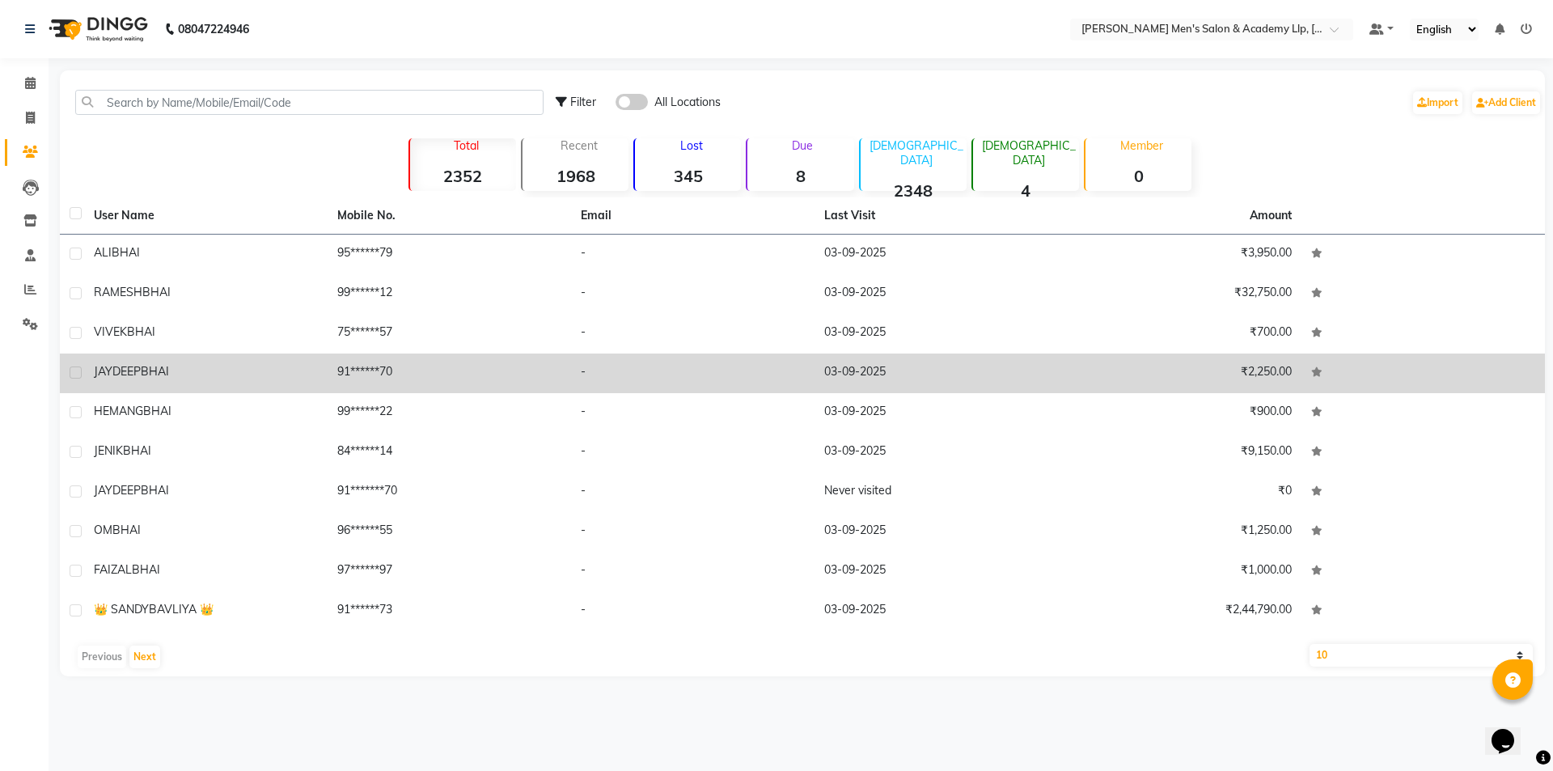
click at [1020, 366] on td "03-09-2025" at bounding box center [936, 374] width 243 height 40
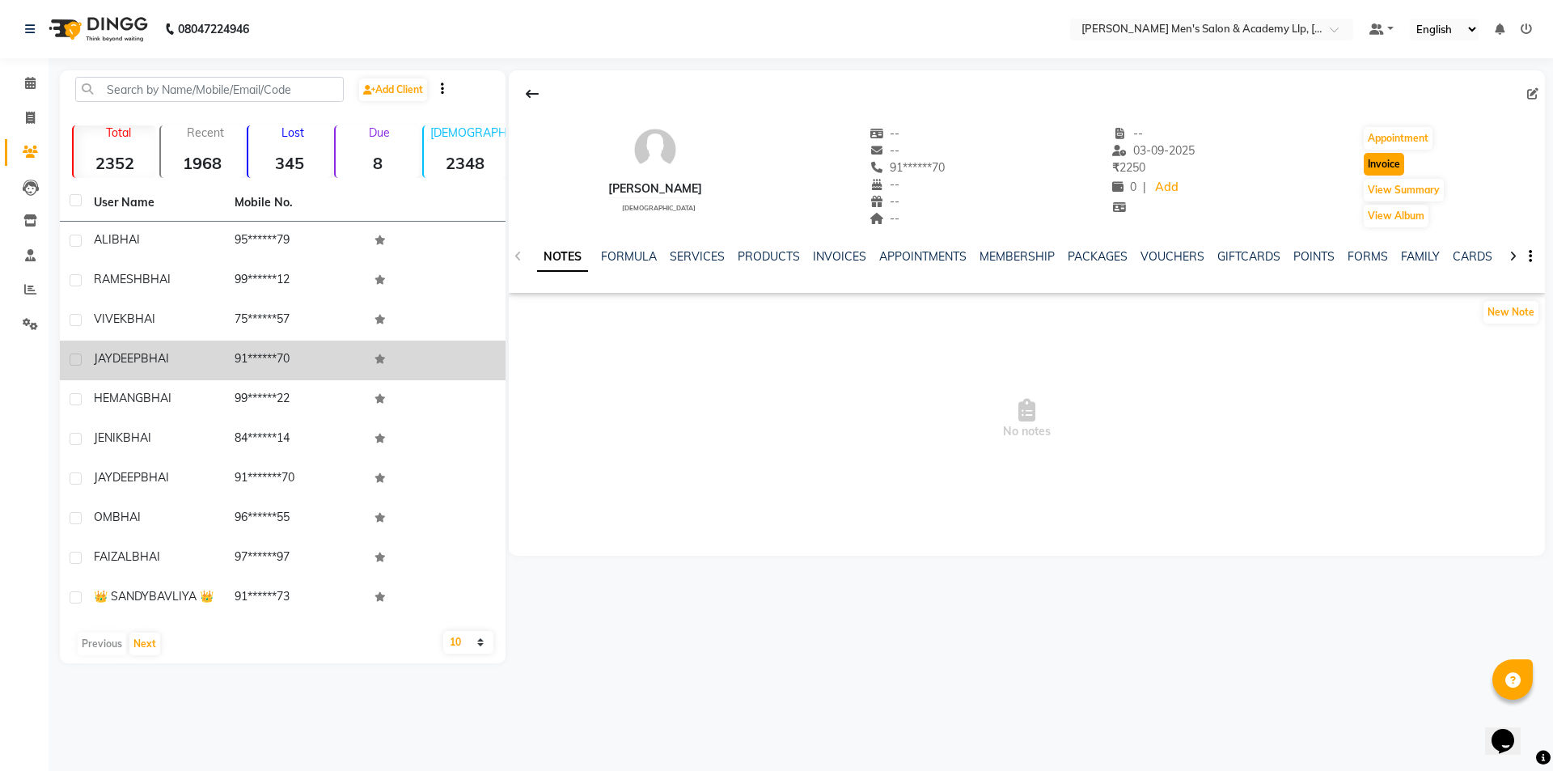
click at [1376, 168] on button "Invoice" at bounding box center [1384, 164] width 40 height 23
select select "8248"
select select "service"
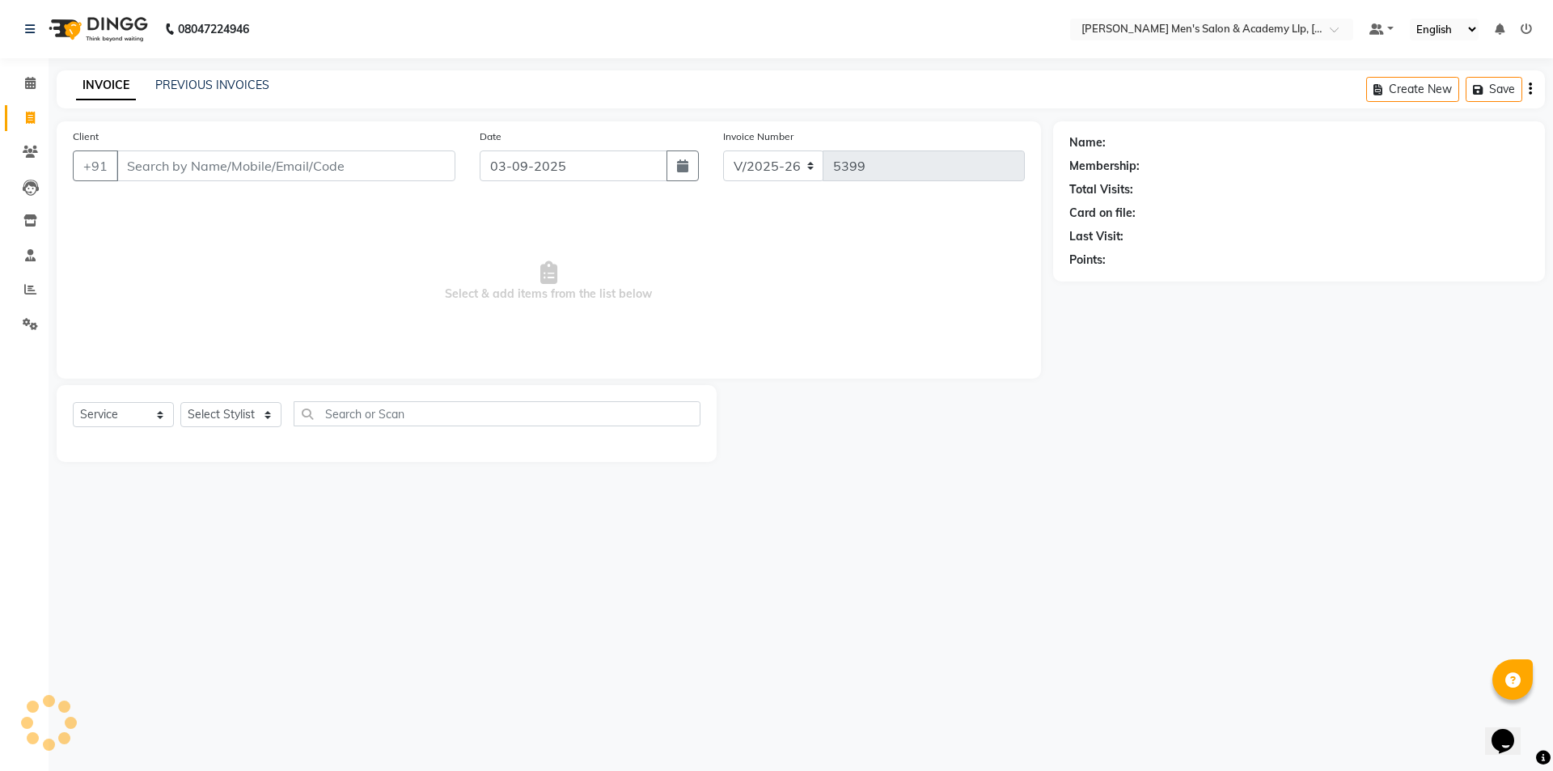
type input "91******70"
click at [228, 409] on select "Select Stylist [PERSON_NAME] [PERSON_NAME] [PERSON_NAME] [PERSON_NAME] [PERSON_…" at bounding box center [231, 414] width 103 height 25
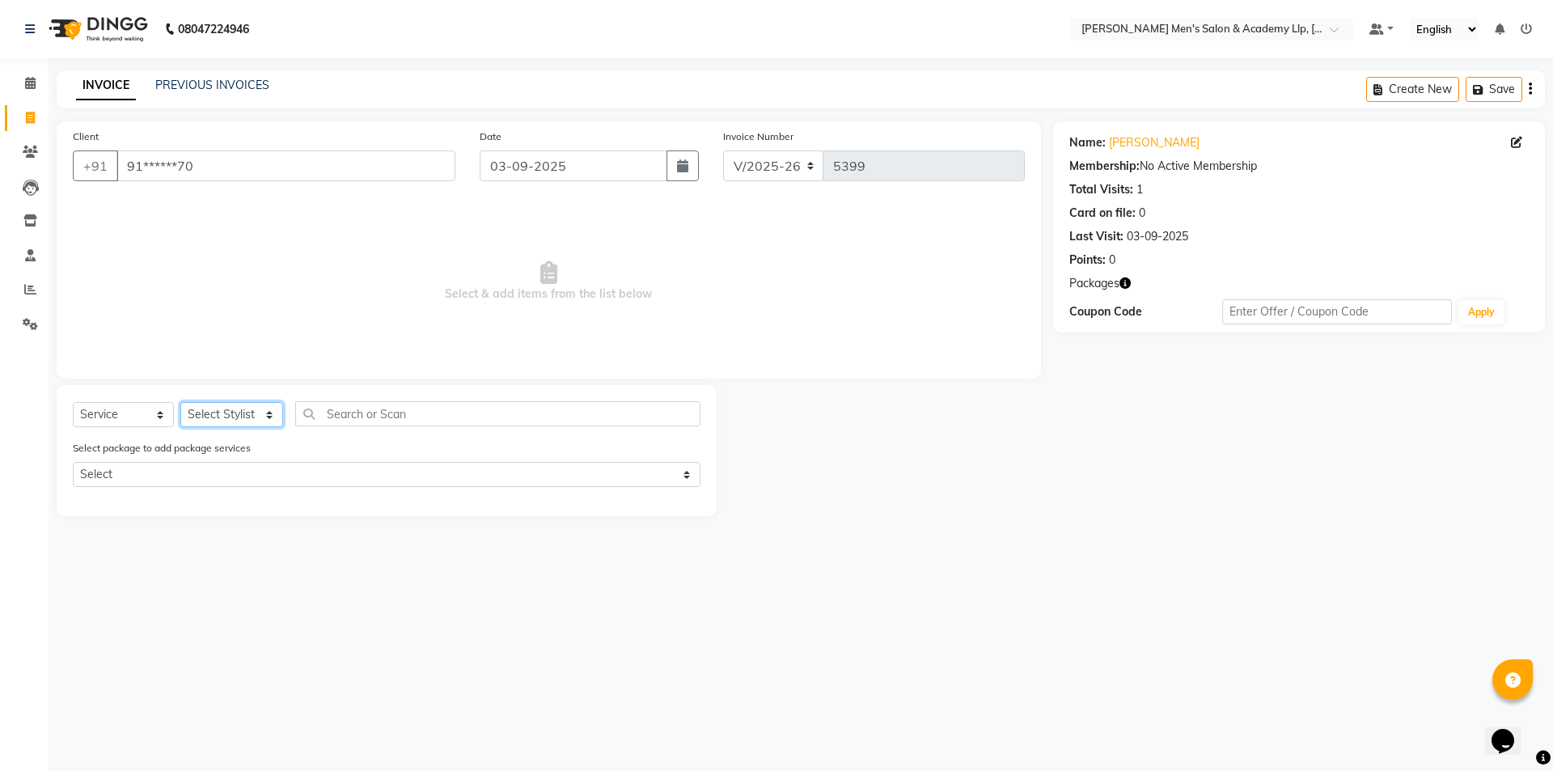
select select "83023"
click at [180, 402] on select "Select Stylist [PERSON_NAME] [PERSON_NAME] [PERSON_NAME] [PERSON_NAME] [PERSON_…" at bounding box center [231, 414] width 103 height 25
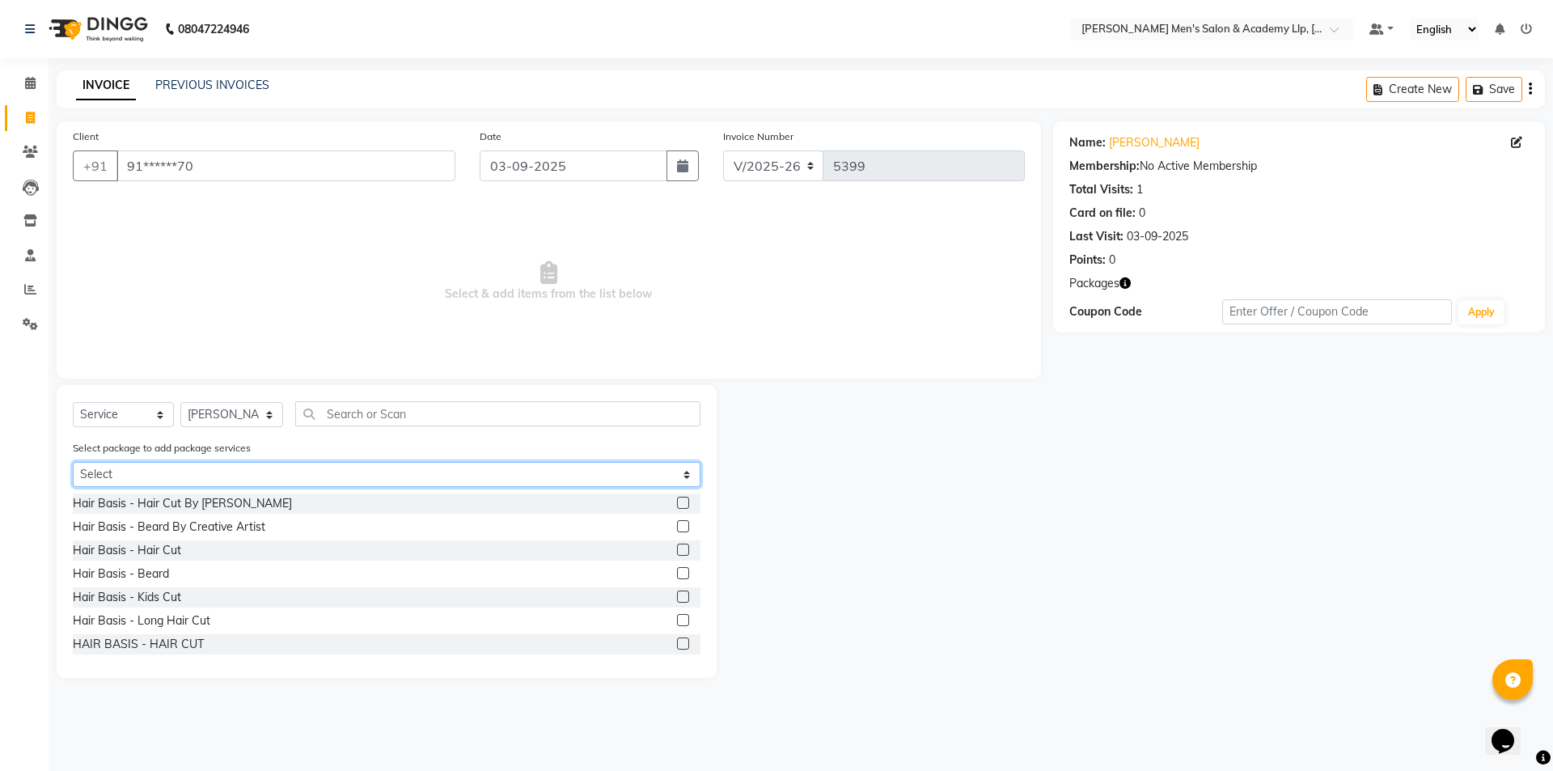
drag, startPoint x: 201, startPoint y: 472, endPoint x: 201, endPoint y: 482, distance: 10.5
click at [201, 472] on select "Select COOLER JUNIOR PACKAGE" at bounding box center [387, 474] width 628 height 25
select select "1: Object"
click at [73, 462] on select "Select COOLER JUNIOR PACKAGE" at bounding box center [387, 474] width 628 height 25
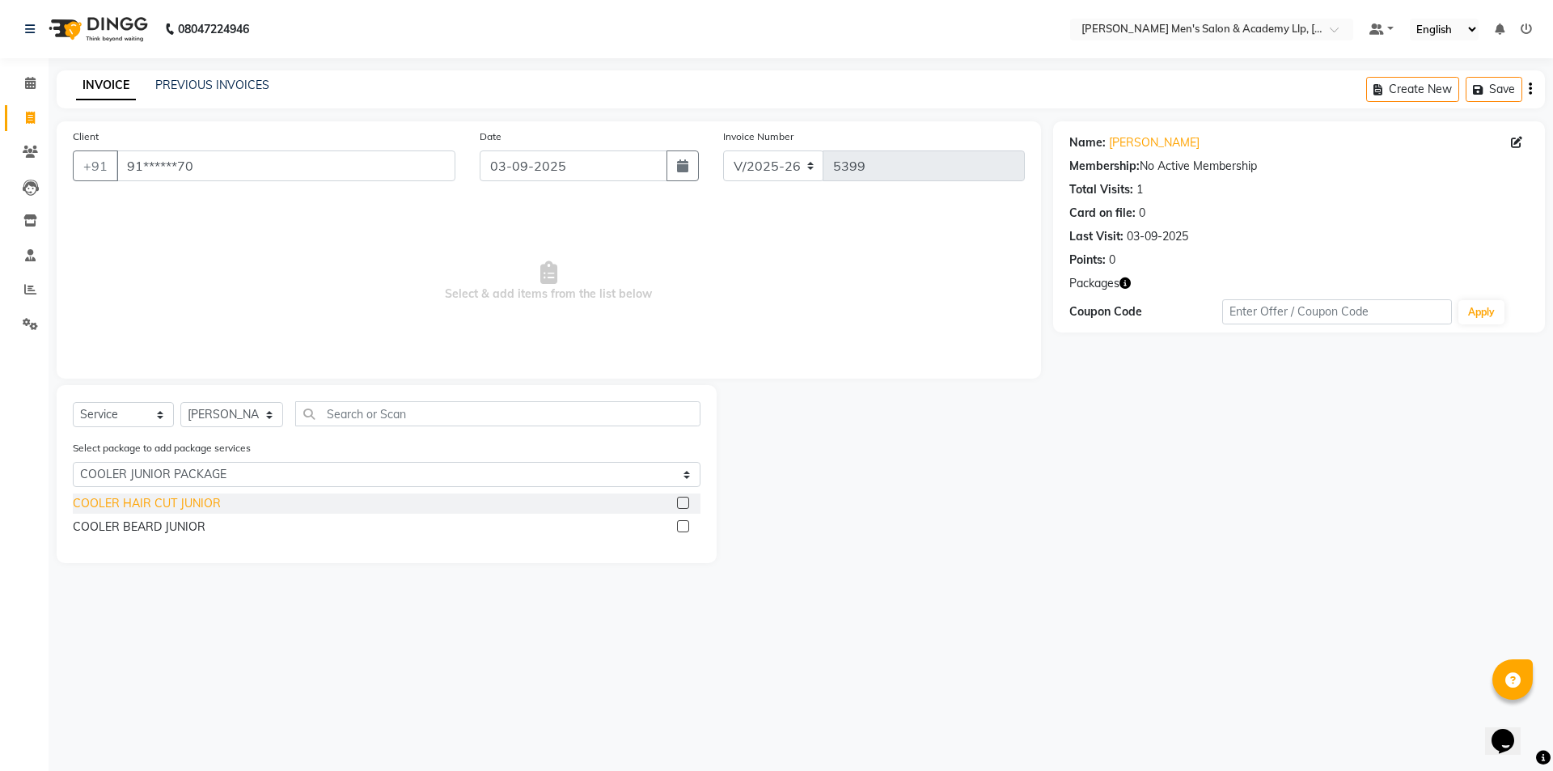
click at [184, 500] on div "COOLER HAIR CUT JUNIOR" at bounding box center [147, 503] width 148 height 17
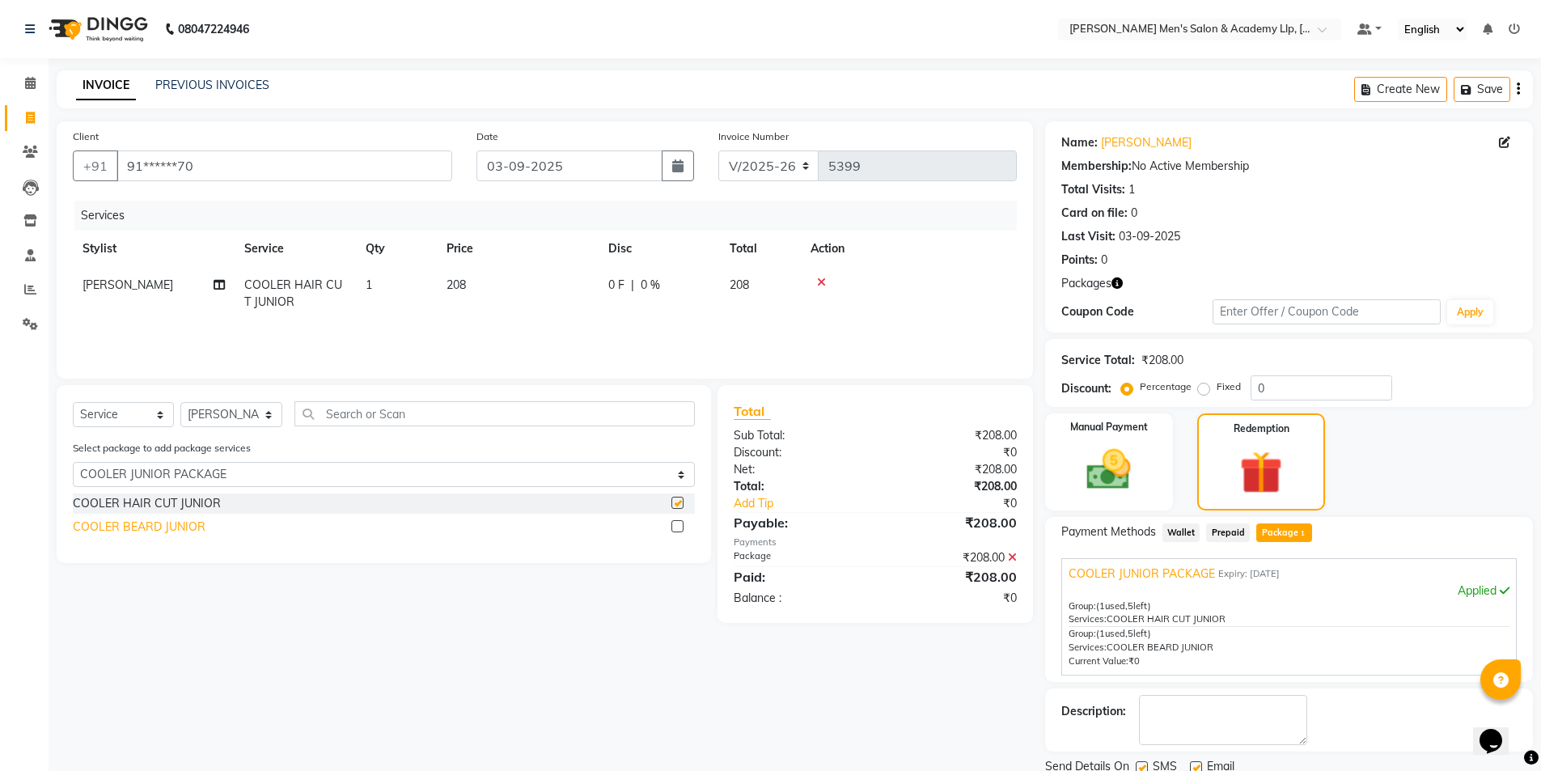
checkbox input "false"
click at [173, 523] on div "COOLER BEARD JUNIOR" at bounding box center [139, 527] width 133 height 17
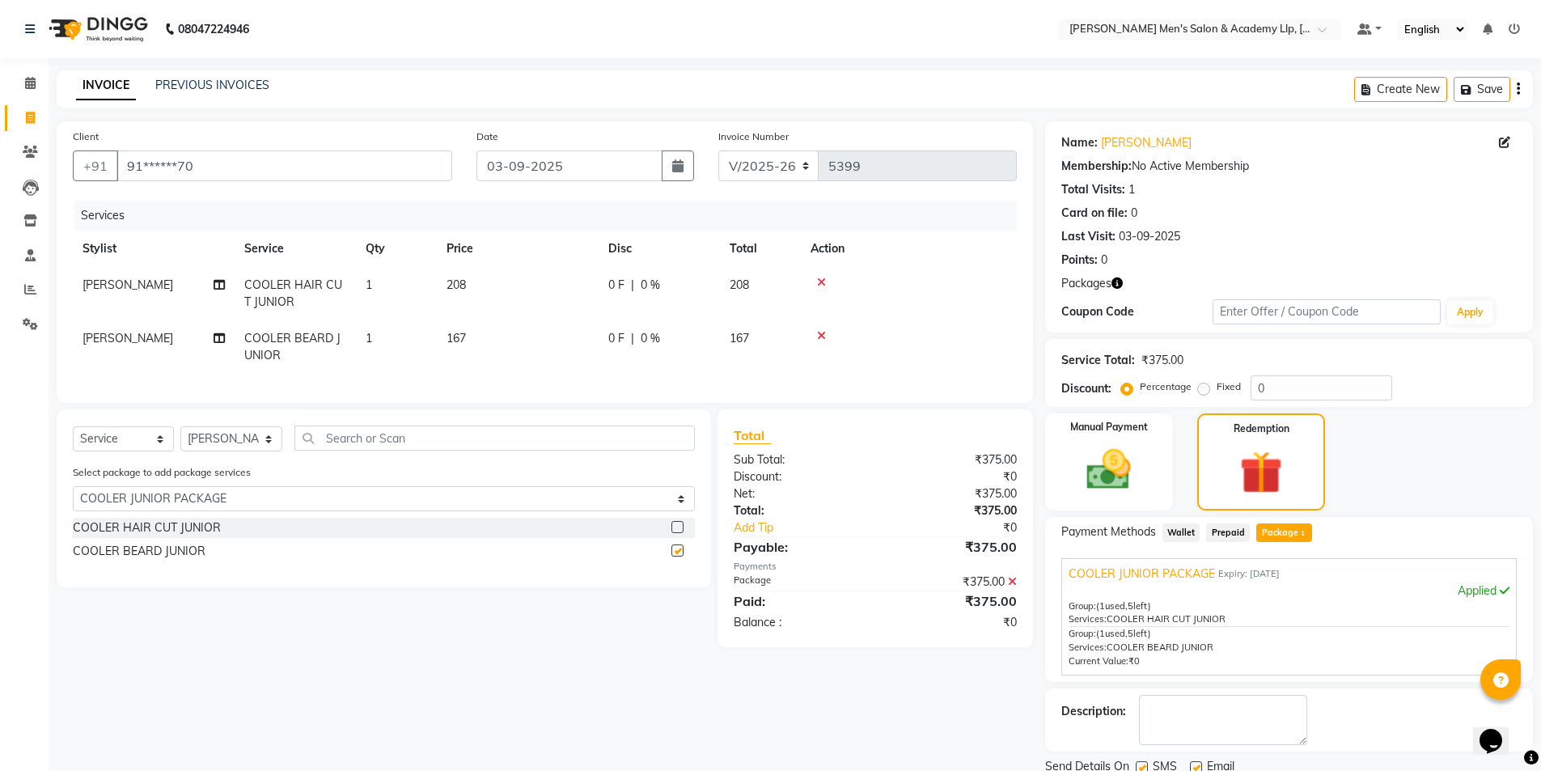
checkbox input "false"
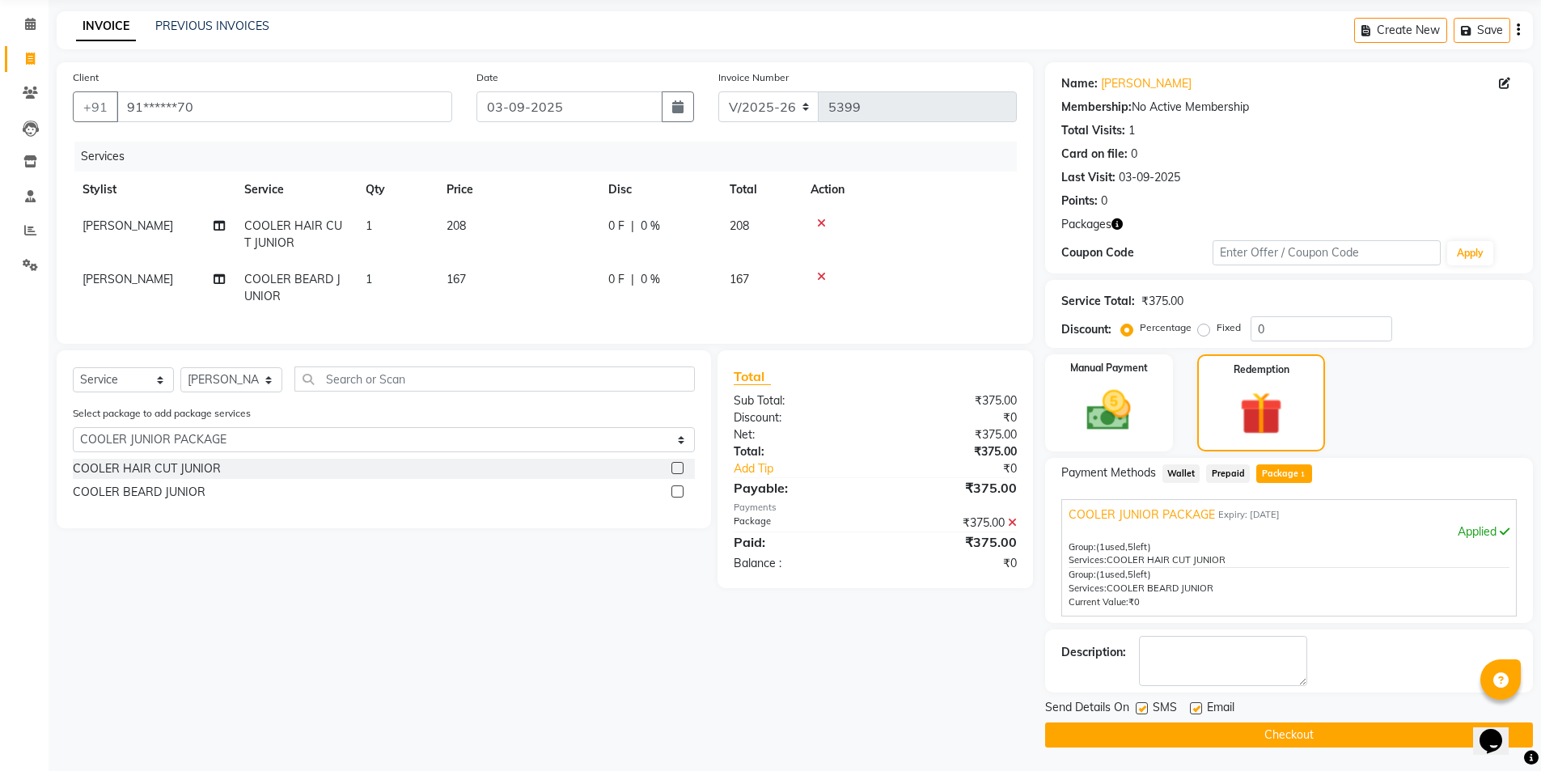
scroll to position [60, 0]
click at [1193, 709] on label at bounding box center [1196, 707] width 12 height 12
click at [1193, 709] on input "checkbox" at bounding box center [1195, 708] width 11 height 11
checkbox input "false"
click at [1141, 709] on label at bounding box center [1142, 707] width 12 height 12
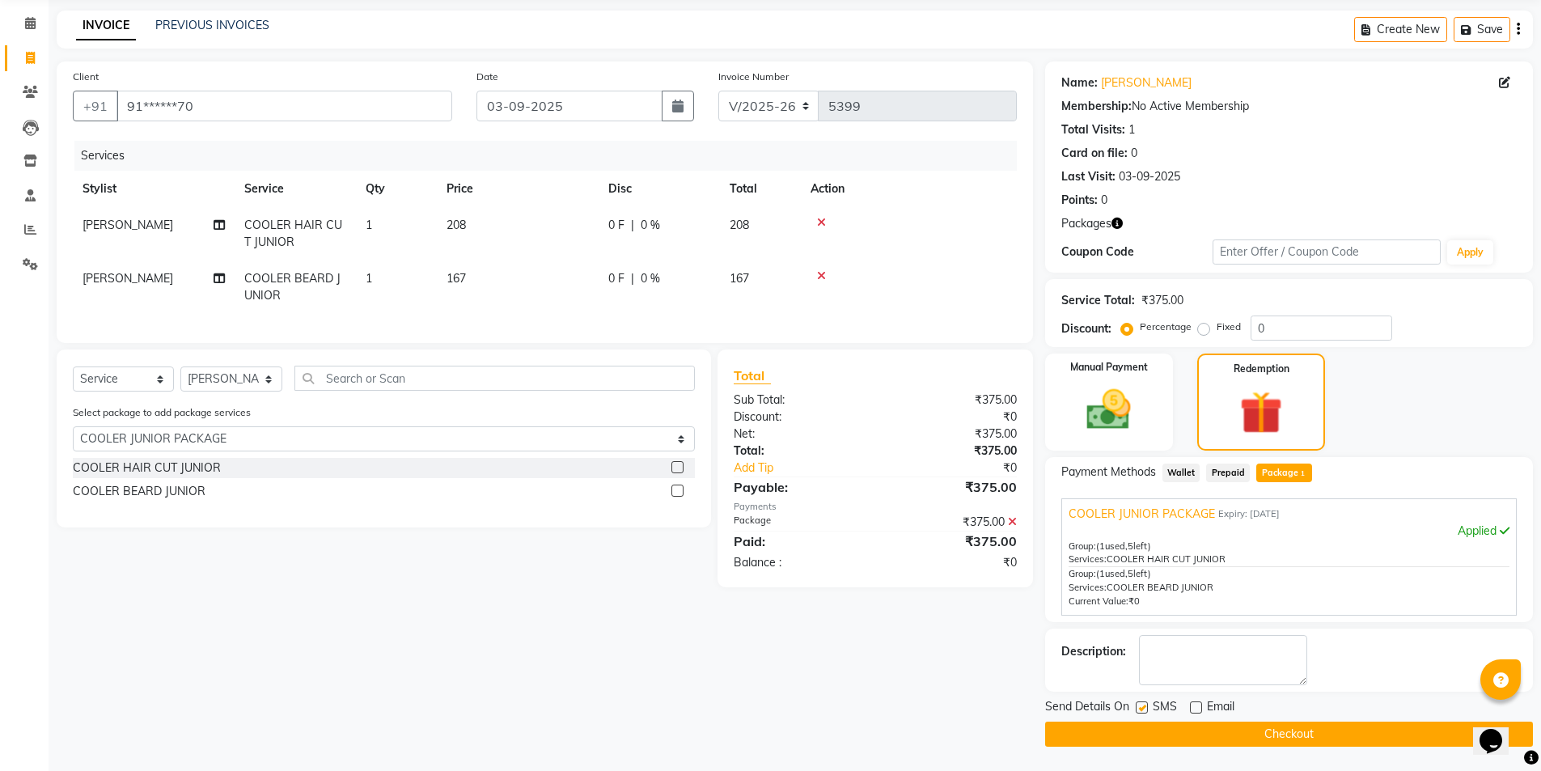
click at [1141, 709] on input "checkbox" at bounding box center [1141, 708] width 11 height 11
checkbox input "false"
click at [1142, 726] on button "Checkout" at bounding box center [1289, 734] width 488 height 25
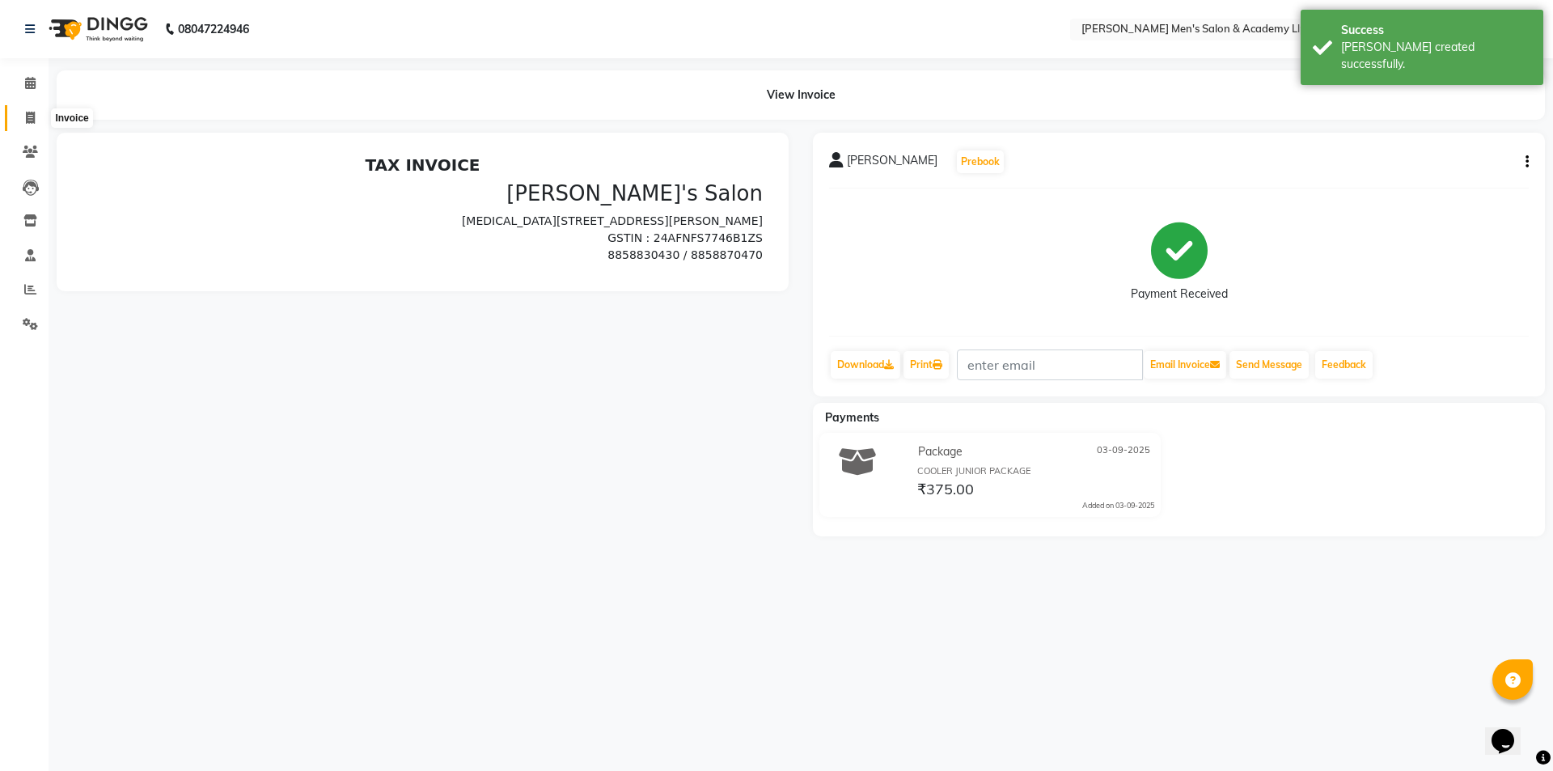
click at [28, 119] on icon at bounding box center [30, 118] width 9 height 12
select select "service"
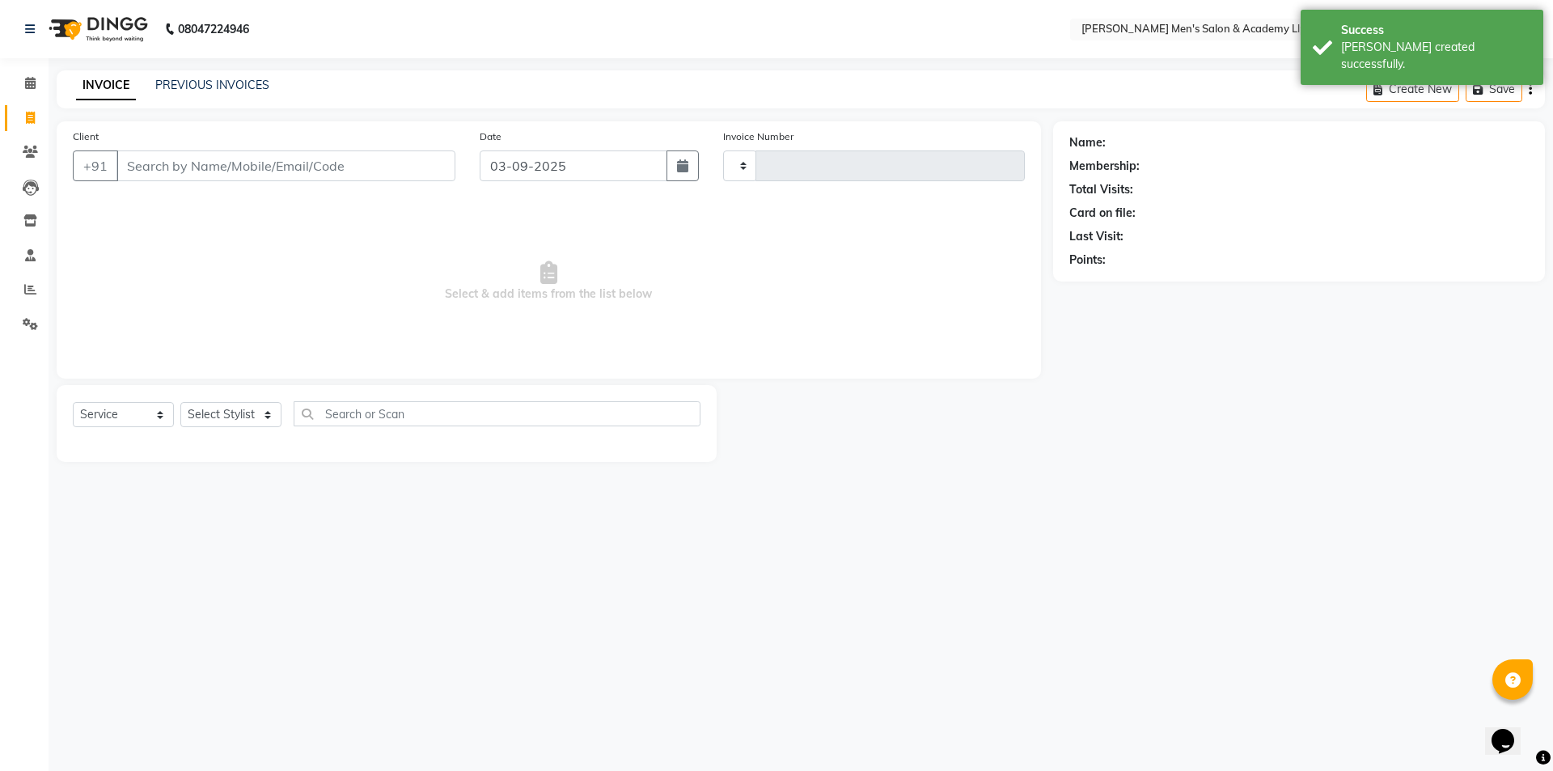
type input "5400"
select select "8248"
click at [227, 83] on link "PREVIOUS INVOICES" at bounding box center [212, 85] width 114 height 15
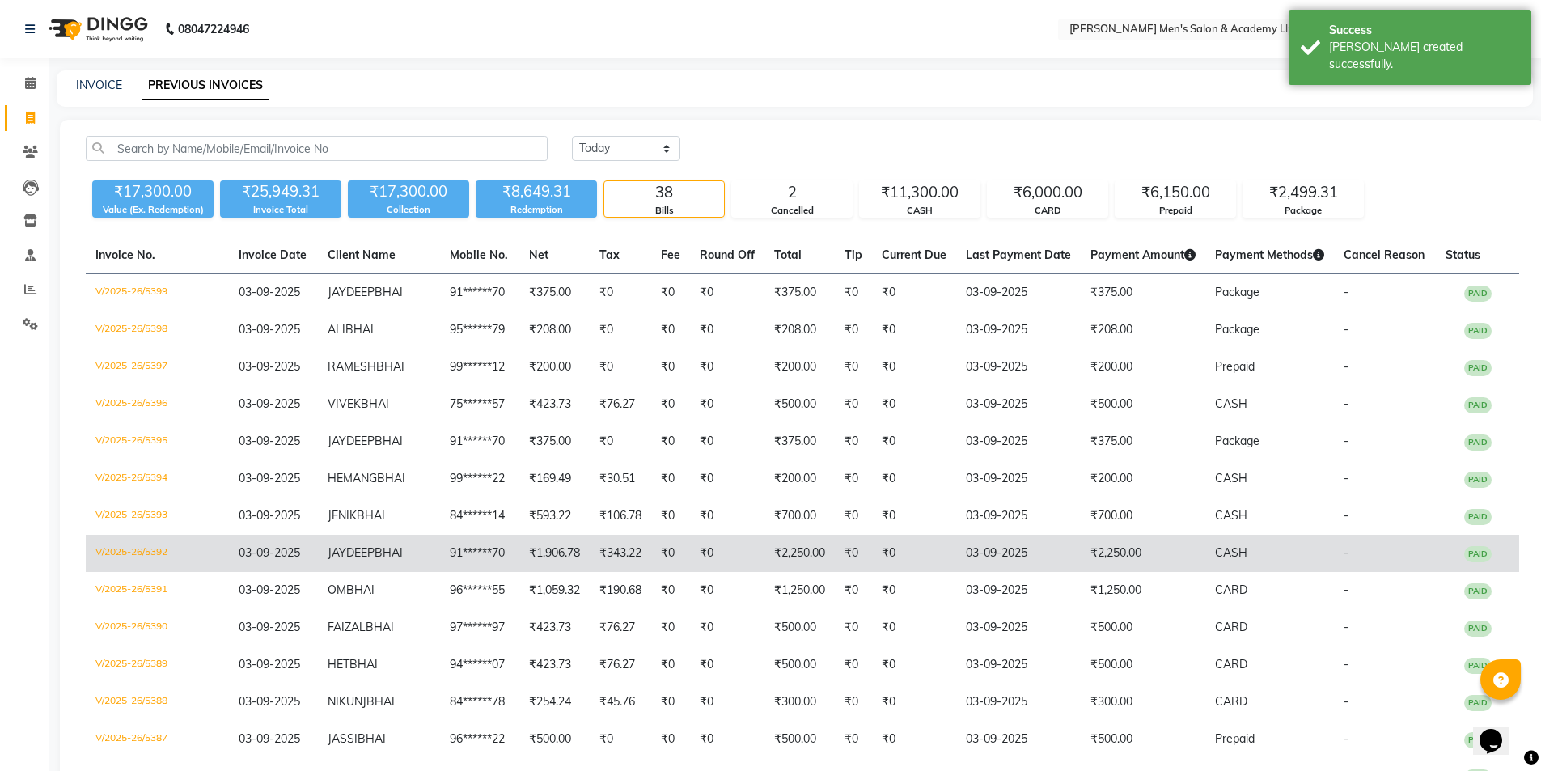
click at [1278, 572] on td "CASH" at bounding box center [1269, 553] width 129 height 37
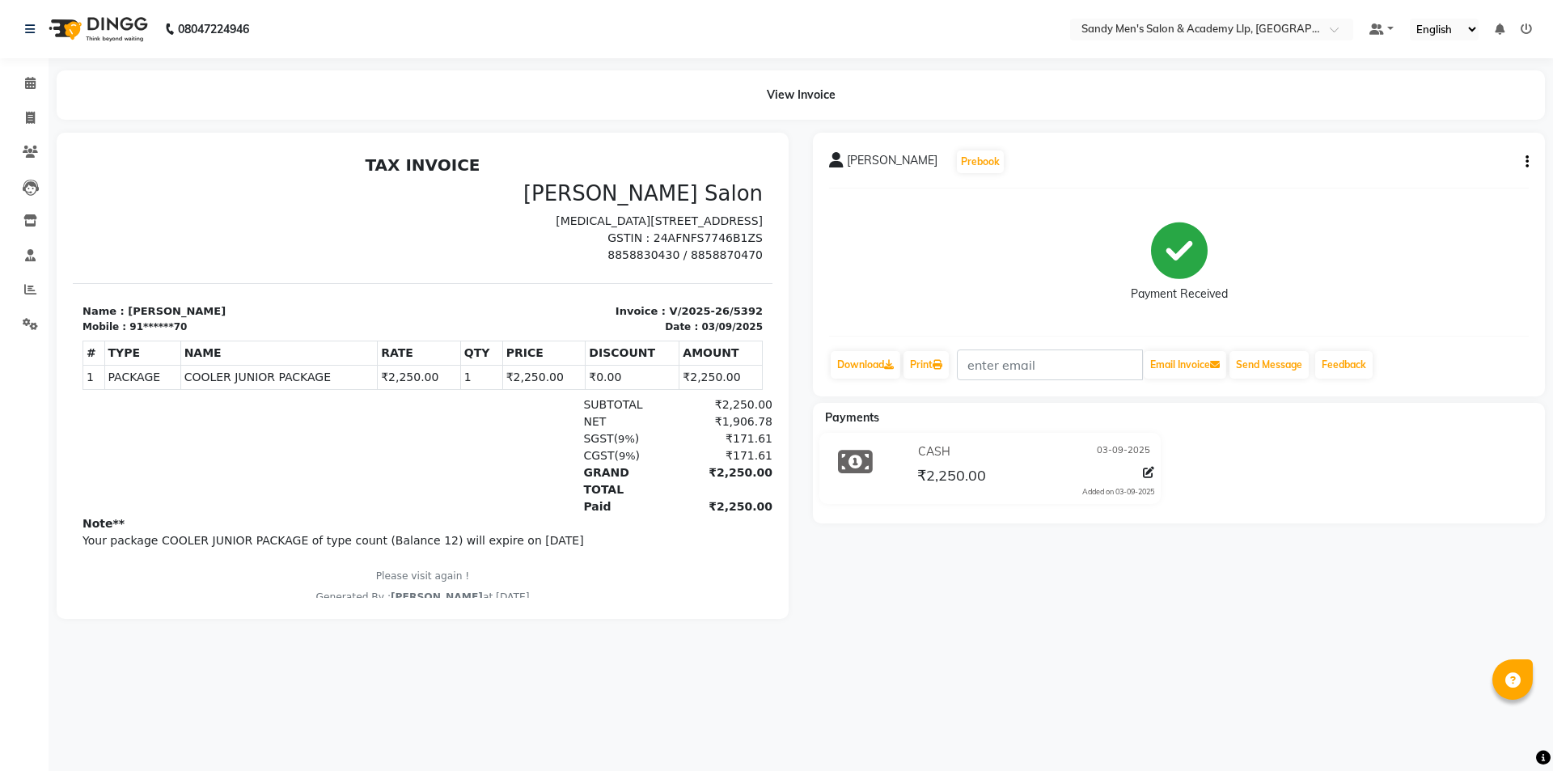
click at [1526, 163] on icon "button" at bounding box center [1527, 162] width 3 height 1
click at [1433, 167] on div "Edit Item Staff" at bounding box center [1461, 162] width 81 height 20
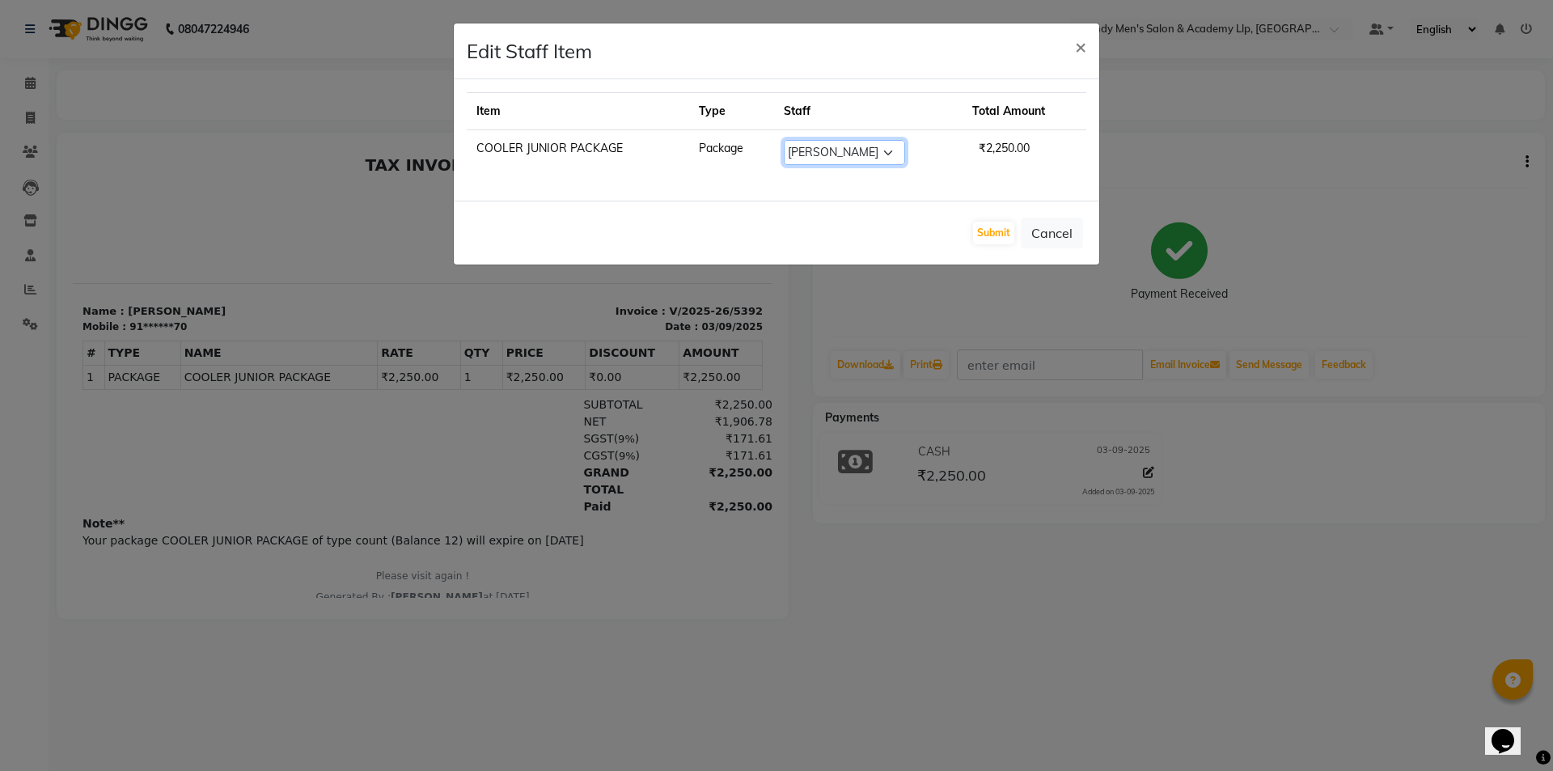
click at [849, 155] on select "Select [PERSON_NAME] [PERSON_NAME] [PERSON_NAME] [PERSON_NAME] [PERSON_NAME] [P…" at bounding box center [844, 152] width 121 height 25
select select "78782"
click at [784, 140] on select "Select [PERSON_NAME] [PERSON_NAME] [PERSON_NAME] [PERSON_NAME] [PERSON_NAME] [P…" at bounding box center [844, 152] width 121 height 25
click at [993, 218] on div "Submit Cancel" at bounding box center [777, 233] width 646 height 64
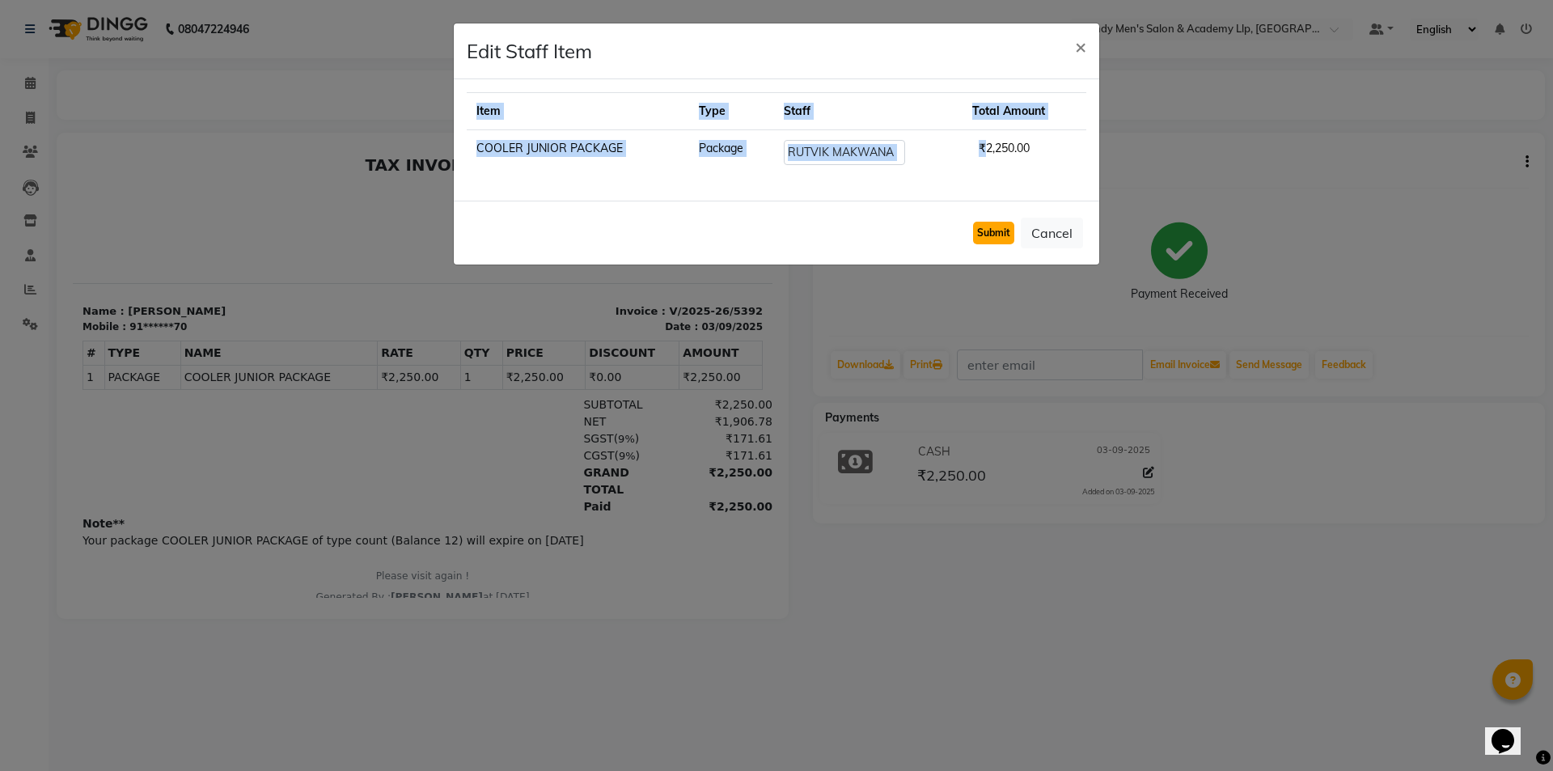
click at [998, 227] on button "Submit" at bounding box center [993, 233] width 41 height 23
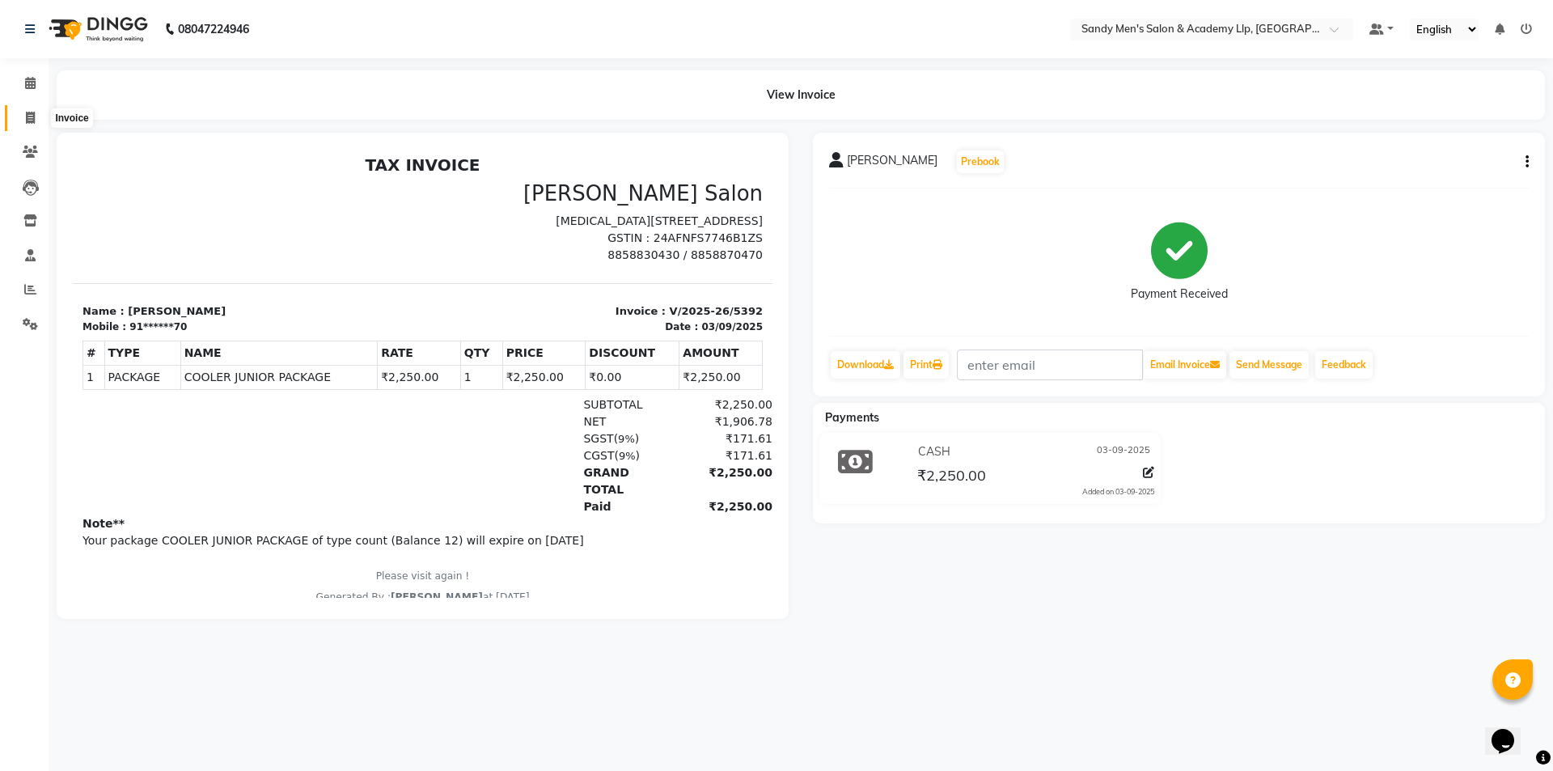
click at [36, 117] on span at bounding box center [30, 118] width 28 height 19
select select "service"
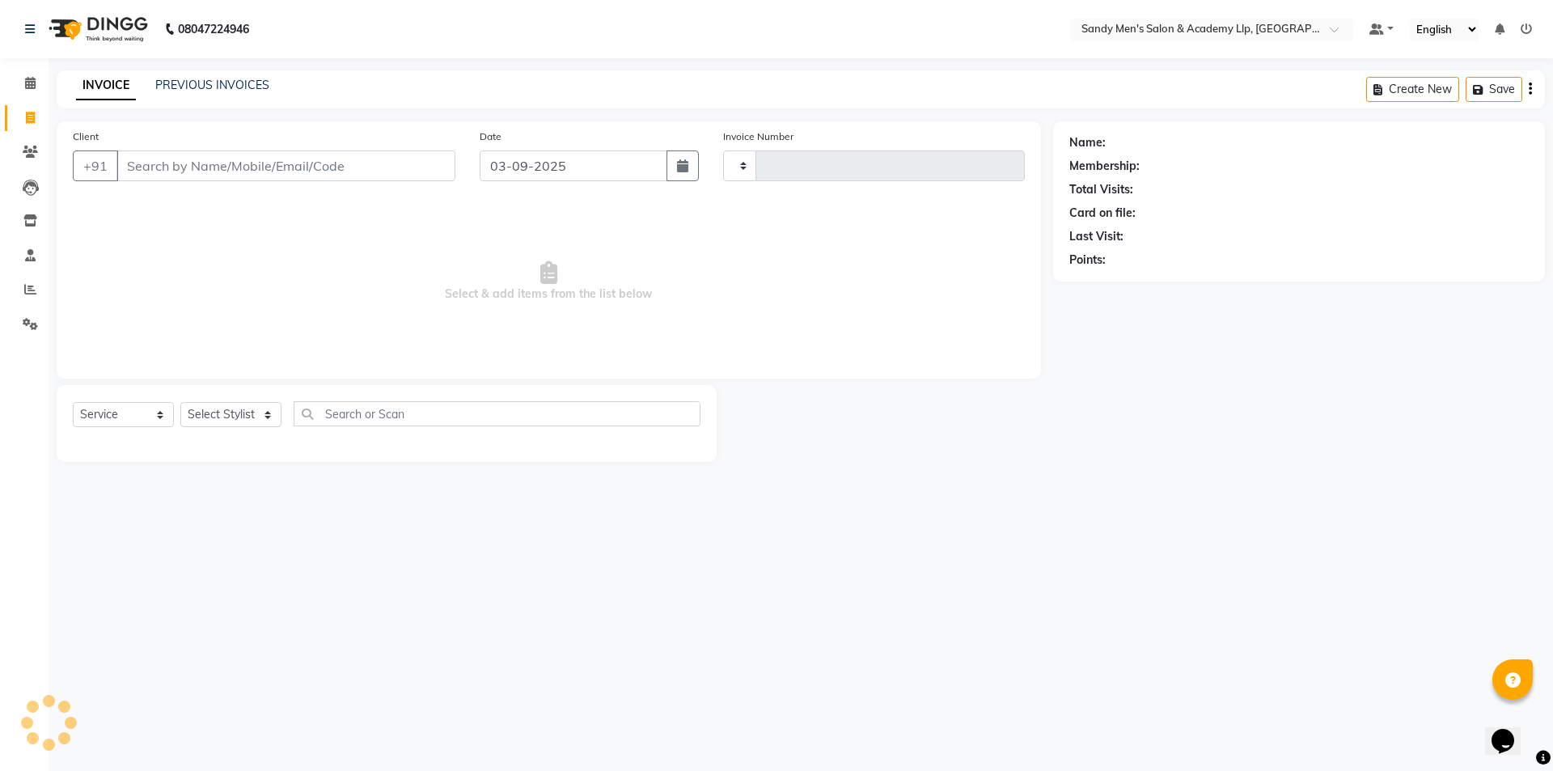
type input "5400"
select select "8248"
click at [191, 83] on link "PREVIOUS INVOICES" at bounding box center [212, 85] width 114 height 15
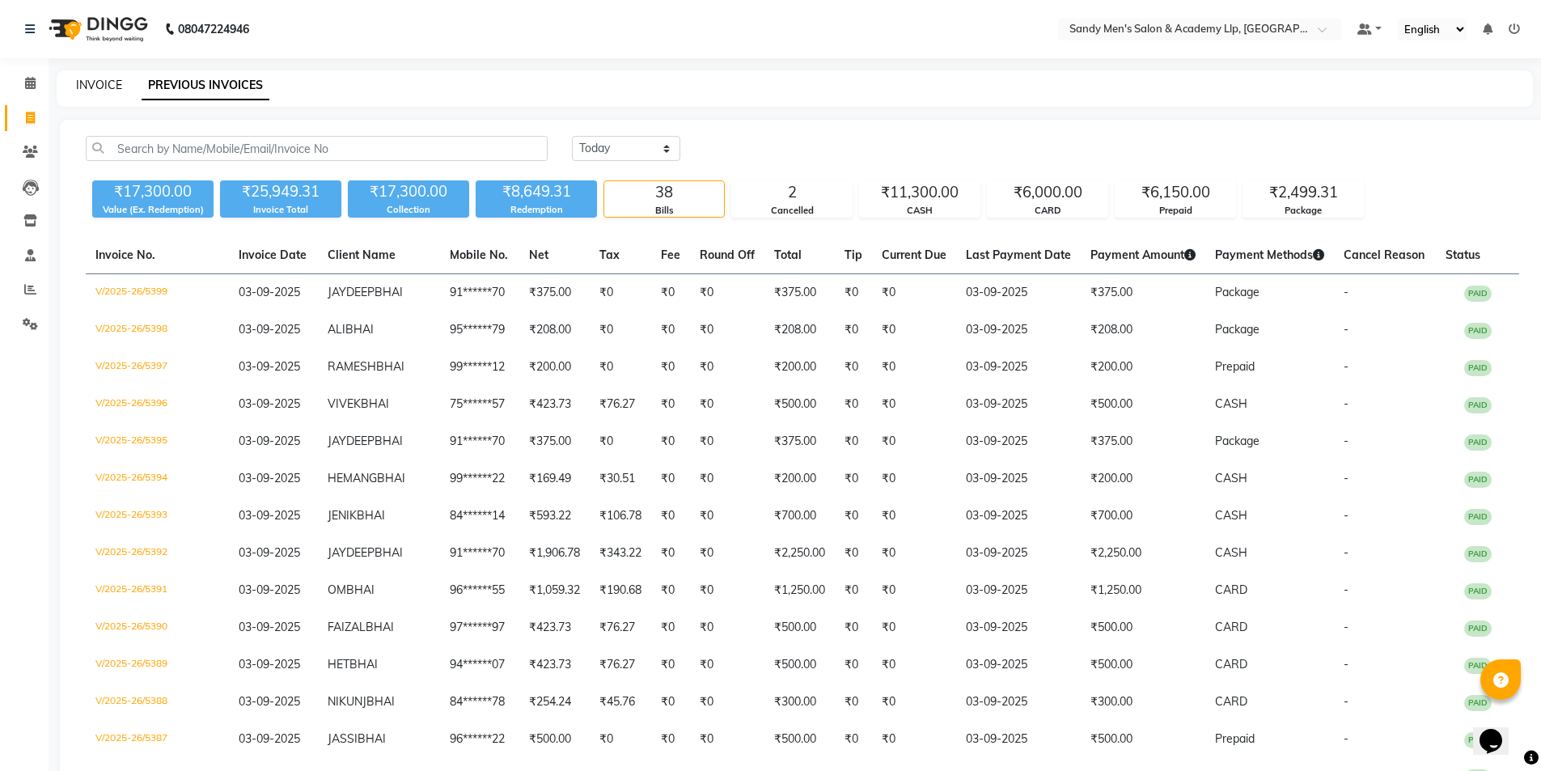
click at [104, 87] on link "INVOICE" at bounding box center [99, 85] width 46 height 15
select select "8248"
select select "service"
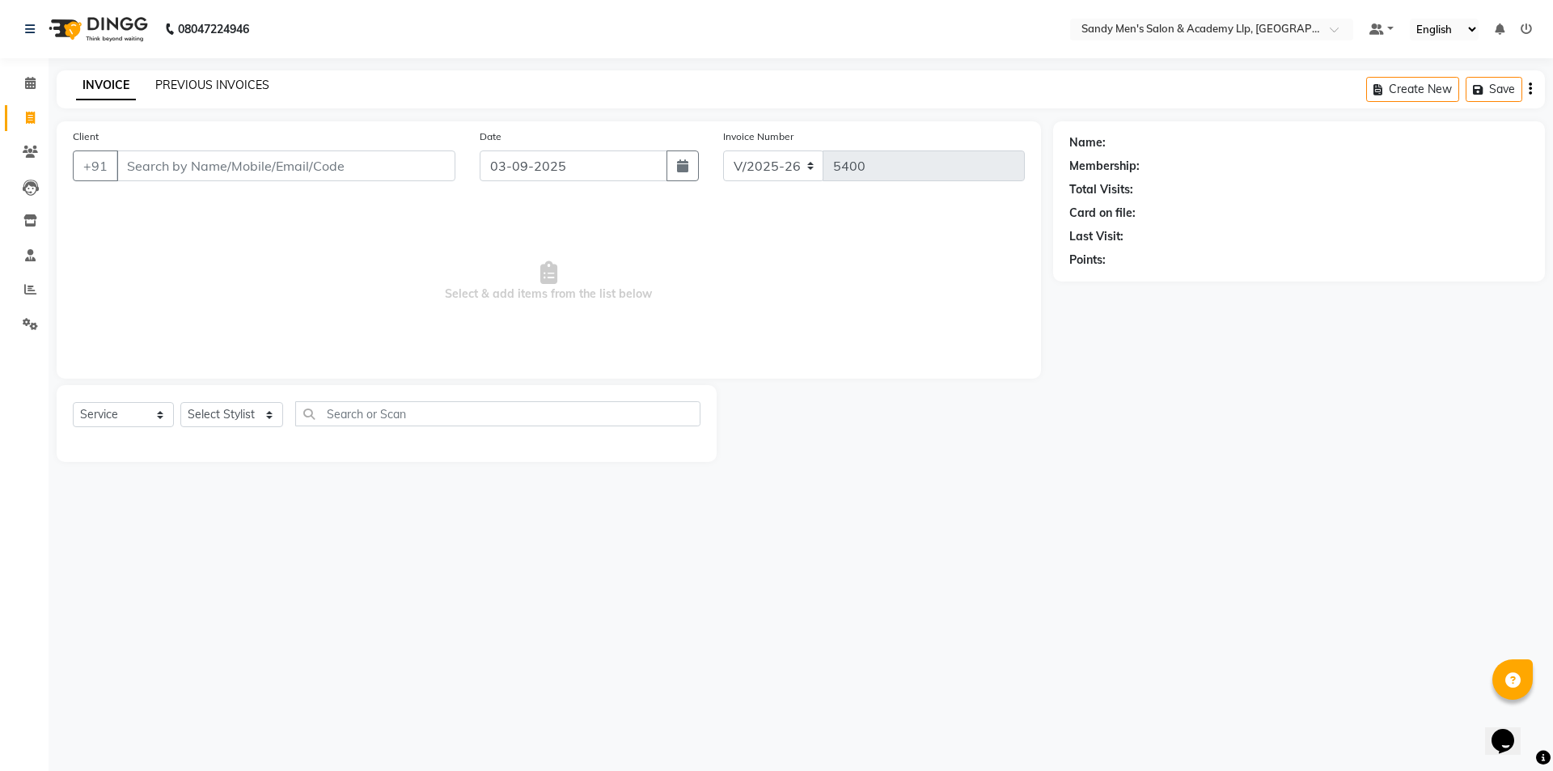
click at [190, 83] on link "PREVIOUS INVOICES" at bounding box center [212, 85] width 114 height 15
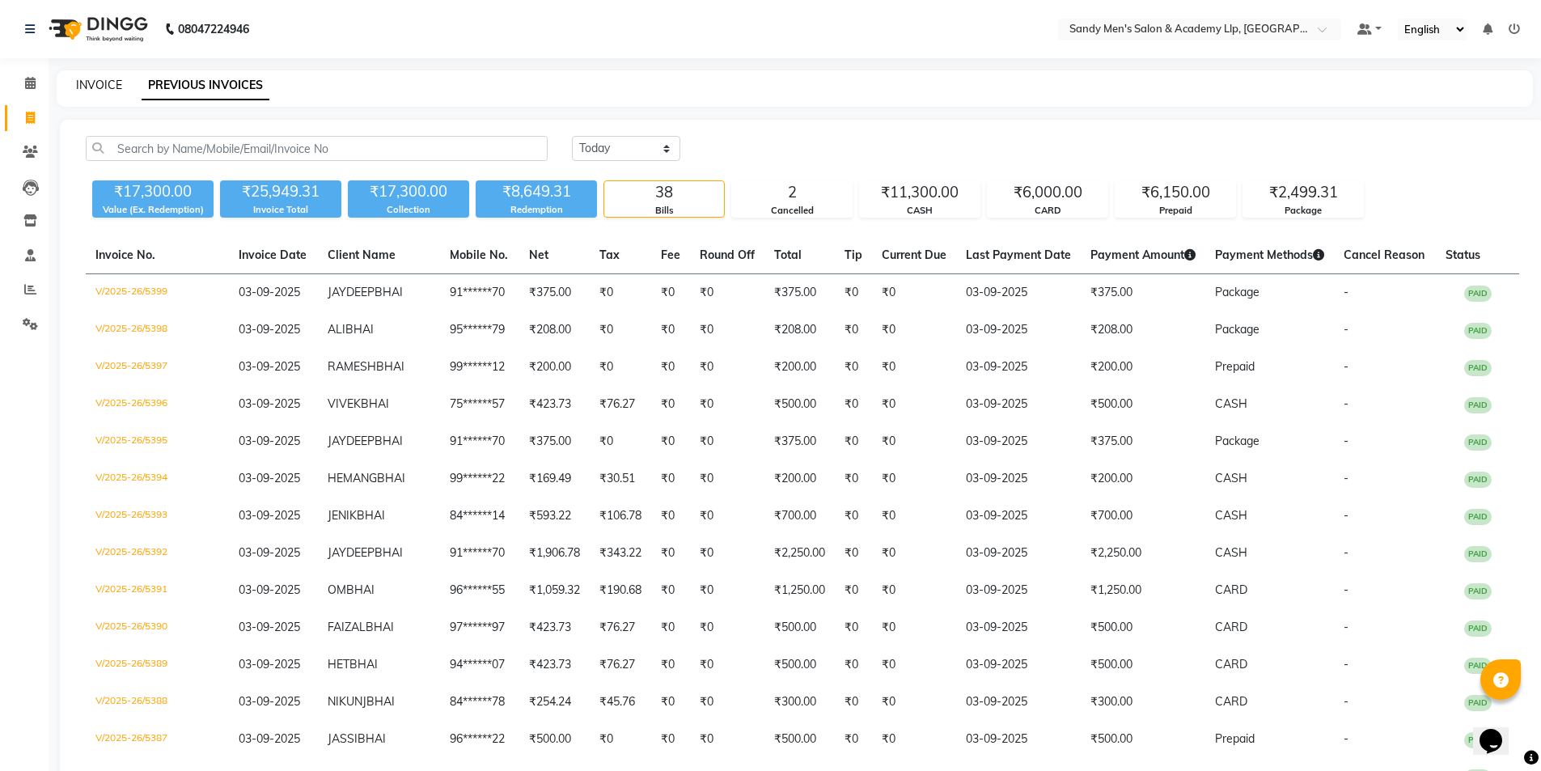
click at [104, 87] on link "INVOICE" at bounding box center [99, 85] width 46 height 15
select select "service"
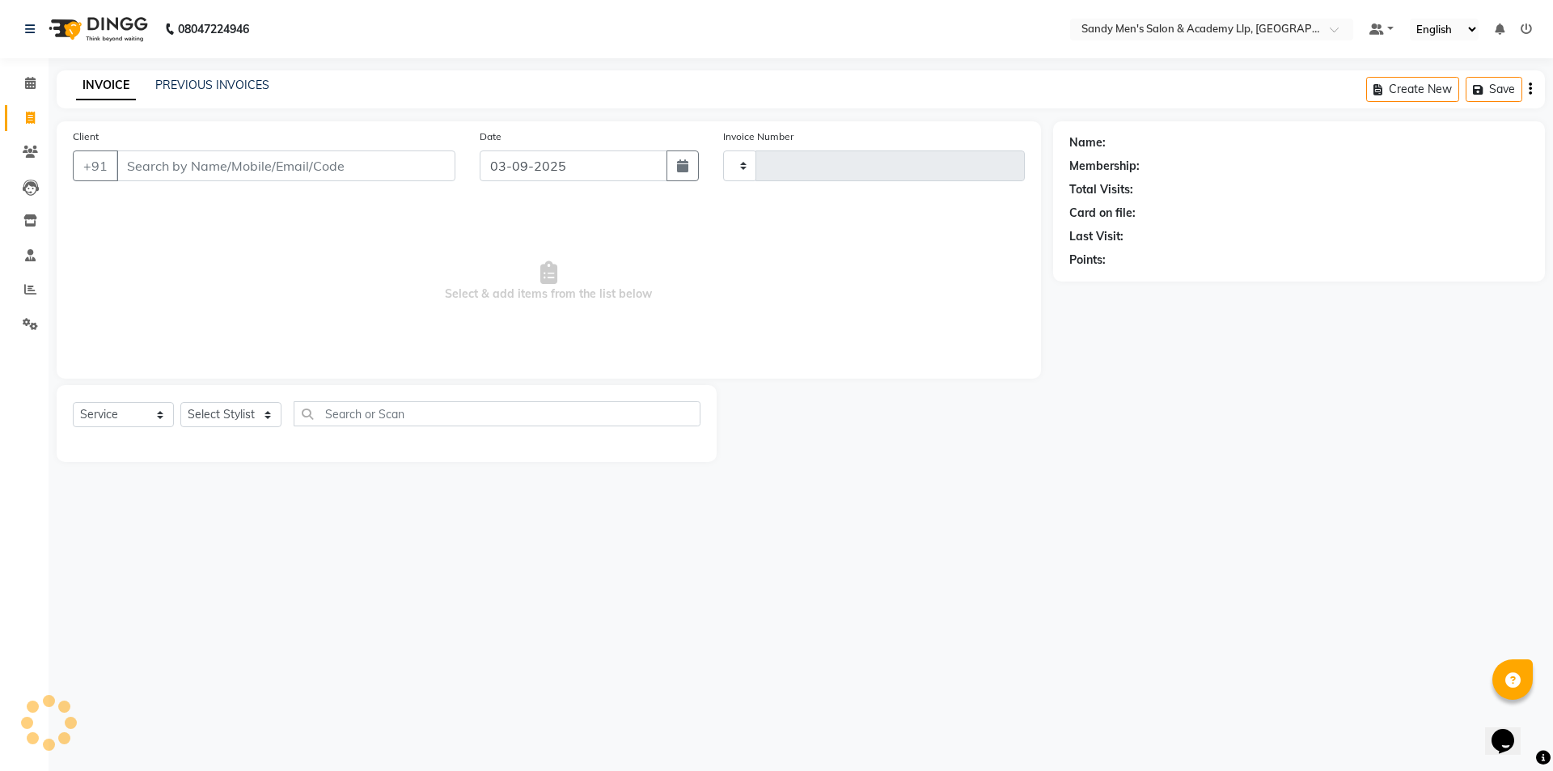
type input "5400"
select select "8248"
click at [221, 85] on link "PREVIOUS INVOICES" at bounding box center [212, 85] width 114 height 15
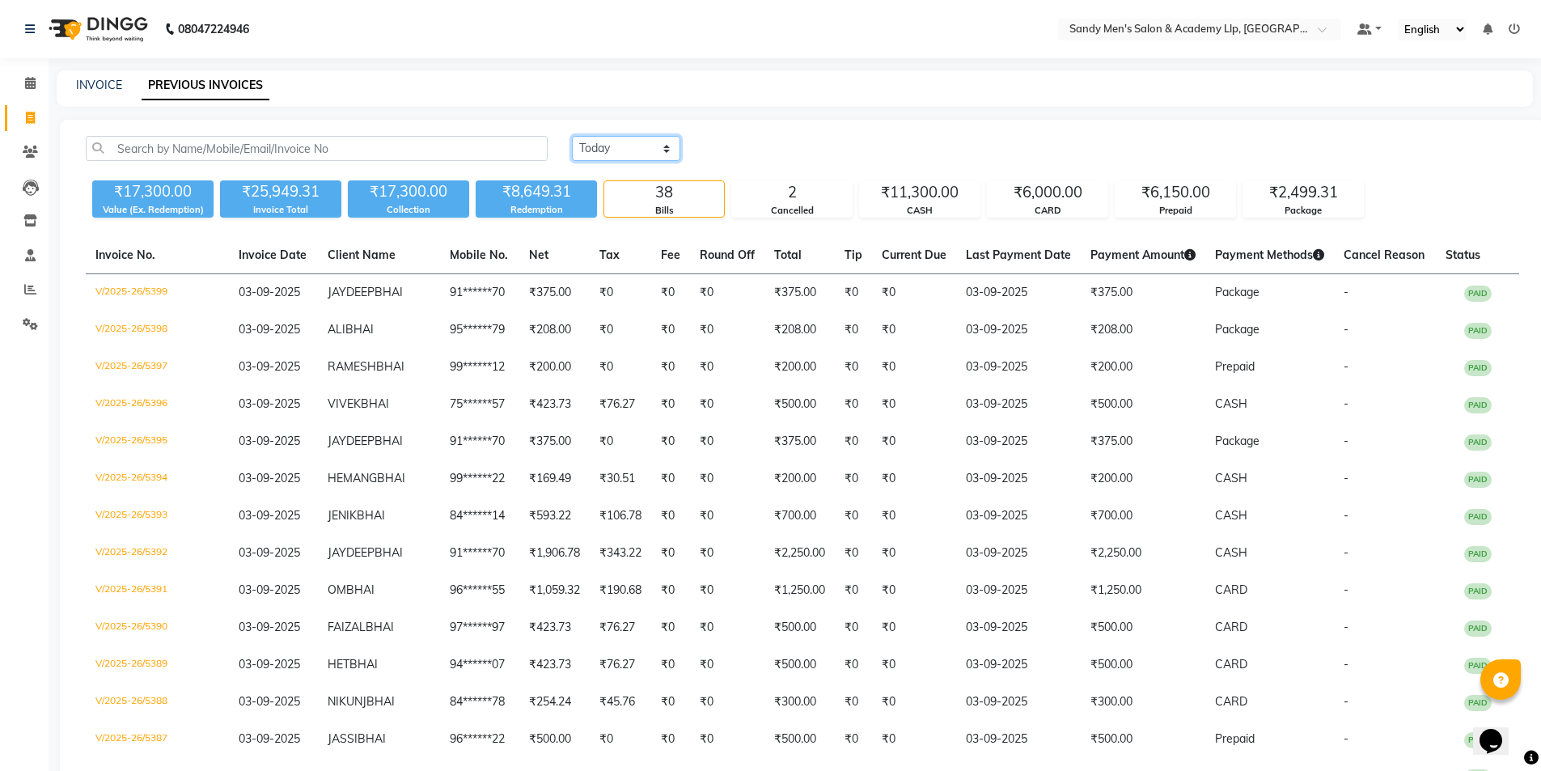
click at [608, 149] on select "[DATE] [DATE] Custom Range" at bounding box center [626, 148] width 108 height 25
select select "range"
click at [572, 136] on select "[DATE] [DATE] Custom Range" at bounding box center [626, 148] width 108 height 25
click at [771, 159] on input "03-09-2025" at bounding box center [757, 149] width 113 height 23
select select "9"
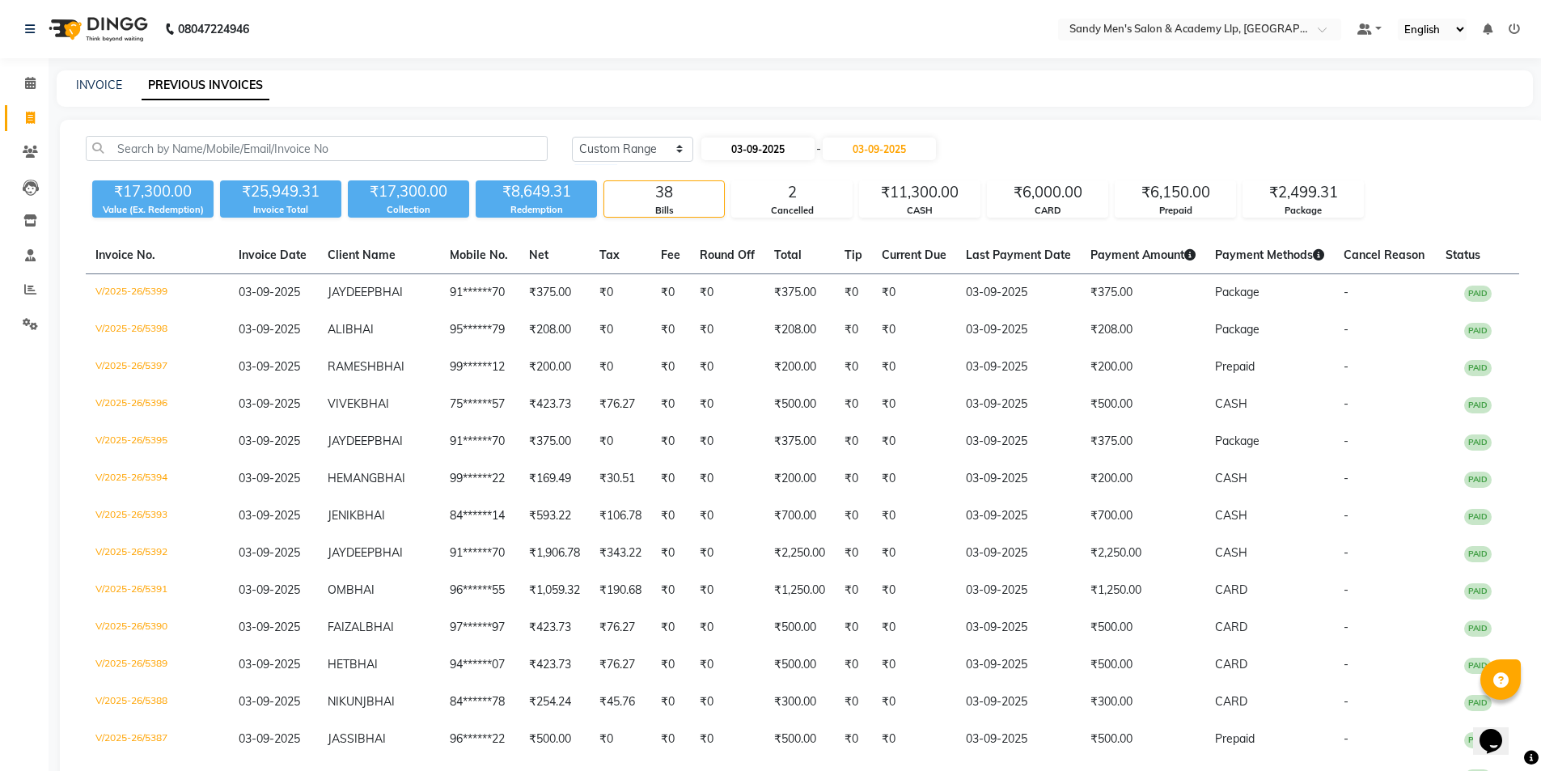
select select "2025"
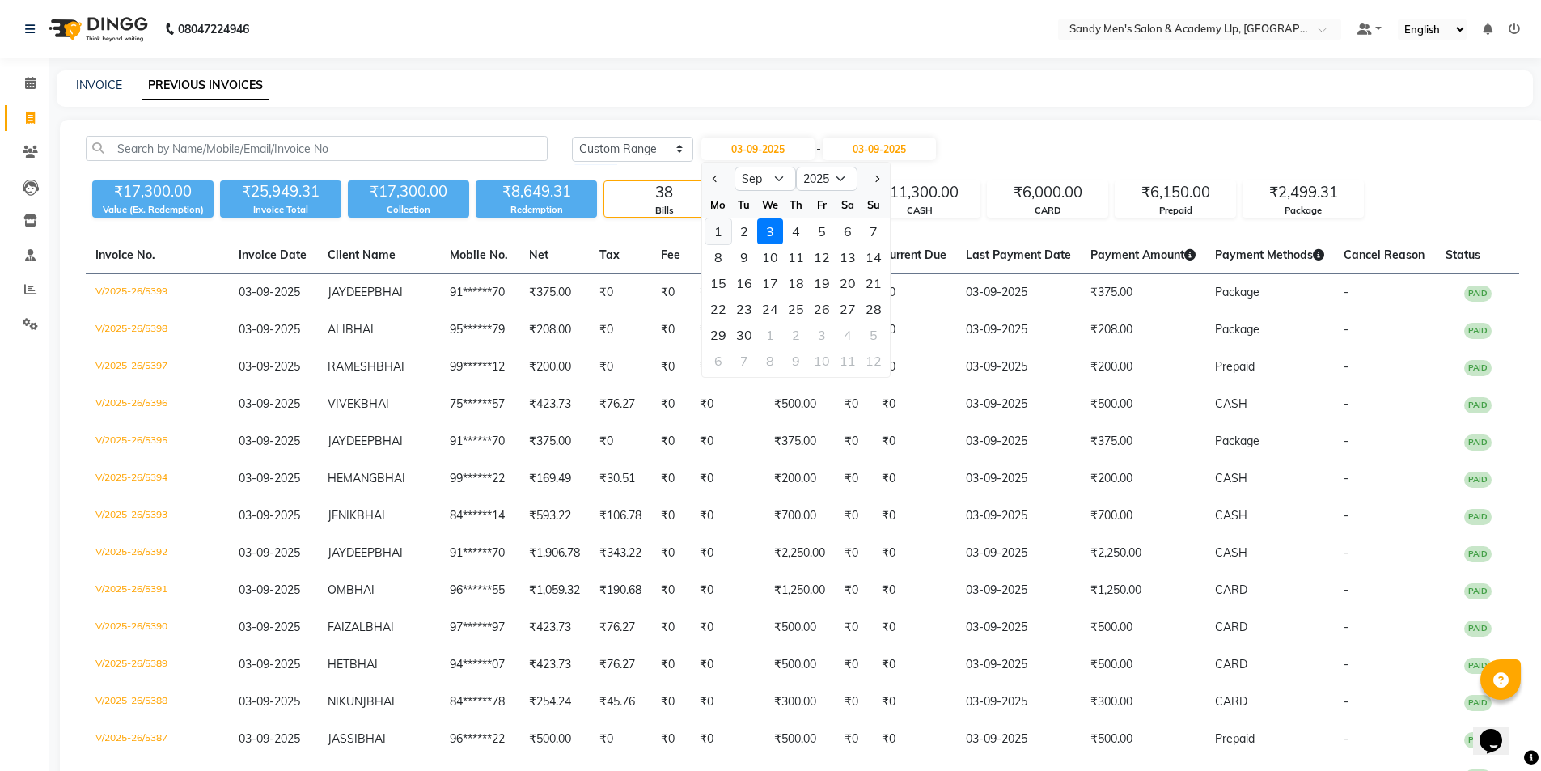
click at [714, 231] on div "1" at bounding box center [718, 231] width 26 height 26
type input "01-09-2025"
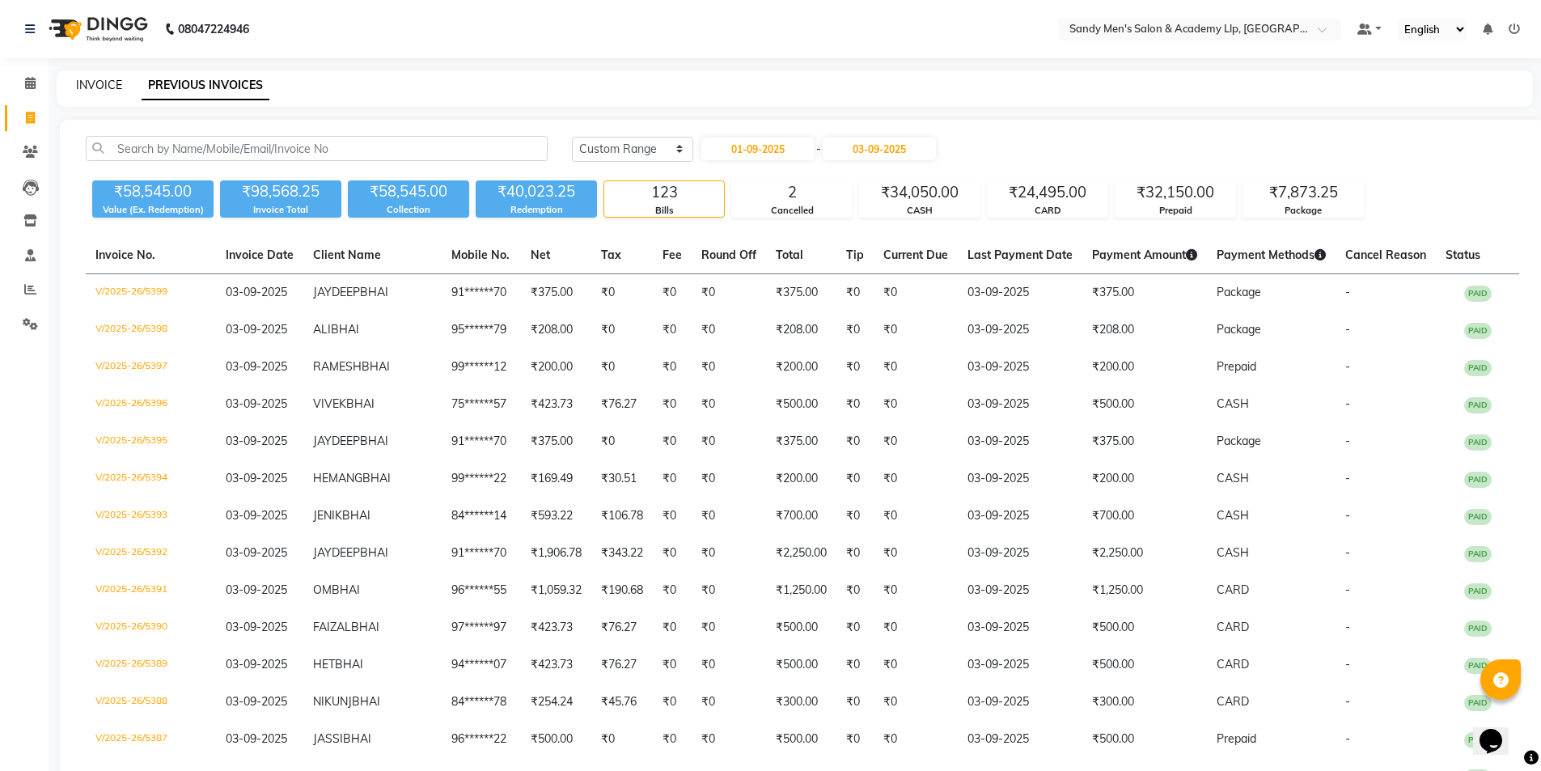
click at [97, 86] on link "INVOICE" at bounding box center [99, 85] width 46 height 15
select select "service"
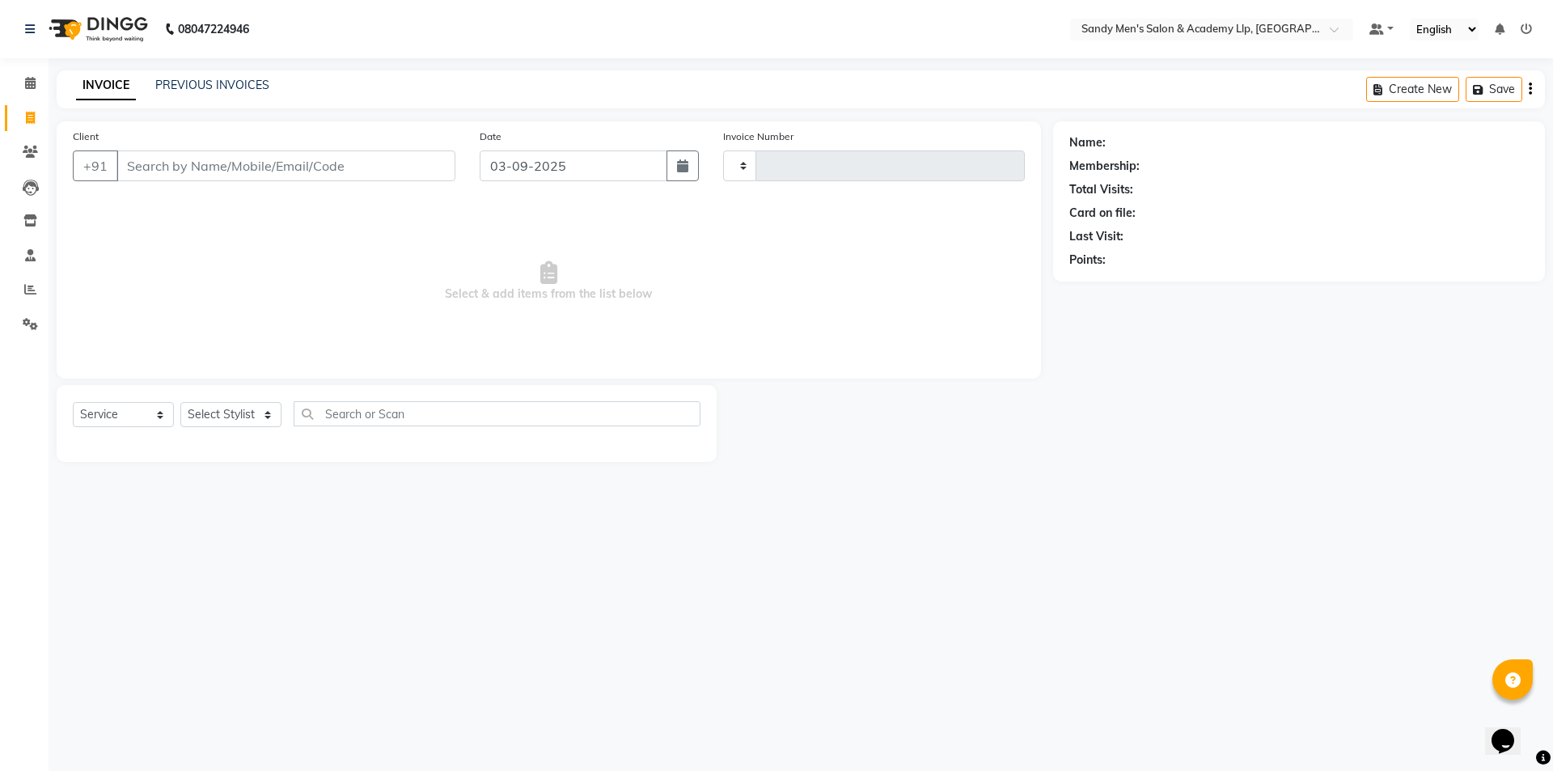
type input "5400"
select select "8248"
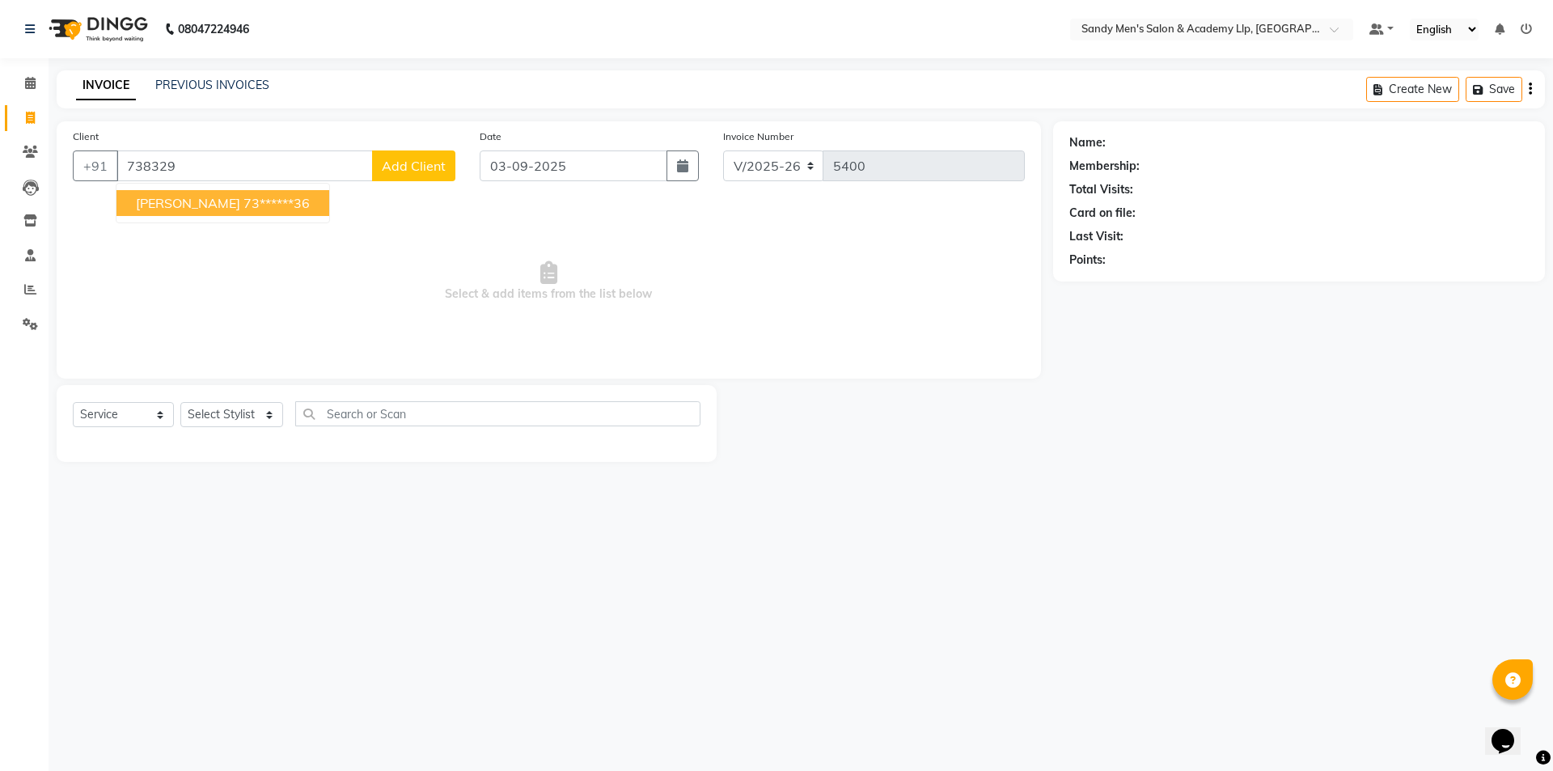
click at [243, 209] on ngb-highlight "73******36" at bounding box center [276, 203] width 66 height 16
type input "73******36"
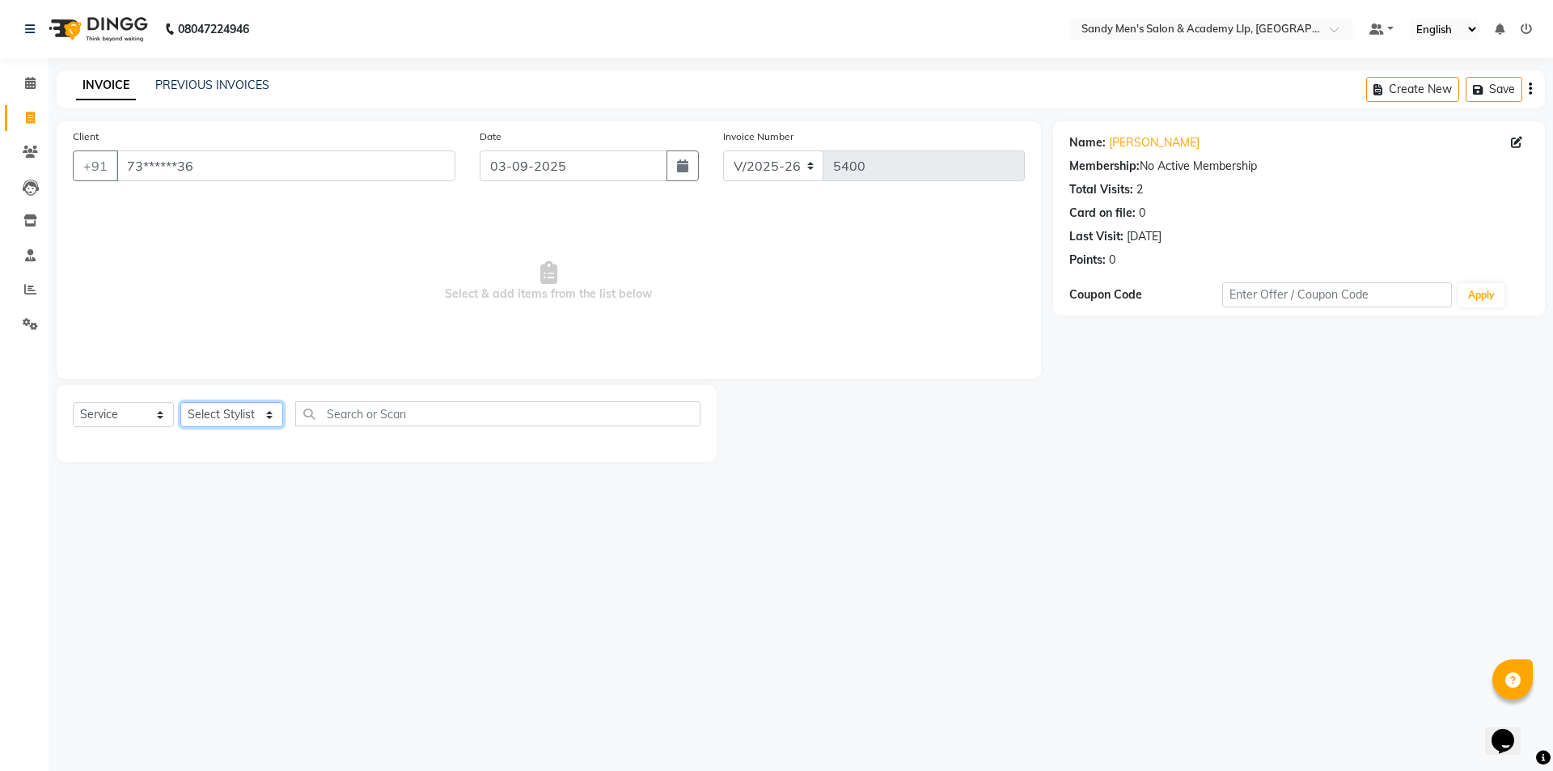
click at [213, 411] on select "Select Stylist [PERSON_NAME] [PERSON_NAME] [PERSON_NAME] [PERSON_NAME] [PERSON_…" at bounding box center [231, 414] width 103 height 25
select select "78784"
click at [180, 402] on select "Select Stylist [PERSON_NAME] [PERSON_NAME] [PERSON_NAME] [PERSON_NAME] [PERSON_…" at bounding box center [231, 414] width 103 height 25
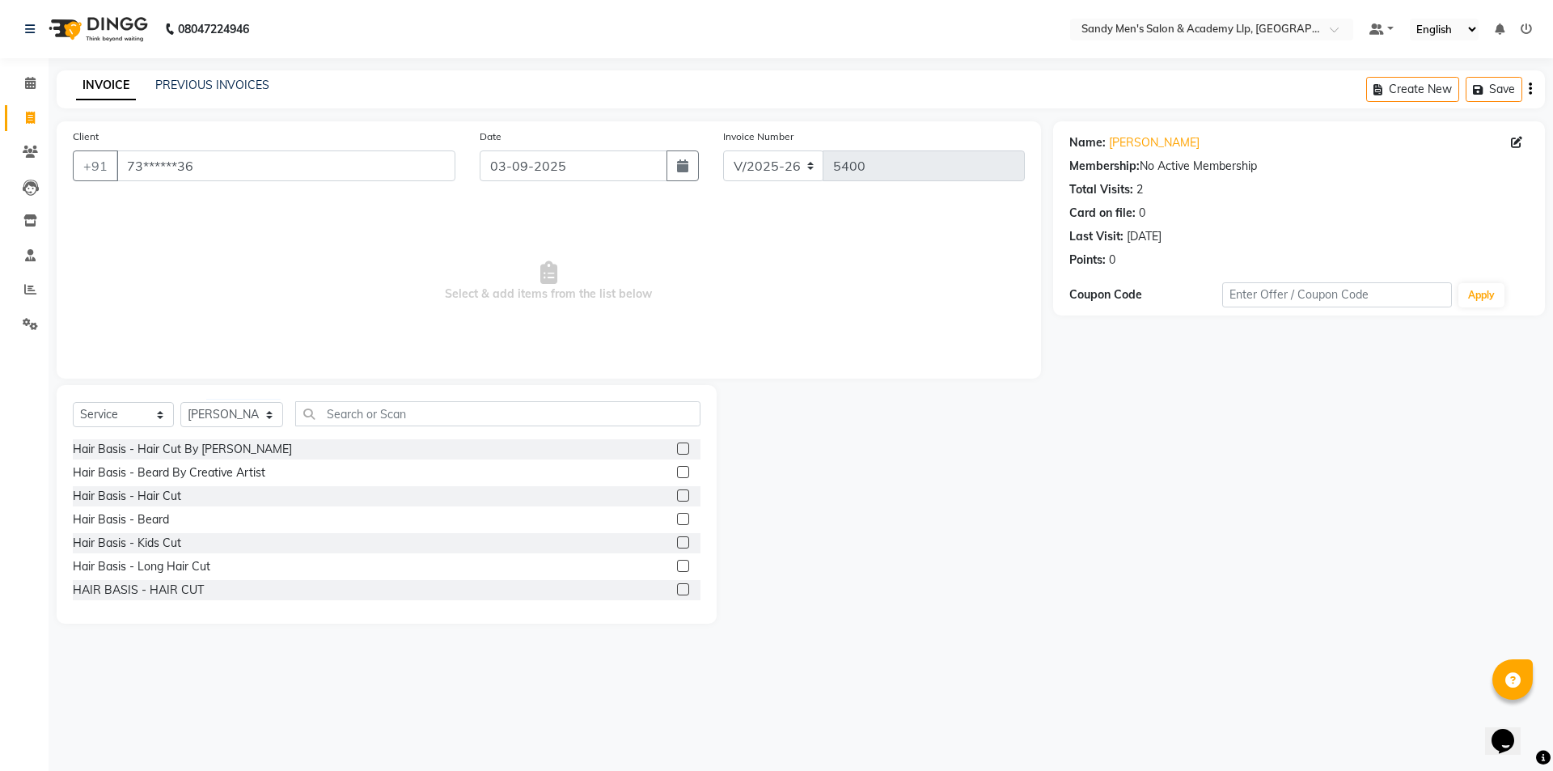
click at [167, 505] on div "Hair Basis - Hair Cut" at bounding box center [387, 496] width 628 height 20
click at [172, 496] on div "Hair Basis - Hair Cut" at bounding box center [127, 496] width 108 height 17
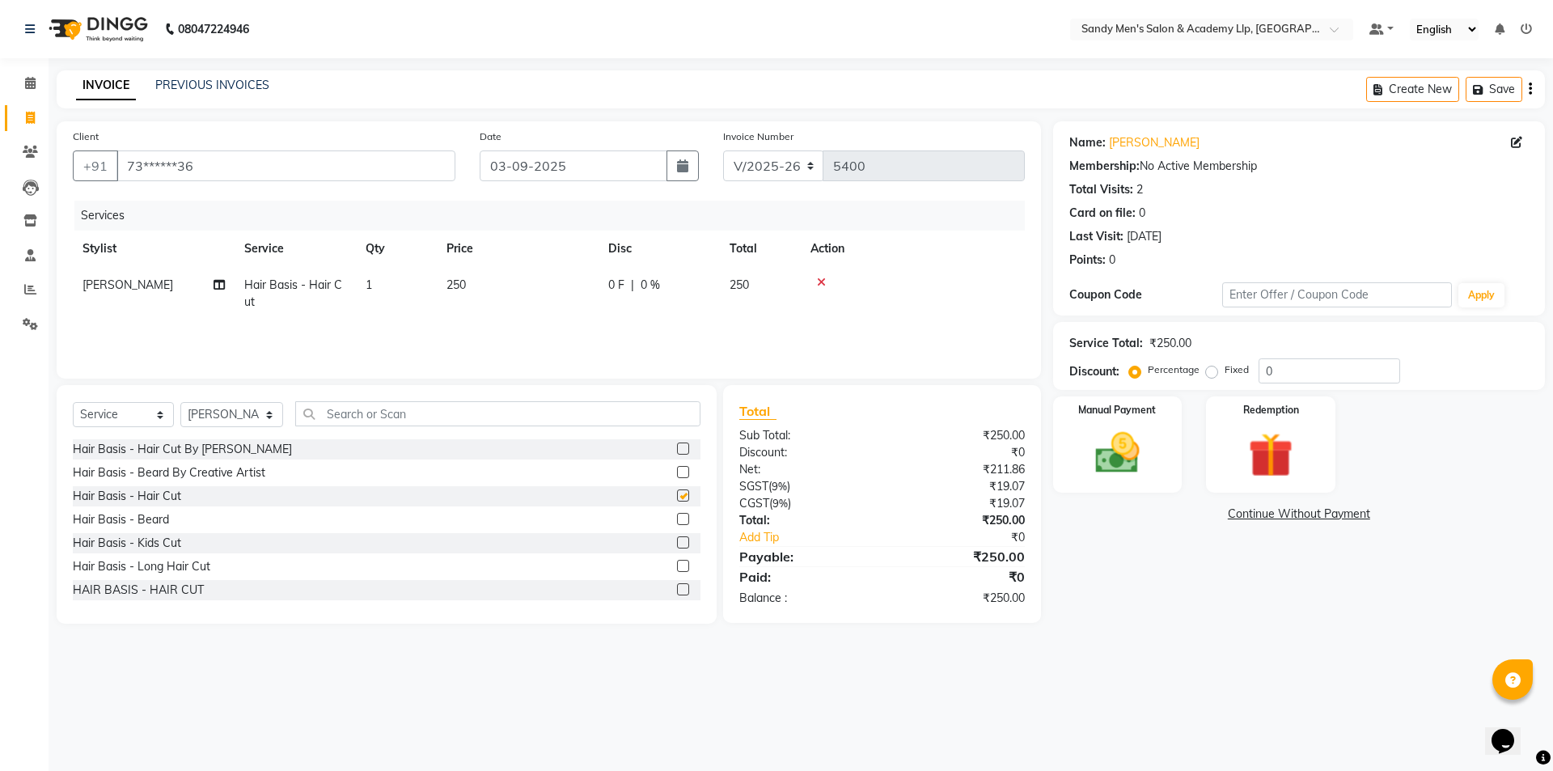
checkbox input "false"
click at [561, 268] on td "250" at bounding box center [518, 293] width 162 height 53
select select "78784"
click at [578, 301] on td "250" at bounding box center [594, 297] width 162 height 61
type input "2"
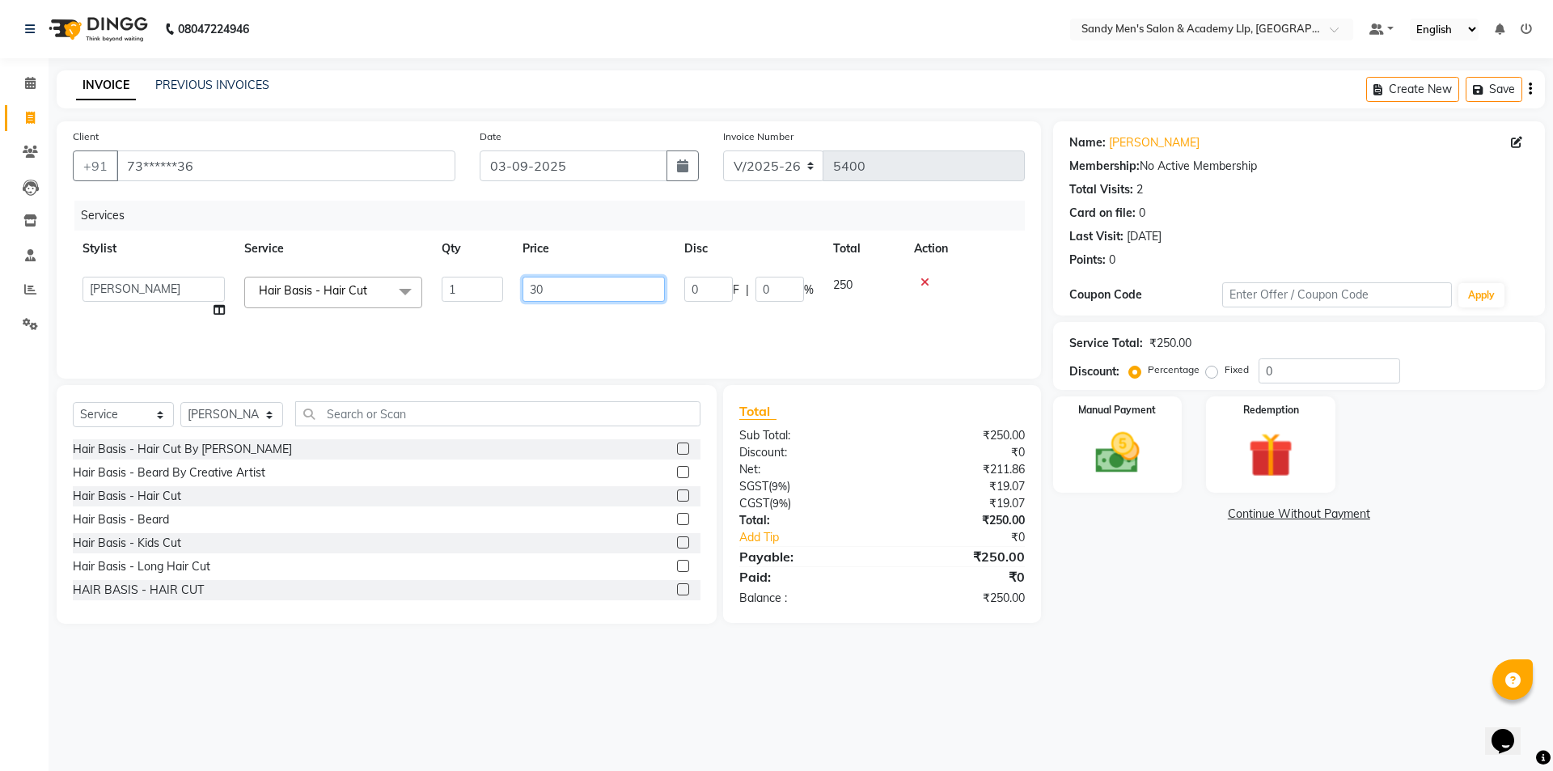
type input "300"
drag, startPoint x: 1216, startPoint y: 608, endPoint x: 1219, endPoint y: 616, distance: 9.5
click at [1220, 607] on div "Name: [PERSON_NAME] Membership: No Active Membership Total Visits: 2 Card on fi…" at bounding box center [1305, 372] width 504 height 502
click at [1128, 470] on img at bounding box center [1117, 452] width 75 height 53
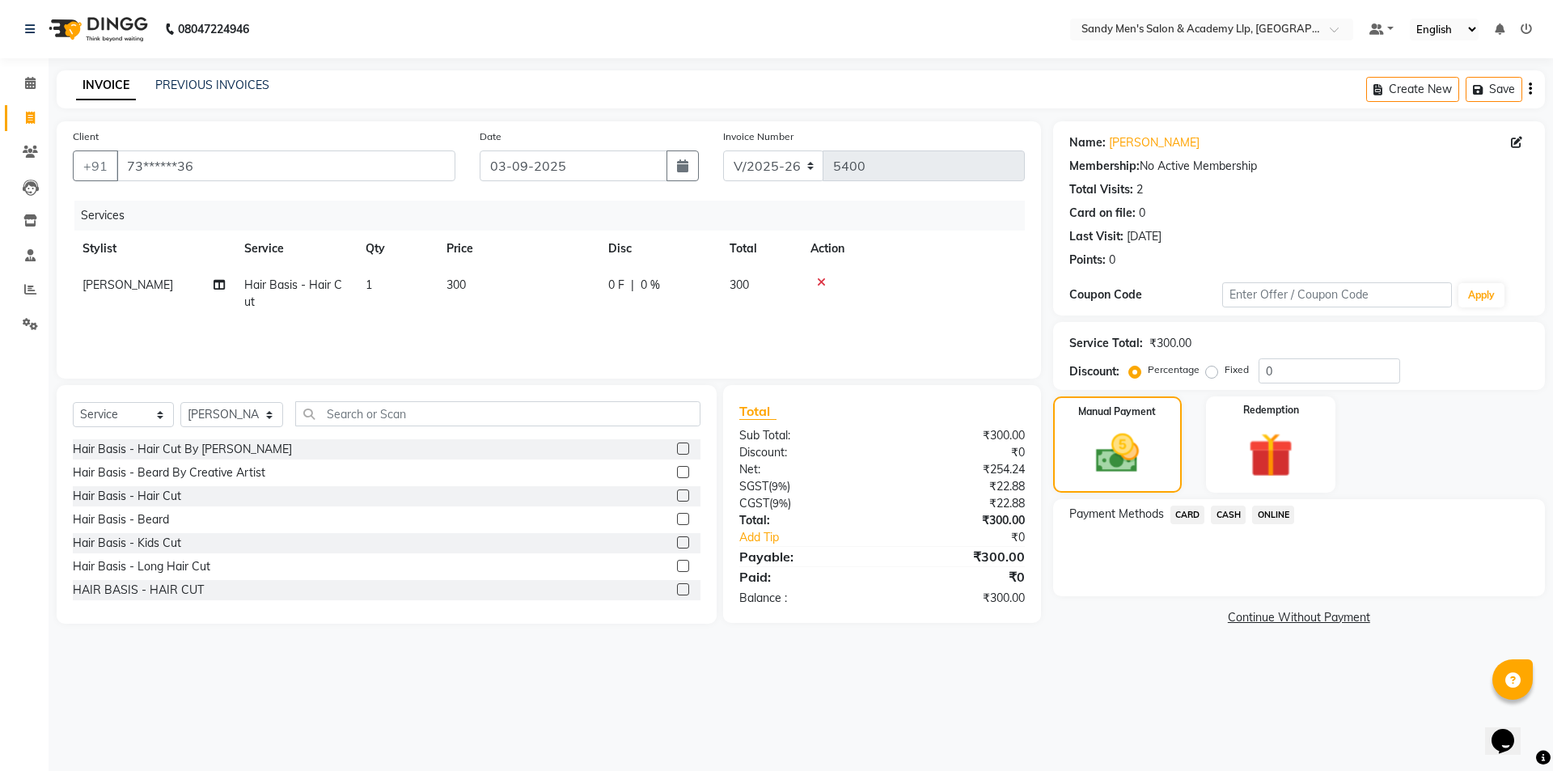
click at [1231, 521] on span "CASH" at bounding box center [1228, 515] width 35 height 19
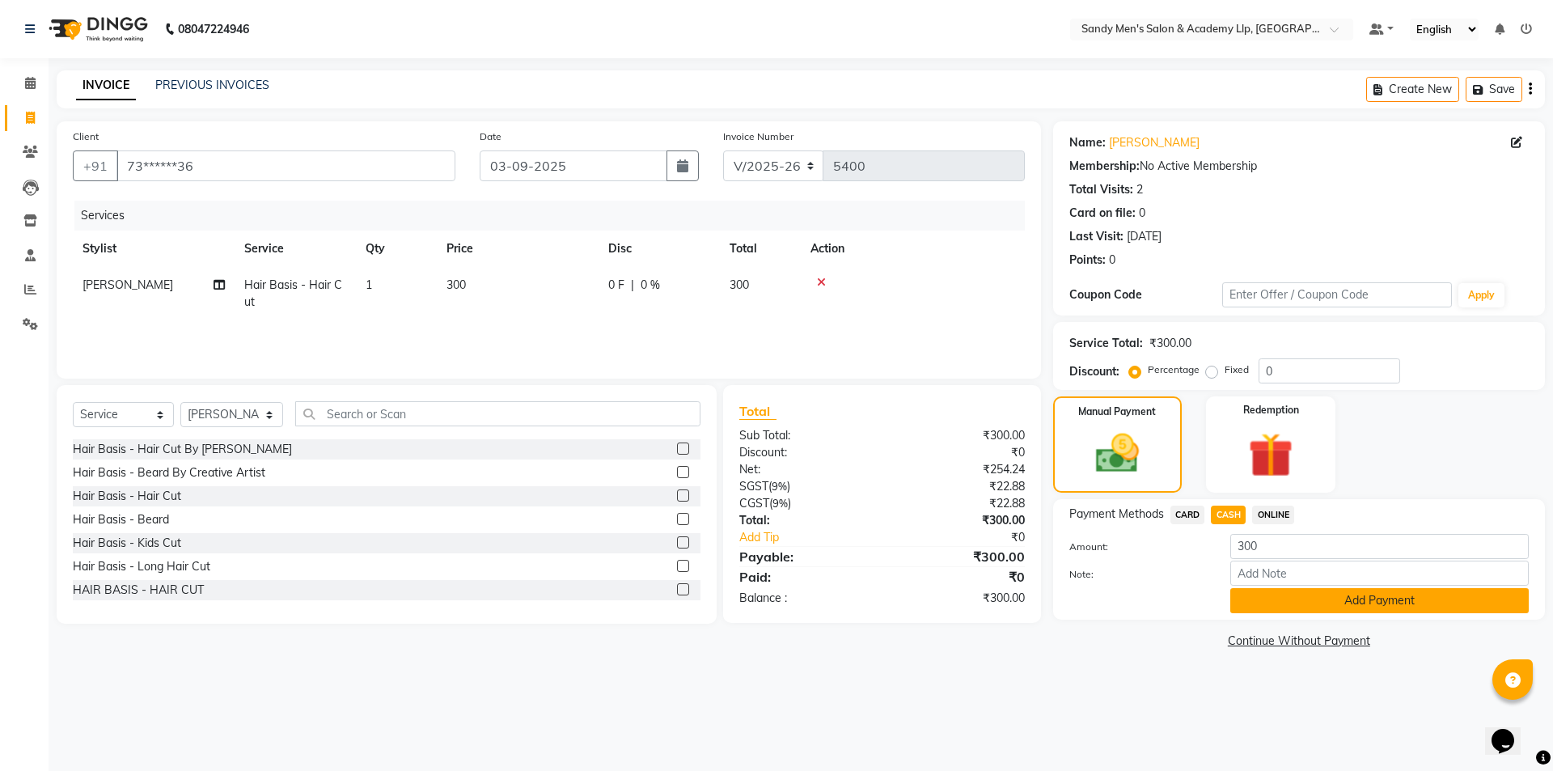
click at [1241, 603] on button "Add Payment" at bounding box center [1379, 600] width 299 height 25
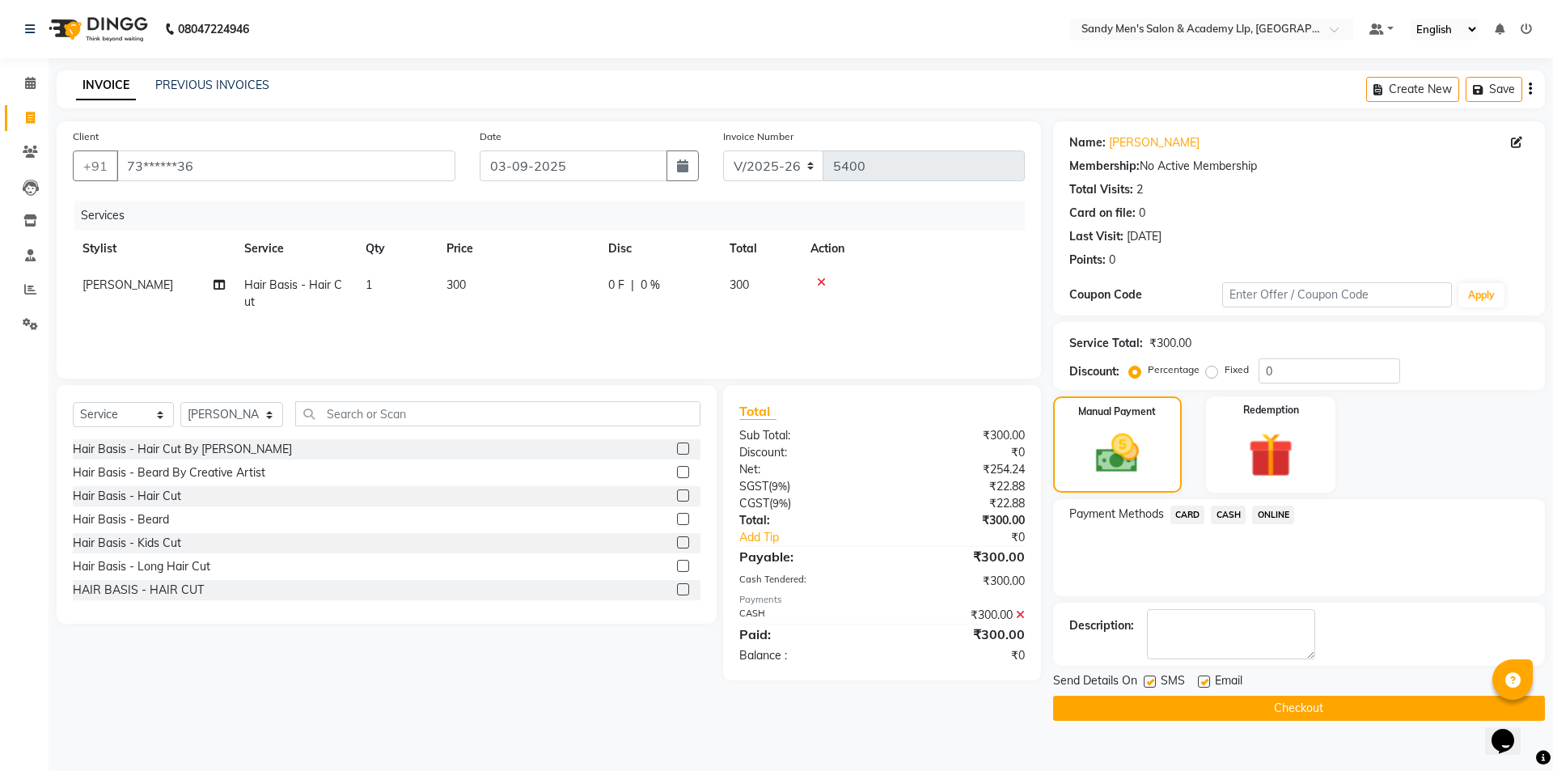
click at [1195, 683] on div "SMS" at bounding box center [1171, 682] width 54 height 20
click at [1206, 679] on label at bounding box center [1204, 681] width 12 height 12
click at [1206, 679] on input "checkbox" at bounding box center [1203, 682] width 11 height 11
checkbox input "false"
click at [1145, 684] on label at bounding box center [1150, 681] width 12 height 12
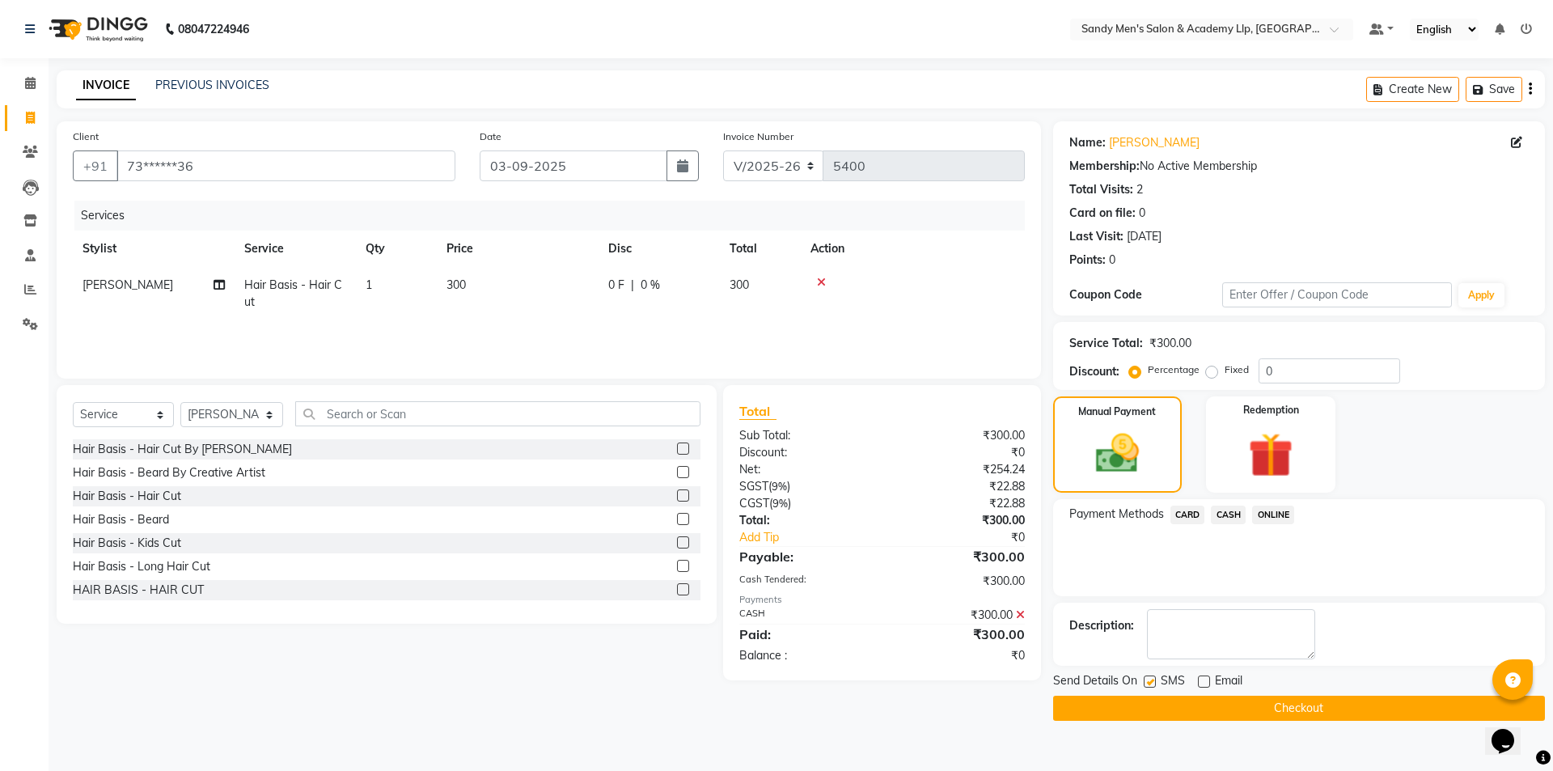
click at [1145, 684] on input "checkbox" at bounding box center [1149, 682] width 11 height 11
checkbox input "false"
click at [1143, 705] on button "Checkout" at bounding box center [1299, 708] width 492 height 25
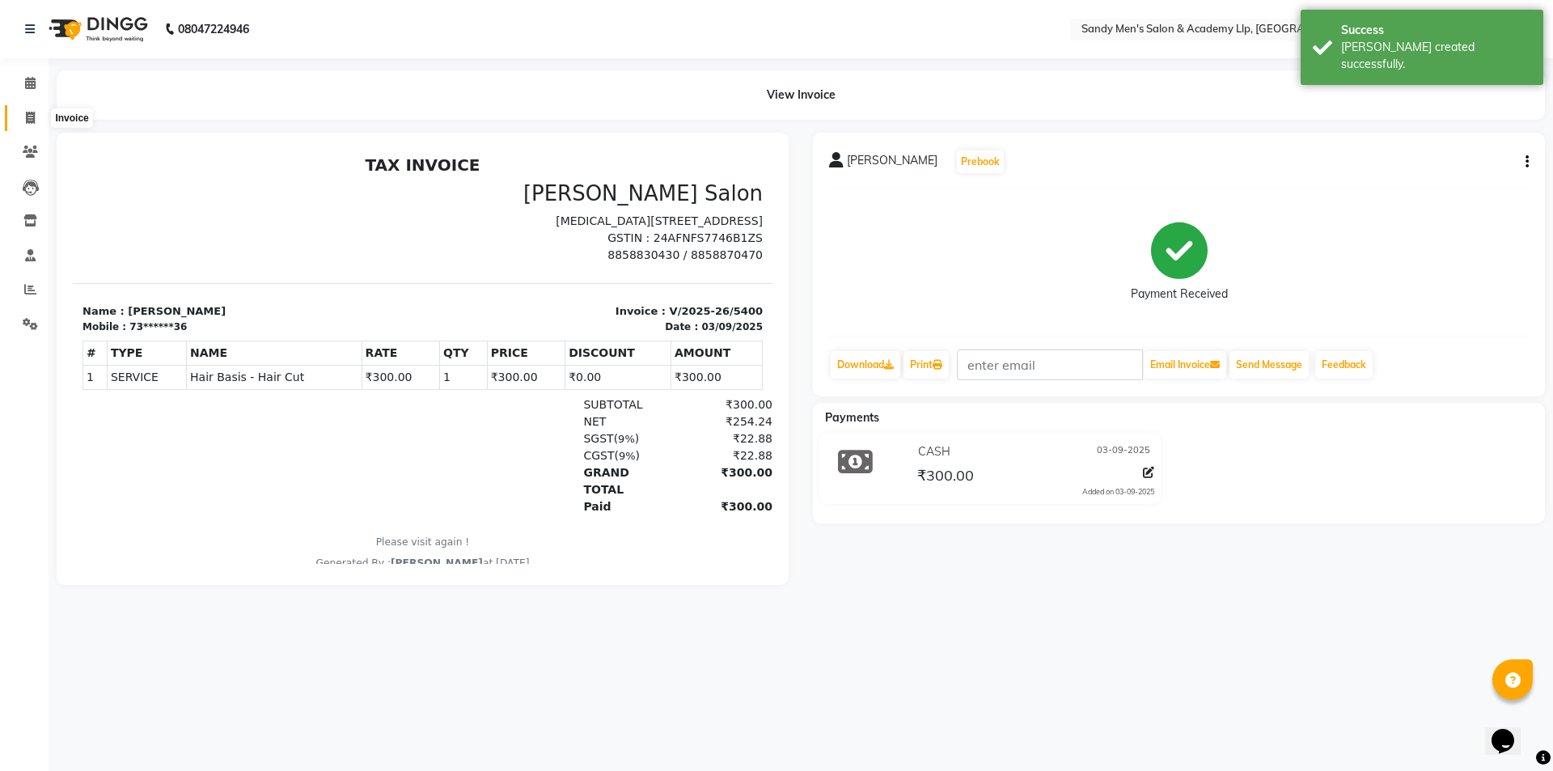
click at [28, 118] on icon at bounding box center [30, 118] width 9 height 12
select select "service"
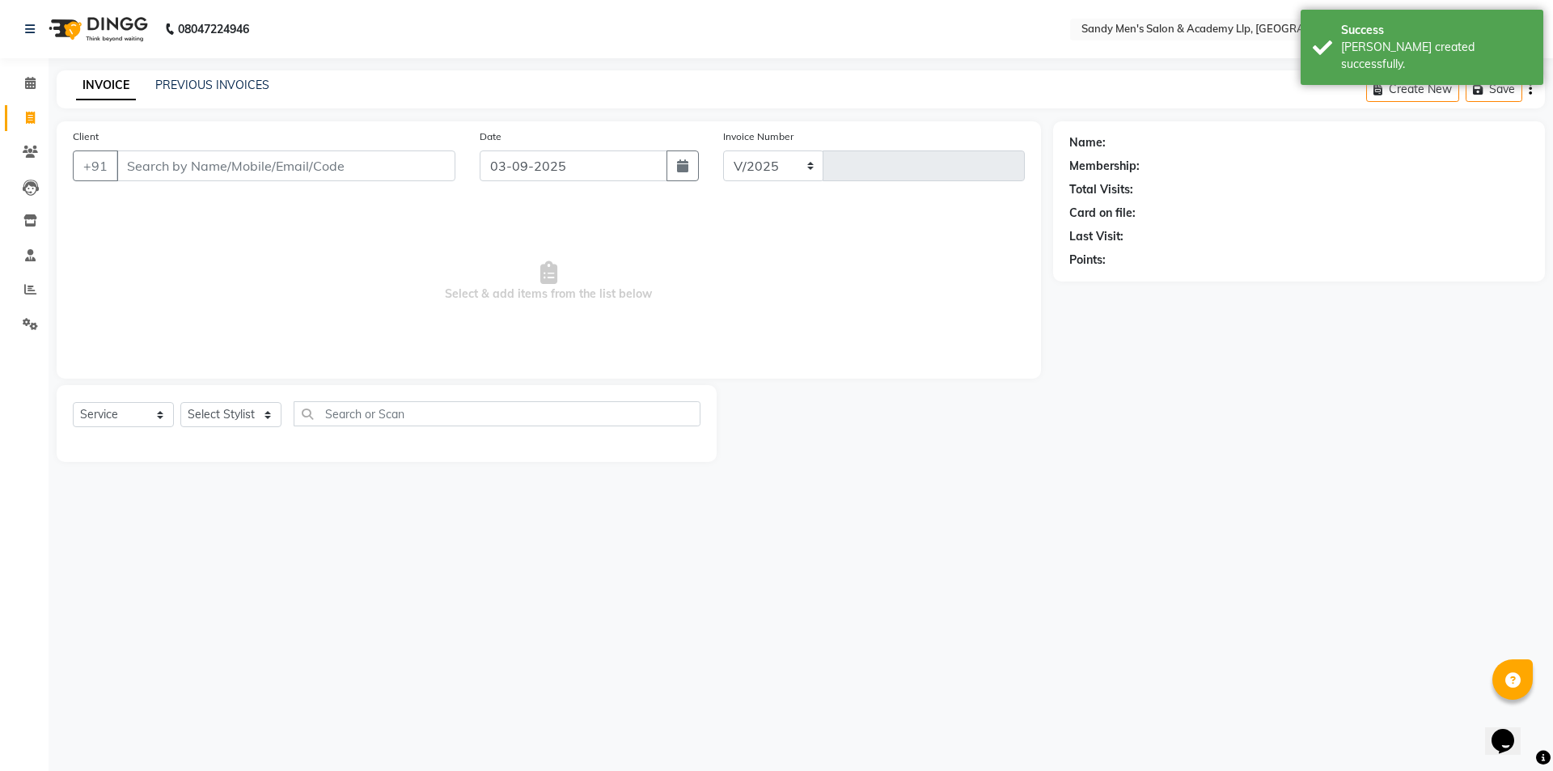
select select "8248"
type input "5401"
click at [205, 87] on link "PREVIOUS INVOICES" at bounding box center [212, 85] width 114 height 15
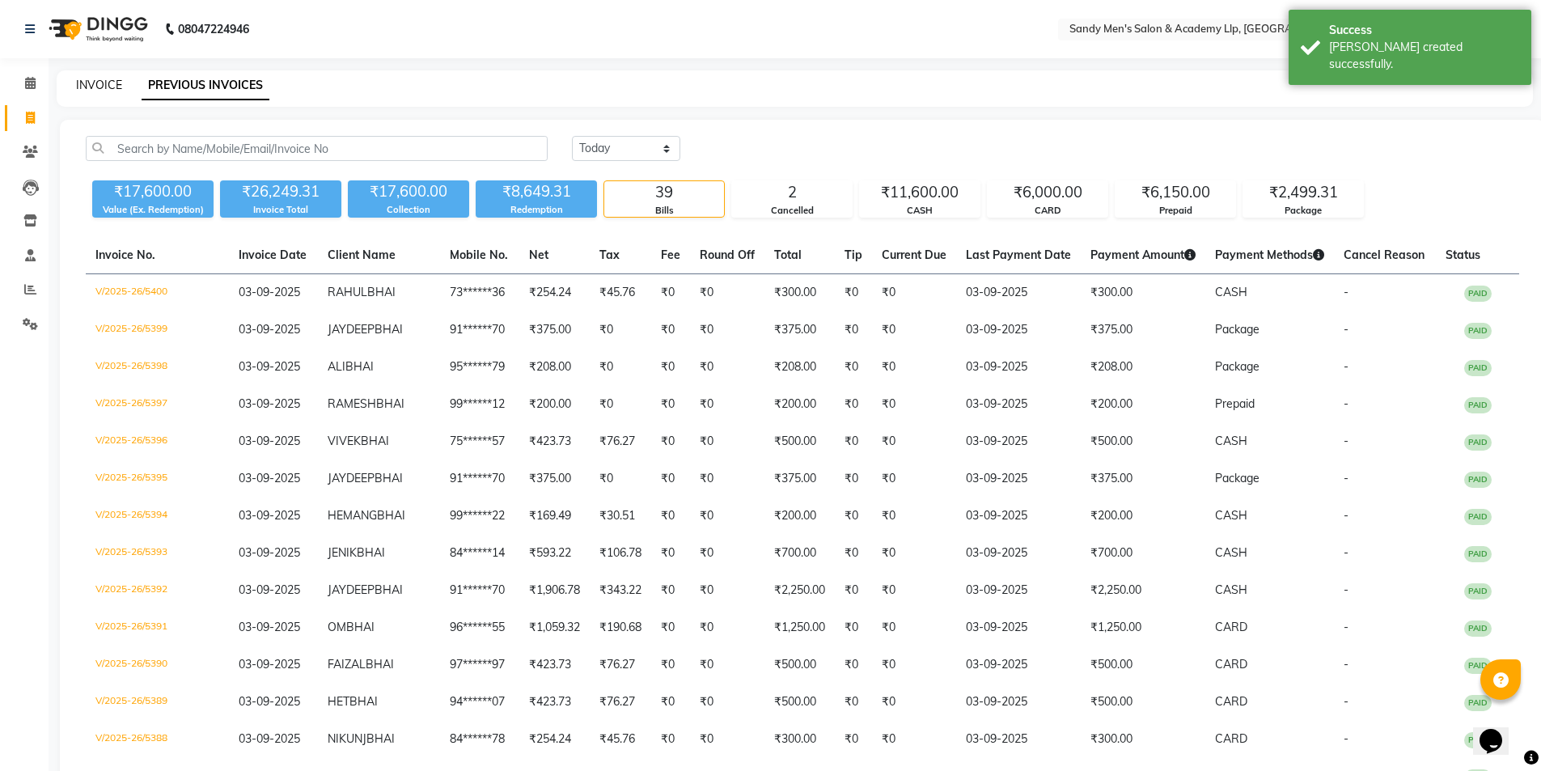
click at [86, 82] on link "INVOICE" at bounding box center [99, 85] width 46 height 15
select select "8248"
select select "service"
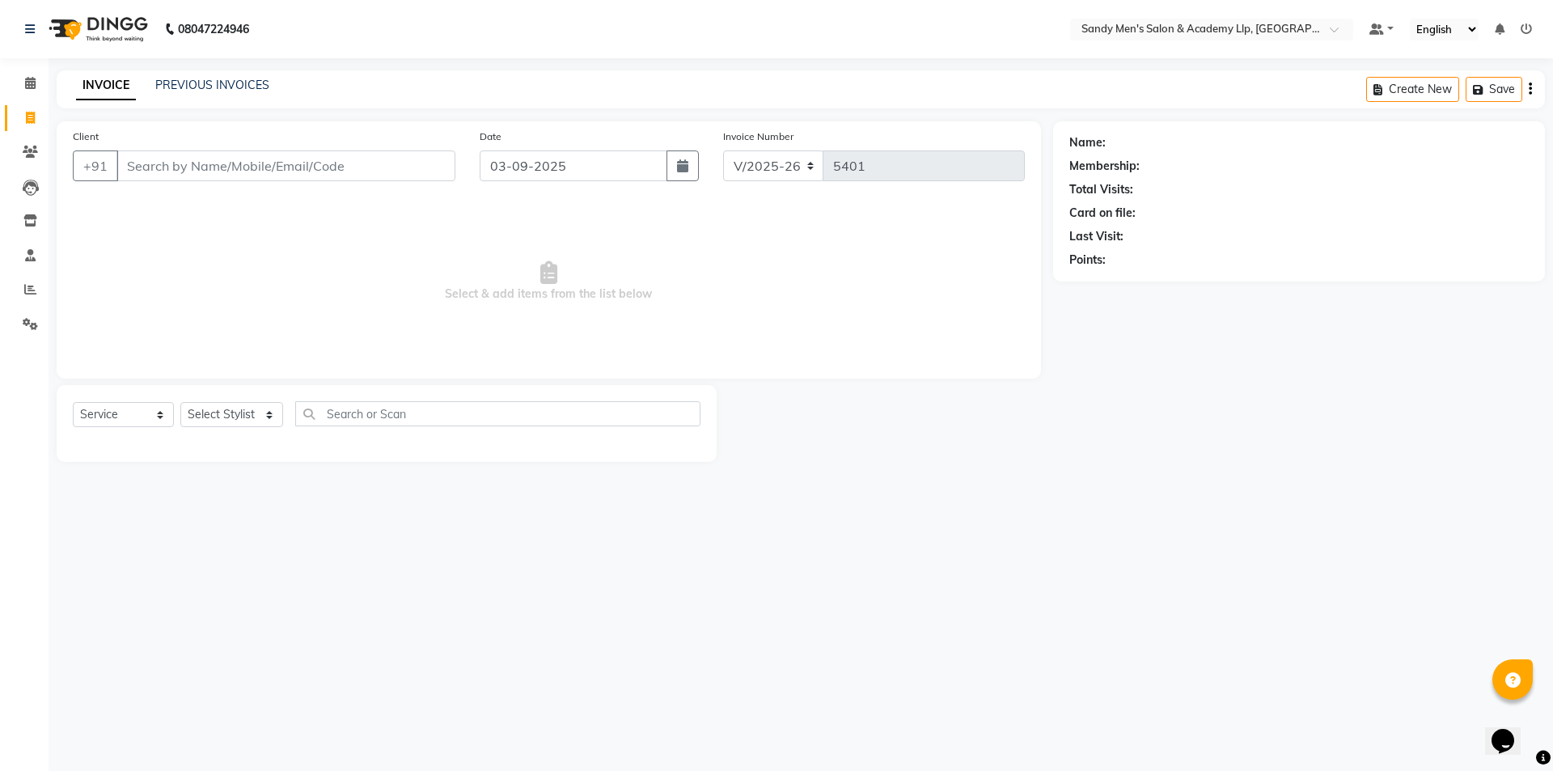
drag, startPoint x: 100, startPoint y: 91, endPoint x: 130, endPoint y: 171, distance: 86.5
click at [194, 154] on input "Client" at bounding box center [285, 165] width 339 height 31
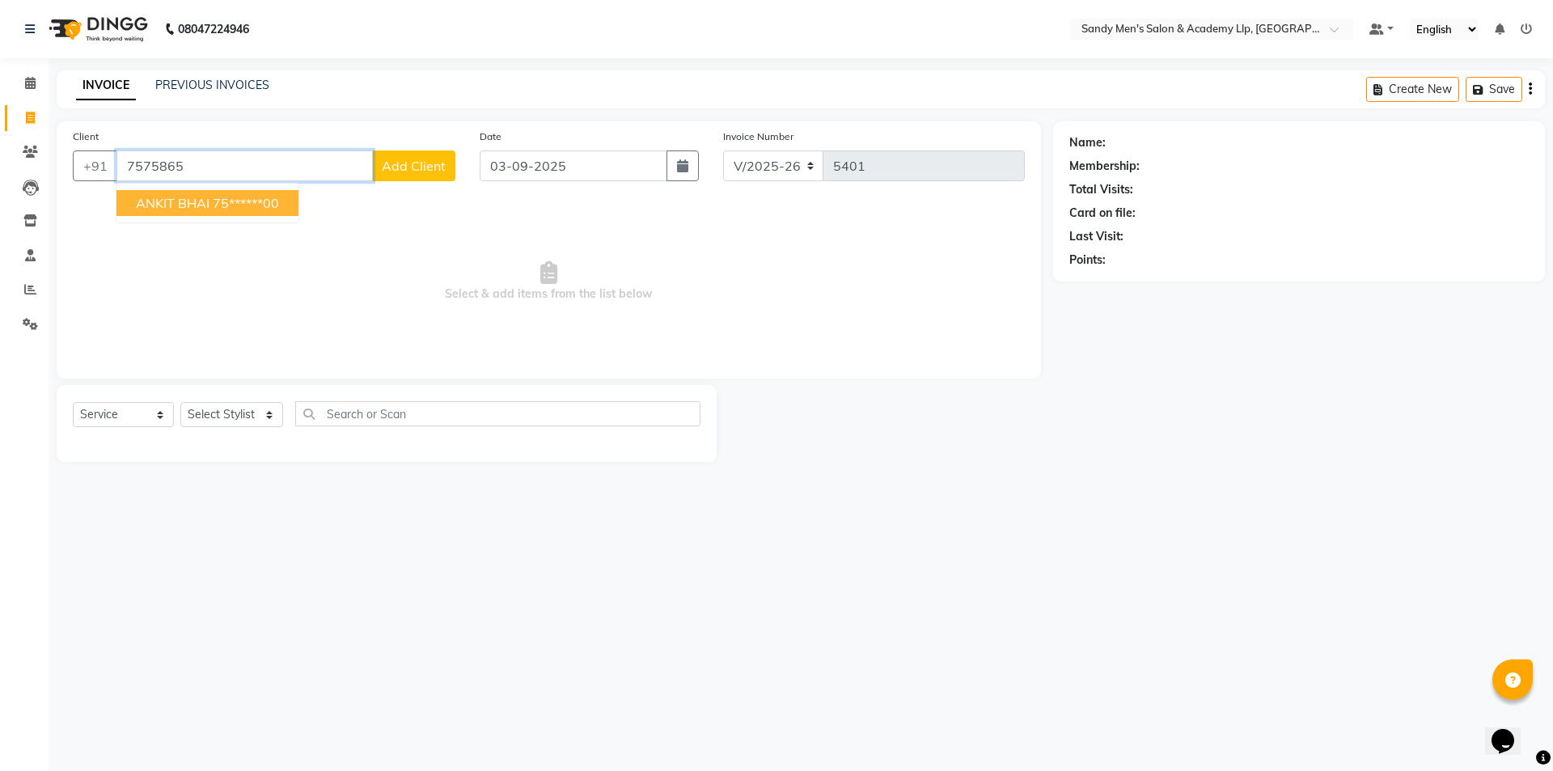
click at [270, 207] on ngb-highlight "75******00" at bounding box center [246, 203] width 66 height 16
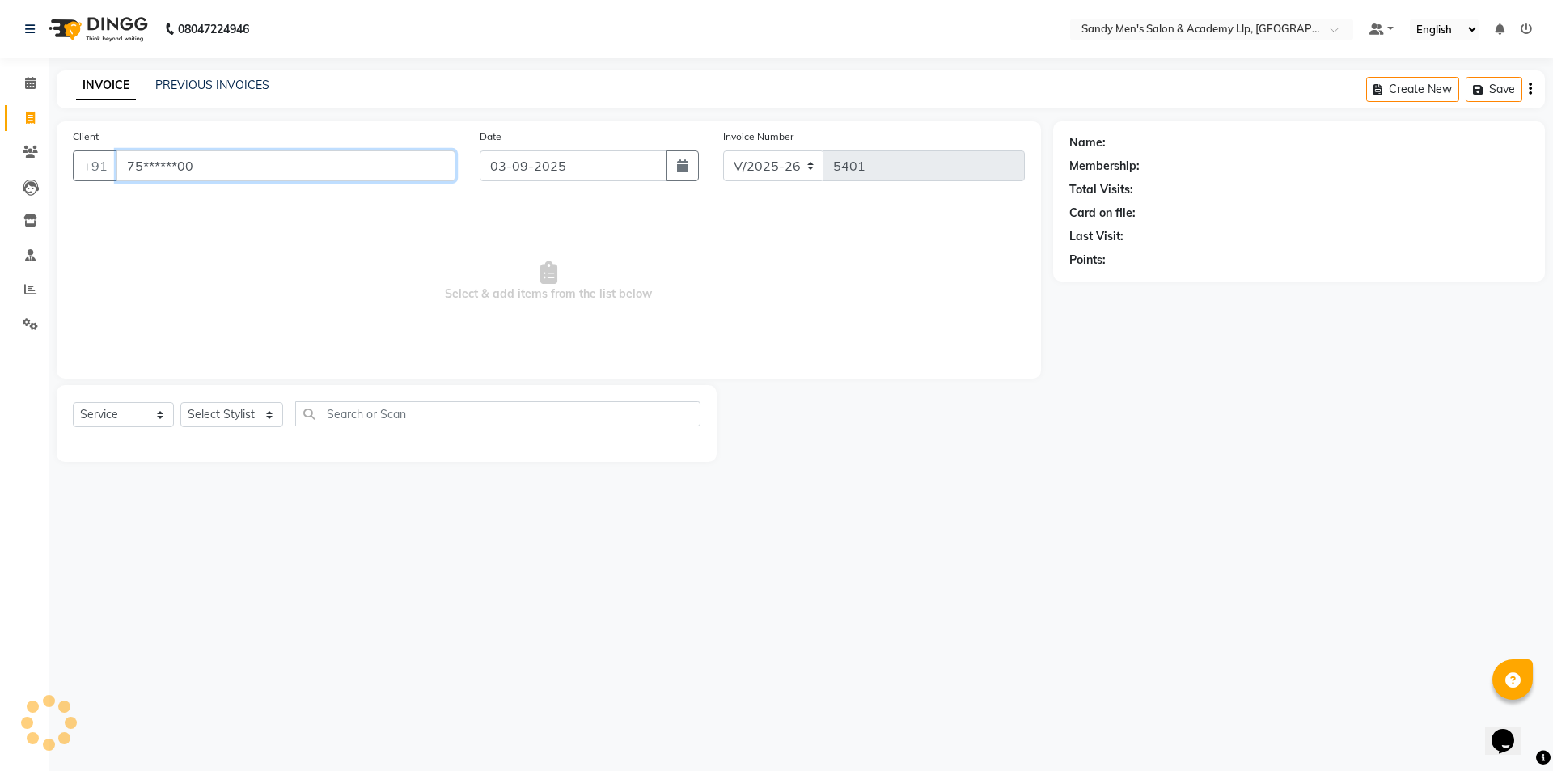
type input "75******00"
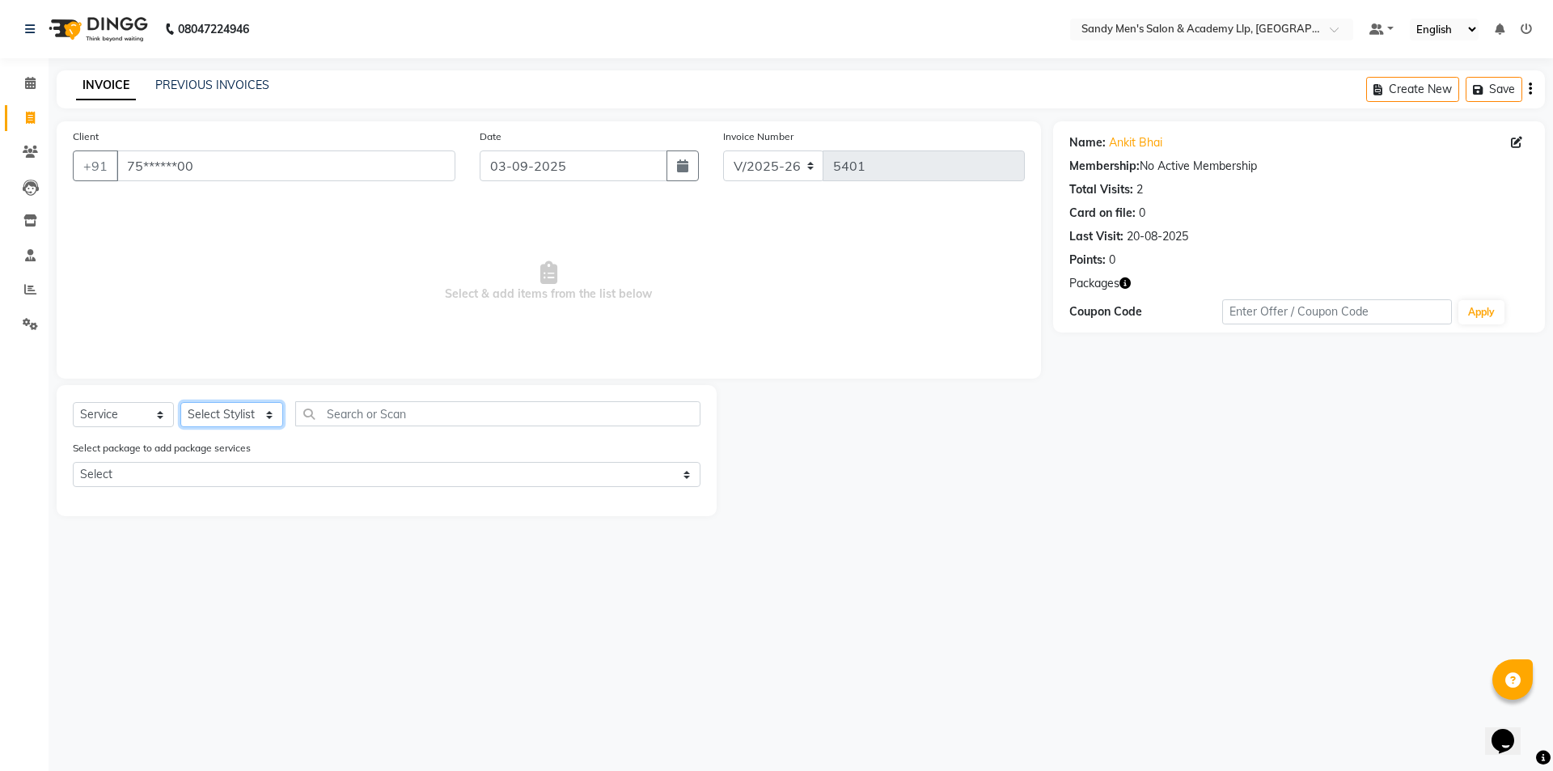
click at [218, 408] on select "Select Stylist [PERSON_NAME] [PERSON_NAME] [PERSON_NAME] [PERSON_NAME] [PERSON_…" at bounding box center [231, 414] width 103 height 25
click at [222, 409] on select "Select Stylist [PERSON_NAME] [PERSON_NAME] [PERSON_NAME] [PERSON_NAME] [PERSON_…" at bounding box center [231, 414] width 103 height 25
select select "78790"
click at [180, 402] on select "Select Stylist [PERSON_NAME] [PERSON_NAME] [PERSON_NAME] [PERSON_NAME] [PERSON_…" at bounding box center [231, 414] width 103 height 25
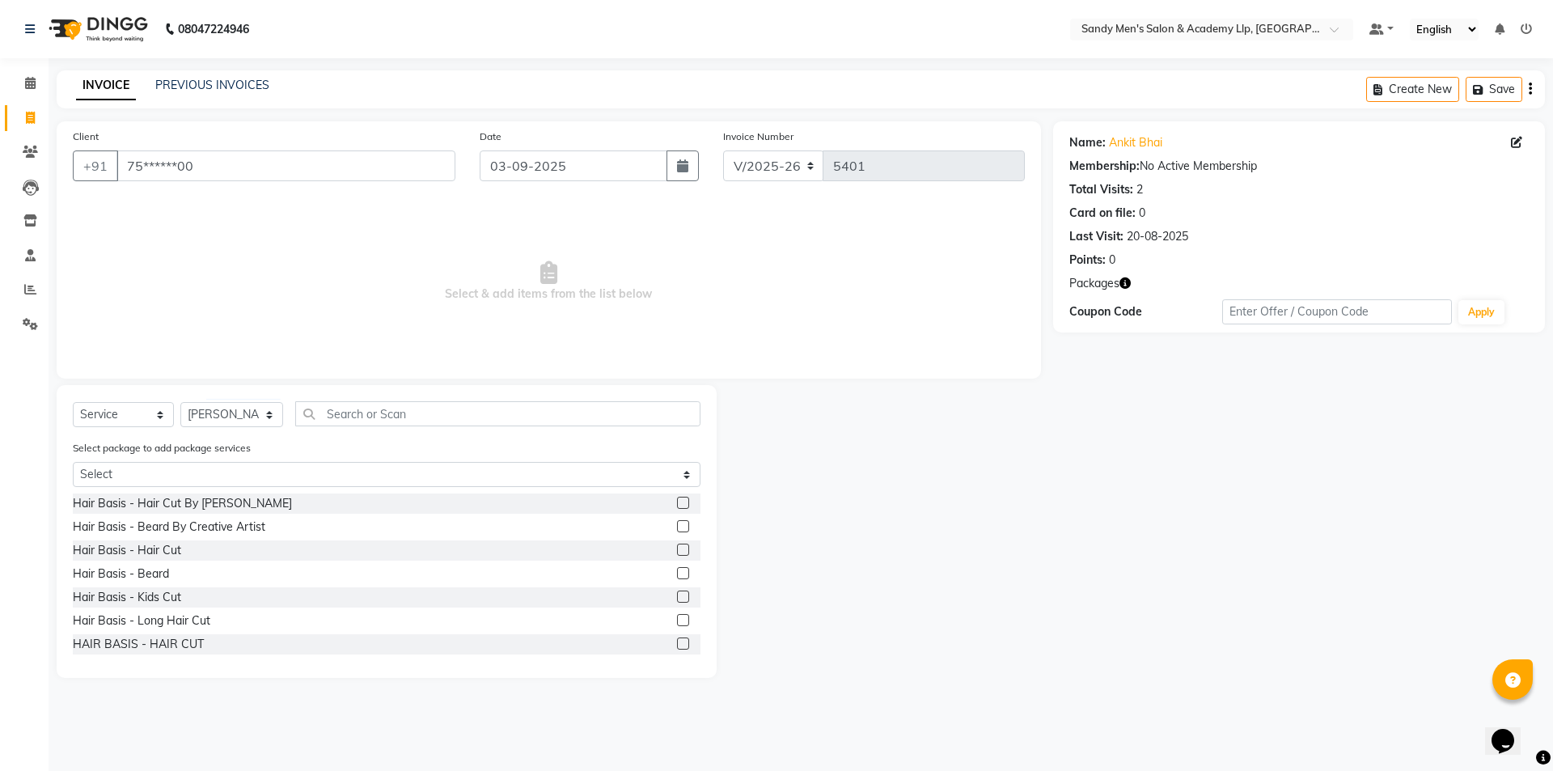
drag, startPoint x: 231, startPoint y: 460, endPoint x: 223, endPoint y: 486, distance: 26.9
click at [232, 460] on div "Select package to add package services Select COOLER JUNIOR PACKAGE" at bounding box center [387, 466] width 652 height 54
click at [222, 493] on div "Select package to add package services Select COOLER JUNIOR PACKAGE" at bounding box center [387, 466] width 652 height 54
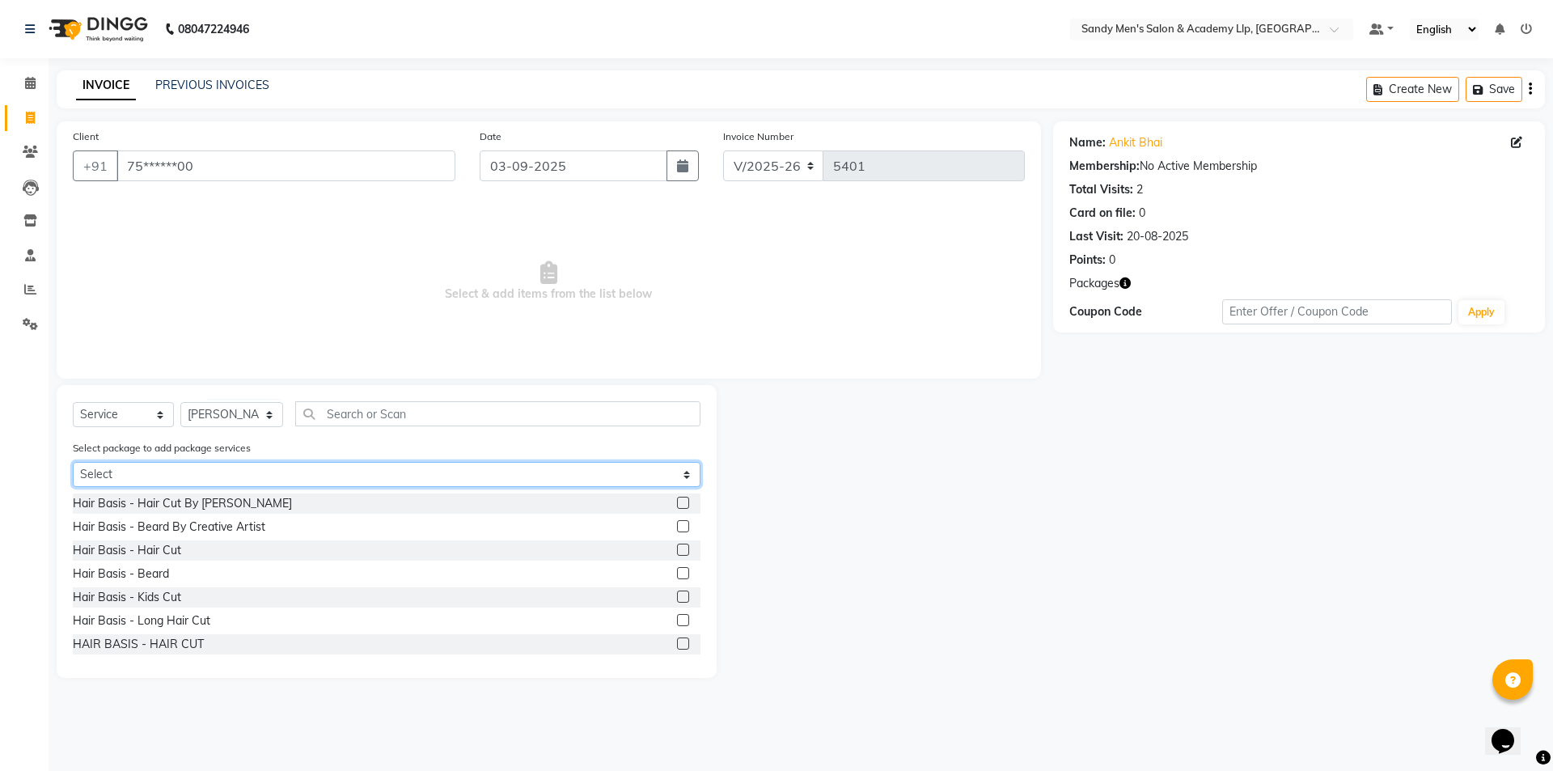
drag, startPoint x: 219, startPoint y: 476, endPoint x: 214, endPoint y: 485, distance: 10.1
click at [219, 476] on select "Select COOLER JUNIOR PACKAGE" at bounding box center [387, 474] width 628 height 25
select select "1: Object"
click at [73, 462] on select "Select COOLER JUNIOR PACKAGE" at bounding box center [387, 474] width 628 height 25
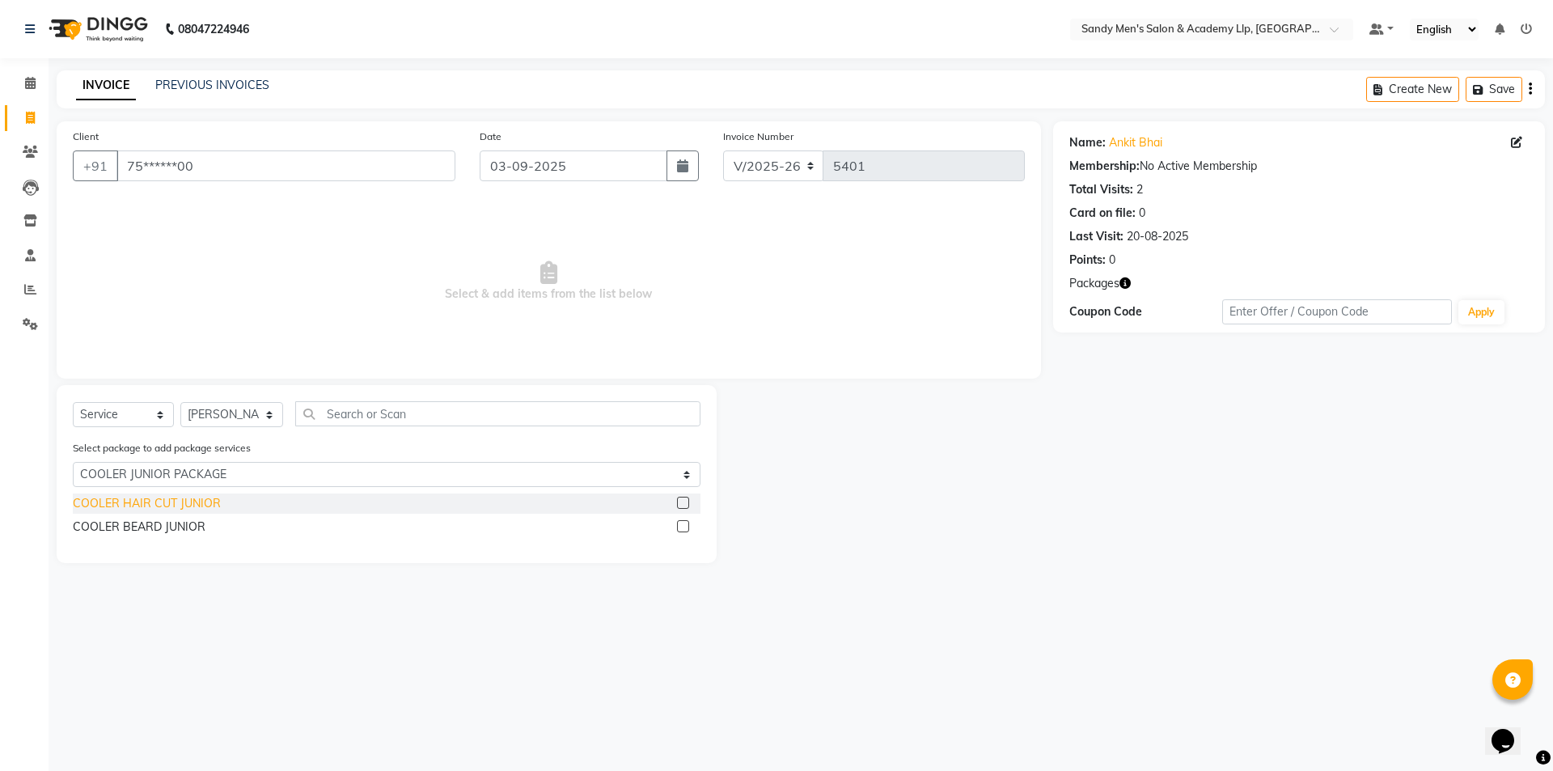
click at [184, 509] on div "COOLER HAIR CUT JUNIOR" at bounding box center [147, 503] width 148 height 17
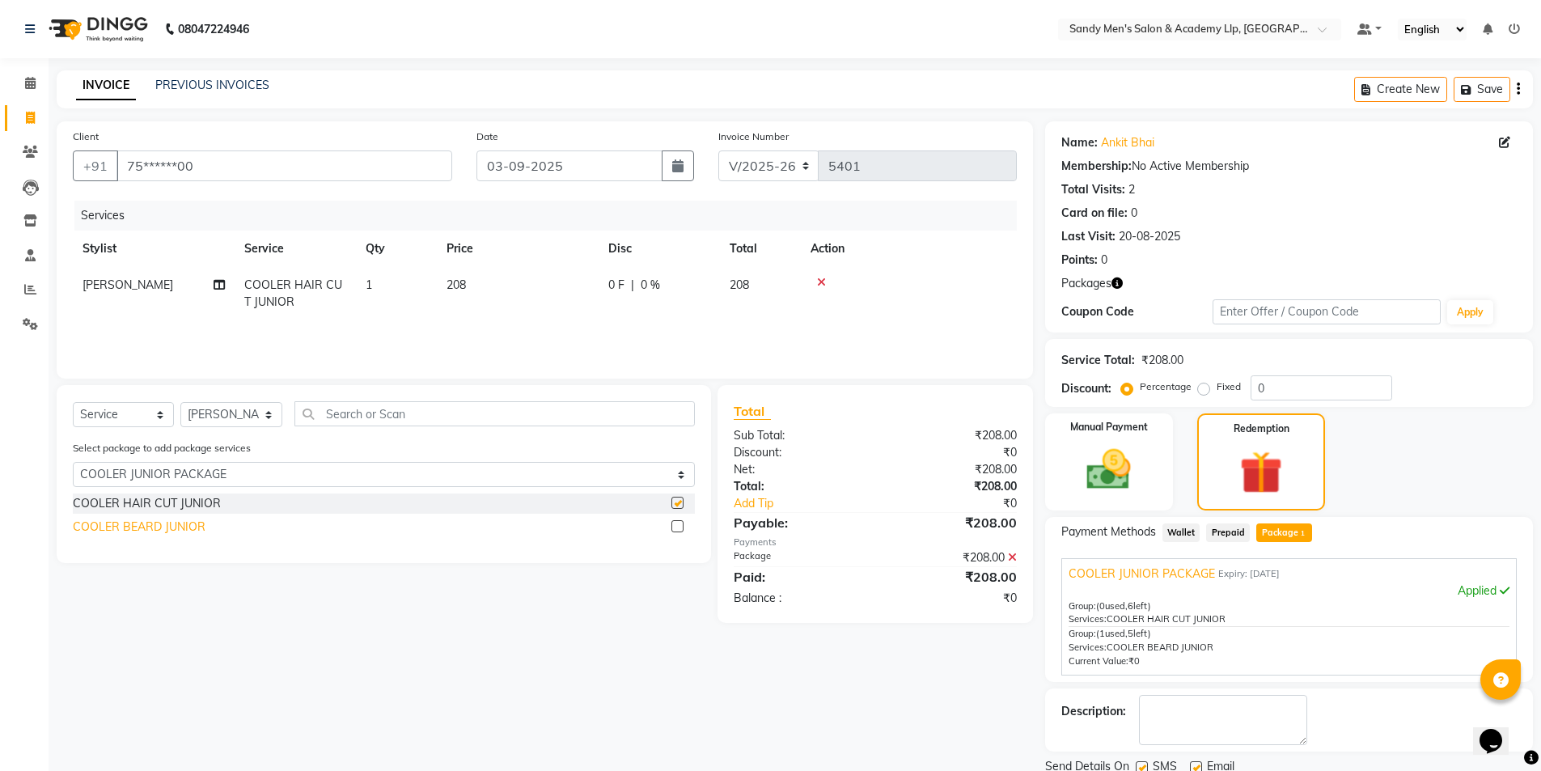
checkbox input "false"
click at [180, 527] on div "COOLER BEARD JUNIOR" at bounding box center [139, 527] width 133 height 17
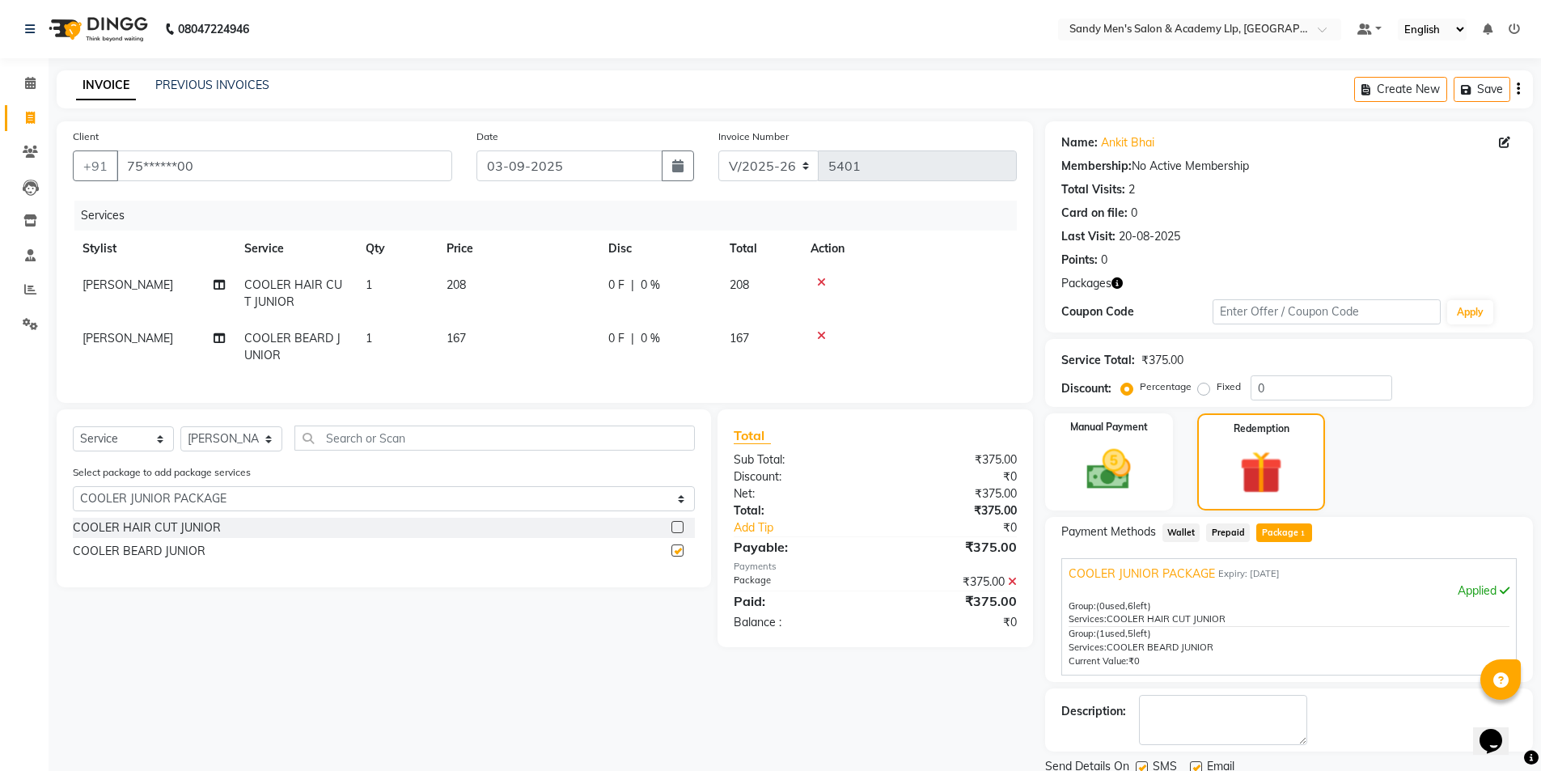
checkbox input "false"
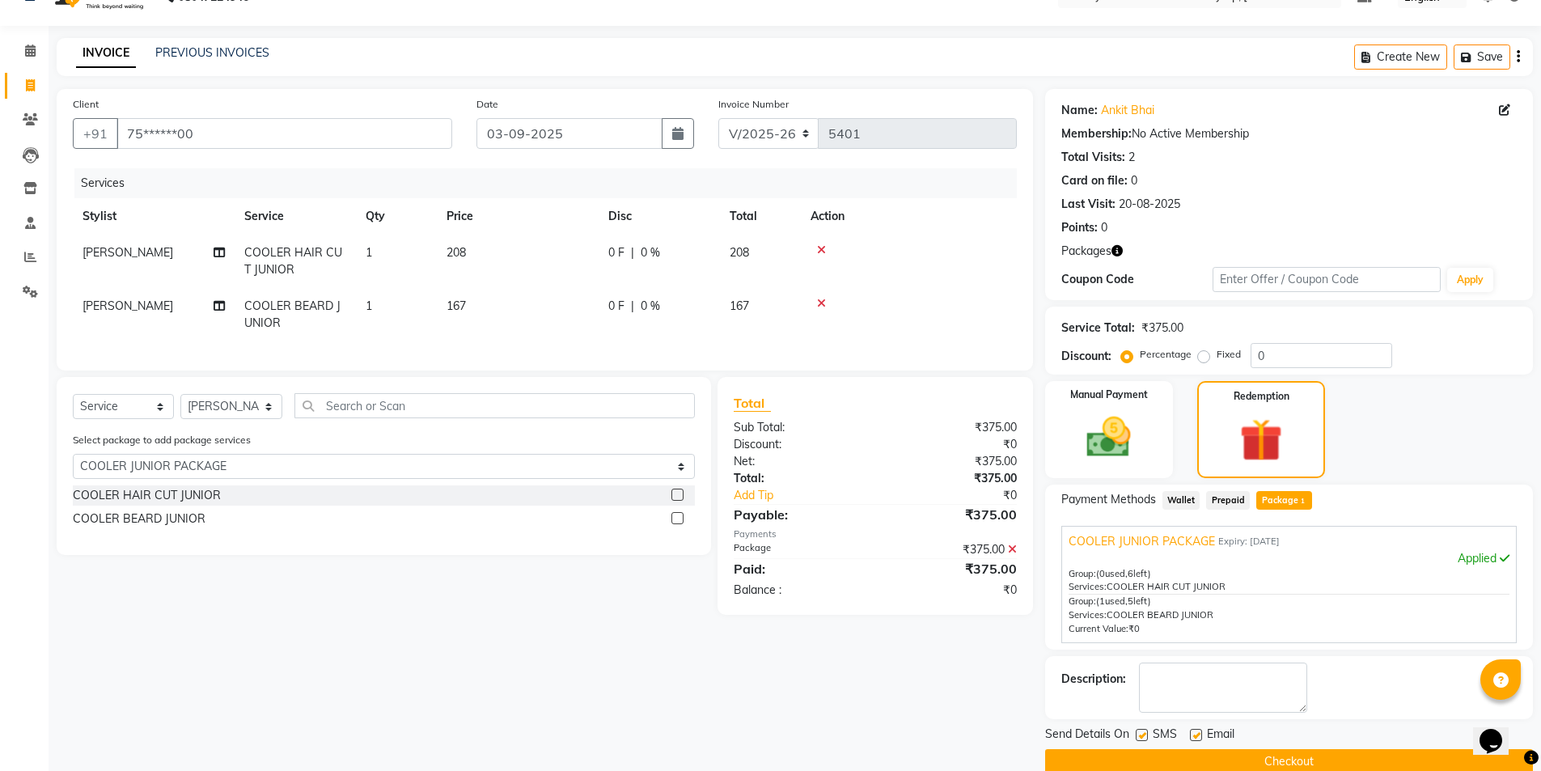
scroll to position [60, 0]
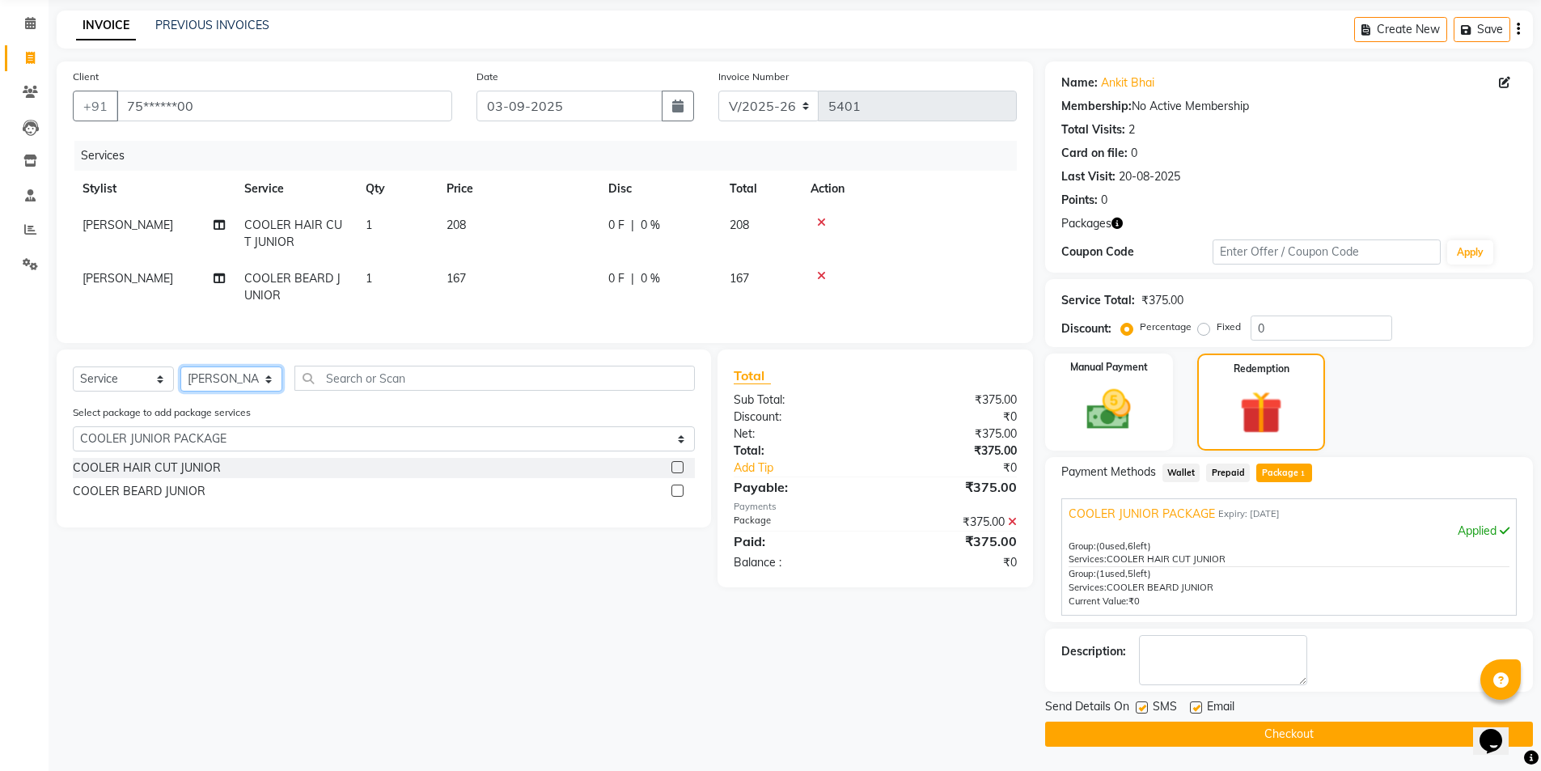
click at [242, 392] on select "Select Stylist [PERSON_NAME] [PERSON_NAME] [PERSON_NAME] [PERSON_NAME] [PERSON_…" at bounding box center [231, 378] width 102 height 25
select select "78793"
click at [180, 379] on select "Select Stylist [PERSON_NAME] [PERSON_NAME] [PERSON_NAME] [PERSON_NAME] [PERSON_…" at bounding box center [231, 378] width 102 height 25
click at [458, 385] on input "text" at bounding box center [494, 378] width 400 height 25
type input "CO"
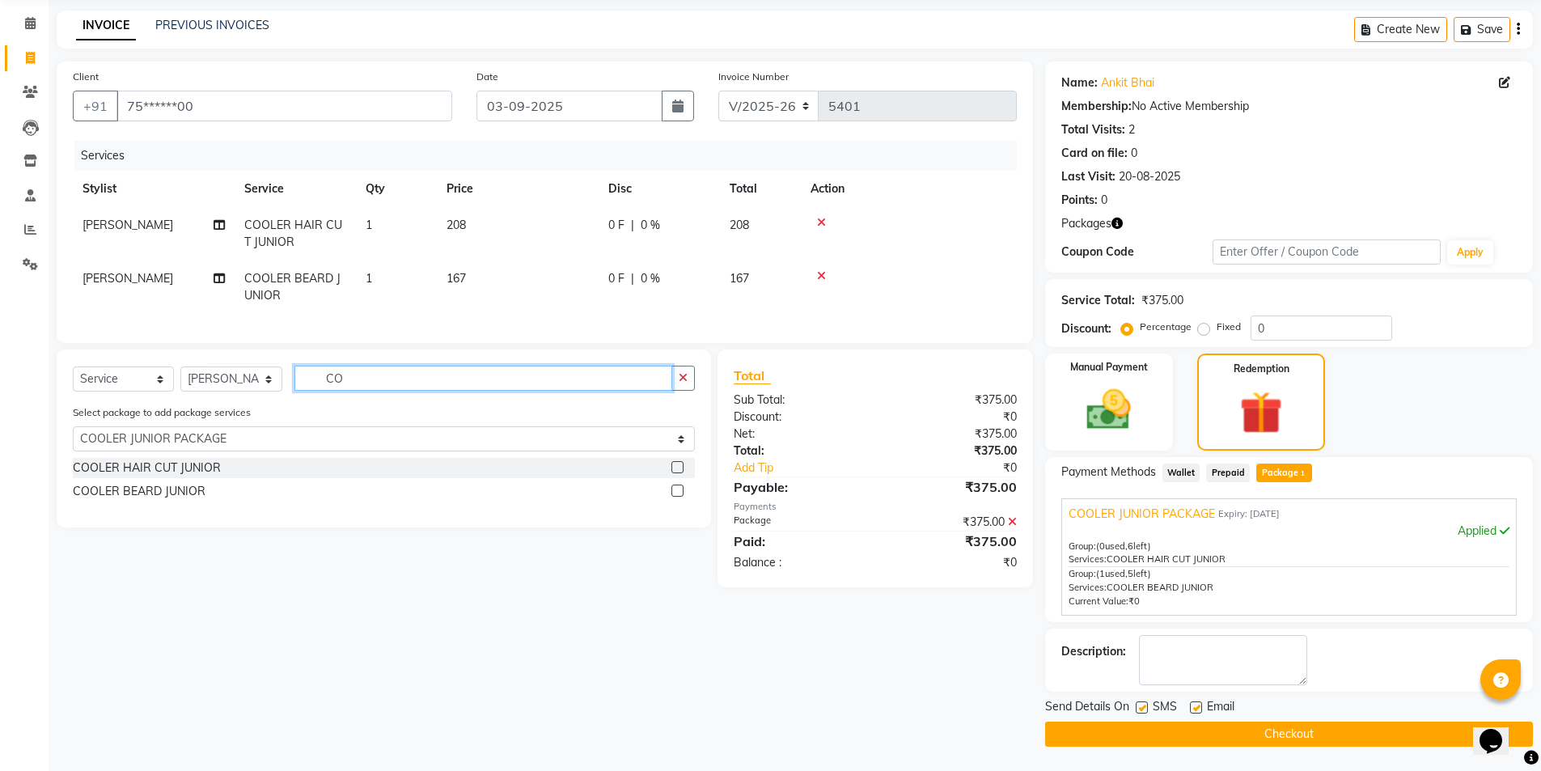
select select "0: undefined"
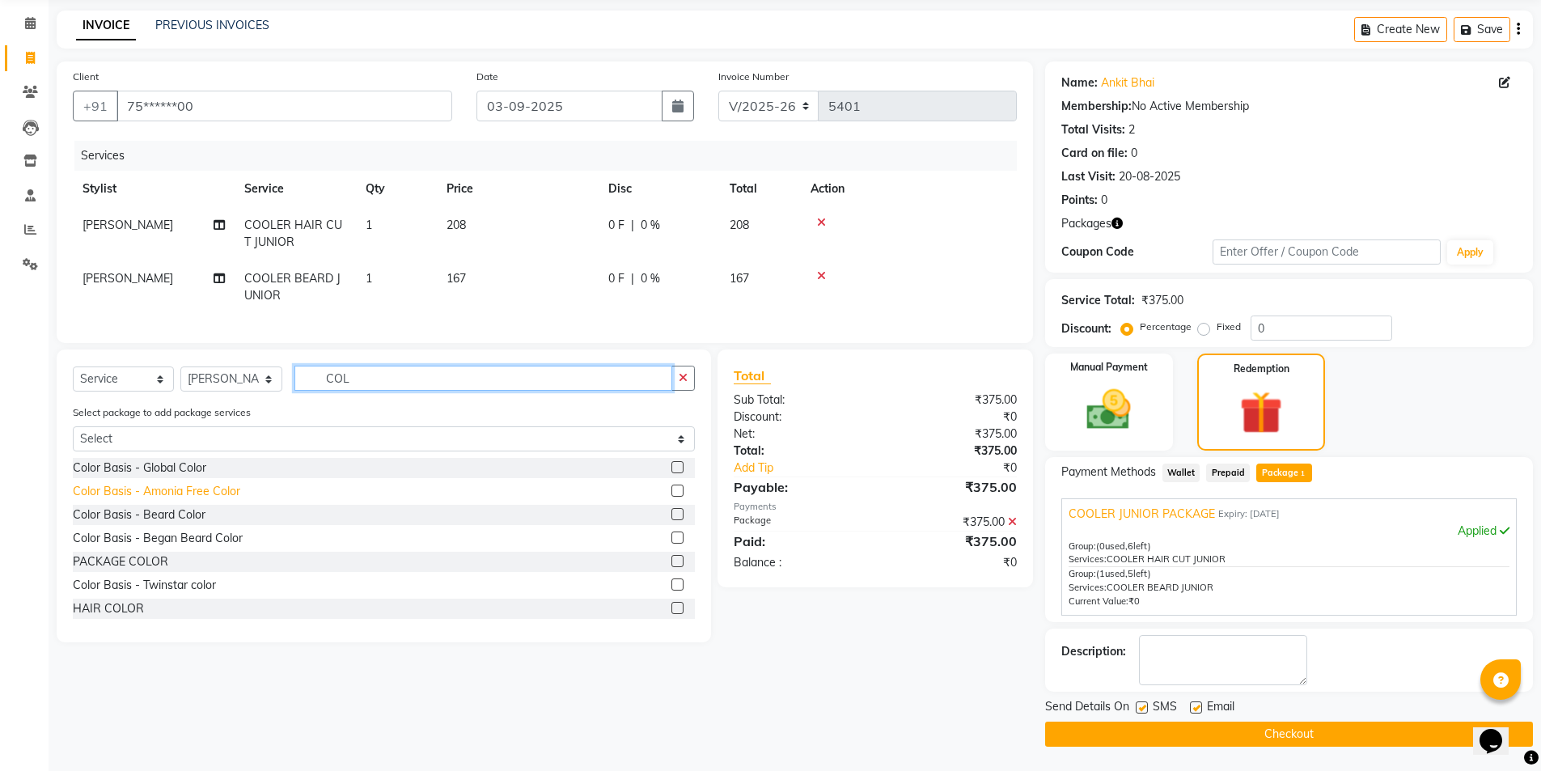
type input "COL"
click at [214, 500] on div "Color Basis - Amonia Free Color" at bounding box center [156, 491] width 167 height 17
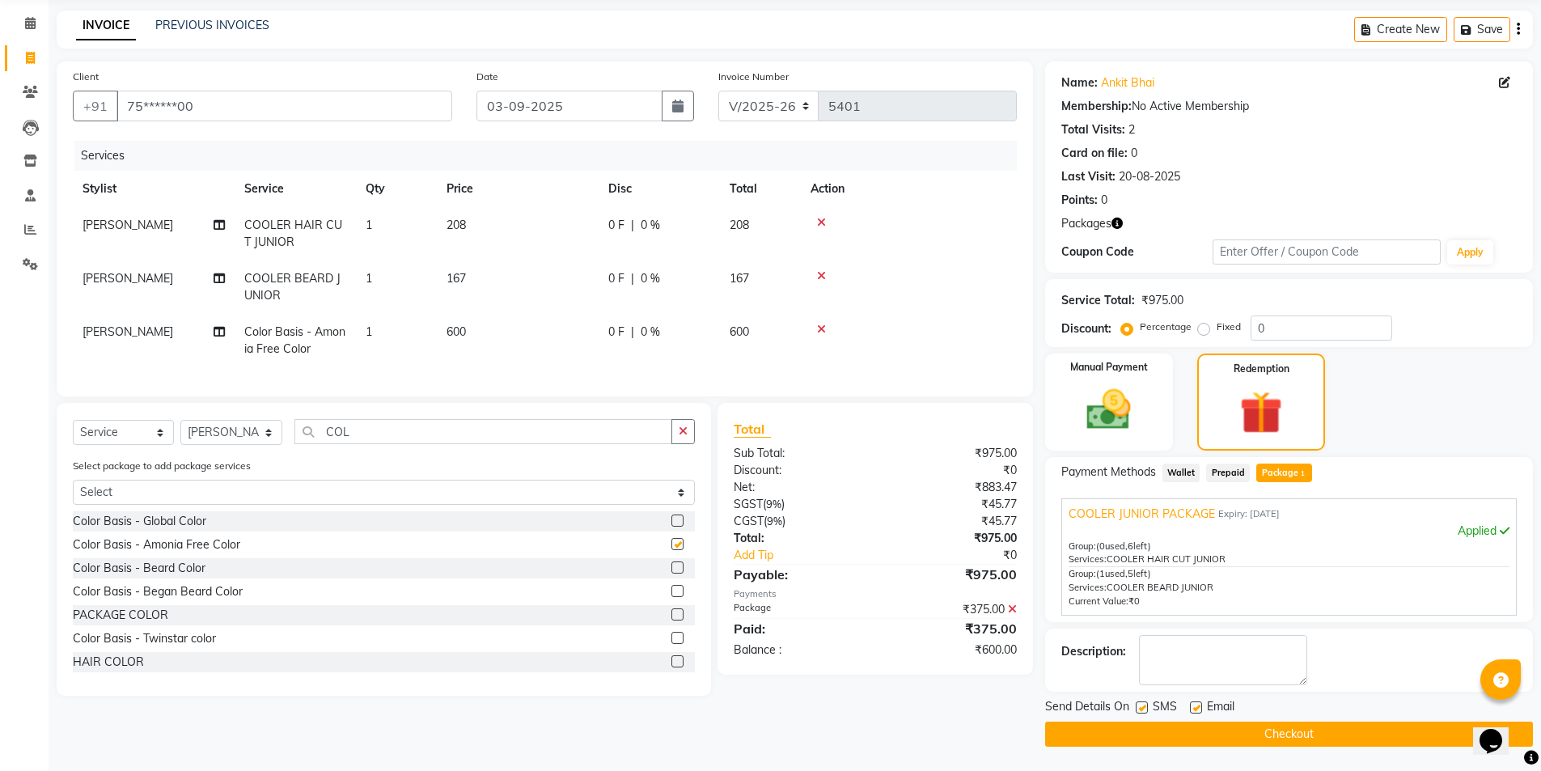
checkbox input "false"
click at [547, 336] on td "600" at bounding box center [518, 340] width 162 height 53
select select "78793"
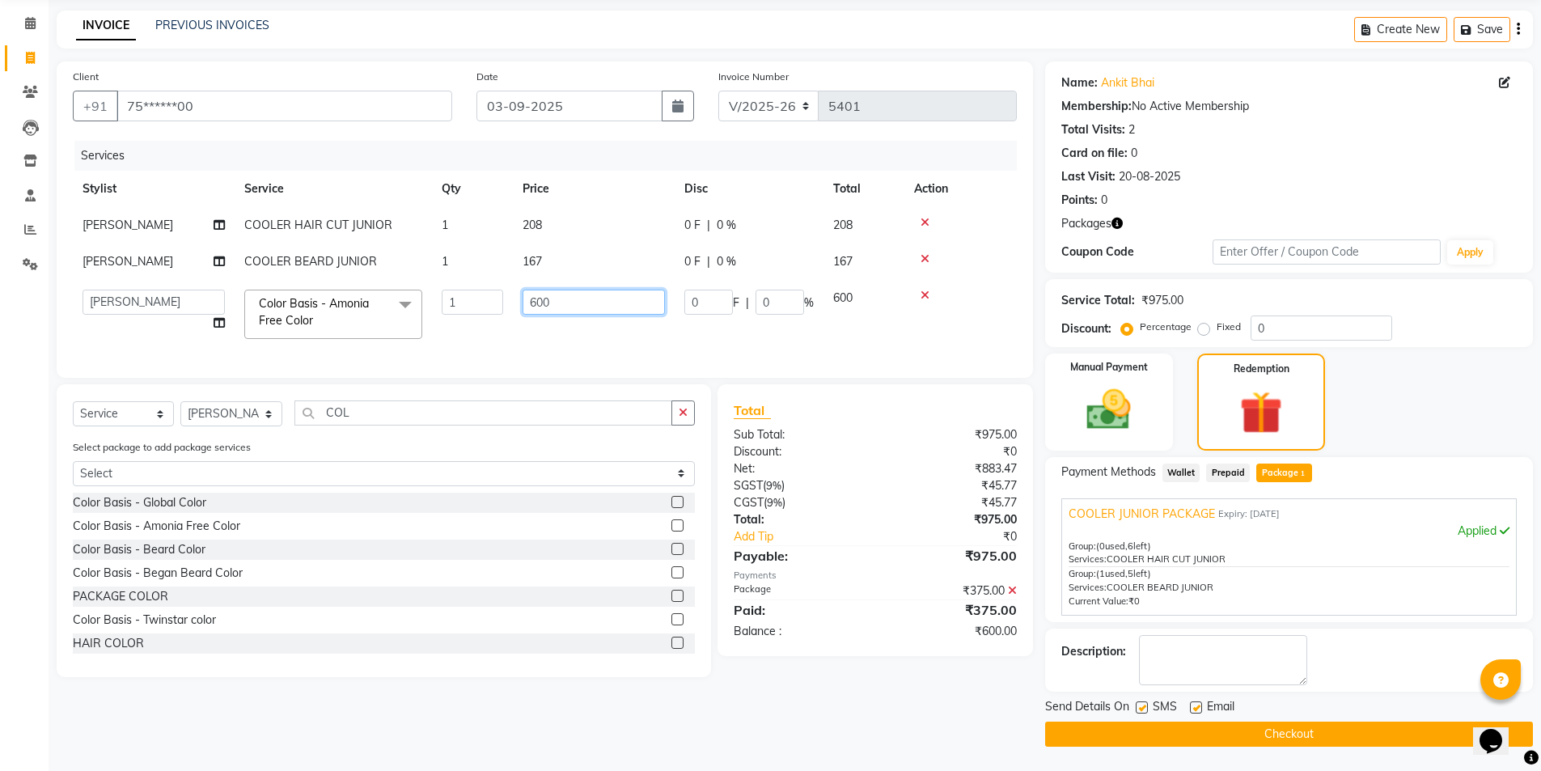
click at [589, 308] on input "600" at bounding box center [594, 302] width 142 height 25
type input "6"
type input "800"
click at [1459, 432] on div "Manual Payment Redemption" at bounding box center [1289, 402] width 512 height 97
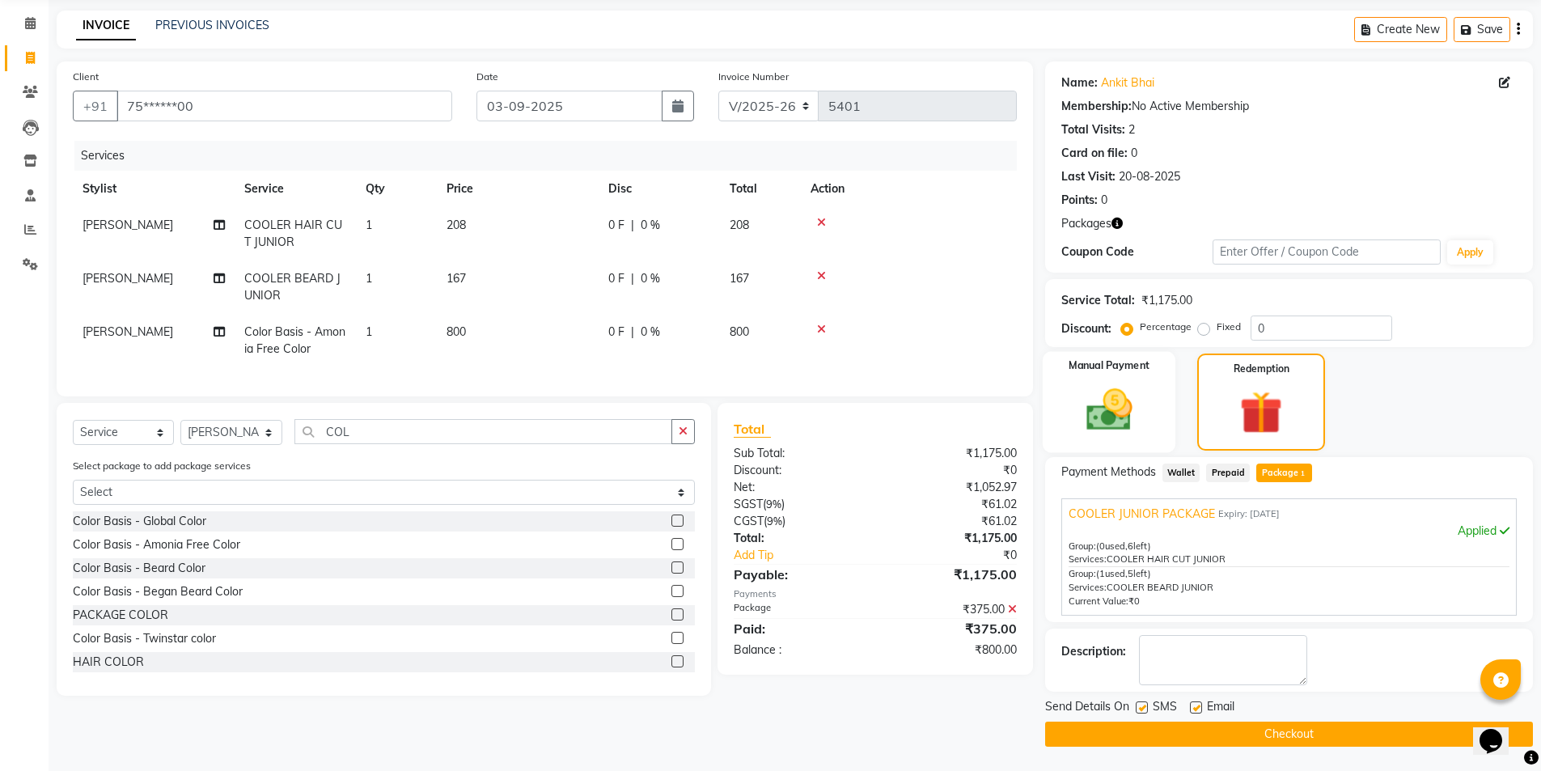
click at [1168, 408] on div "Manual Payment" at bounding box center [1108, 402] width 133 height 100
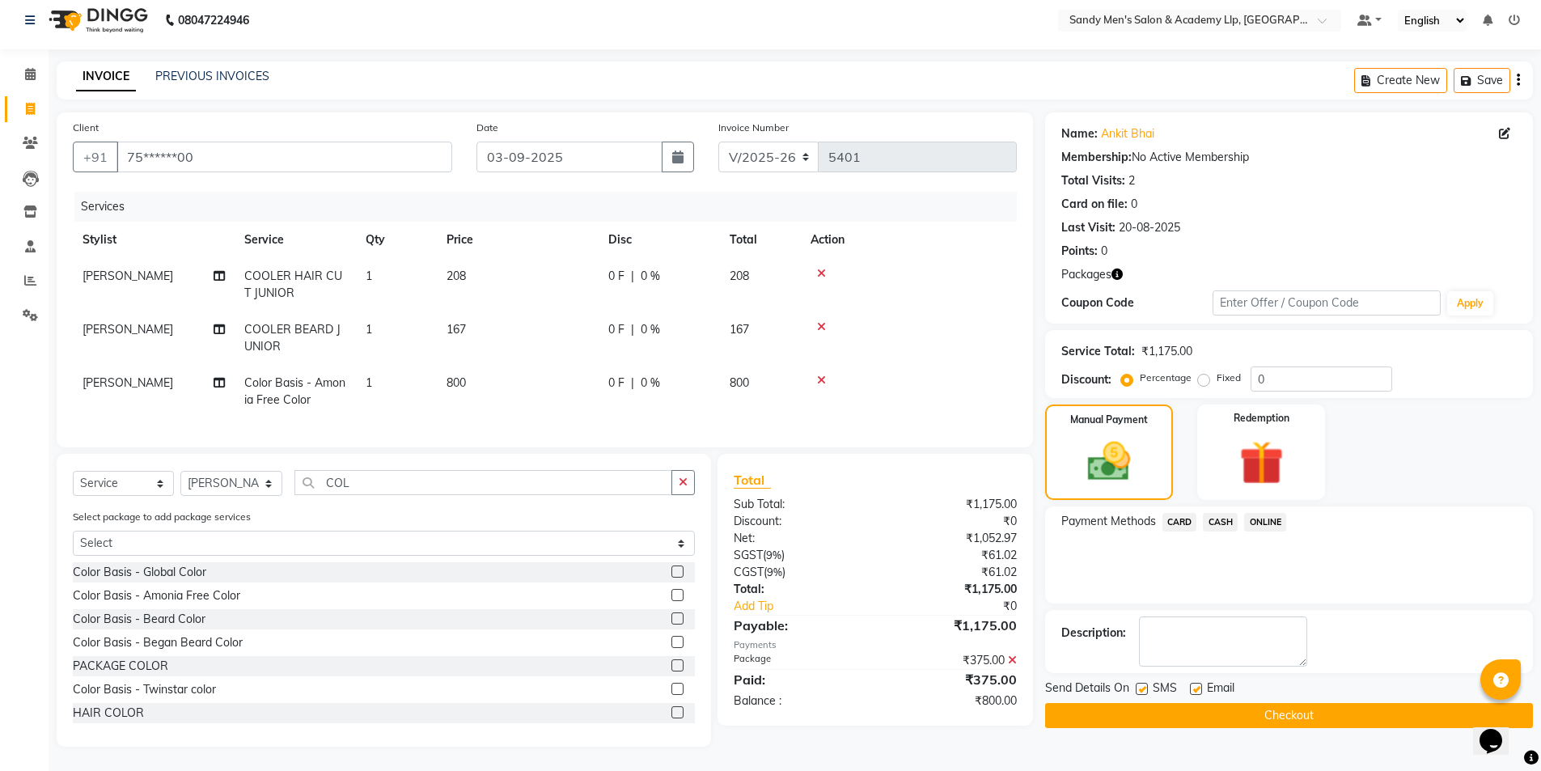
click at [1222, 513] on span "CASH" at bounding box center [1220, 522] width 35 height 19
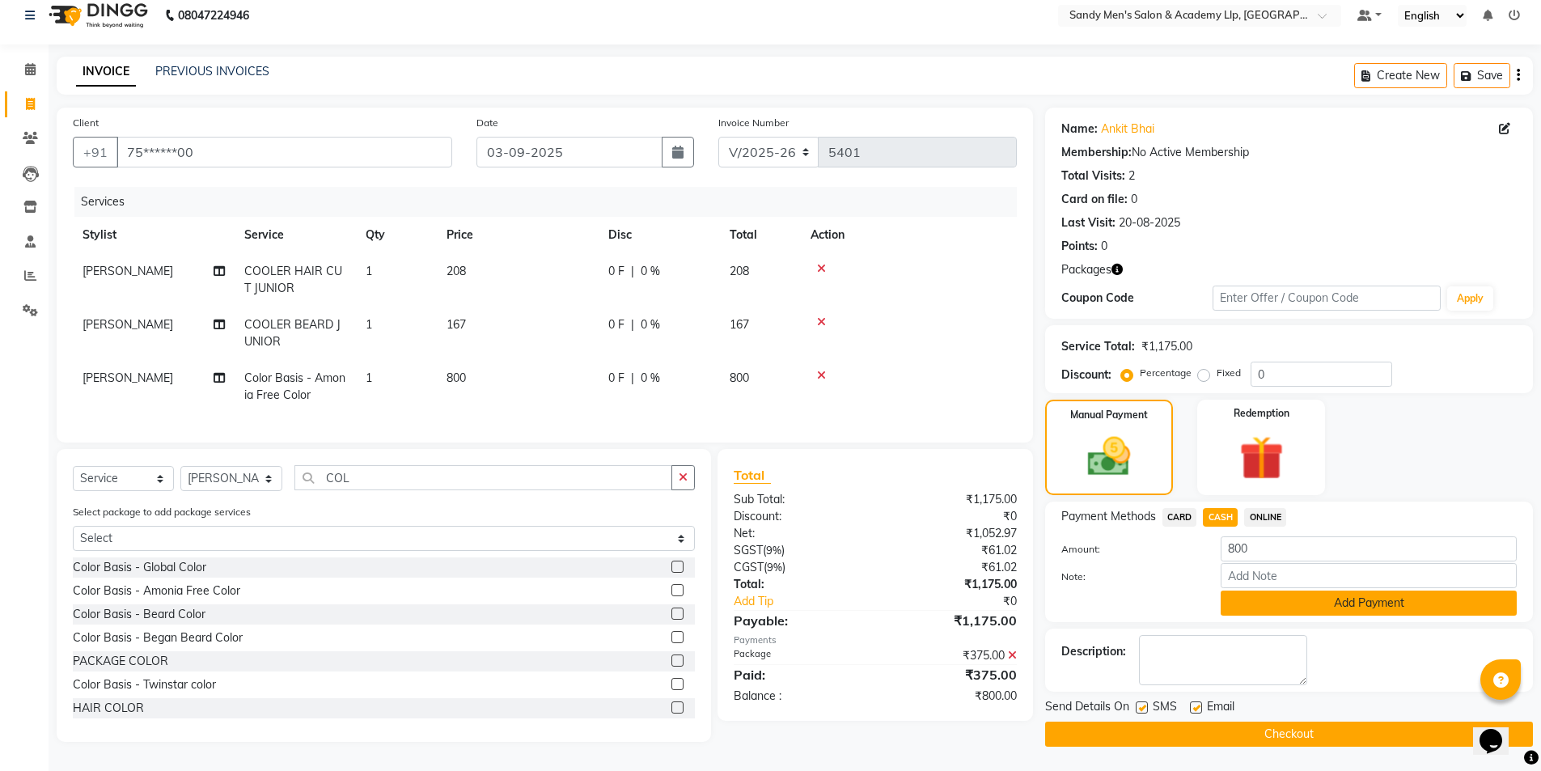
click at [1234, 603] on button "Add Payment" at bounding box center [1369, 603] width 296 height 25
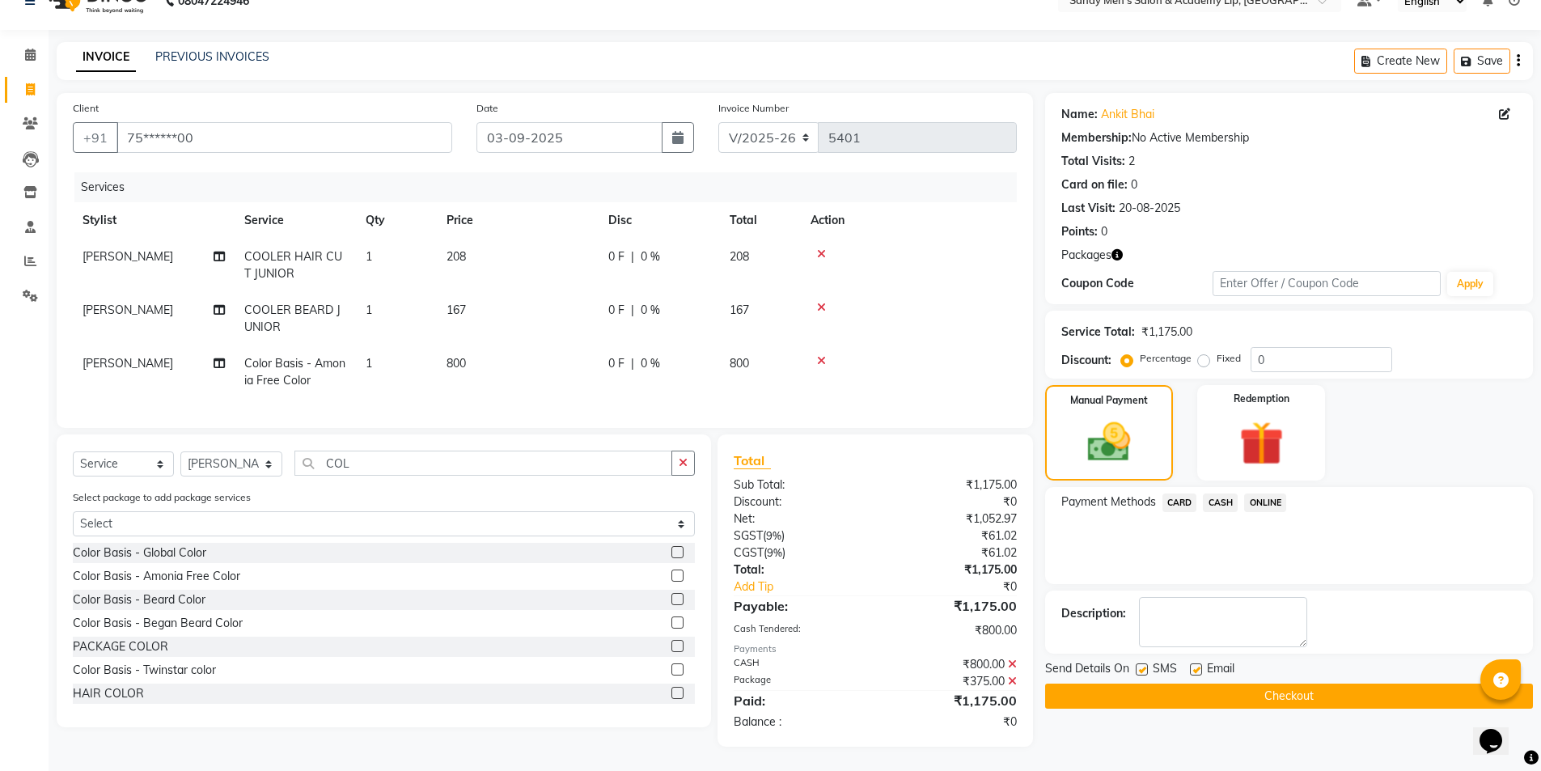
scroll to position [40, 0]
click at [1196, 663] on label at bounding box center [1196, 669] width 12 height 12
click at [1196, 665] on input "checkbox" at bounding box center [1195, 670] width 11 height 11
checkbox input "false"
click at [1138, 663] on label at bounding box center [1142, 669] width 12 height 12
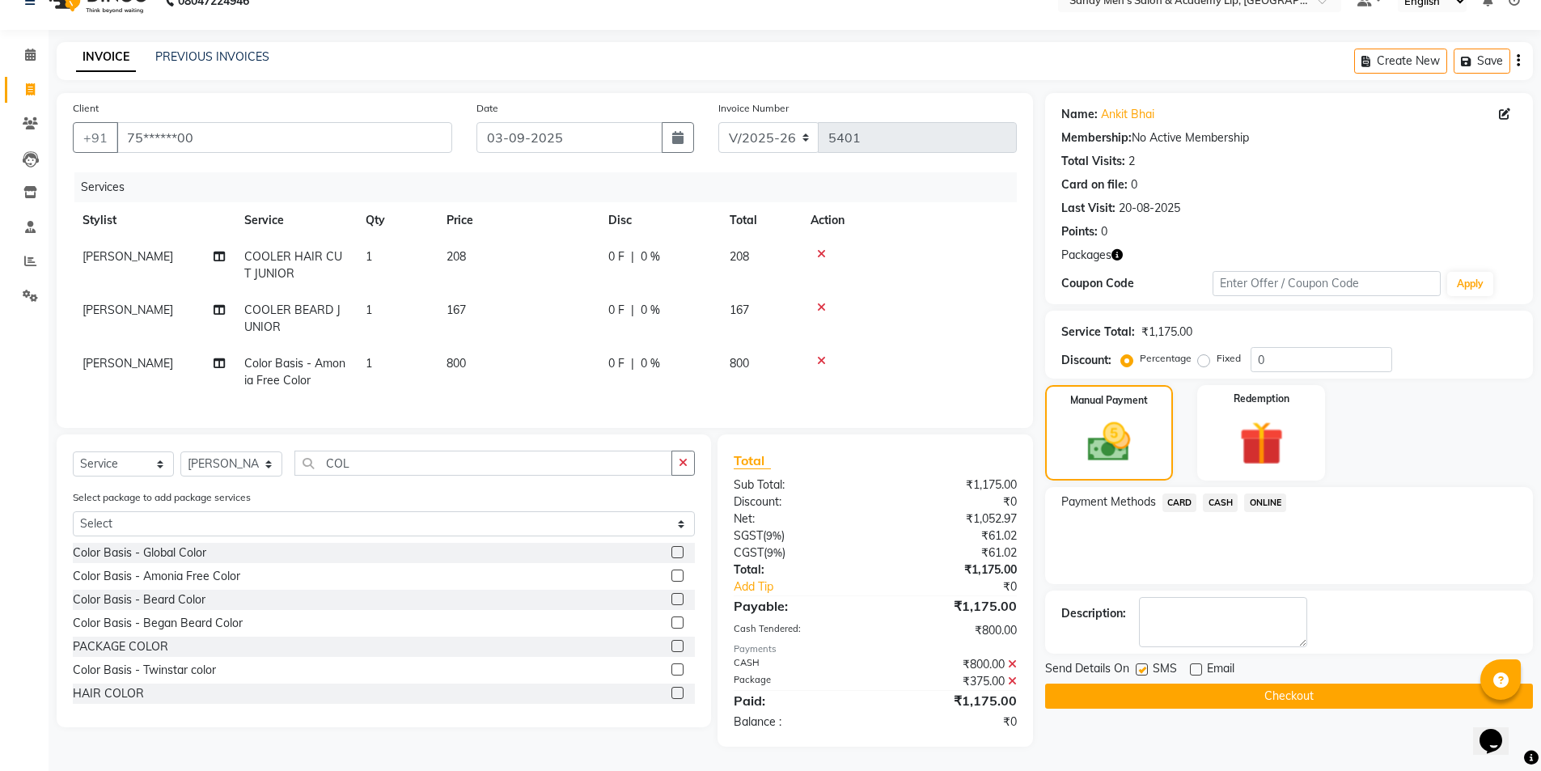
click at [1138, 665] on input "checkbox" at bounding box center [1141, 670] width 11 height 11
checkbox input "false"
click at [1145, 684] on button "Checkout" at bounding box center [1289, 696] width 488 height 25
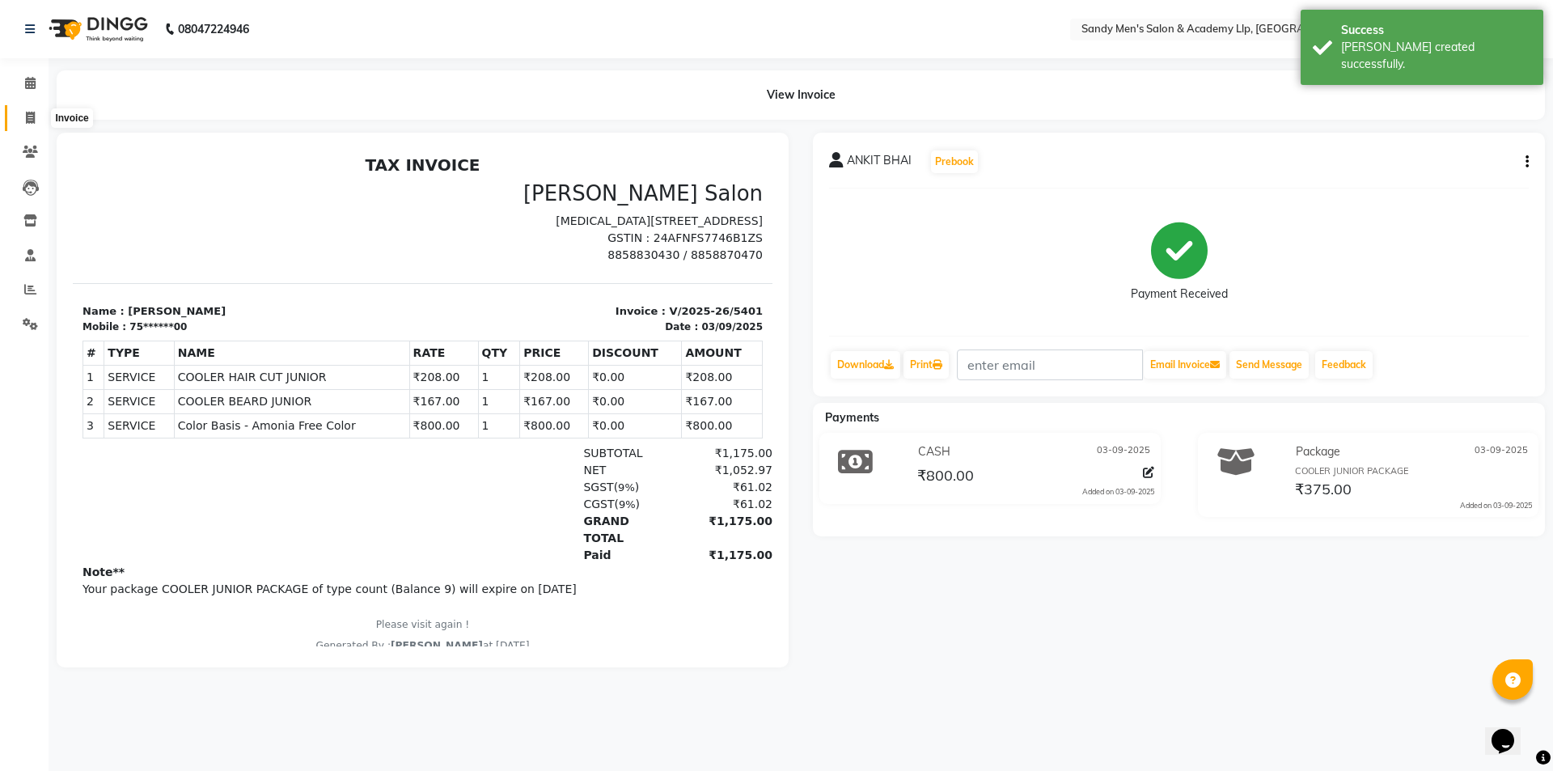
click at [38, 117] on span at bounding box center [30, 118] width 28 height 19
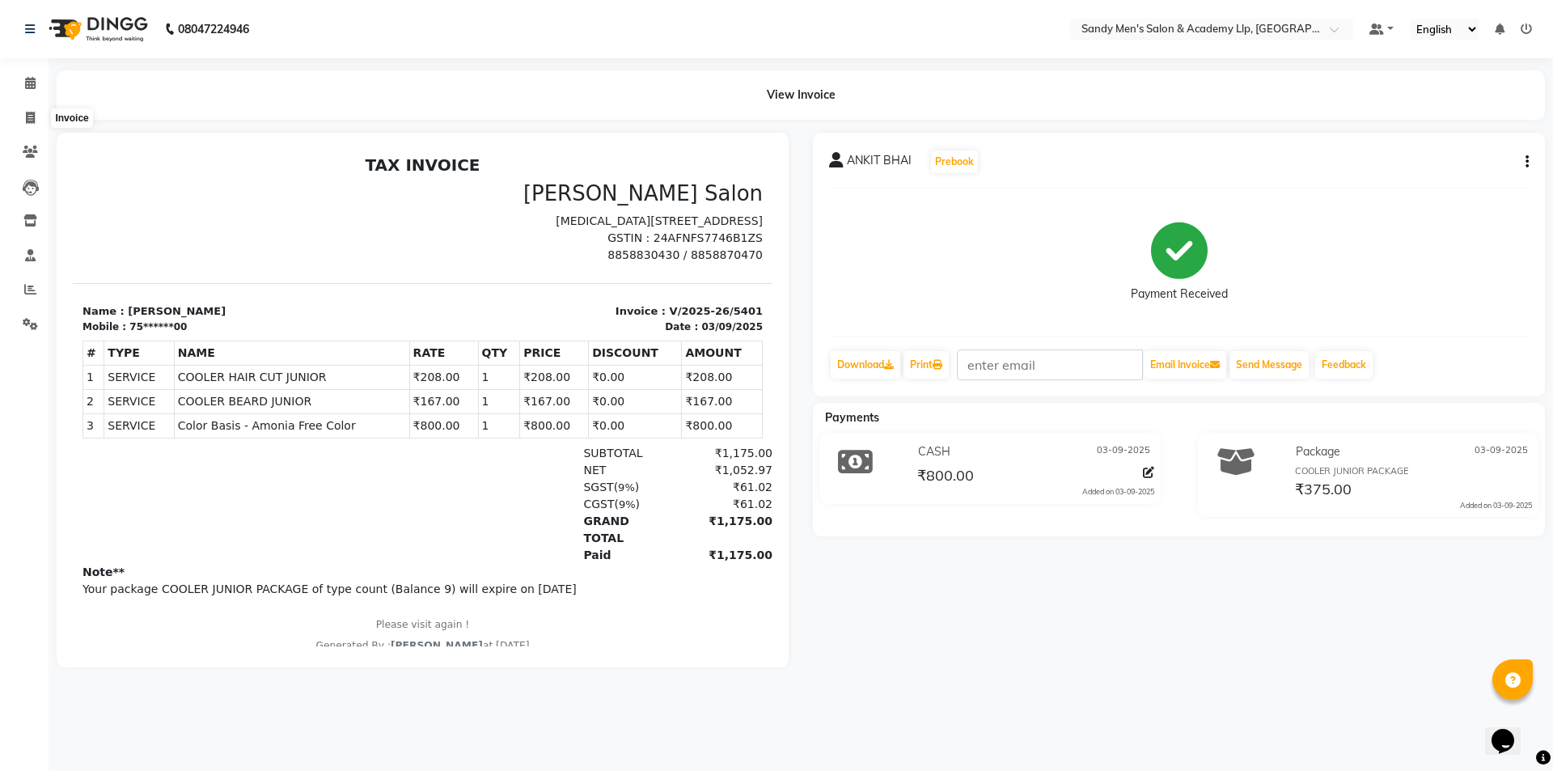
select select "8248"
select select "service"
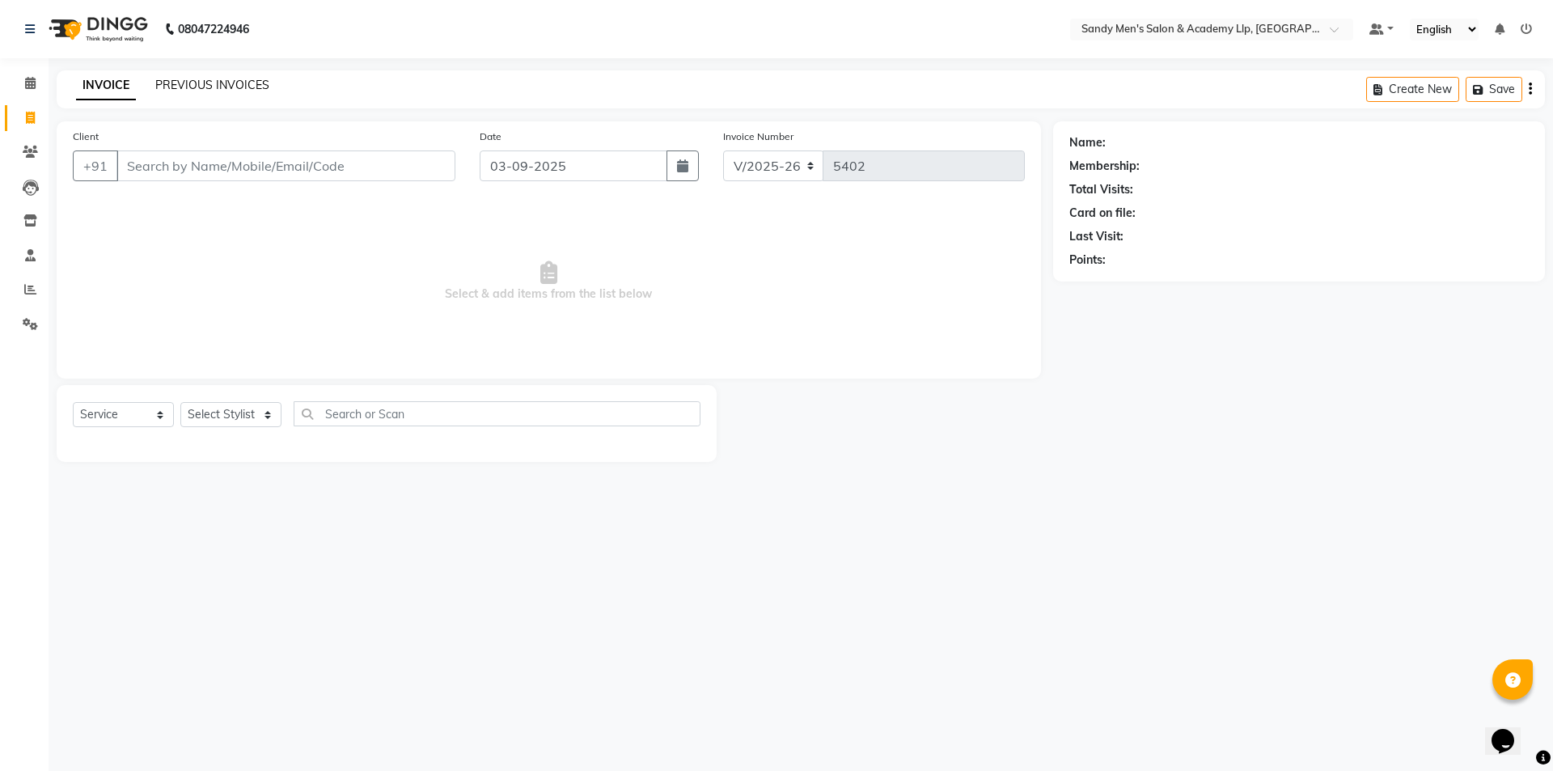
click at [198, 82] on link "PREVIOUS INVOICES" at bounding box center [212, 85] width 114 height 15
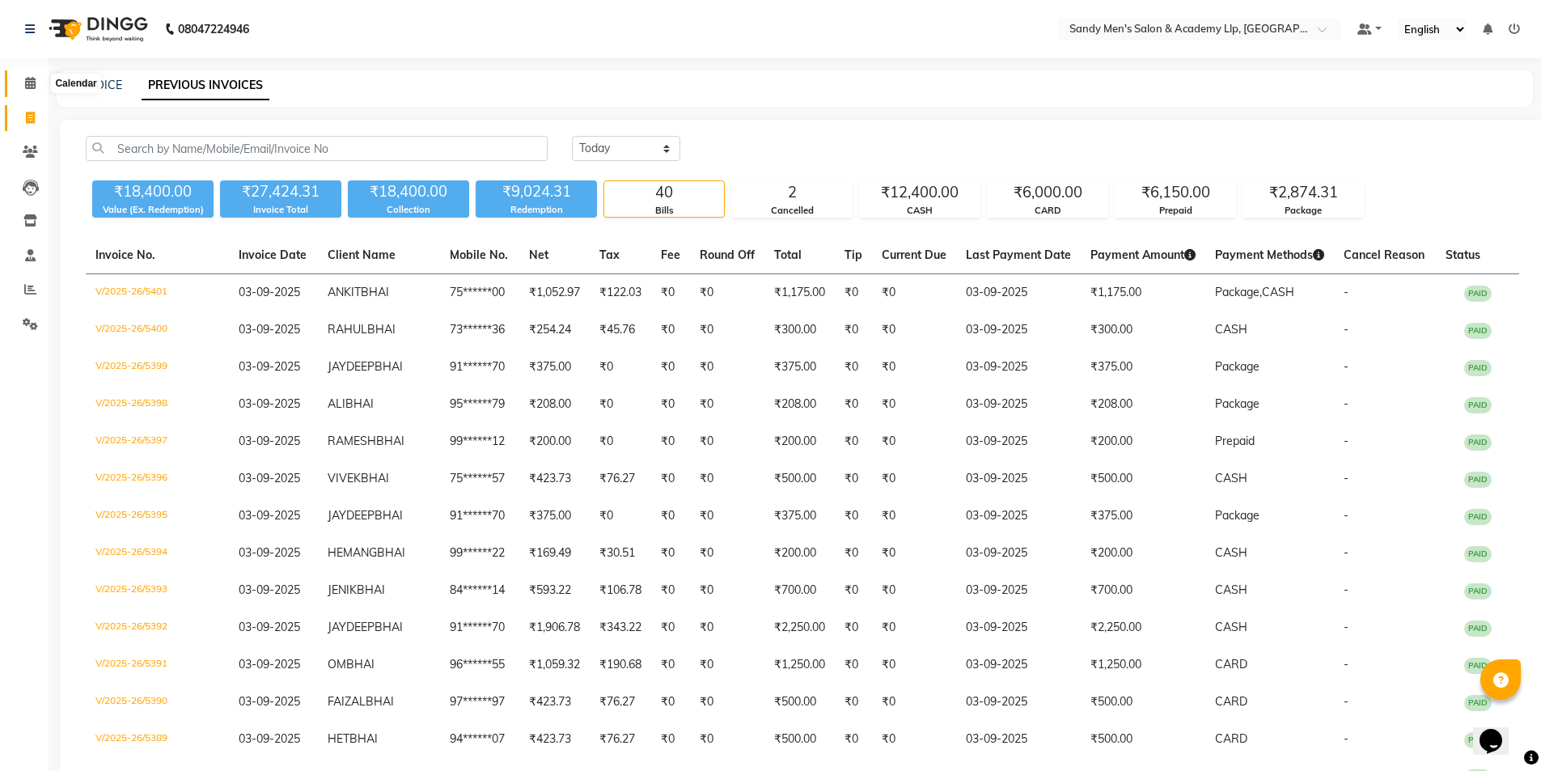
click at [31, 83] on icon at bounding box center [30, 83] width 11 height 12
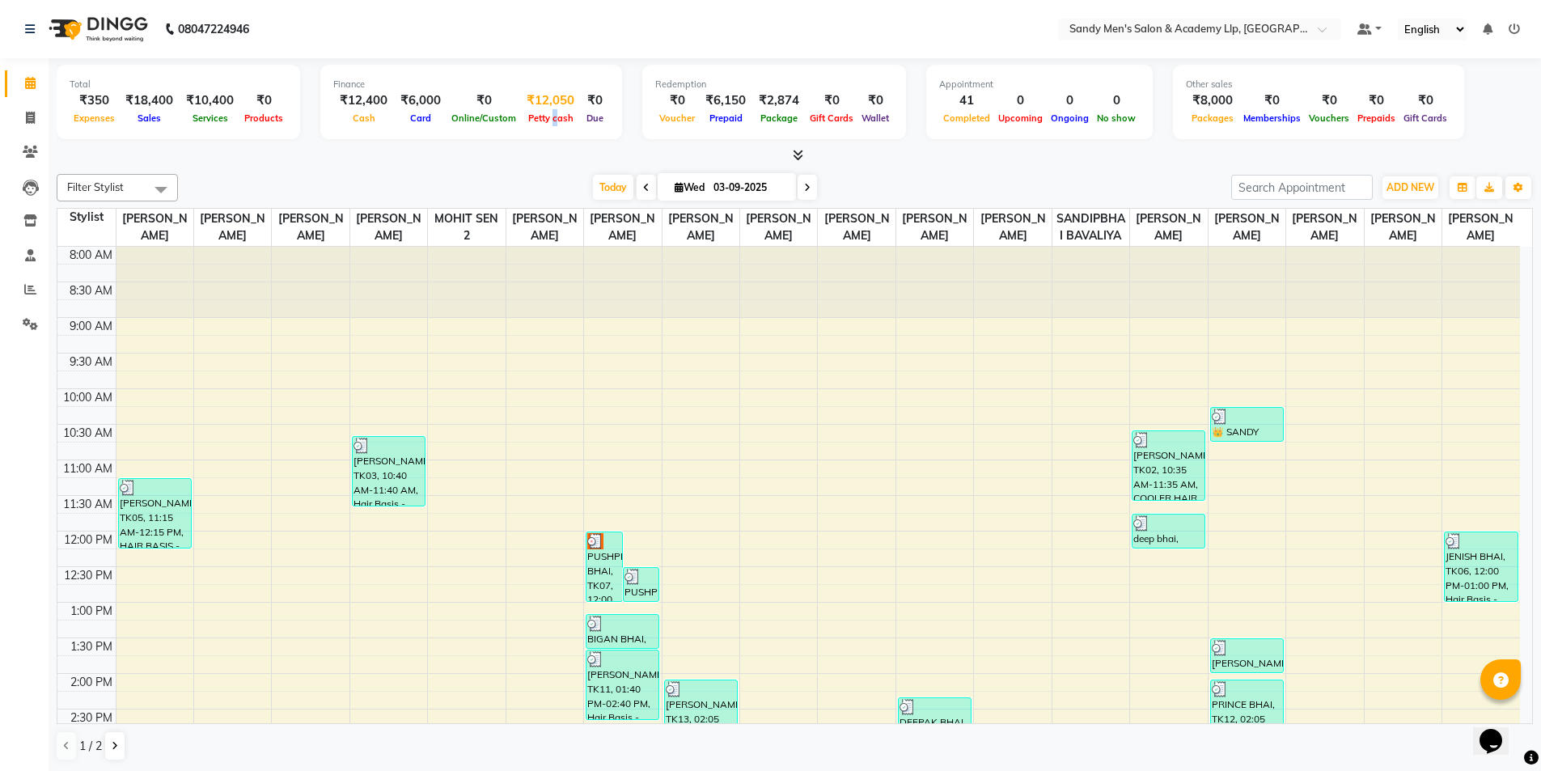
click at [546, 110] on div "Petty cash" at bounding box center [550, 117] width 61 height 17
click at [524, 104] on div "₹12,050" at bounding box center [550, 100] width 61 height 19
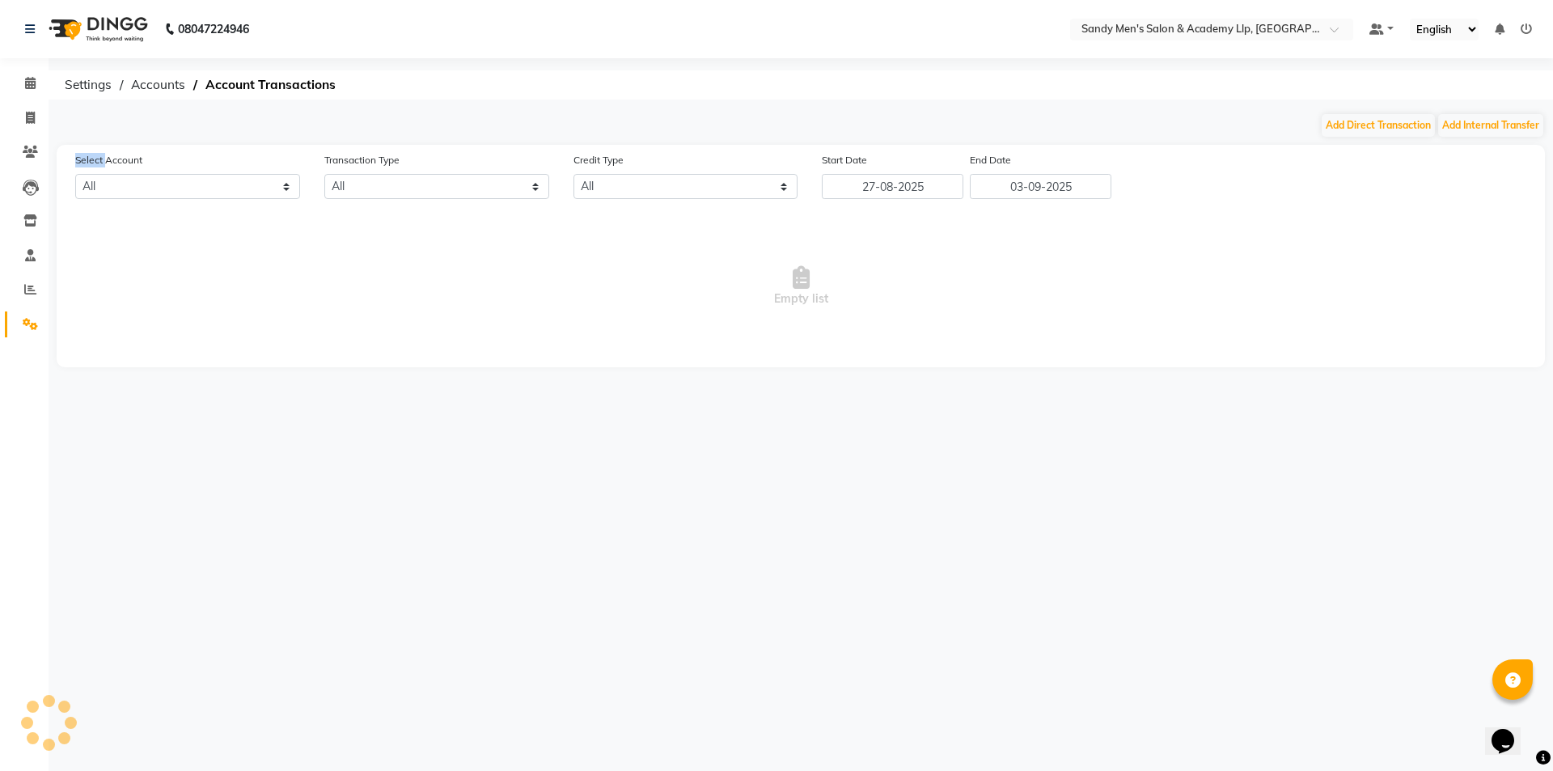
click at [525, 104] on div "08047224946 Select Location × Sandy Men's Salon & Academy Llp, Ravapar Road Def…" at bounding box center [776, 385] width 1553 height 771
select select "7378"
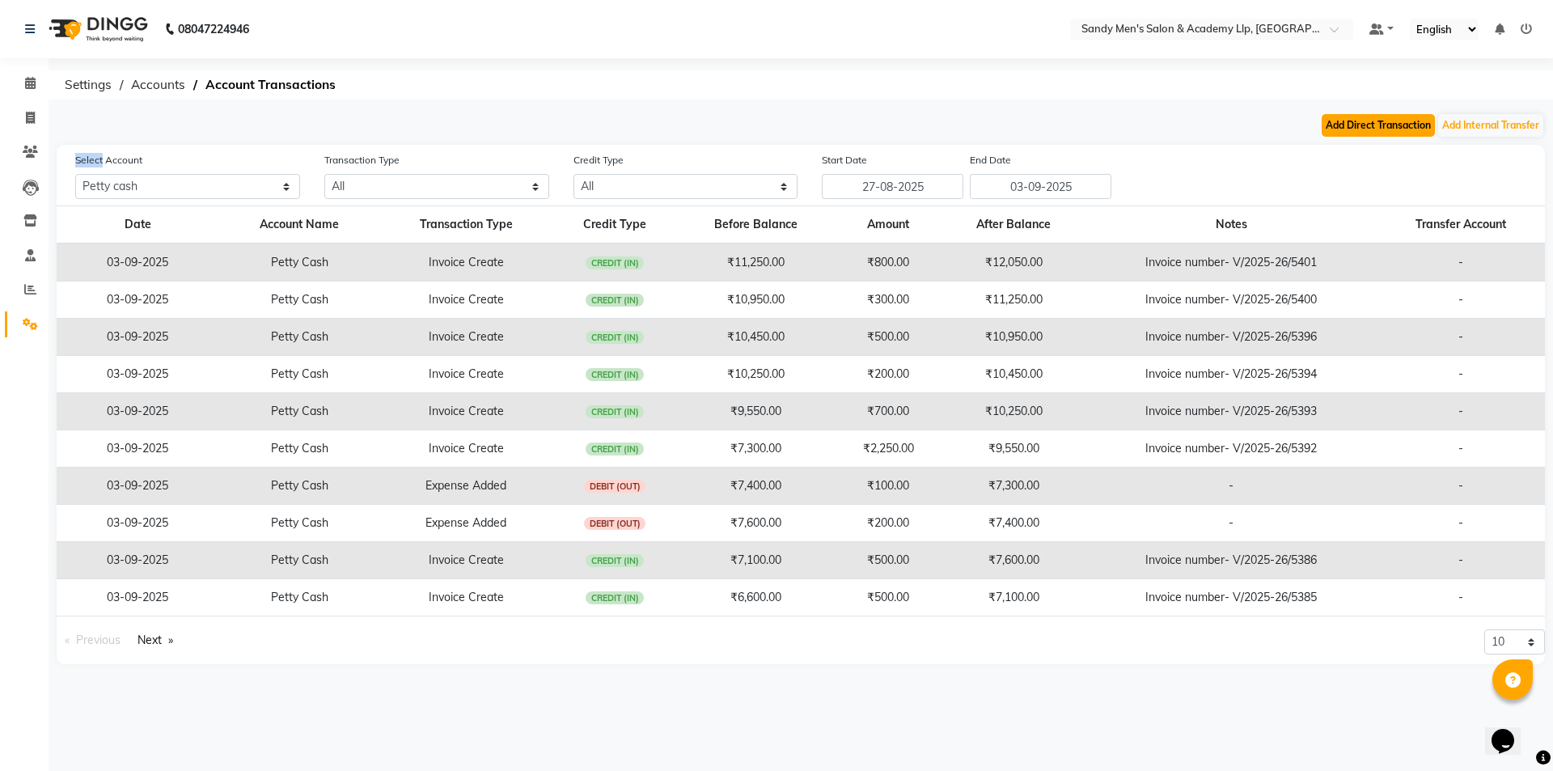
click at [1387, 117] on button "Add Direct Transaction" at bounding box center [1378, 125] width 113 height 23
select select "direct"
select select "7378"
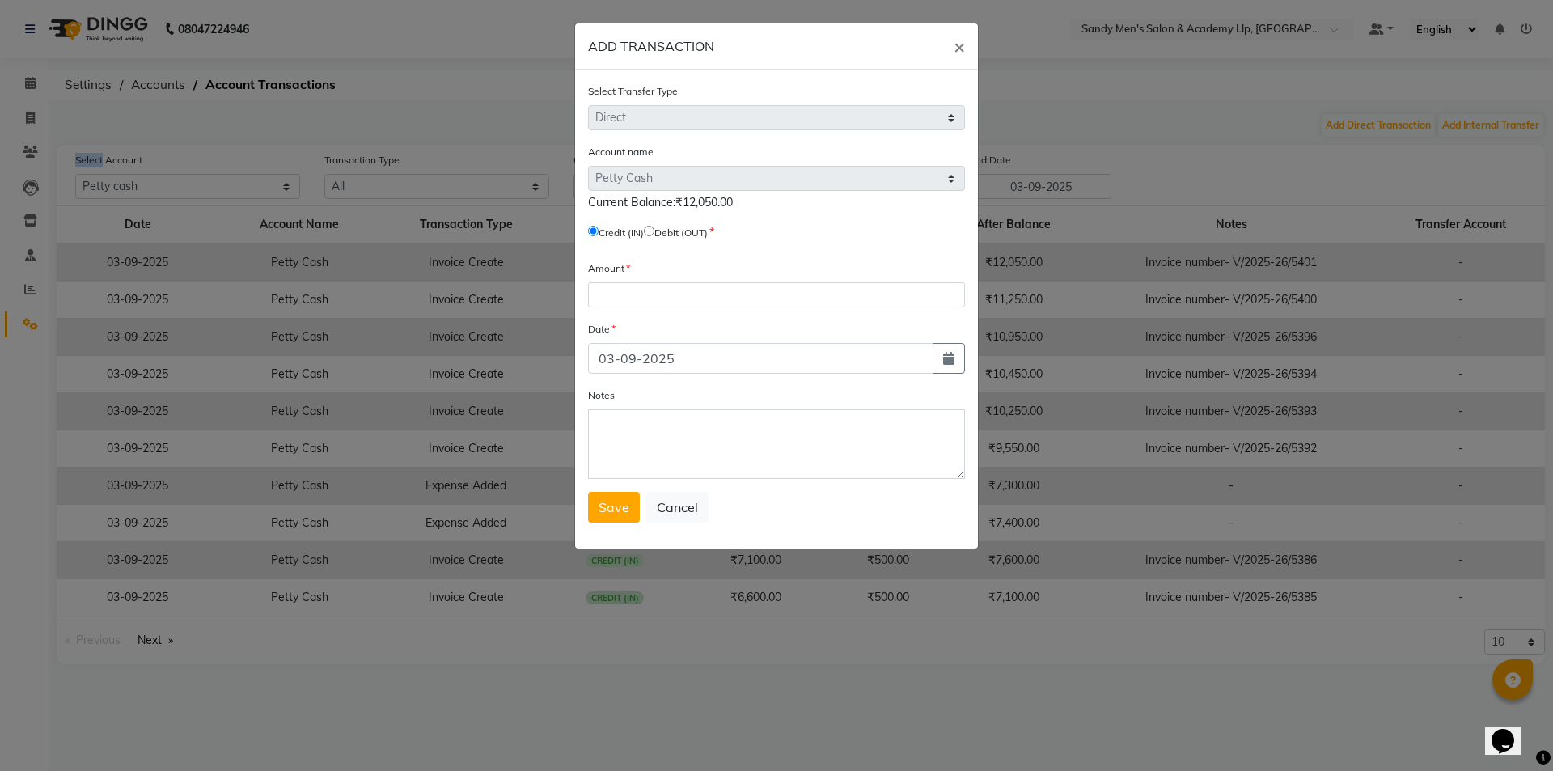
click at [654, 235] on input "radio" at bounding box center [649, 231] width 11 height 11
radio input "true"
click at [651, 290] on input "number" at bounding box center [776, 294] width 377 height 25
type input "12050"
click at [612, 508] on span "Save" at bounding box center [614, 507] width 31 height 16
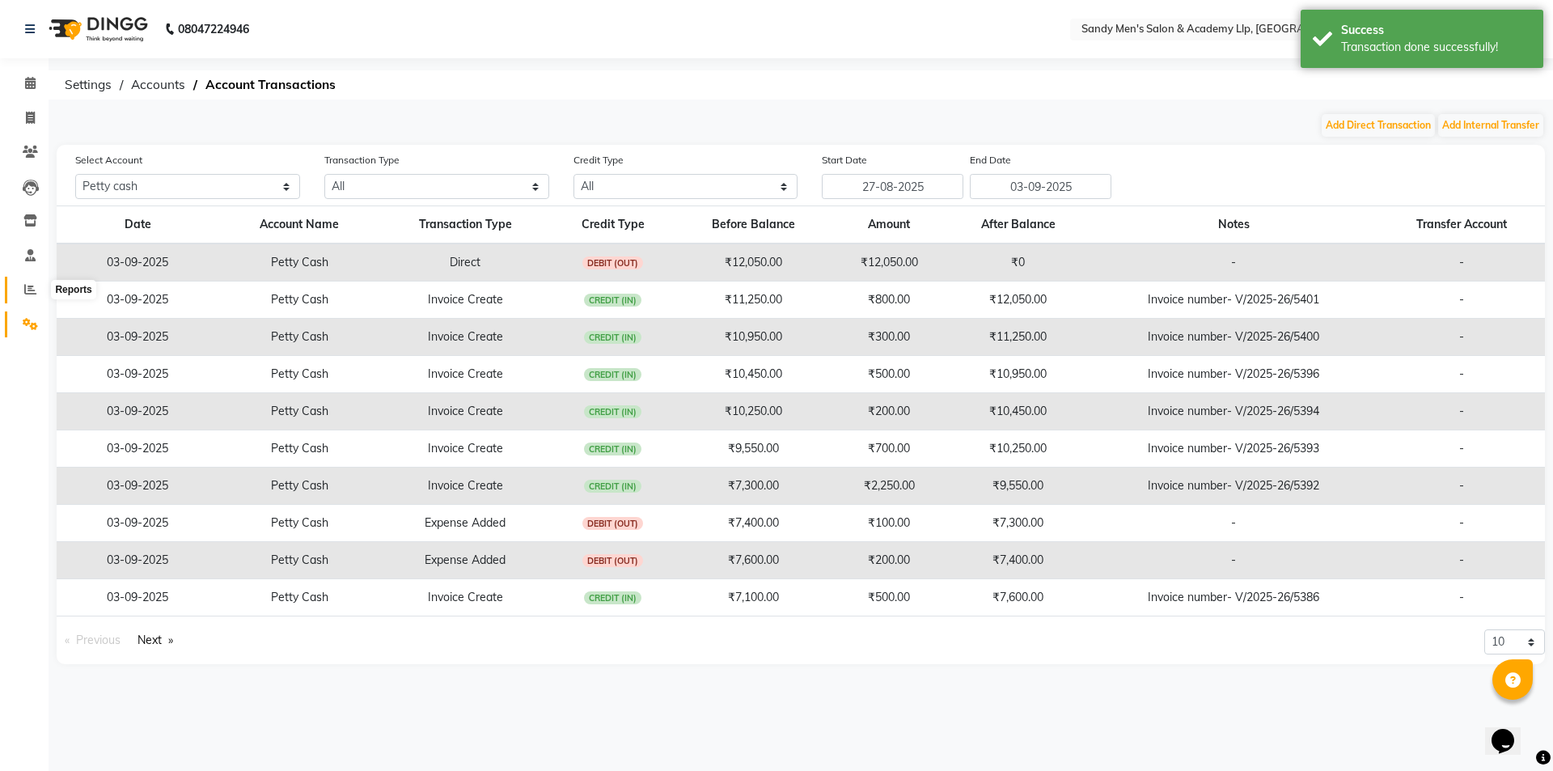
click at [23, 290] on span at bounding box center [30, 290] width 28 height 19
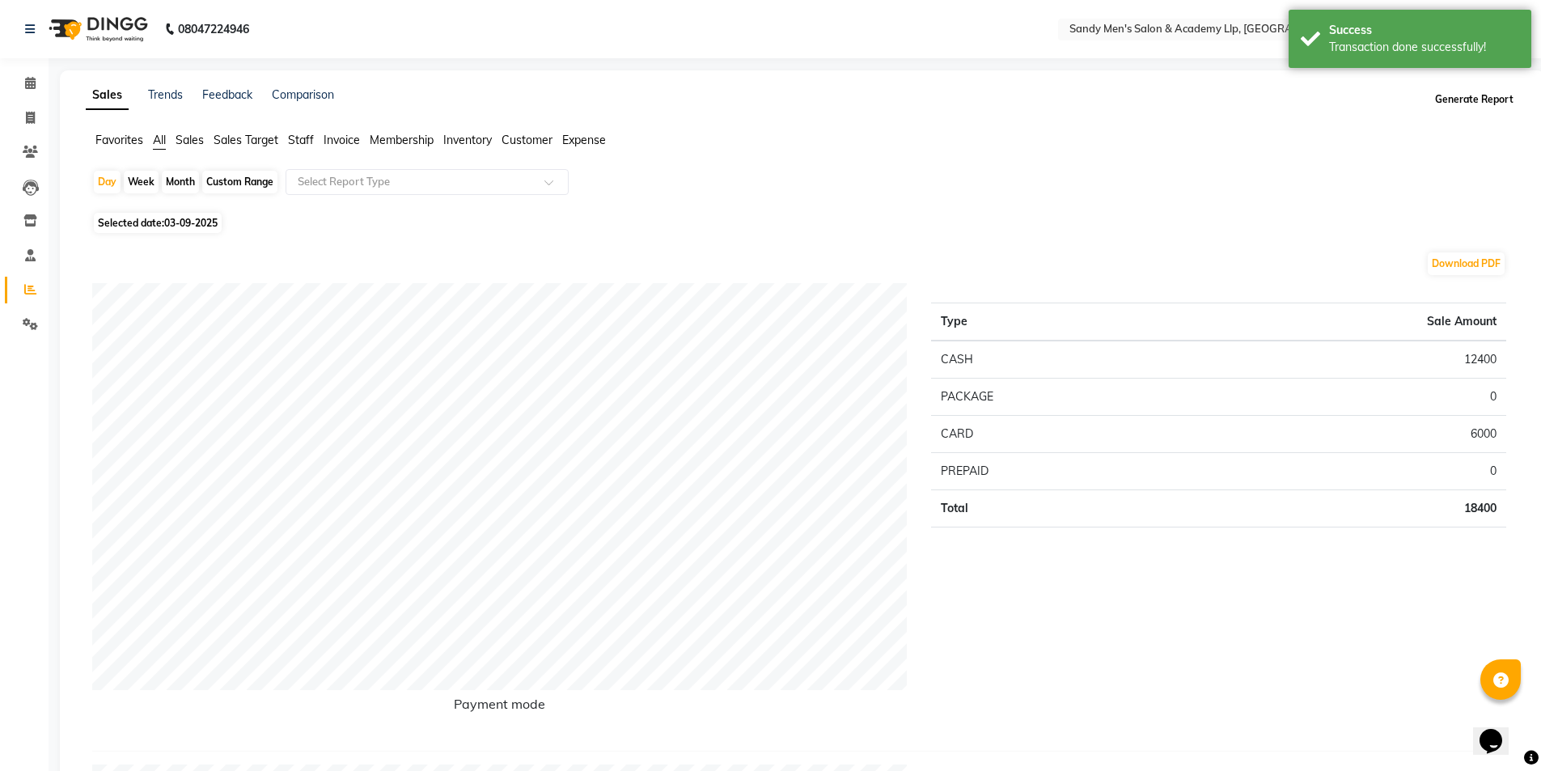
click at [1482, 104] on button "Generate Report" at bounding box center [1474, 99] width 87 height 23
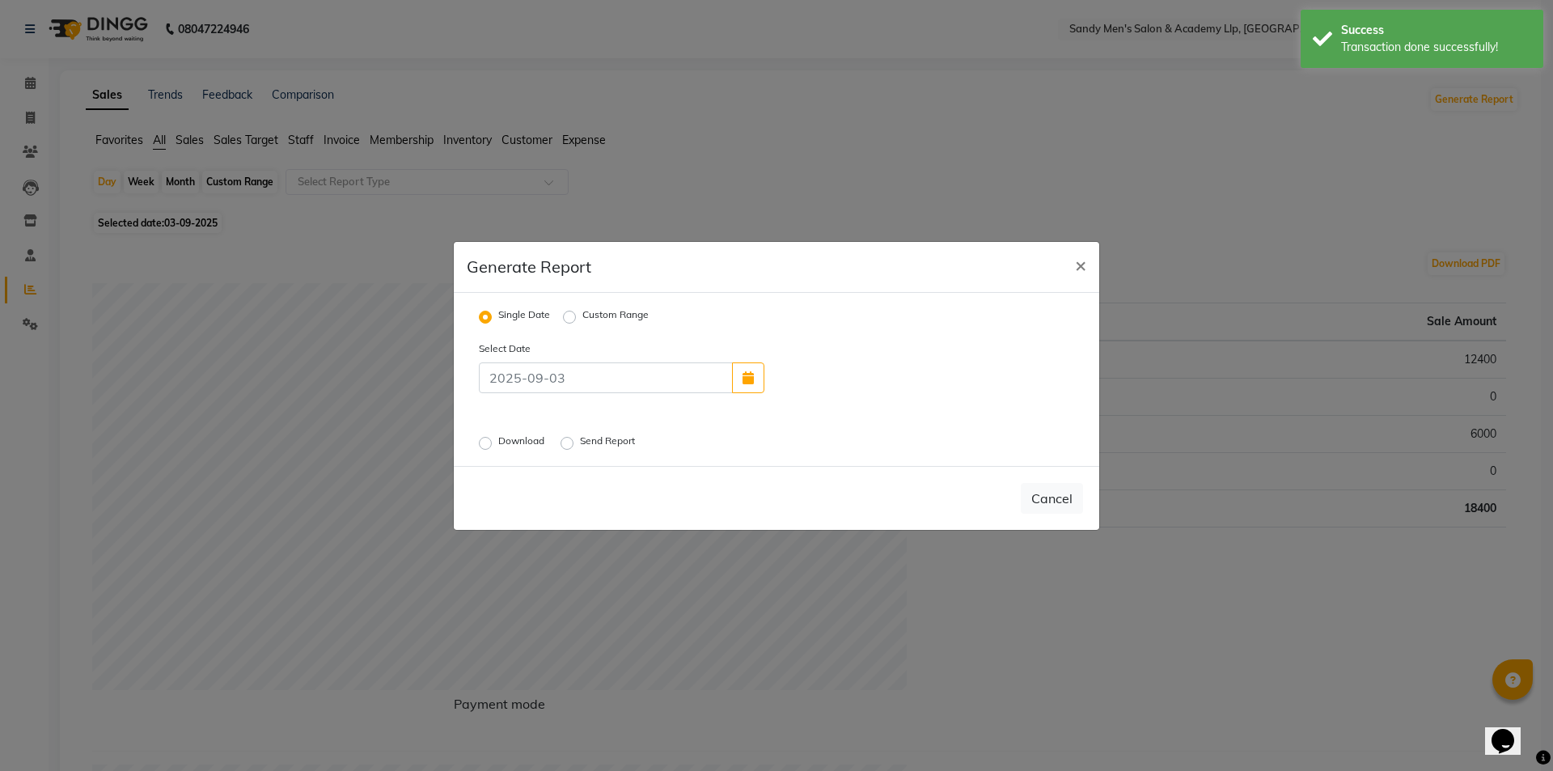
click at [498, 439] on label "Download" at bounding box center [522, 443] width 49 height 19
click at [486, 439] on input "Download" at bounding box center [487, 442] width 11 height 11
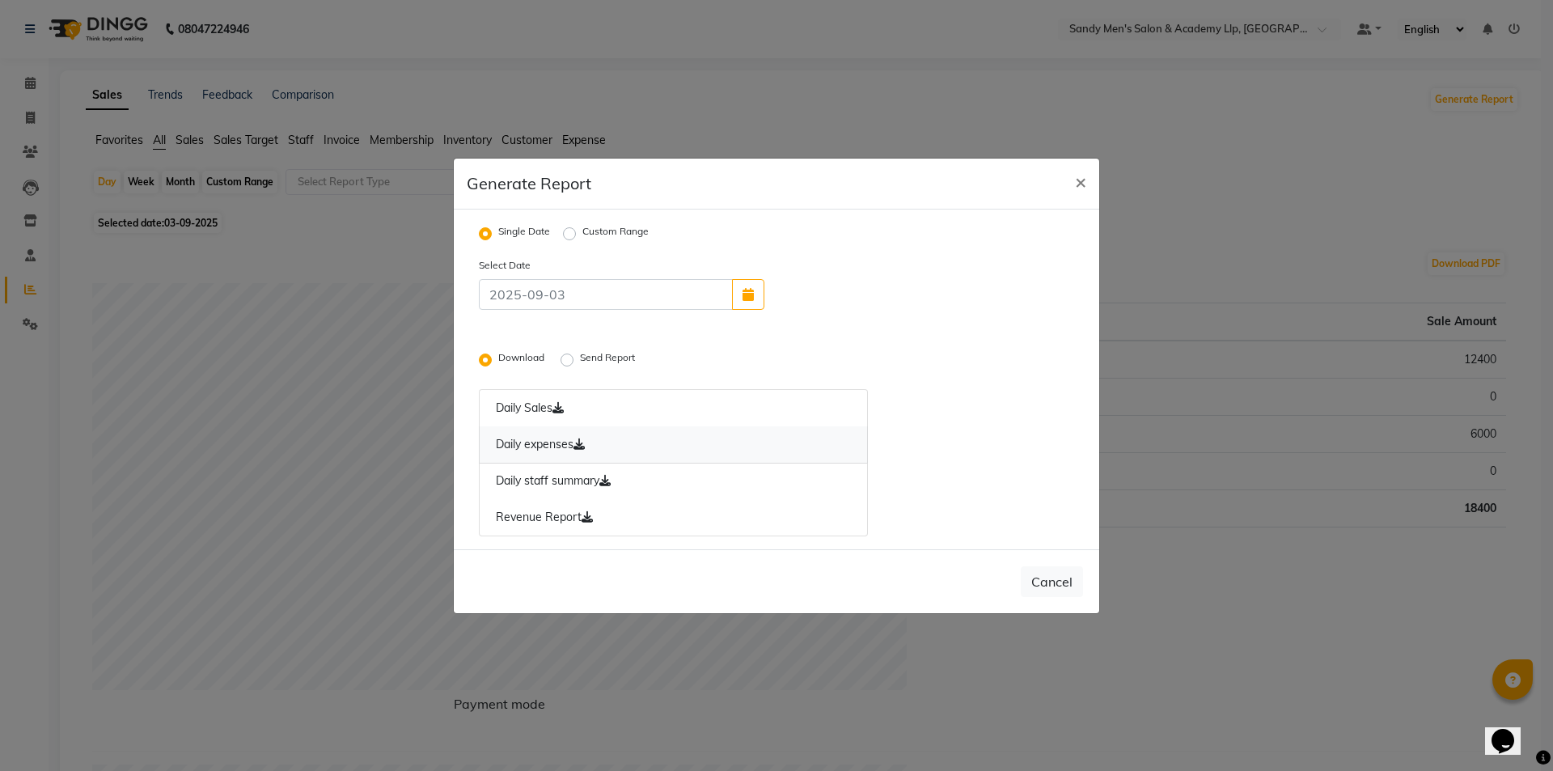
click at [586, 450] on link "Daily expenses" at bounding box center [673, 444] width 389 height 37
click at [590, 514] on icon at bounding box center [587, 516] width 11 height 11
click at [582, 445] on icon at bounding box center [579, 443] width 11 height 11
click at [1077, 180] on span "×" at bounding box center [1080, 181] width 11 height 24
radio input "false"
